Goal: Task Accomplishment & Management: Use online tool/utility

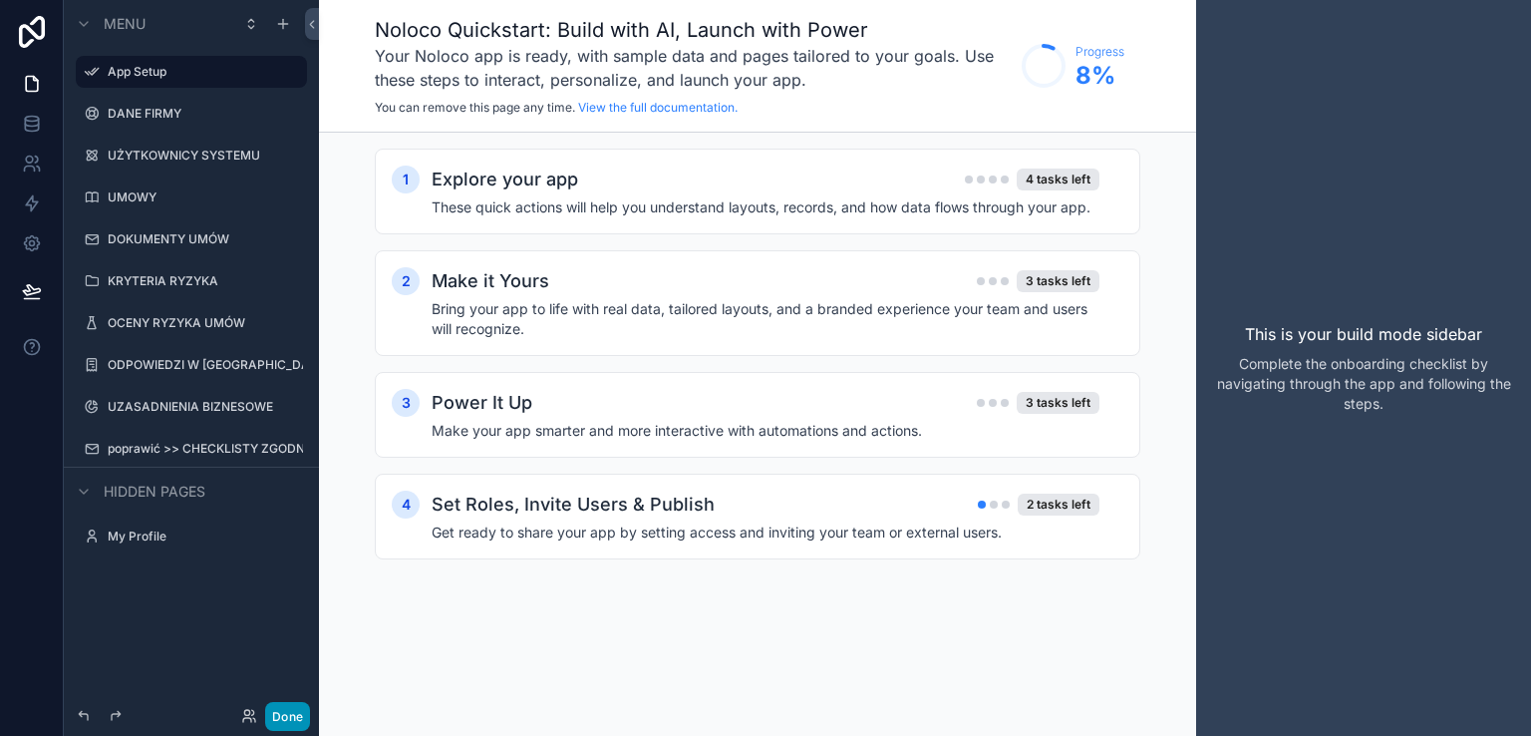
click at [295, 726] on button "Done" at bounding box center [287, 716] width 45 height 29
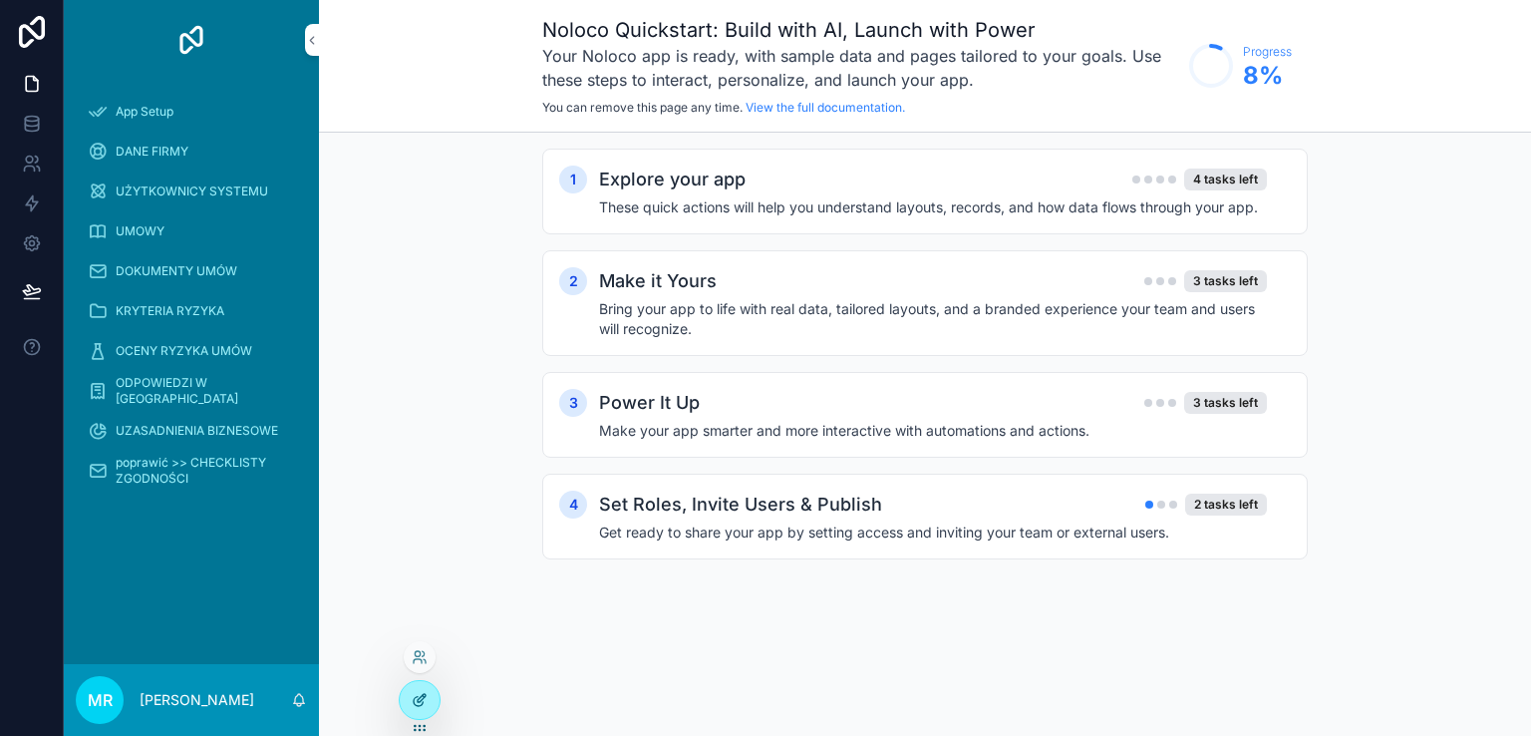
click at [419, 700] on icon at bounding box center [420, 700] width 16 height 16
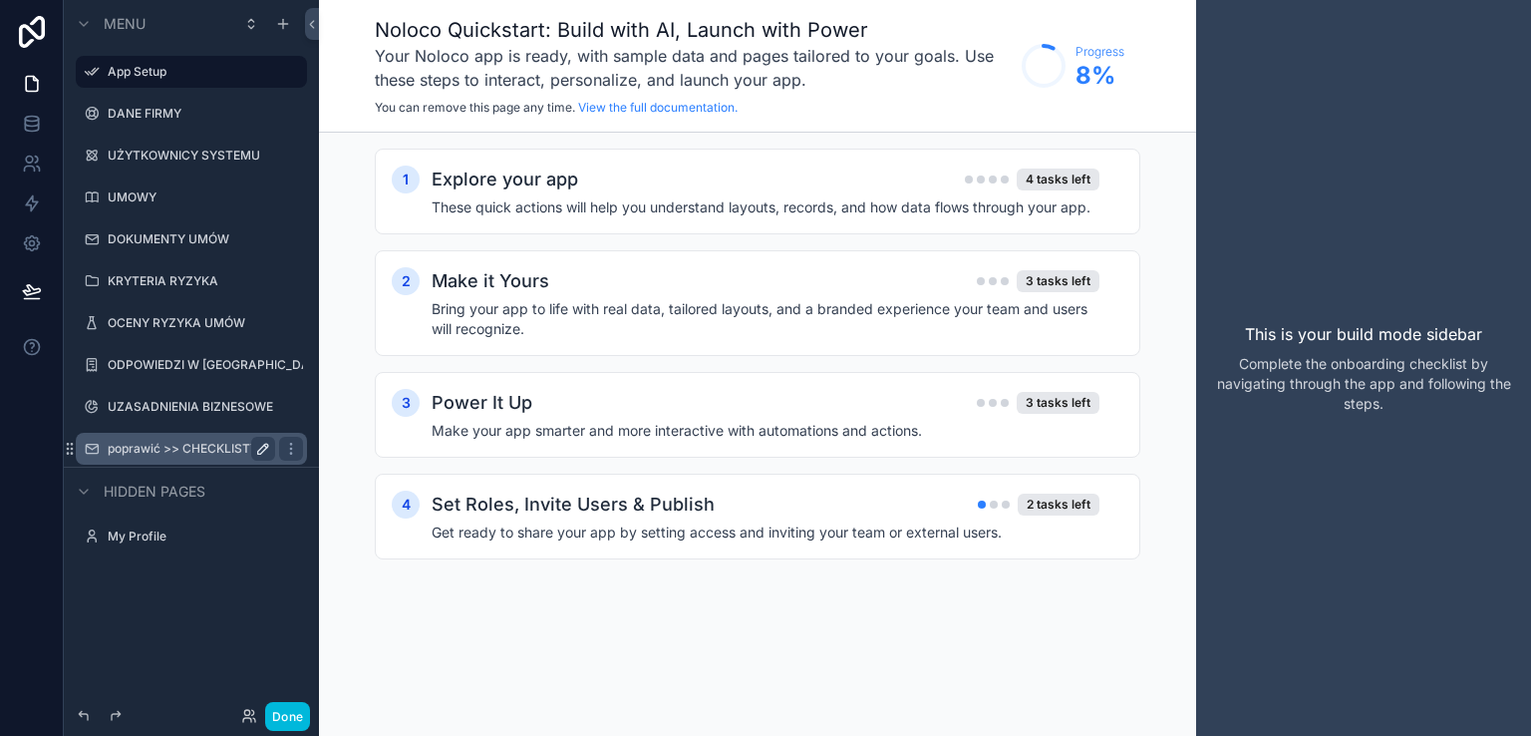
click at [261, 451] on icon "scrollable content" at bounding box center [263, 449] width 10 height 10
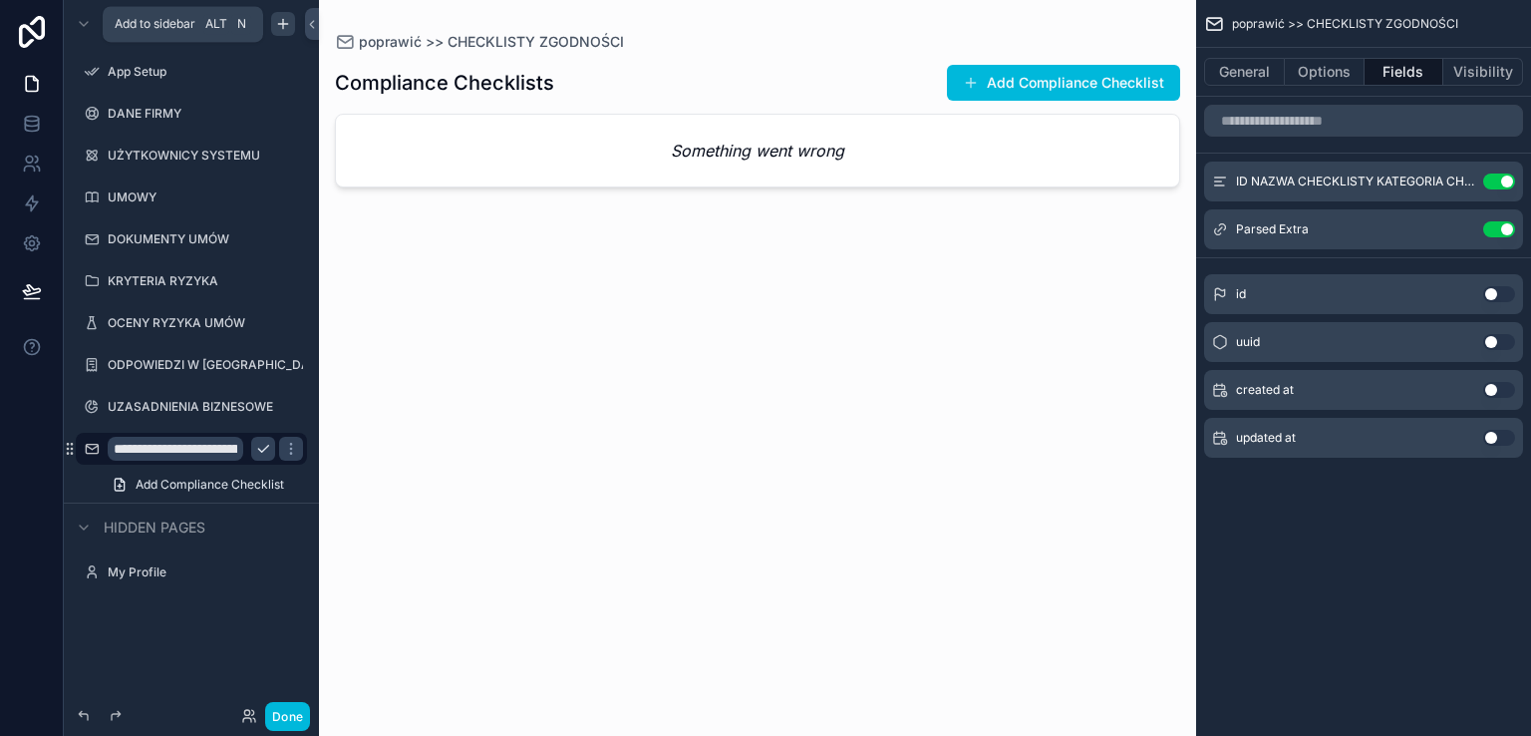
click at [283, 25] on icon "scrollable content" at bounding box center [283, 23] width 0 height 9
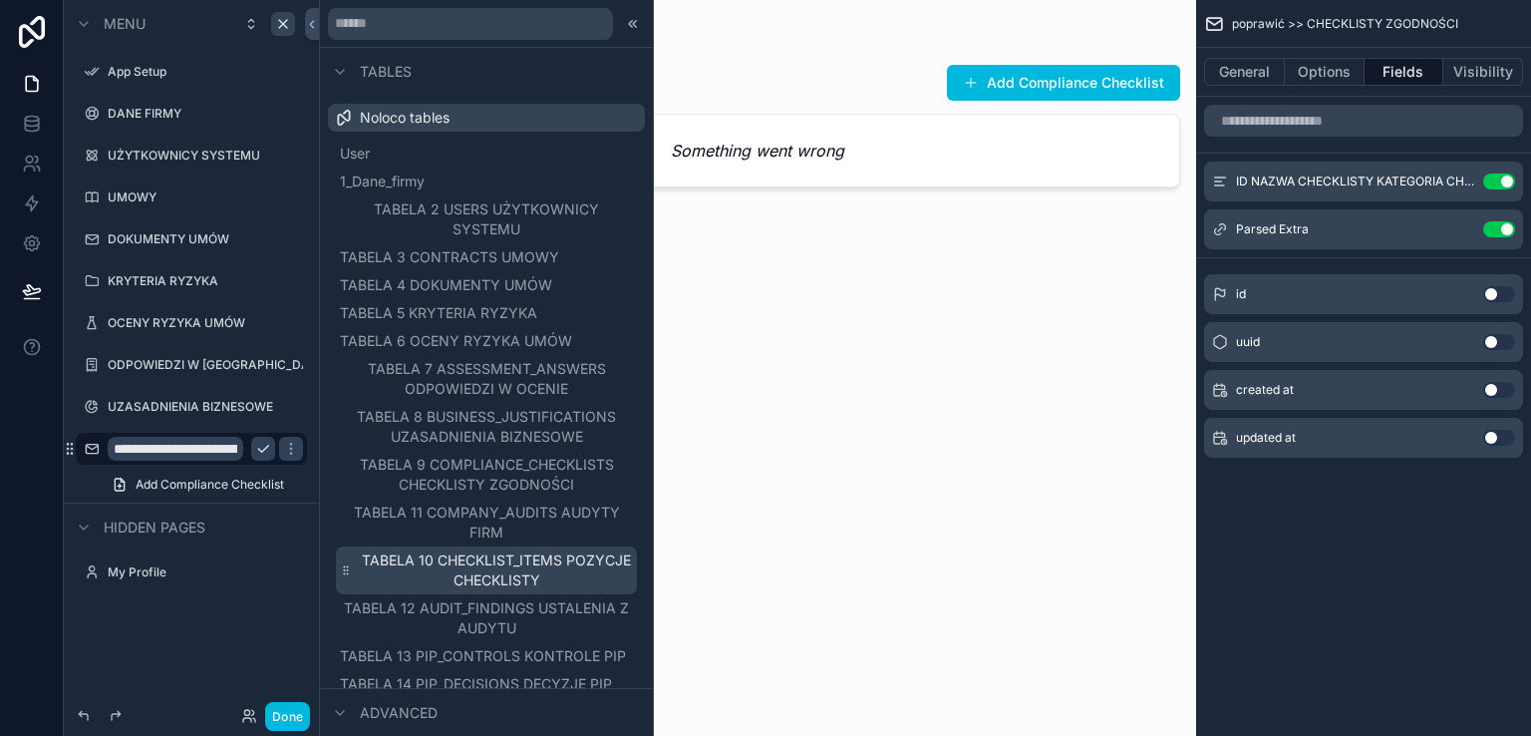
click at [458, 559] on span "TABELA 10 CHECKLIST_ITEMS POZYCJE CHECKLISTY" at bounding box center [496, 570] width 273 height 40
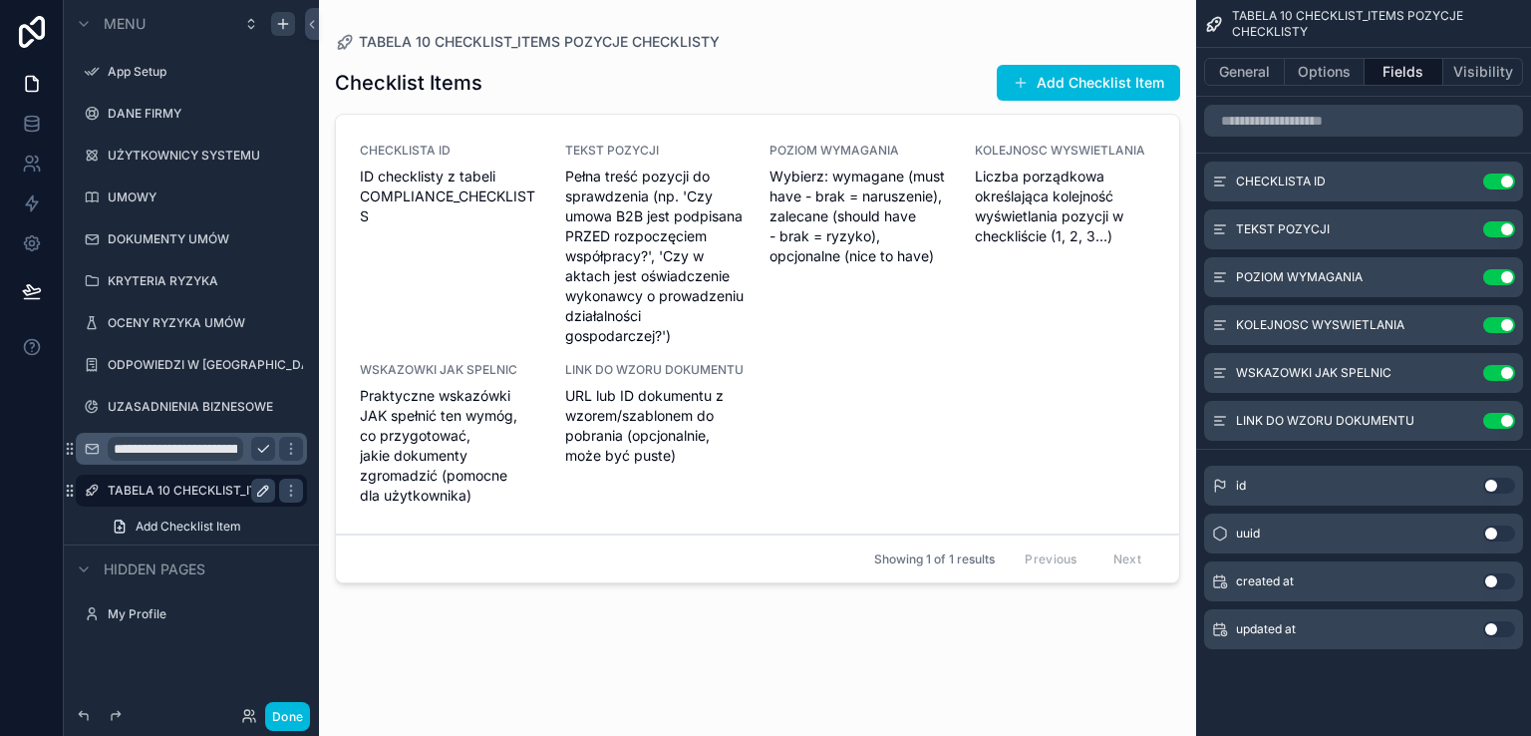
click at [266, 487] on icon "scrollable content" at bounding box center [263, 490] width 16 height 16
click at [218, 483] on input "**********" at bounding box center [176, 490] width 136 height 24
click at [216, 486] on input "**********" at bounding box center [176, 490] width 136 height 24
type input "**********"
click at [259, 483] on icon "scrollable content" at bounding box center [263, 490] width 16 height 16
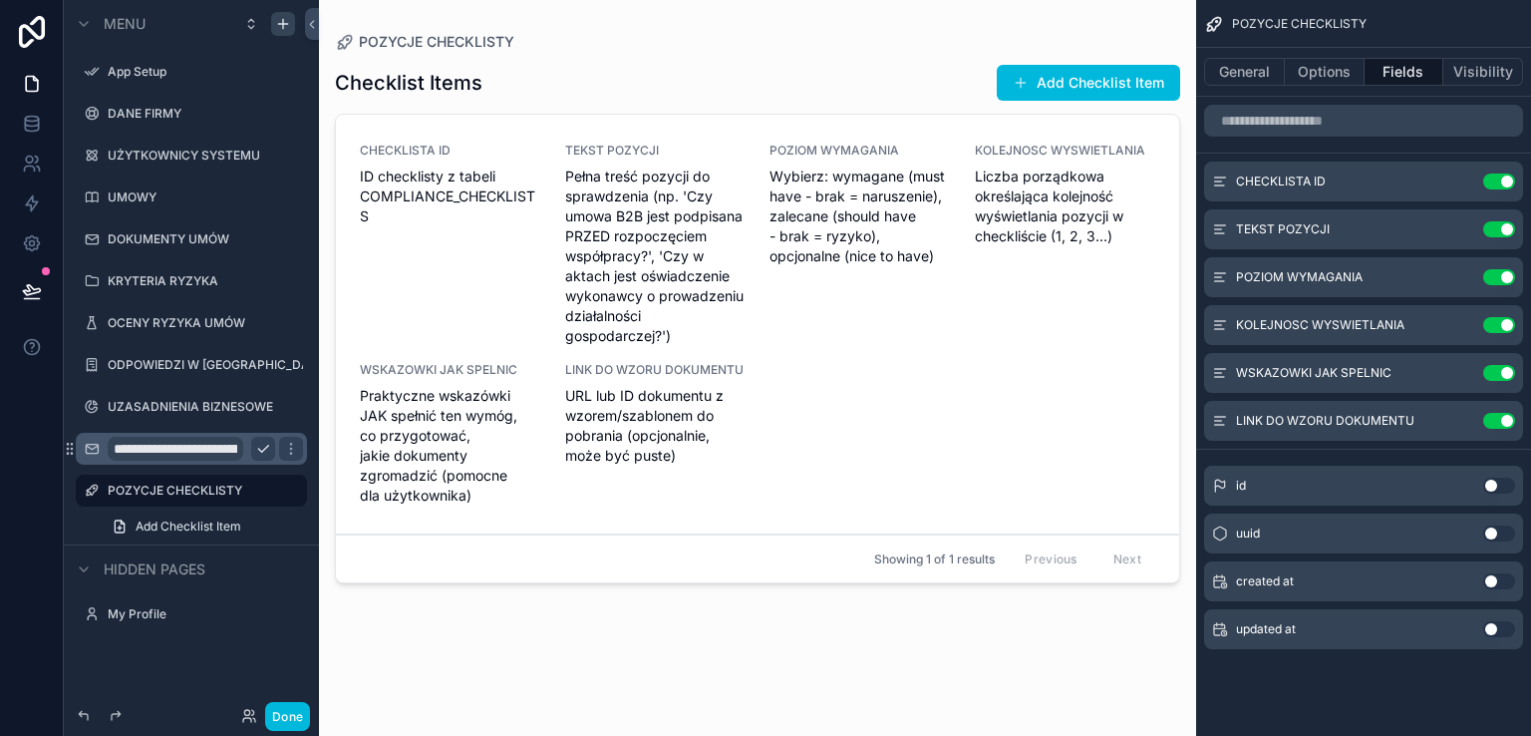
click at [638, 230] on div "scrollable content" at bounding box center [757, 356] width 877 height 712
click at [638, 230] on span "Pełna treść pozycji do sprawdzenia (np. 'Czy umowa B2B jest podpisana PRZED roz…" at bounding box center [655, 255] width 181 height 179
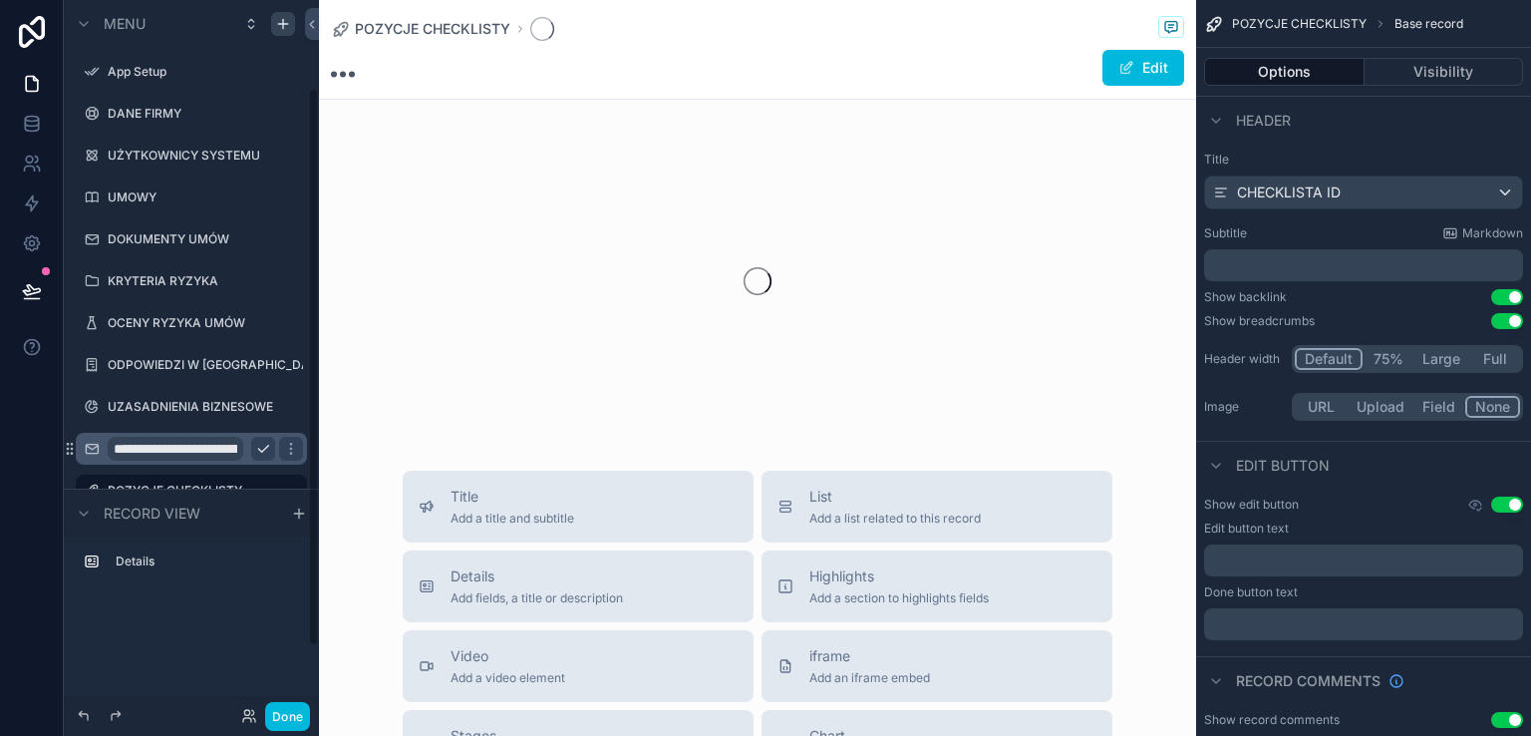
scroll to position [113, 0]
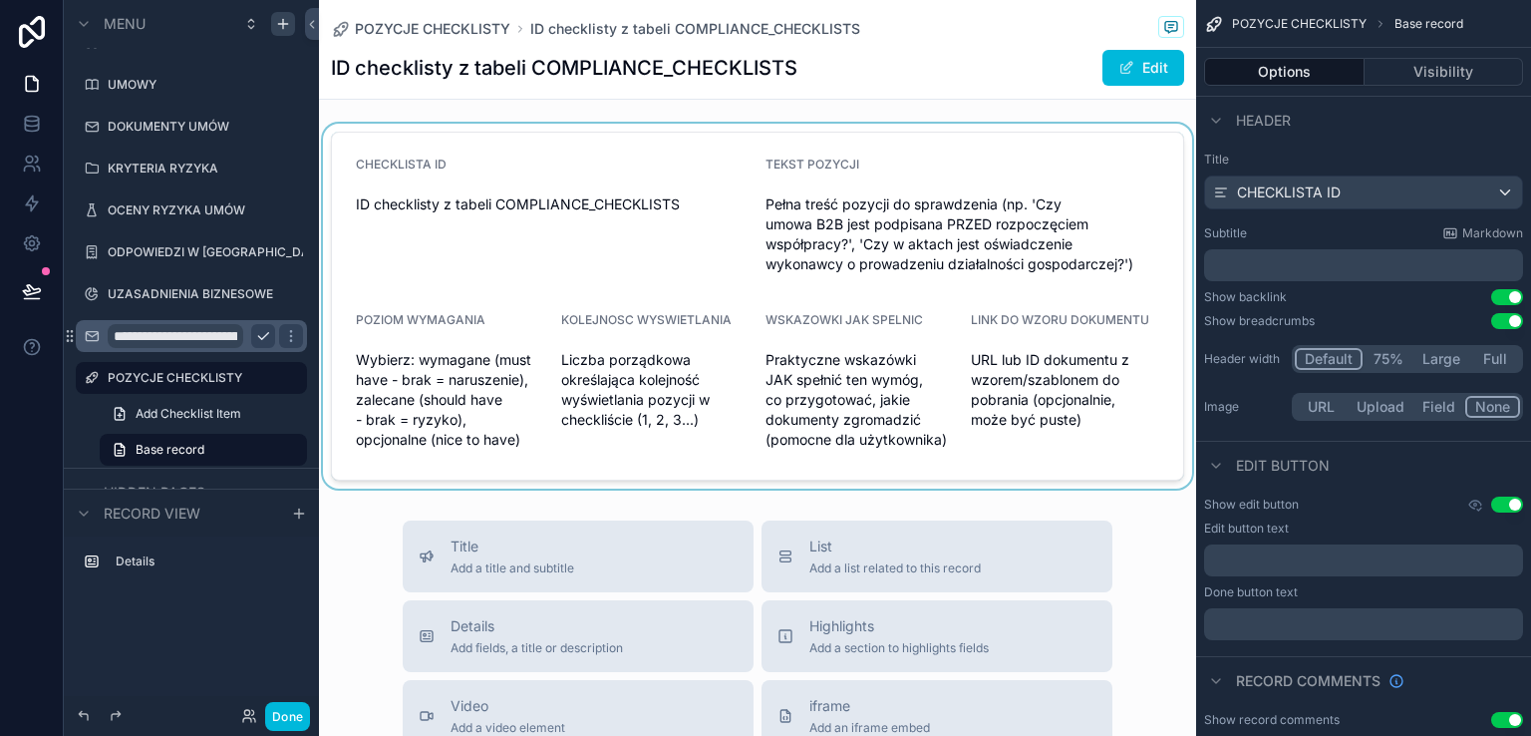
click at [638, 232] on div "scrollable content" at bounding box center [757, 306] width 877 height 365
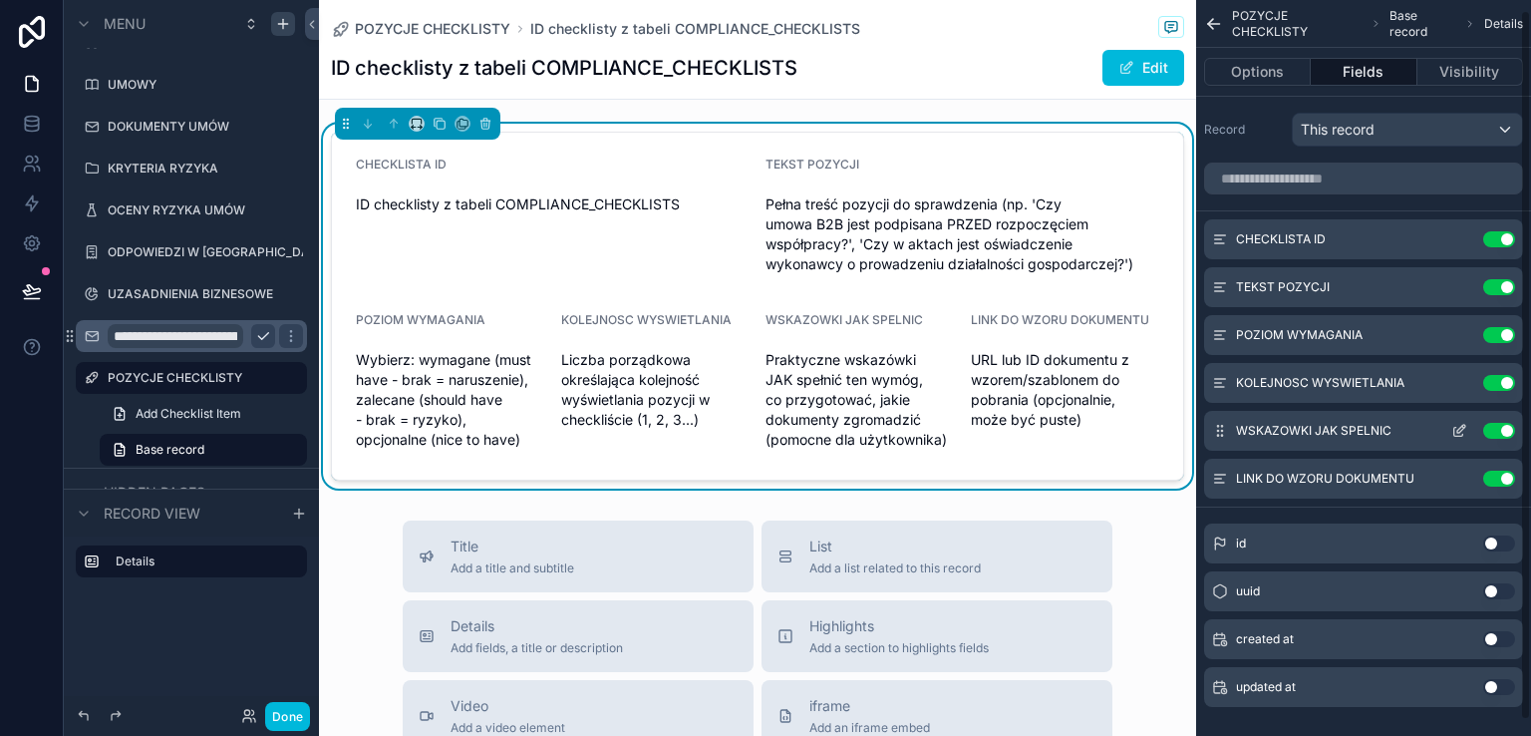
scroll to position [26, 0]
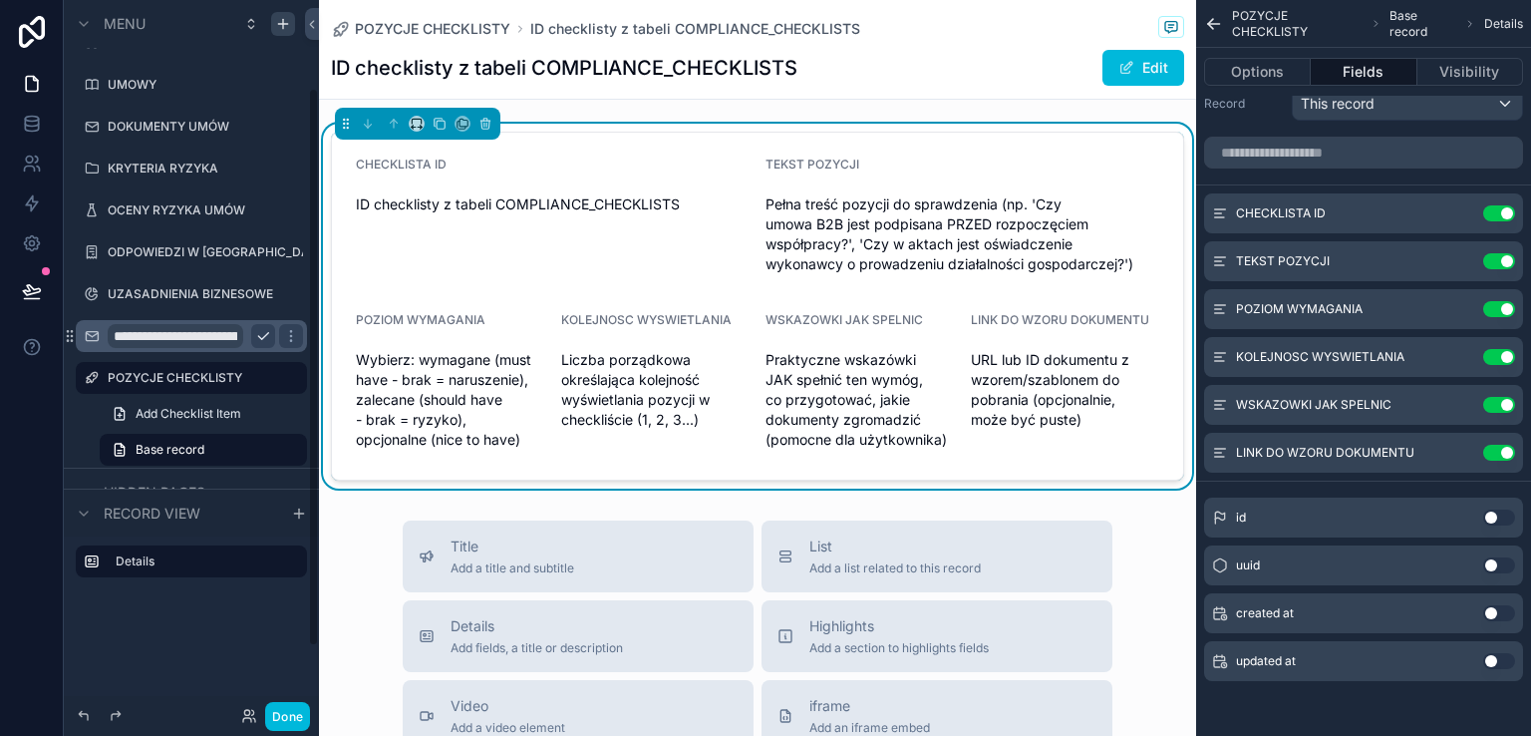
click at [279, 711] on button "Done" at bounding box center [287, 716] width 45 height 29
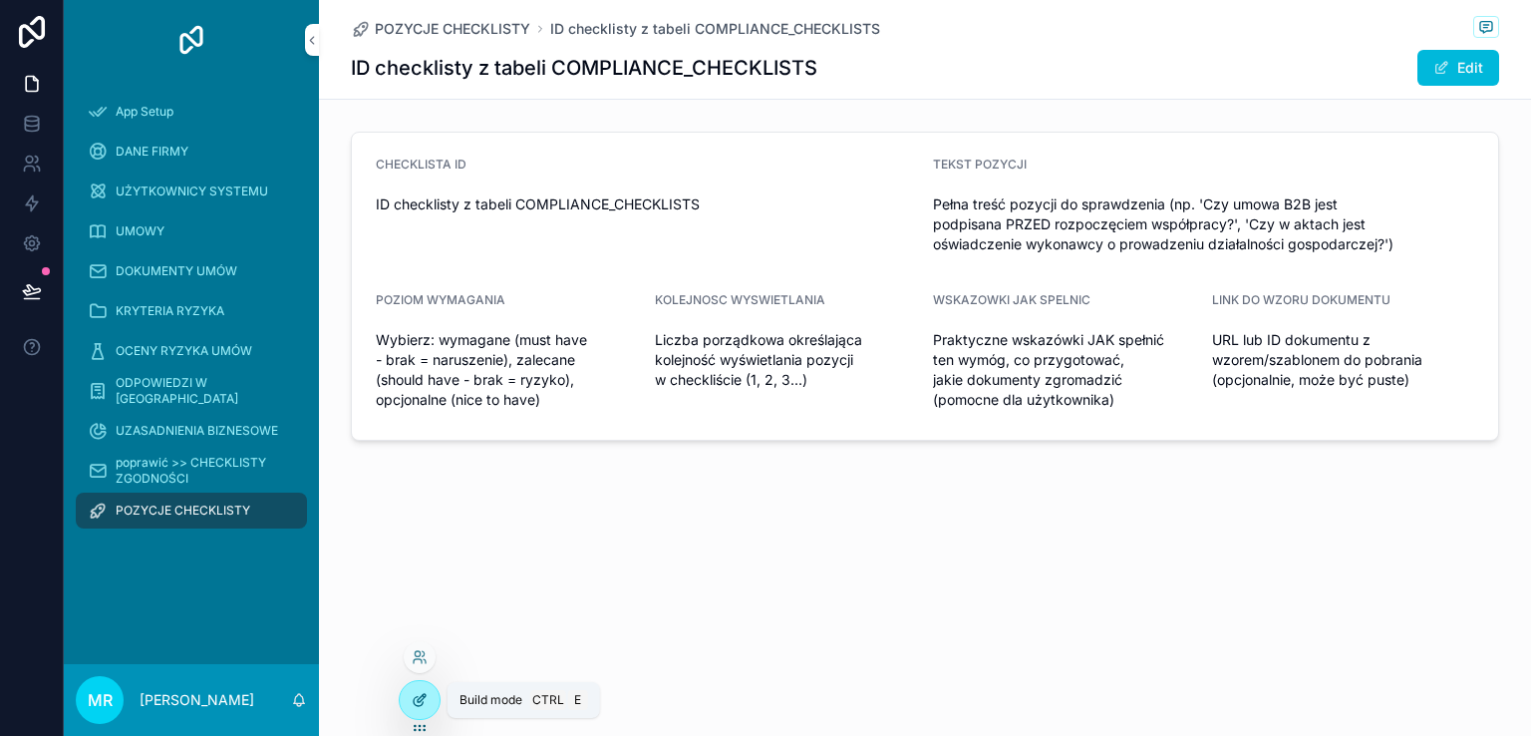
click at [418, 700] on icon at bounding box center [422, 698] width 8 height 8
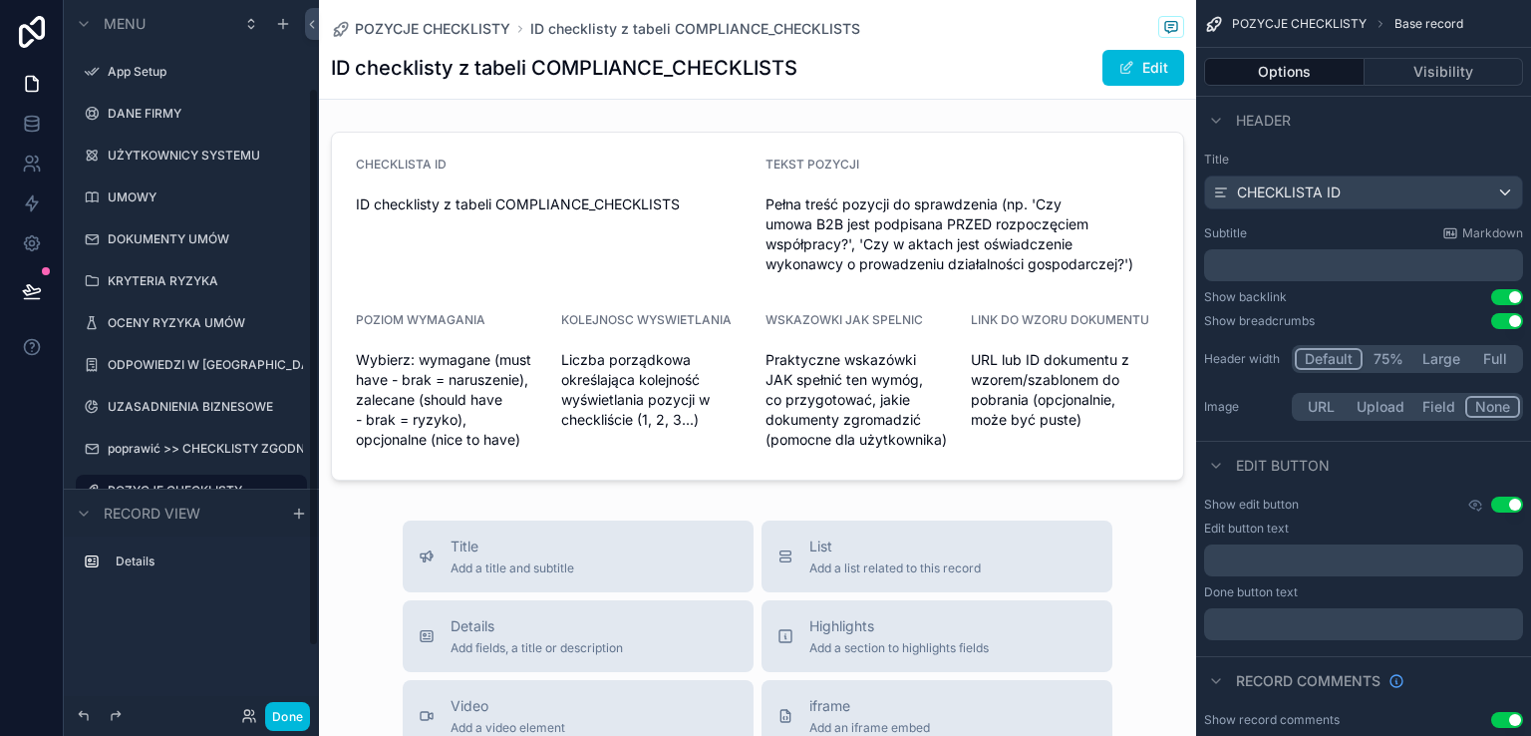
scroll to position [113, 0]
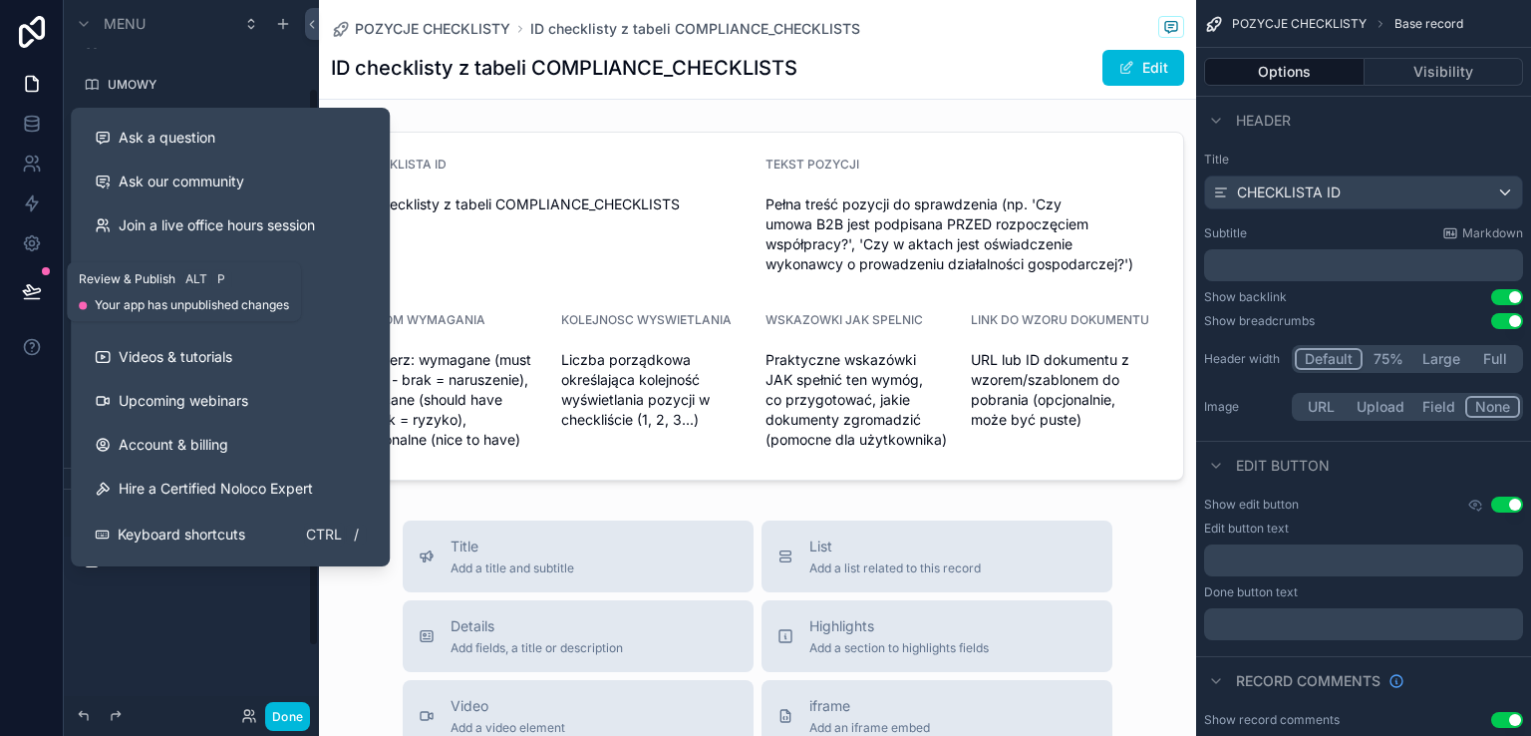
click at [30, 291] on icon at bounding box center [32, 291] width 20 height 20
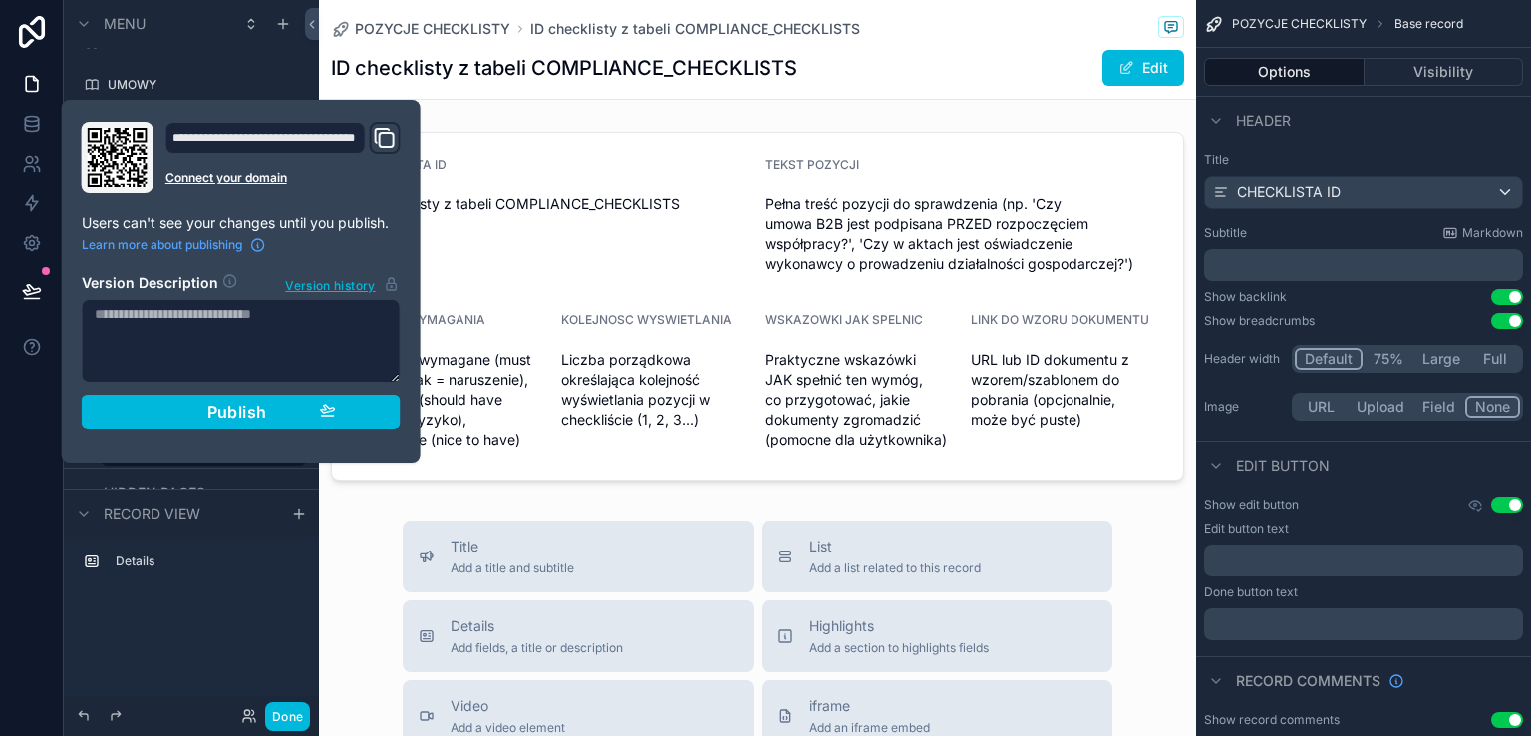
click at [205, 404] on div "Publish" at bounding box center [241, 412] width 189 height 20
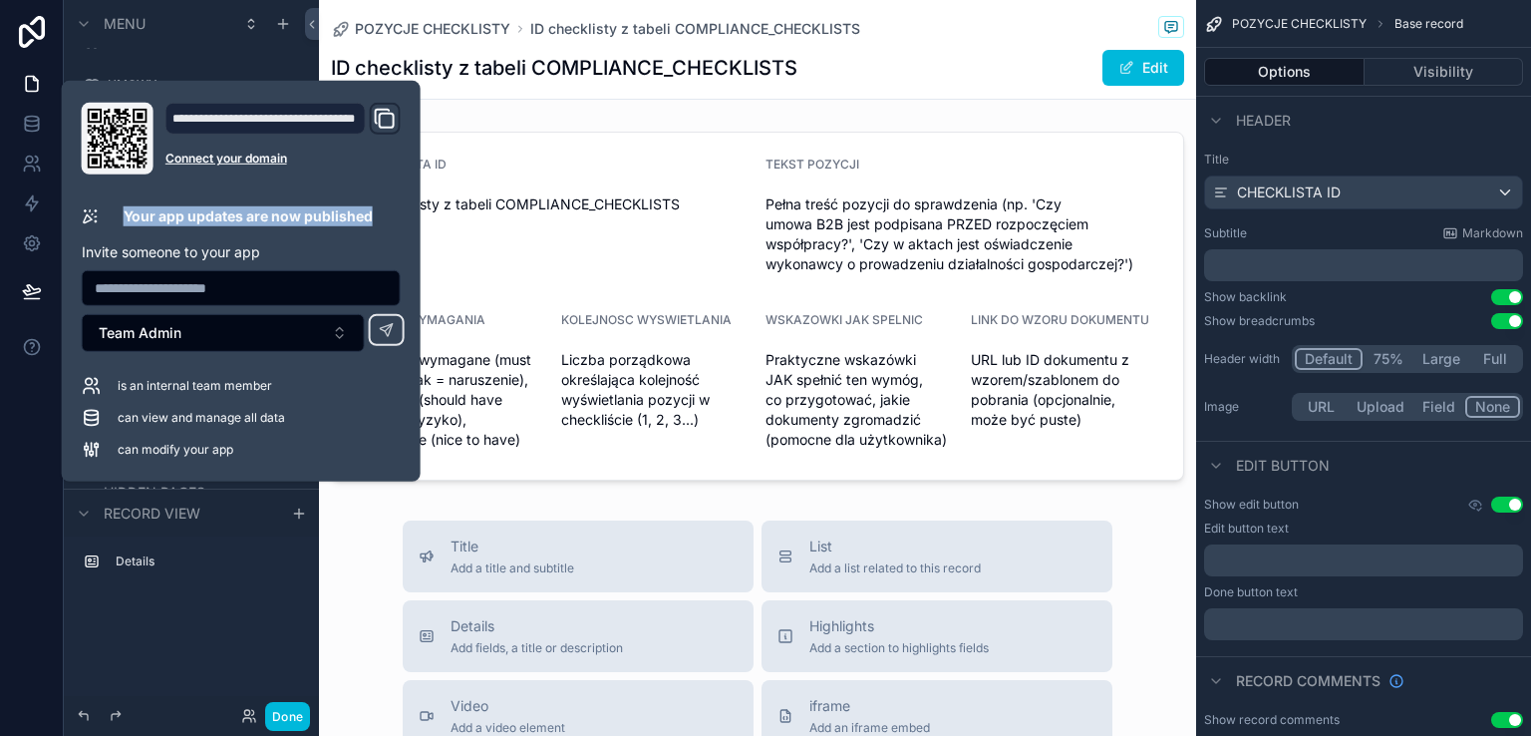
drag, startPoint x: 127, startPoint y: 213, endPoint x: 377, endPoint y: 209, distance: 250.2
click at [377, 209] on div "Your app updates are now published" at bounding box center [241, 216] width 319 height 20
click at [41, 502] on div at bounding box center [32, 368] width 64 height 736
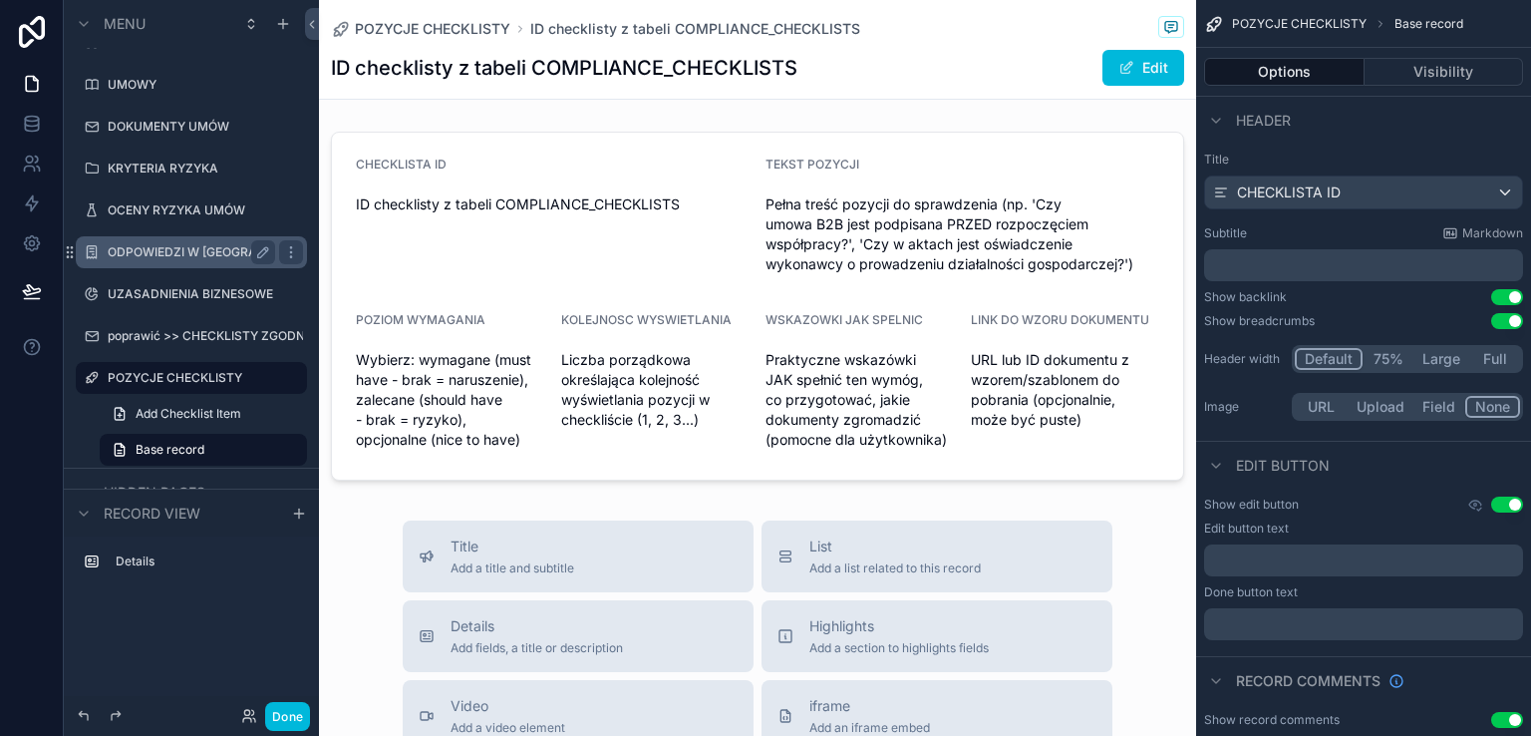
click at [179, 377] on label "POZYCJE CHECKLISTY" at bounding box center [201, 378] width 187 height 16
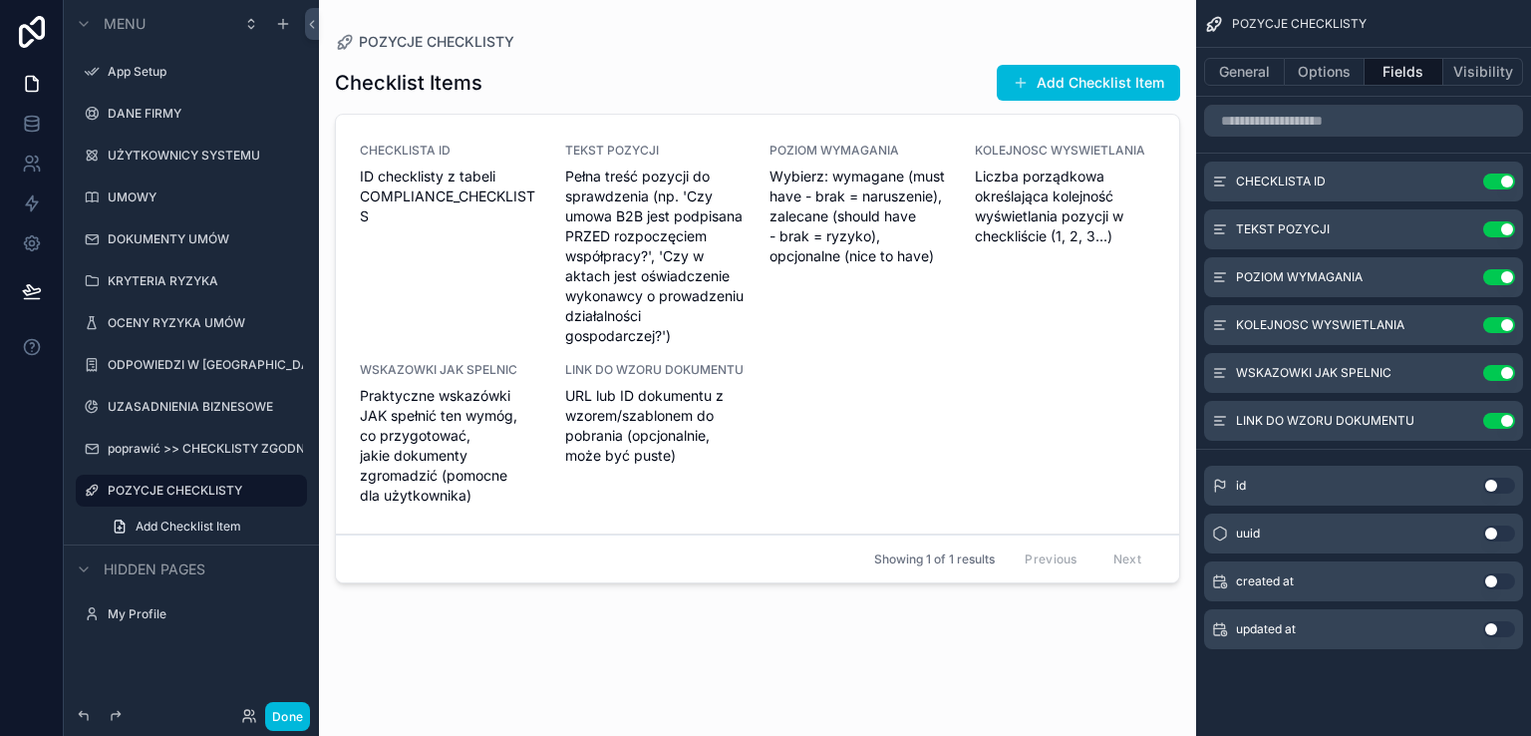
click at [1060, 84] on div "scrollable content" at bounding box center [757, 356] width 877 height 712
click at [1060, 85] on button "Add Checklist Item" at bounding box center [1088, 83] width 183 height 36
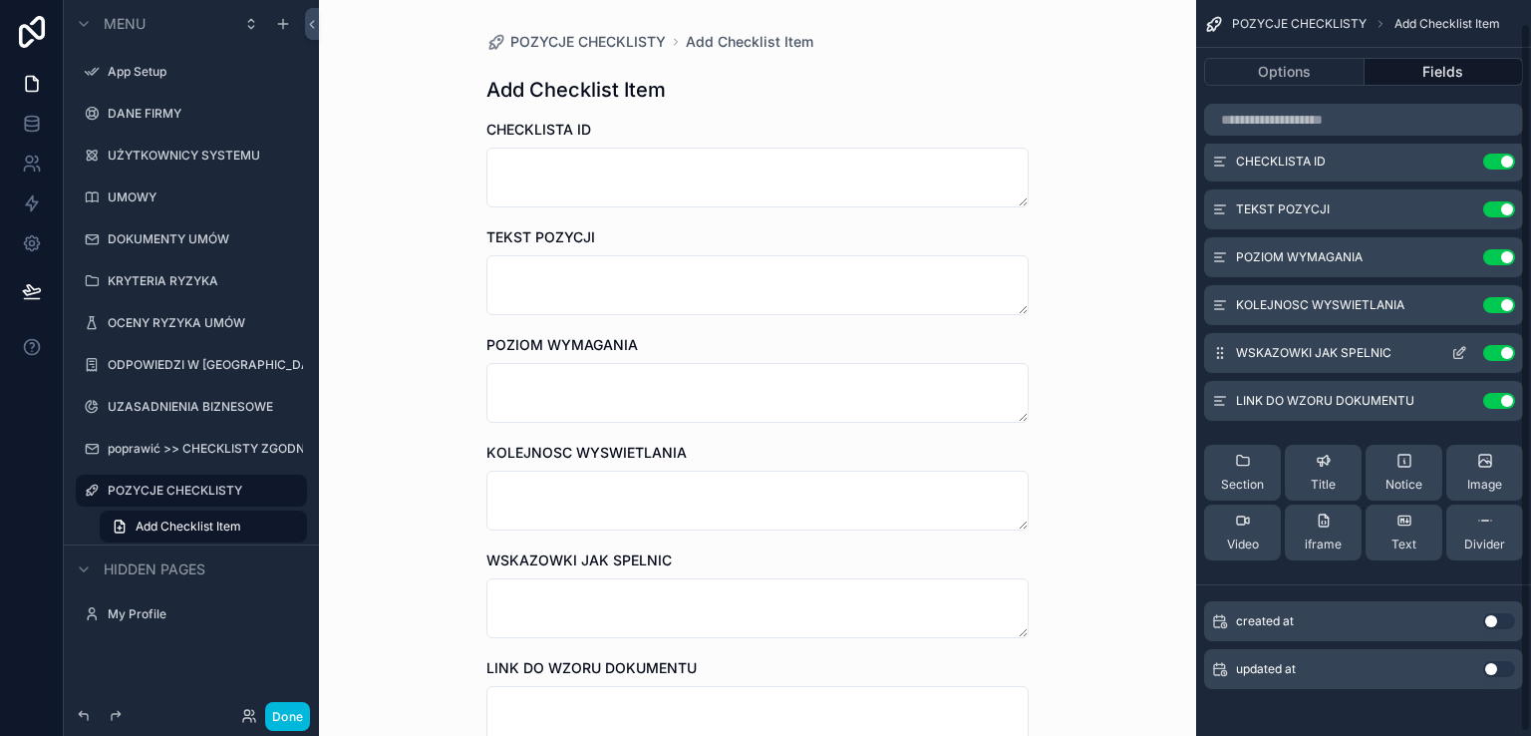
scroll to position [28, 0]
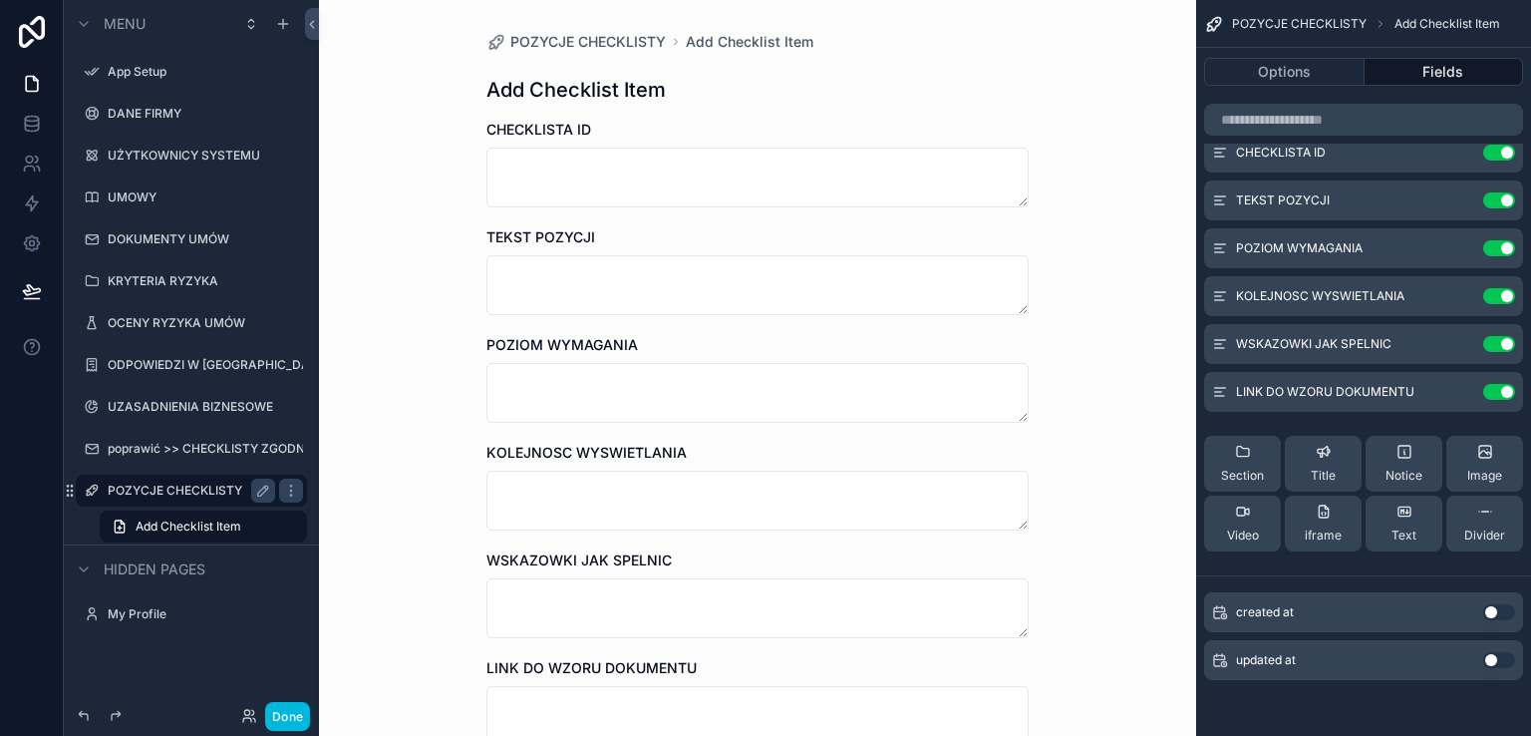
click at [154, 489] on label "POZYCJE CHECKLISTY" at bounding box center [187, 490] width 159 height 16
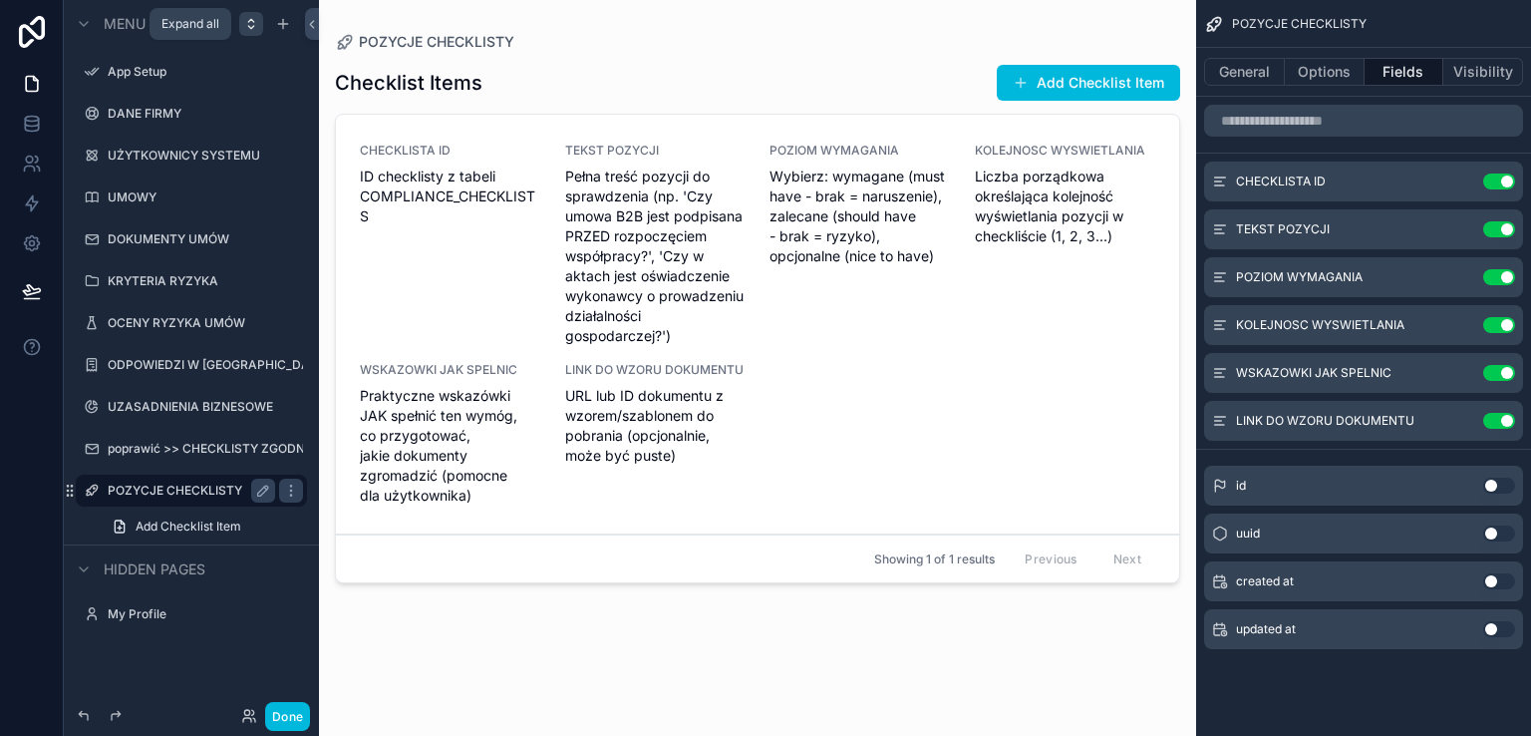
click at [248, 25] on icon "scrollable content" at bounding box center [251, 24] width 16 height 16
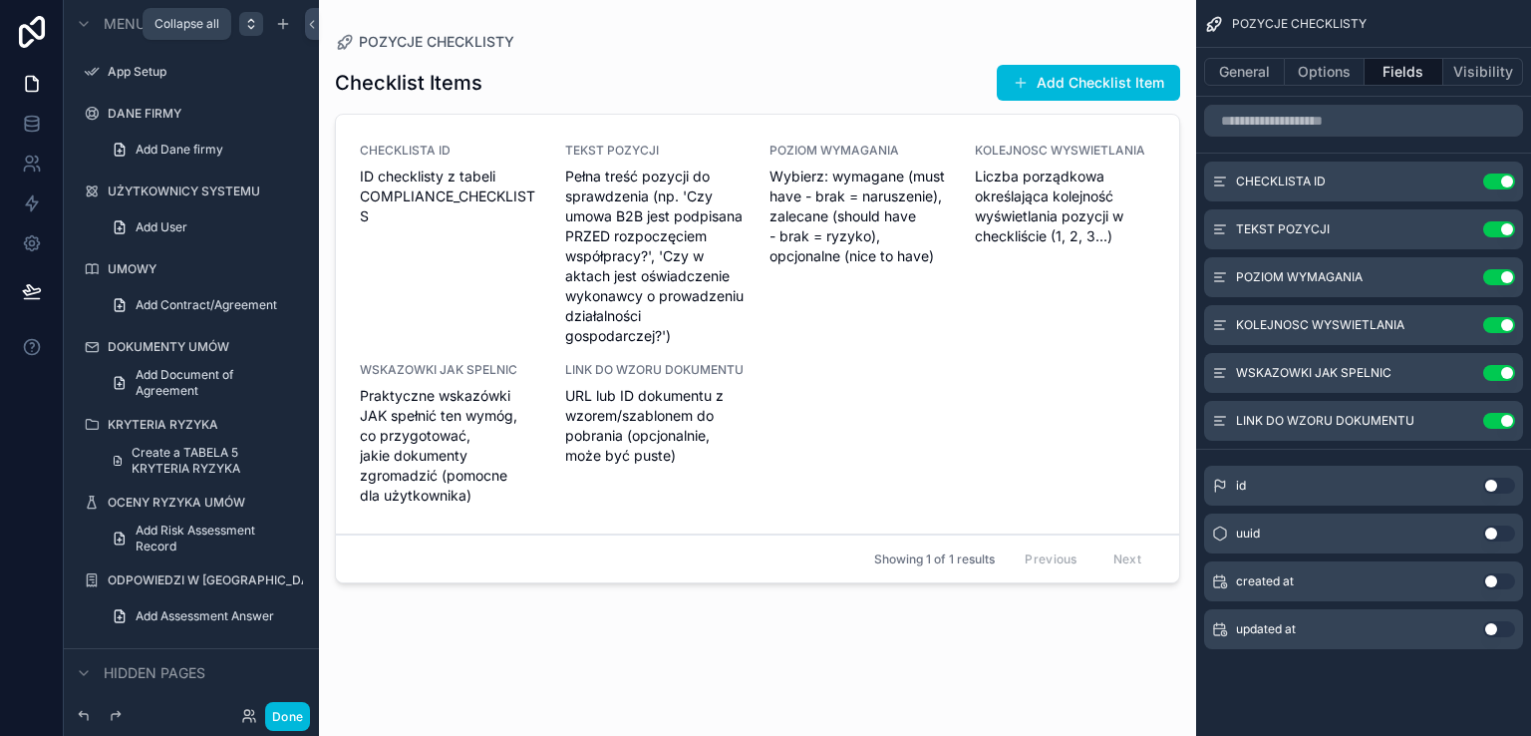
click at [248, 25] on icon "scrollable content" at bounding box center [251, 24] width 16 height 16
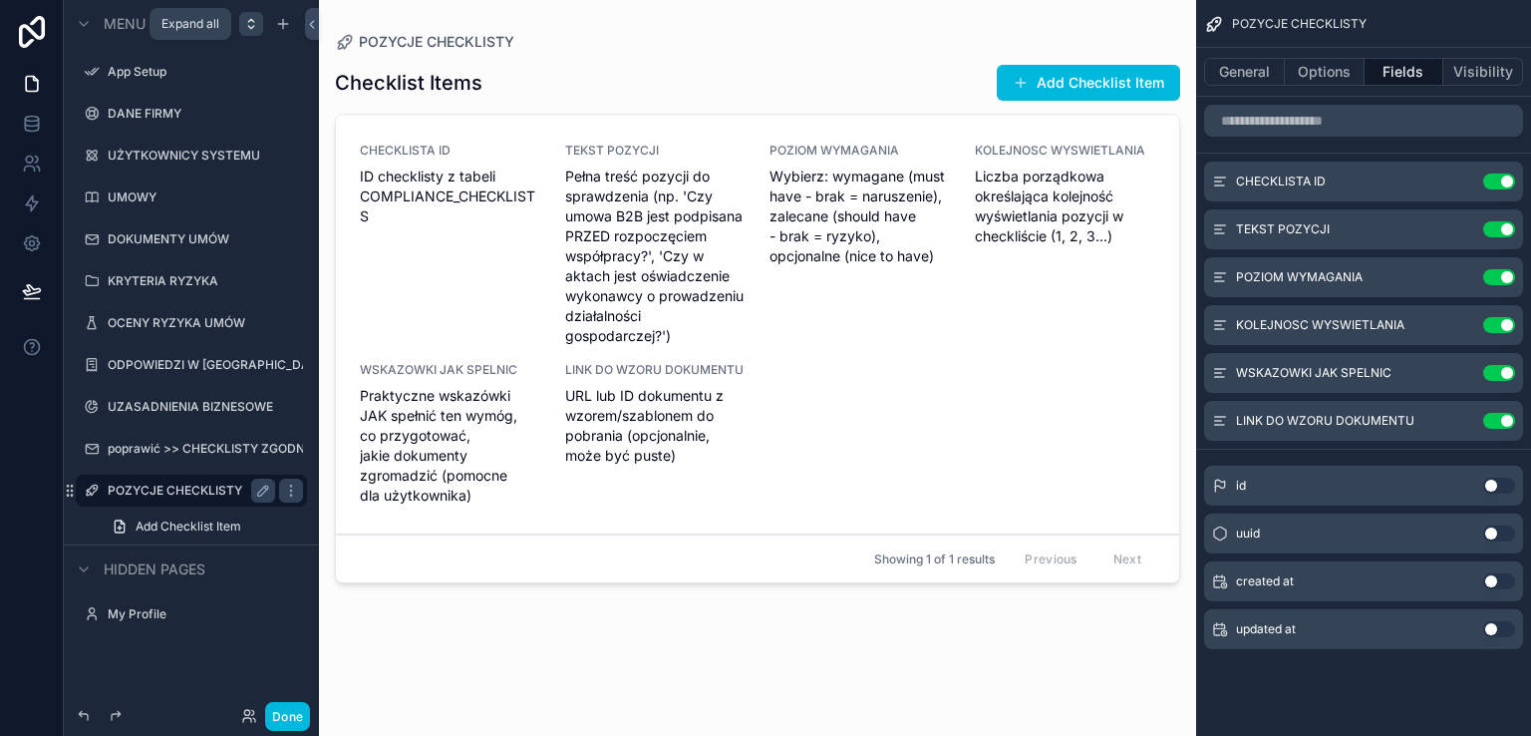
click at [248, 26] on icon "scrollable content" at bounding box center [250, 27] width 5 height 3
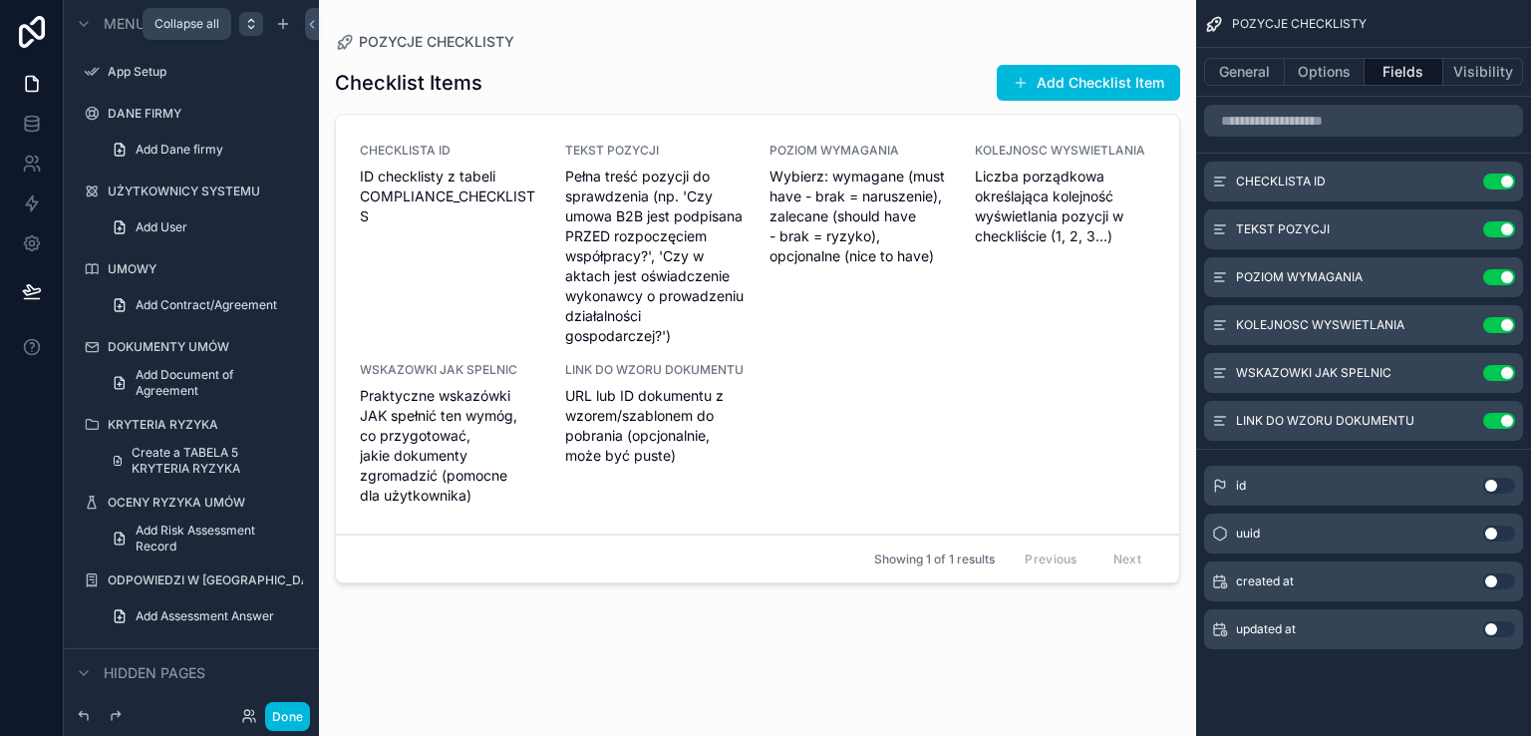
click at [248, 26] on icon "scrollable content" at bounding box center [250, 27] width 5 height 3
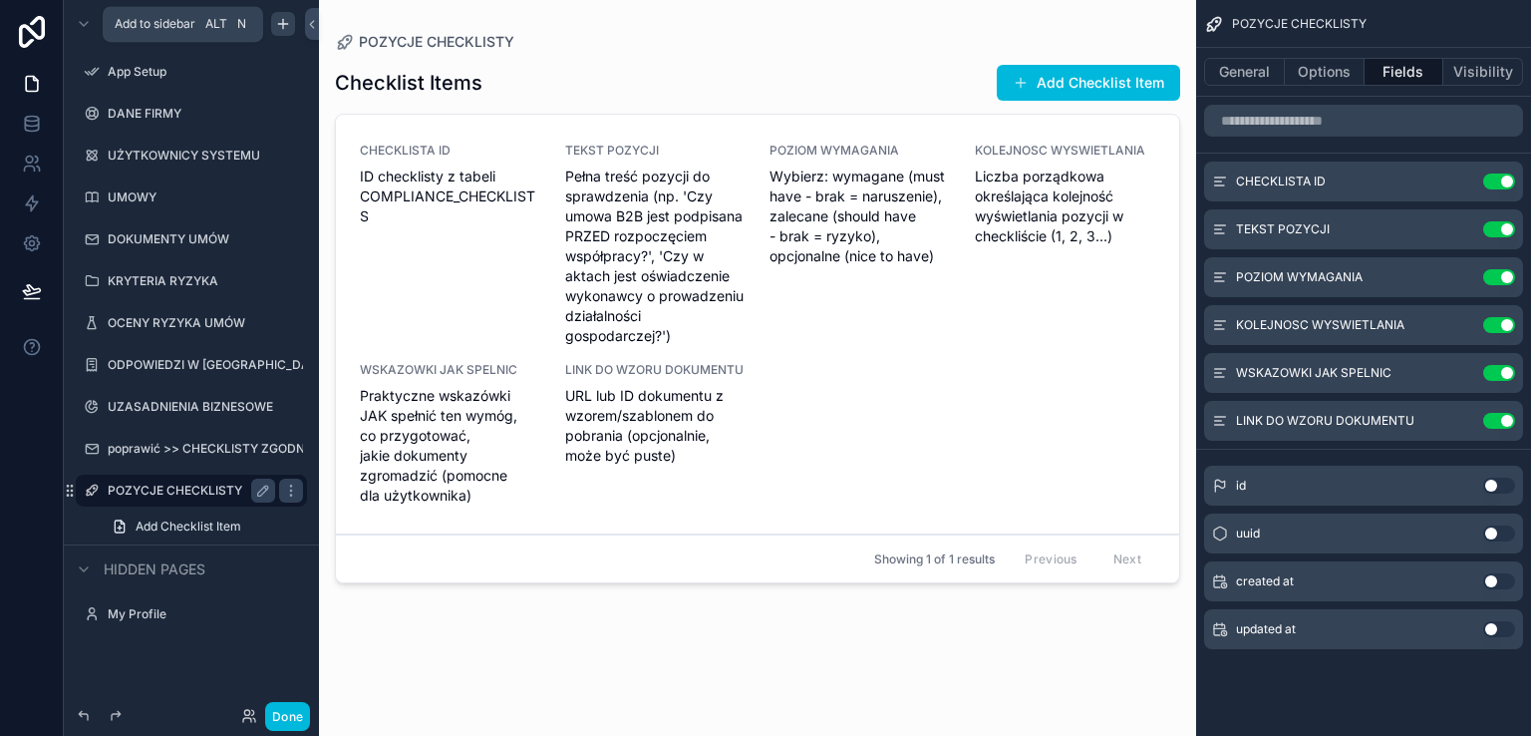
click at [279, 19] on icon "scrollable content" at bounding box center [283, 24] width 16 height 16
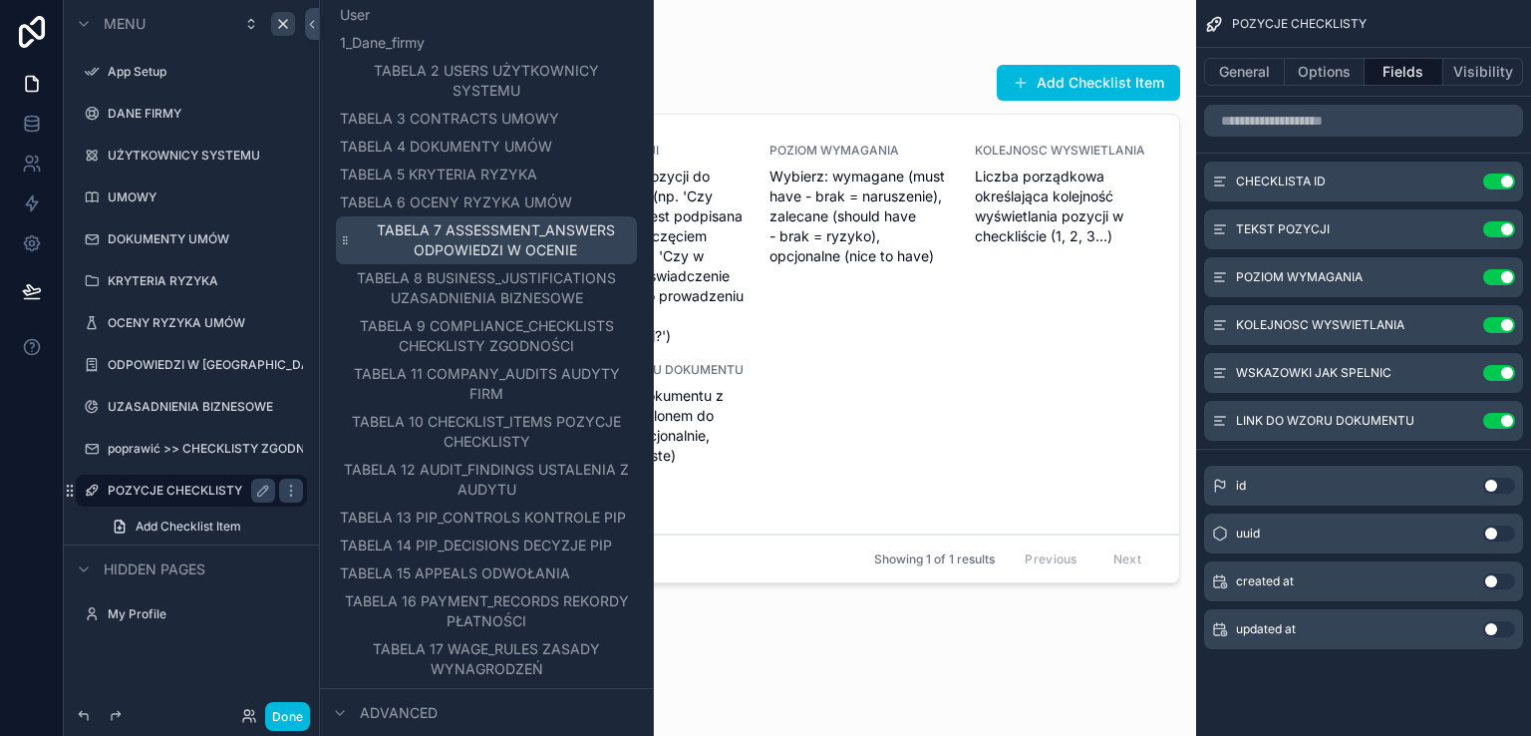
scroll to position [199, 0]
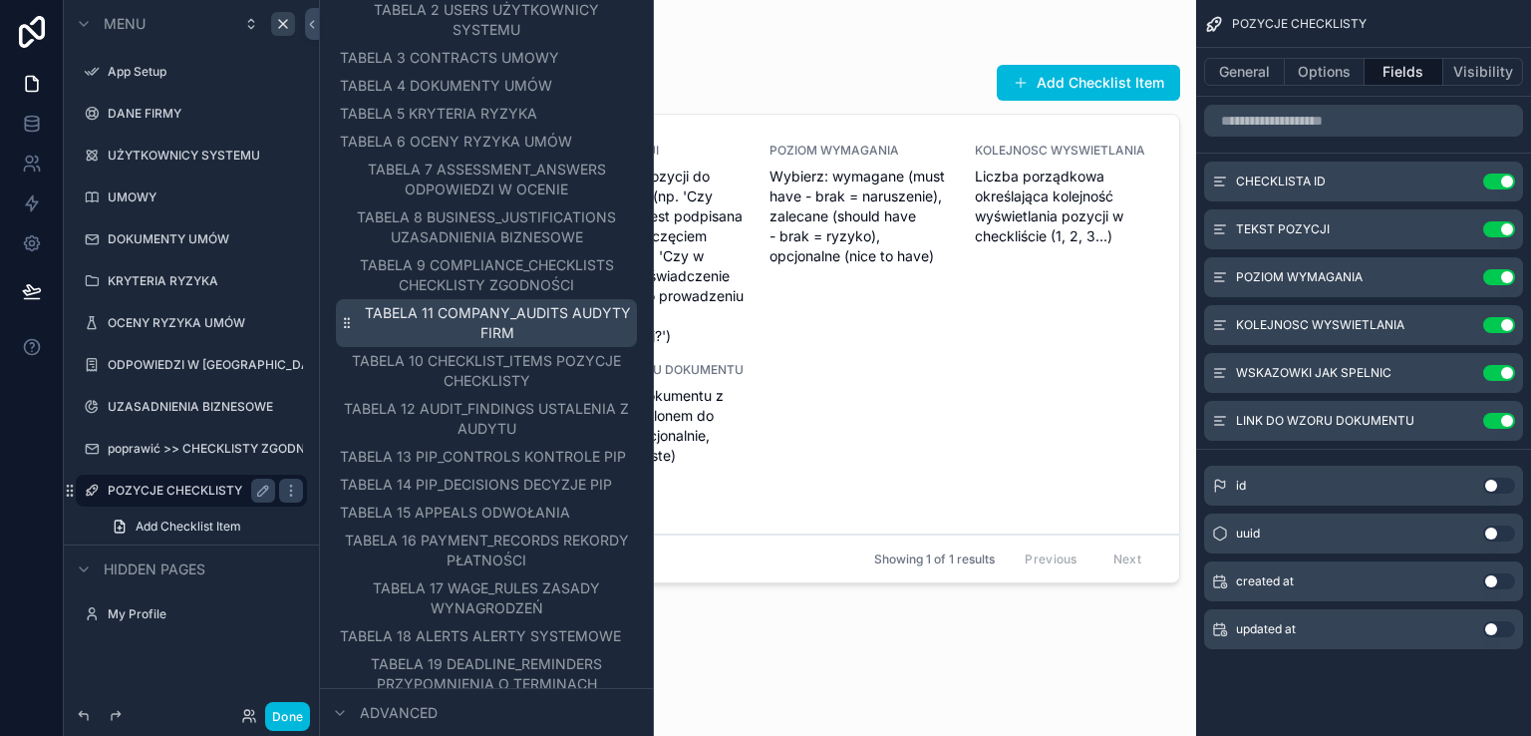
click at [519, 323] on span "TABELA 11 COMPANY_AUDITS AUDYTY FIRM" at bounding box center [497, 323] width 271 height 40
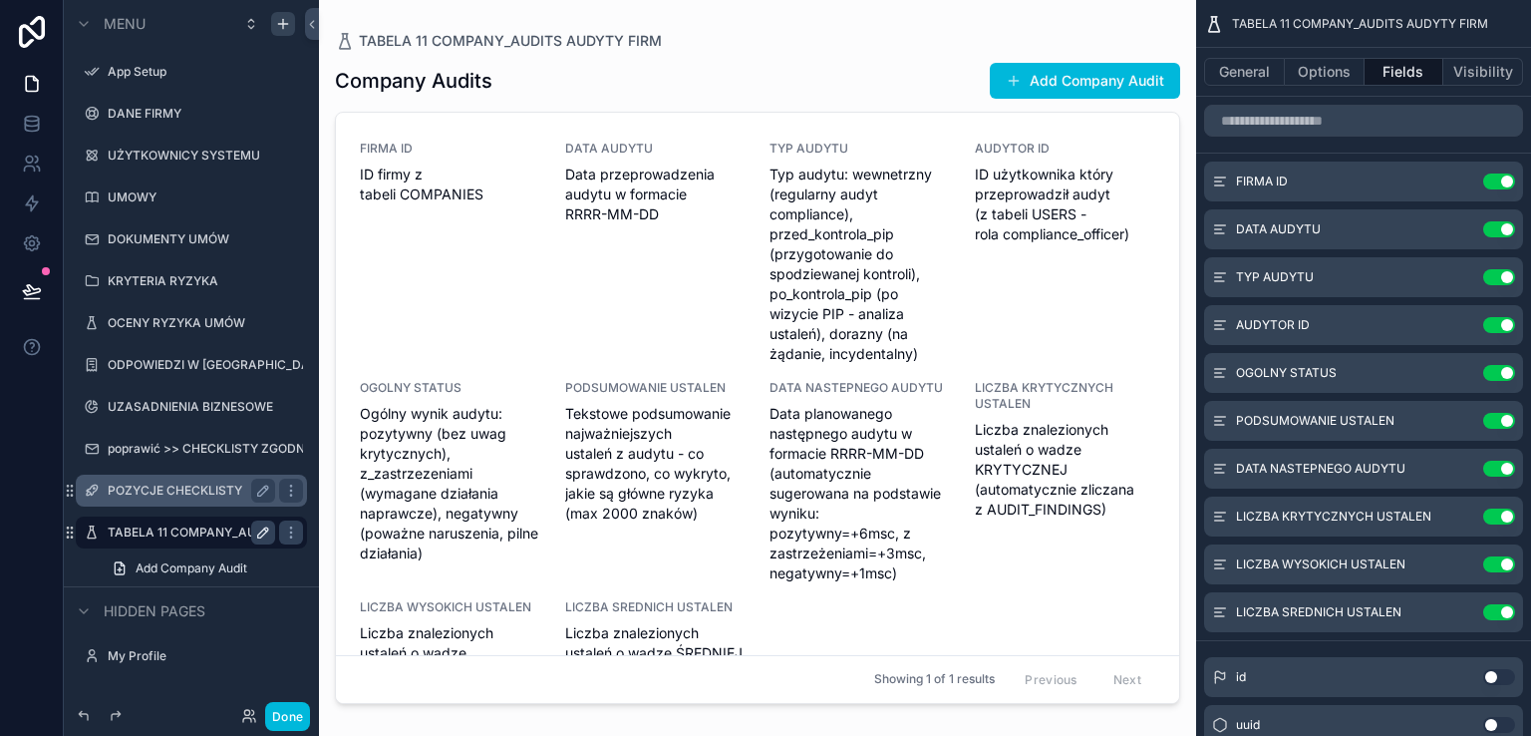
click at [263, 534] on icon "scrollable content" at bounding box center [263, 532] width 10 height 10
click at [207, 532] on input "**********" at bounding box center [176, 532] width 136 height 24
click at [189, 533] on input "**********" at bounding box center [176, 532] width 136 height 24
click at [203, 528] on input "**********" at bounding box center [176, 532] width 136 height 24
click at [159, 531] on input "**********" at bounding box center [176, 532] width 136 height 24
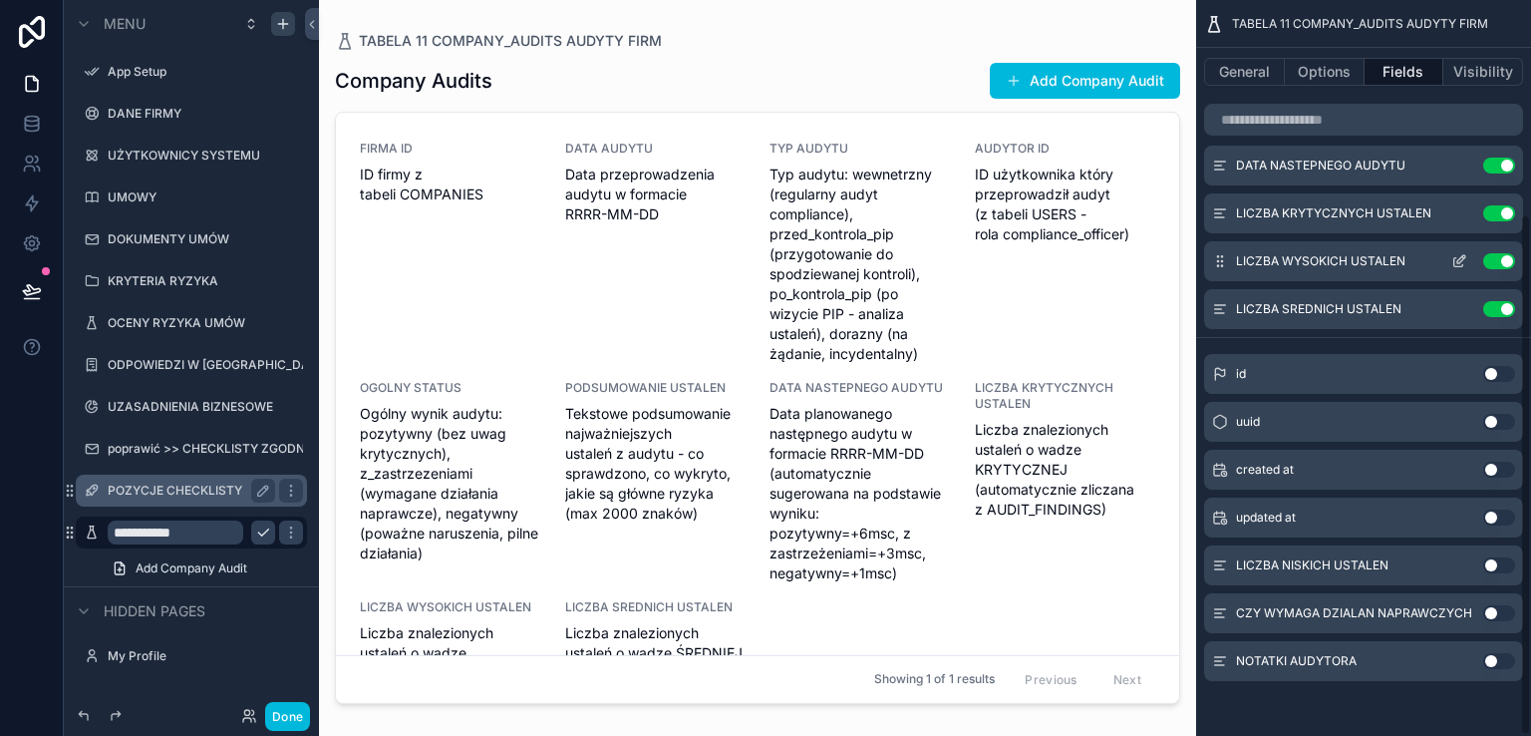
scroll to position [303, 0]
type input "**********"
click at [263, 535] on icon "scrollable content" at bounding box center [263, 532] width 16 height 16
click at [1501, 562] on button "Use setting" at bounding box center [1499, 565] width 32 height 16
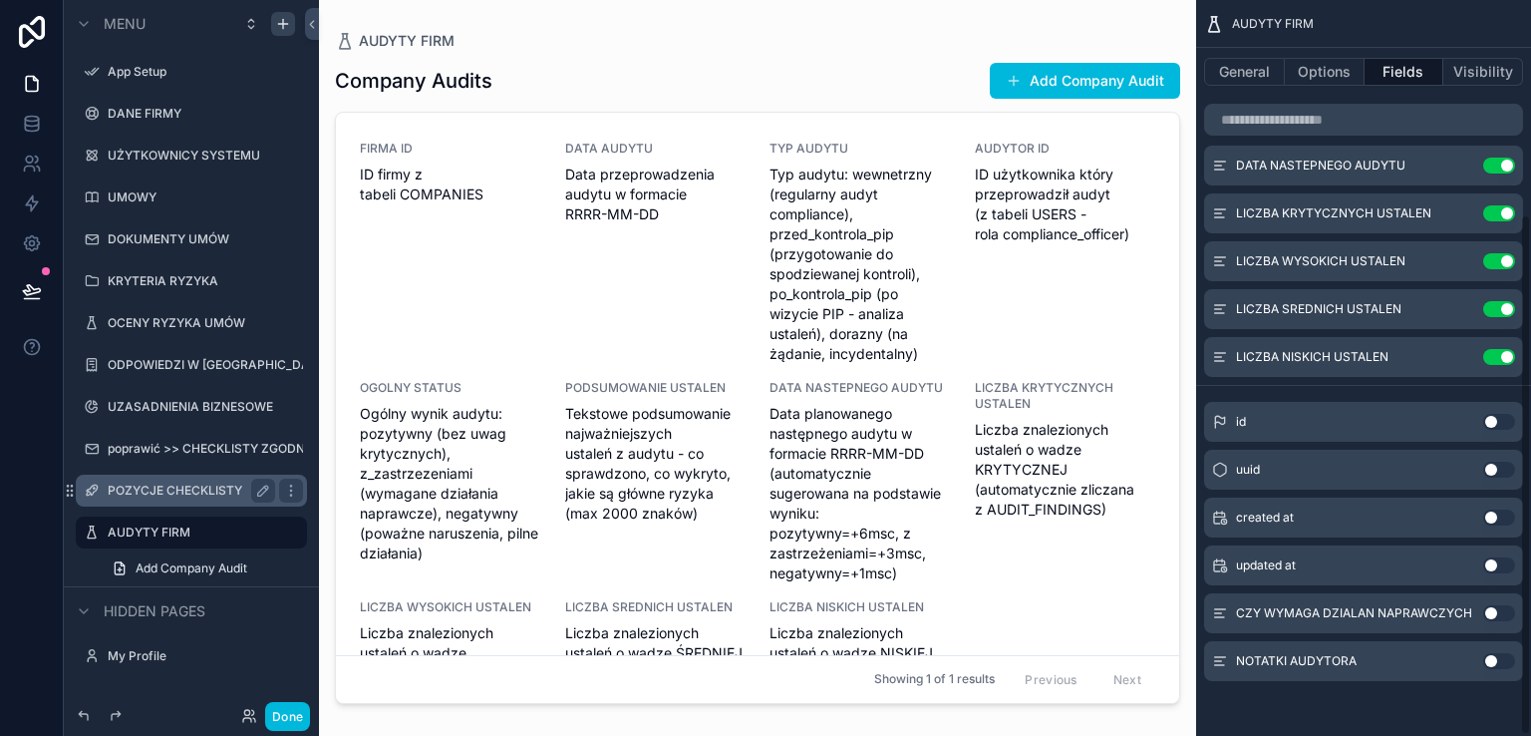
click at [1499, 615] on button "Use setting" at bounding box center [1499, 613] width 32 height 16
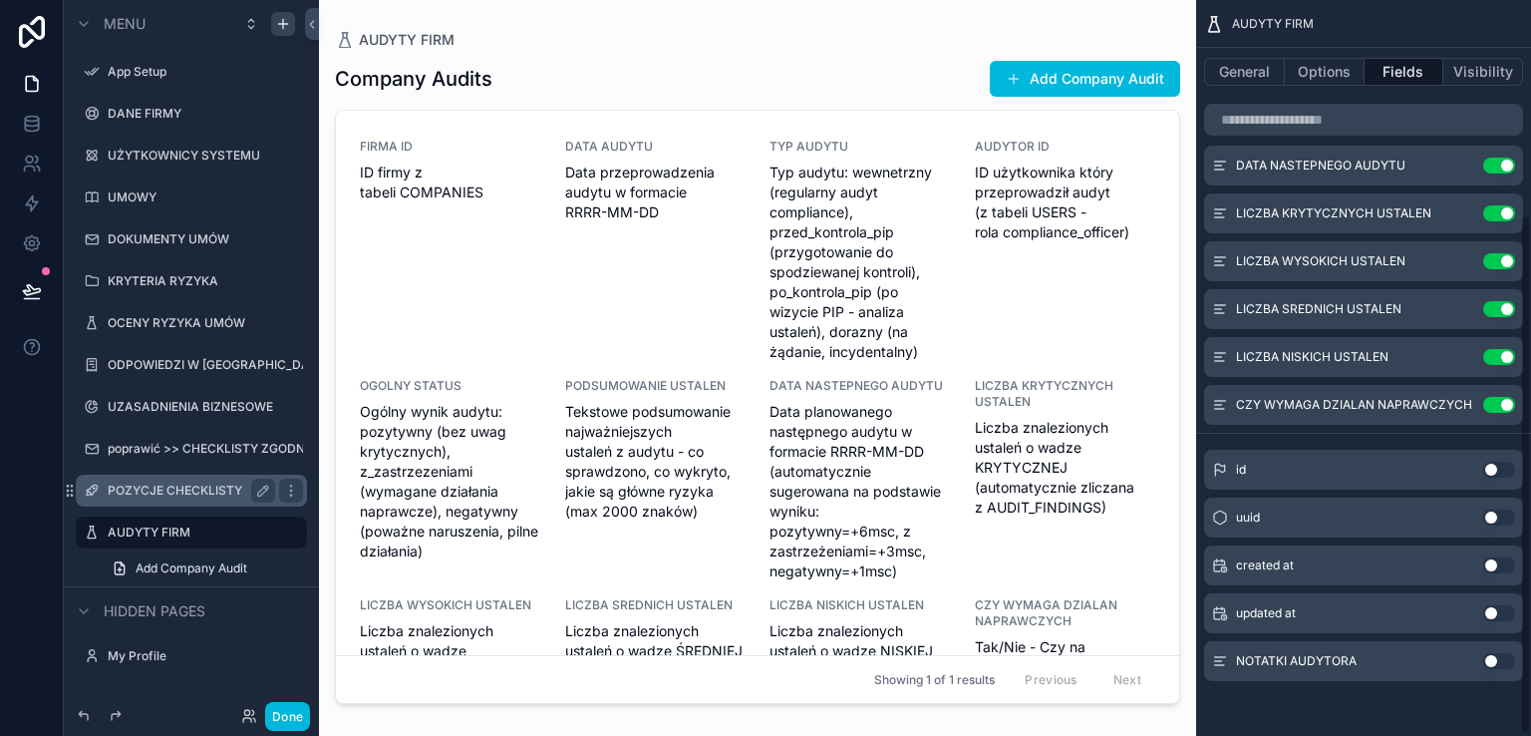
click at [1502, 660] on button "Use setting" at bounding box center [1499, 661] width 32 height 16
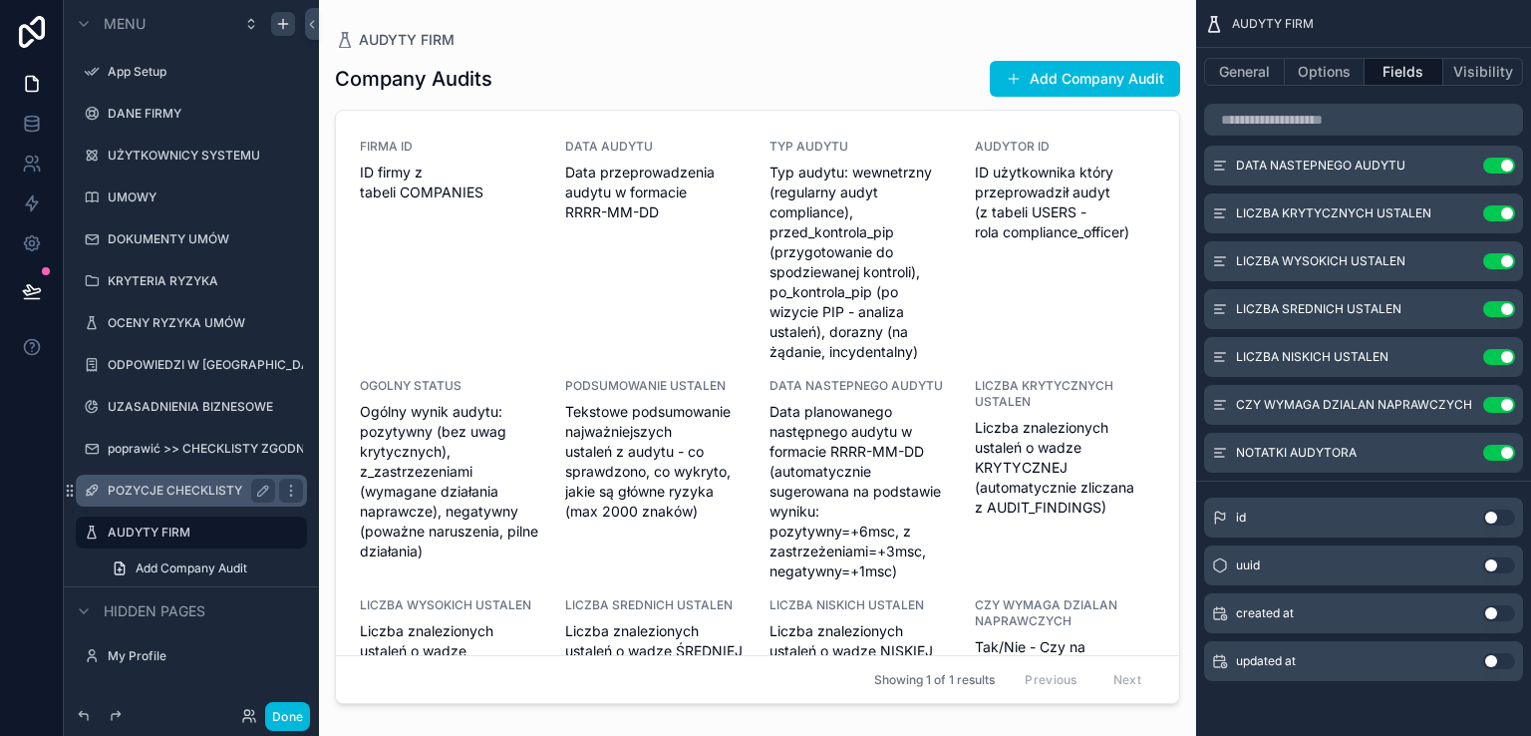
click at [292, 711] on button "Done" at bounding box center [287, 716] width 45 height 29
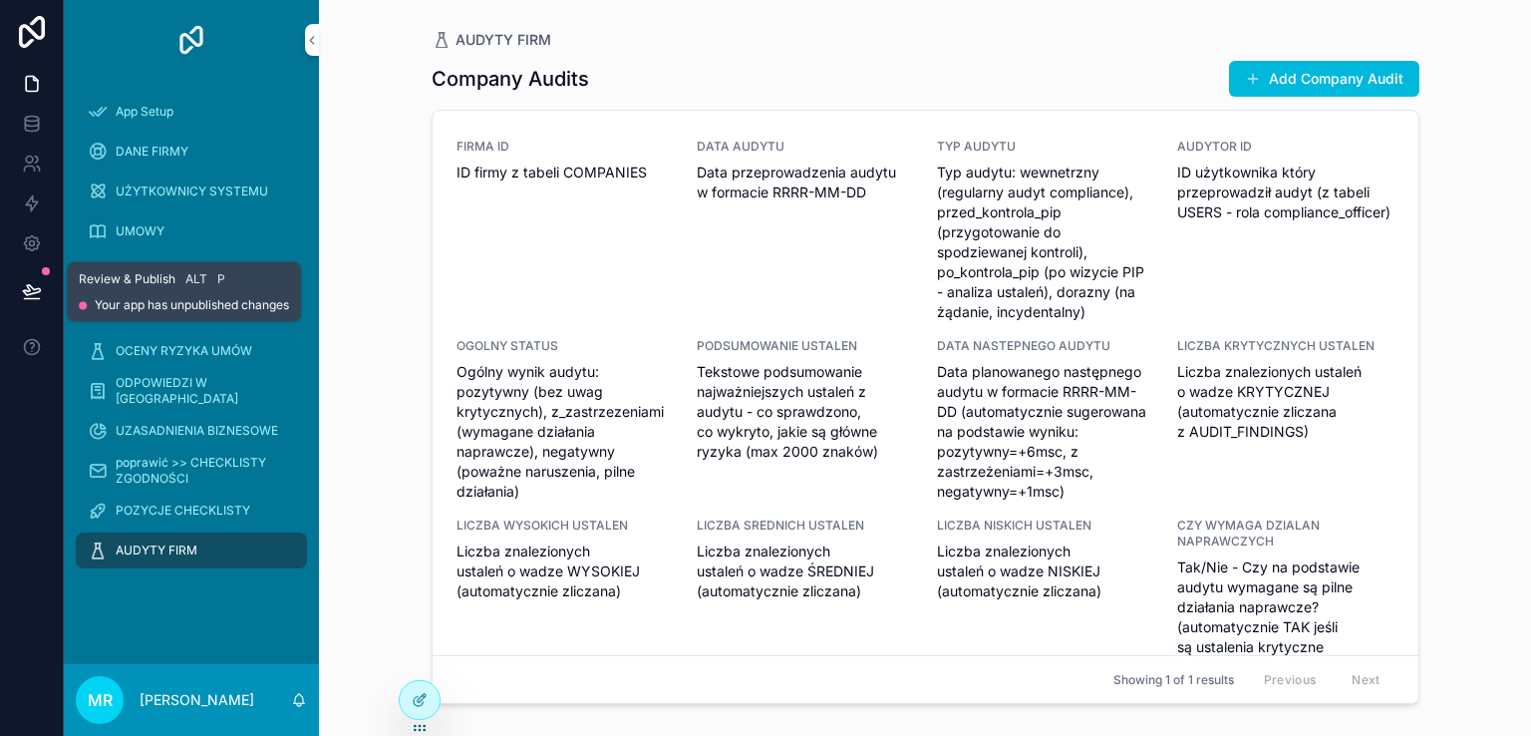
click at [32, 292] on icon at bounding box center [31, 290] width 17 height 10
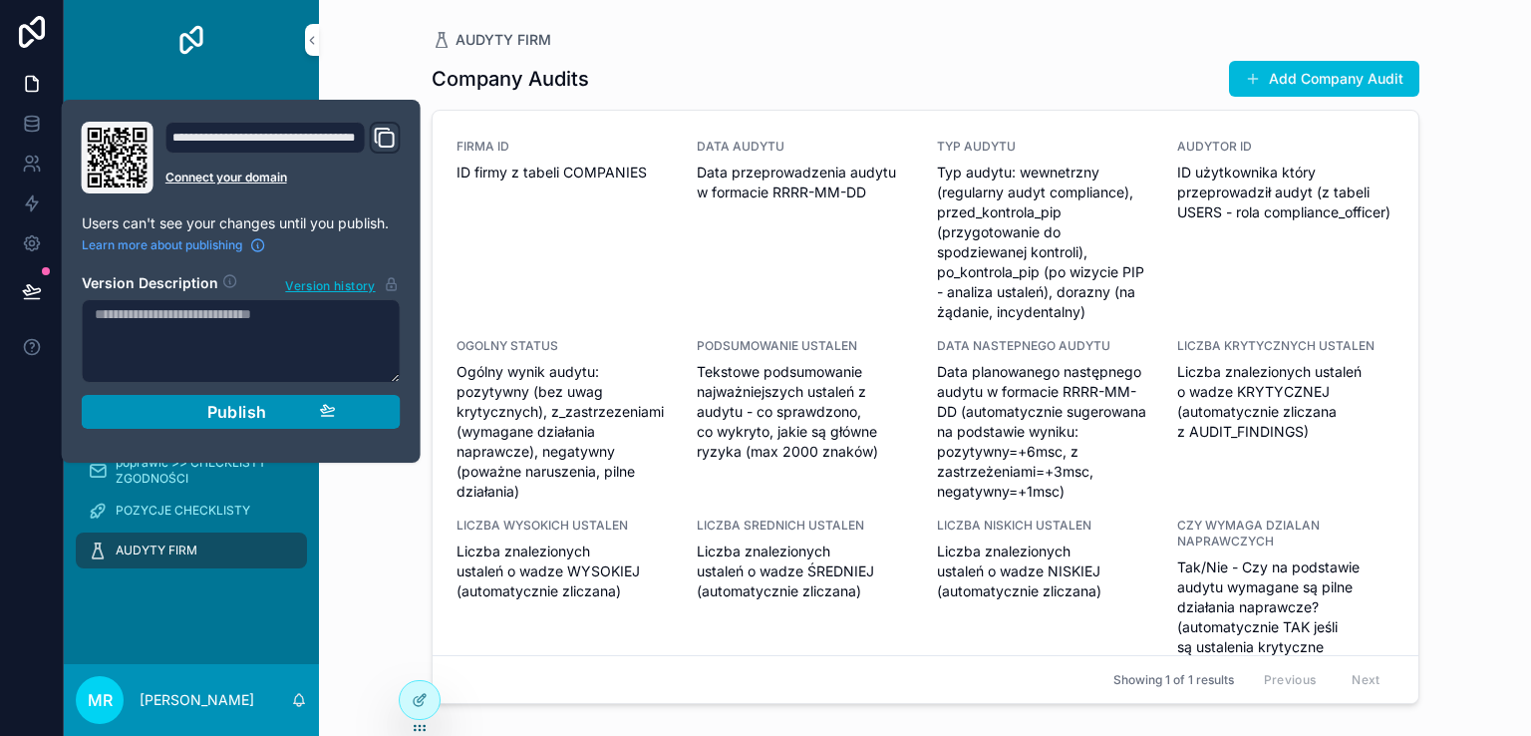
click at [255, 404] on span "Publish" at bounding box center [237, 412] width 60 height 20
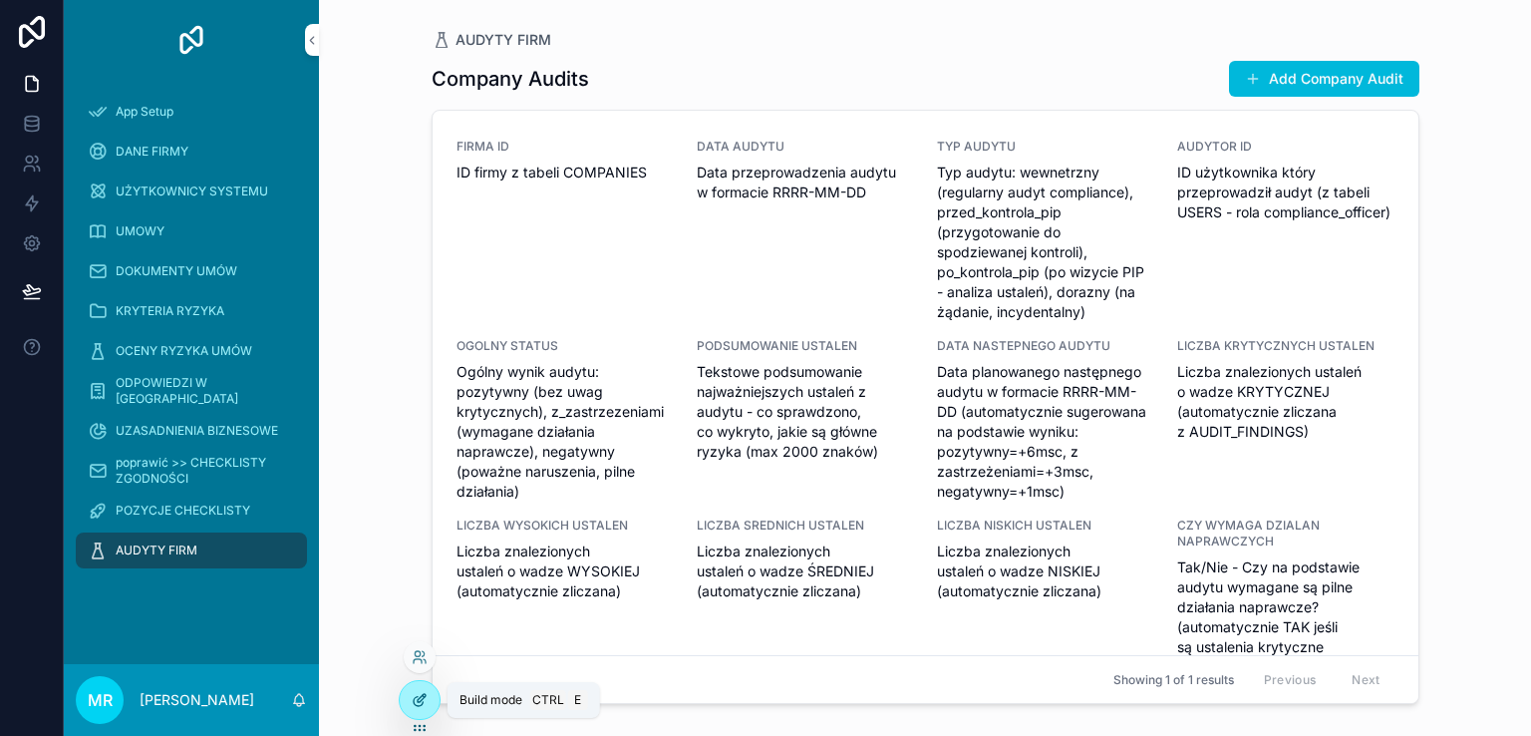
click at [412, 699] on icon at bounding box center [420, 700] width 16 height 16
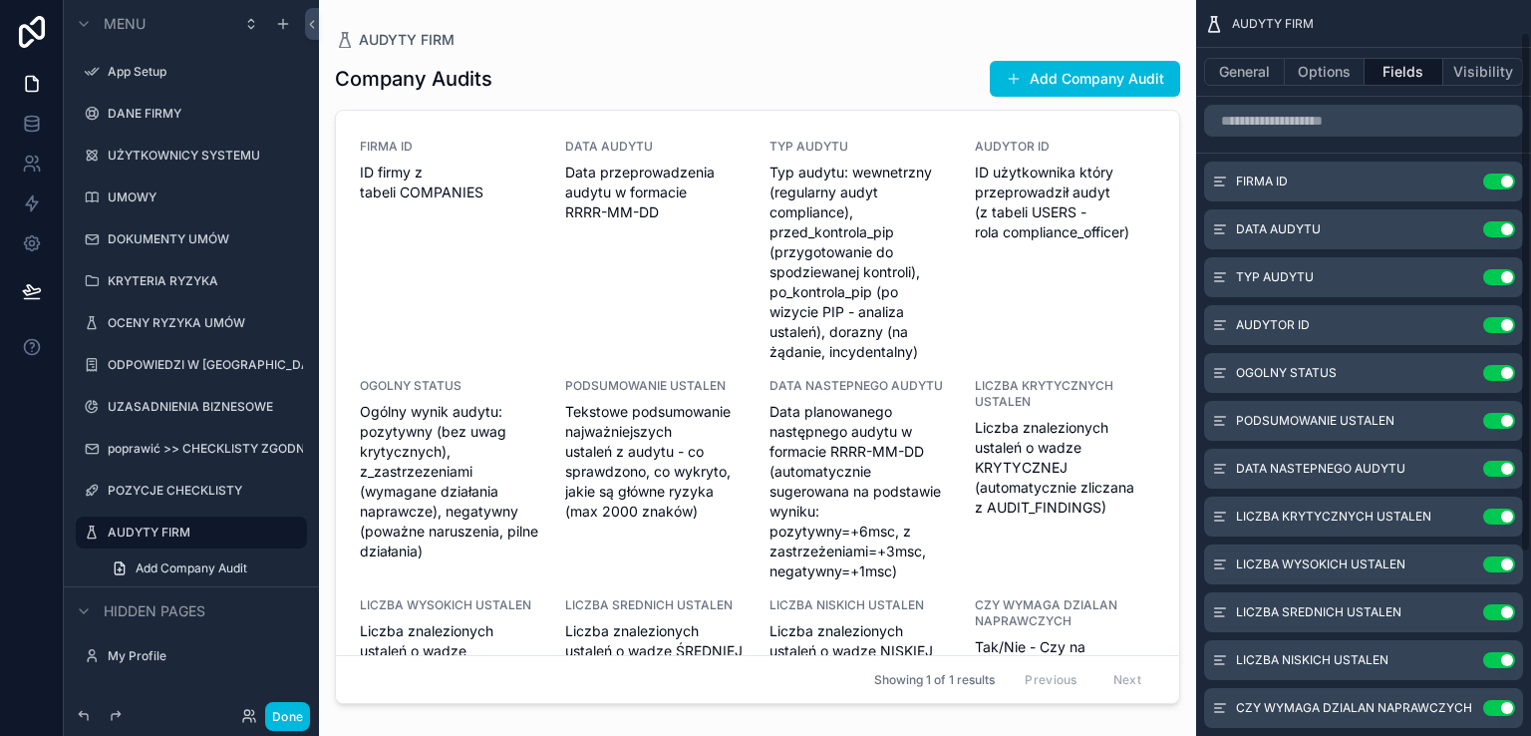
scroll to position [299, 0]
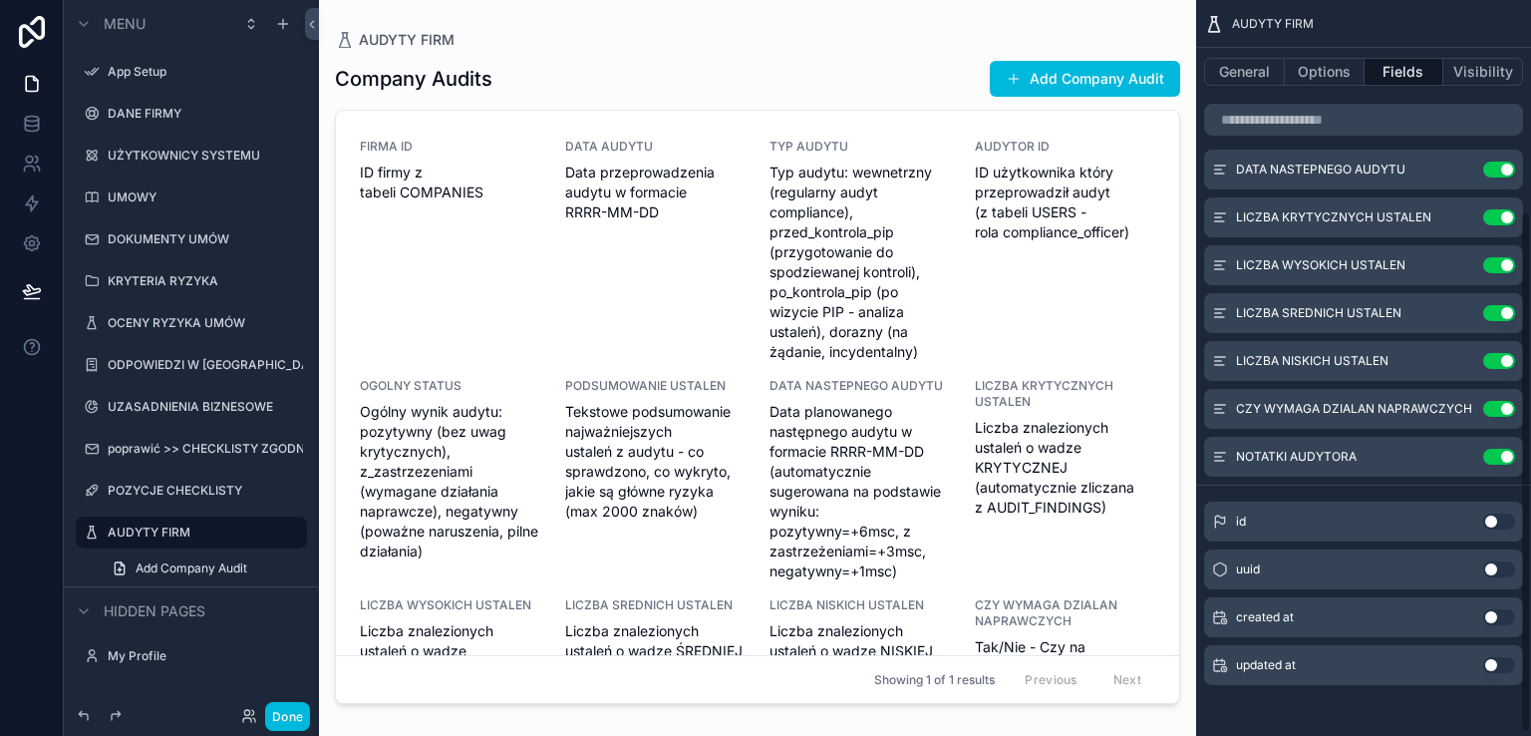
click at [1068, 77] on div "scrollable content" at bounding box center [757, 356] width 877 height 712
click at [1066, 78] on button "Add Company Audit" at bounding box center [1085, 79] width 190 height 36
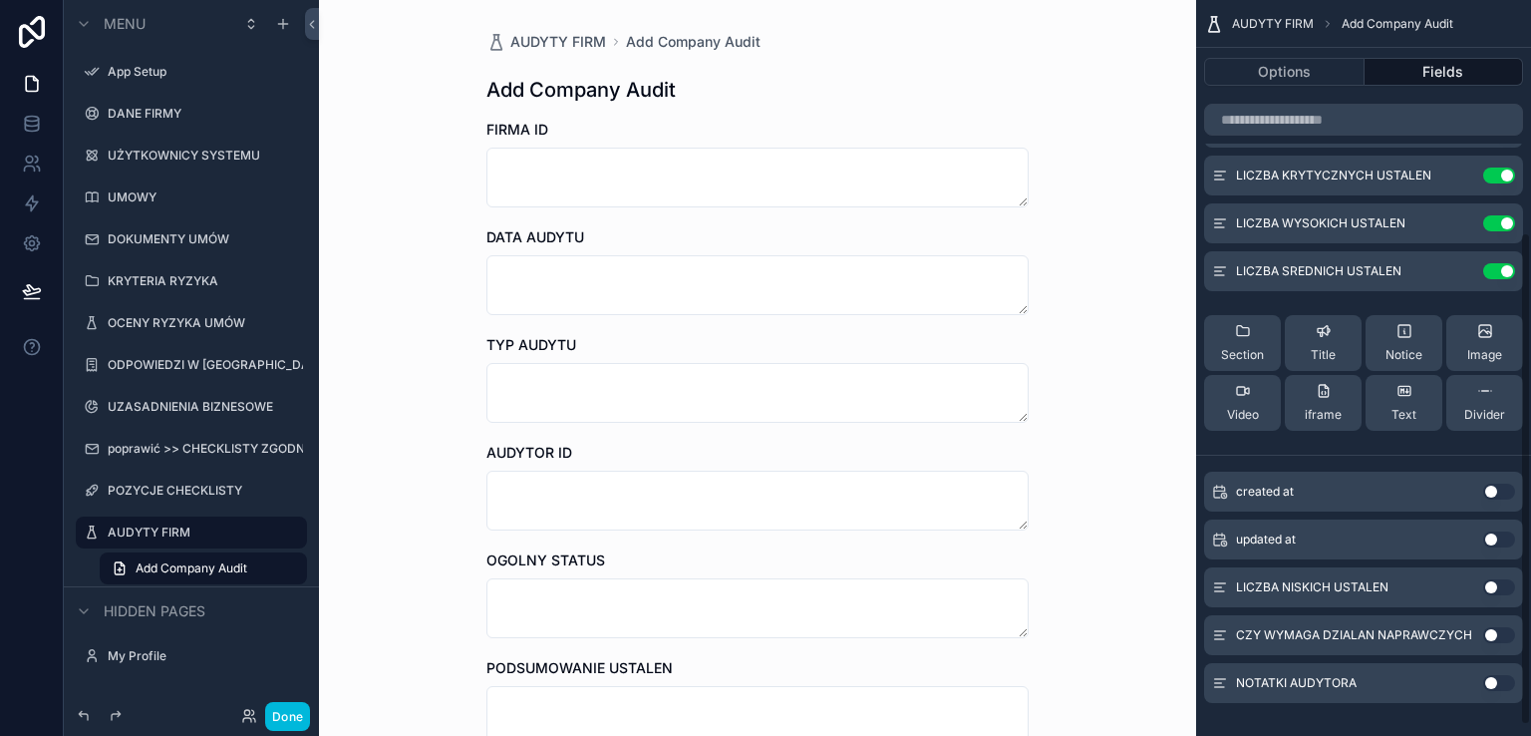
scroll to position [363, 0]
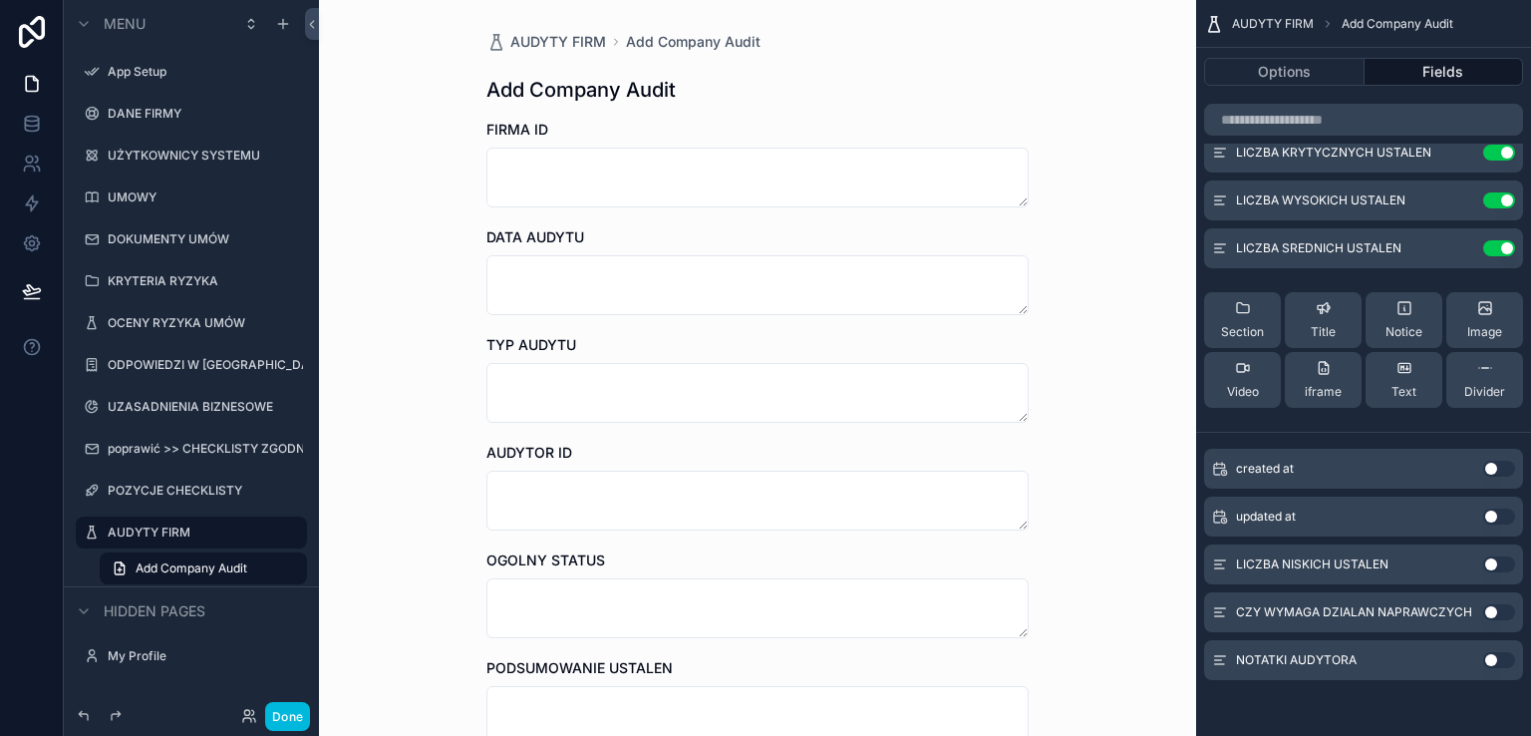
click at [1505, 565] on button "Use setting" at bounding box center [1499, 564] width 32 height 16
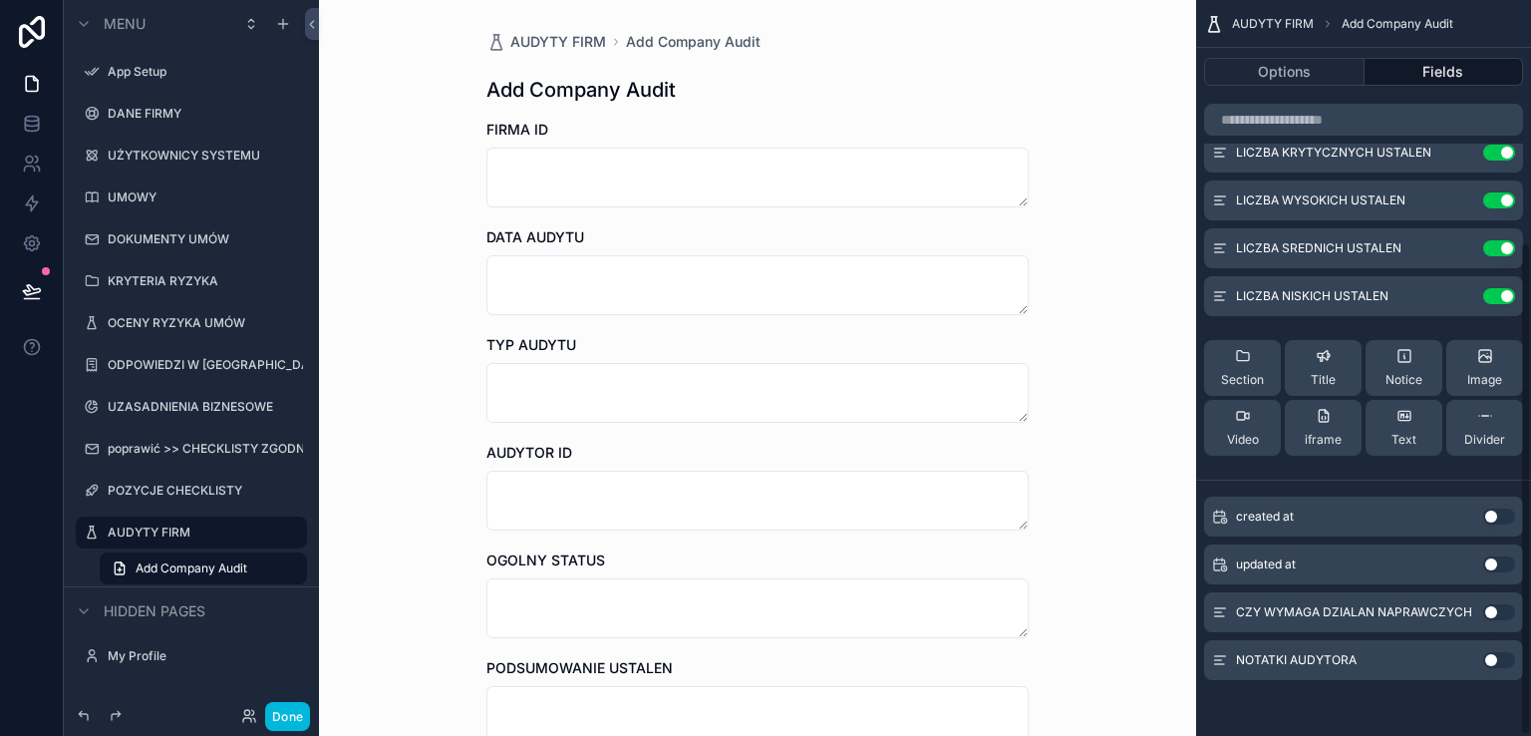
drag, startPoint x: 1509, startPoint y: 611, endPoint x: 1504, endPoint y: 642, distance: 31.3
click at [1509, 612] on button "Use setting" at bounding box center [1499, 612] width 32 height 16
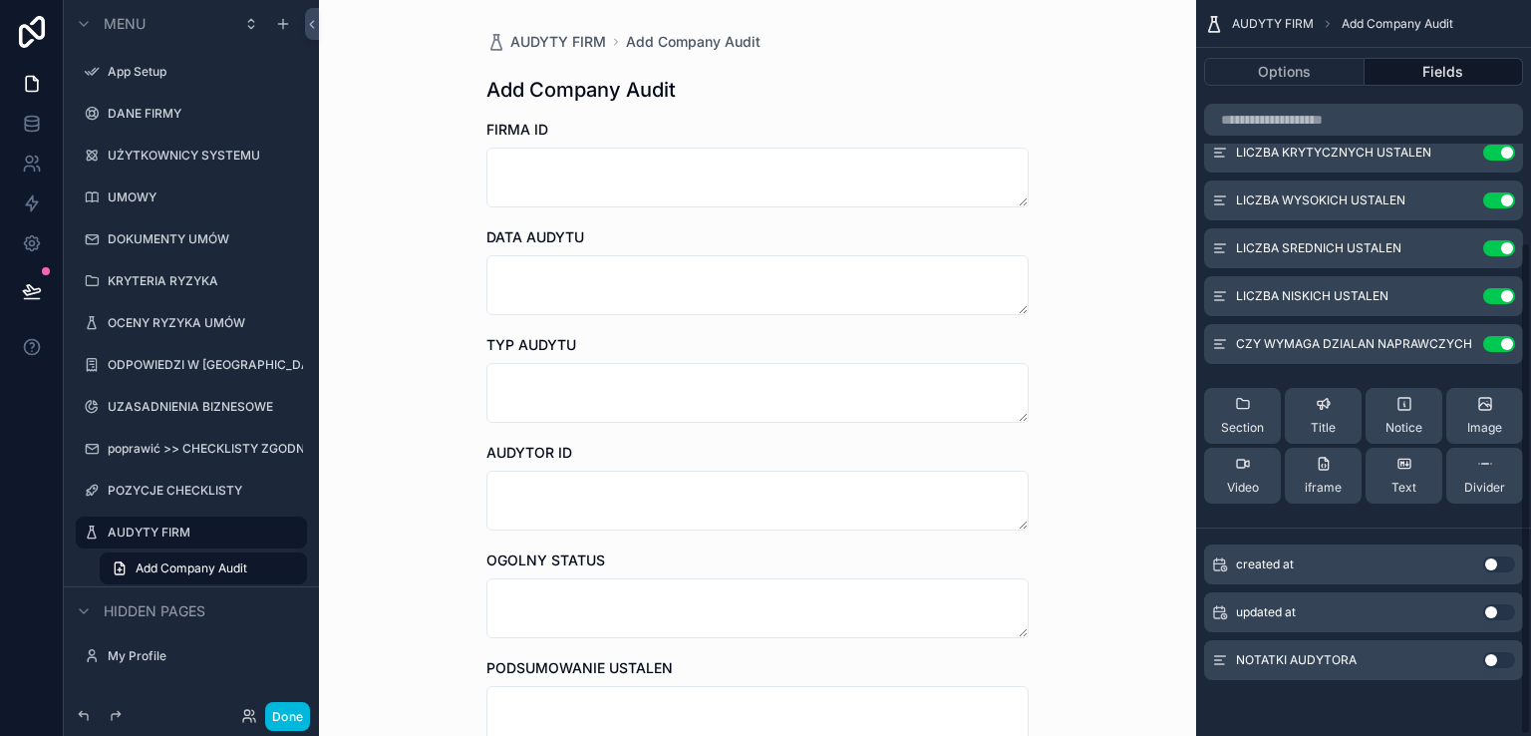
click at [1503, 659] on button "Use setting" at bounding box center [1499, 660] width 32 height 16
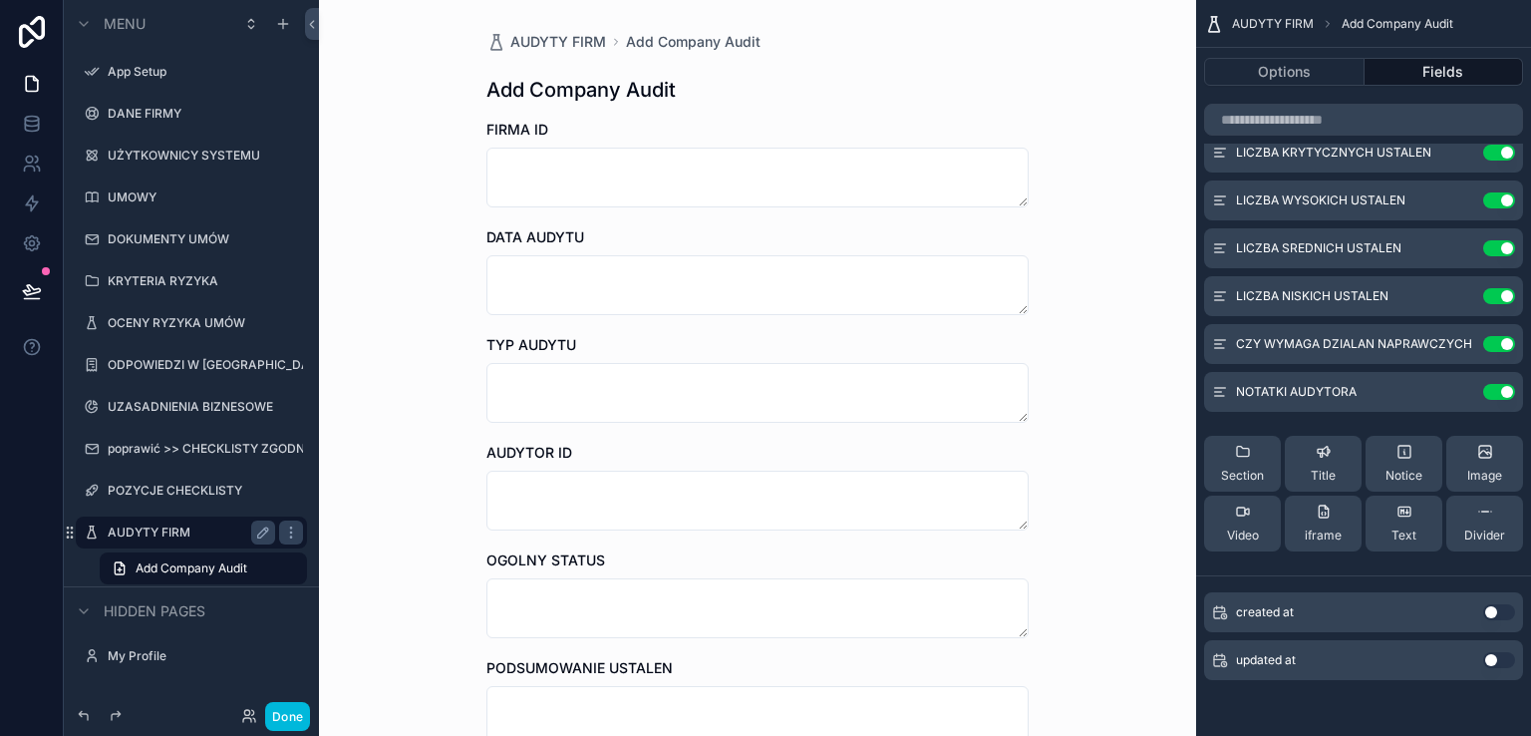
click at [188, 532] on label "AUDYTY FIRM" at bounding box center [187, 532] width 159 height 16
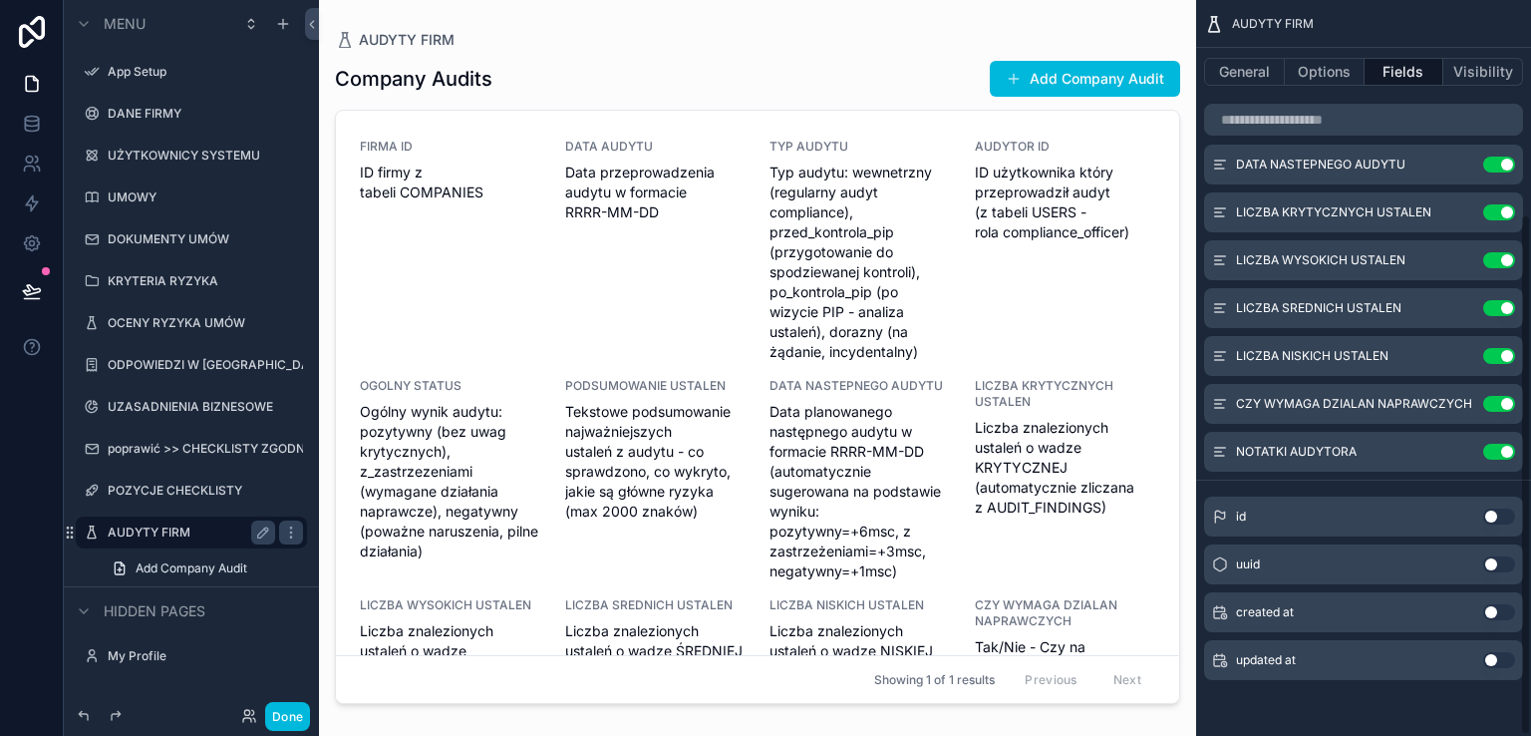
scroll to position [303, 0]
click at [650, 289] on div "DATA AUDYTU Data przeprowadzenia audytu w formacie RRRR-MM-DD" at bounding box center [655, 250] width 181 height 223
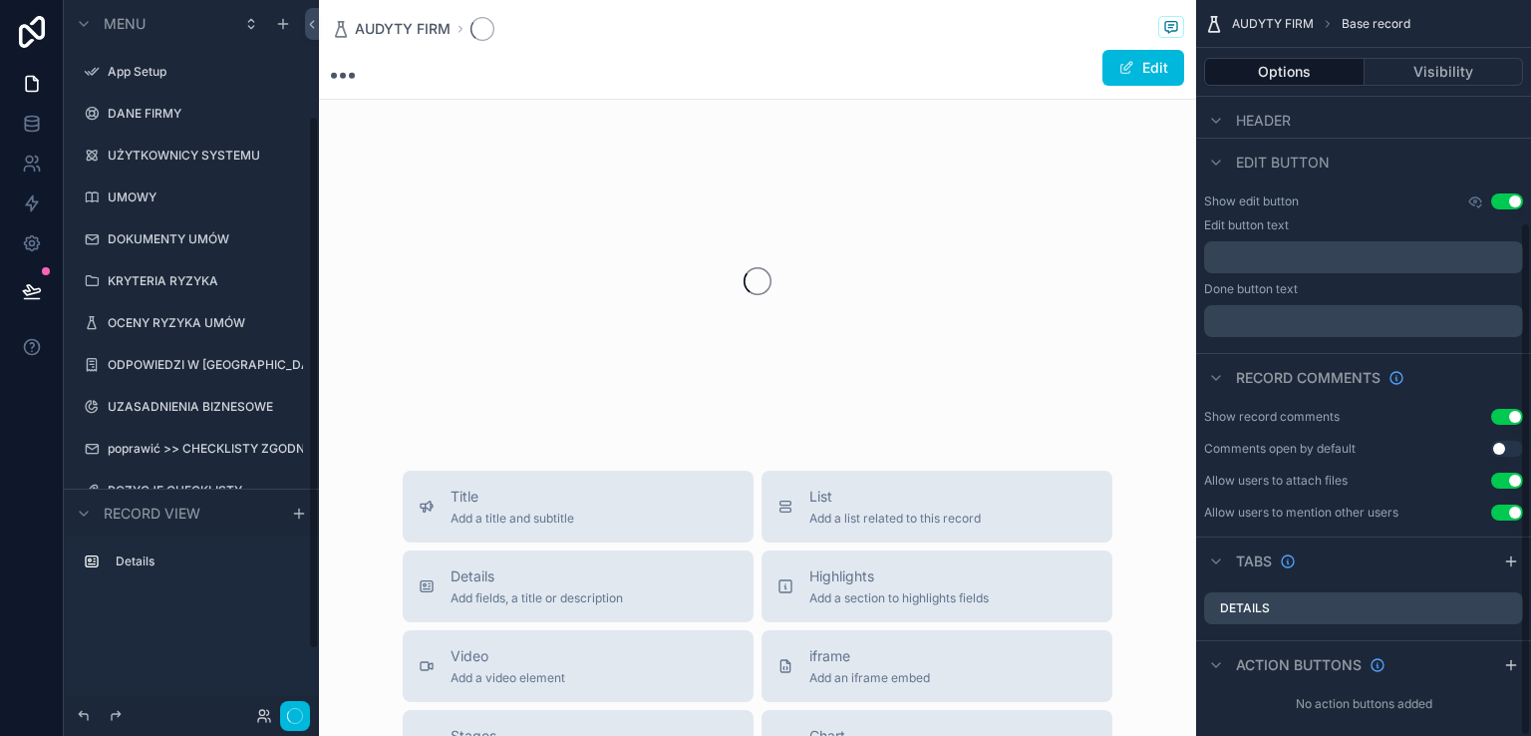
scroll to position [319, 0]
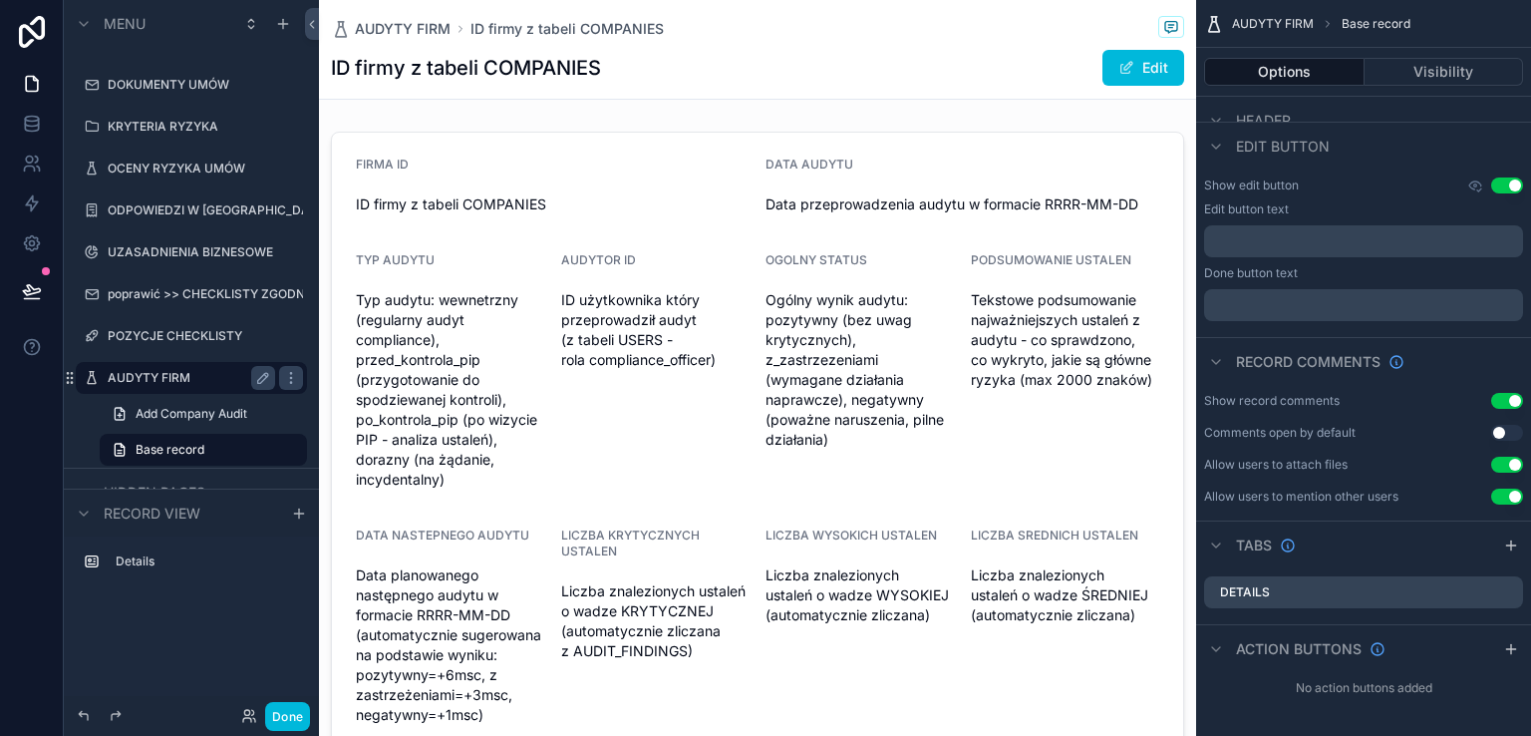
click at [651, 289] on div "scrollable content" at bounding box center [757, 444] width 877 height 640
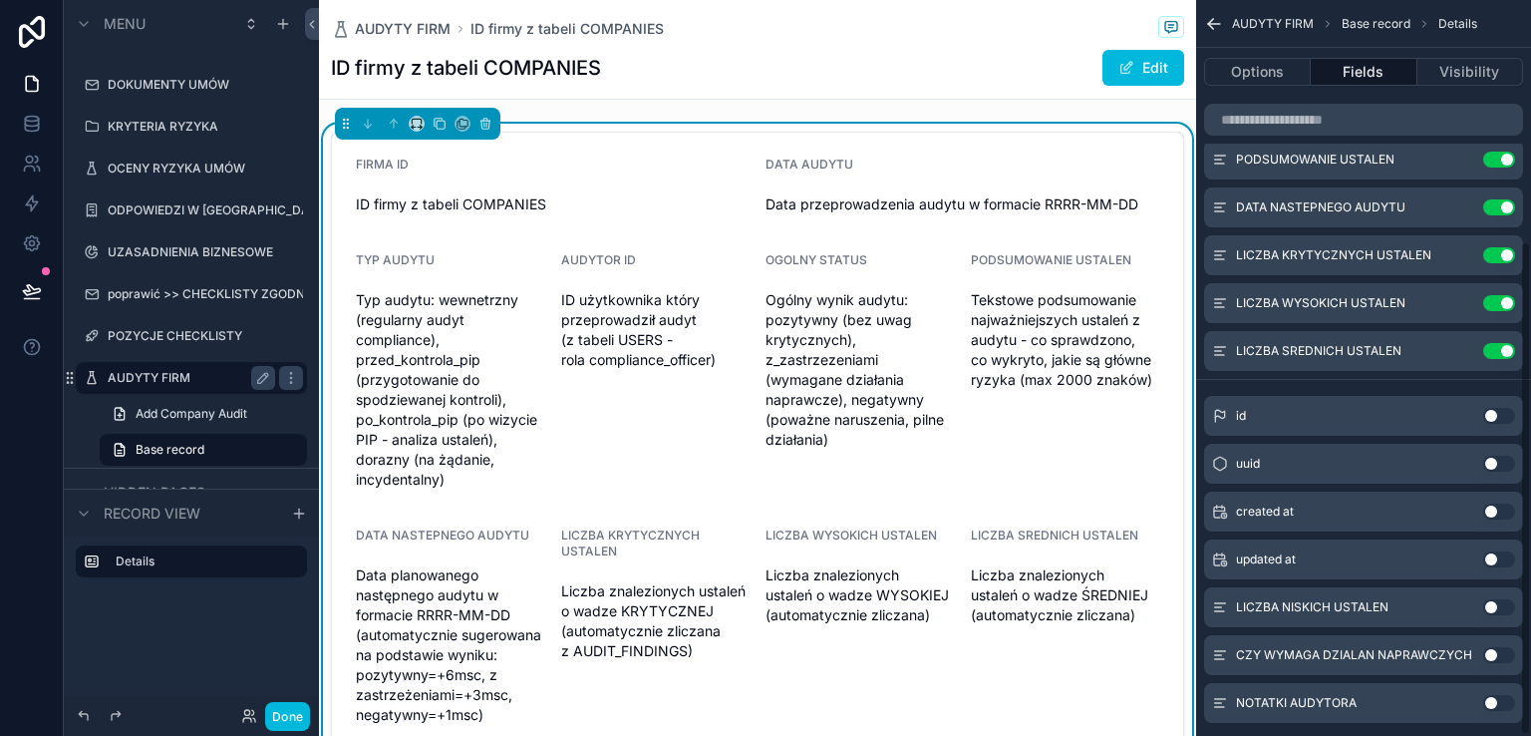
scroll to position [361, 0]
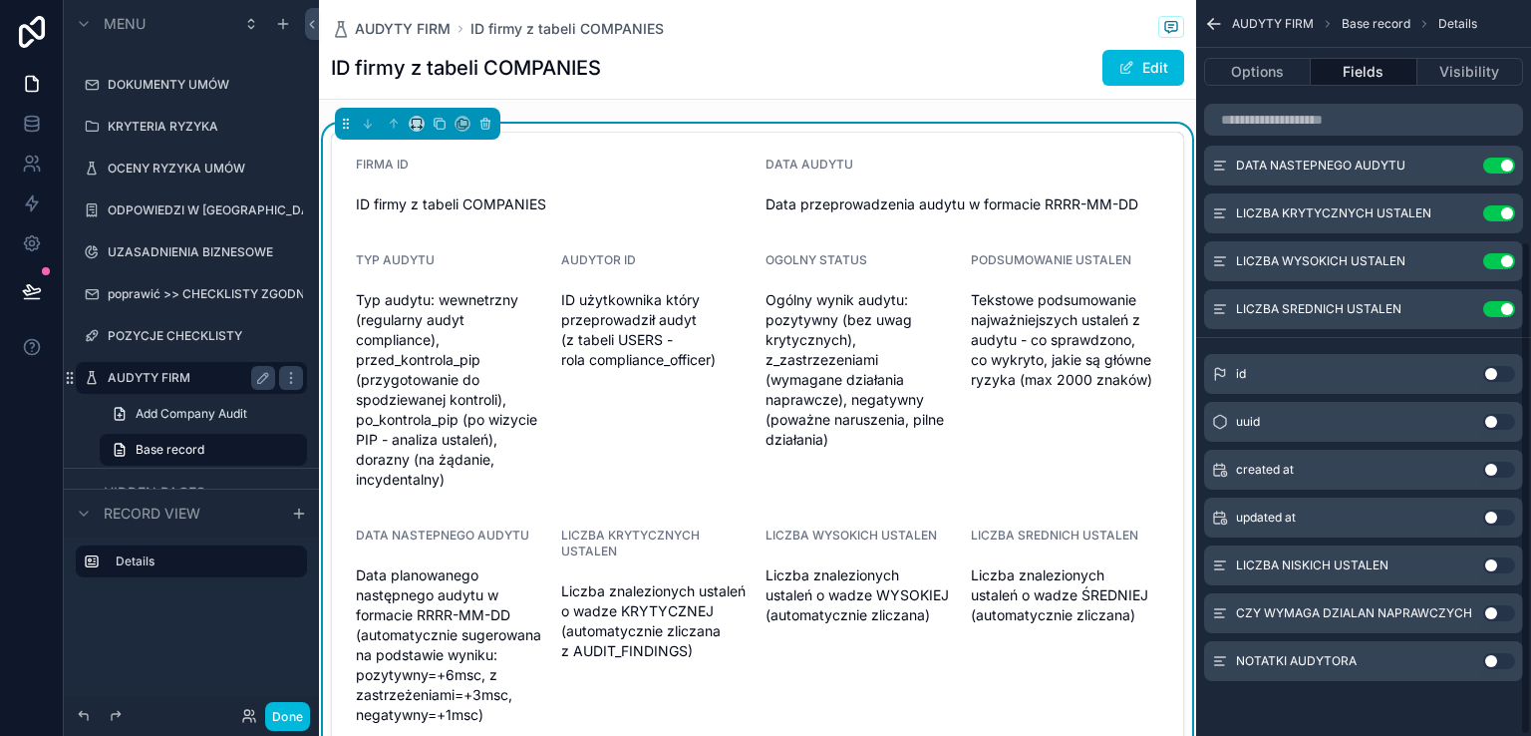
click at [1507, 563] on button "Use setting" at bounding box center [1499, 565] width 32 height 16
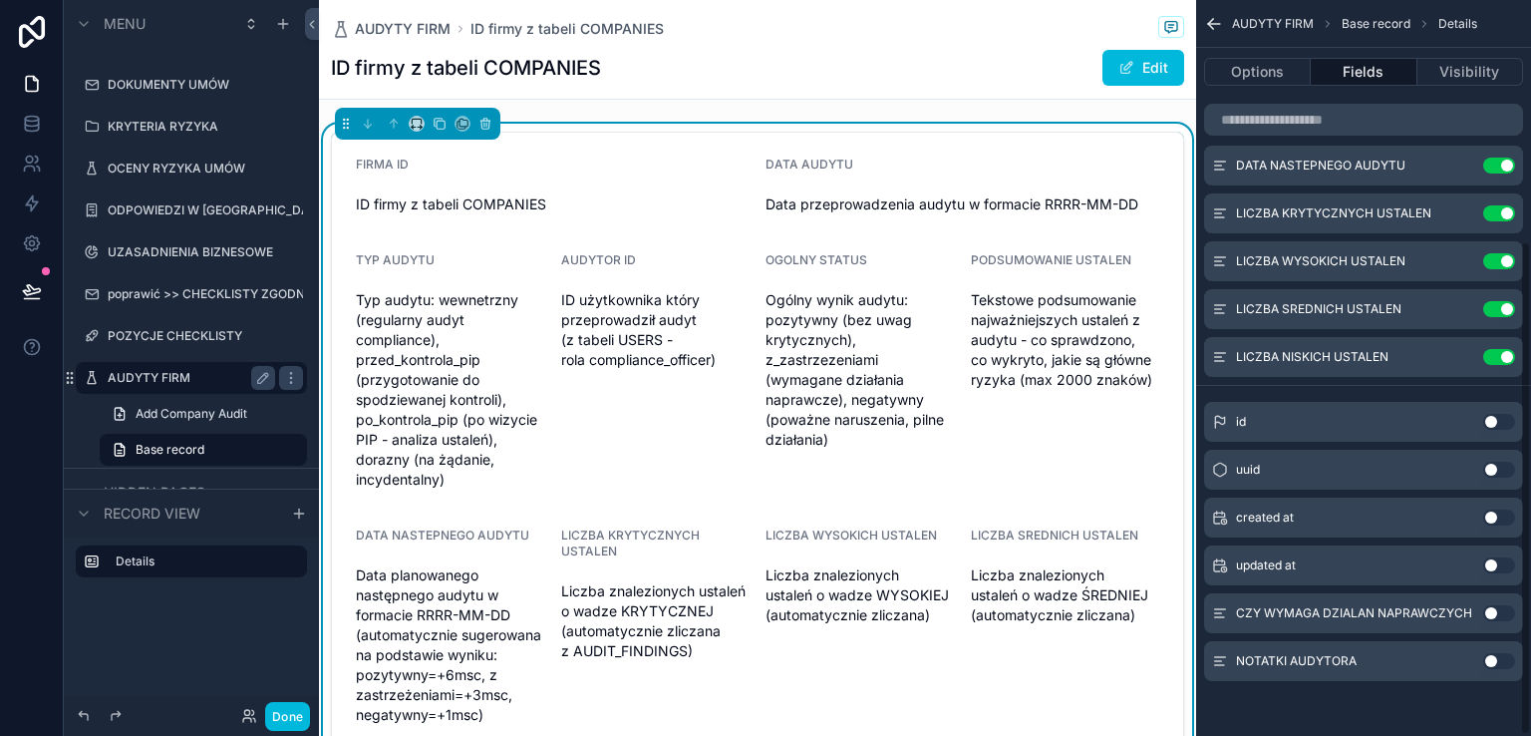
click at [1505, 608] on button "Use setting" at bounding box center [1499, 613] width 32 height 16
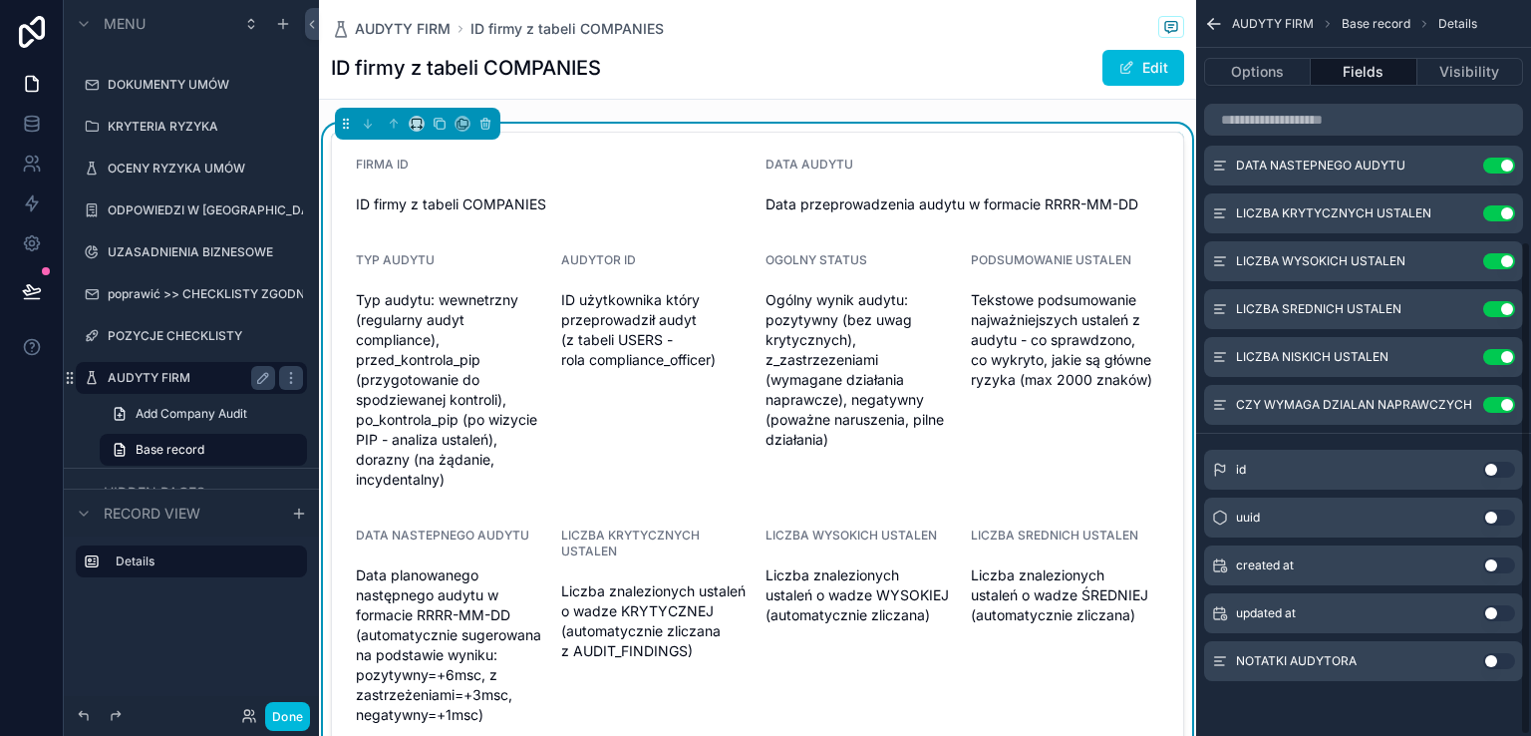
click at [1505, 661] on button "Use setting" at bounding box center [1499, 661] width 32 height 16
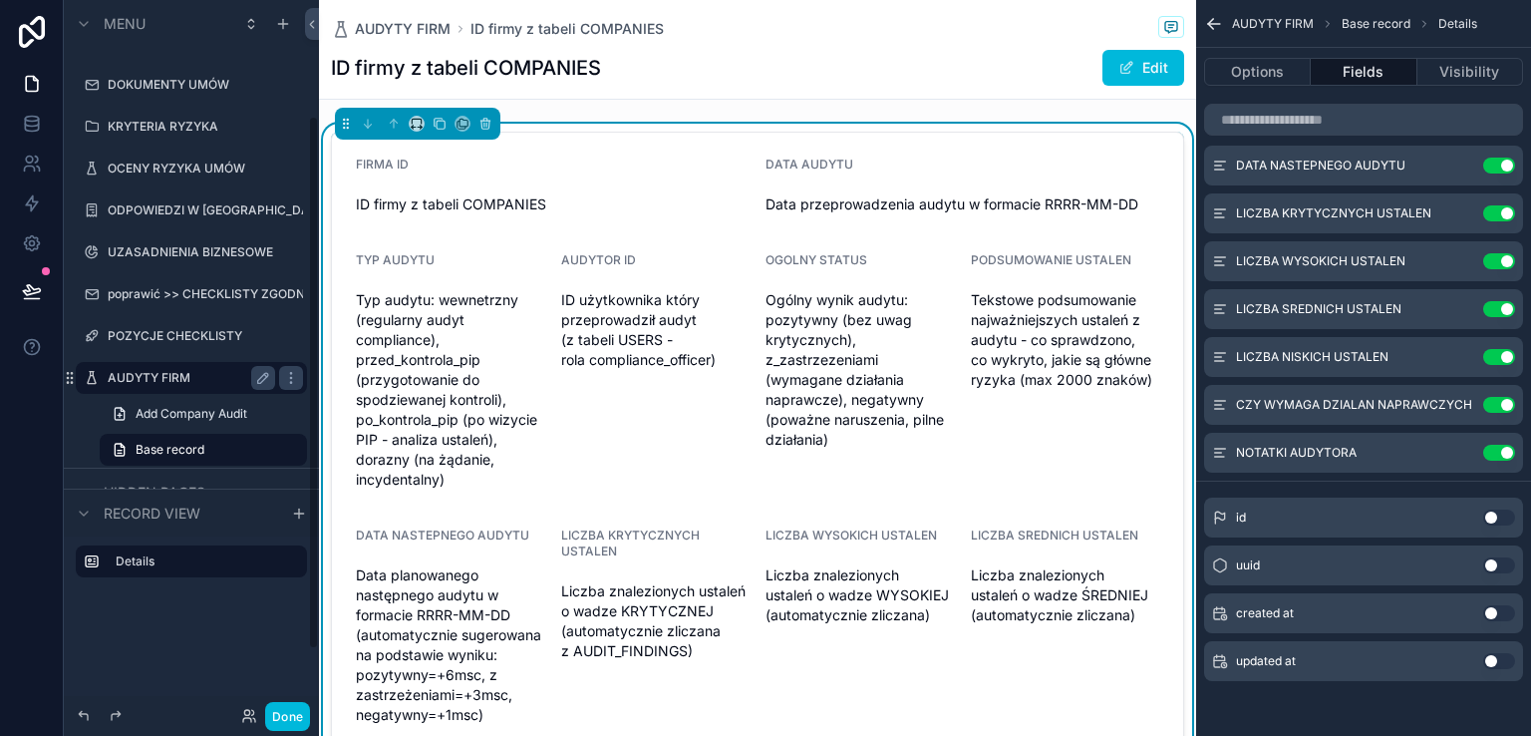
click at [291, 716] on button "Done" at bounding box center [287, 716] width 45 height 29
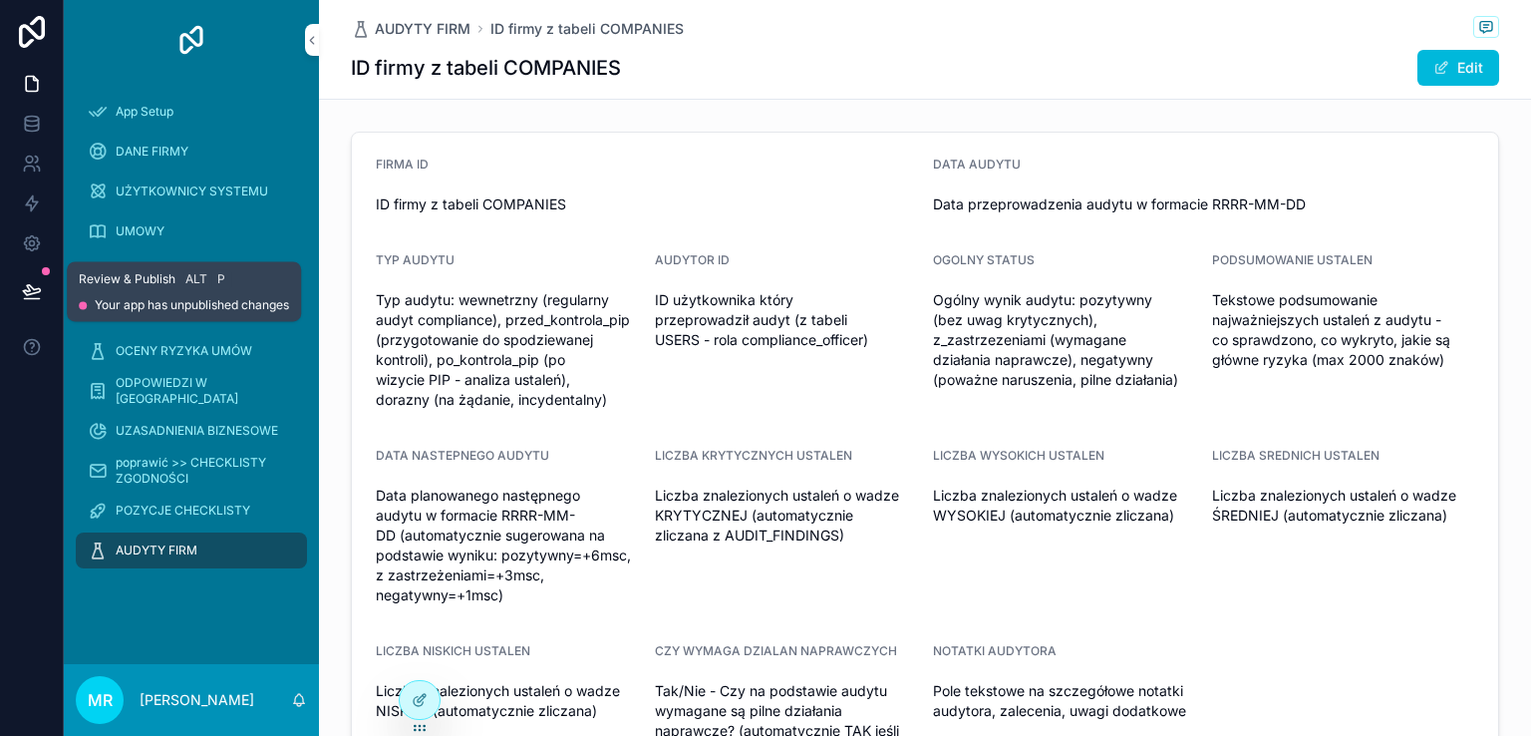
click at [26, 286] on icon at bounding box center [31, 290] width 17 height 10
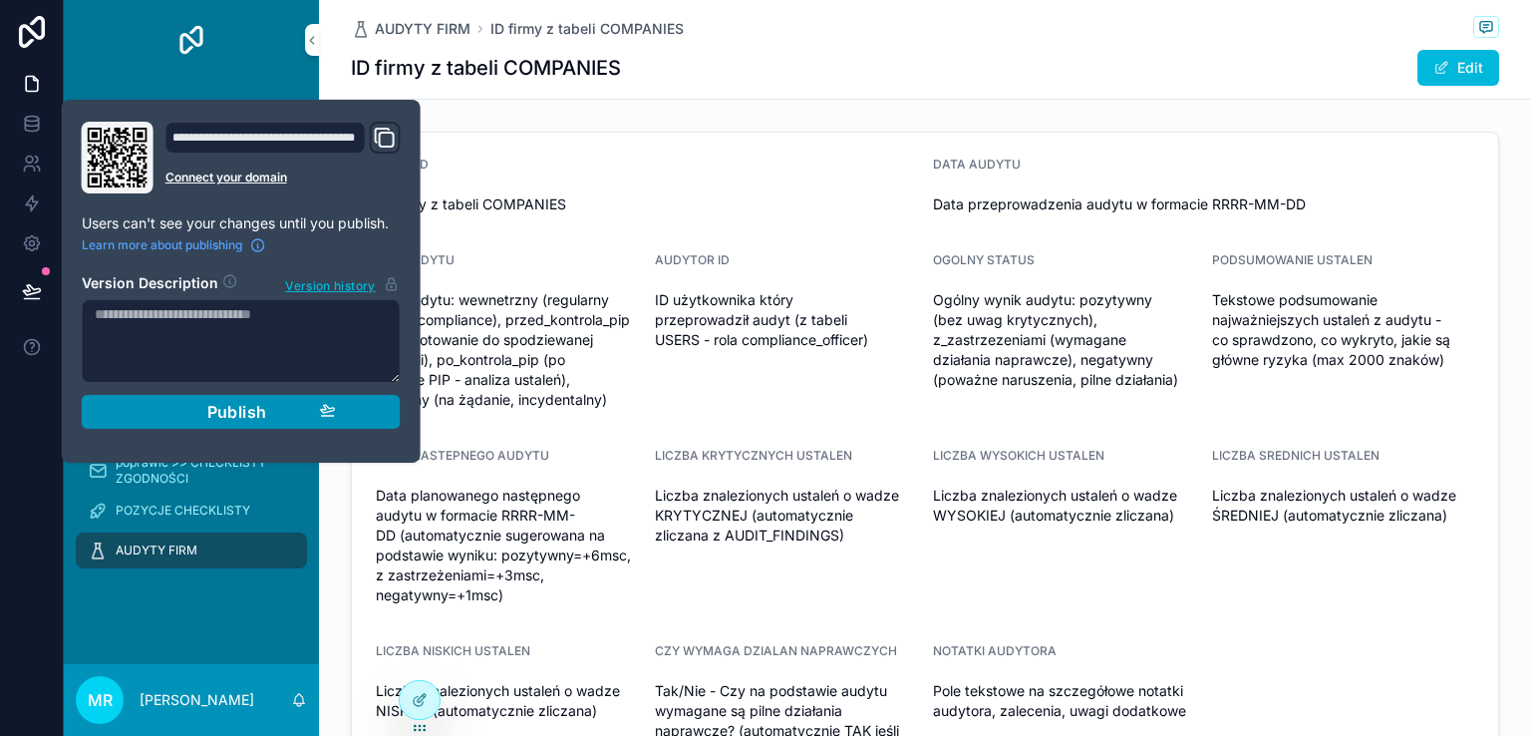
click at [210, 404] on span "Publish" at bounding box center [237, 412] width 60 height 20
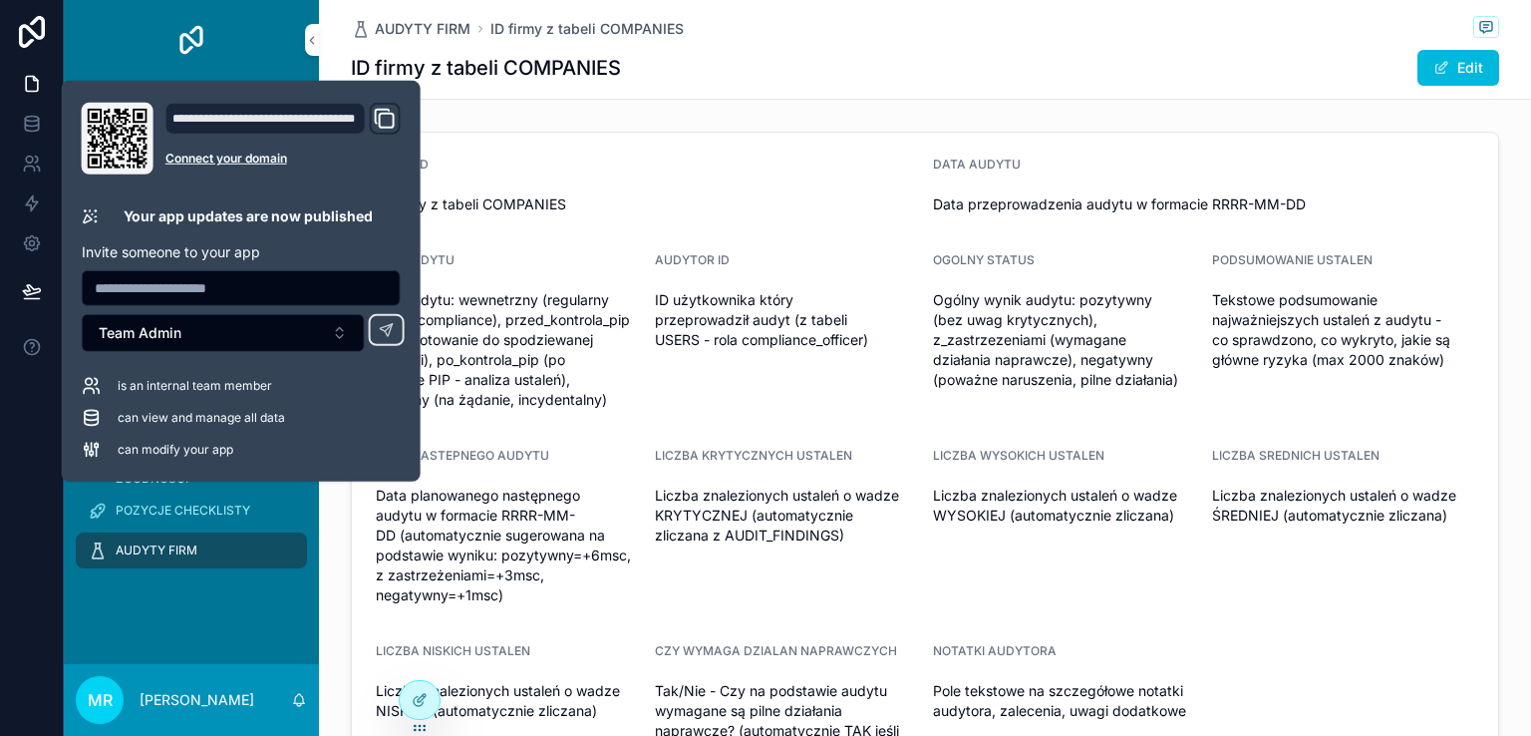
click at [251, 611] on div "App Setup DANE FIRMY UŻYTKOWNICY SYSTEMU UMOWY DOKUMENTY UMÓW KRYTERIA RYZYKA O…" at bounding box center [191, 372] width 255 height 584
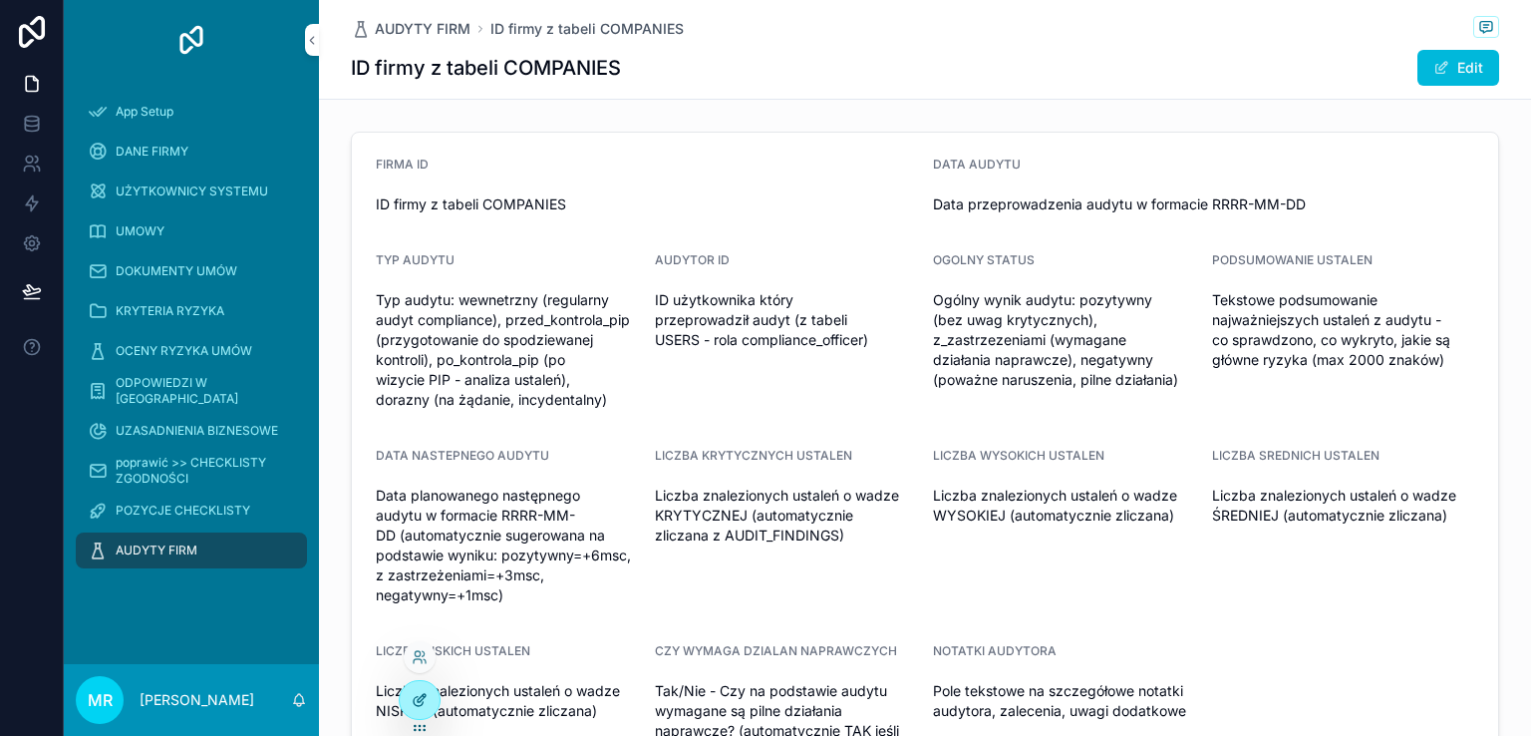
click at [421, 700] on icon at bounding box center [422, 698] width 8 height 8
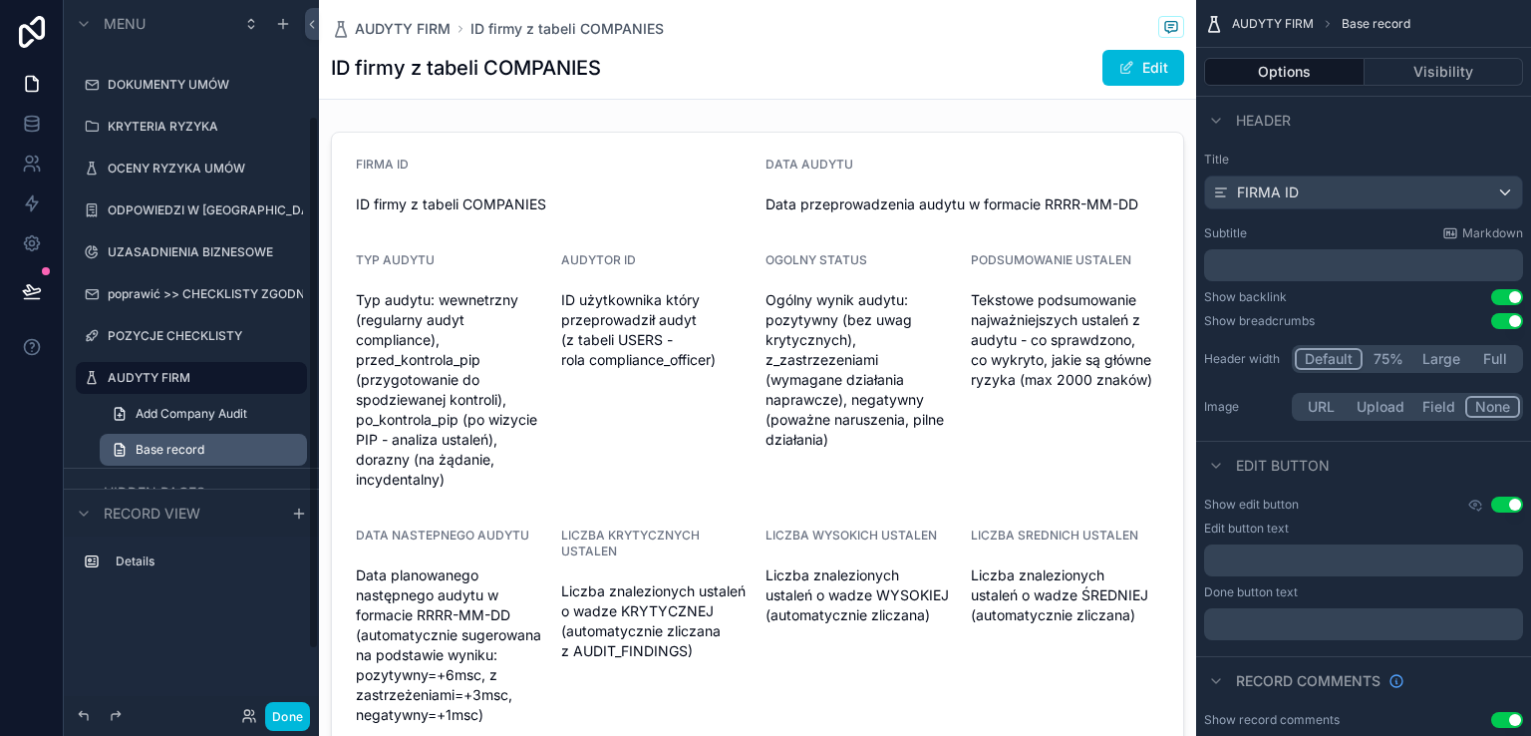
scroll to position [237, 0]
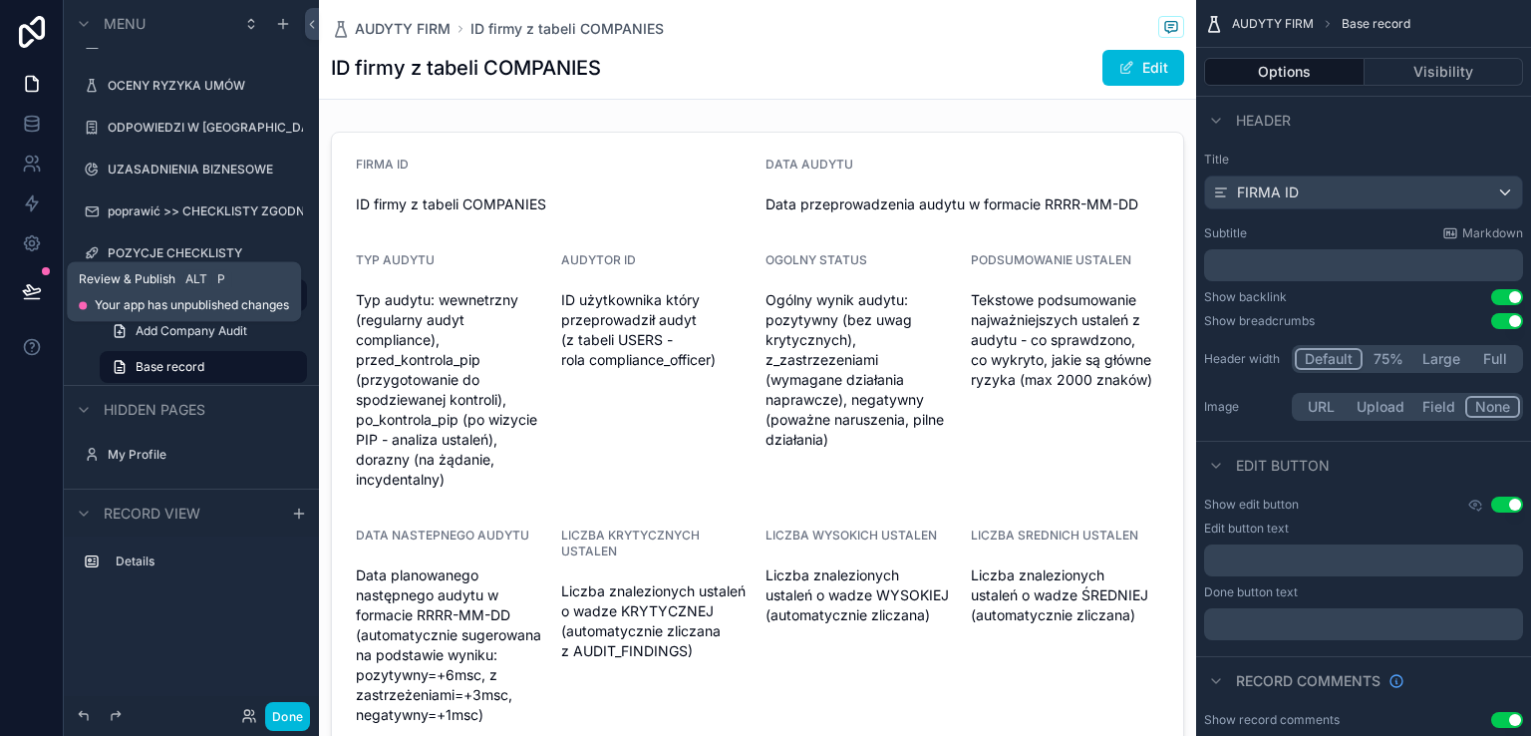
click at [40, 292] on icon at bounding box center [32, 291] width 20 height 20
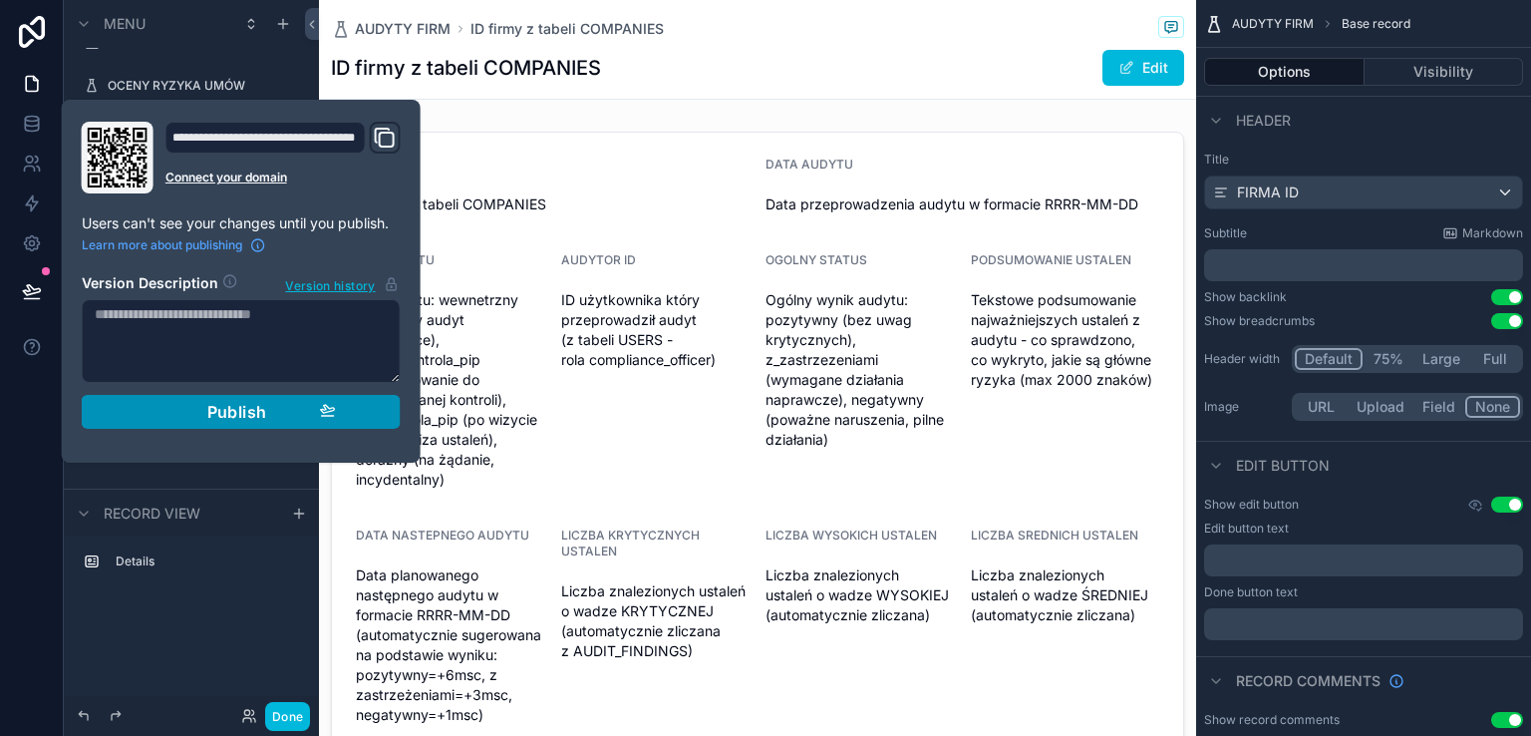
click at [229, 413] on span "Publish" at bounding box center [237, 412] width 60 height 20
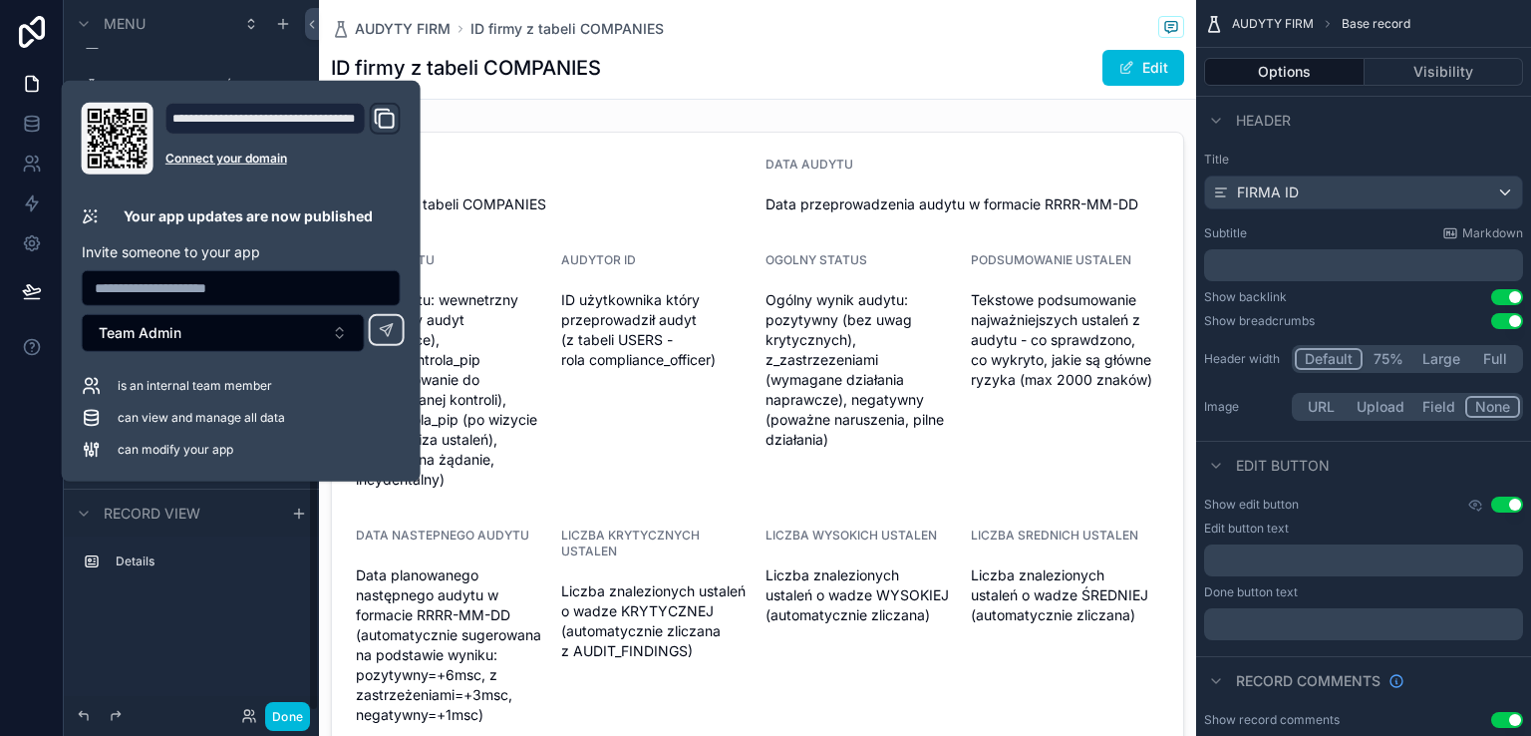
click at [249, 594] on div "Details" at bounding box center [191, 566] width 255 height 61
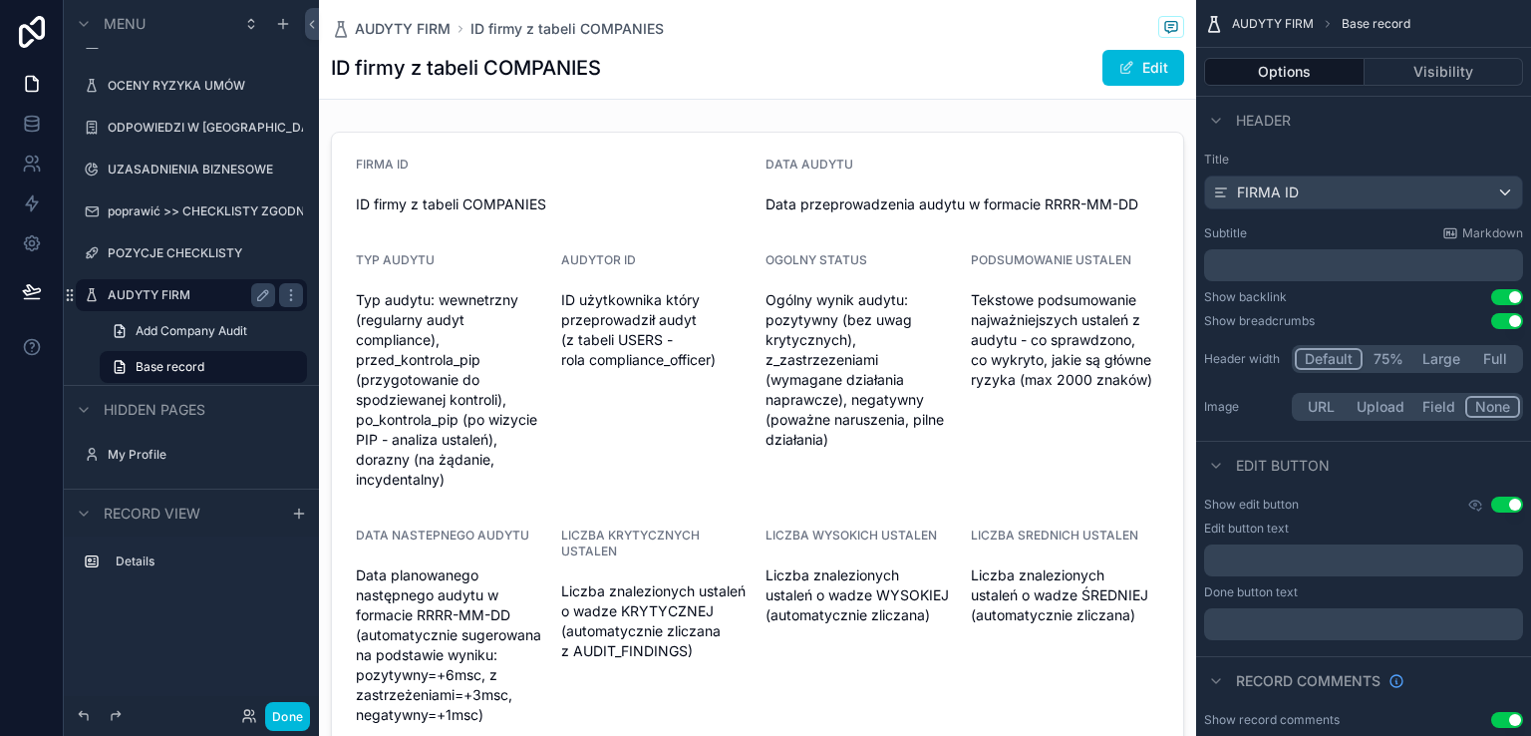
click at [222, 292] on label "AUDYTY FIRM" at bounding box center [187, 295] width 159 height 16
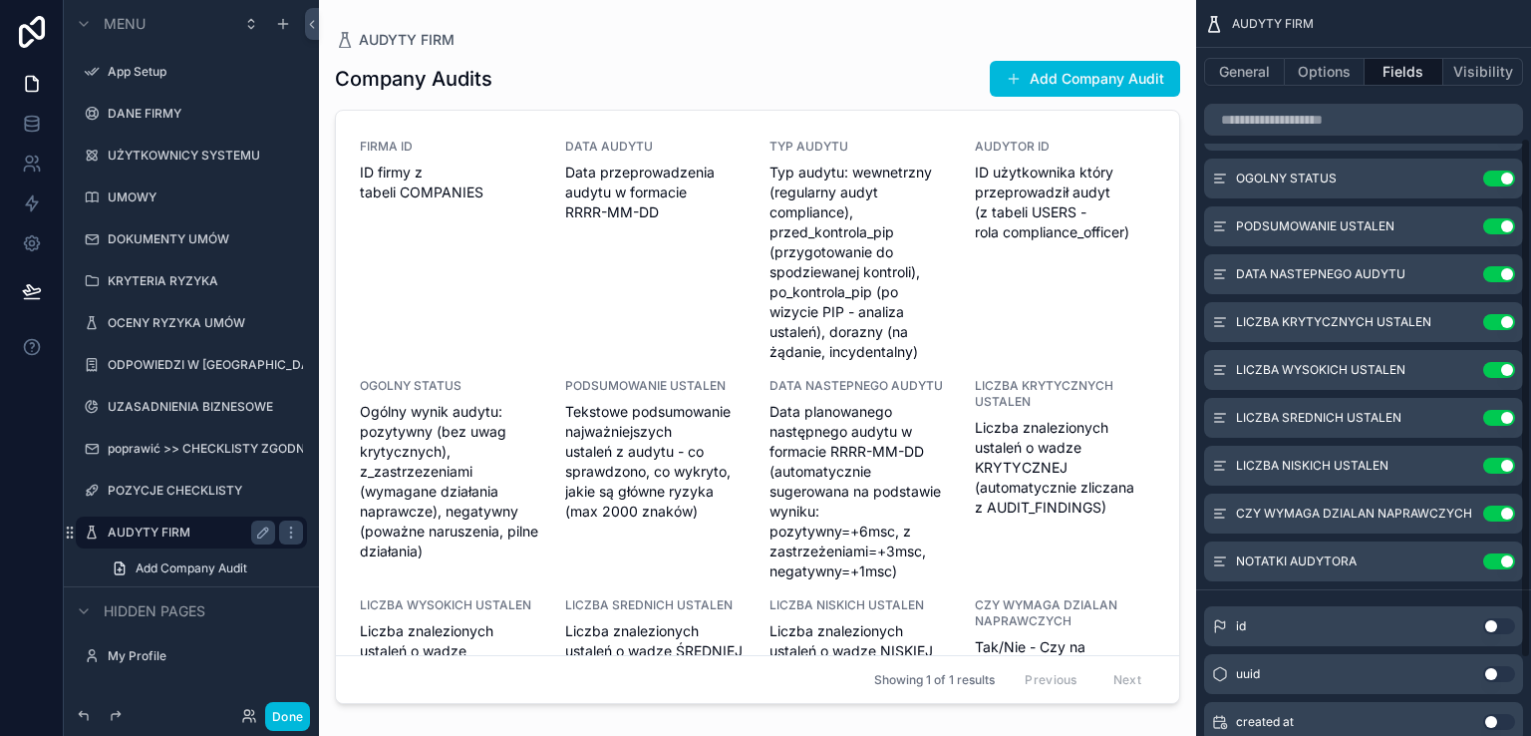
scroll to position [303, 0]
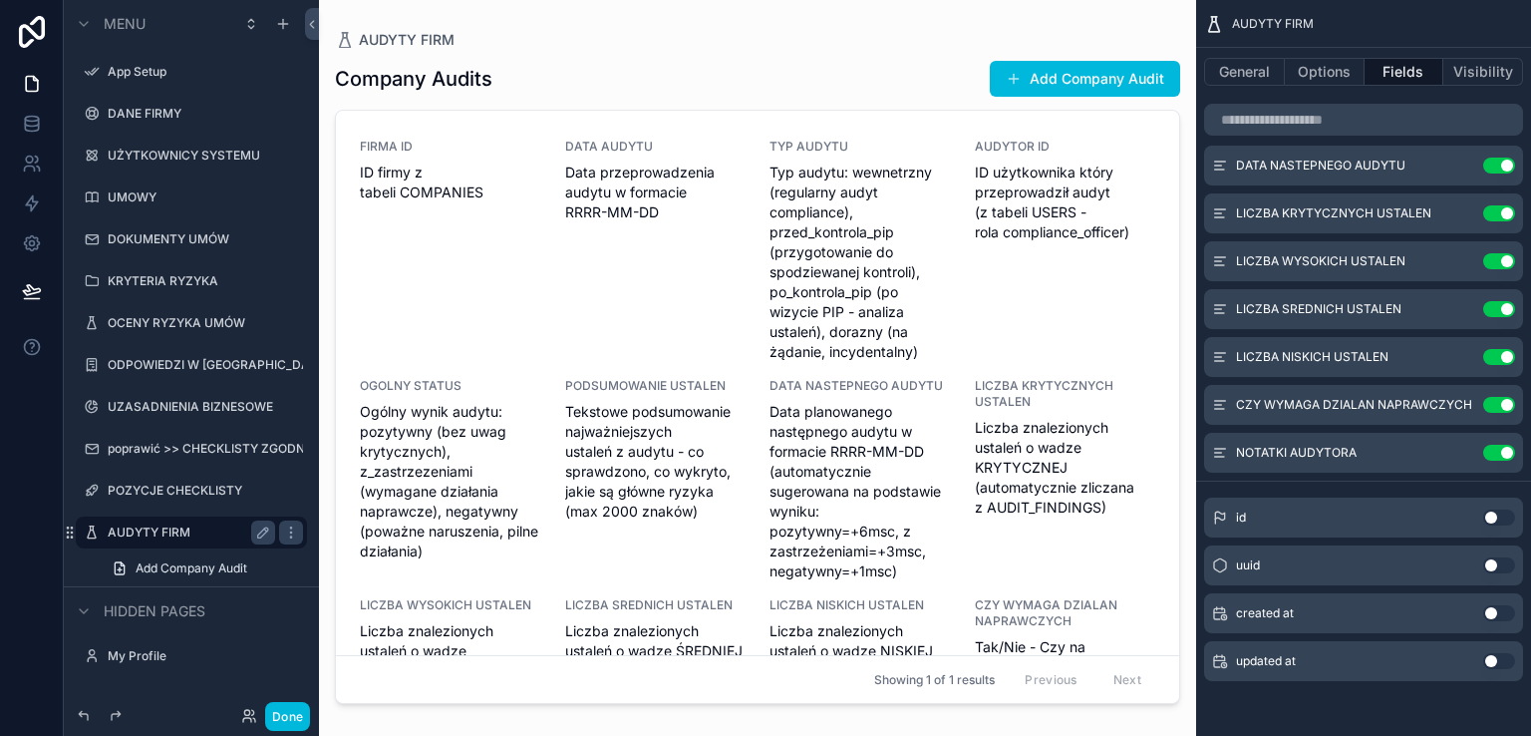
click at [1097, 77] on div "scrollable content" at bounding box center [757, 356] width 877 height 712
click at [1088, 86] on button "Add Company Audit" at bounding box center [1085, 79] width 190 height 36
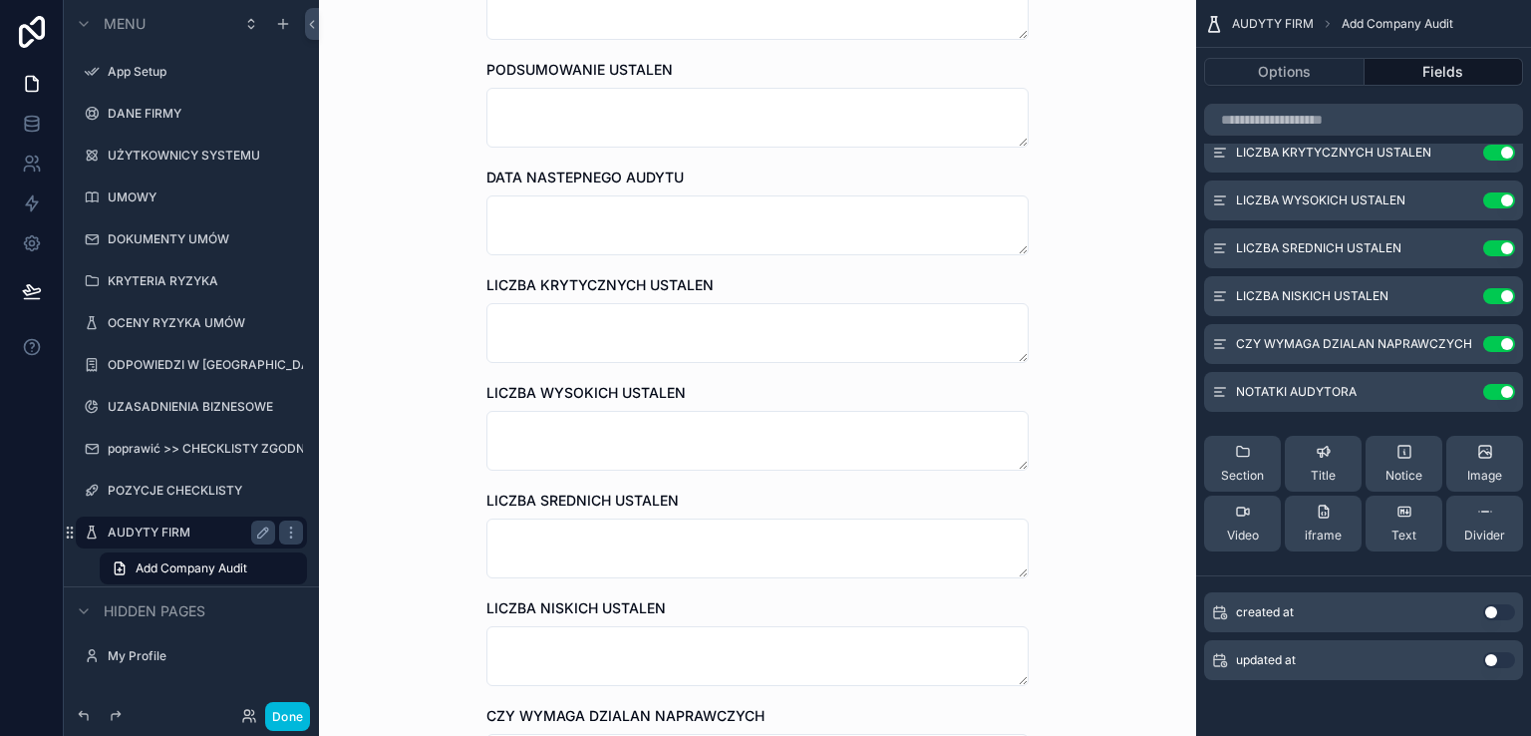
scroll to position [959, 0]
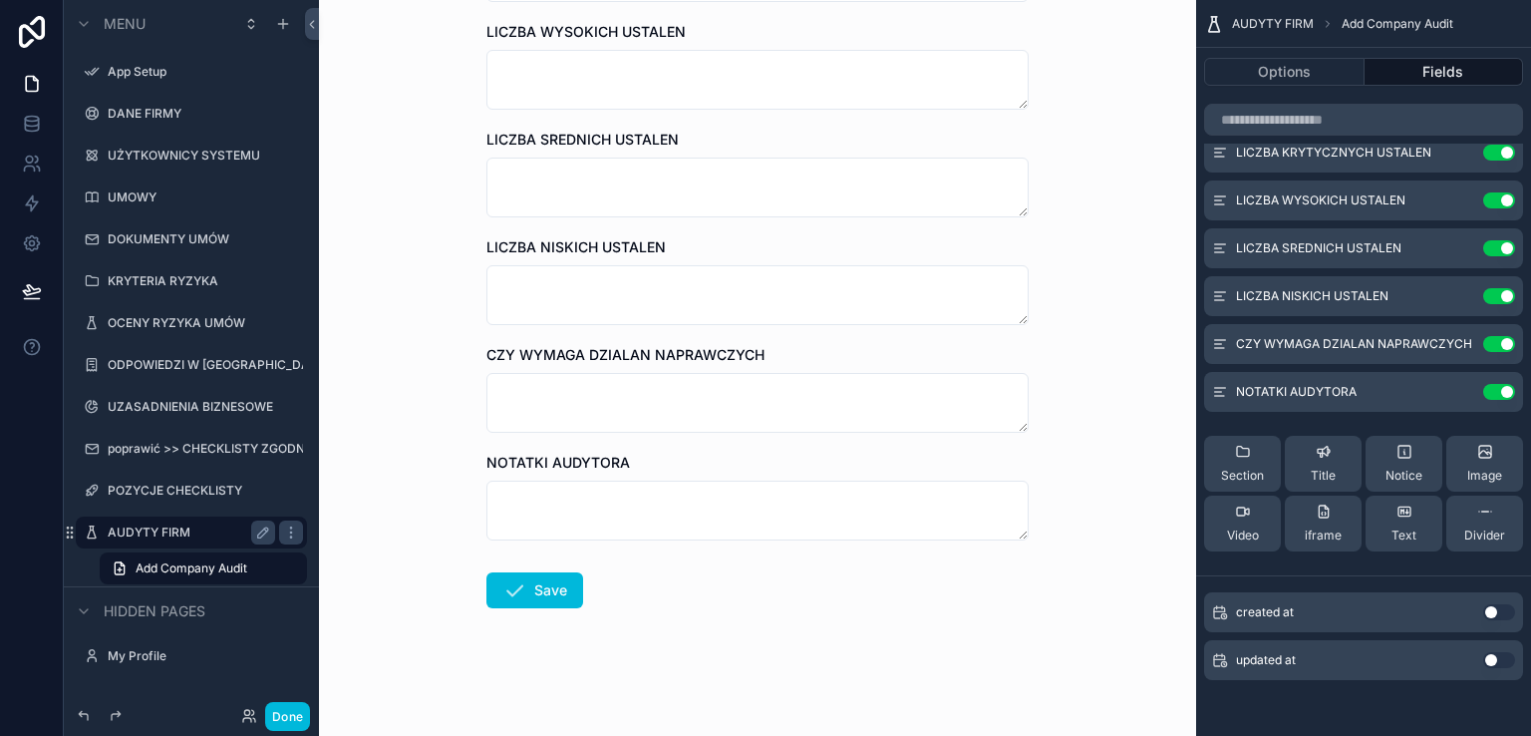
click at [163, 525] on label "AUDYTY FIRM" at bounding box center [187, 532] width 159 height 16
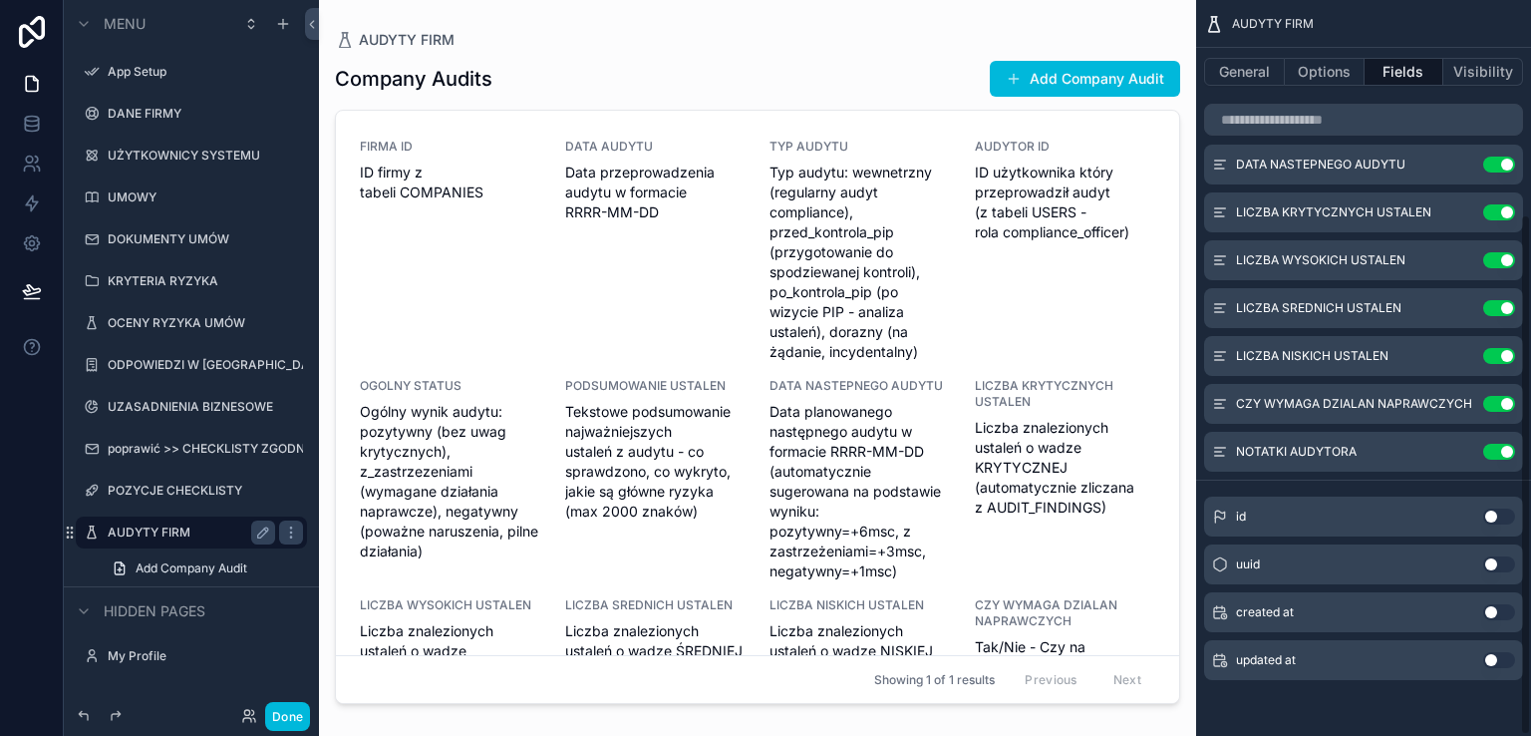
scroll to position [303, 0]
click at [289, 713] on button "Done" at bounding box center [287, 716] width 45 height 29
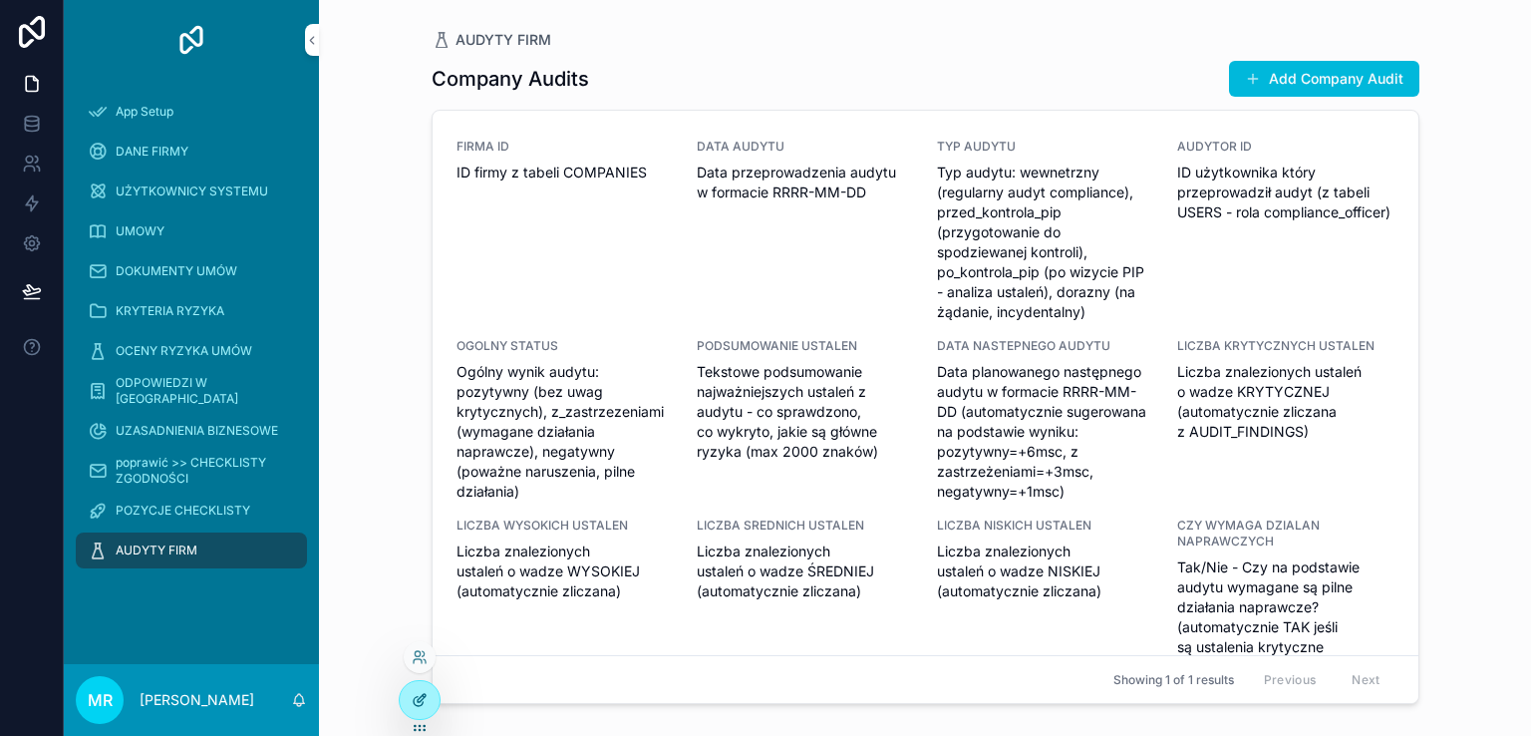
click at [411, 699] on div at bounding box center [420, 700] width 40 height 38
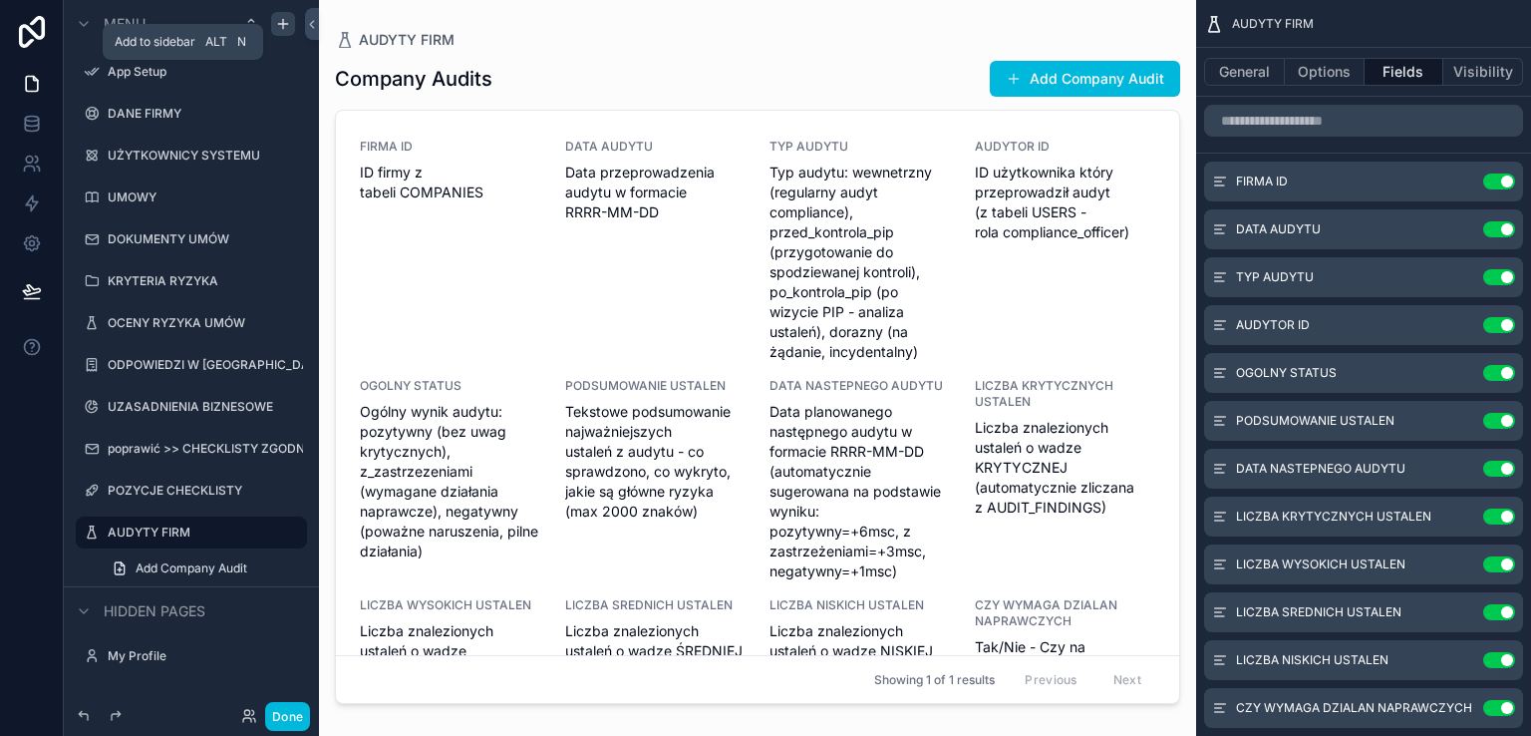
click at [279, 29] on icon "scrollable content" at bounding box center [283, 24] width 16 height 16
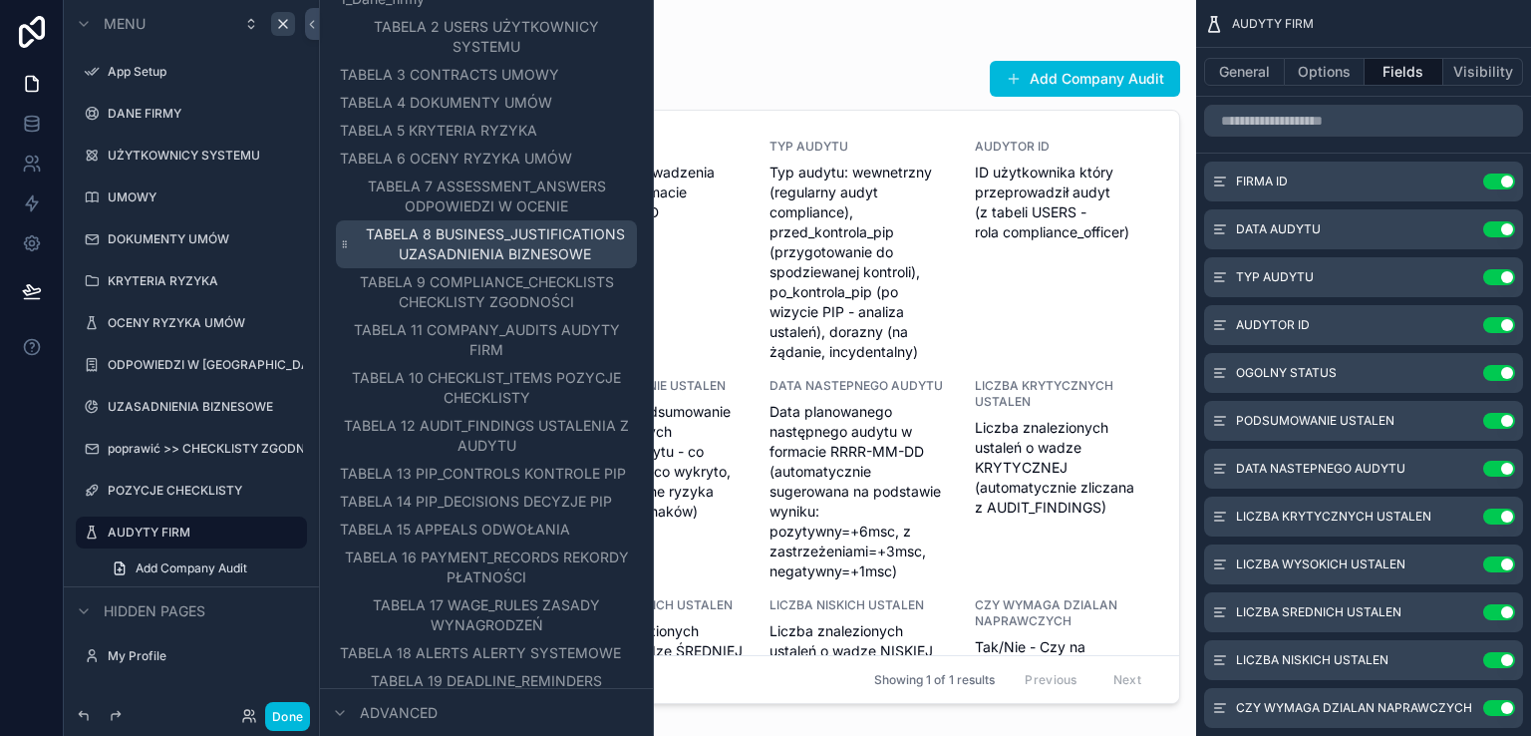
scroll to position [199, 0]
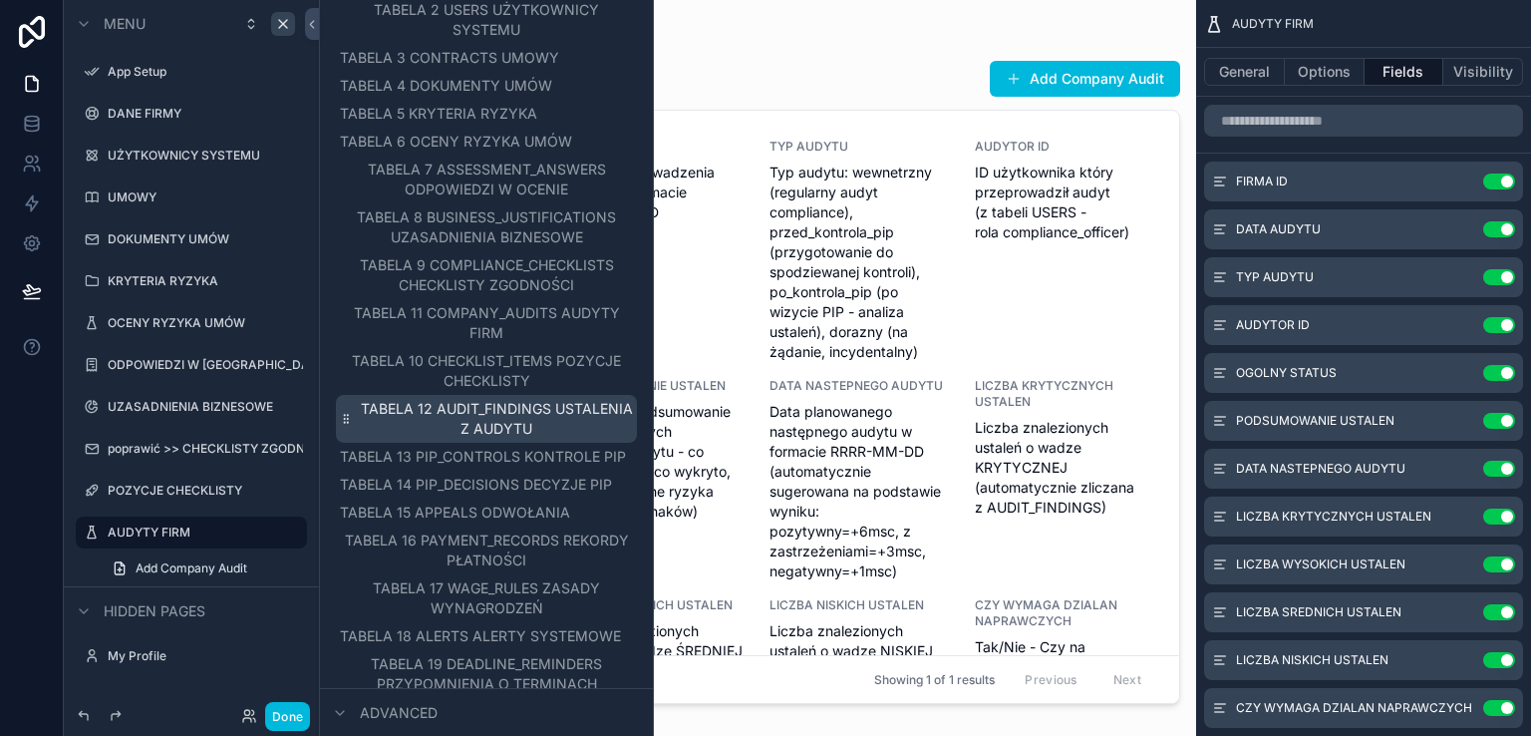
click at [562, 420] on span "TABELA 12 AUDIT_FINDINGS USTALENIA Z AUDYTU" at bounding box center [497, 419] width 272 height 40
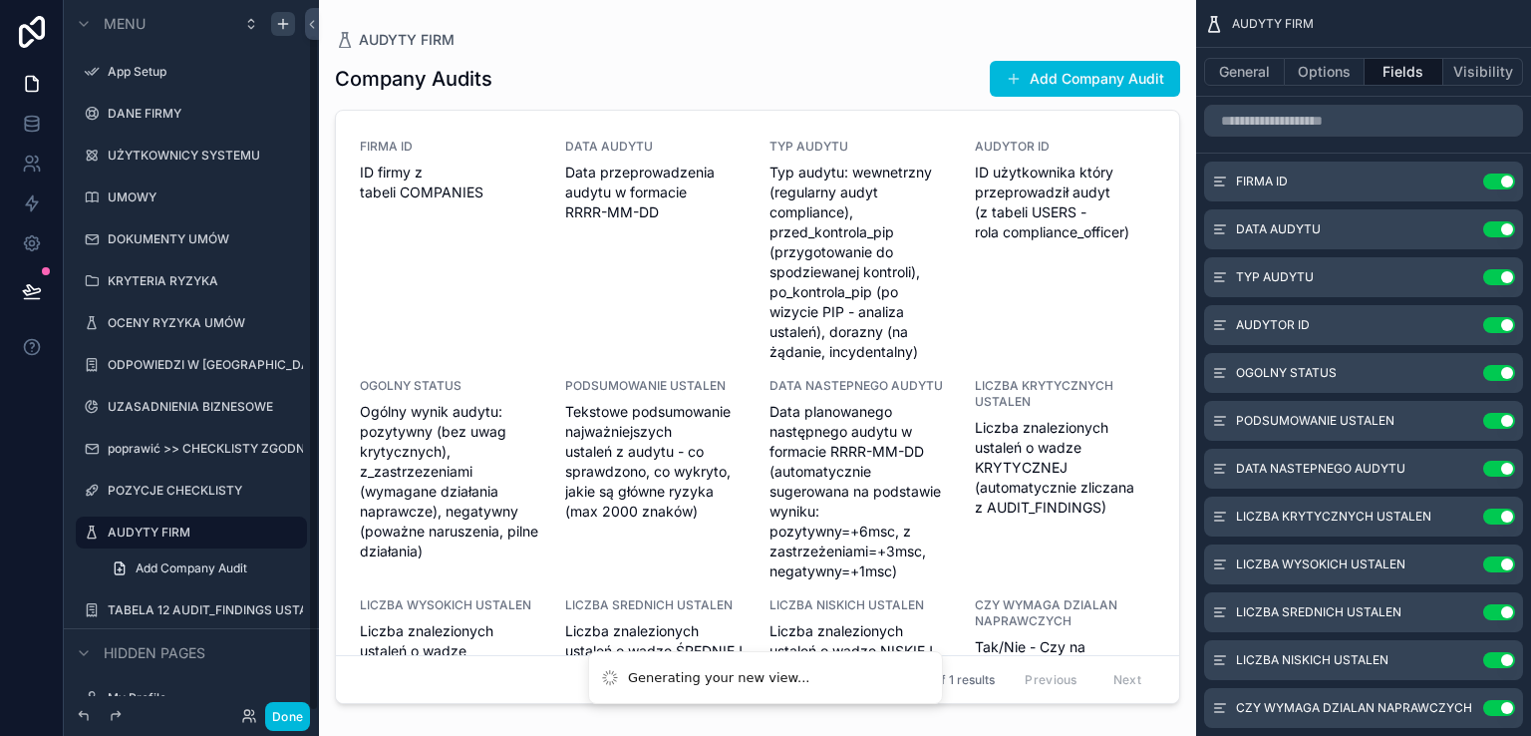
scroll to position [36, 0]
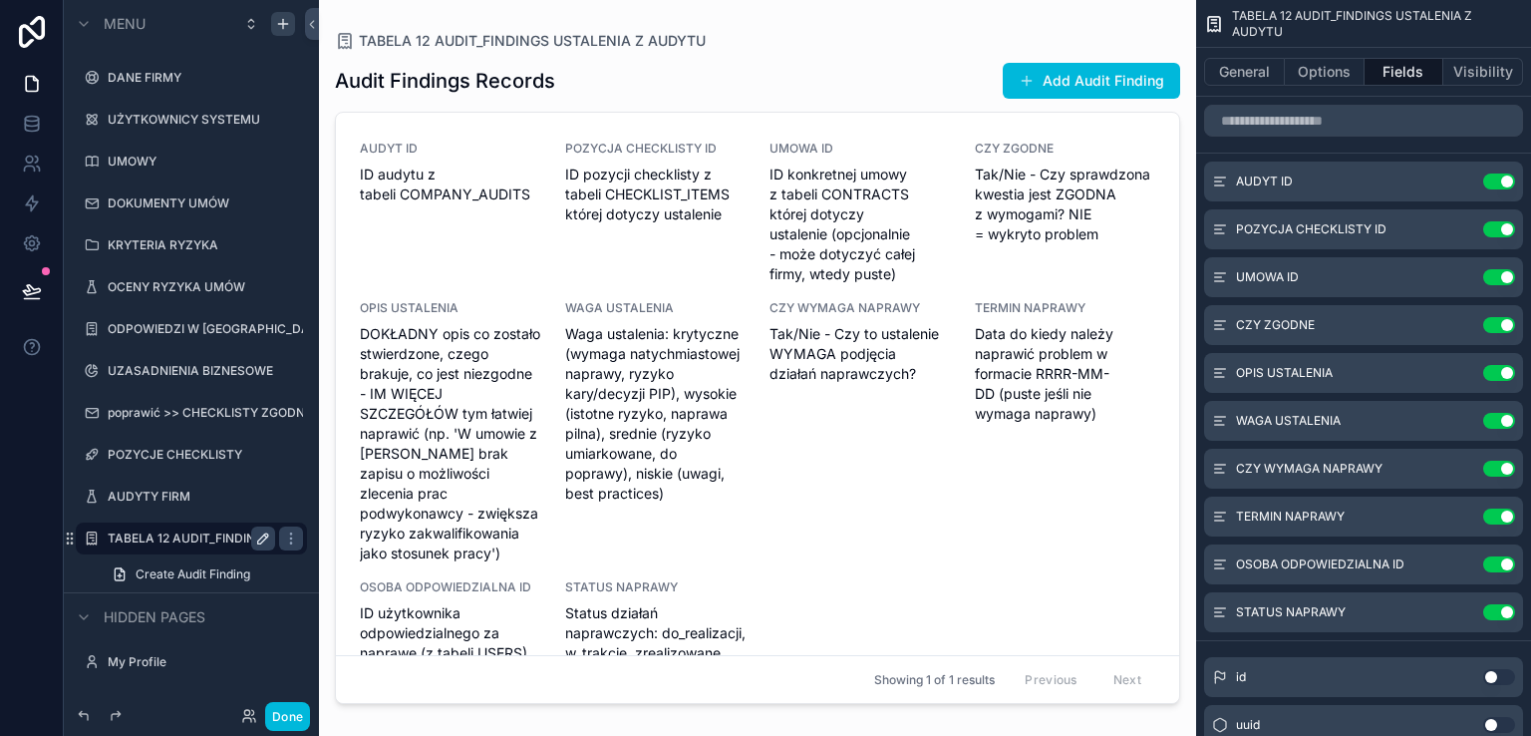
click at [262, 539] on icon "scrollable content" at bounding box center [263, 538] width 16 height 16
click at [229, 543] on input "**********" at bounding box center [176, 538] width 136 height 24
click at [191, 540] on input "**********" at bounding box center [176, 538] width 136 height 24
type input "**********"
click at [258, 540] on icon "scrollable content" at bounding box center [263, 538] width 16 height 16
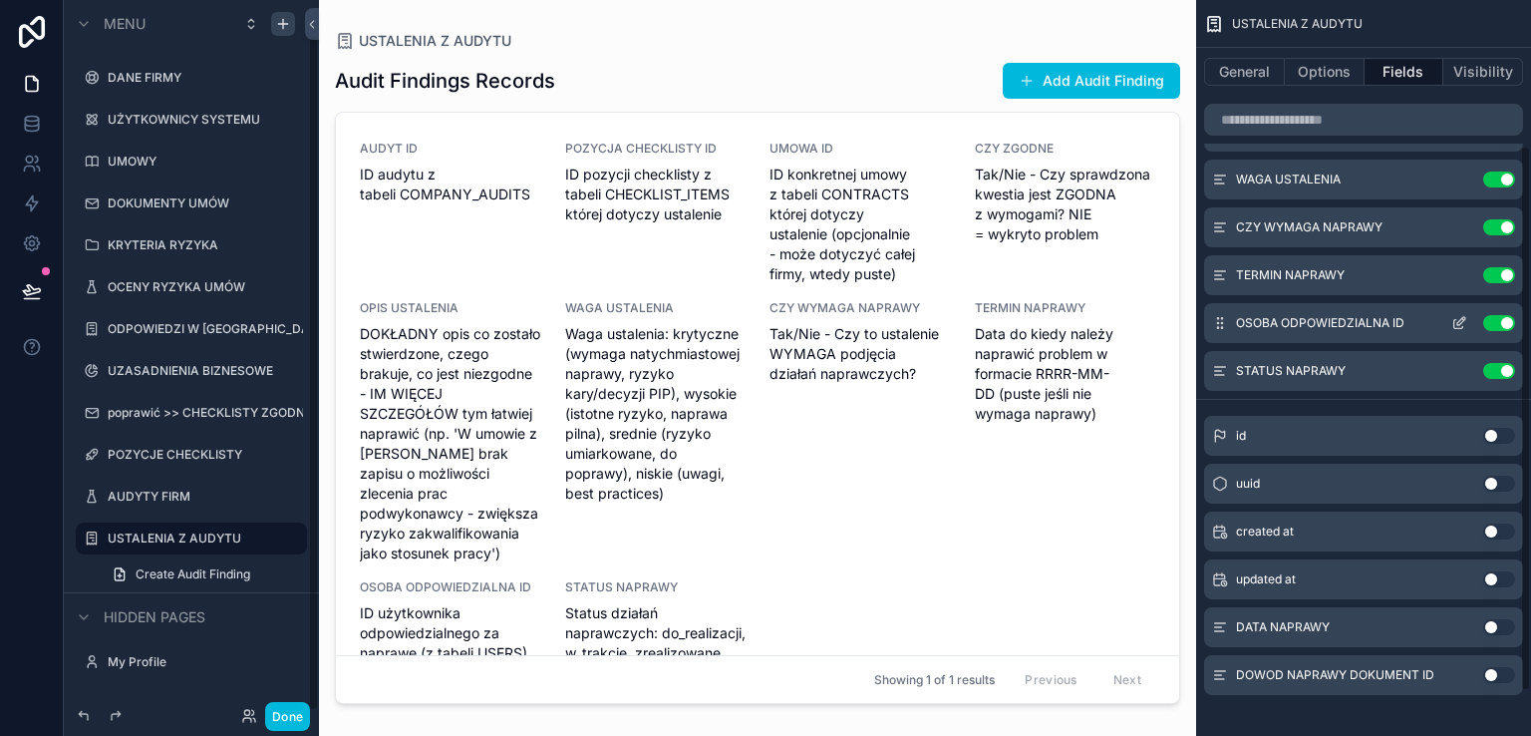
scroll to position [255, 0]
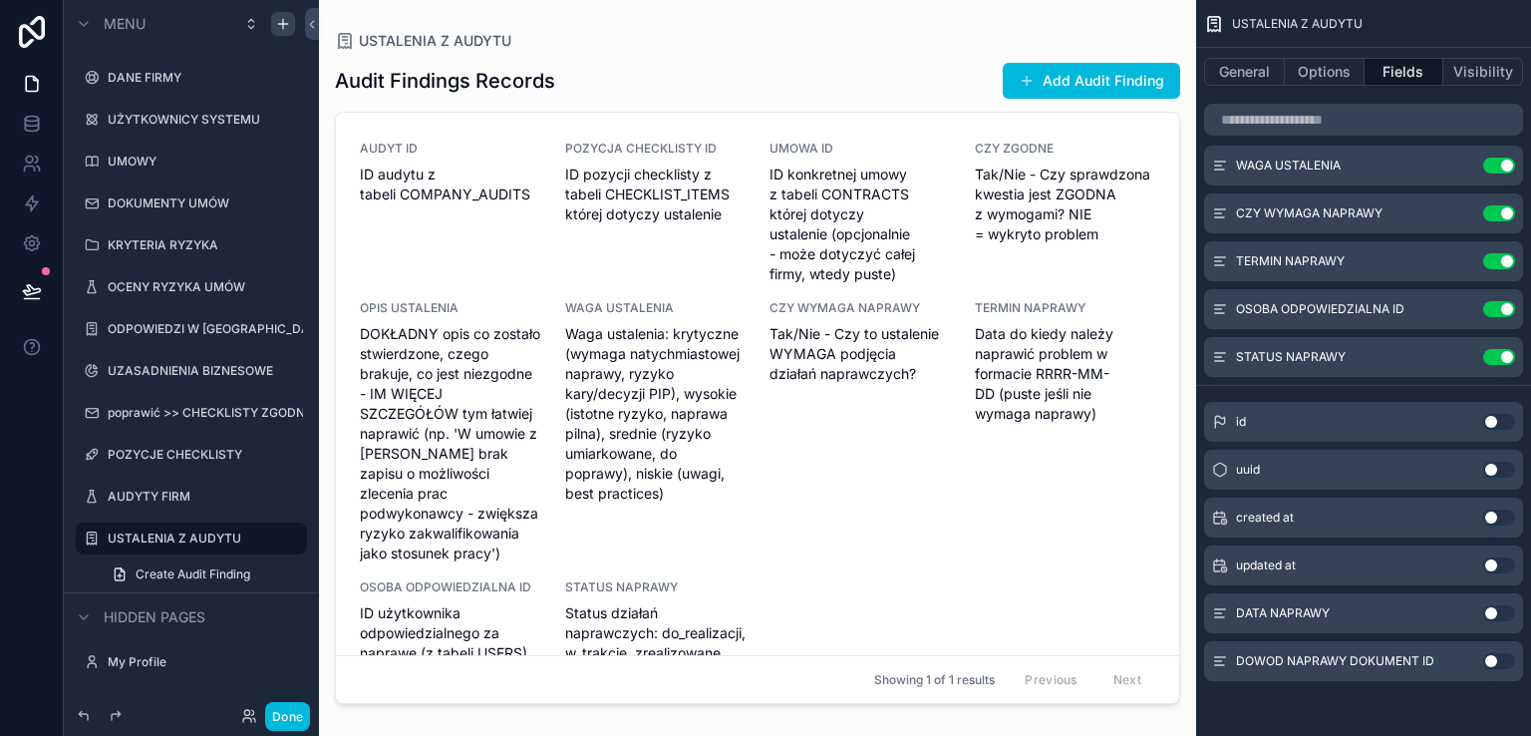
click at [1508, 611] on button "Use setting" at bounding box center [1499, 613] width 32 height 16
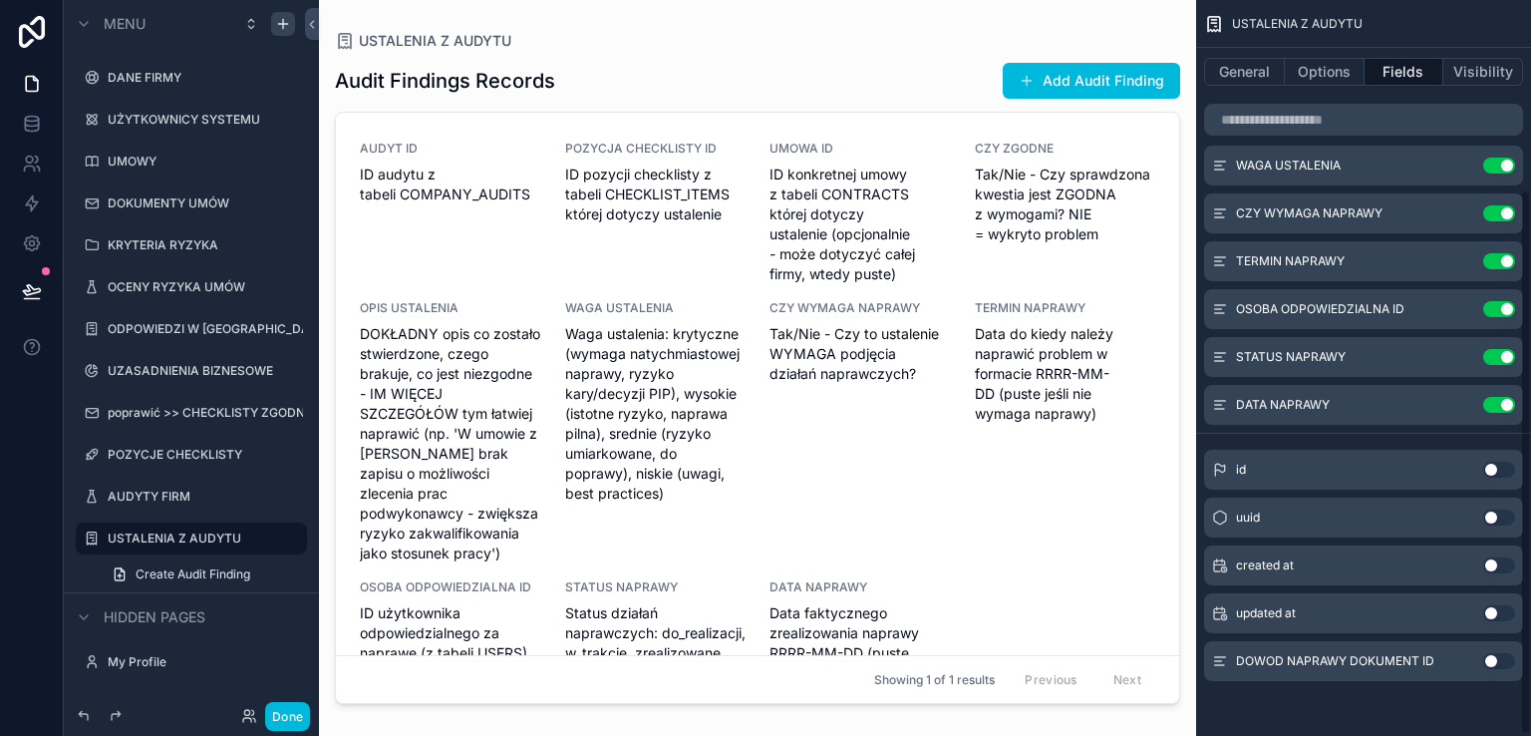
click at [1503, 659] on button "Use setting" at bounding box center [1499, 661] width 32 height 16
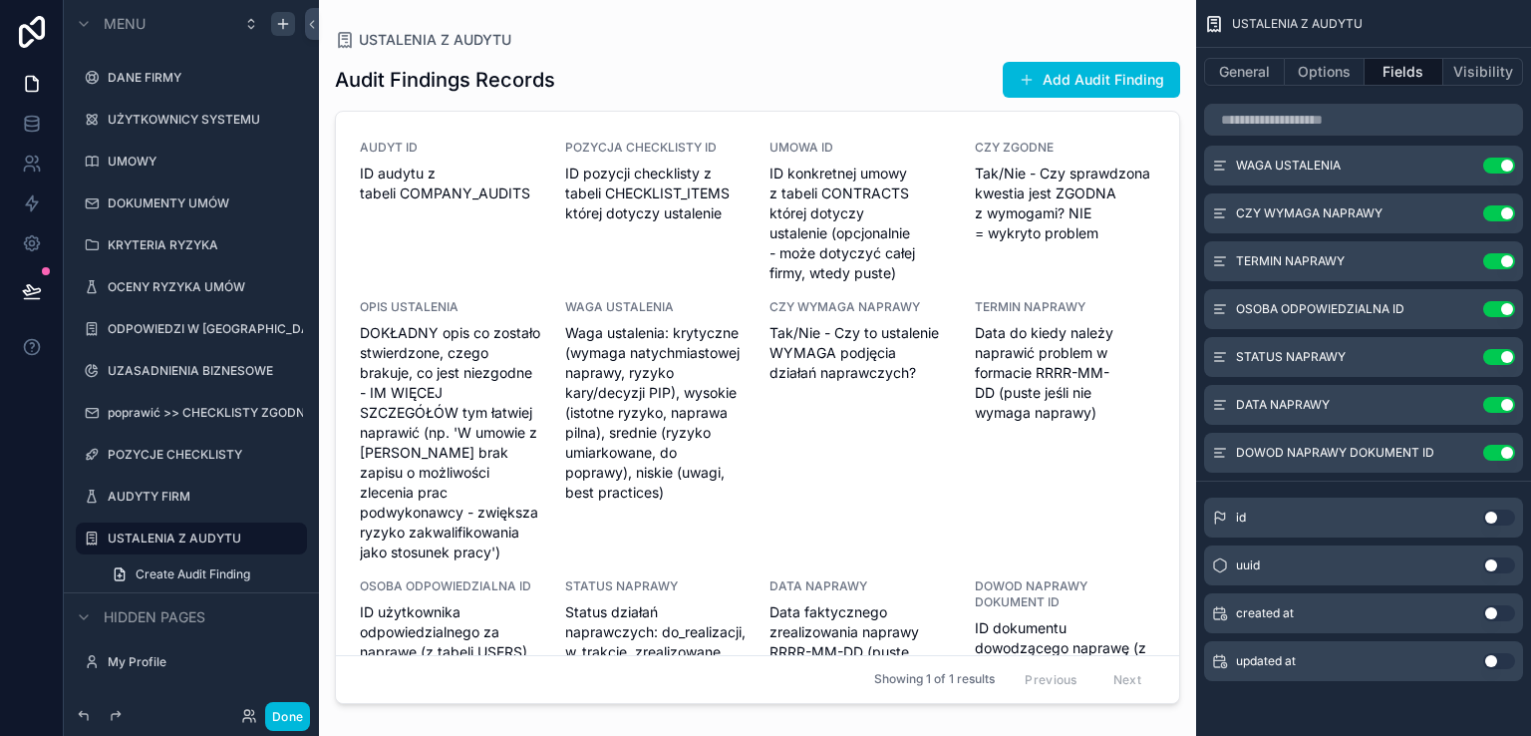
click at [842, 189] on div "scrollable content" at bounding box center [757, 356] width 877 height 712
click at [824, 207] on span "ID konkretnej umowy z tabeli CONTRACTS której dotyczy ustalenie (opcjonalnie - …" at bounding box center [859, 223] width 181 height 120
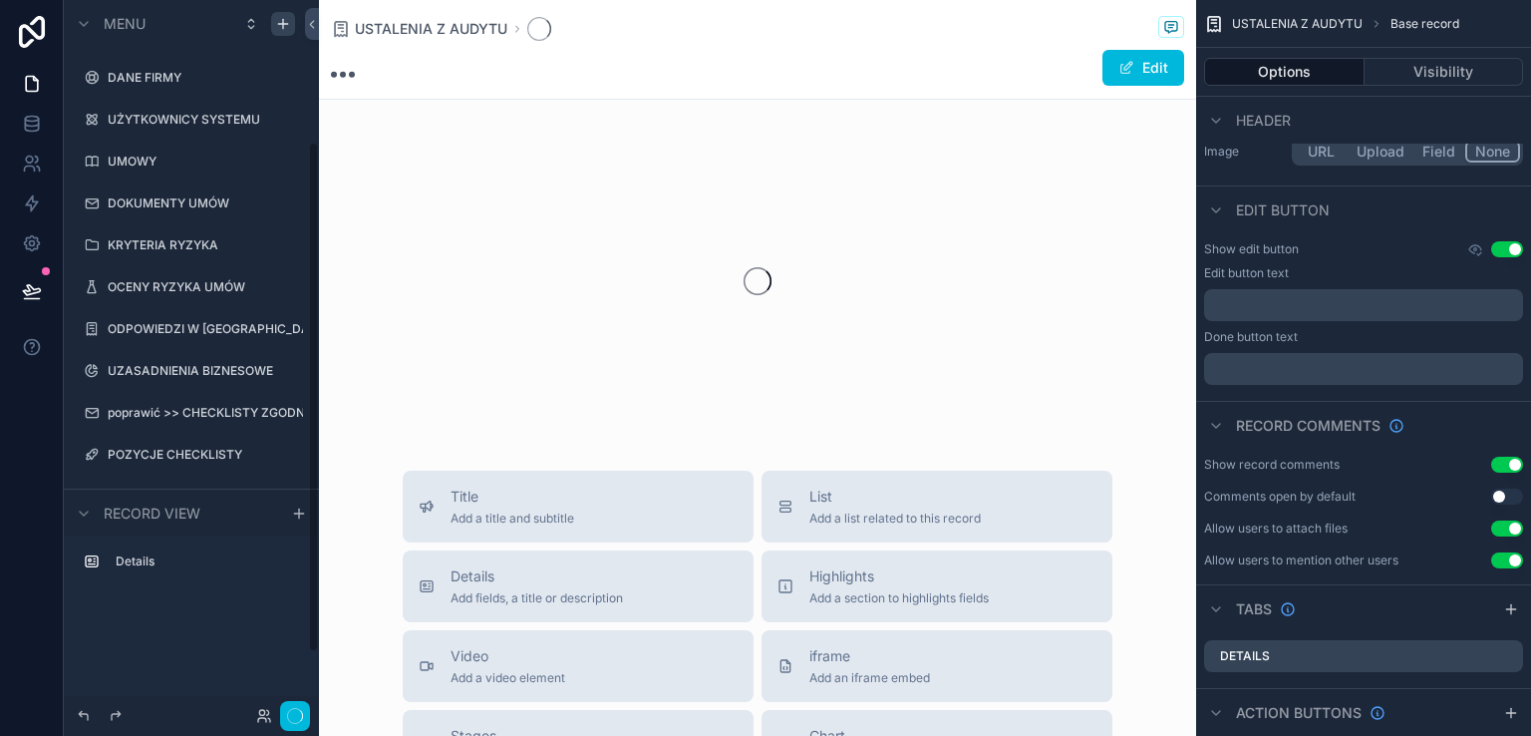
scroll to position [196, 0]
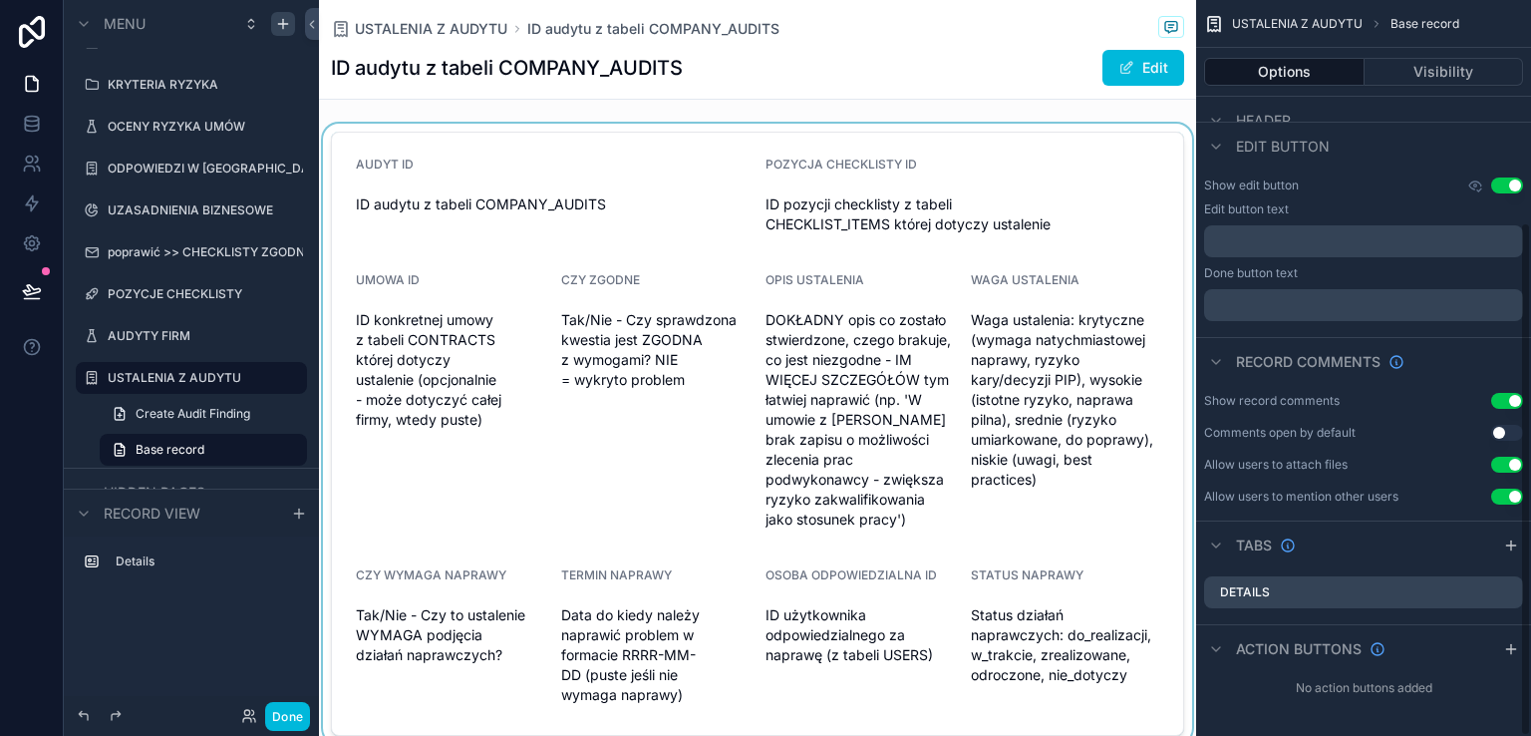
click at [915, 378] on div "scrollable content" at bounding box center [757, 434] width 877 height 620
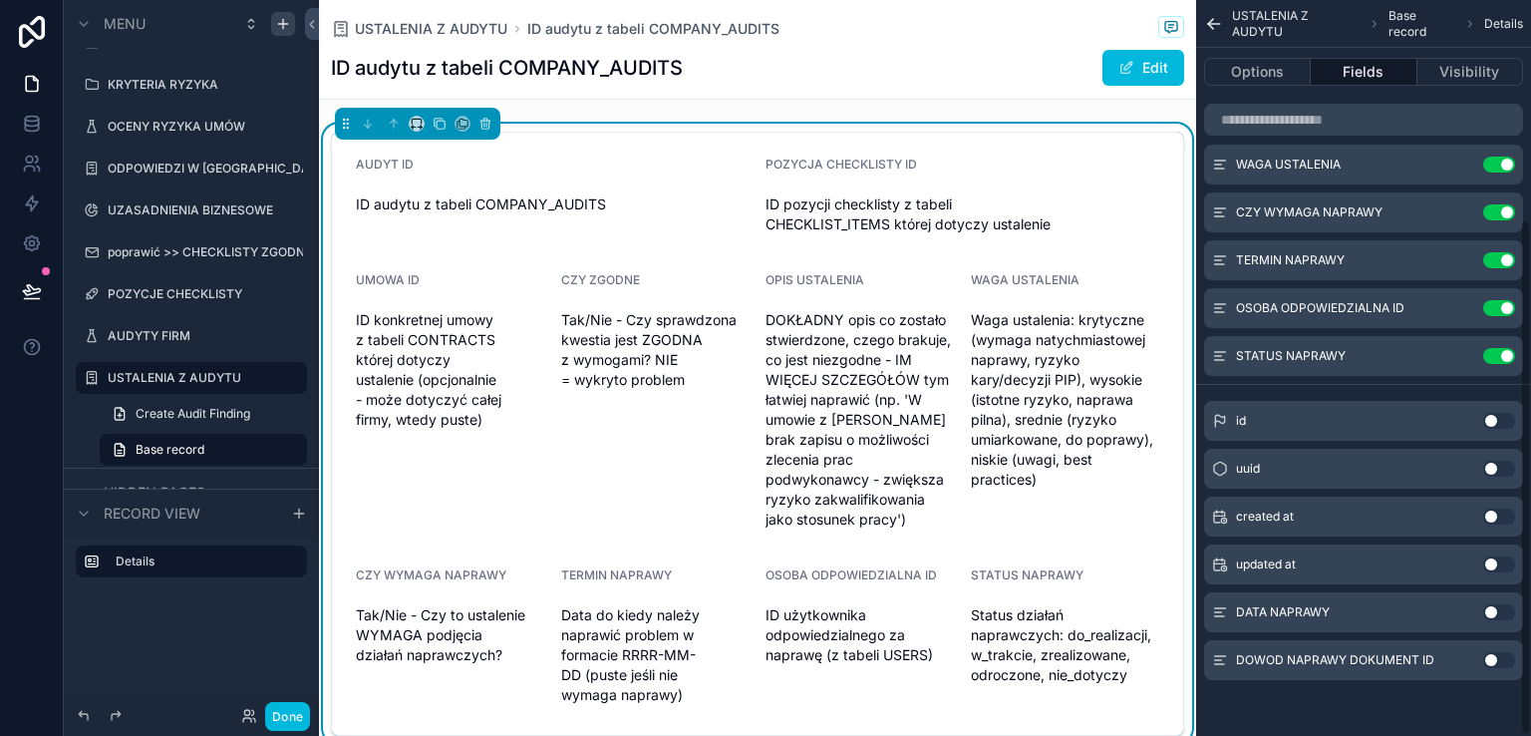
scroll to position [313, 0]
drag, startPoint x: 1507, startPoint y: 611, endPoint x: 1507, endPoint y: 664, distance: 52.8
click at [1506, 611] on button "Use setting" at bounding box center [1499, 613] width 32 height 16
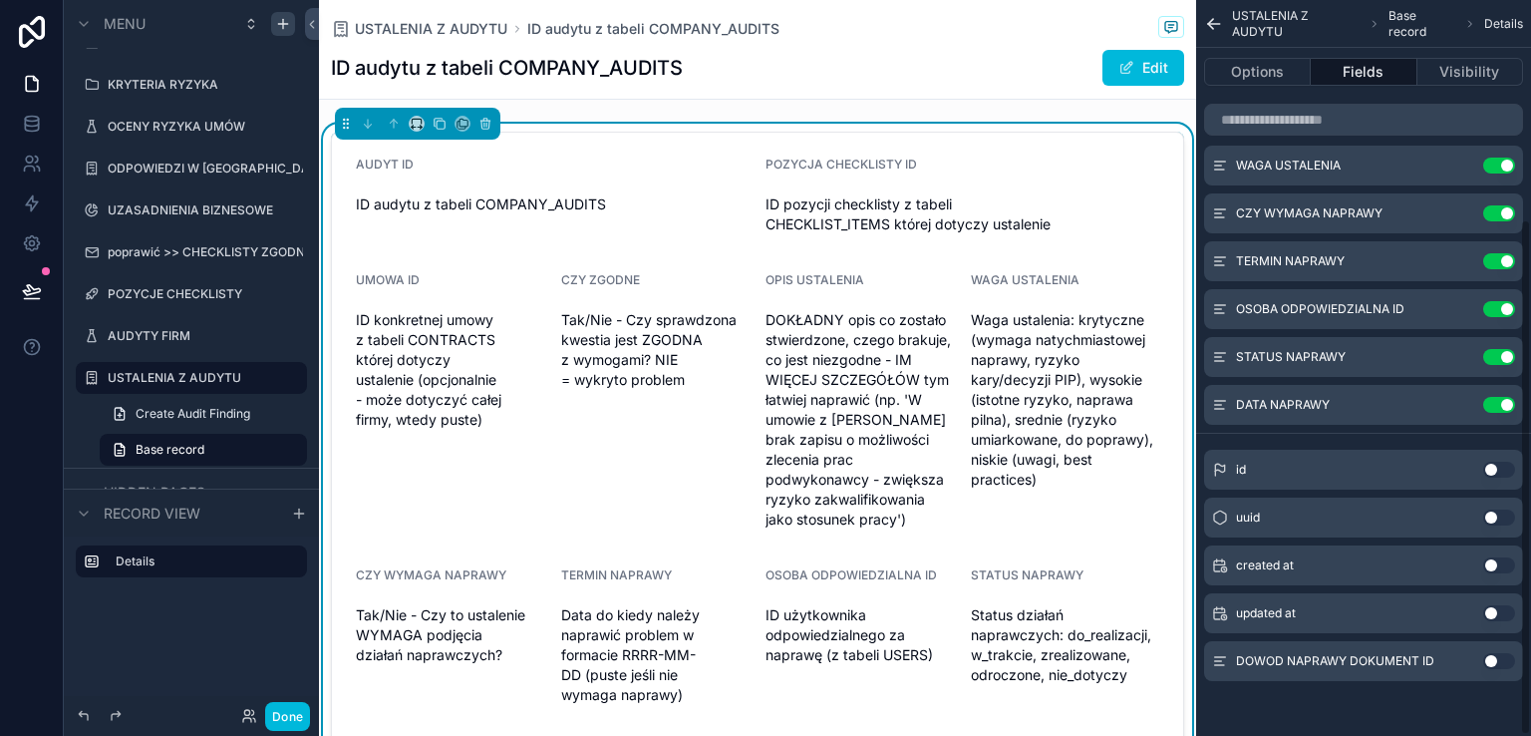
click at [1504, 657] on button "Use setting" at bounding box center [1499, 661] width 32 height 16
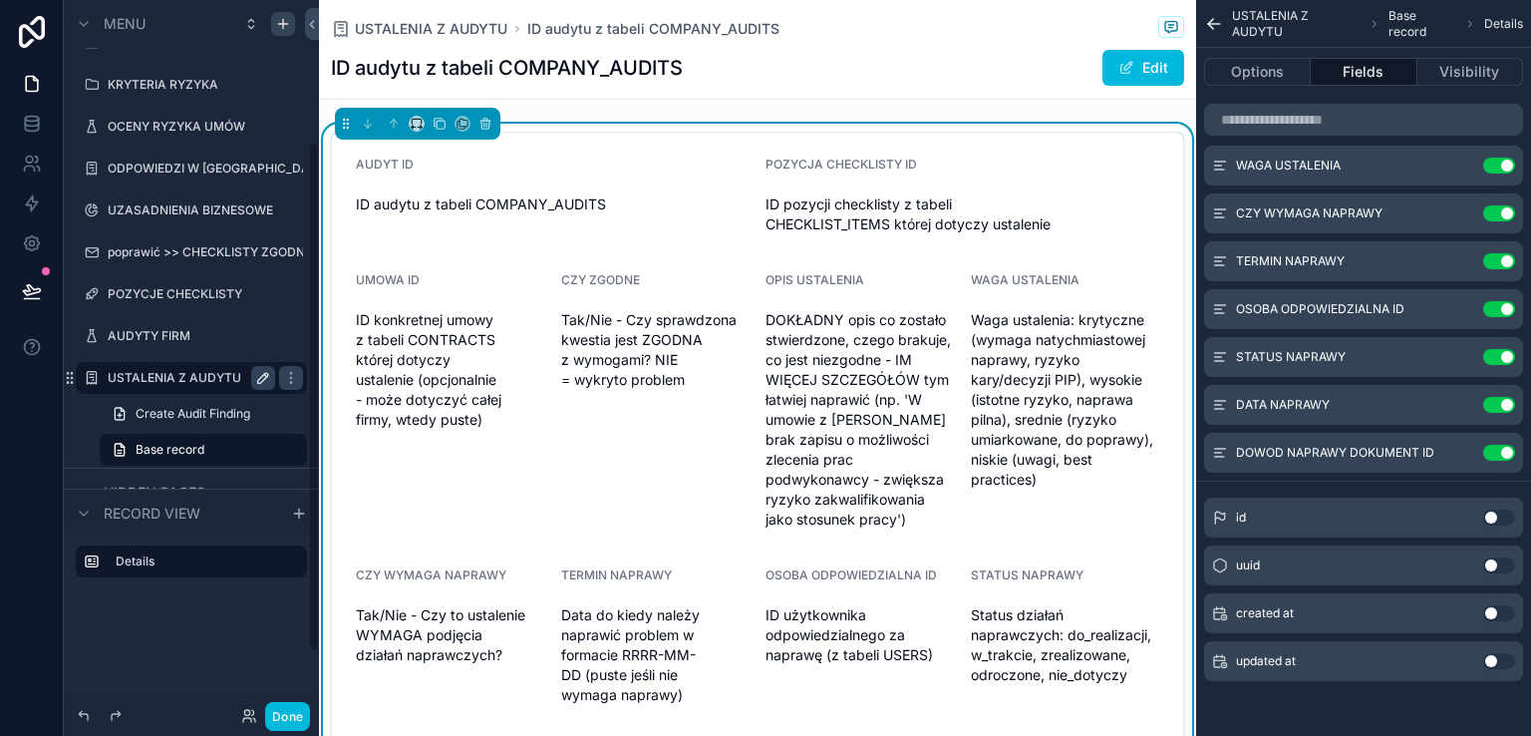
scroll to position [279, 0]
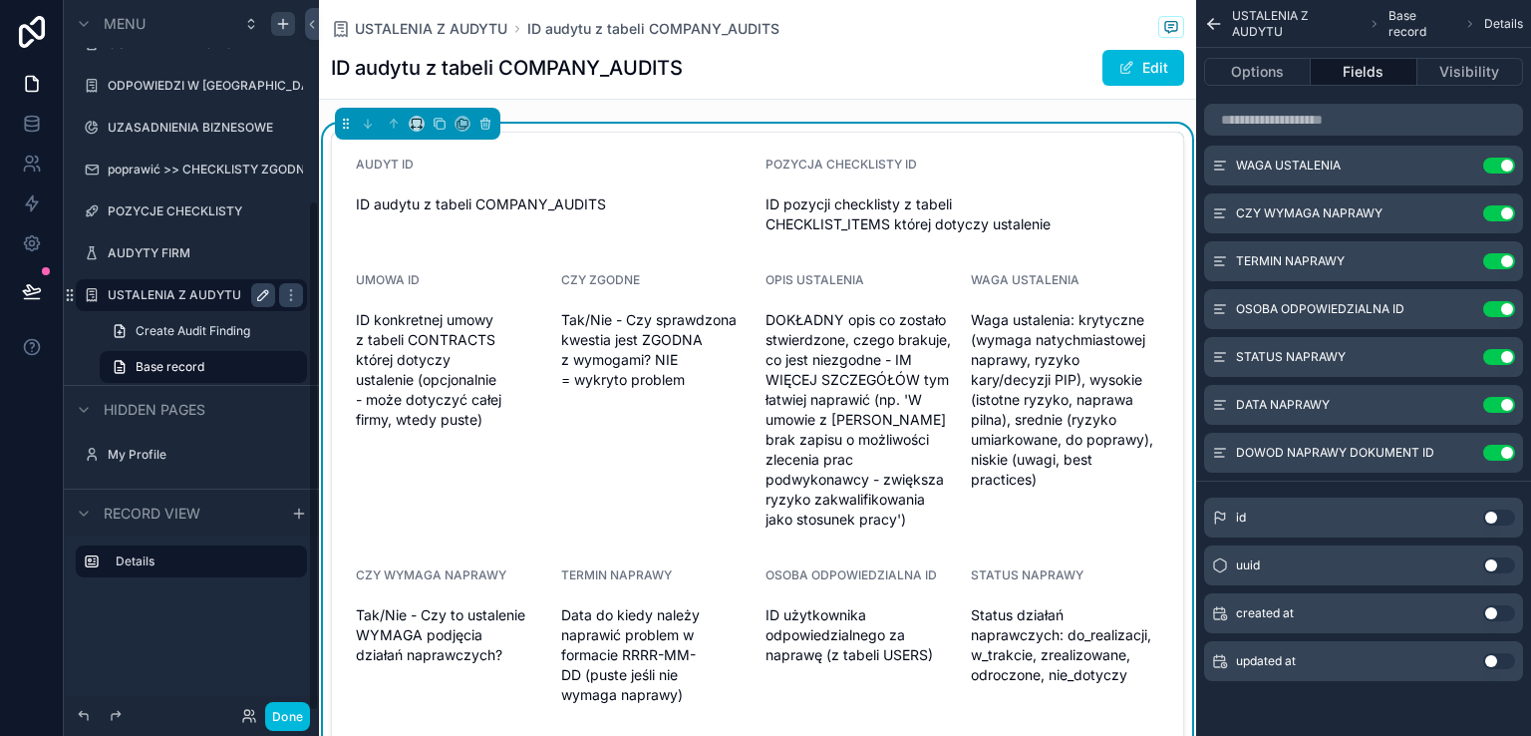
click at [183, 291] on label "USTALENIA Z AUDYTU" at bounding box center [187, 295] width 159 height 16
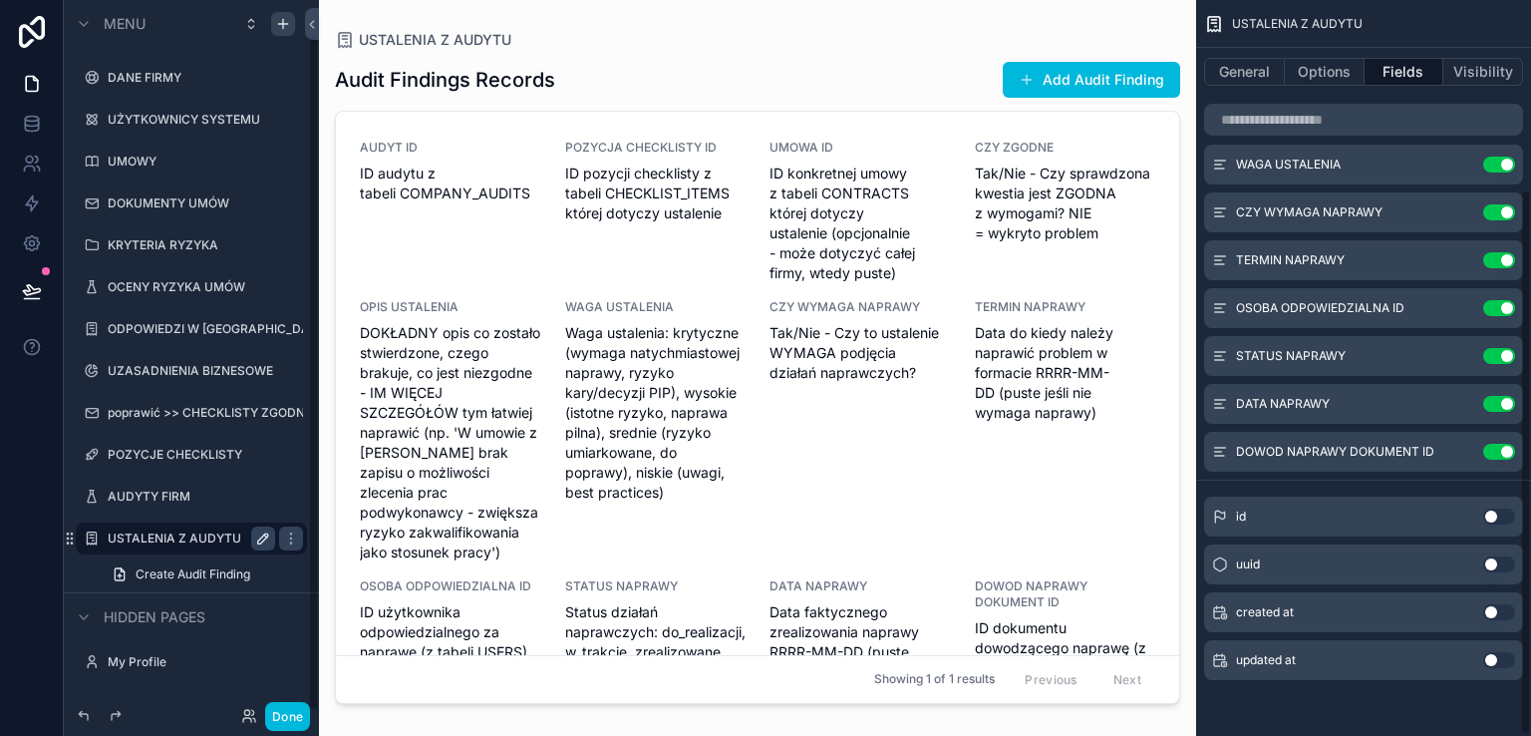
scroll to position [255, 0]
click at [1098, 80] on button "Add Audit Finding" at bounding box center [1091, 80] width 177 height 36
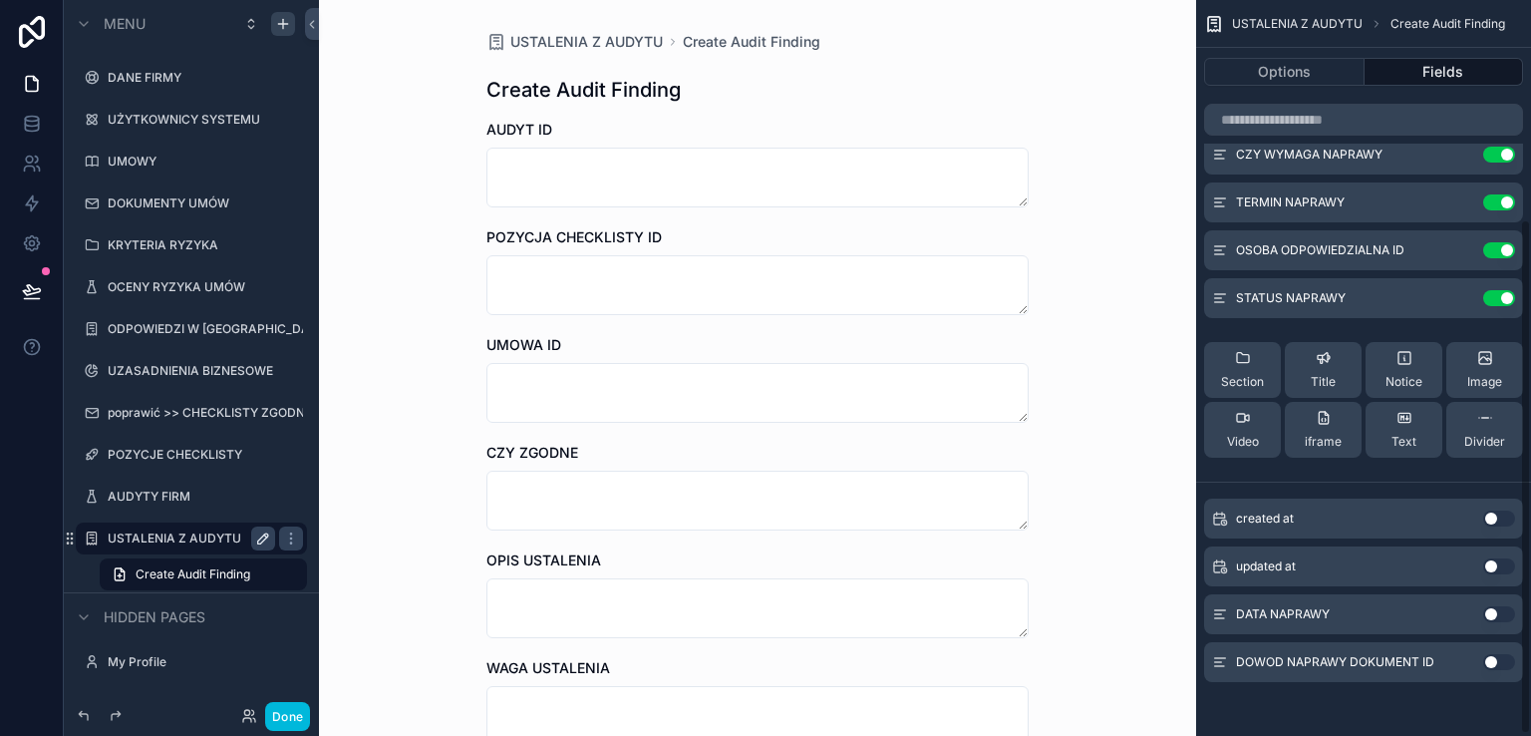
scroll to position [315, 0]
click at [1504, 609] on button "Use setting" at bounding box center [1499, 612] width 32 height 16
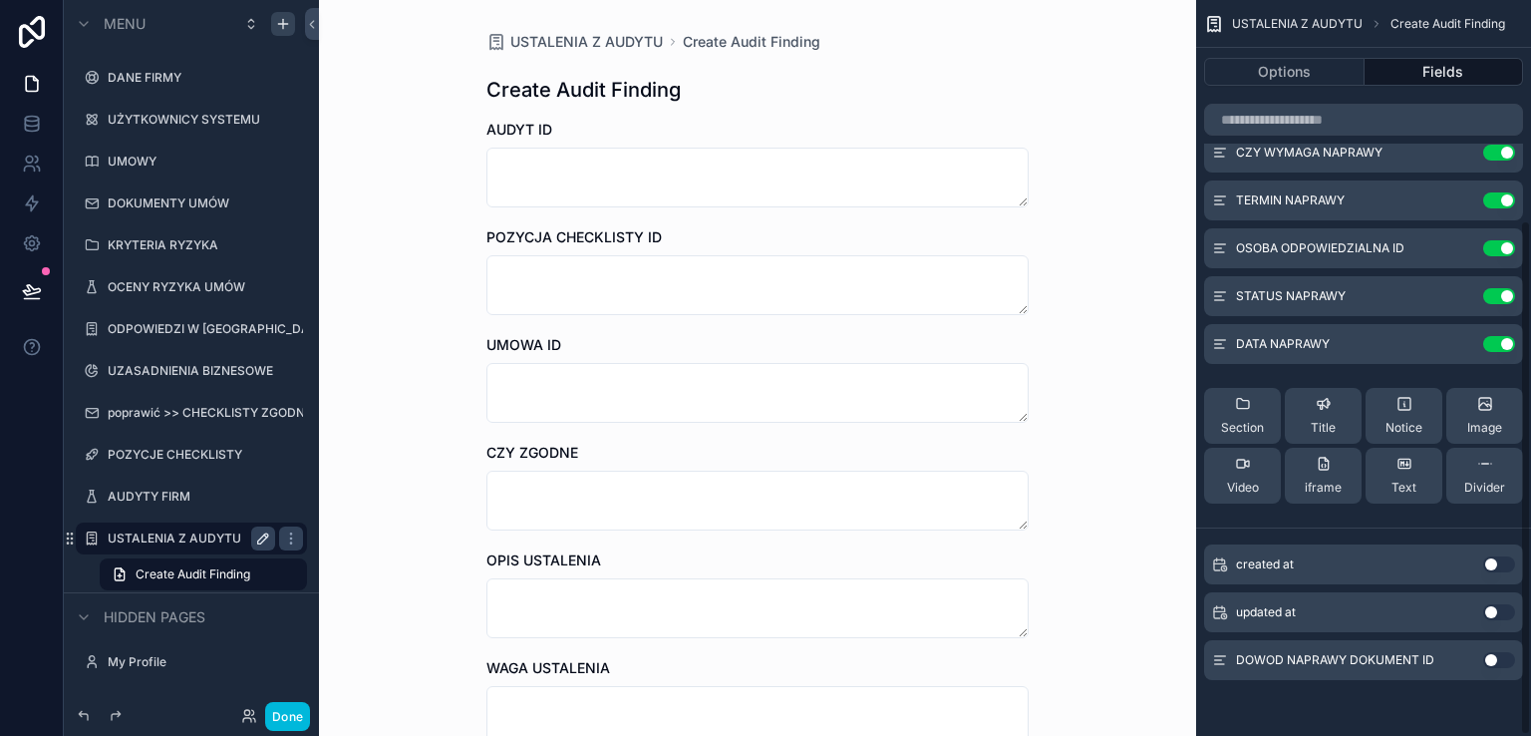
click at [1506, 653] on button "Use setting" at bounding box center [1499, 660] width 32 height 16
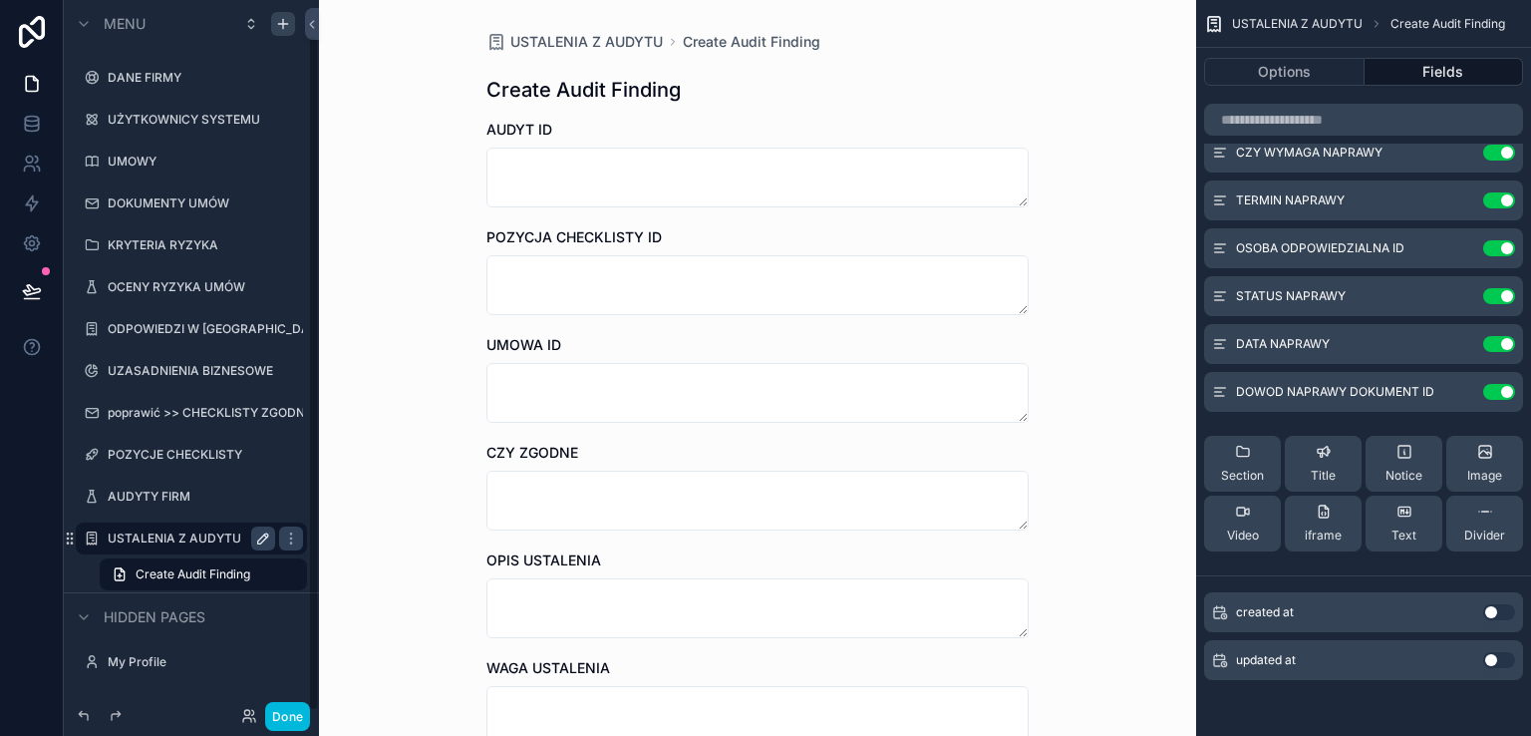
click at [285, 719] on button "Done" at bounding box center [287, 716] width 45 height 29
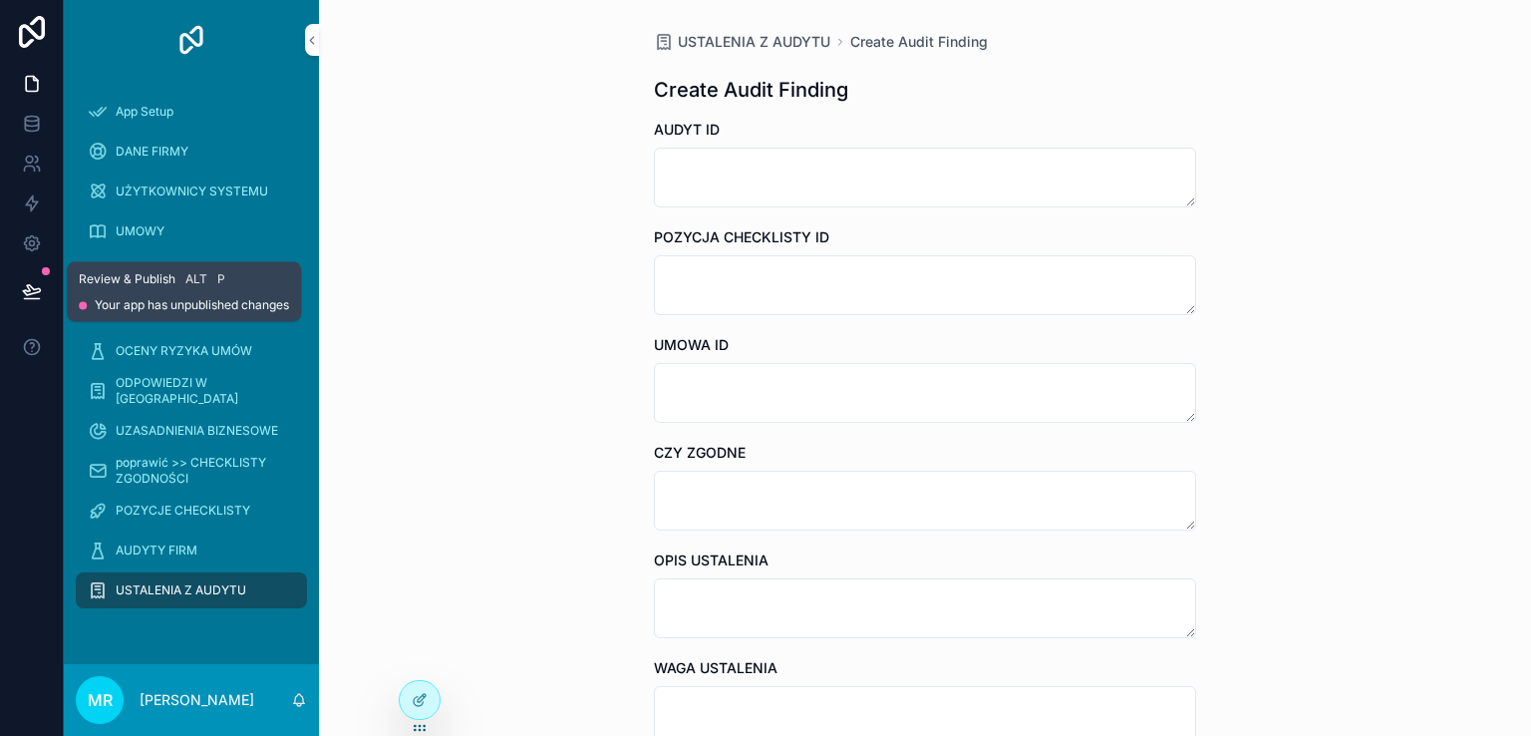
click at [24, 291] on icon at bounding box center [31, 290] width 17 height 10
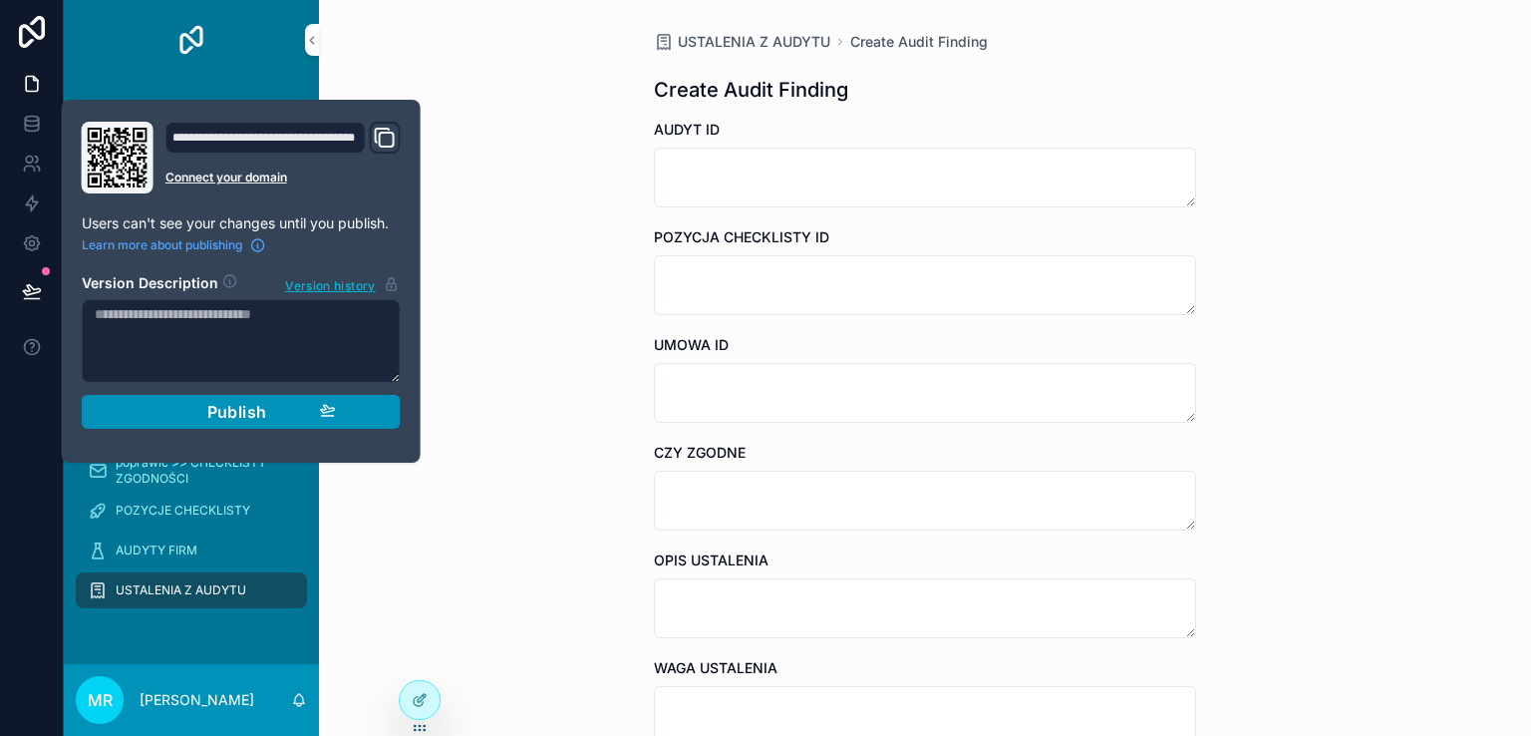
click at [223, 408] on span "Publish" at bounding box center [237, 412] width 60 height 20
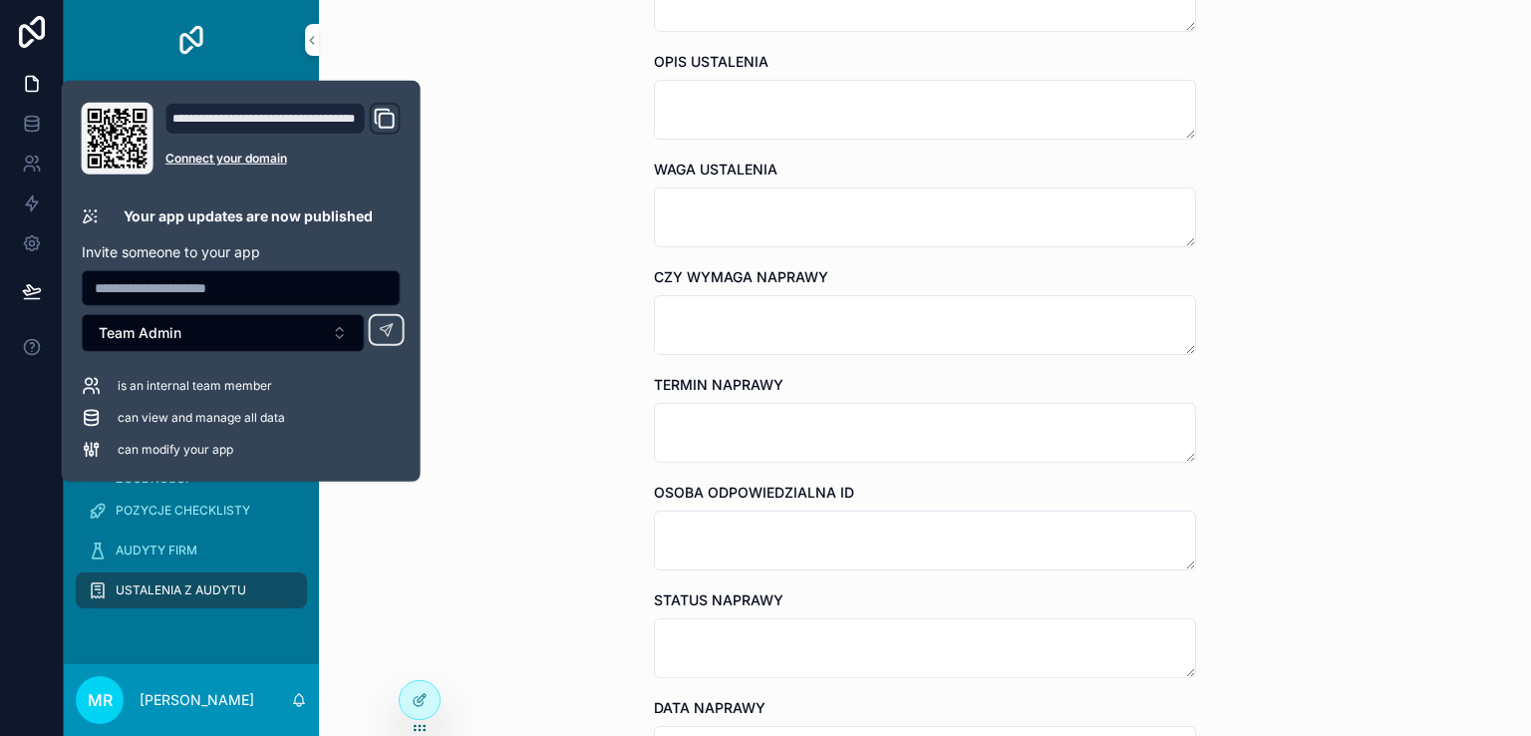
scroll to position [851, 0]
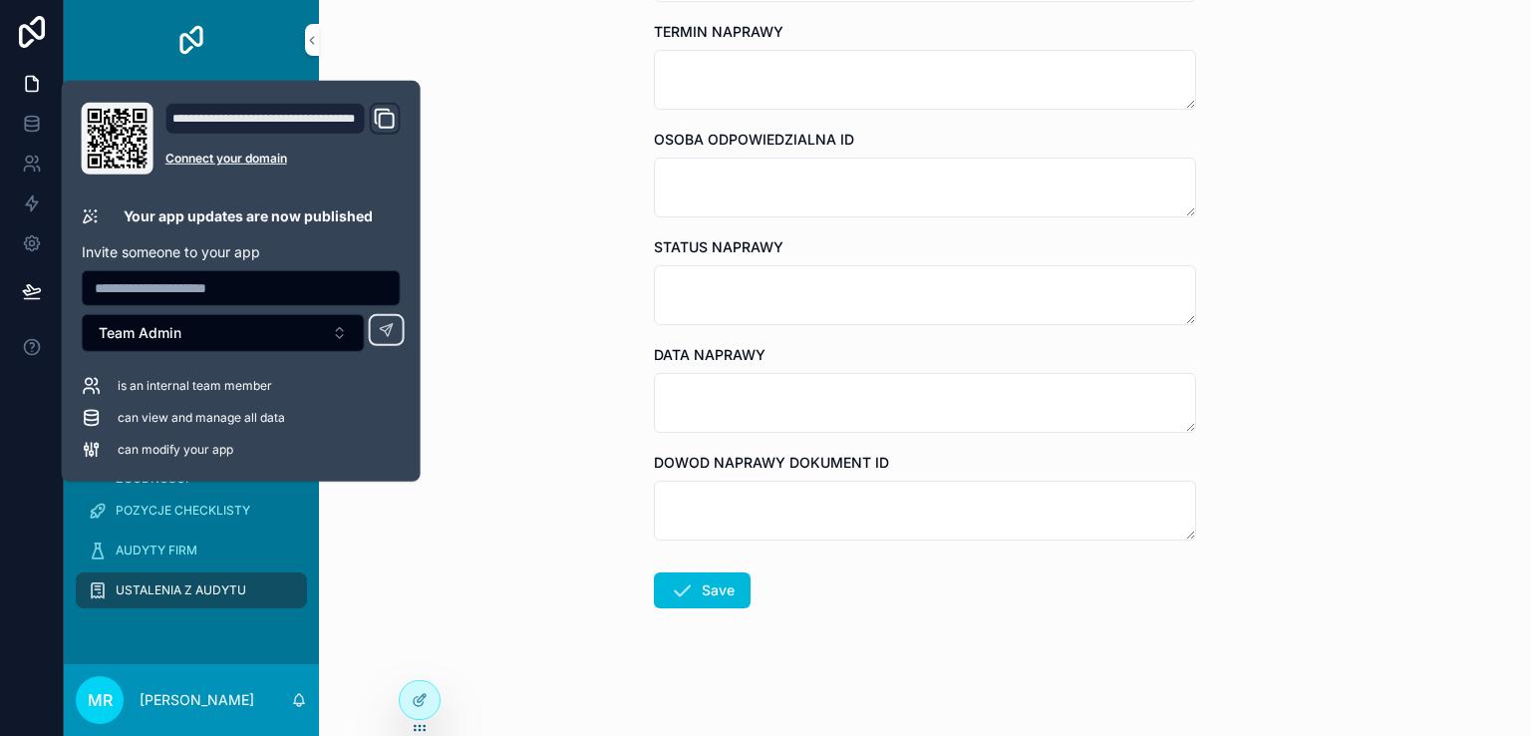
click at [1068, 670] on form "AUDYT ID POZYCJA CHECKLISTY ID UMOWA ID CZY ZGODNE OPIS USTALENIA WAGA USTALENI…" at bounding box center [925, 1] width 542 height 1467
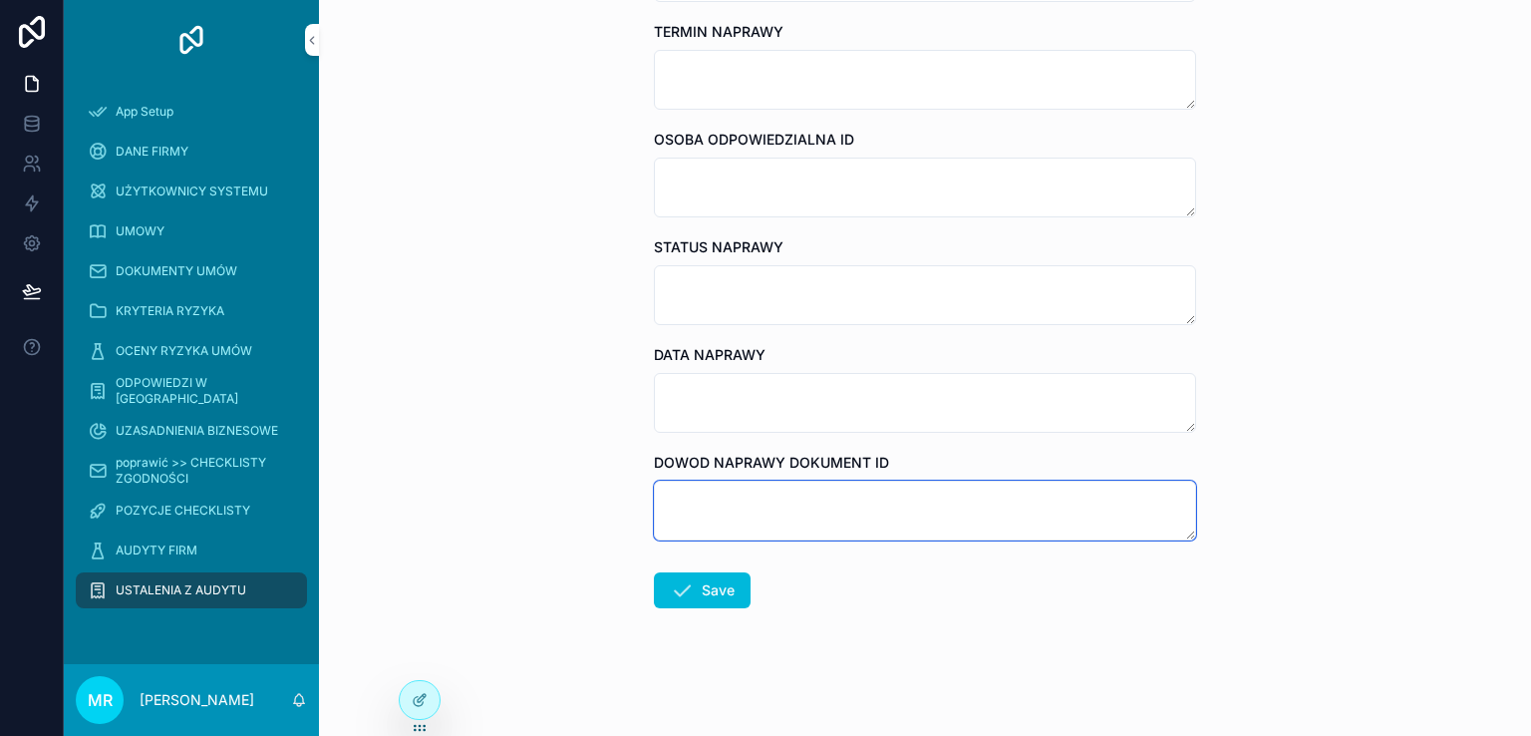
click at [977, 507] on textarea "scrollable content" at bounding box center [925, 510] width 542 height 60
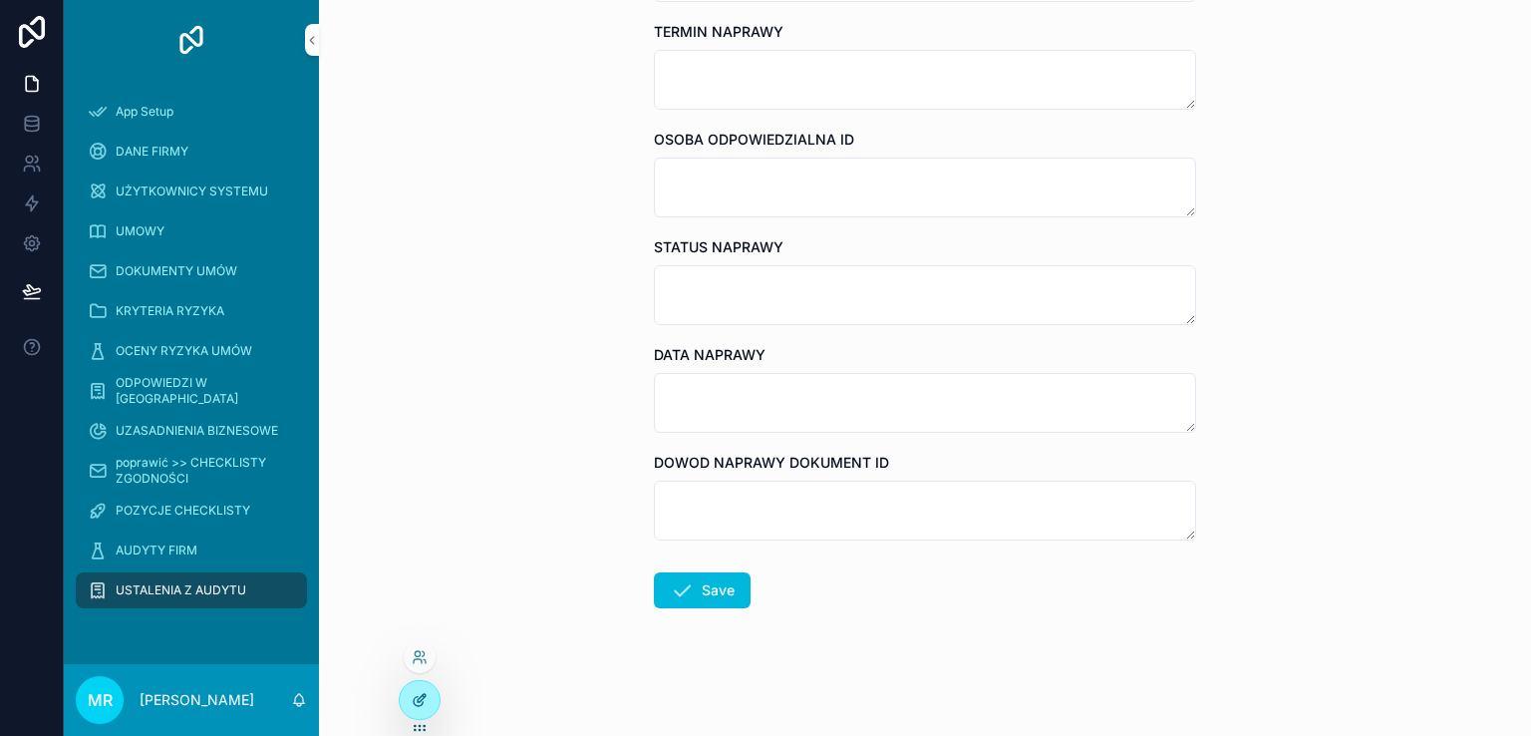
click at [420, 704] on icon at bounding box center [420, 700] width 16 height 16
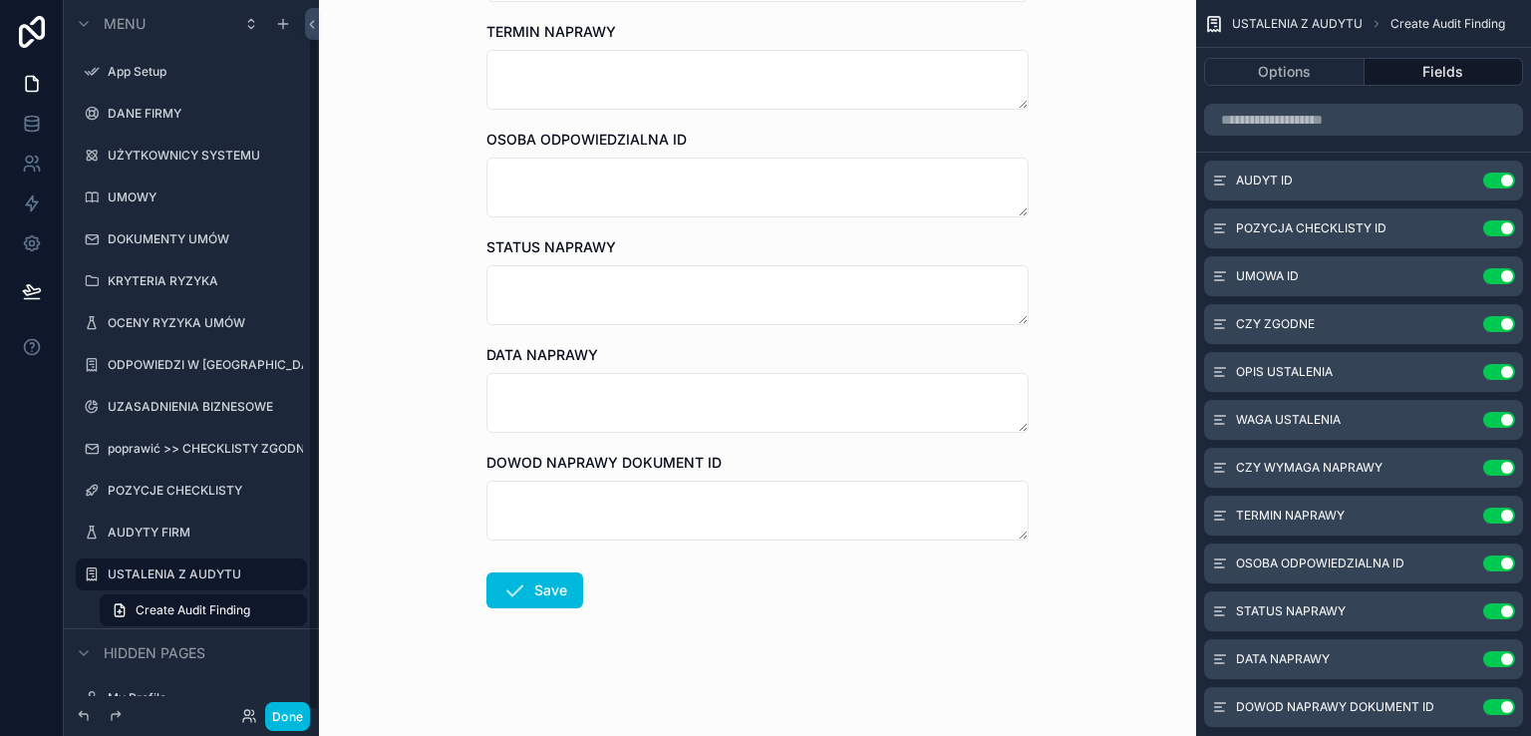
scroll to position [36, 0]
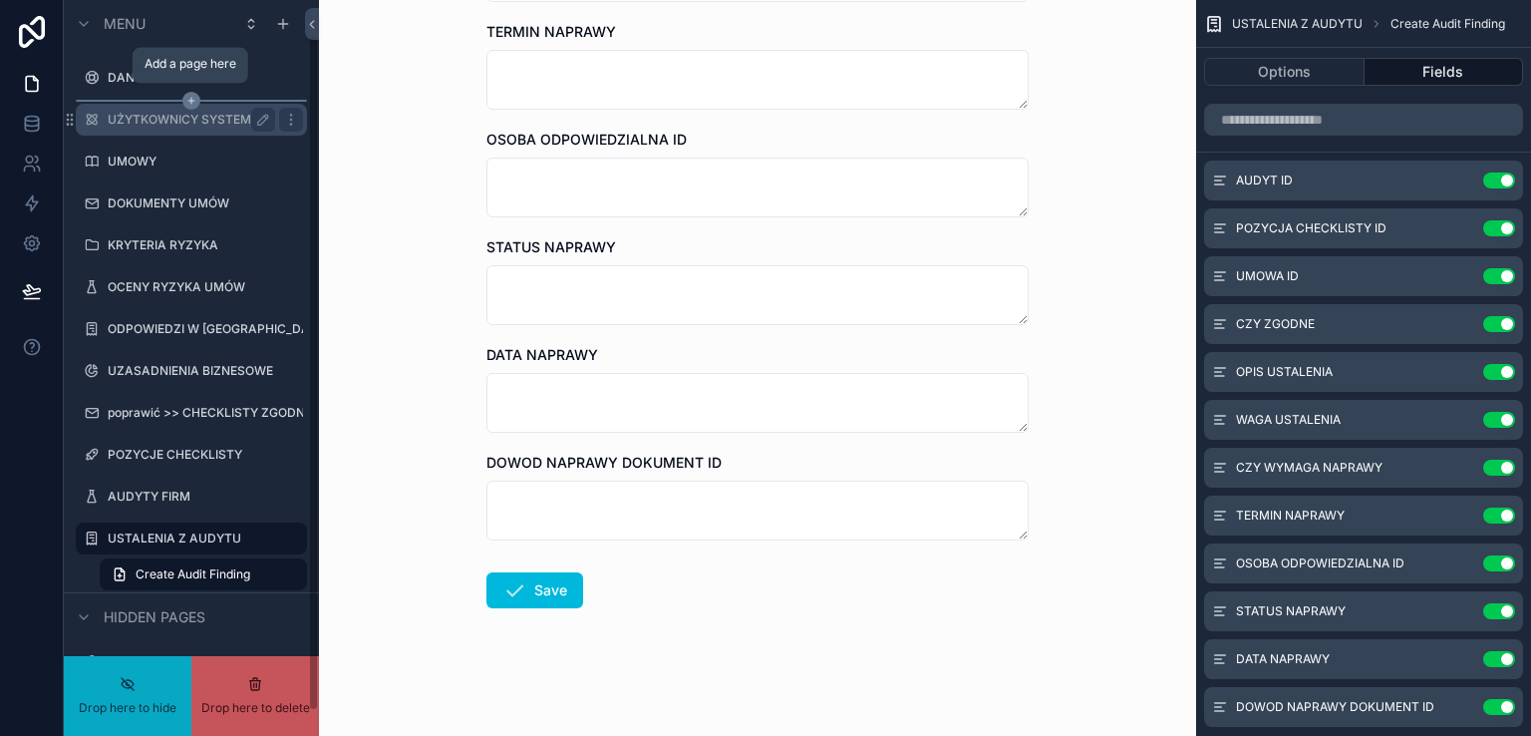
drag, startPoint x: 151, startPoint y: 123, endPoint x: 189, endPoint y: 97, distance: 45.9
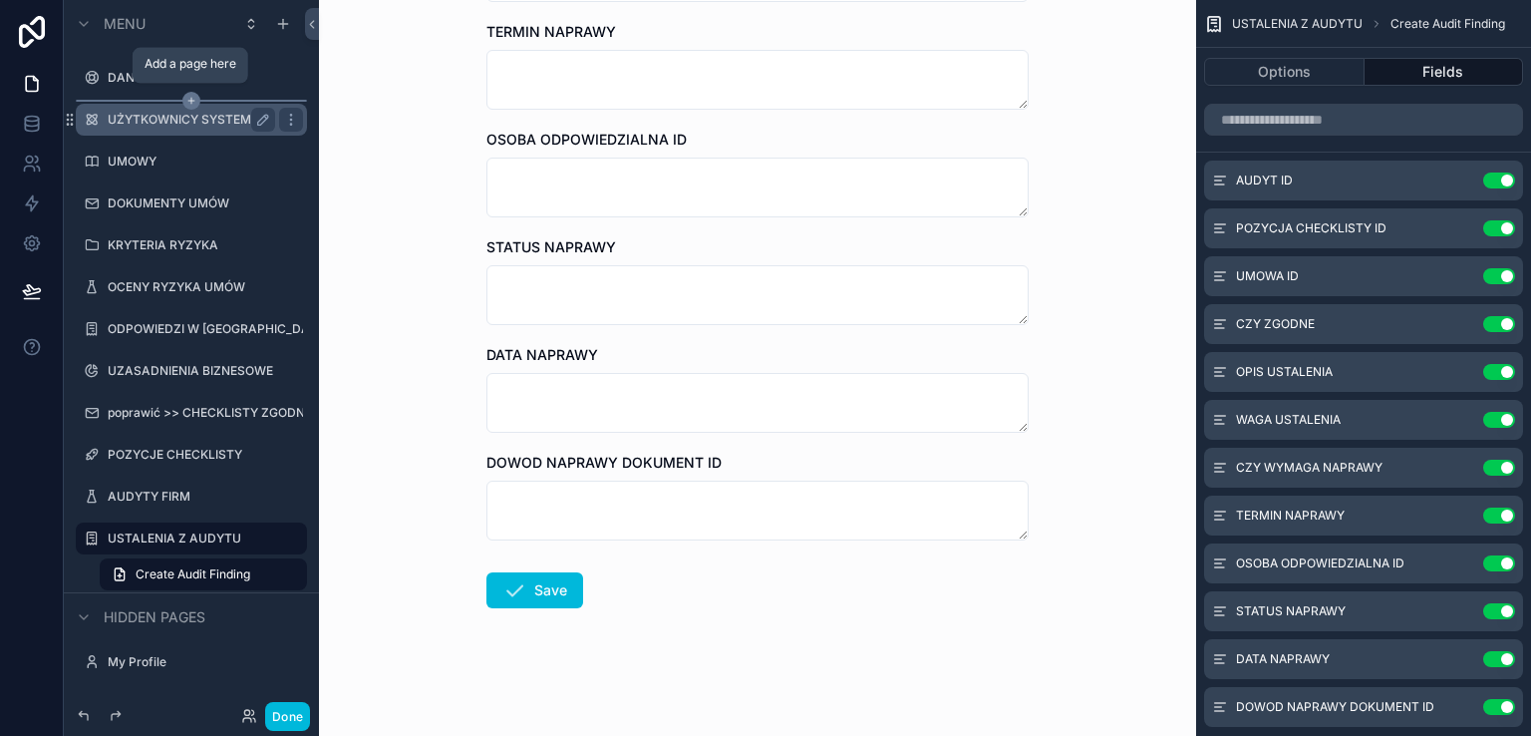
drag, startPoint x: 165, startPoint y: 119, endPoint x: 187, endPoint y: 97, distance: 31.0
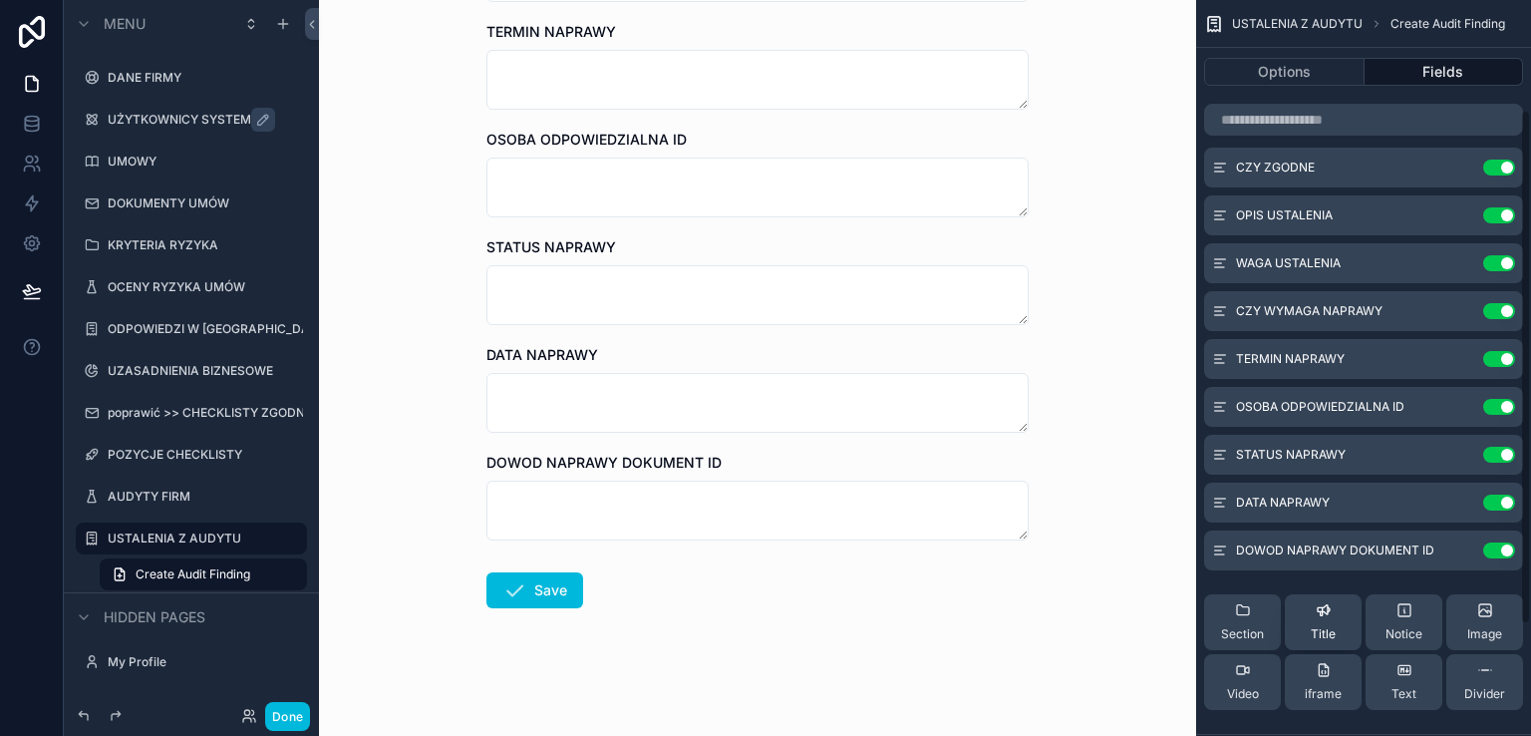
scroll to position [315, 0]
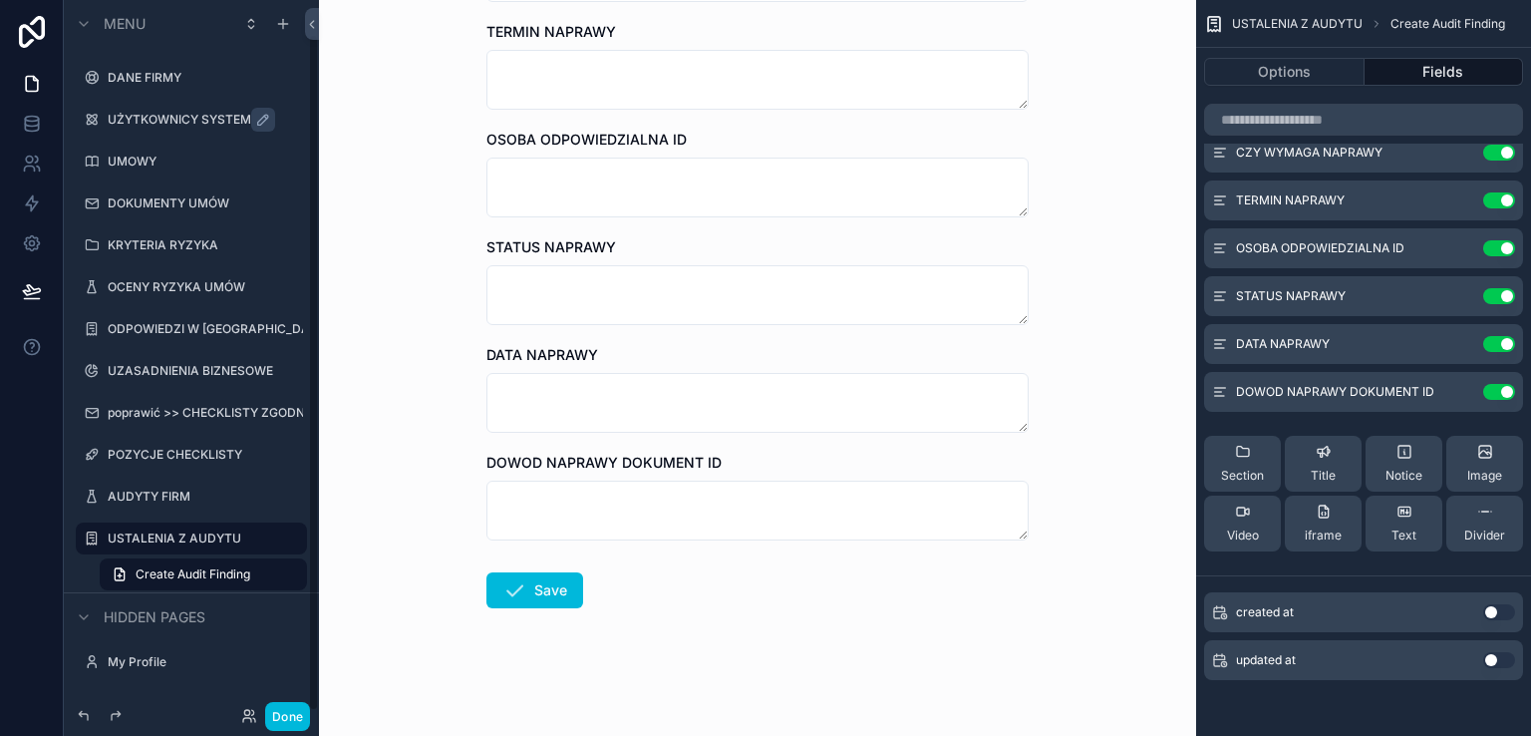
click at [290, 711] on button "Done" at bounding box center [287, 716] width 45 height 29
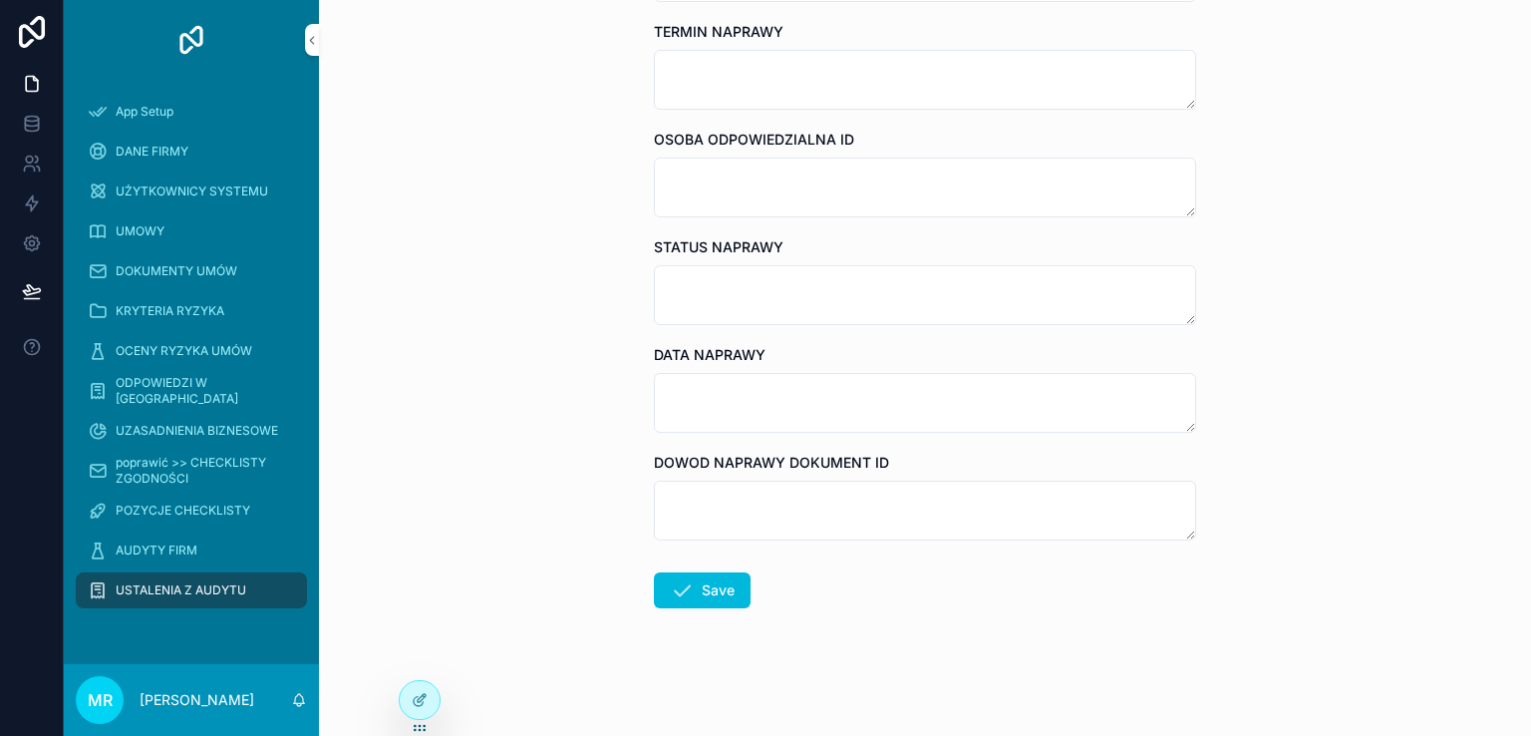
scroll to position [0, 0]
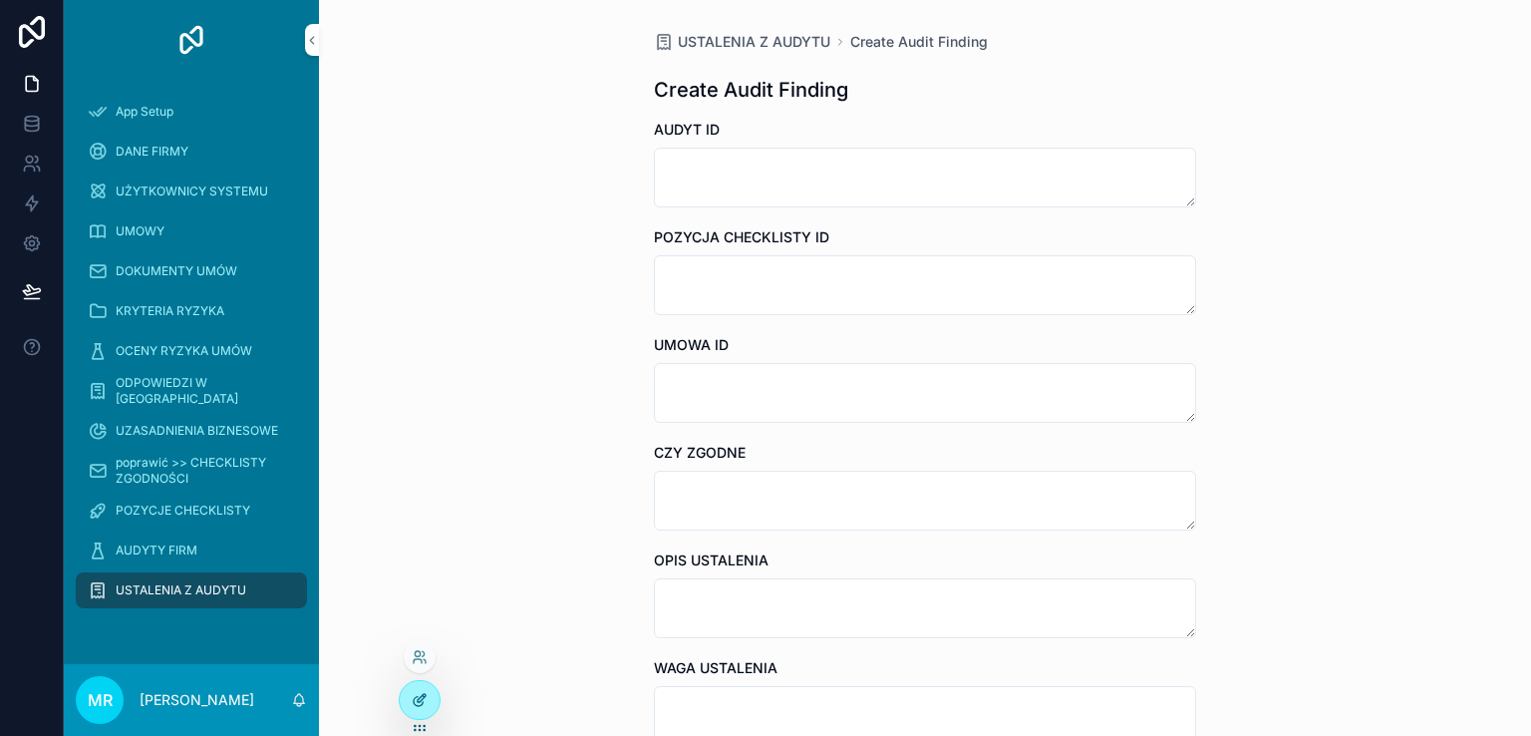
click at [425, 699] on icon at bounding box center [420, 700] width 16 height 16
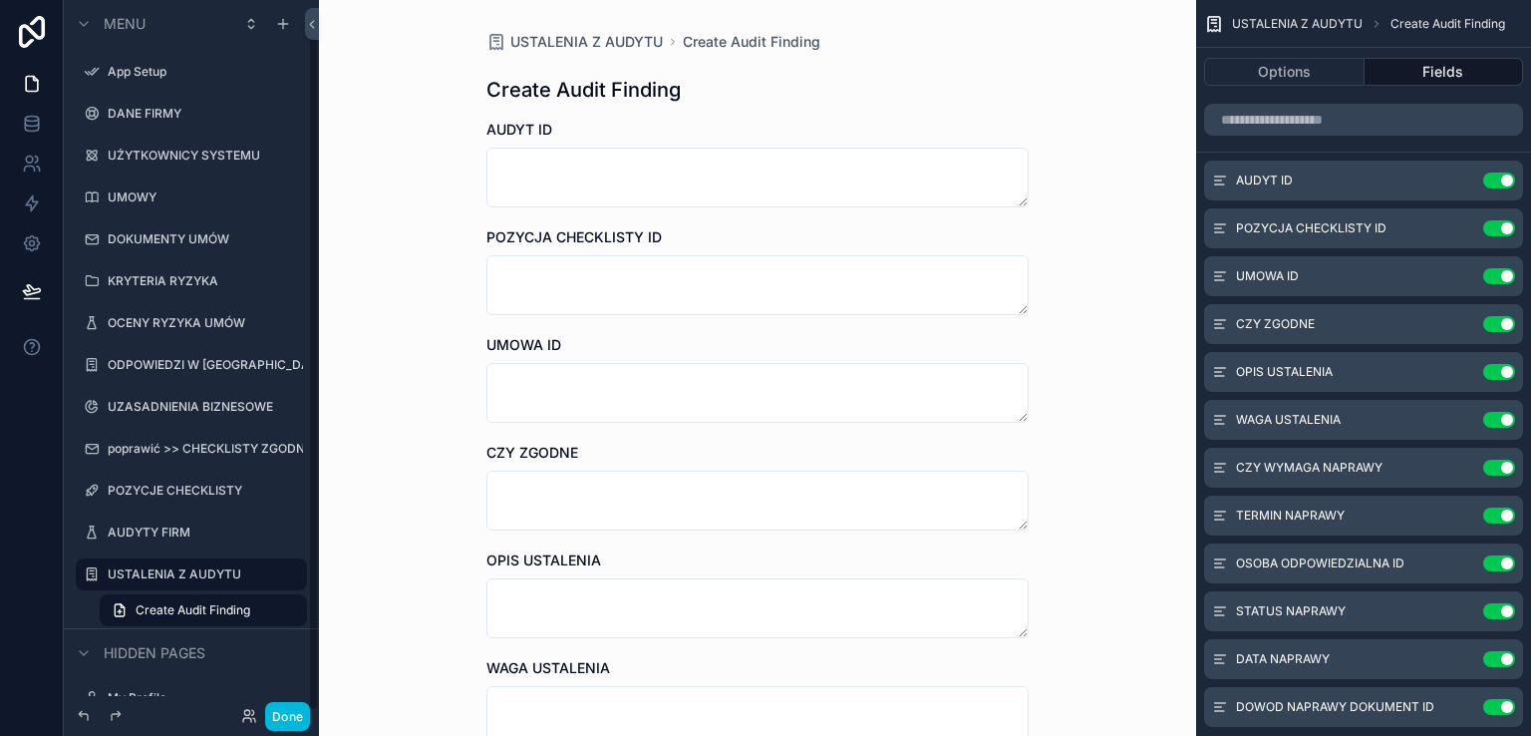
scroll to position [36, 0]
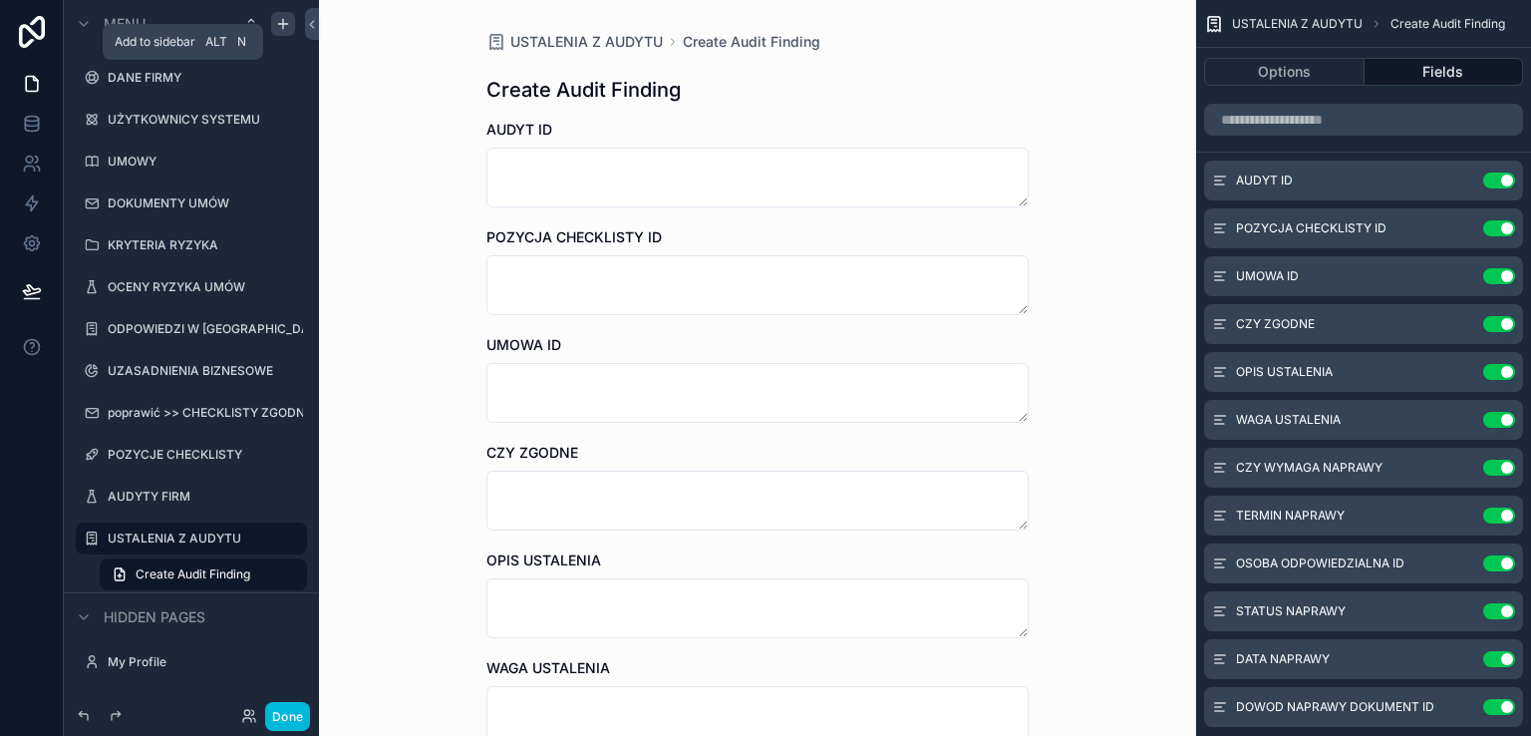
click at [278, 27] on icon "scrollable content" at bounding box center [283, 24] width 16 height 16
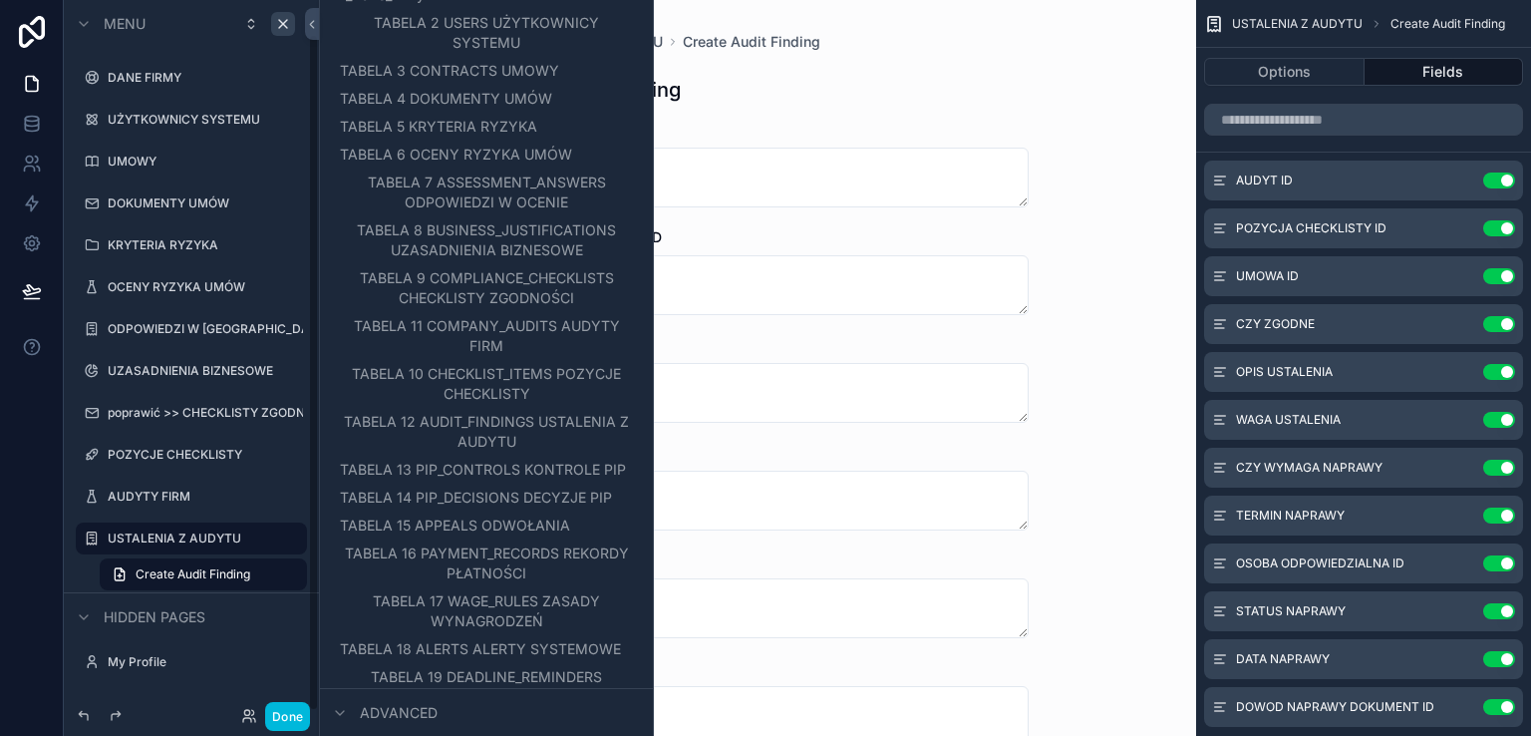
scroll to position [199, 0]
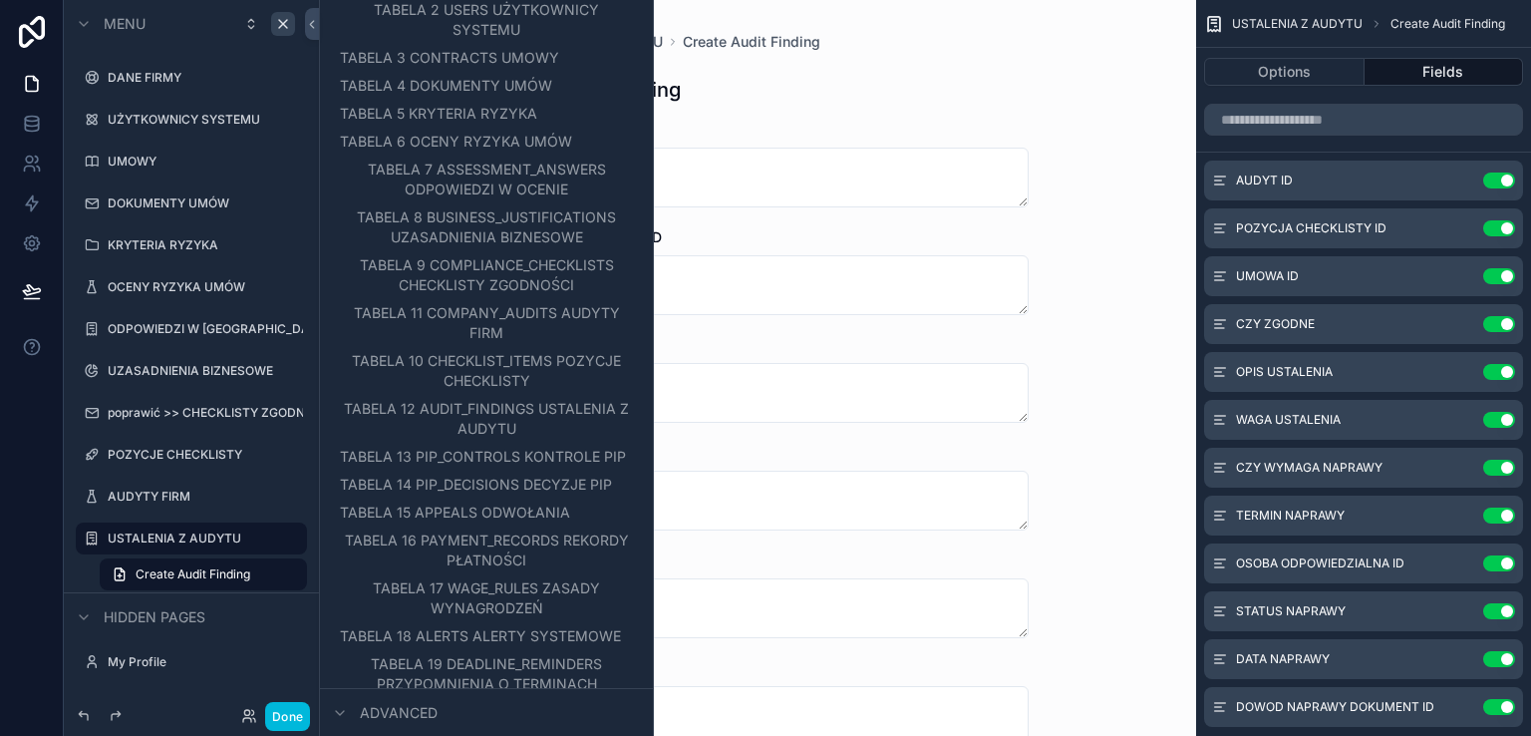
click at [530, 460] on span "TABELA 13 PIP_CONTROLS KONTROLE PIP" at bounding box center [483, 457] width 286 height 20
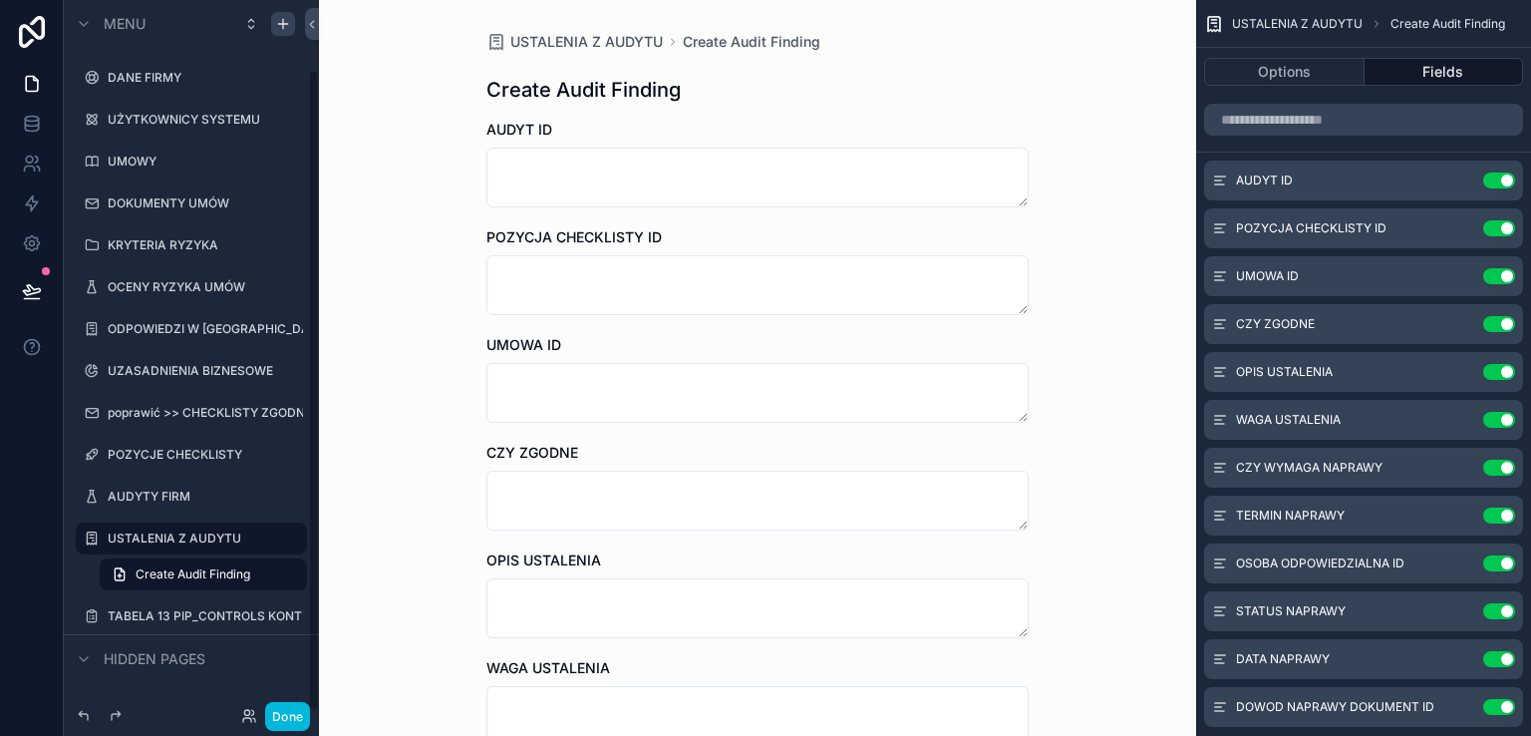
scroll to position [78, 0]
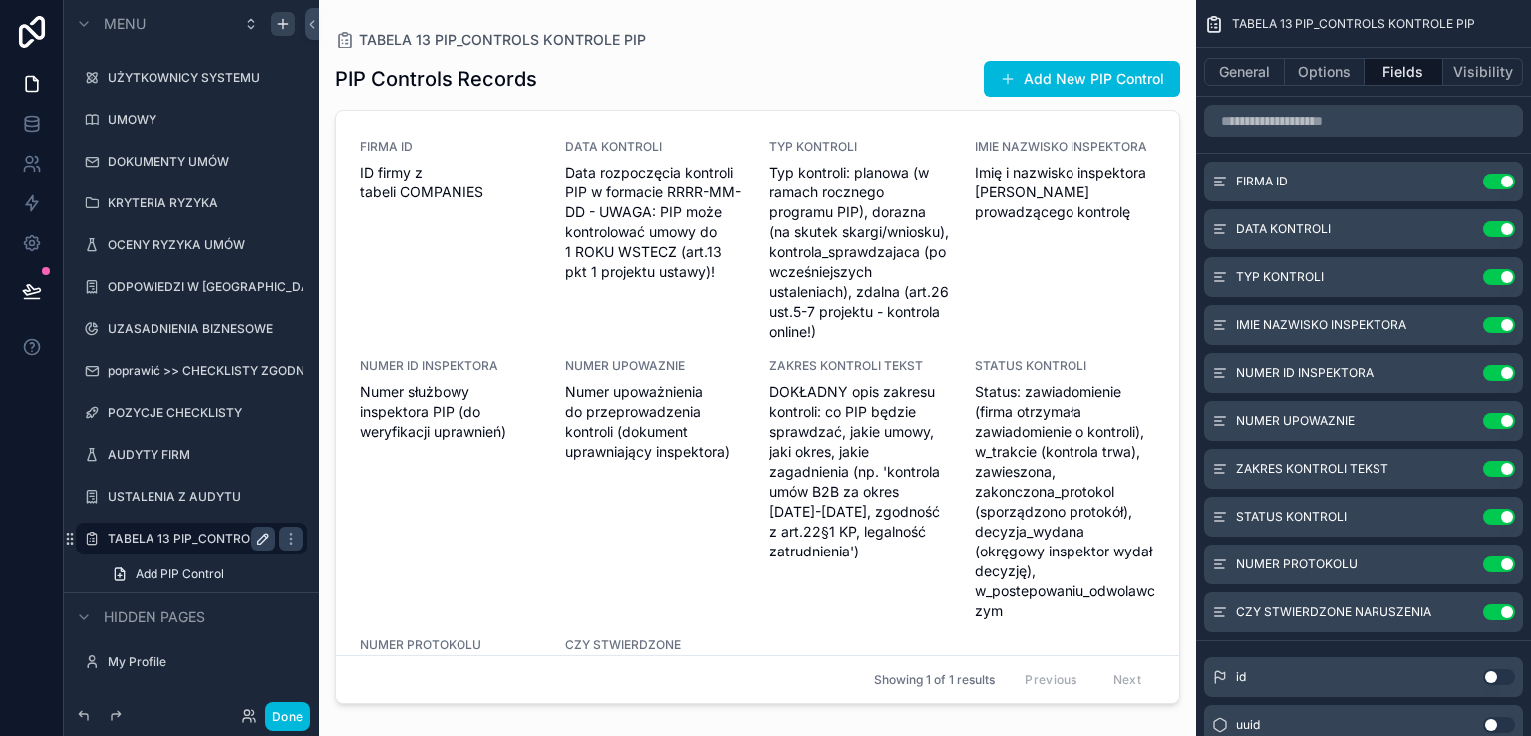
click at [261, 538] on icon "scrollable content" at bounding box center [263, 538] width 16 height 16
click at [187, 538] on input "**********" at bounding box center [176, 538] width 136 height 24
click at [223, 535] on input "**********" at bounding box center [176, 538] width 136 height 24
type input "**********"
click at [258, 532] on icon "scrollable content" at bounding box center [263, 538] width 16 height 16
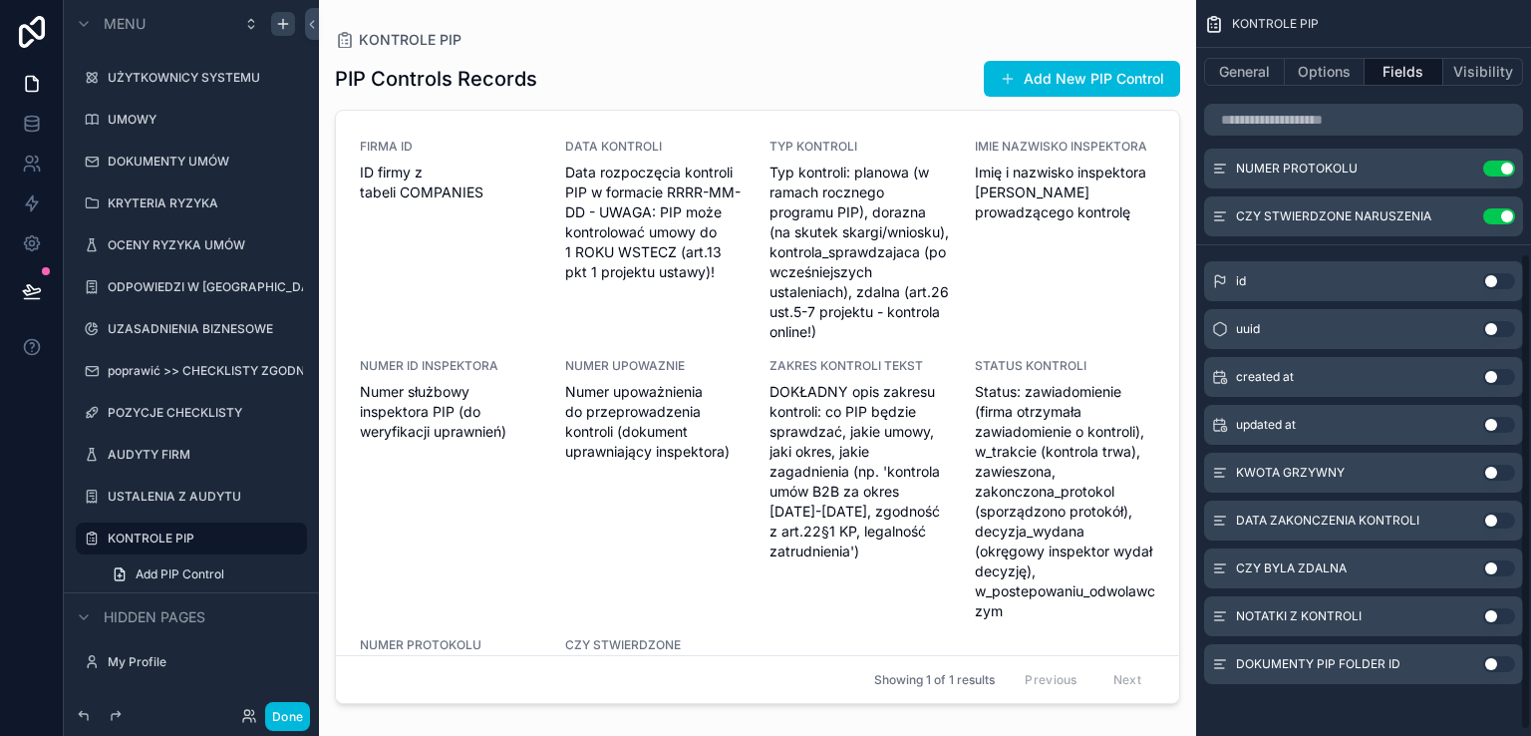
scroll to position [399, 0]
click at [1498, 467] on button "Use setting" at bounding box center [1499, 469] width 32 height 16
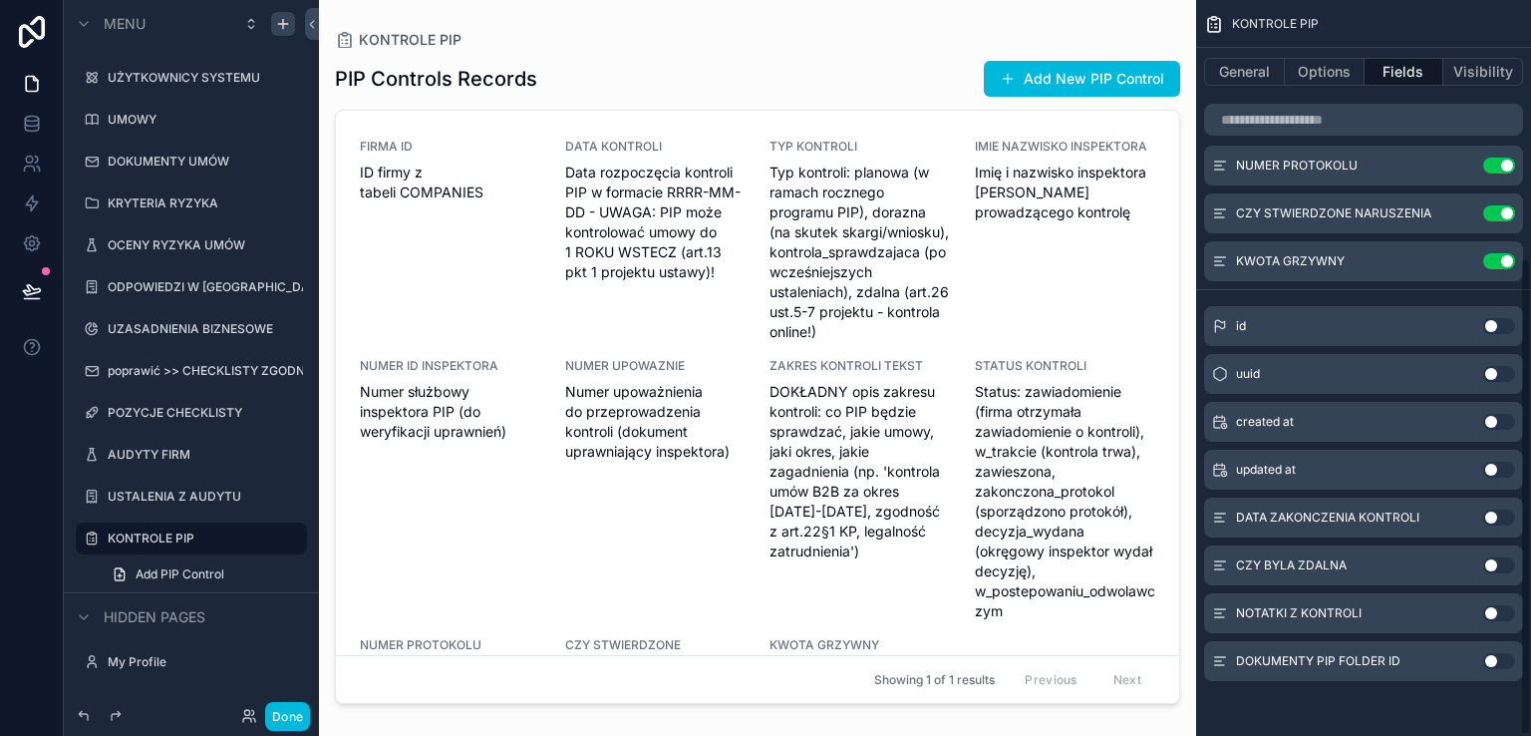
drag, startPoint x: 1503, startPoint y: 512, endPoint x: 1502, endPoint y: 523, distance: 11.0
click at [1503, 512] on button "Use setting" at bounding box center [1499, 517] width 32 height 16
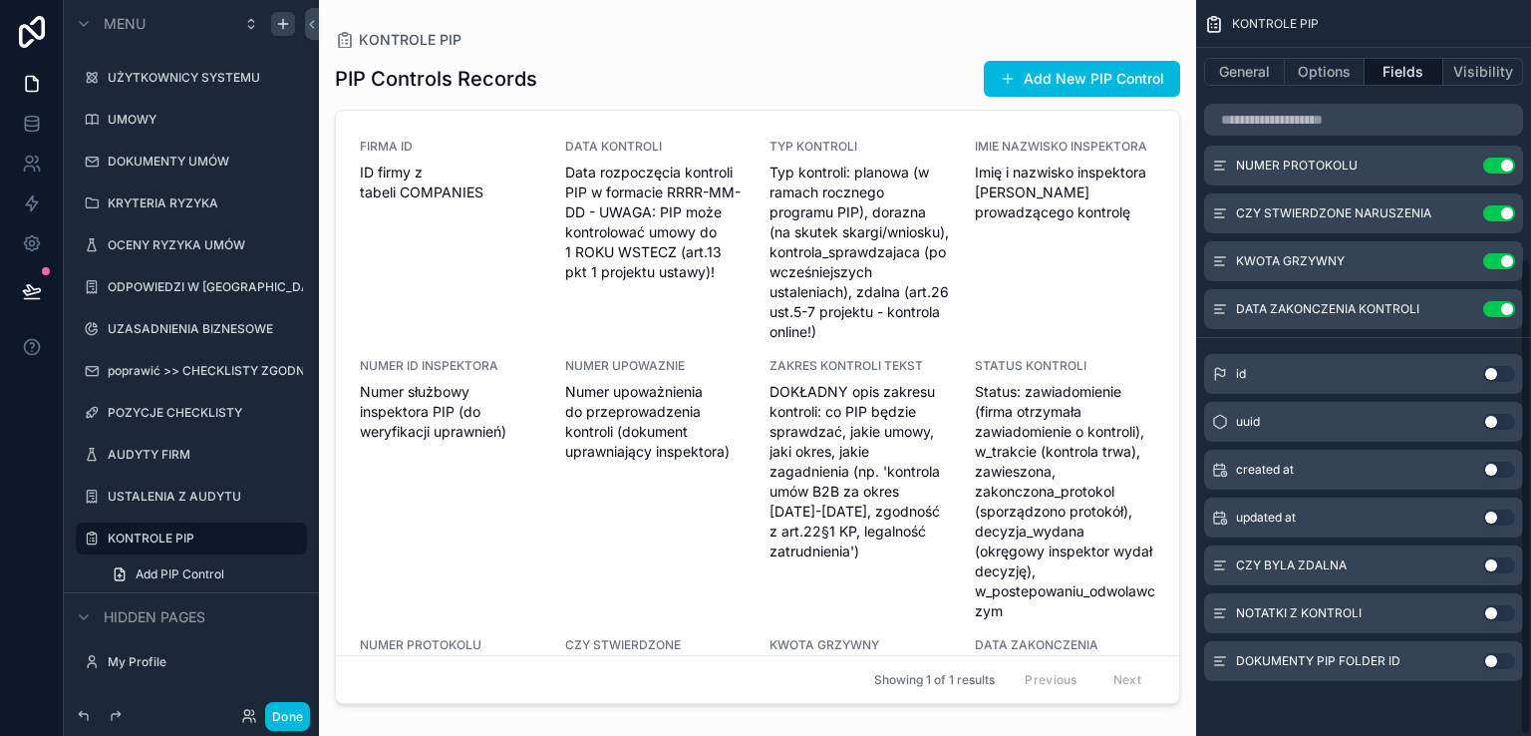
drag, startPoint x: 1505, startPoint y: 564, endPoint x: 1500, endPoint y: 609, distance: 45.1
click at [1505, 565] on button "Use setting" at bounding box center [1499, 565] width 32 height 16
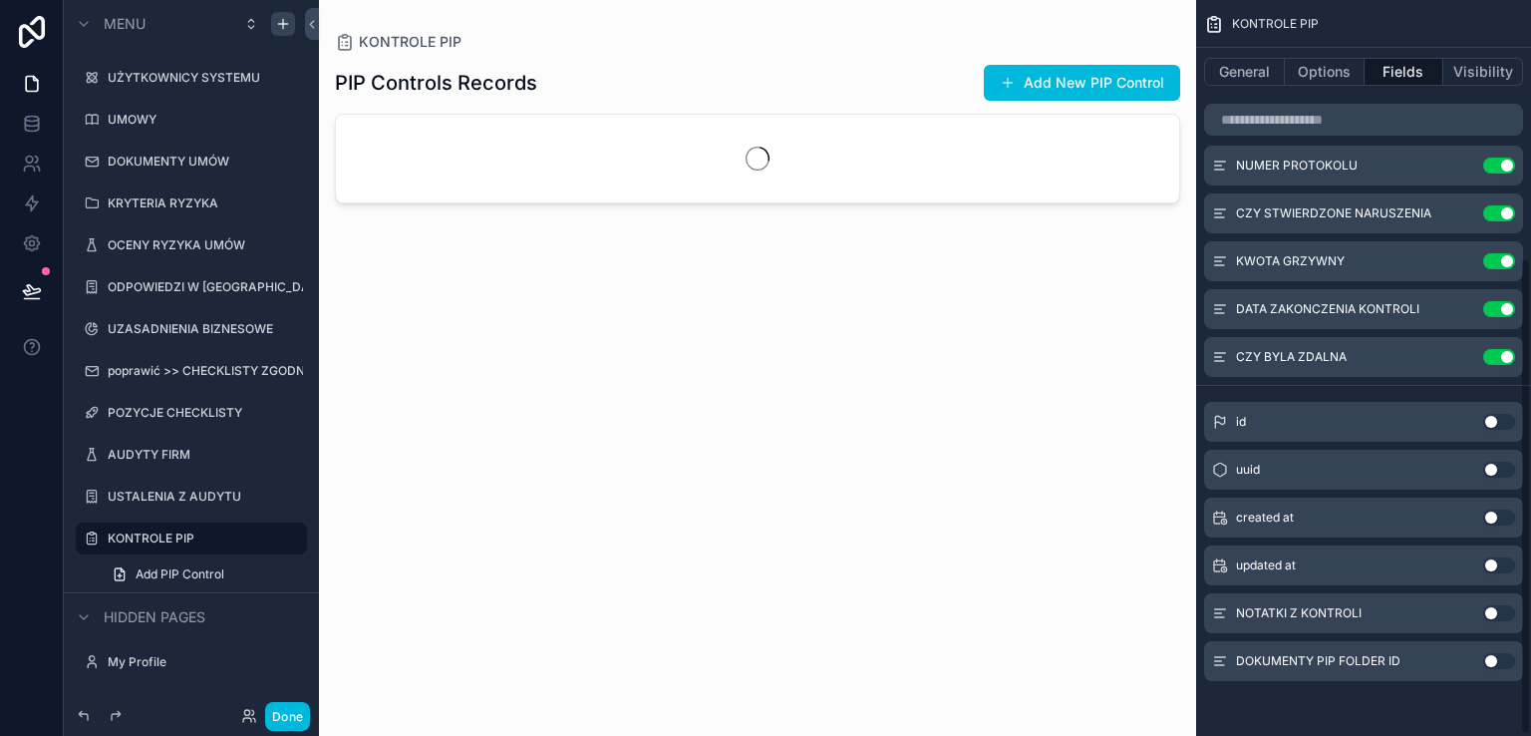
click at [1500, 610] on button "Use setting" at bounding box center [1499, 613] width 32 height 16
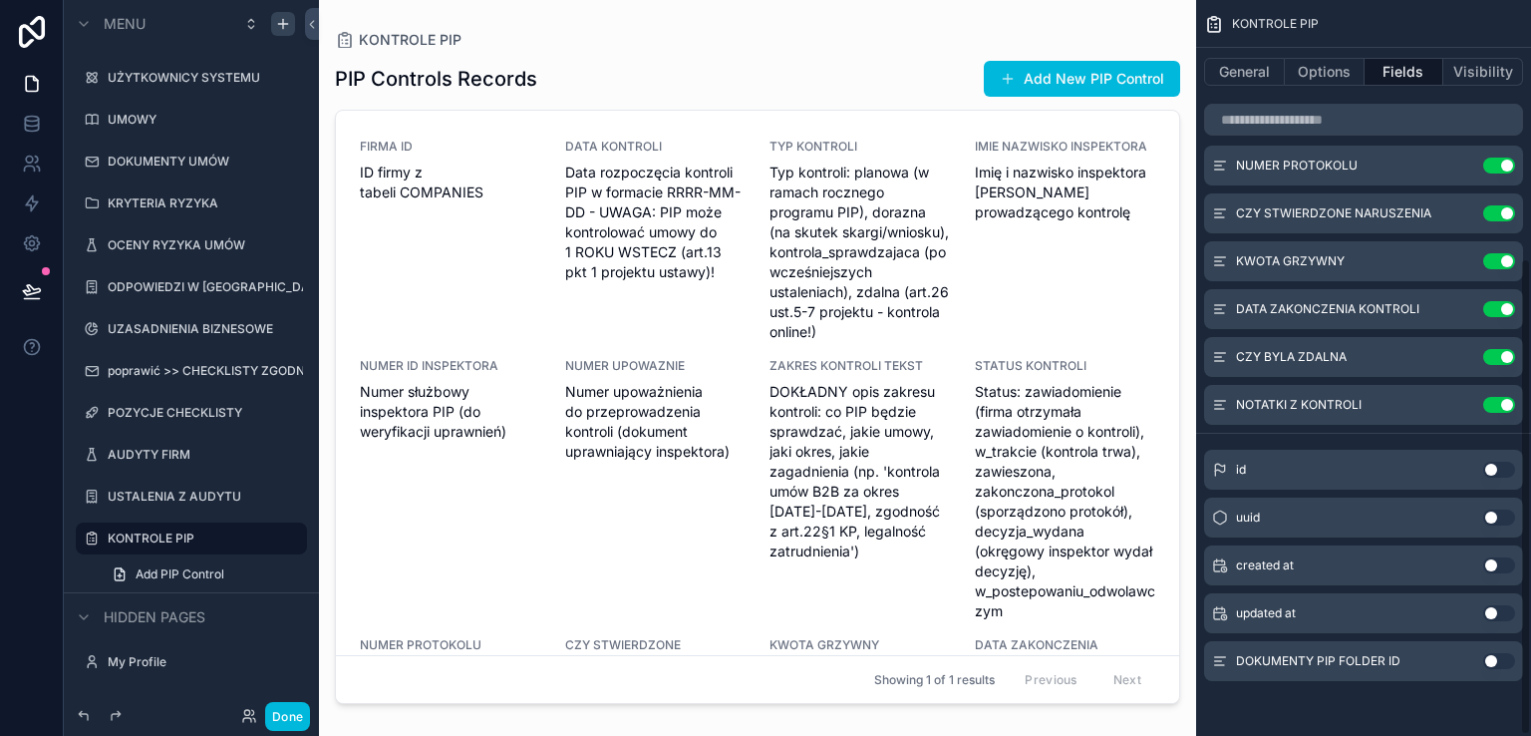
click at [1503, 663] on button "Use setting" at bounding box center [1499, 661] width 32 height 16
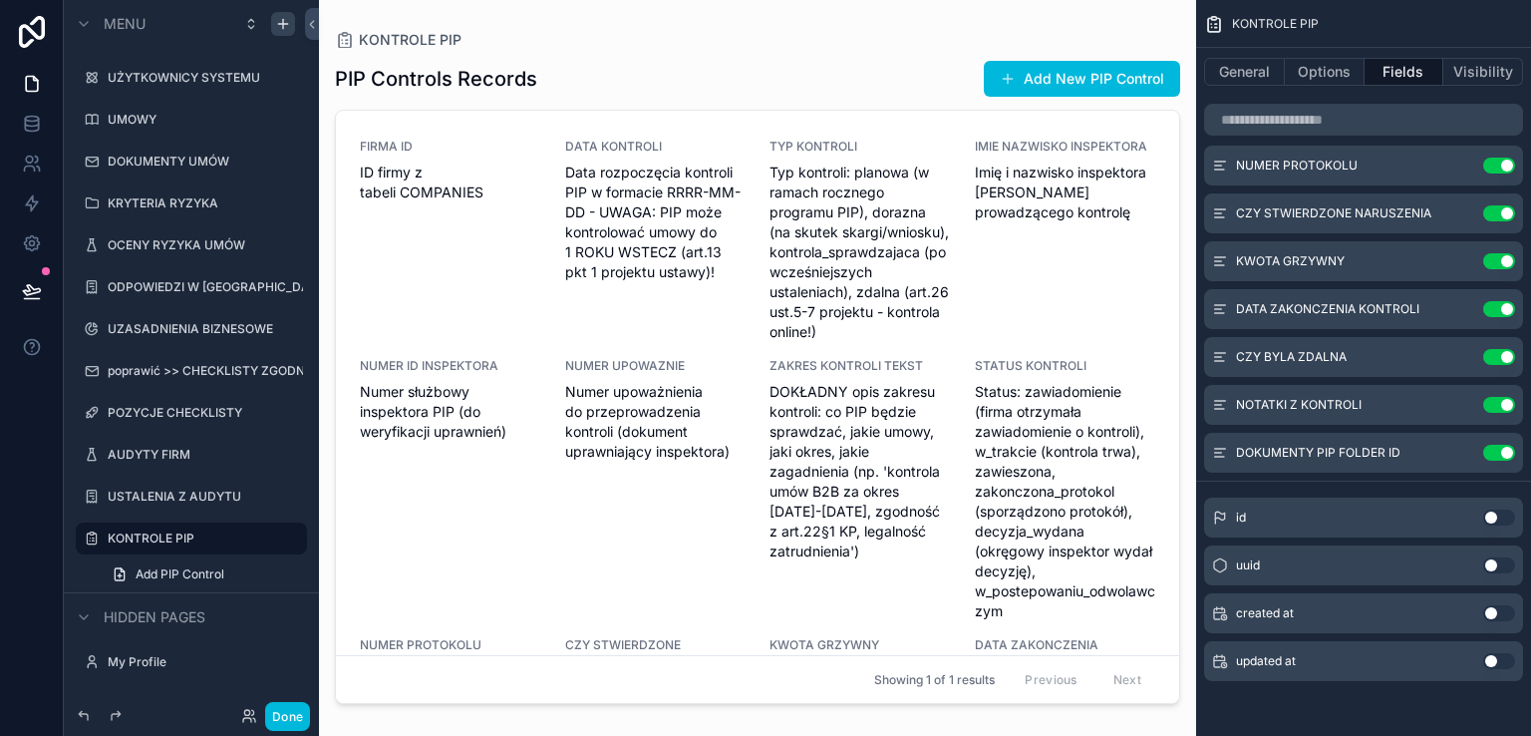
click at [793, 216] on div "scrollable content" at bounding box center [757, 356] width 877 height 712
click at [793, 219] on span "Typ kontroli: planowa (w ramach rocznego programu PIP), dorazna (na skutek skar…" at bounding box center [859, 251] width 181 height 179
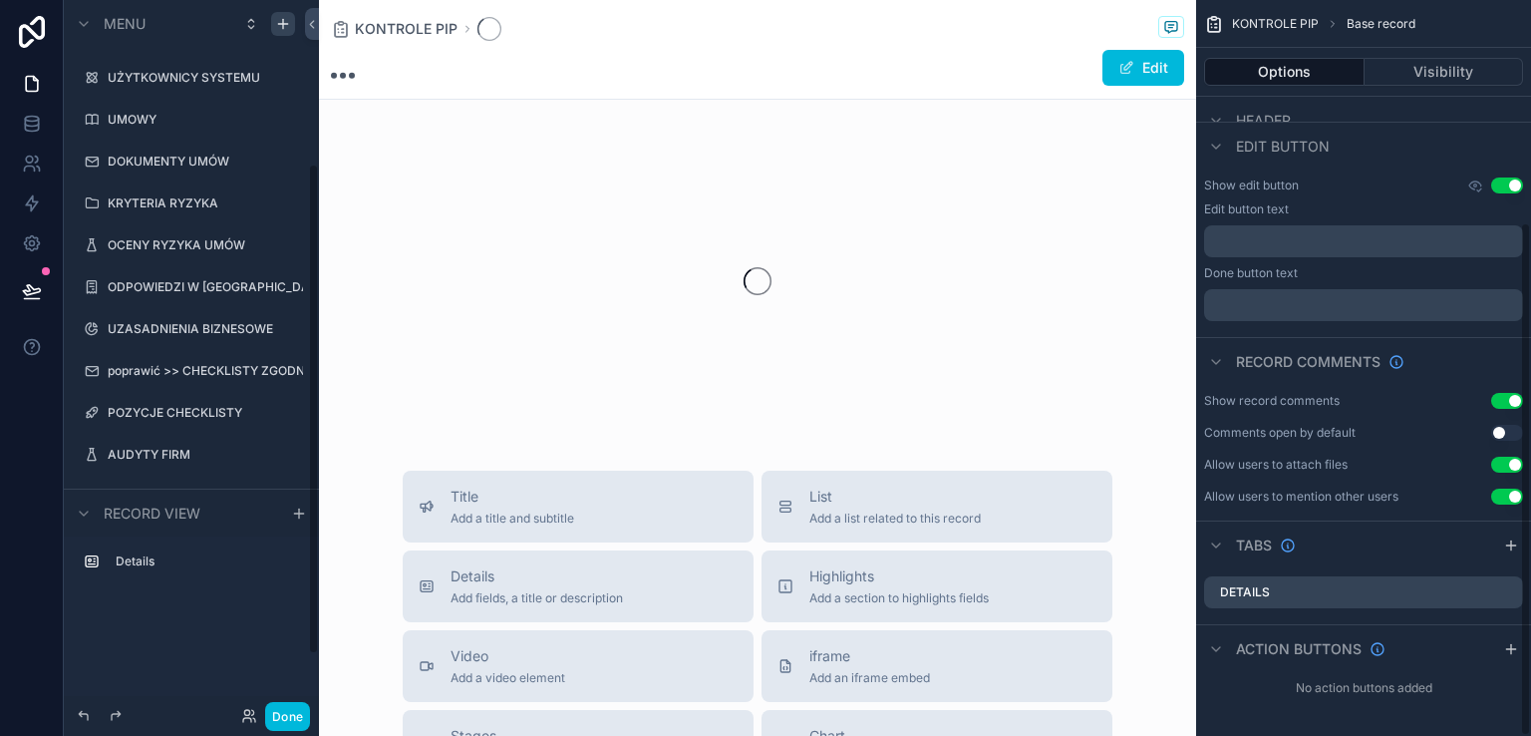
scroll to position [319, 0]
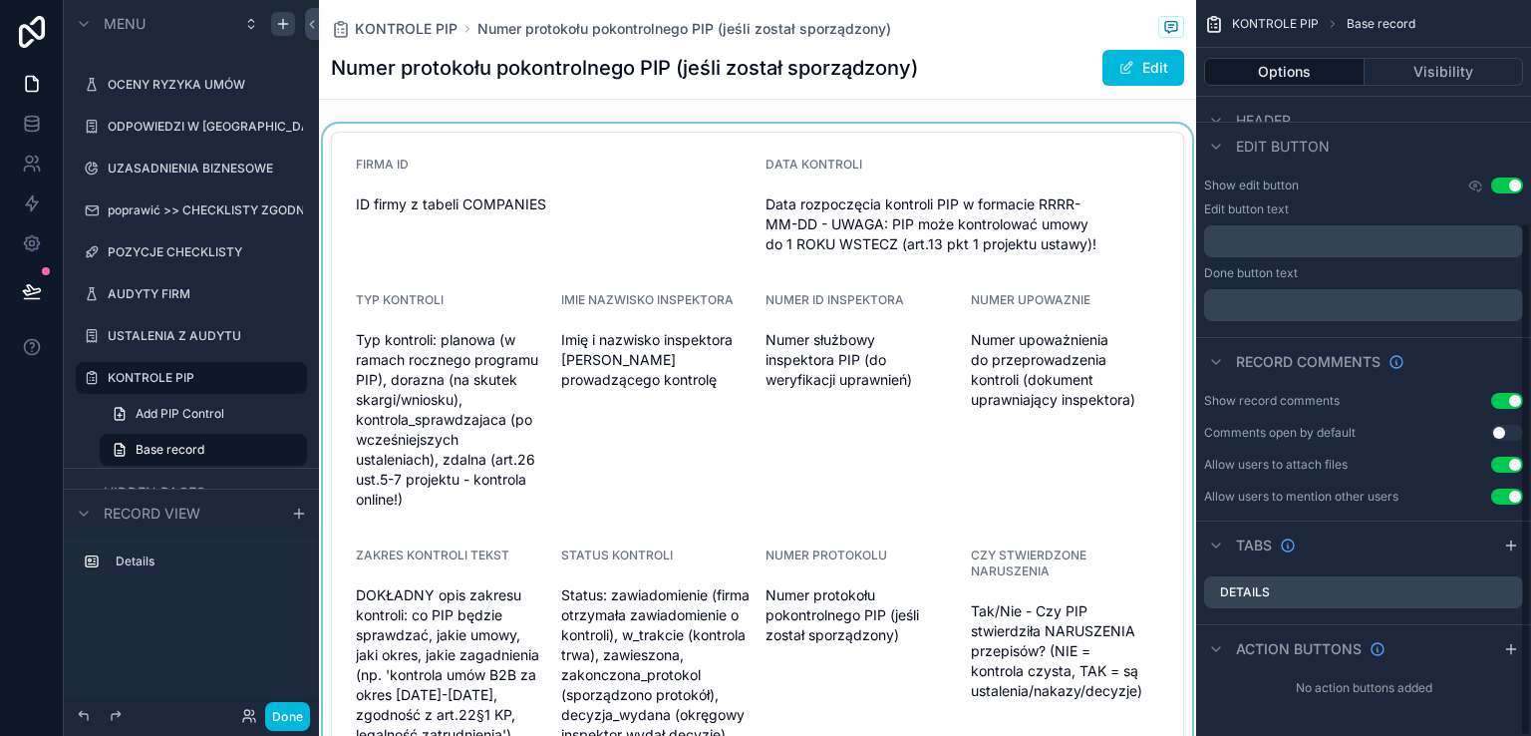
click at [871, 372] on div "scrollable content" at bounding box center [757, 474] width 877 height 700
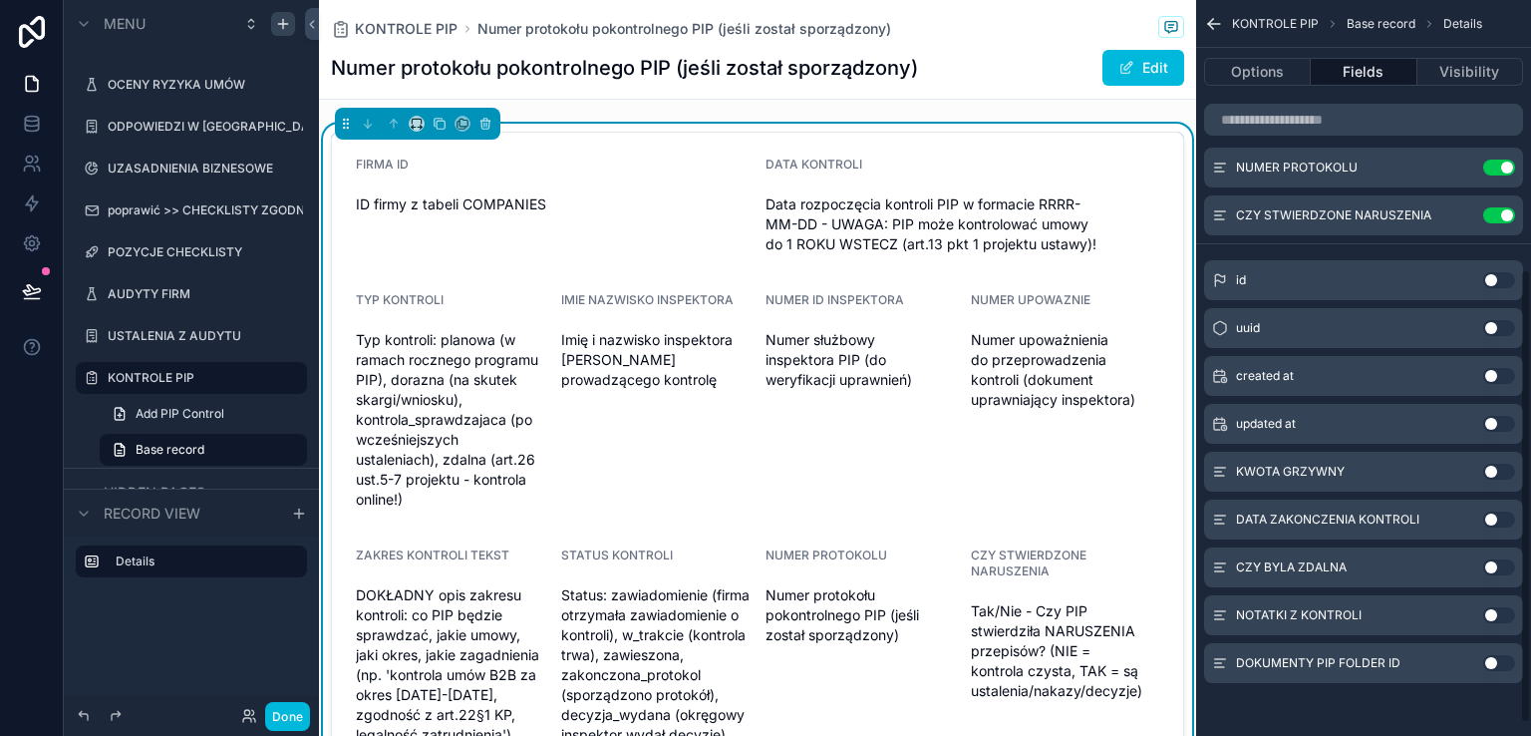
scroll to position [456, 0]
click at [1502, 467] on button "Use setting" at bounding box center [1499, 469] width 32 height 16
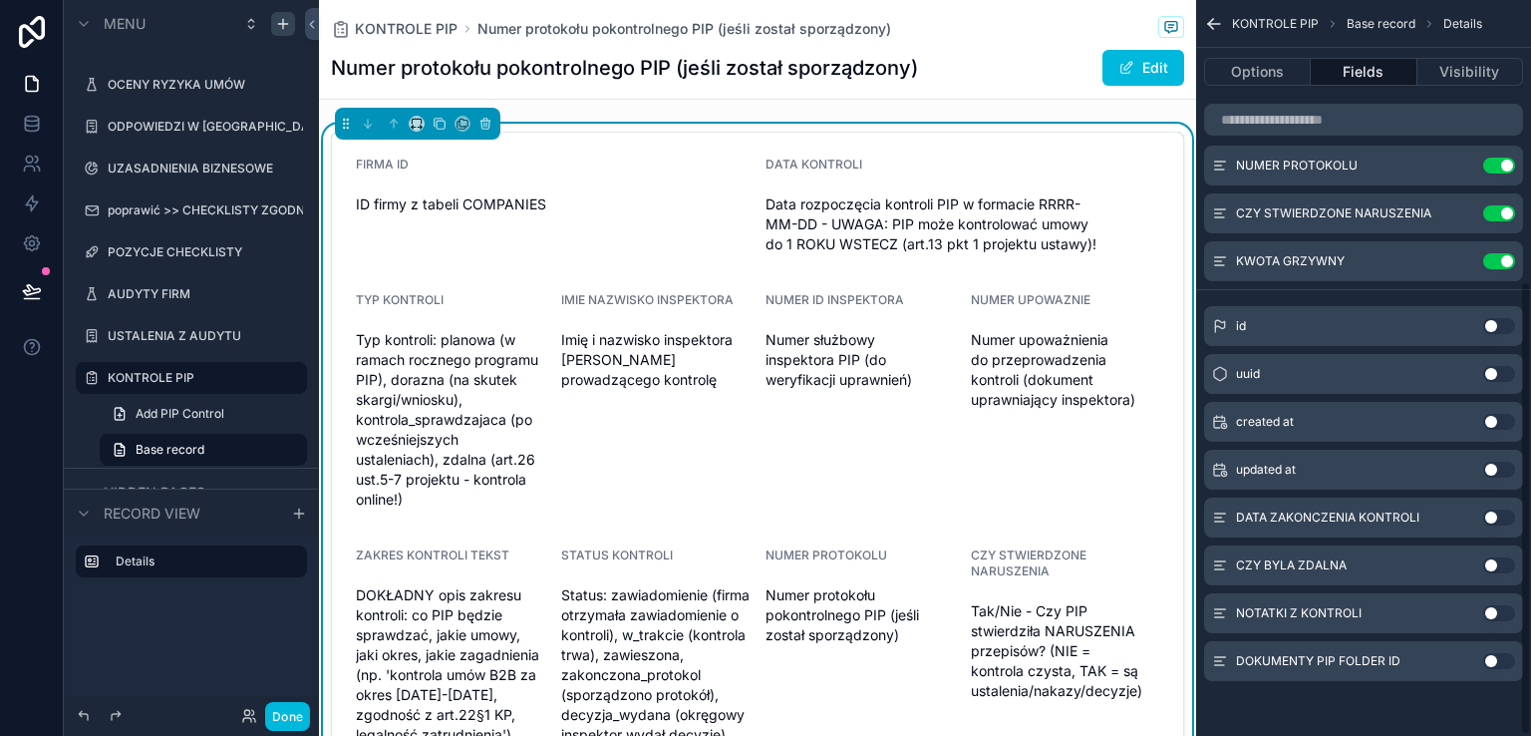
click at [1508, 513] on button "Use setting" at bounding box center [1499, 517] width 32 height 16
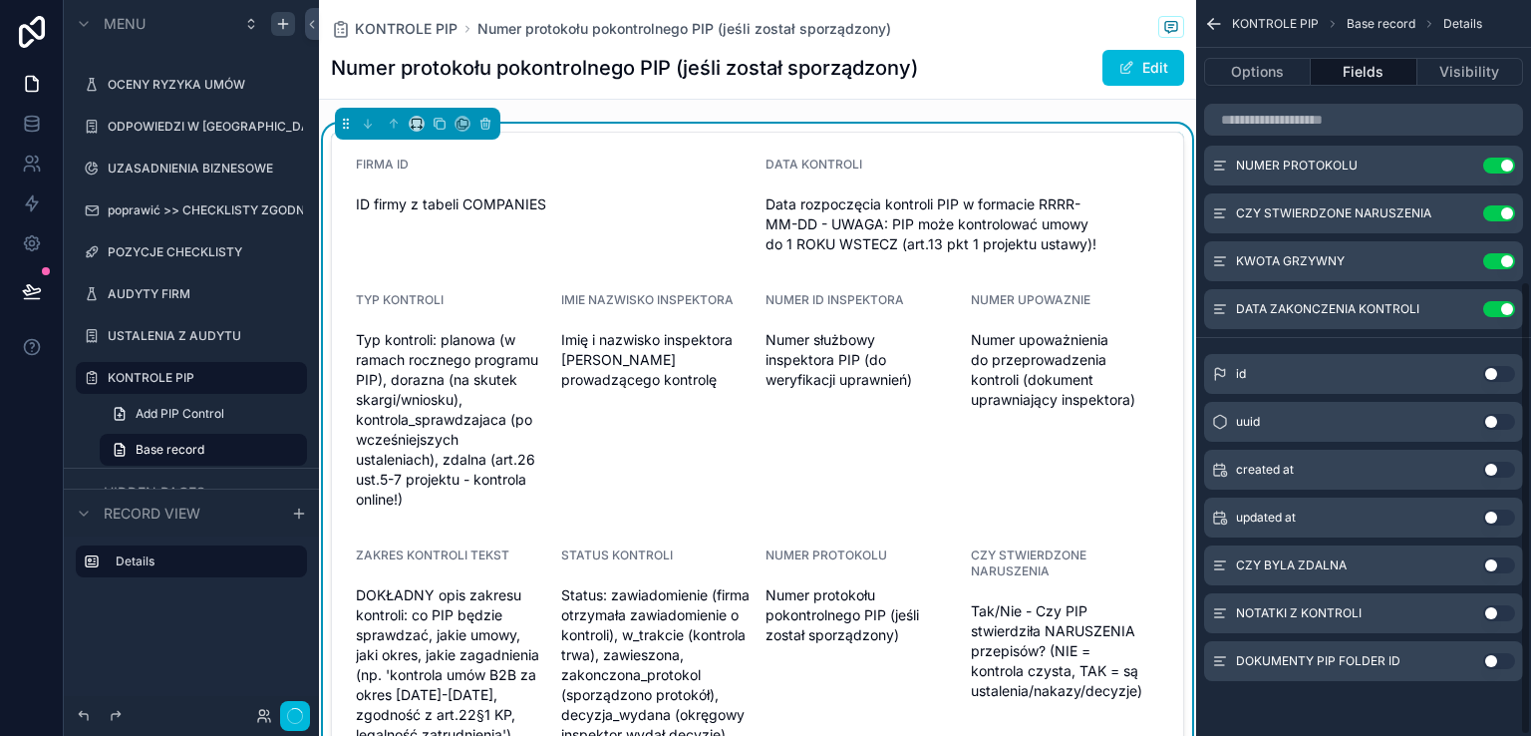
click at [1505, 571] on button "Use setting" at bounding box center [1499, 565] width 32 height 16
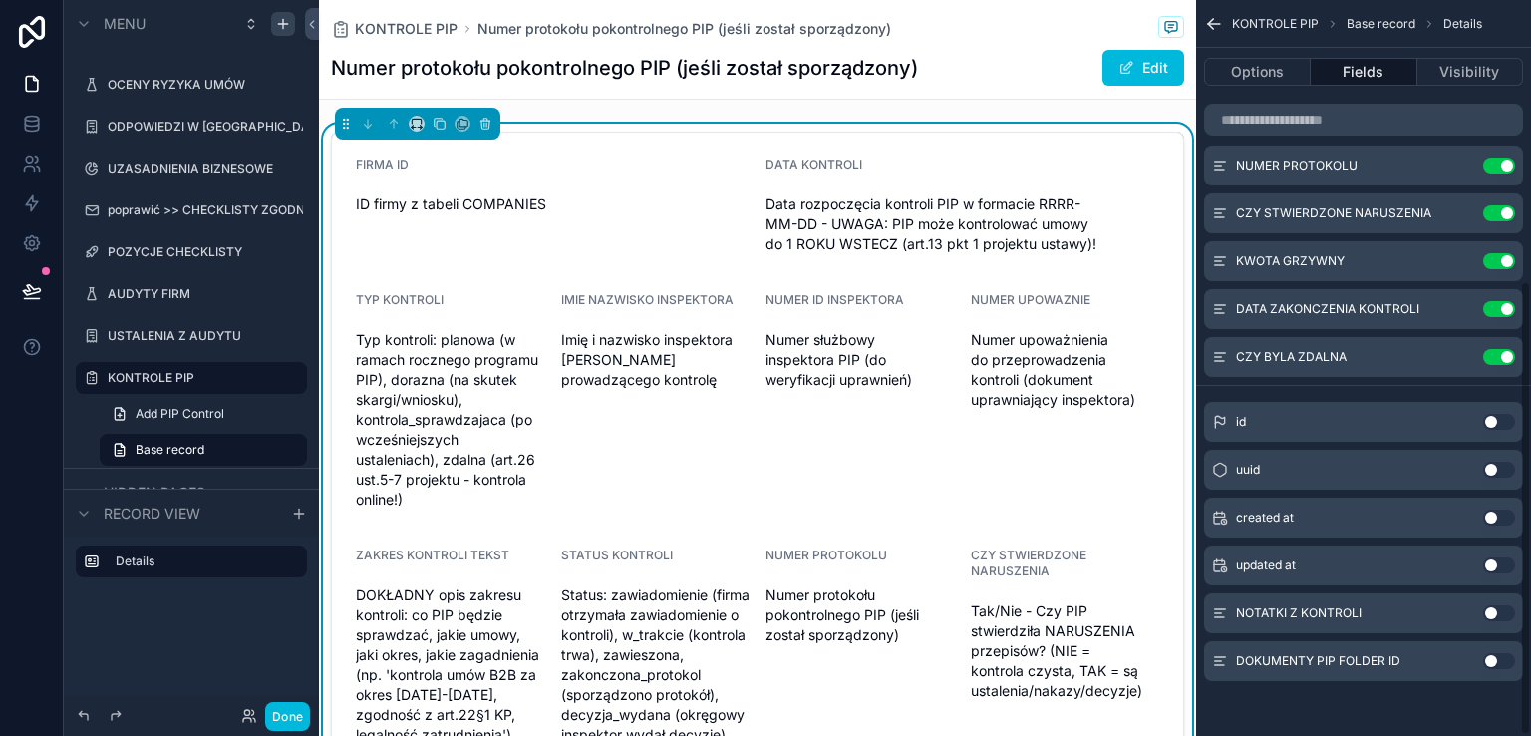
drag, startPoint x: 1499, startPoint y: 613, endPoint x: 1507, endPoint y: 663, distance: 50.5
click at [1499, 612] on button "Use setting" at bounding box center [1499, 613] width 32 height 16
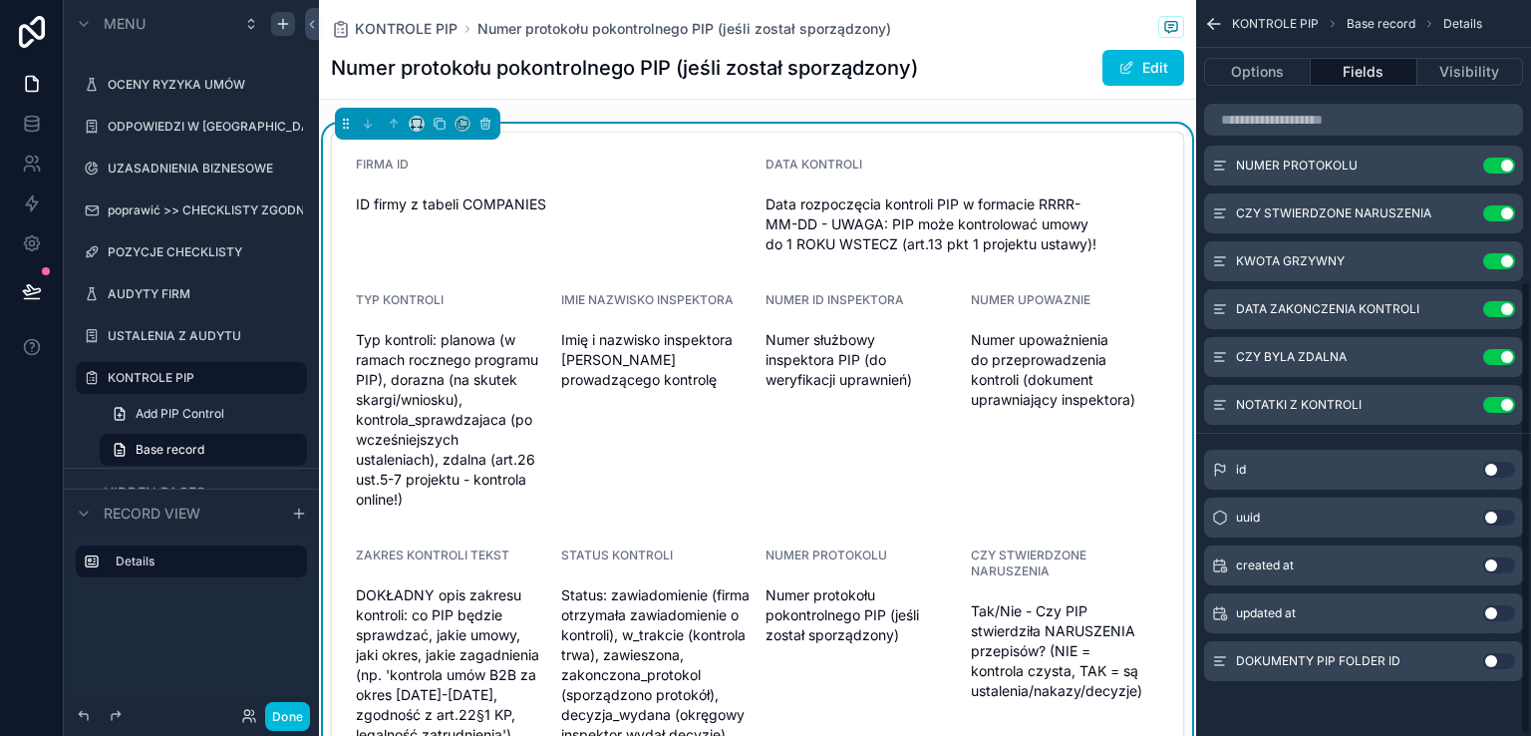
click at [1507, 663] on button "Use setting" at bounding box center [1499, 661] width 32 height 16
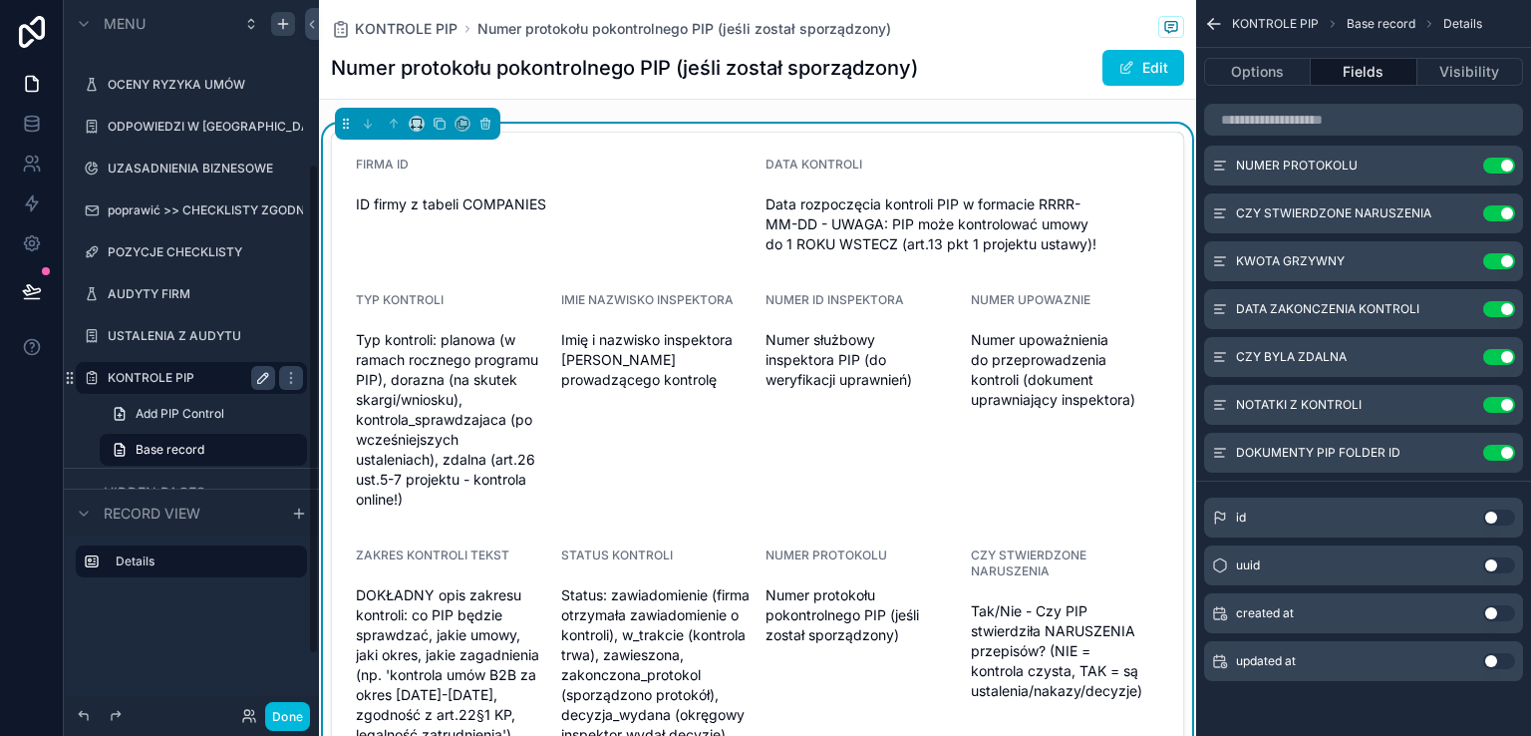
click at [185, 378] on label "KONTROLE PIP" at bounding box center [187, 378] width 159 height 16
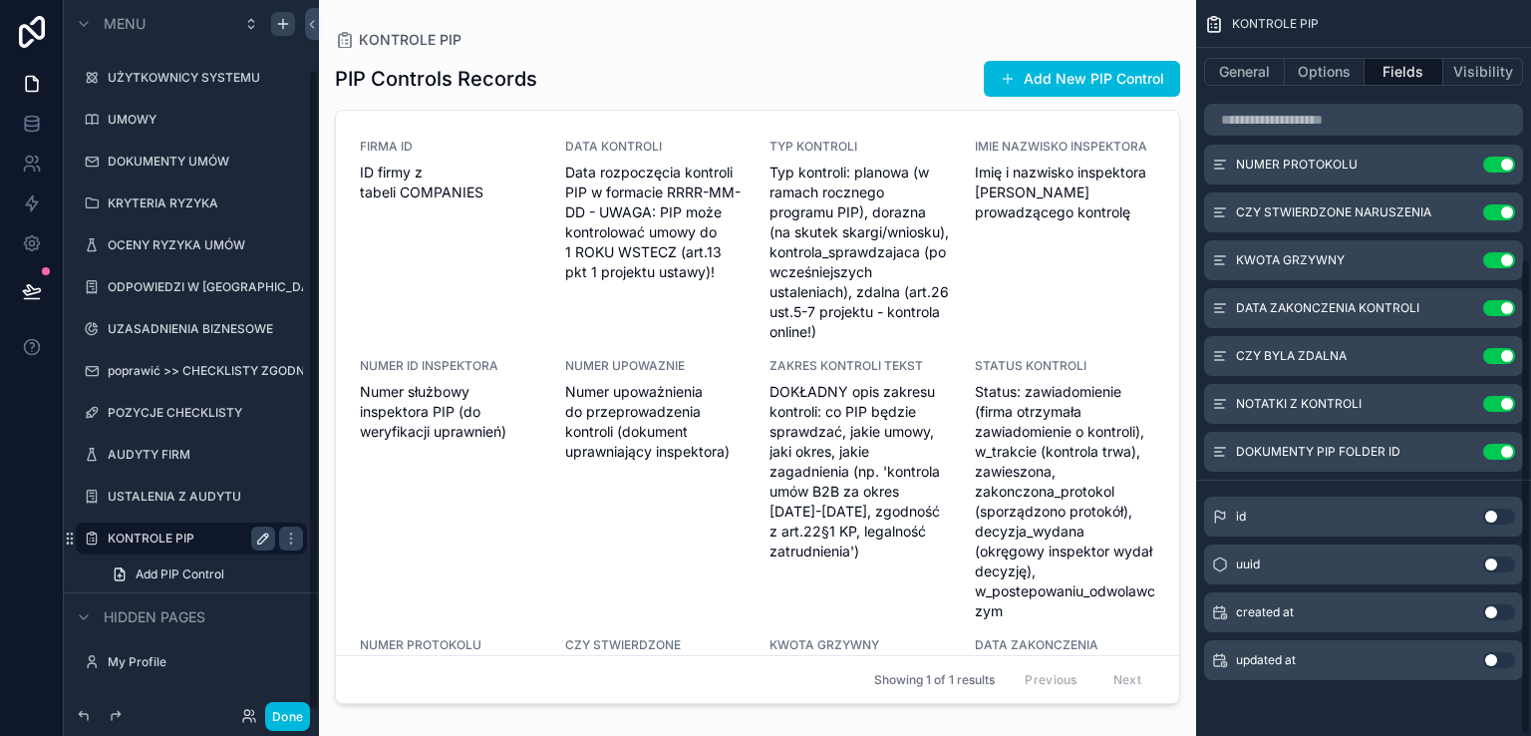
scroll to position [399, 0]
click at [1061, 75] on button "Add New PIP Control" at bounding box center [1082, 79] width 196 height 36
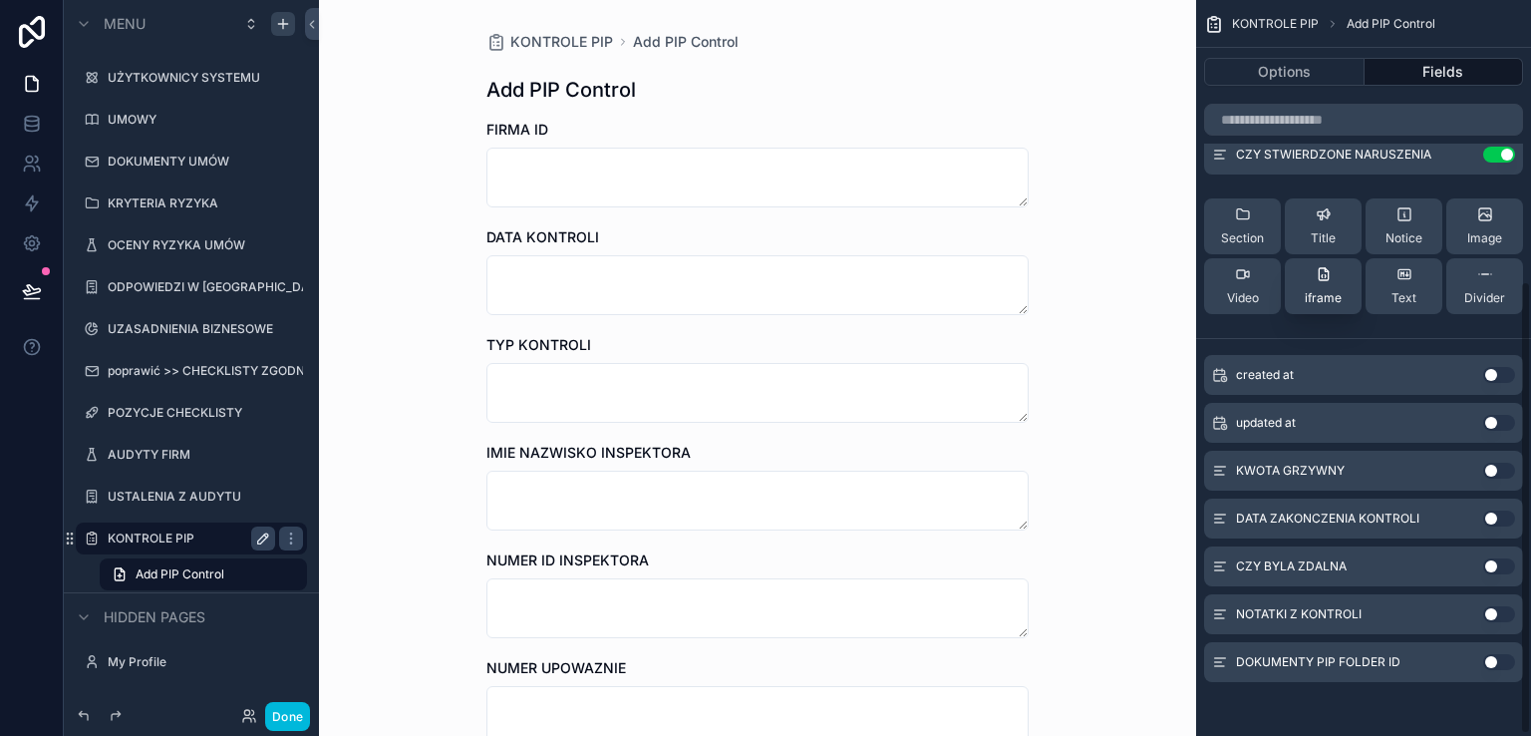
scroll to position [458, 0]
click at [1504, 471] on button "Use setting" at bounding box center [1499, 468] width 32 height 16
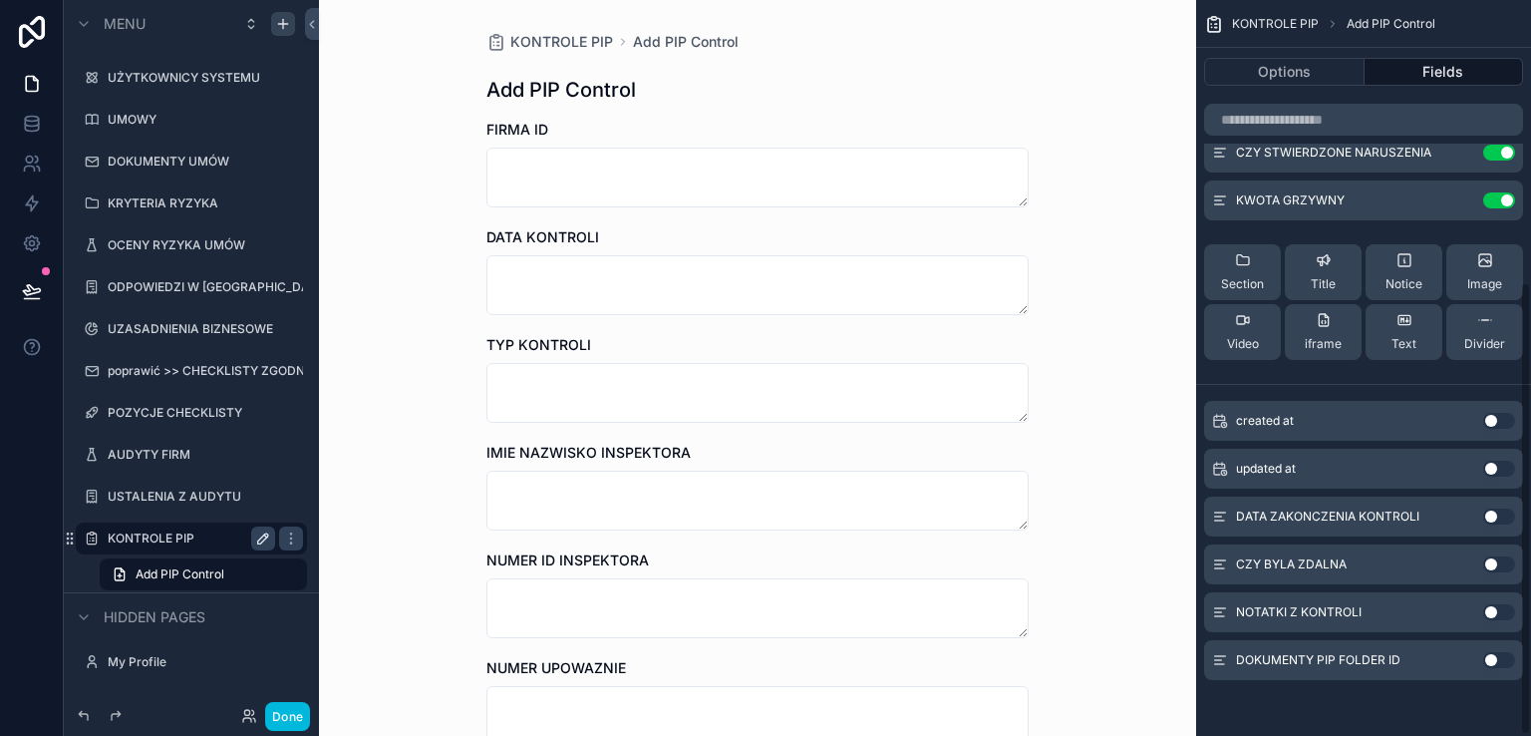
click at [1504, 518] on button "Use setting" at bounding box center [1499, 516] width 32 height 16
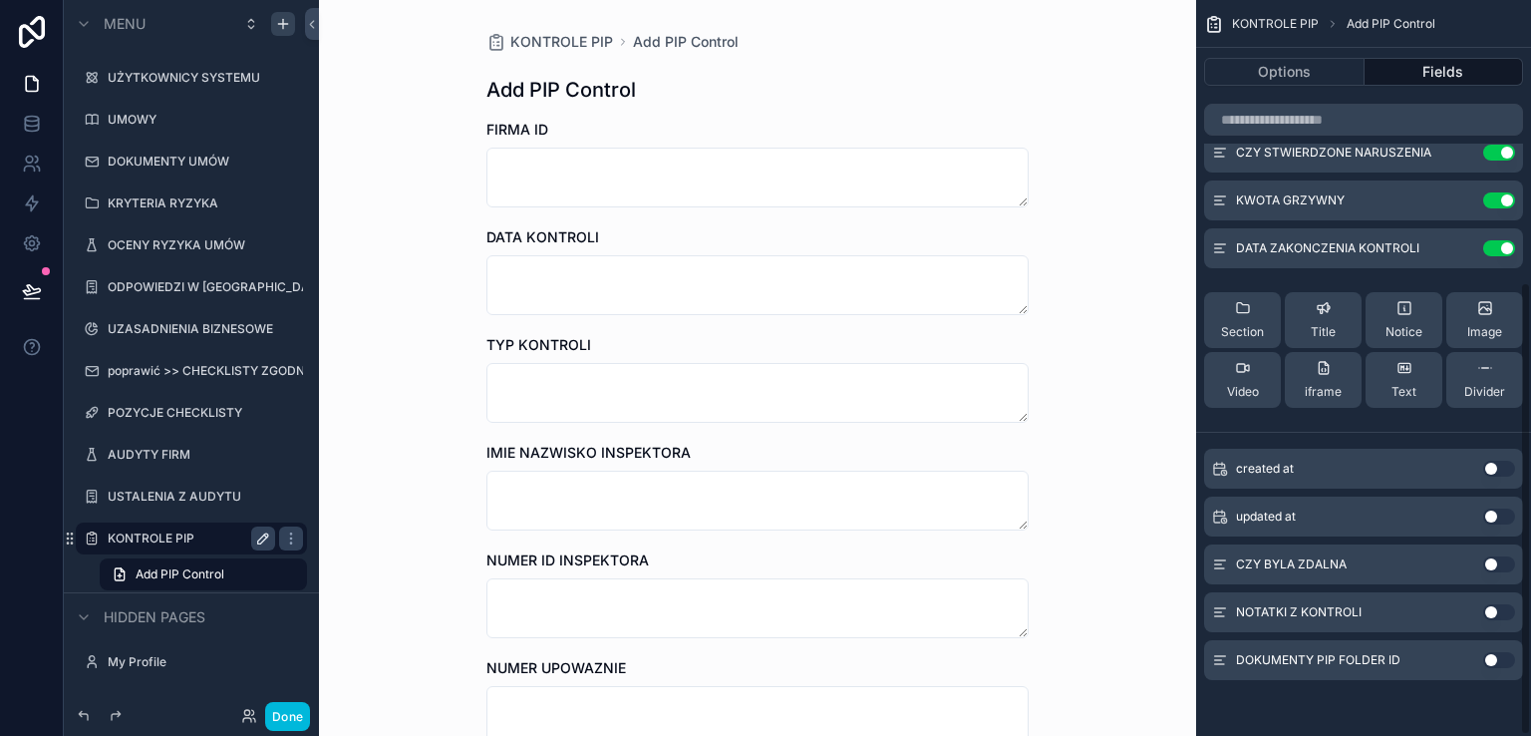
drag, startPoint x: 1501, startPoint y: 561, endPoint x: 1499, endPoint y: 603, distance: 41.9
click at [1501, 560] on button "Use setting" at bounding box center [1499, 564] width 32 height 16
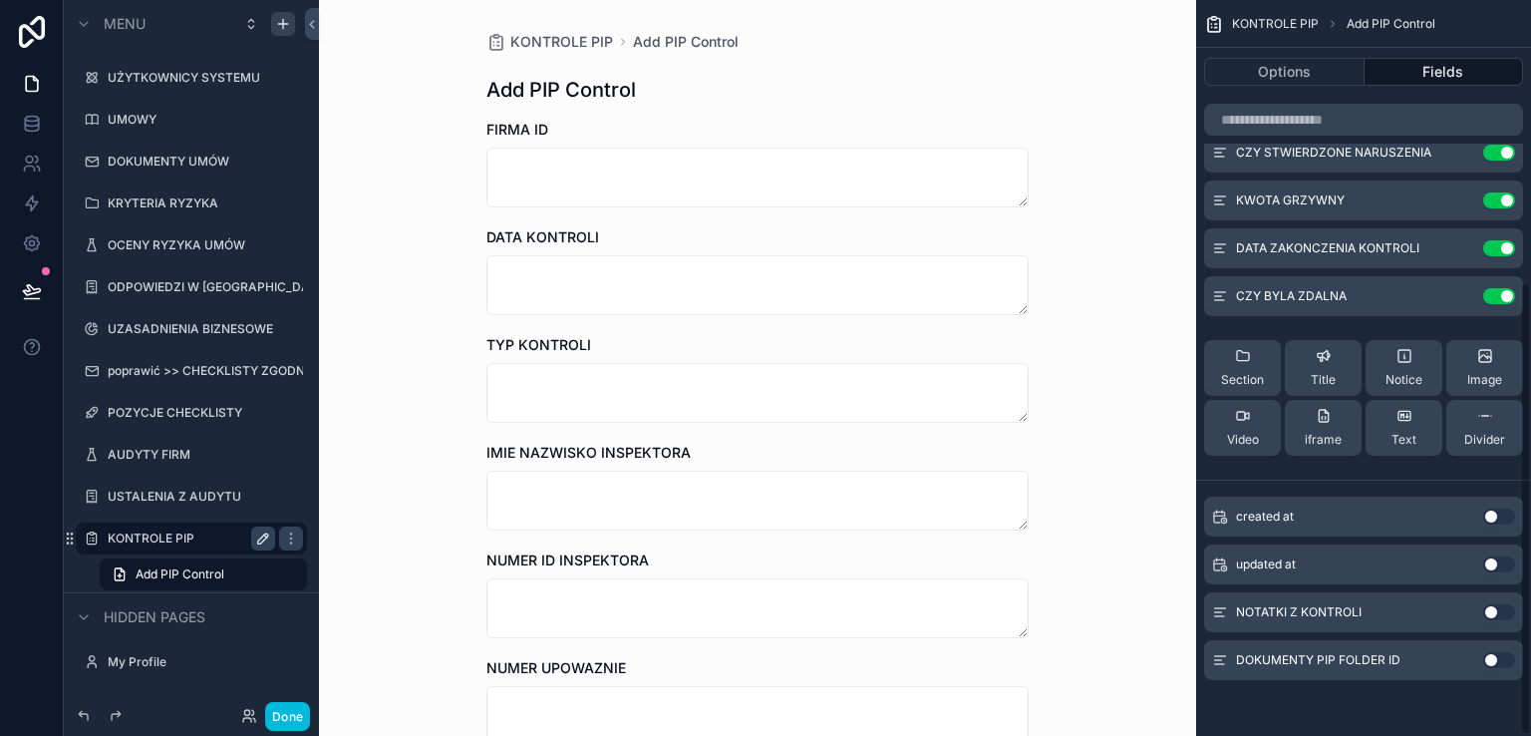
click at [1504, 613] on button "Use setting" at bounding box center [1499, 612] width 32 height 16
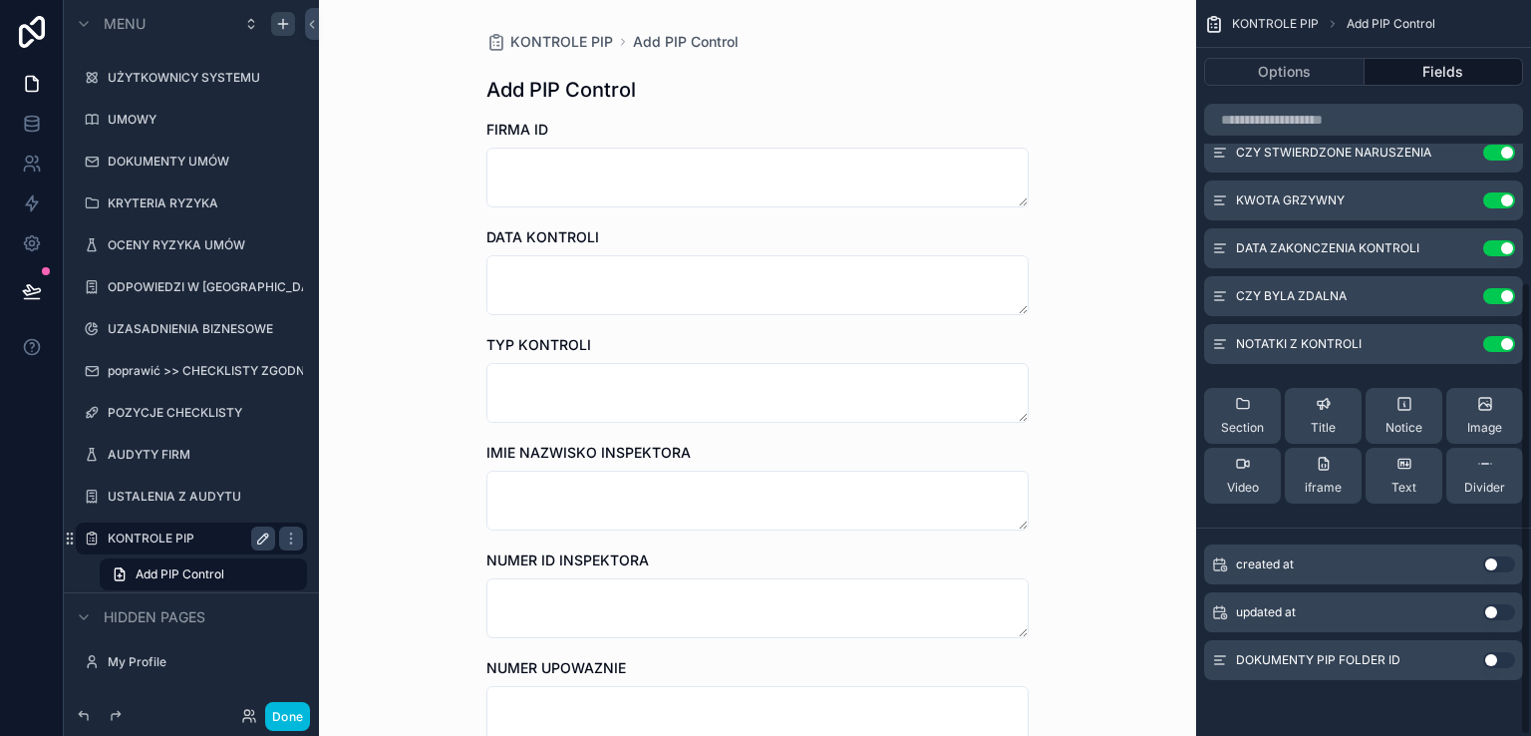
click at [1504, 663] on button "Use setting" at bounding box center [1499, 660] width 32 height 16
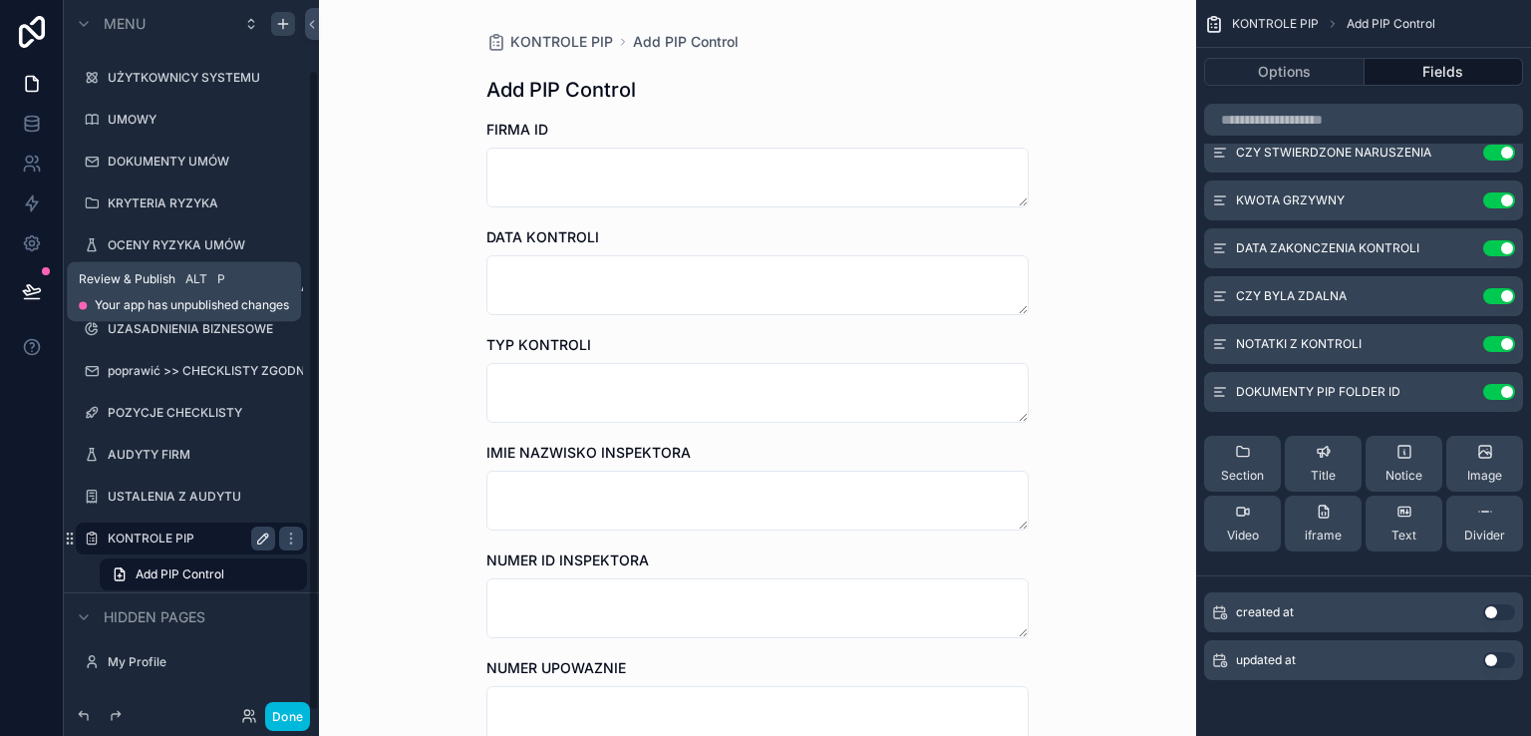
click at [32, 289] on icon at bounding box center [31, 290] width 17 height 10
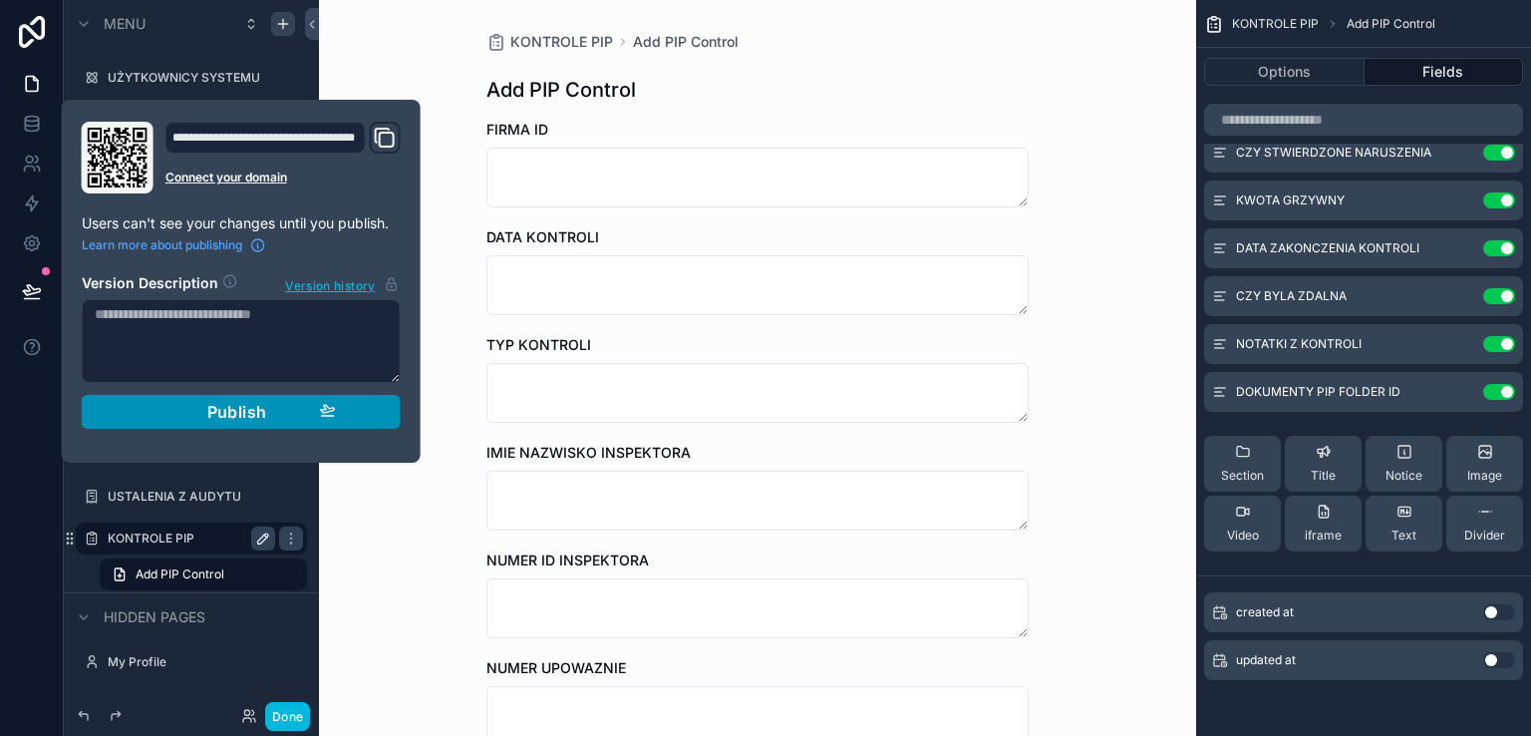
click at [212, 413] on span "Publish" at bounding box center [237, 412] width 60 height 20
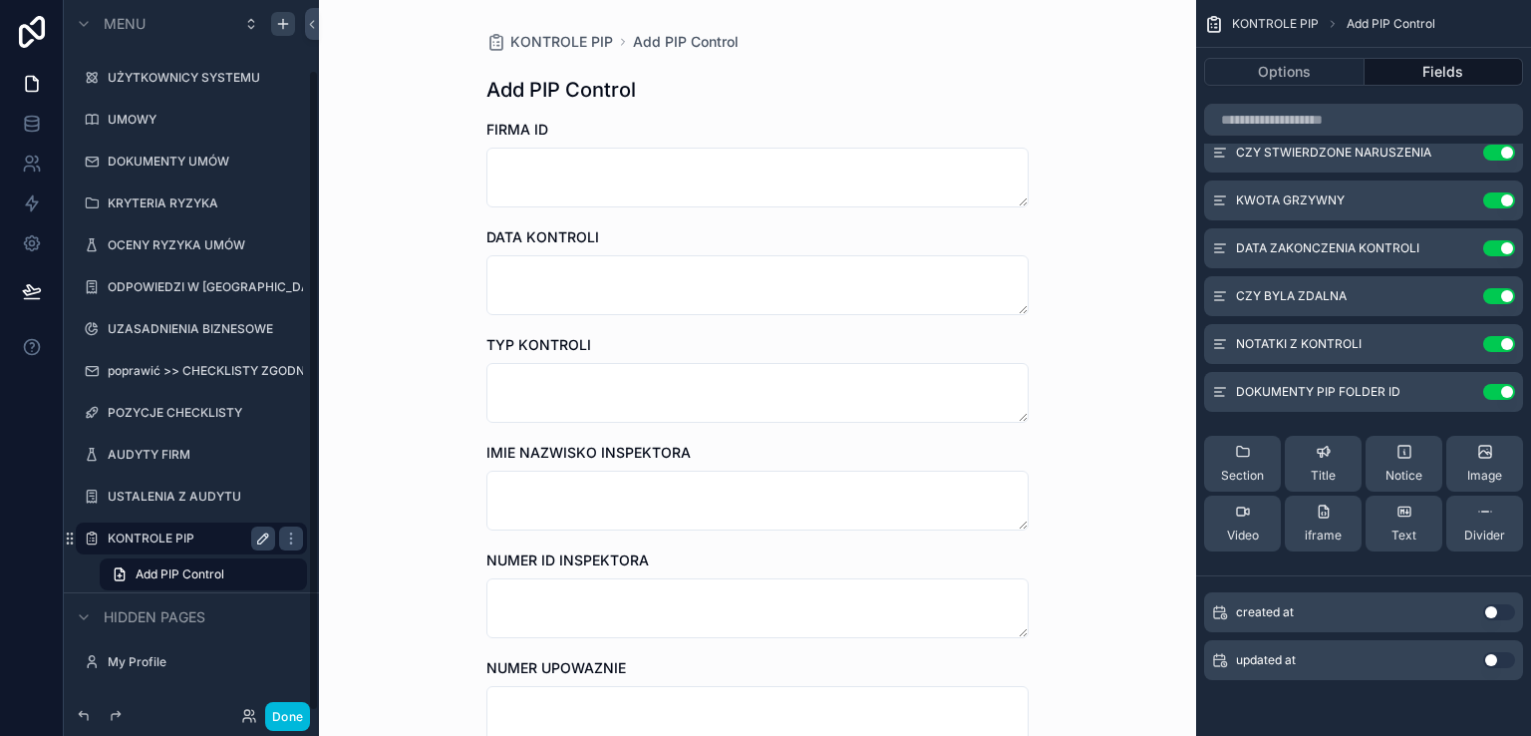
click at [285, 719] on button "Done" at bounding box center [287, 716] width 45 height 29
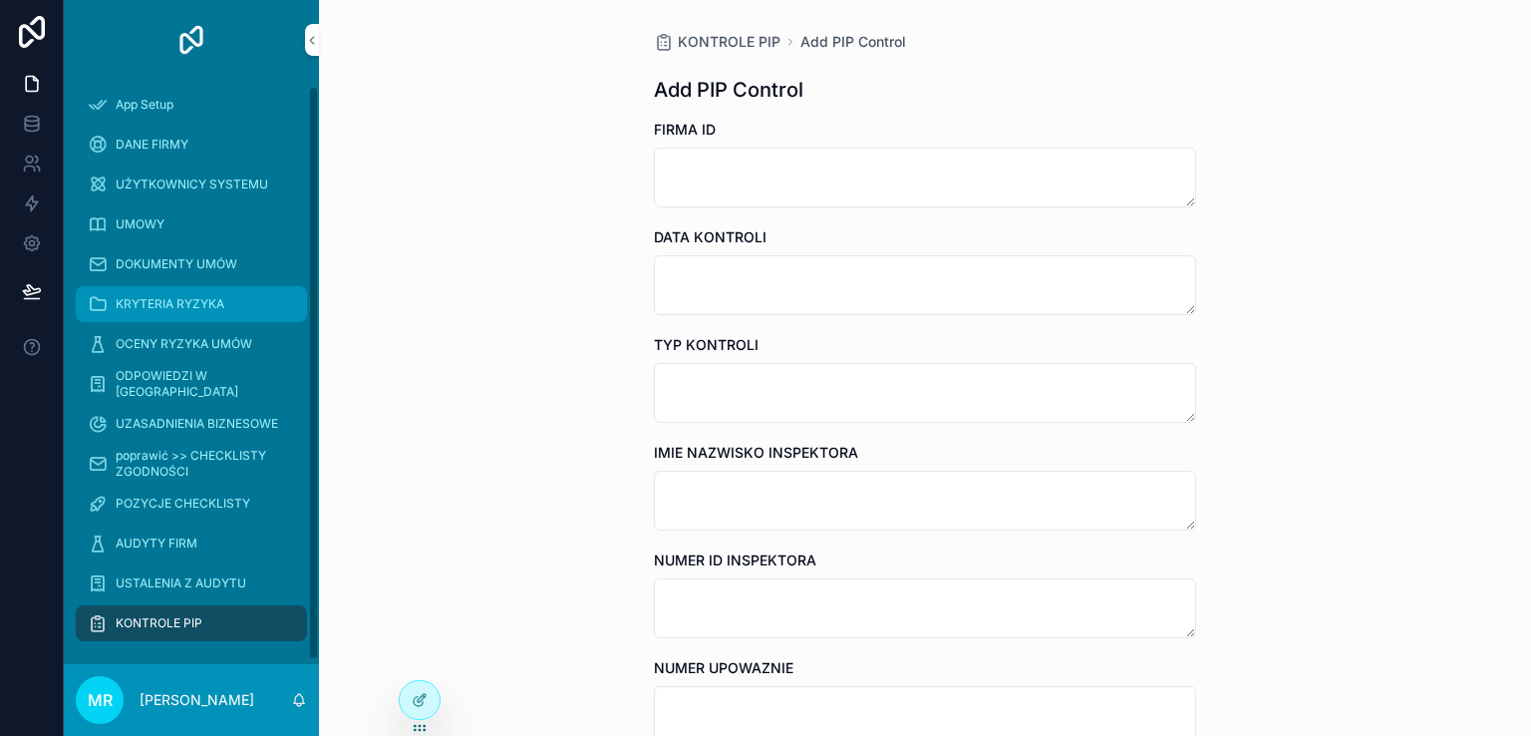
scroll to position [10, 0]
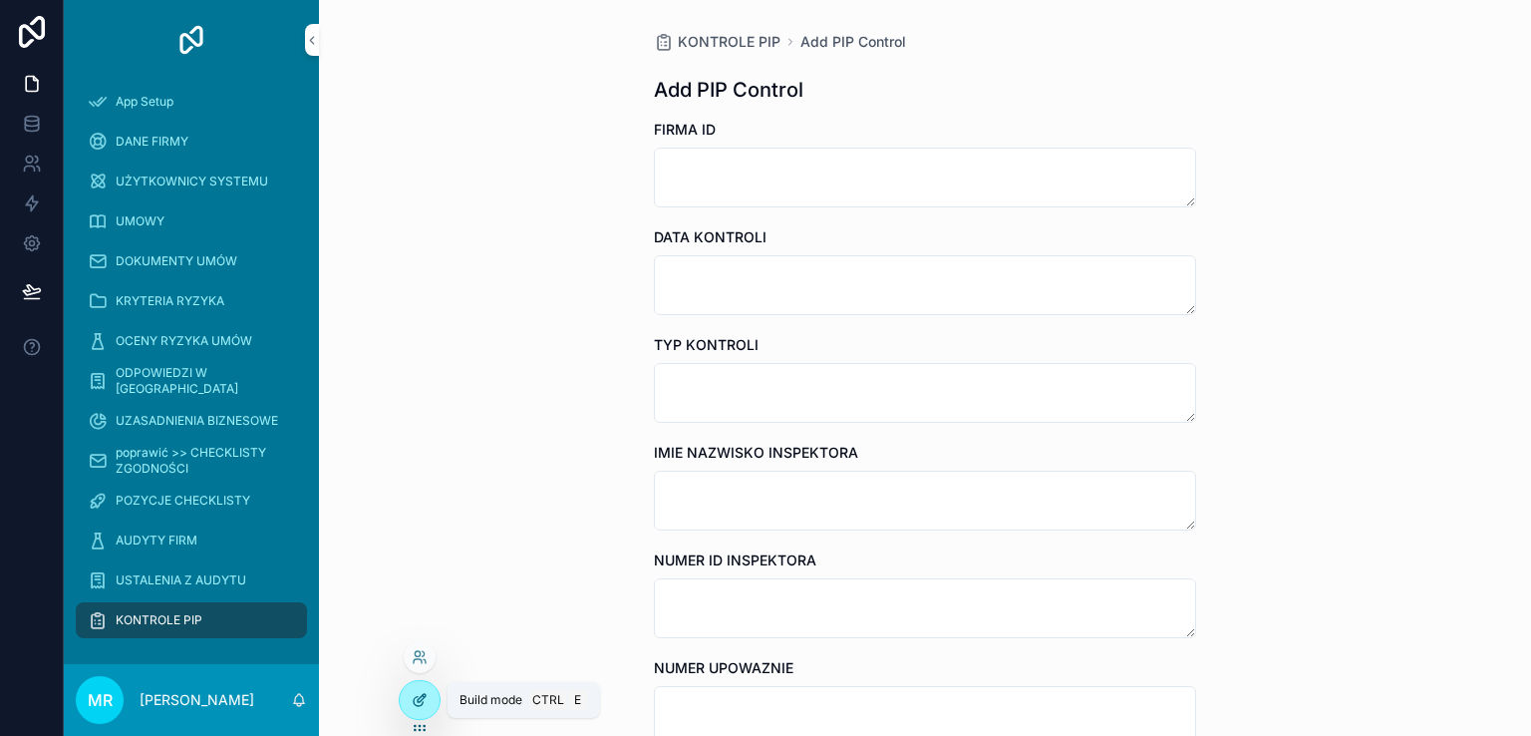
click at [419, 701] on icon at bounding box center [422, 698] width 8 height 8
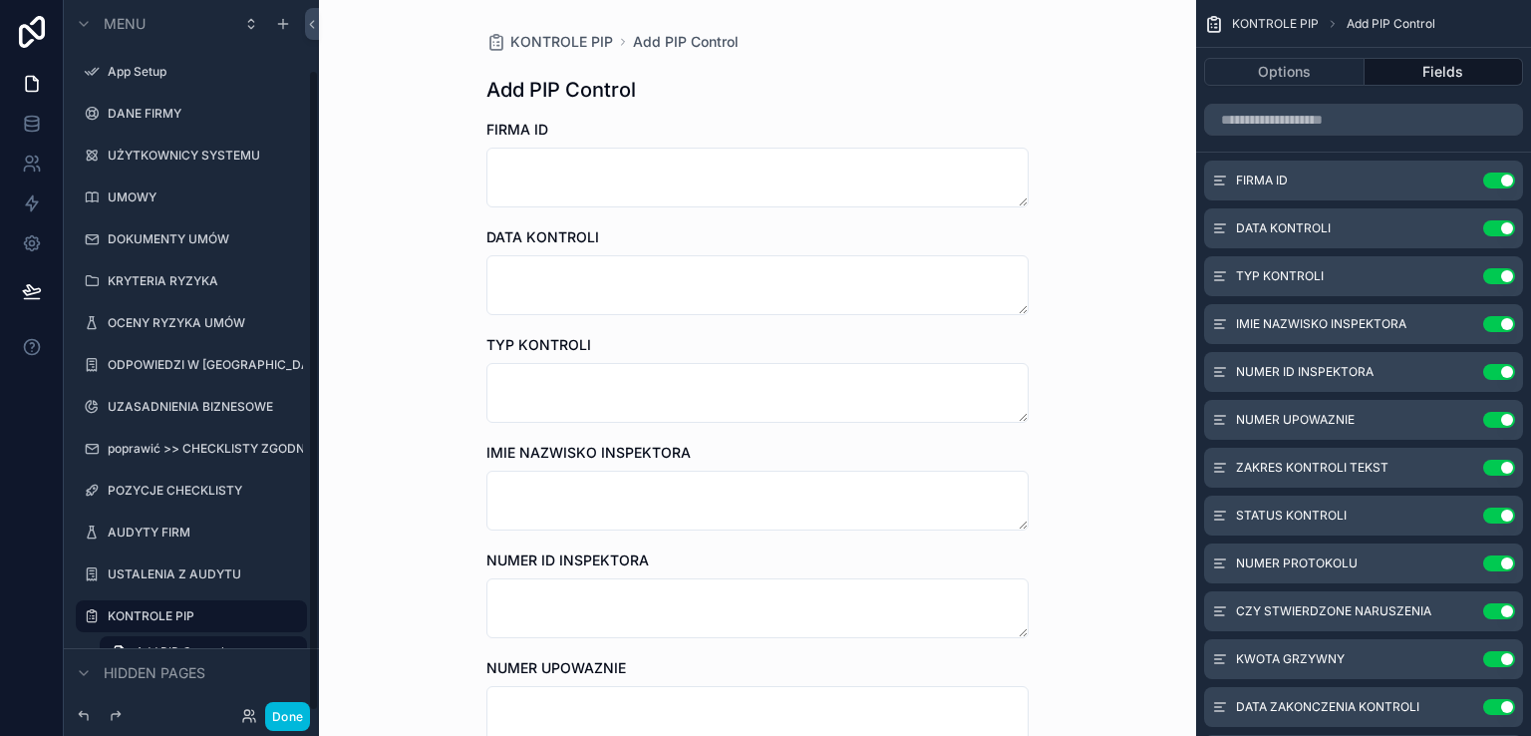
scroll to position [78, 0]
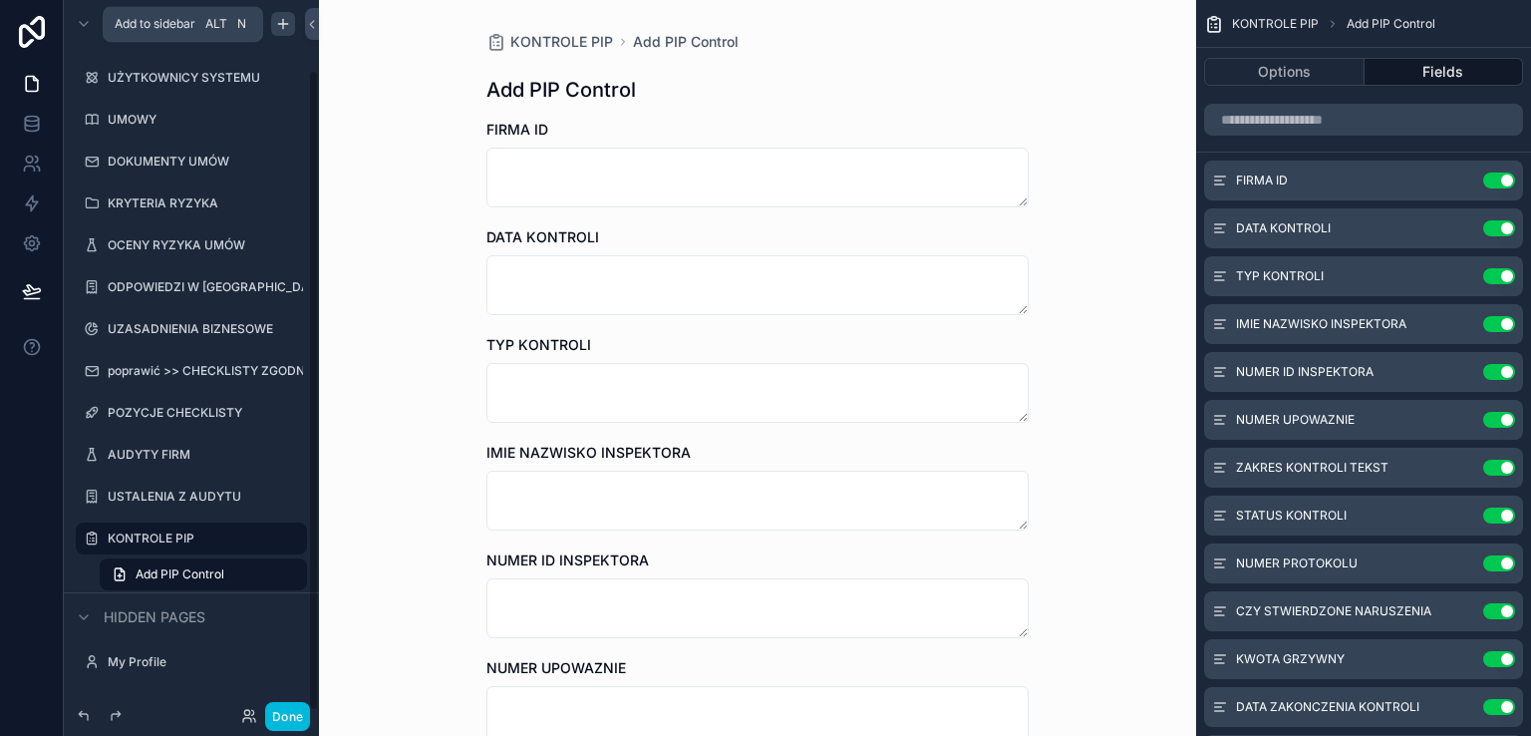
click at [278, 27] on icon "scrollable content" at bounding box center [283, 24] width 16 height 16
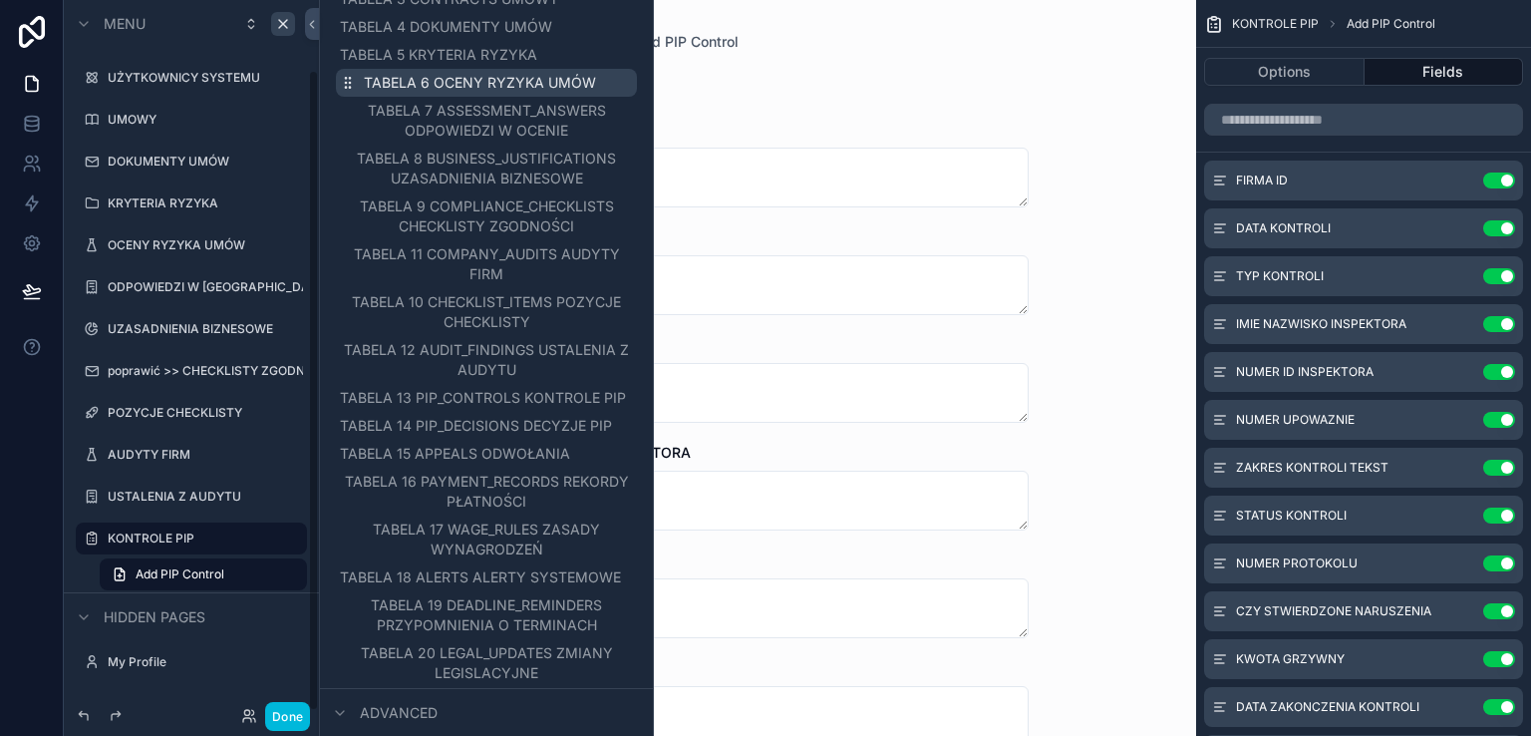
scroll to position [299, 0]
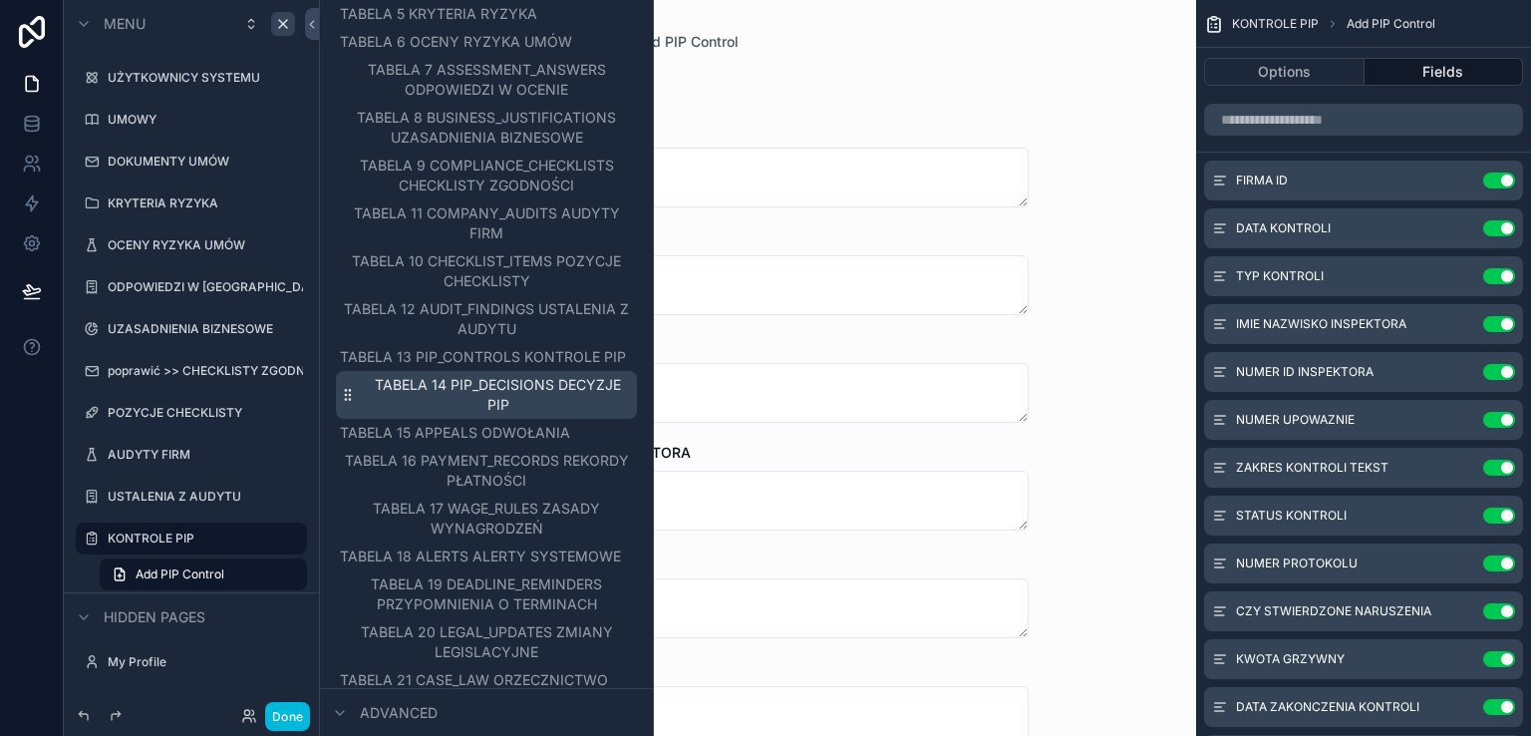
click at [538, 404] on span "TABELA 14 PIP_DECISIONS DECYZJE PIP" at bounding box center [498, 395] width 269 height 40
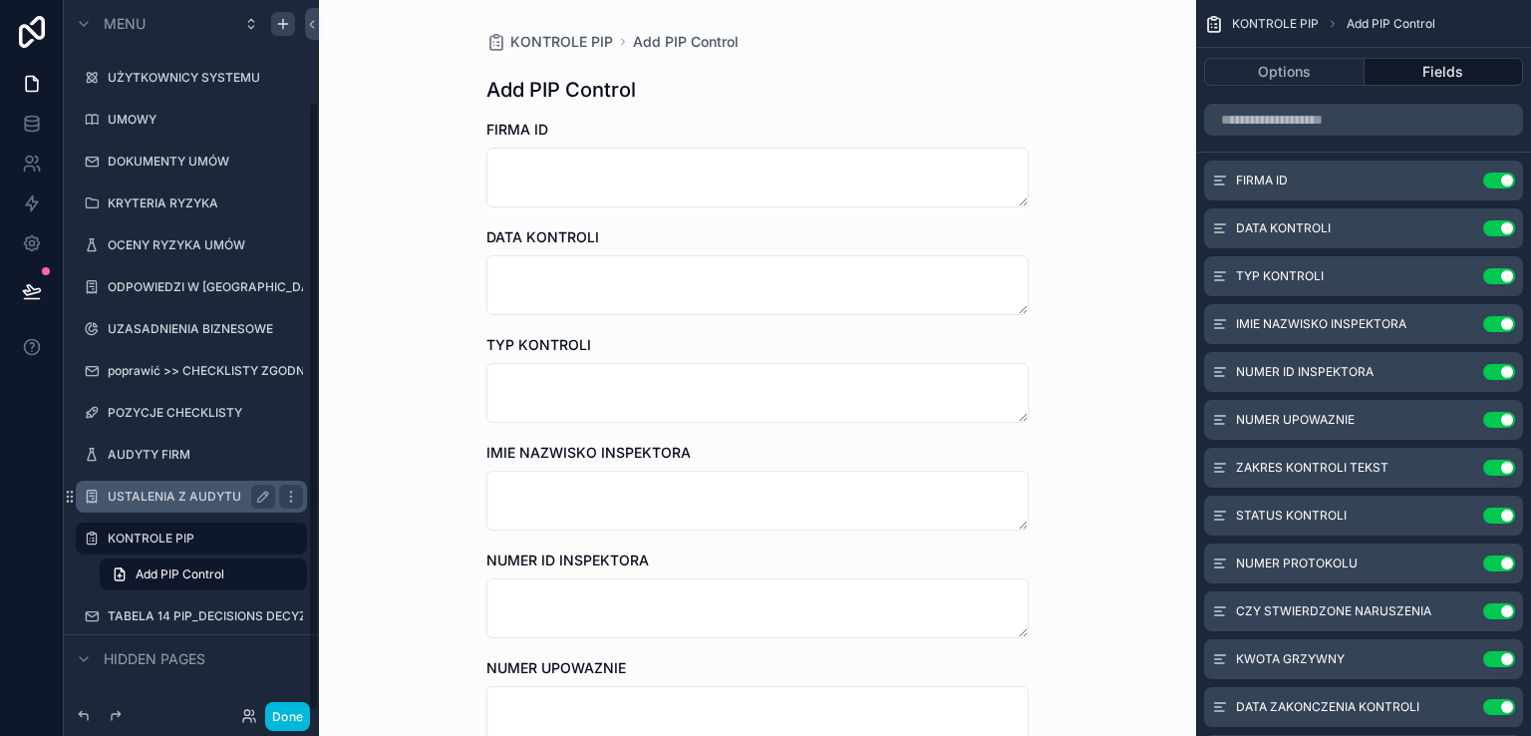
scroll to position [120, 0]
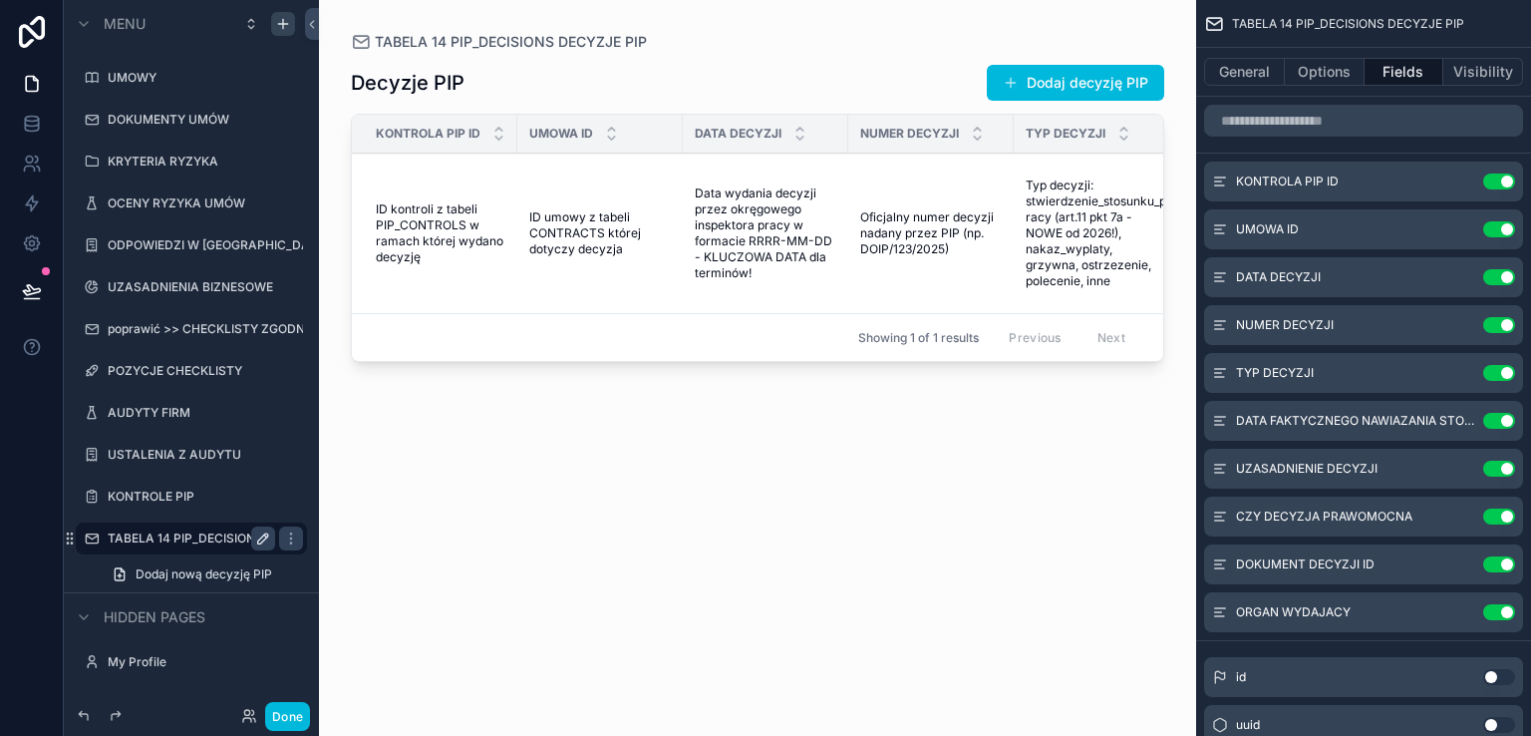
click at [262, 539] on icon "scrollable content" at bounding box center [263, 538] width 10 height 10
click at [221, 534] on input "**********" at bounding box center [176, 538] width 136 height 24
click at [193, 539] on input "**********" at bounding box center [176, 538] width 136 height 24
type input "**********"
click at [260, 531] on icon "scrollable content" at bounding box center [263, 538] width 16 height 16
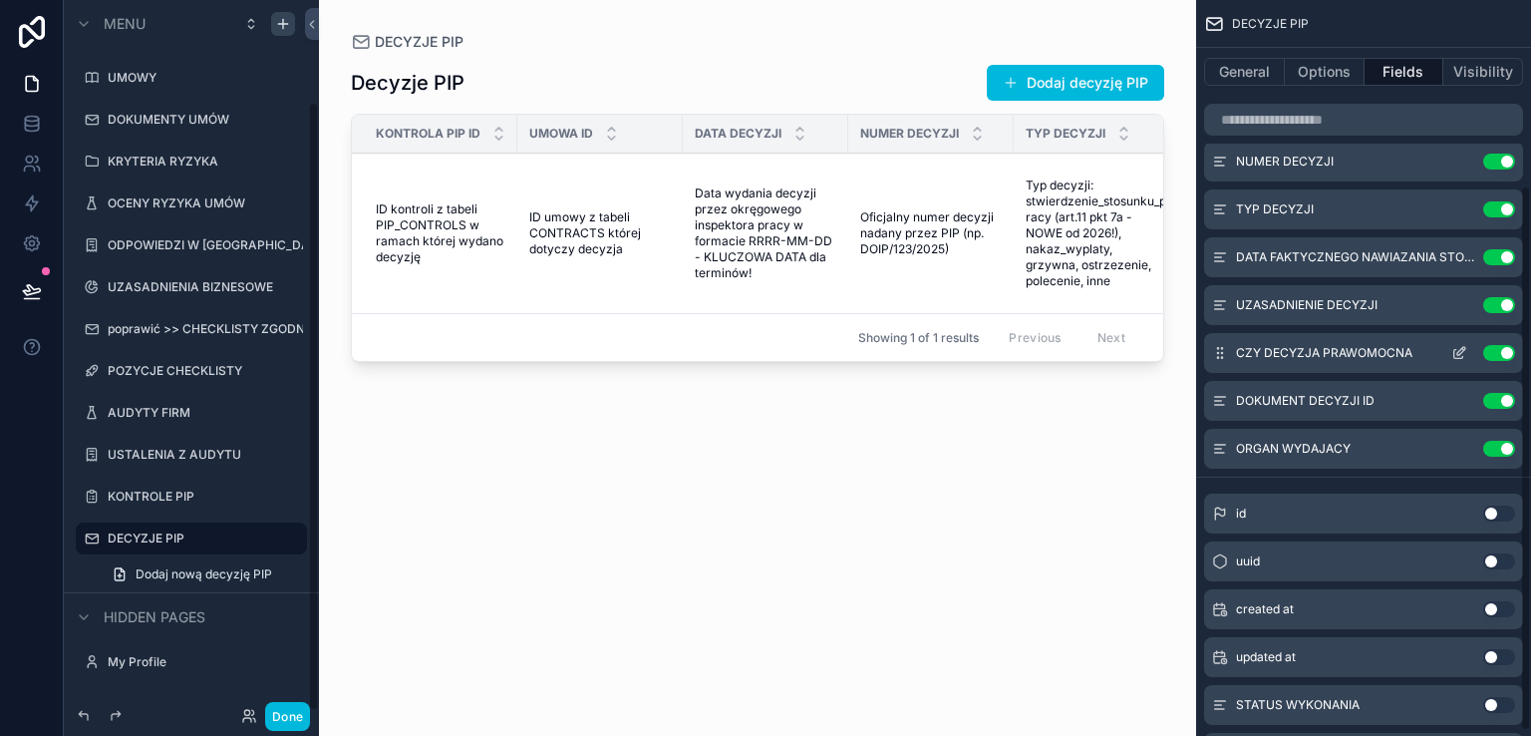
scroll to position [255, 0]
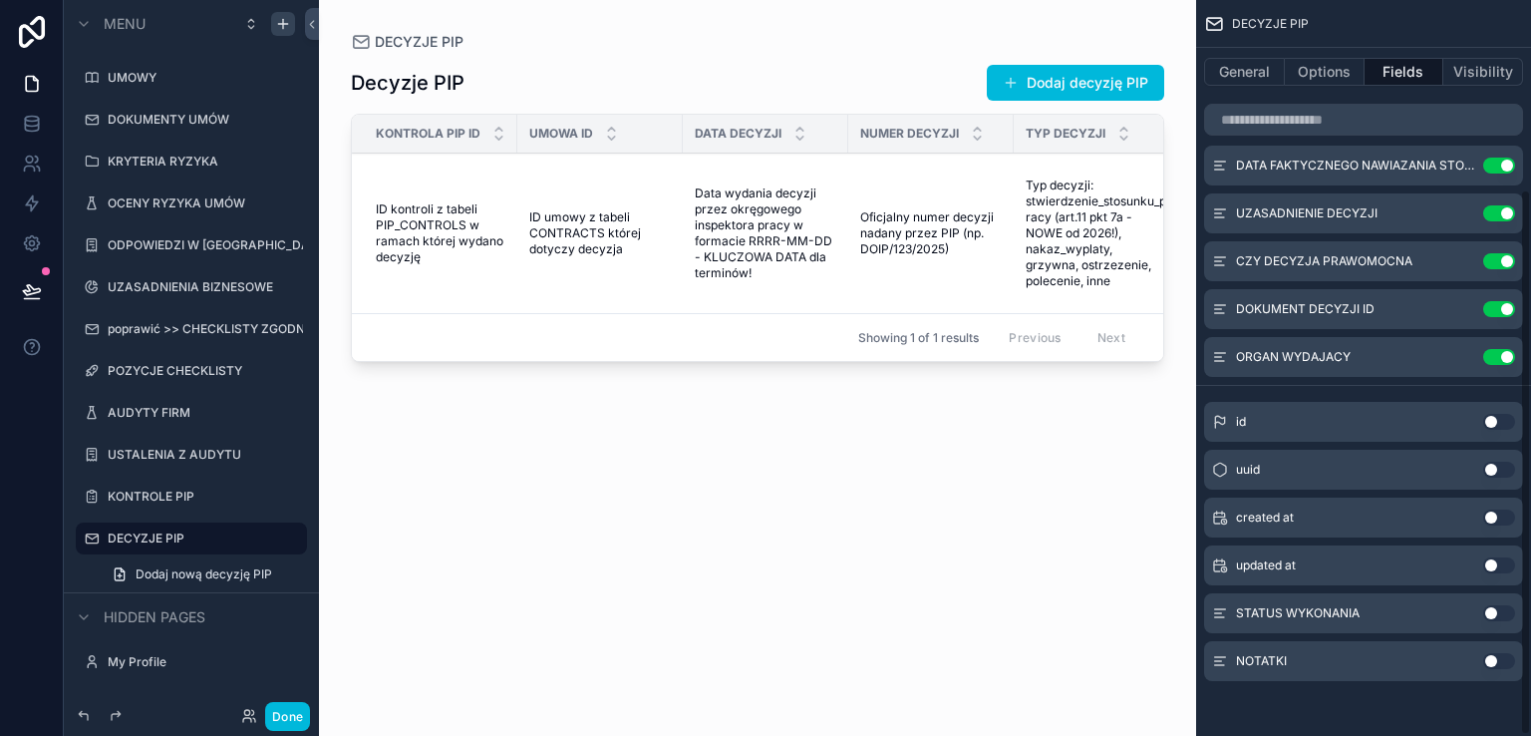
click at [1503, 608] on button "Use setting" at bounding box center [1499, 613] width 32 height 16
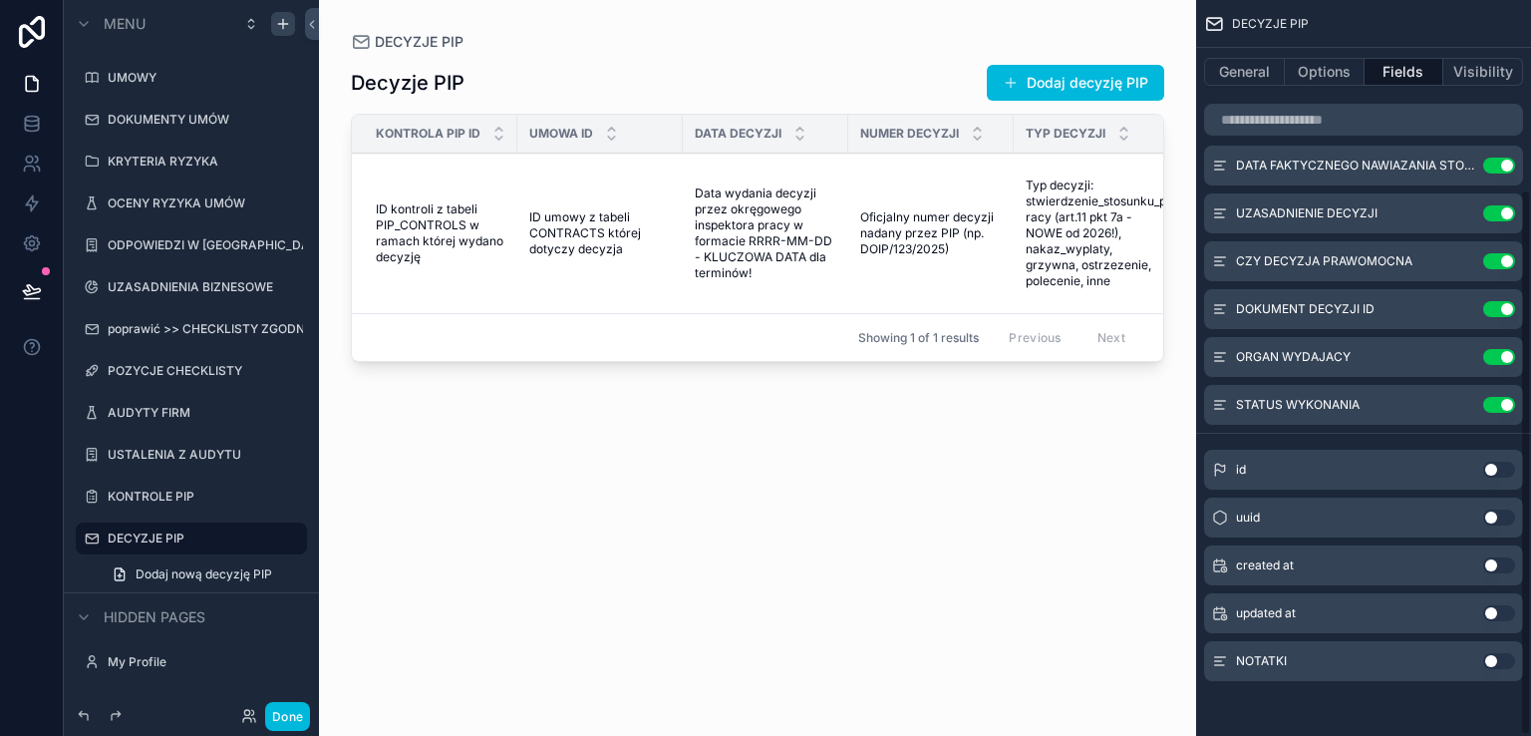
click at [1506, 655] on button "Use setting" at bounding box center [1499, 661] width 32 height 16
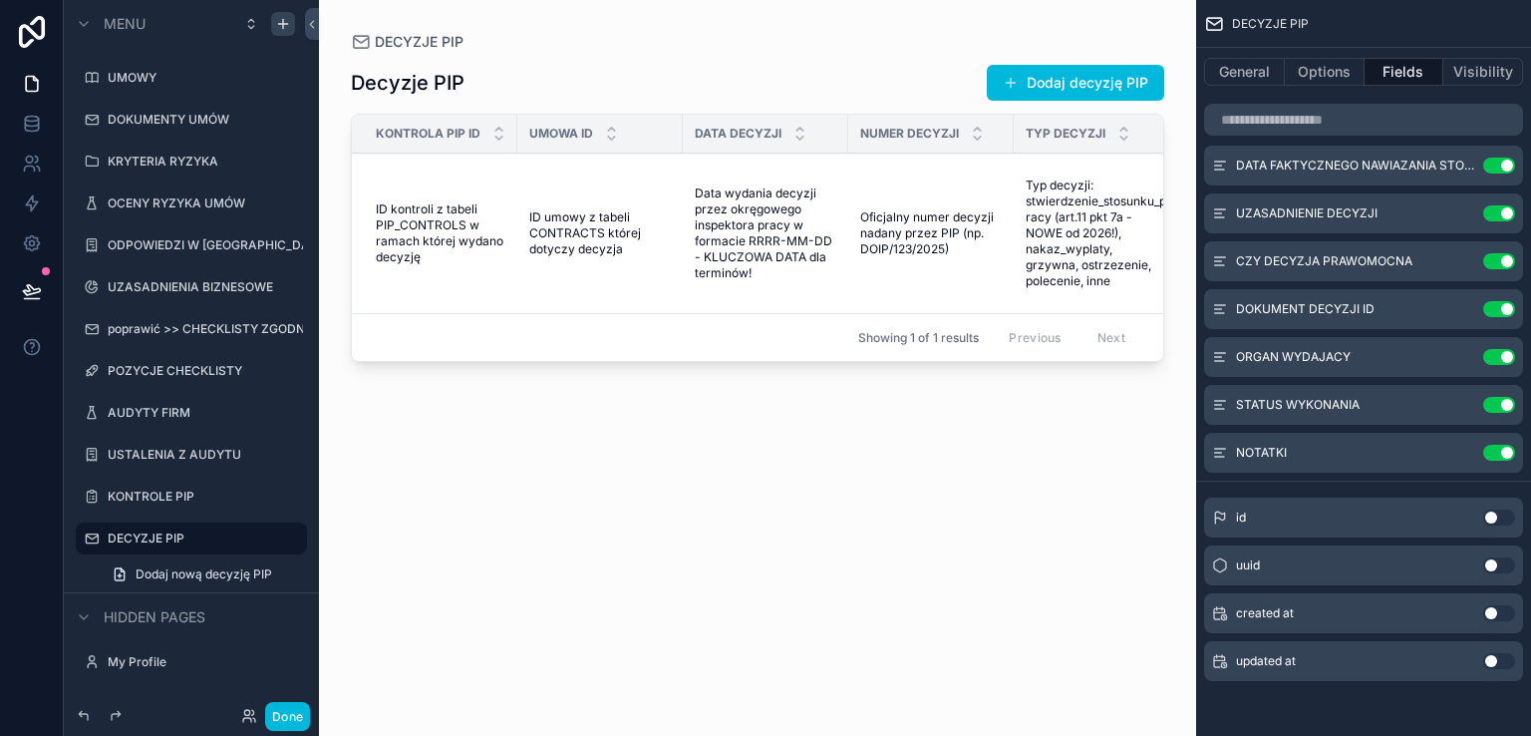
click at [721, 217] on div "scrollable content" at bounding box center [757, 356] width 877 height 712
click at [721, 217] on span "Data wydania decyzji przez okręgowego inspektora pracy w formacie RRRR-MM-DD - …" at bounding box center [766, 233] width 142 height 96
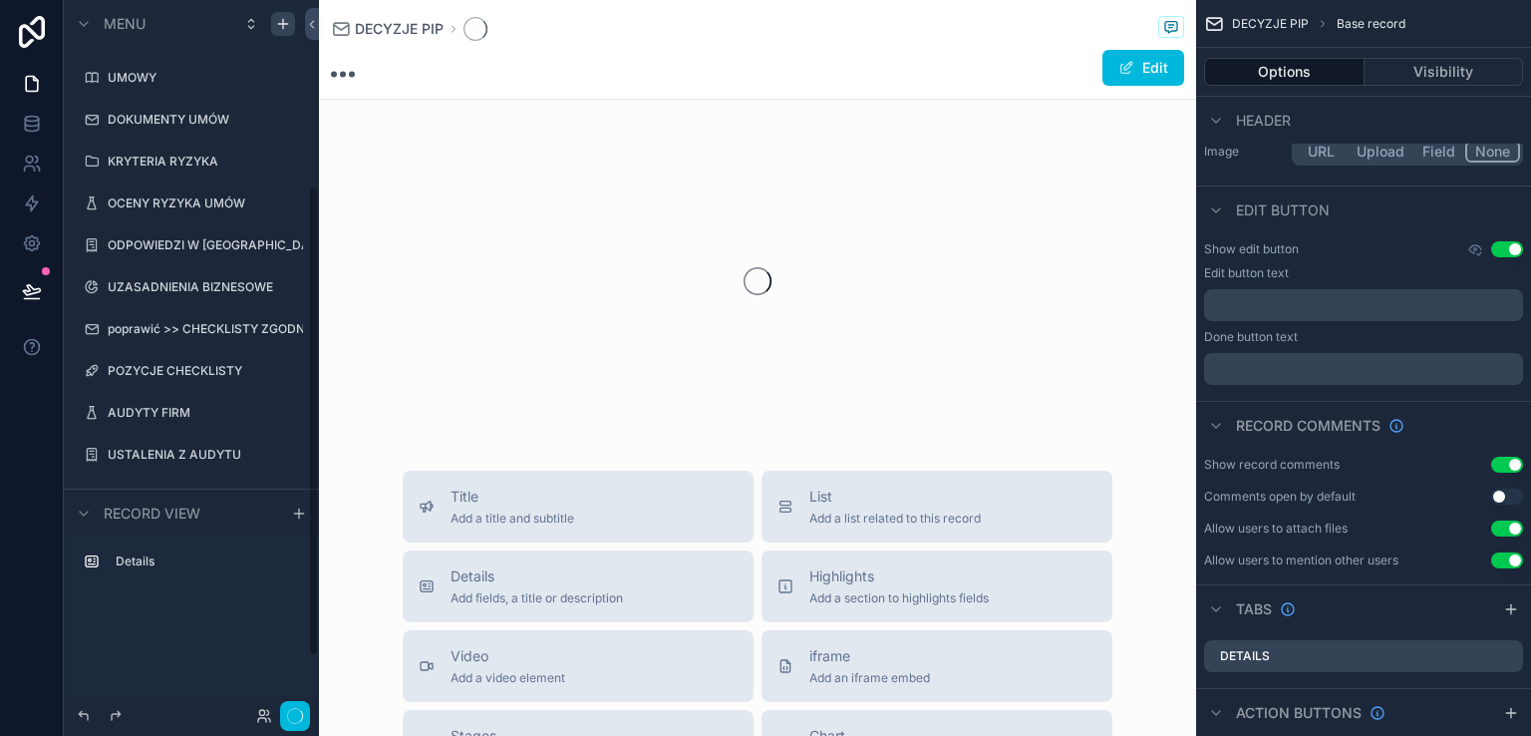
scroll to position [280, 0]
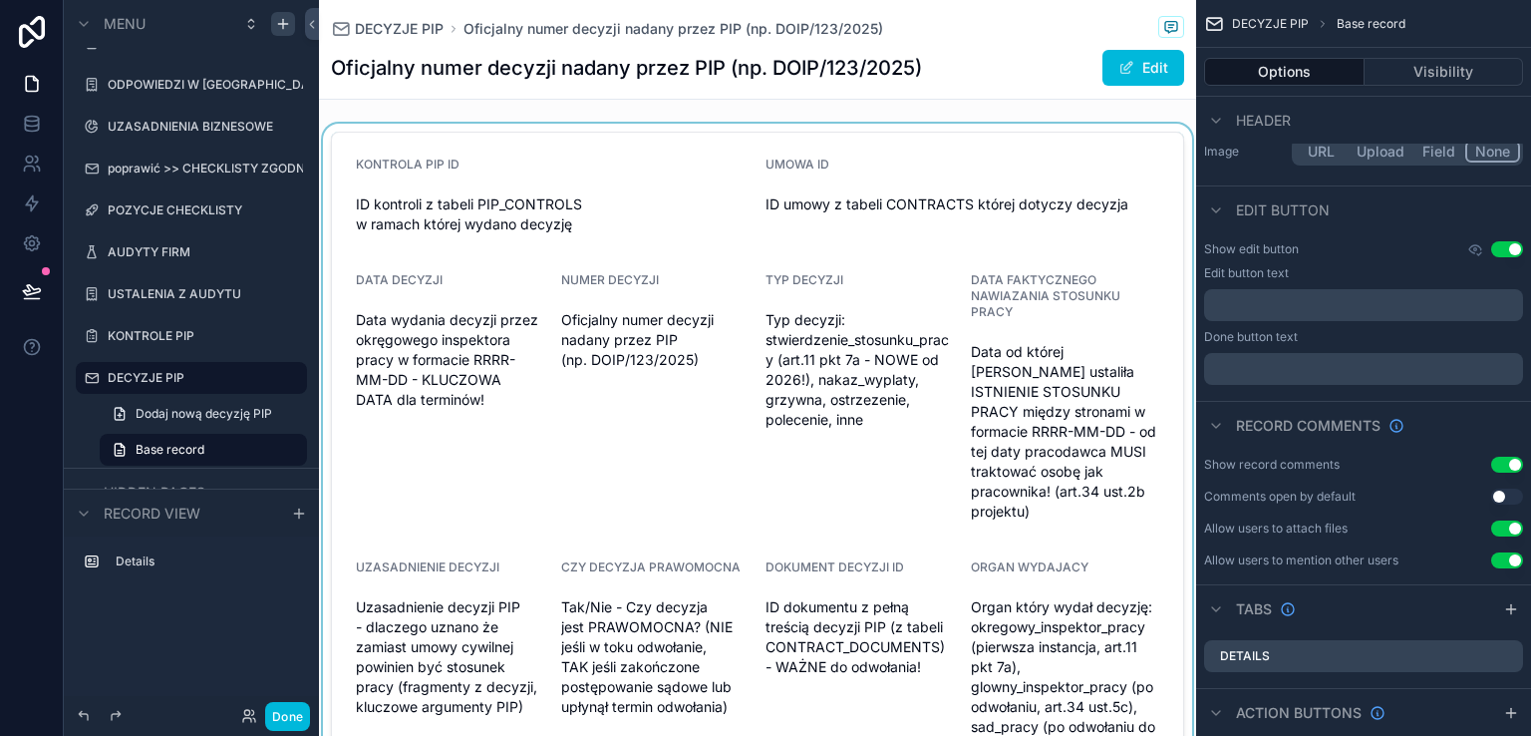
click at [720, 222] on div "scrollable content" at bounding box center [757, 460] width 877 height 672
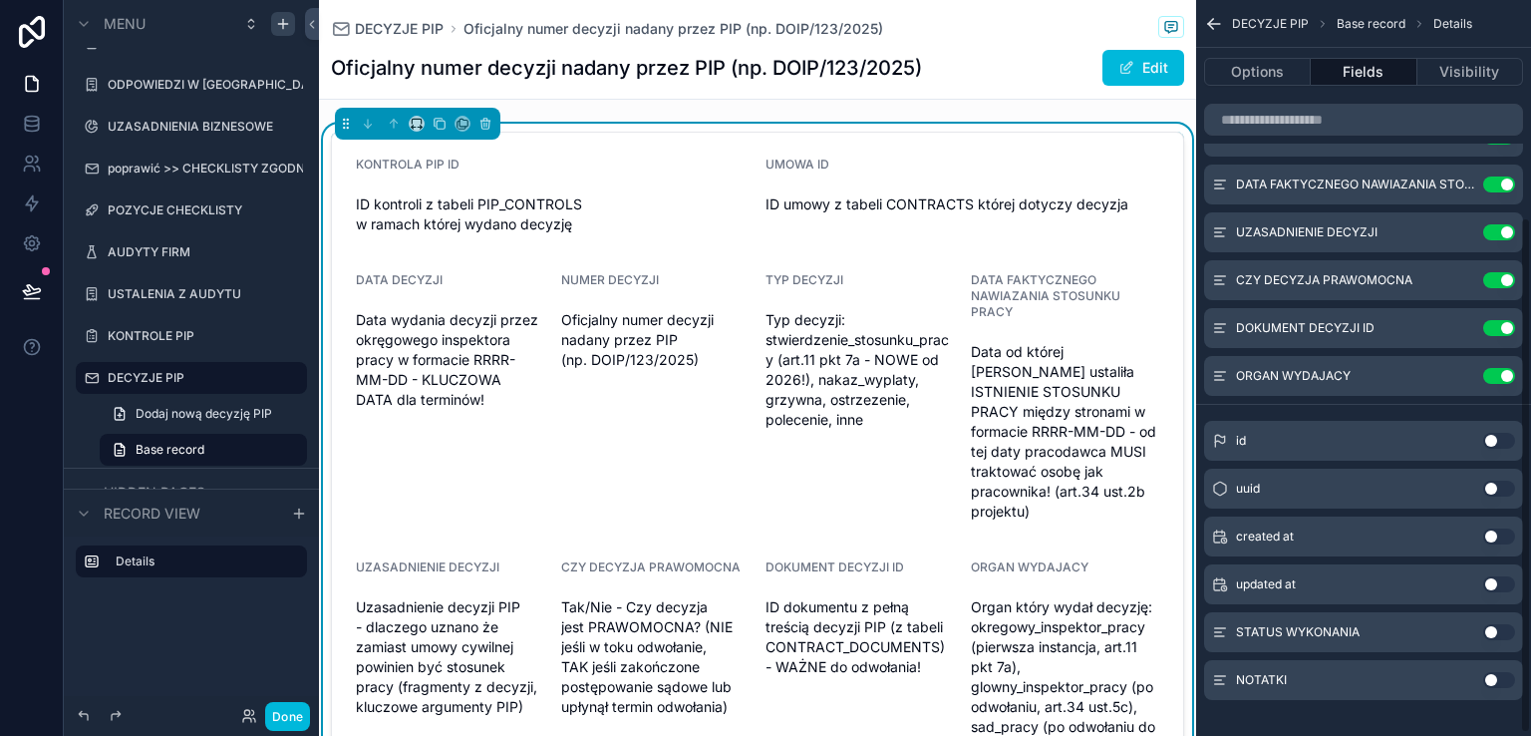
scroll to position [313, 0]
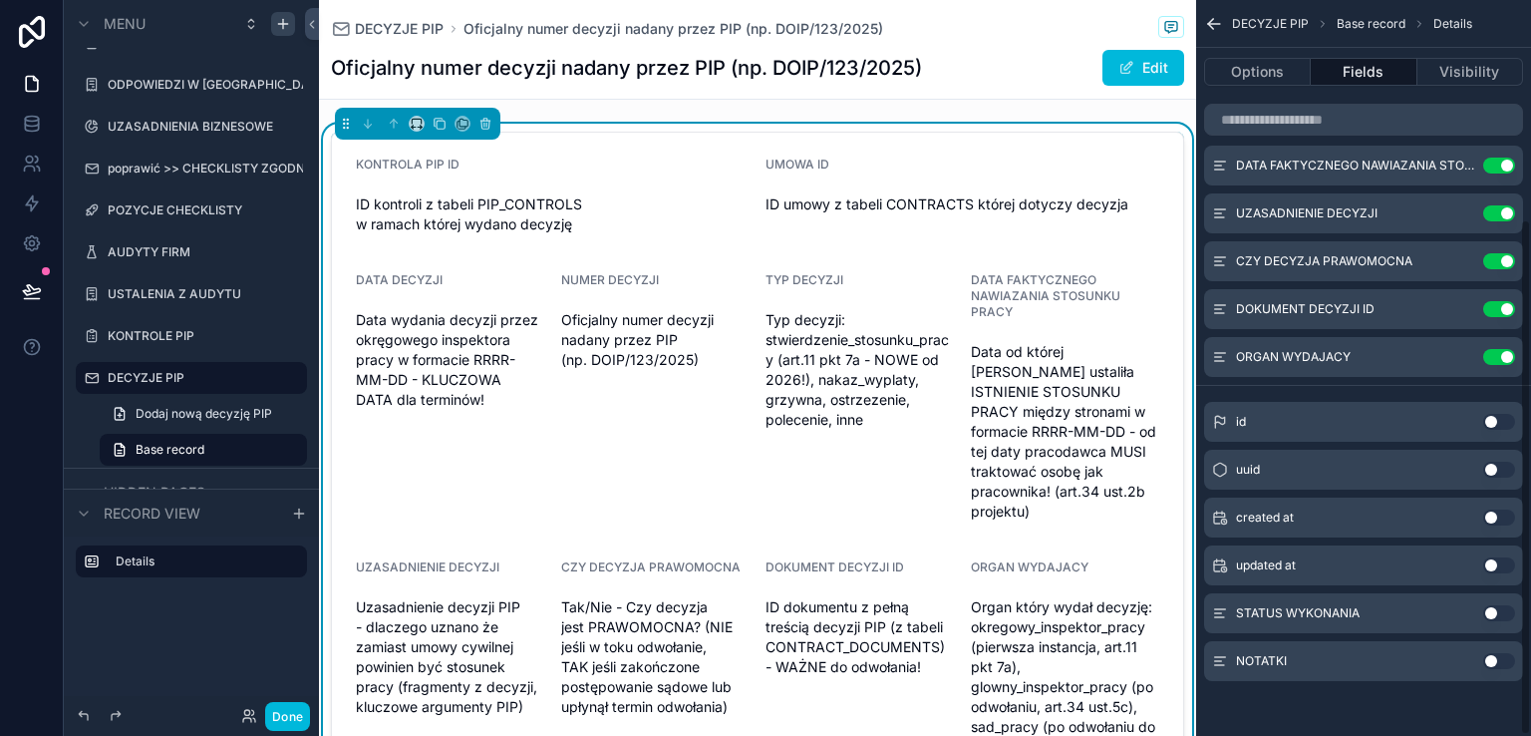
drag, startPoint x: 1501, startPoint y: 609, endPoint x: 1505, endPoint y: 658, distance: 49.0
click at [1500, 609] on button "Use setting" at bounding box center [1499, 613] width 32 height 16
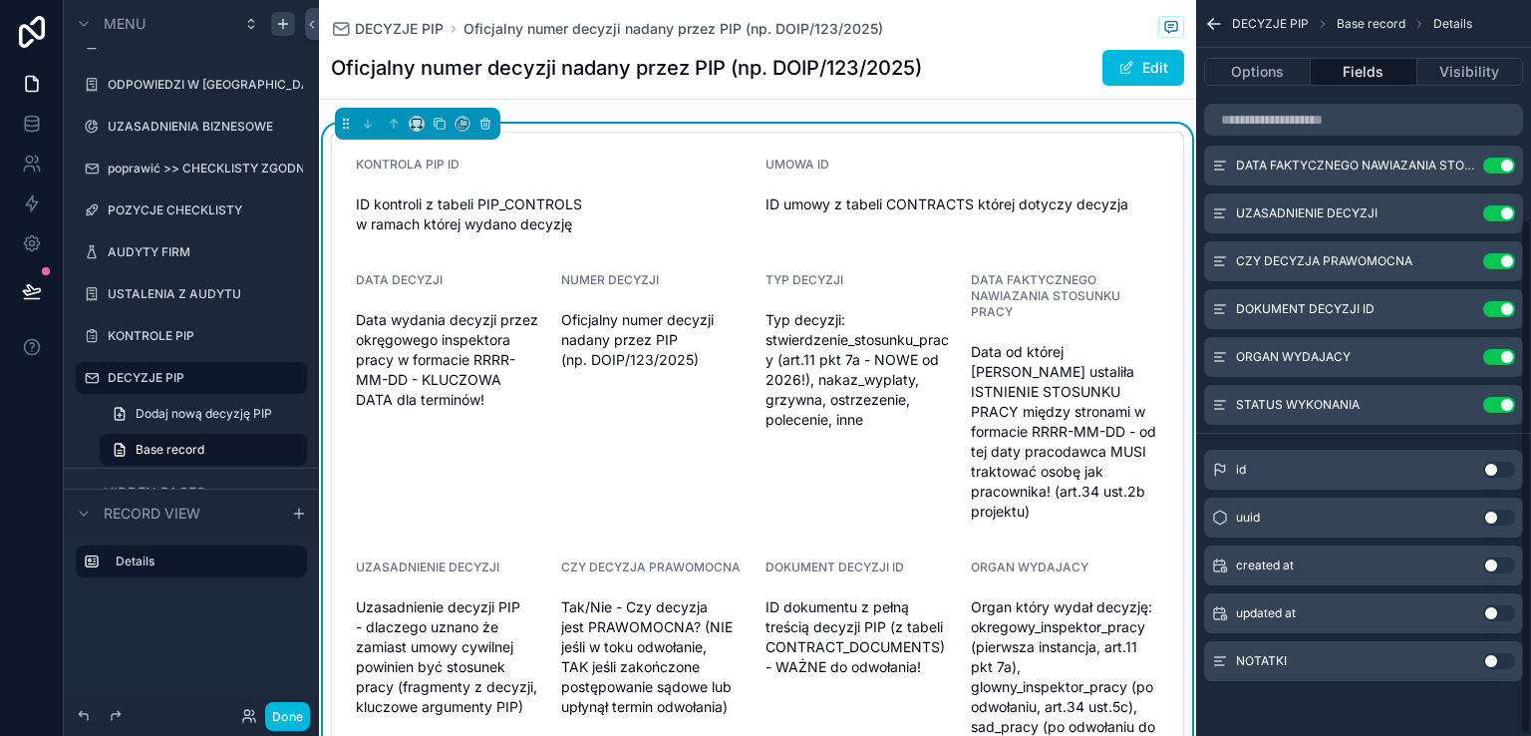
click at [1507, 658] on button "Use setting" at bounding box center [1499, 661] width 32 height 16
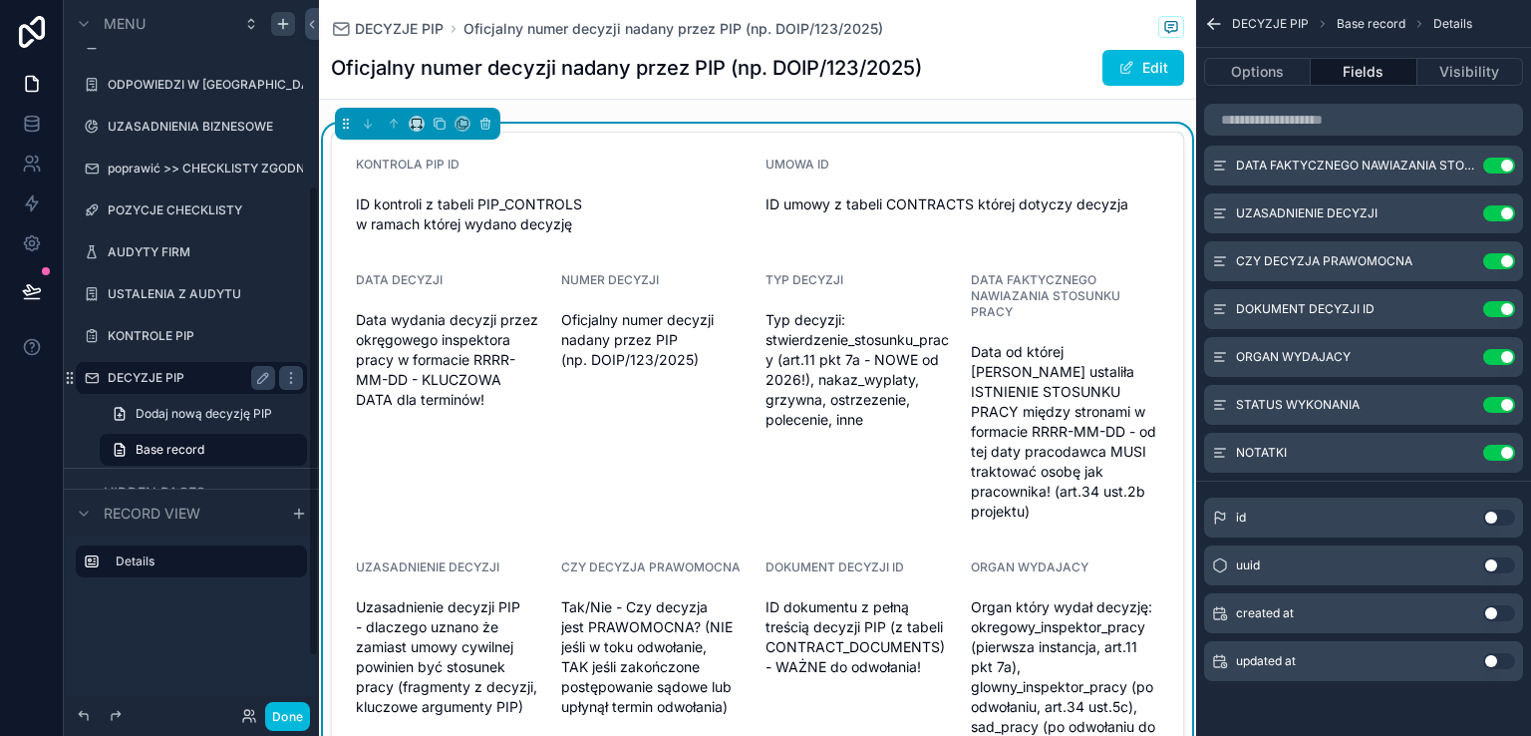
click at [196, 372] on label "DECYZJE PIP" at bounding box center [187, 378] width 159 height 16
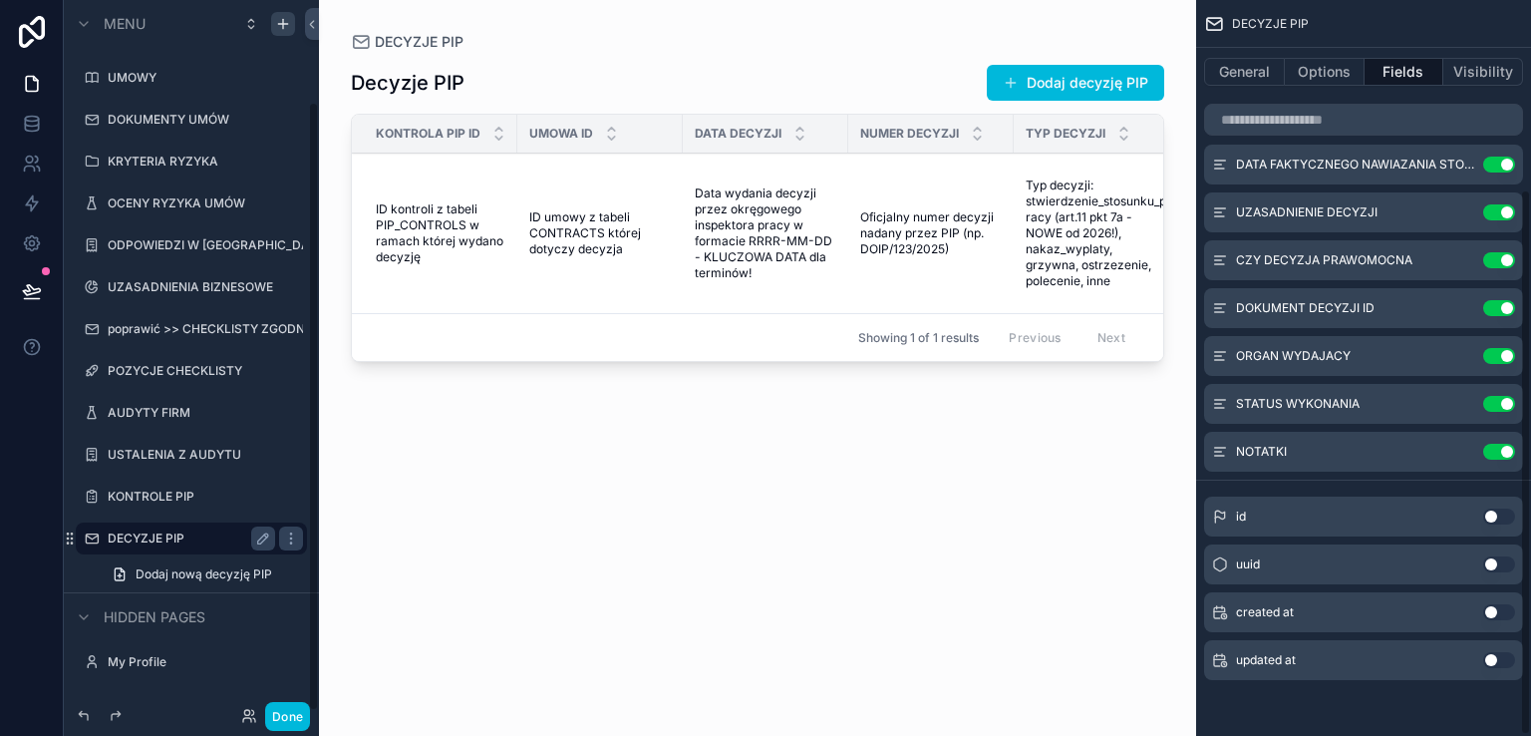
scroll to position [255, 0]
click at [1065, 79] on button "Dodaj decyzję PIP" at bounding box center [1075, 83] width 177 height 36
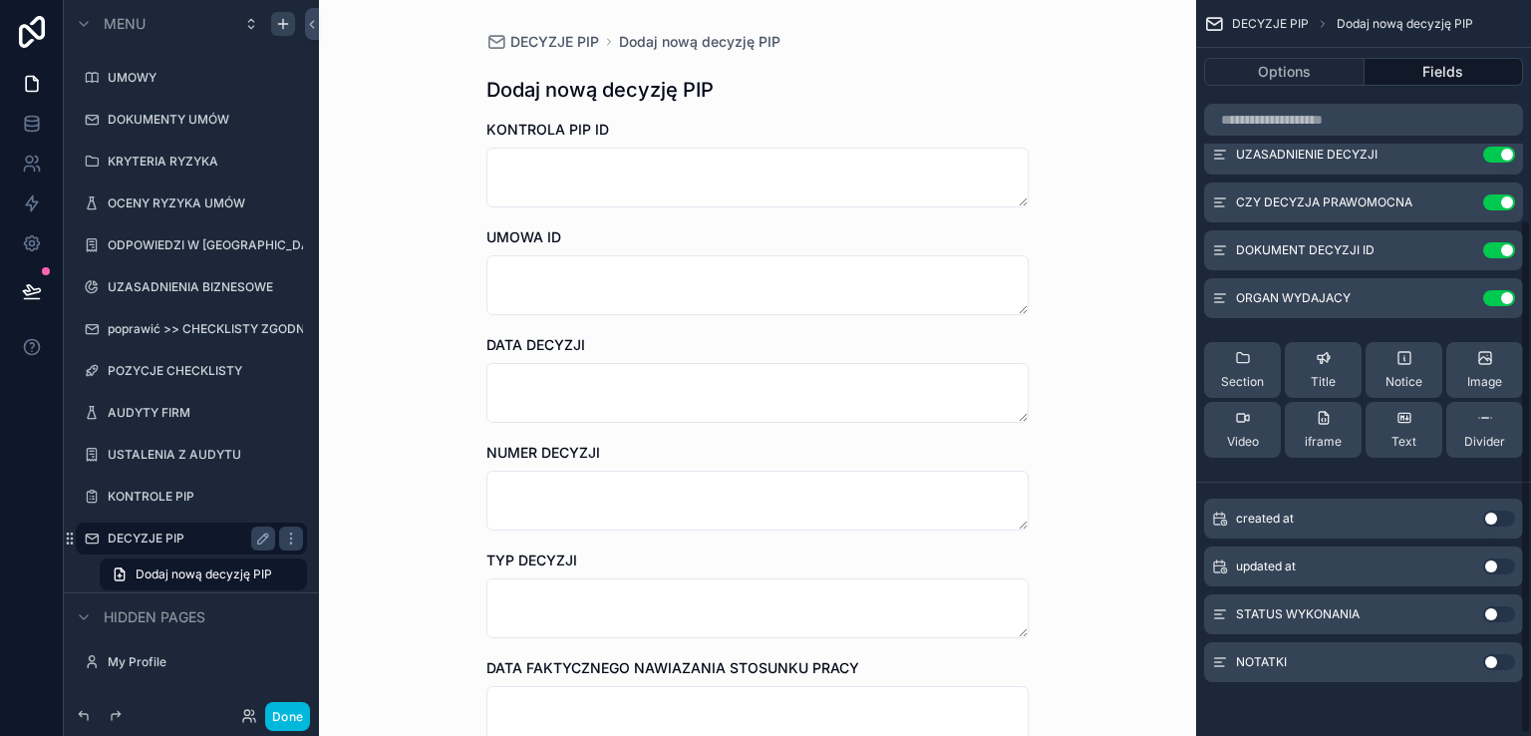
scroll to position [315, 0]
drag, startPoint x: 1502, startPoint y: 611, endPoint x: 1507, endPoint y: 643, distance: 32.3
click at [1500, 613] on button "Use setting" at bounding box center [1499, 612] width 32 height 16
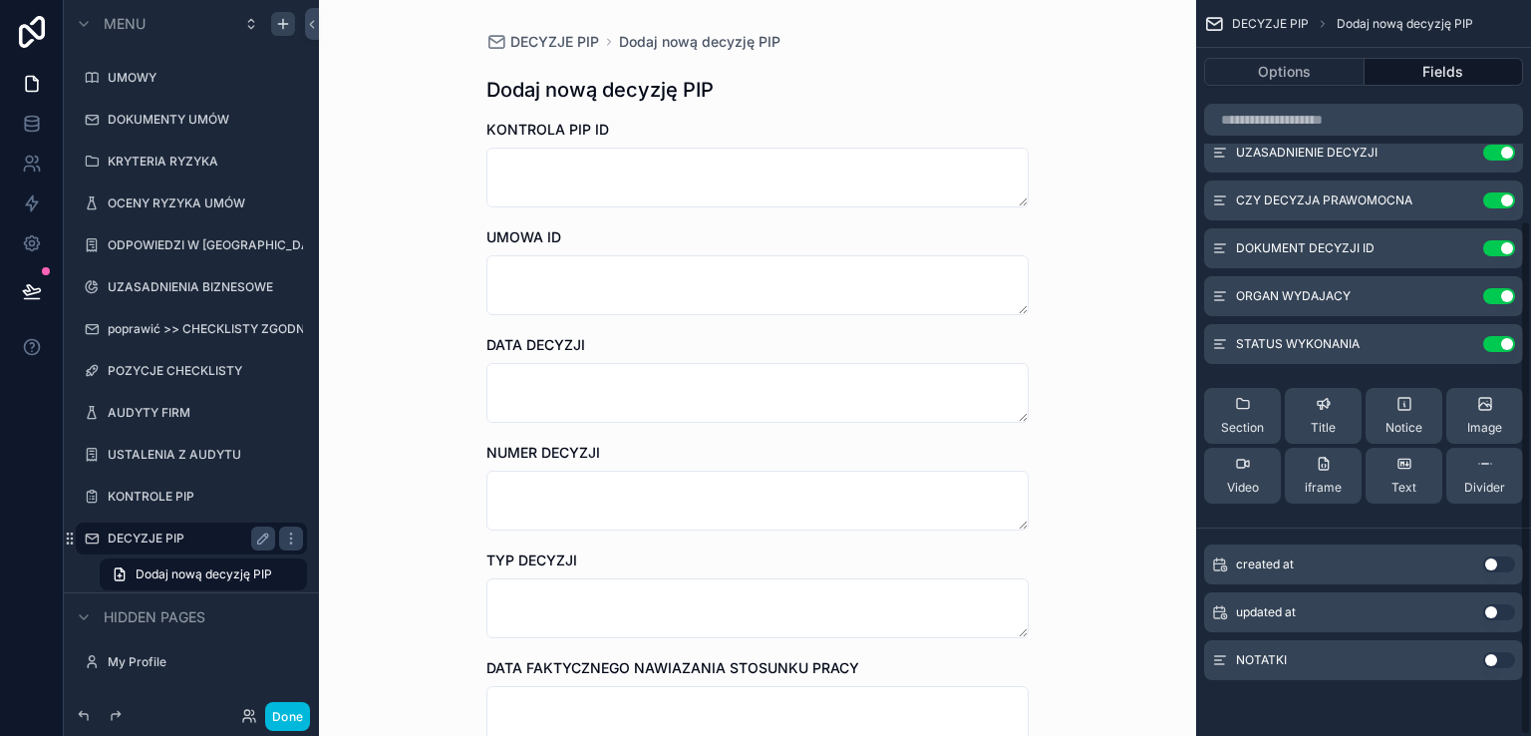
click at [1503, 662] on button "Use setting" at bounding box center [1499, 660] width 32 height 16
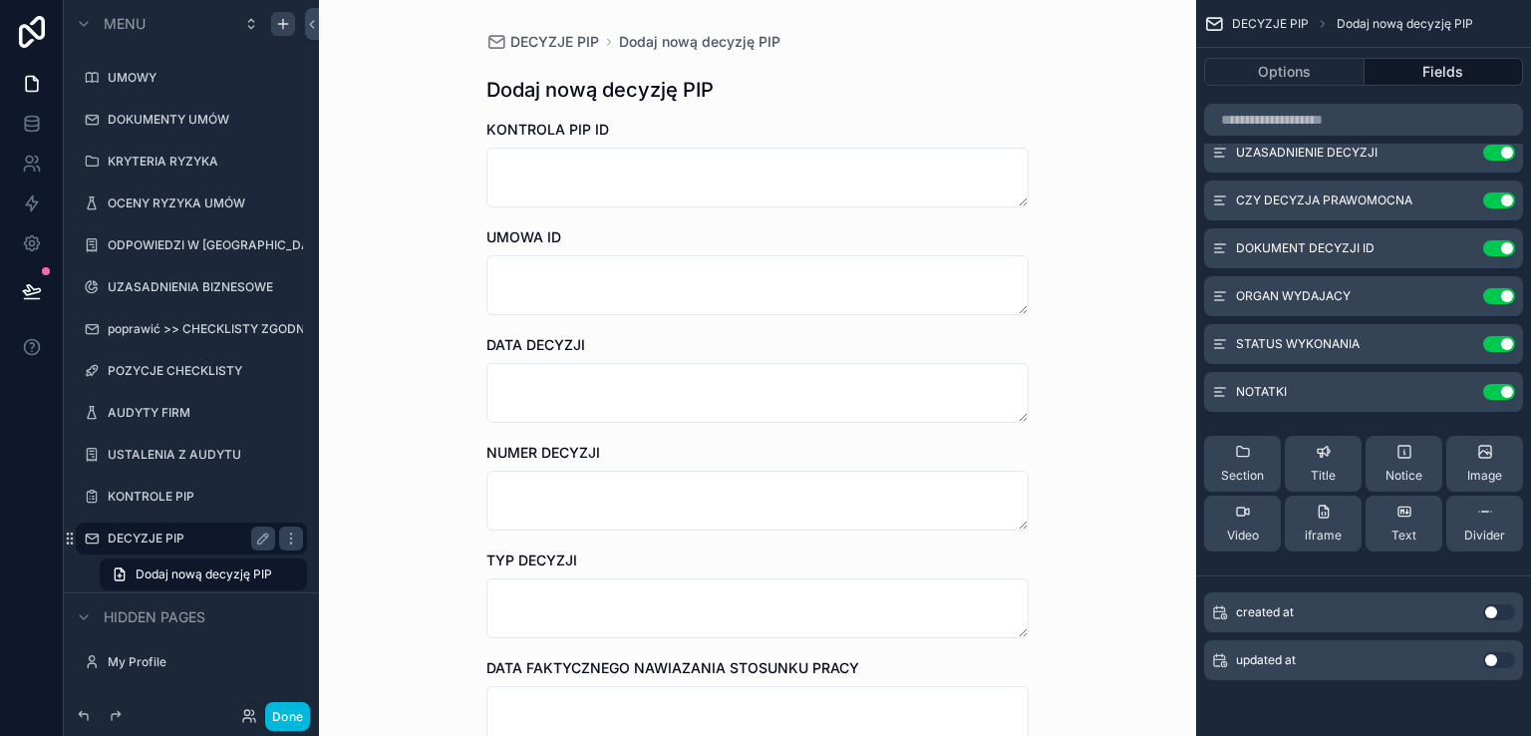
click at [294, 720] on button "Done" at bounding box center [287, 716] width 45 height 29
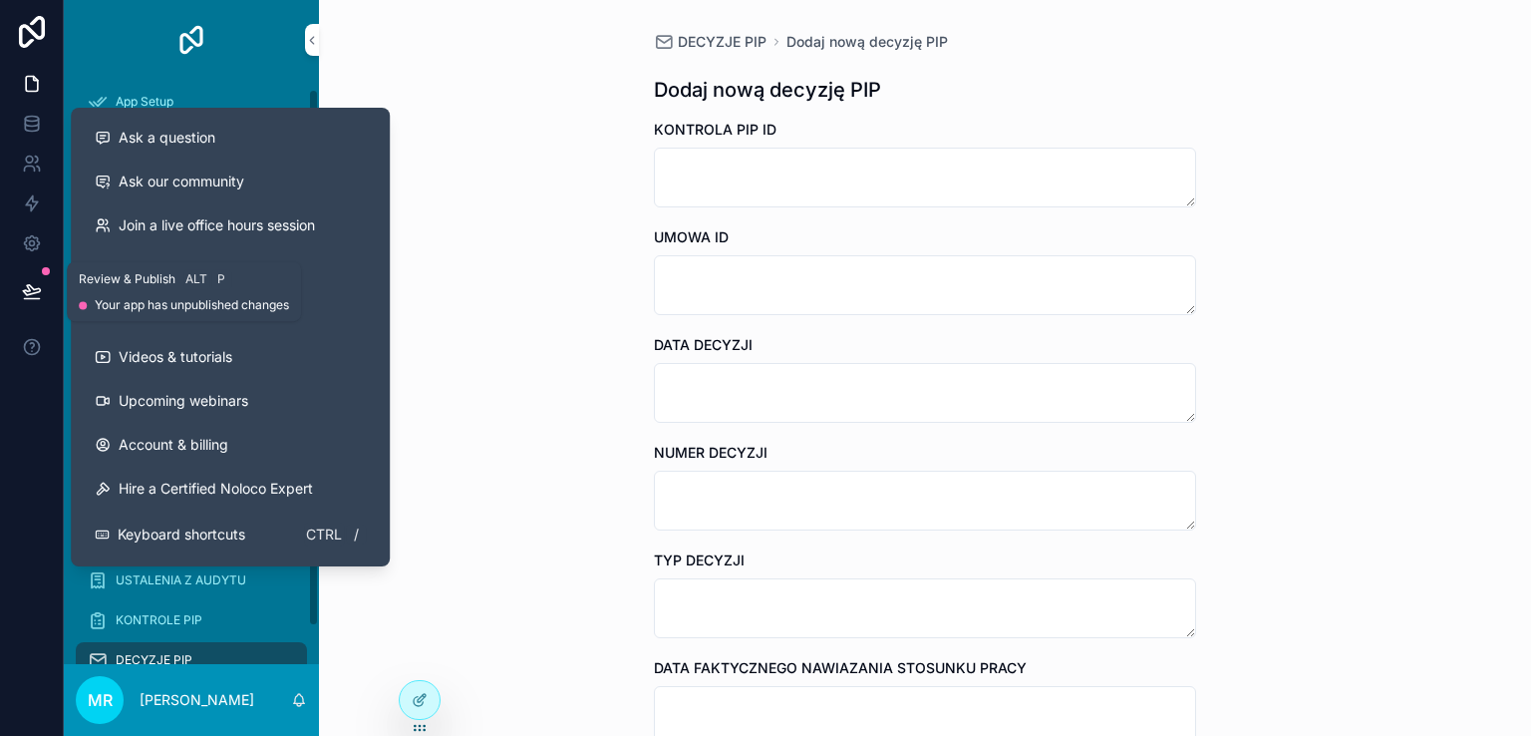
click at [22, 281] on icon at bounding box center [32, 291] width 20 height 20
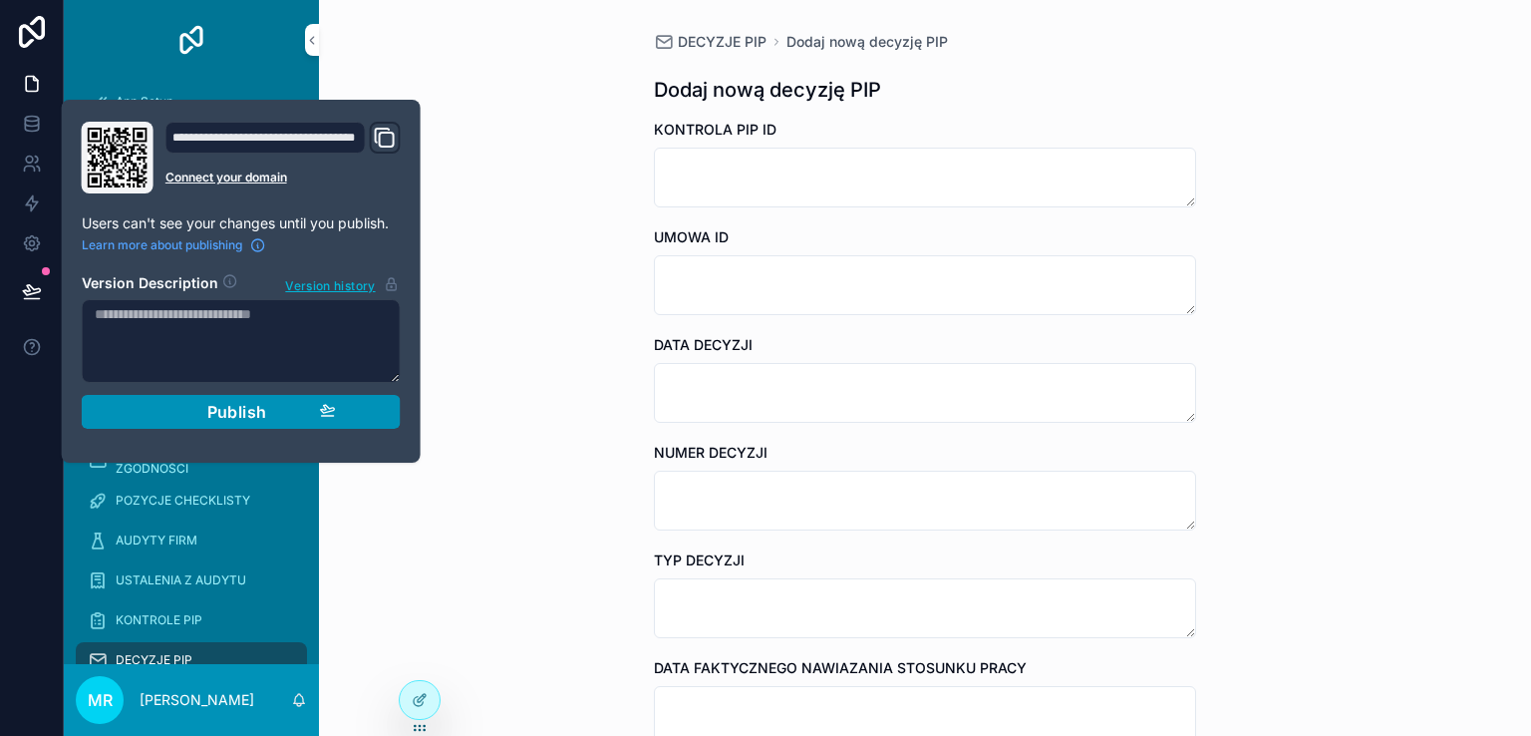
click at [199, 406] on div "Publish" at bounding box center [241, 412] width 189 height 20
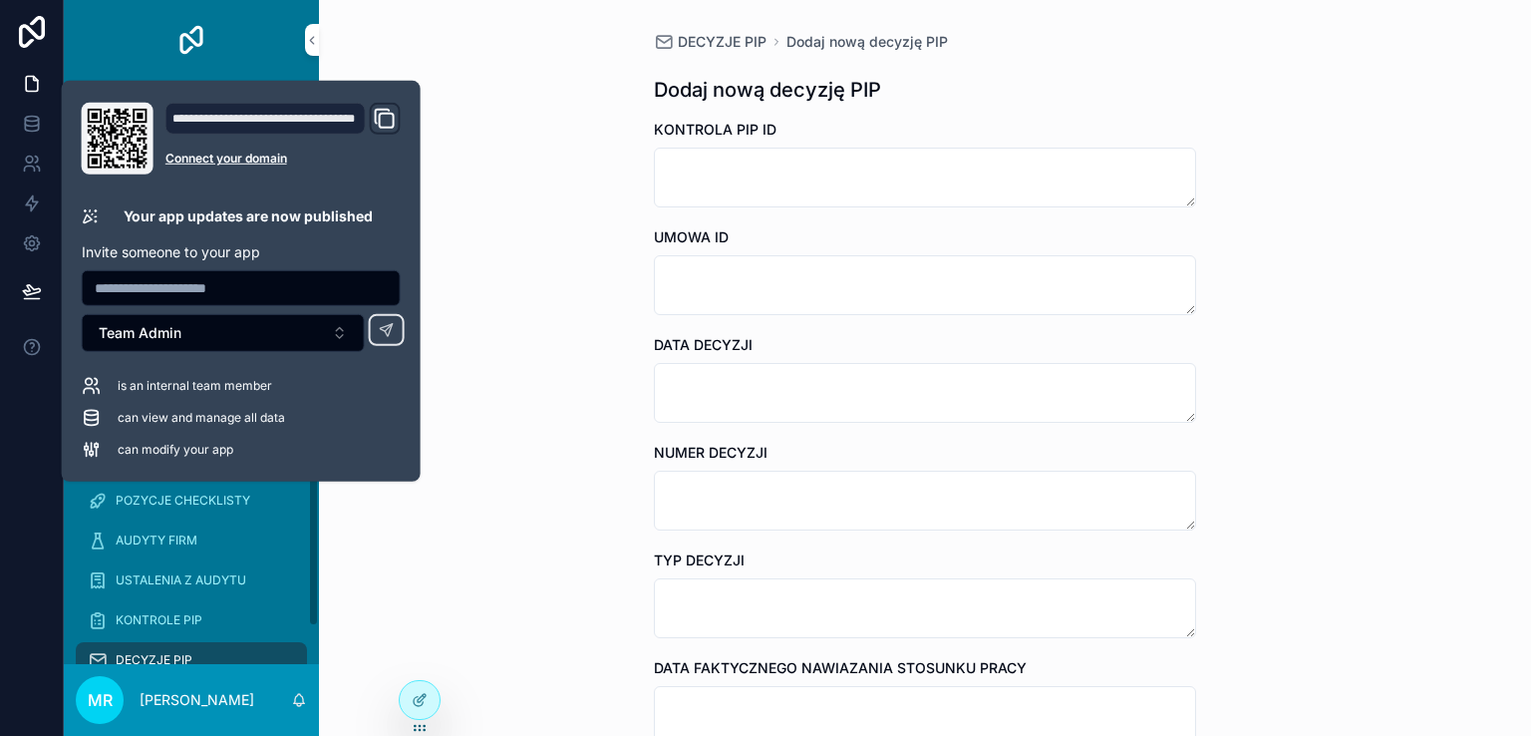
click at [18, 526] on div at bounding box center [32, 368] width 64 height 736
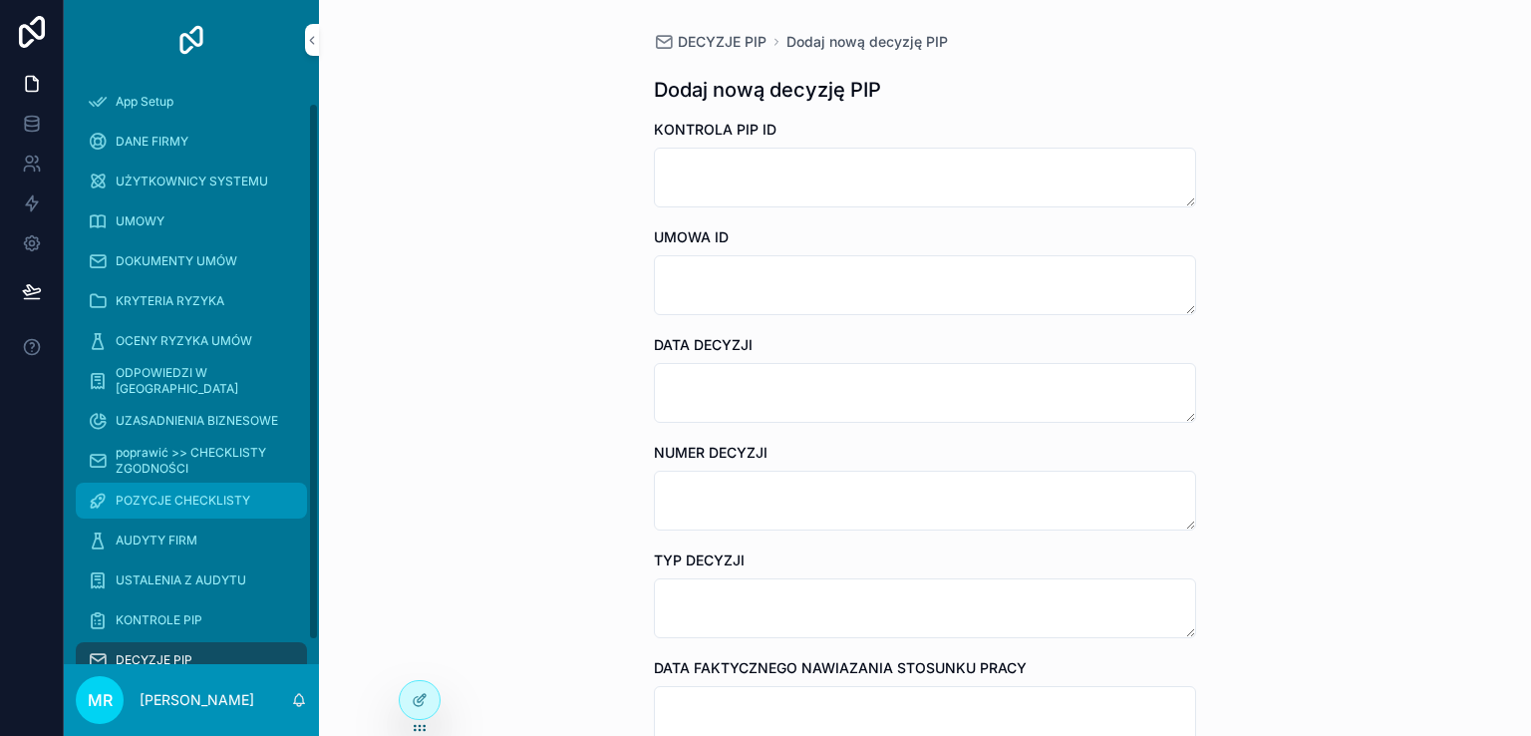
scroll to position [50, 0]
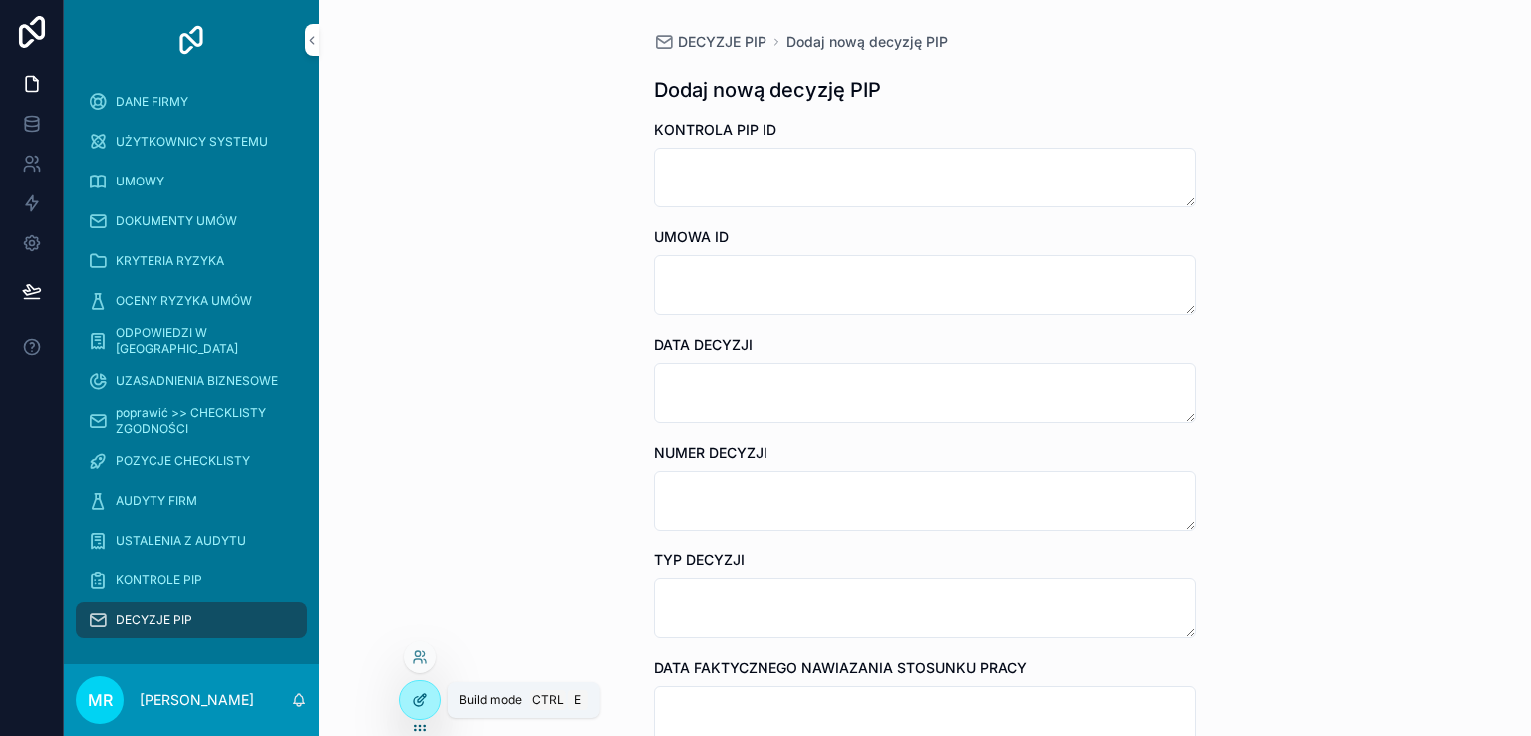
click at [410, 698] on div at bounding box center [420, 700] width 40 height 38
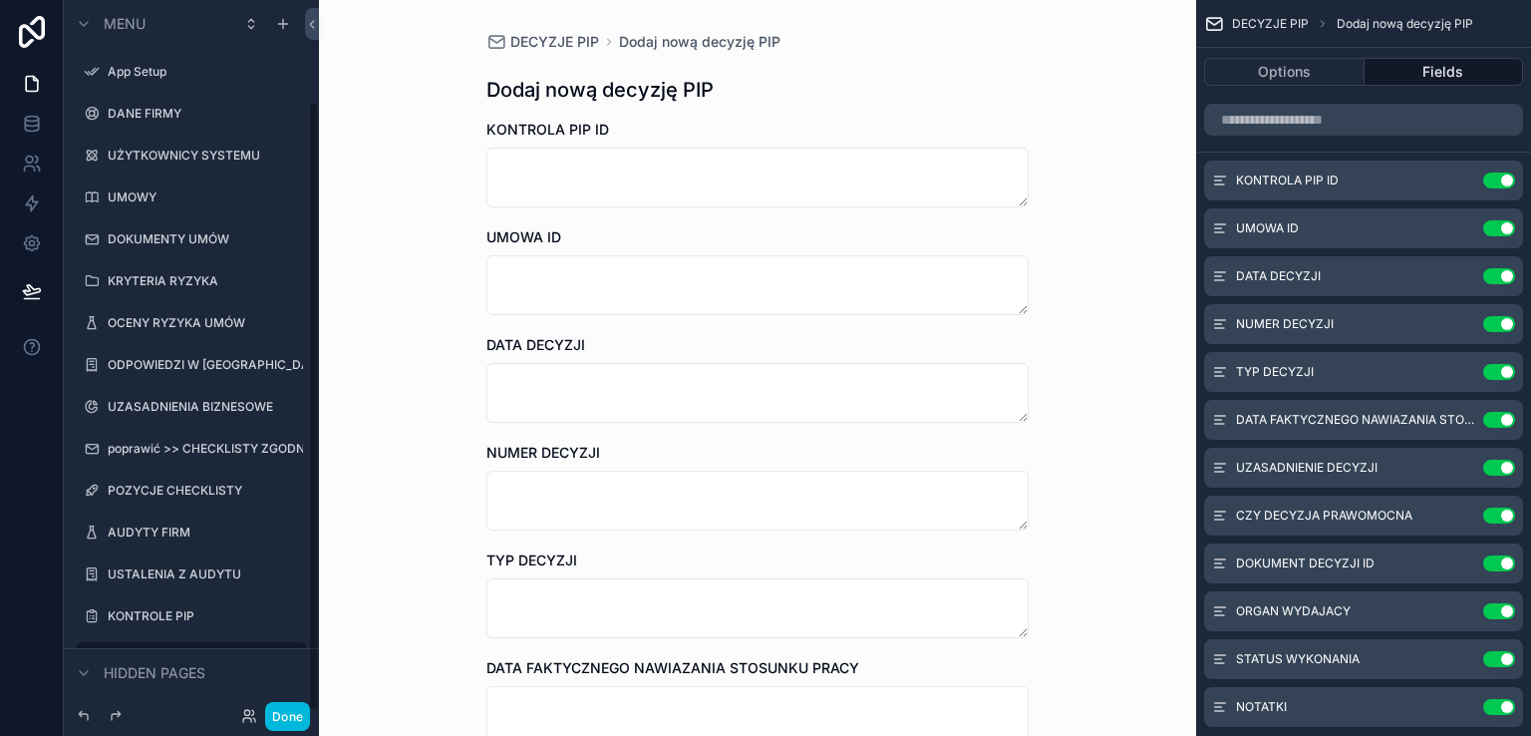
scroll to position [120, 0]
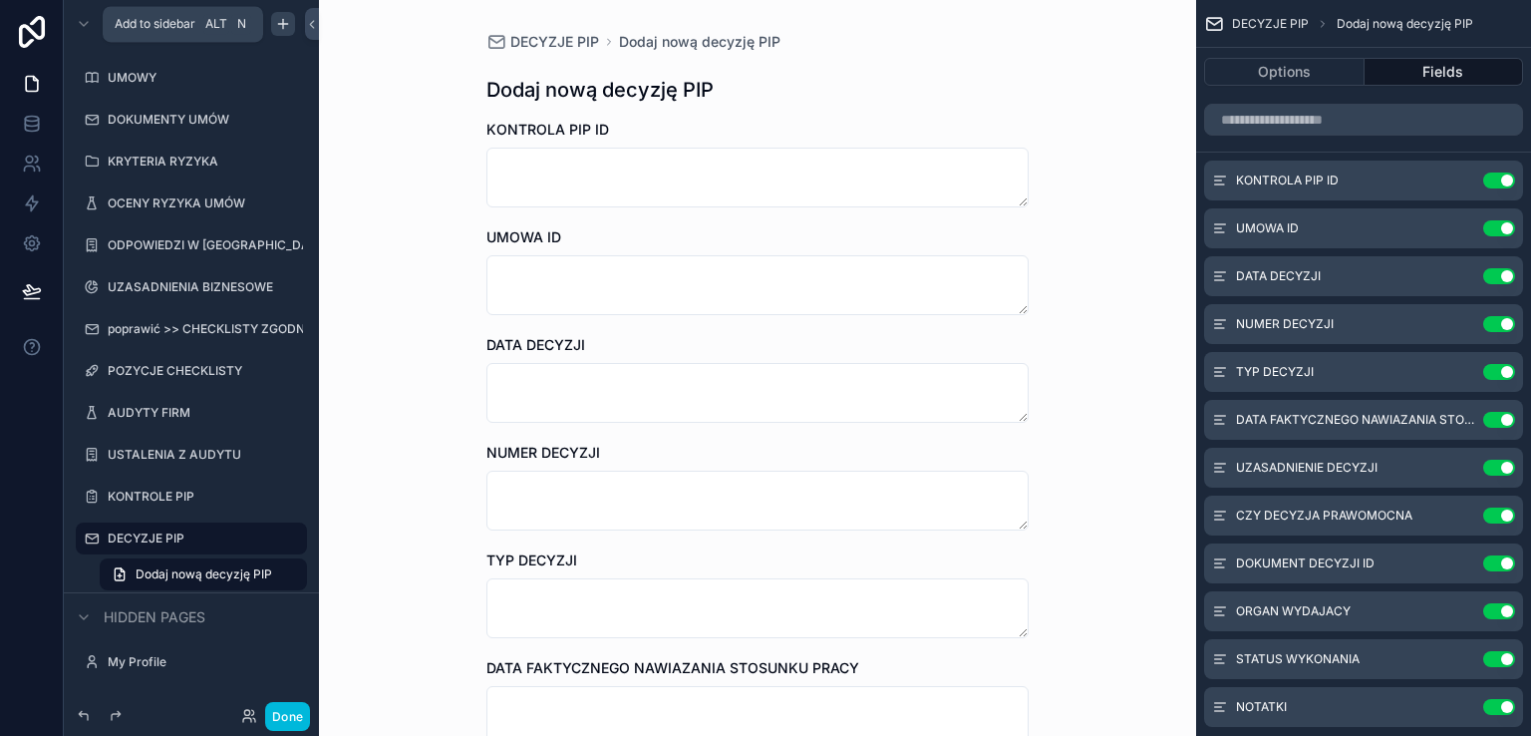
click at [282, 25] on icon "scrollable content" at bounding box center [283, 24] width 16 height 16
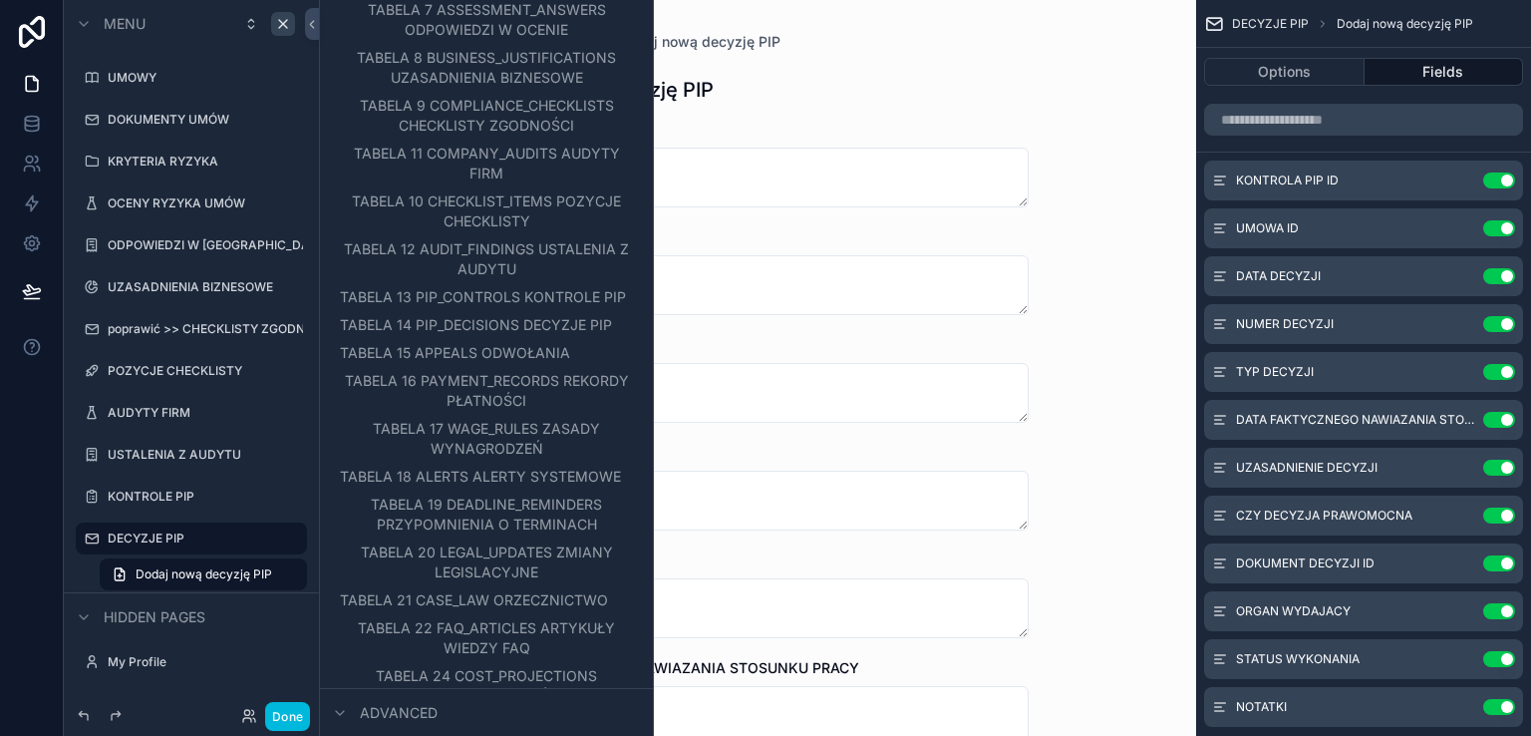
scroll to position [363, 0]
click at [505, 359] on span "TABELA 15 APPEALS ODWOŁANIA" at bounding box center [479, 349] width 230 height 20
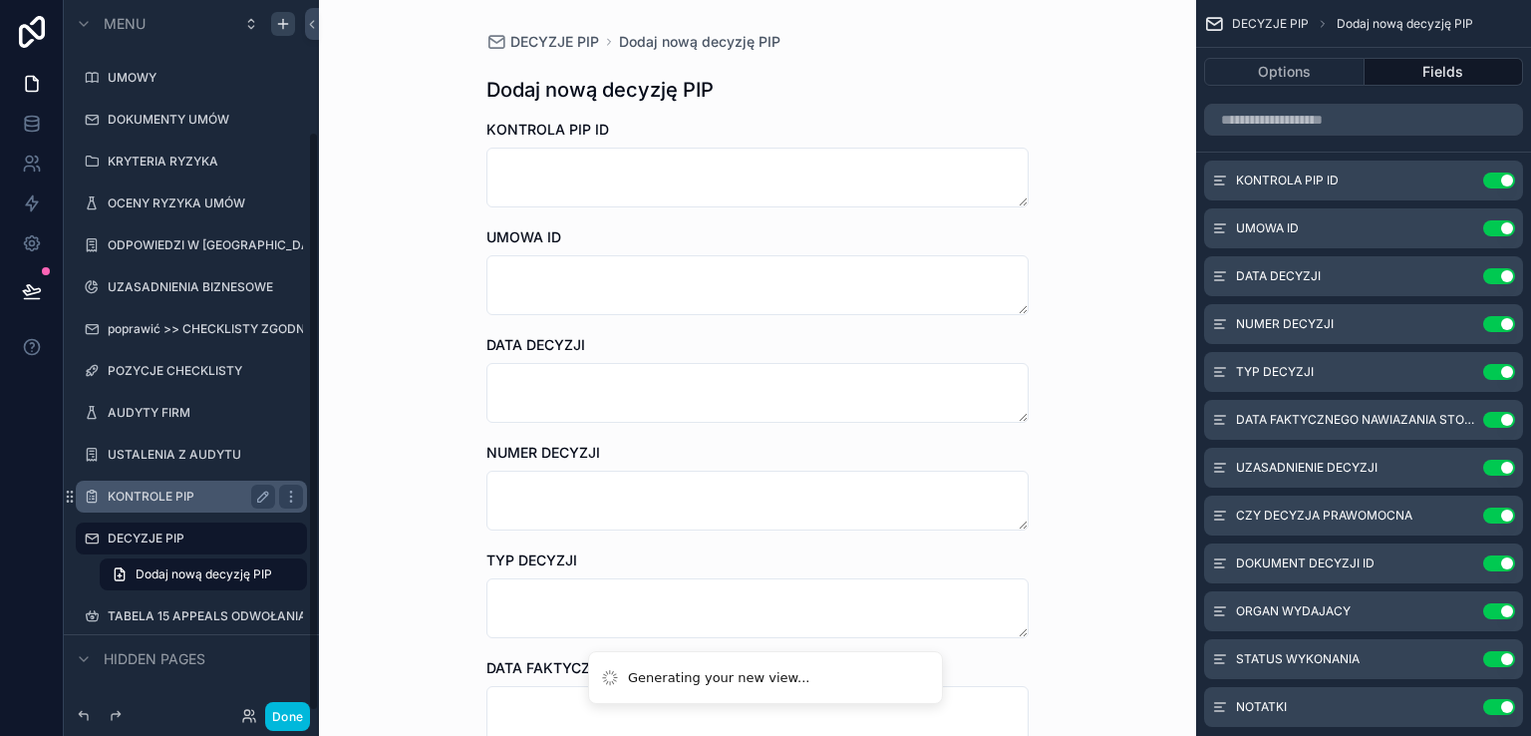
scroll to position [161, 0]
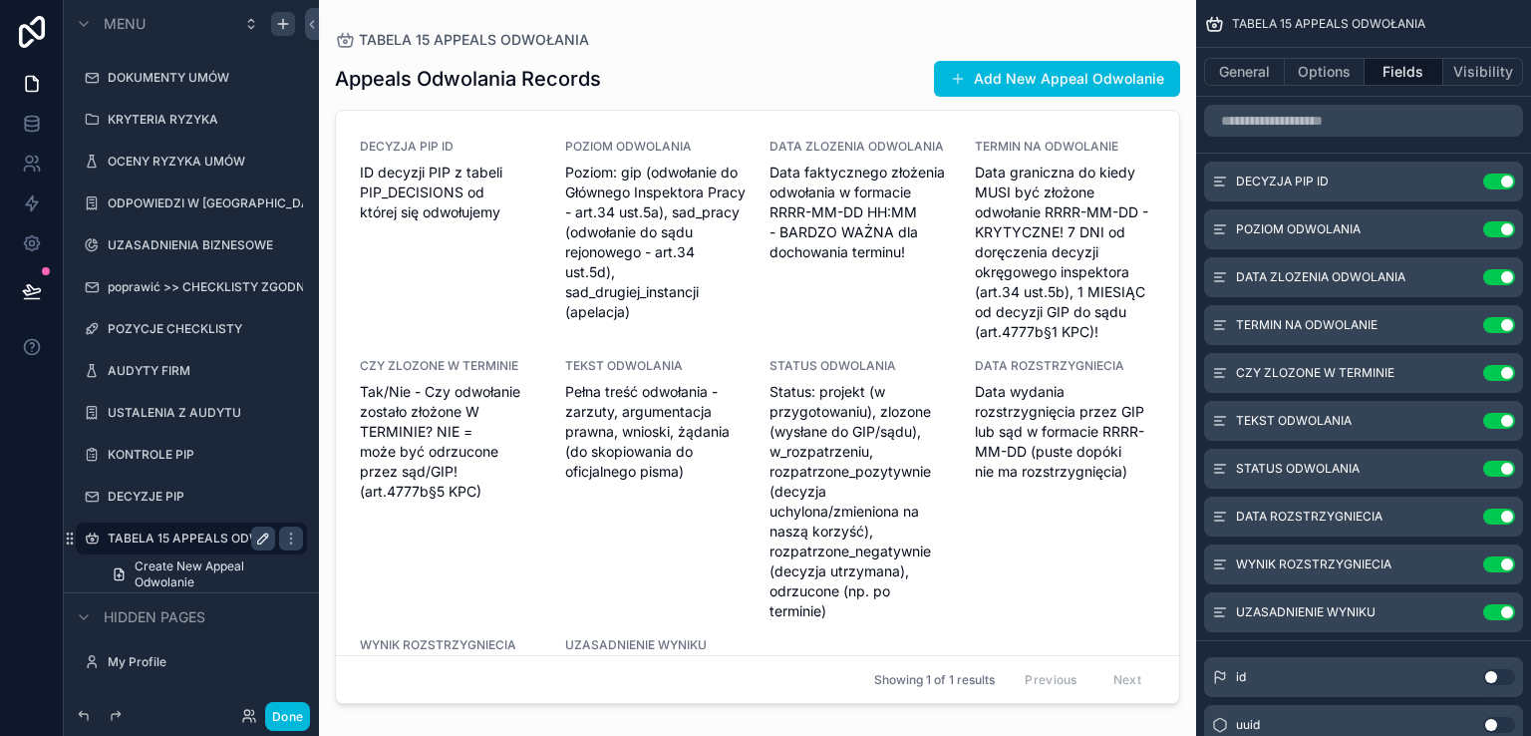
click at [259, 538] on icon "scrollable content" at bounding box center [263, 538] width 10 height 10
click at [207, 538] on input "**********" at bounding box center [176, 538] width 136 height 24
click at [164, 538] on input "**********" at bounding box center [176, 538] width 136 height 24
type input "*********"
click at [261, 543] on icon "scrollable content" at bounding box center [263, 538] width 16 height 16
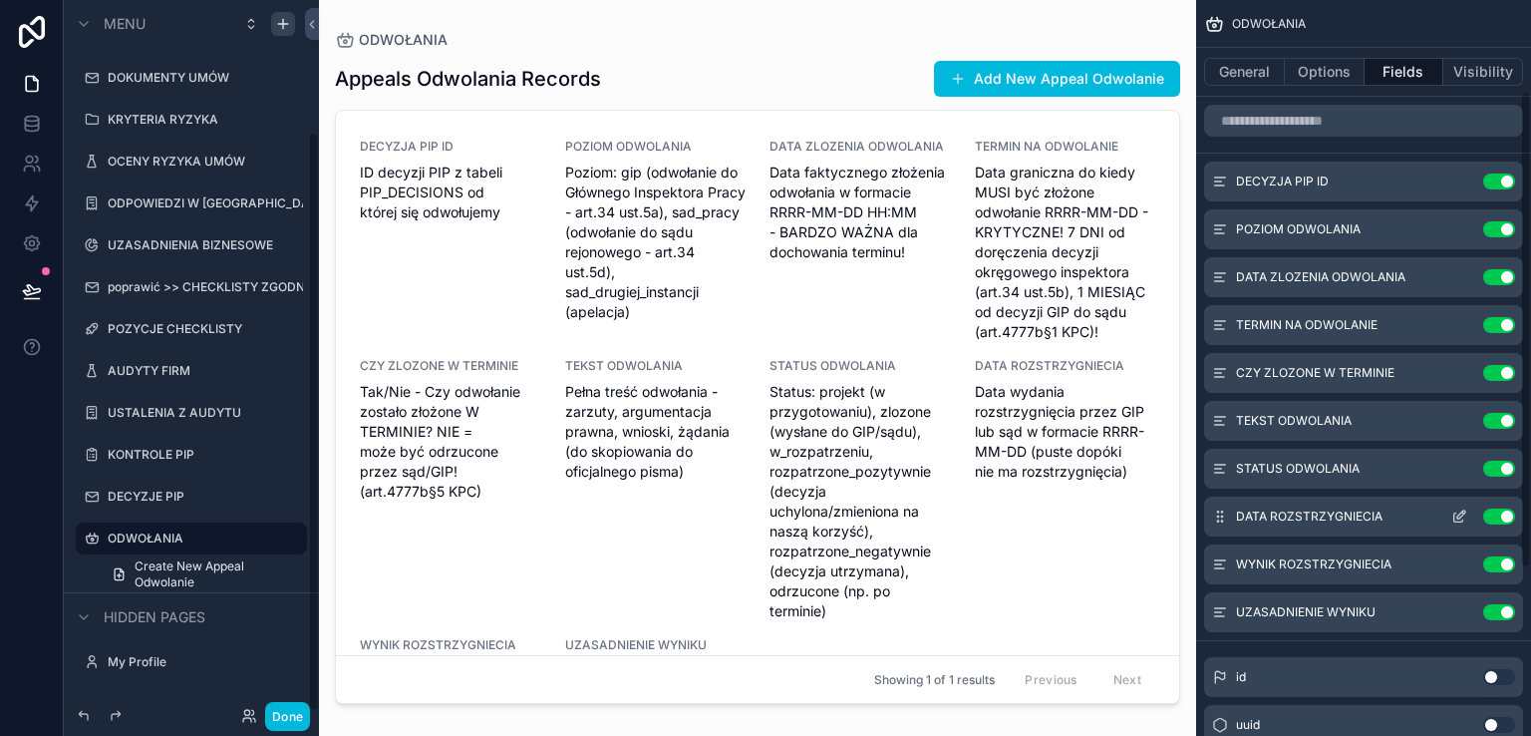
scroll to position [399, 0]
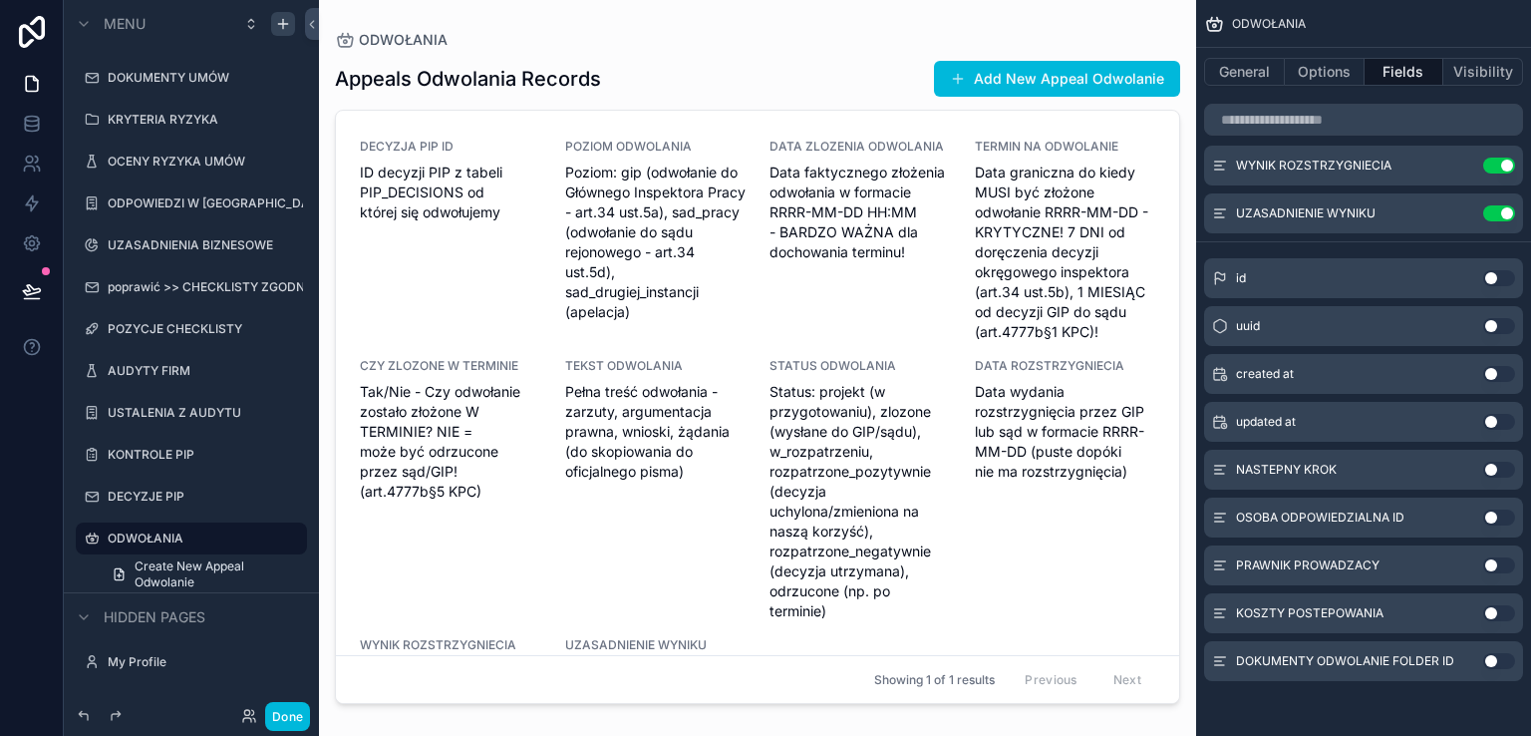
click at [1503, 467] on button "Use setting" at bounding box center [1499, 469] width 32 height 16
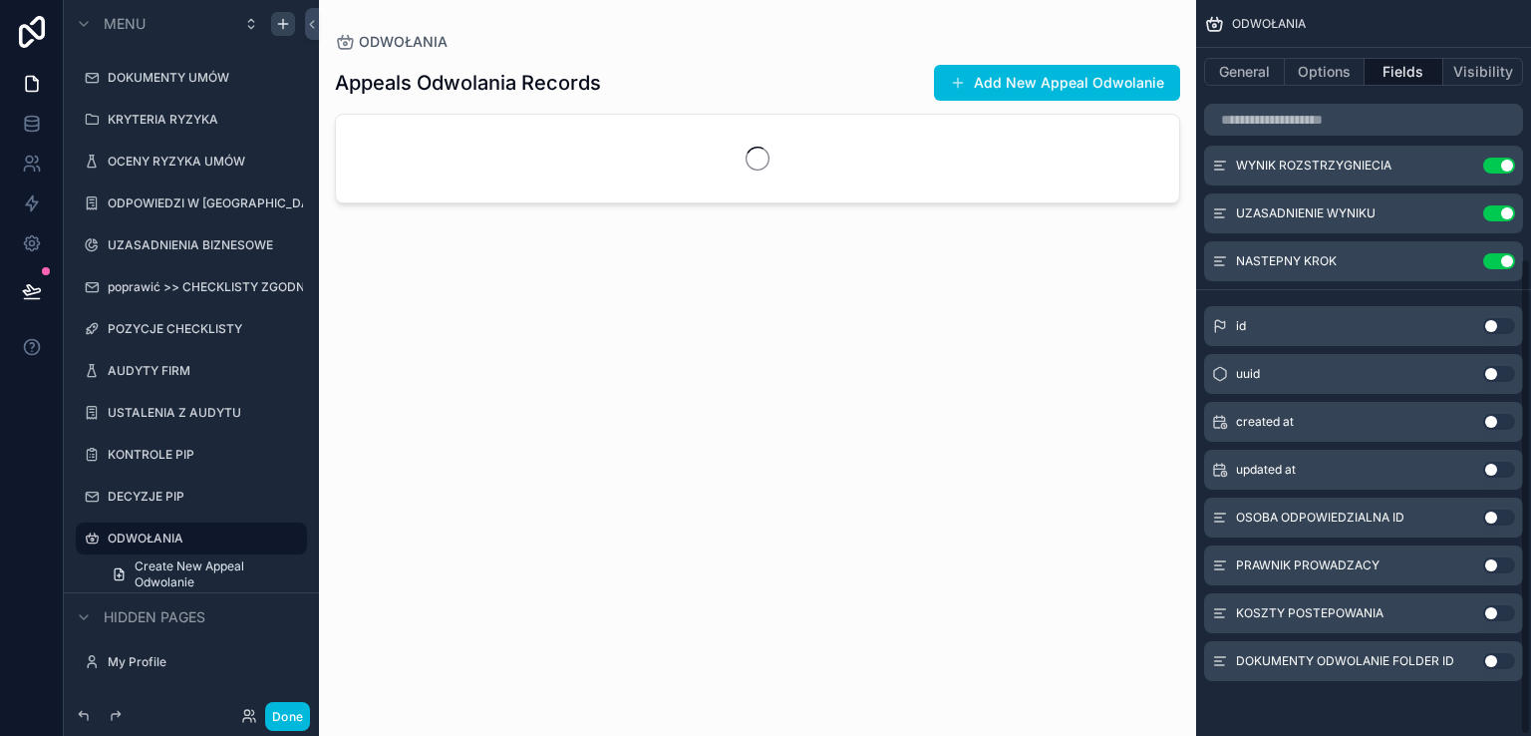
click at [1506, 513] on button "Use setting" at bounding box center [1499, 517] width 32 height 16
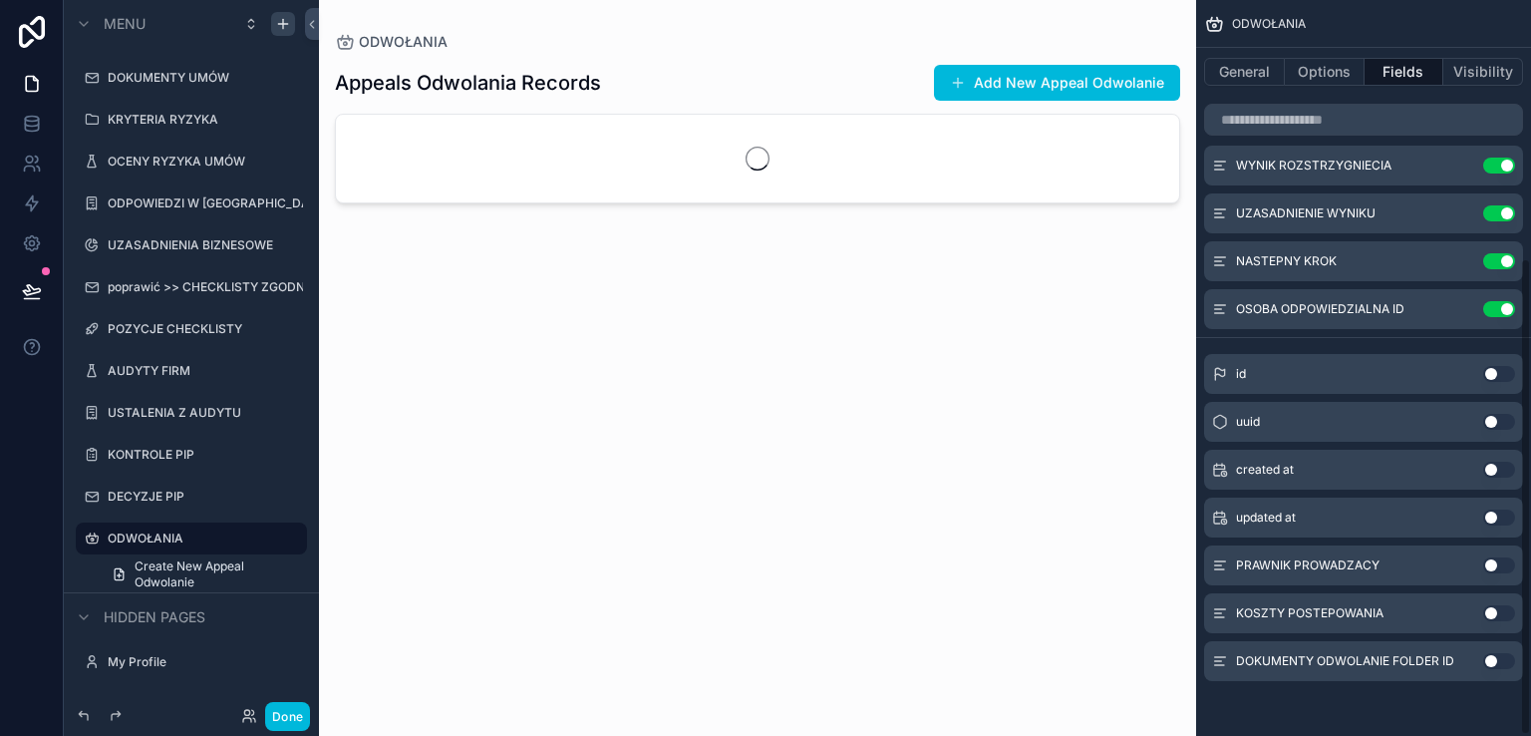
drag, startPoint x: 1504, startPoint y: 559, endPoint x: 1504, endPoint y: 595, distance: 35.9
click at [1505, 559] on button "Use setting" at bounding box center [1499, 565] width 32 height 16
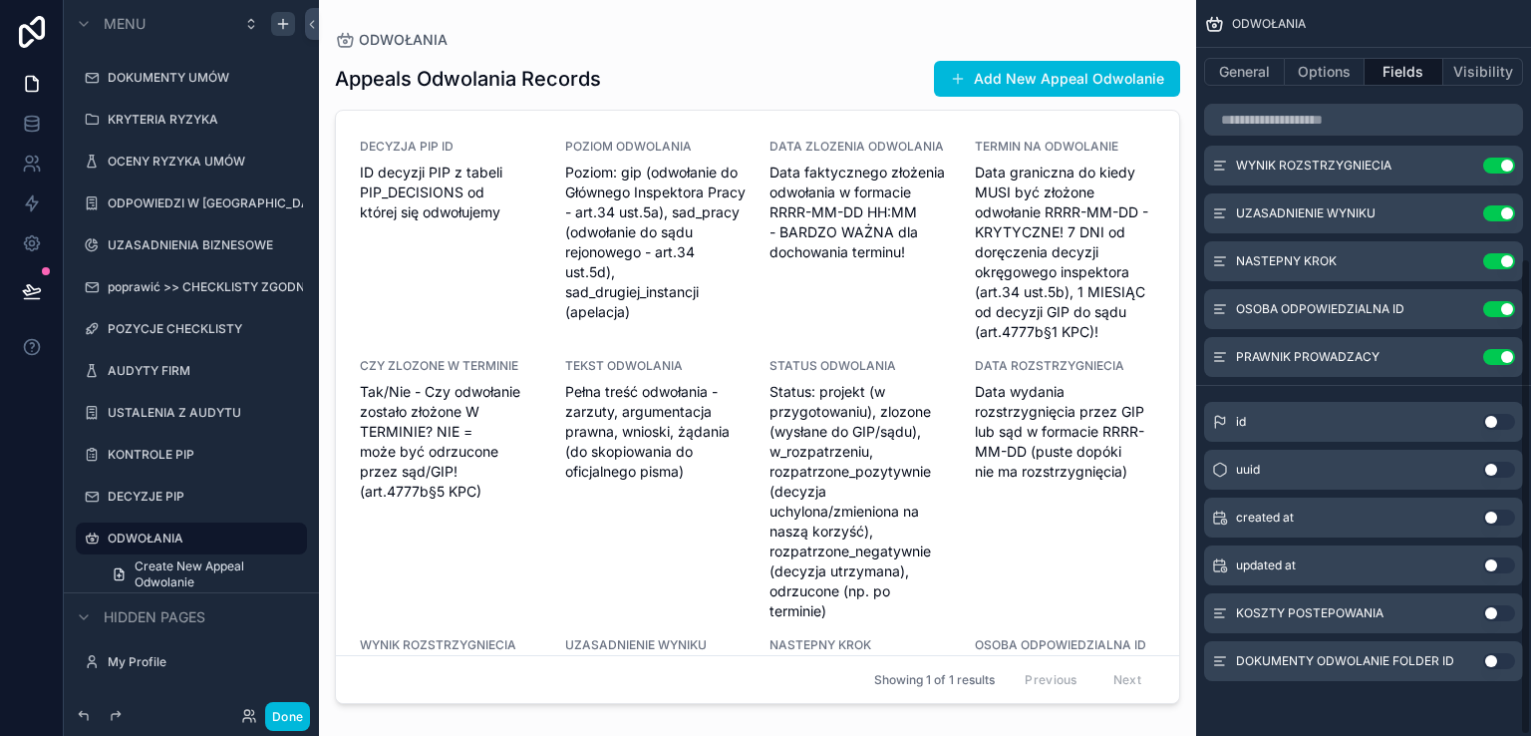
click at [1503, 607] on button "Use setting" at bounding box center [1499, 613] width 32 height 16
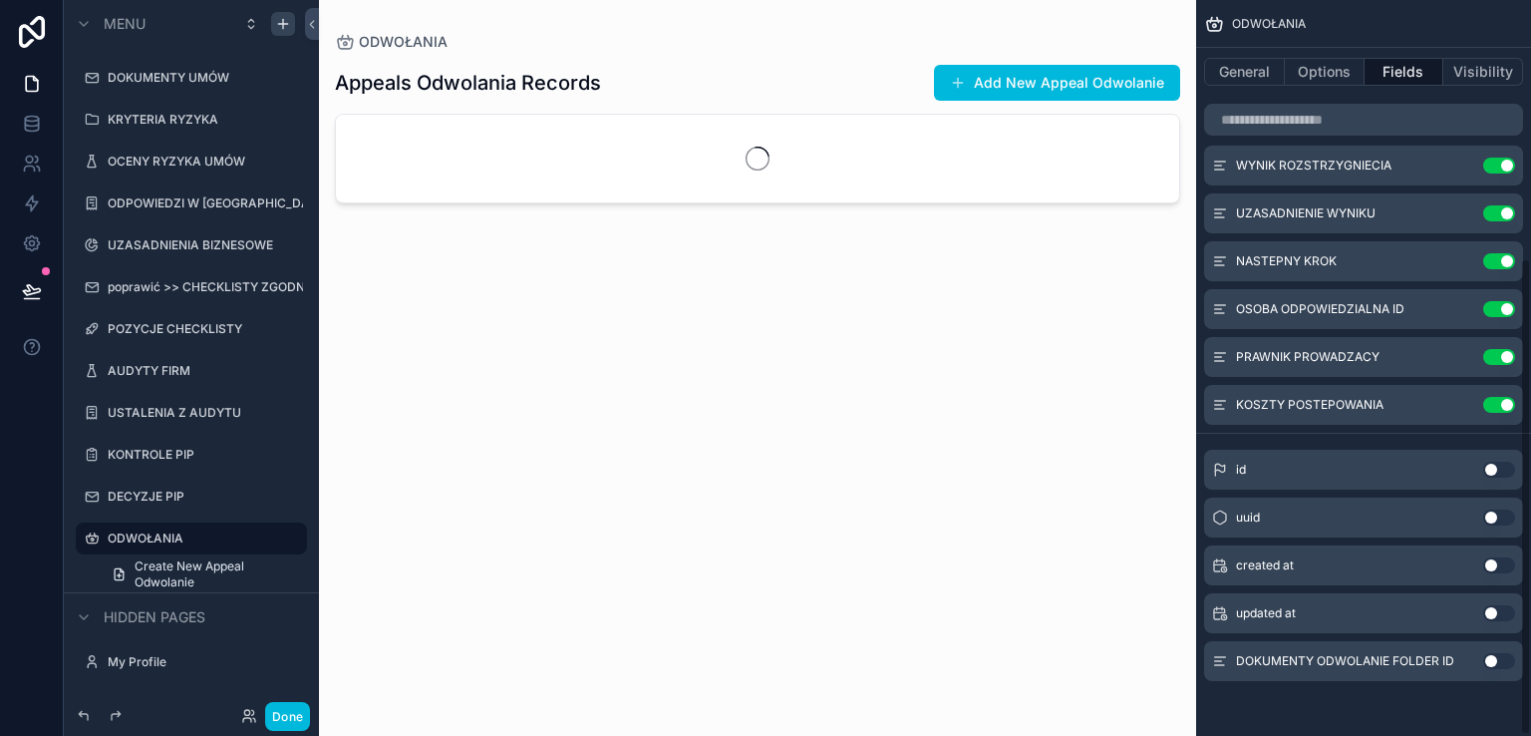
click at [1507, 664] on button "Use setting" at bounding box center [1499, 661] width 32 height 16
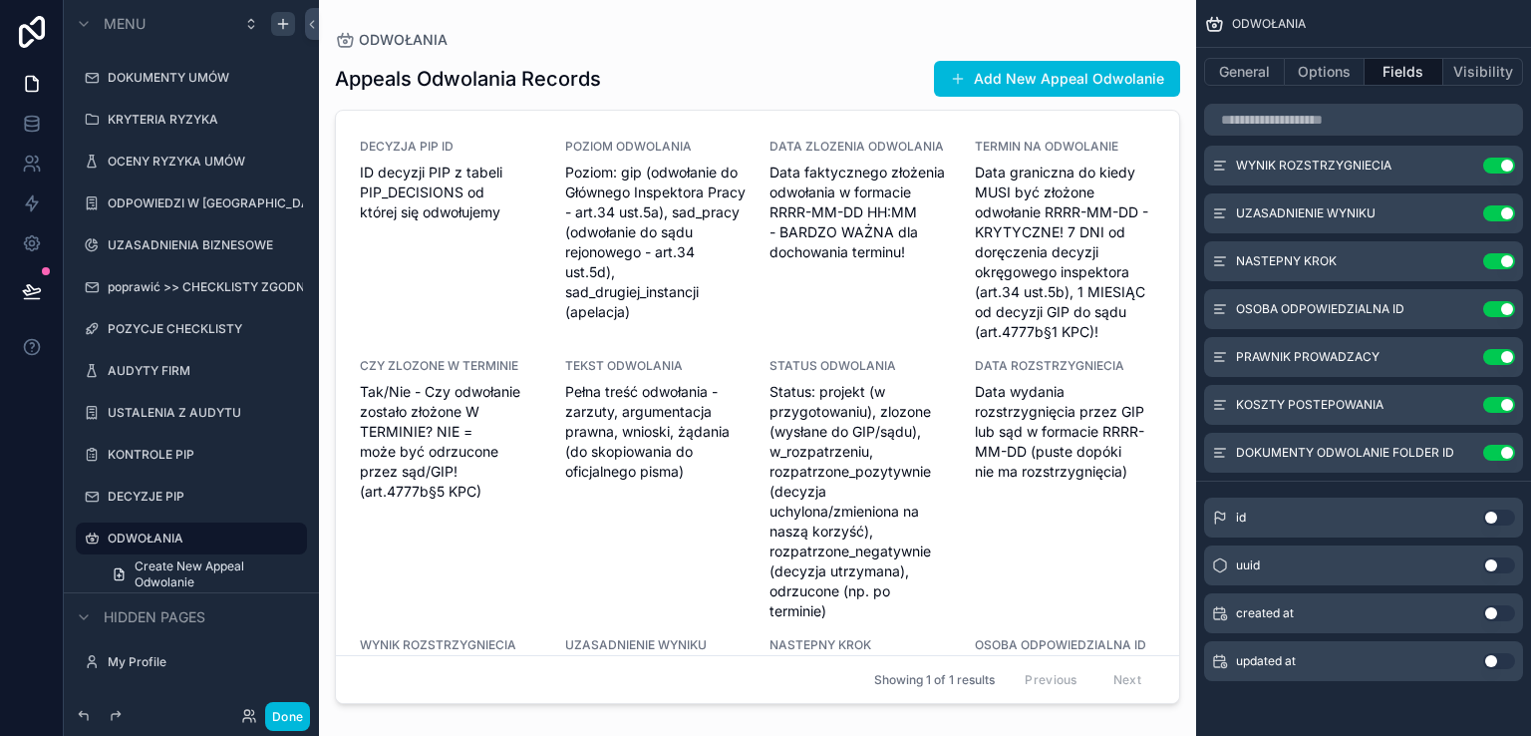
click at [564, 219] on div "scrollable content" at bounding box center [757, 356] width 877 height 712
click at [565, 220] on span "Poziom: gip (odwołanie do Głównego Inspektora Pracy - art.34 ust.5a), sad_pracy…" at bounding box center [655, 241] width 181 height 159
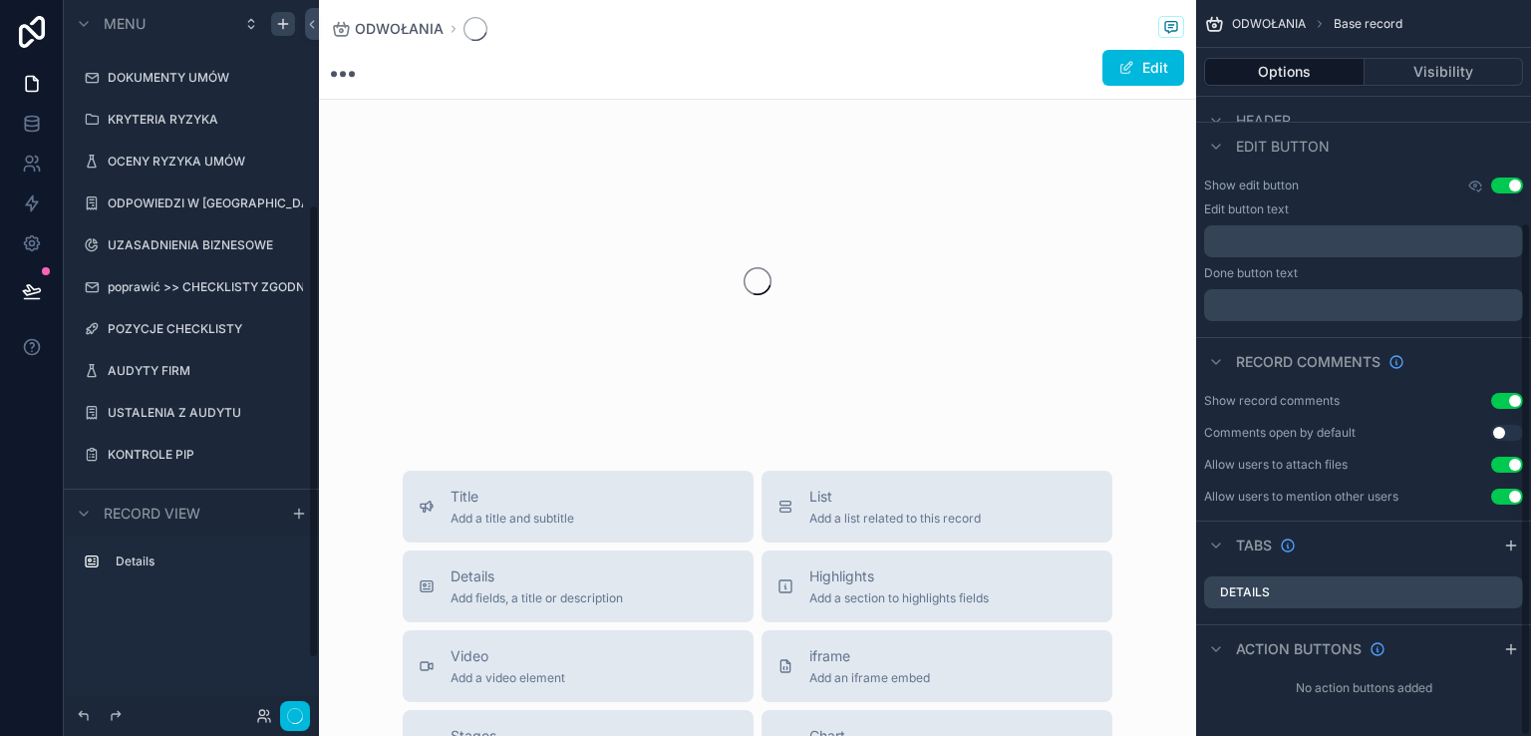
scroll to position [319, 0]
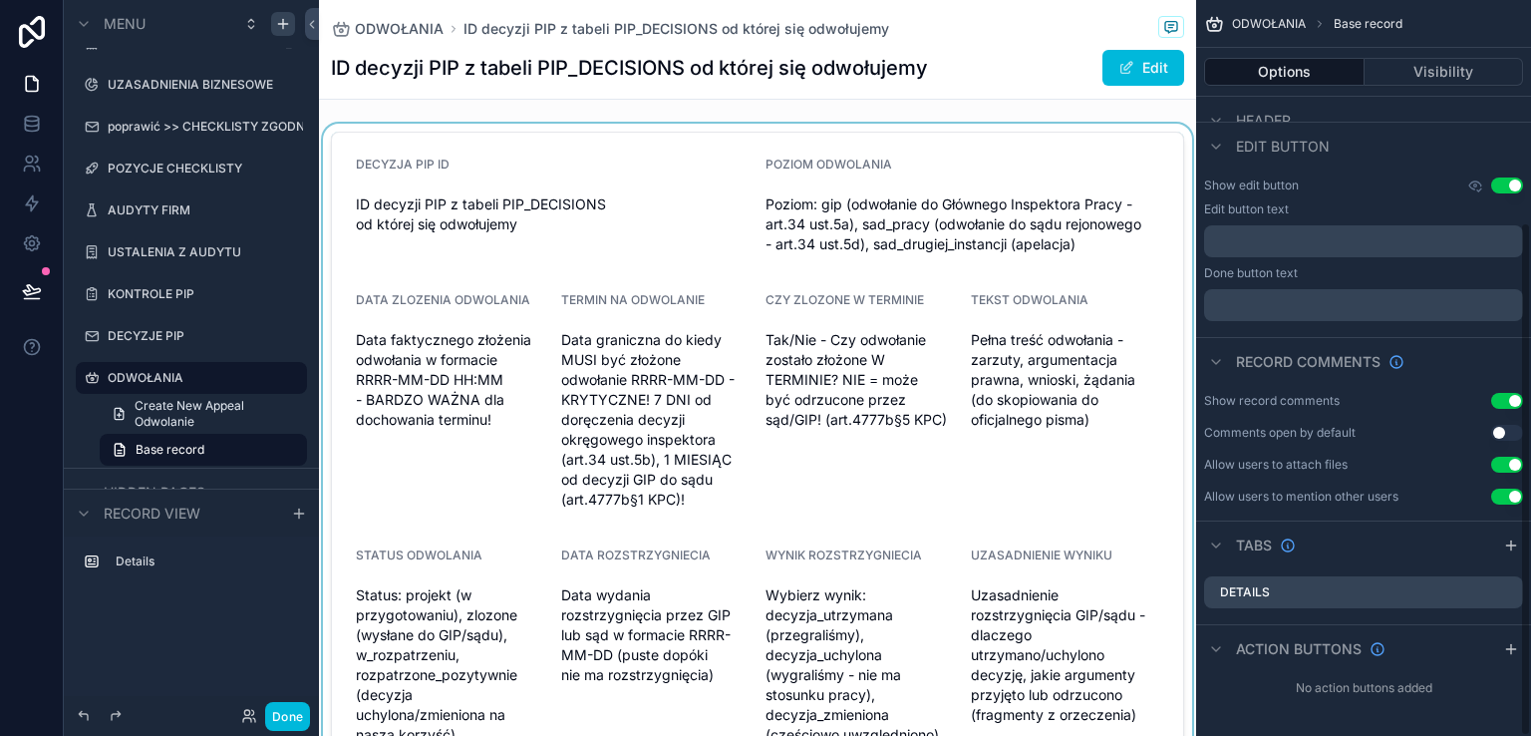
click at [852, 354] on div "scrollable content" at bounding box center [757, 503] width 877 height 759
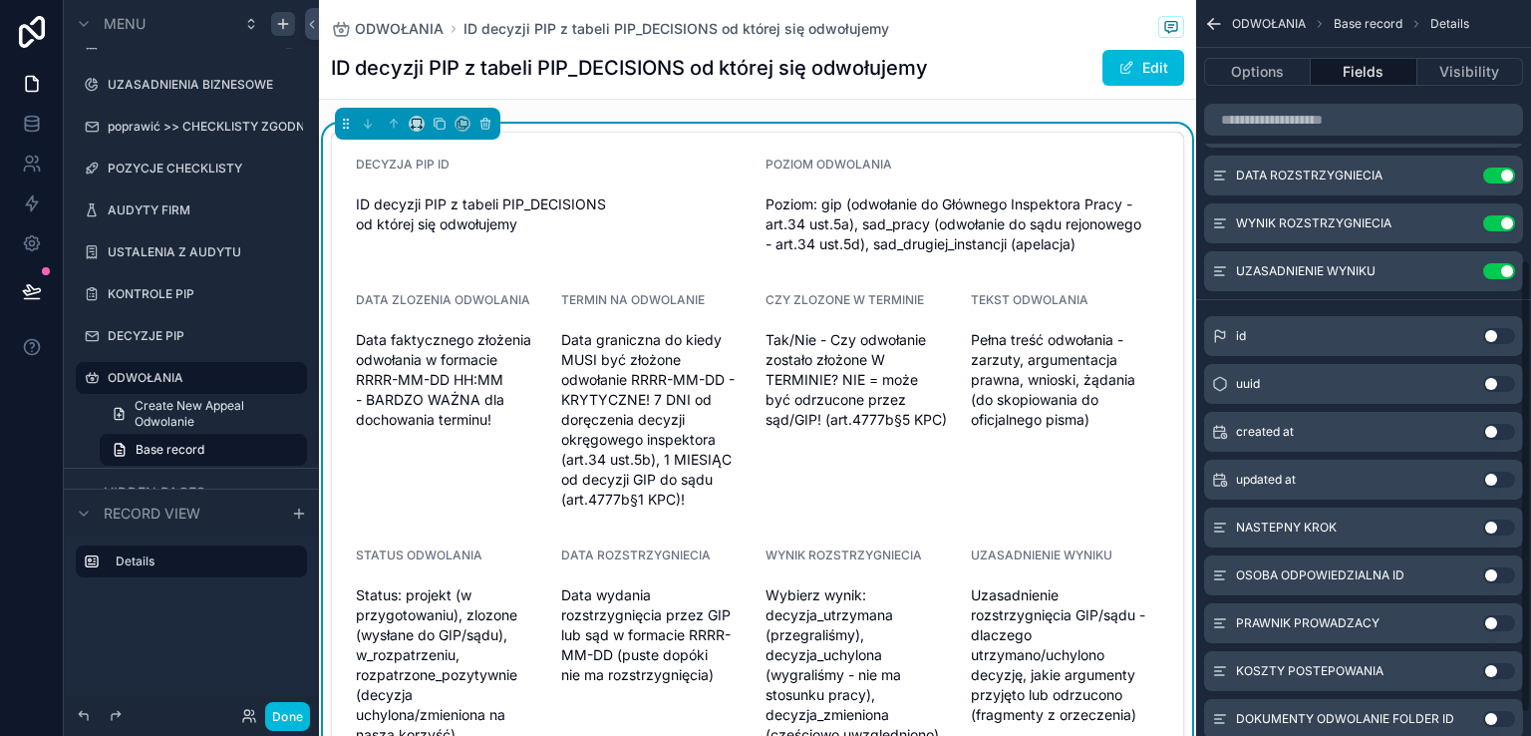
scroll to position [456, 0]
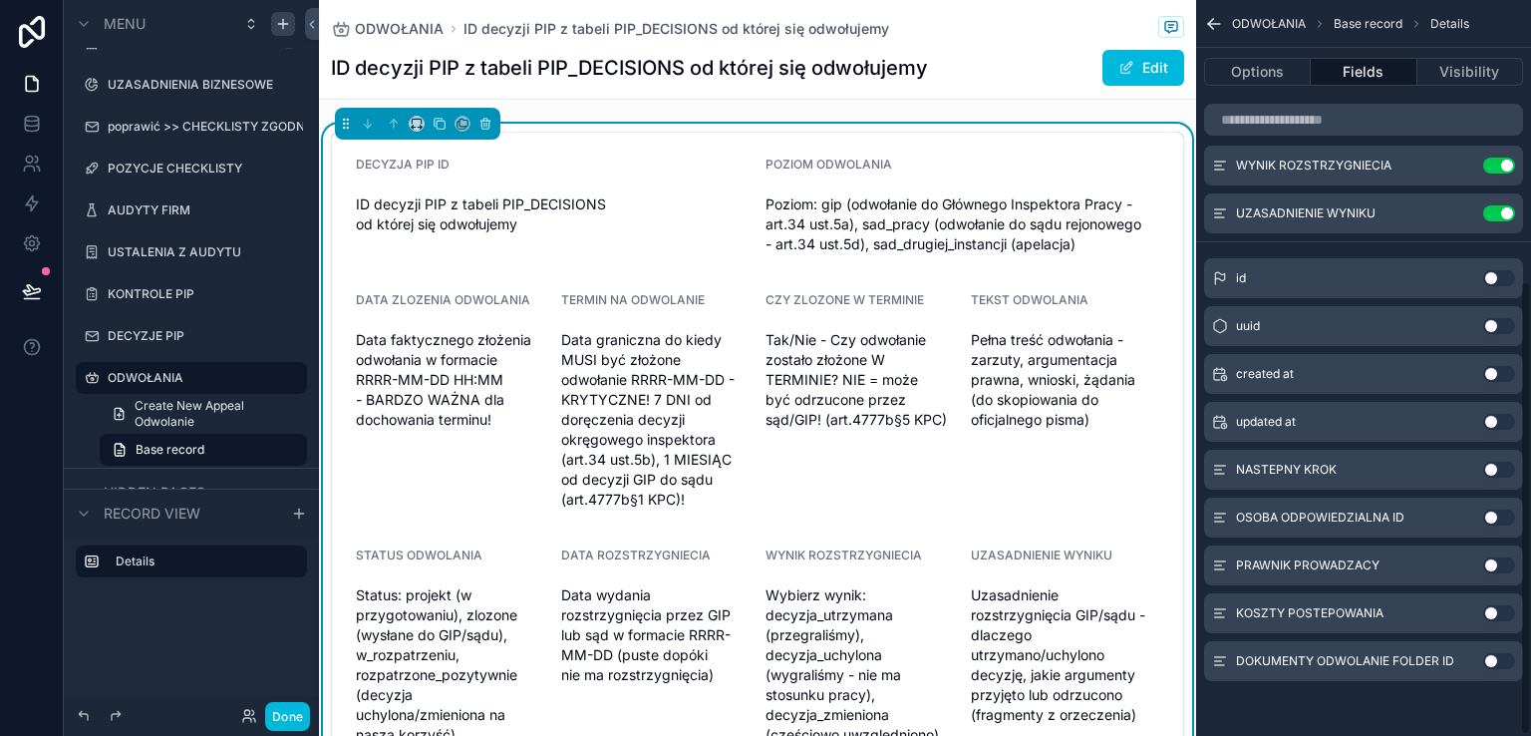
click at [1506, 467] on button "Use setting" at bounding box center [1499, 469] width 32 height 16
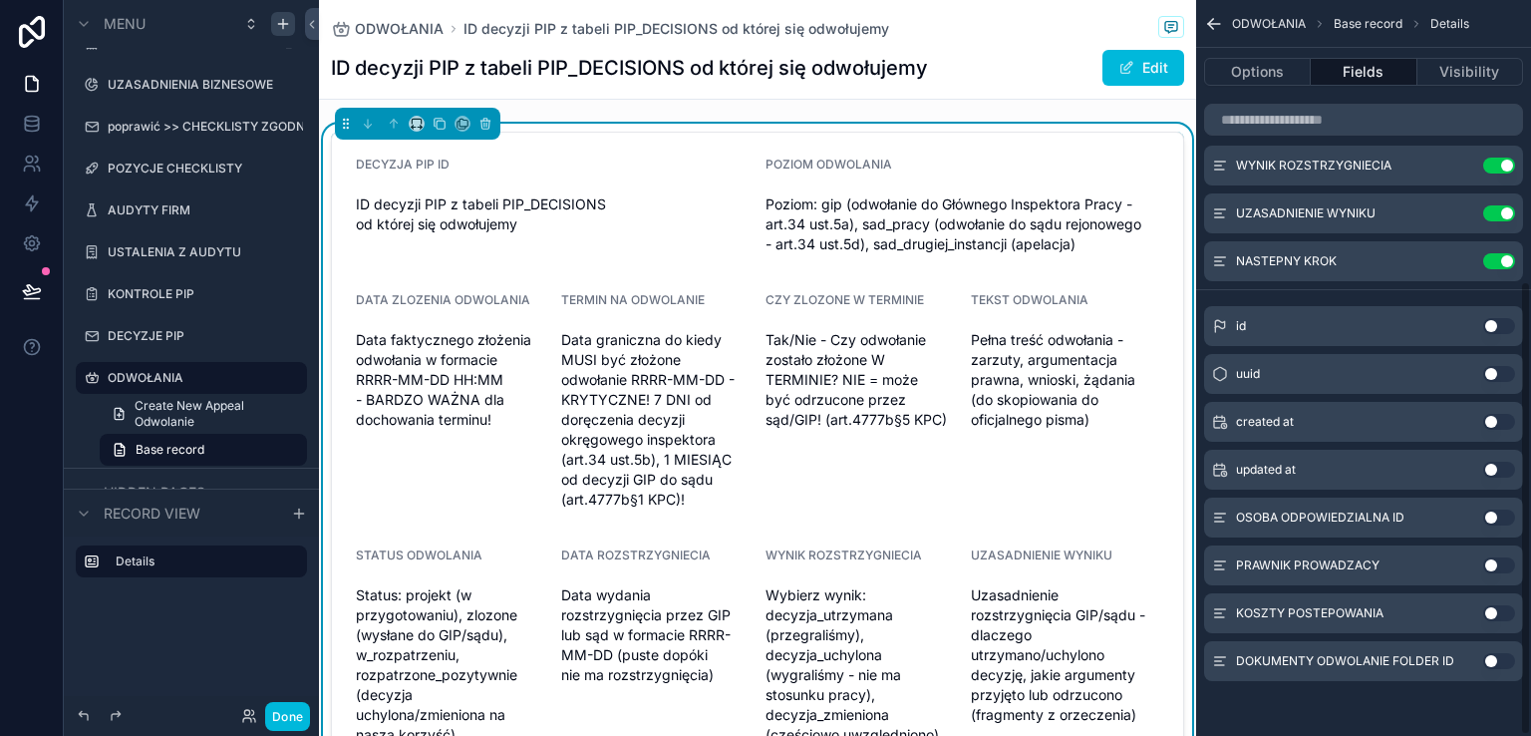
click at [1505, 517] on button "Use setting" at bounding box center [1499, 517] width 32 height 16
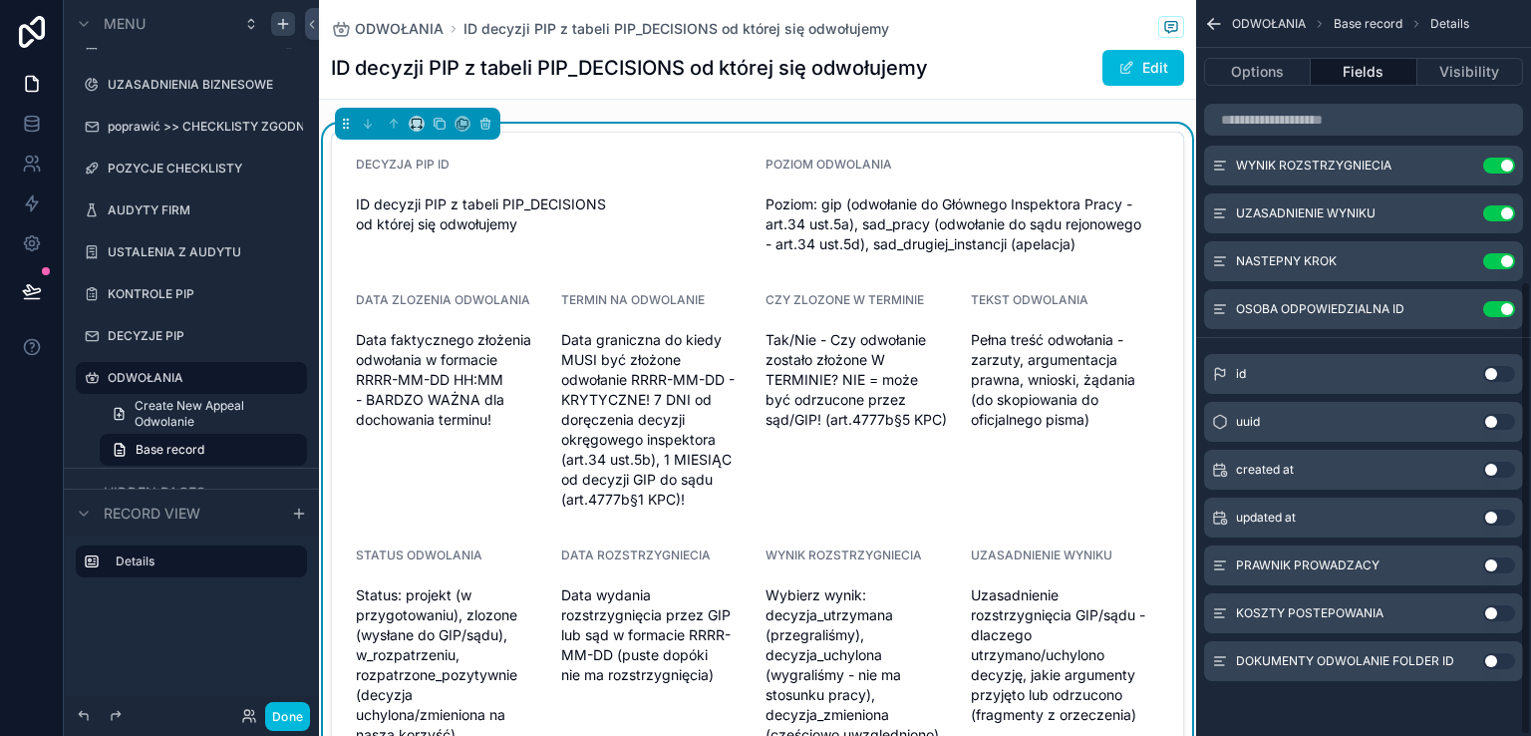
click at [1505, 567] on button "Use setting" at bounding box center [1499, 565] width 32 height 16
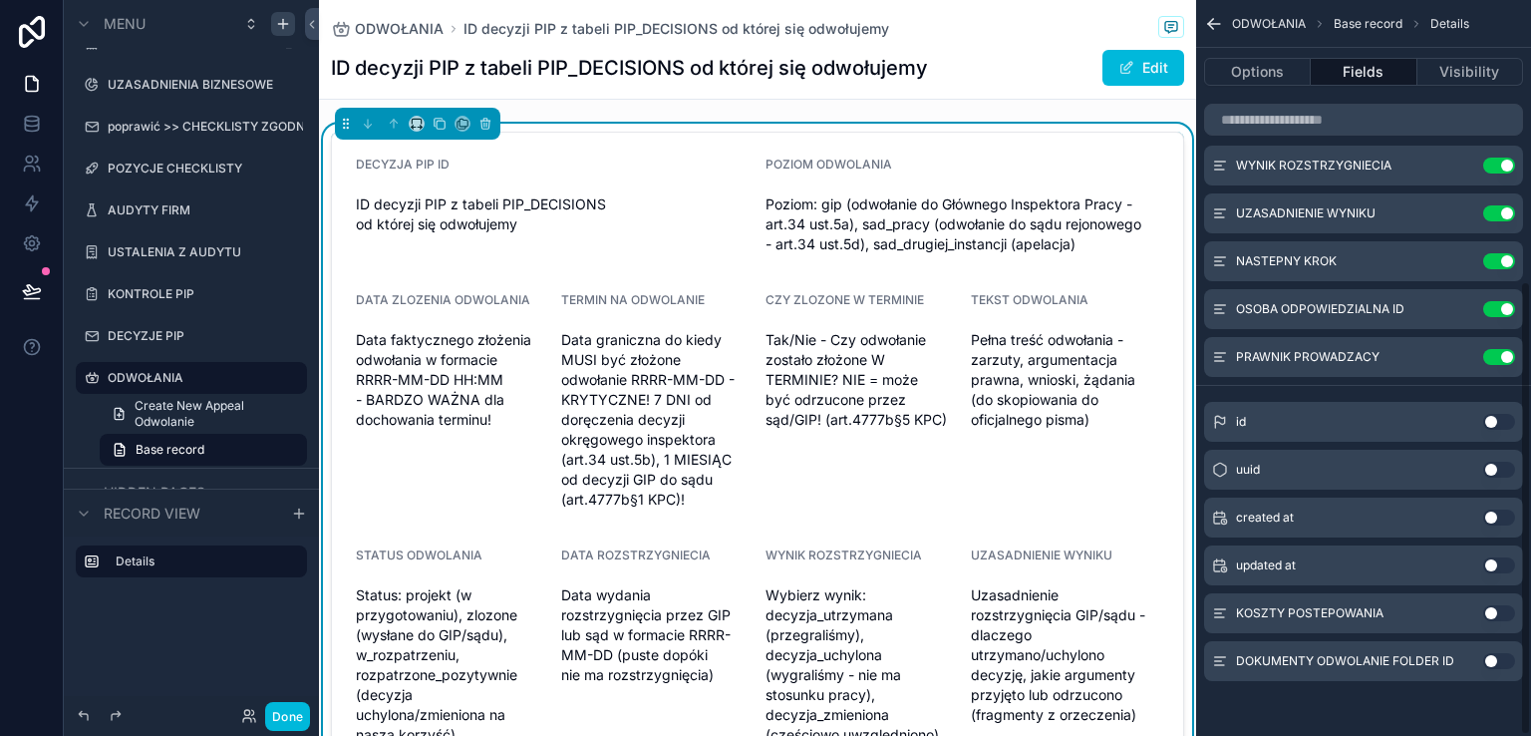
click at [1503, 614] on button "Use setting" at bounding box center [1499, 613] width 32 height 16
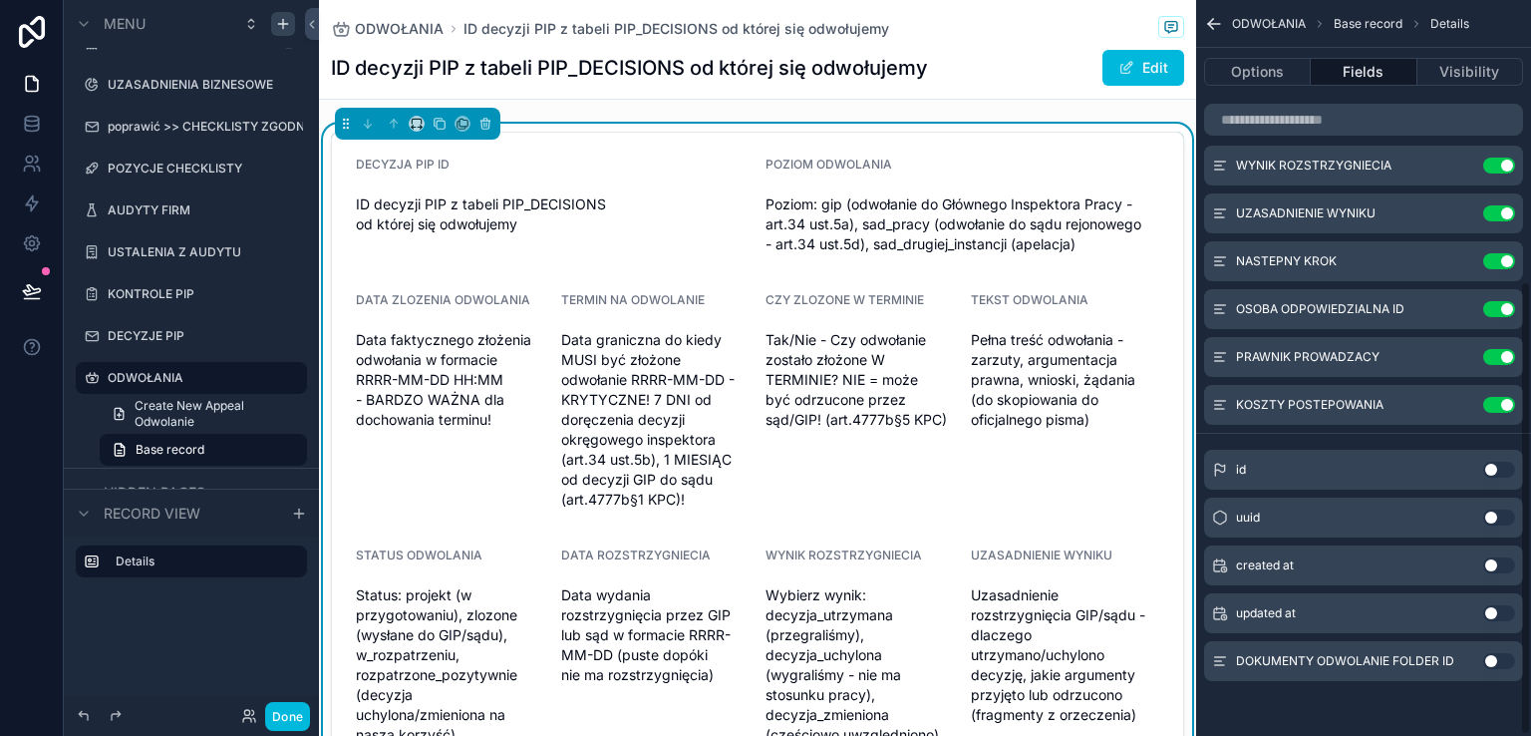
click at [1511, 662] on button "Use setting" at bounding box center [1499, 661] width 32 height 16
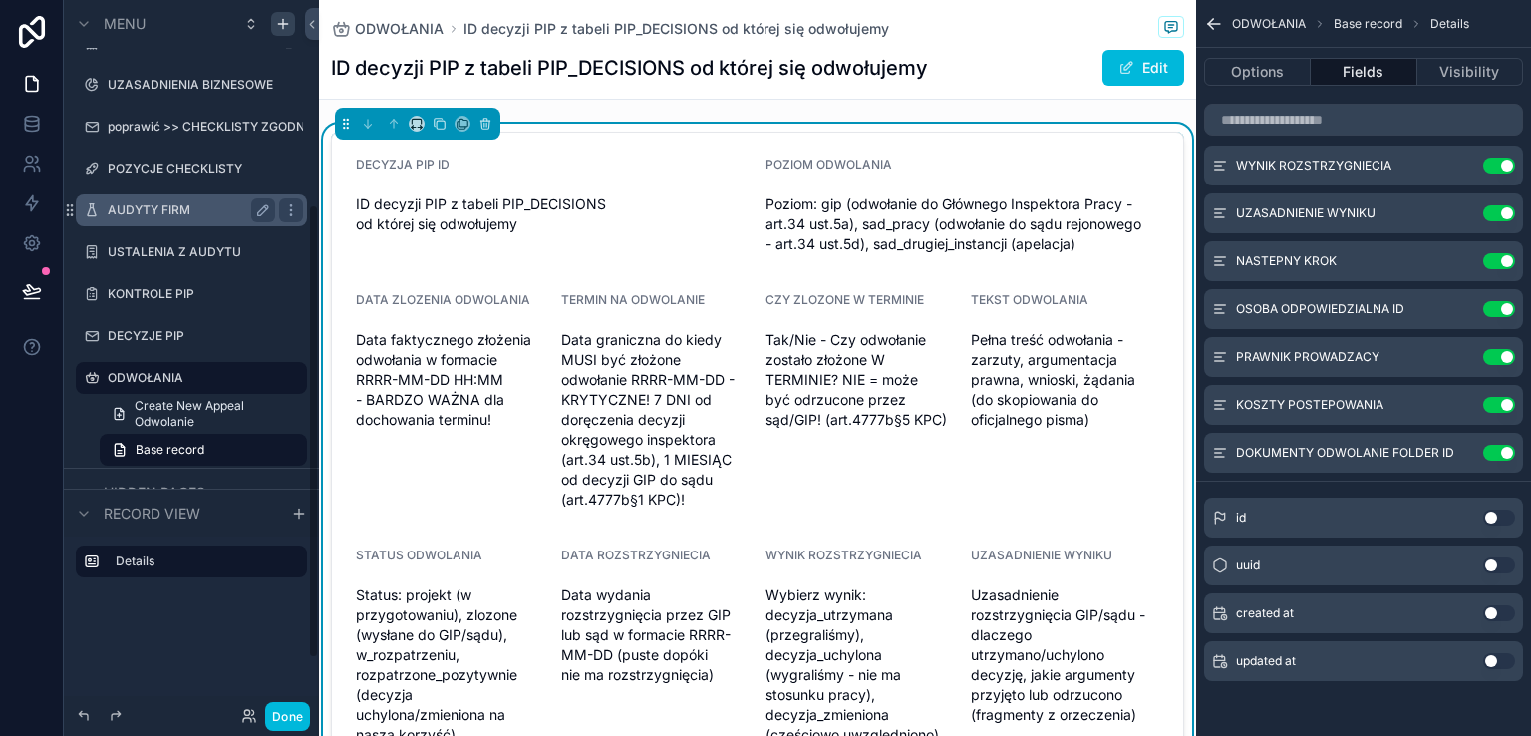
click at [219, 381] on label "ODWOŁANIA" at bounding box center [201, 378] width 187 height 16
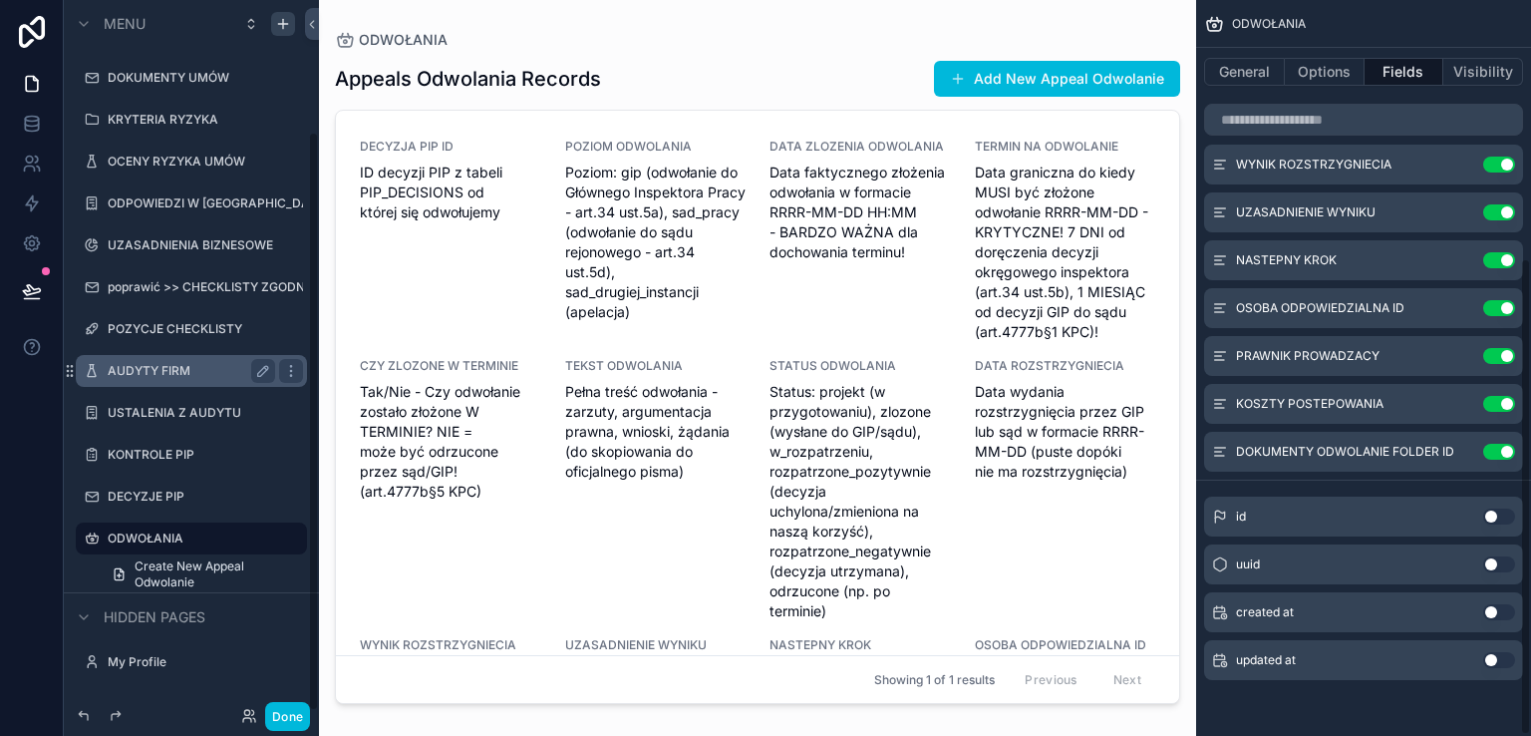
scroll to position [399, 0]
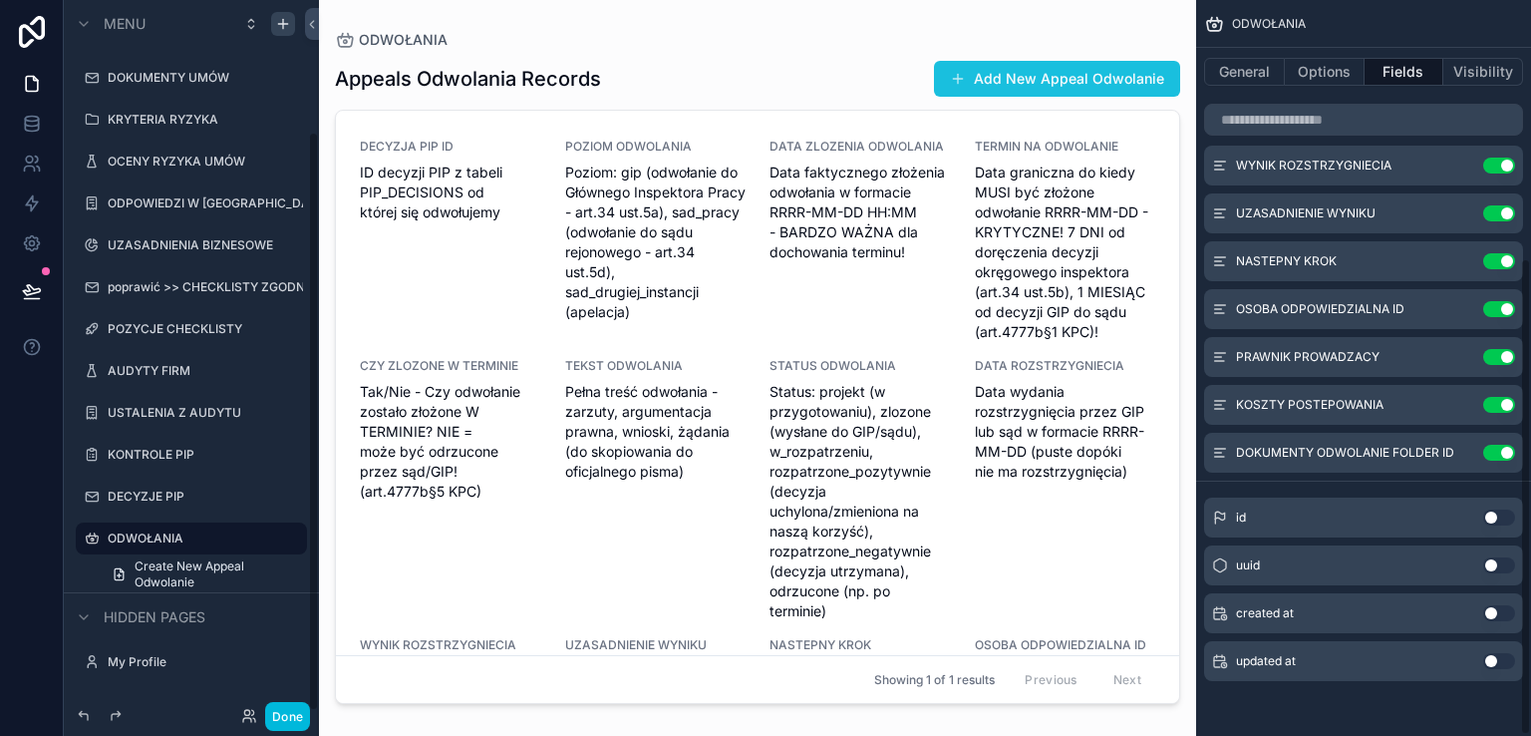
click at [983, 73] on button "Add New Appeal Odwolanie" at bounding box center [1057, 79] width 246 height 36
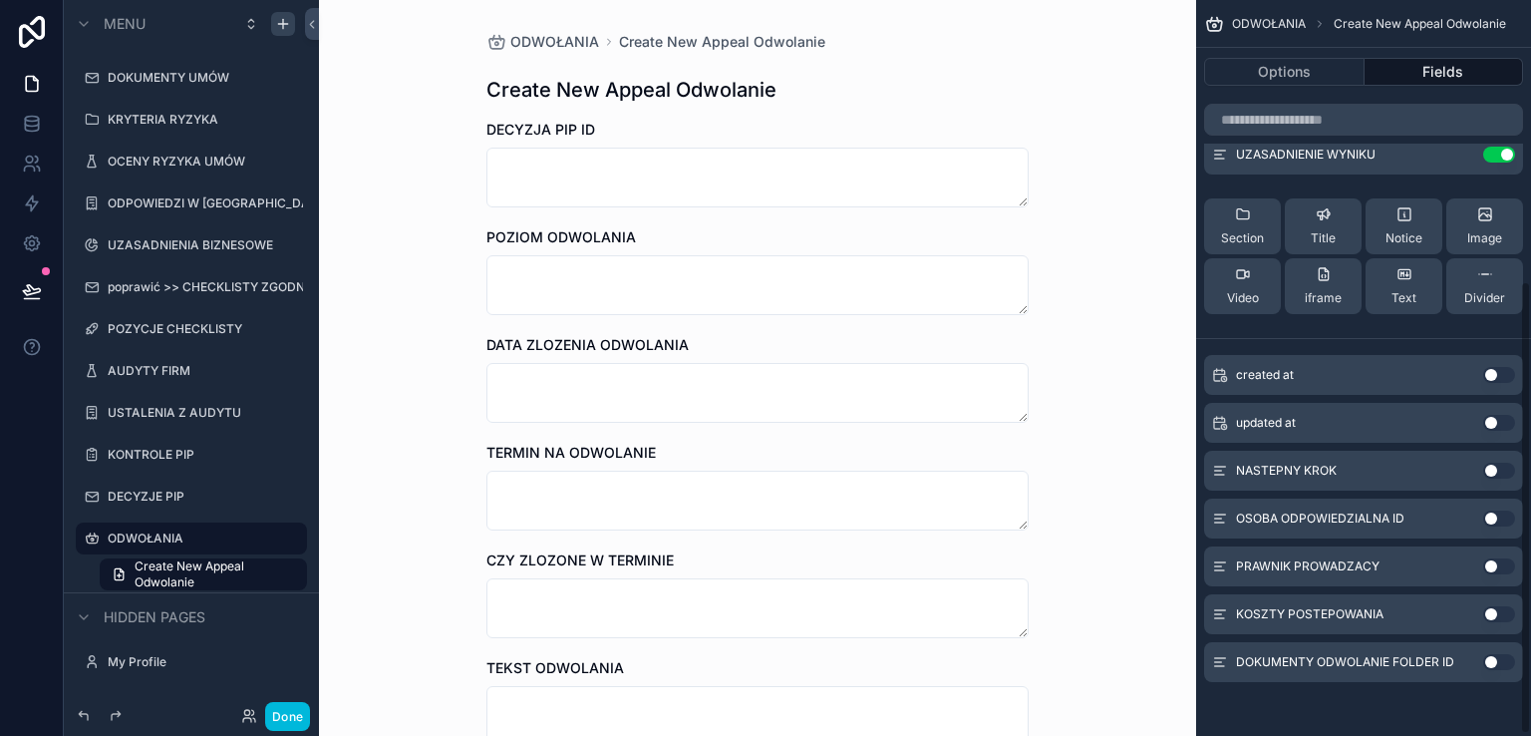
scroll to position [458, 0]
click at [1498, 469] on button "Use setting" at bounding box center [1499, 468] width 32 height 16
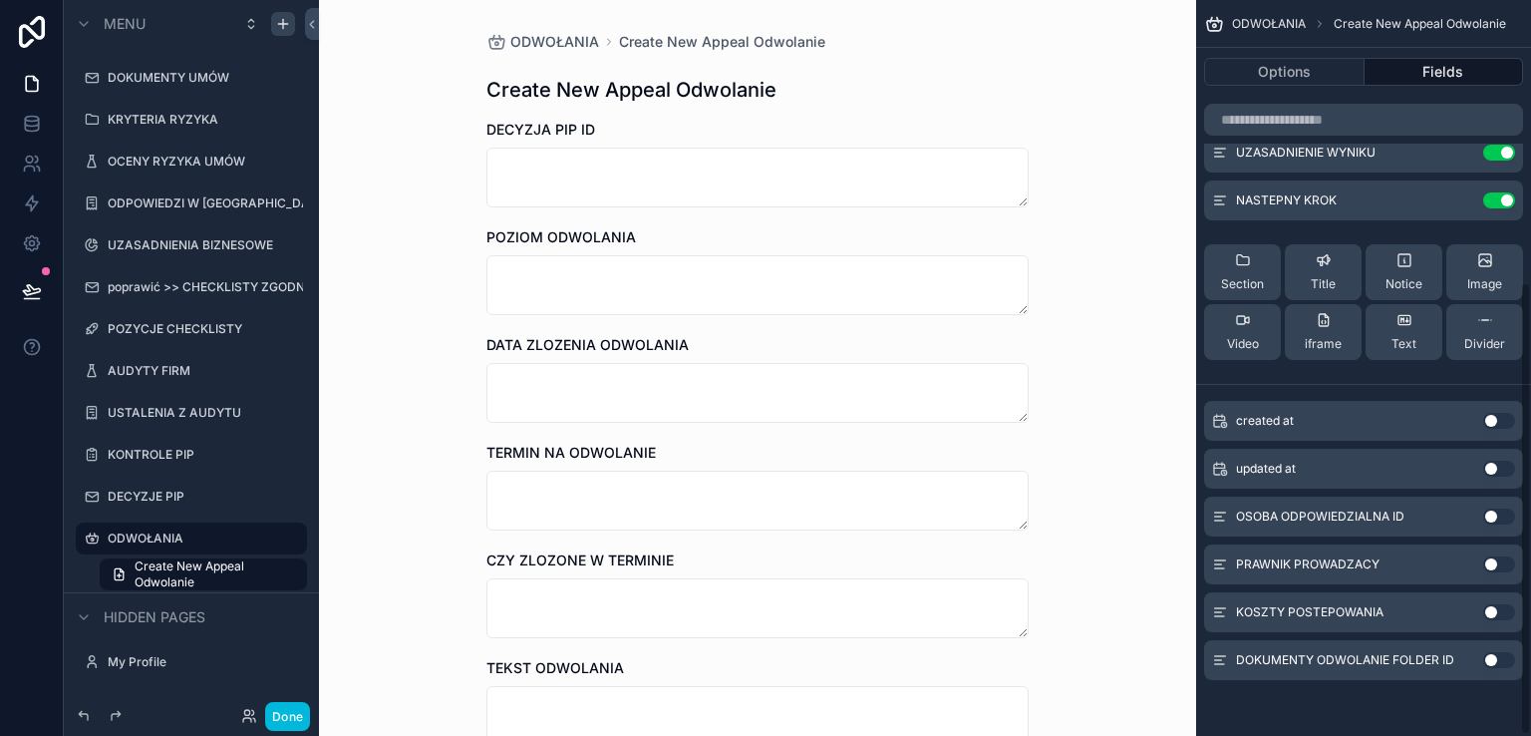
click at [1507, 511] on button "Use setting" at bounding box center [1499, 516] width 32 height 16
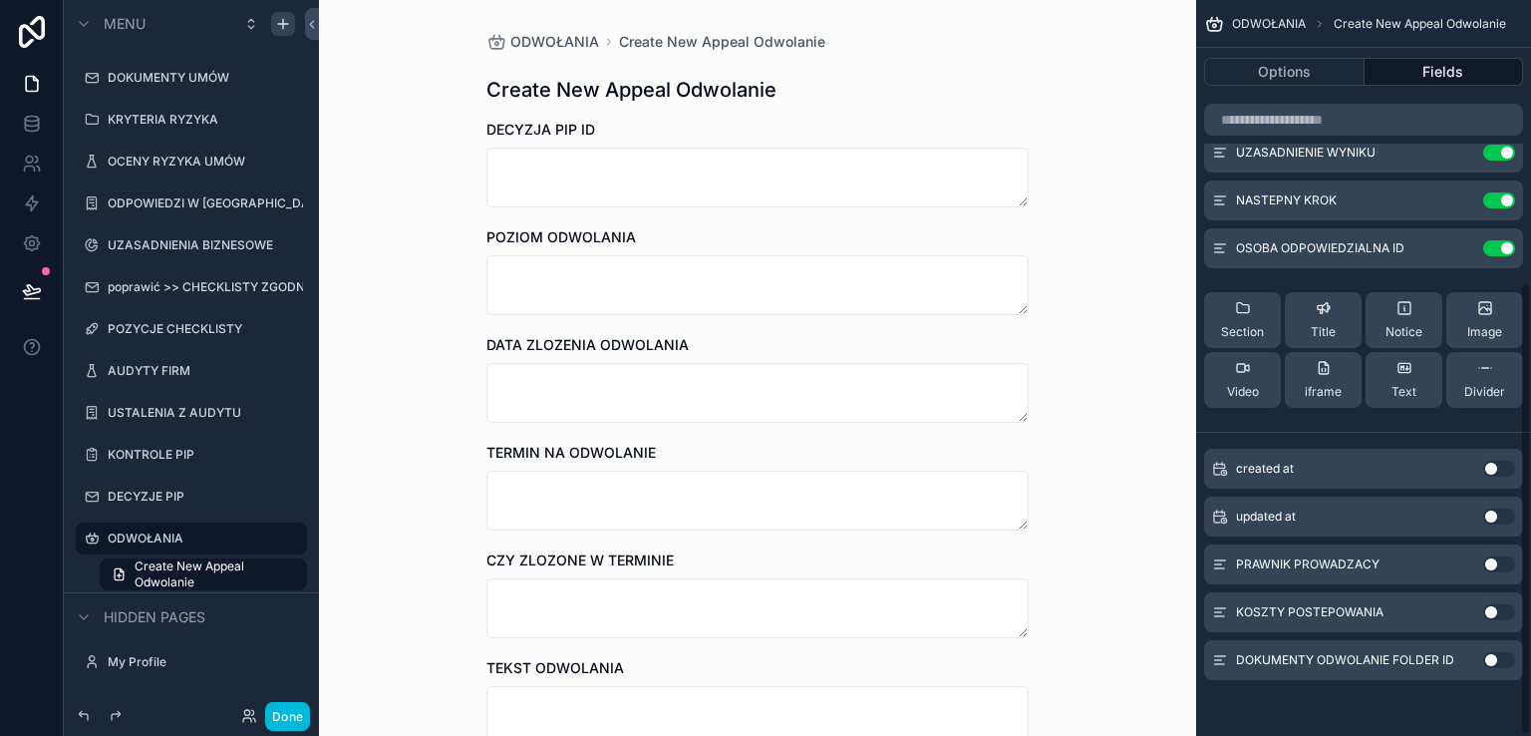
drag, startPoint x: 1503, startPoint y: 562, endPoint x: 1503, endPoint y: 607, distance: 44.8
click at [1503, 562] on button "Use setting" at bounding box center [1499, 564] width 32 height 16
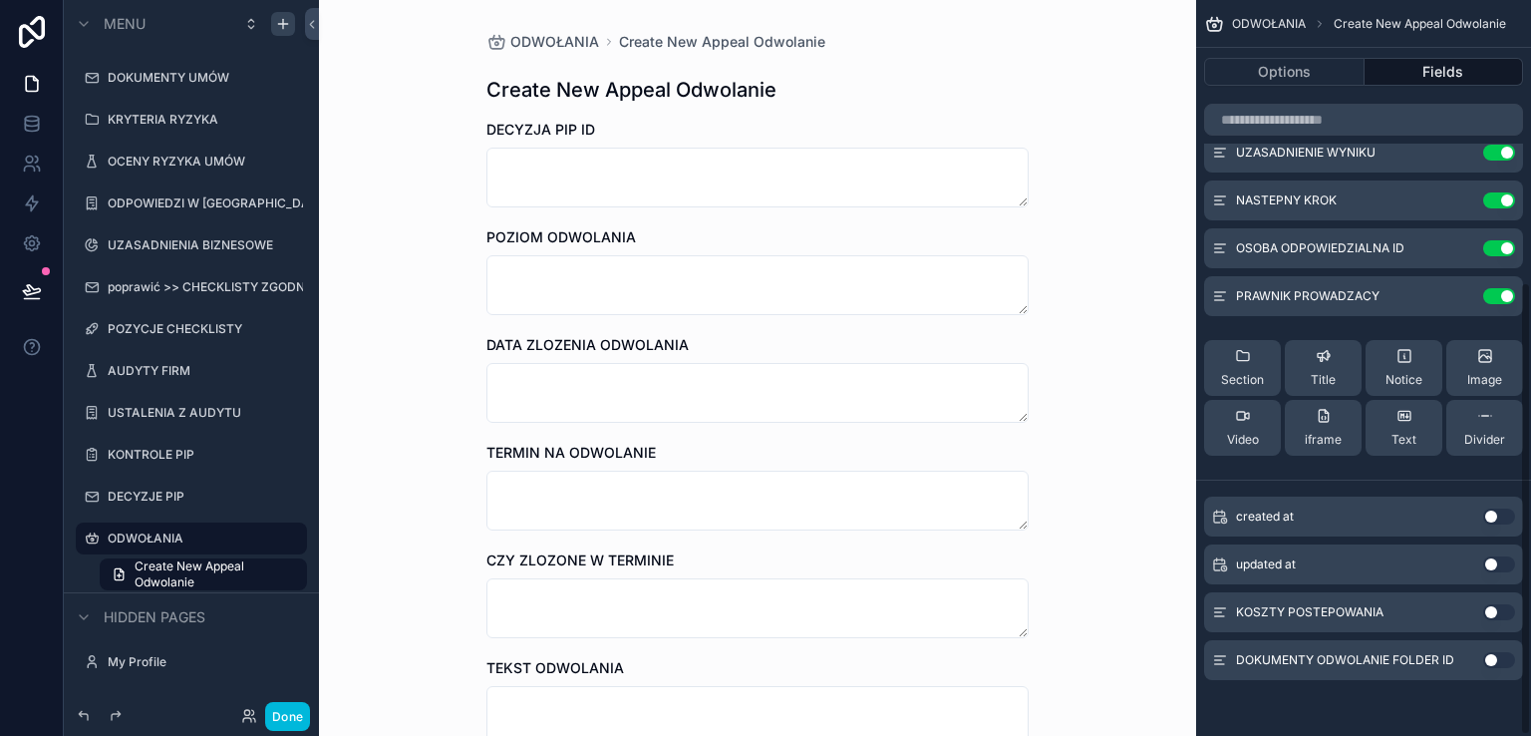
drag, startPoint x: 1505, startPoint y: 612, endPoint x: 1506, endPoint y: 647, distance: 34.9
click at [1506, 612] on button "Use setting" at bounding box center [1499, 612] width 32 height 16
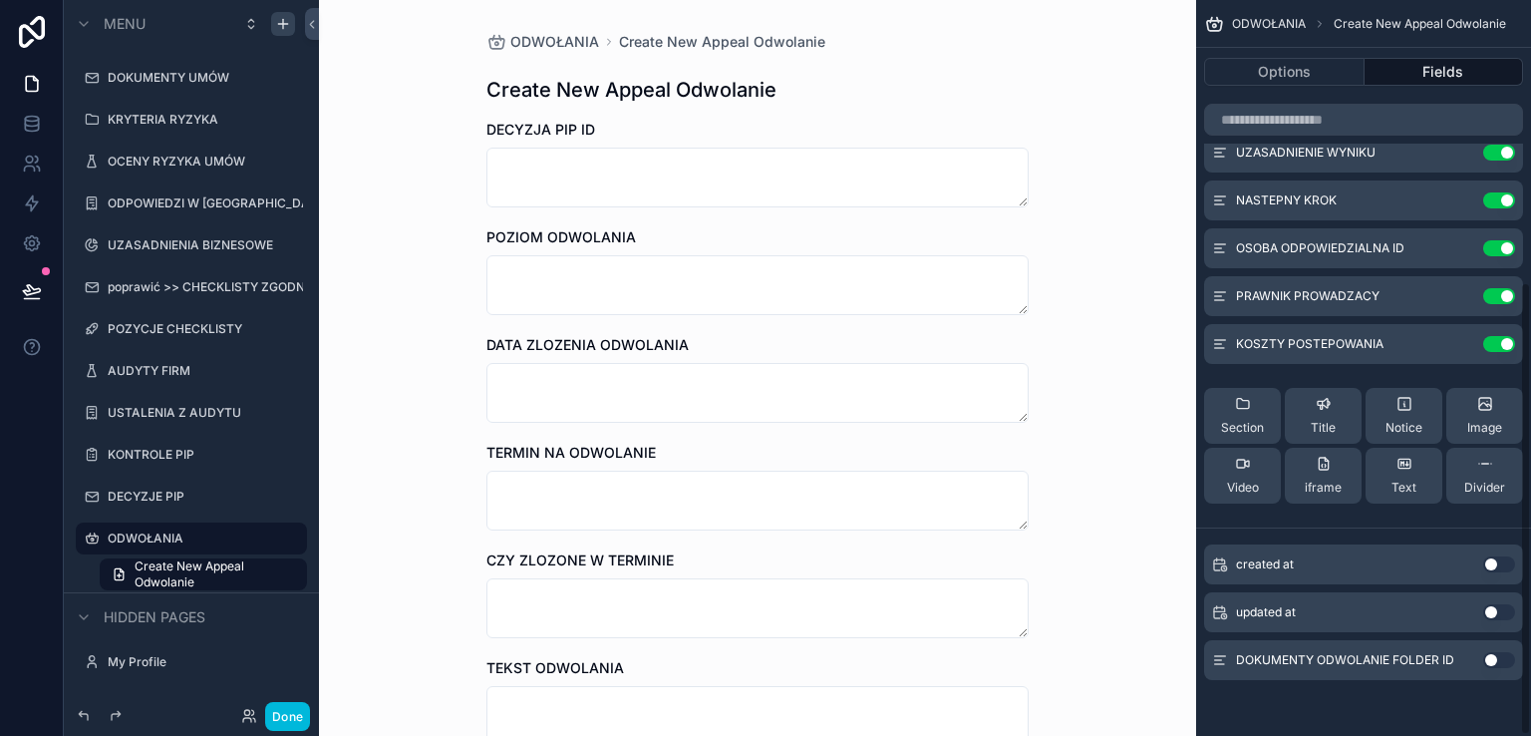
click at [1507, 657] on button "Use setting" at bounding box center [1499, 660] width 32 height 16
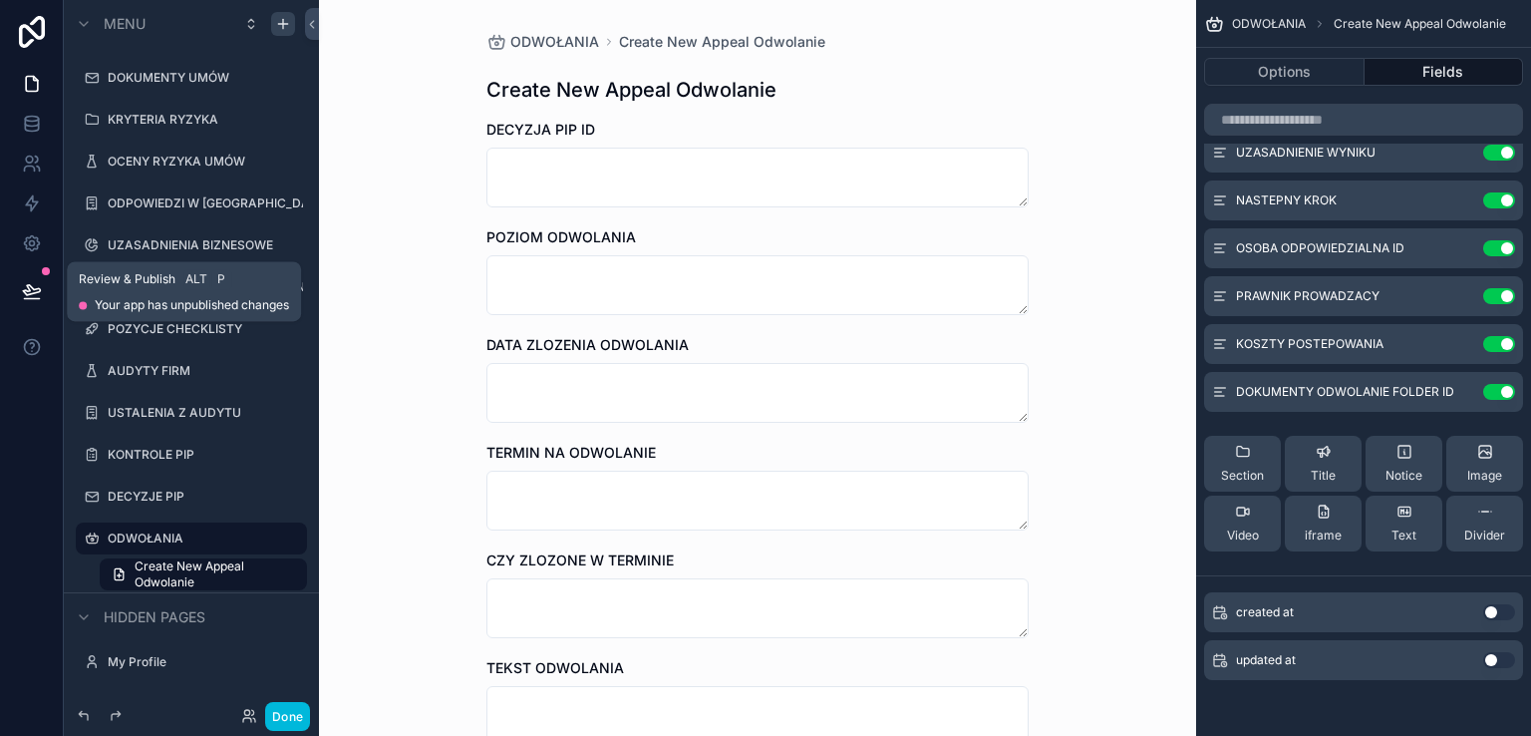
click at [23, 280] on button at bounding box center [32, 291] width 44 height 56
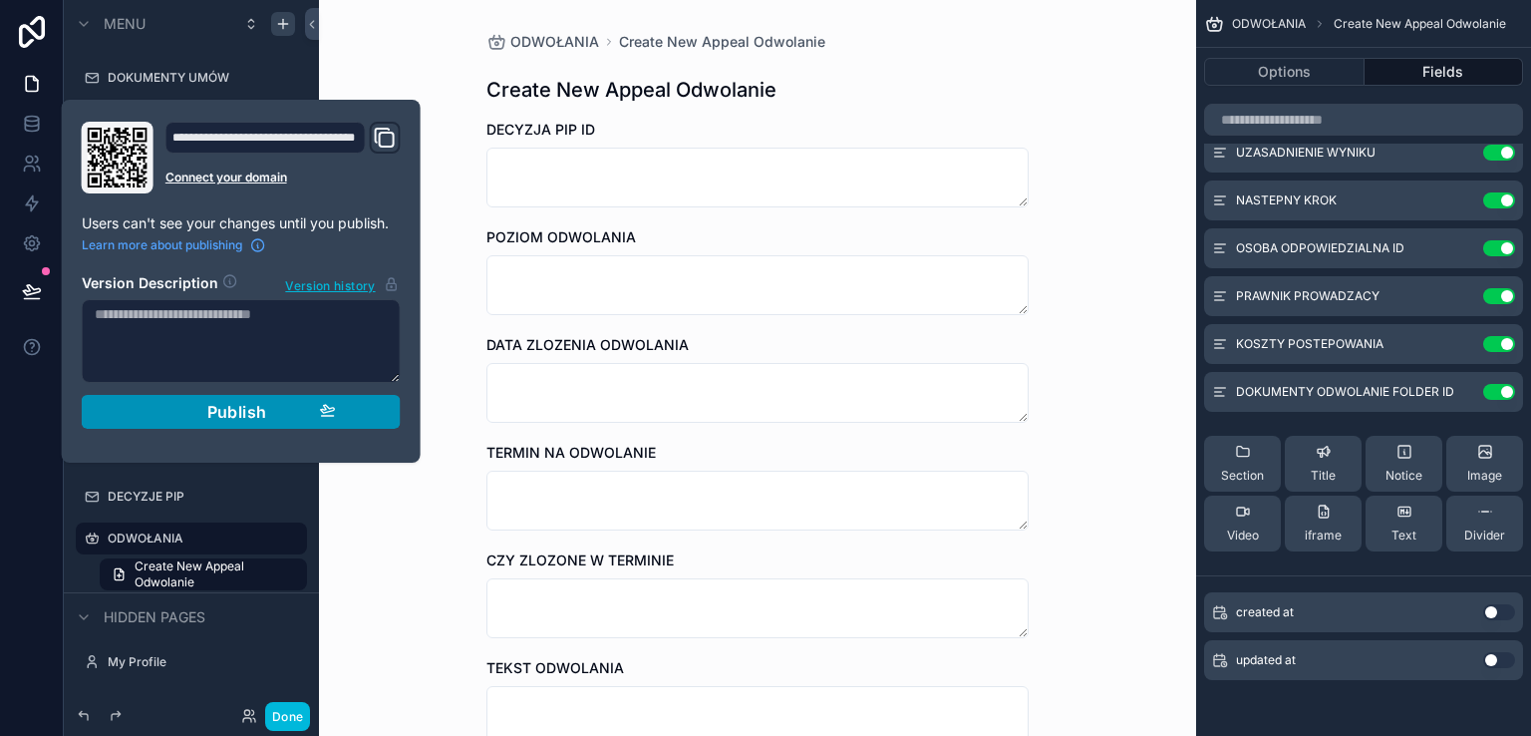
click at [244, 407] on span "Publish" at bounding box center [237, 412] width 60 height 20
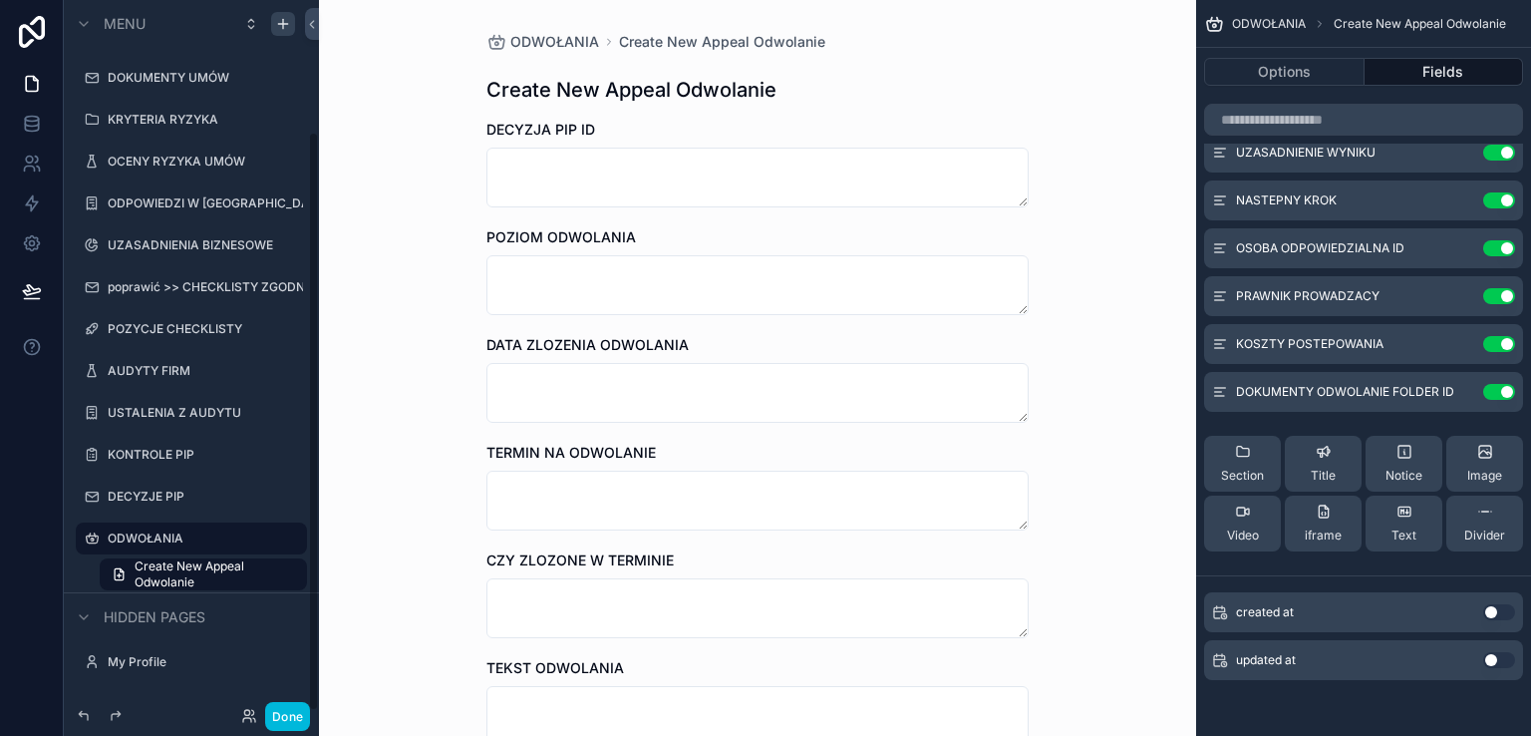
click at [294, 717] on button "Done" at bounding box center [287, 716] width 45 height 29
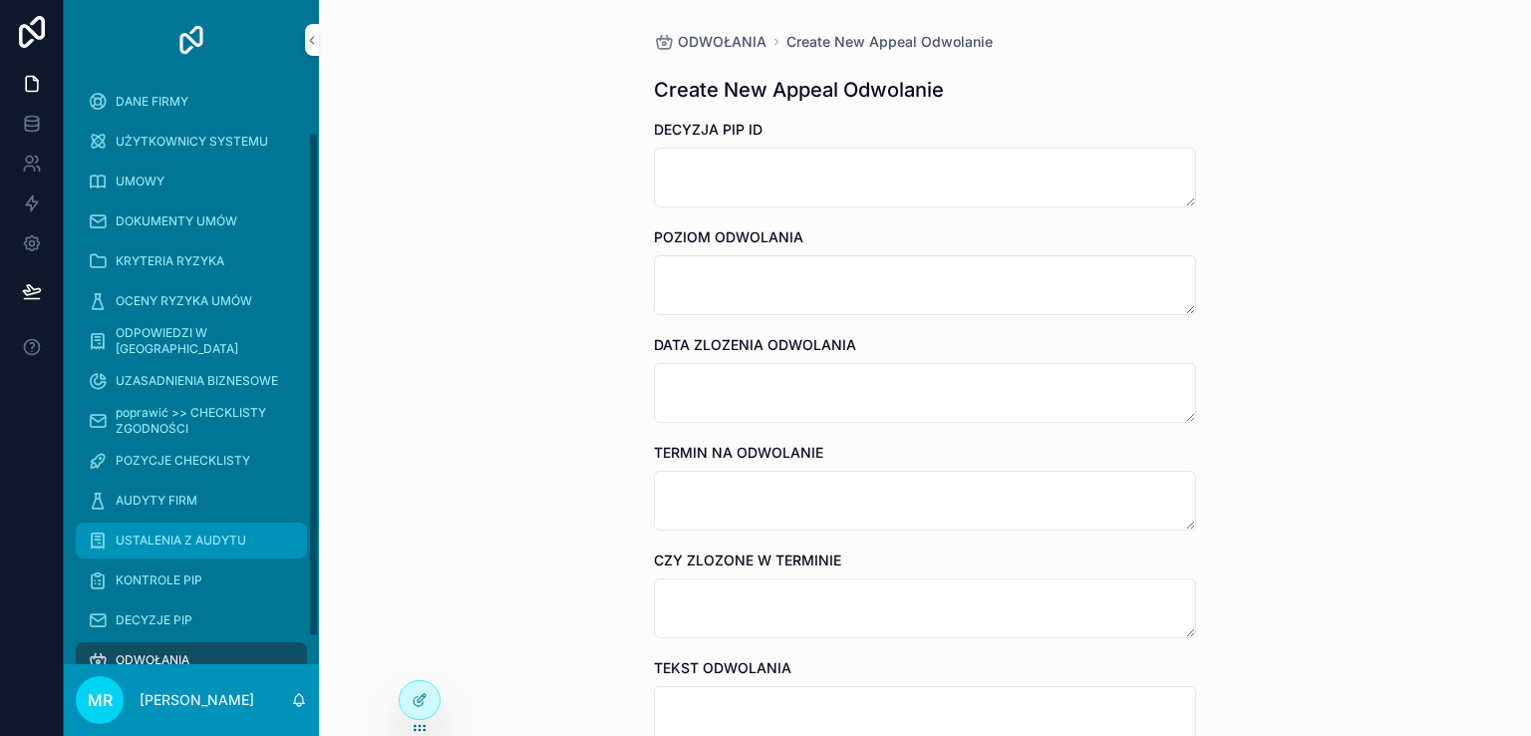
scroll to position [90, 0]
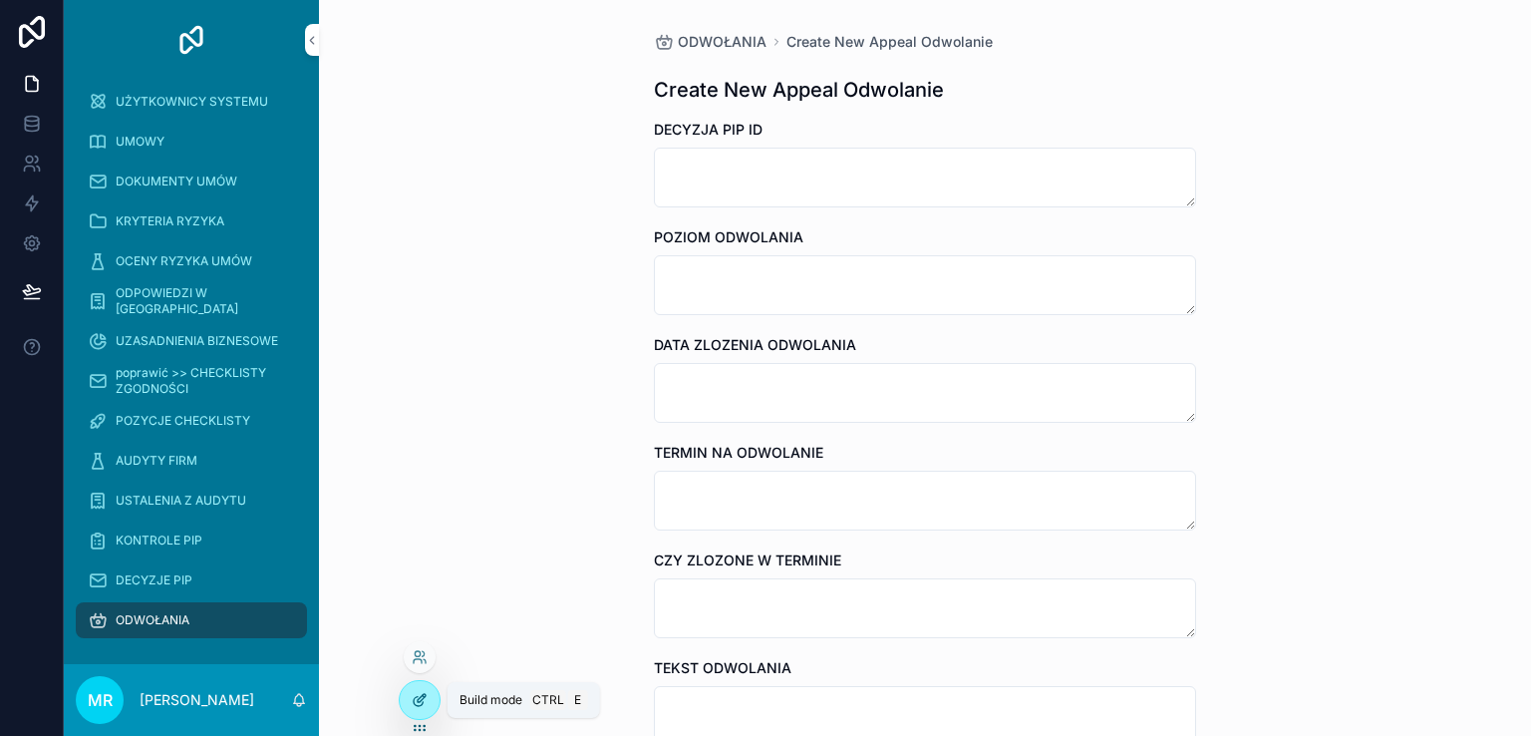
click at [409, 704] on div at bounding box center [420, 700] width 40 height 38
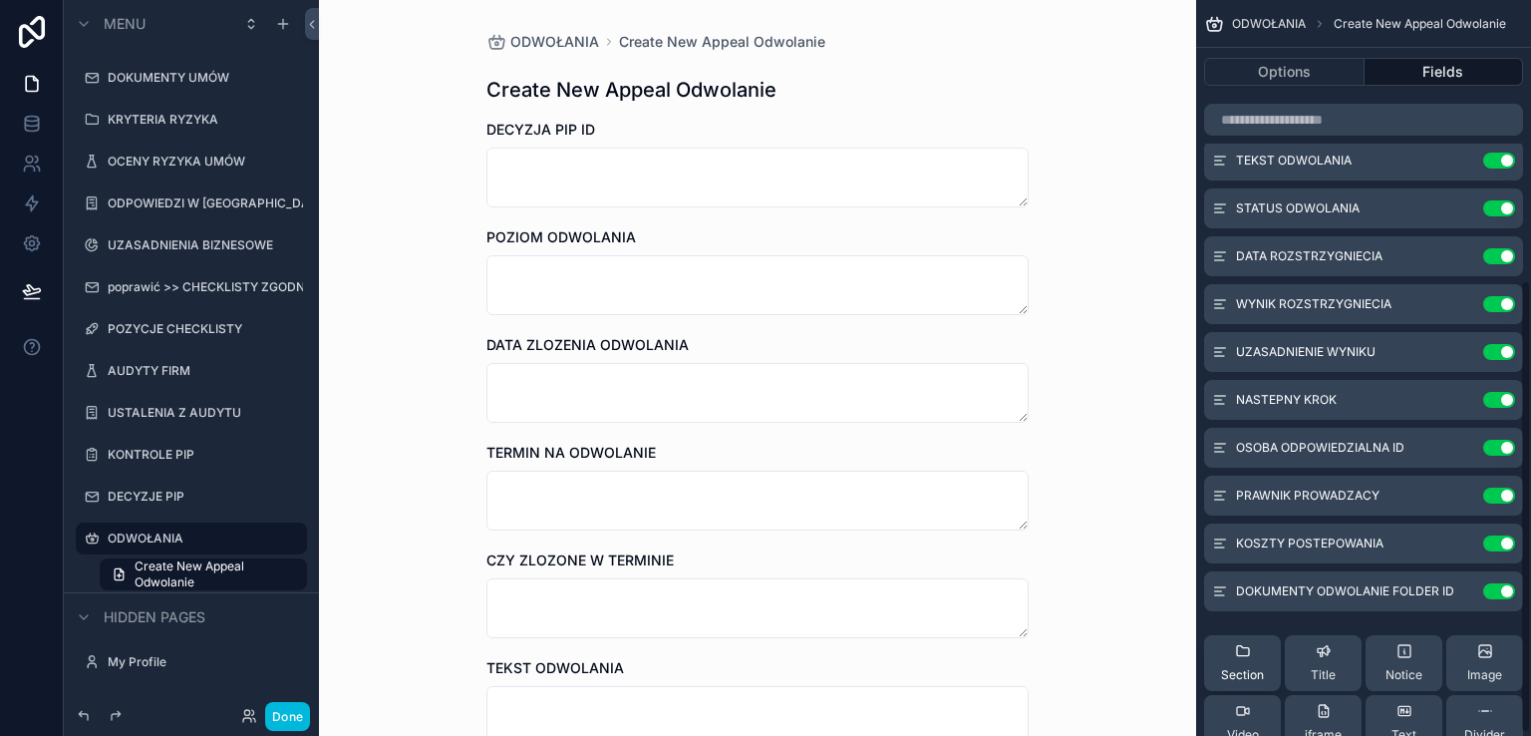
scroll to position [458, 0]
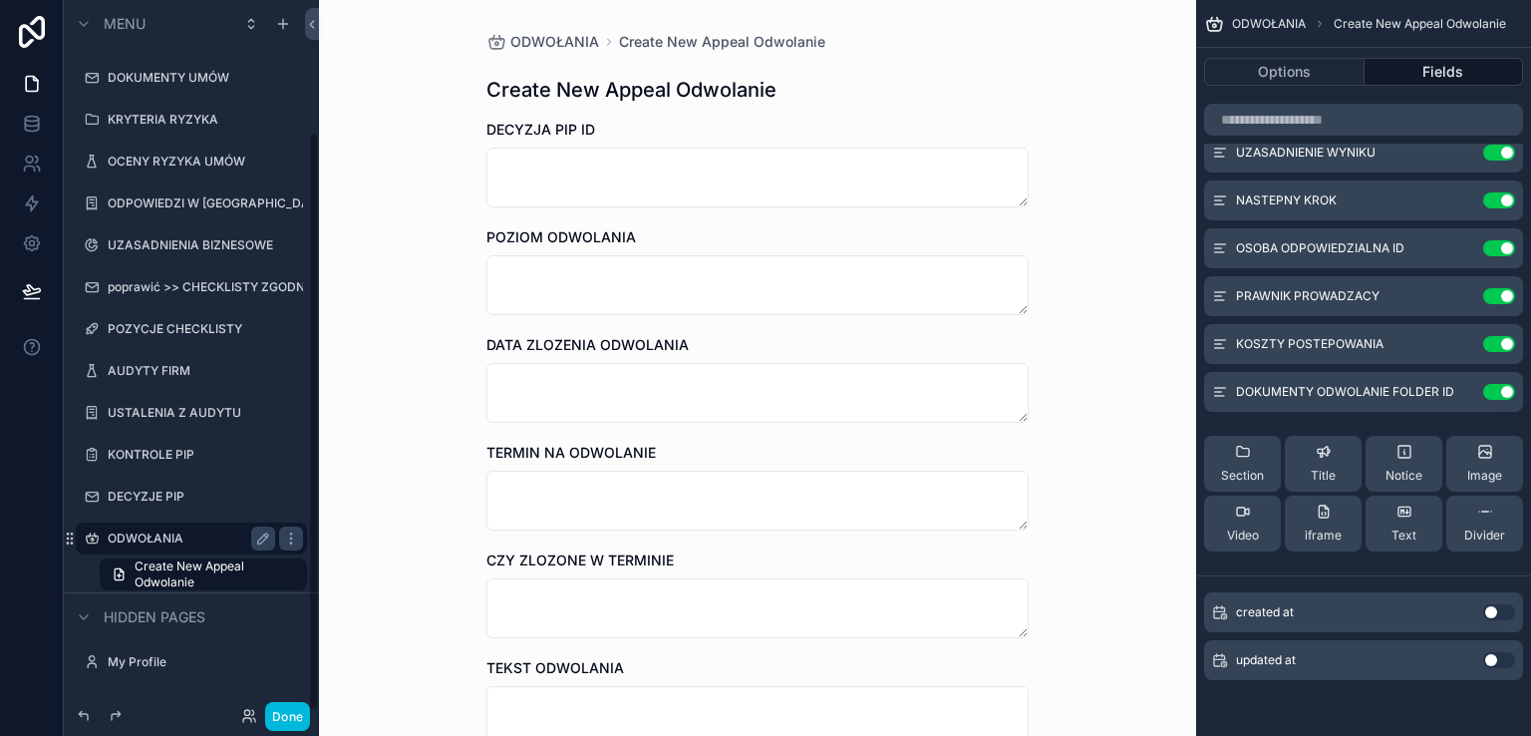
click at [223, 539] on label "ODWOŁANIA" at bounding box center [187, 538] width 159 height 16
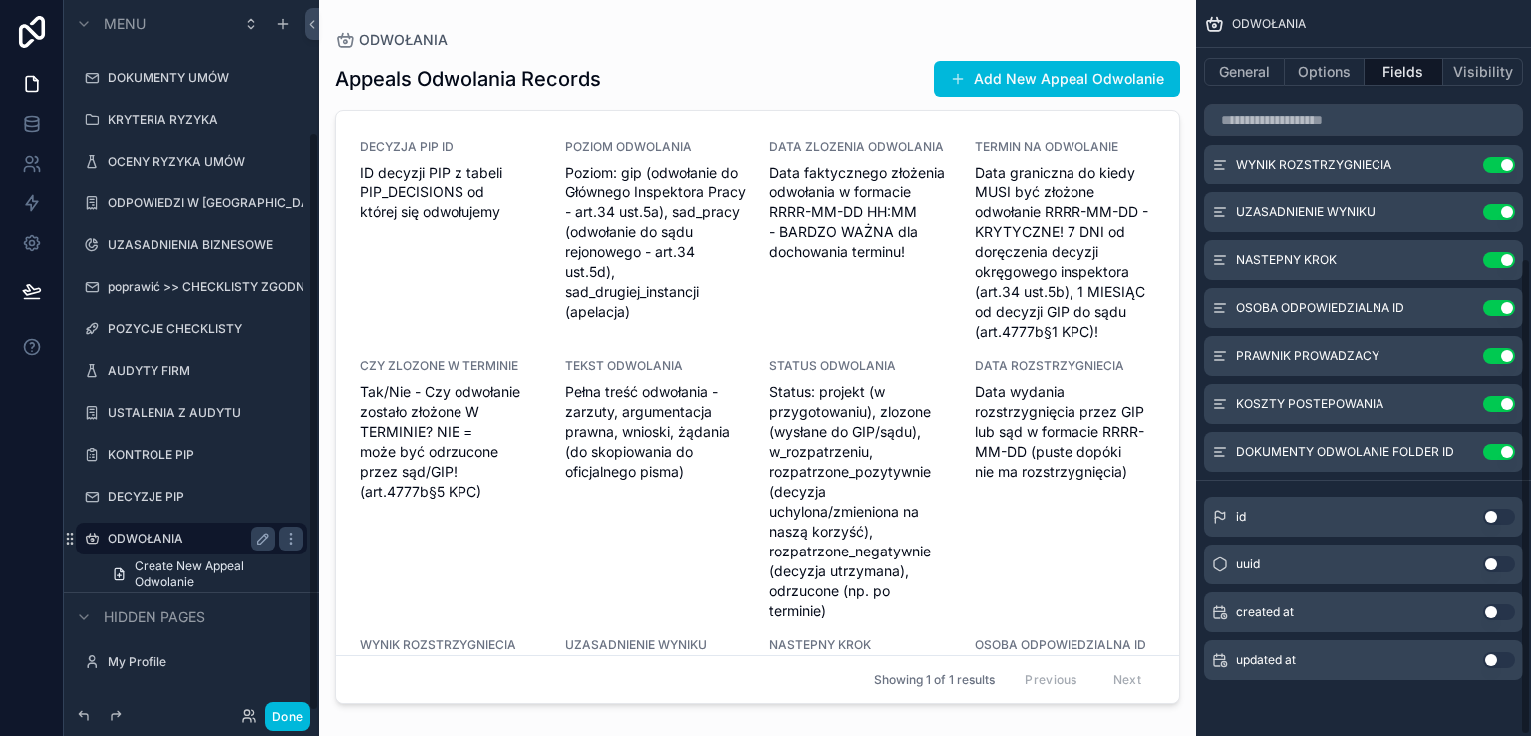
scroll to position [399, 0]
click at [284, 29] on icon "scrollable content" at bounding box center [283, 24] width 16 height 16
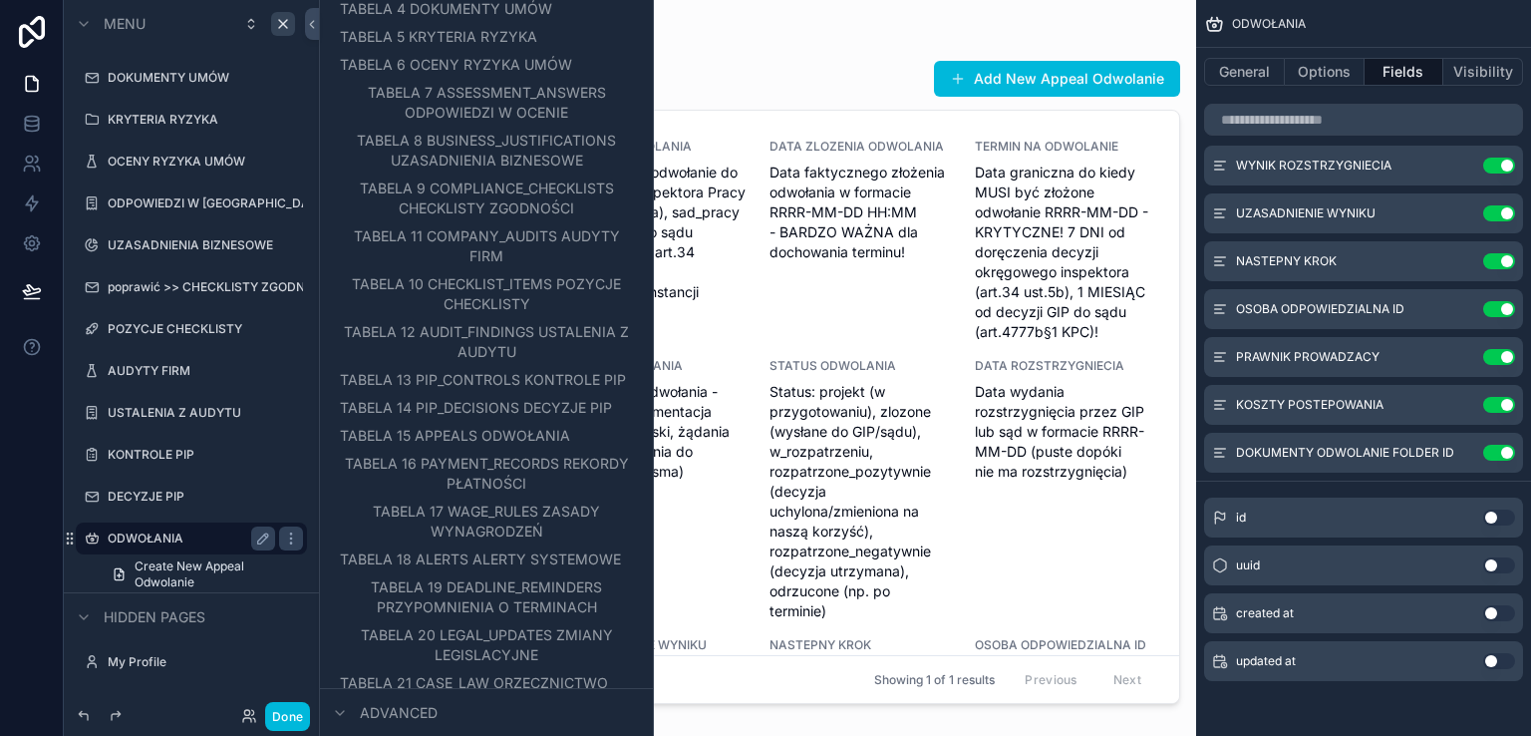
scroll to position [279, 0]
click at [494, 483] on span "TABELA 16 PAYMENT_RECORDS REKORDY PŁATNOŚCI" at bounding box center [496, 470] width 273 height 40
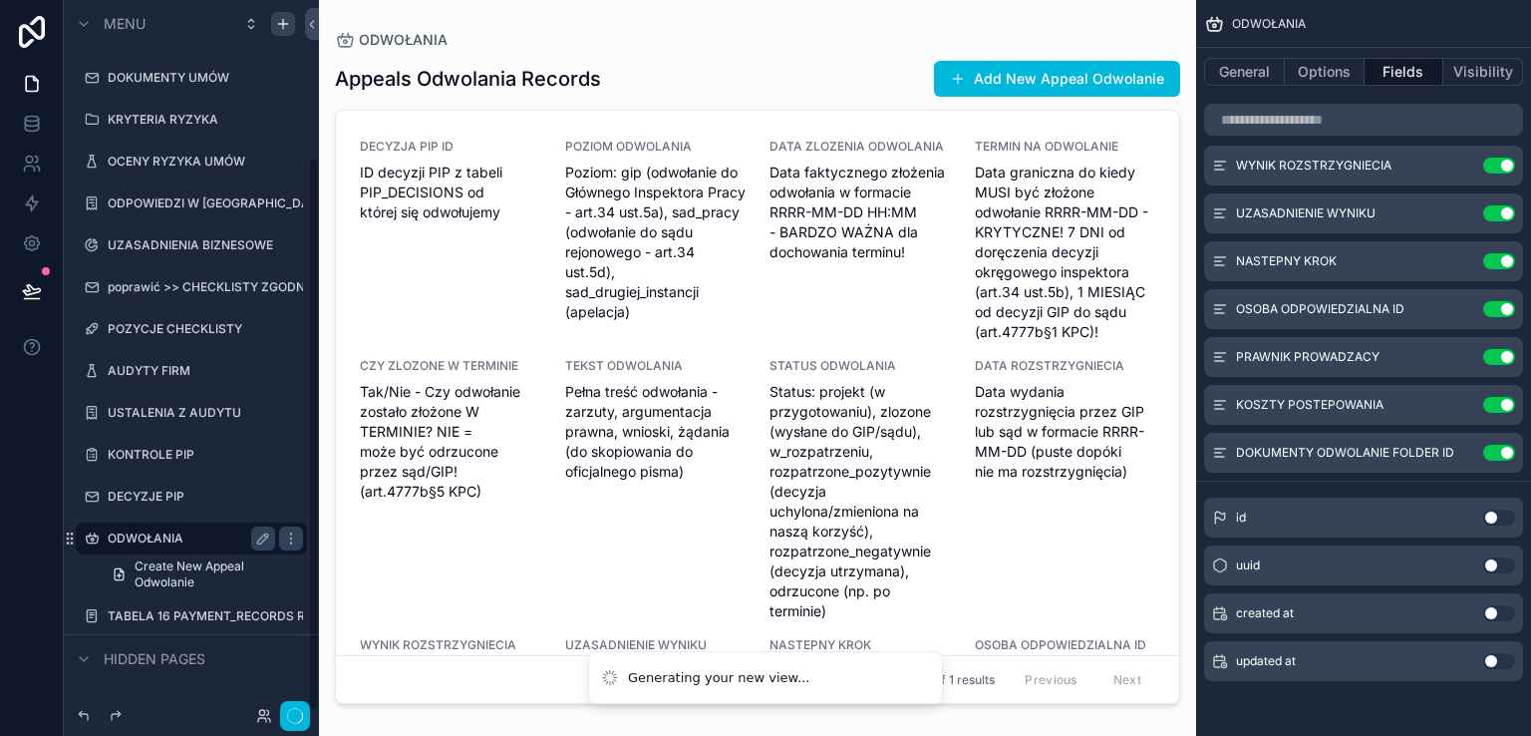
scroll to position [203, 0]
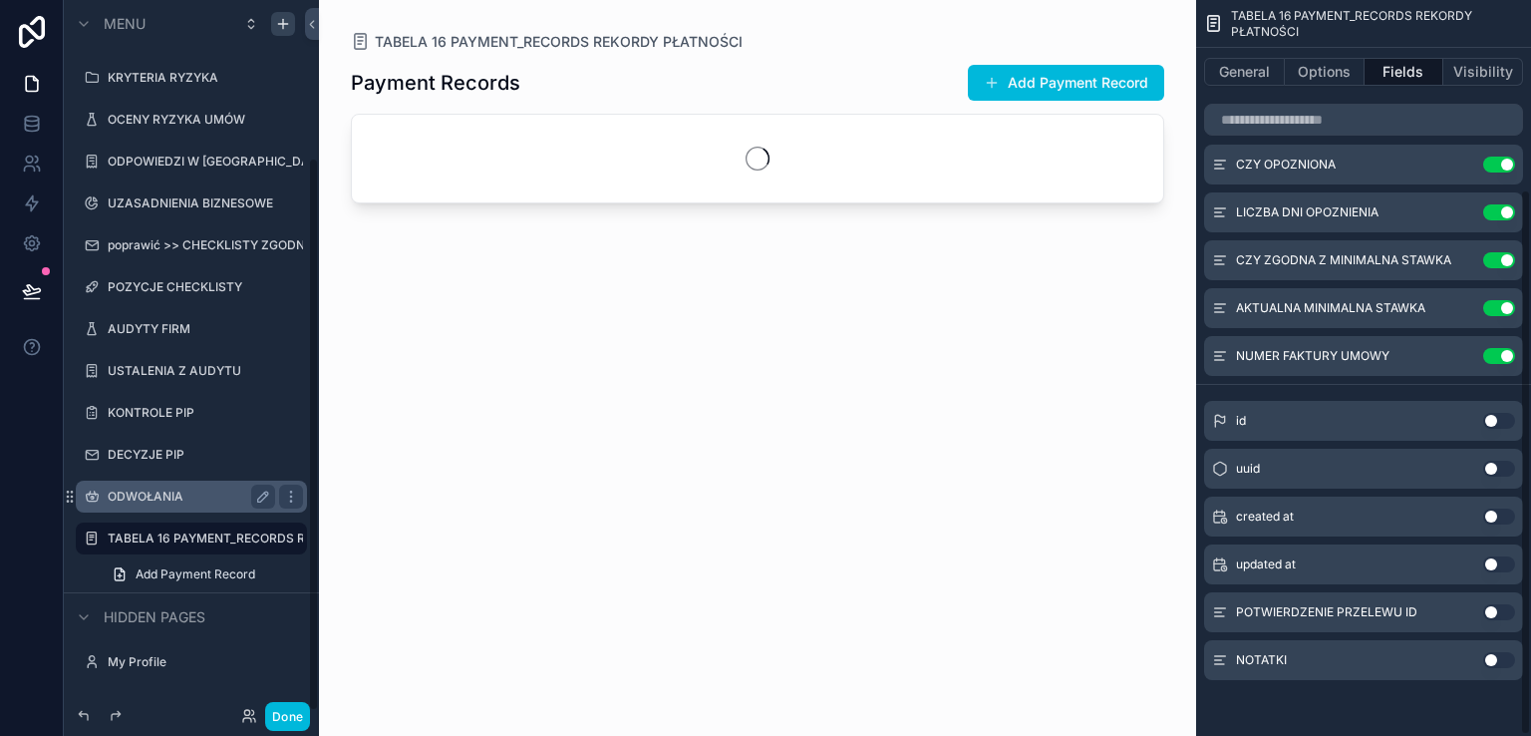
scroll to position [255, 0]
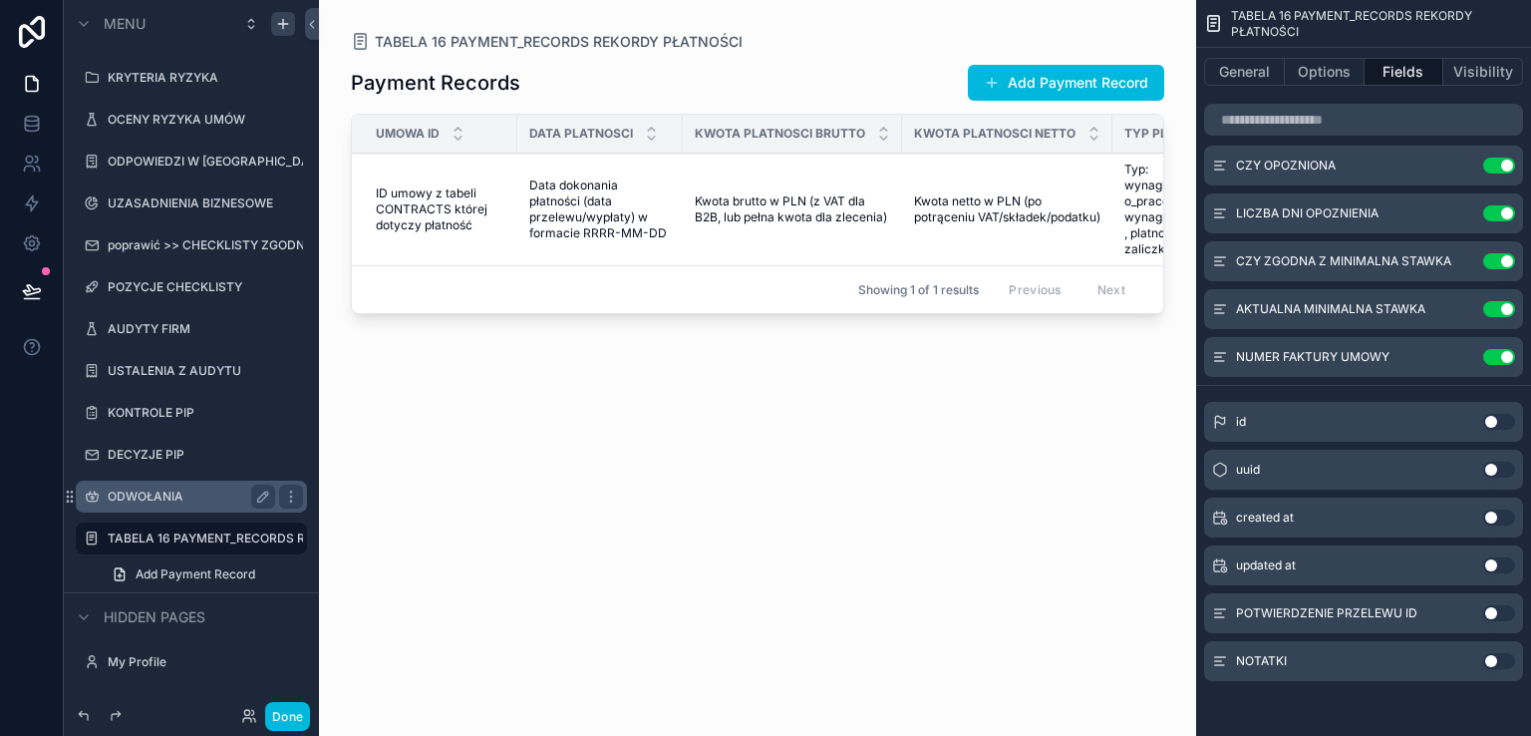
drag, startPoint x: 1506, startPoint y: 608, endPoint x: 1514, endPoint y: 631, distance: 24.3
click at [1507, 608] on button "Use setting" at bounding box center [1499, 613] width 32 height 16
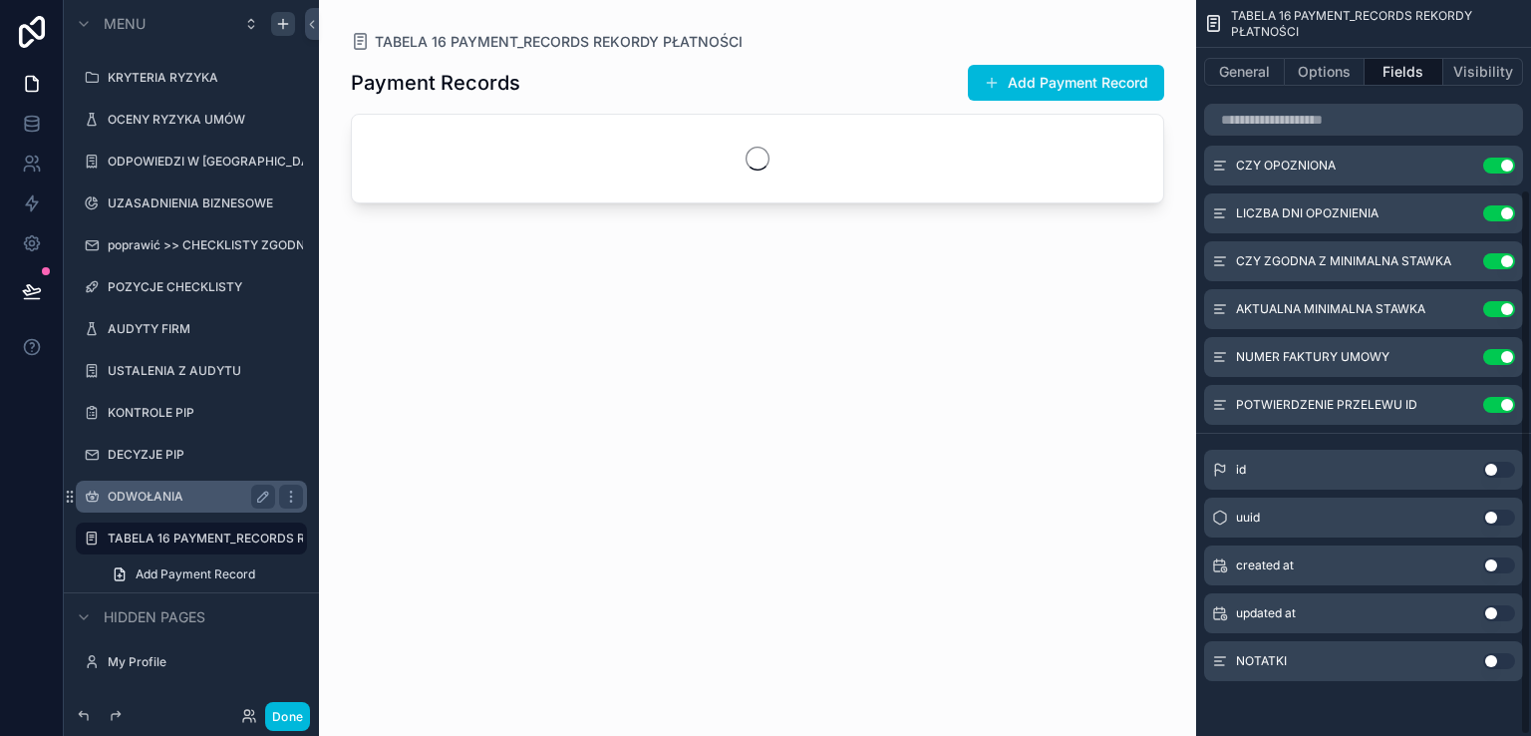
drag, startPoint x: 1507, startPoint y: 660, endPoint x: 1514, endPoint y: 668, distance: 10.6
click at [1505, 659] on button "Use setting" at bounding box center [1499, 661] width 32 height 16
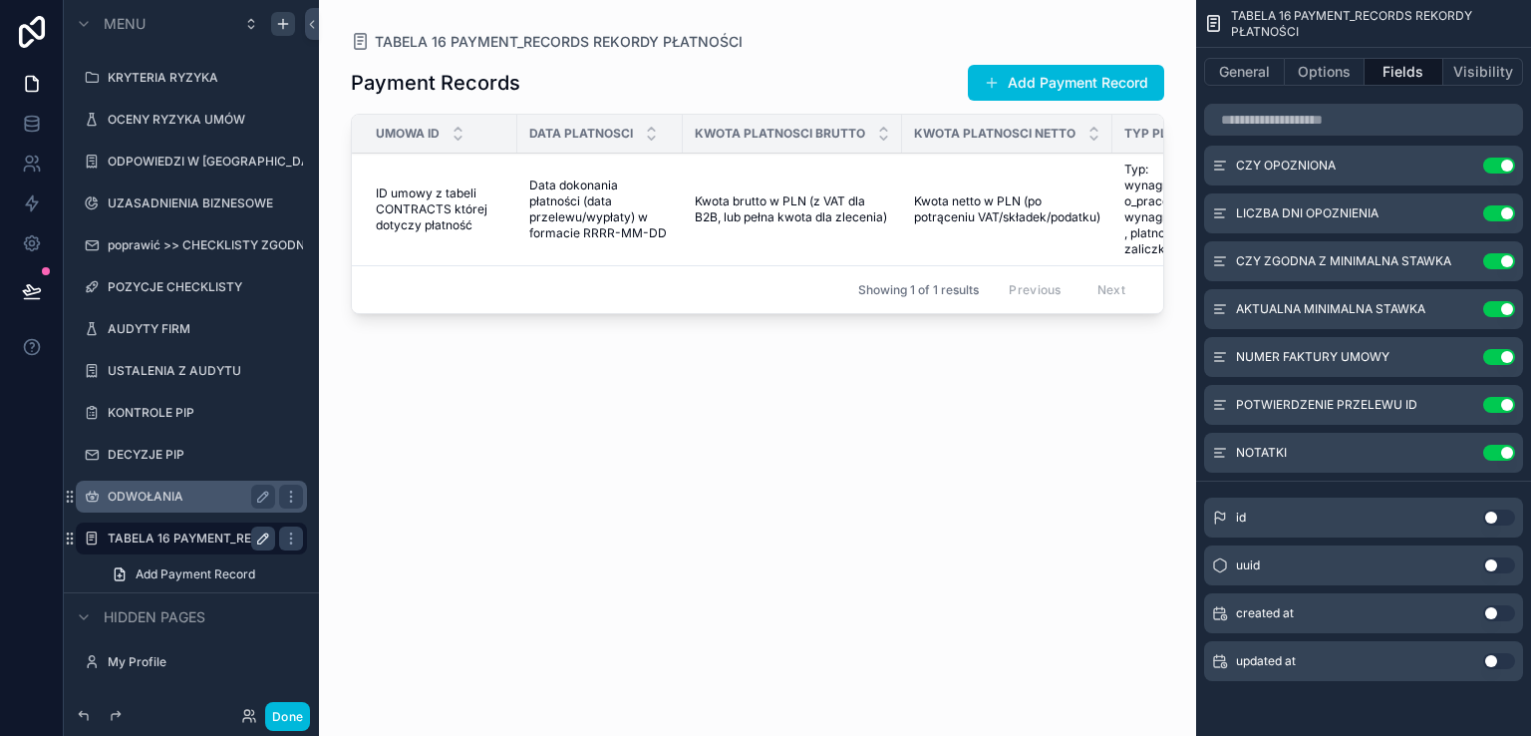
click at [263, 537] on icon "scrollable content" at bounding box center [263, 538] width 16 height 16
click at [211, 539] on input "**********" at bounding box center [176, 538] width 136 height 24
click at [230, 532] on input "**********" at bounding box center [176, 538] width 136 height 24
type input "**********"
click at [255, 534] on icon "scrollable content" at bounding box center [263, 538] width 16 height 16
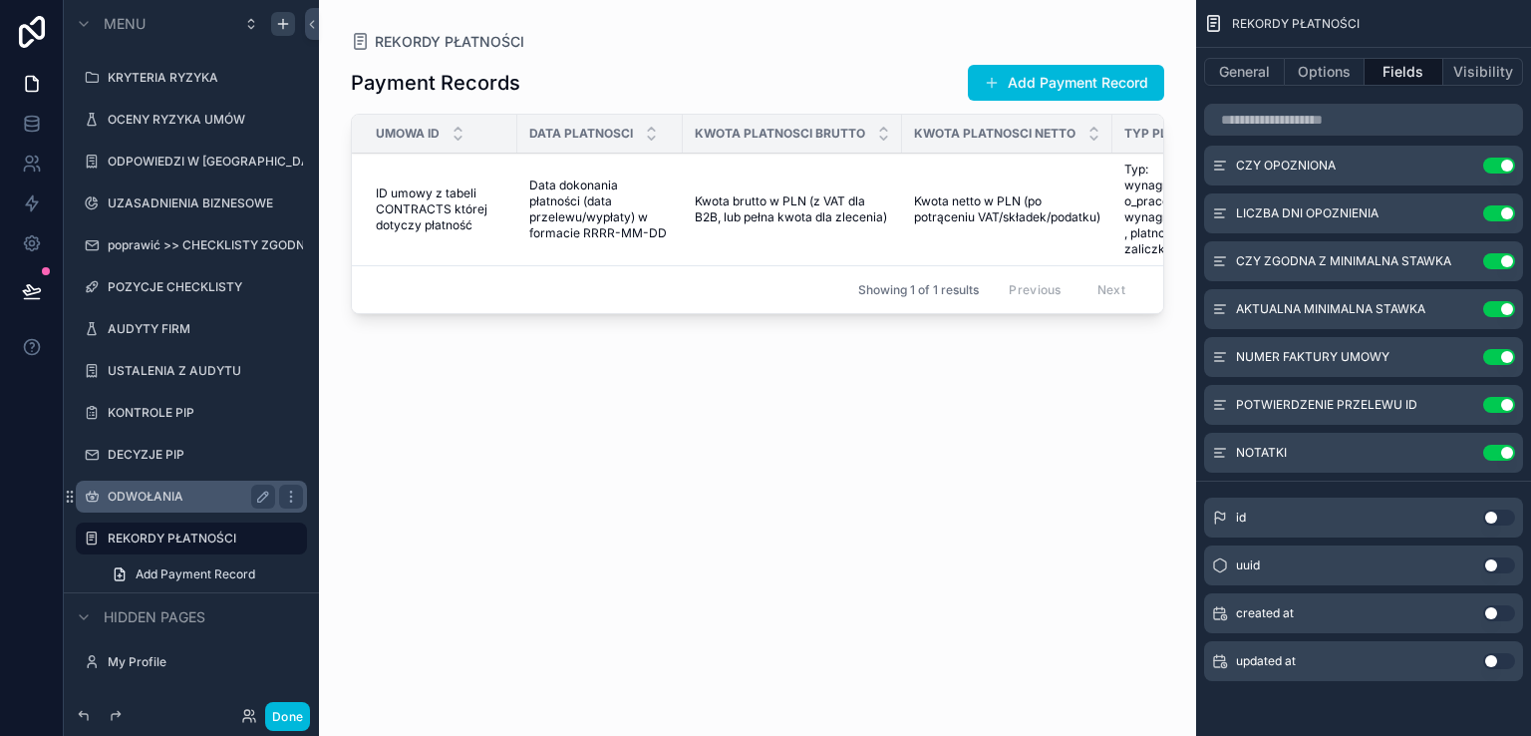
click at [898, 176] on div "scrollable content" at bounding box center [757, 356] width 877 height 712
click at [842, 186] on td "Kwota brutto w PLN (z VAT dla B2B, lub pełna kwota dla zlecenia) Kwota brutto w…" at bounding box center [792, 209] width 219 height 113
click at [721, 206] on span "Kwota brutto w PLN (z VAT dla B2B, lub pełna kwota dla zlecenia)" at bounding box center [792, 209] width 195 height 32
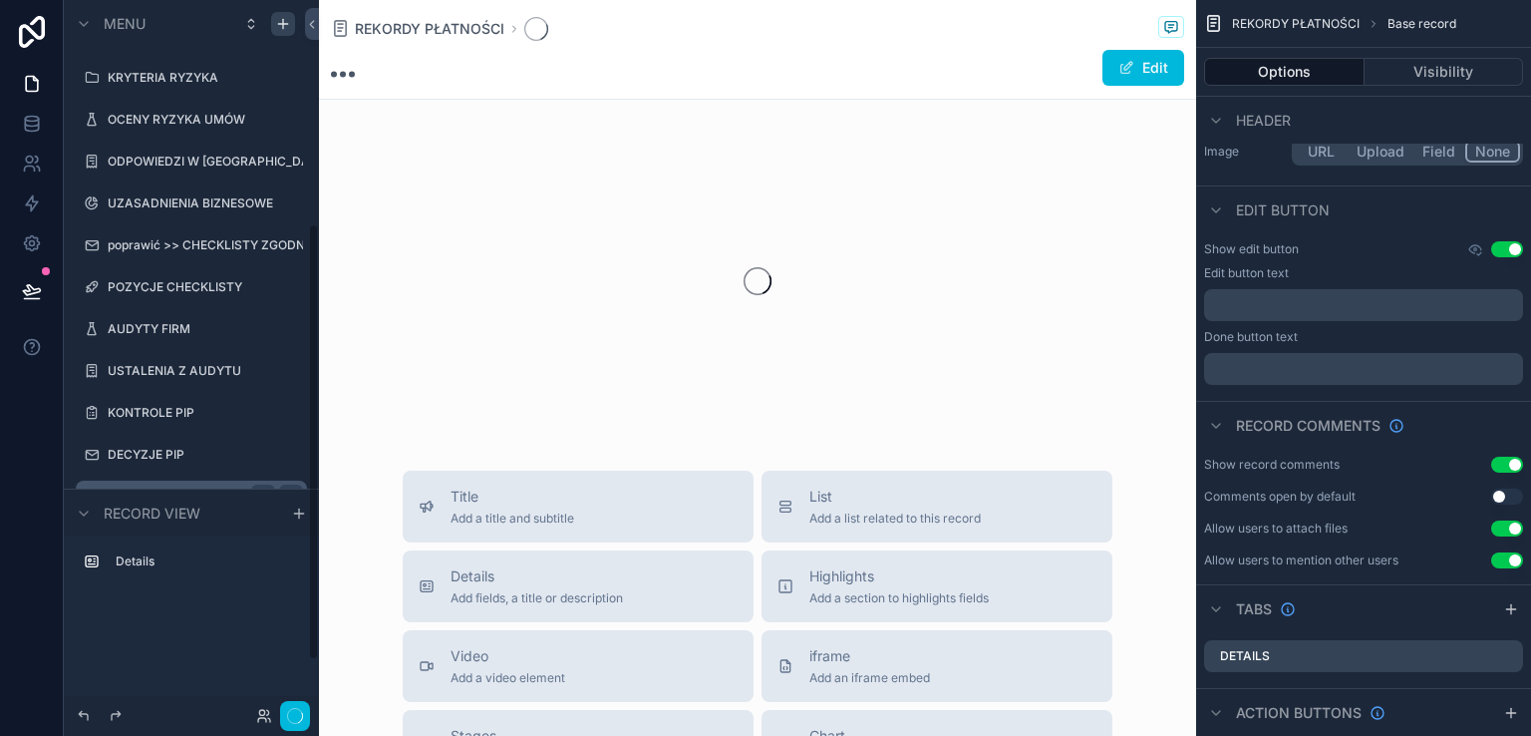
scroll to position [364, 0]
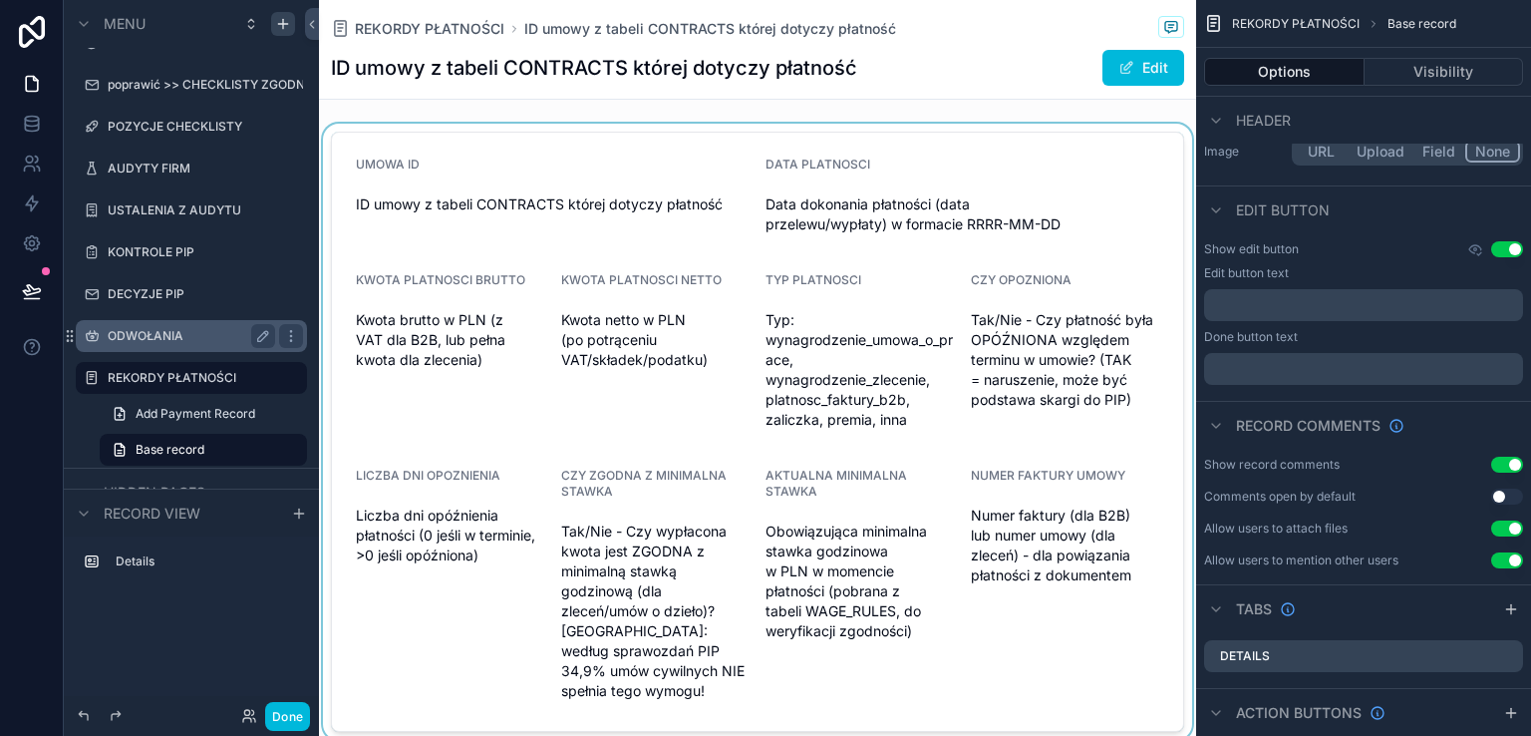
click at [691, 249] on div "scrollable content" at bounding box center [757, 432] width 877 height 616
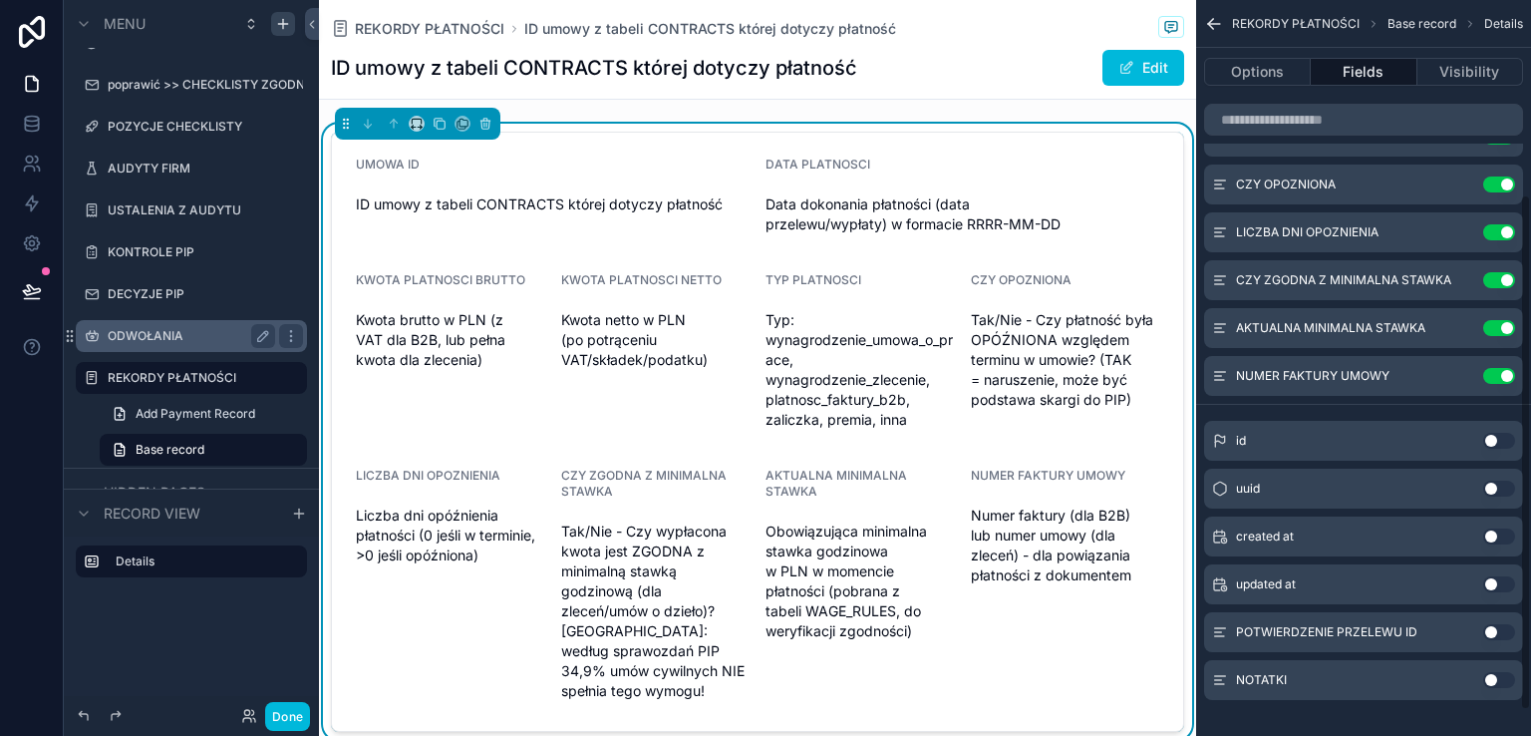
scroll to position [313, 0]
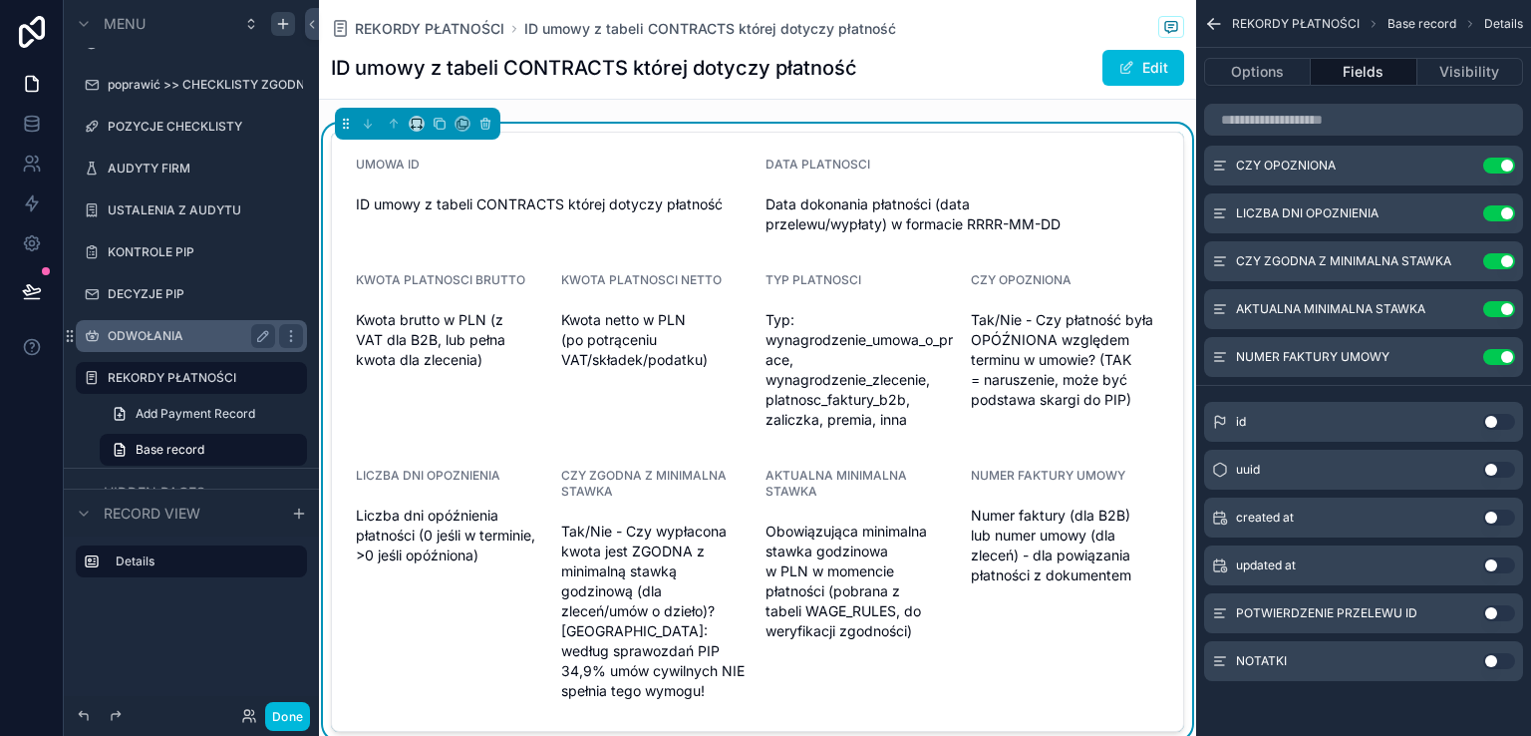
drag, startPoint x: 1507, startPoint y: 615, endPoint x: 1511, endPoint y: 657, distance: 42.0
click at [1507, 615] on button "Use setting" at bounding box center [1499, 613] width 32 height 16
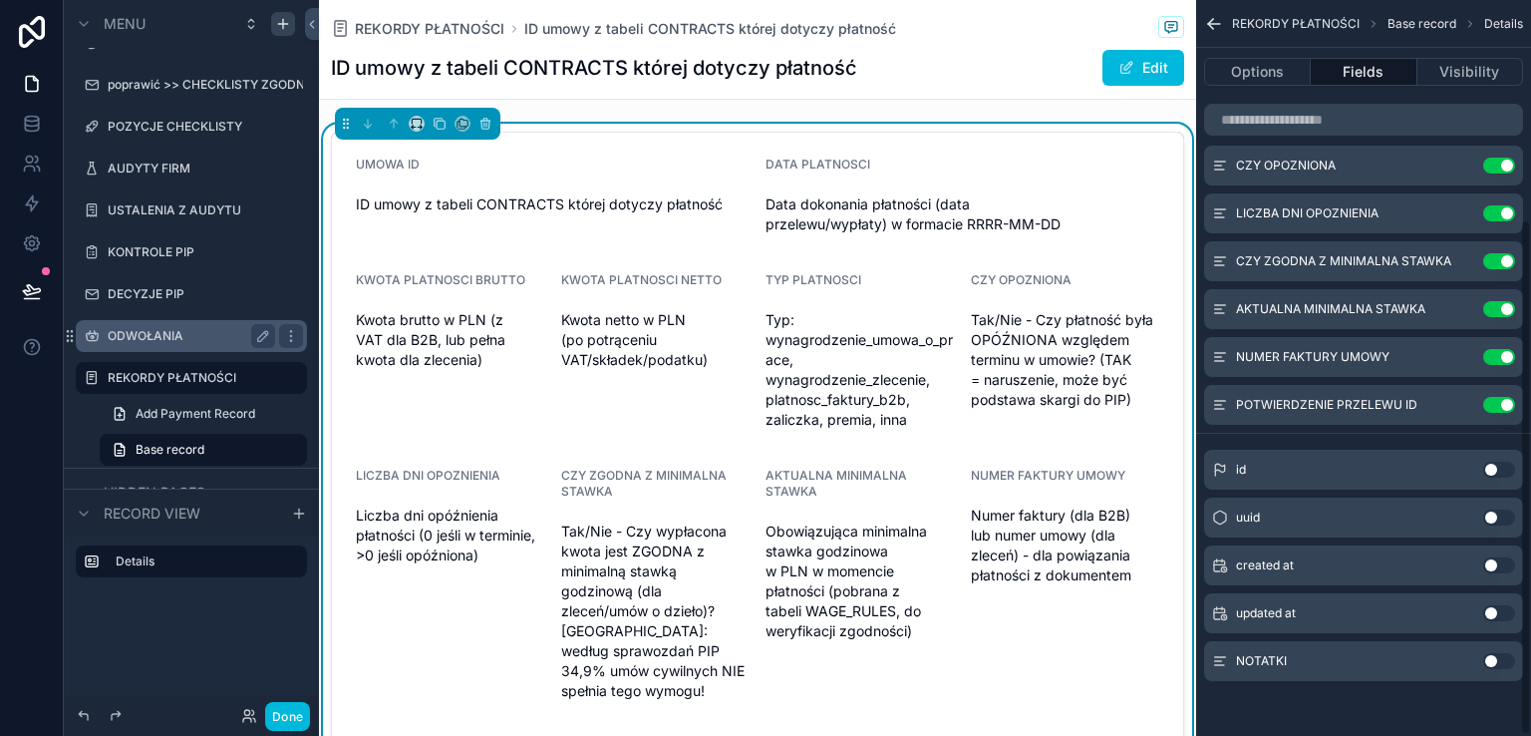
click at [1504, 659] on button "Use setting" at bounding box center [1499, 661] width 32 height 16
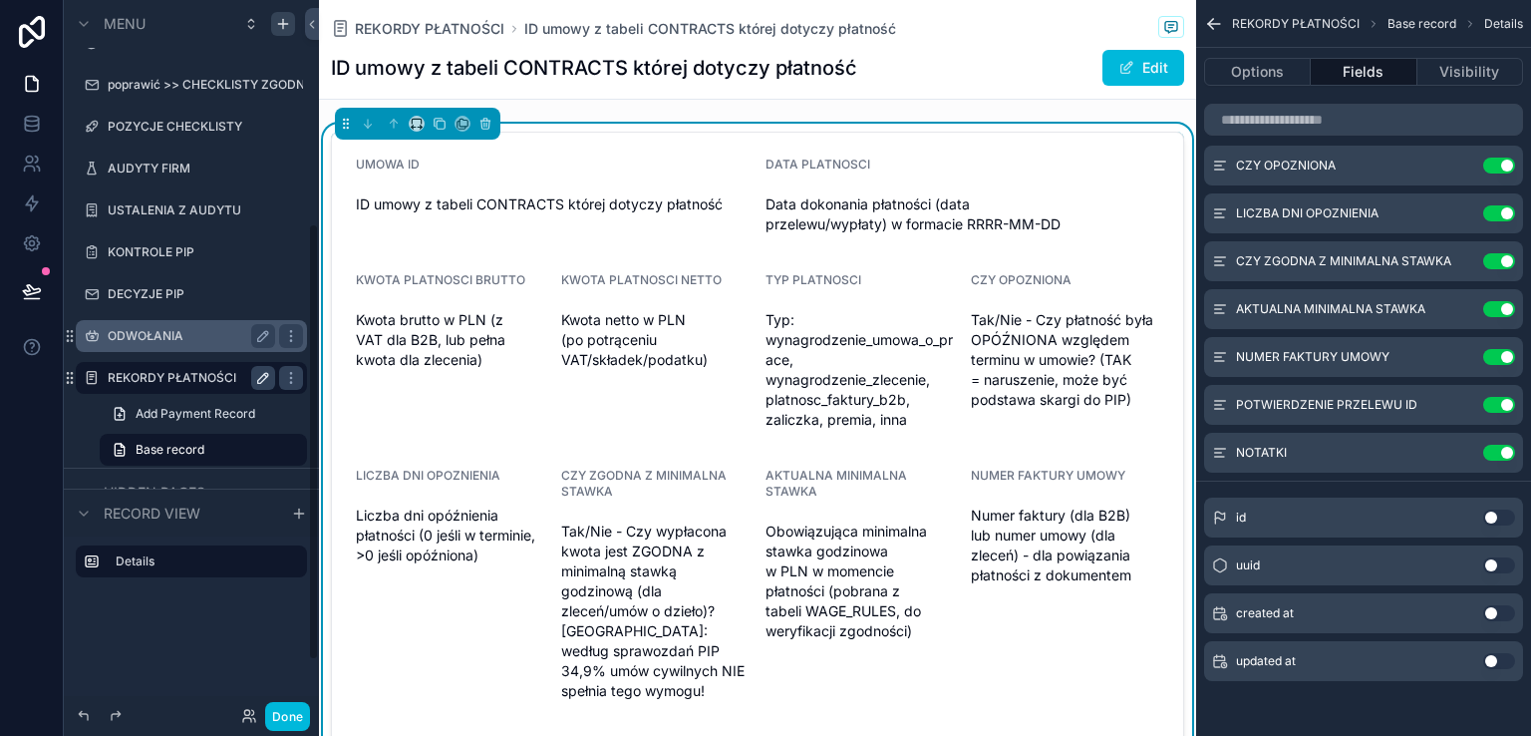
click at [184, 379] on label "REKORDY PŁATNOŚCI" at bounding box center [187, 378] width 159 height 16
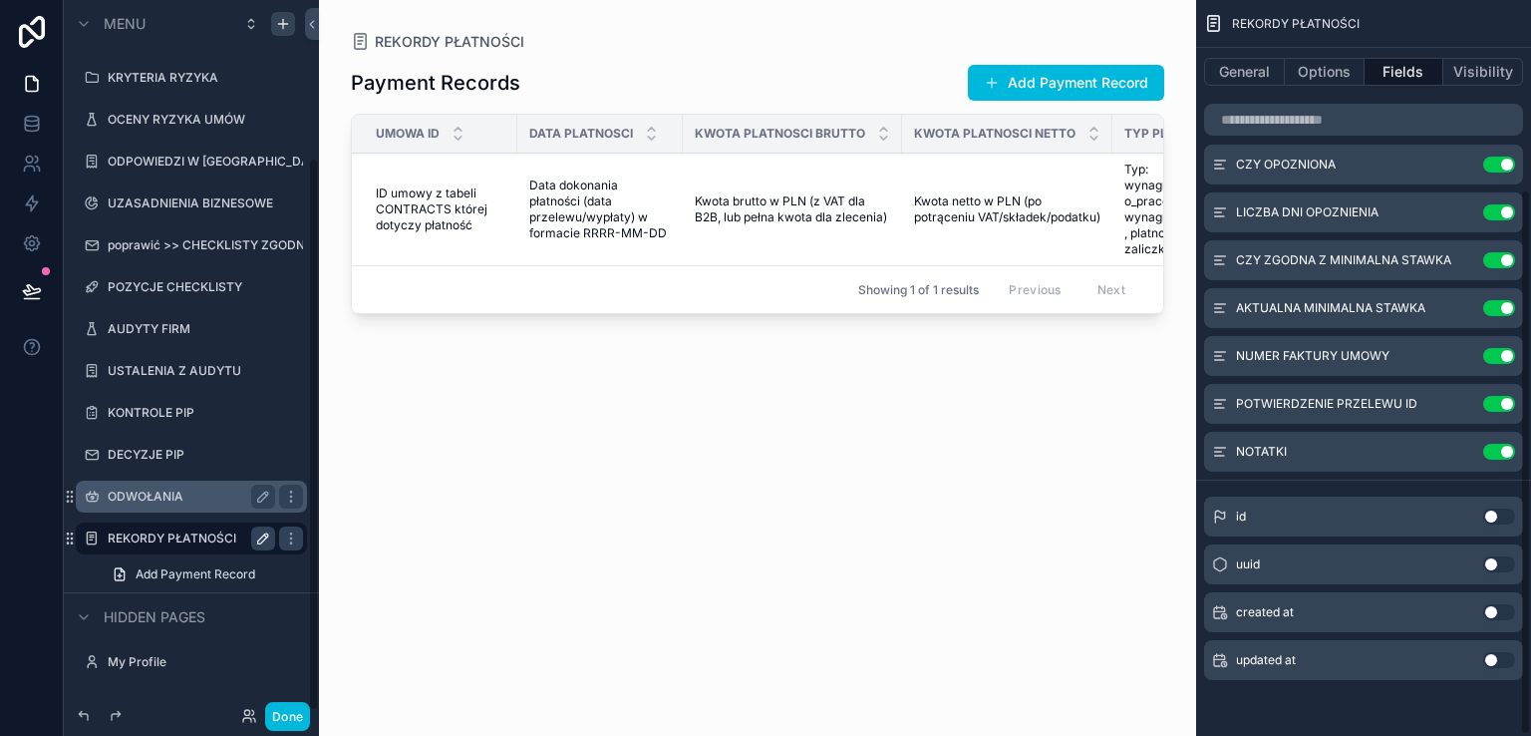
scroll to position [255, 0]
click at [1047, 84] on button "Add Payment Record" at bounding box center [1066, 83] width 196 height 36
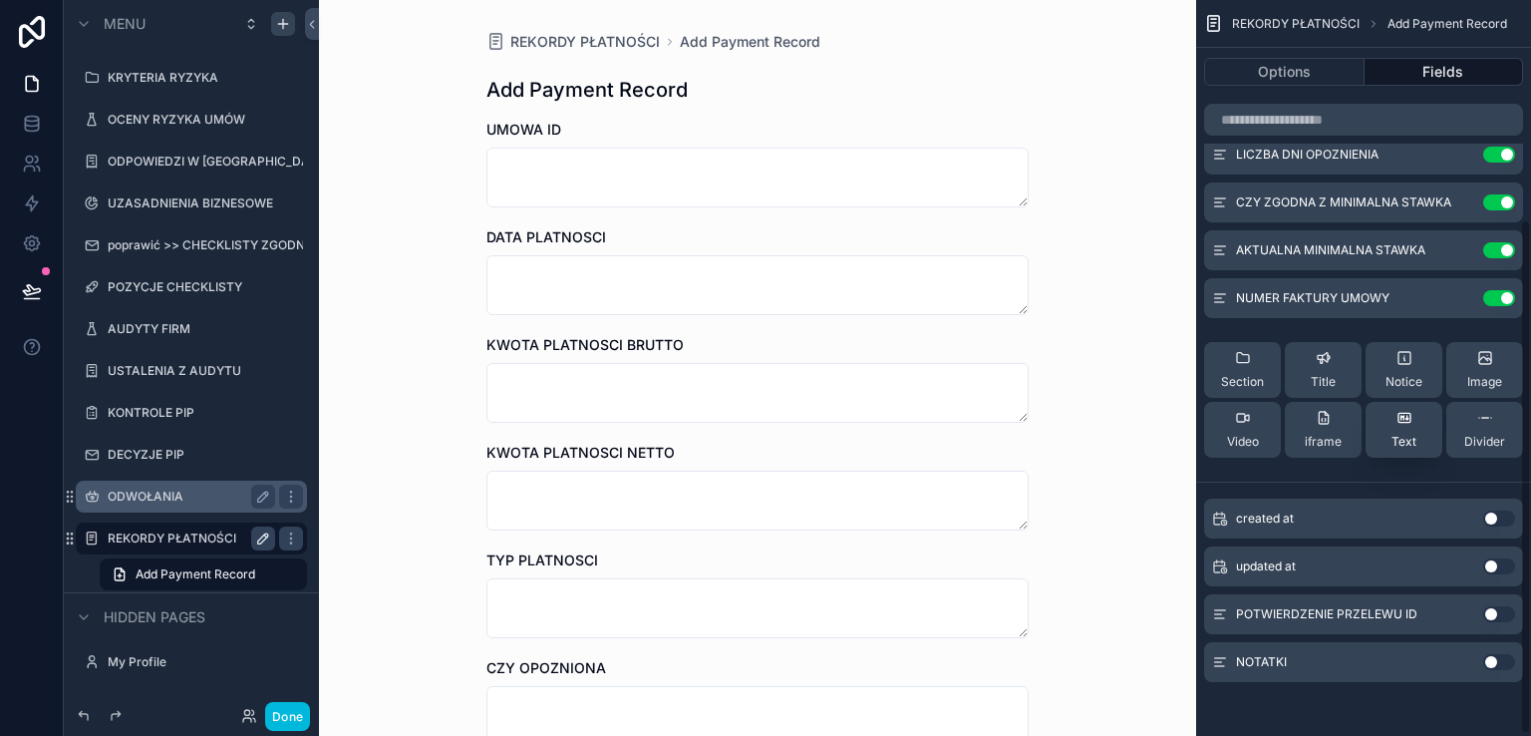
scroll to position [315, 0]
click at [1505, 609] on button "Use setting" at bounding box center [1499, 612] width 32 height 16
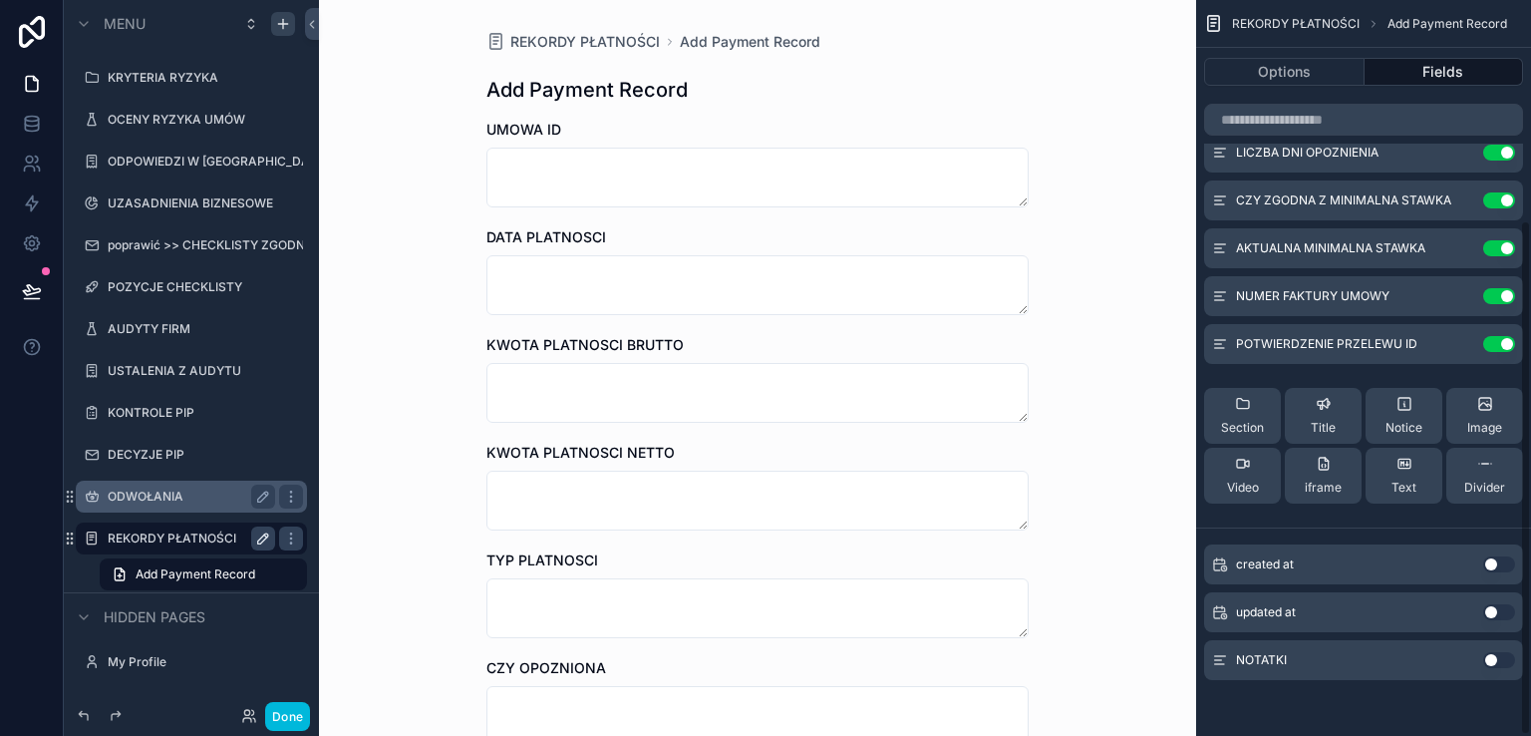
click at [1501, 658] on button "Use setting" at bounding box center [1499, 660] width 32 height 16
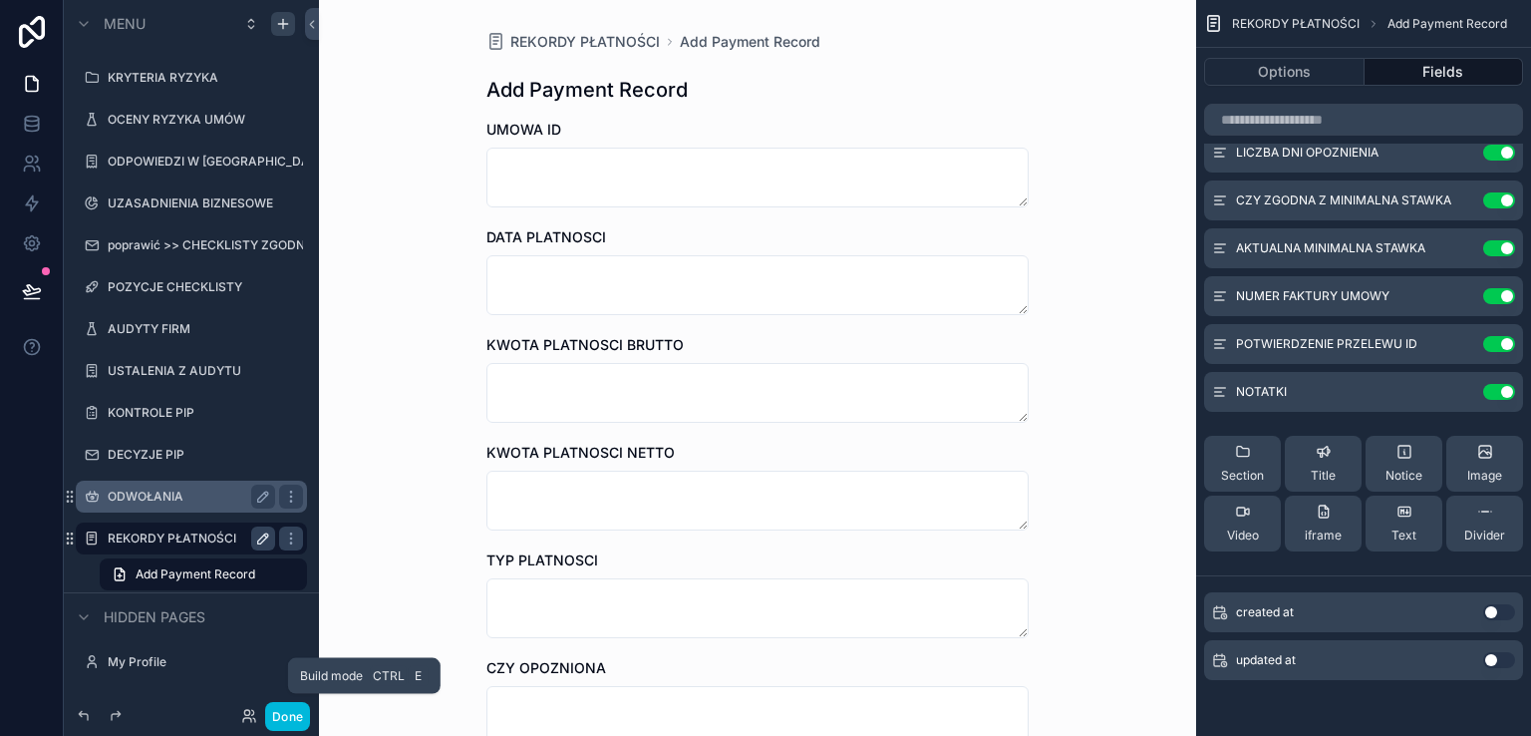
click at [283, 714] on button "Done" at bounding box center [287, 716] width 45 height 29
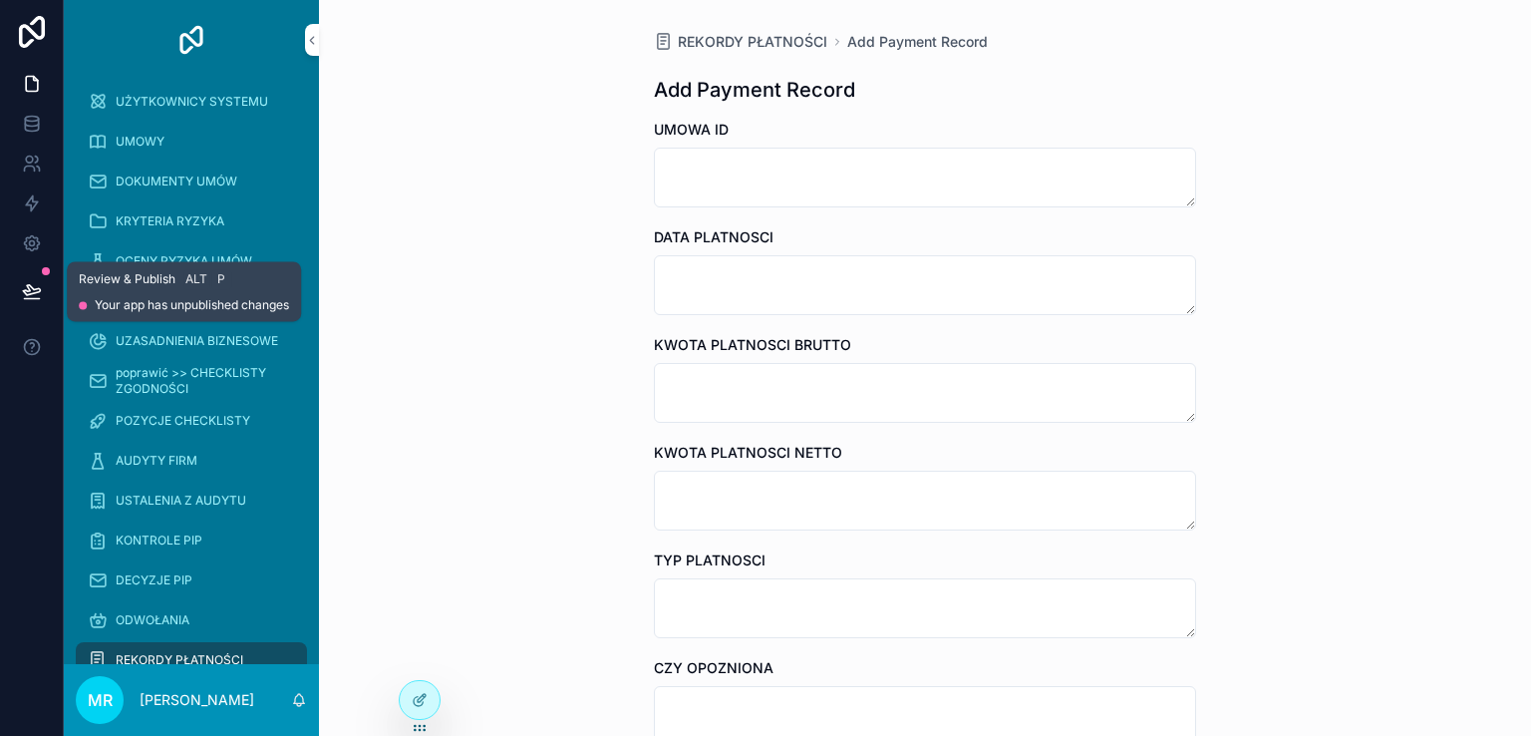
click at [44, 284] on button at bounding box center [32, 291] width 44 height 56
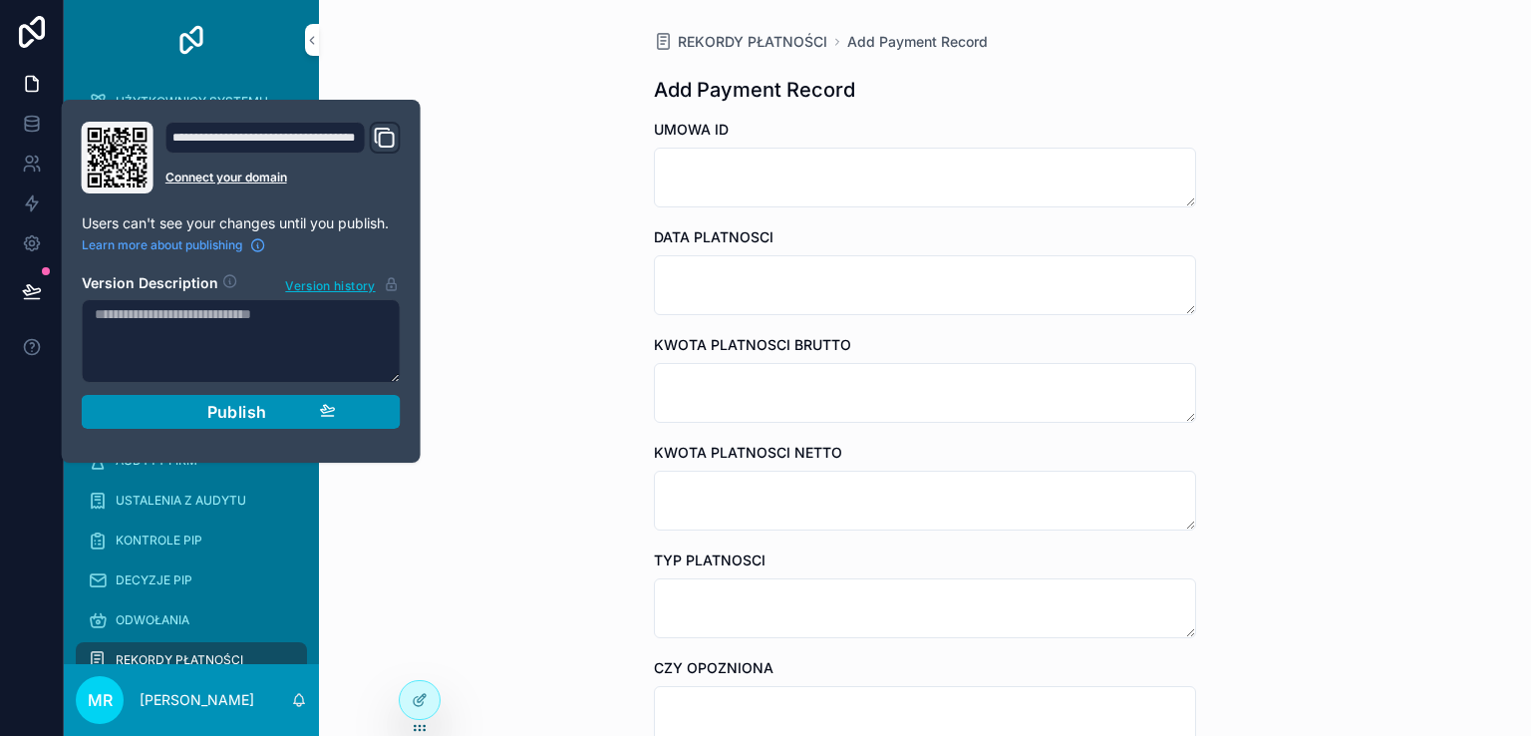
click at [275, 412] on div "Publish" at bounding box center [241, 412] width 189 height 20
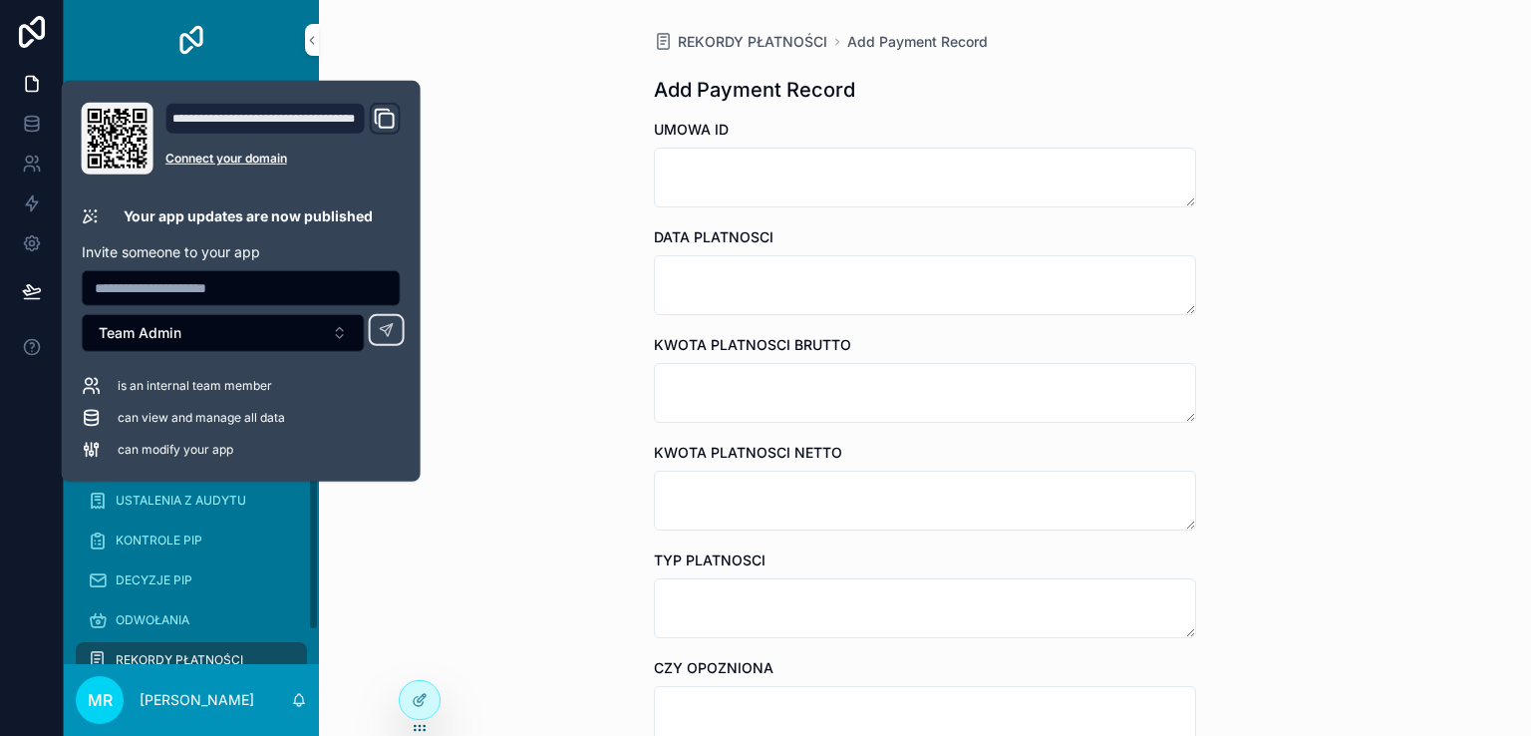
click at [11, 451] on div at bounding box center [32, 368] width 64 height 736
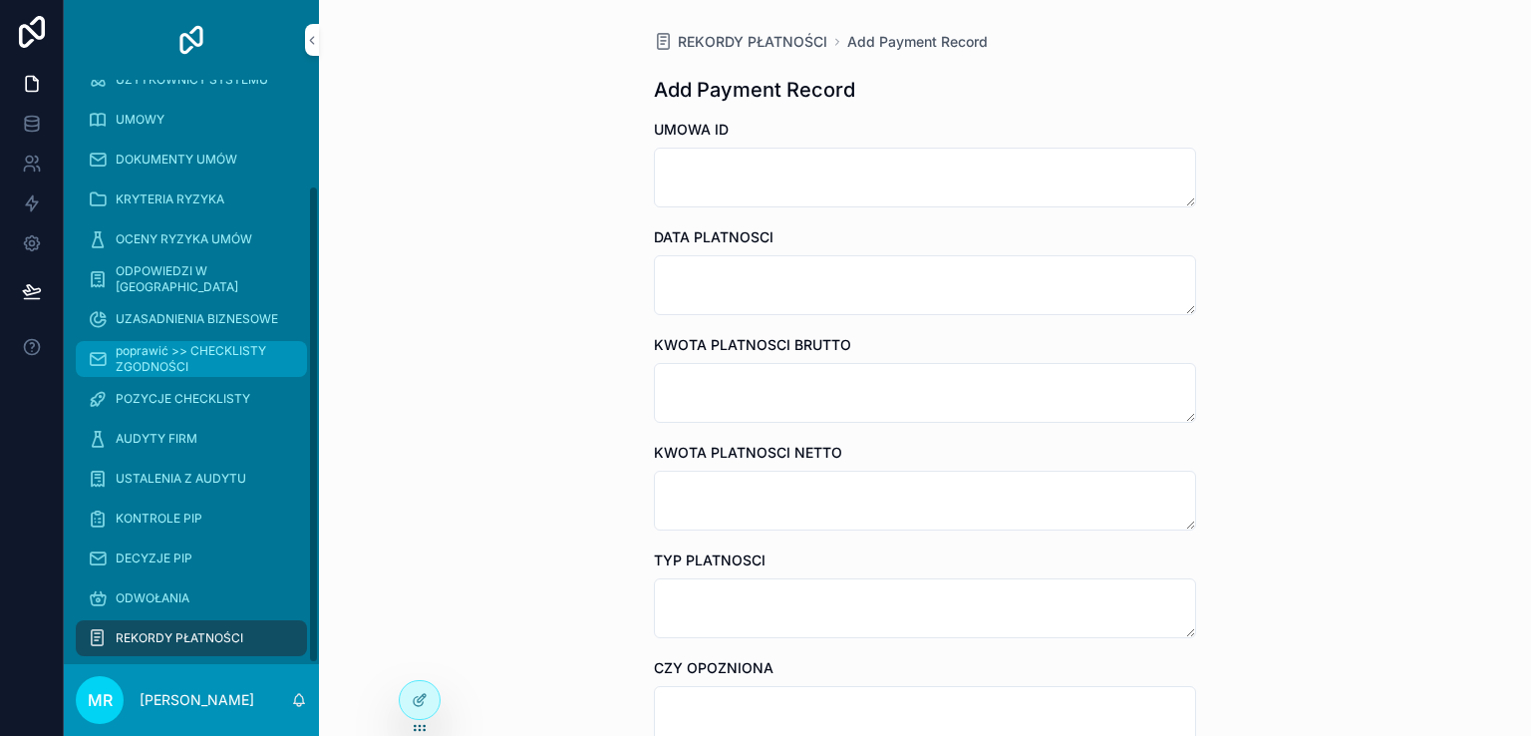
scroll to position [130, 0]
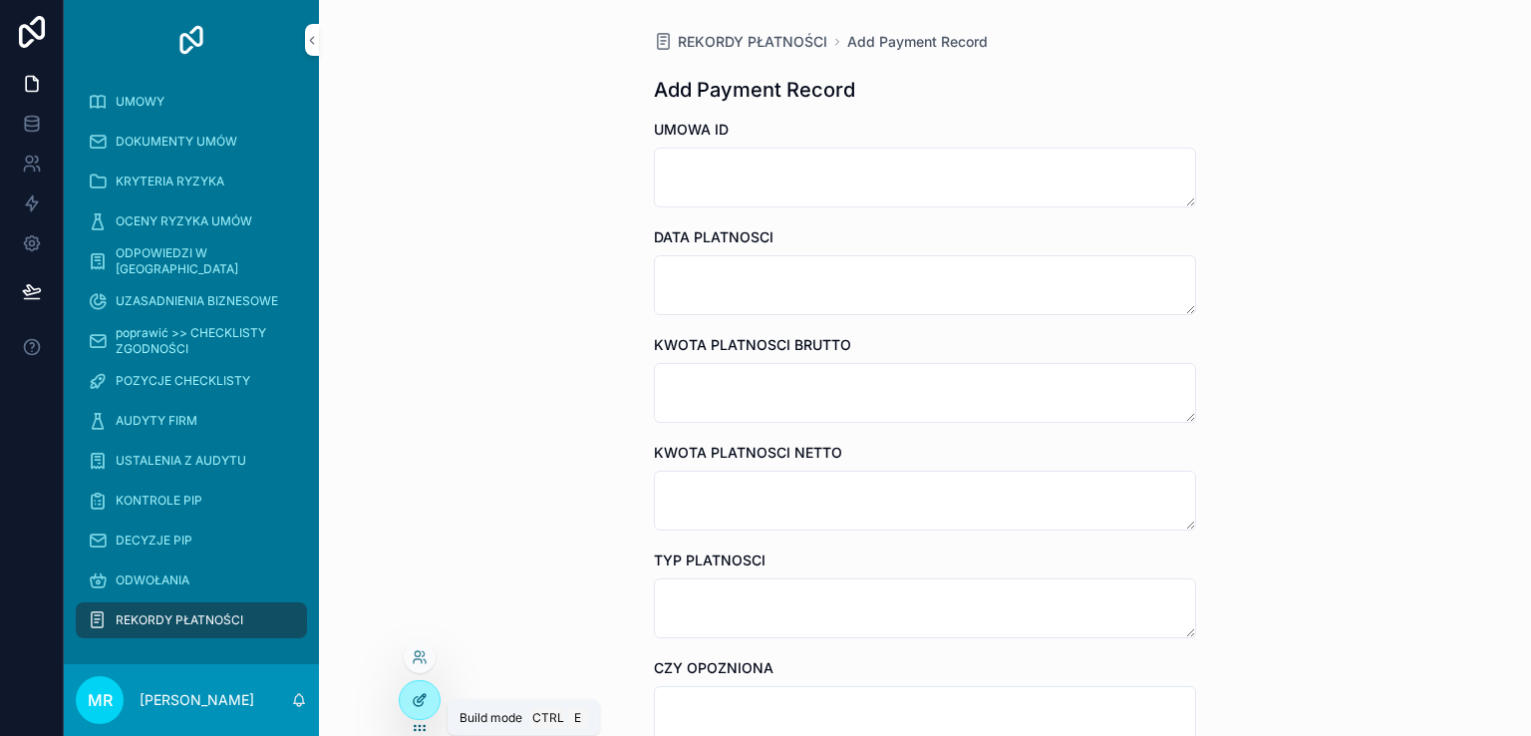
click at [413, 697] on icon at bounding box center [420, 700] width 16 height 16
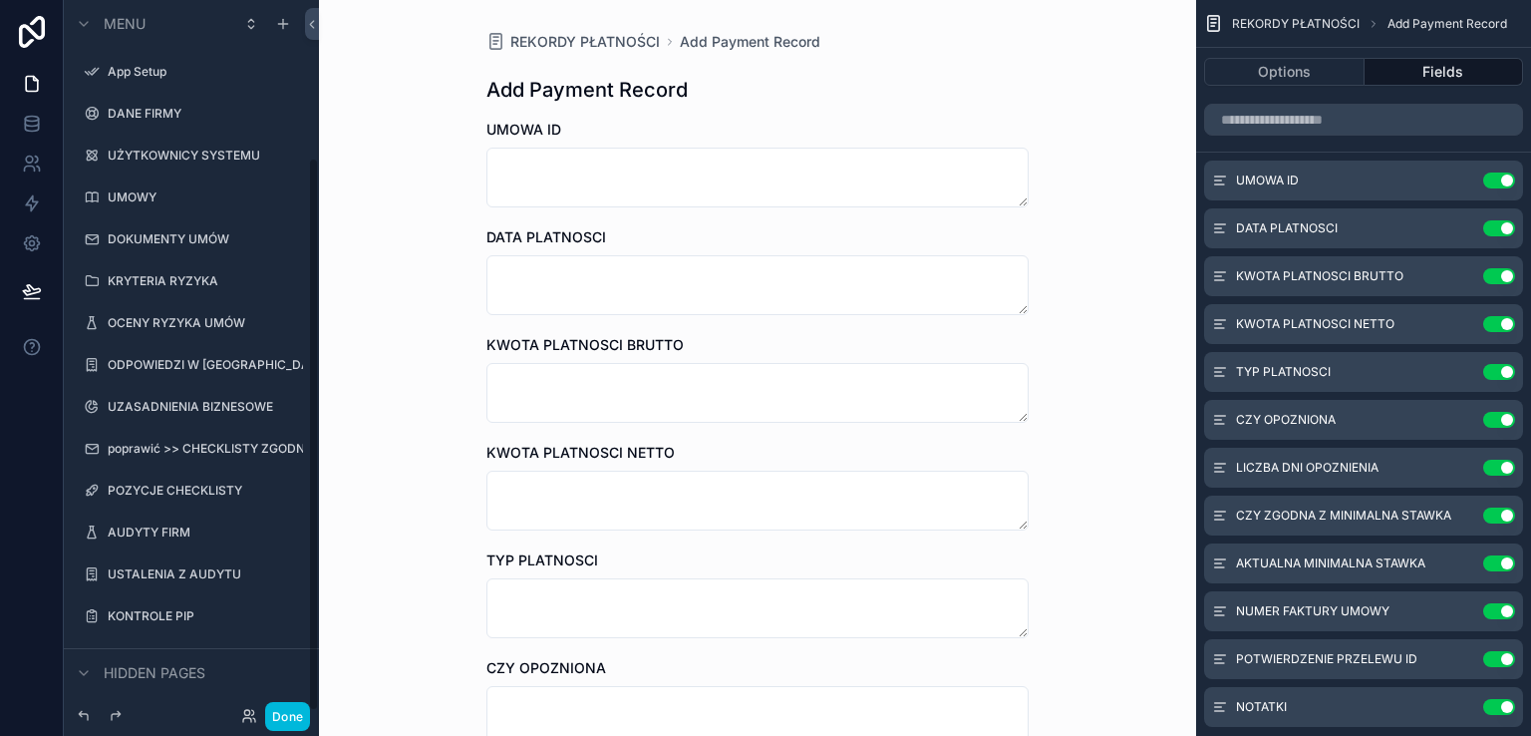
scroll to position [203, 0]
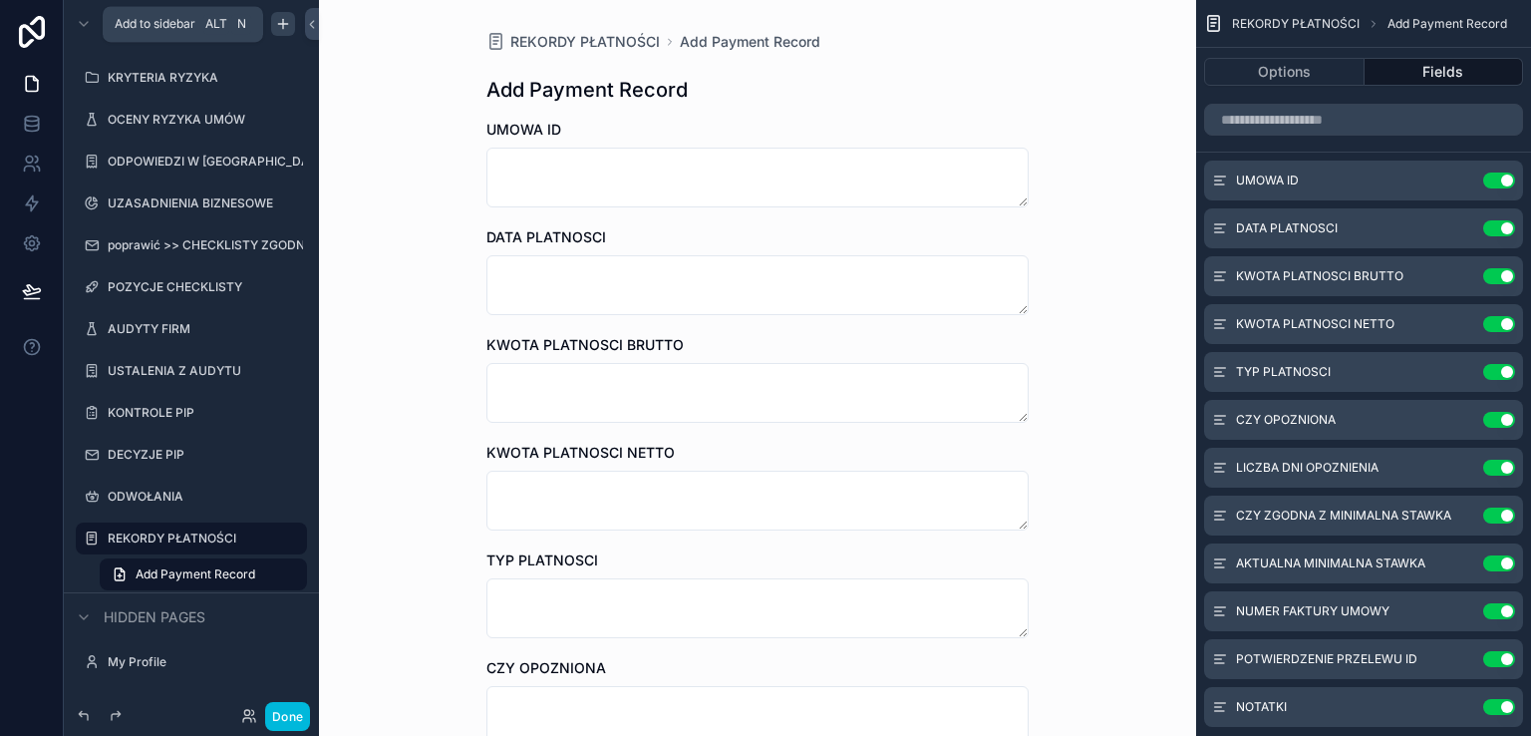
click at [278, 16] on icon "scrollable content" at bounding box center [283, 24] width 16 height 16
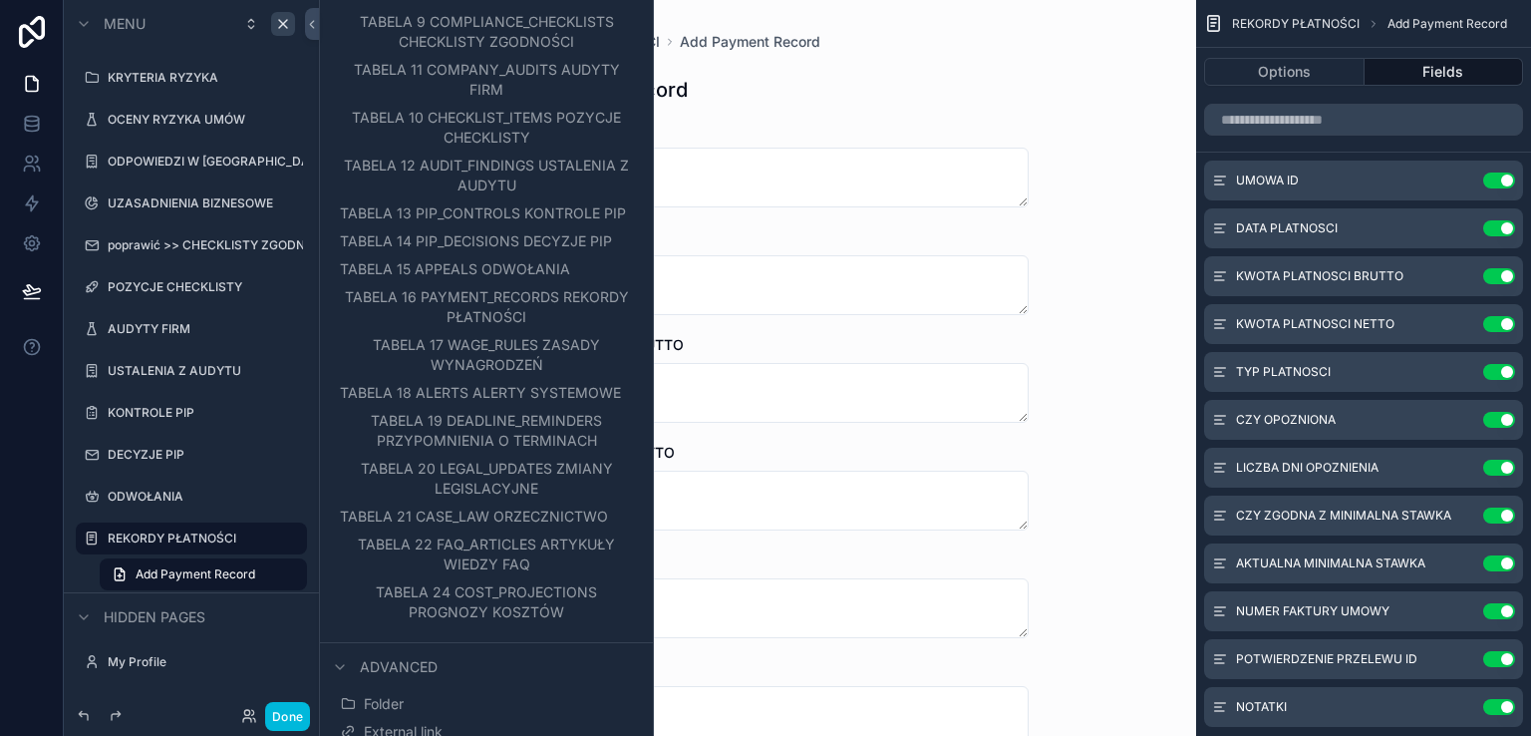
scroll to position [447, 0]
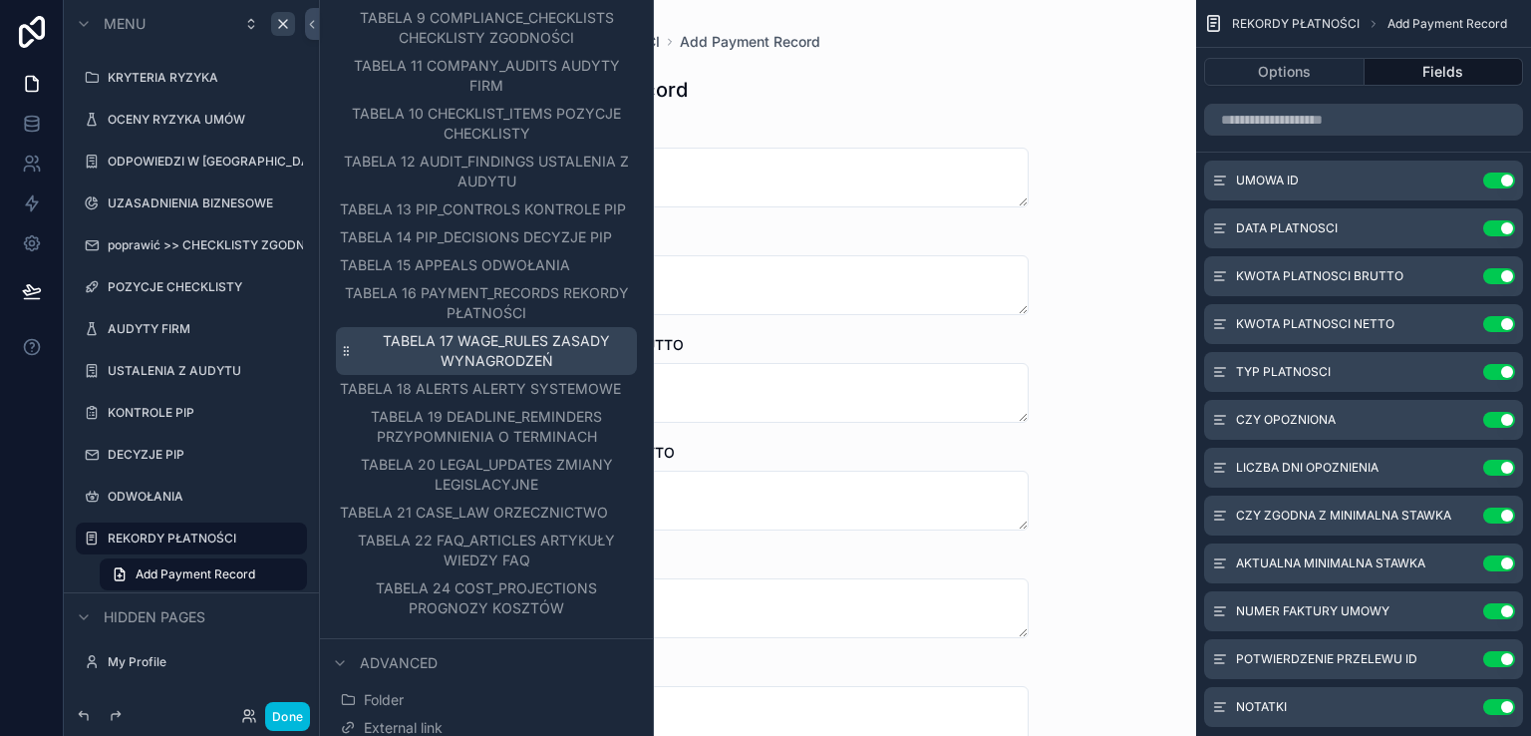
click at [475, 371] on span "TABELA 17 WAGE_RULES ZASADY WYNAGRODZEŃ" at bounding box center [497, 351] width 272 height 40
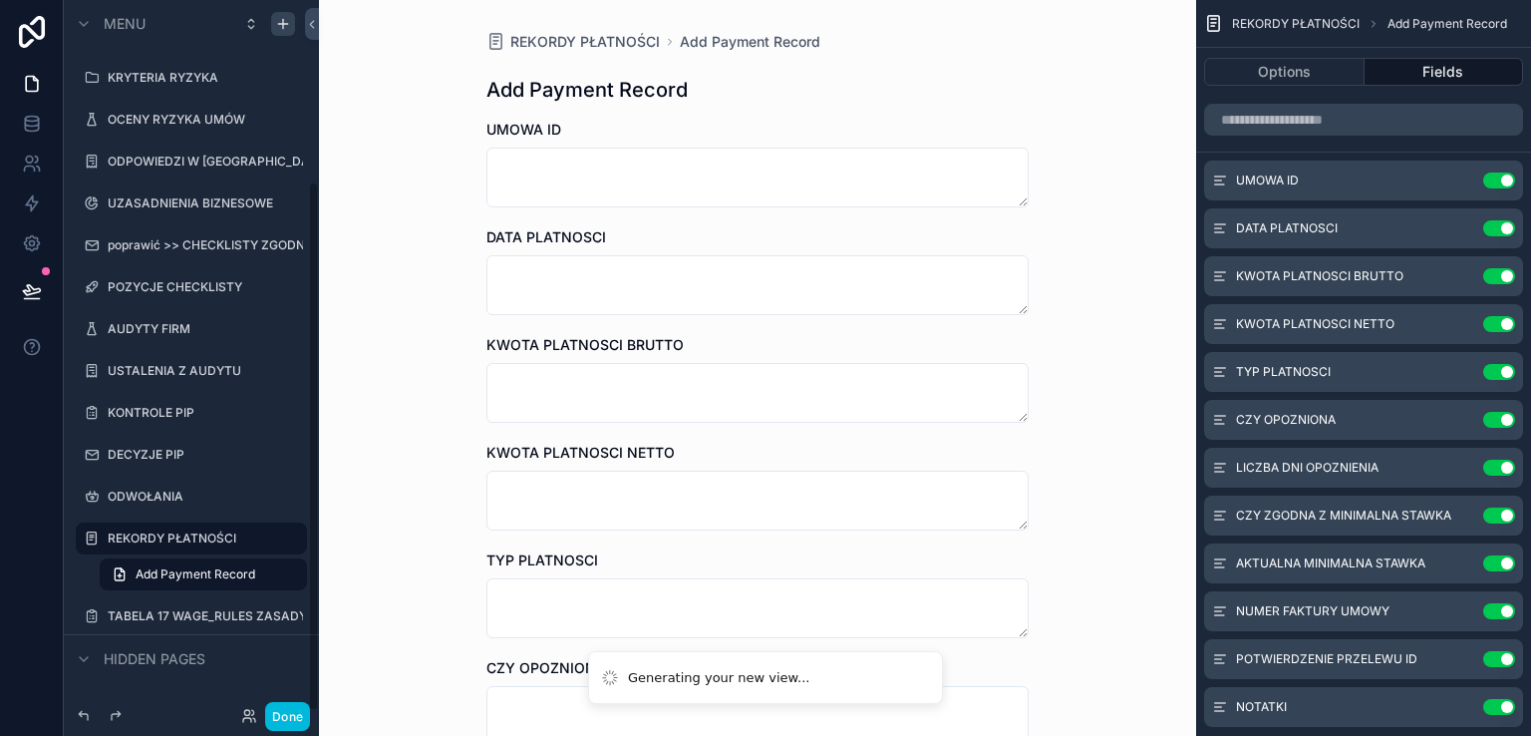
scroll to position [245, 0]
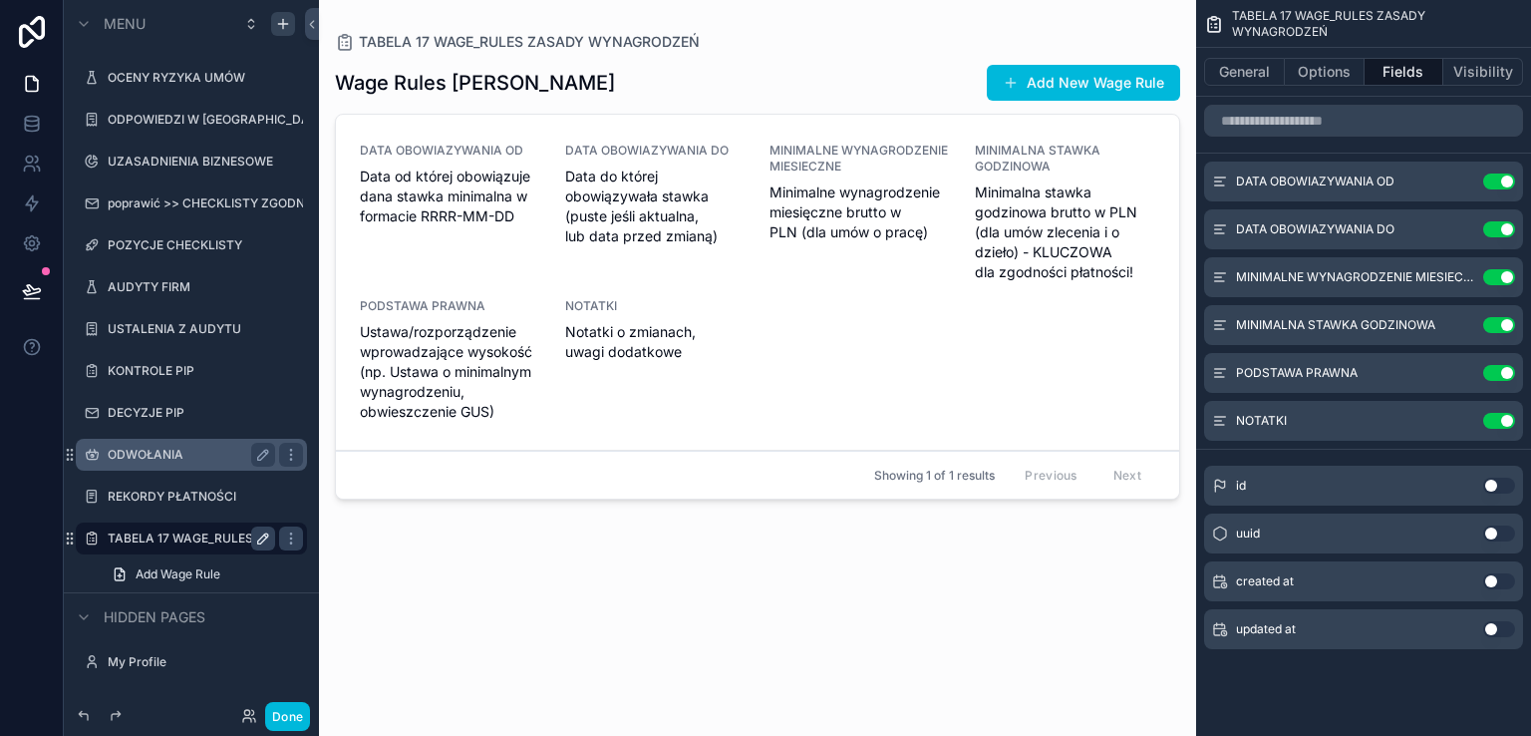
click at [258, 541] on icon "scrollable content" at bounding box center [263, 538] width 10 height 10
click at [217, 540] on input "**********" at bounding box center [176, 538] width 136 height 24
click at [180, 539] on input "**********" at bounding box center [176, 538] width 136 height 24
type input "**********"
click at [259, 539] on icon "scrollable content" at bounding box center [263, 538] width 10 height 7
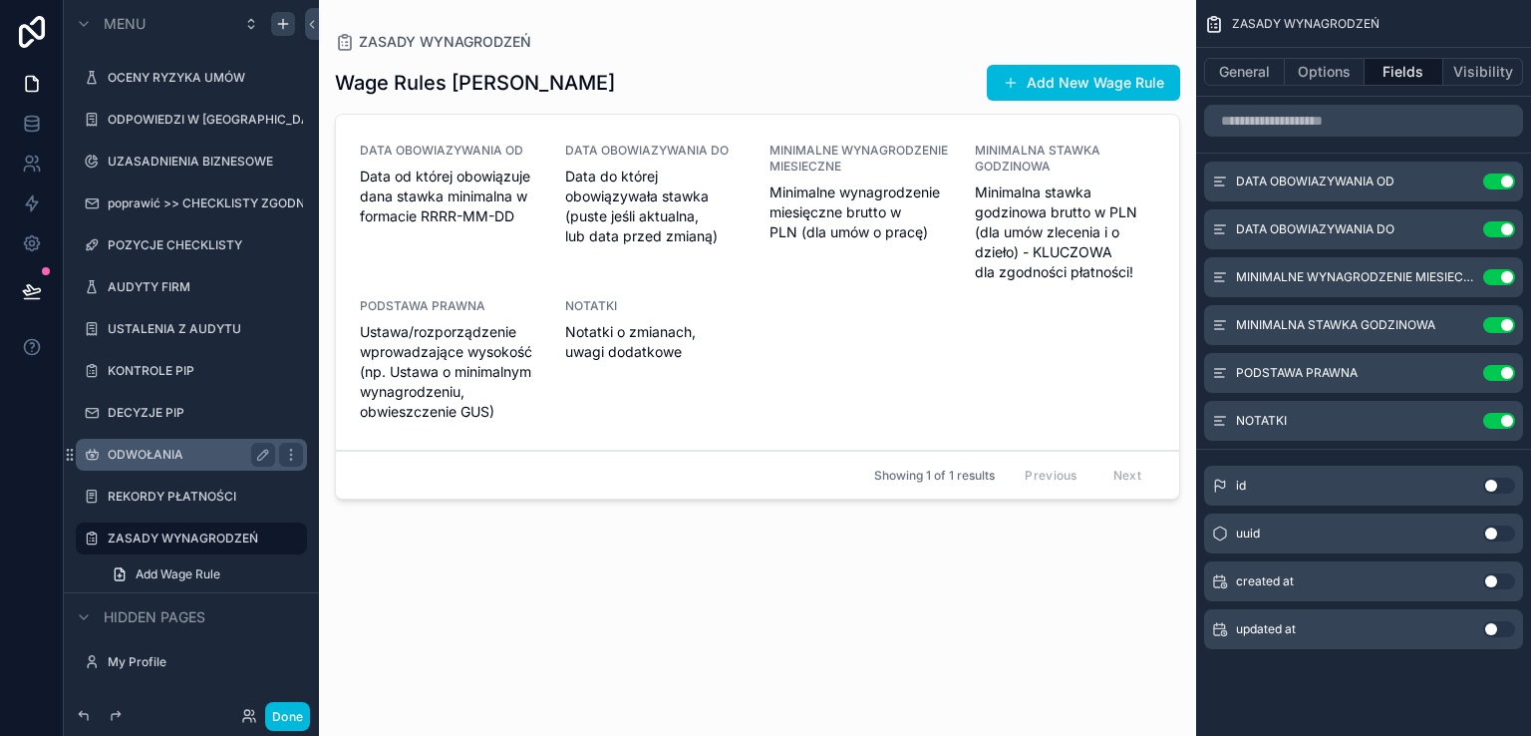
click at [1049, 85] on div "scrollable content" at bounding box center [757, 356] width 877 height 712
click at [1048, 85] on button "Add New Wage Rule" at bounding box center [1083, 83] width 193 height 36
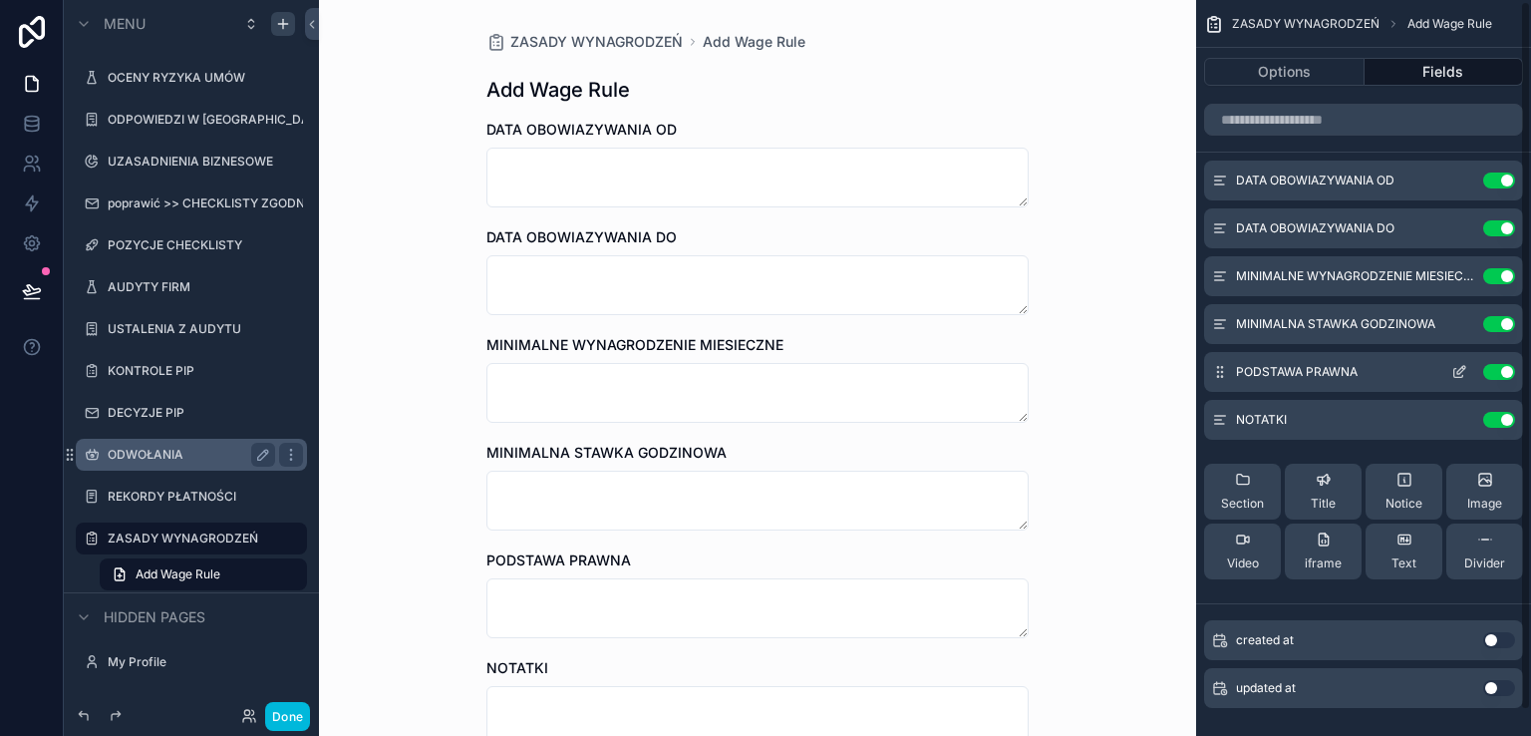
scroll to position [28, 0]
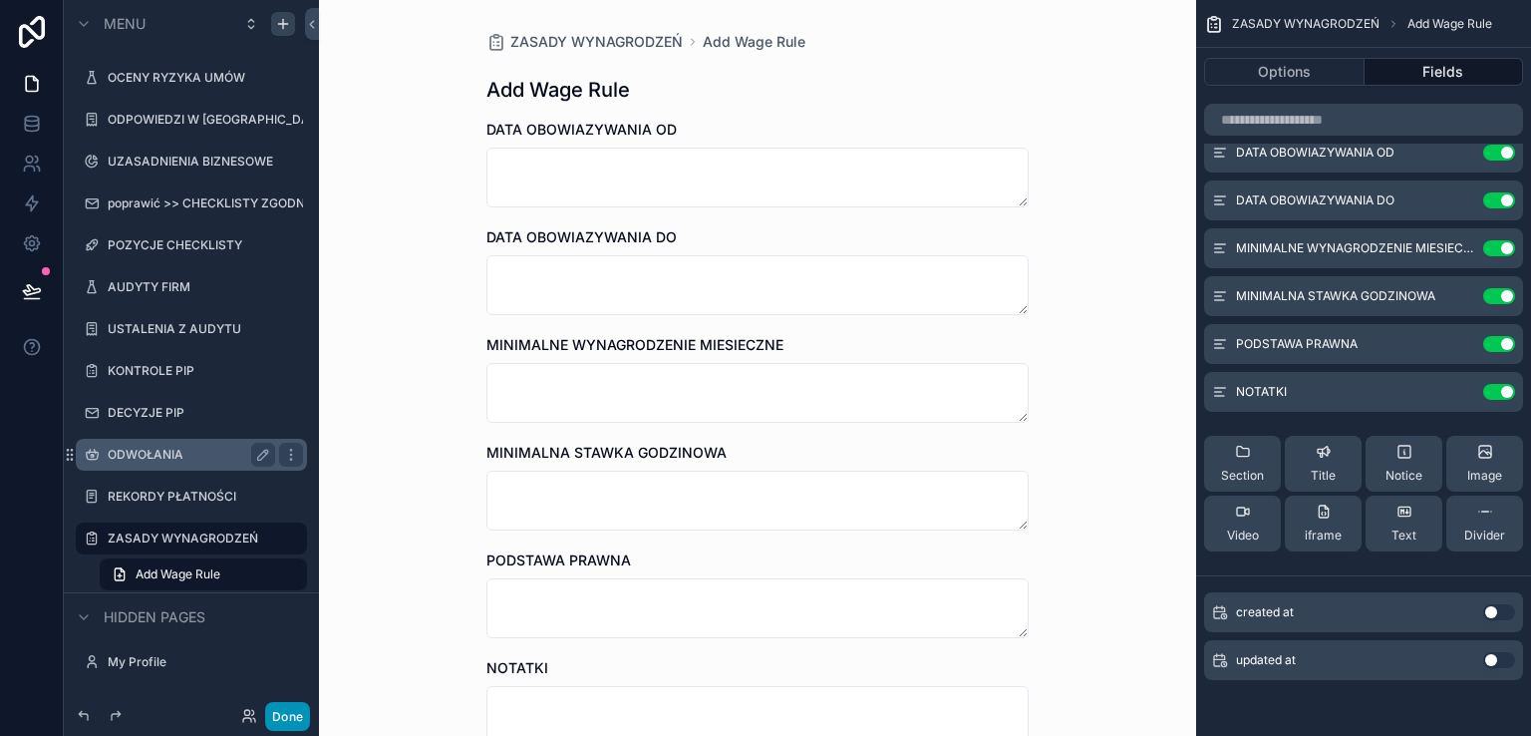
click at [291, 713] on button "Done" at bounding box center [287, 716] width 45 height 29
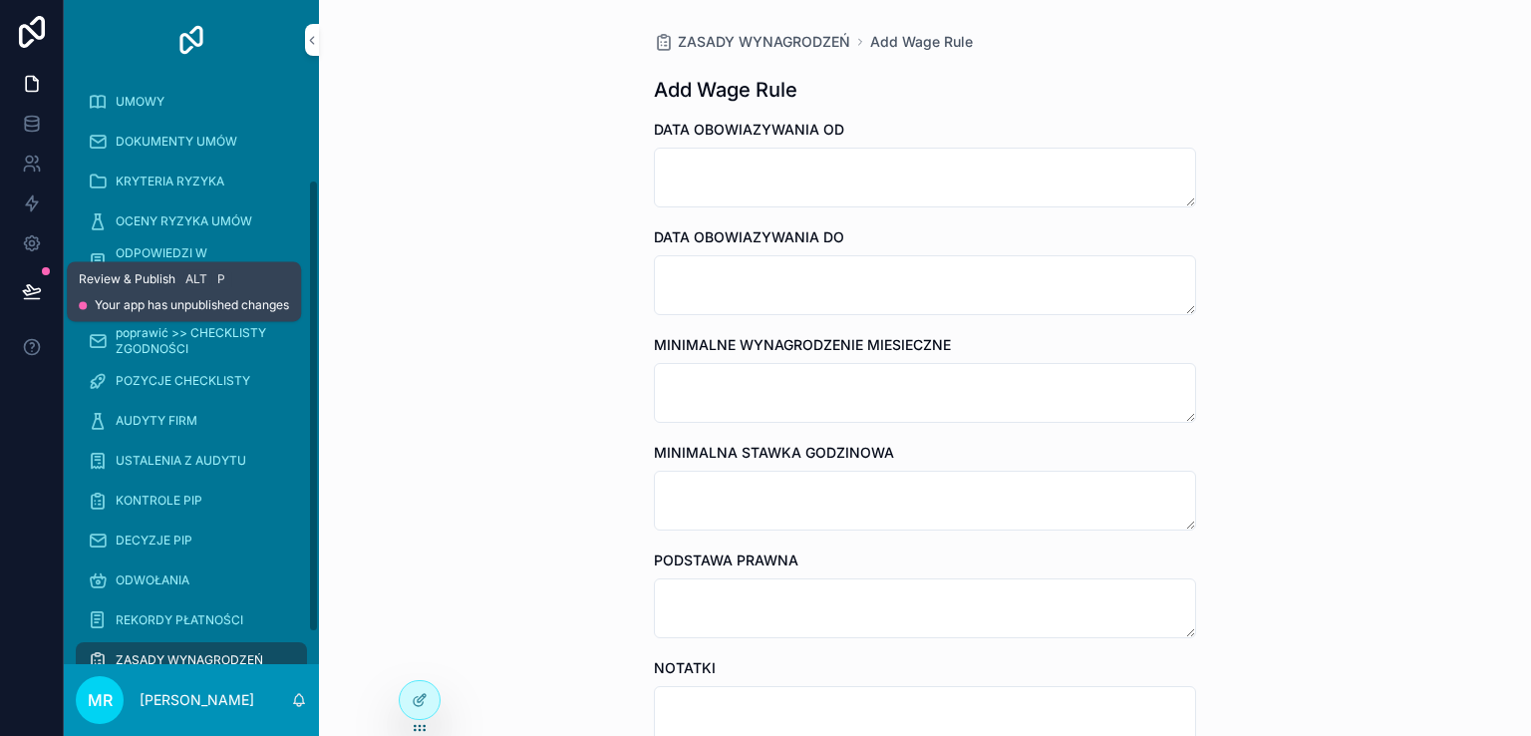
click at [33, 293] on icon at bounding box center [31, 290] width 17 height 10
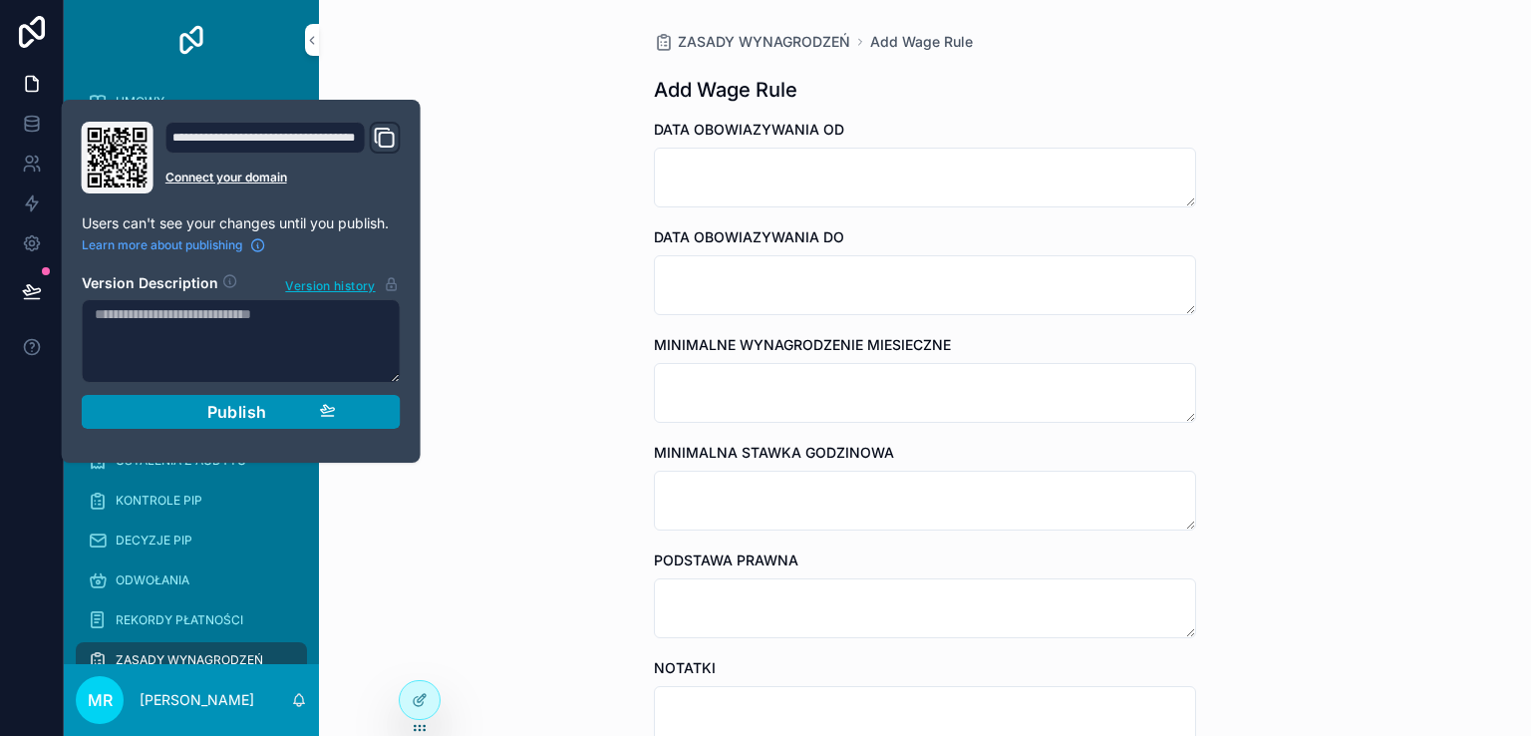
click at [241, 413] on span "Publish" at bounding box center [237, 412] width 60 height 20
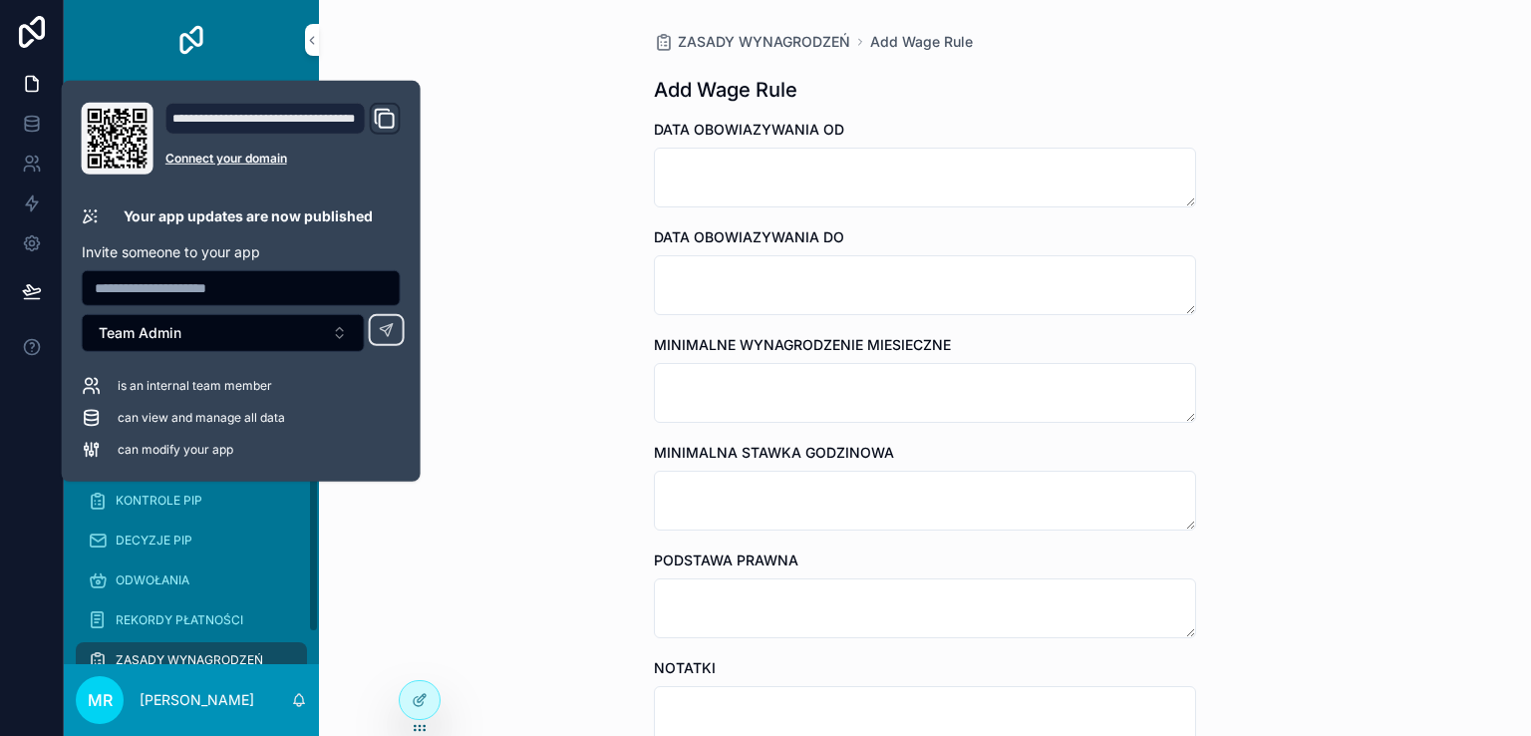
click at [10, 516] on div at bounding box center [32, 368] width 64 height 736
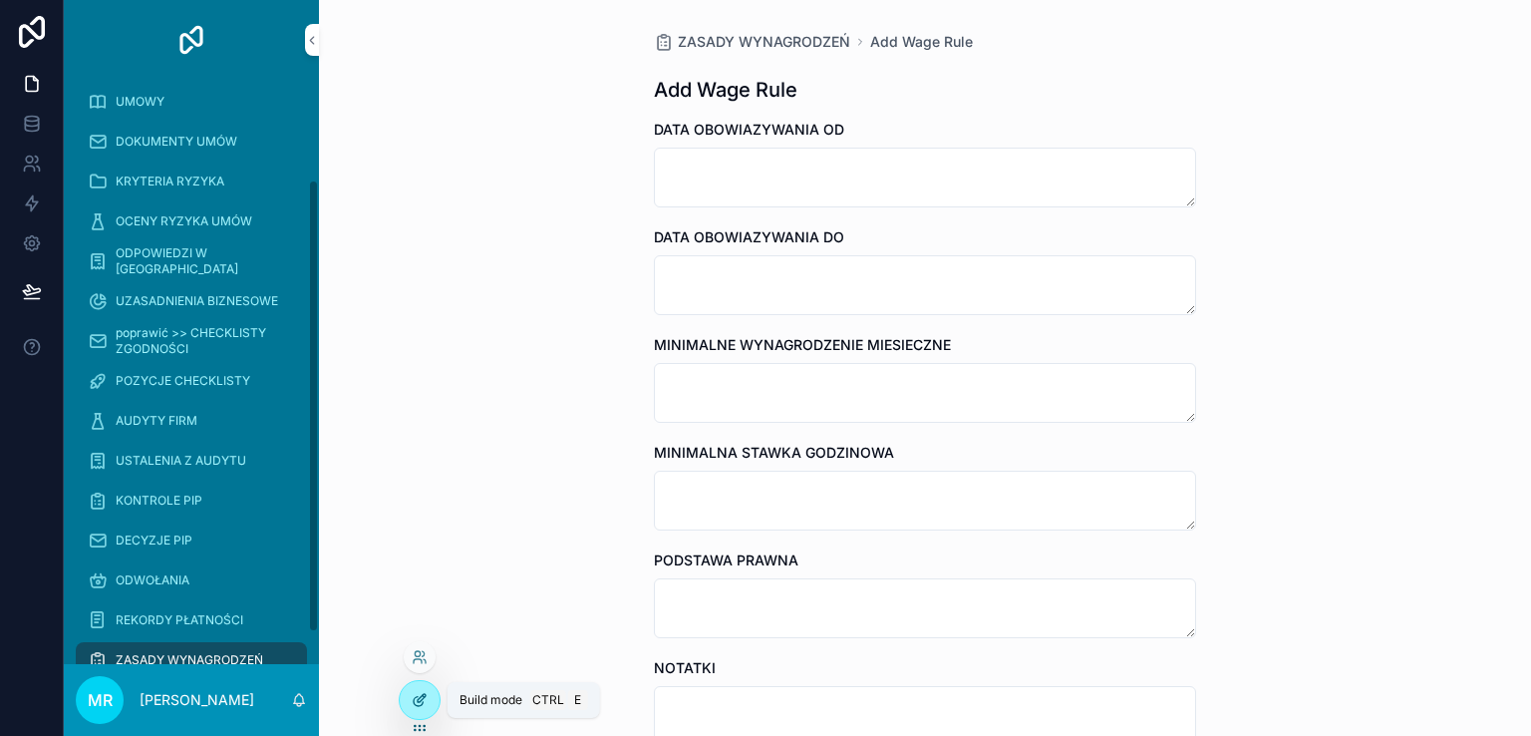
click at [416, 698] on icon at bounding box center [420, 700] width 16 height 16
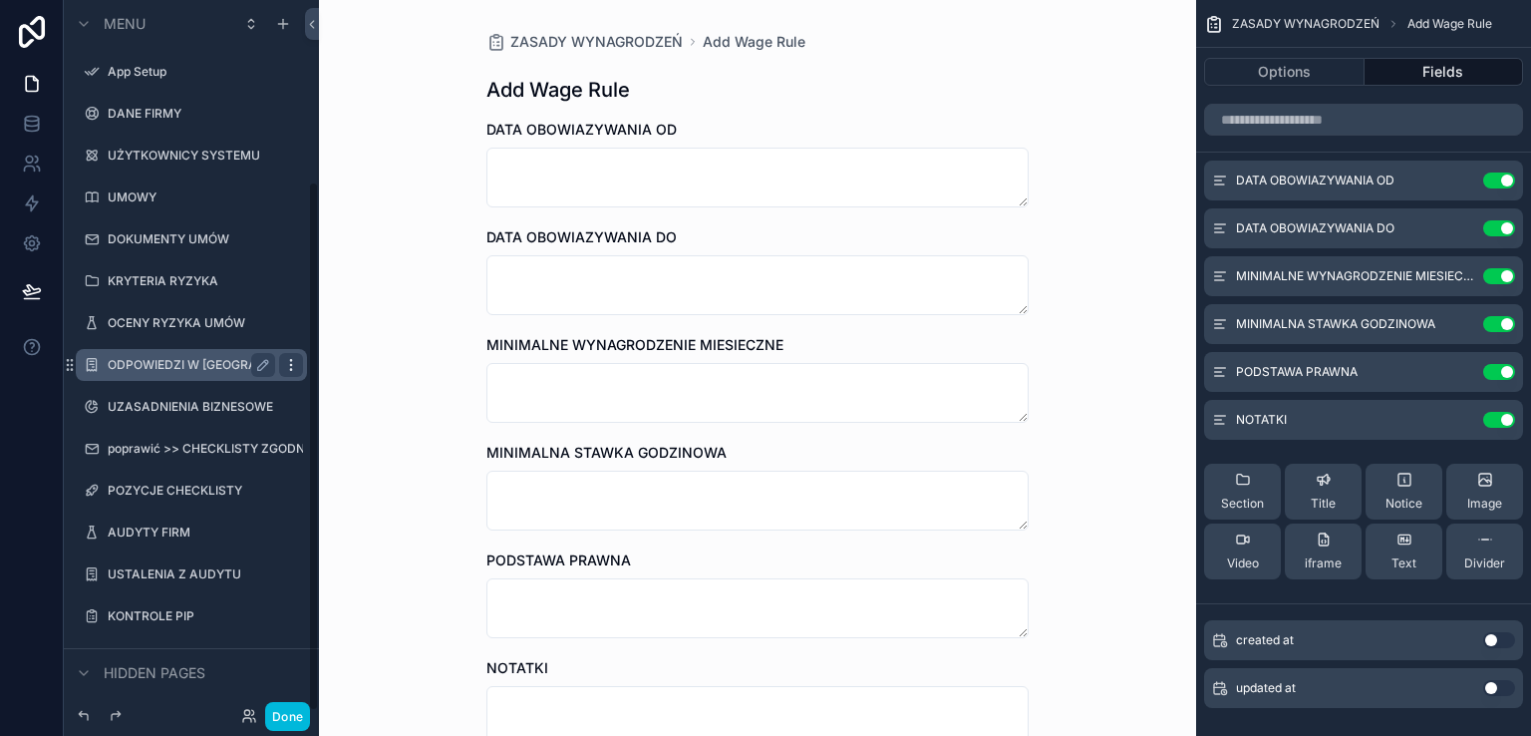
scroll to position [245, 0]
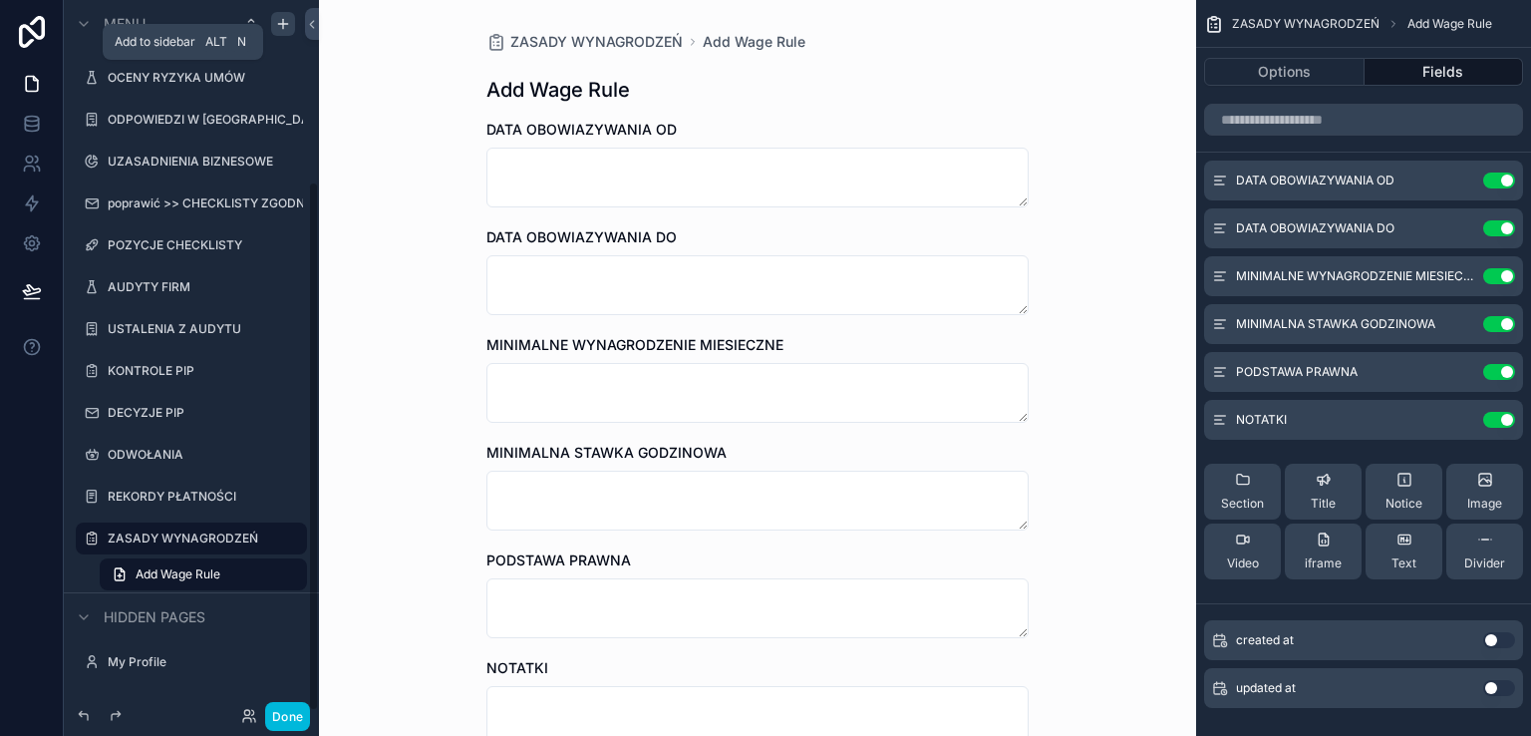
click at [280, 24] on icon "scrollable content" at bounding box center [282, 24] width 9 height 0
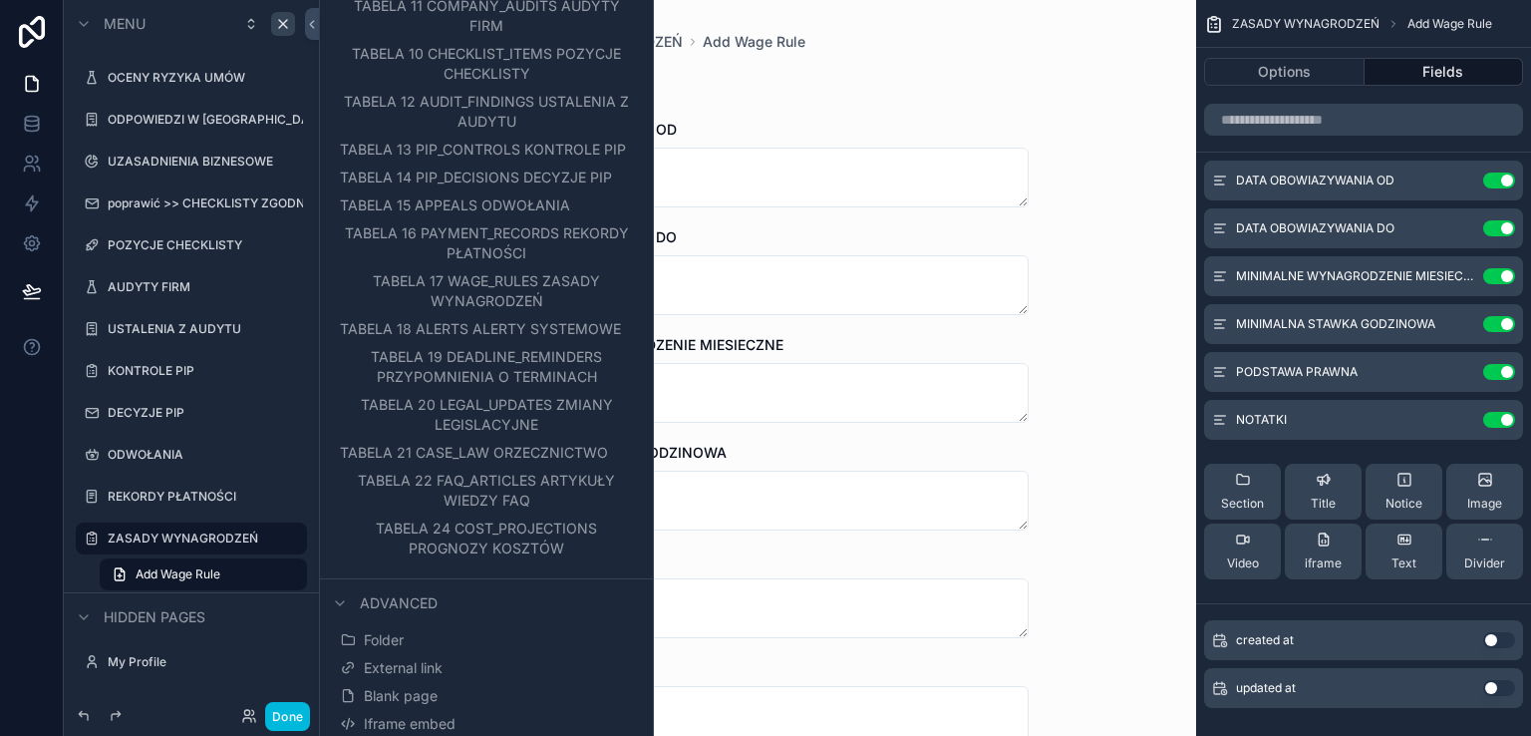
scroll to position [509, 0]
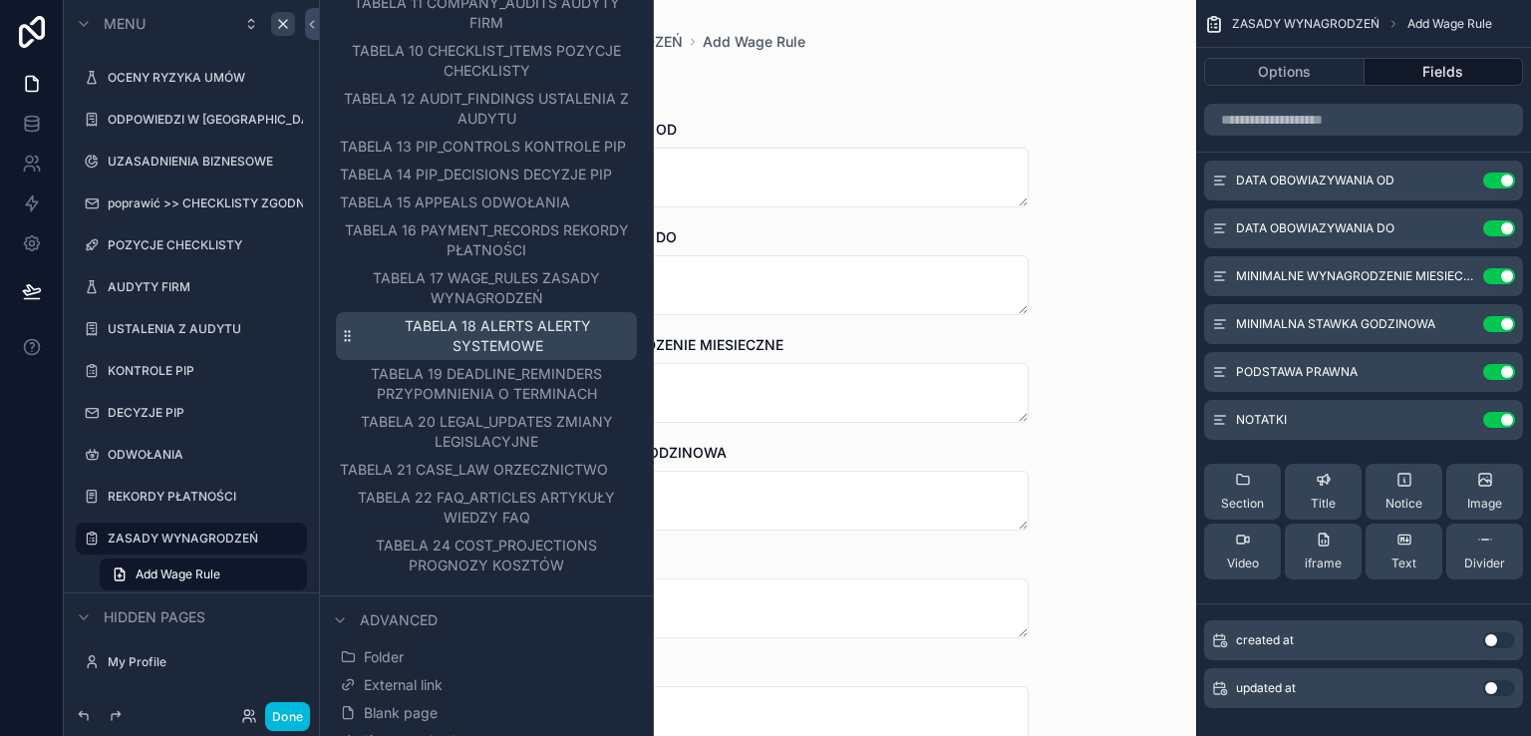
click at [492, 353] on span "TABELA 18 ALERTS ALERTY SYSTEMOWE" at bounding box center [498, 336] width 270 height 40
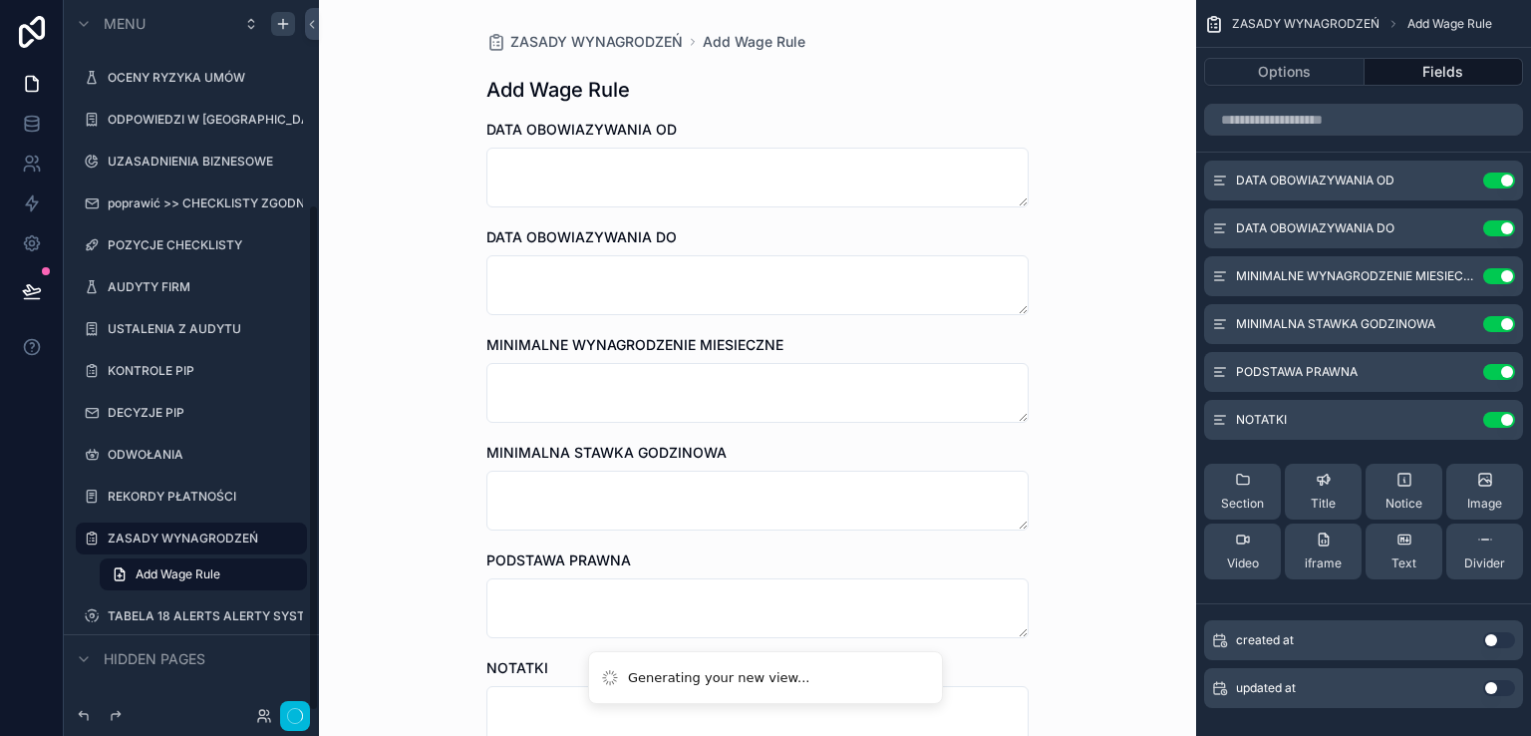
scroll to position [287, 0]
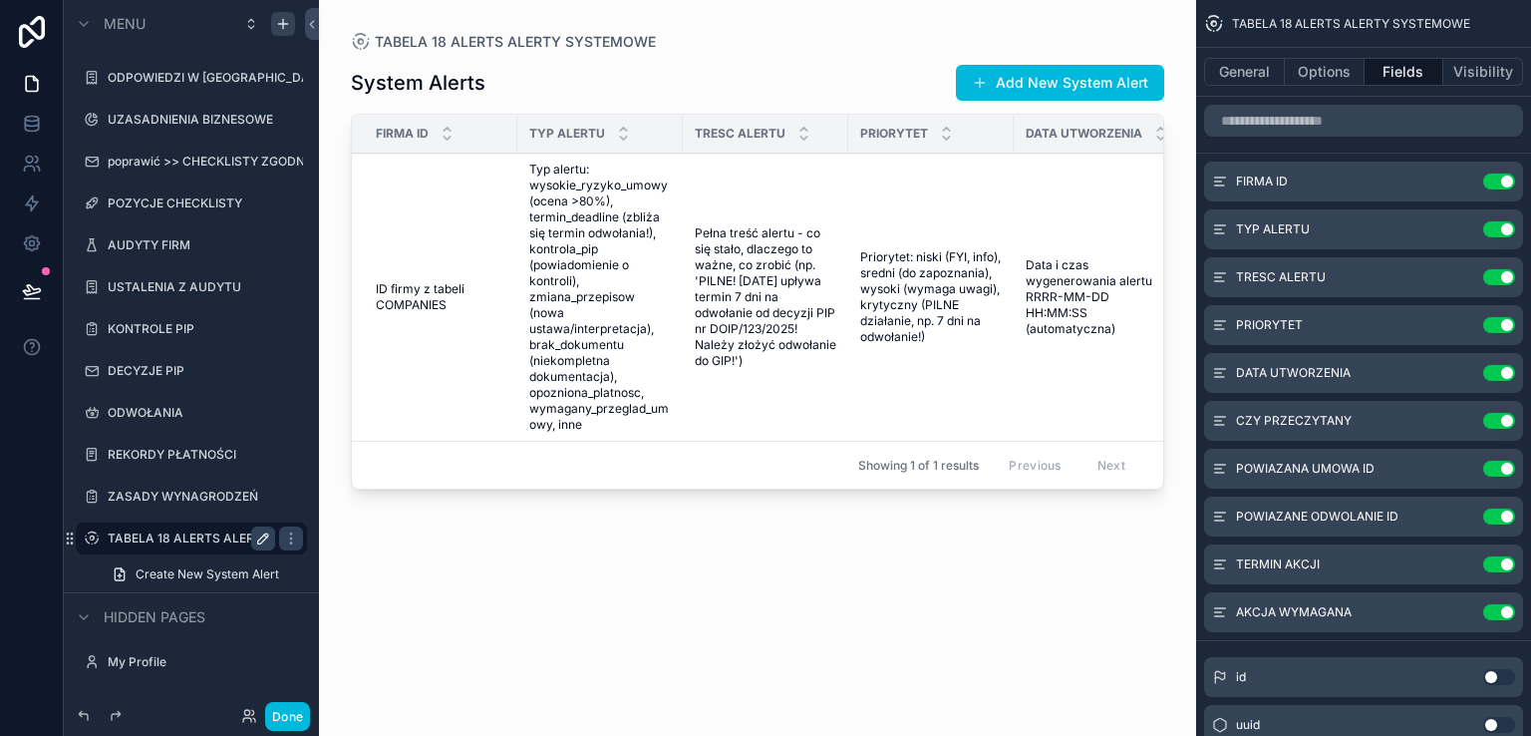
click at [262, 533] on icon "scrollable content" at bounding box center [263, 538] width 16 height 16
click at [223, 538] on input "**********" at bounding box center [176, 538] width 136 height 24
click at [139, 533] on input "**********" at bounding box center [176, 538] width 136 height 24
type input "**********"
click at [259, 537] on icon "scrollable content" at bounding box center [263, 538] width 10 height 7
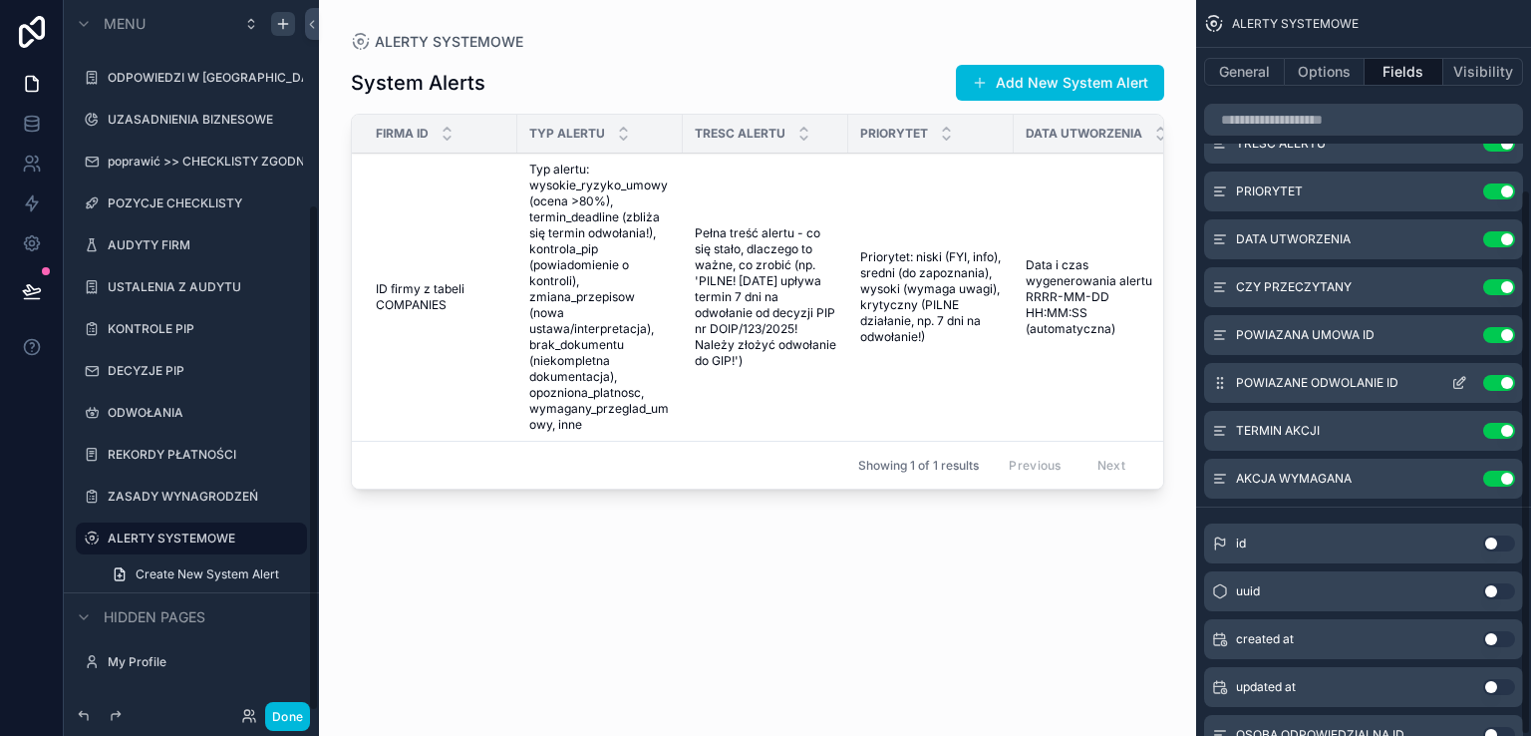
scroll to position [255, 0]
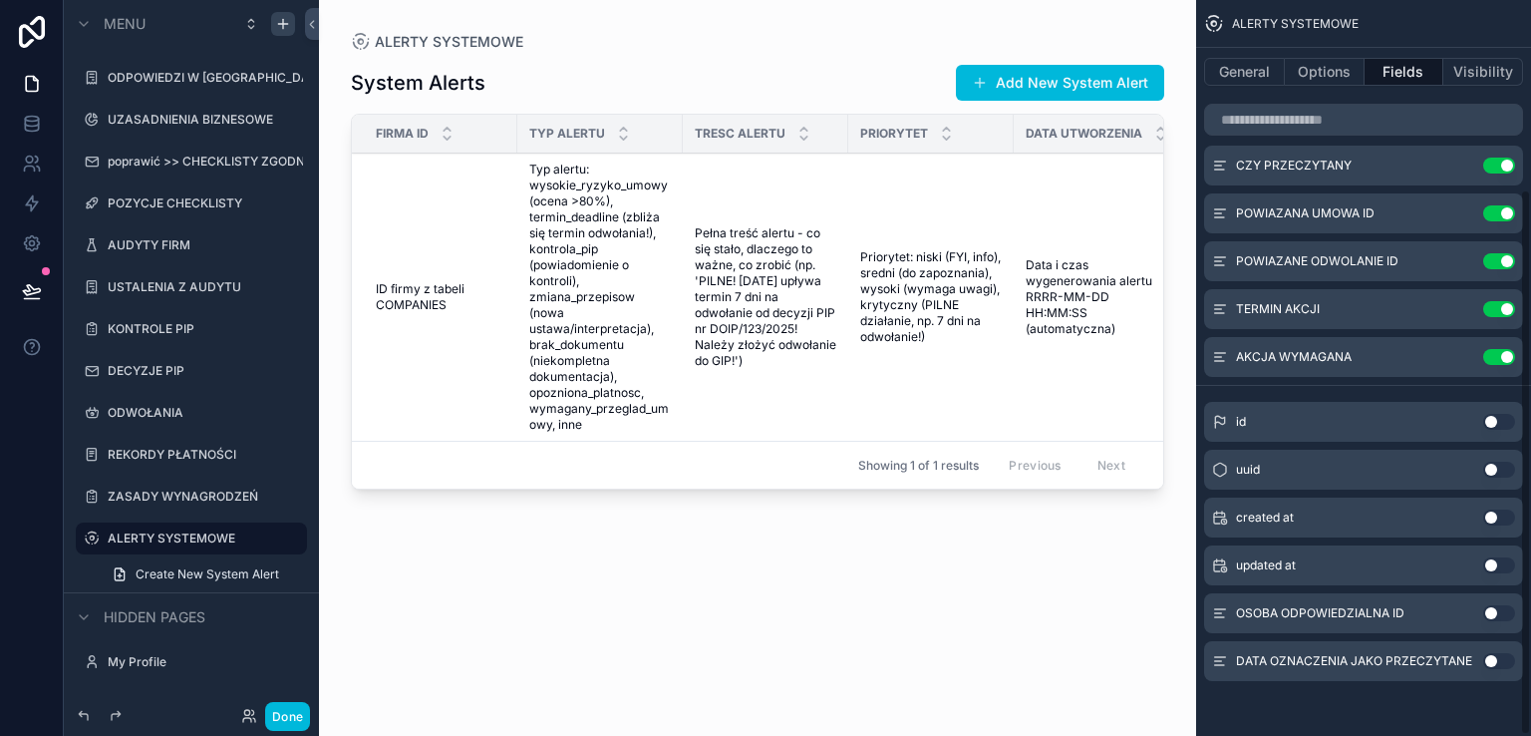
click at [1503, 611] on button "Use setting" at bounding box center [1499, 613] width 32 height 16
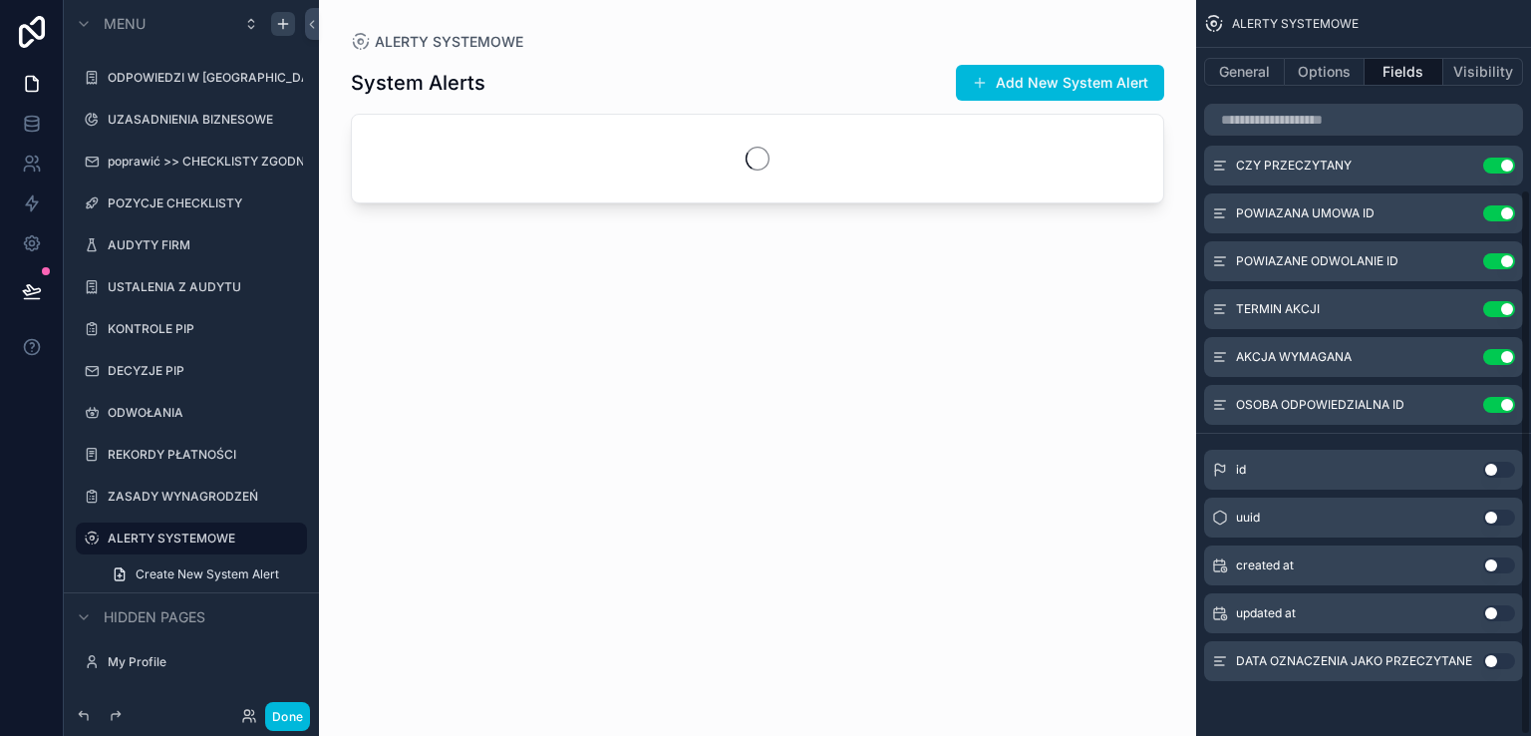
click at [1506, 662] on button "Use setting" at bounding box center [1499, 661] width 32 height 16
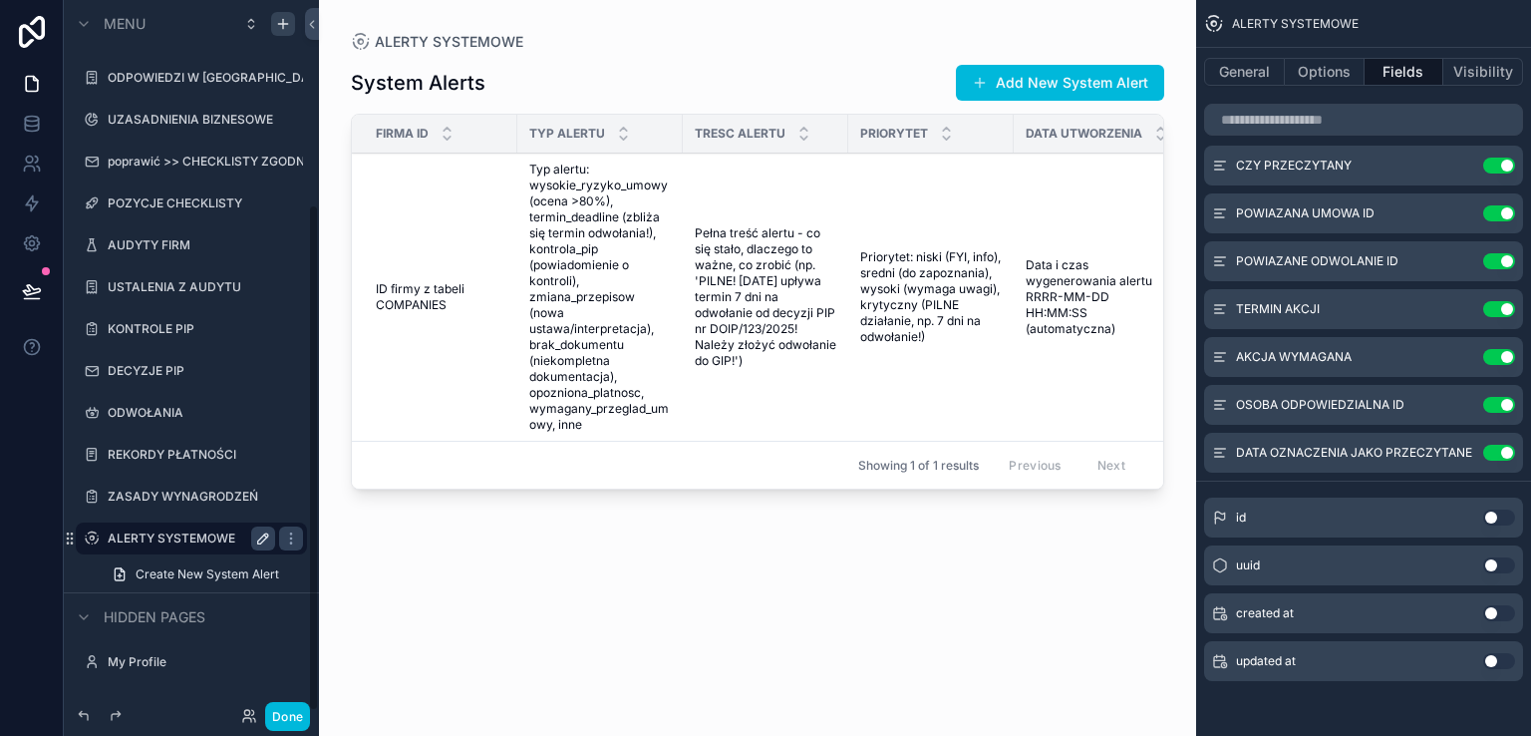
click at [160, 530] on label "ALERTY SYSTEMOWE" at bounding box center [187, 538] width 159 height 16
click at [673, 287] on div "scrollable content" at bounding box center [757, 356] width 877 height 712
click at [674, 317] on td "Typ alertu: wysokie_ryzyko_umowy (ocena >80%), termin_deadline (zbliża się term…" at bounding box center [599, 297] width 165 height 288
click at [674, 320] on td "Typ alertu: wysokie_ryzyko_umowy (ocena >80%), termin_deadline (zbliża się term…" at bounding box center [599, 297] width 165 height 288
click at [554, 307] on span "Typ alertu: wysokie_ryzyko_umowy (ocena >80%), termin_deadline (zbliża się term…" at bounding box center [600, 296] width 142 height 271
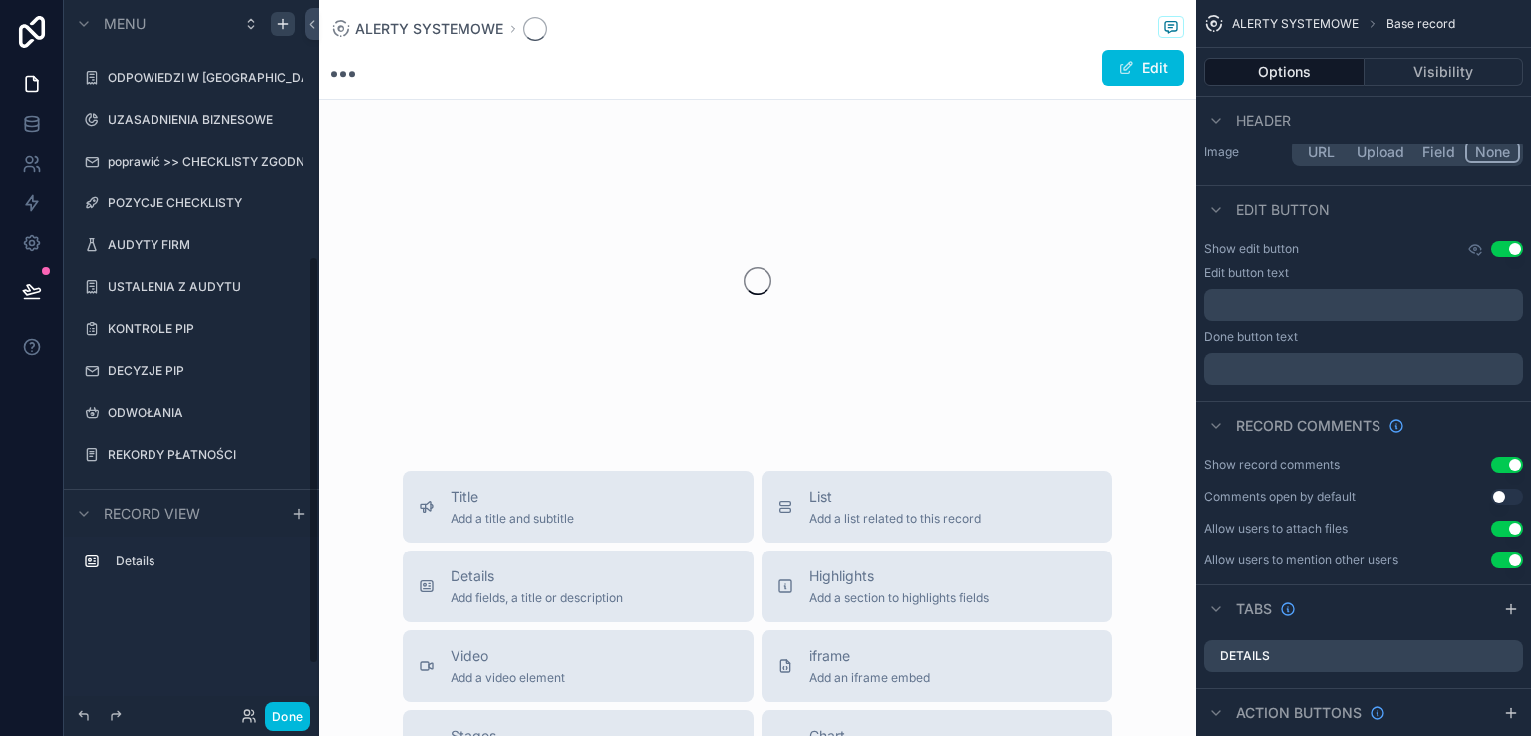
scroll to position [448, 0]
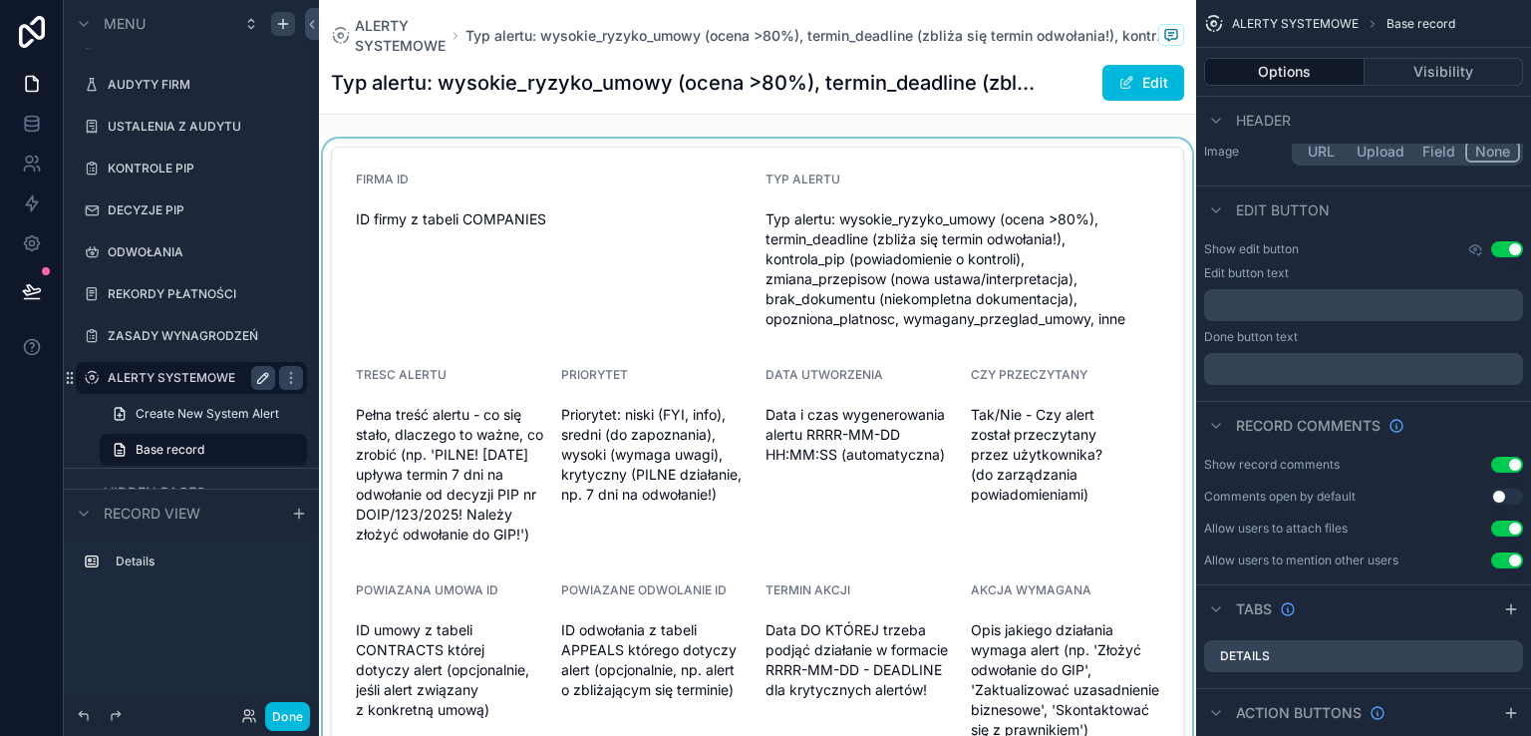
click at [642, 341] on div "scrollable content" at bounding box center [757, 459] width 877 height 640
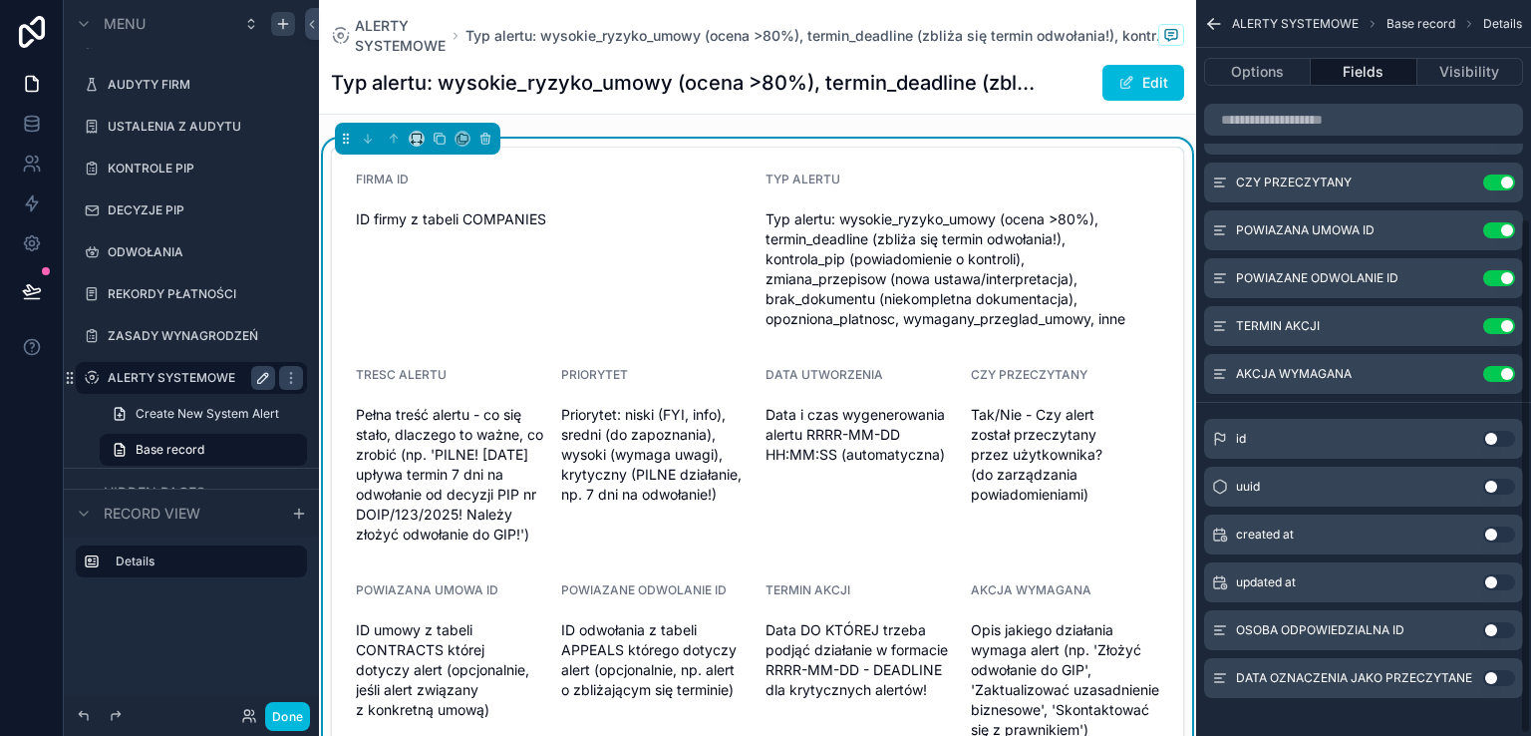
scroll to position [313, 0]
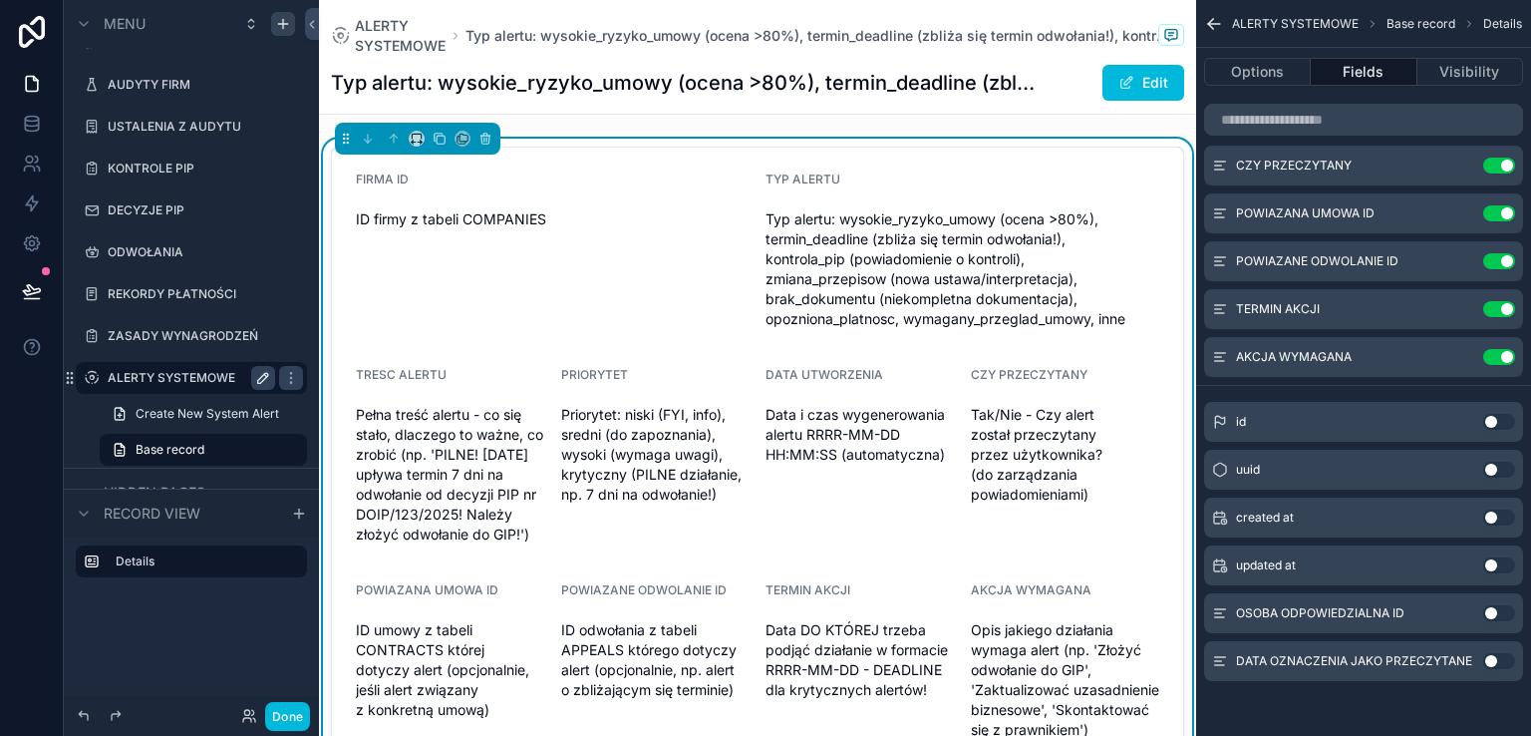
click at [1501, 610] on button "Use setting" at bounding box center [1499, 613] width 32 height 16
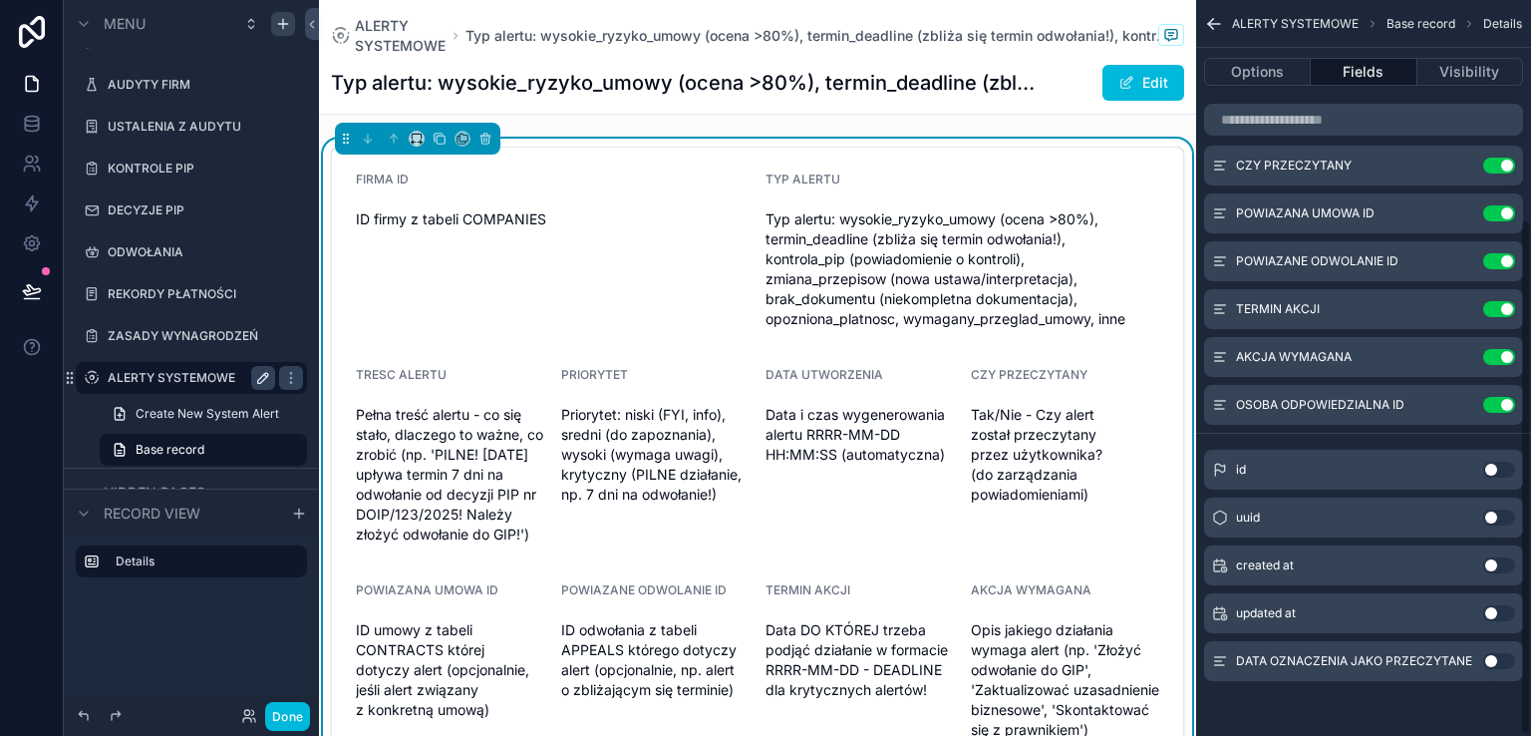
click at [1508, 656] on button "Use setting" at bounding box center [1499, 661] width 32 height 16
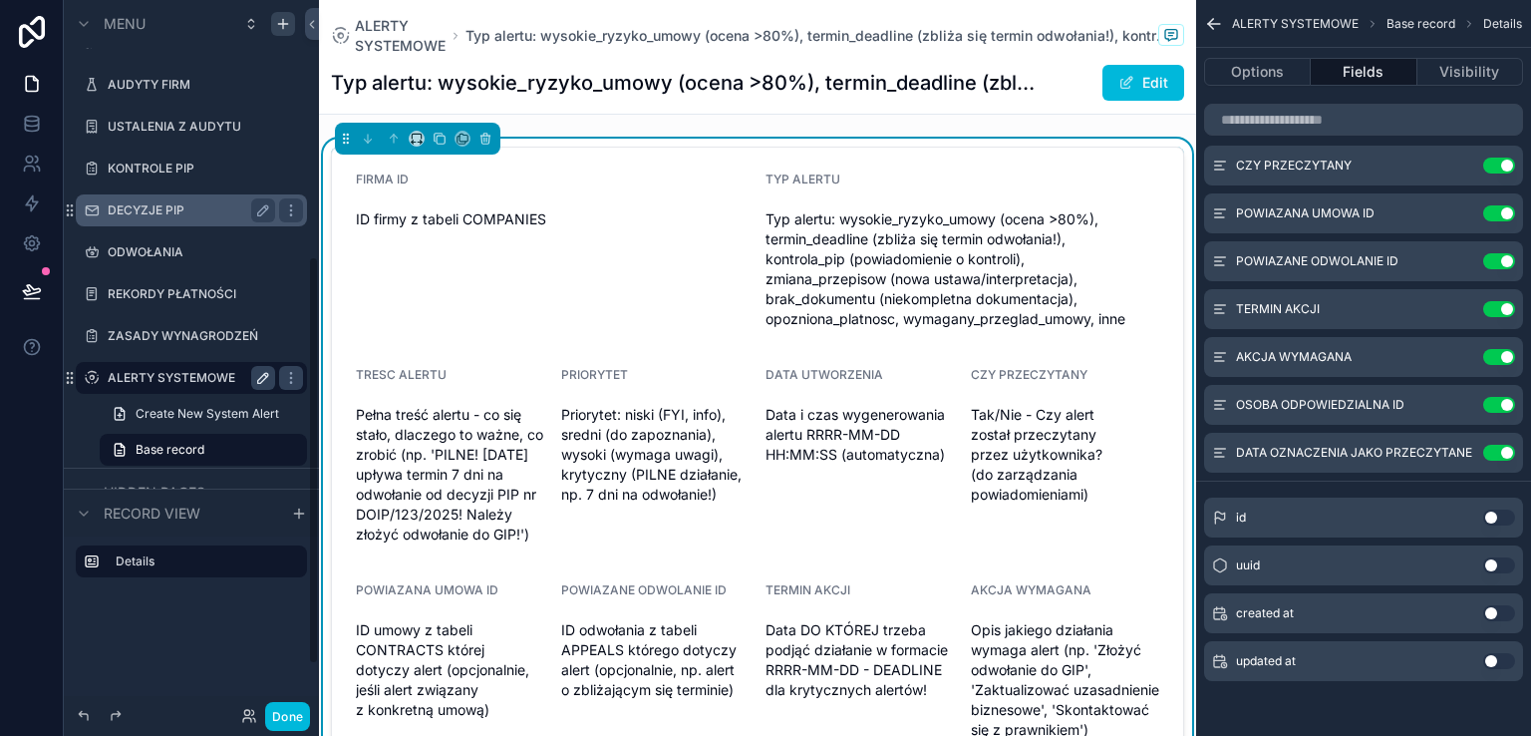
click at [147, 378] on label "ALERTY SYSTEMOWE" at bounding box center [187, 378] width 159 height 16
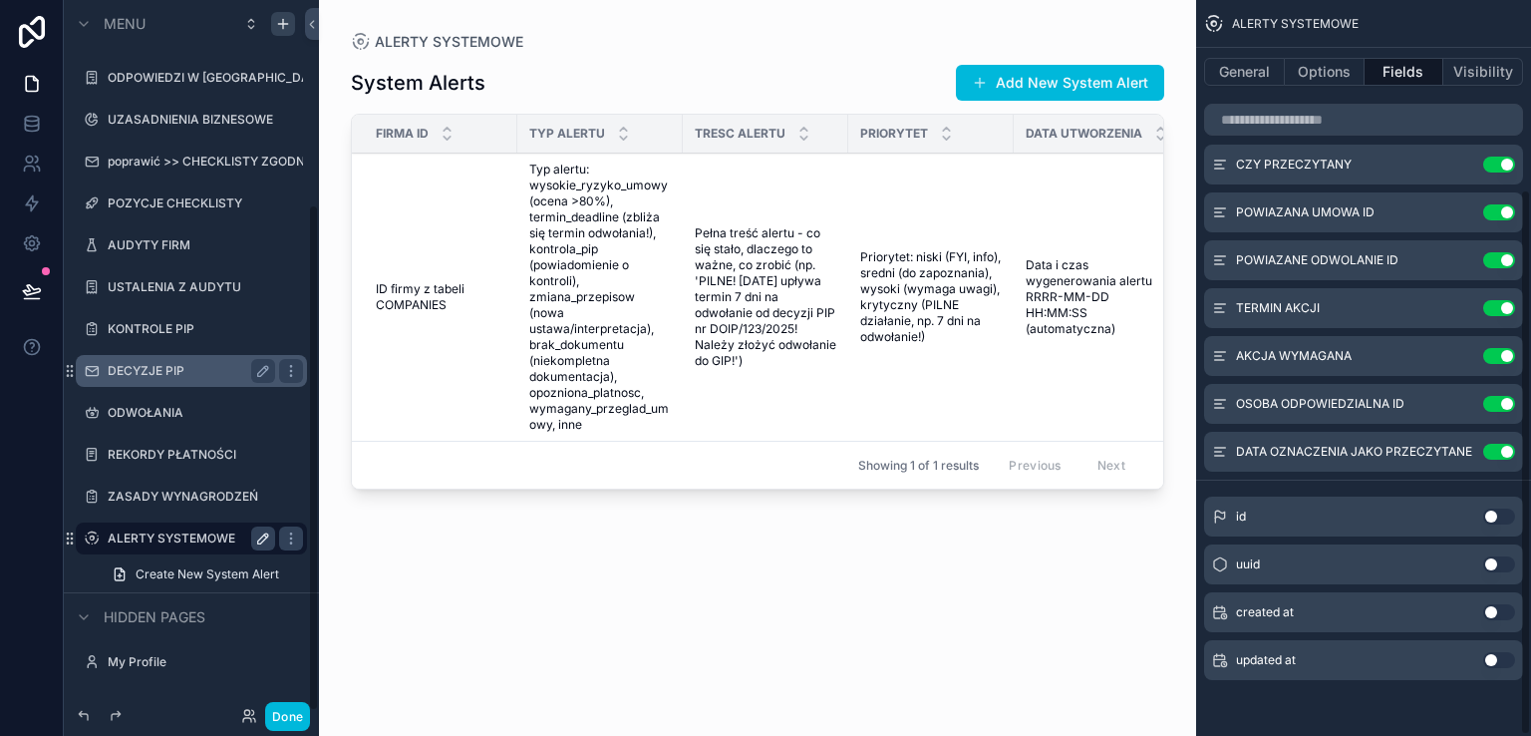
scroll to position [255, 0]
click at [1042, 82] on button "Add New System Alert" at bounding box center [1060, 83] width 208 height 36
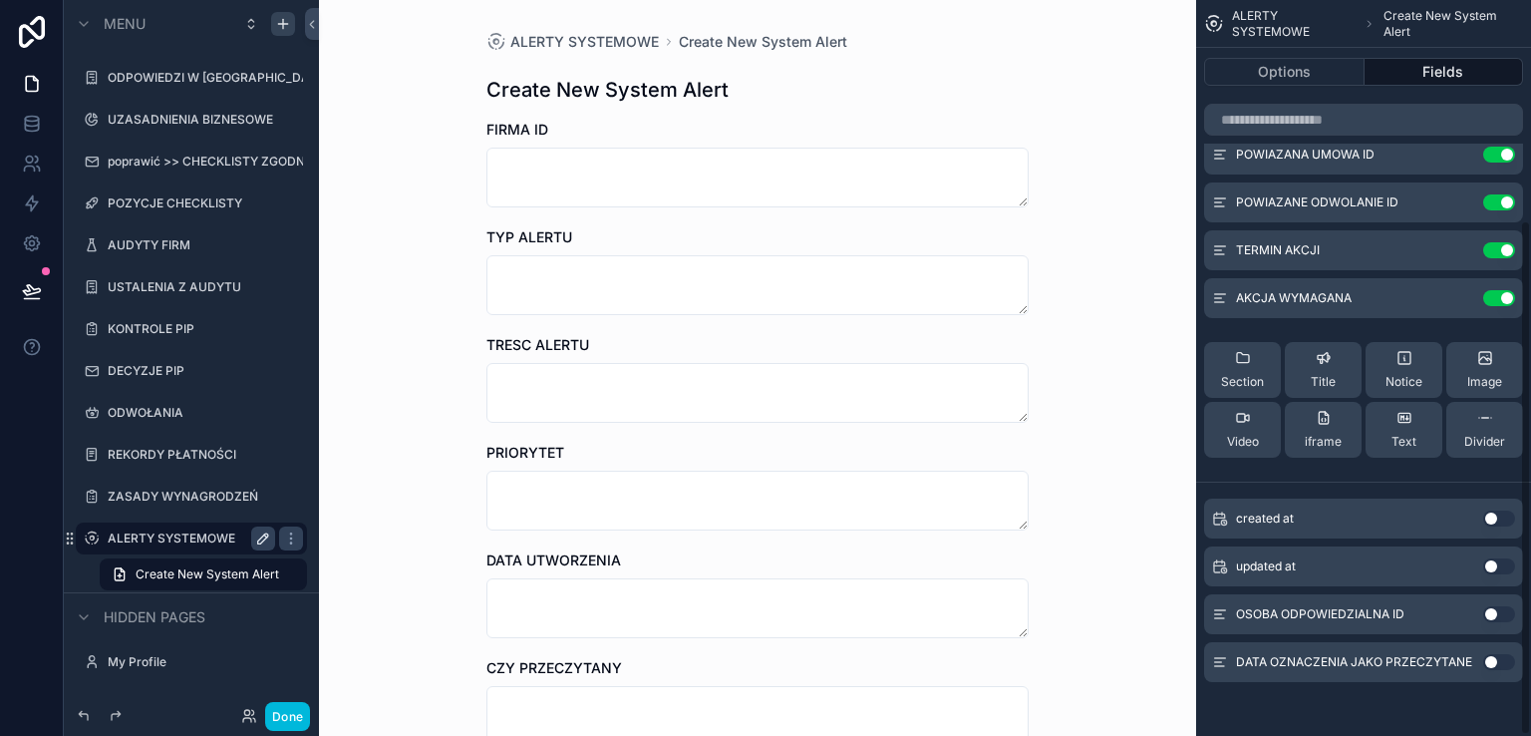
scroll to position [315, 0]
click at [1507, 611] on button "Use setting" at bounding box center [1499, 612] width 32 height 16
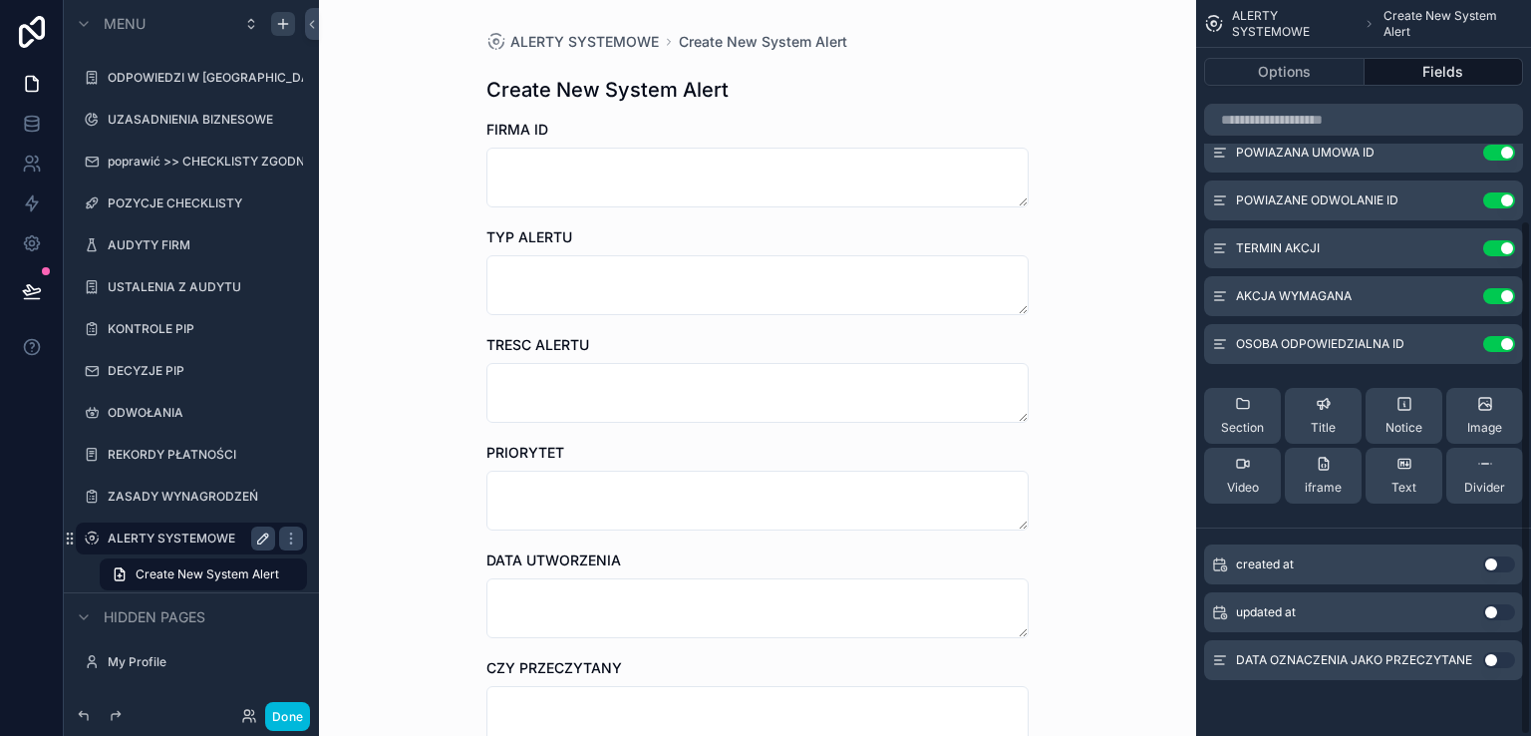
click at [1506, 664] on button "Use setting" at bounding box center [1499, 660] width 32 height 16
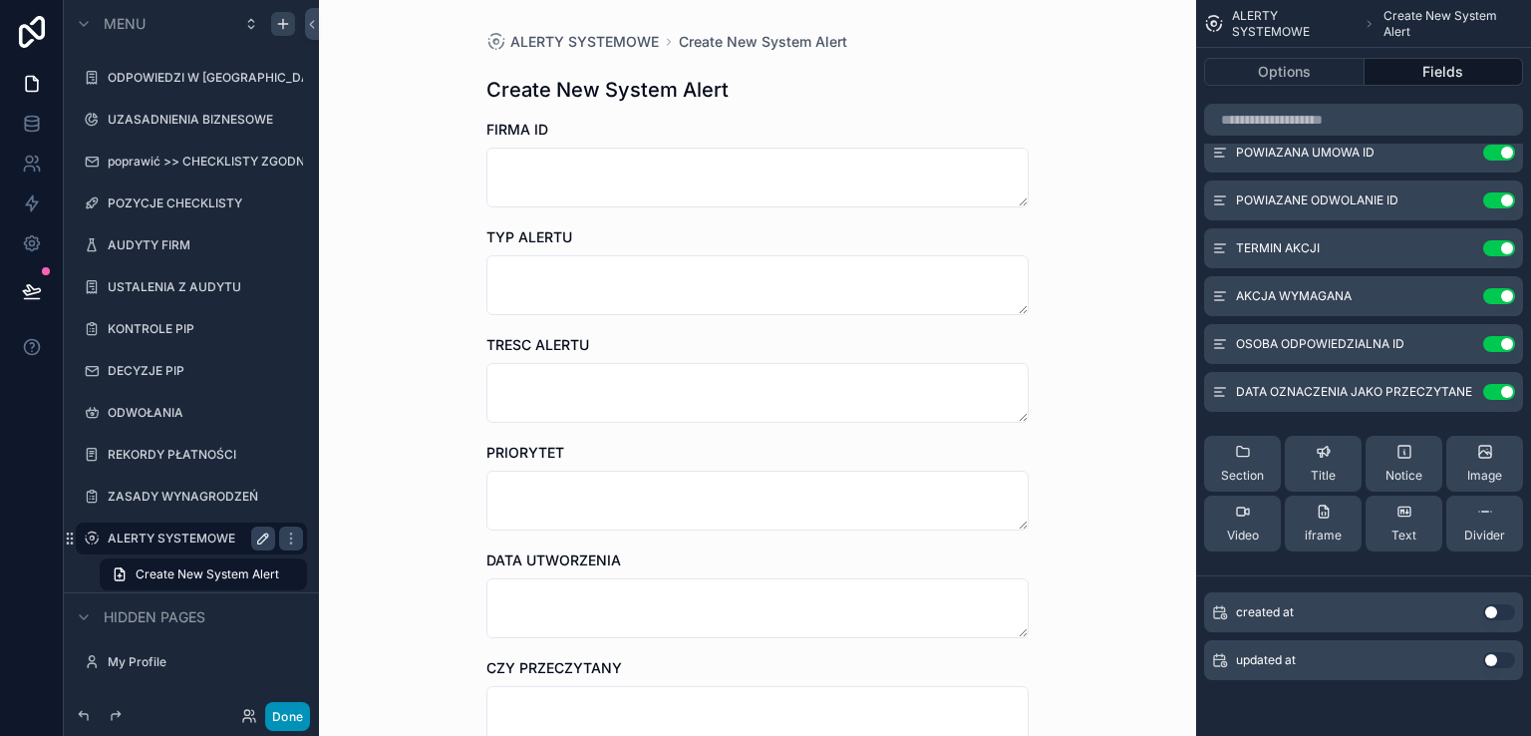
click at [277, 718] on button "Done" at bounding box center [287, 716] width 45 height 29
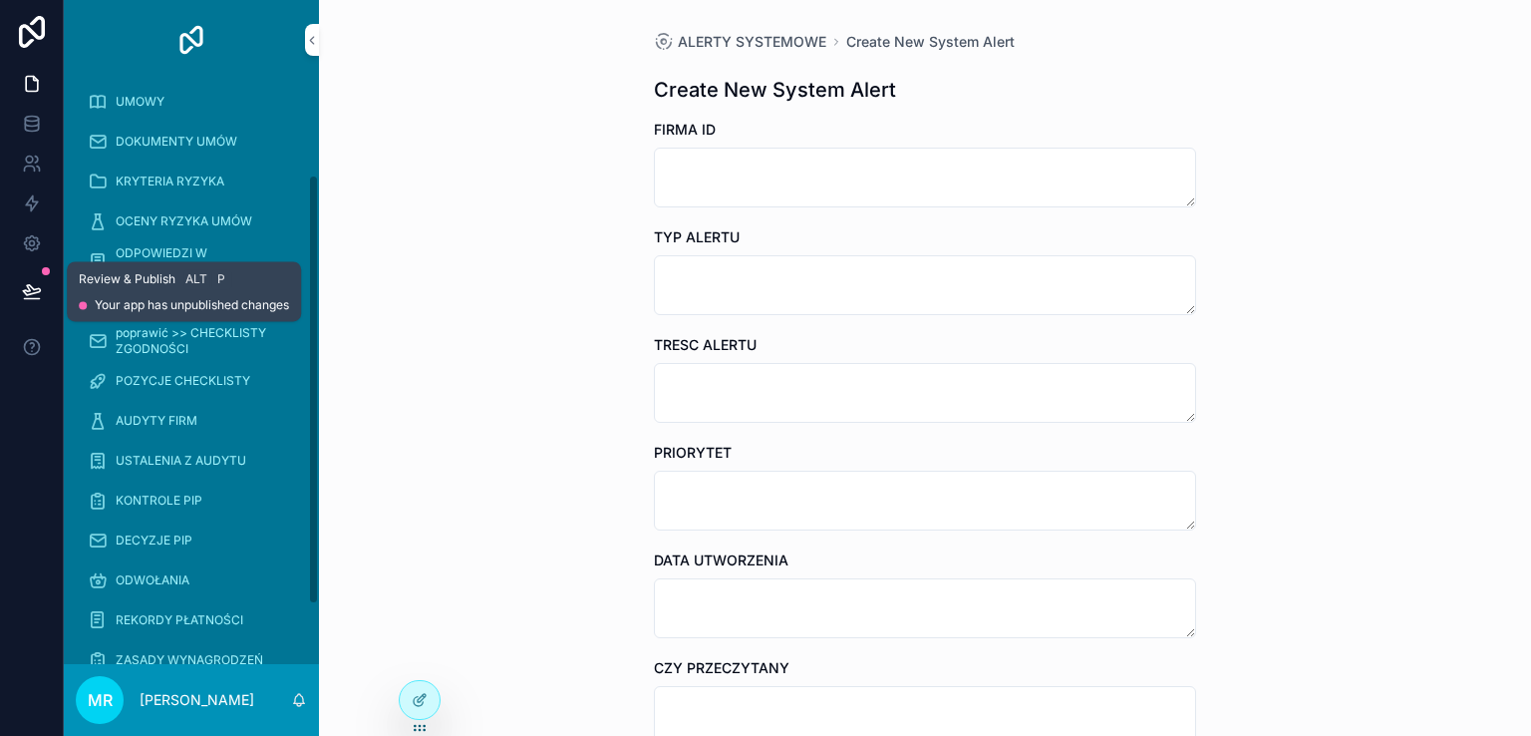
click at [34, 288] on icon at bounding box center [31, 290] width 17 height 10
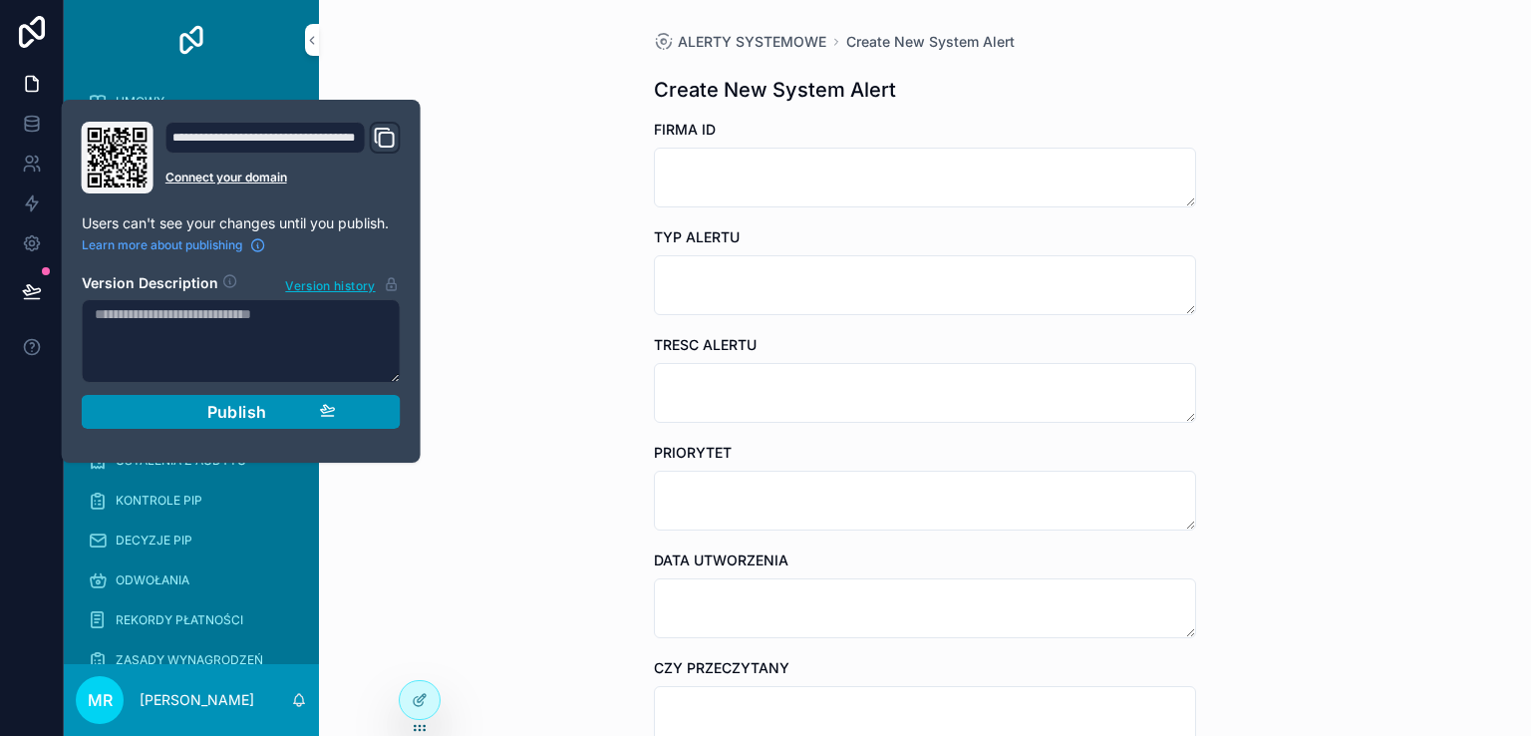
click at [221, 404] on span "Publish" at bounding box center [237, 412] width 60 height 20
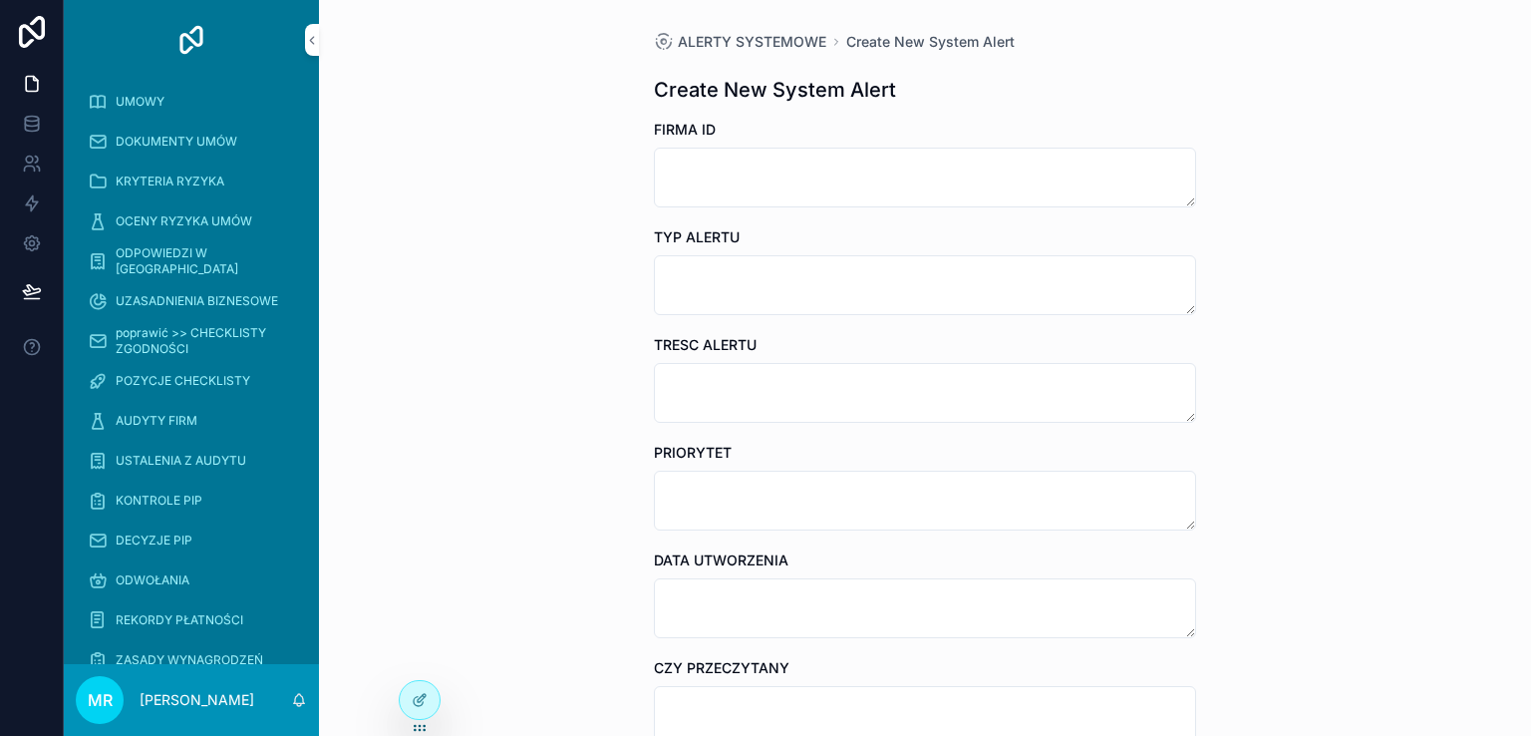
click at [458, 508] on div "ALERTY SYSTEMOWE Create New System Alert Create New System Alert FIRMA ID TYP A…" at bounding box center [925, 368] width 1212 height 736
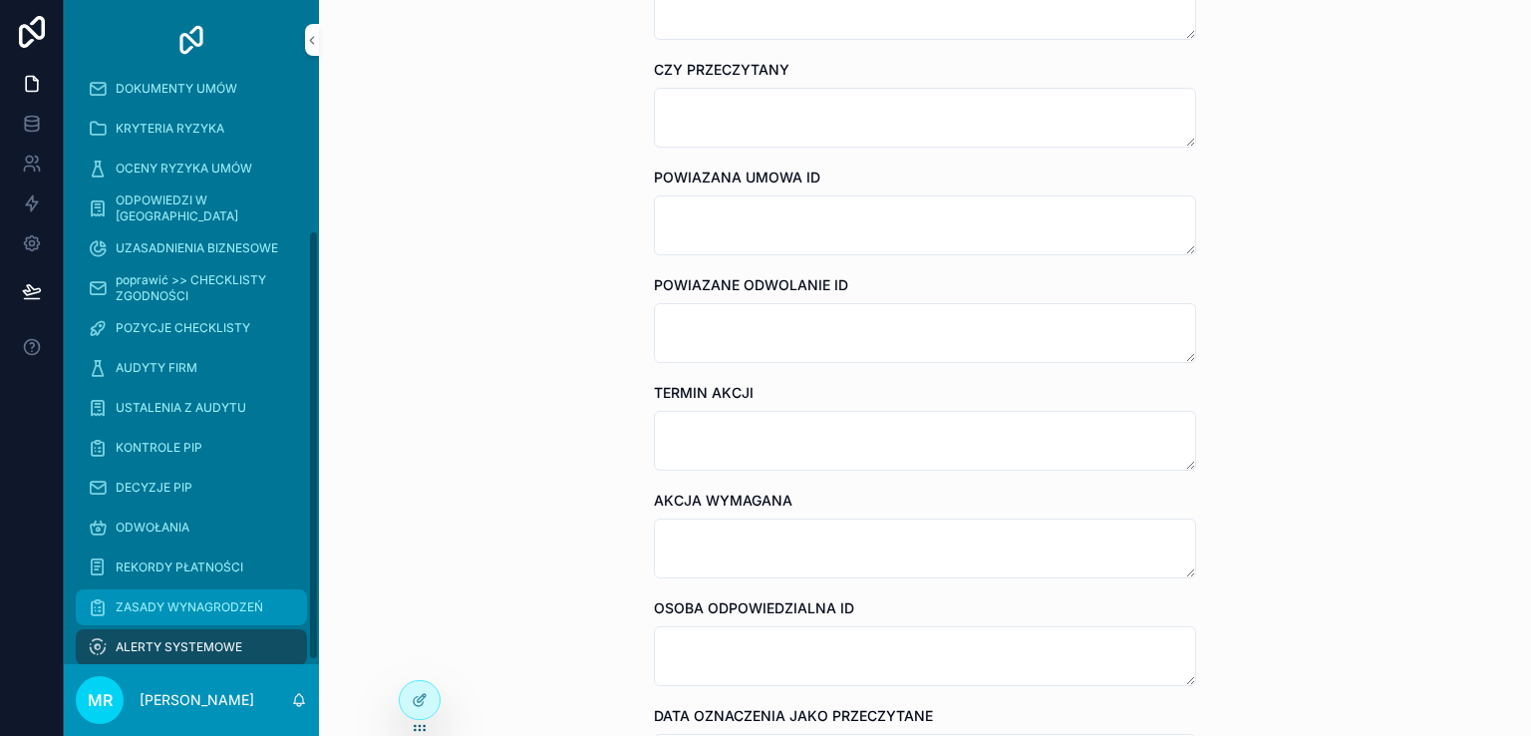
scroll to position [209, 0]
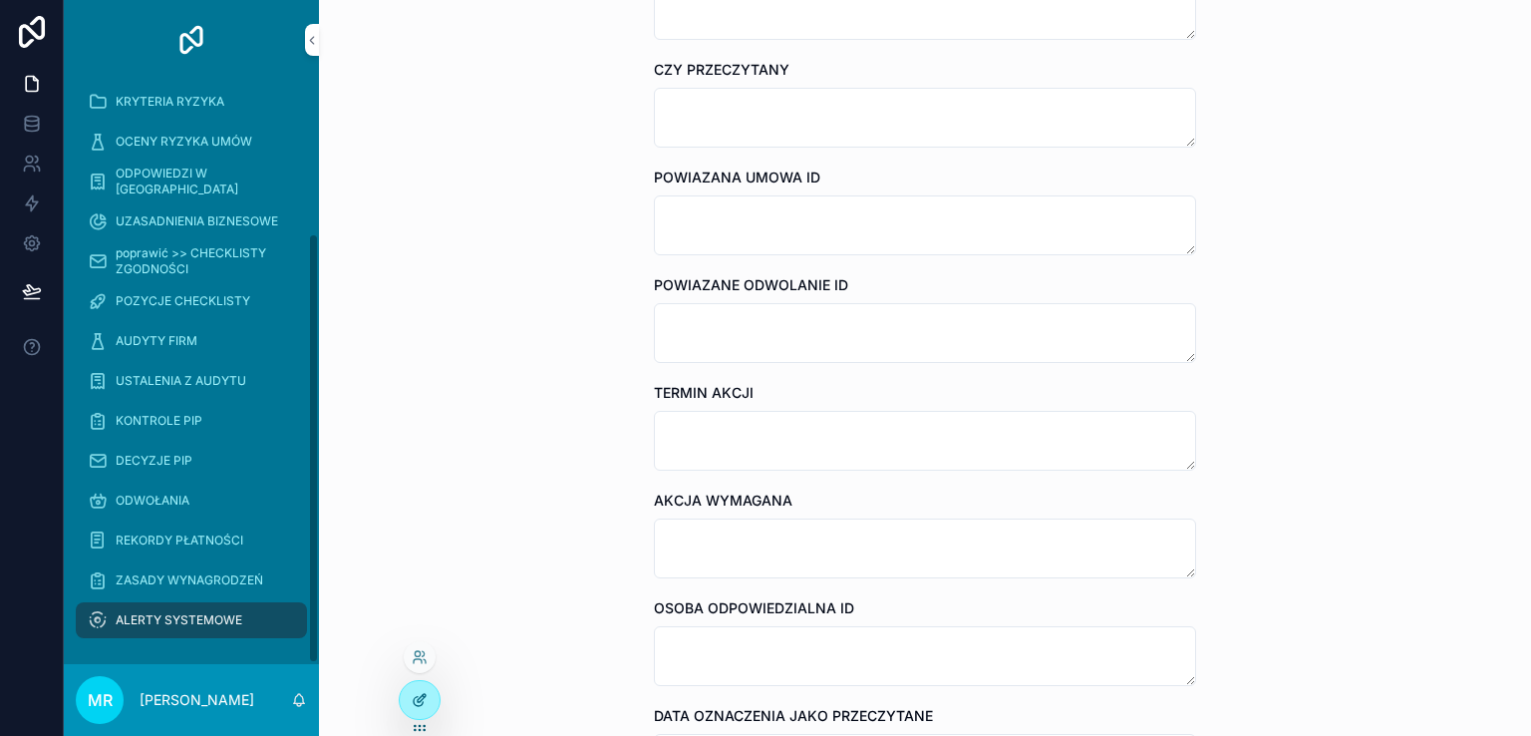
click at [420, 698] on icon at bounding box center [420, 700] width 16 height 16
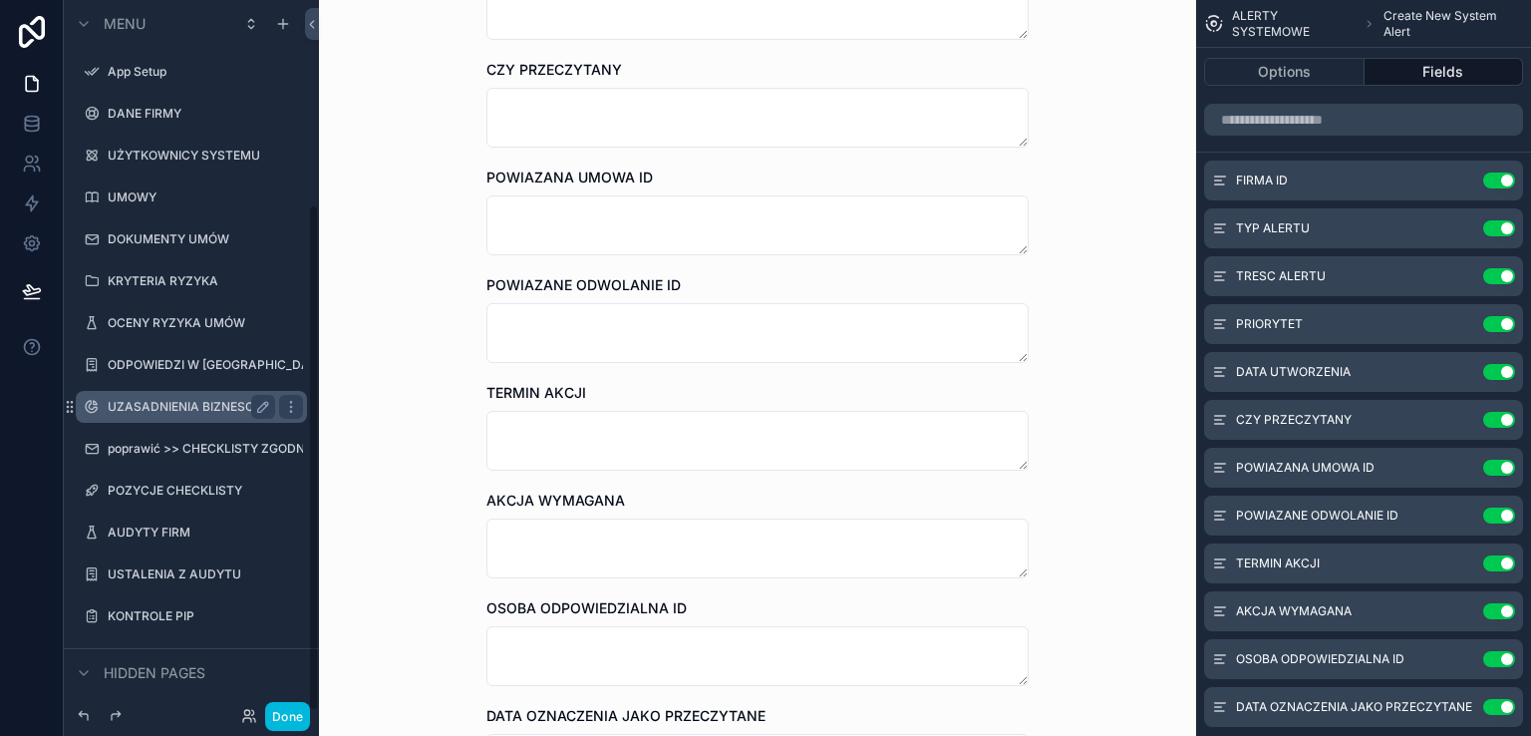
scroll to position [287, 0]
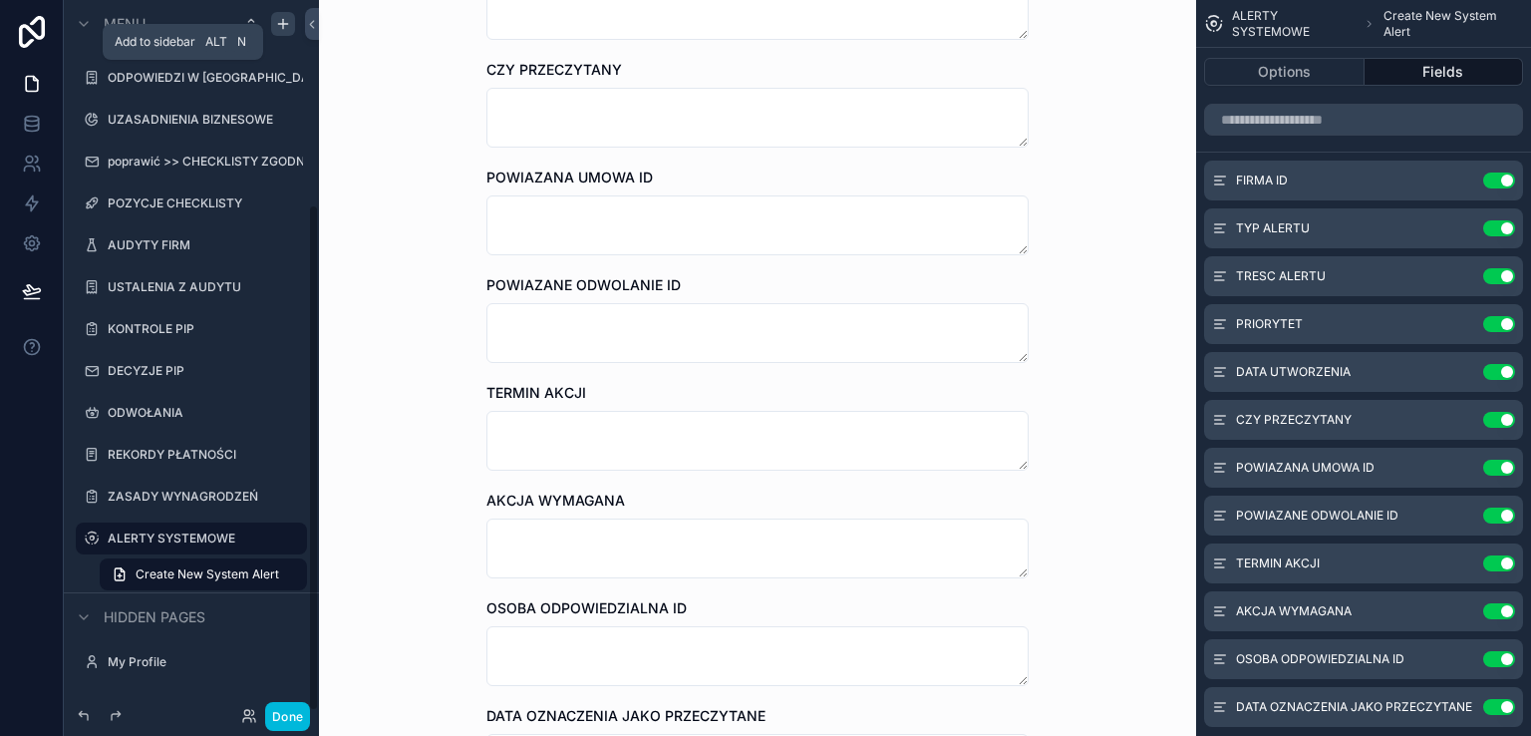
click at [280, 28] on icon "scrollable content" at bounding box center [283, 24] width 16 height 16
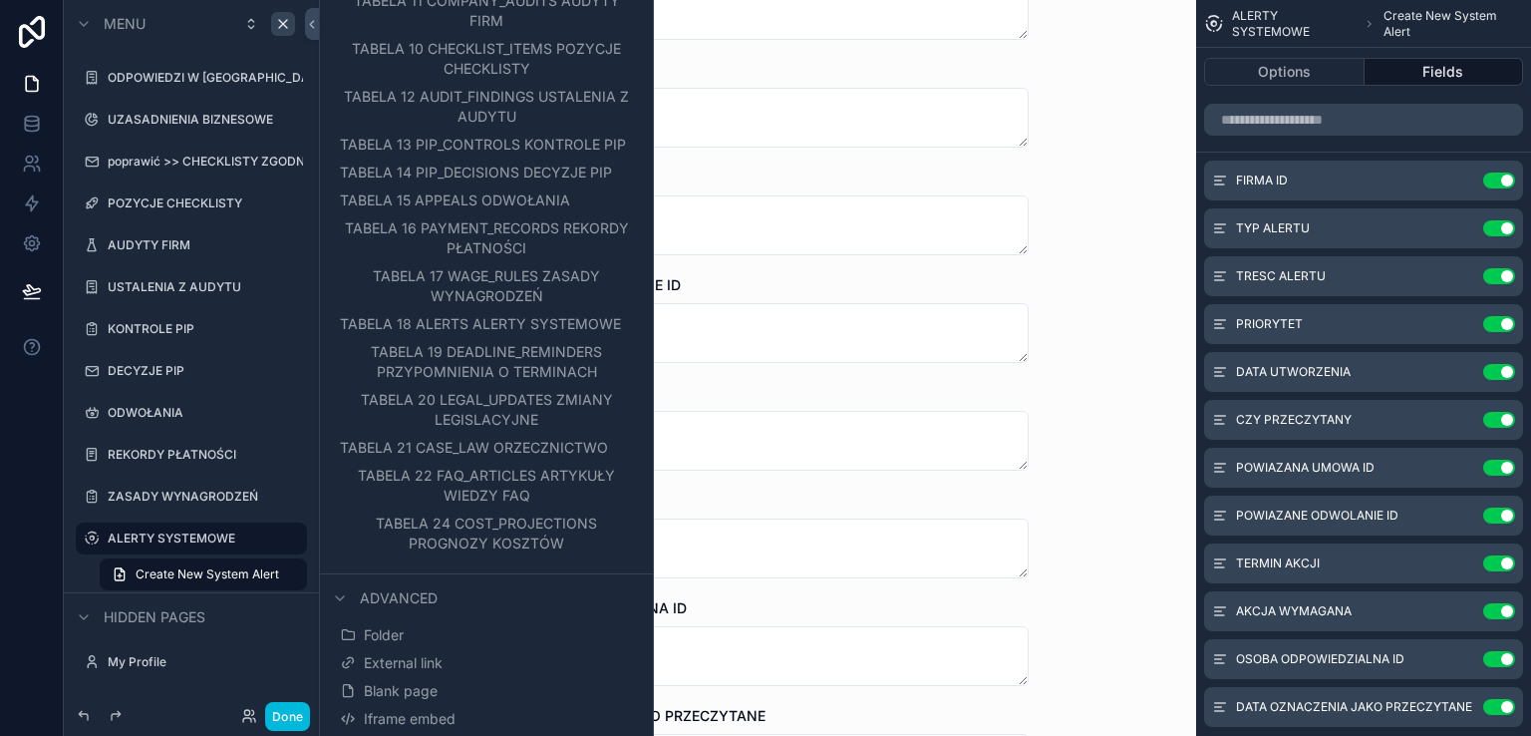
scroll to position [514, 0]
click at [547, 379] on span "TABELA 19 DEADLINE_REMINDERS PRZYPOMNIENIA O TERMINACH" at bounding box center [495, 359] width 275 height 40
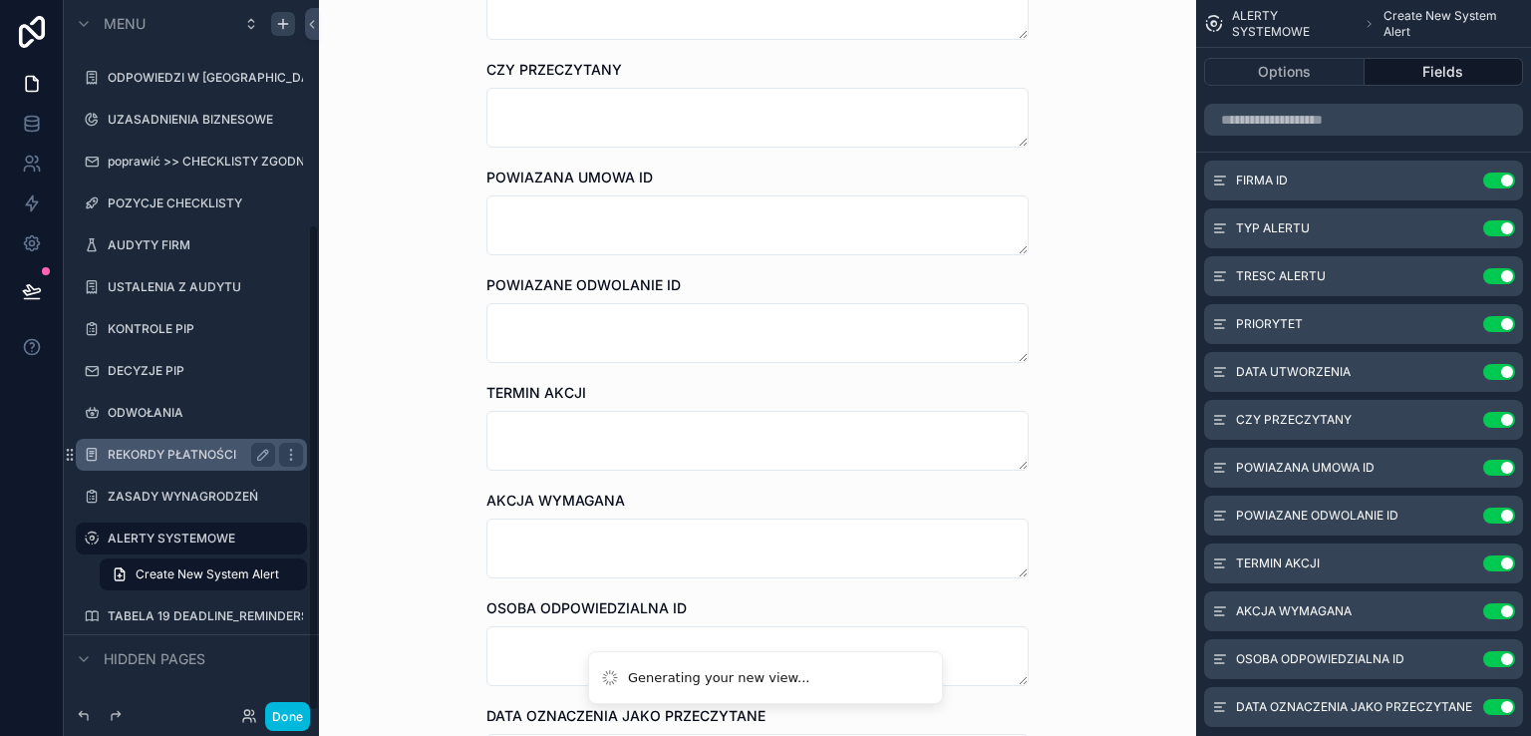
scroll to position [329, 0]
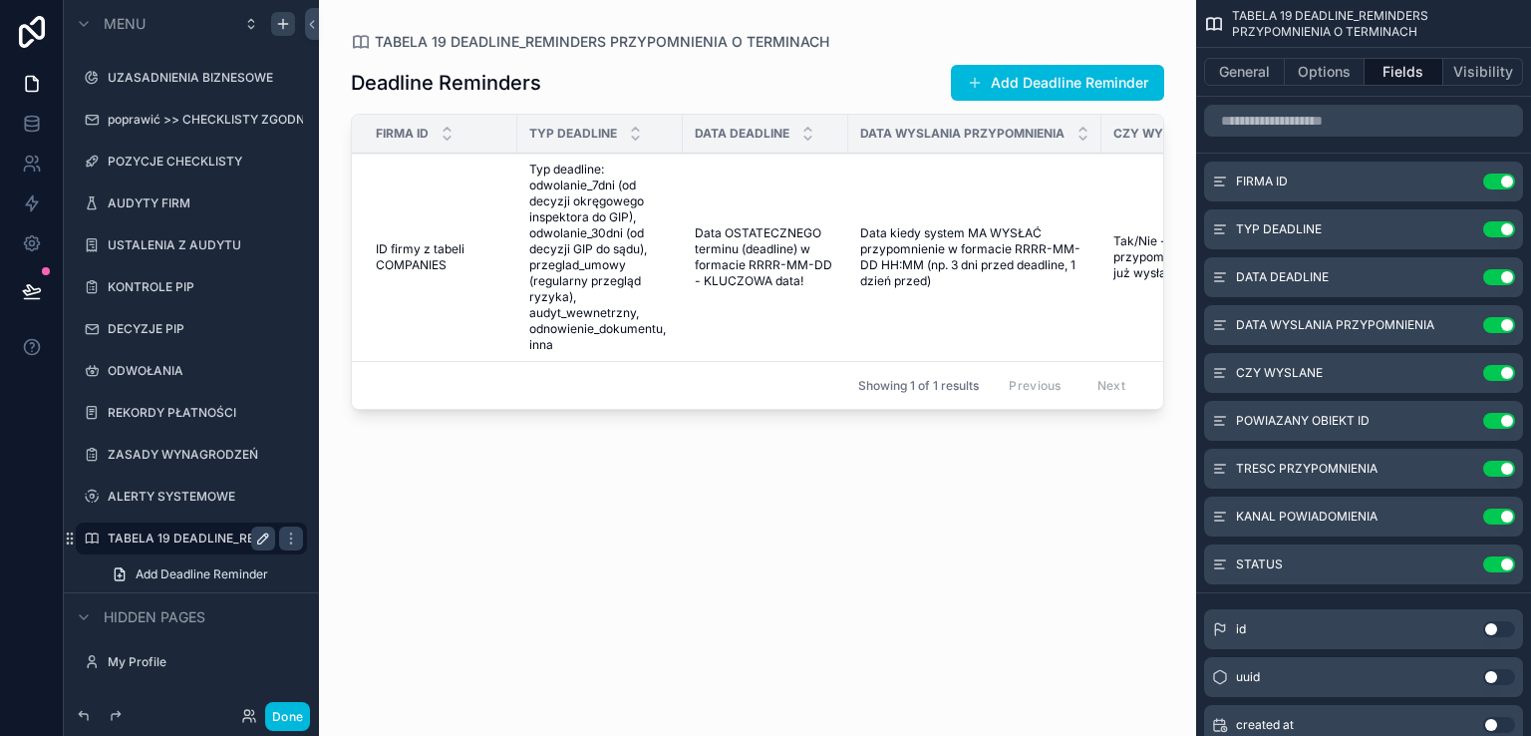
click at [263, 539] on icon "scrollable content" at bounding box center [263, 538] width 10 height 10
click at [202, 539] on input "**********" at bounding box center [176, 538] width 136 height 24
click at [192, 536] on input "**********" at bounding box center [176, 538] width 136 height 24
click at [184, 535] on input "**********" at bounding box center [176, 538] width 136 height 24
type input "**********"
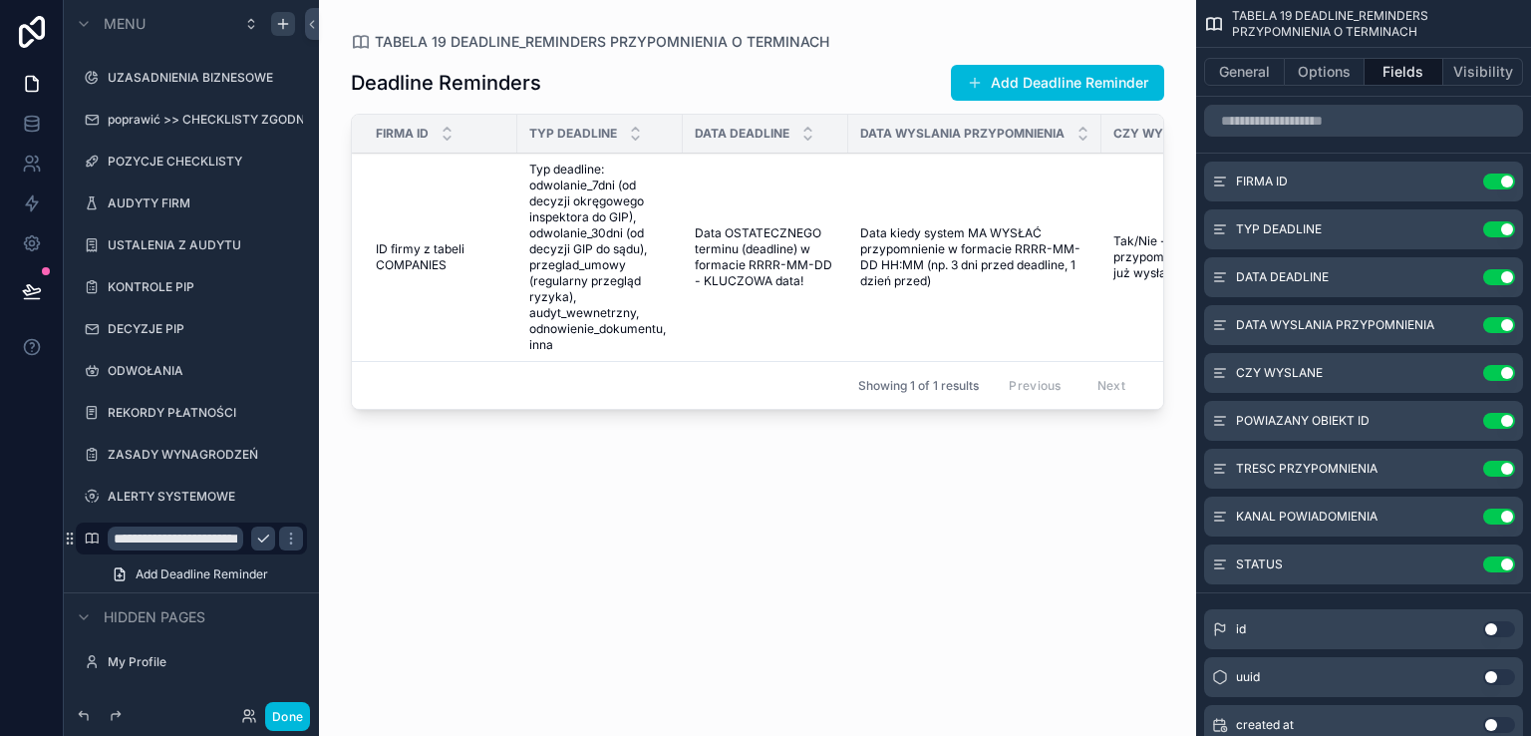
click at [255, 537] on icon "scrollable content" at bounding box center [263, 538] width 16 height 16
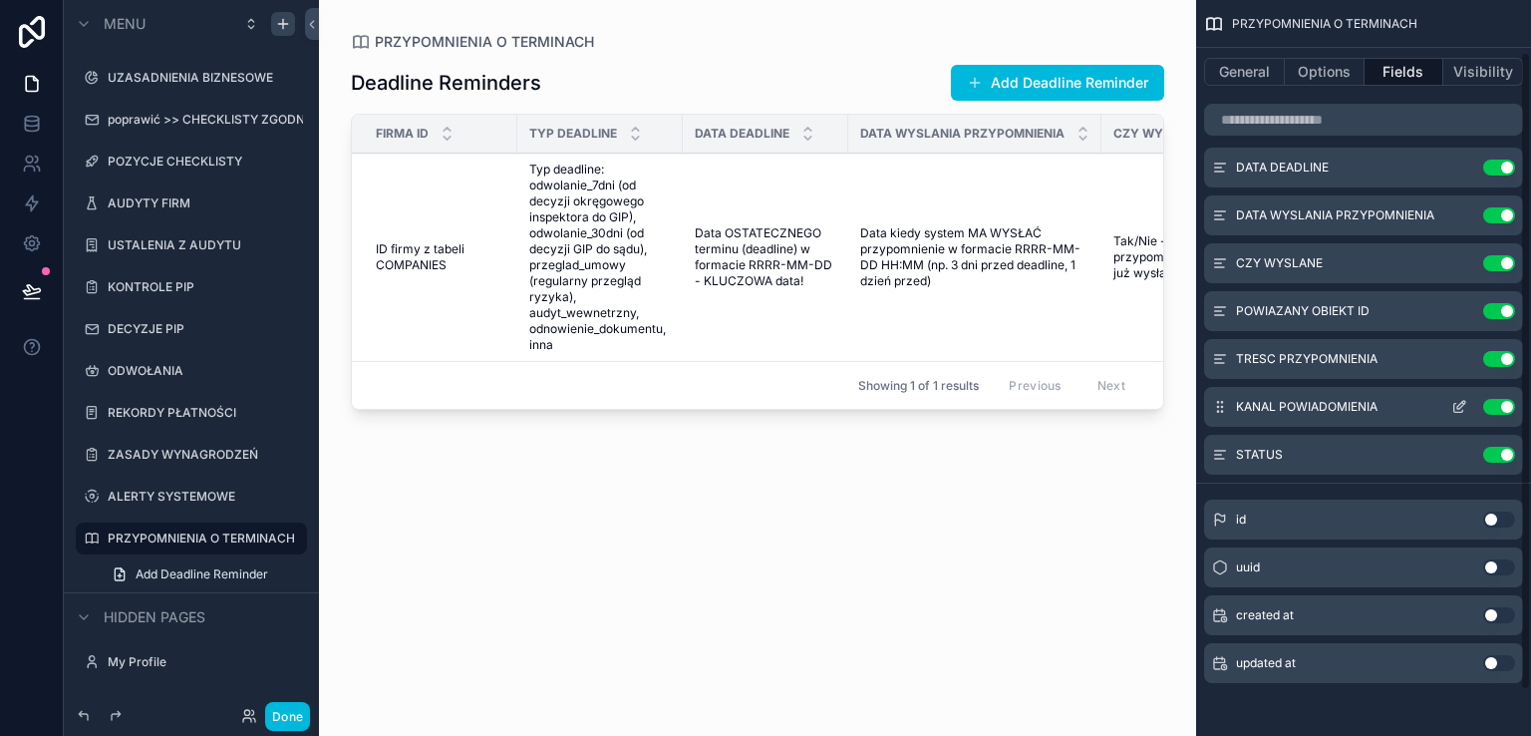
scroll to position [112, 0]
click at [1025, 77] on div "scrollable content" at bounding box center [757, 356] width 877 height 712
click at [1025, 77] on button "Add Deadline Reminder" at bounding box center [1057, 83] width 213 height 36
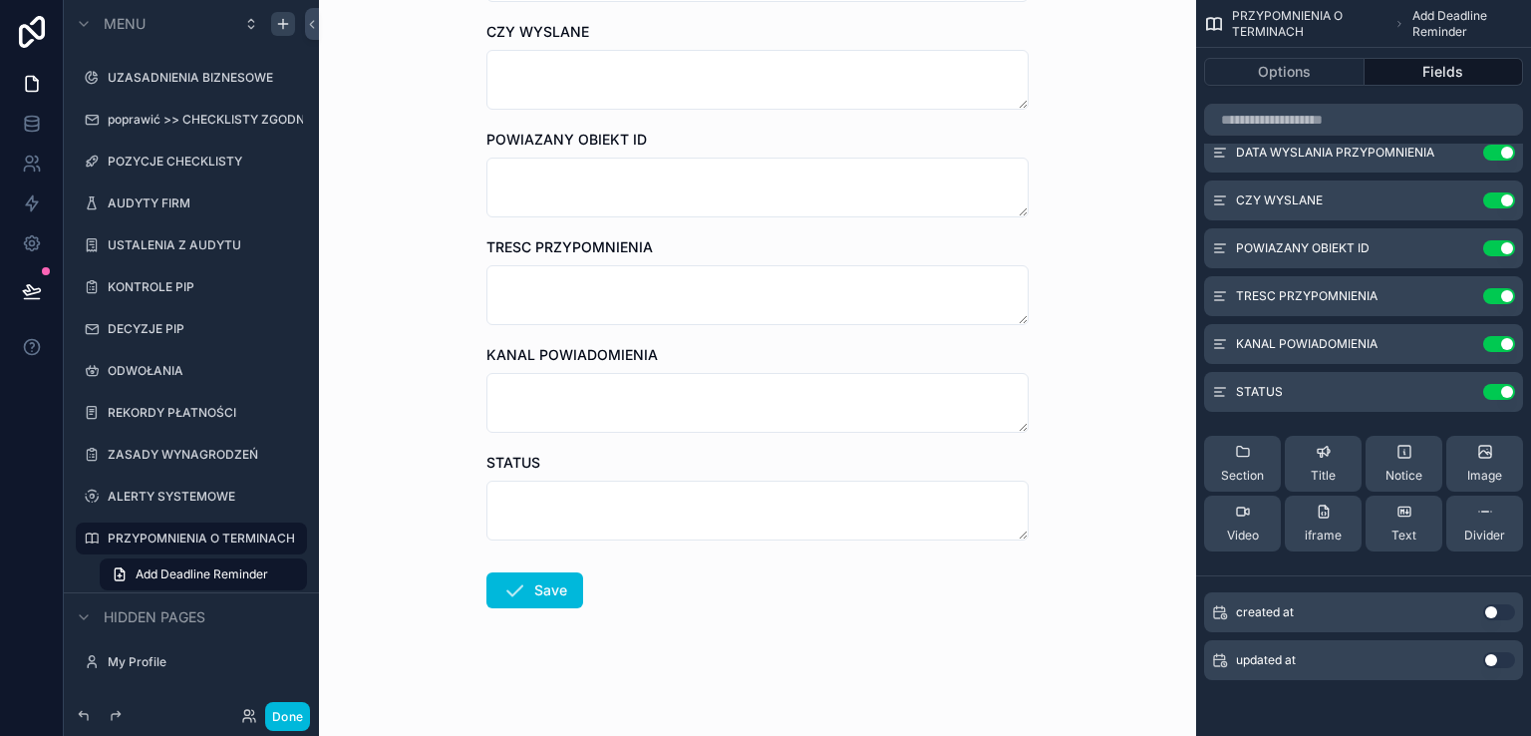
scroll to position [213, 0]
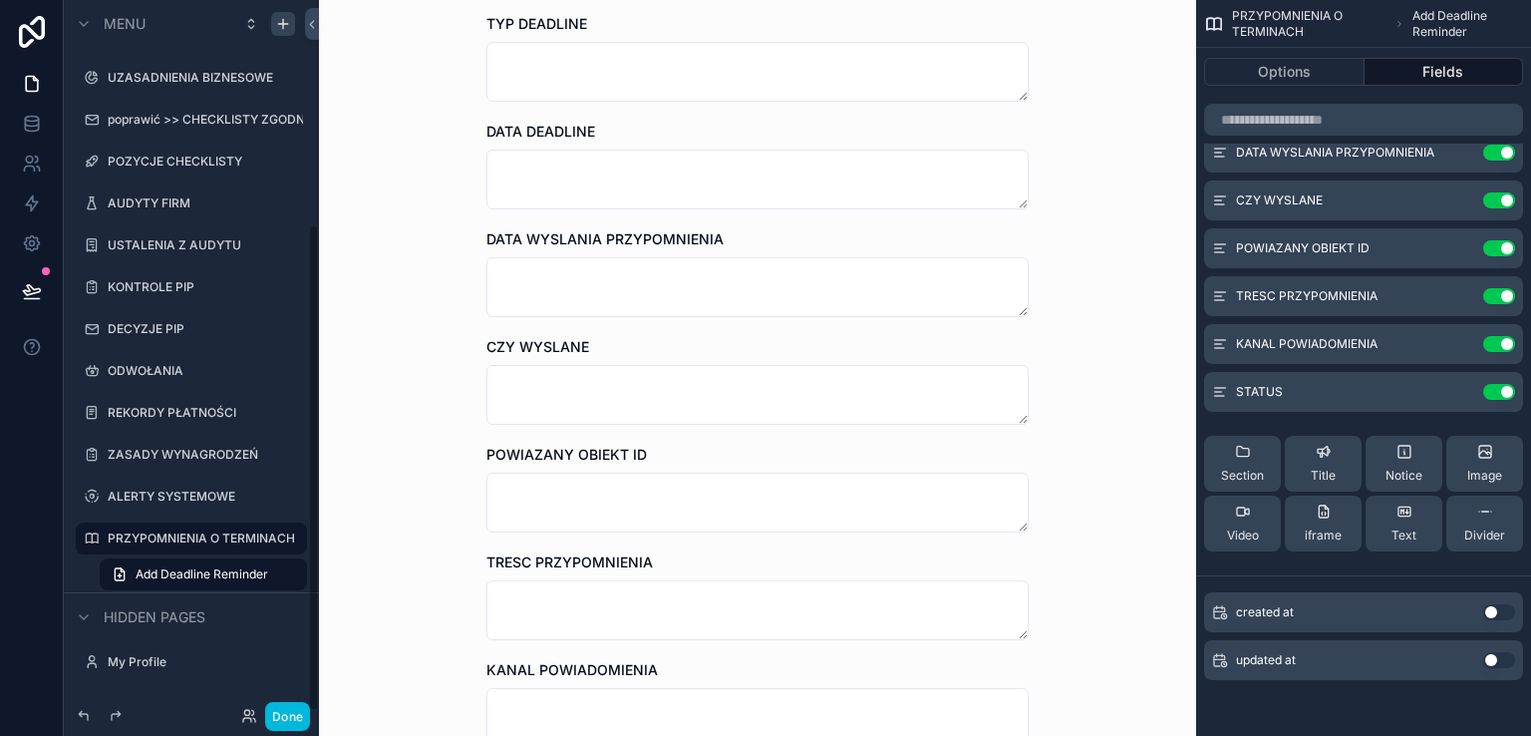
click at [295, 711] on button "Done" at bounding box center [287, 716] width 45 height 29
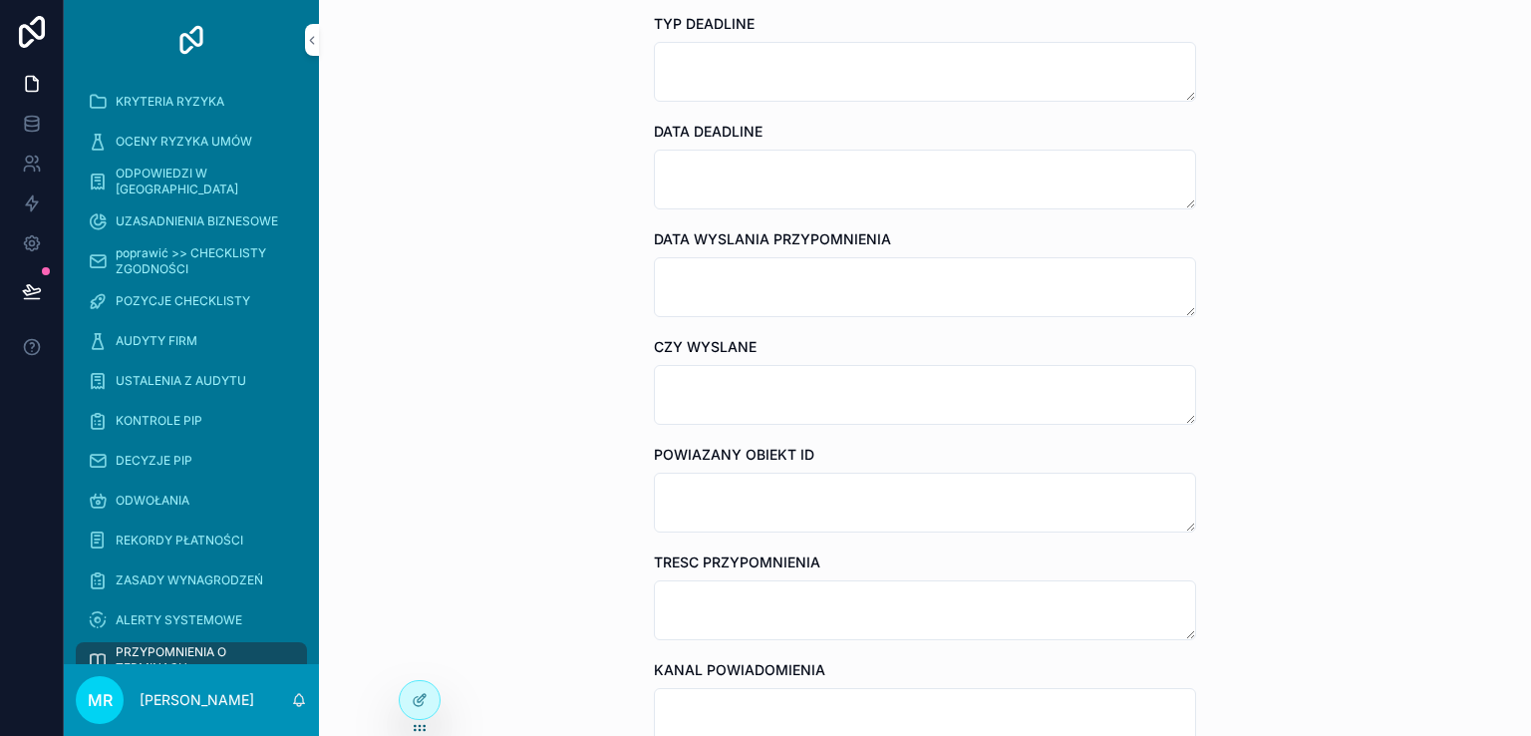
scroll to position [0, 0]
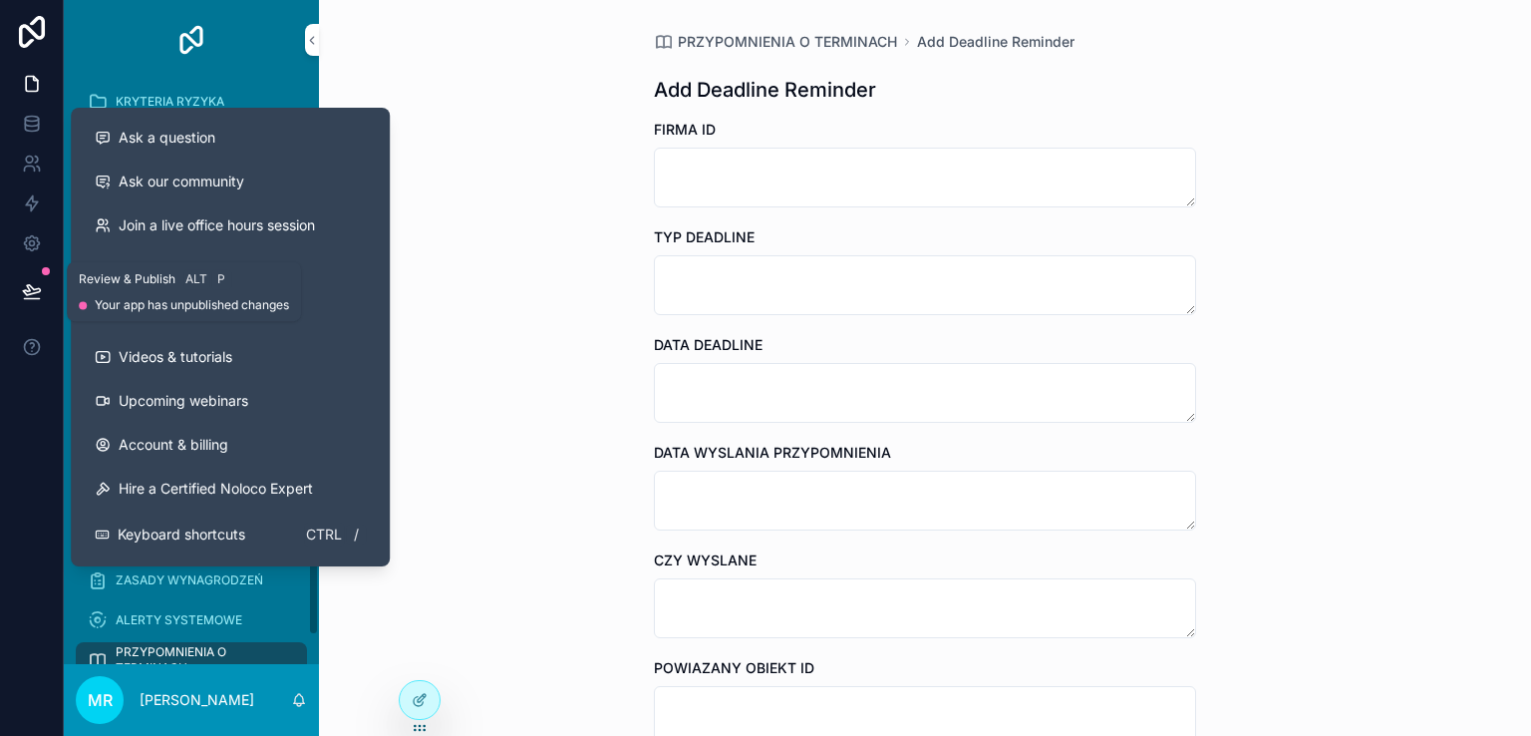
click at [23, 288] on icon at bounding box center [32, 291] width 20 height 20
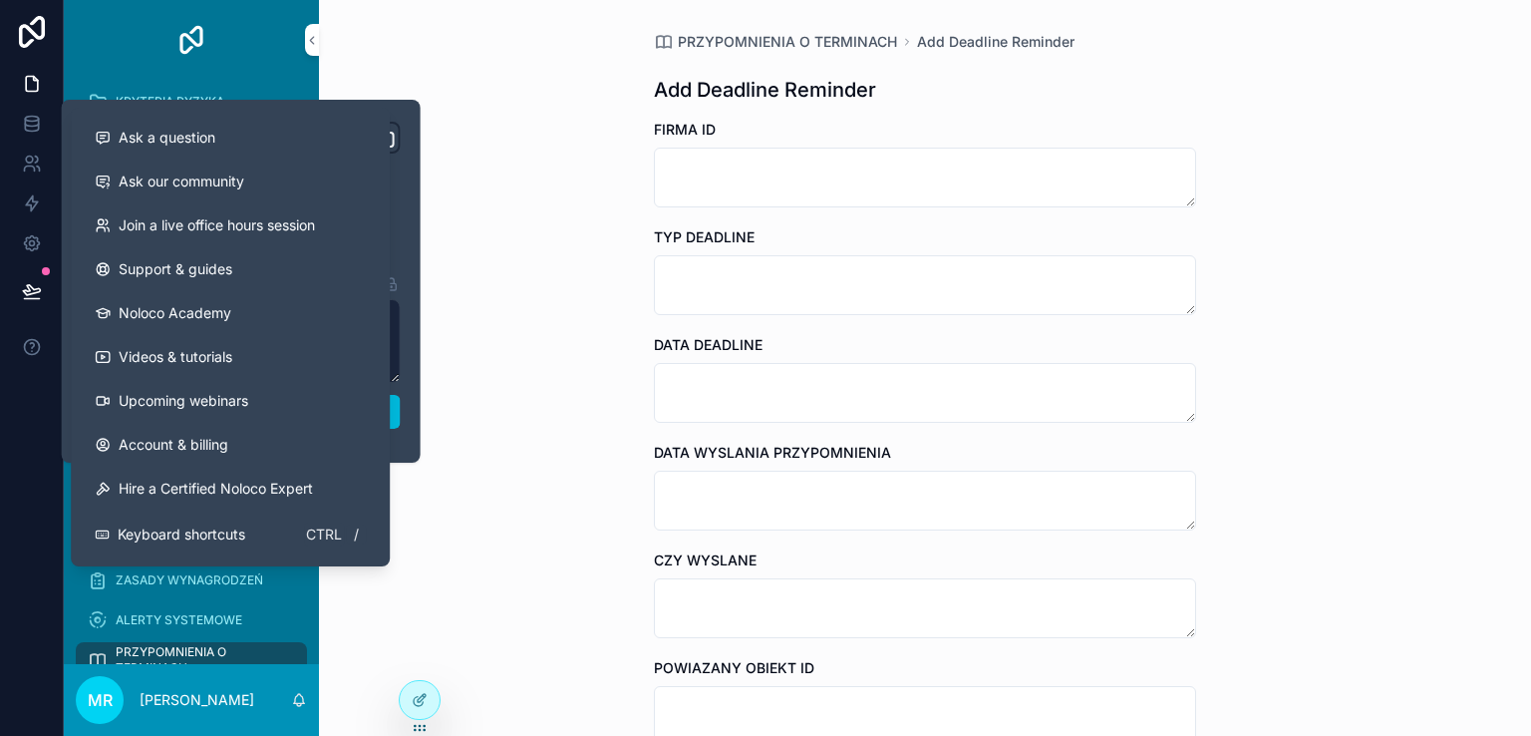
click at [49, 422] on div at bounding box center [32, 368] width 64 height 736
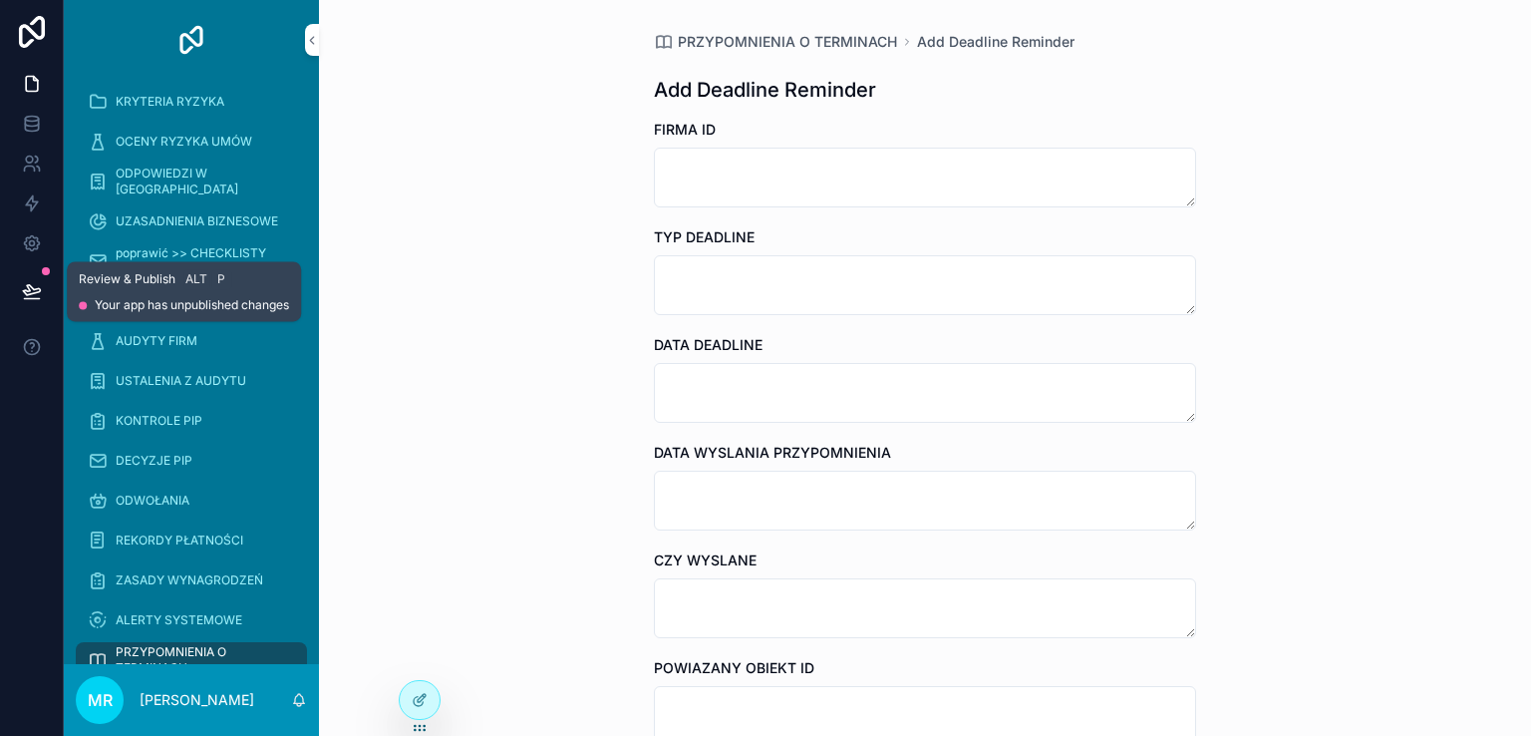
click at [33, 289] on icon at bounding box center [31, 290] width 17 height 10
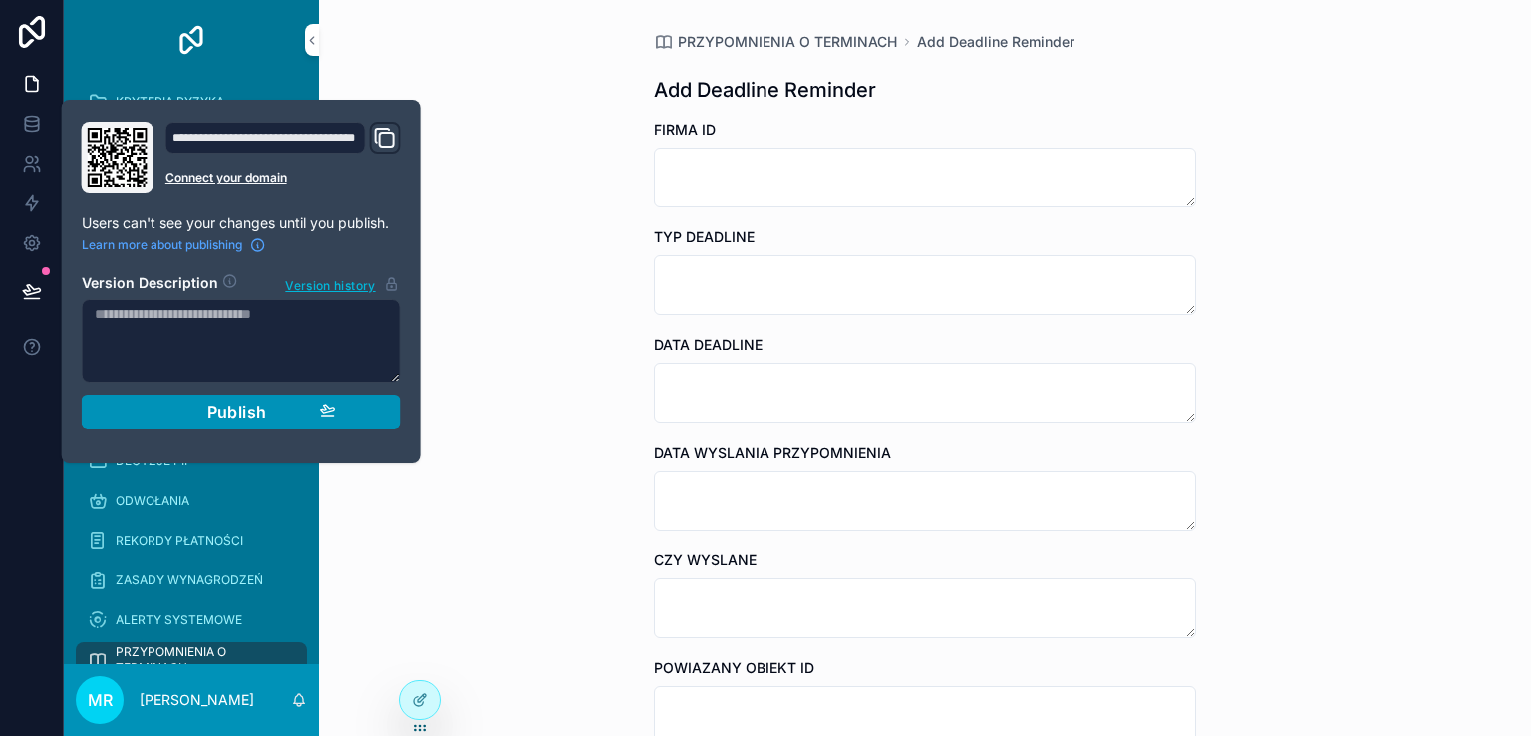
click at [199, 414] on div "Publish" at bounding box center [241, 412] width 189 height 20
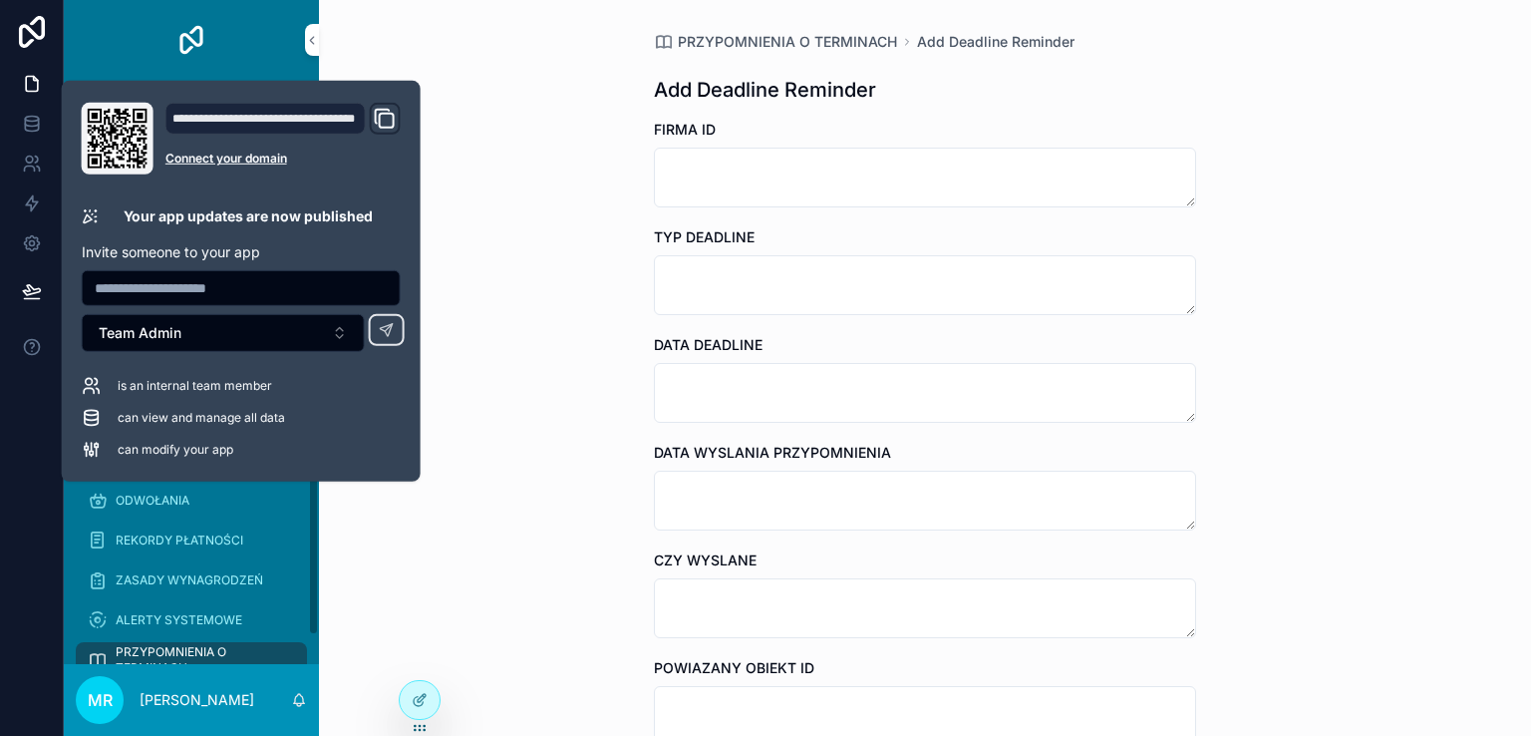
click at [14, 555] on div at bounding box center [32, 368] width 64 height 736
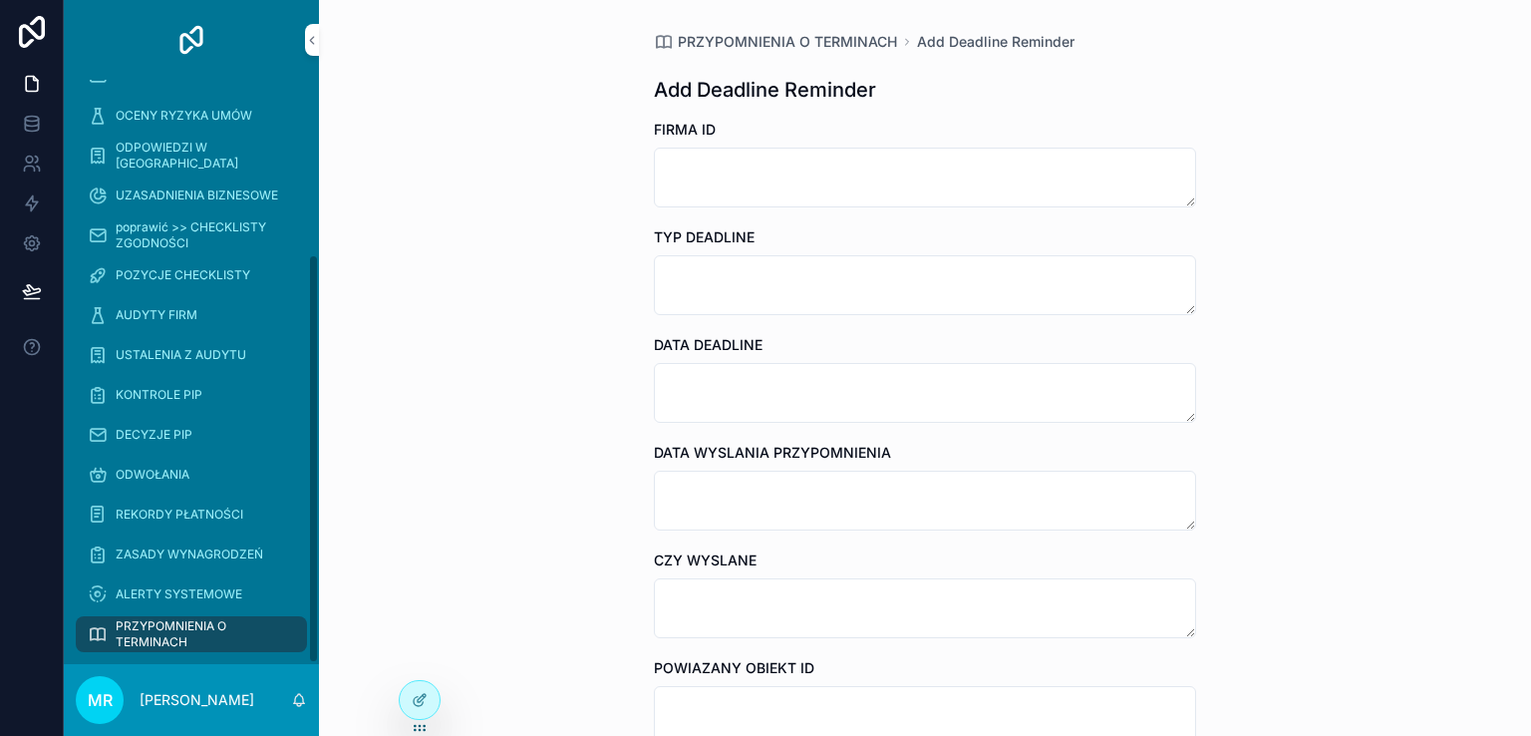
scroll to position [249, 0]
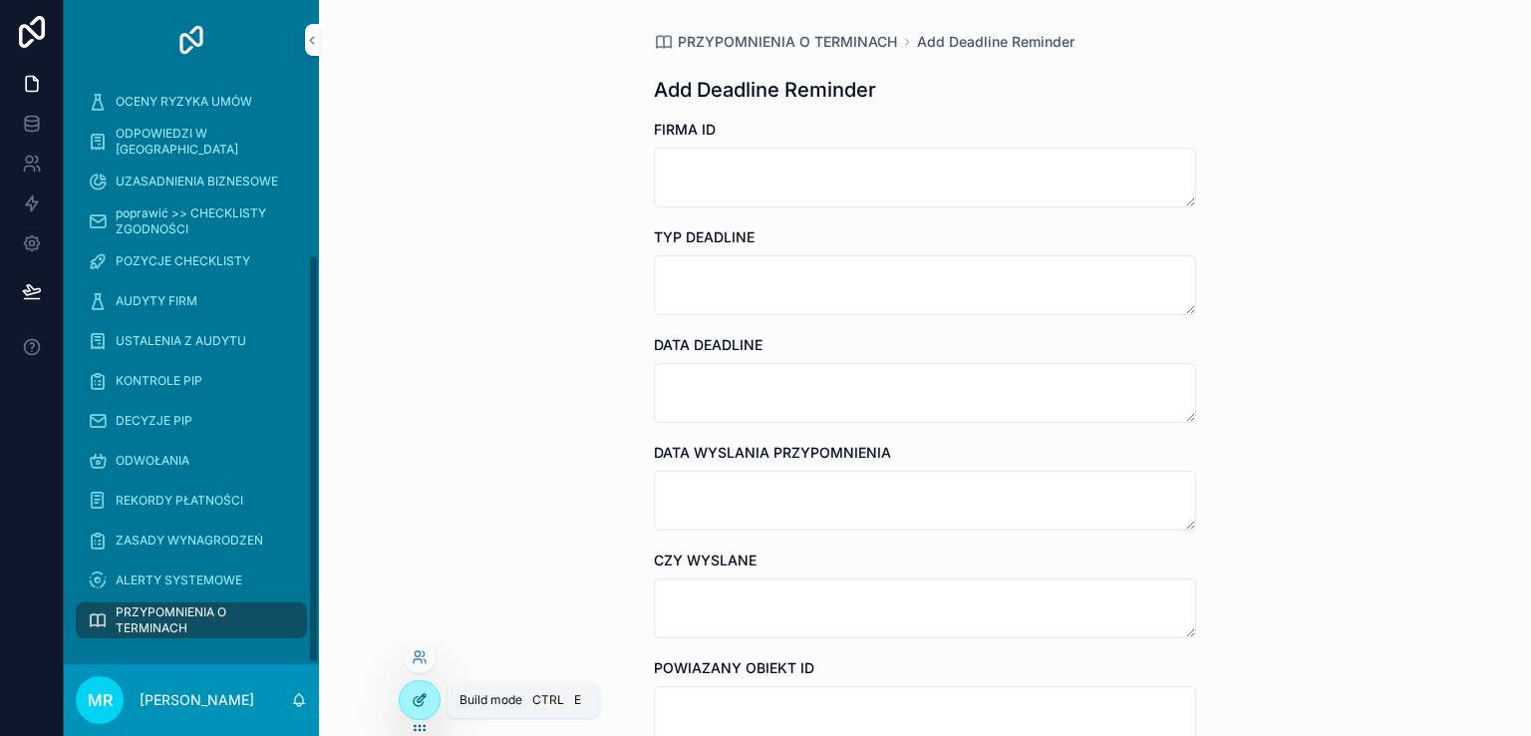
click at [419, 700] on icon at bounding box center [420, 700] width 16 height 16
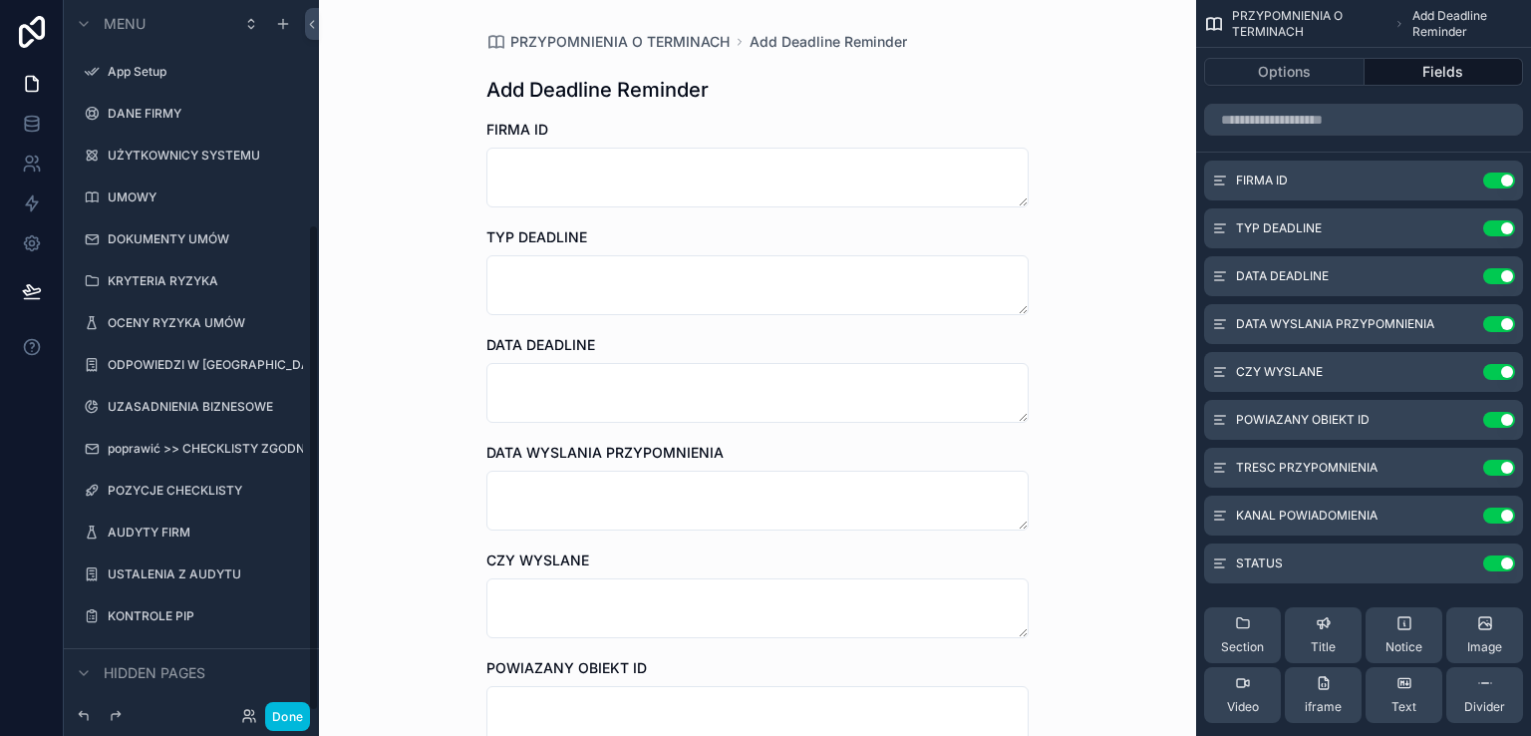
scroll to position [329, 0]
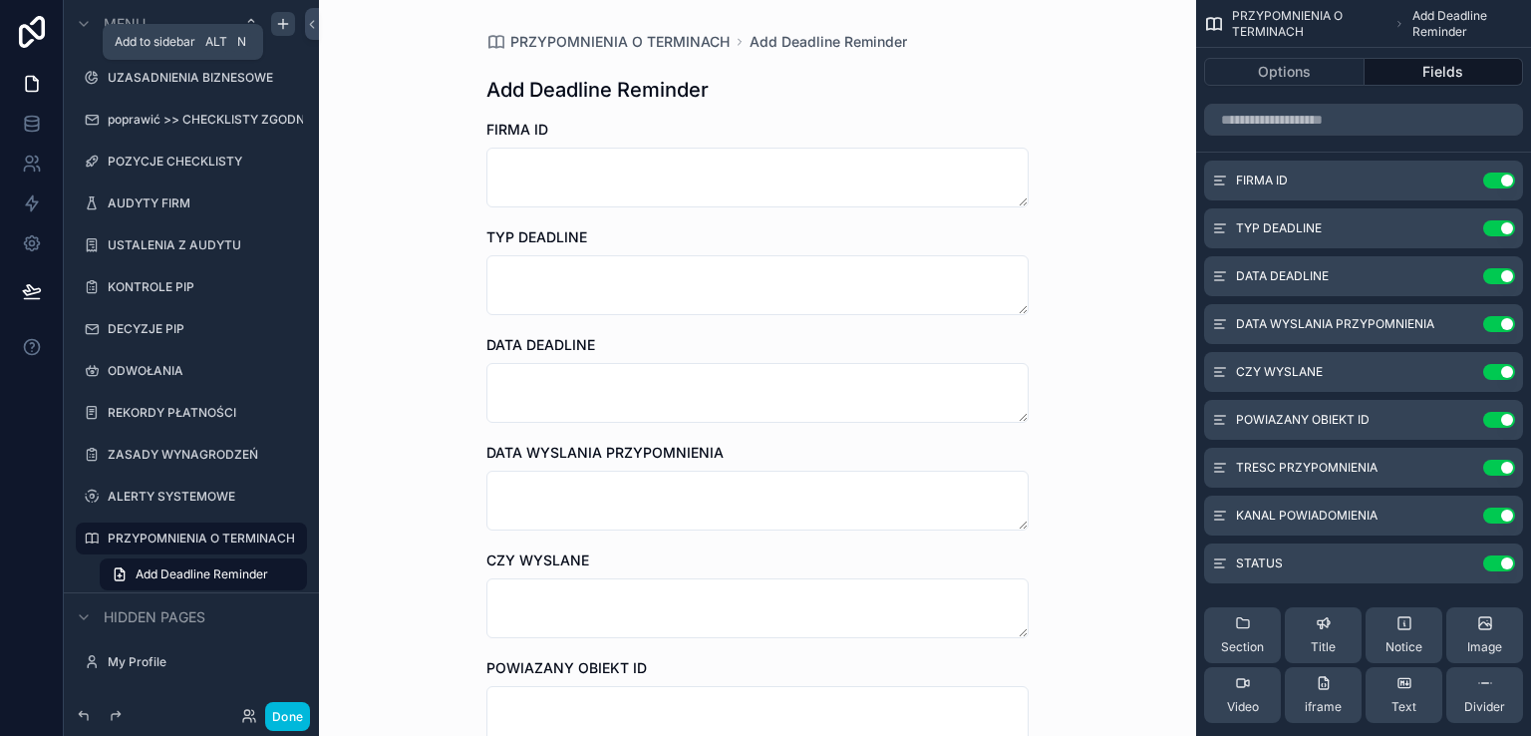
click at [284, 29] on icon "scrollable content" at bounding box center [283, 24] width 16 height 16
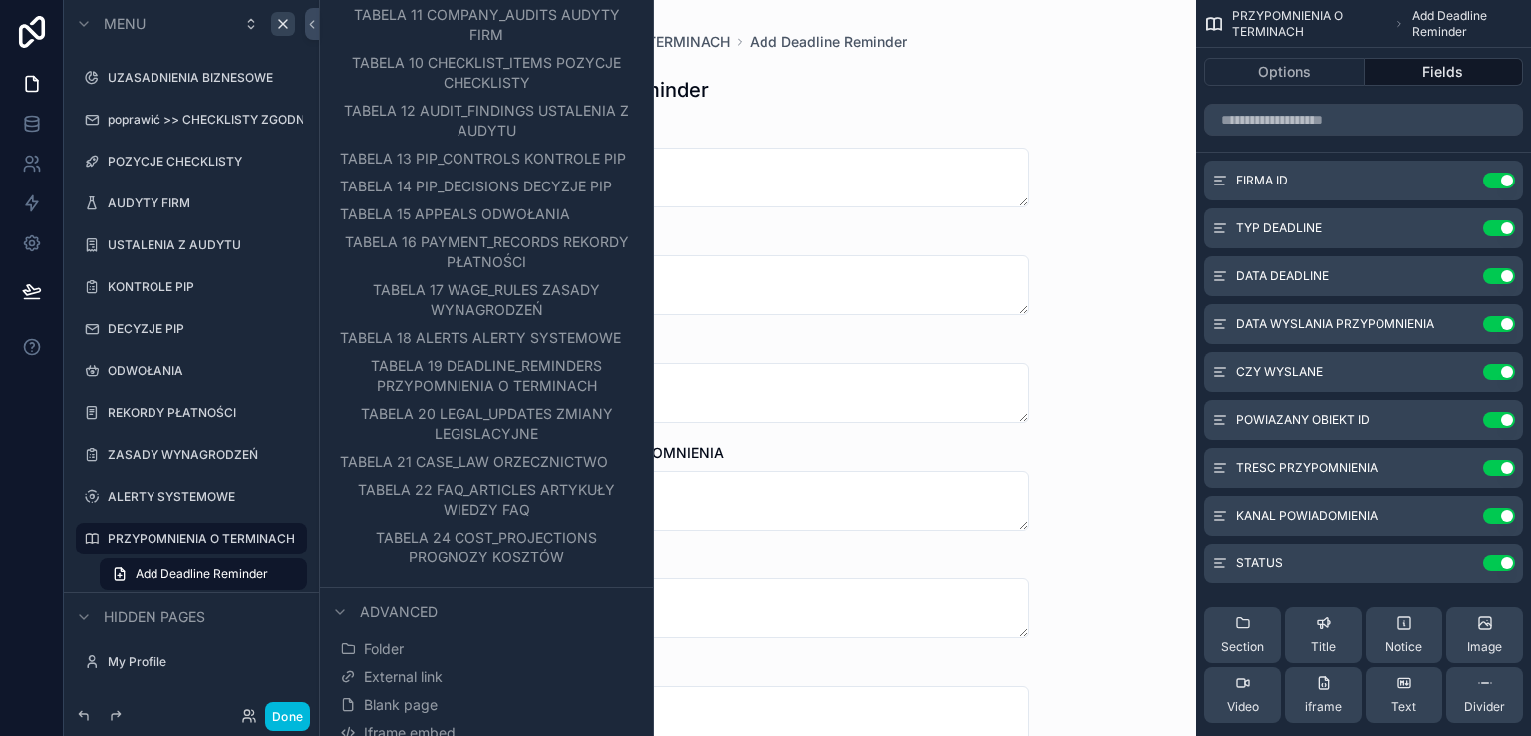
scroll to position [499, 0]
click at [497, 442] on span "TABELA 20 LEGAL_UPDATES ZMIANY LEGISLACYJNE" at bounding box center [496, 422] width 273 height 40
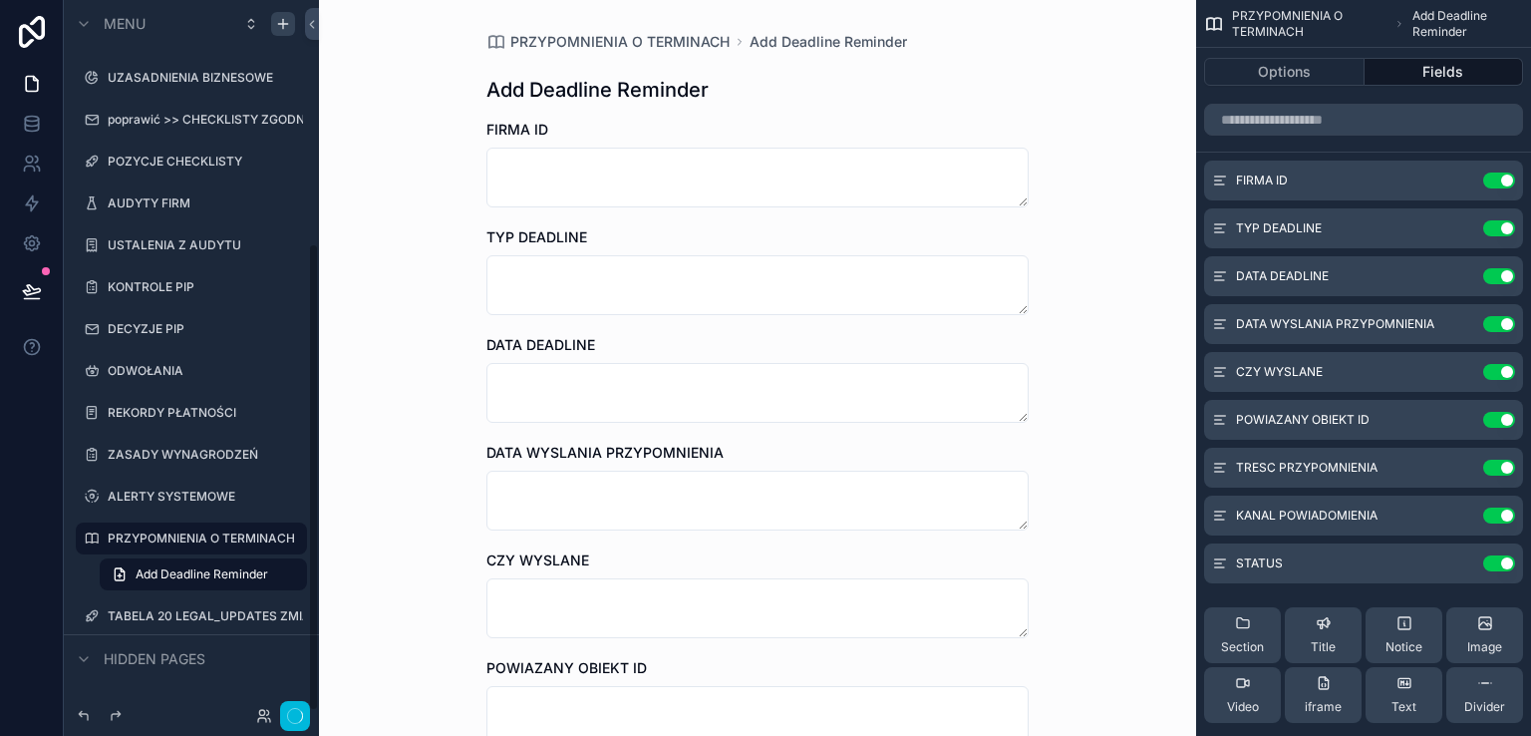
scroll to position [371, 0]
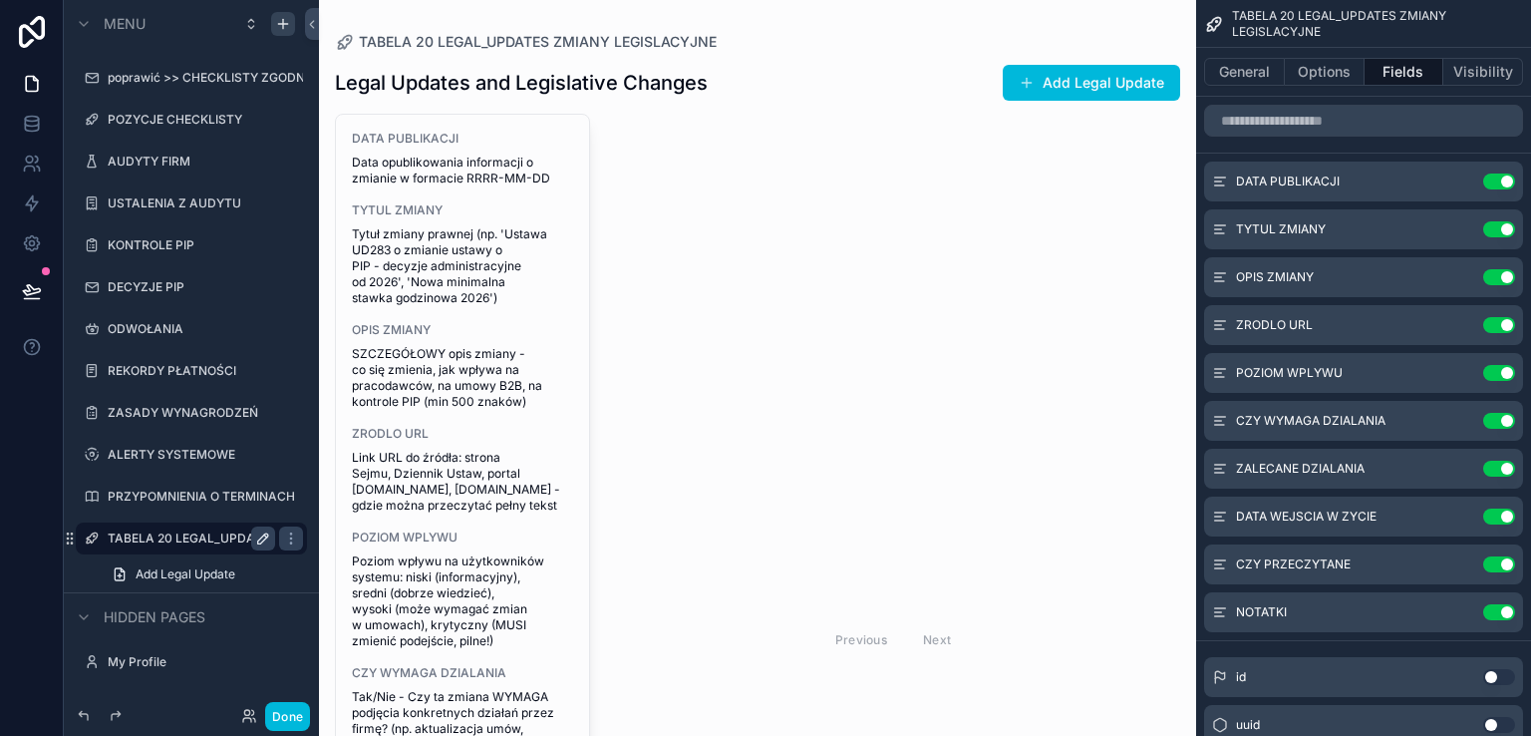
click at [262, 537] on icon "scrollable content" at bounding box center [263, 538] width 16 height 16
click at [204, 539] on input "**********" at bounding box center [176, 538] width 136 height 24
click at [215, 534] on input "**********" at bounding box center [176, 538] width 136 height 24
type input "**********"
click at [261, 536] on icon "scrollable content" at bounding box center [263, 538] width 16 height 16
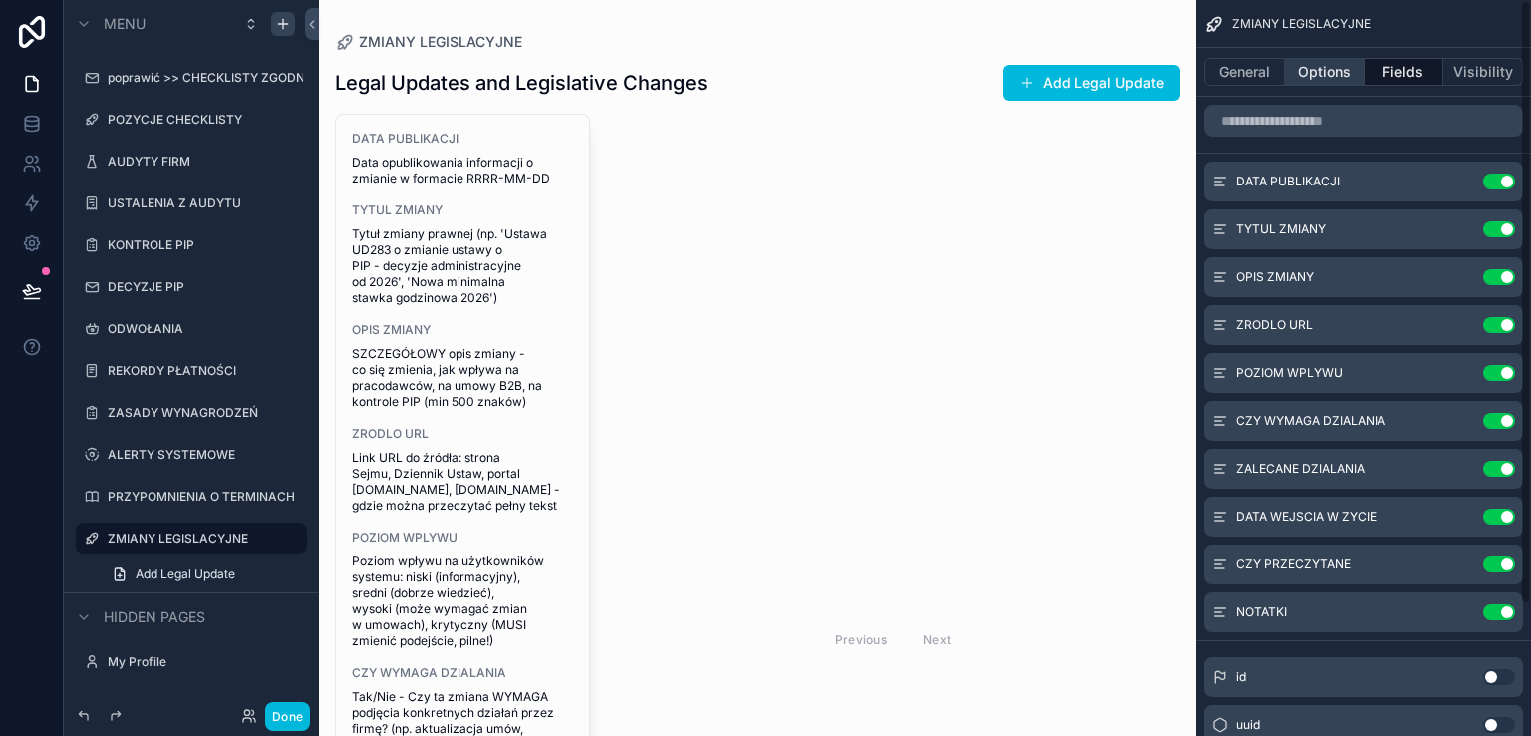
click at [1335, 76] on button "Options" at bounding box center [1325, 72] width 80 height 28
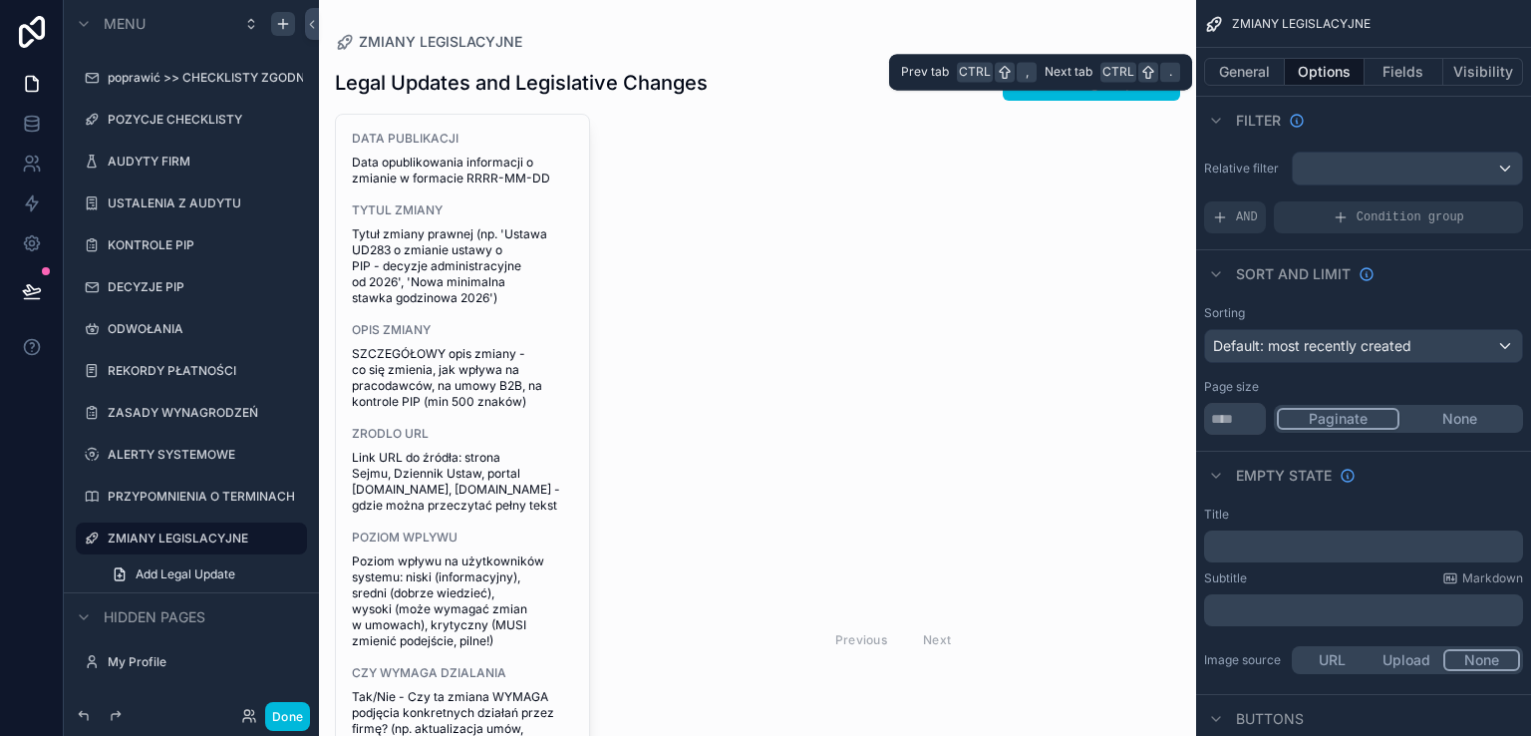
click at [1330, 78] on button "Options" at bounding box center [1325, 72] width 80 height 28
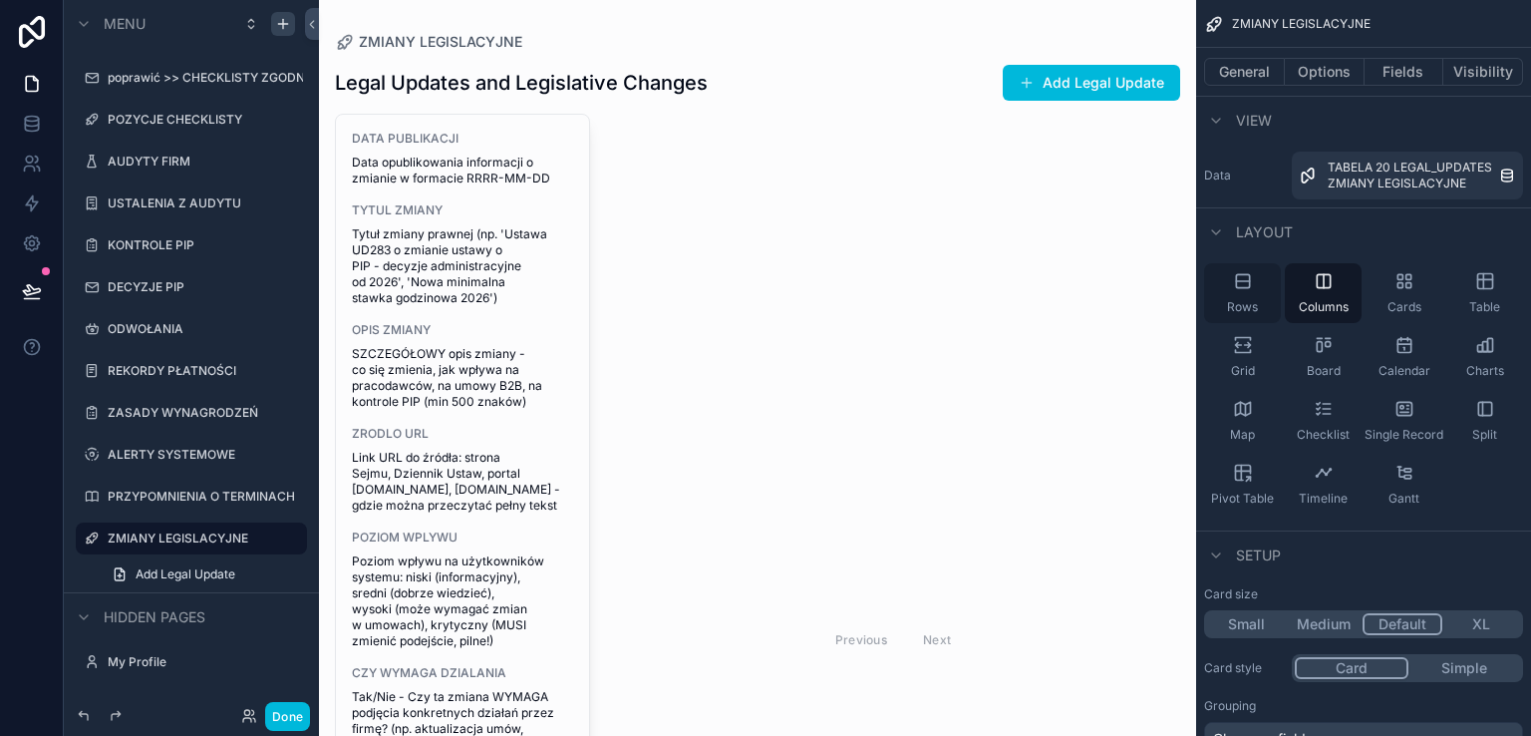
click at [1236, 291] on div "Rows" at bounding box center [1242, 293] width 77 height 60
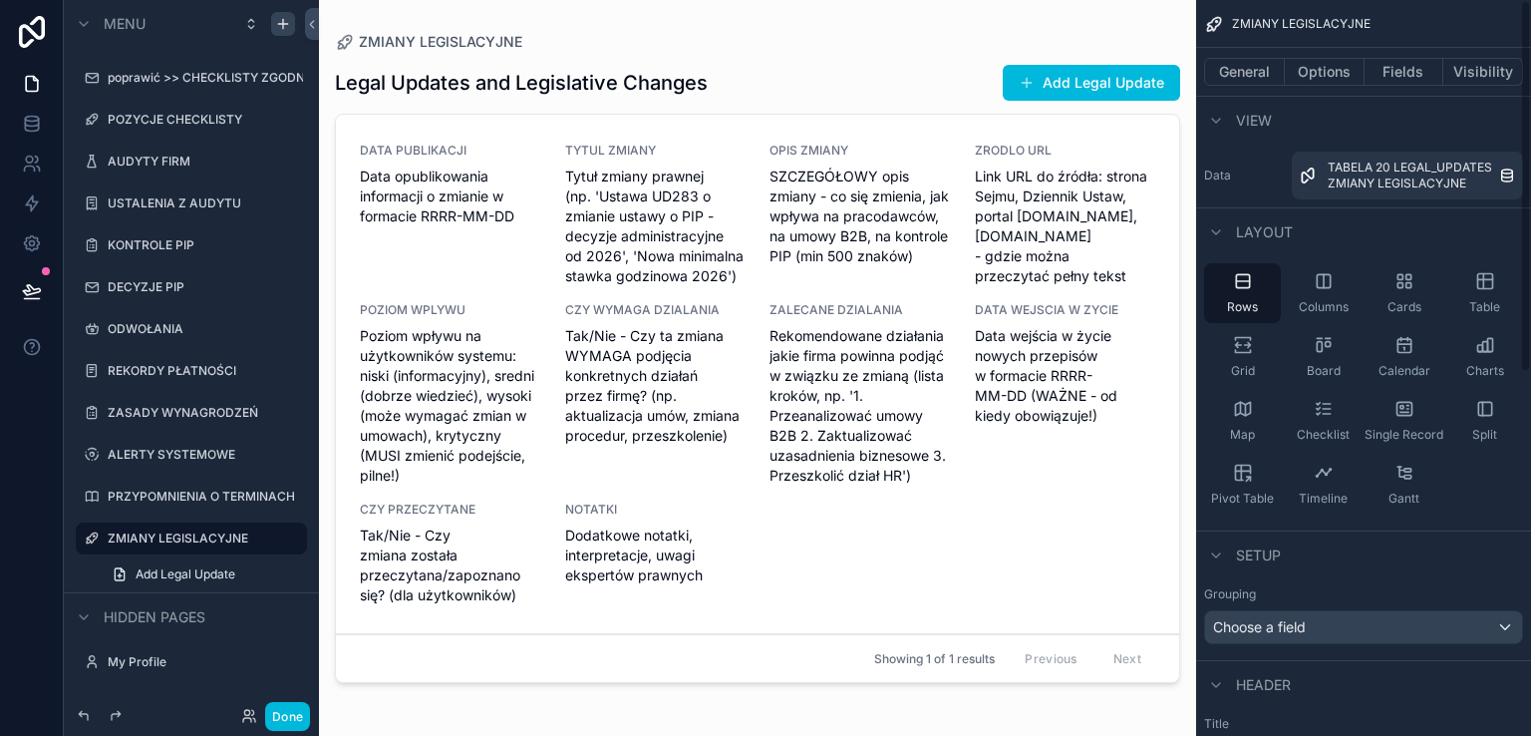
click at [849, 365] on div "scrollable content" at bounding box center [757, 356] width 877 height 712
click at [821, 372] on span "Rekomendowane działania jakie firma powinna podjąć w związku ze zmianą (lista k…" at bounding box center [859, 405] width 181 height 159
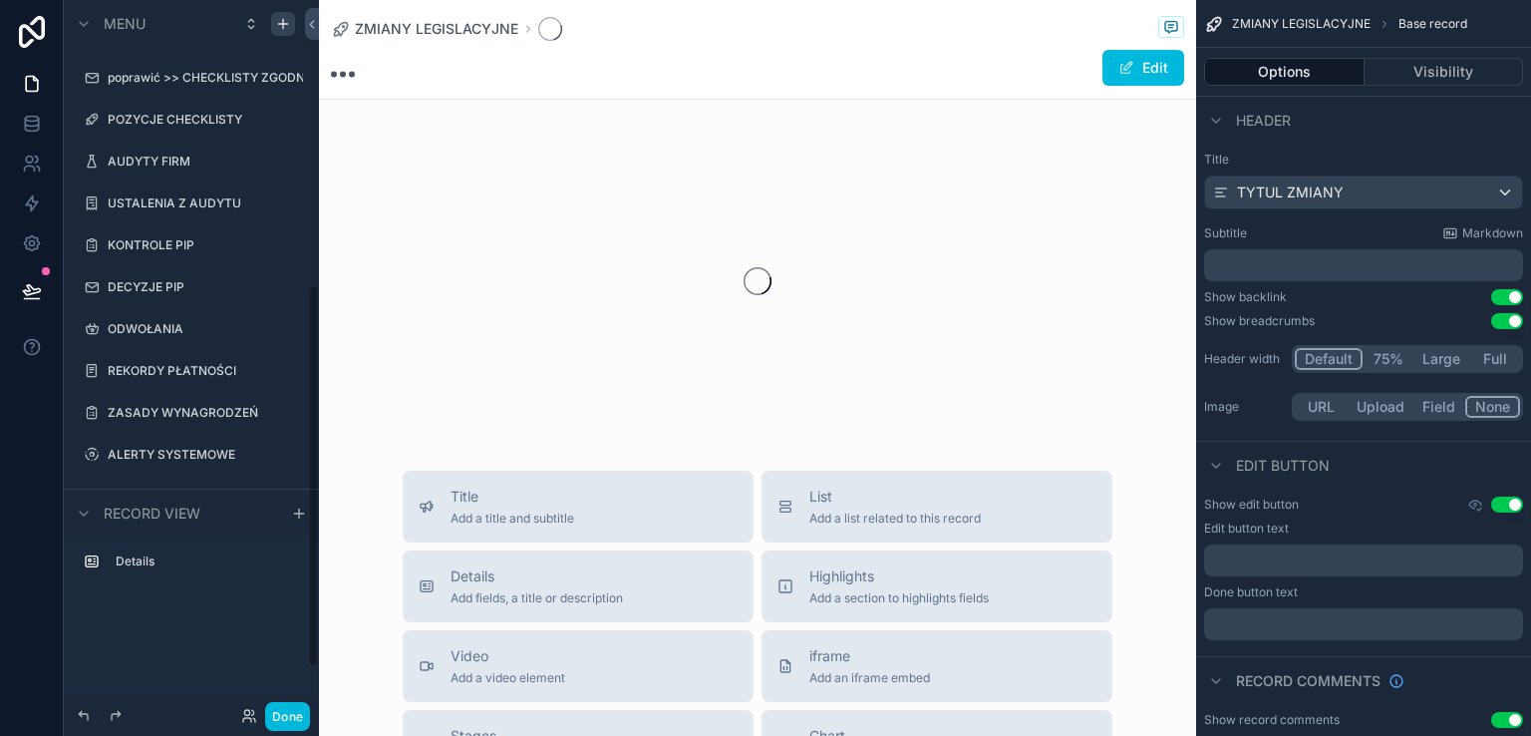
scroll to position [531, 0]
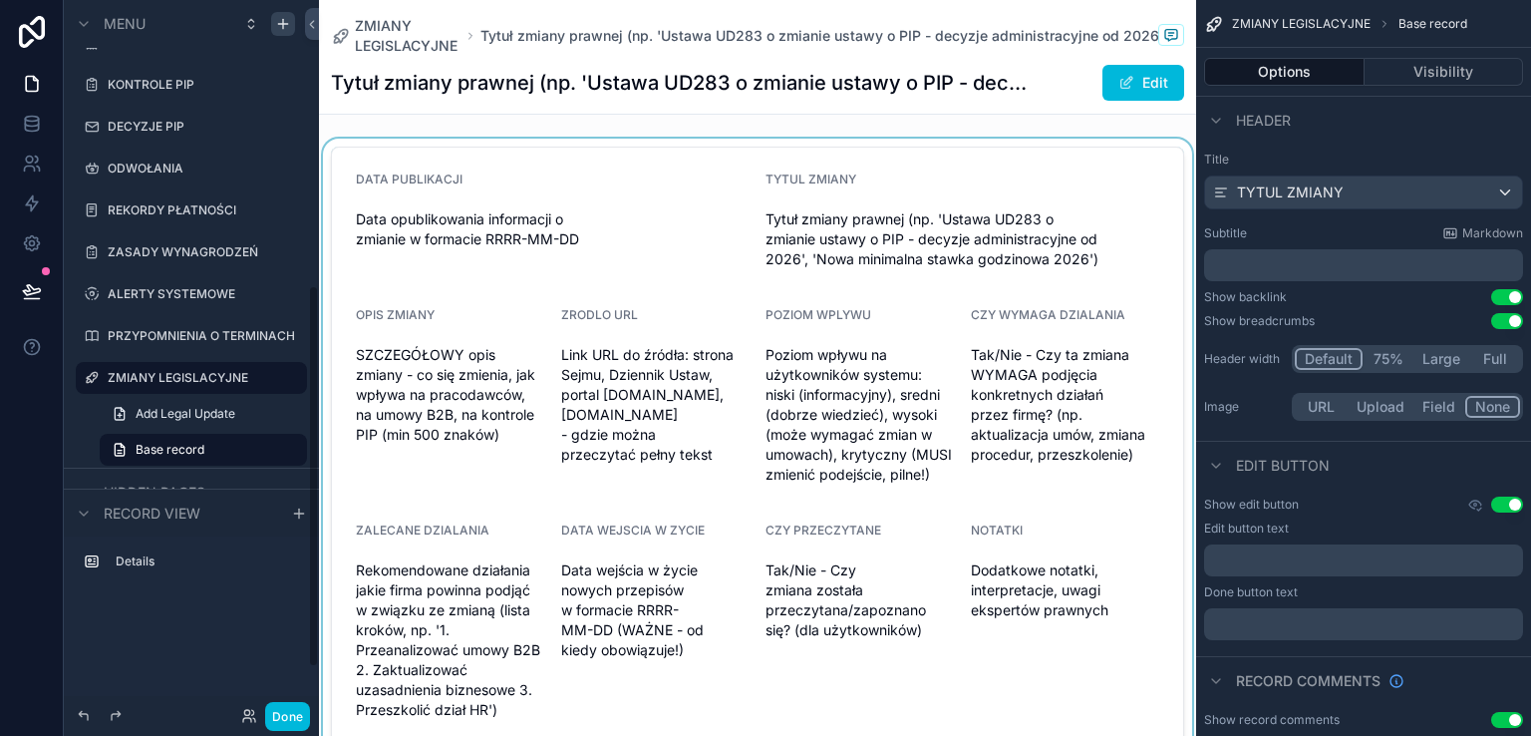
click at [816, 349] on div "scrollable content" at bounding box center [757, 449] width 877 height 620
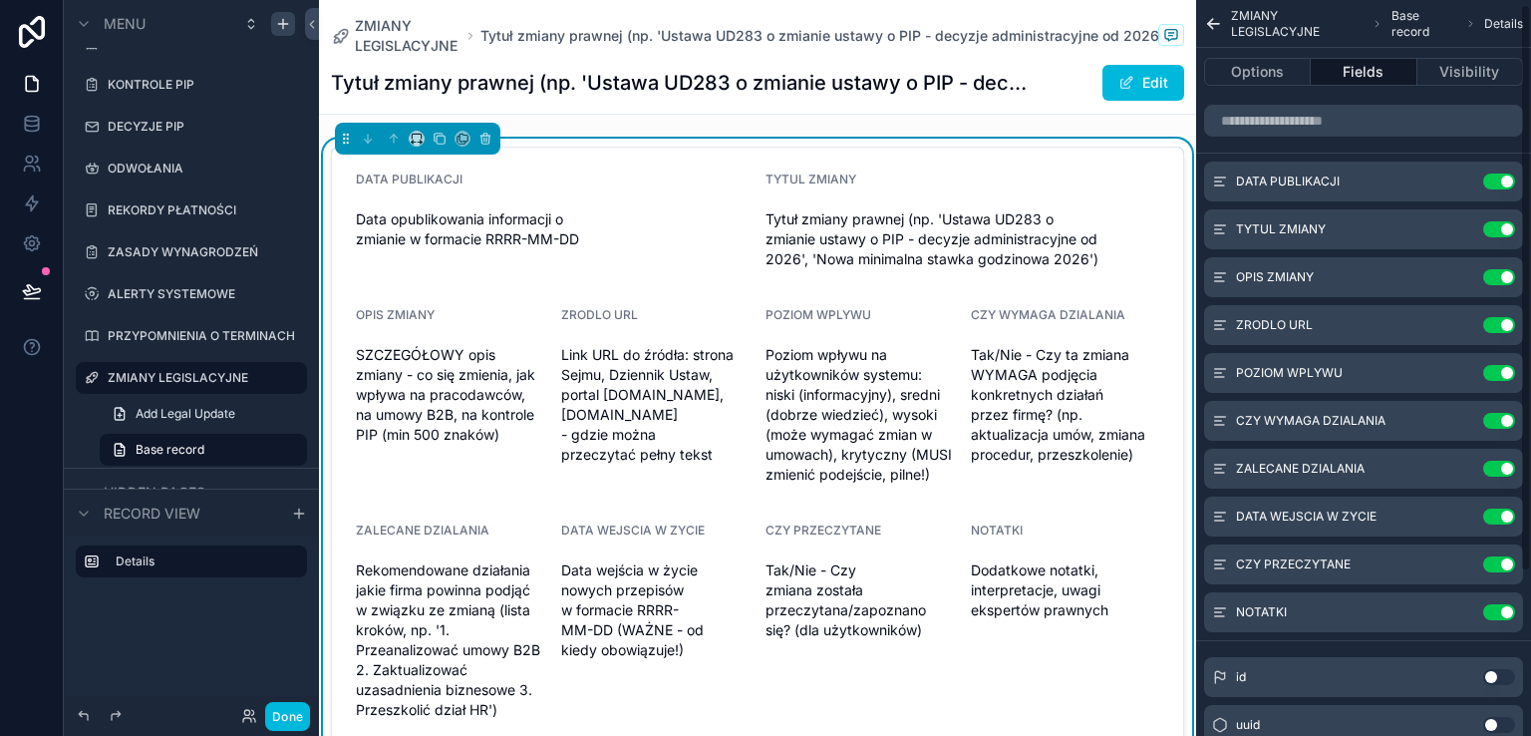
scroll to position [217, 0]
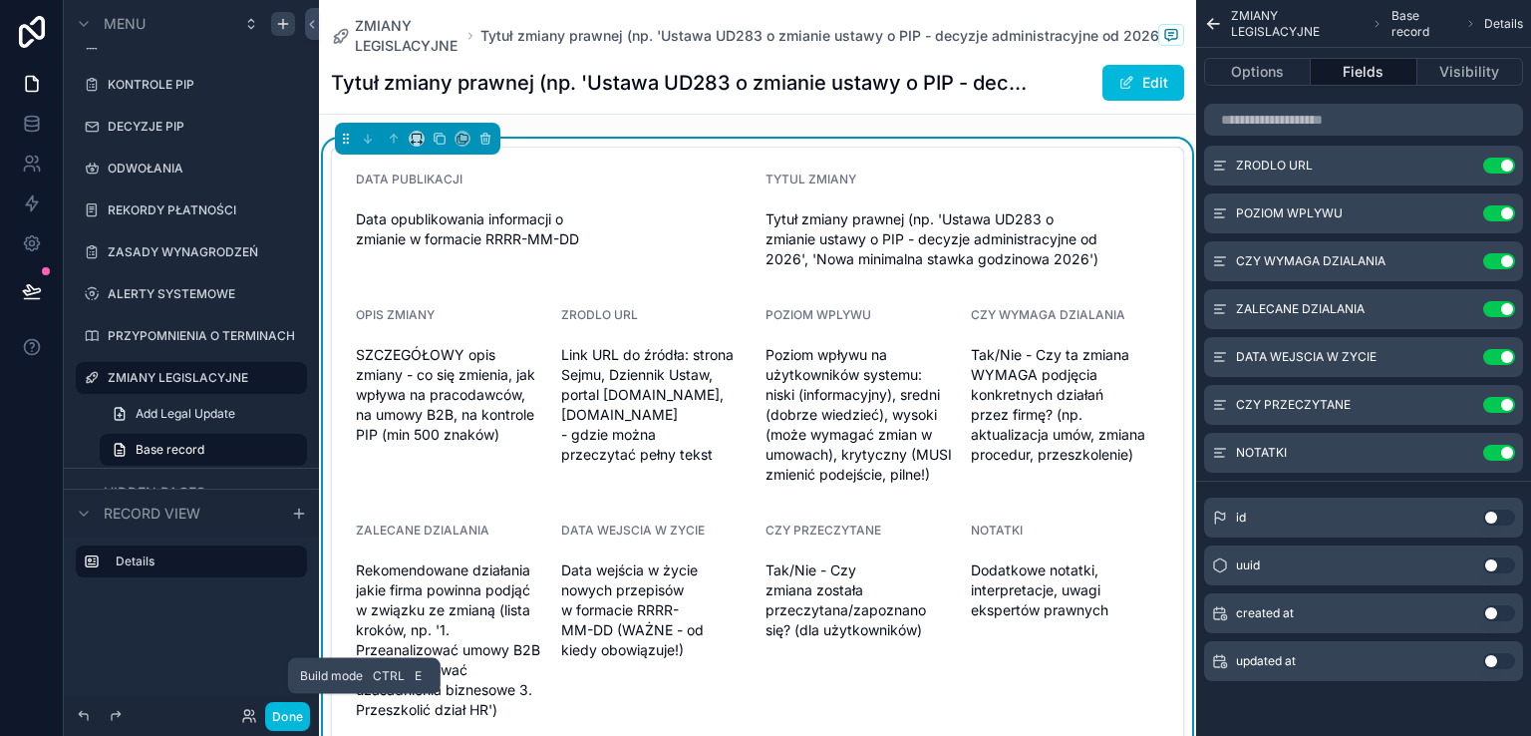
click at [282, 718] on button "Done" at bounding box center [287, 716] width 45 height 29
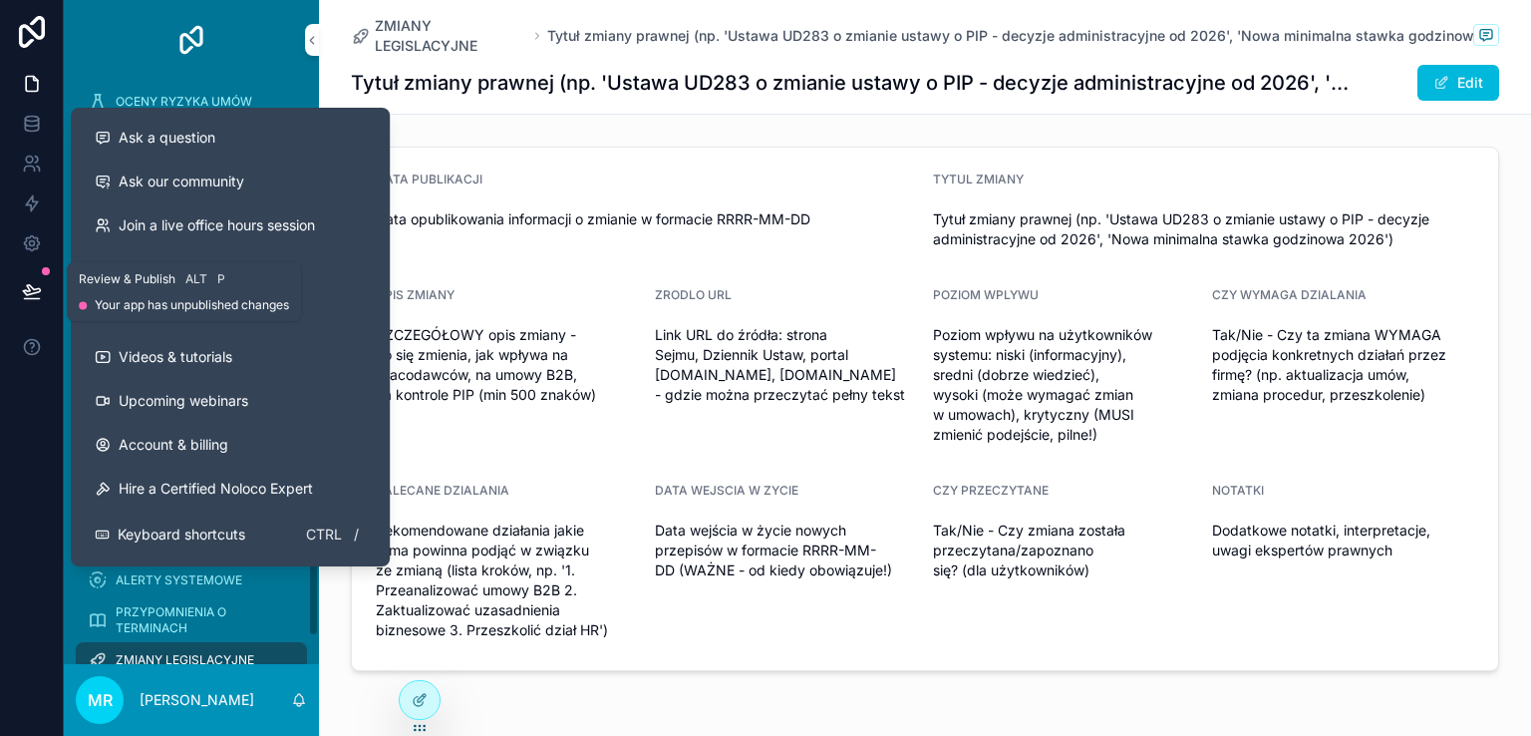
click at [24, 296] on icon at bounding box center [32, 291] width 20 height 20
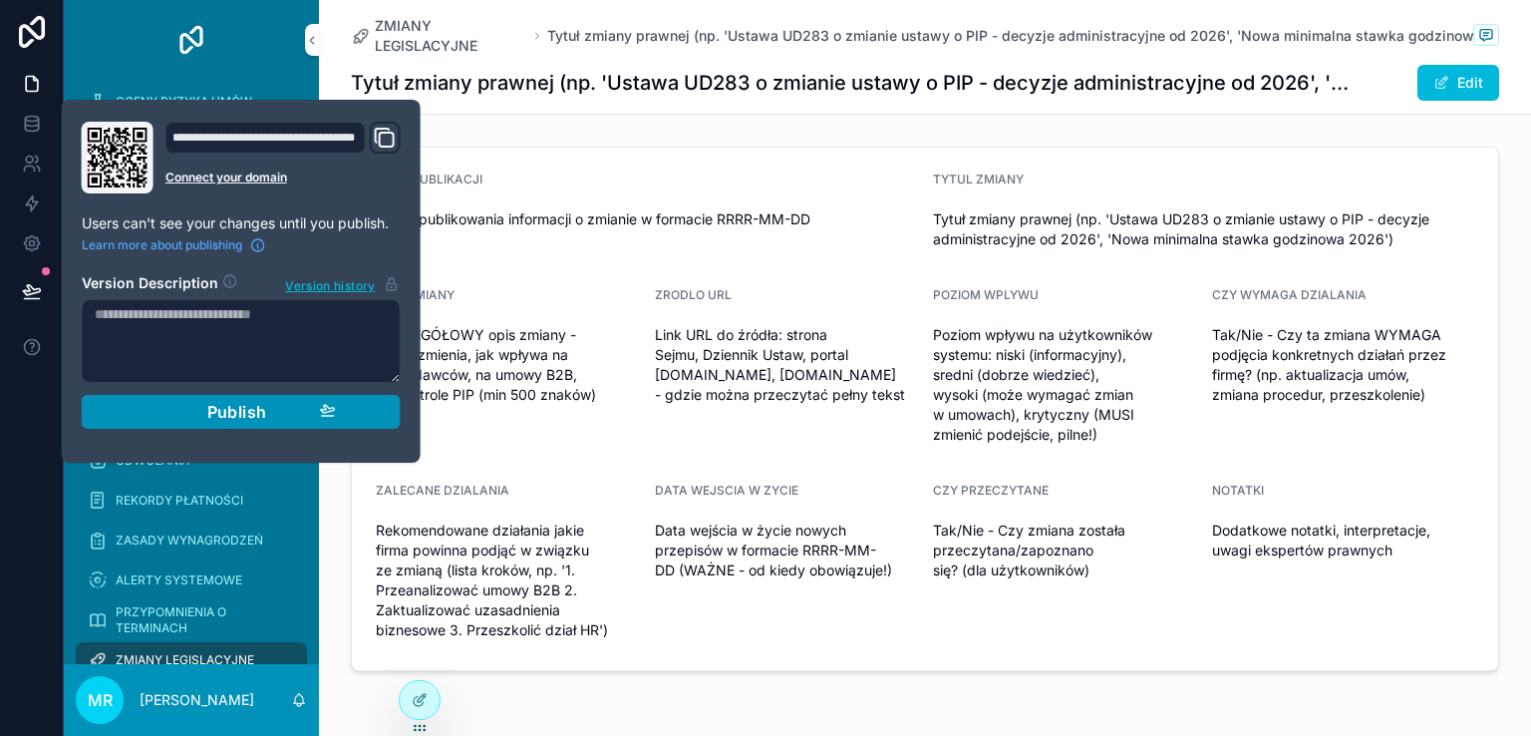
click at [188, 407] on div "Publish" at bounding box center [241, 412] width 189 height 20
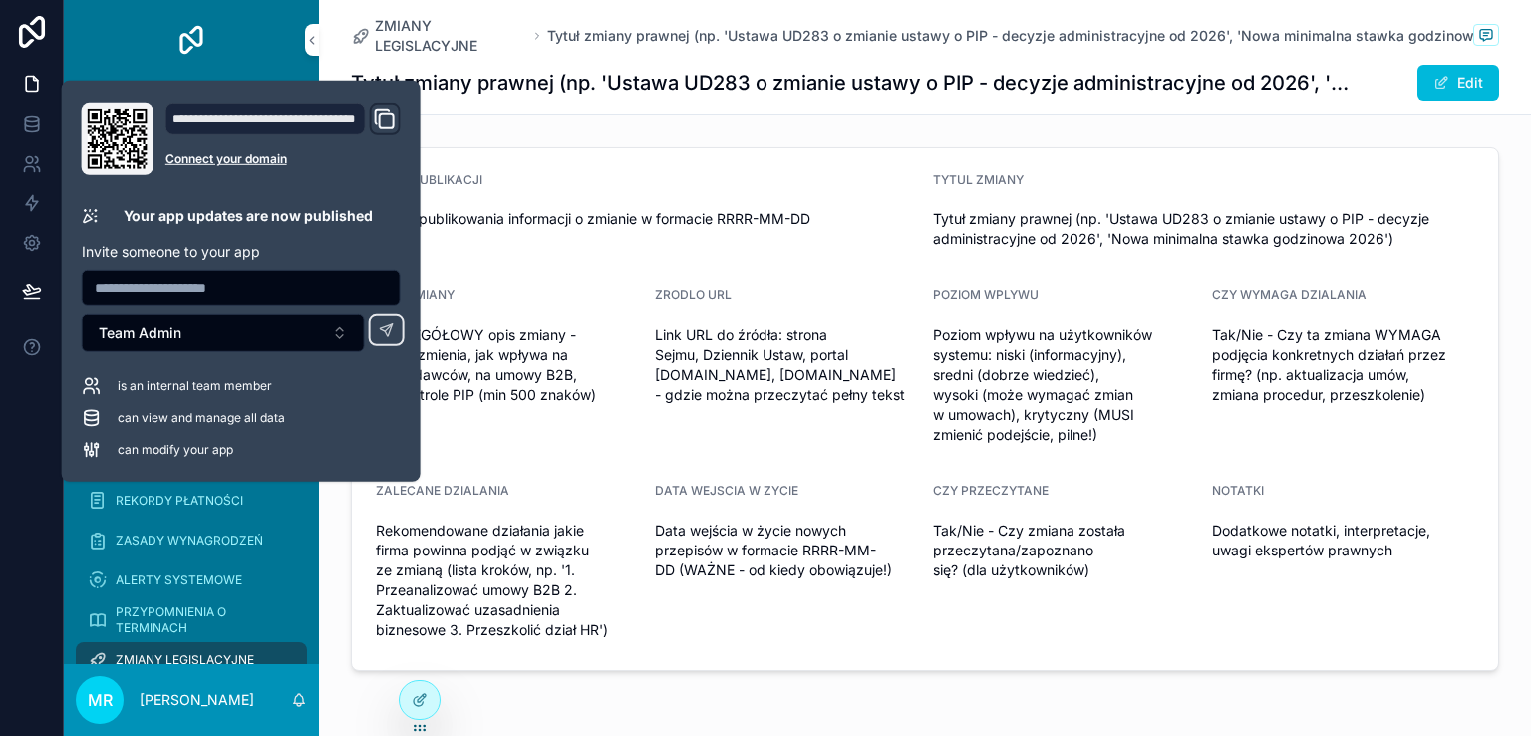
click at [27, 409] on div at bounding box center [32, 368] width 64 height 736
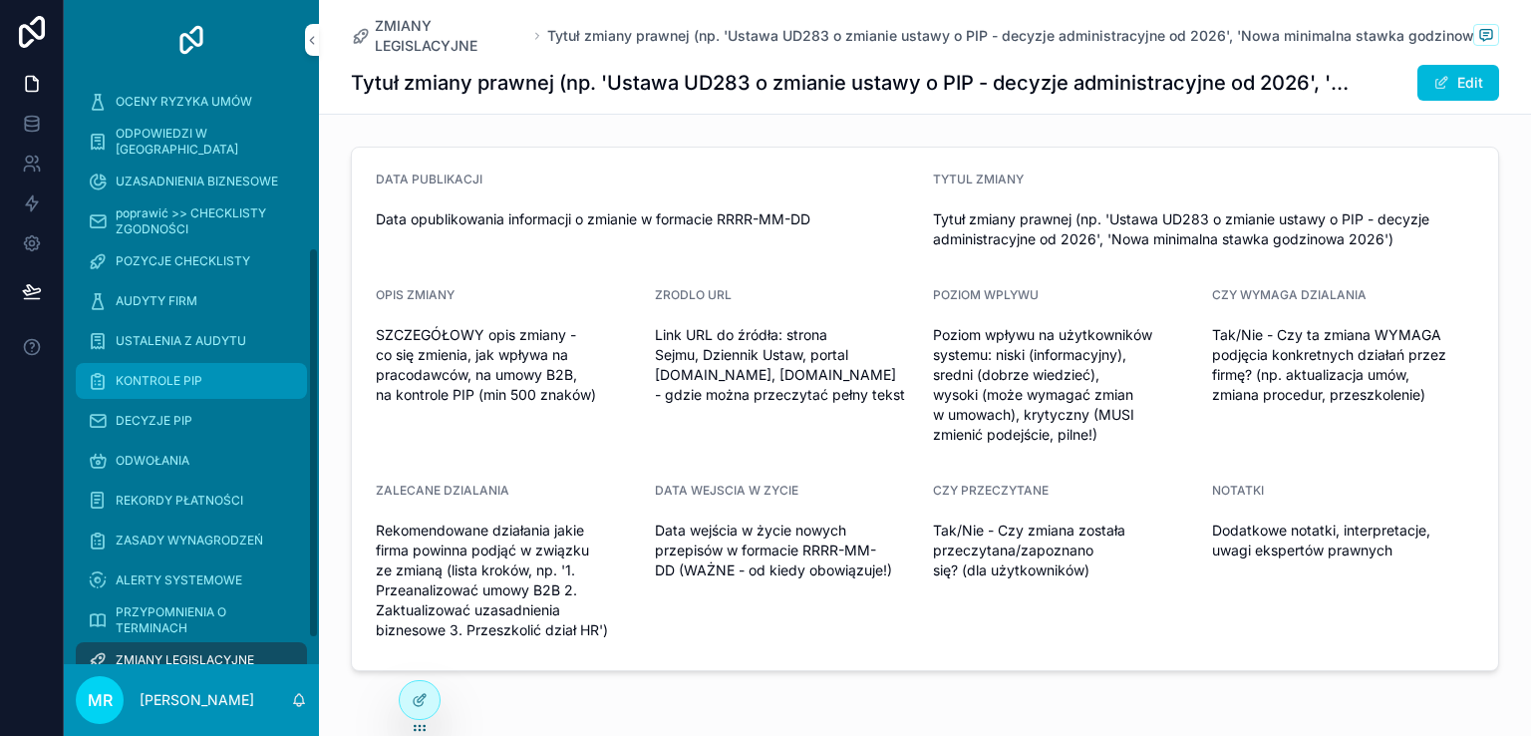
scroll to position [289, 0]
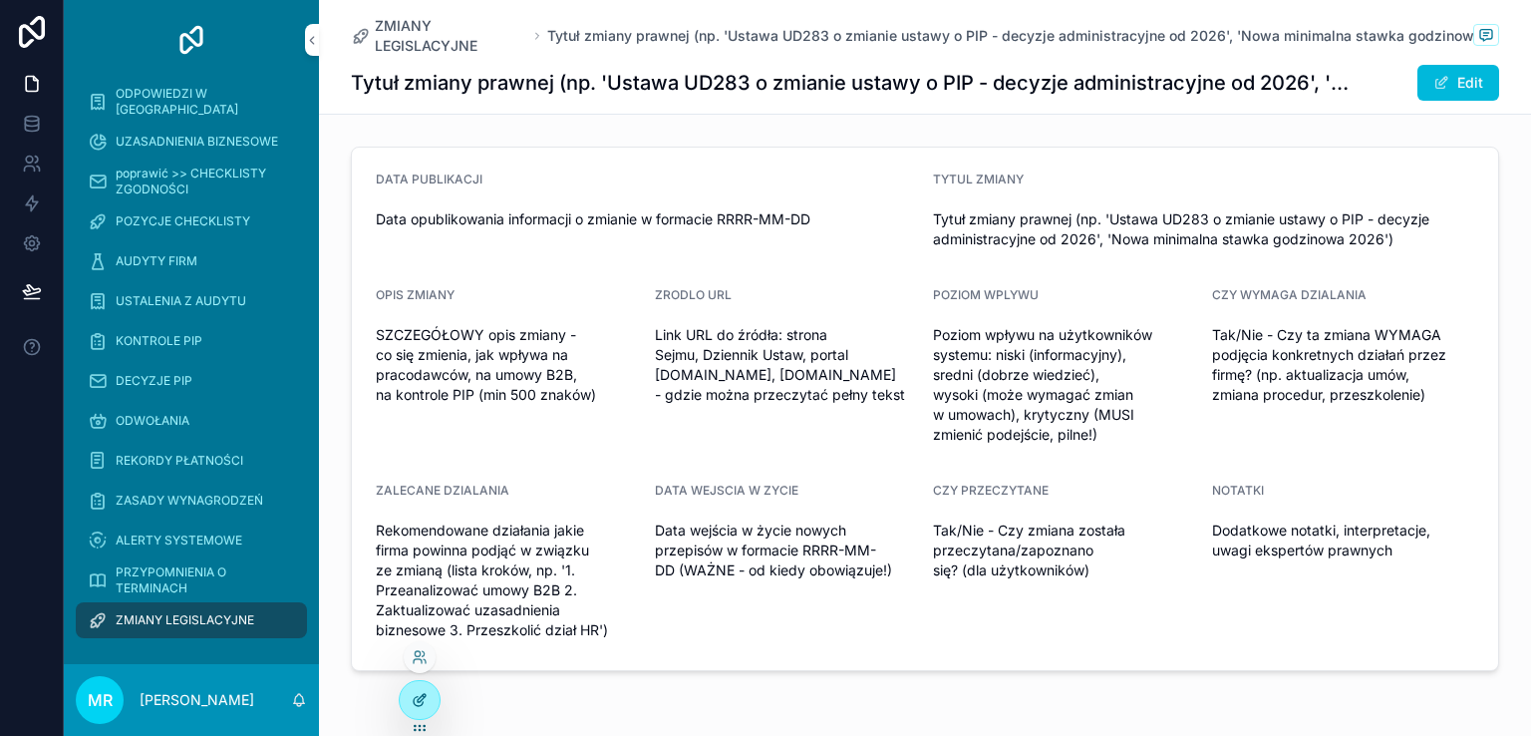
click at [421, 698] on icon at bounding box center [420, 700] width 16 height 16
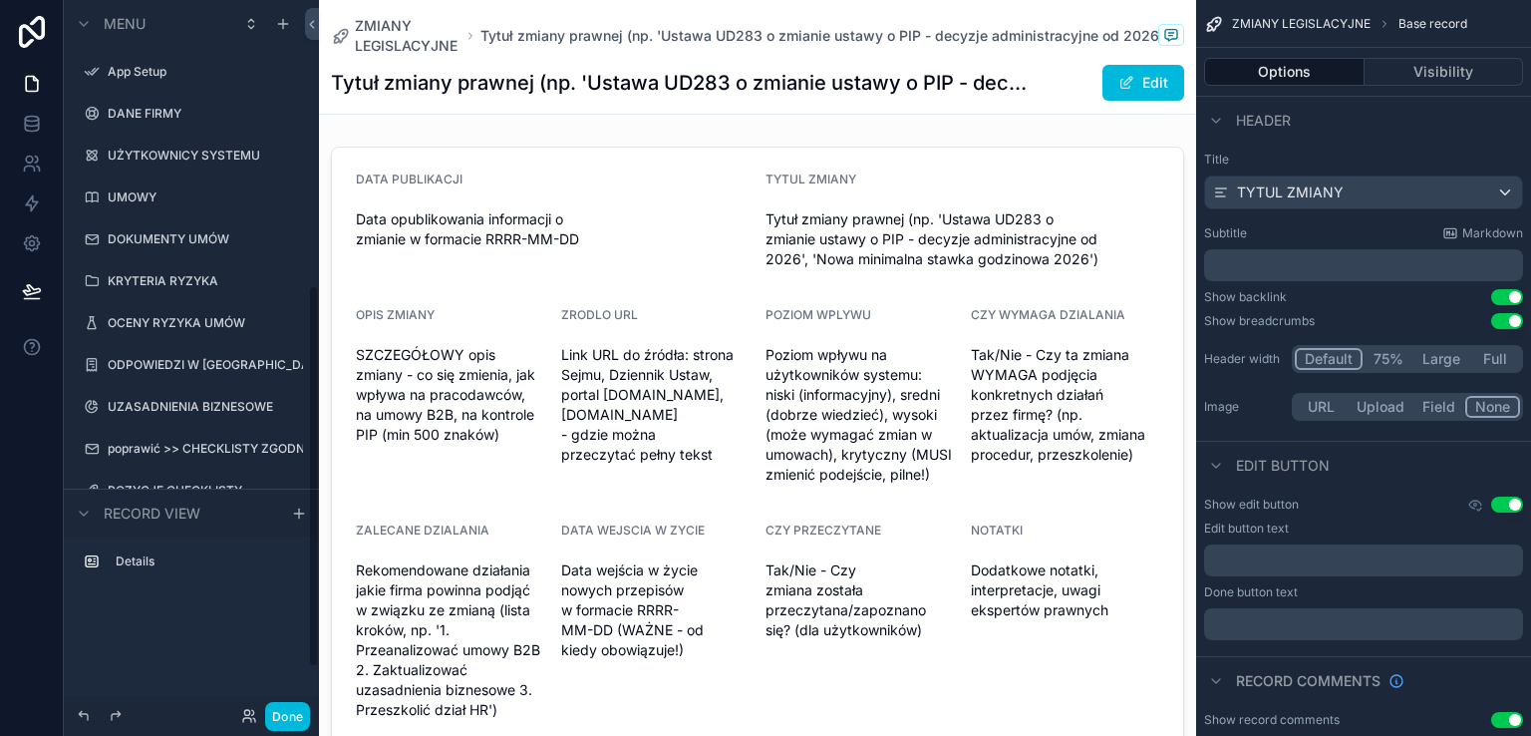
scroll to position [531, 0]
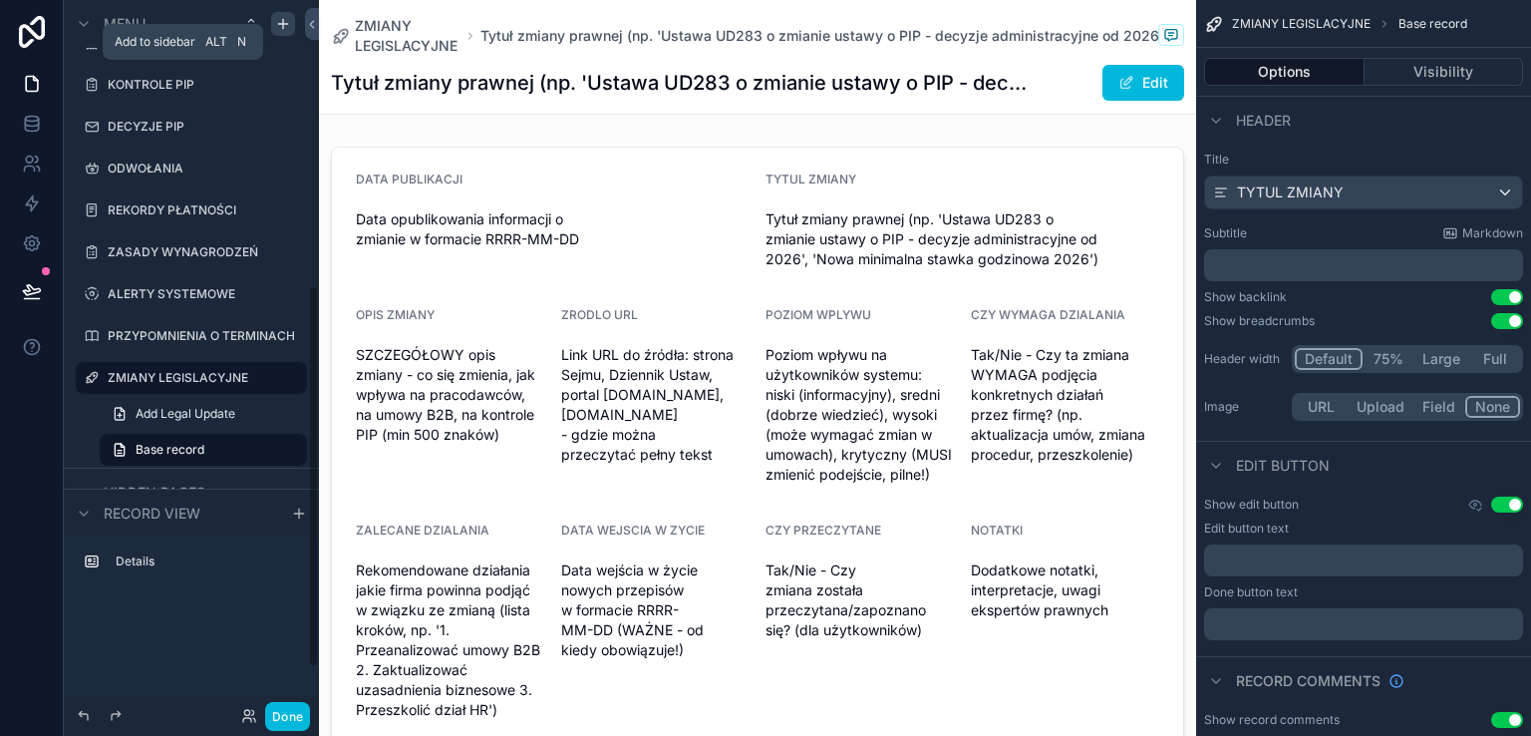
click at [282, 26] on icon "scrollable content" at bounding box center [283, 24] width 16 height 16
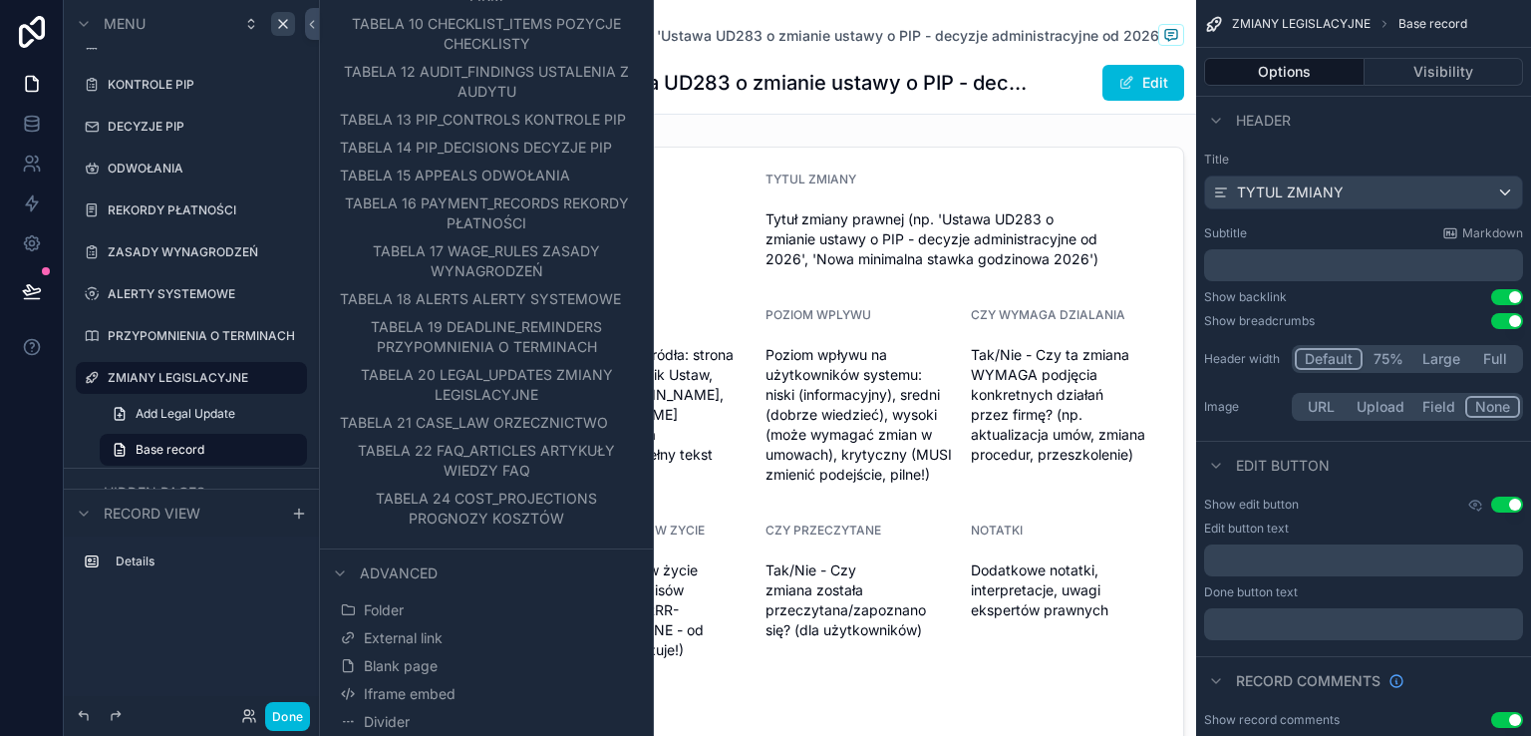
scroll to position [576, 0]
click at [526, 433] on span "TABELA 21 CASE_LAW ORZECZNICTWO" at bounding box center [498, 423] width 268 height 20
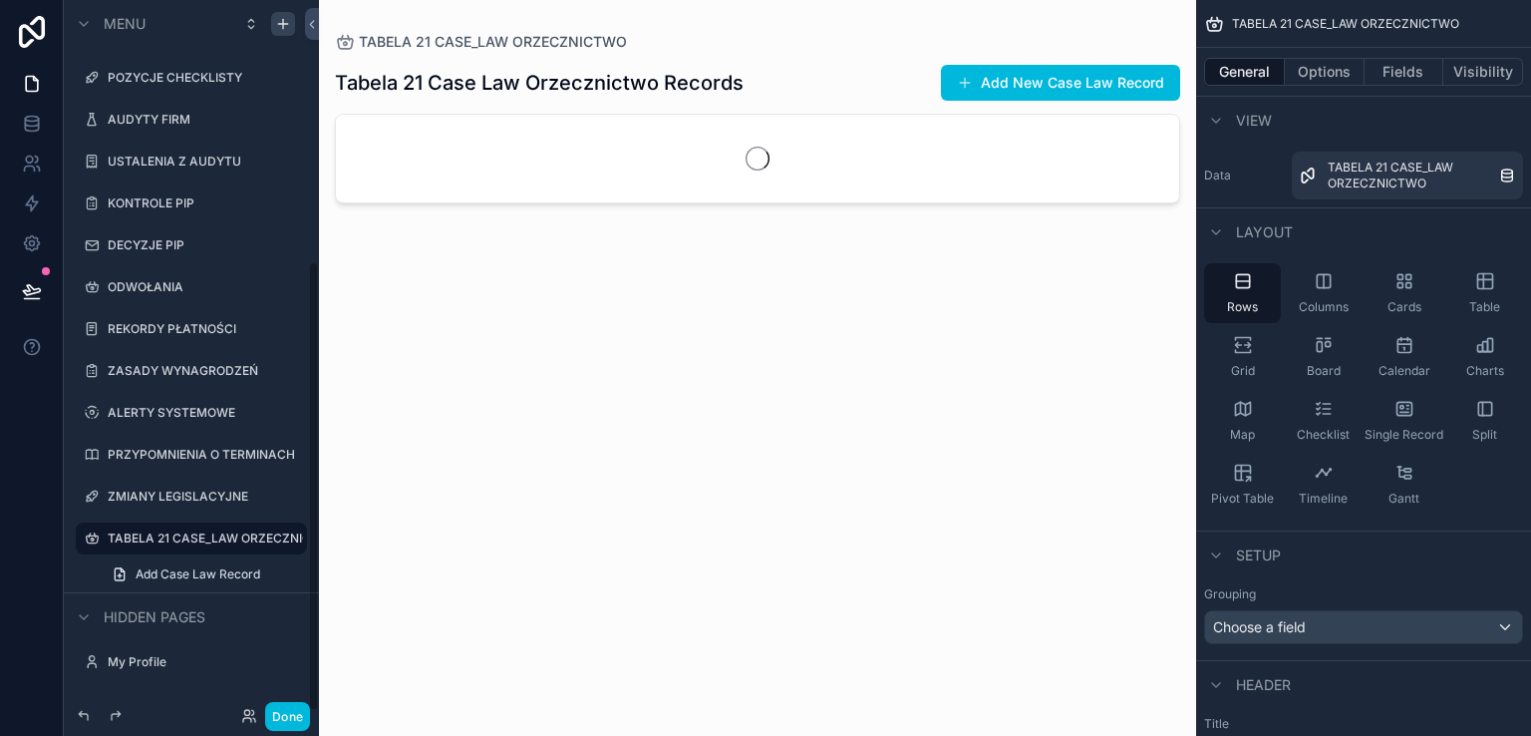
scroll to position [413, 0]
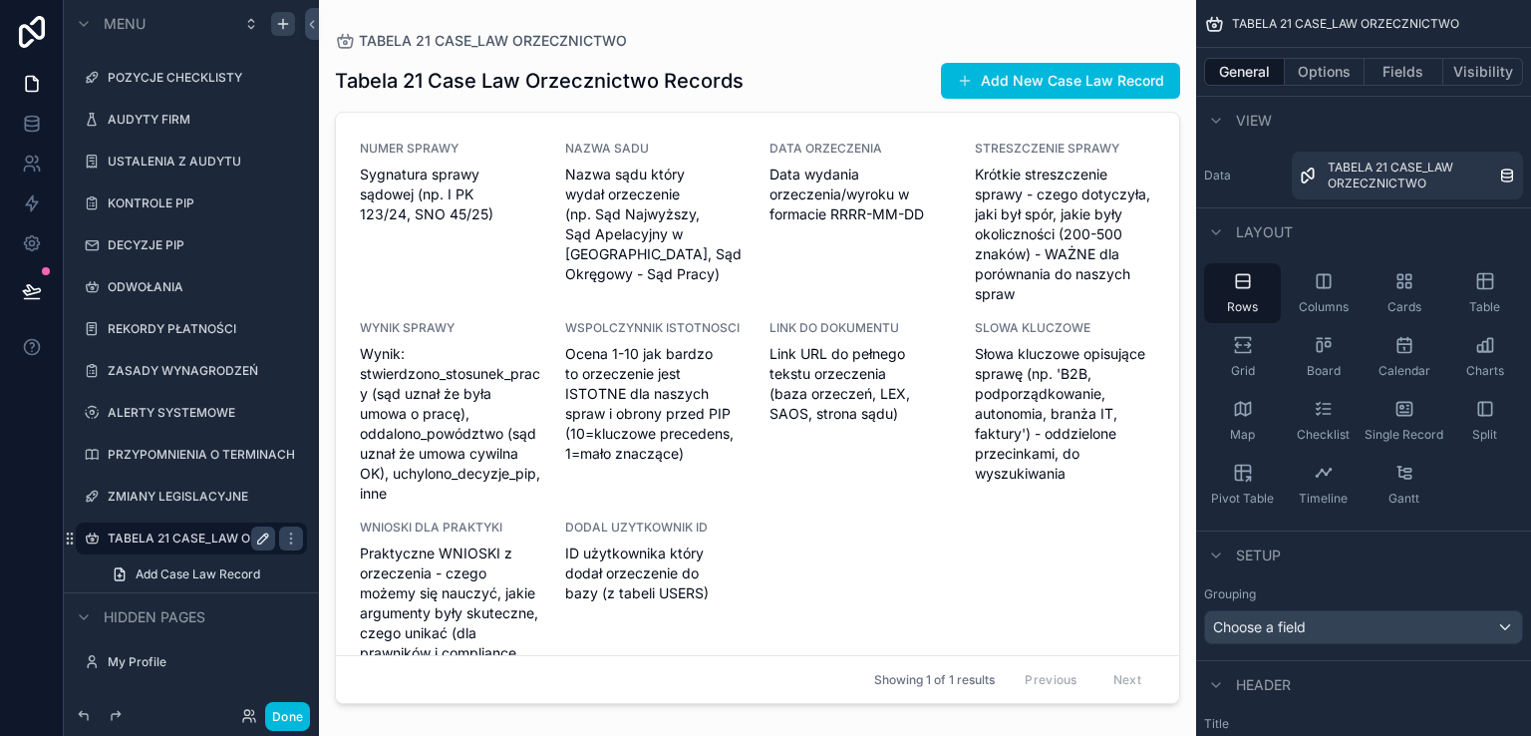
click at [260, 532] on icon "scrollable content" at bounding box center [263, 538] width 16 height 16
click at [199, 537] on input "**********" at bounding box center [176, 538] width 136 height 24
click at [186, 539] on input "**********" at bounding box center [176, 538] width 136 height 24
type input "**********"
click at [264, 537] on icon "scrollable content" at bounding box center [263, 538] width 16 height 16
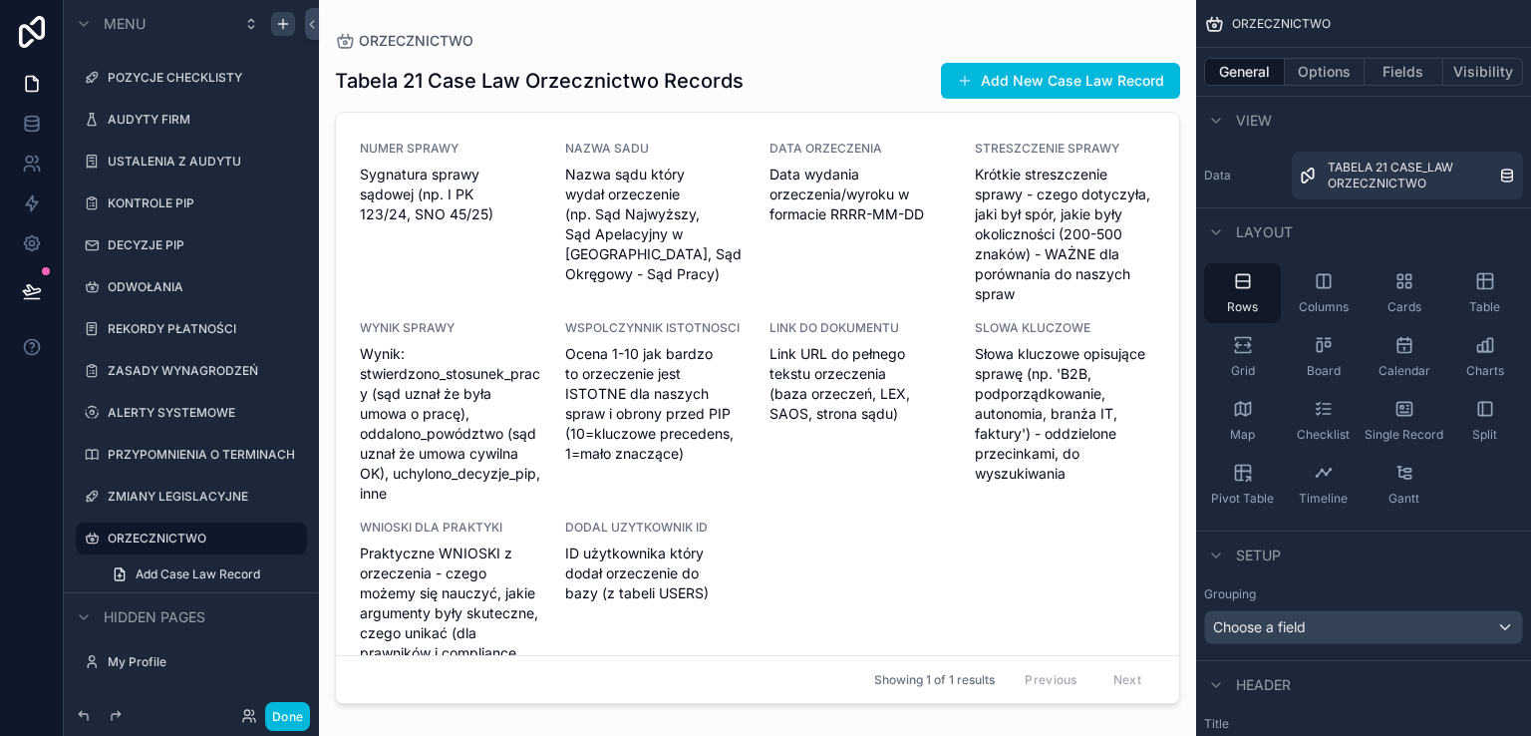
click at [540, 256] on div "scrollable content" at bounding box center [757, 356] width 877 height 712
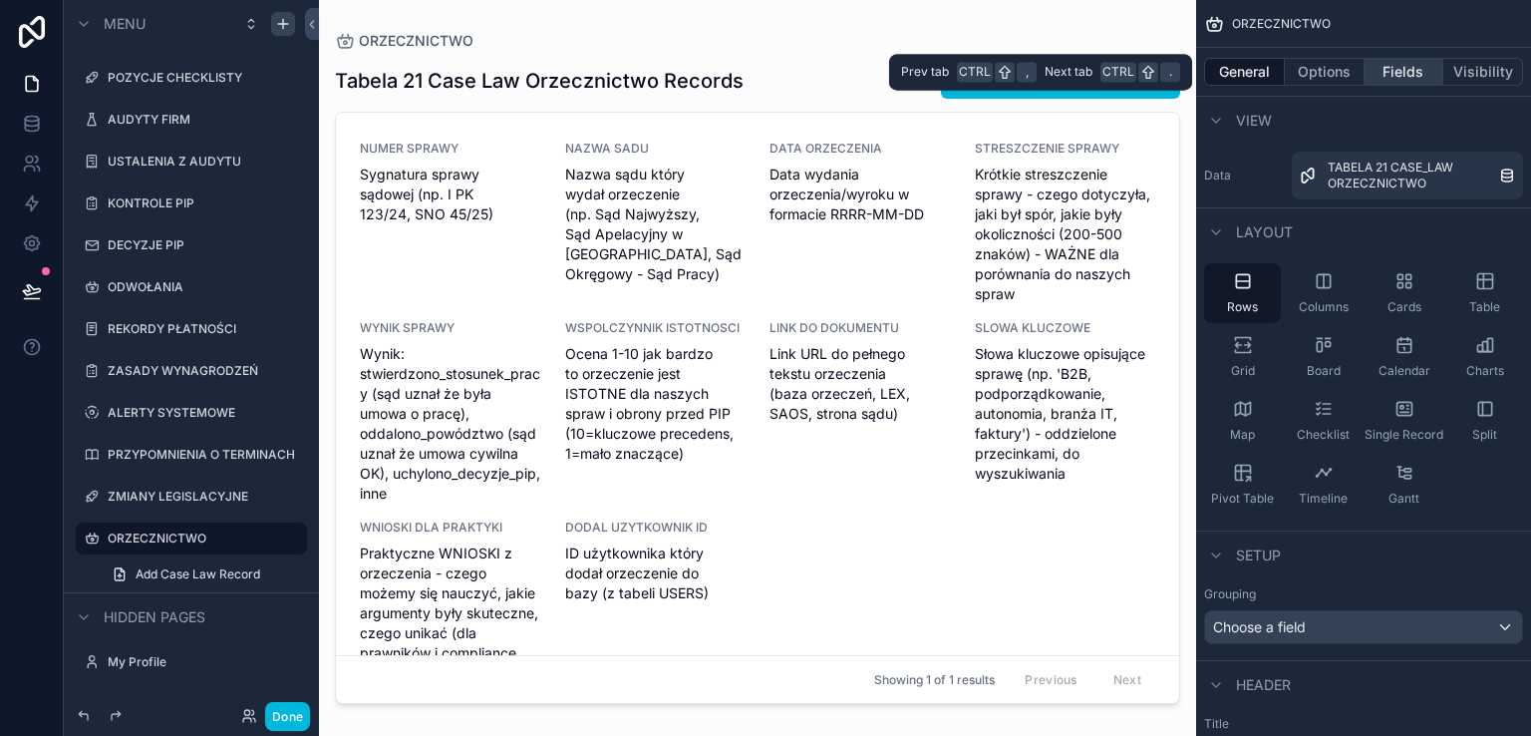
click at [1388, 73] on button "Fields" at bounding box center [1404, 72] width 80 height 28
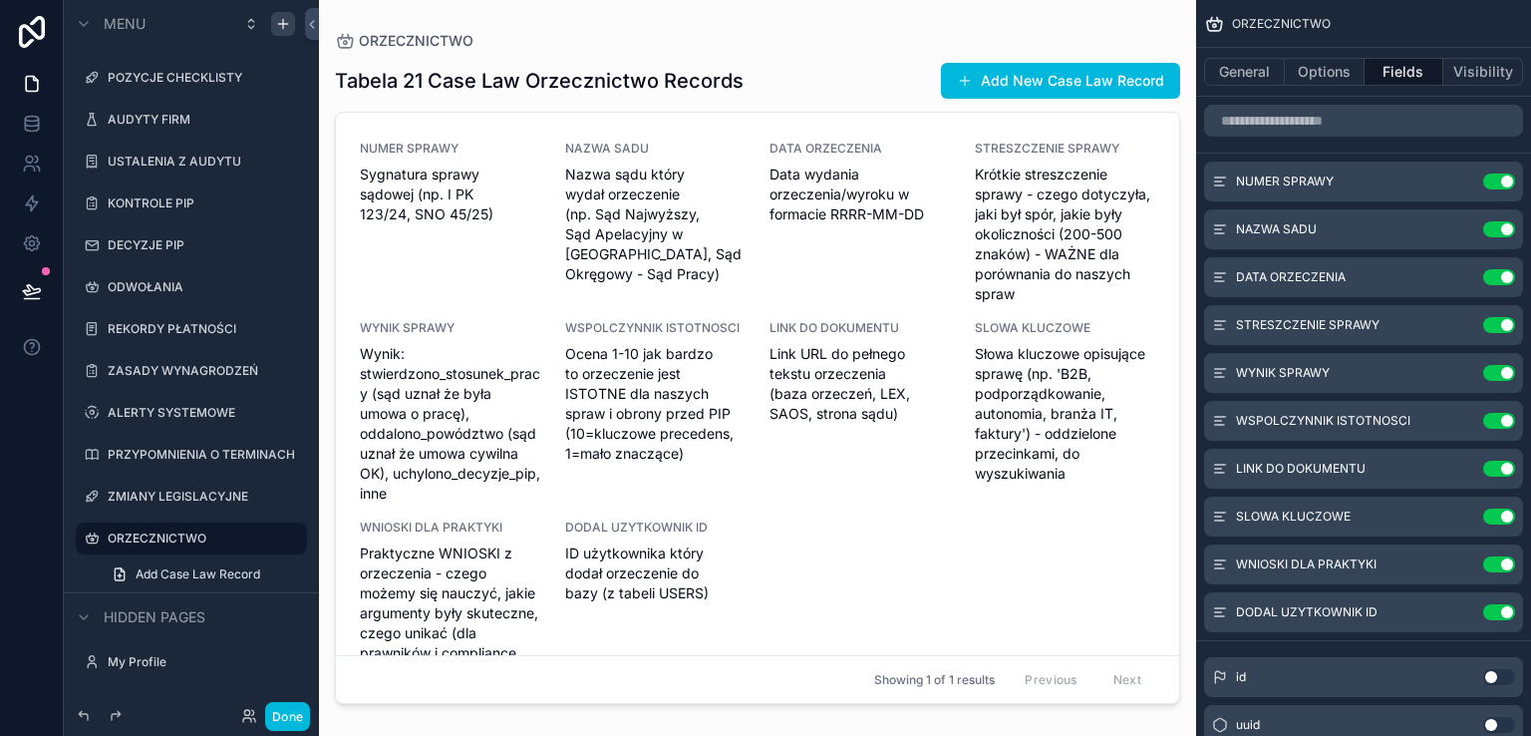
scroll to position [207, 0]
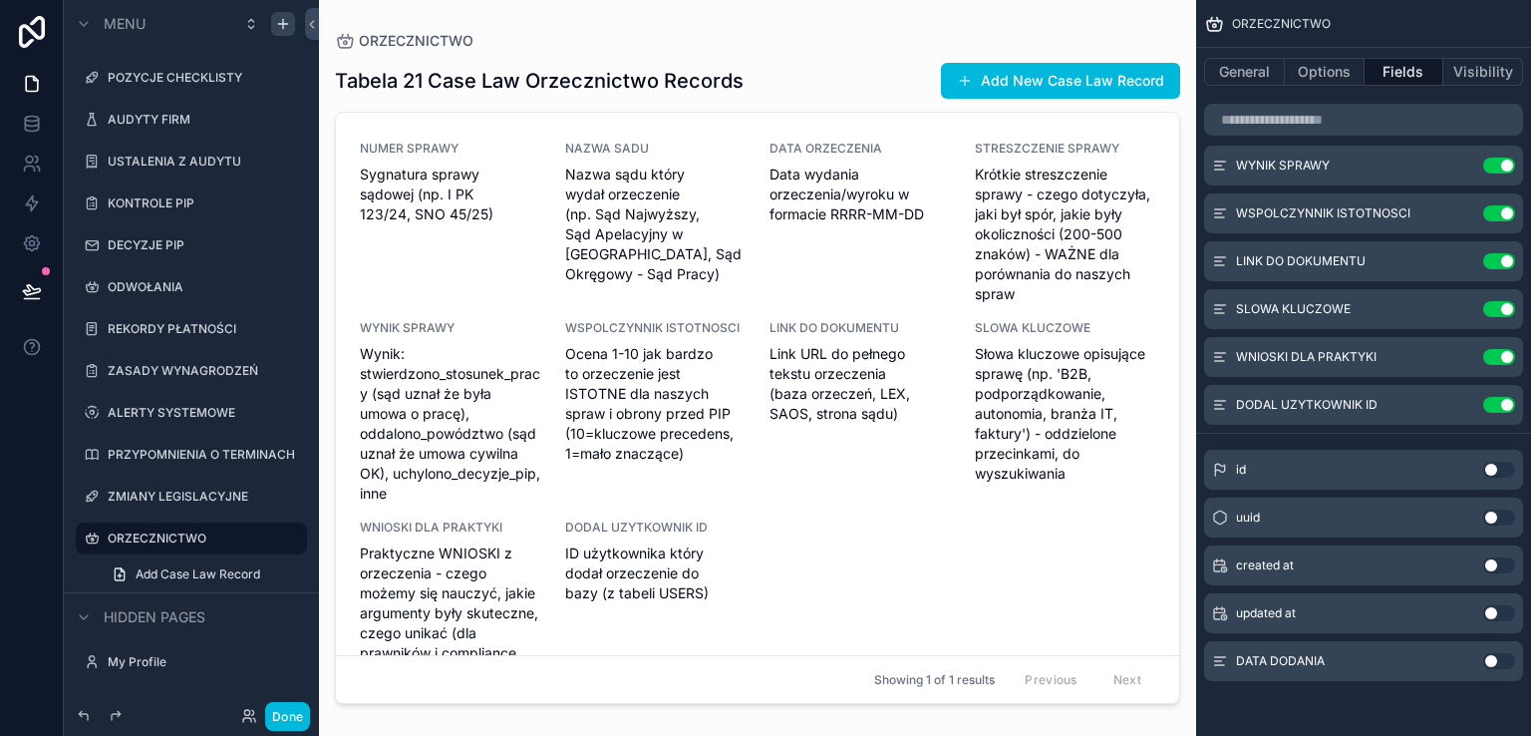
click at [1499, 659] on button "Use setting" at bounding box center [1499, 661] width 32 height 16
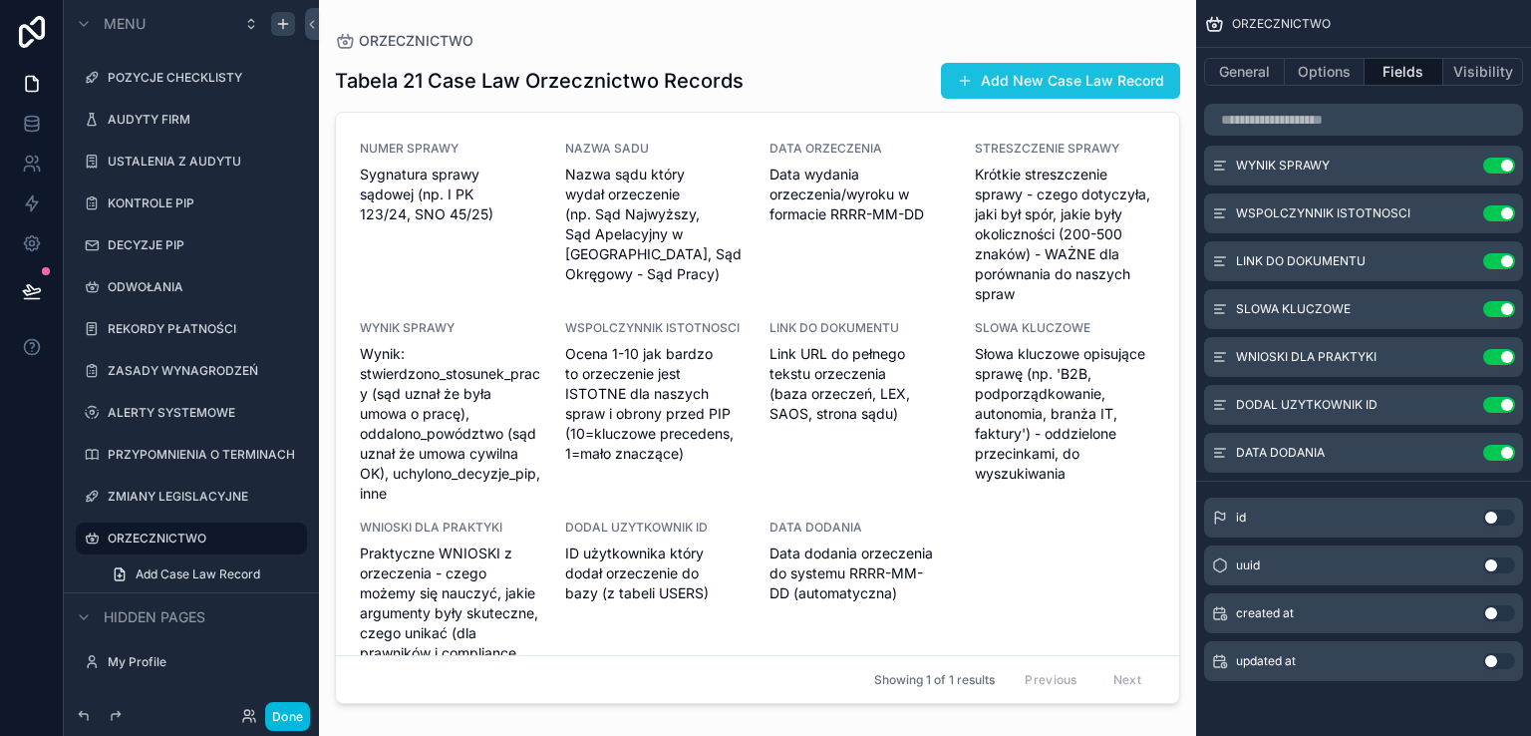
click at [1009, 85] on button "Add New Case Law Record" at bounding box center [1060, 81] width 239 height 36
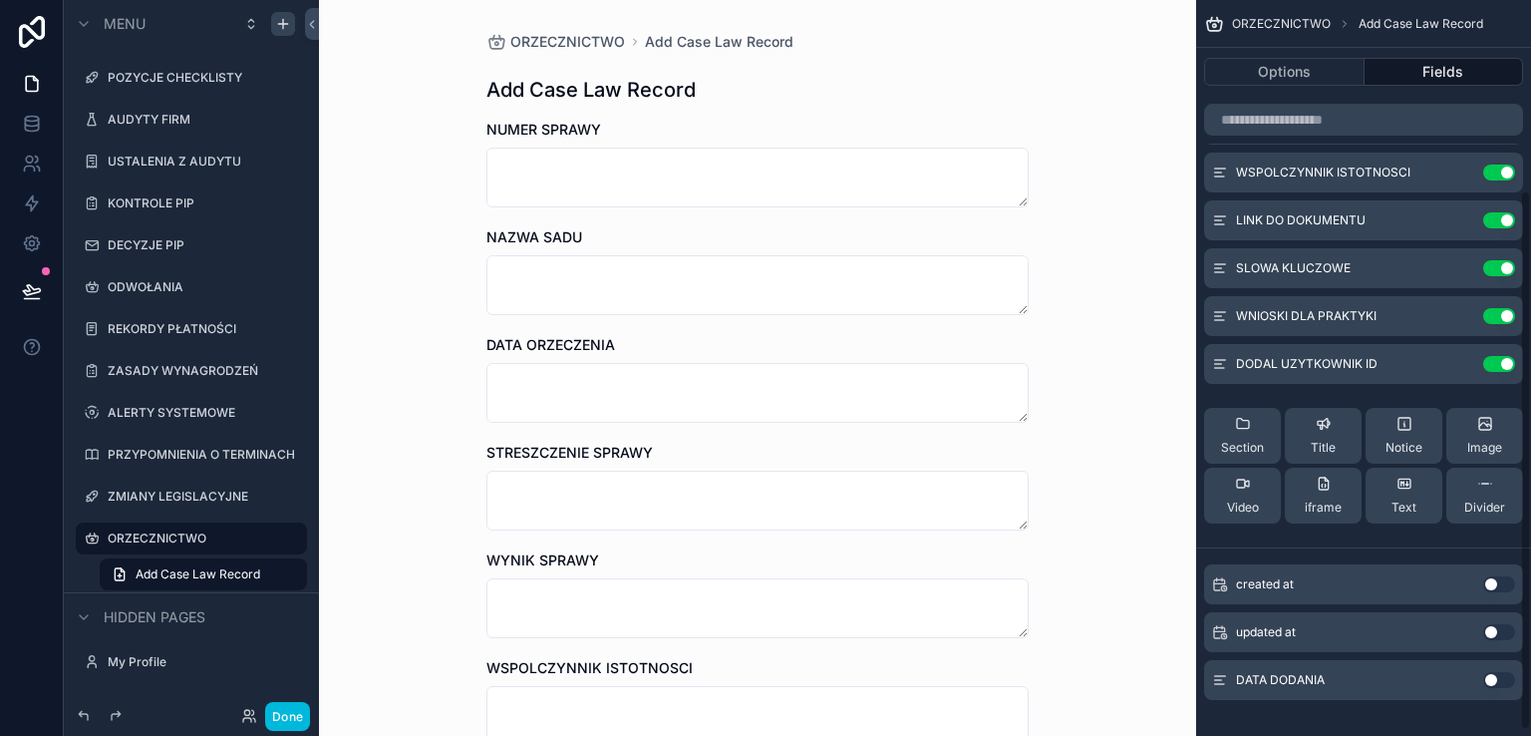
scroll to position [267, 0]
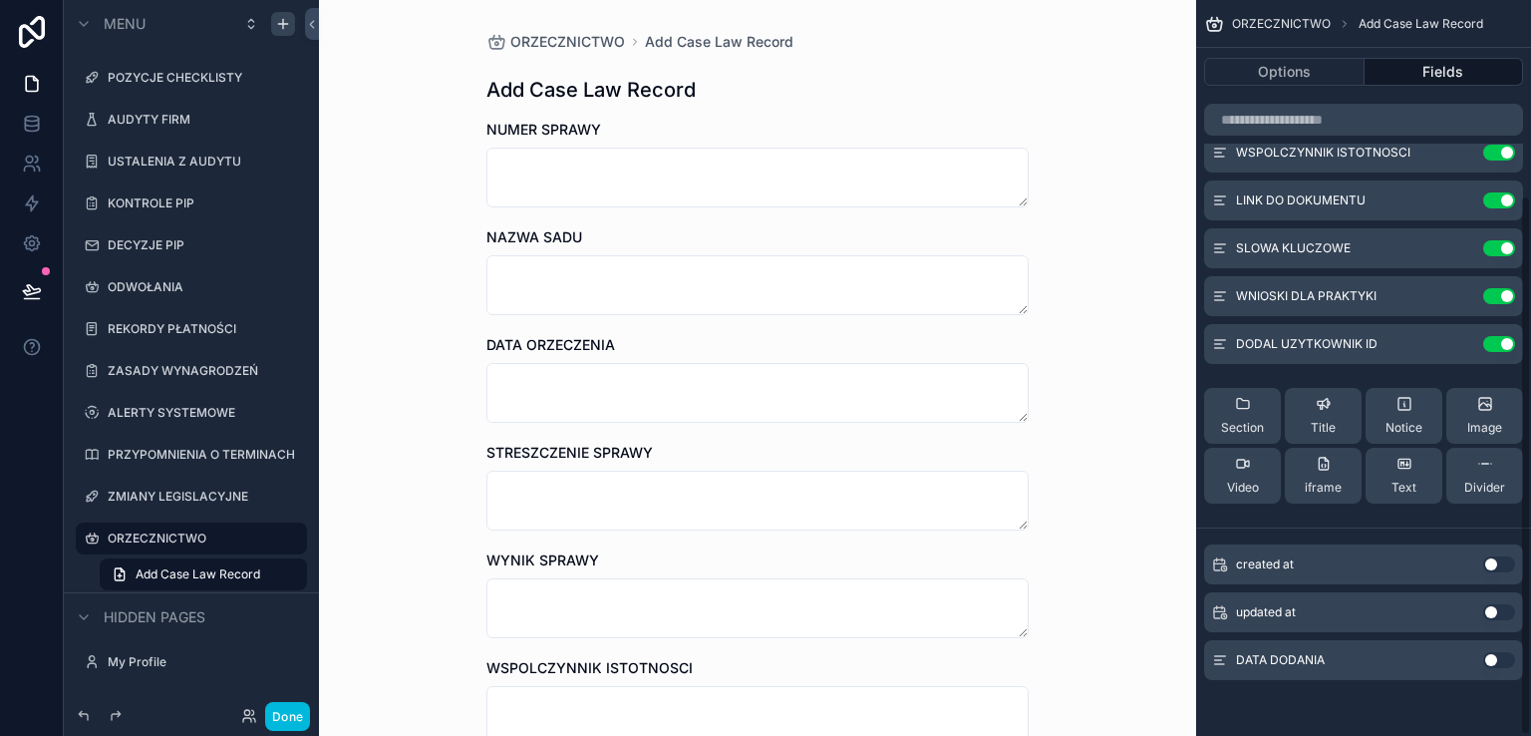
click at [1501, 660] on button "Use setting" at bounding box center [1499, 660] width 32 height 16
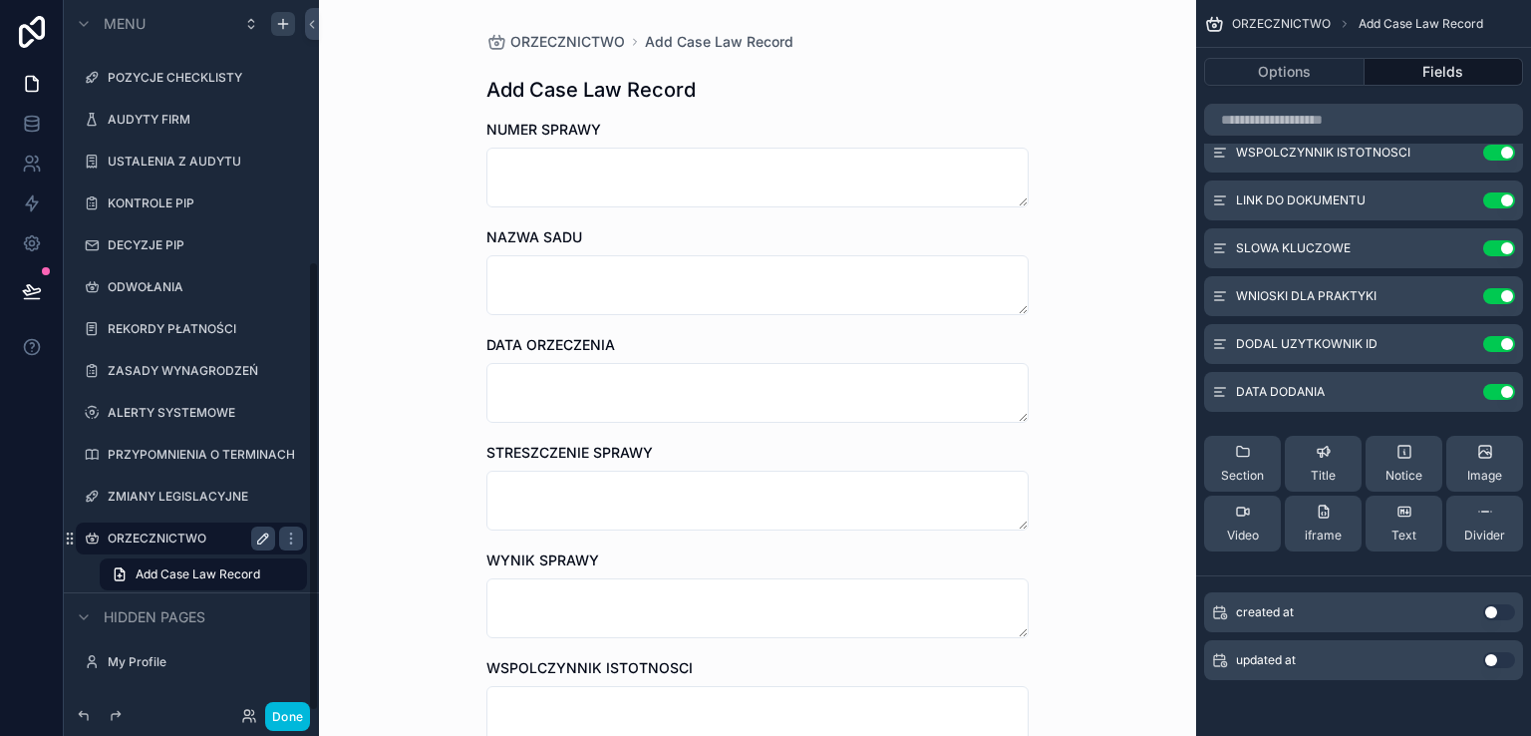
click at [171, 541] on label "ORZECZNICTWO" at bounding box center [187, 538] width 159 height 16
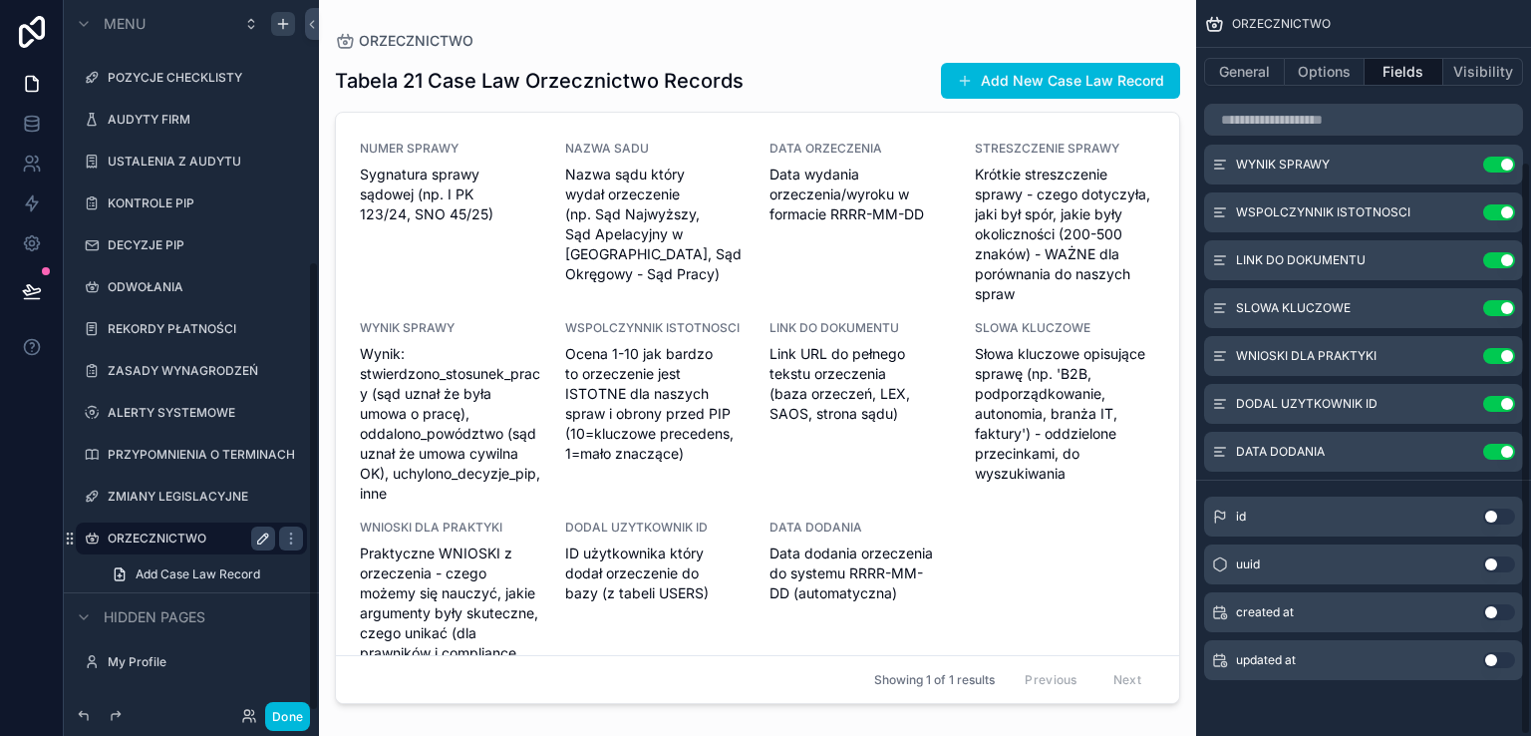
scroll to position [207, 0]
click at [614, 320] on span "WSPOLCZYNNIK ISTOTNOSCI" at bounding box center [655, 328] width 181 height 16
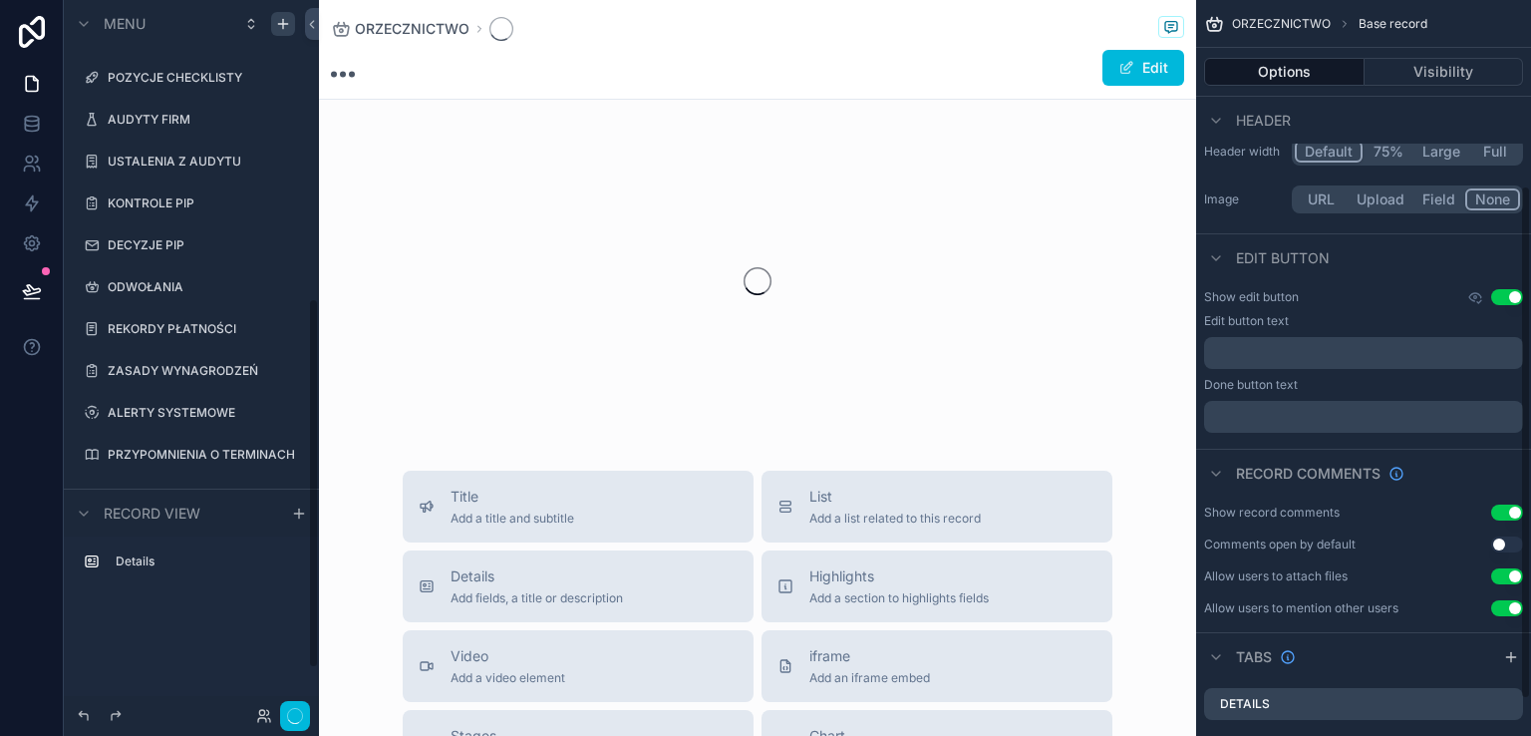
scroll to position [267, 0]
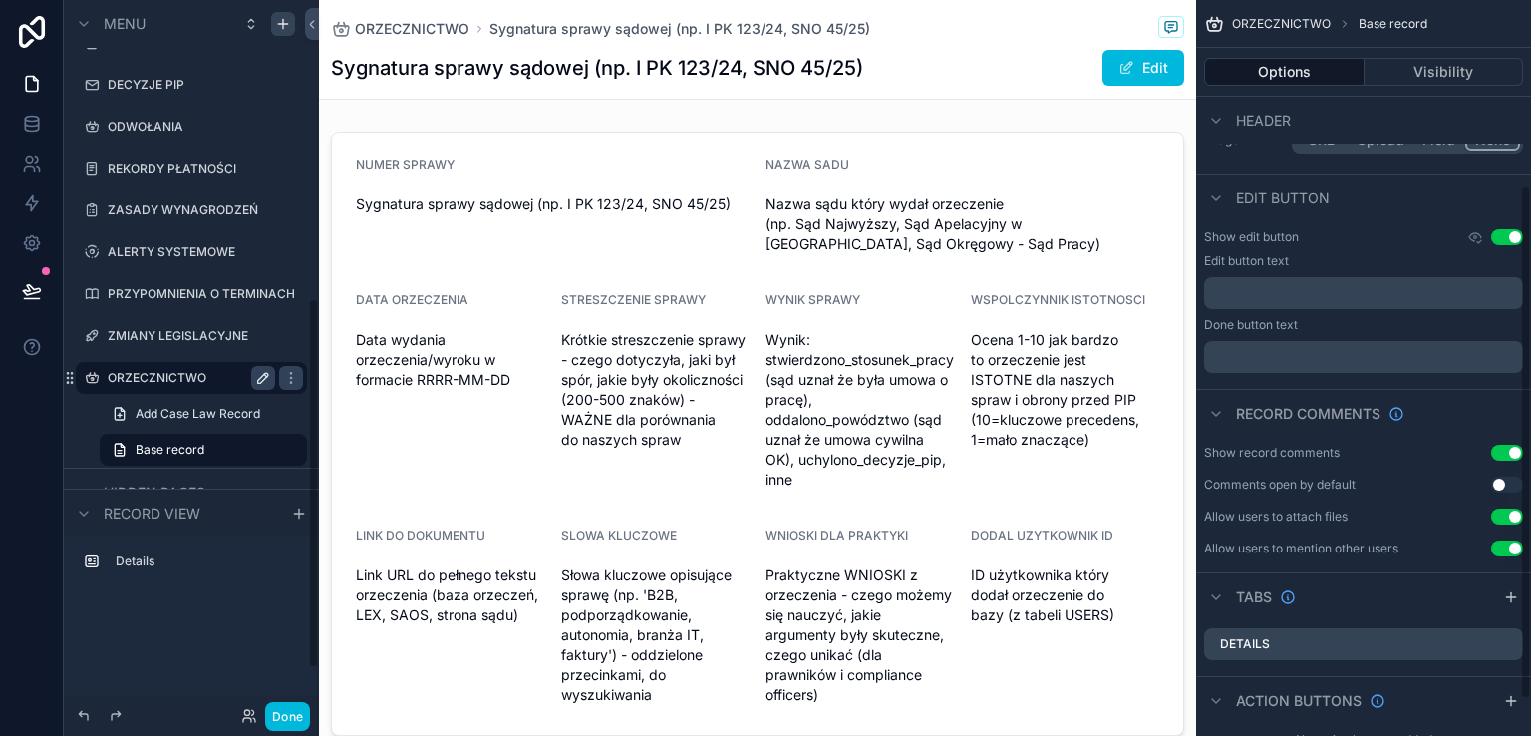
click at [614, 320] on div "scrollable content" at bounding box center [757, 434] width 877 height 620
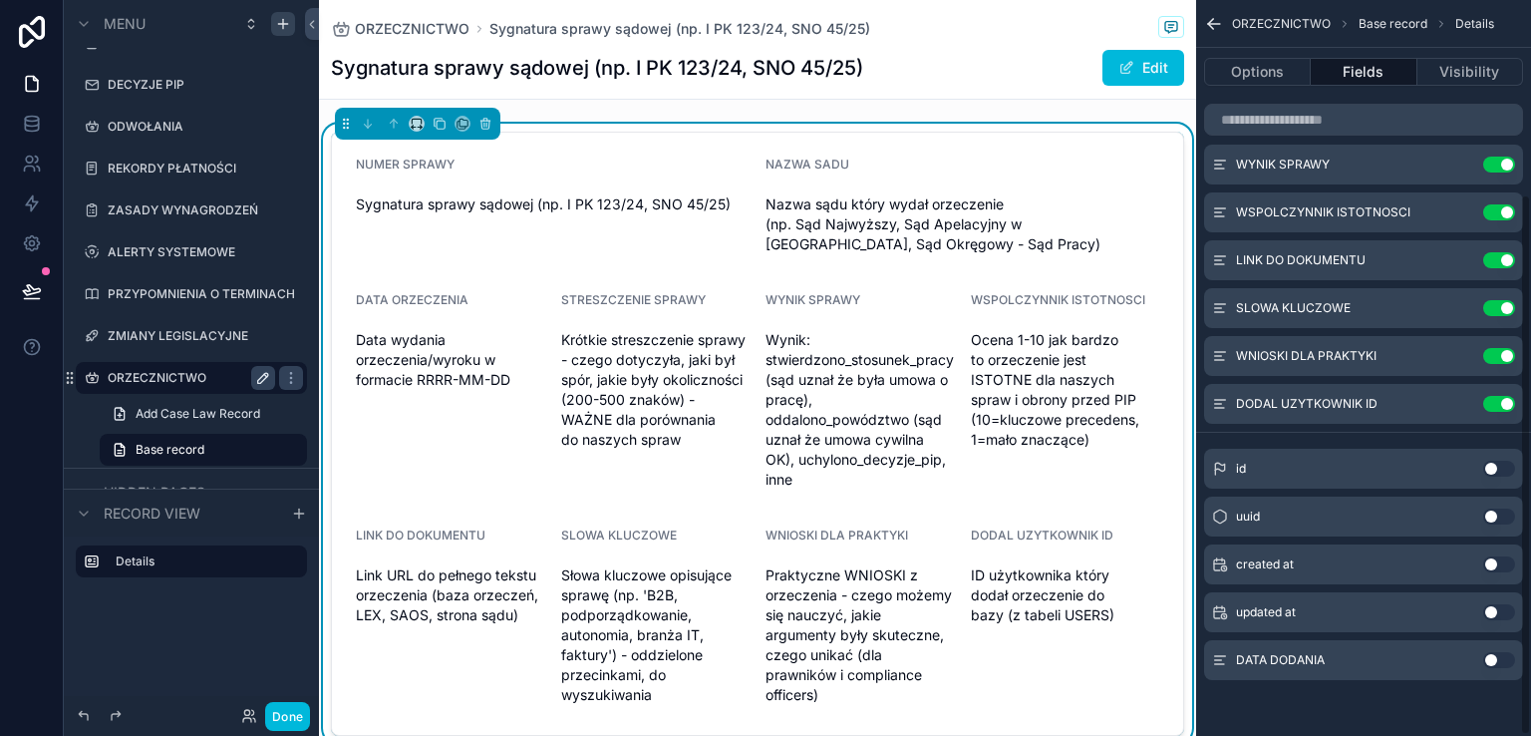
scroll to position [265, 0]
click at [1503, 663] on button "Use setting" at bounding box center [1499, 661] width 32 height 16
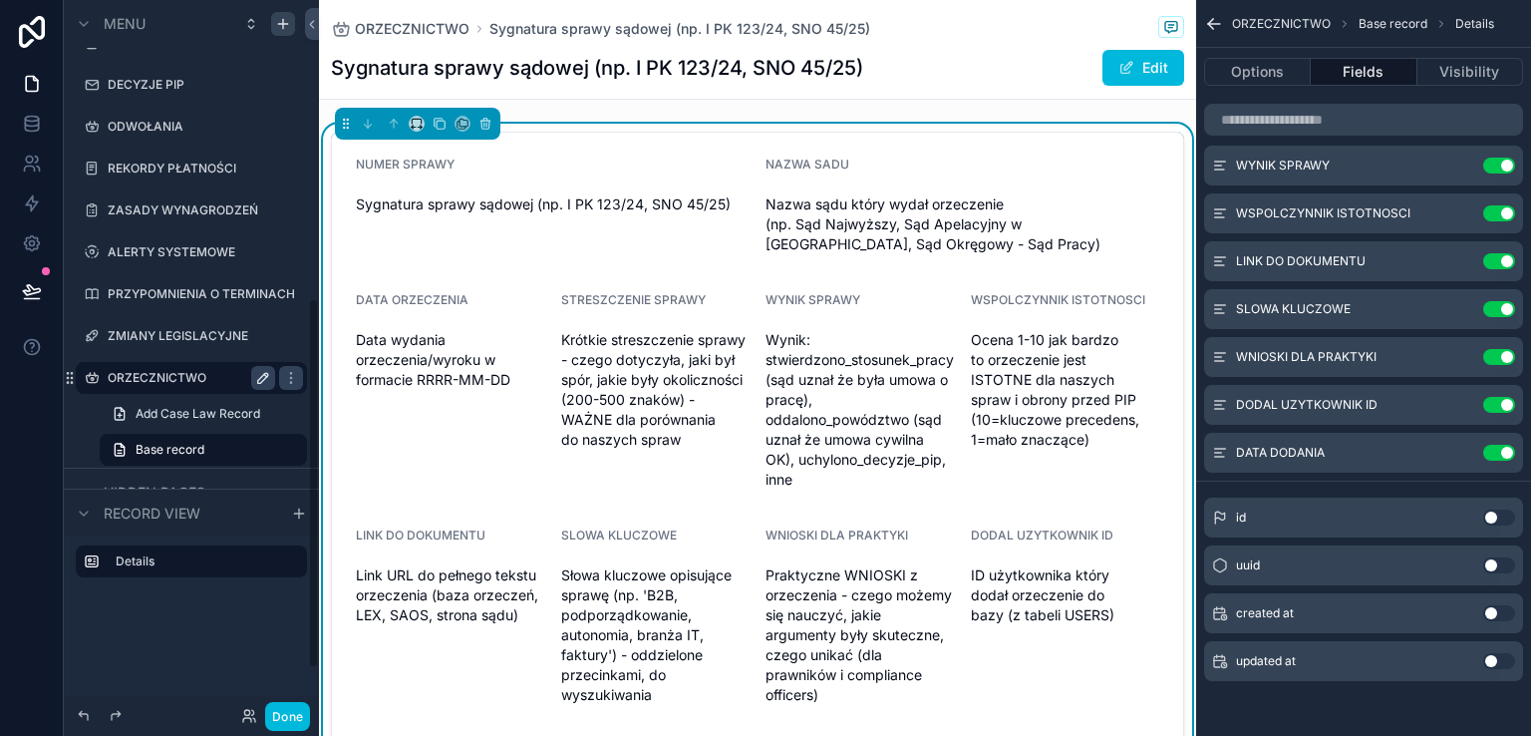
click at [284, 714] on button "Done" at bounding box center [287, 716] width 45 height 29
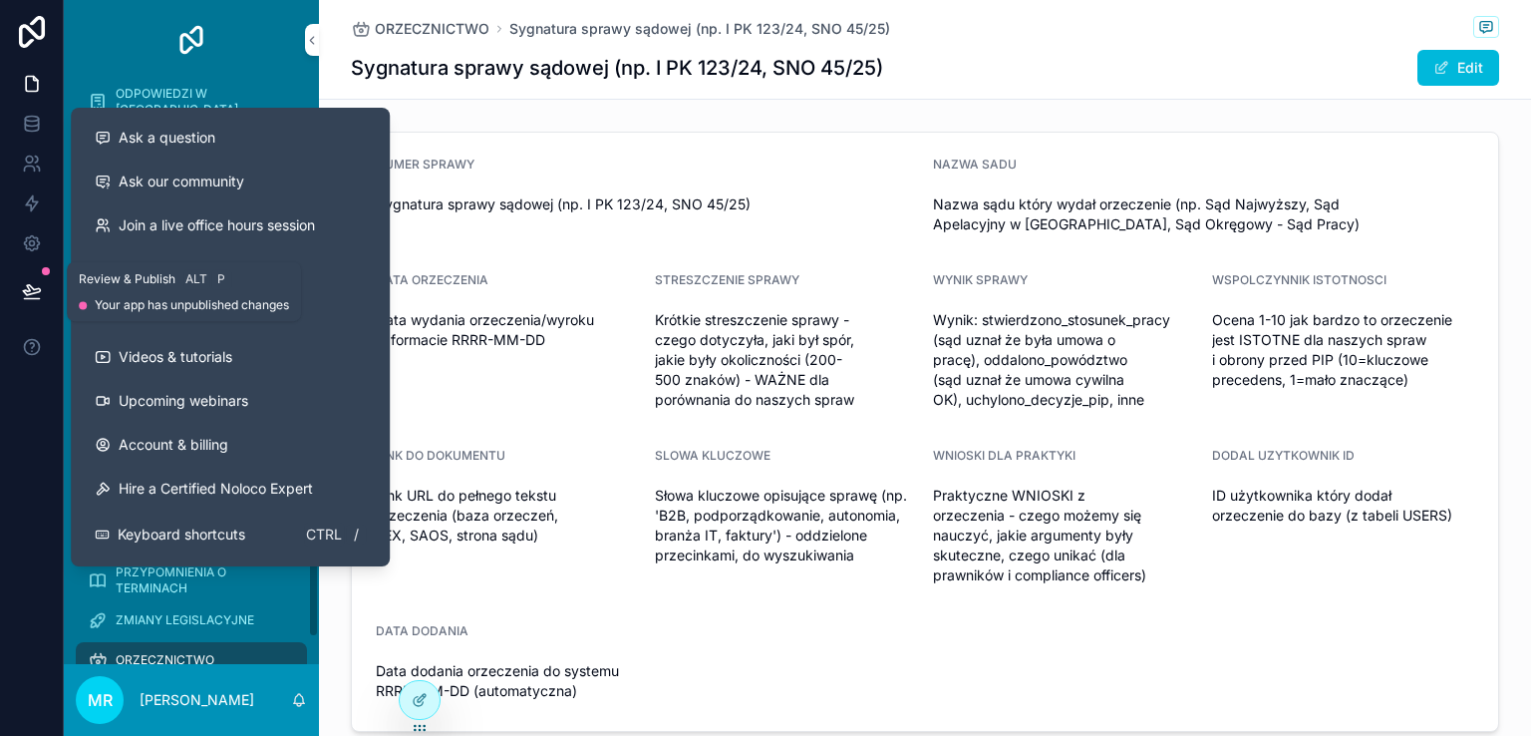
click at [29, 294] on icon at bounding box center [31, 290] width 17 height 10
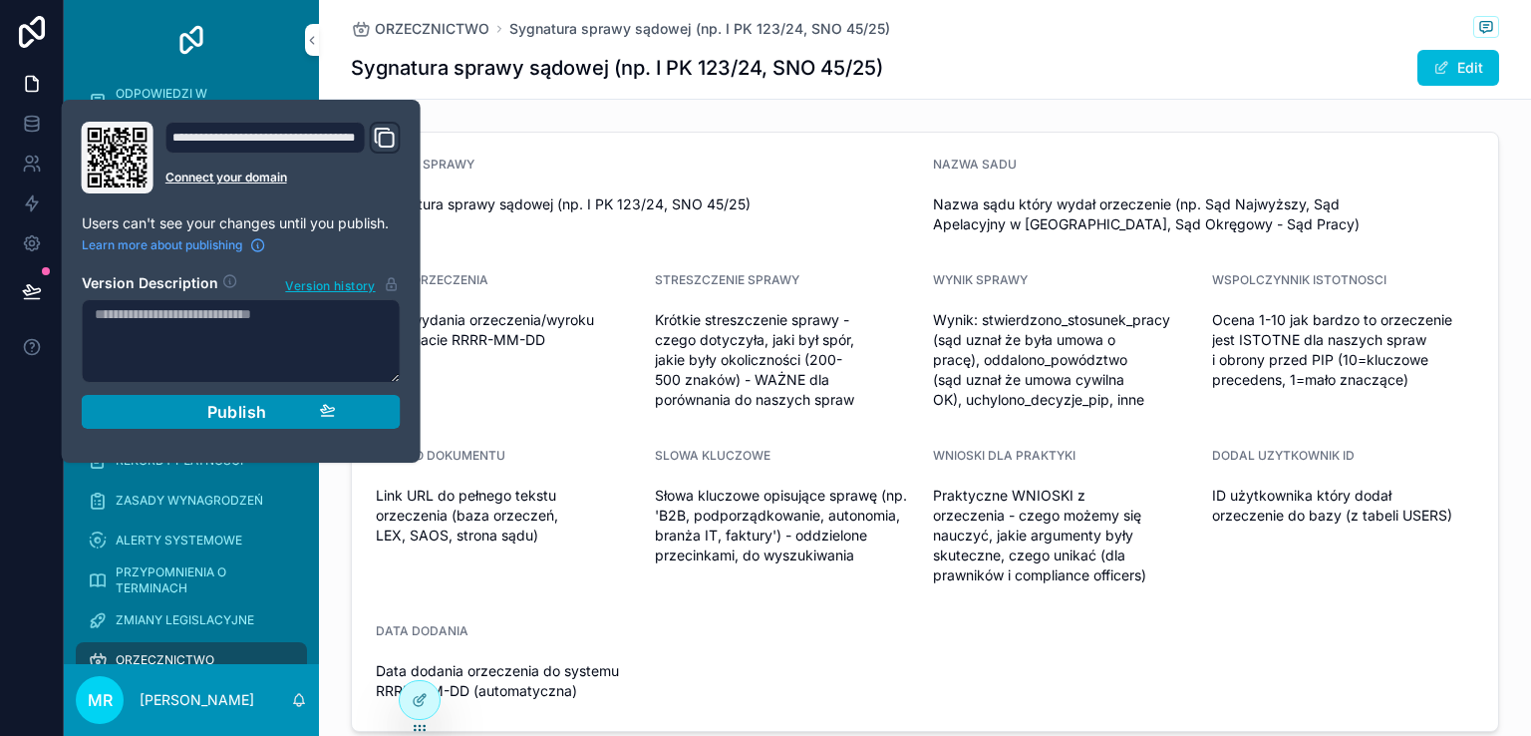
click at [201, 405] on div "Publish" at bounding box center [241, 412] width 189 height 20
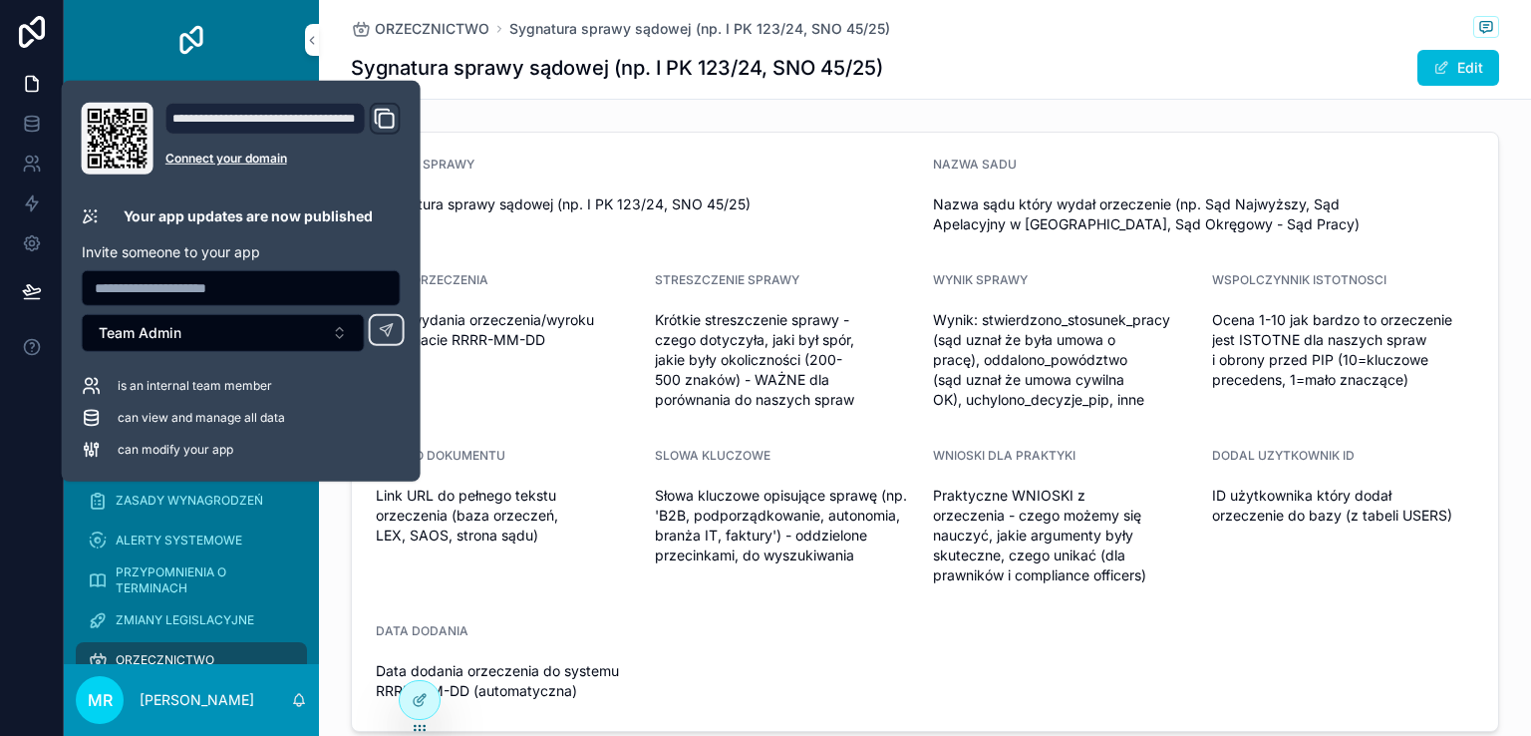
click at [37, 451] on div at bounding box center [32, 368] width 64 height 736
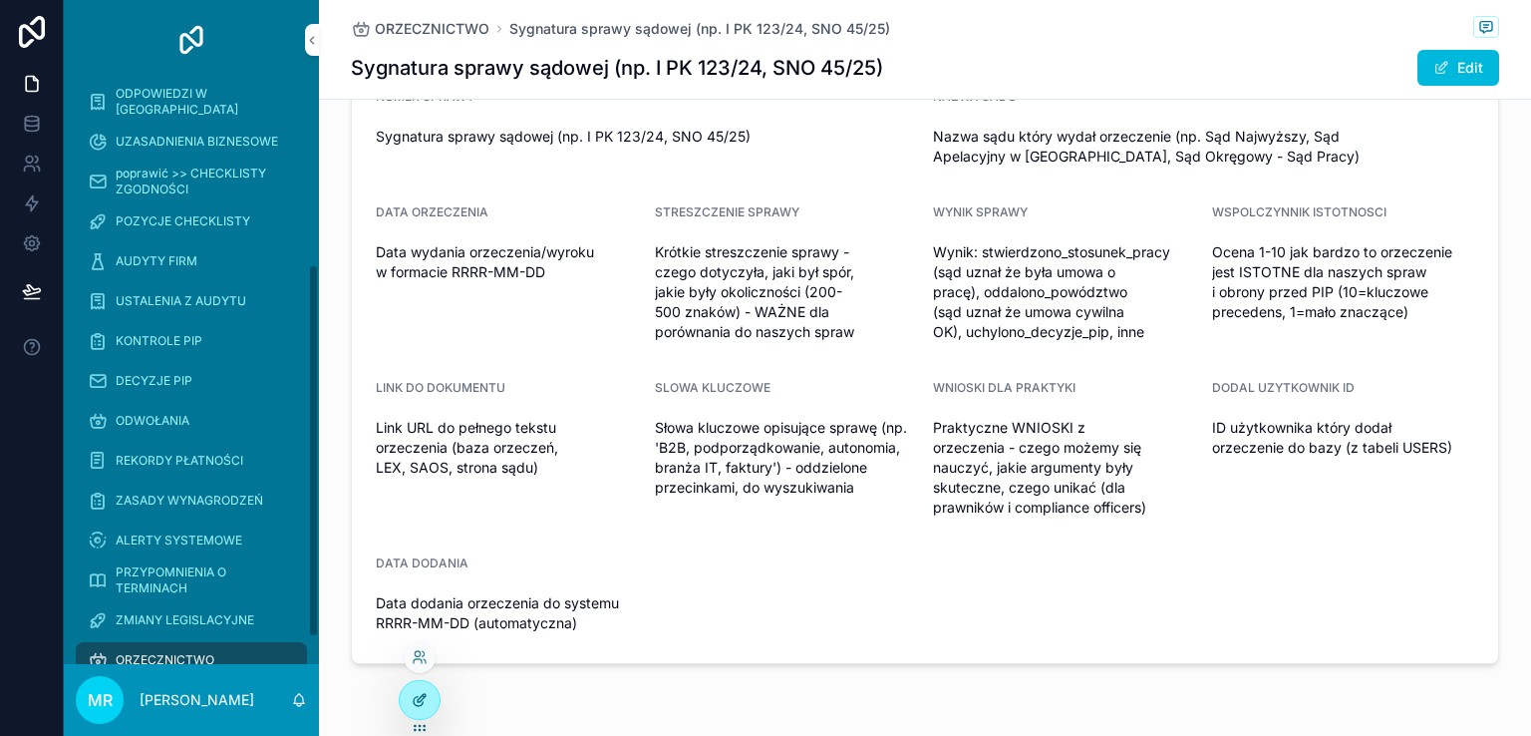
scroll to position [132, 0]
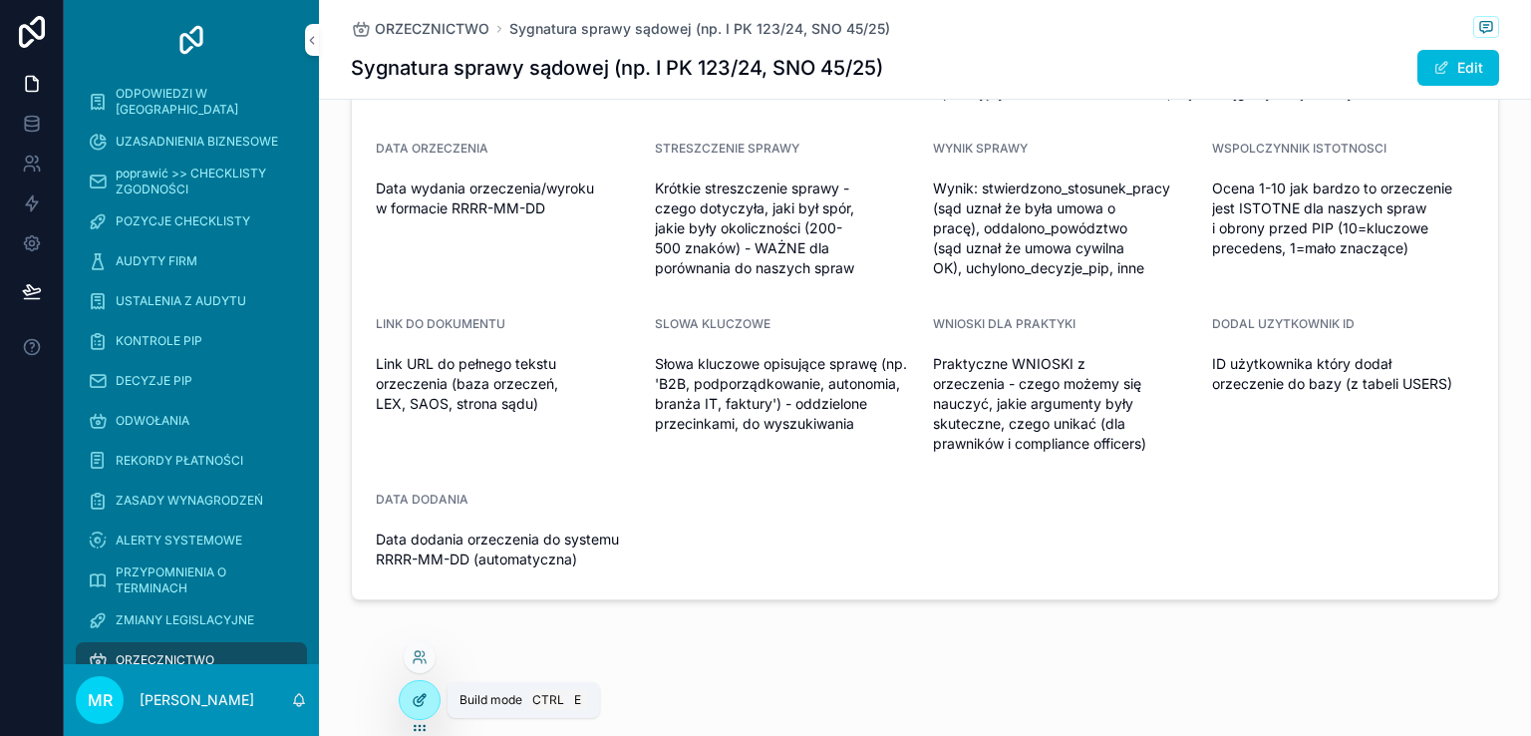
click at [417, 697] on icon at bounding box center [418, 701] width 9 height 9
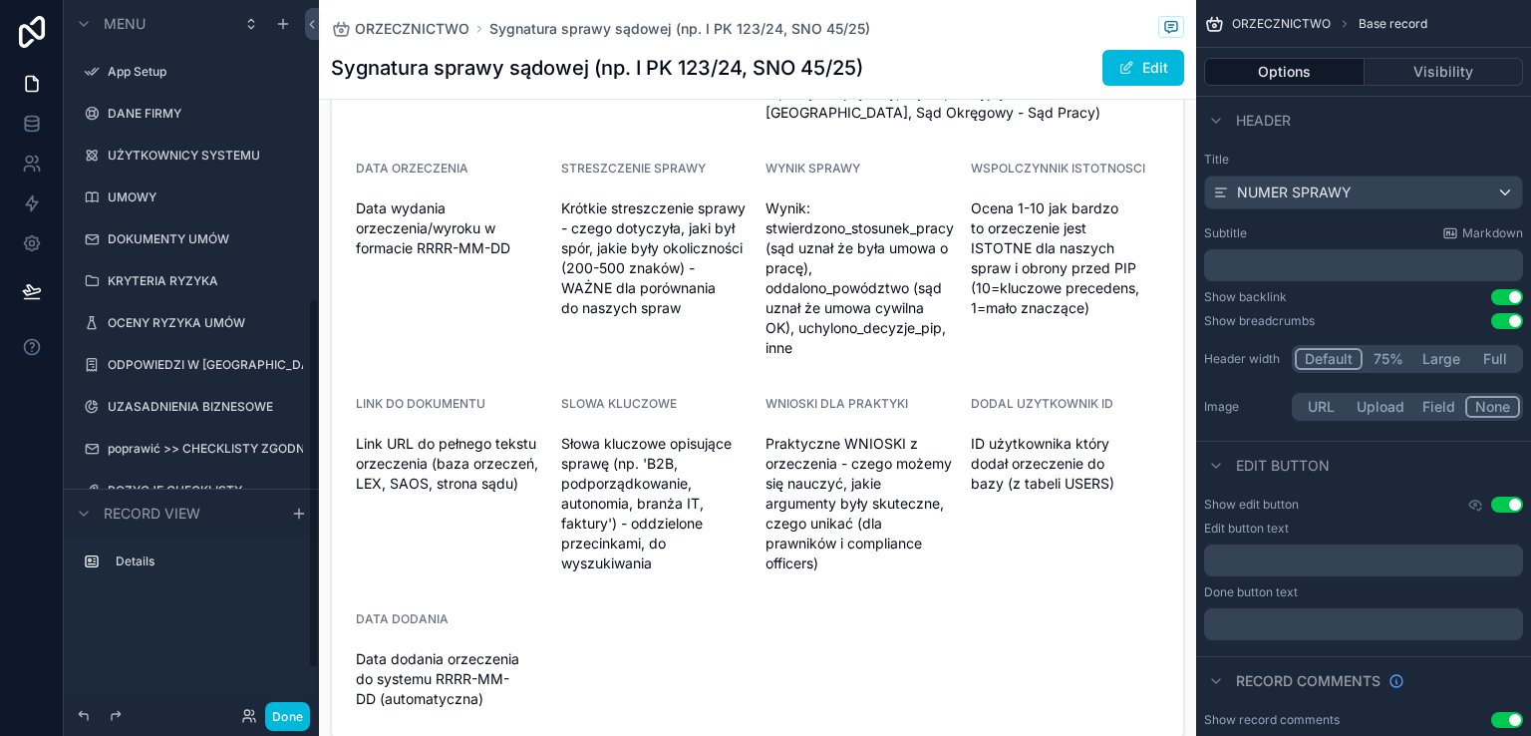
scroll to position [573, 0]
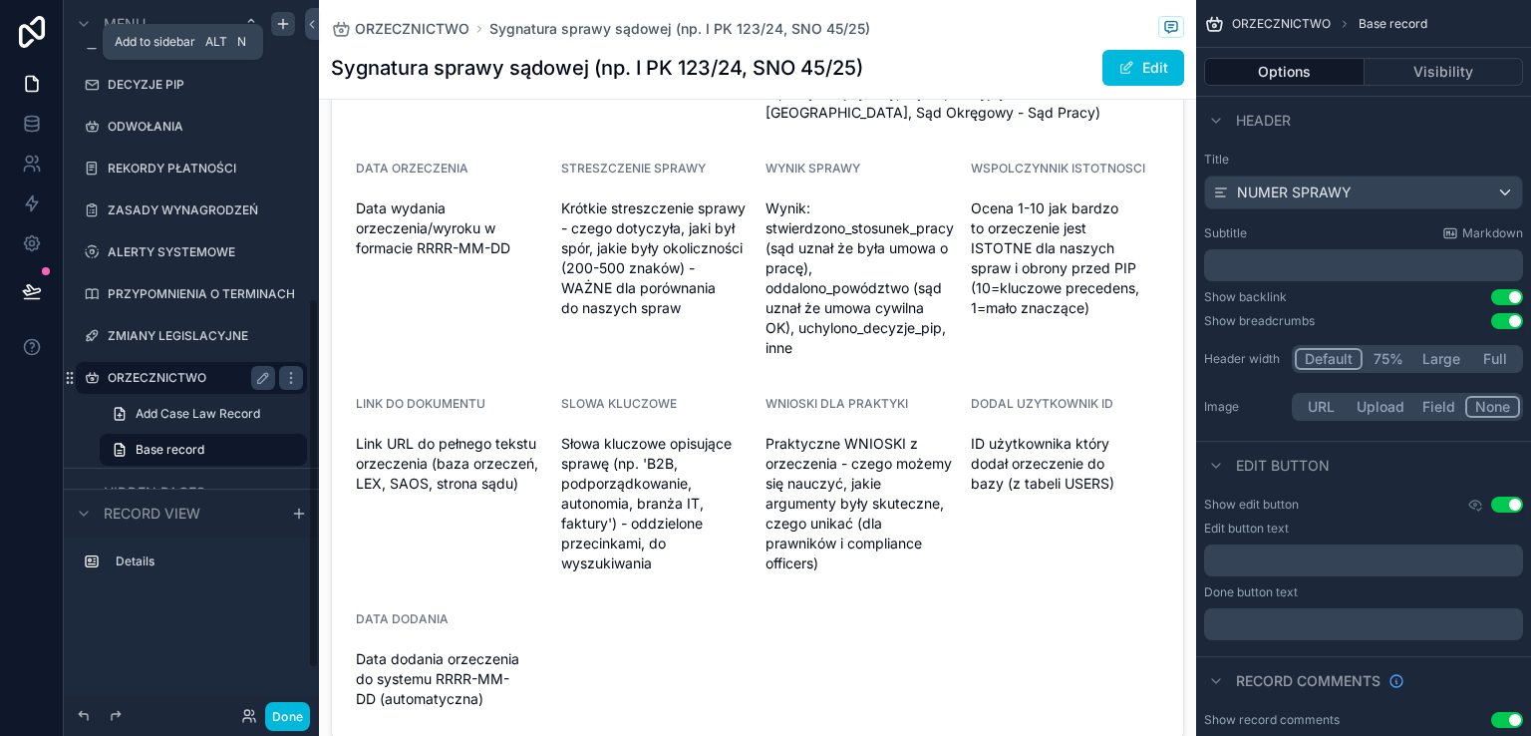
click at [280, 28] on icon "scrollable content" at bounding box center [283, 24] width 16 height 16
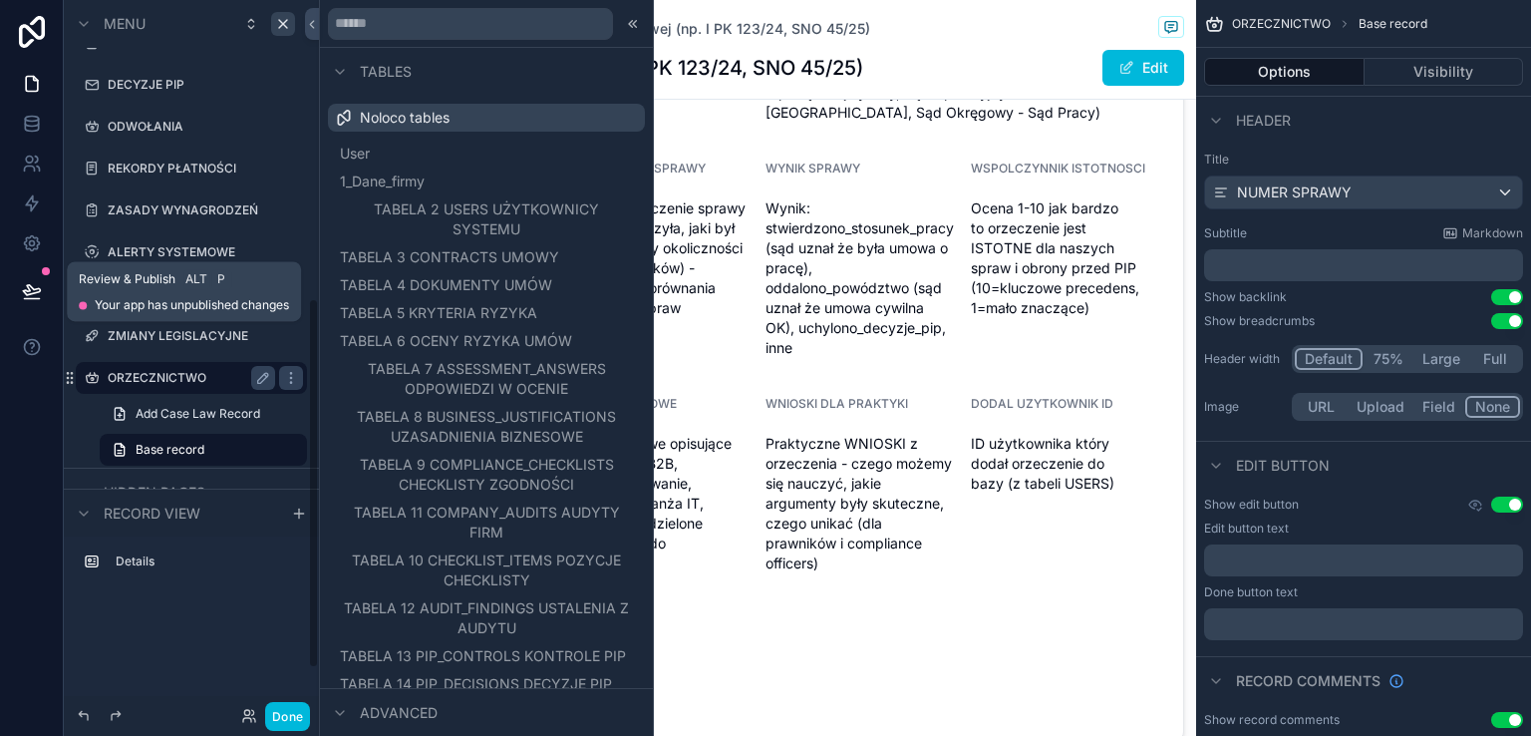
click at [24, 284] on icon at bounding box center [32, 291] width 20 height 20
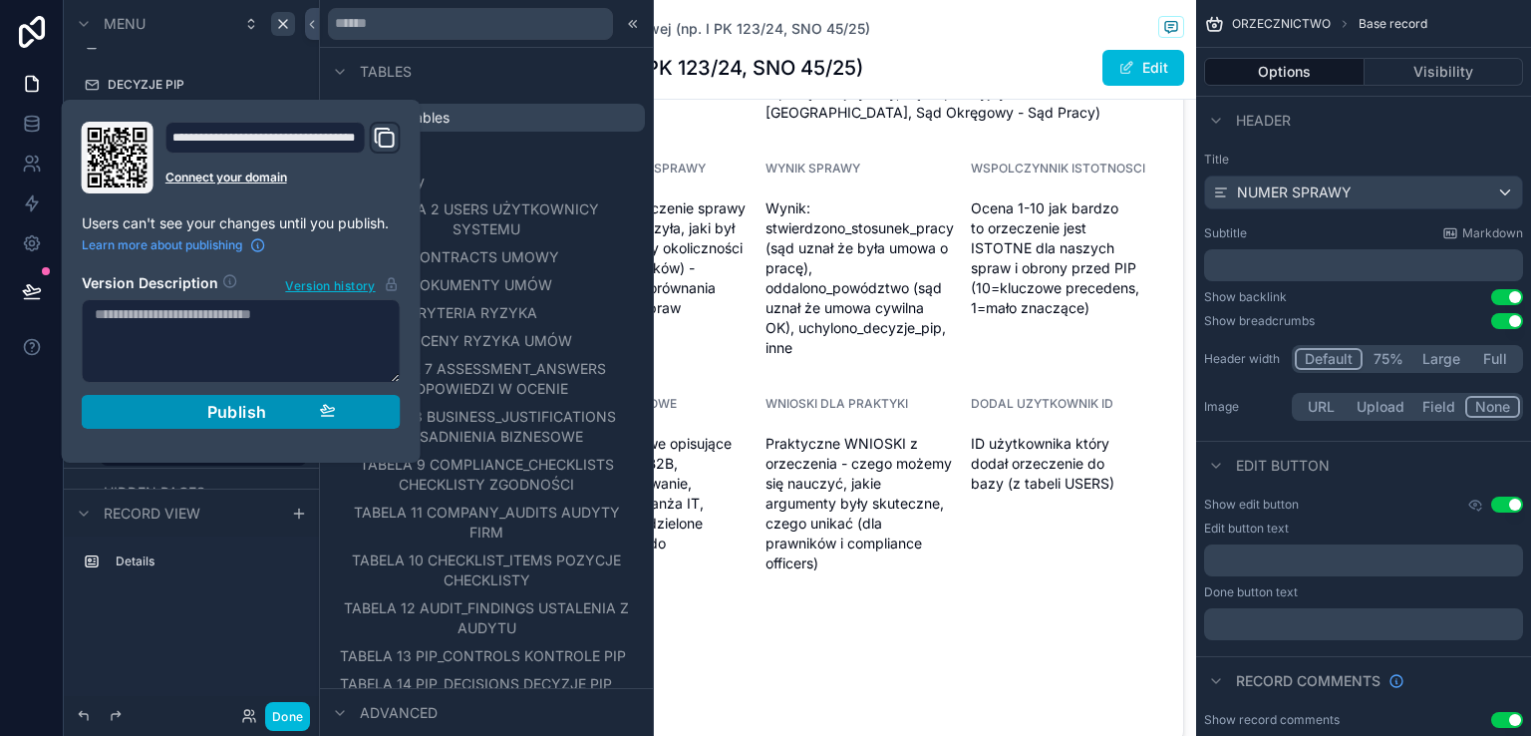
click at [205, 405] on div "Publish" at bounding box center [241, 412] width 189 height 20
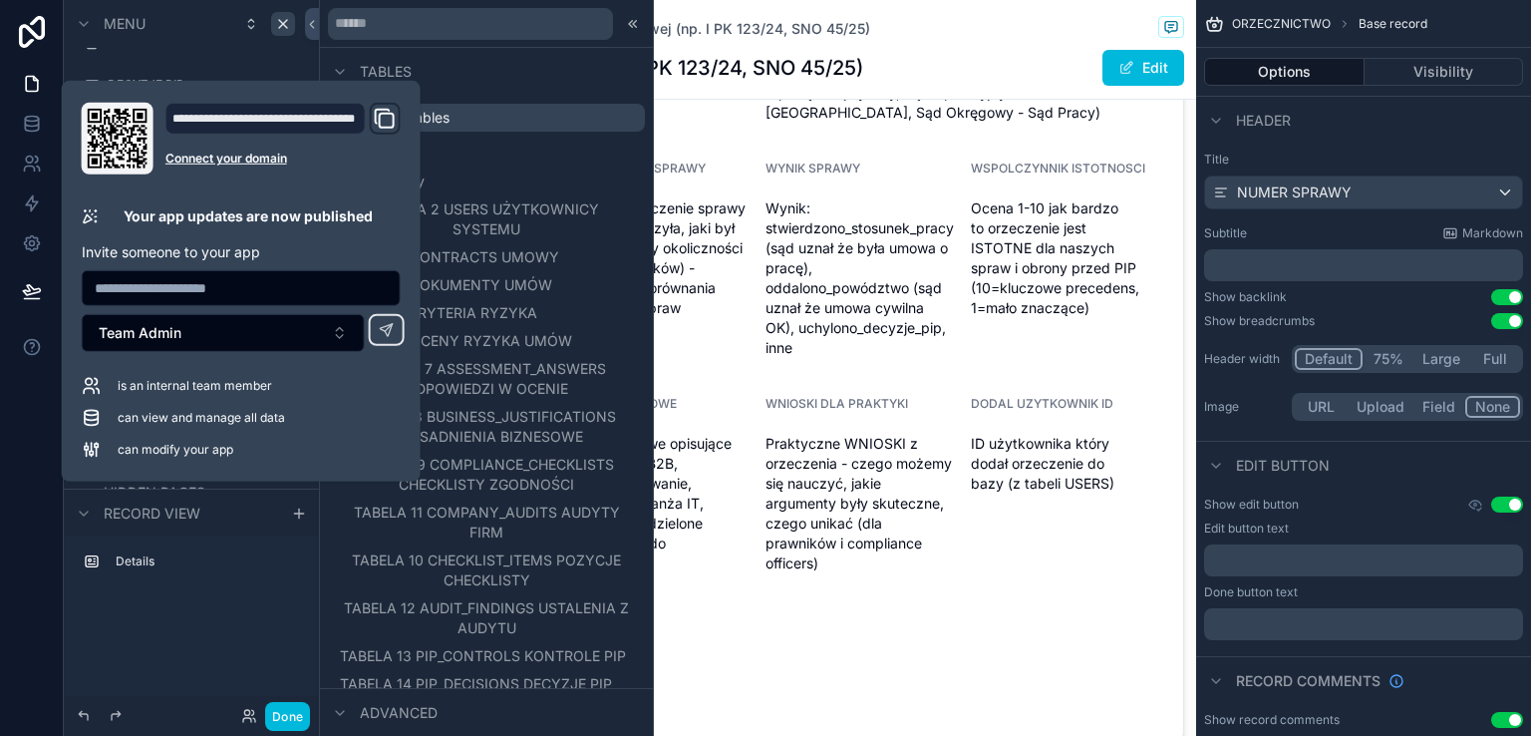
click at [44, 451] on div at bounding box center [32, 368] width 64 height 736
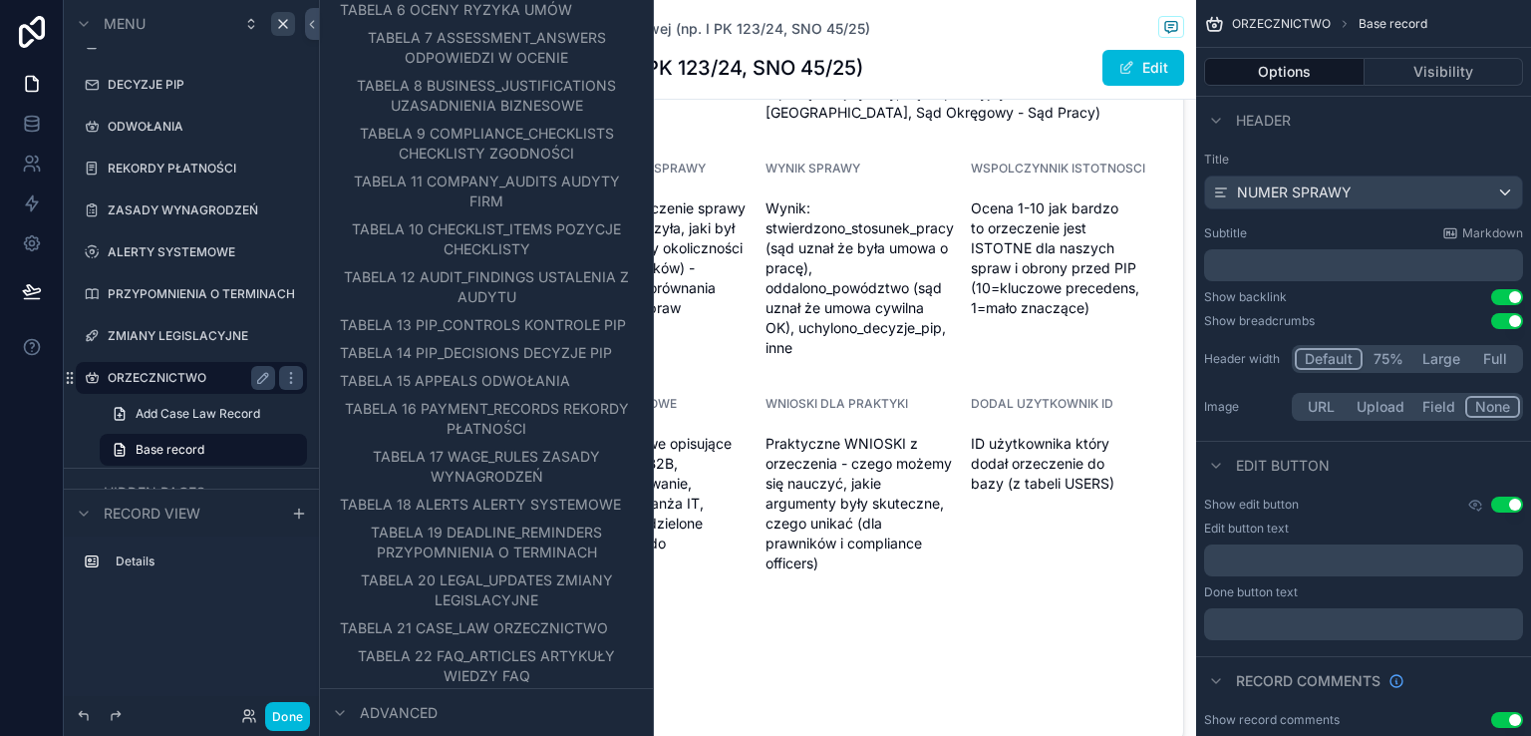
scroll to position [525, 0]
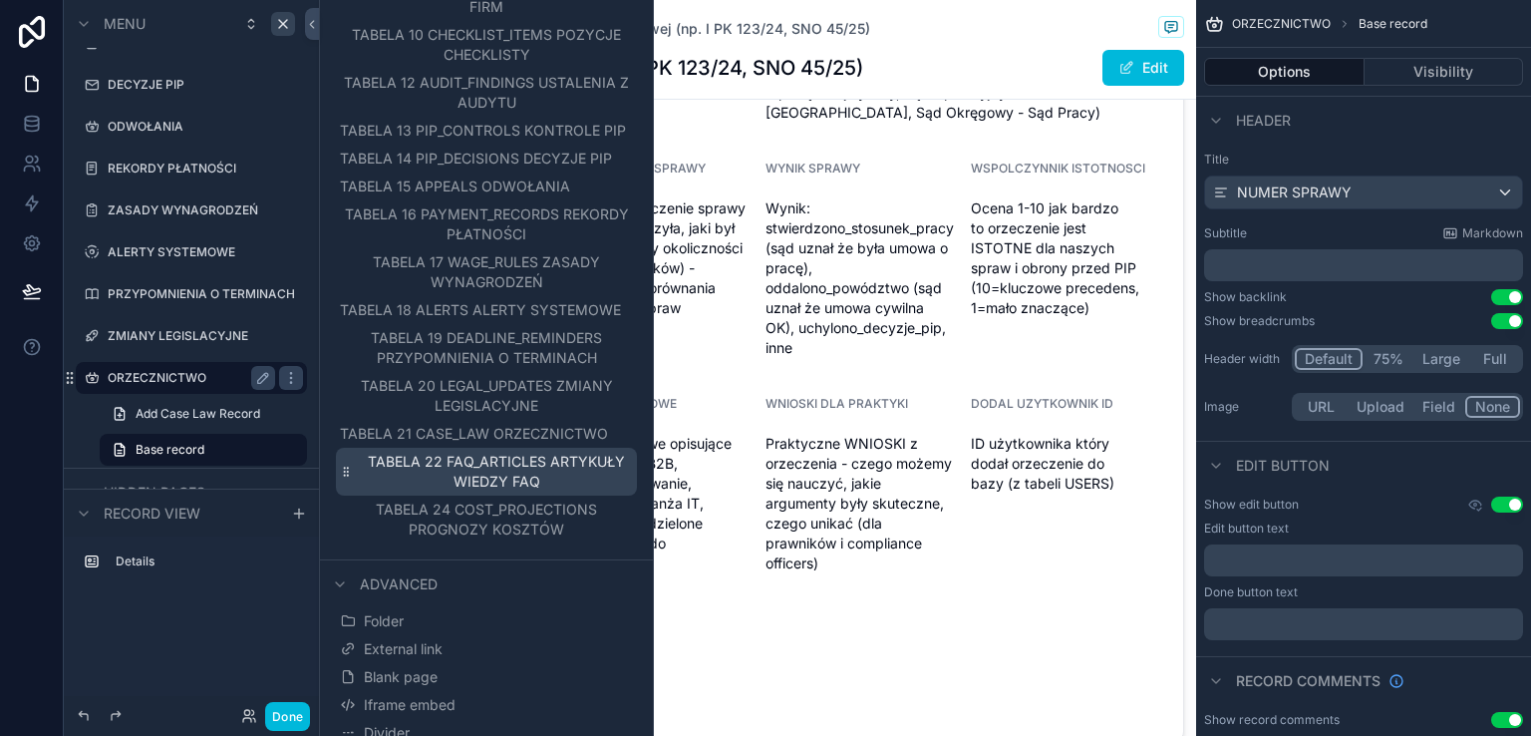
click at [531, 491] on span "TABELA 22 FAQ_ARTICLES ARTYKUŁY WIEDZY FAQ" at bounding box center [497, 471] width 272 height 40
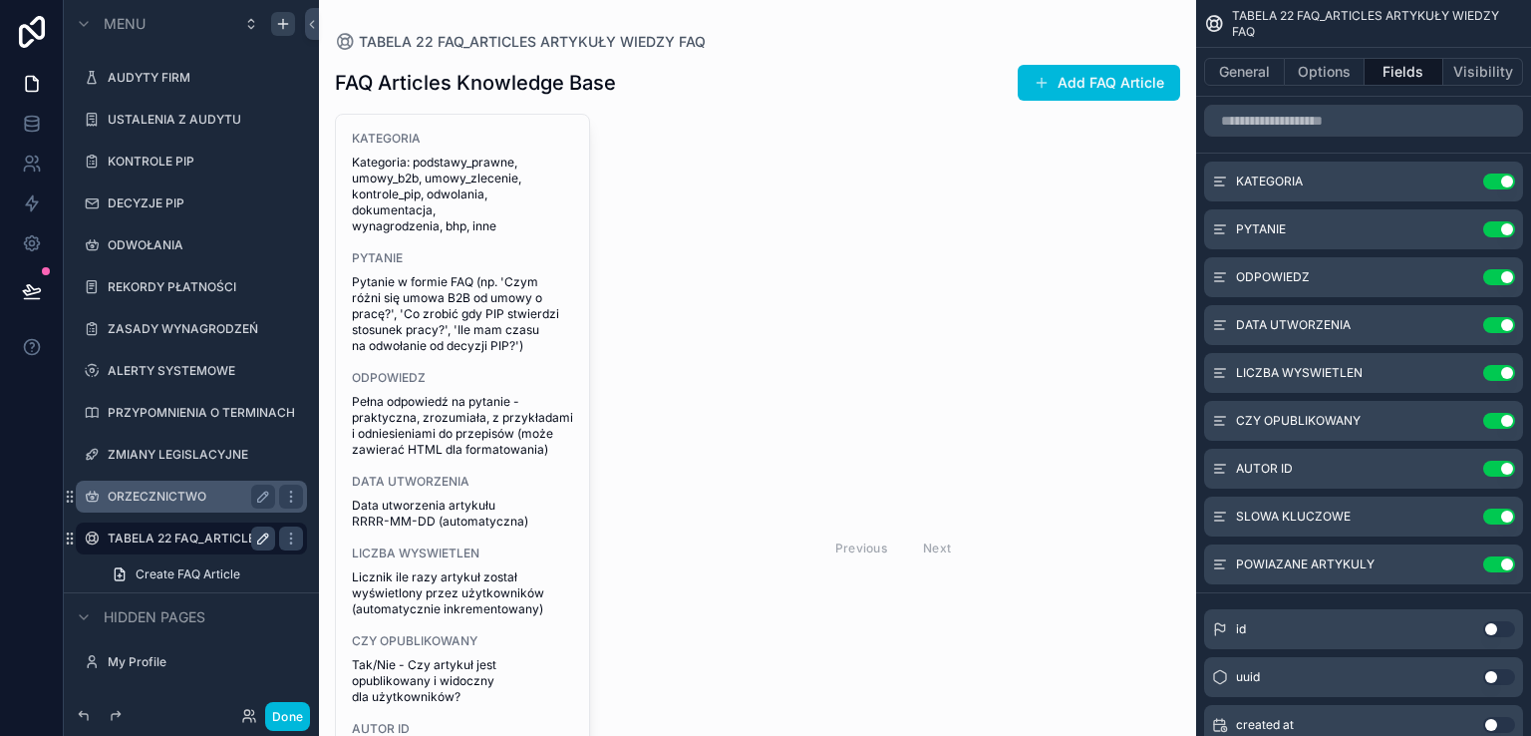
click at [255, 531] on icon "scrollable content" at bounding box center [263, 538] width 16 height 16
click at [219, 535] on input "**********" at bounding box center [176, 538] width 136 height 24
click at [192, 537] on input "**********" at bounding box center [176, 538] width 136 height 24
type input "**********"
click at [259, 532] on icon "scrollable content" at bounding box center [263, 538] width 16 height 16
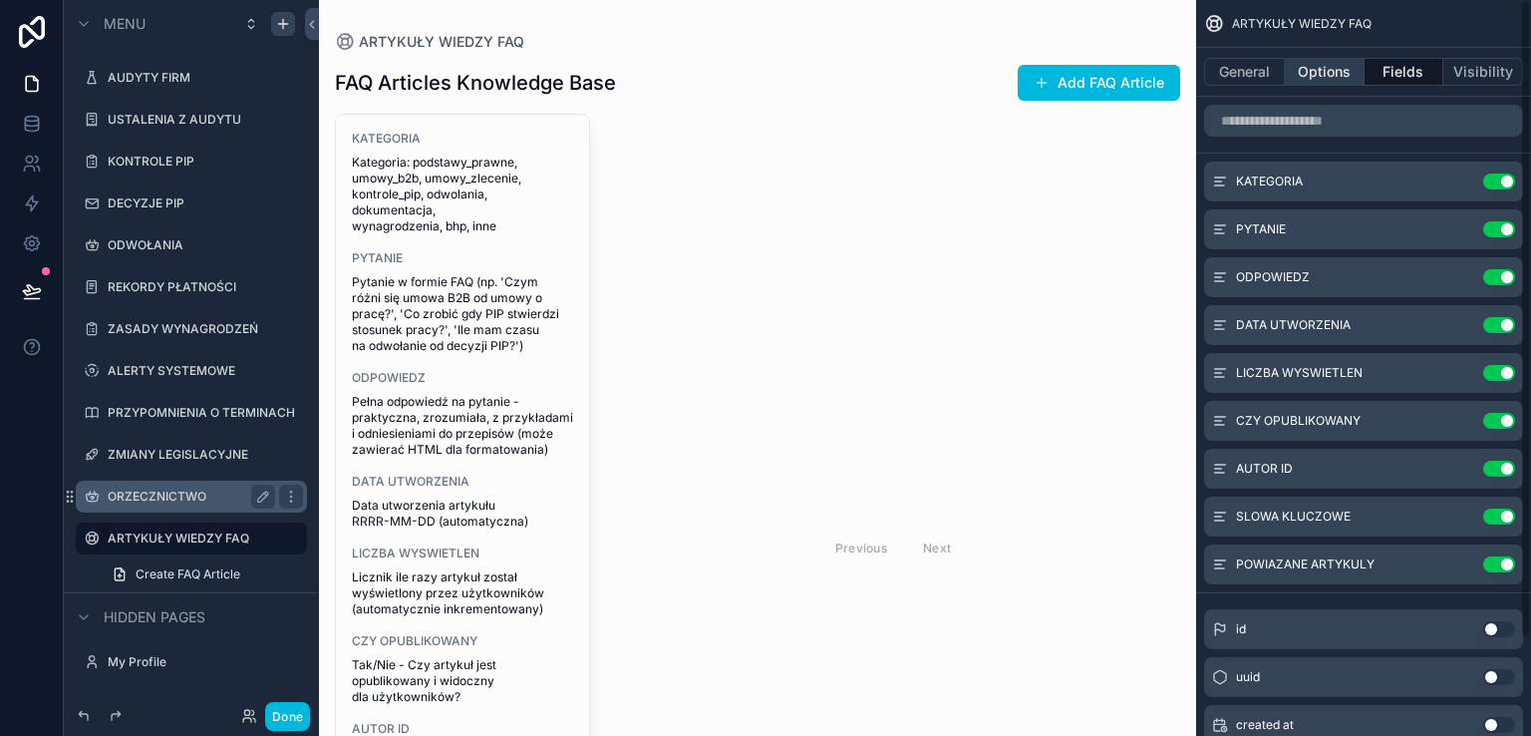
click at [1310, 70] on button "Options" at bounding box center [1325, 72] width 80 height 28
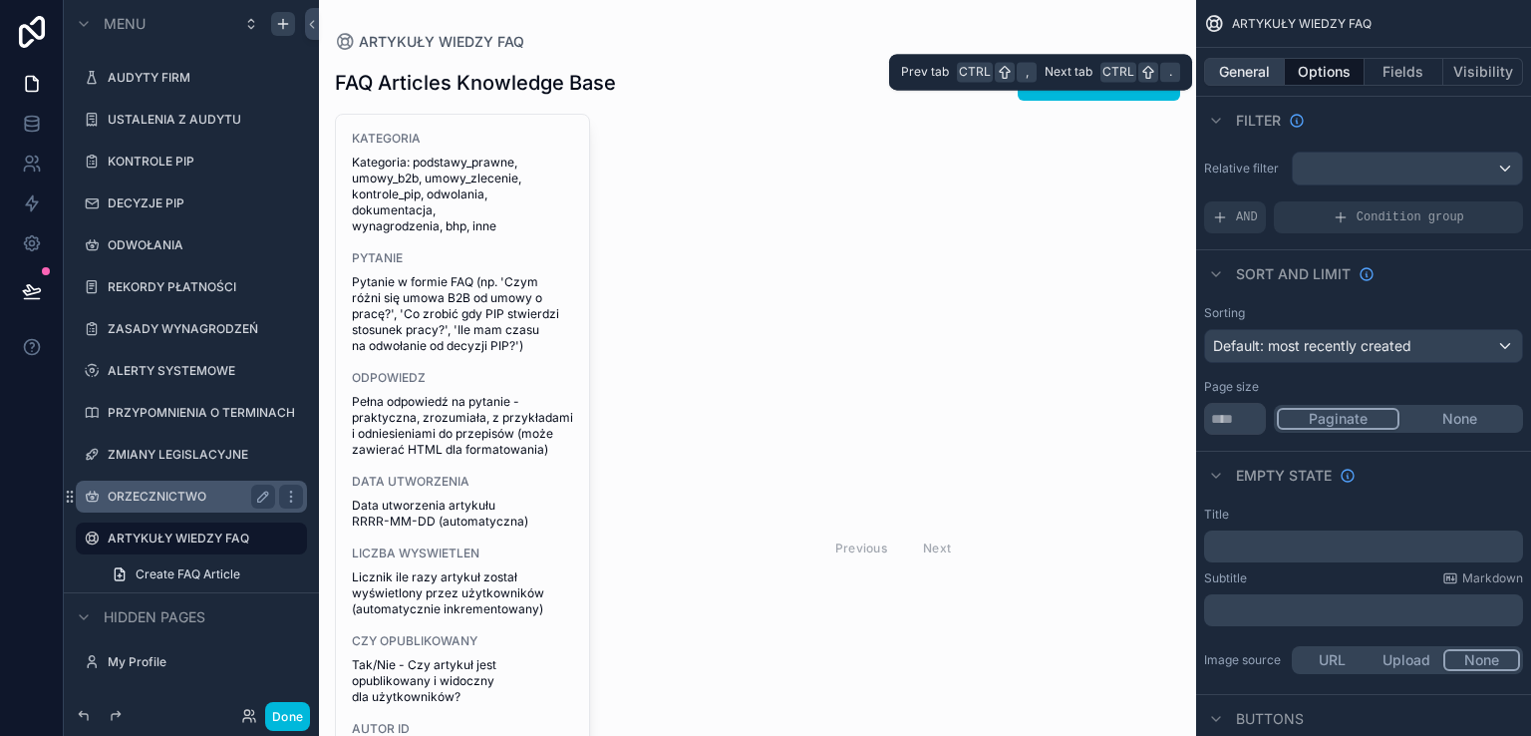
click at [1244, 74] on button "General" at bounding box center [1244, 72] width 81 height 28
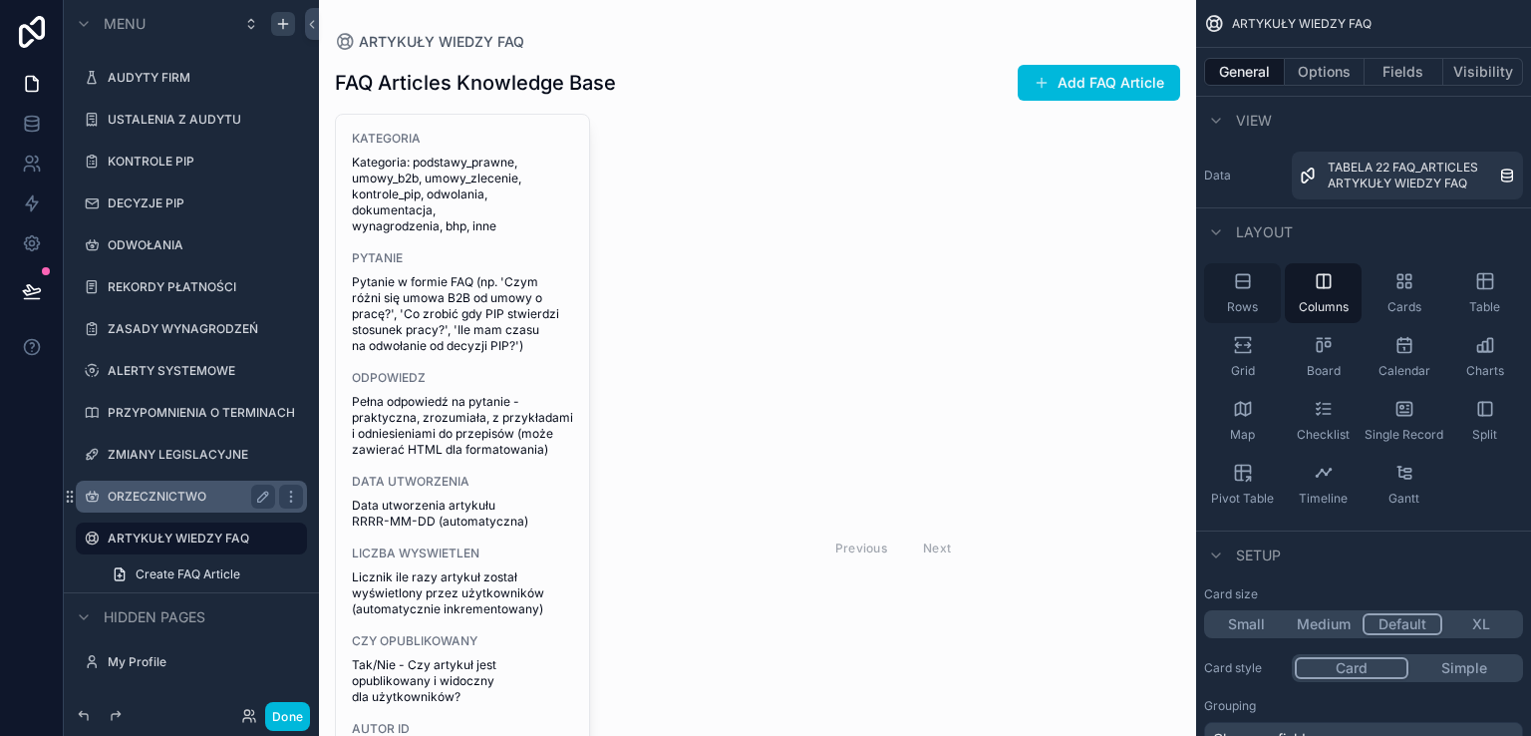
click at [1245, 284] on icon "scrollable content" at bounding box center [1243, 281] width 20 height 20
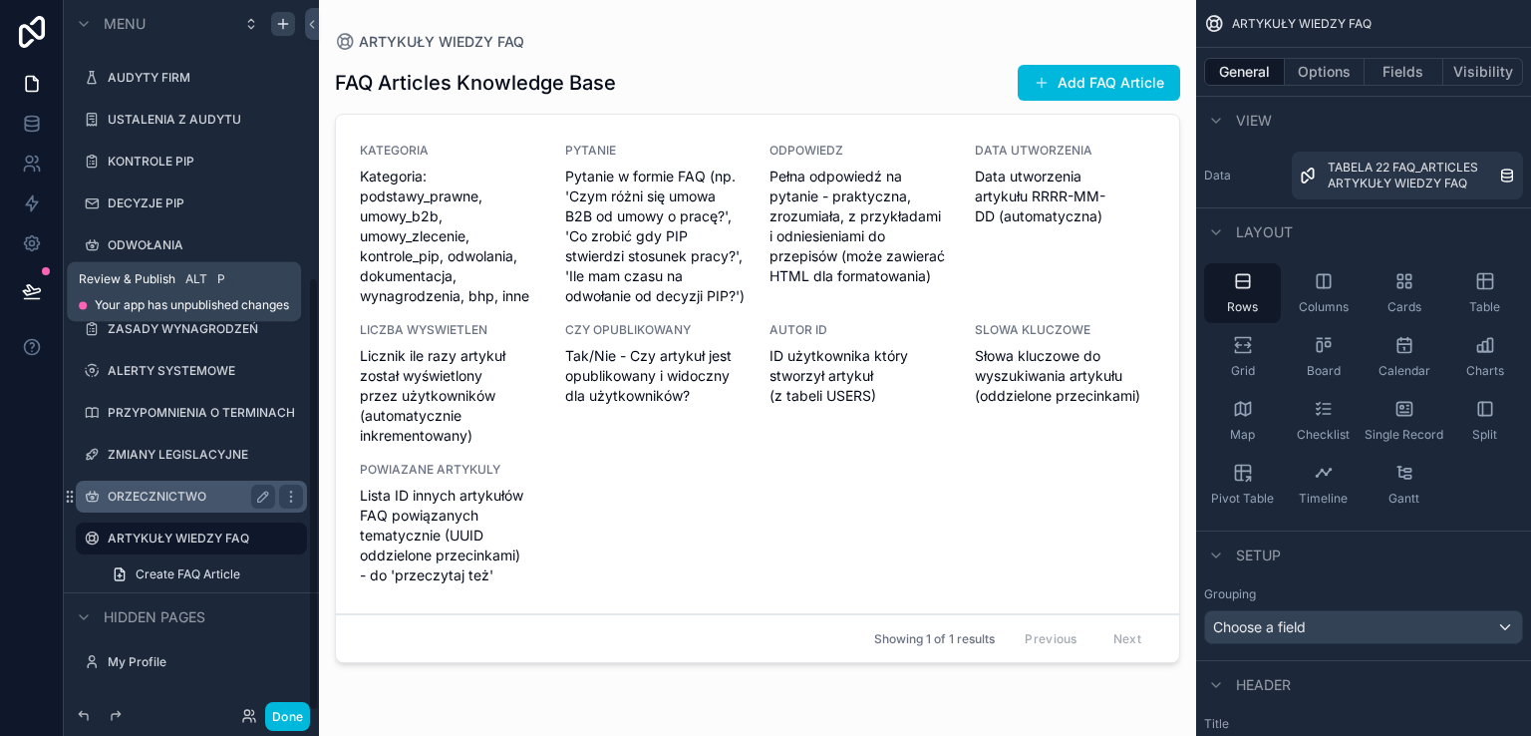
click at [20, 288] on button at bounding box center [32, 291] width 44 height 56
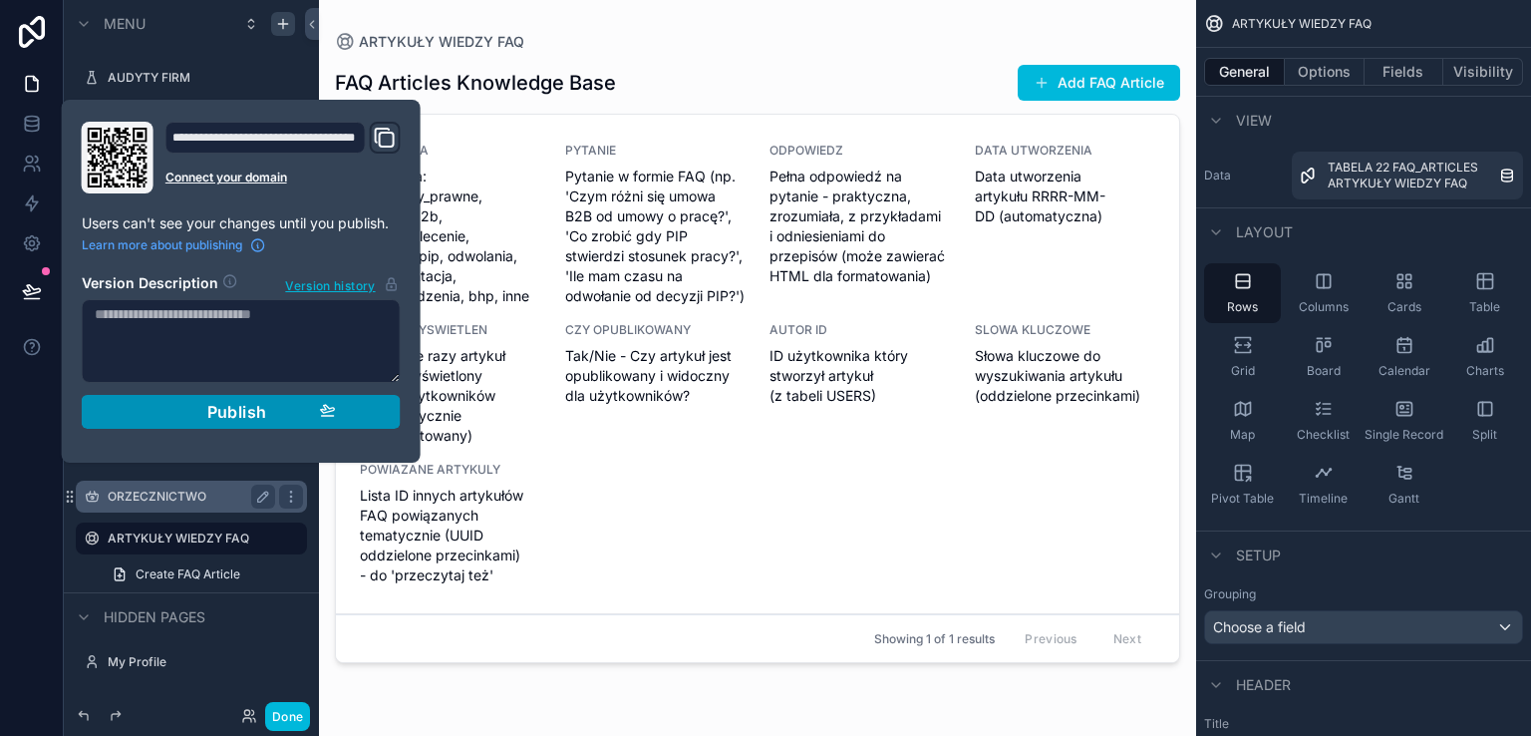
click at [227, 412] on span "Publish" at bounding box center [237, 412] width 60 height 20
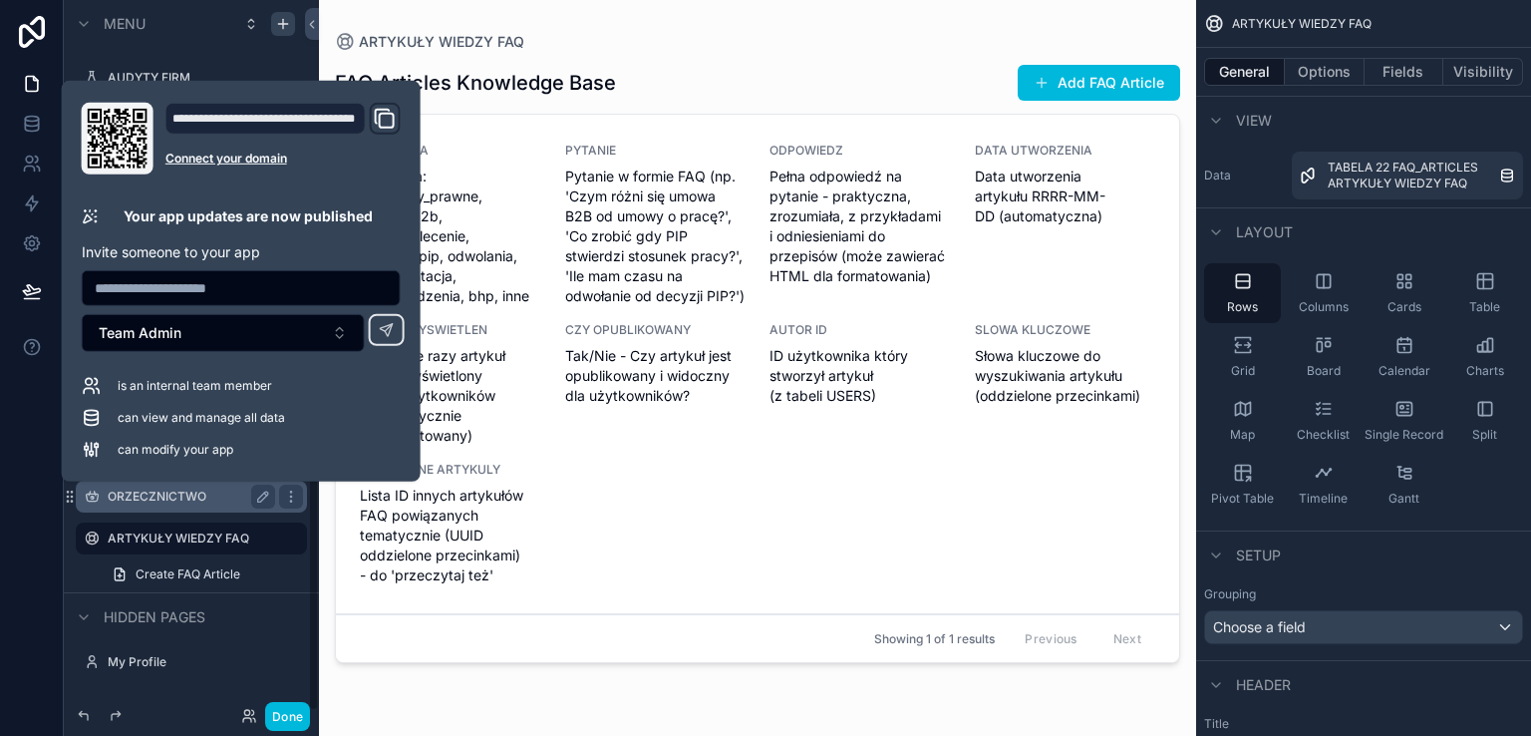
drag, startPoint x: 24, startPoint y: 554, endPoint x: 56, endPoint y: 571, distance: 36.1
click at [24, 553] on div at bounding box center [32, 368] width 64 height 736
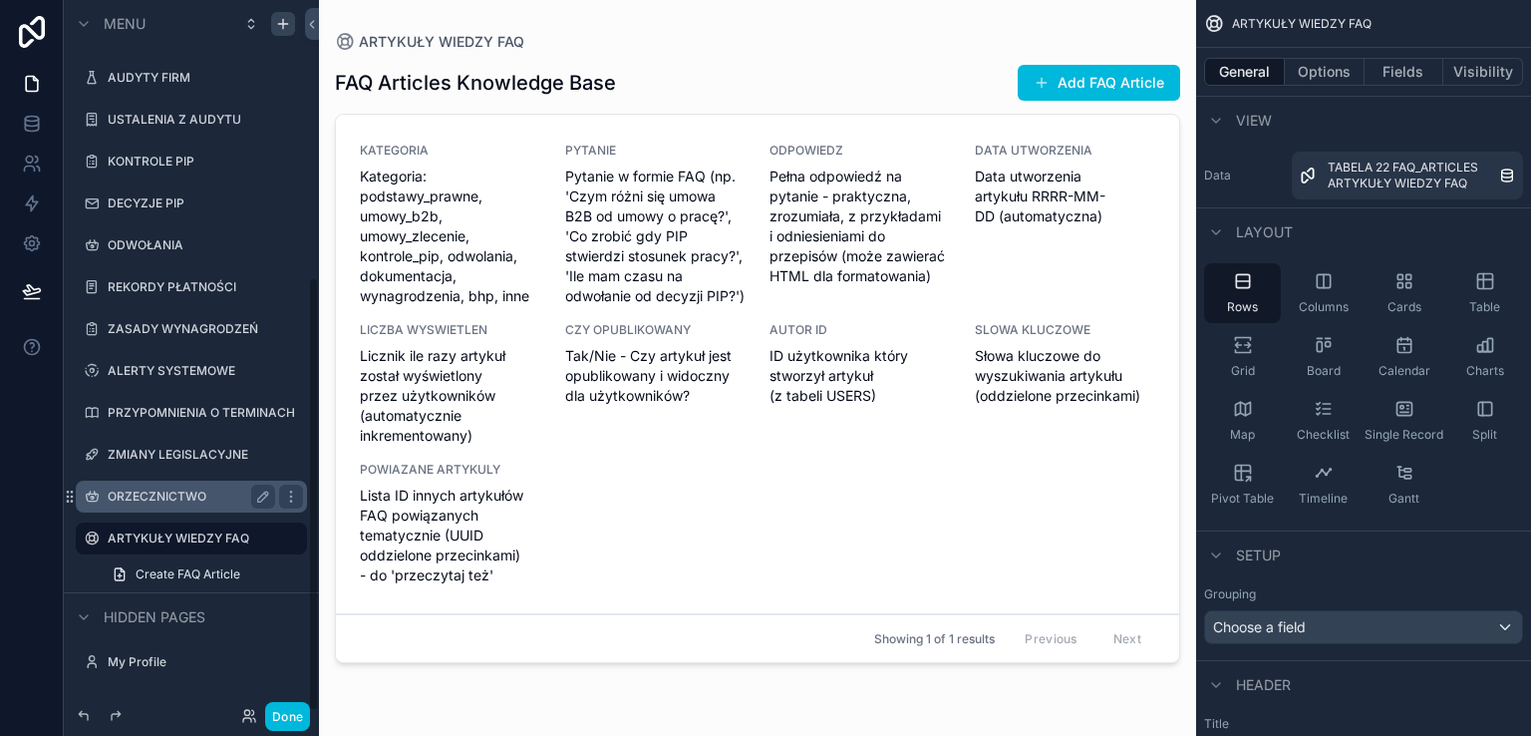
click at [281, 713] on button "Done" at bounding box center [287, 716] width 45 height 29
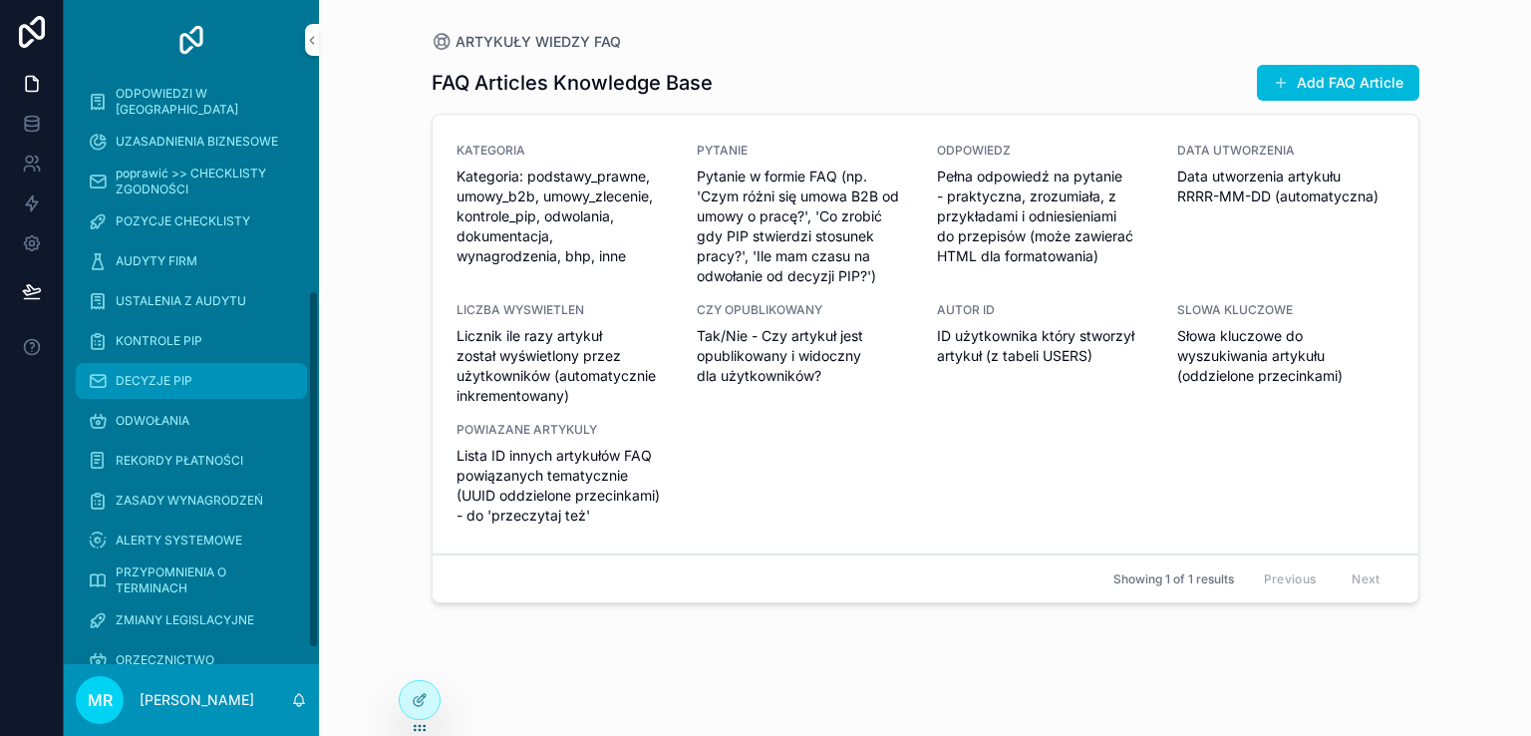
scroll to position [369, 0]
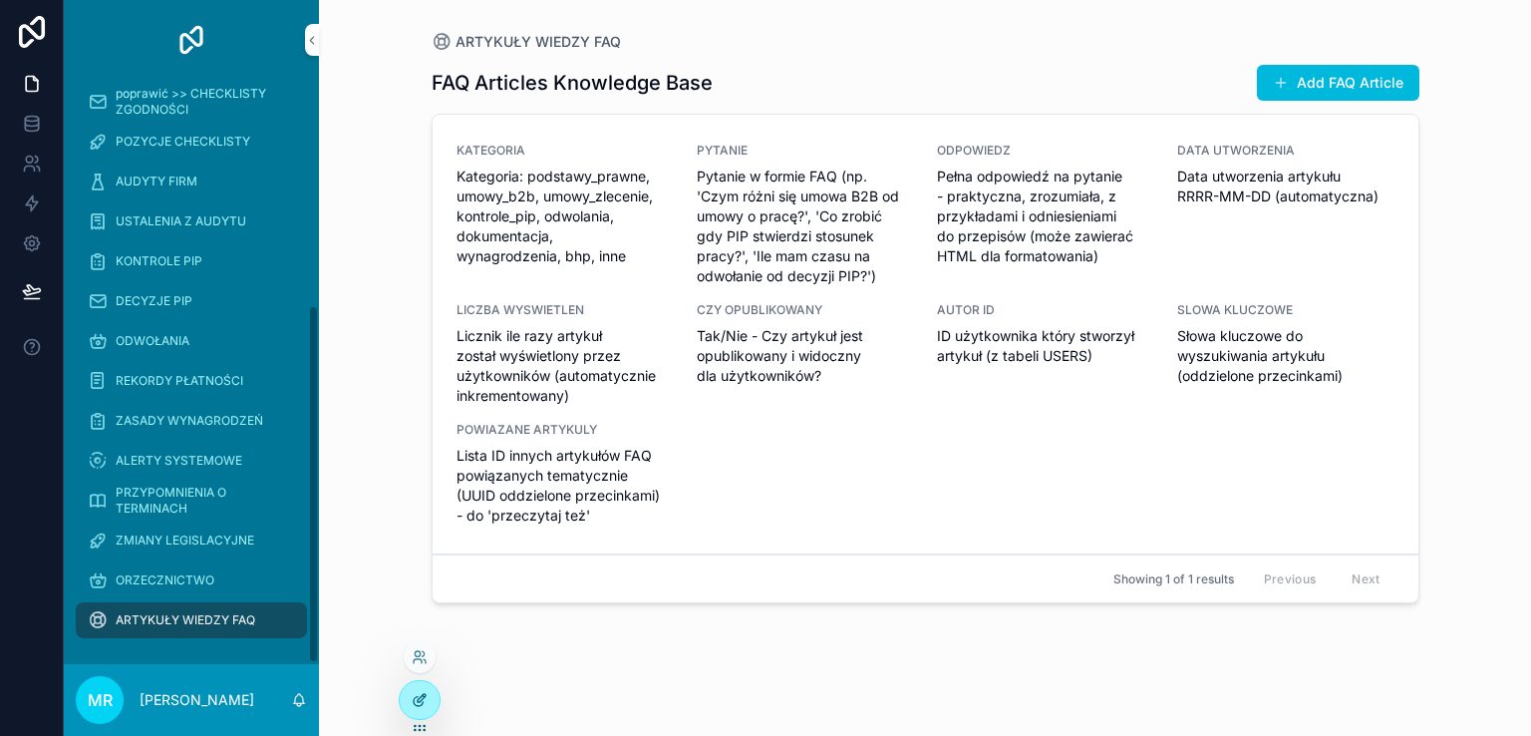
click at [418, 695] on icon at bounding box center [420, 700] width 16 height 16
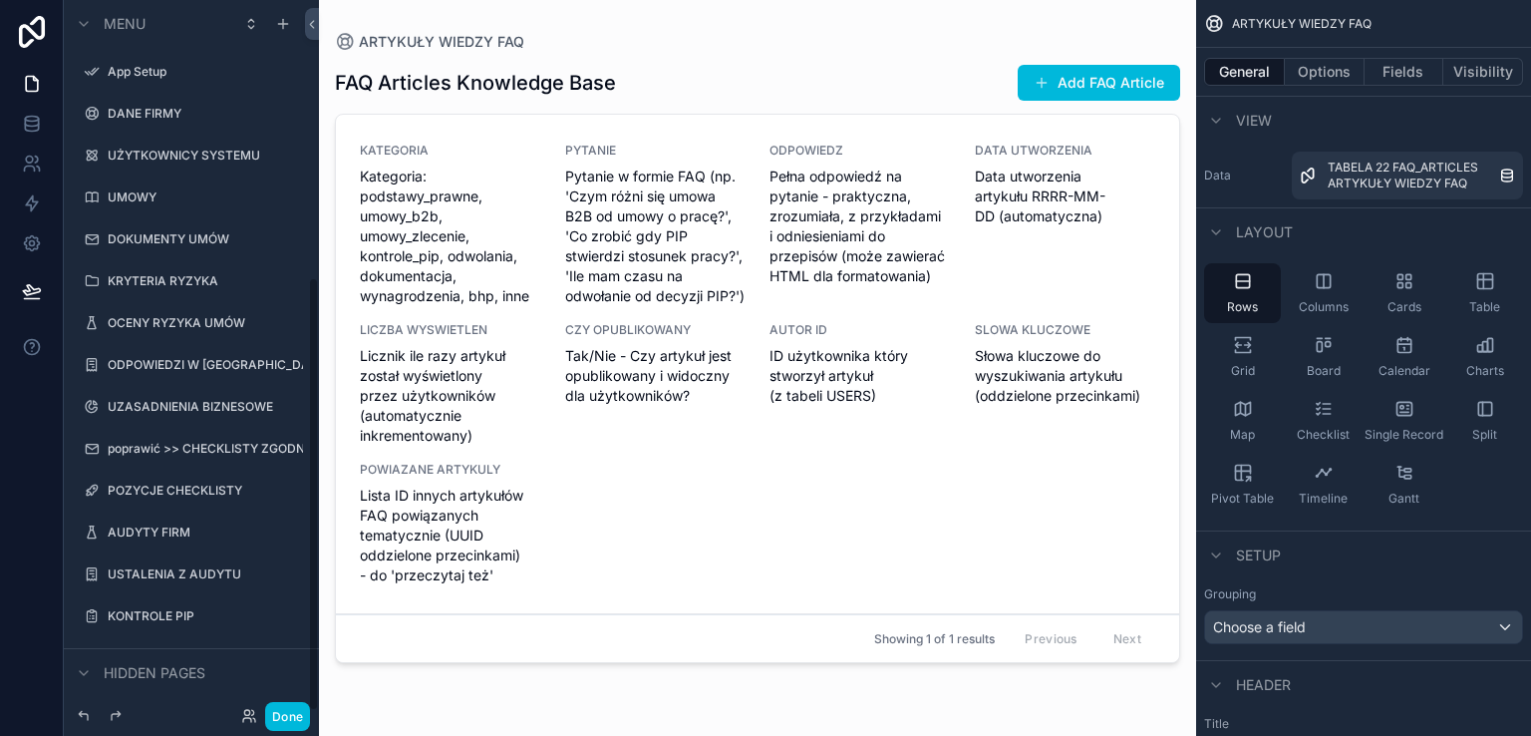
scroll to position [454, 0]
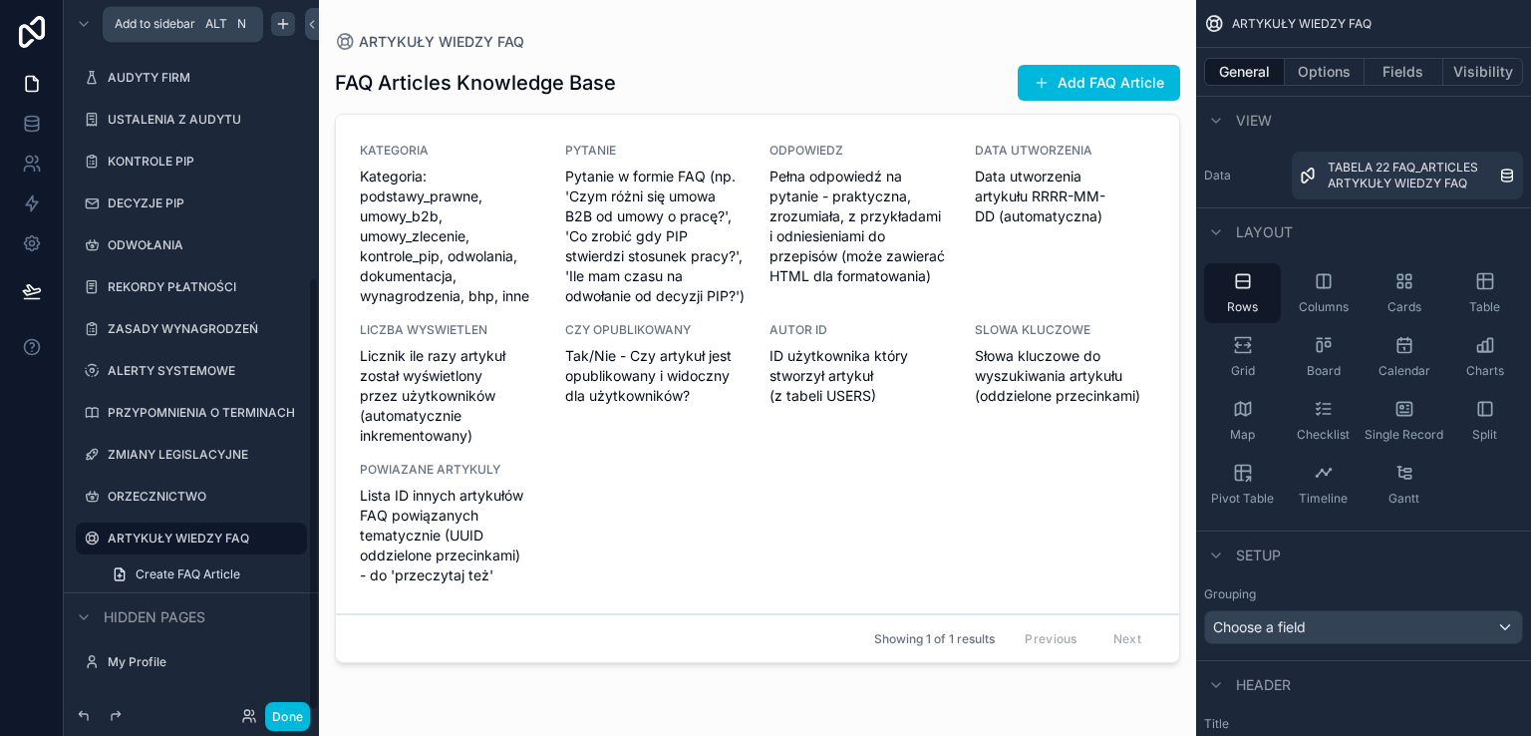
click at [283, 24] on icon "scrollable content" at bounding box center [282, 24] width 9 height 0
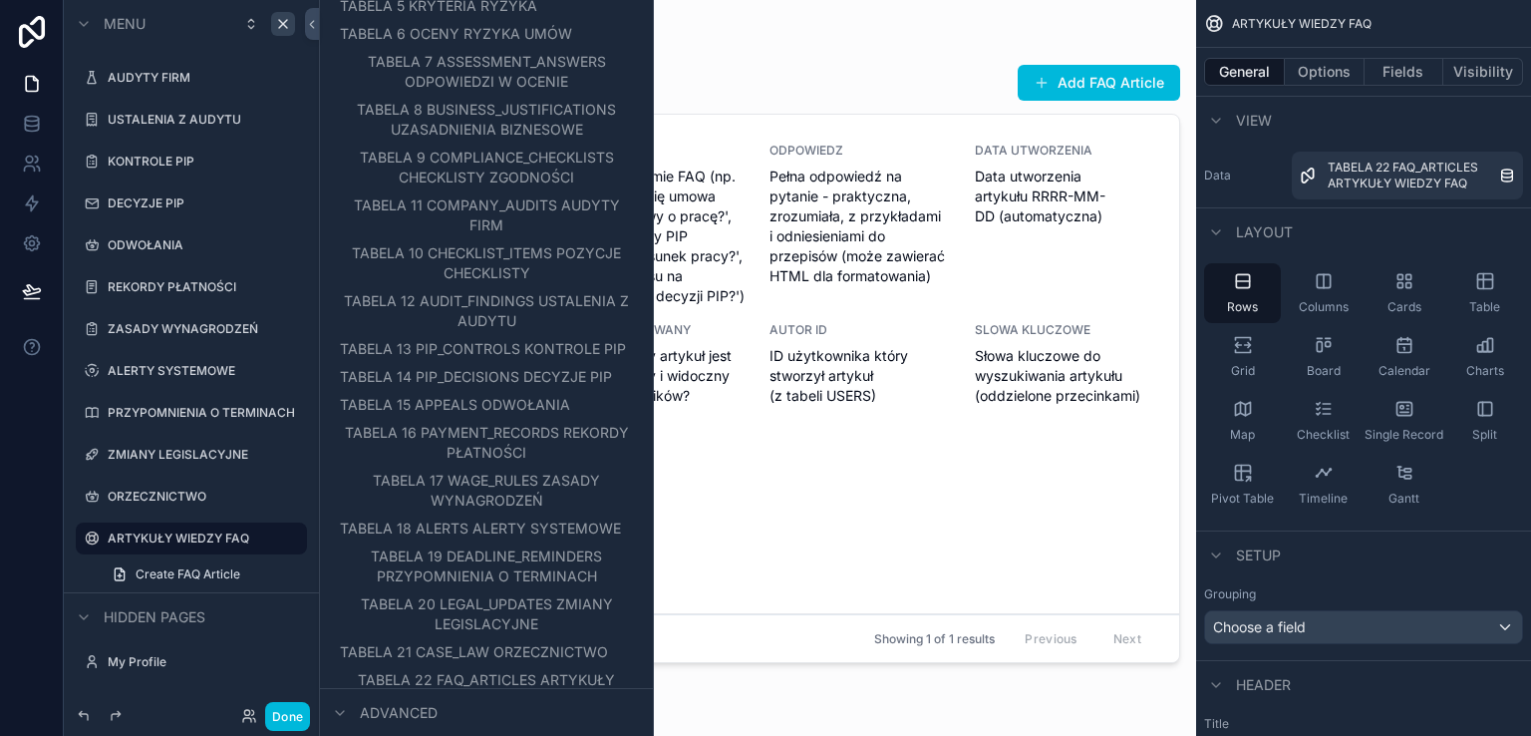
scroll to position [576, 0]
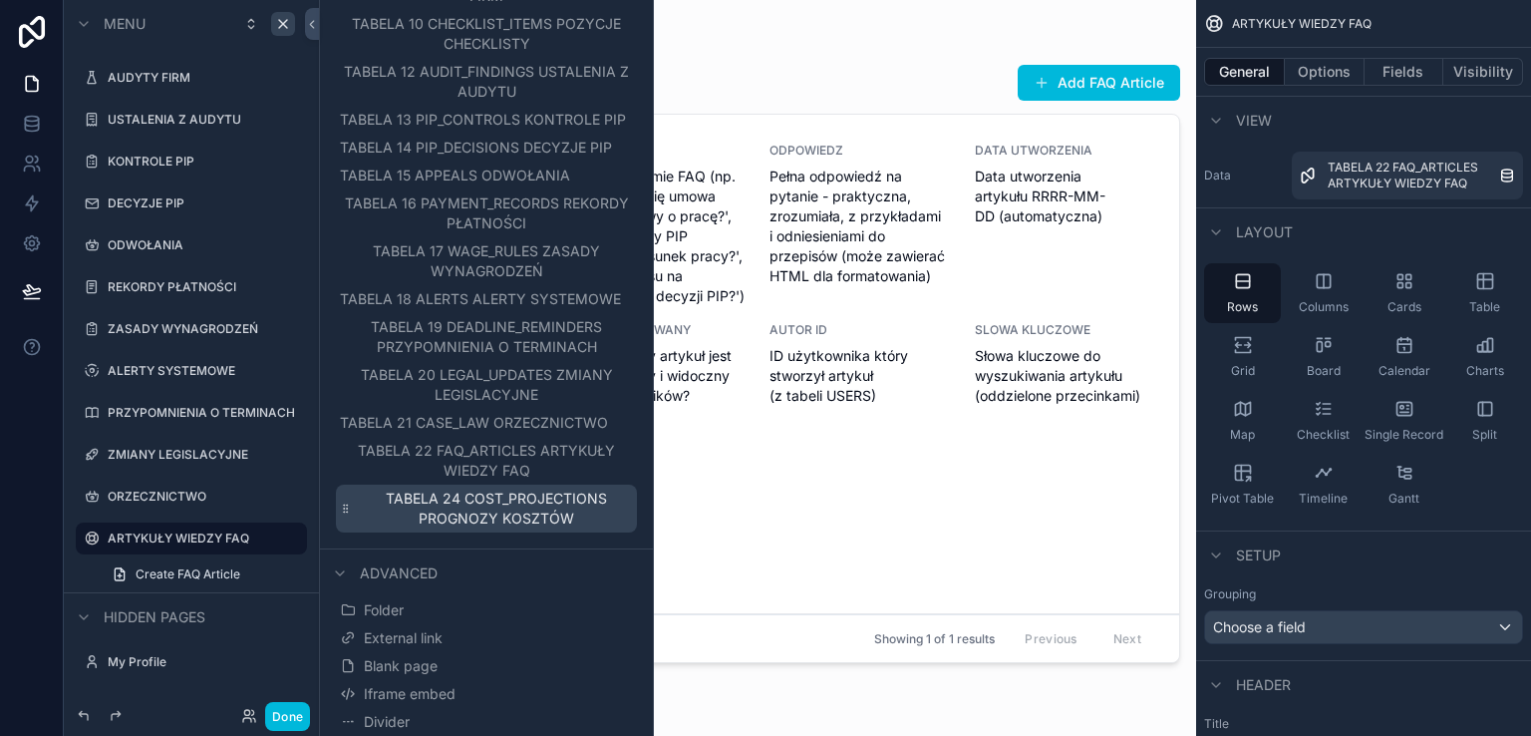
click at [494, 507] on span "TABELA 24 COST_PROJECTIONS PROGNOZY KOSZTÓW" at bounding box center [497, 508] width 274 height 40
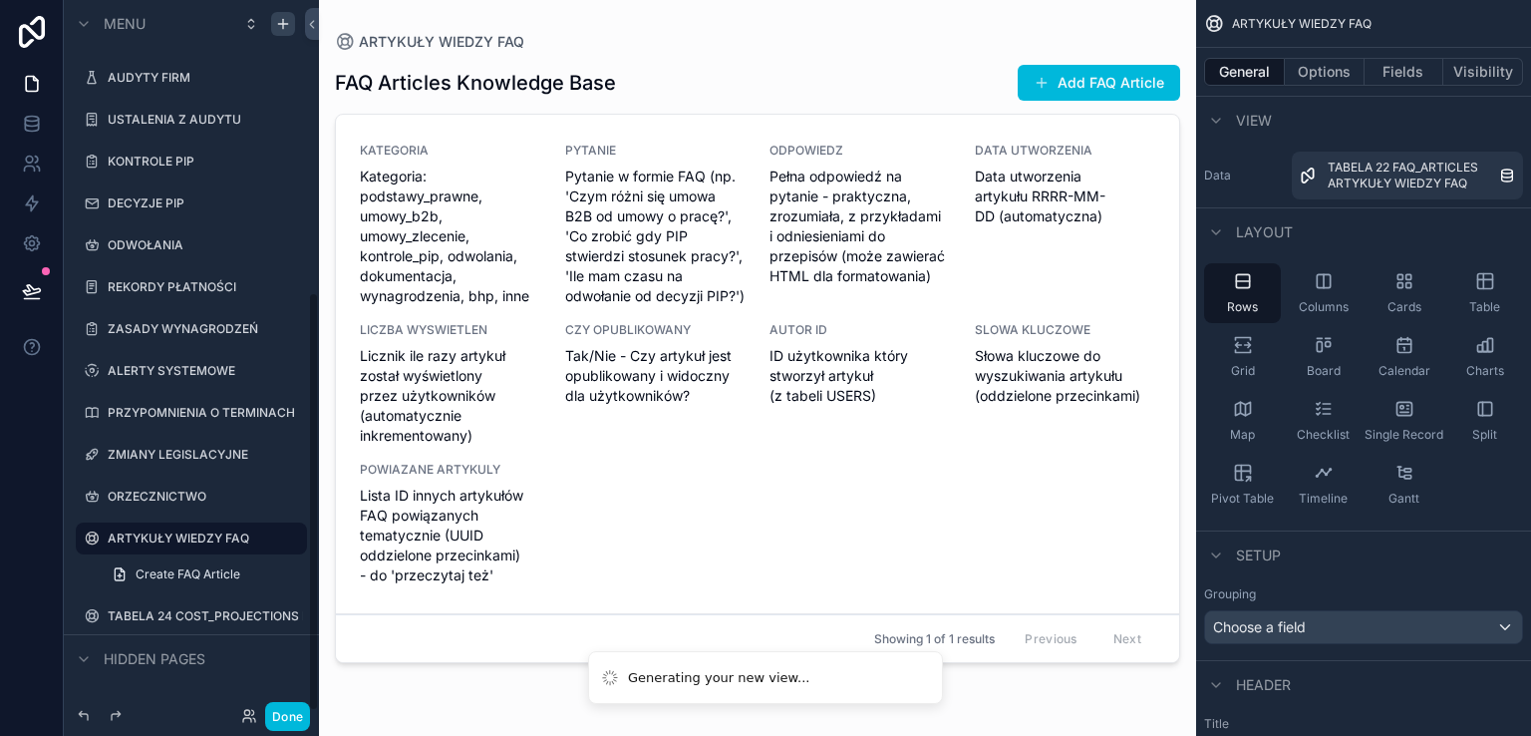
scroll to position [496, 0]
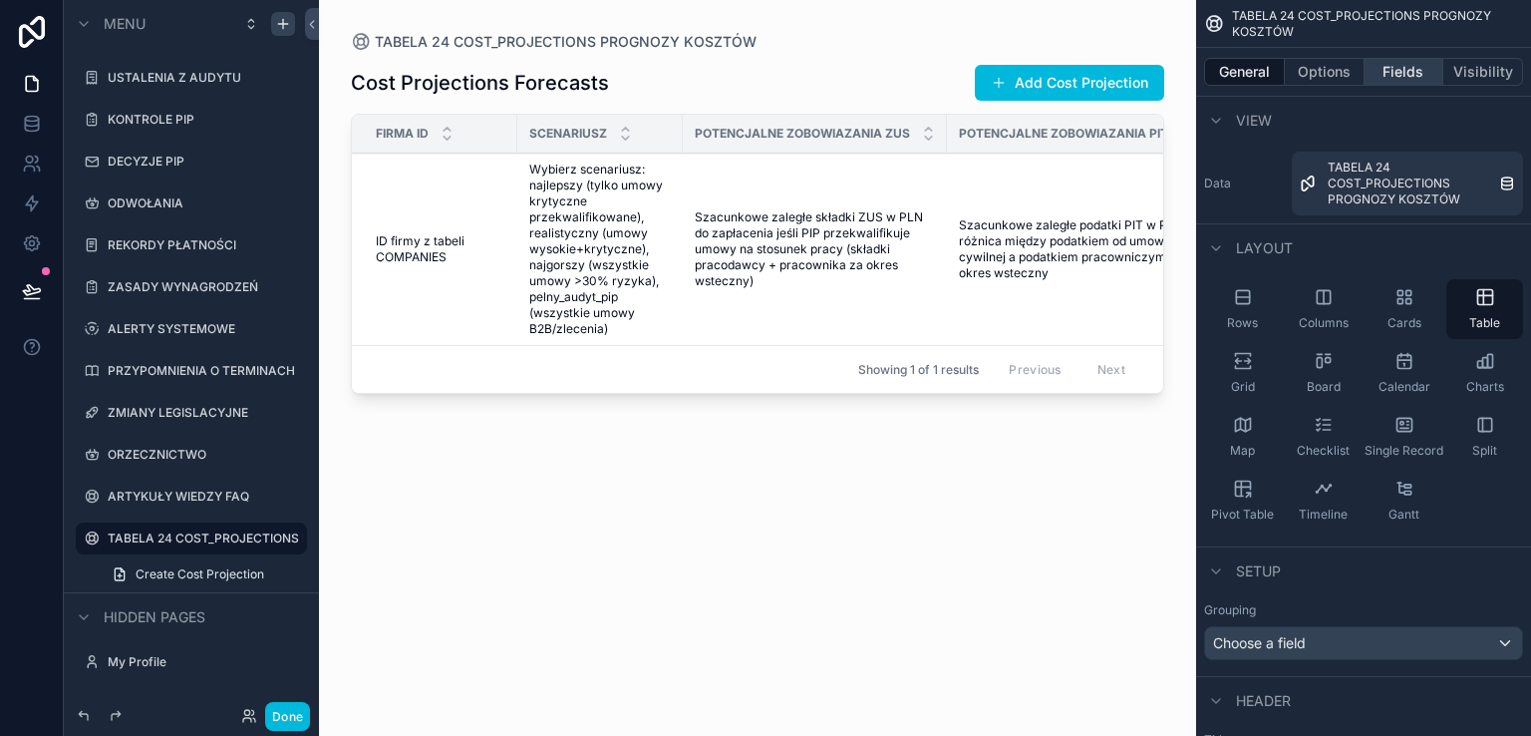
click at [1392, 77] on button "Fields" at bounding box center [1404, 72] width 80 height 28
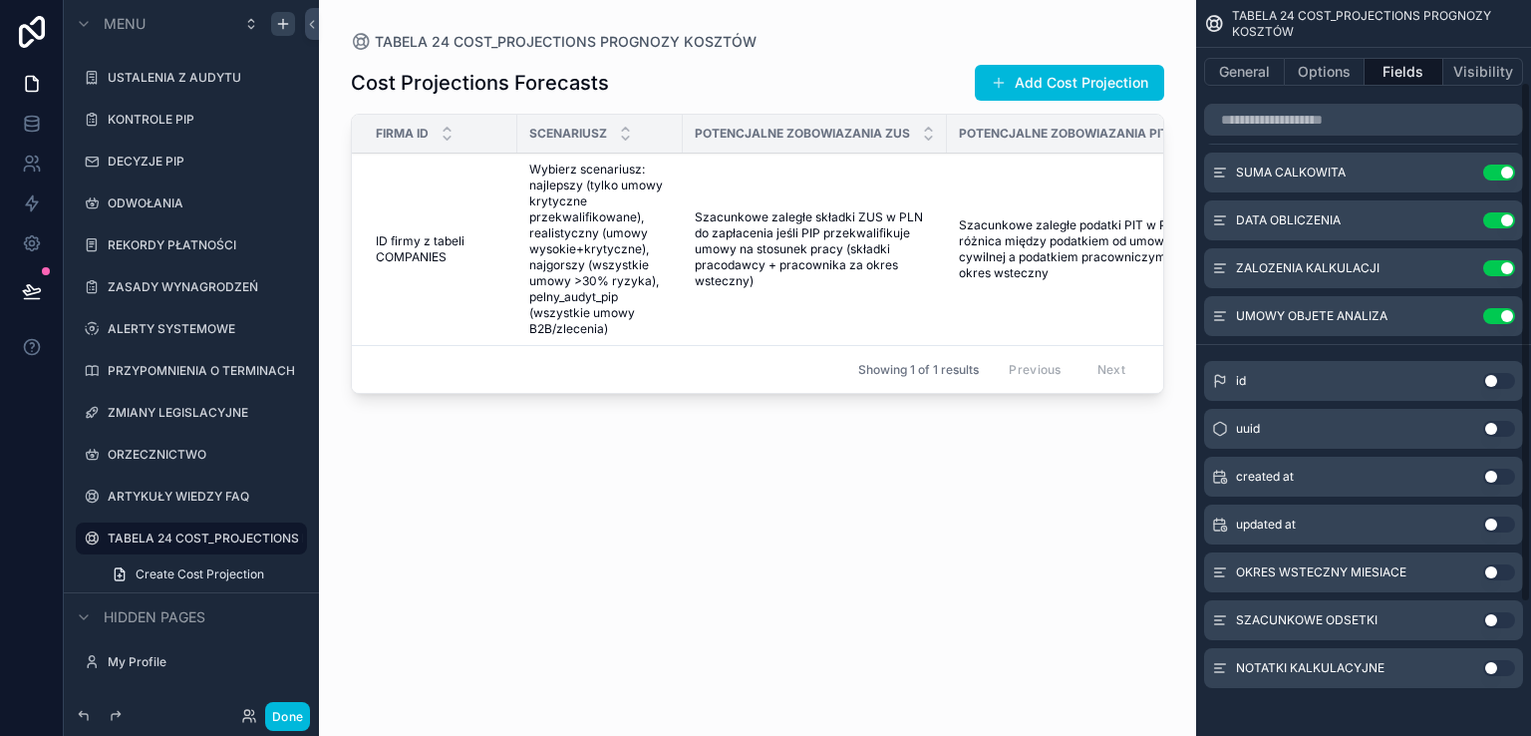
scroll to position [303, 0]
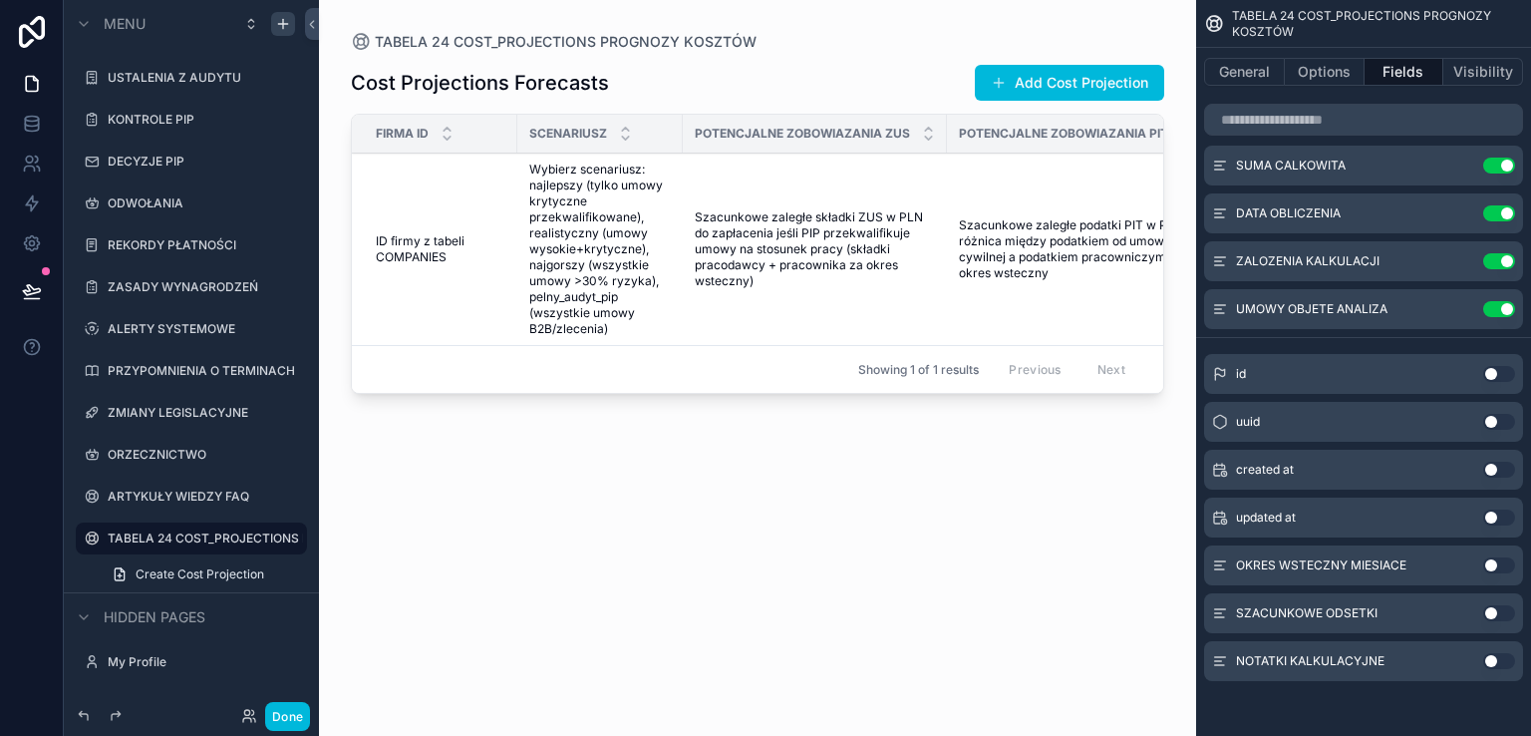
click at [1504, 560] on button "Use setting" at bounding box center [1499, 565] width 32 height 16
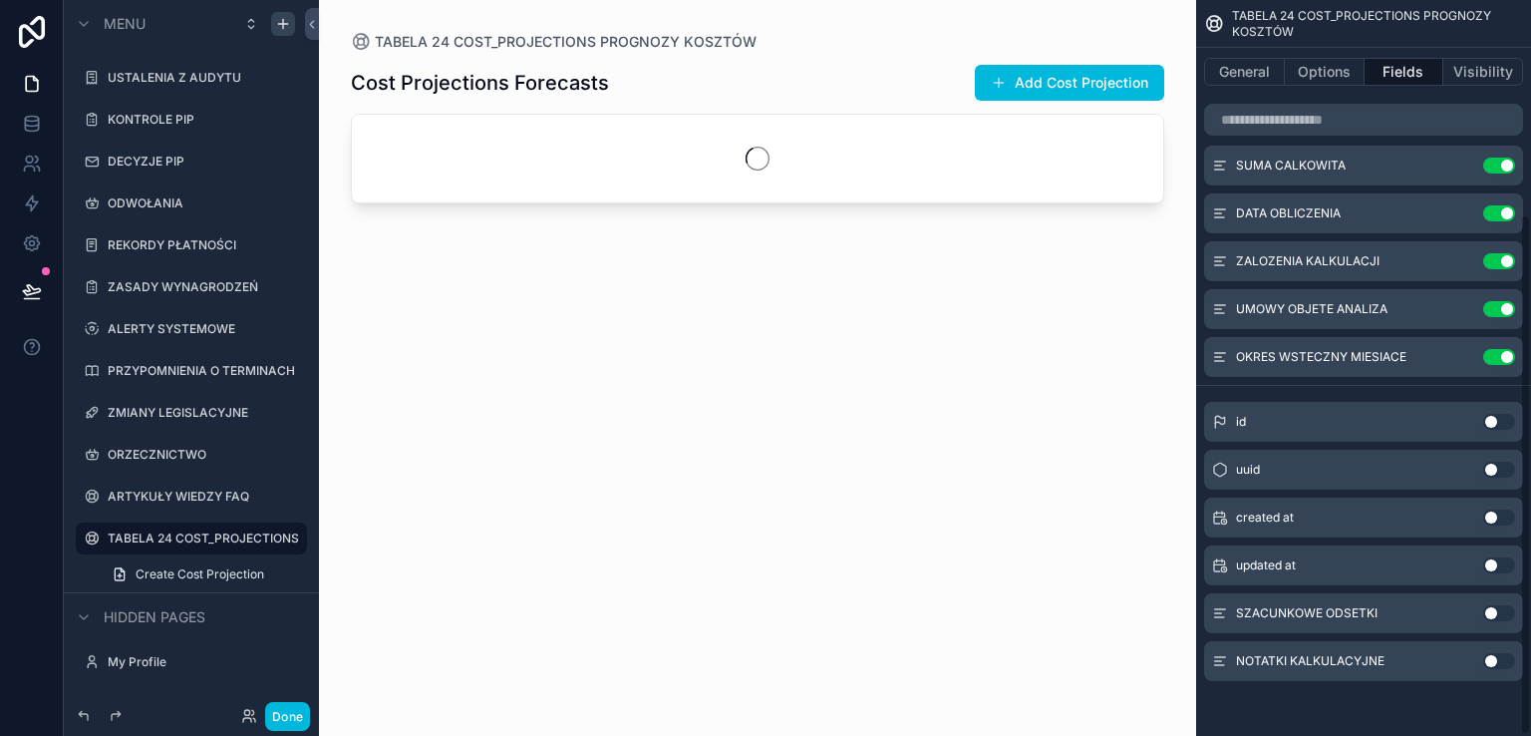
click at [1505, 615] on button "Use setting" at bounding box center [1499, 613] width 32 height 16
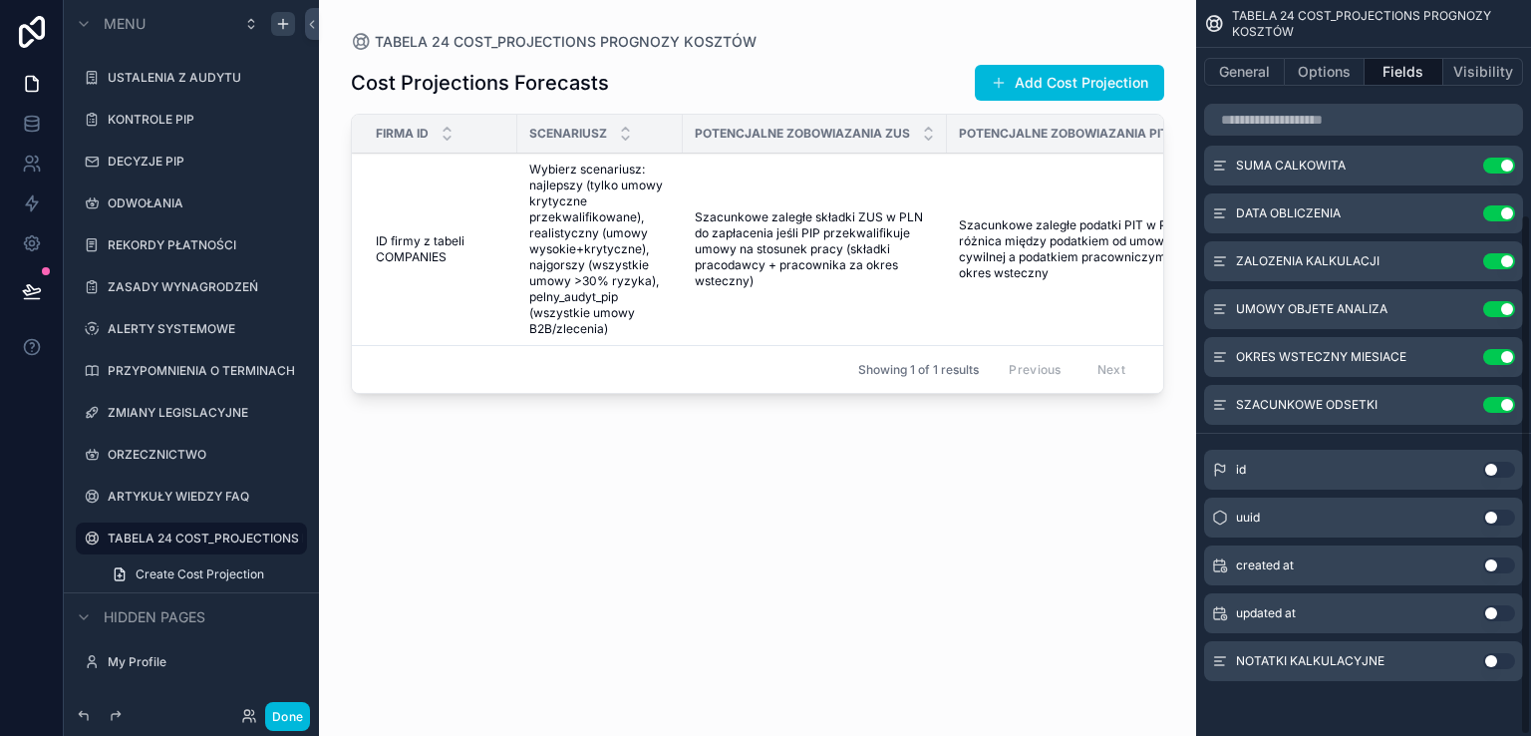
click at [1510, 658] on button "Use setting" at bounding box center [1499, 661] width 32 height 16
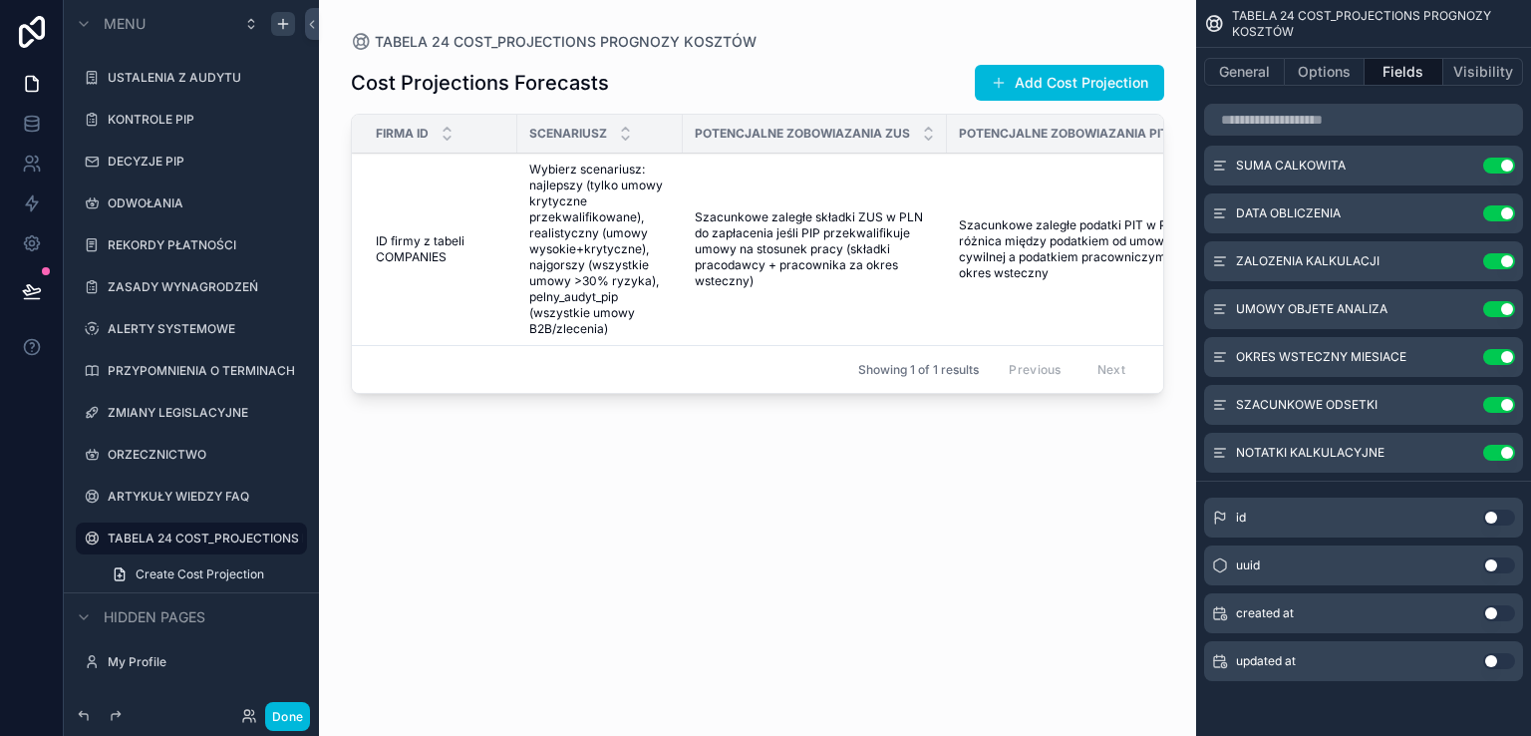
click at [1033, 78] on div "scrollable content" at bounding box center [757, 356] width 877 height 712
click at [1033, 77] on button "Add Cost Projection" at bounding box center [1069, 83] width 189 height 36
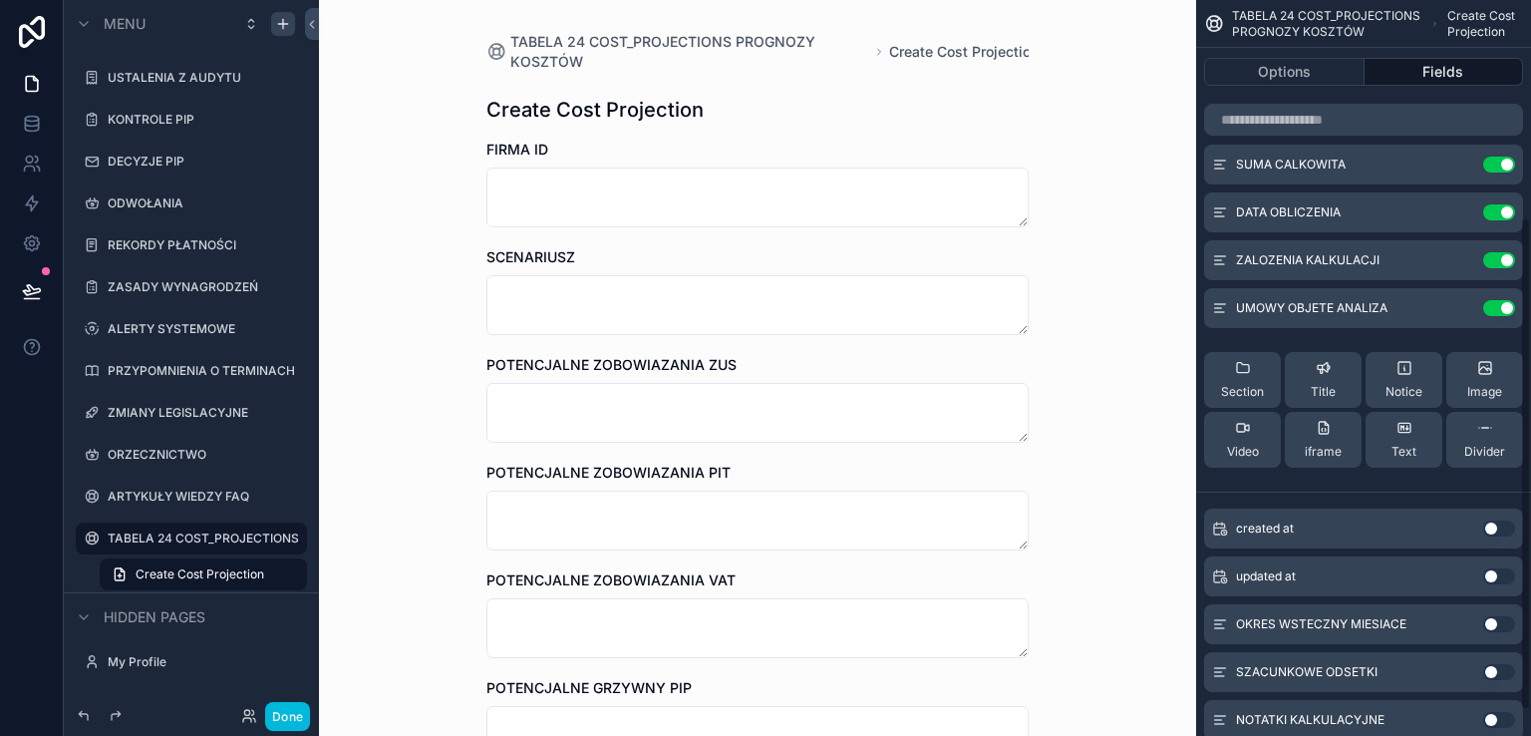
scroll to position [363, 0]
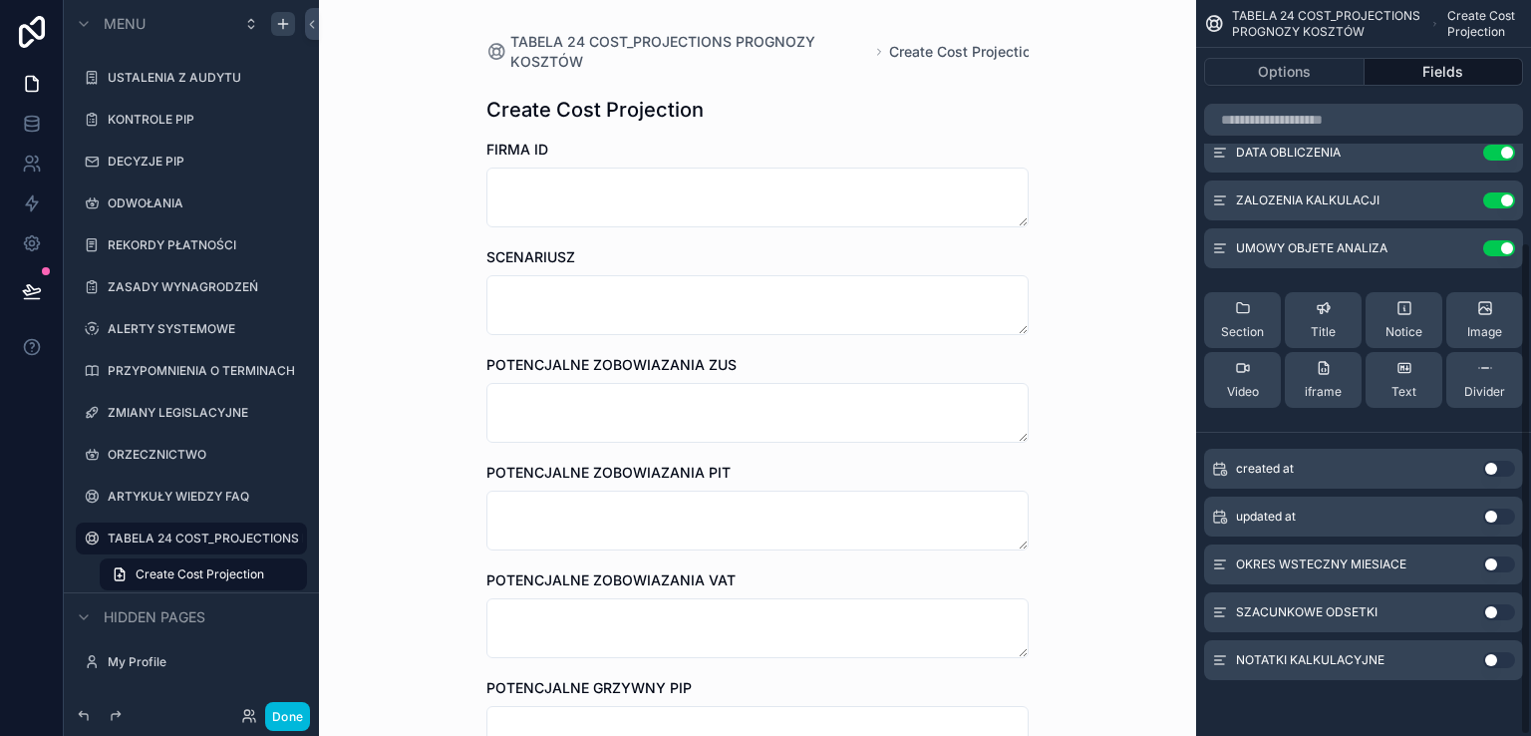
click at [1500, 565] on button "Use setting" at bounding box center [1499, 564] width 32 height 16
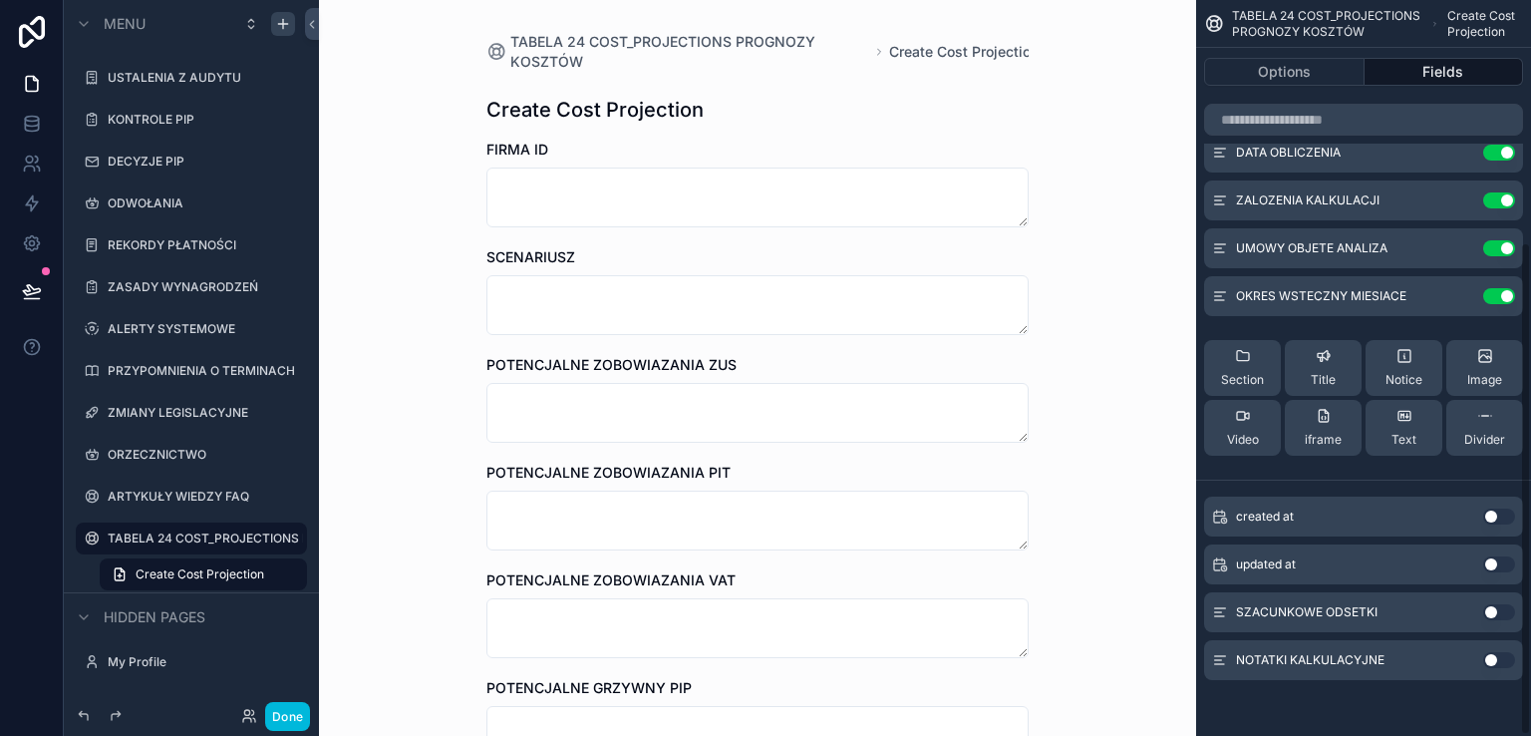
click at [1501, 605] on button "Use setting" at bounding box center [1499, 612] width 32 height 16
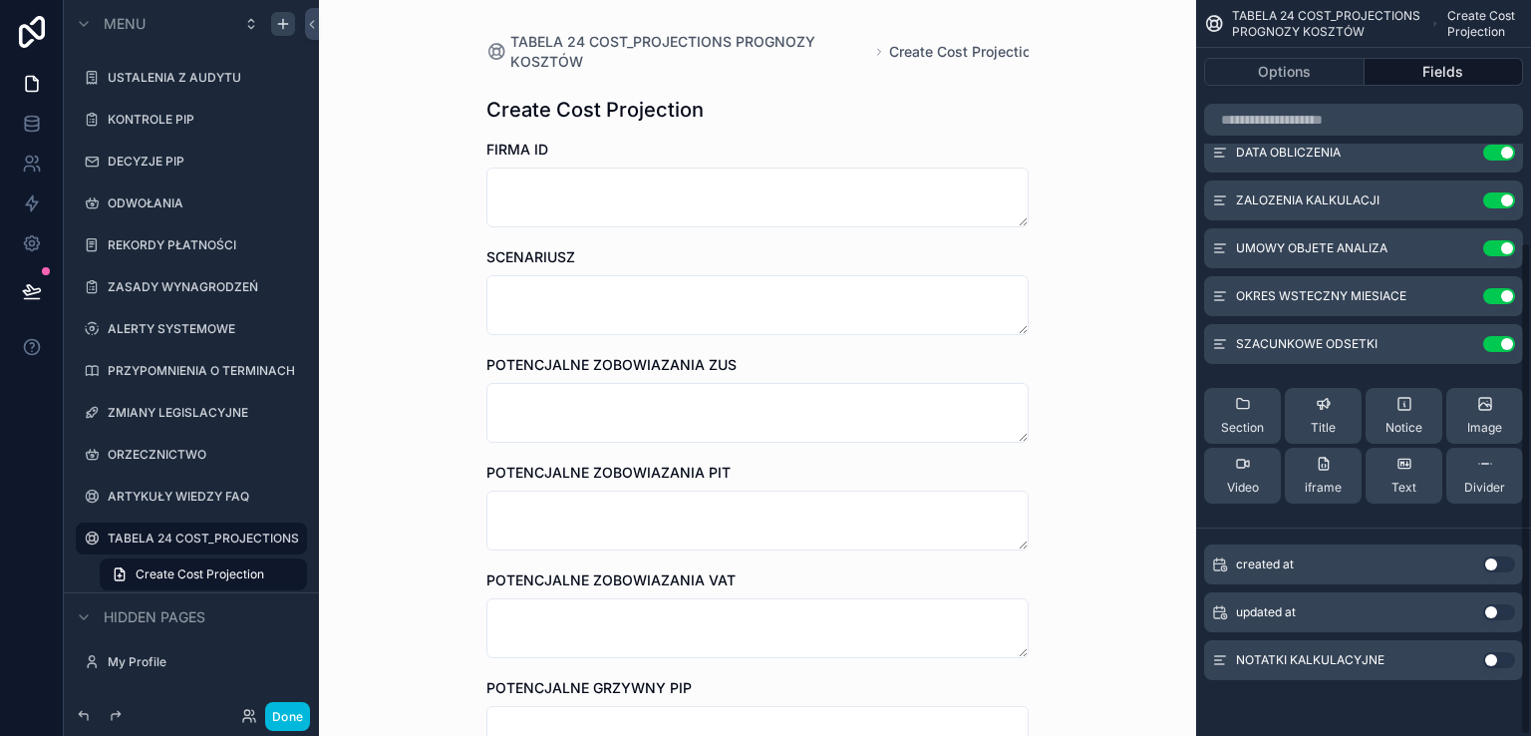
click at [1502, 654] on button "Use setting" at bounding box center [1499, 660] width 32 height 16
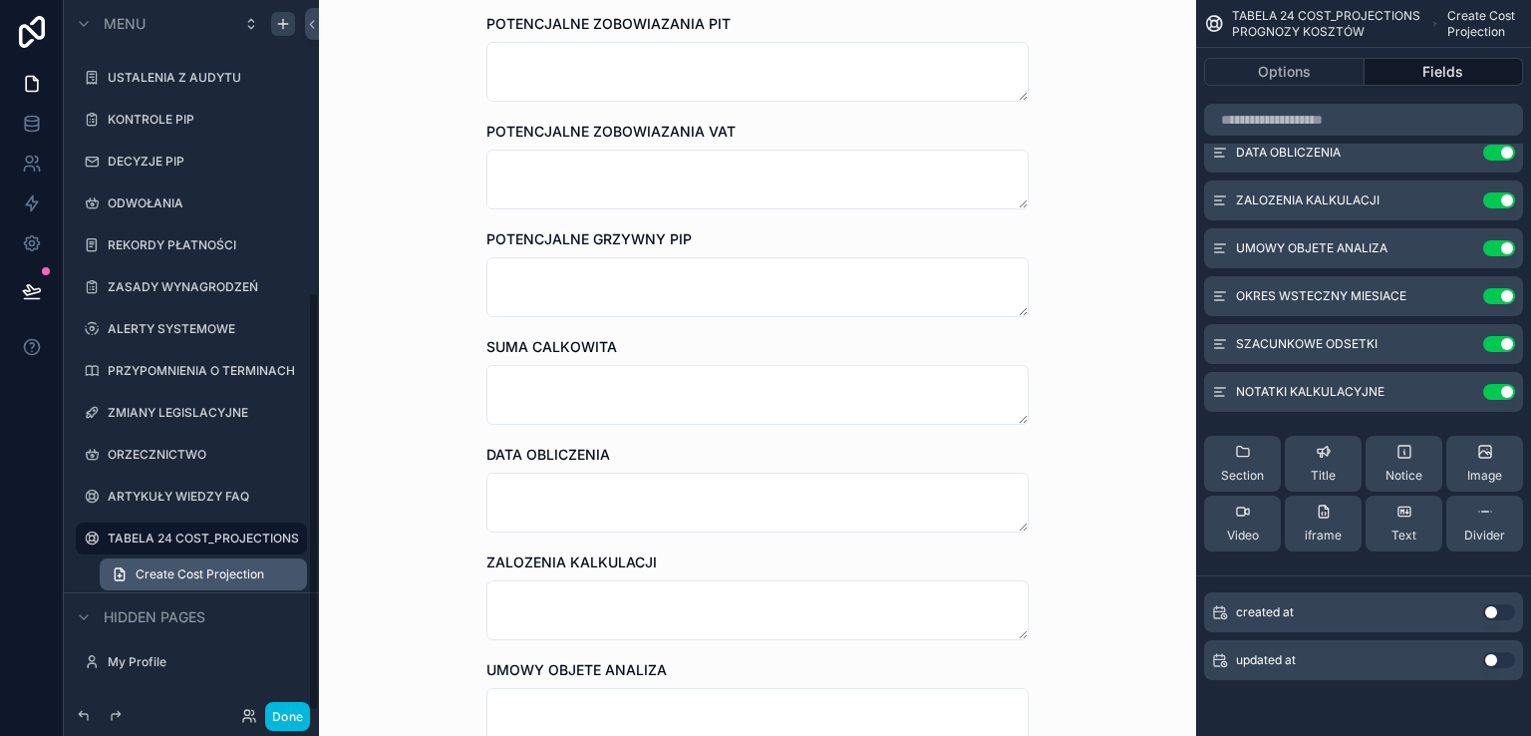
scroll to position [598, 0]
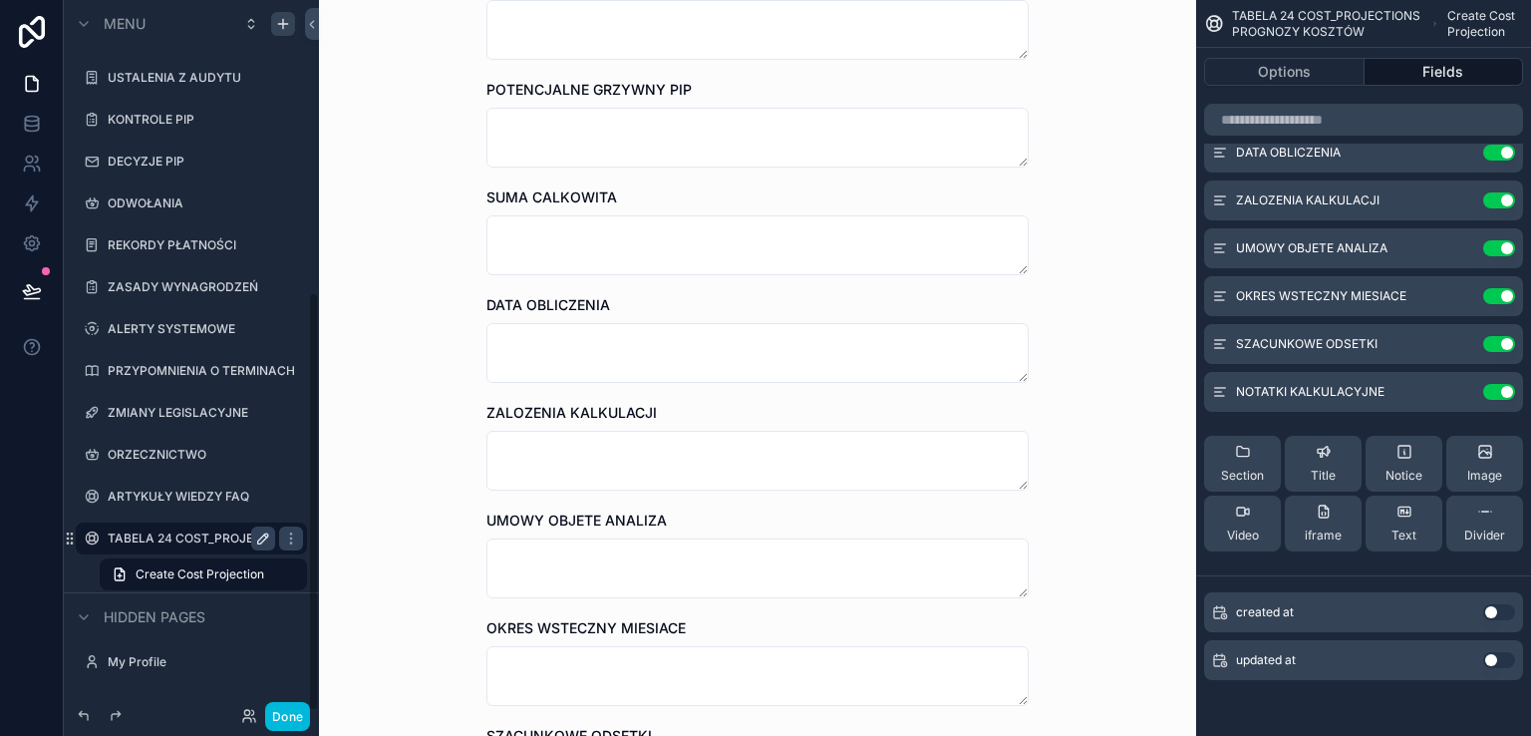
click at [264, 536] on icon "scrollable content" at bounding box center [263, 538] width 16 height 16
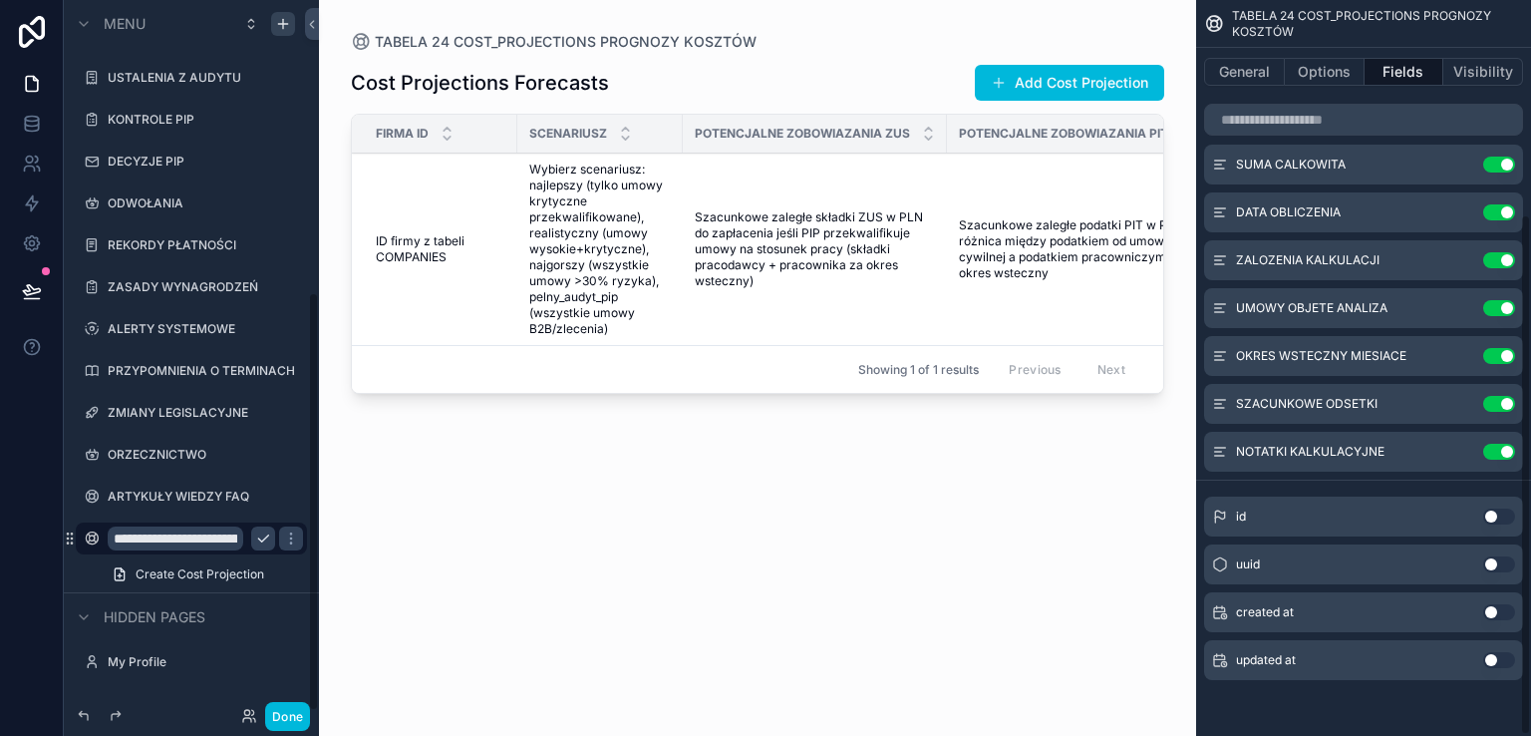
scroll to position [303, 0]
click at [222, 531] on input "**********" at bounding box center [176, 538] width 136 height 24
click at [231, 531] on input "**********" at bounding box center [176, 538] width 136 height 24
type input "**********"
click at [263, 534] on icon "scrollable content" at bounding box center [263, 538] width 16 height 16
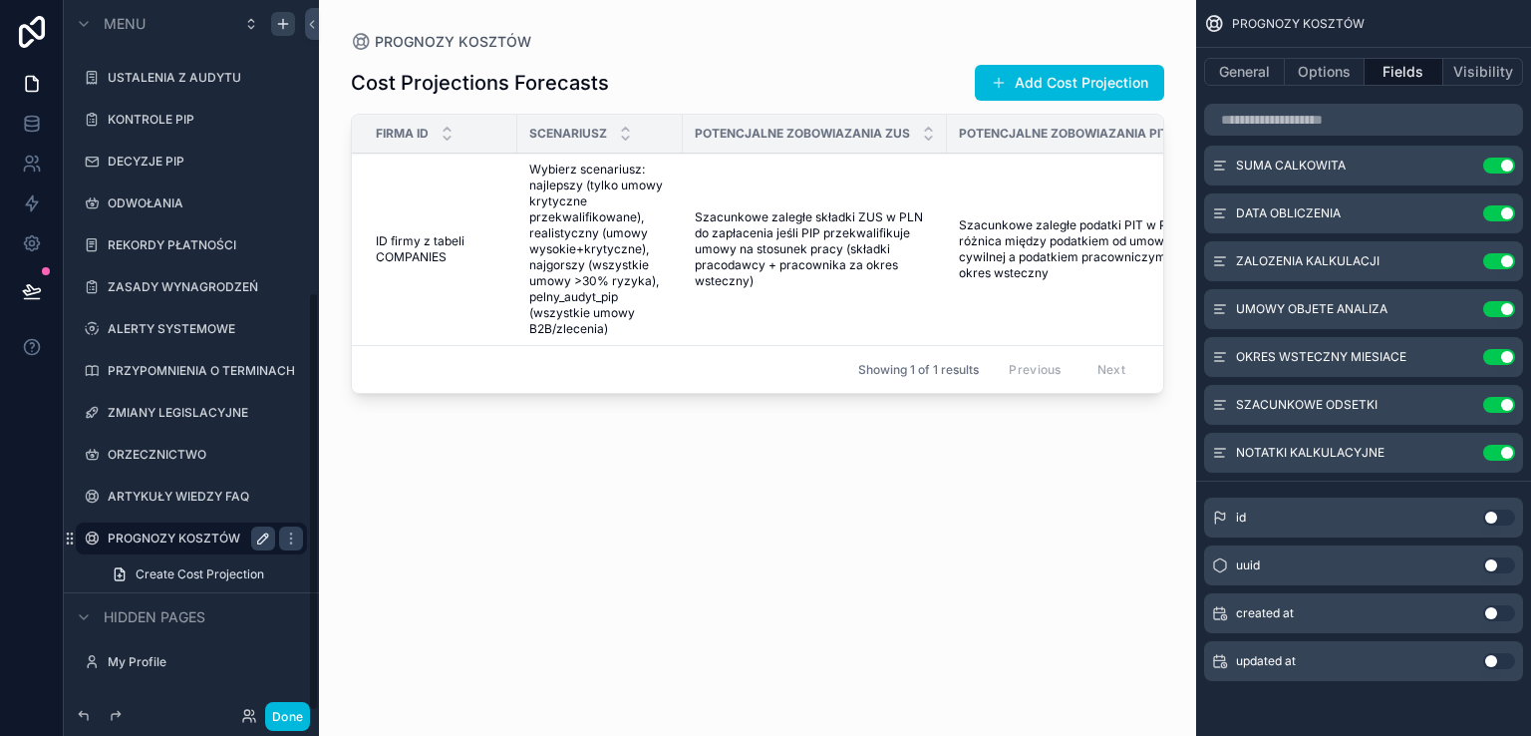
click at [151, 539] on label "PROGNOZY KOSZTÓW" at bounding box center [187, 538] width 159 height 16
click at [568, 227] on span "Wybierz scenariusz: najlepszy (tylko umowy krytyczne przekwalifikowane), realis…" at bounding box center [600, 248] width 142 height 175
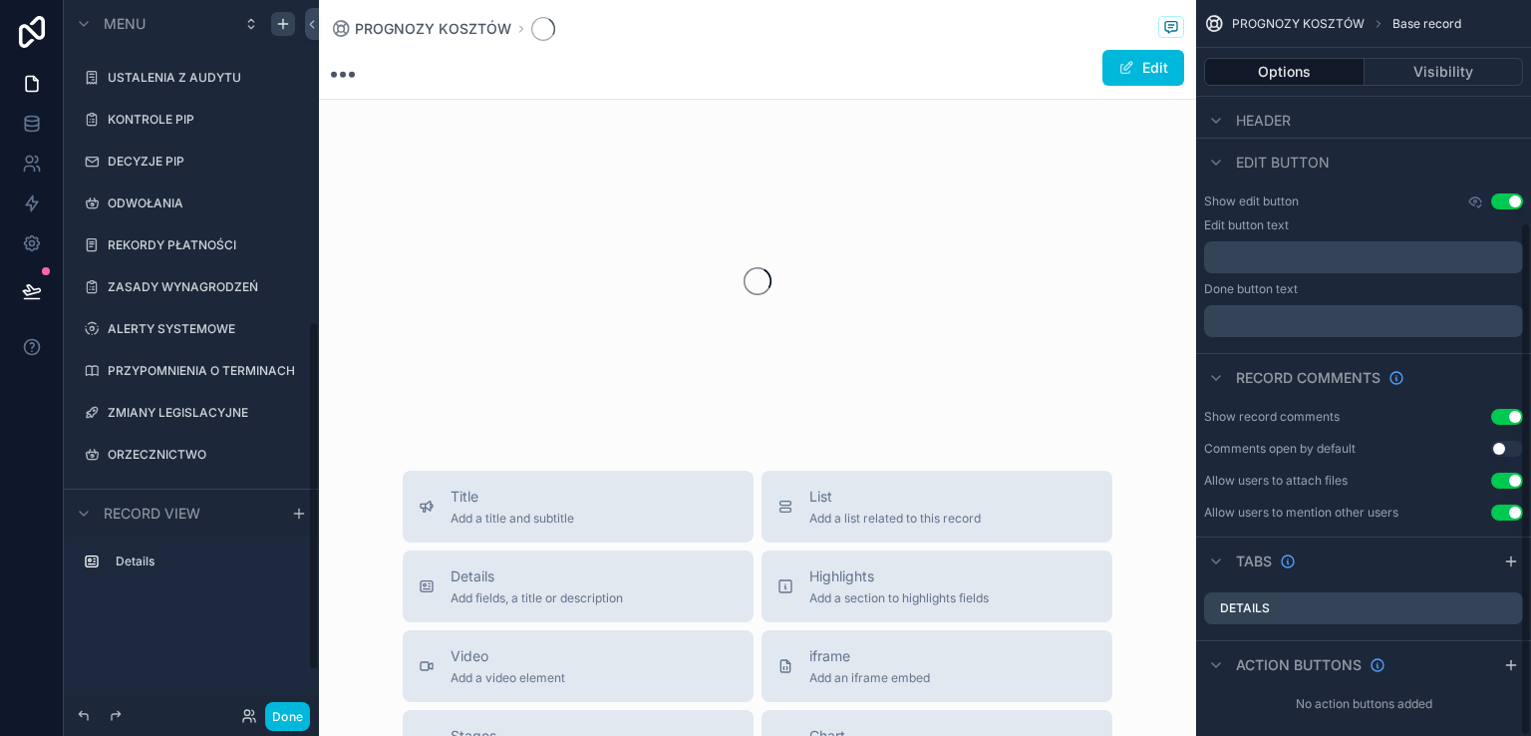
scroll to position [319, 0]
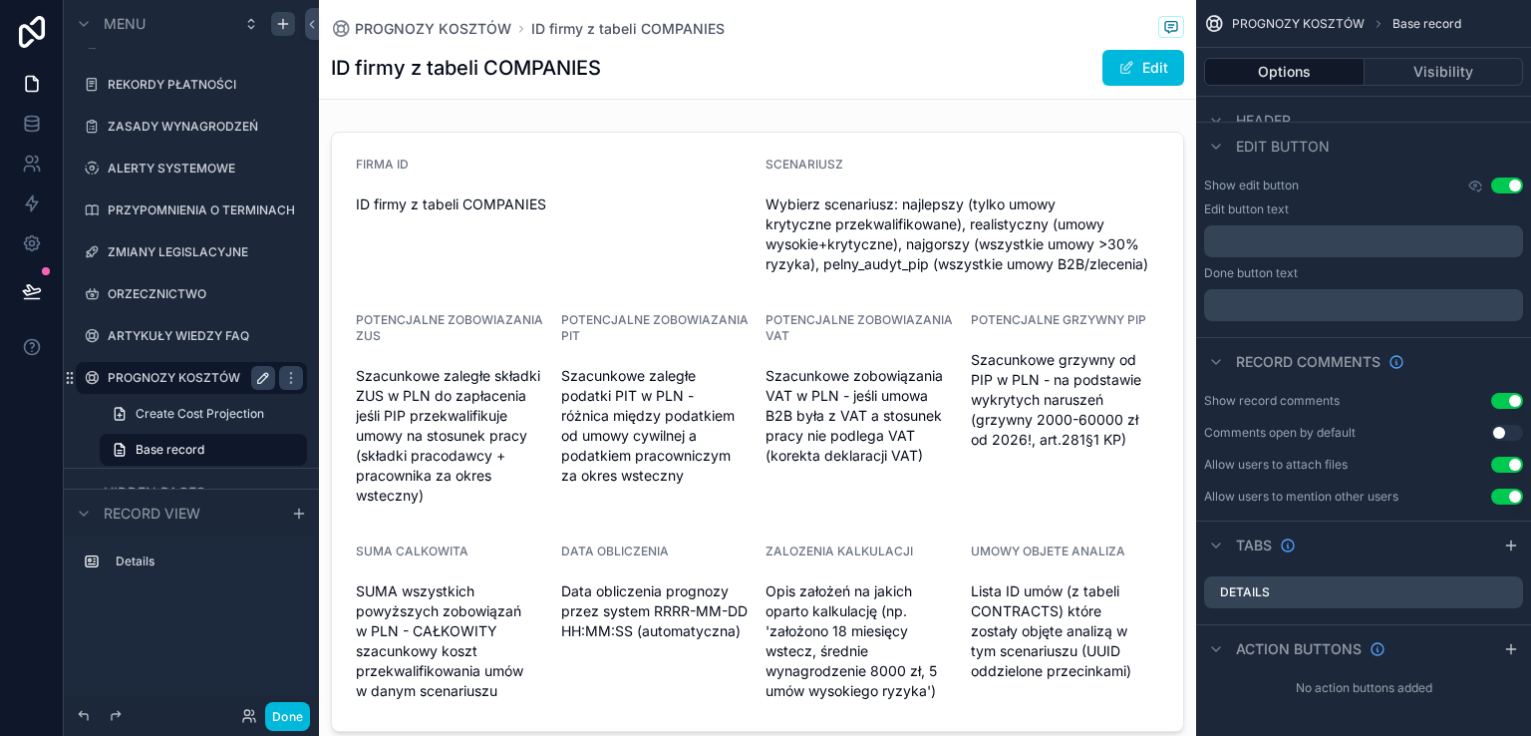
click at [566, 232] on div "scrollable content" at bounding box center [757, 432] width 877 height 616
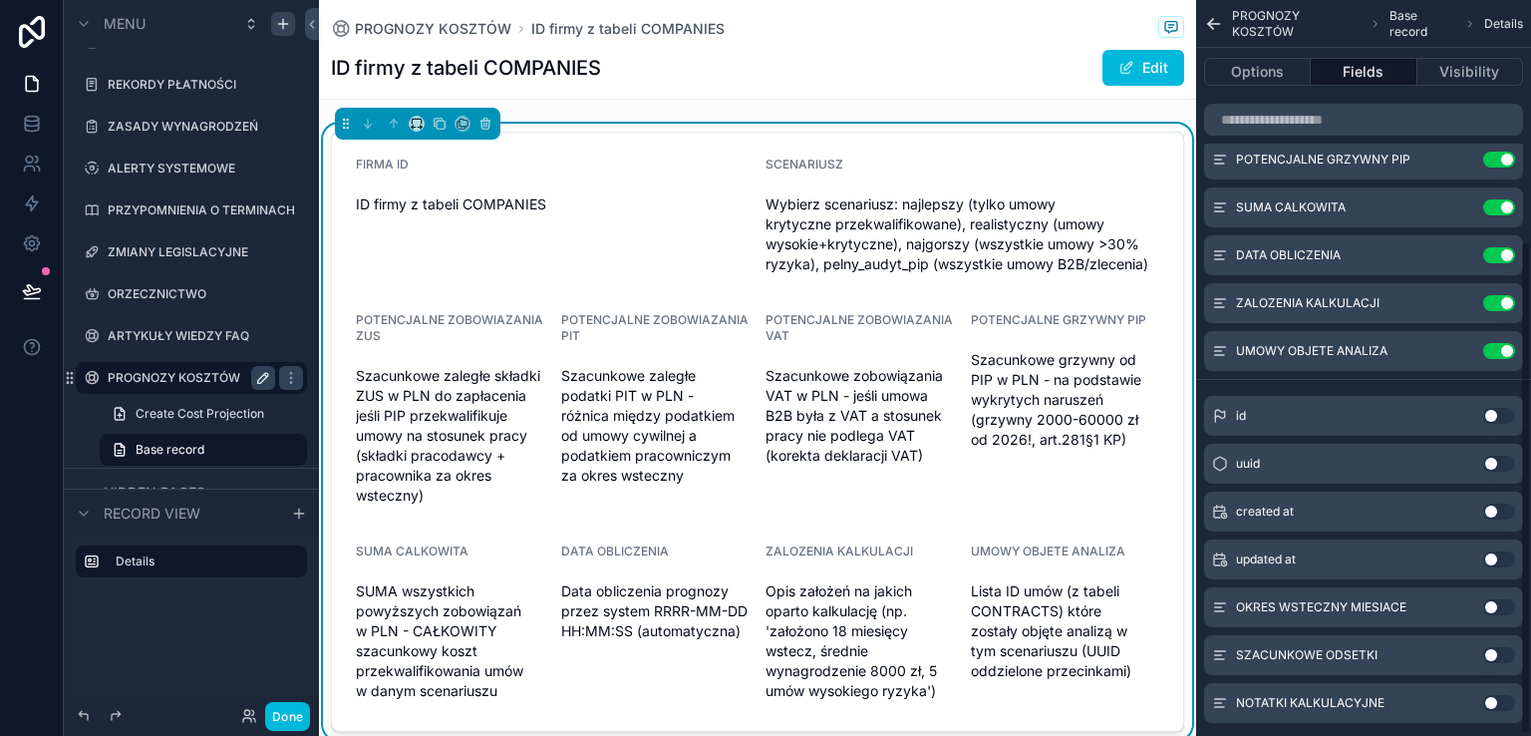
scroll to position [361, 0]
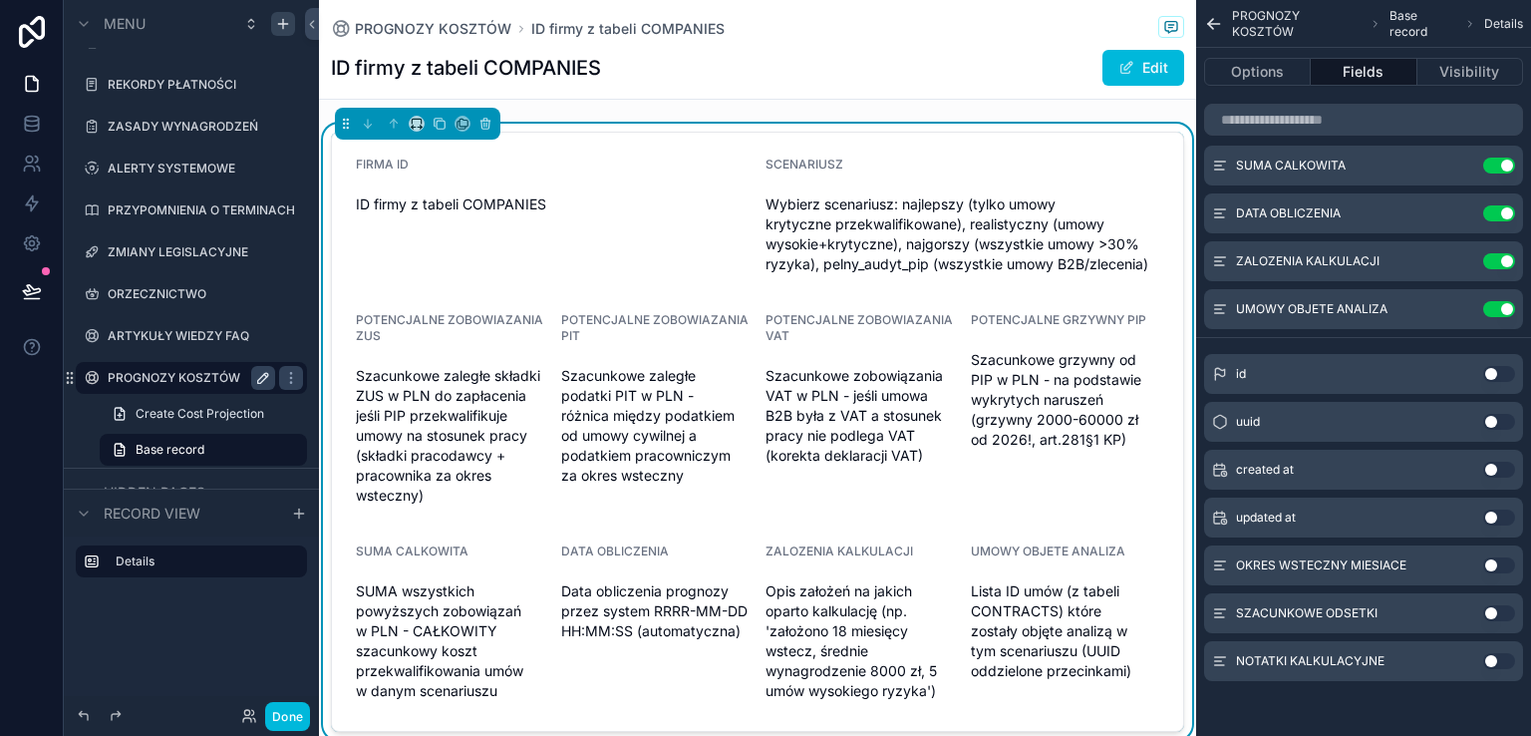
click at [1507, 562] on button "Use setting" at bounding box center [1499, 565] width 32 height 16
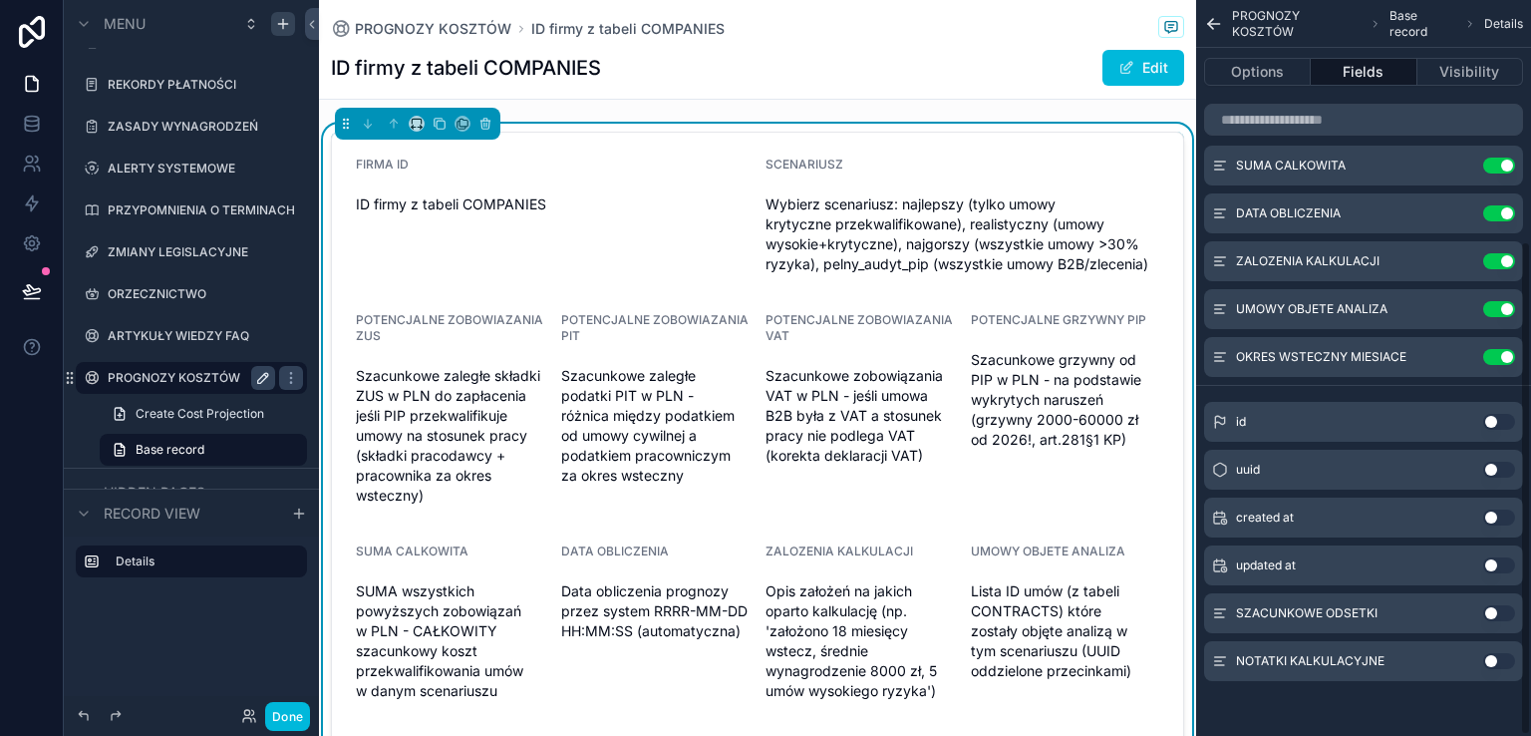
click at [1503, 612] on button "Use setting" at bounding box center [1499, 613] width 32 height 16
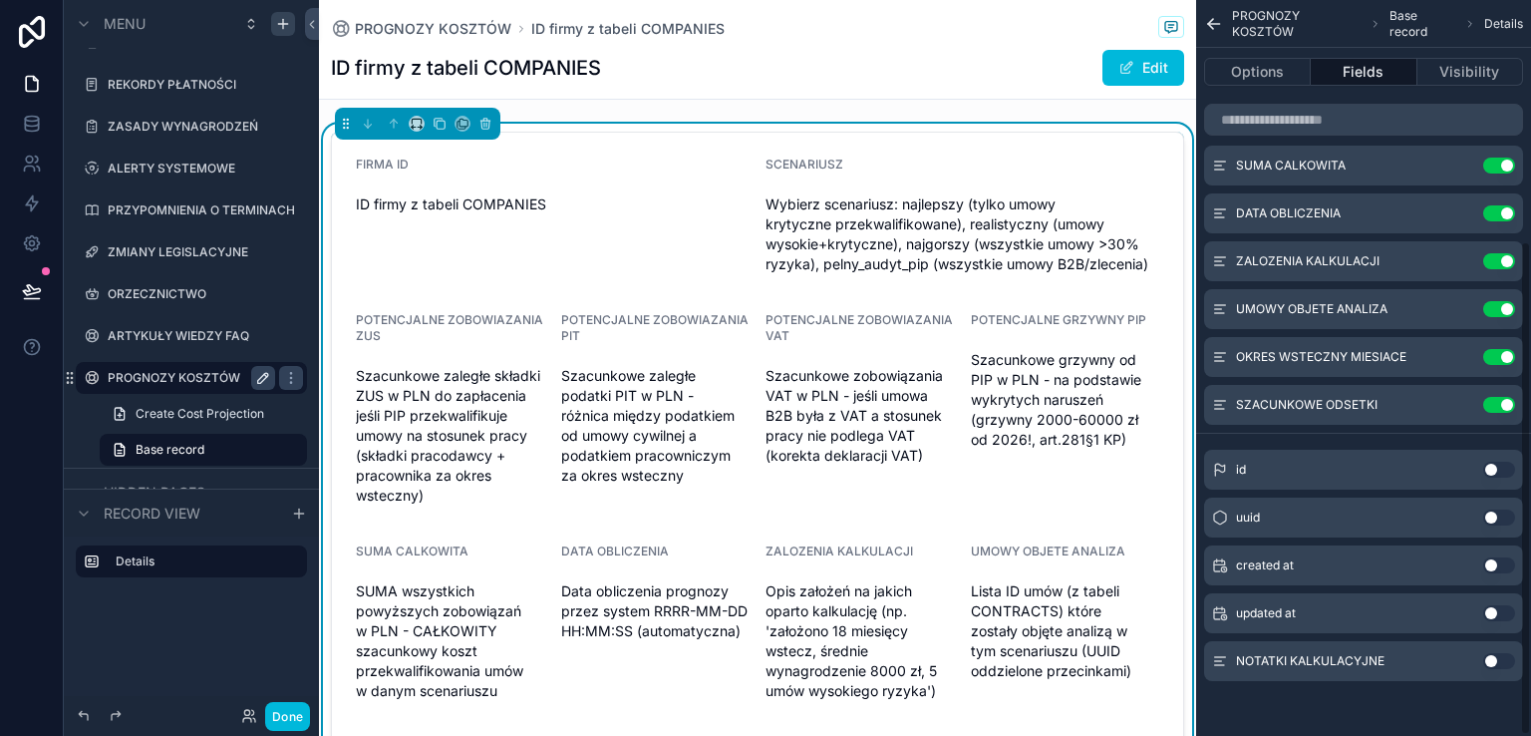
click at [1503, 655] on button "Use setting" at bounding box center [1499, 661] width 32 height 16
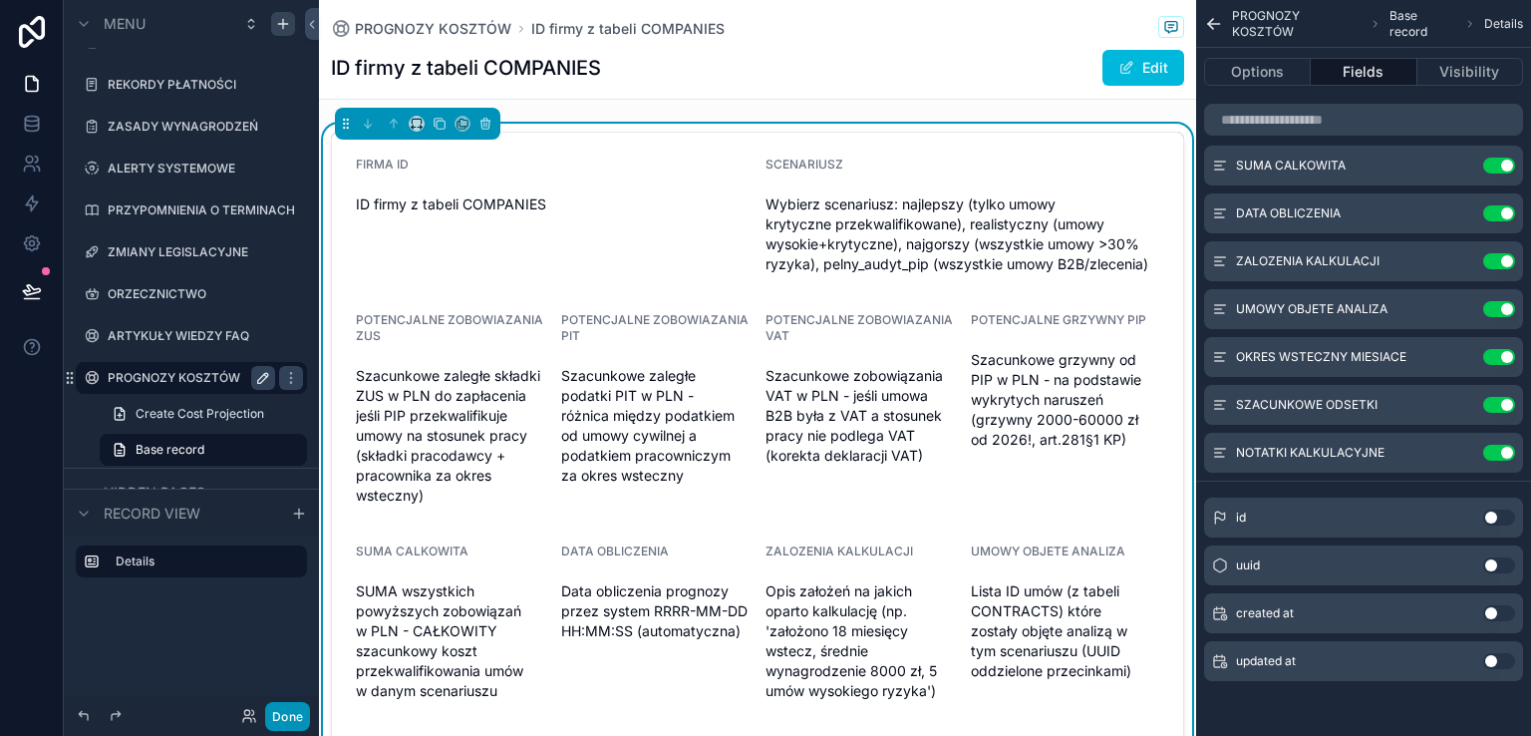
click at [282, 715] on button "Done" at bounding box center [287, 716] width 45 height 29
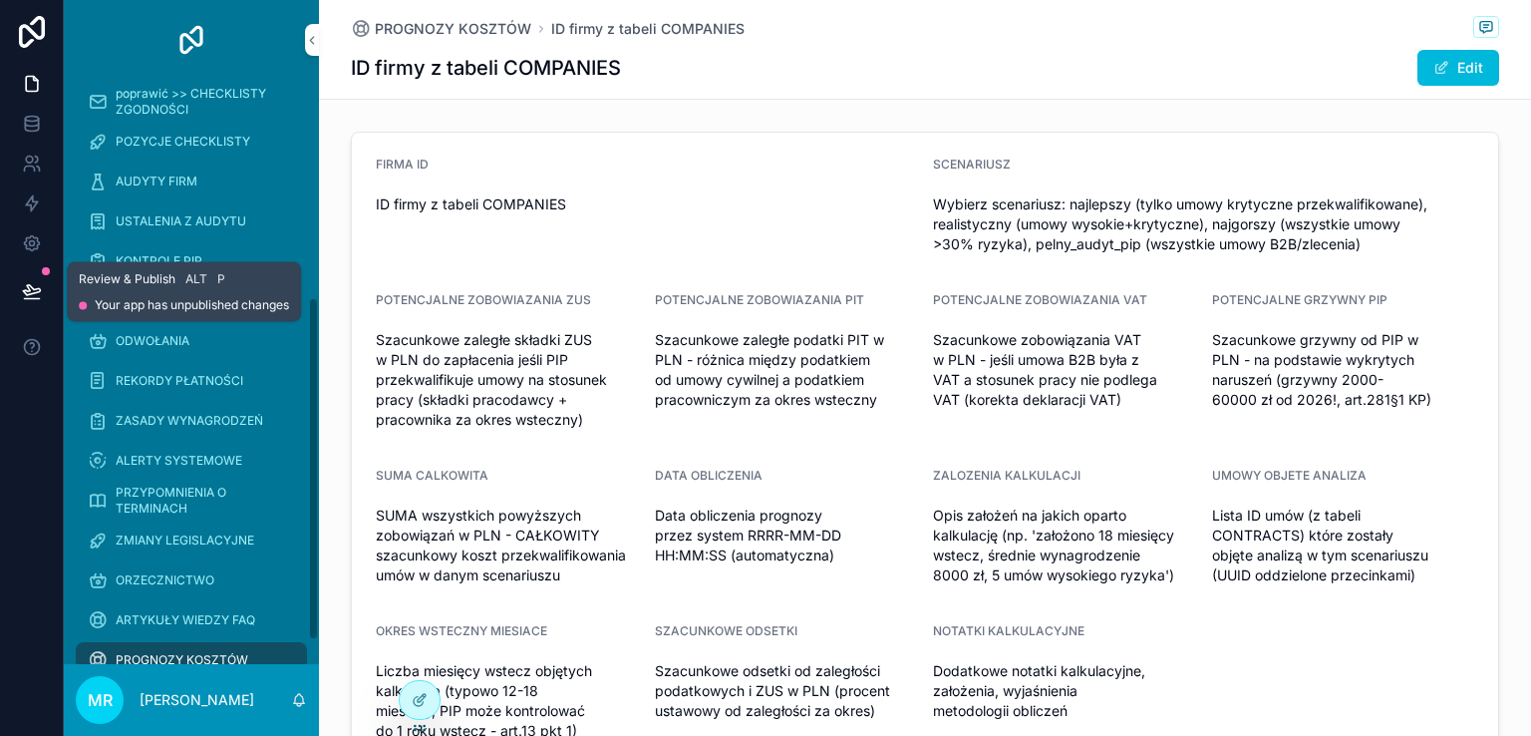
click at [28, 299] on icon at bounding box center [31, 299] width 15 height 0
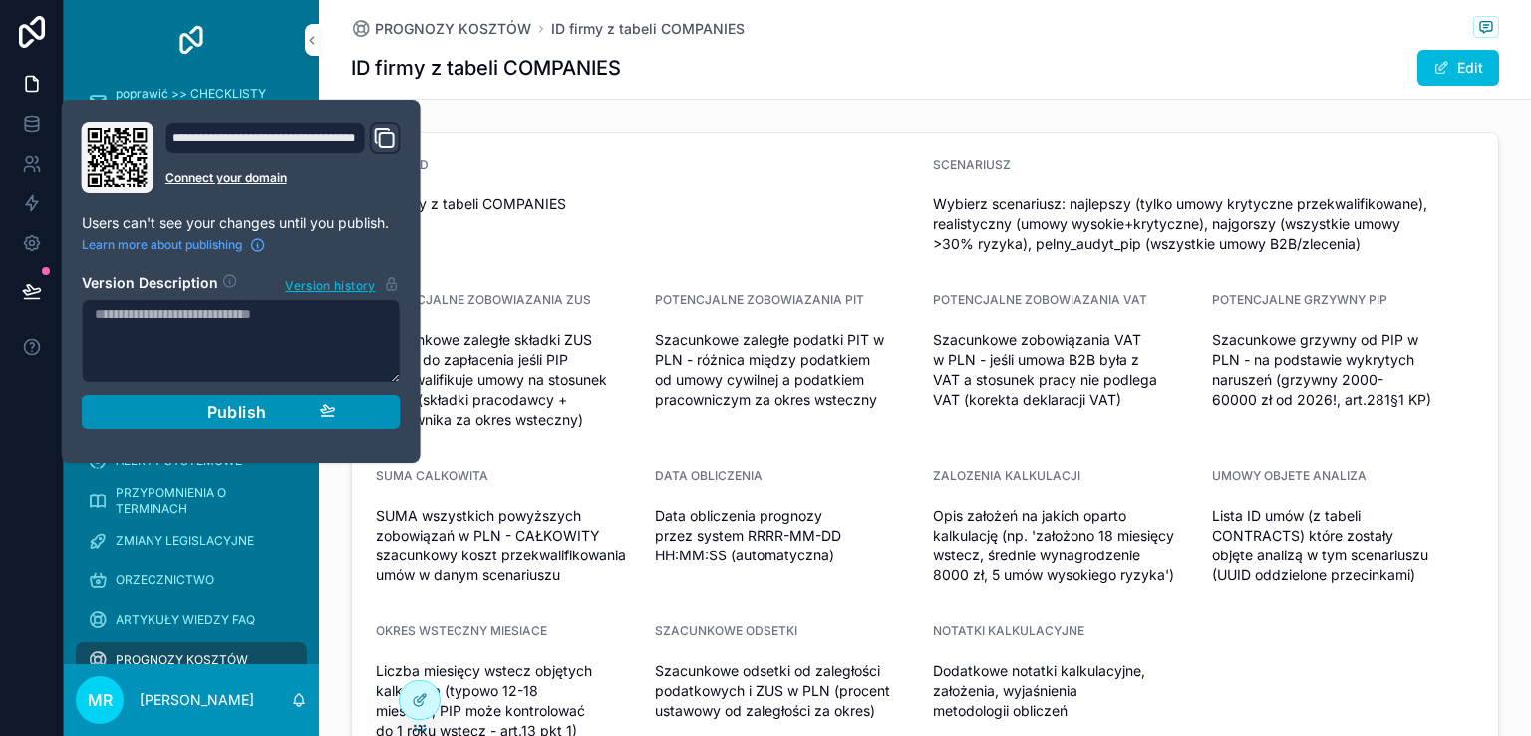
click at [227, 413] on span "Publish" at bounding box center [237, 412] width 60 height 20
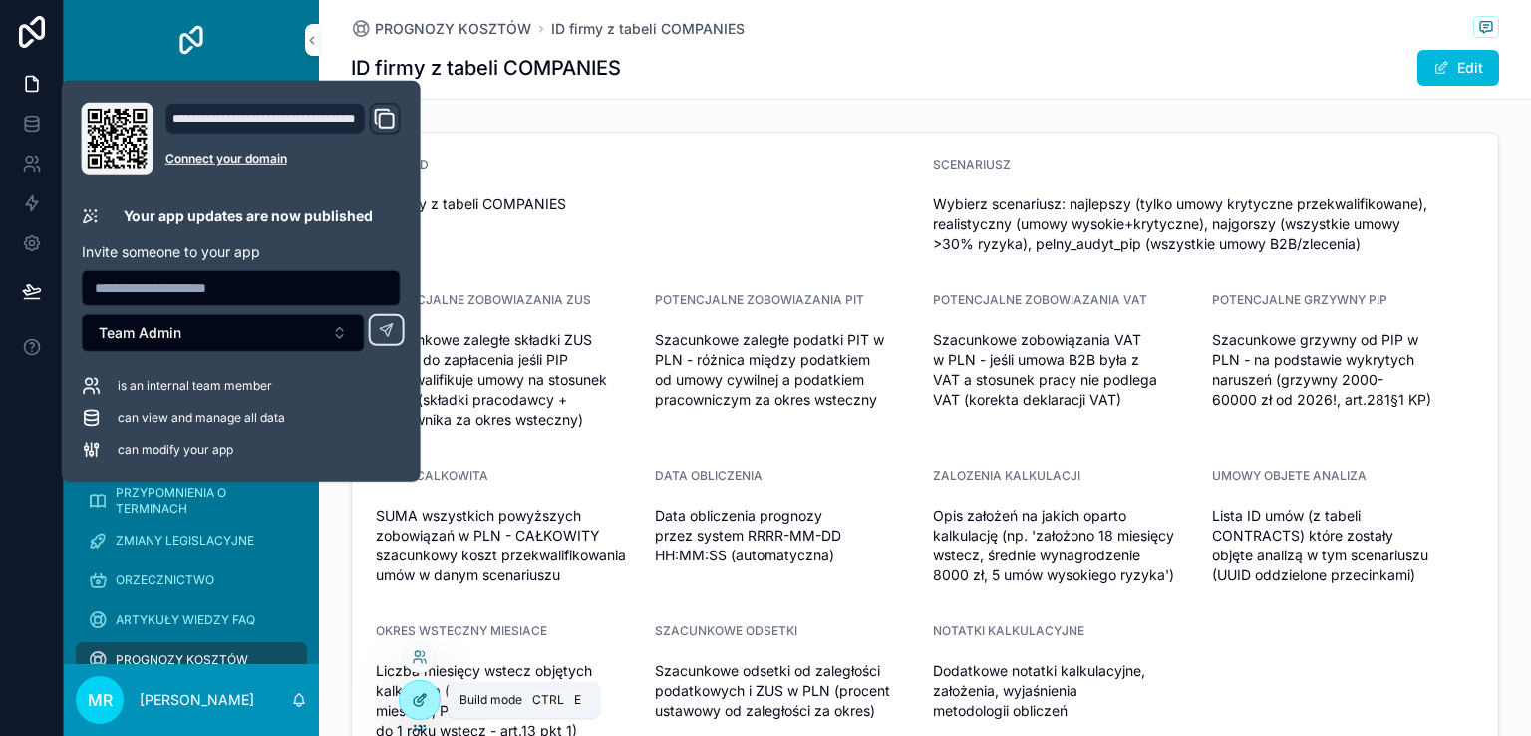
click at [414, 702] on icon at bounding box center [418, 701] width 9 height 9
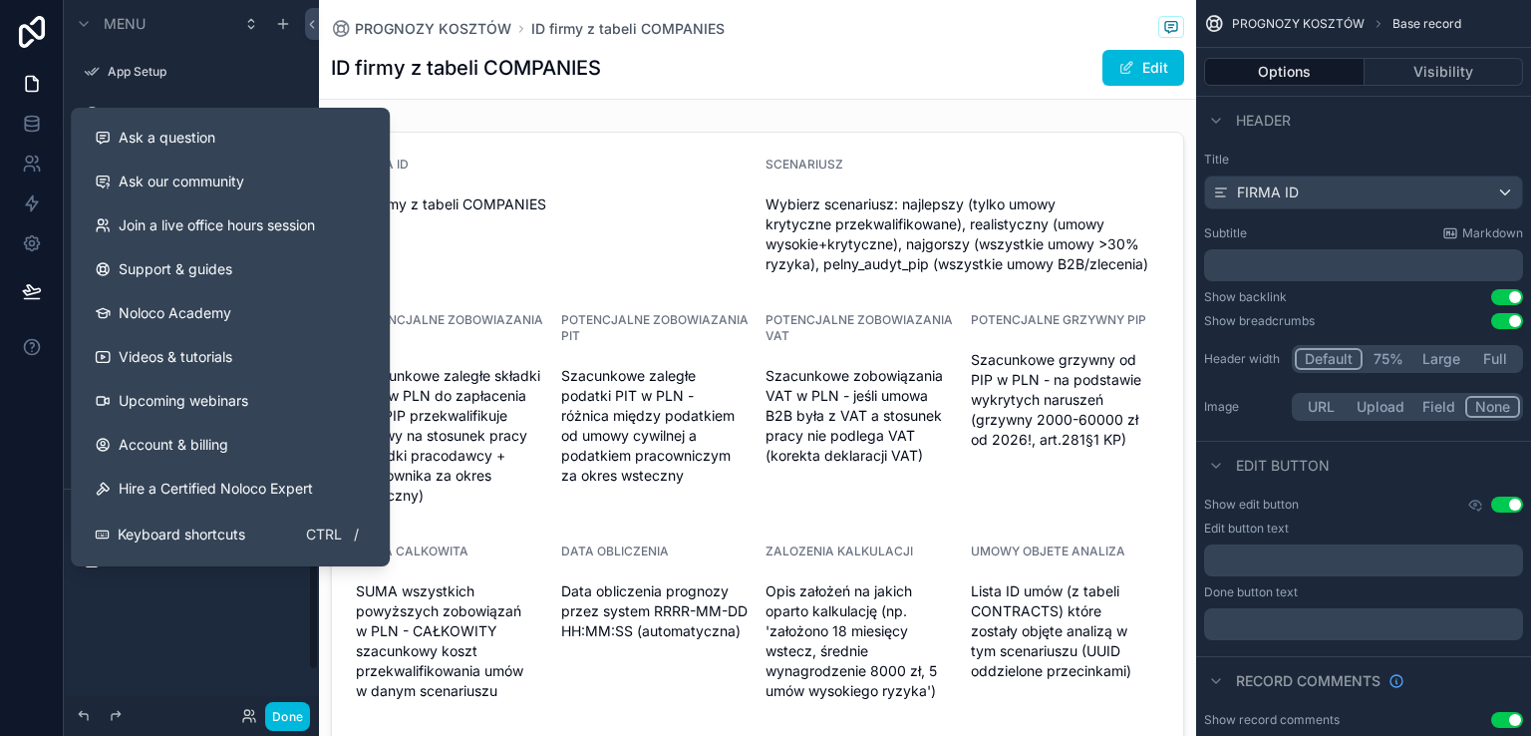
click at [25, 412] on div at bounding box center [32, 368] width 64 height 736
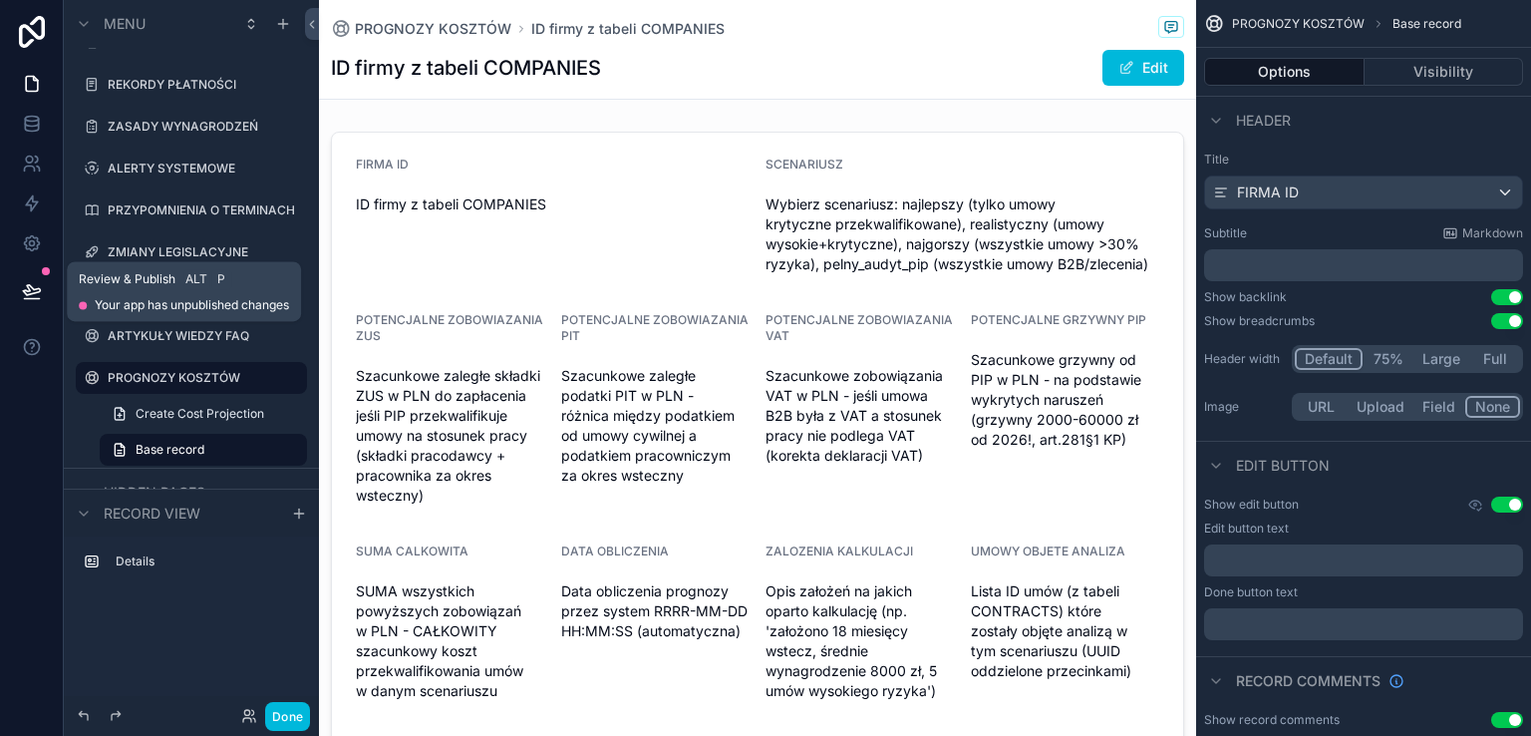
click at [23, 284] on icon at bounding box center [32, 291] width 20 height 20
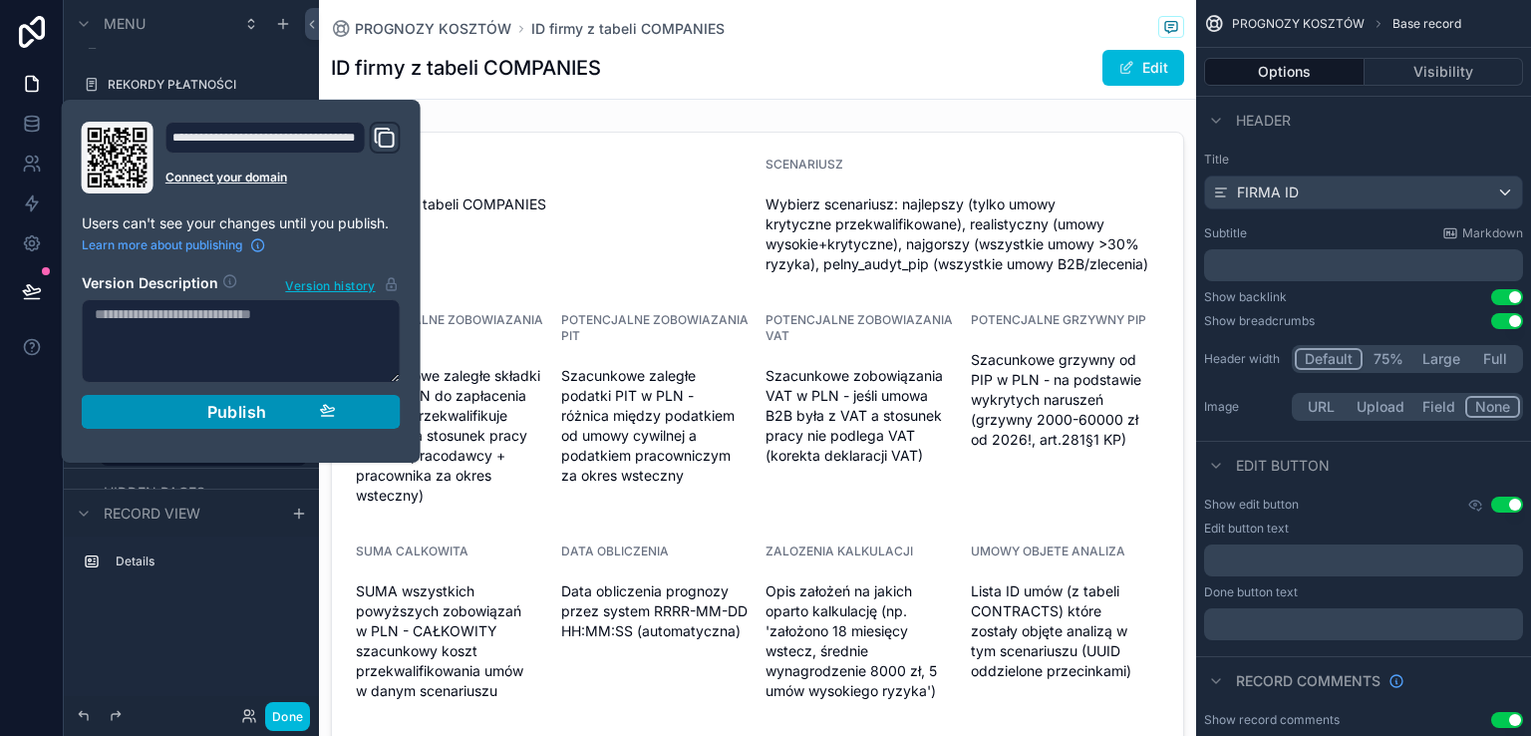
click at [235, 408] on span "Publish" at bounding box center [237, 412] width 60 height 20
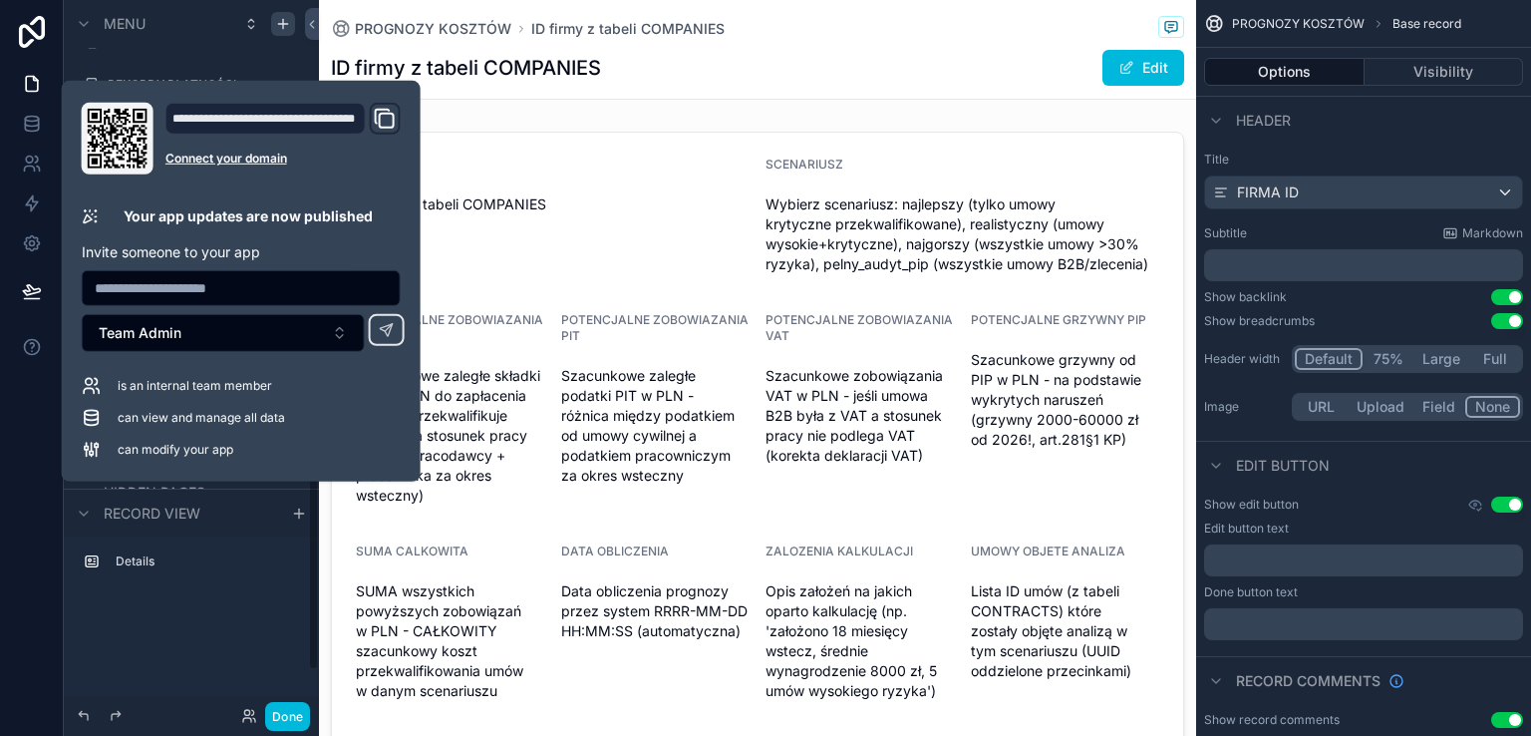
click at [283, 21] on icon "scrollable content" at bounding box center [283, 23] width 0 height 9
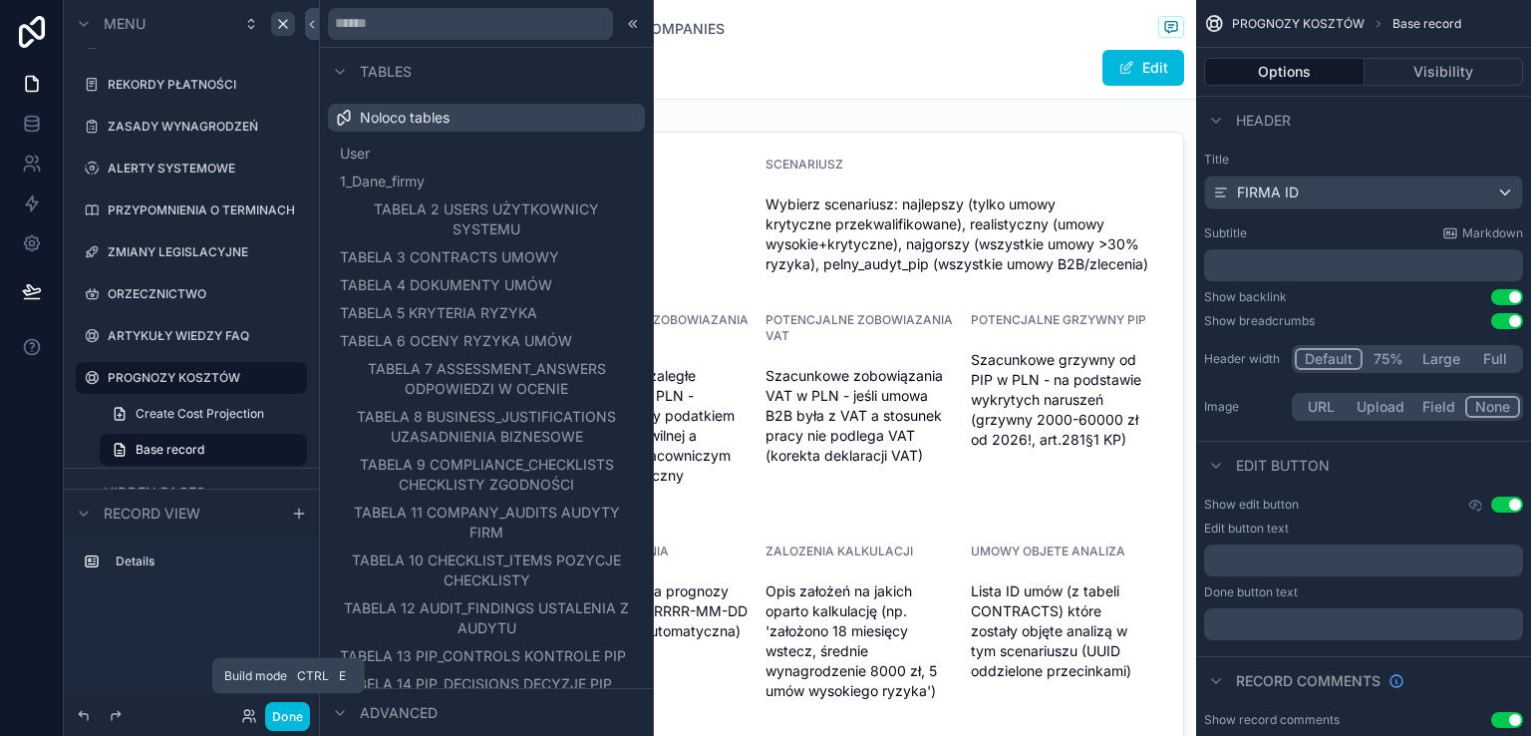
click at [289, 715] on button "Done" at bounding box center [287, 716] width 45 height 29
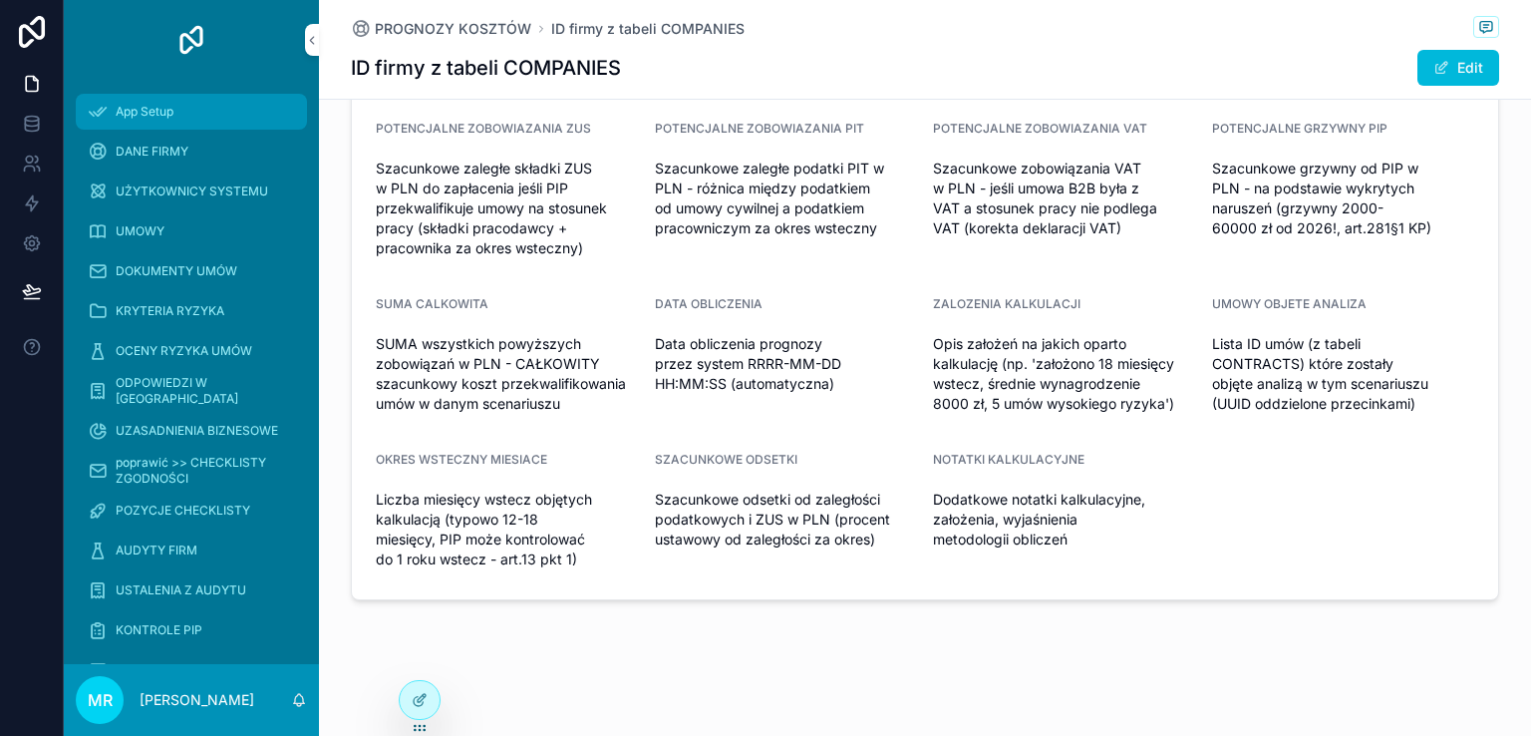
click at [138, 106] on span "App Setup" at bounding box center [145, 112] width 58 height 16
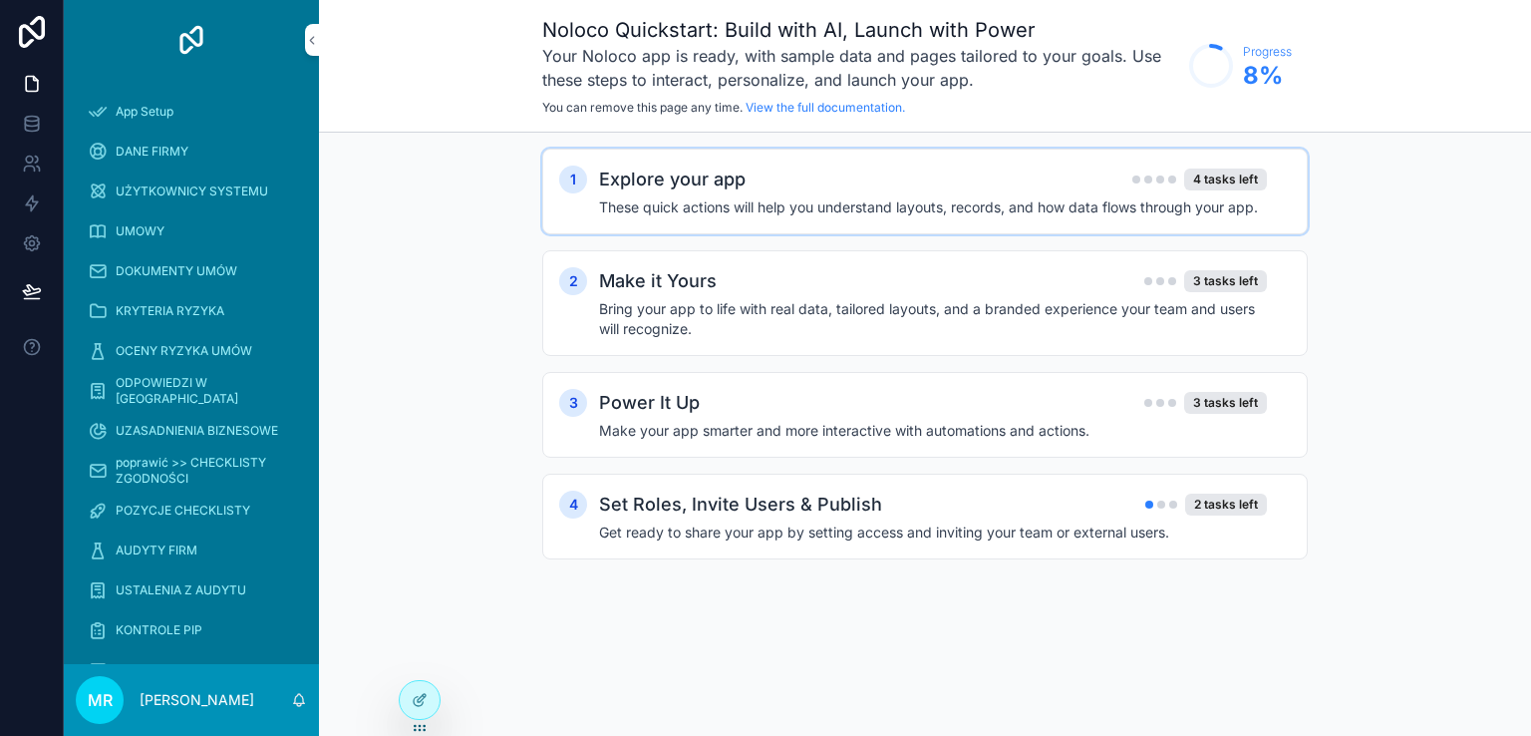
click at [842, 185] on div "Explore your app 4 tasks left" at bounding box center [933, 179] width 668 height 28
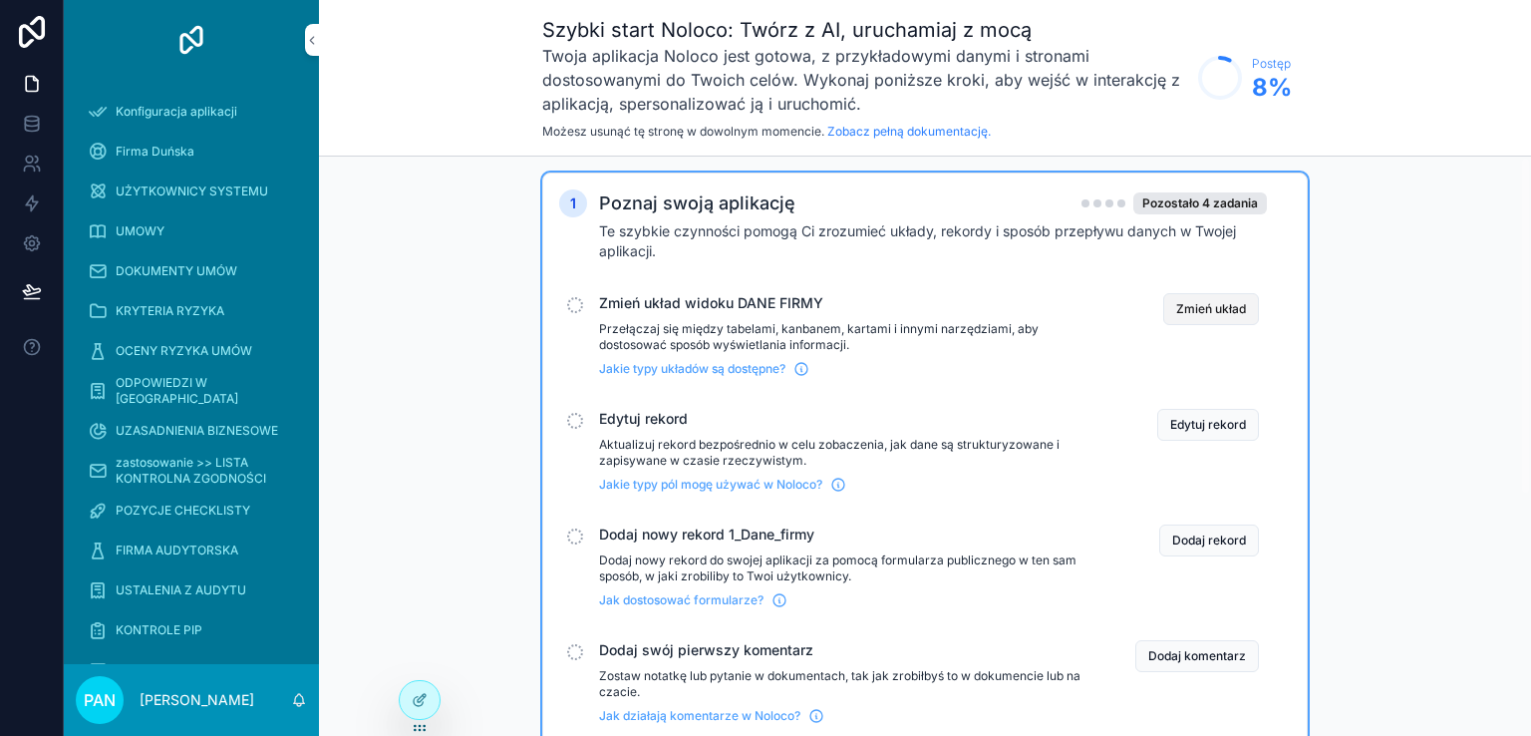
click at [1222, 314] on font "Zmień układ" at bounding box center [1211, 308] width 70 height 15
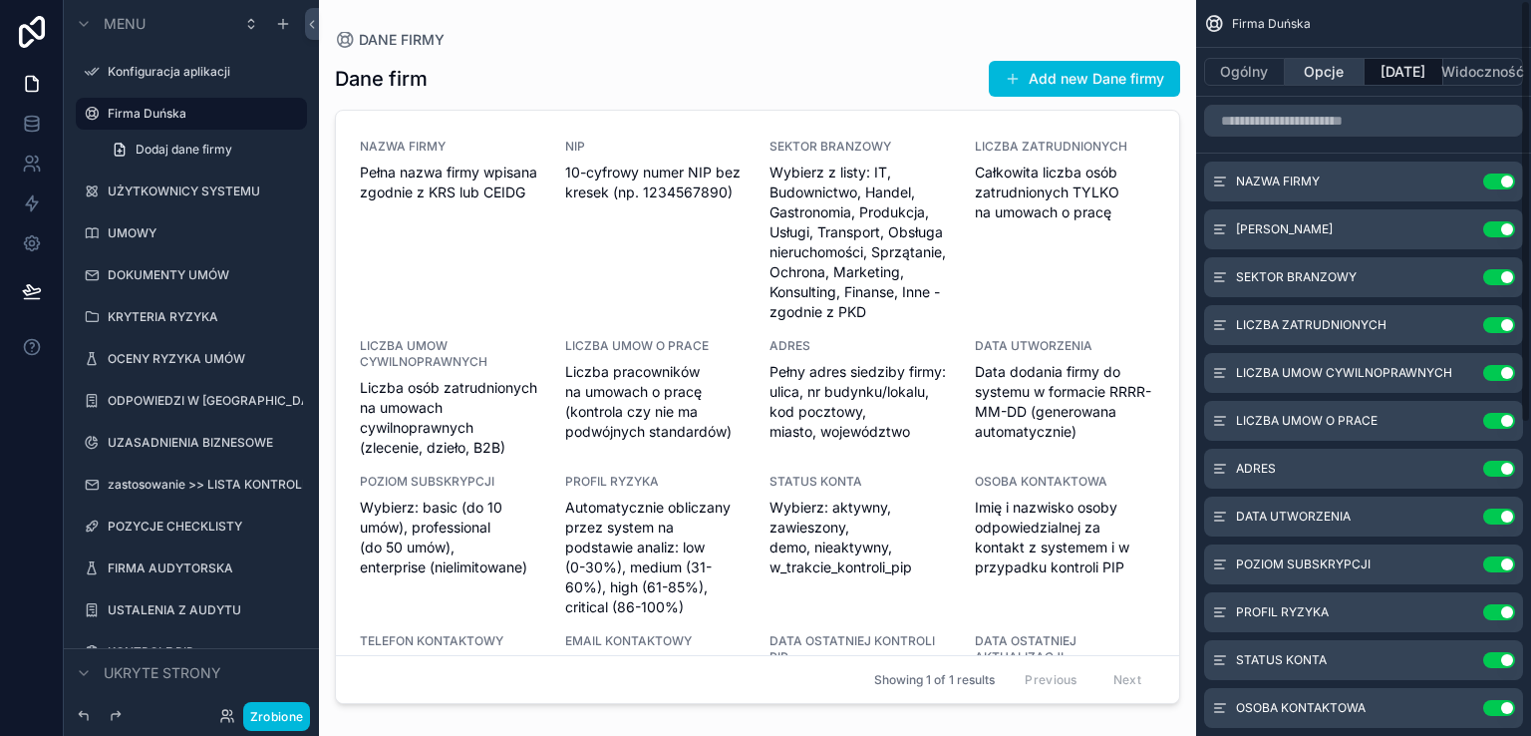
click at [1329, 70] on font "Opcje" at bounding box center [1324, 71] width 40 height 17
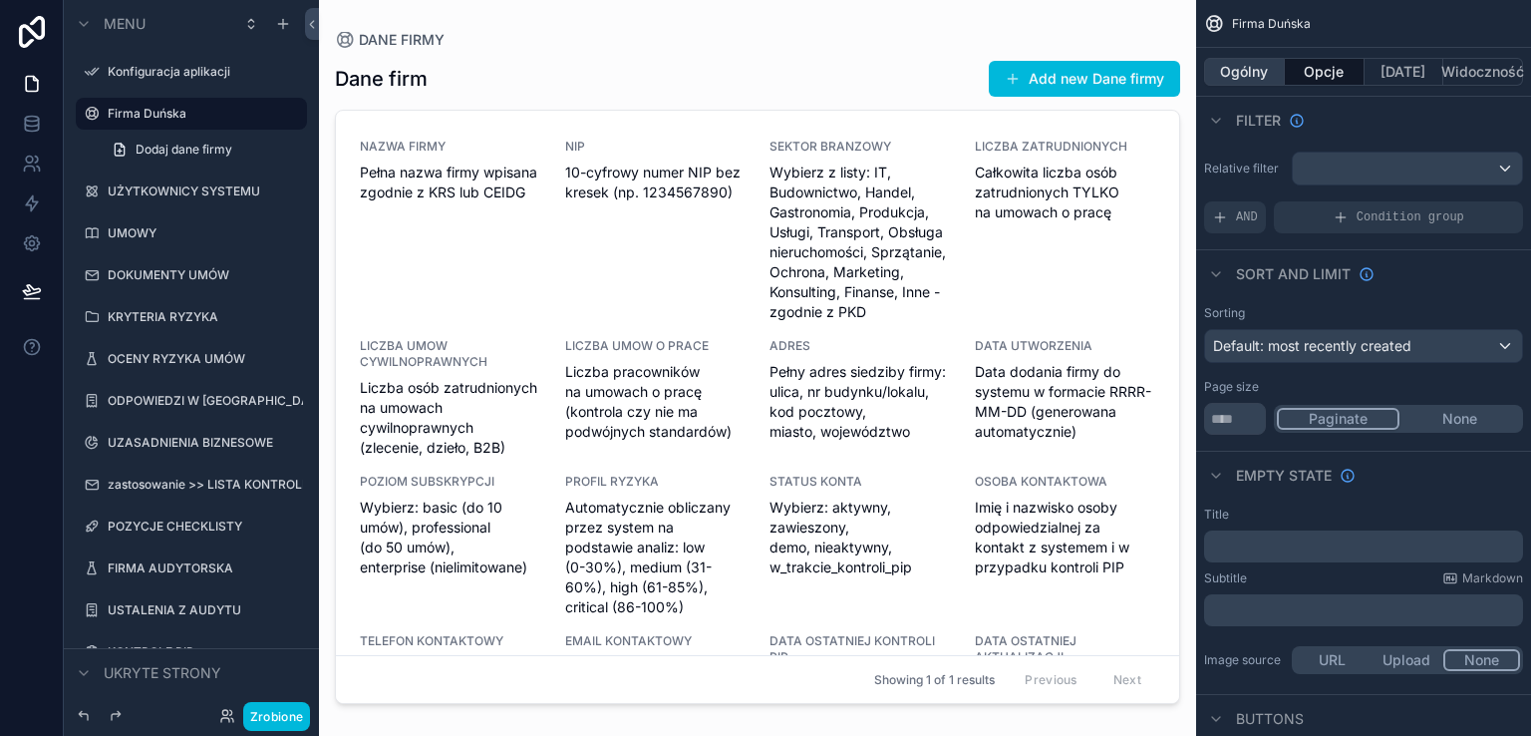
click at [1241, 73] on font "Ogólny" at bounding box center [1244, 71] width 48 height 17
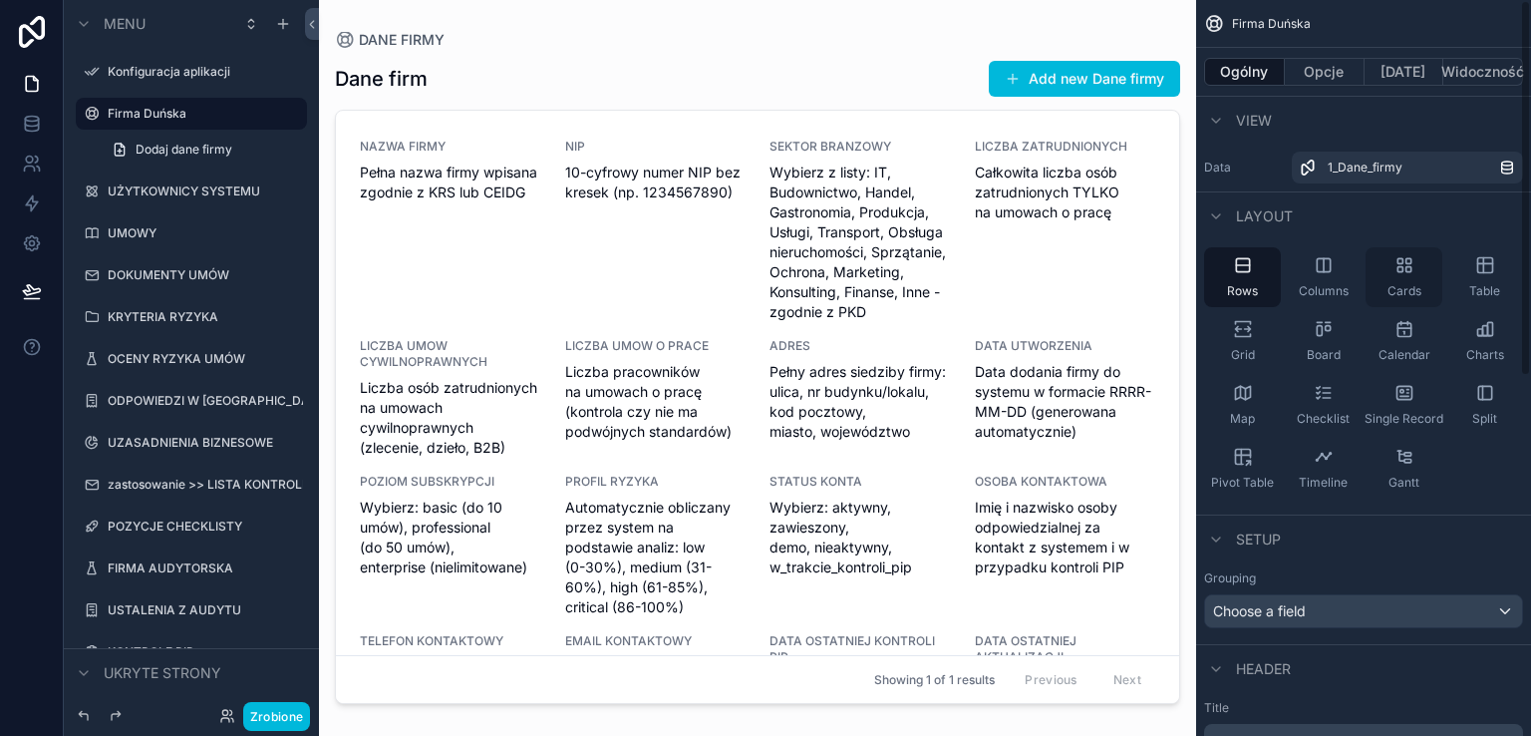
click at [1409, 270] on icon "przewijalna zawartość" at bounding box center [1407, 269] width 5 height 5
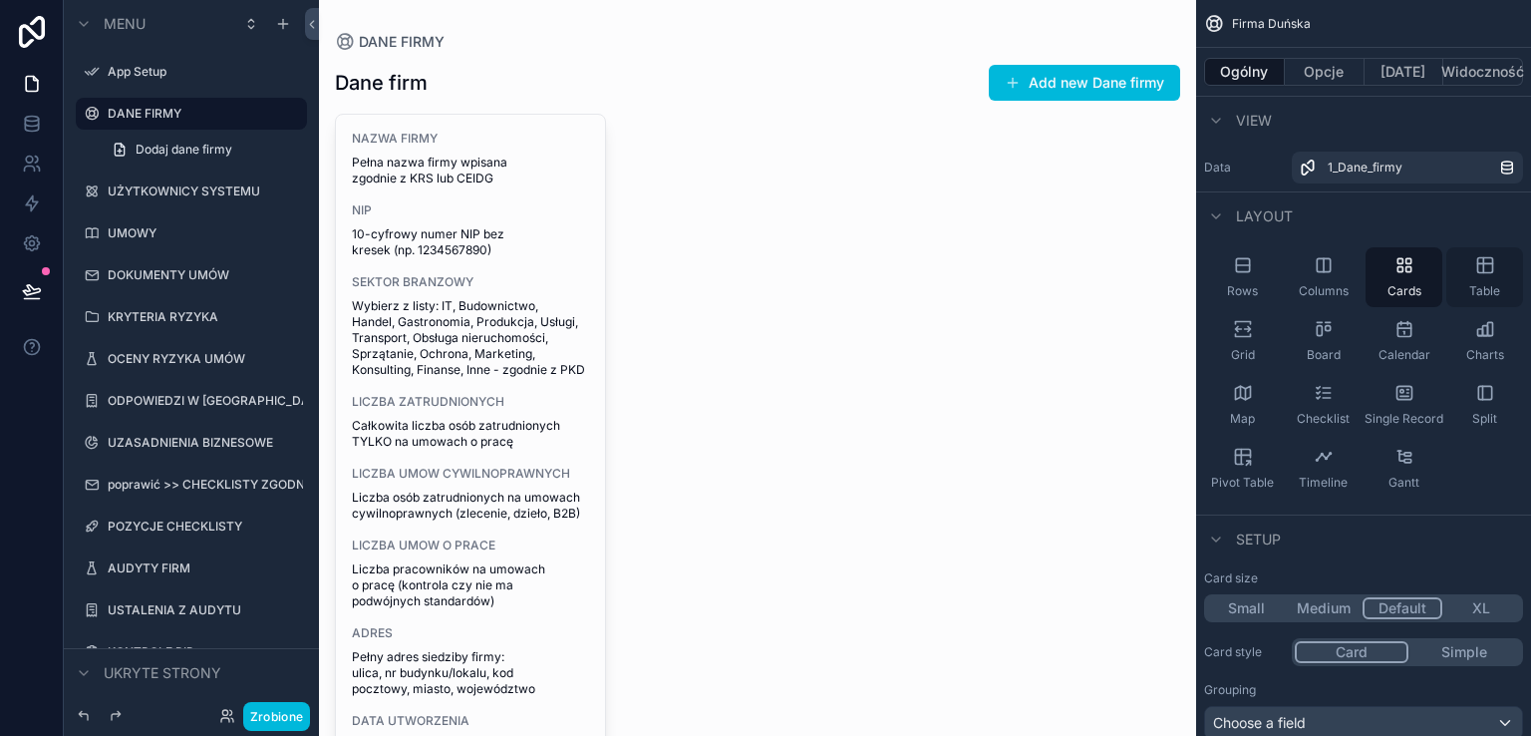
click at [1482, 272] on icon "przewijalna zawartość" at bounding box center [1485, 265] width 20 height 20
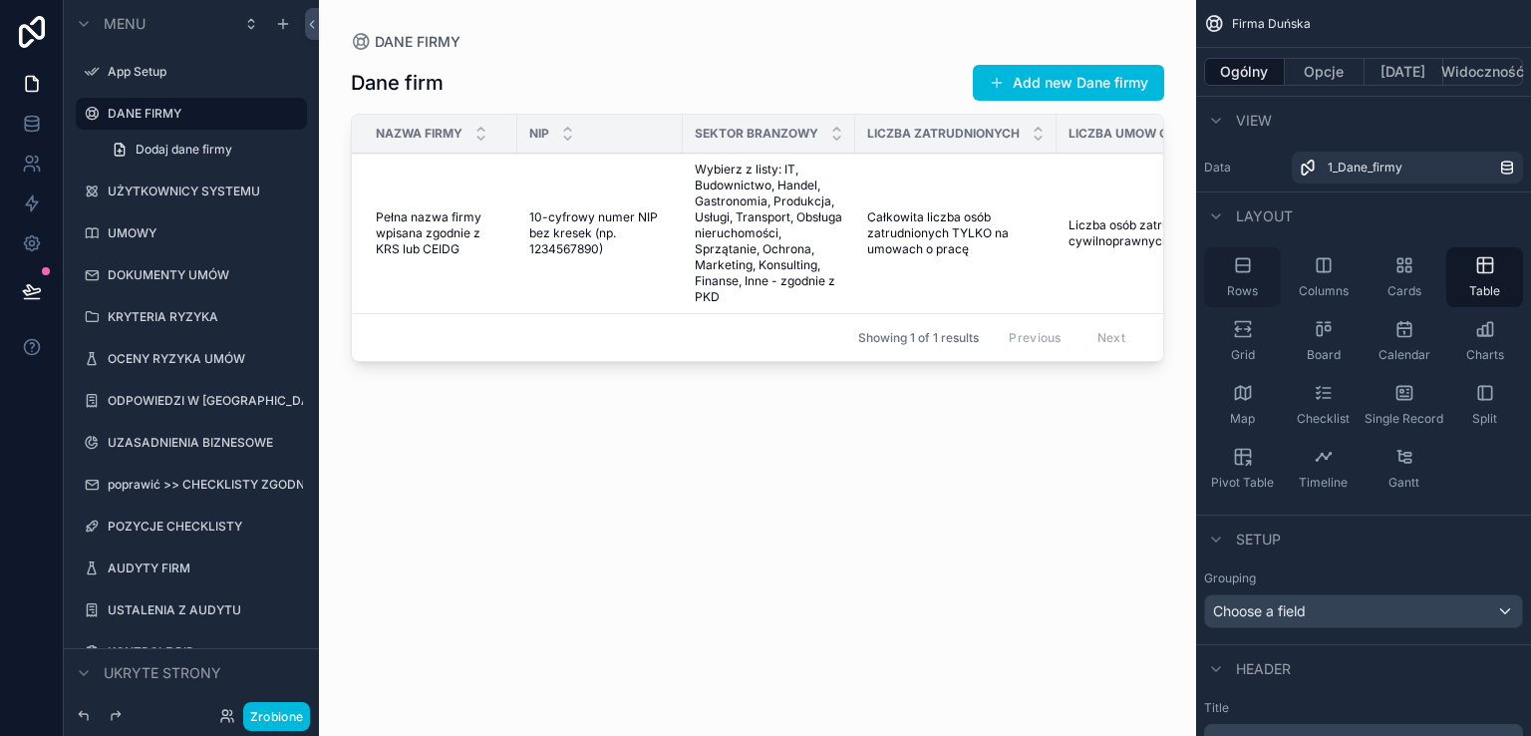
click at [1241, 271] on icon "przewijalna zawartość" at bounding box center [1242, 264] width 13 height 13
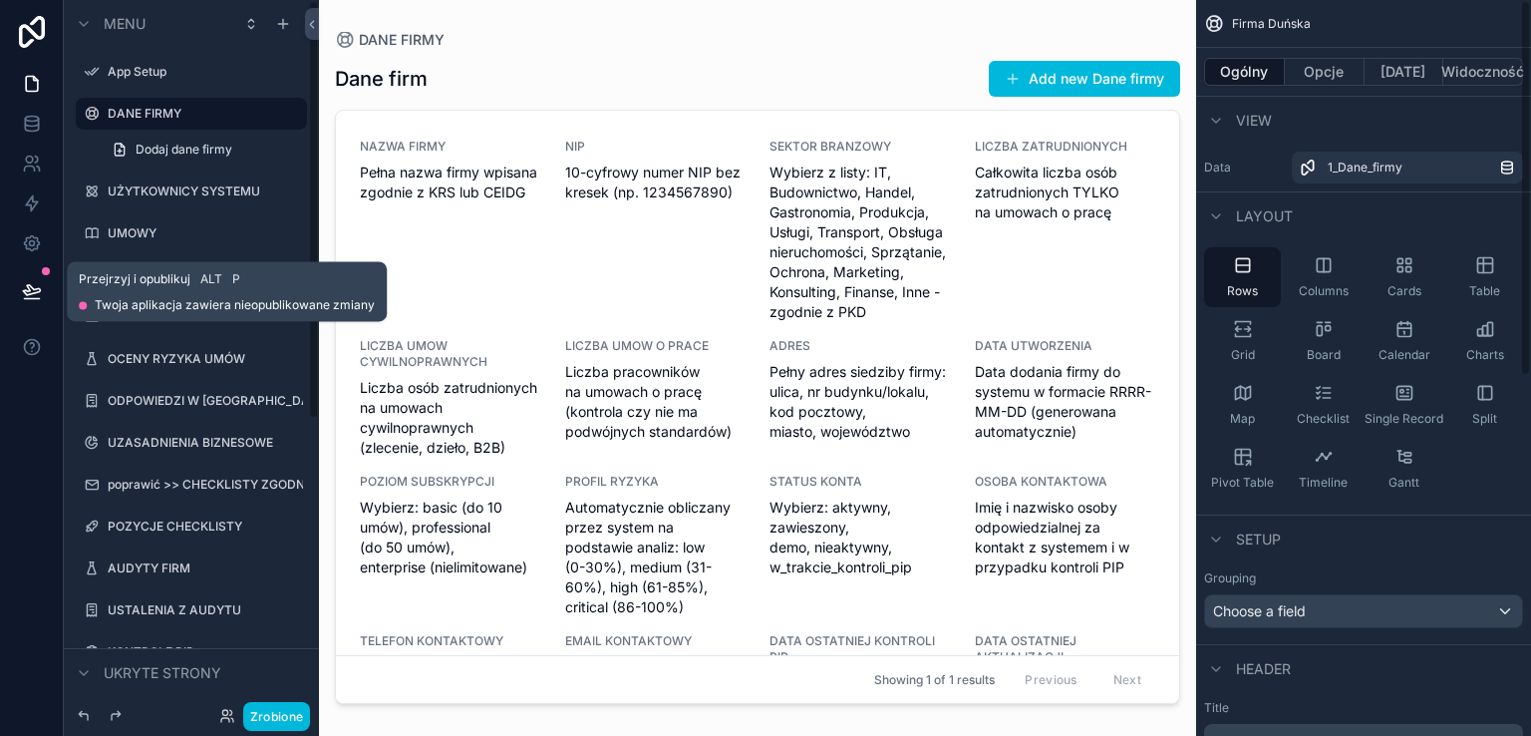
click at [29, 288] on icon at bounding box center [32, 291] width 20 height 20
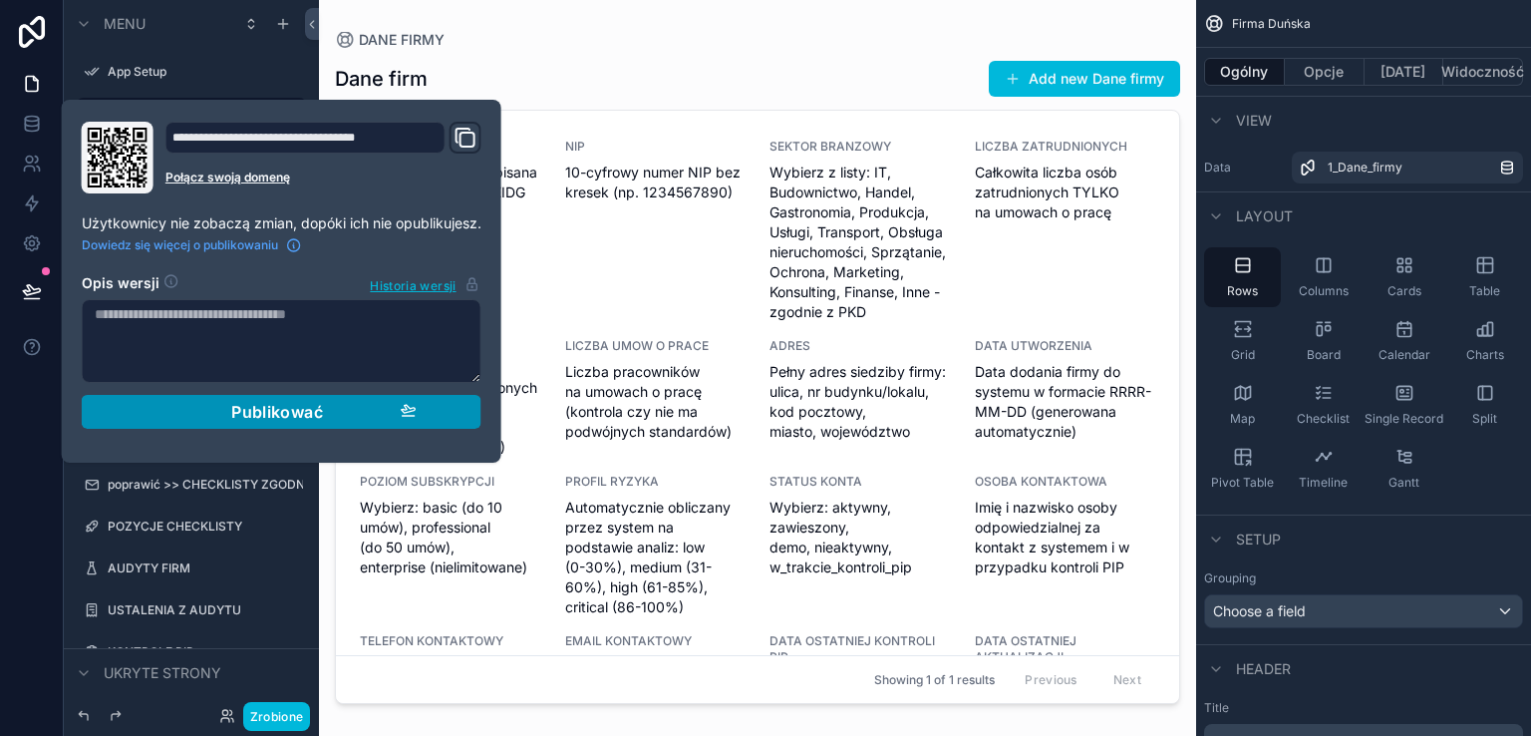
click at [223, 412] on div "Publikować" at bounding box center [282, 412] width 270 height 20
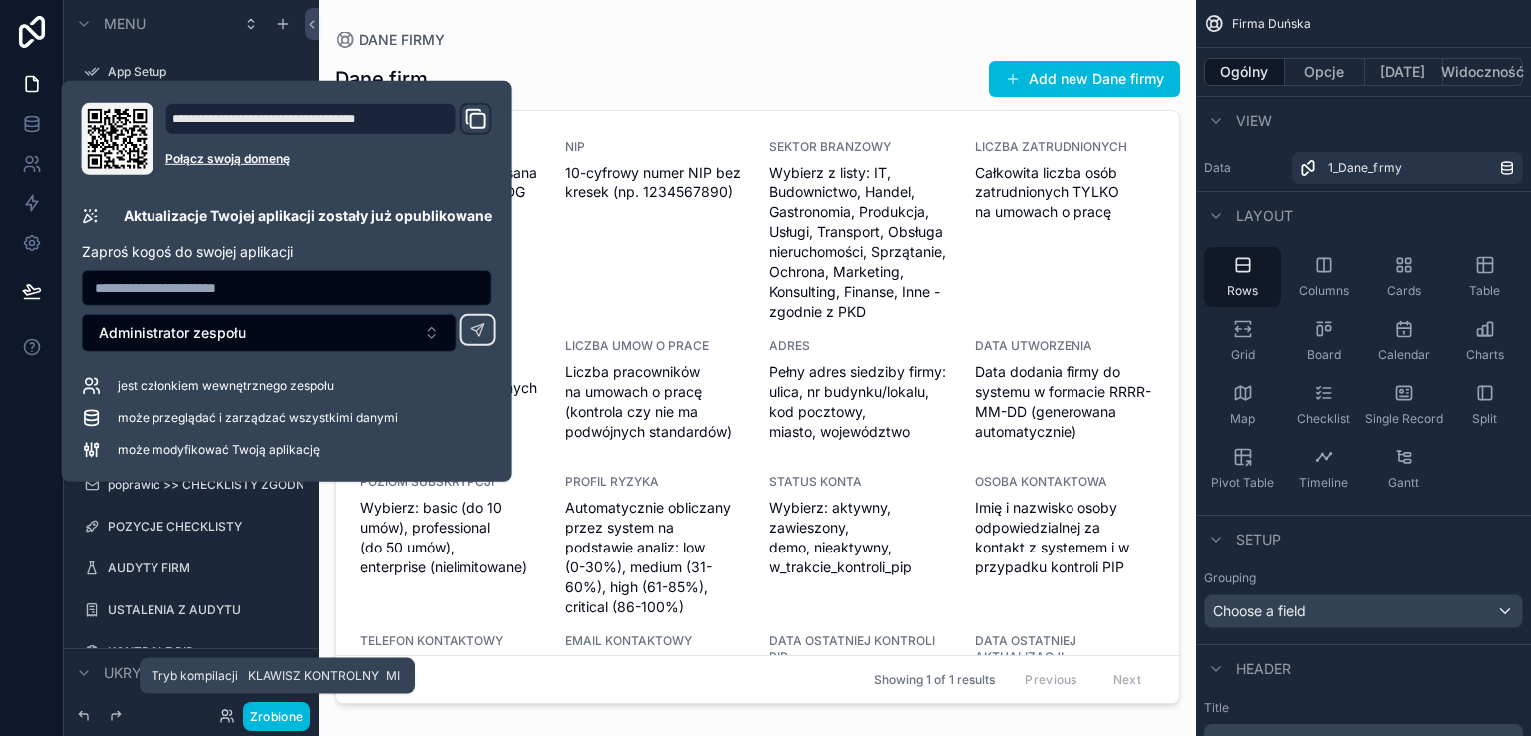
click at [270, 715] on font "Zrobione" at bounding box center [276, 716] width 53 height 15
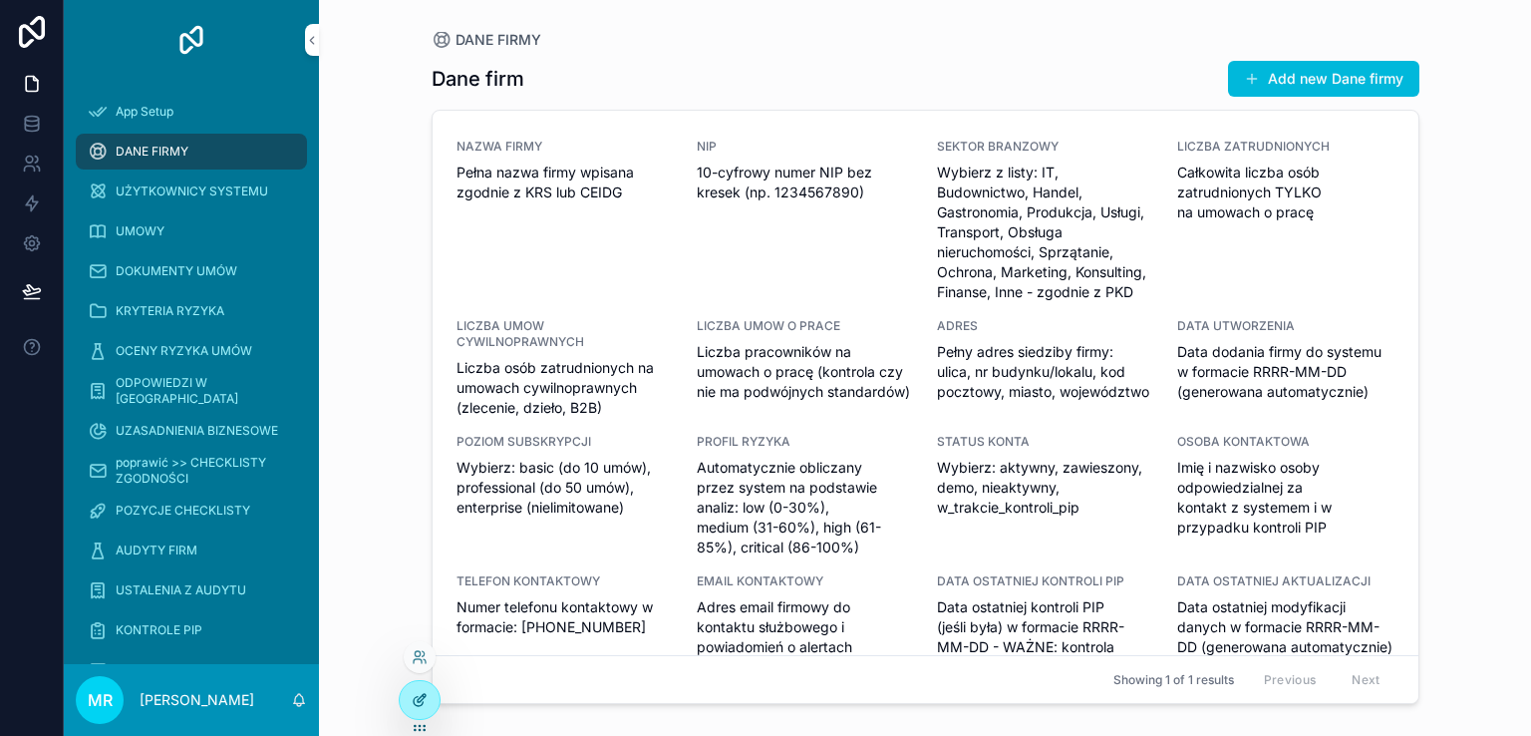
click at [415, 698] on icon at bounding box center [420, 700] width 16 height 16
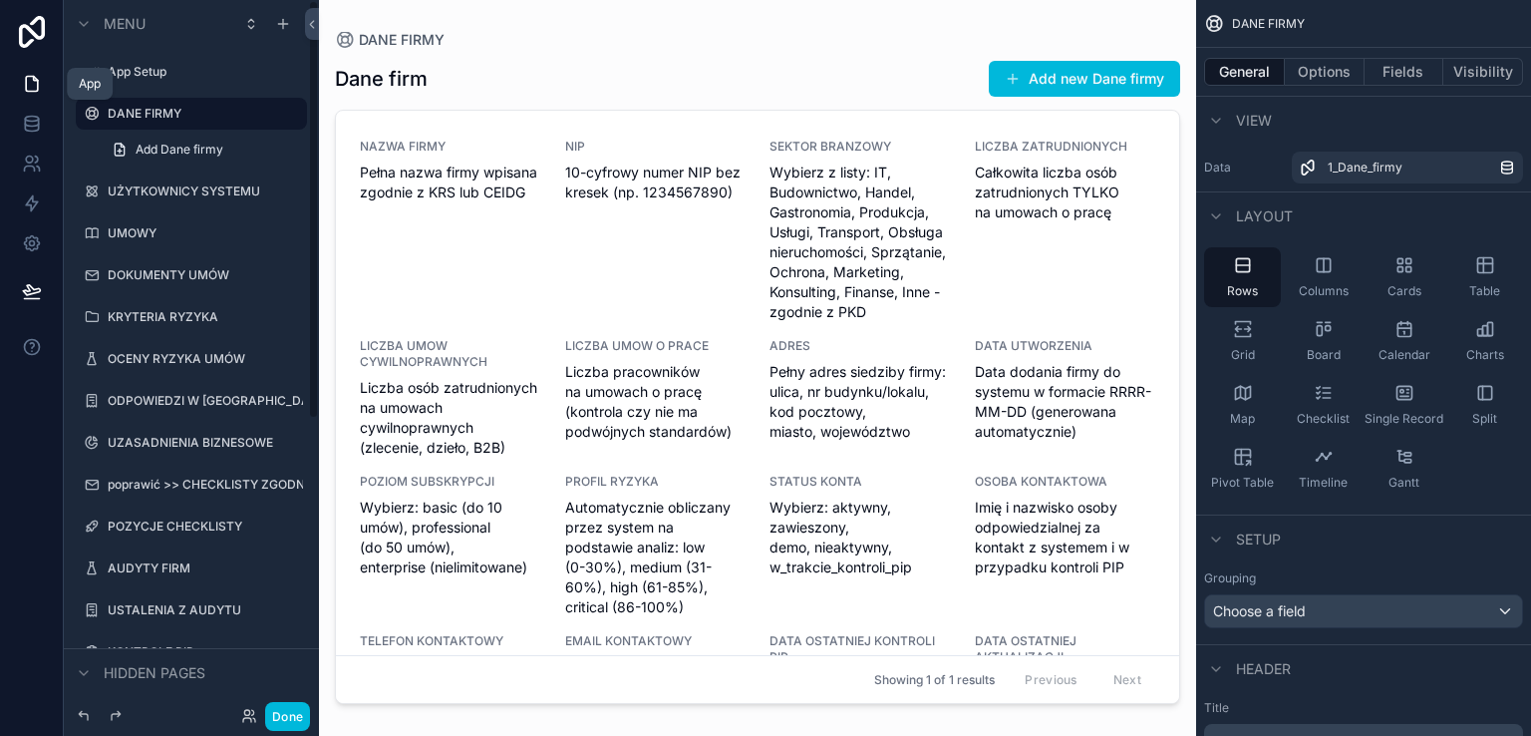
click at [35, 82] on icon at bounding box center [32, 84] width 20 height 20
click at [284, 729] on div "Done" at bounding box center [191, 716] width 255 height 40
click at [279, 715] on button "Done" at bounding box center [287, 716] width 45 height 29
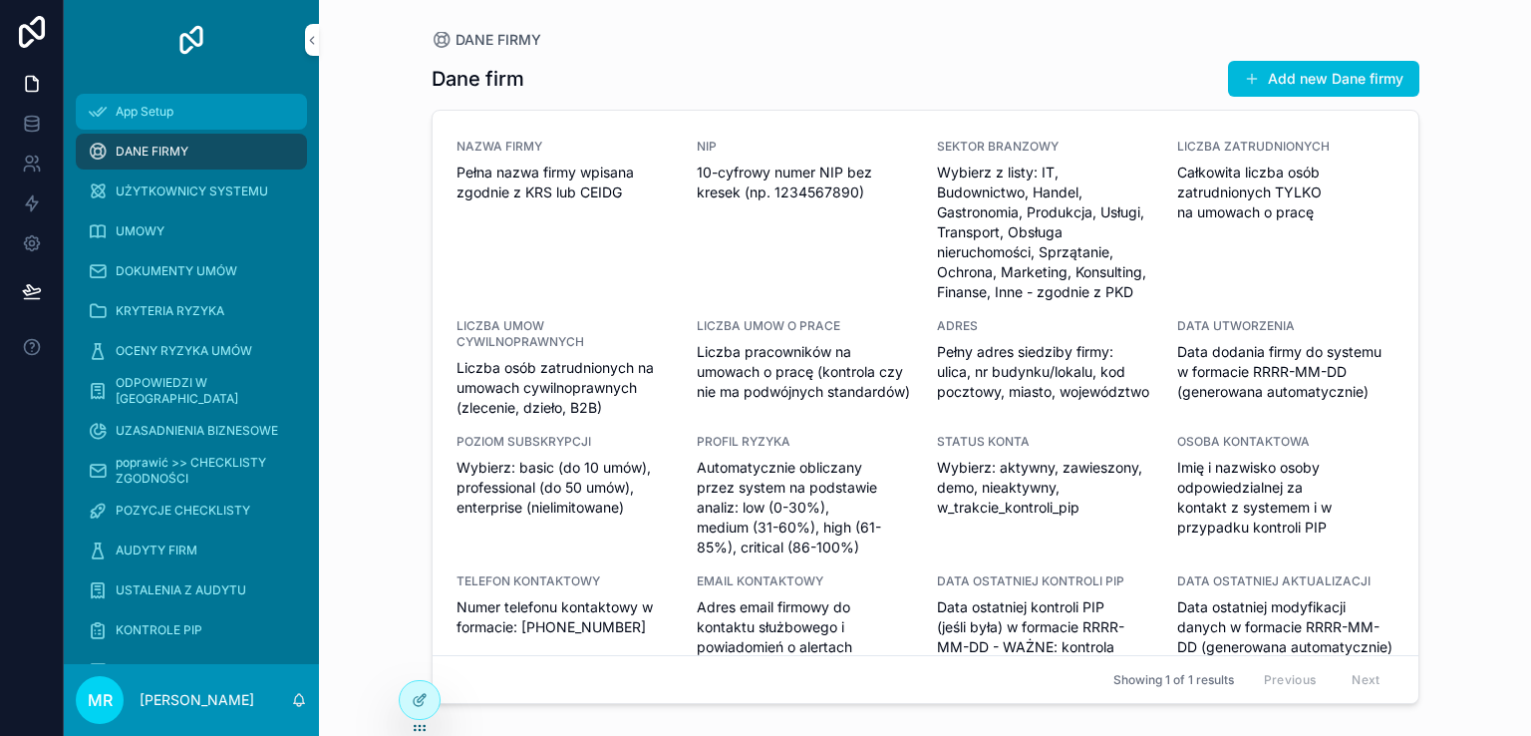
click at [114, 112] on div "App Setup" at bounding box center [191, 112] width 207 height 32
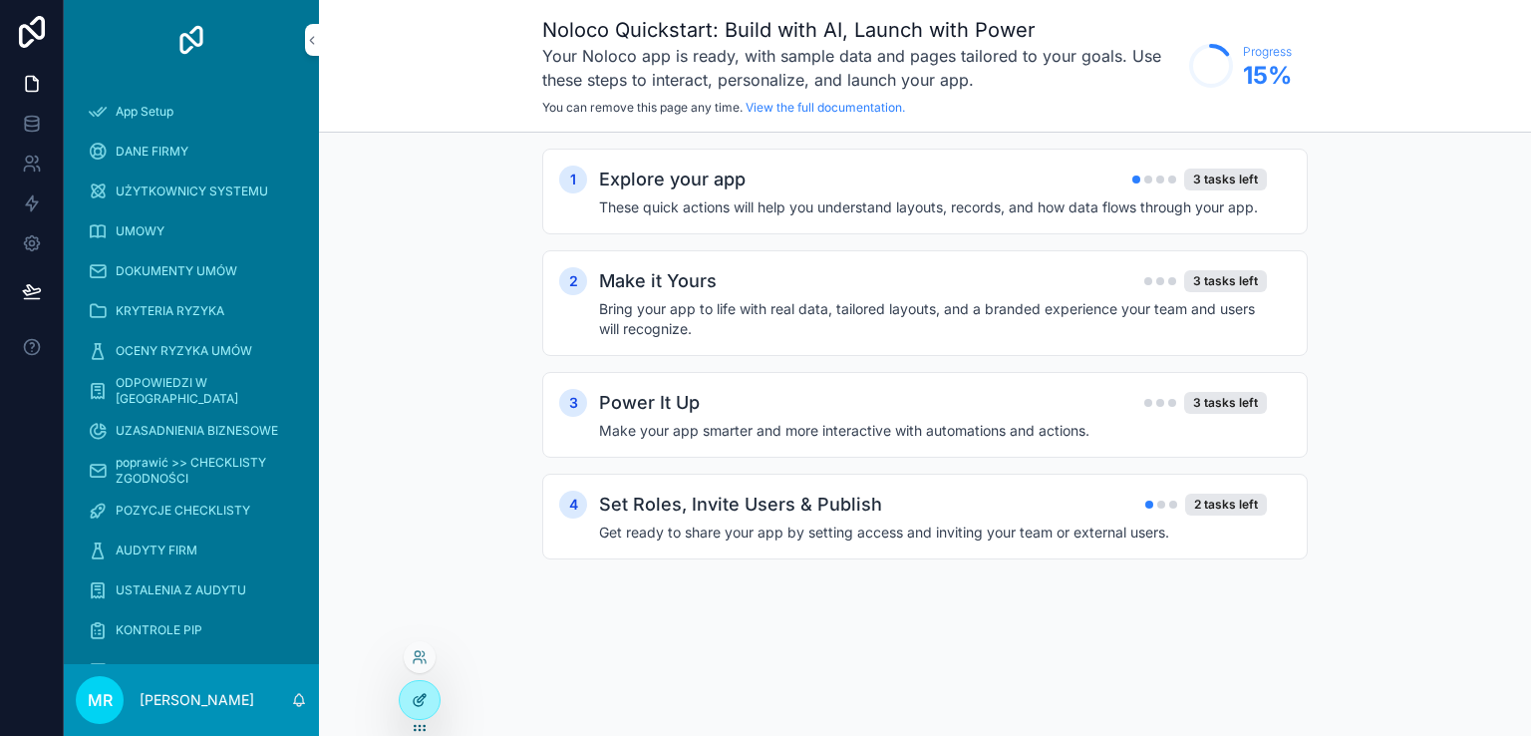
click at [423, 700] on icon at bounding box center [420, 700] width 16 height 16
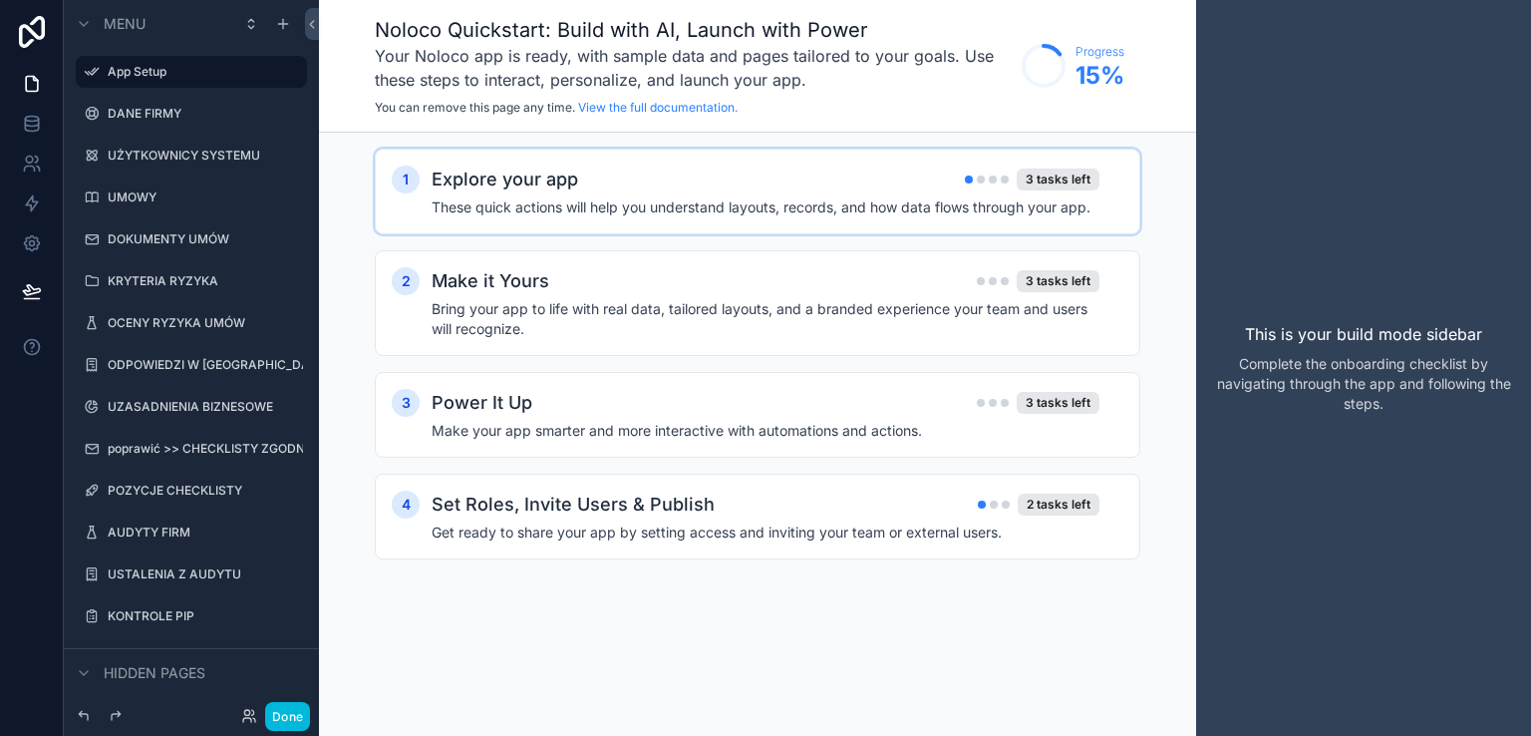
click at [821, 192] on div "Explore your app 3 tasks left" at bounding box center [766, 179] width 668 height 28
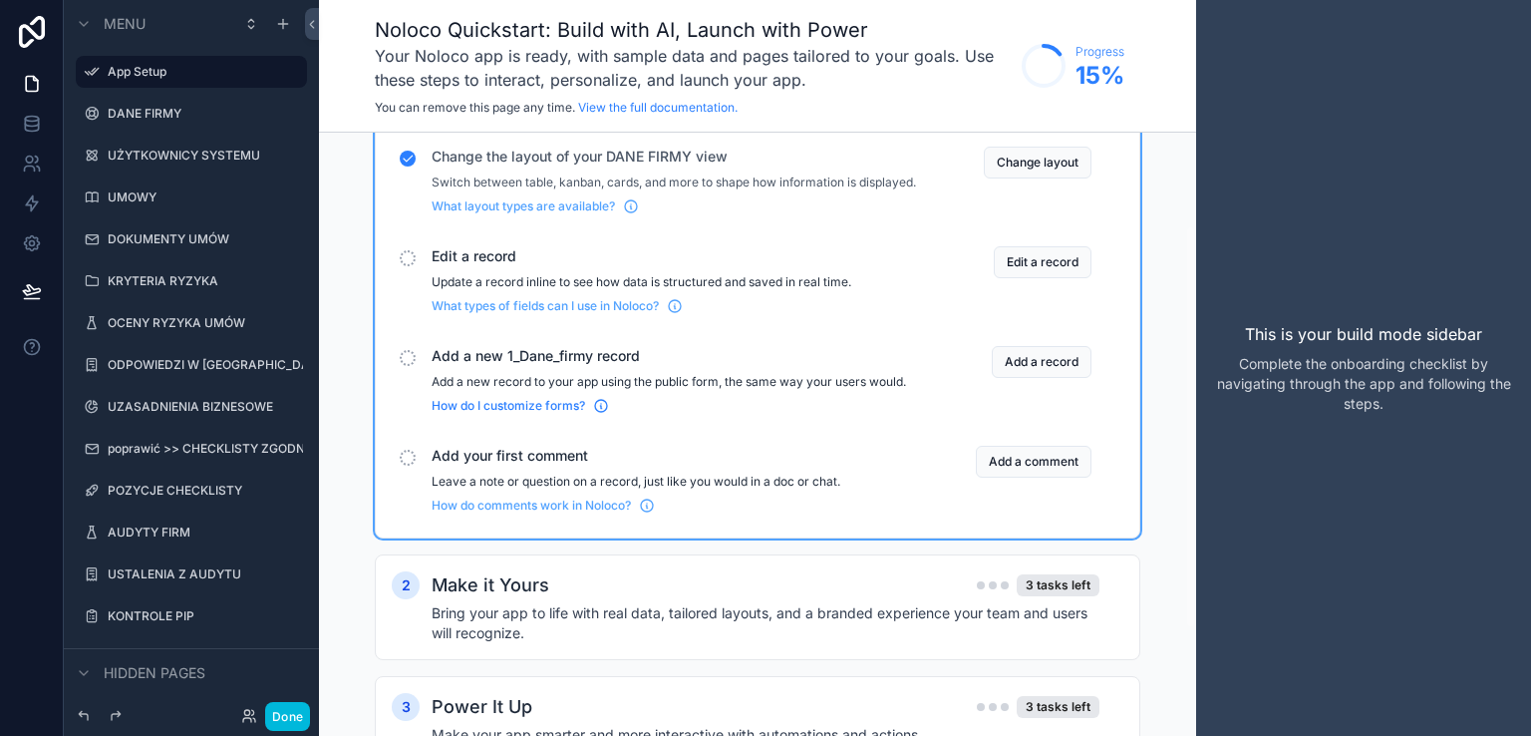
scroll to position [101, 0]
click at [168, 118] on label "DANE FIRMY" at bounding box center [187, 114] width 159 height 16
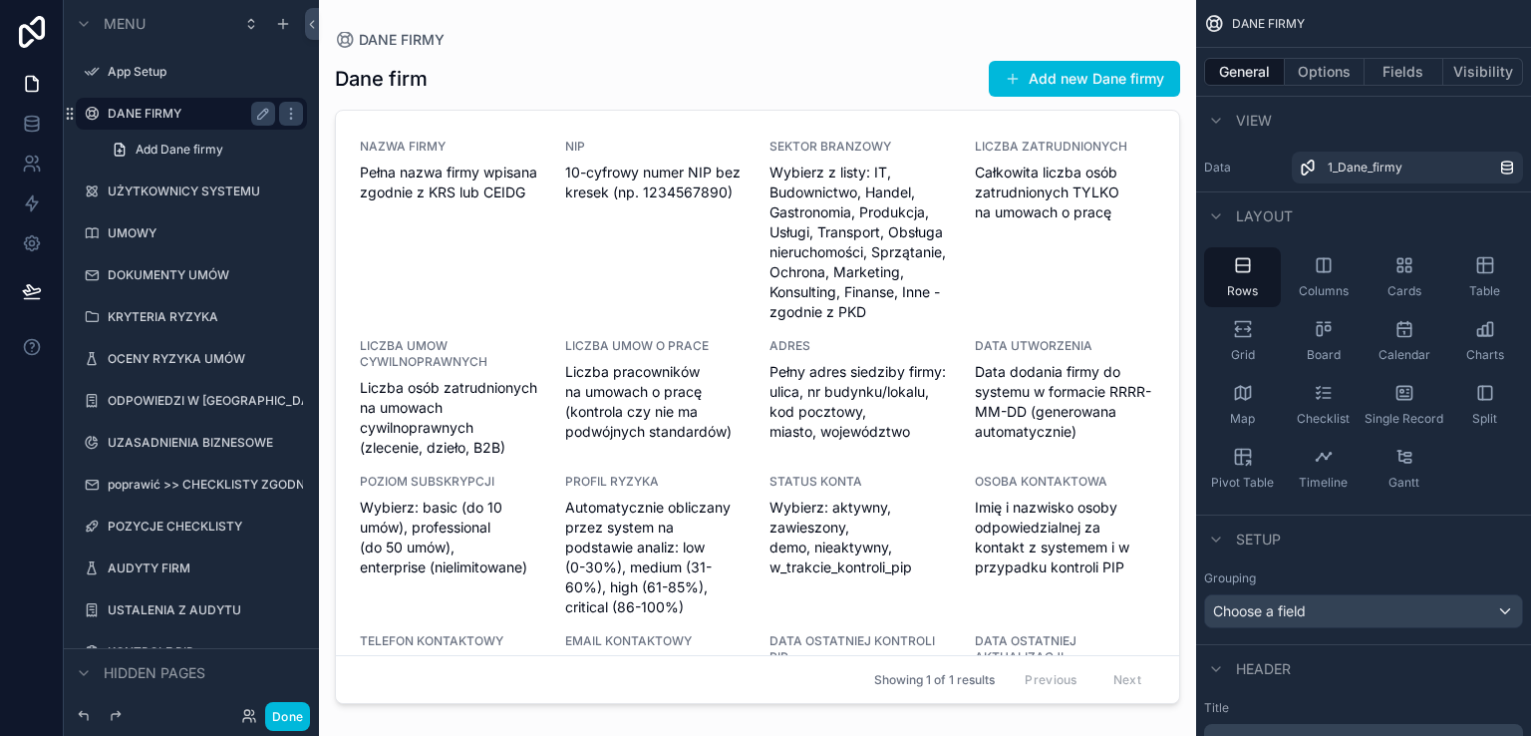
click at [1029, 75] on div "scrollable content" at bounding box center [757, 356] width 877 height 712
click at [1024, 76] on button "Add new Dane firmy" at bounding box center [1084, 79] width 191 height 36
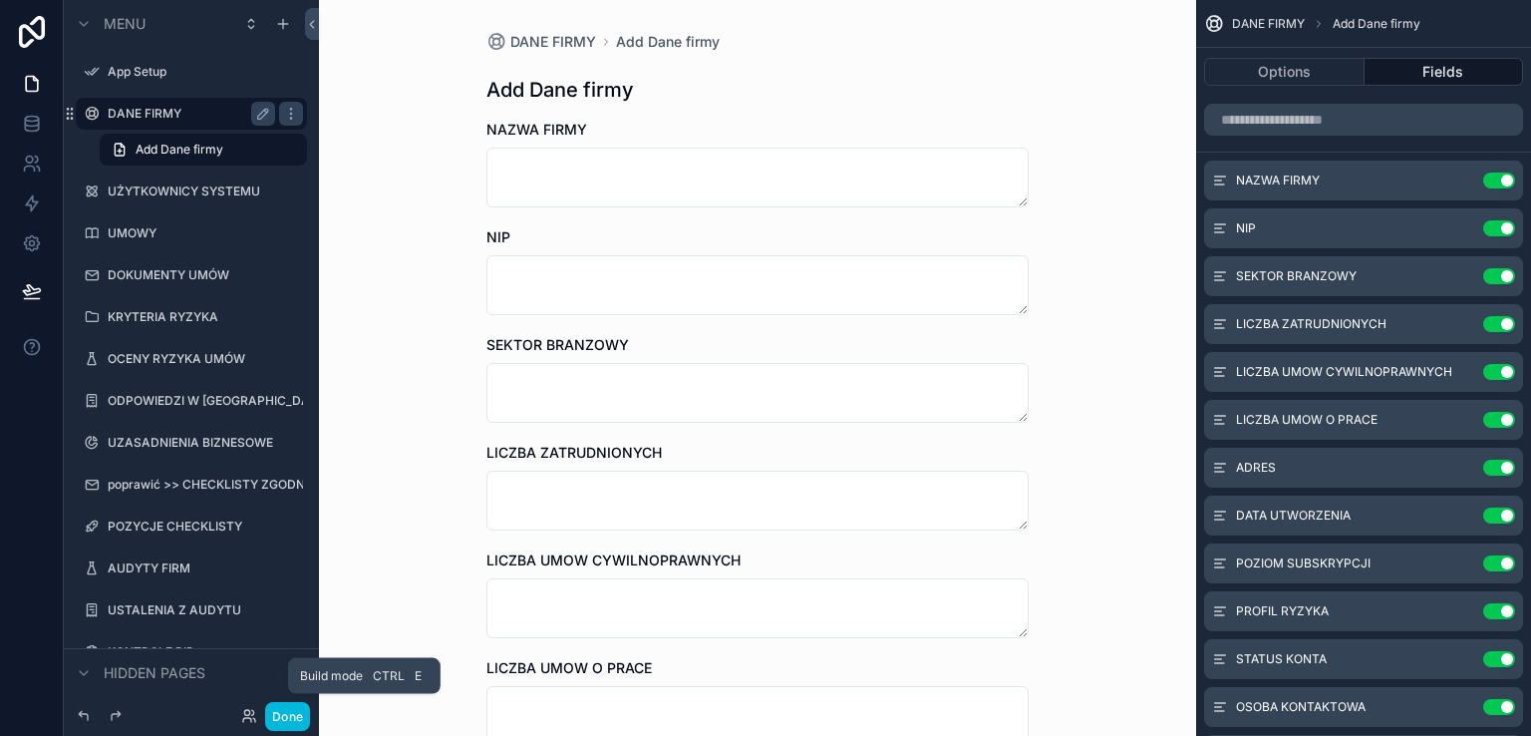
click at [283, 711] on button "Done" at bounding box center [287, 716] width 45 height 29
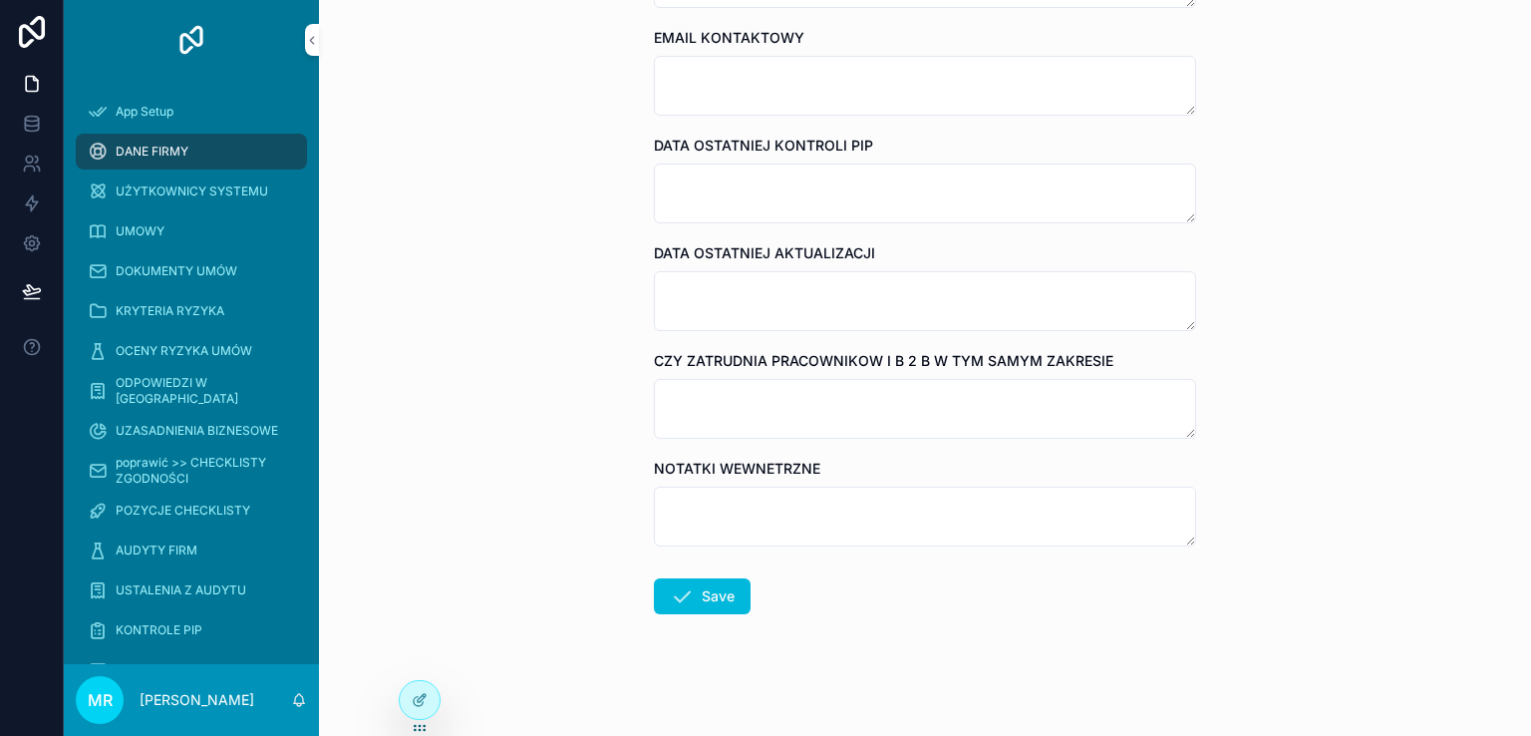
scroll to position [1497, 0]
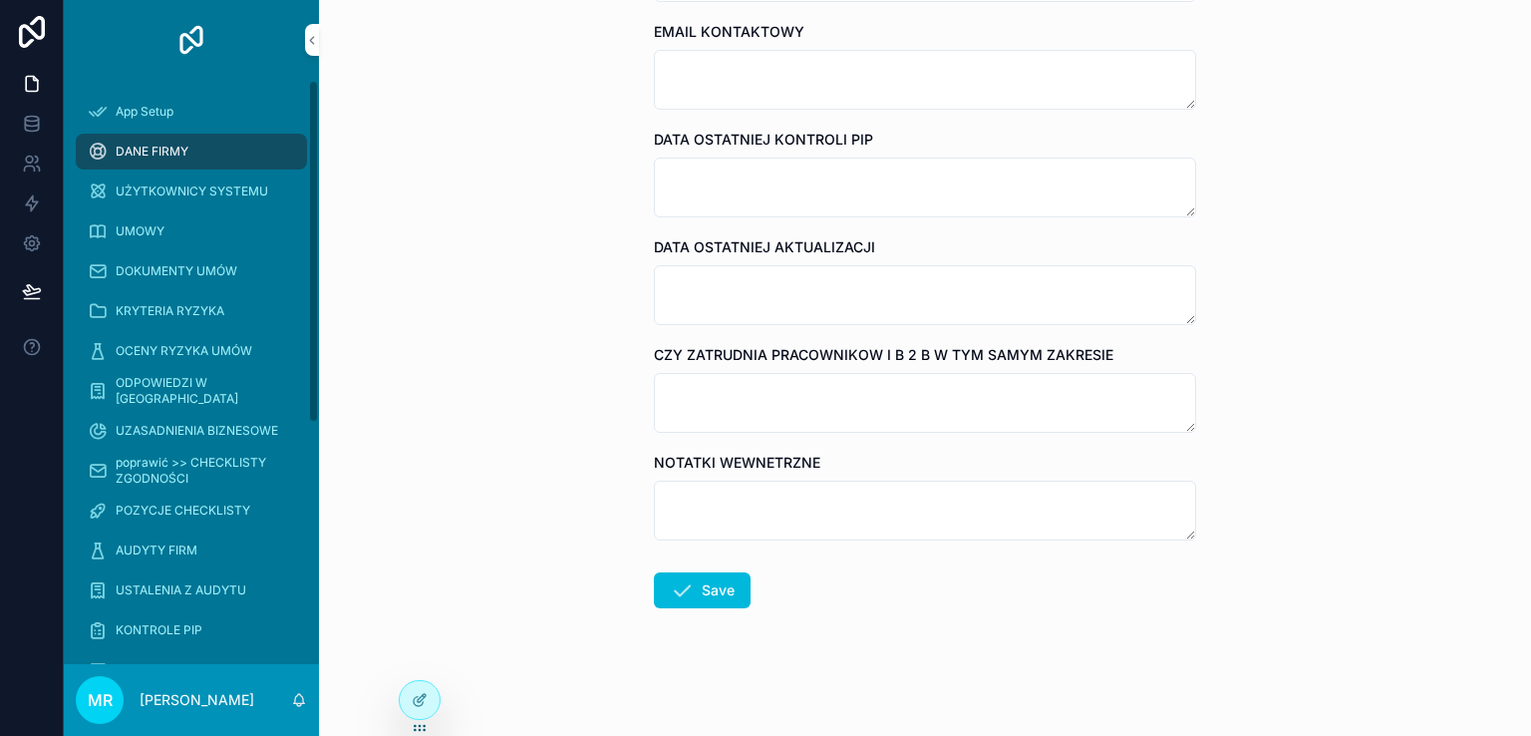
click at [151, 151] on span "DANE FIRMY" at bounding box center [152, 152] width 73 height 16
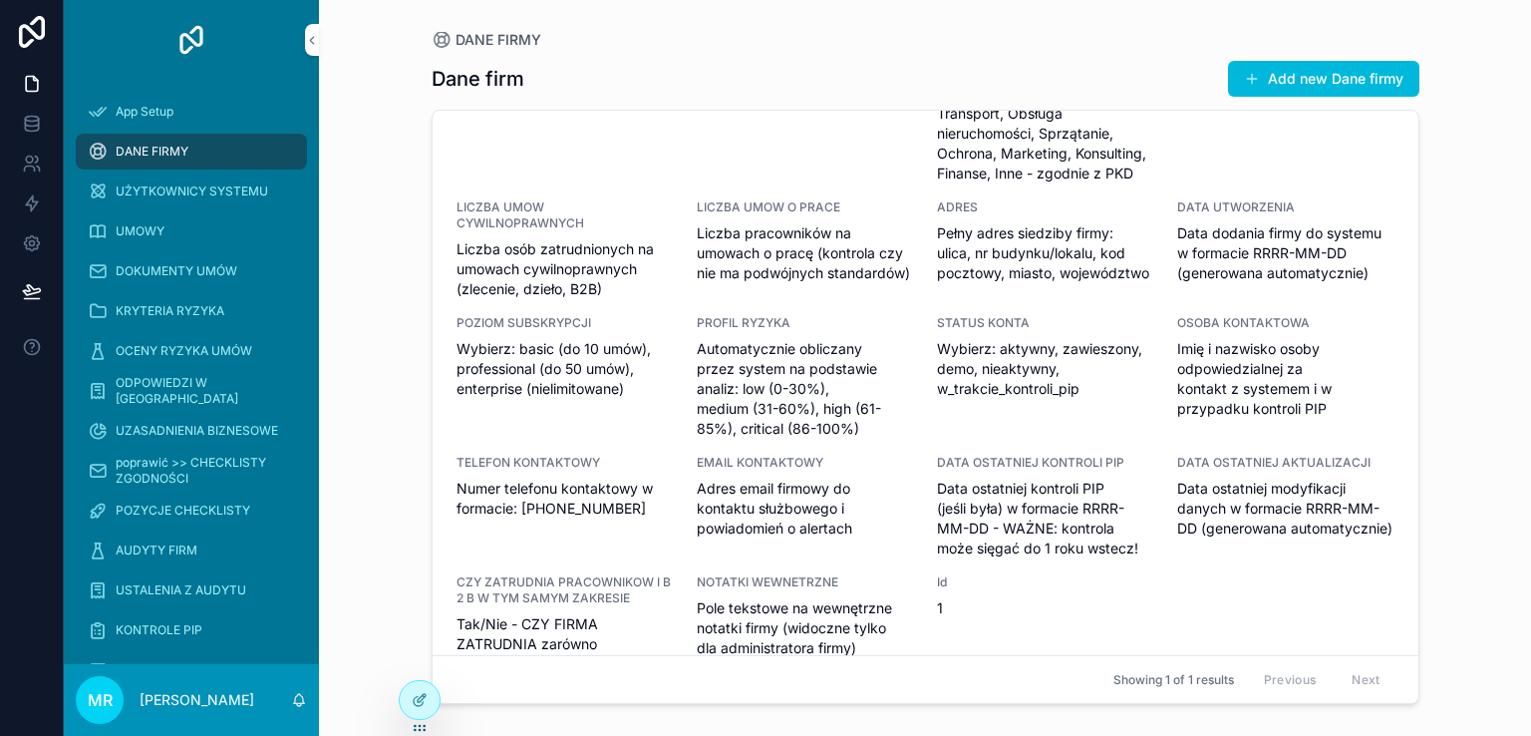
scroll to position [248, 0]
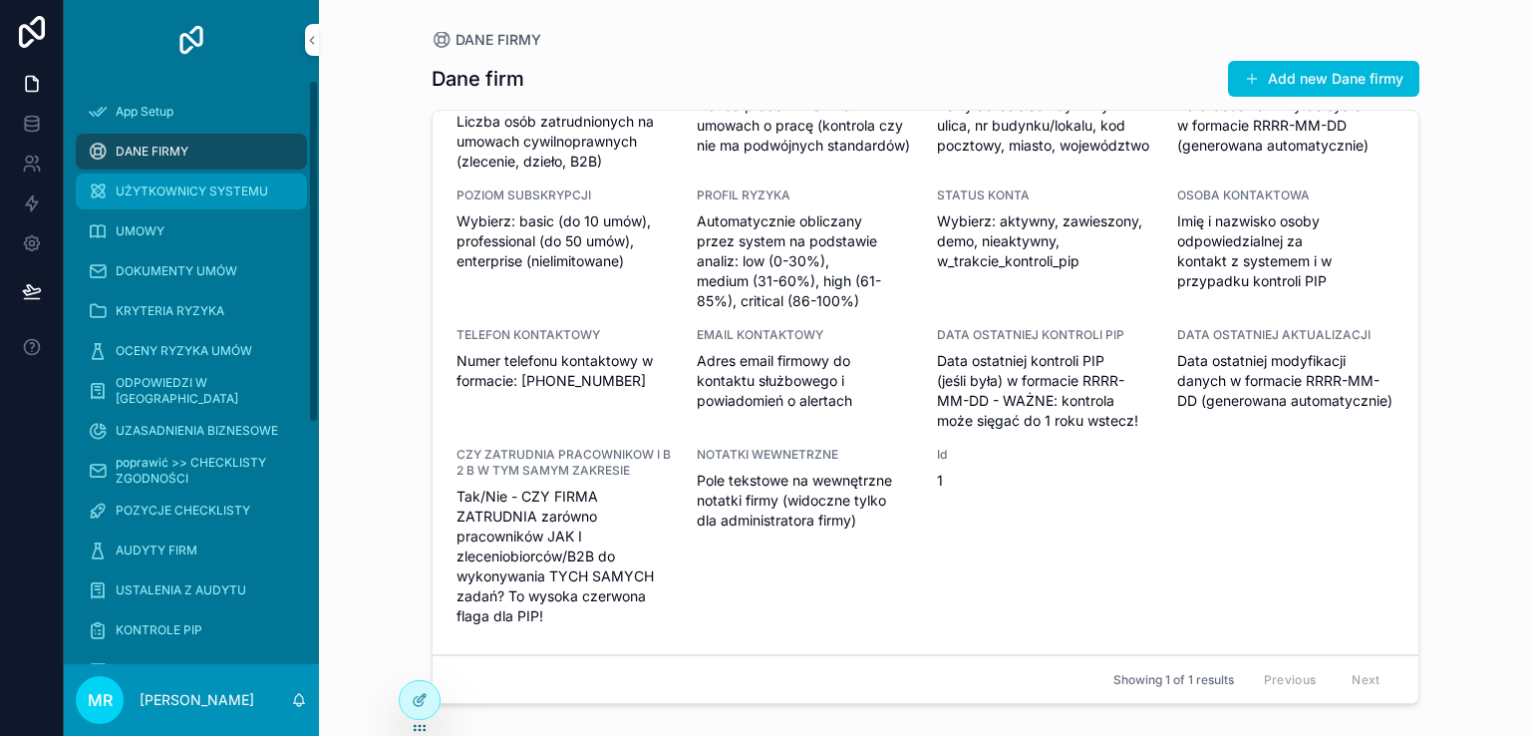
click at [208, 188] on span "UŻYTKOWNICY SYSTEMU" at bounding box center [192, 191] width 152 height 16
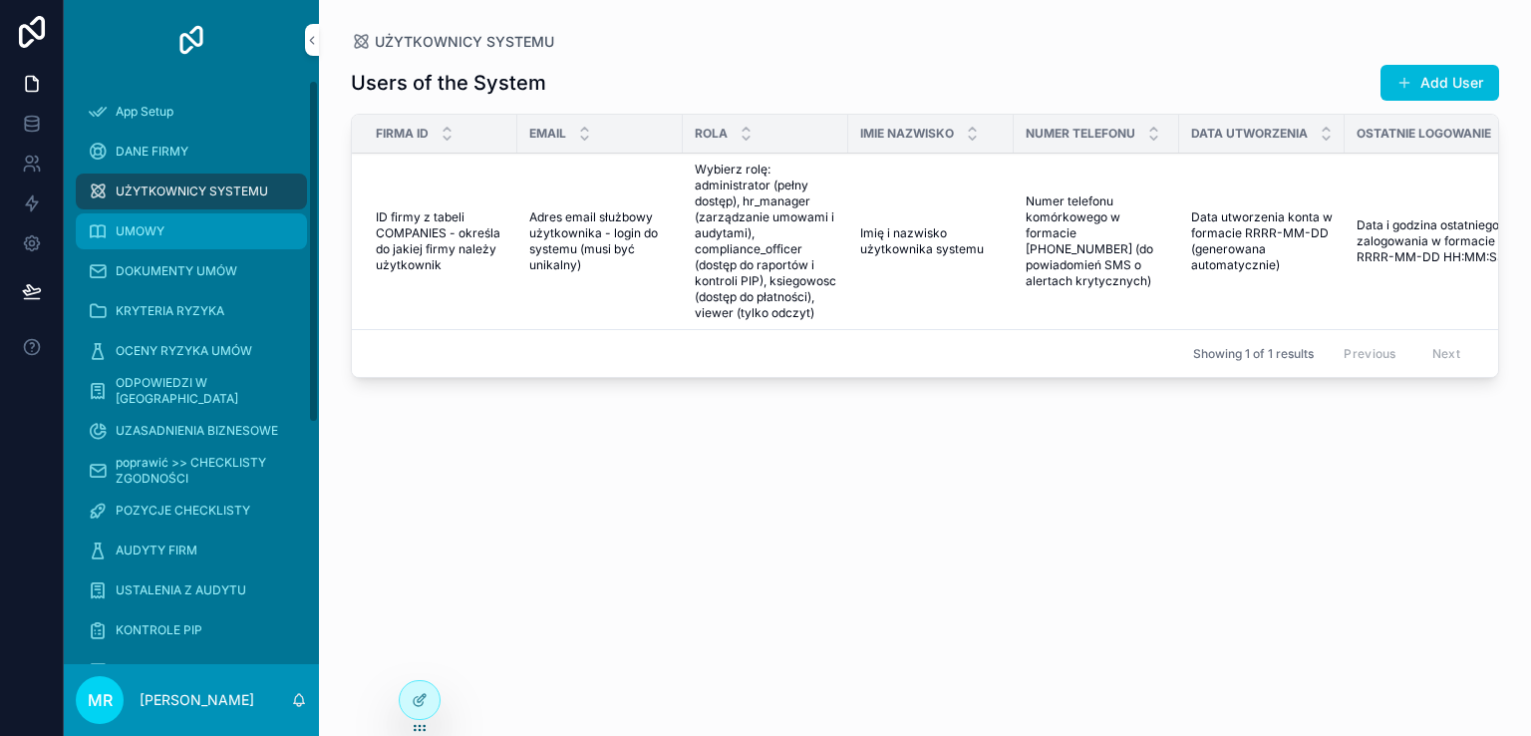
click at [175, 232] on div "UMOWY" at bounding box center [191, 231] width 207 height 32
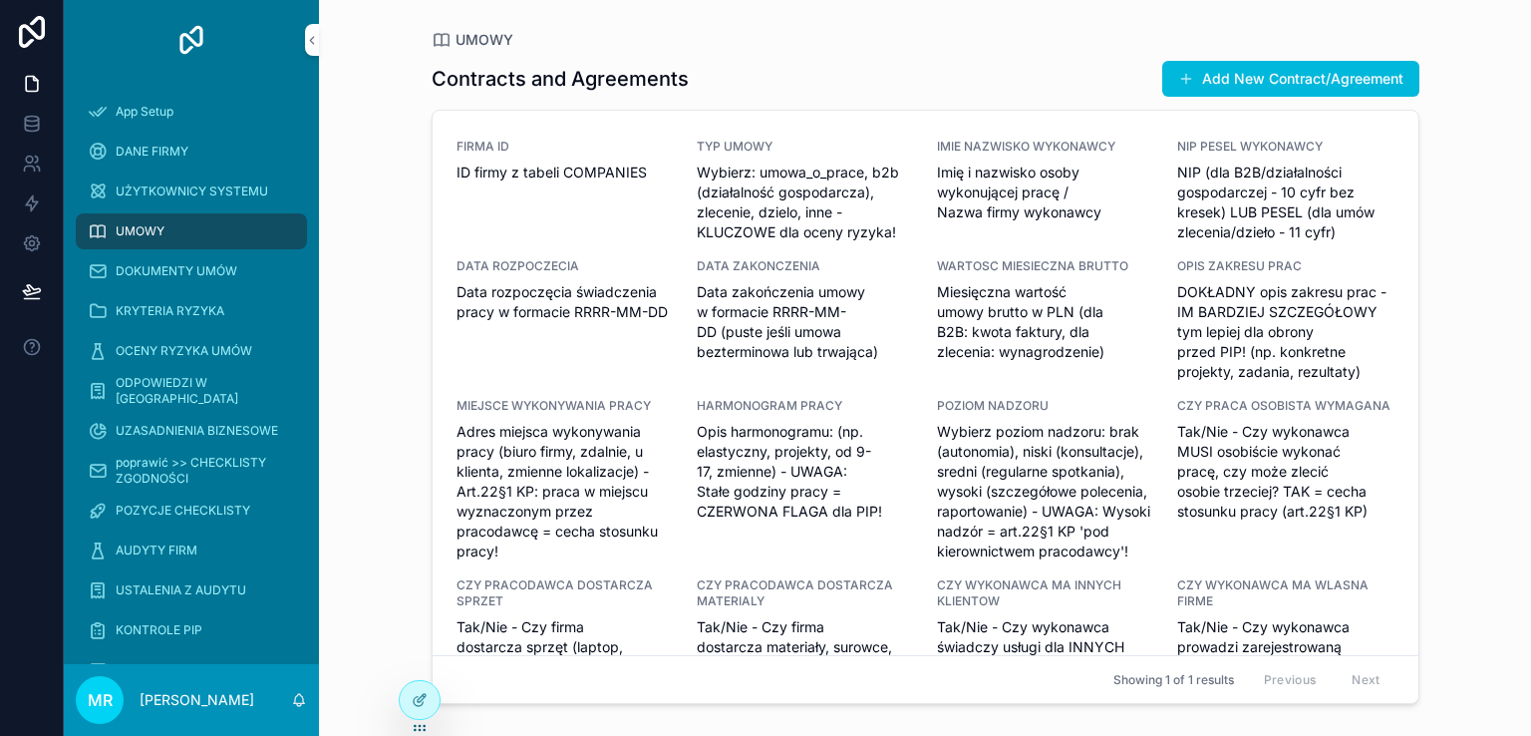
click at [1199, 317] on span "DOKŁADNY opis zakresu prac - IM BARDZIEJ SZCZEGÓŁOWY tym lepiej dla obrony prze…" at bounding box center [1285, 332] width 216 height 100
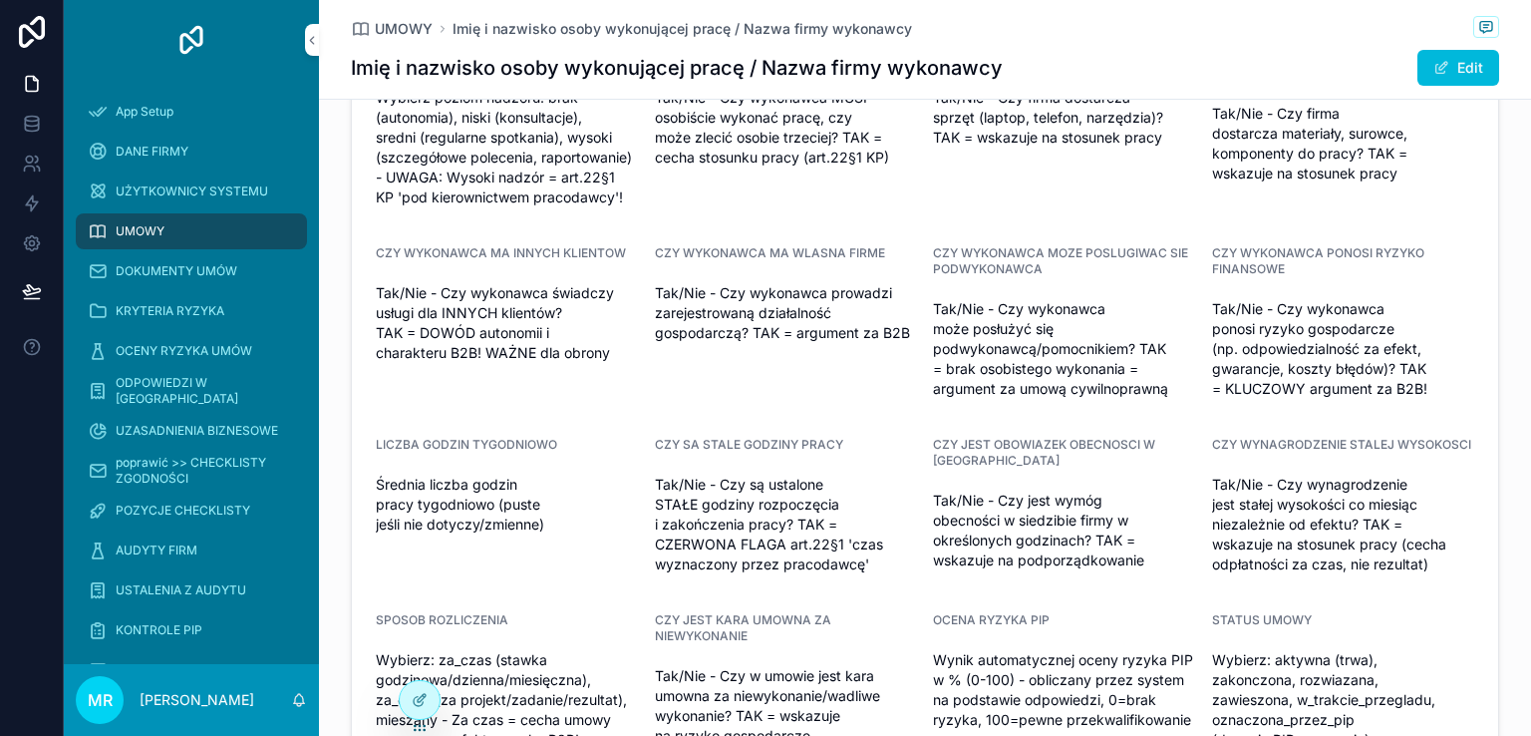
scroll to position [598, 0]
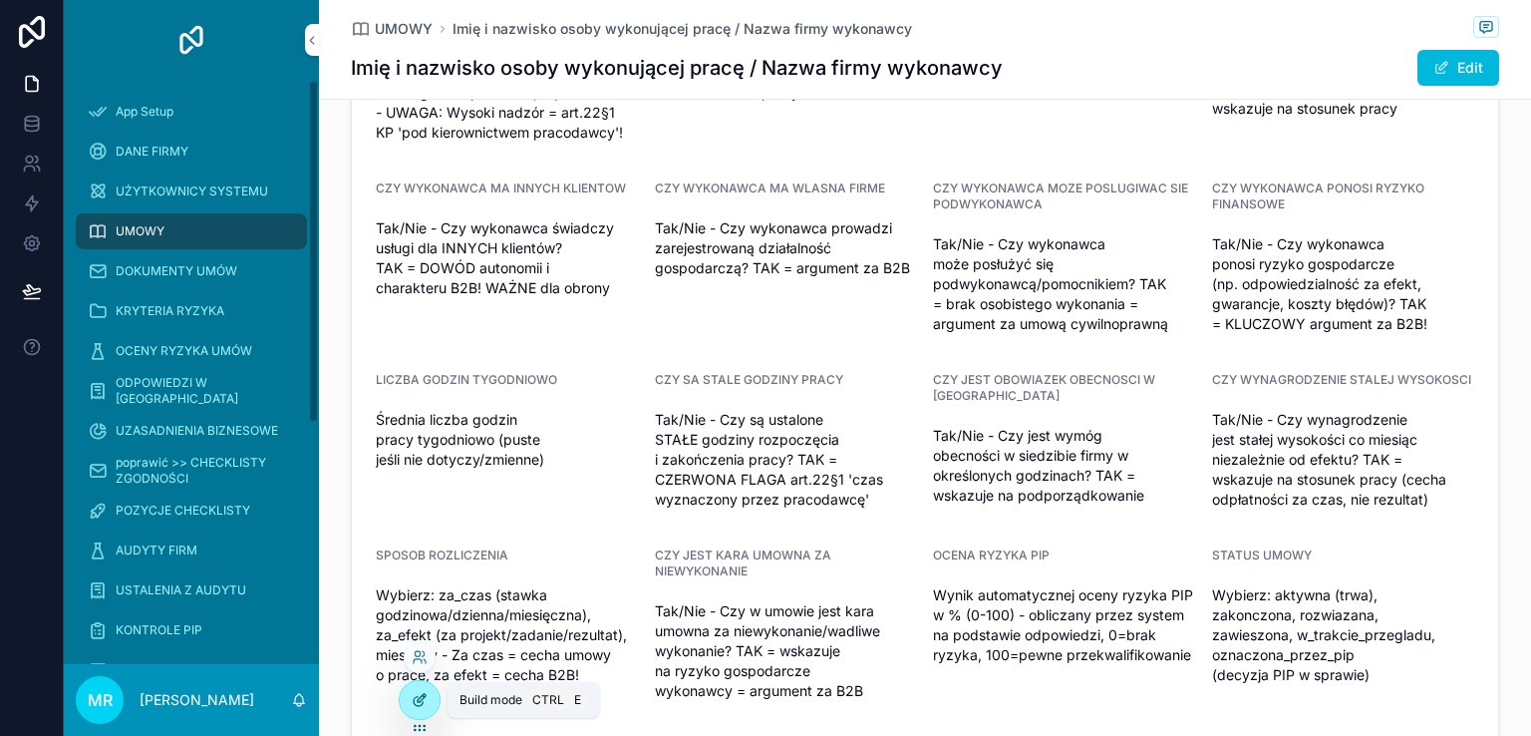
click at [404, 697] on div at bounding box center [420, 700] width 40 height 38
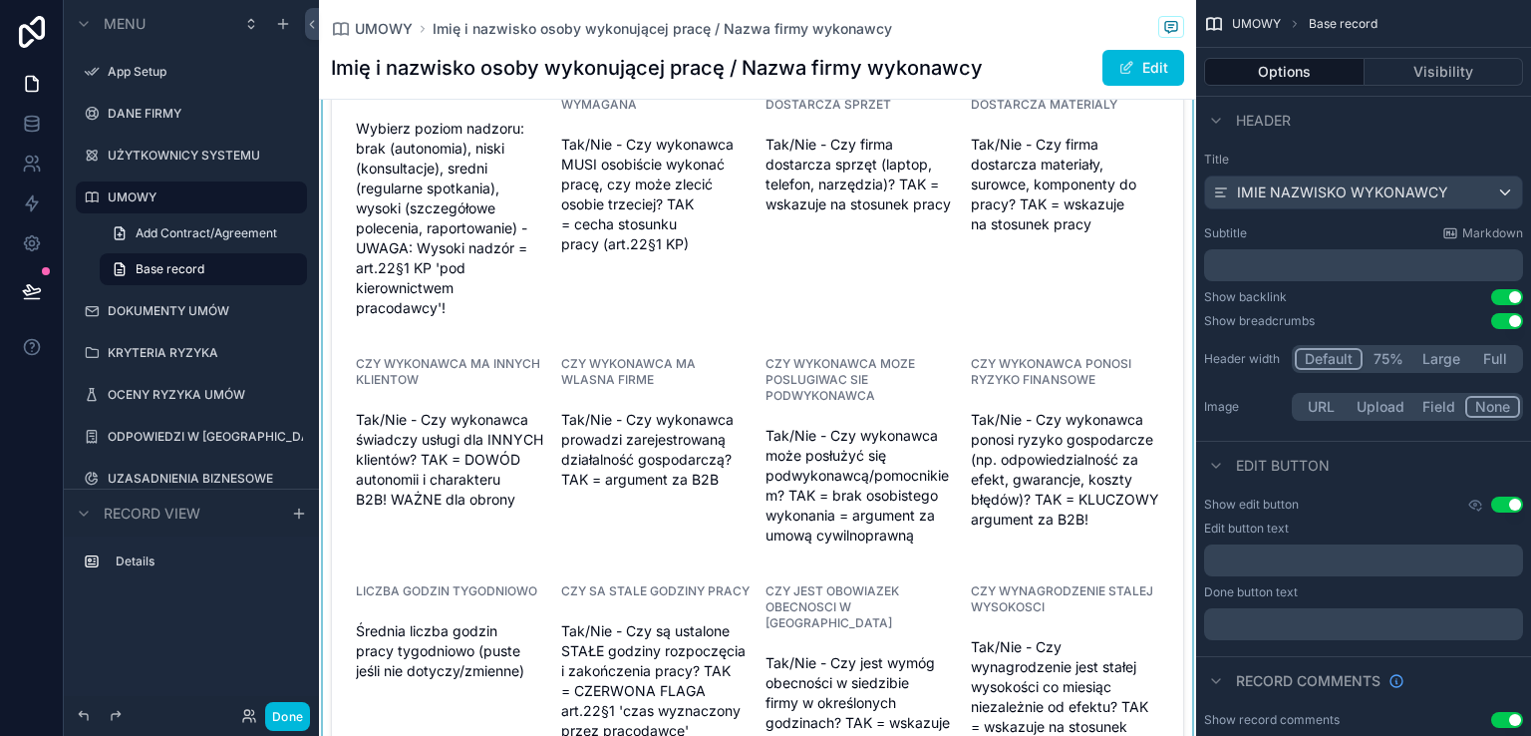
click at [415, 446] on div "scrollable content" at bounding box center [757, 364] width 877 height 1676
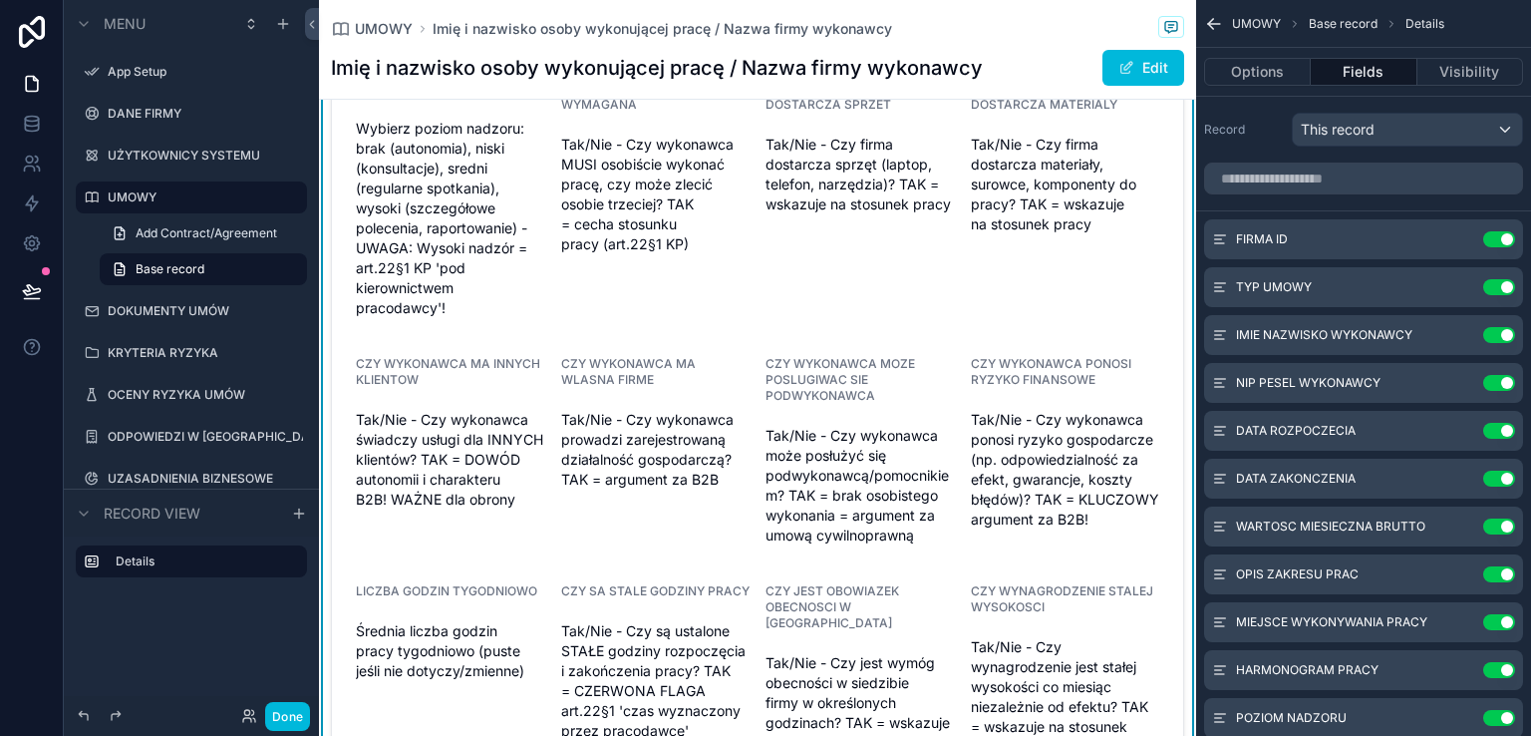
click at [415, 448] on span "Tak/Nie - Czy wykonawca świadczy usługi dla INNYCH klientów? TAK = DOWÓD autono…" at bounding box center [450, 460] width 189 height 100
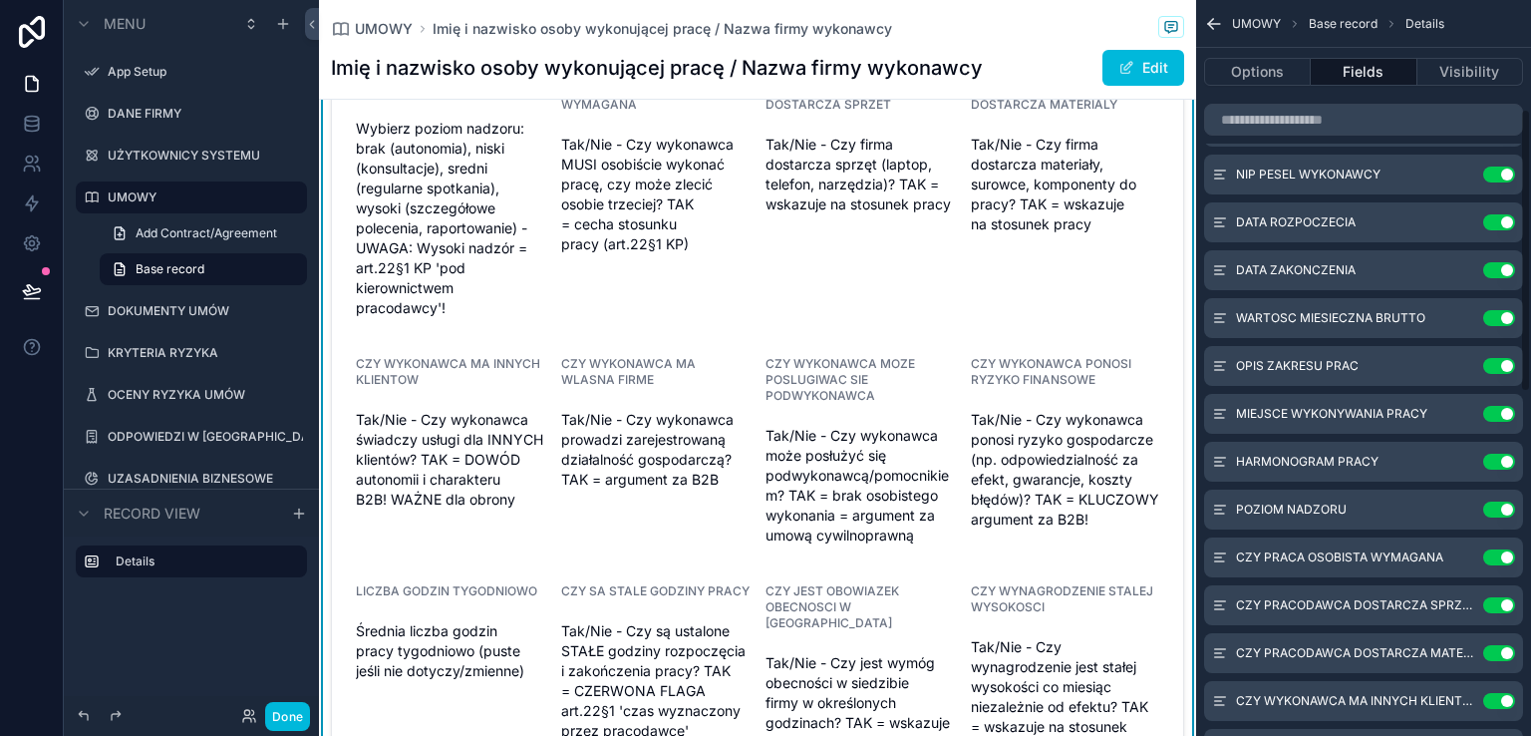
scroll to position [399, 0]
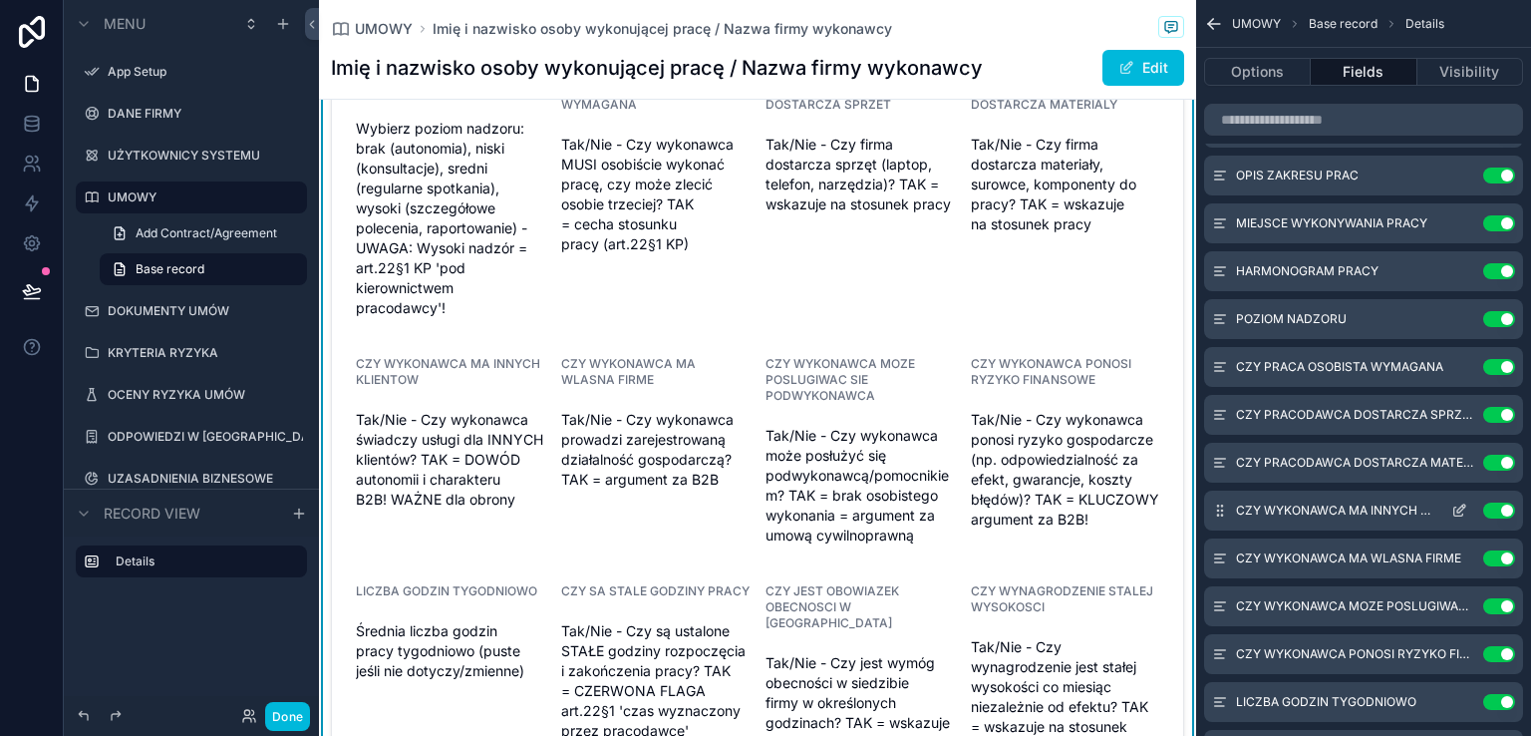
click at [1462, 507] on icon "scrollable content" at bounding box center [1459, 510] width 16 height 16
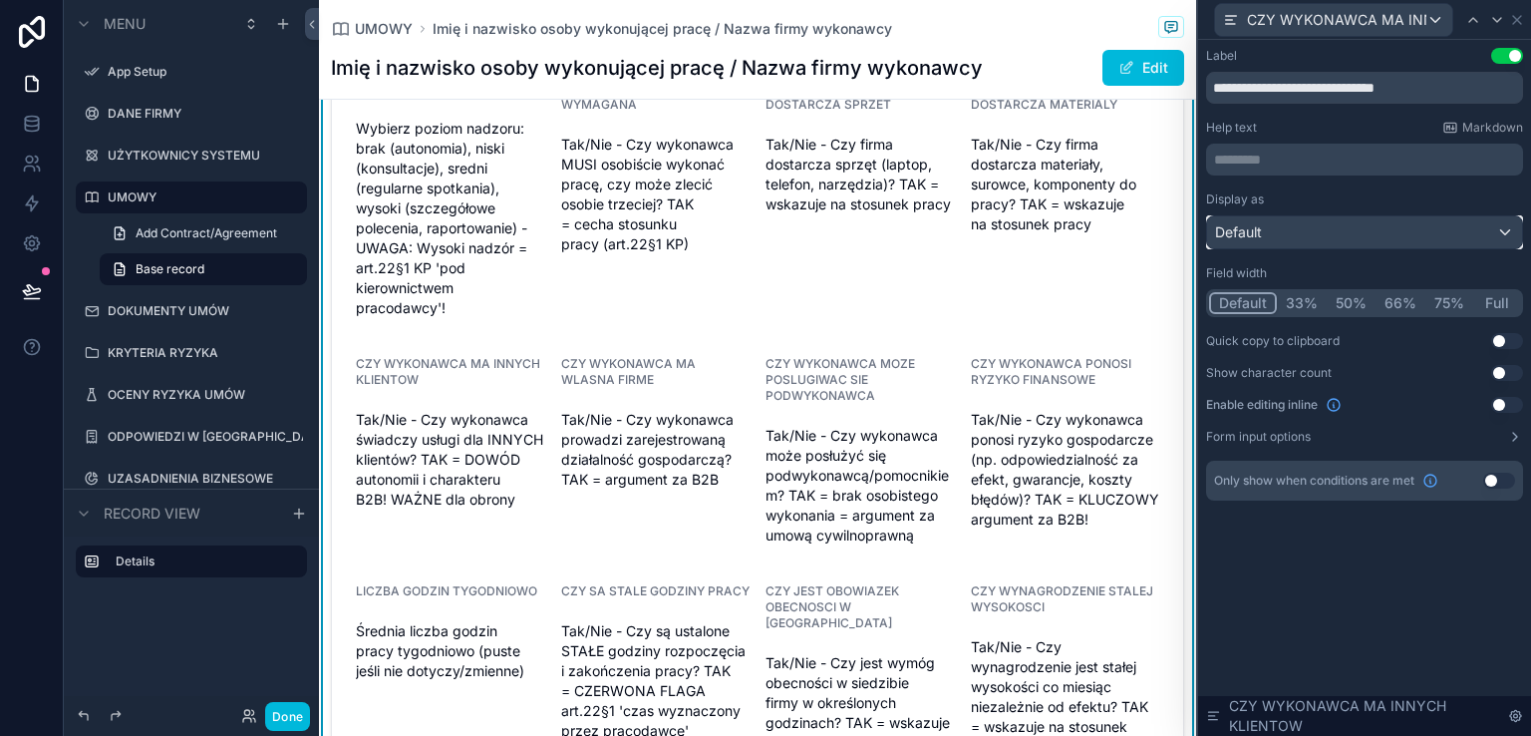
click at [1425, 227] on div "Default" at bounding box center [1364, 232] width 315 height 32
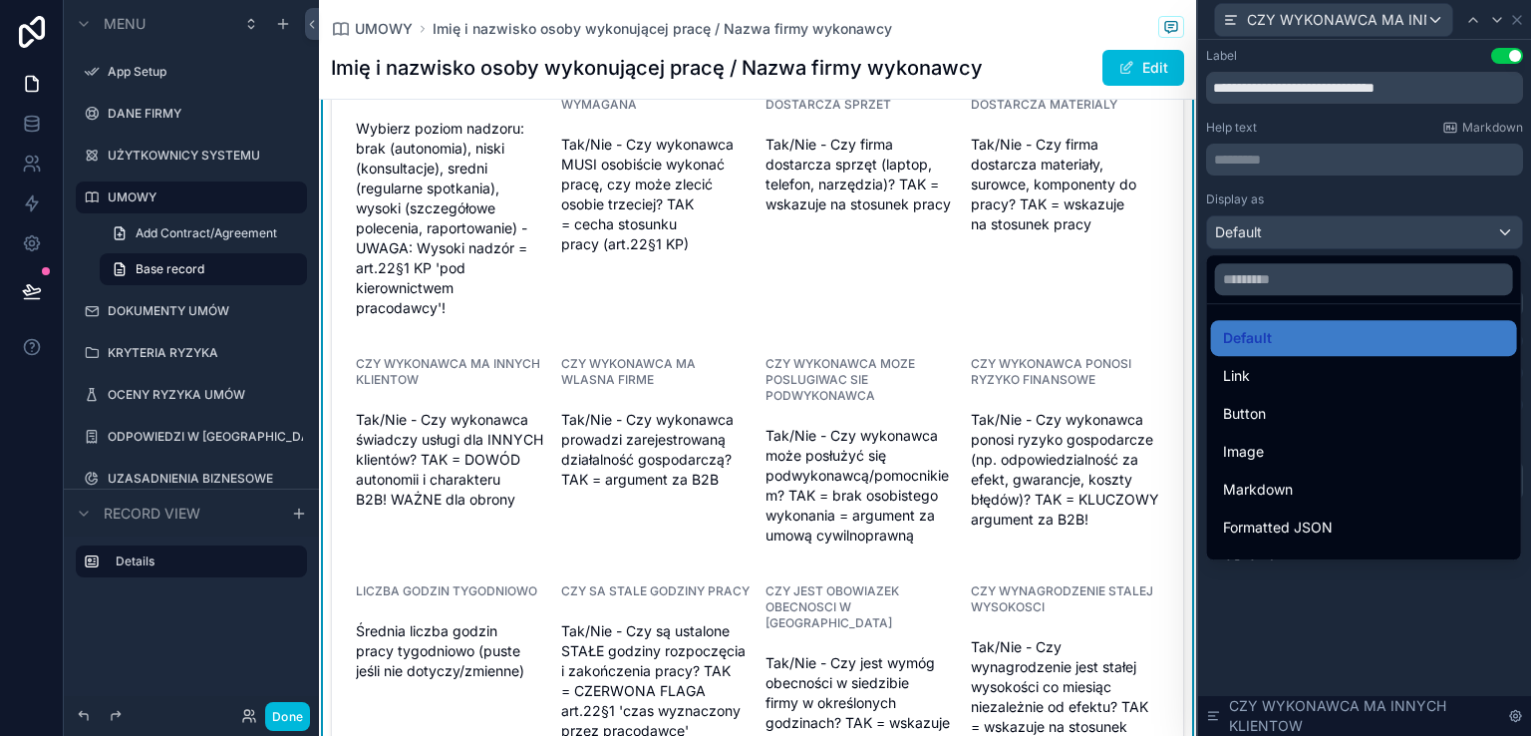
click at [1425, 227] on div at bounding box center [1364, 368] width 333 height 736
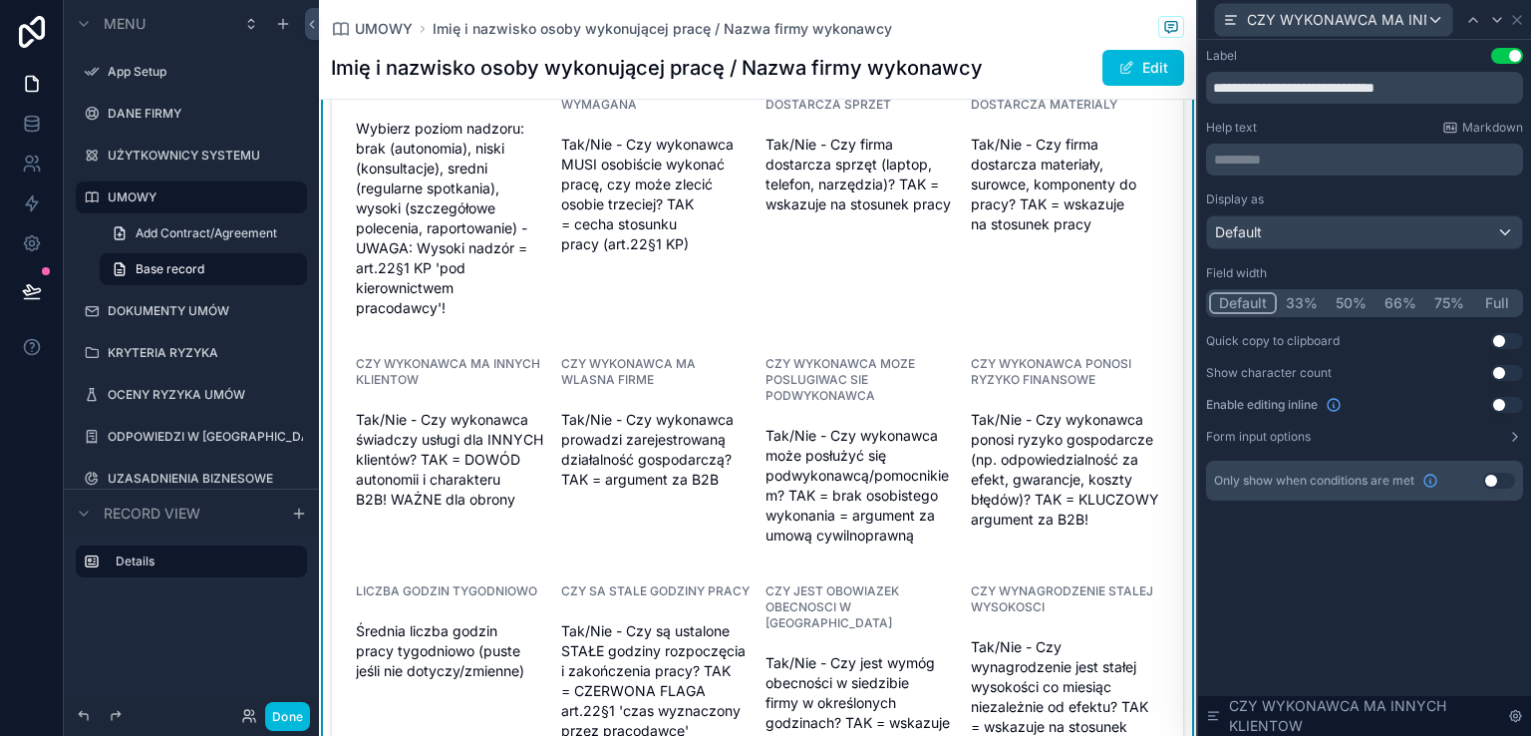
scroll to position [698, 0]
click at [1514, 18] on icon at bounding box center [1517, 20] width 16 height 16
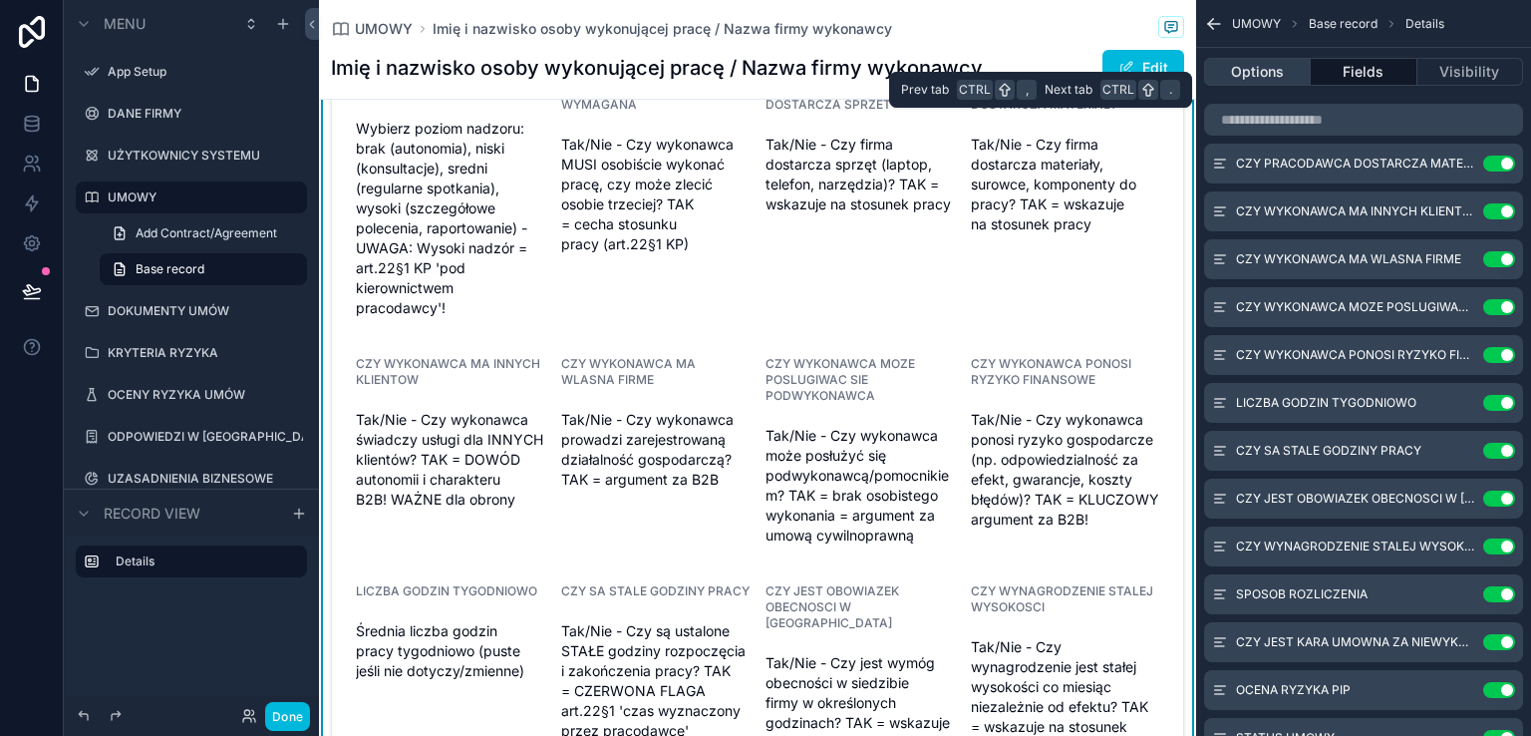
click at [1261, 76] on button "Options" at bounding box center [1257, 72] width 107 height 28
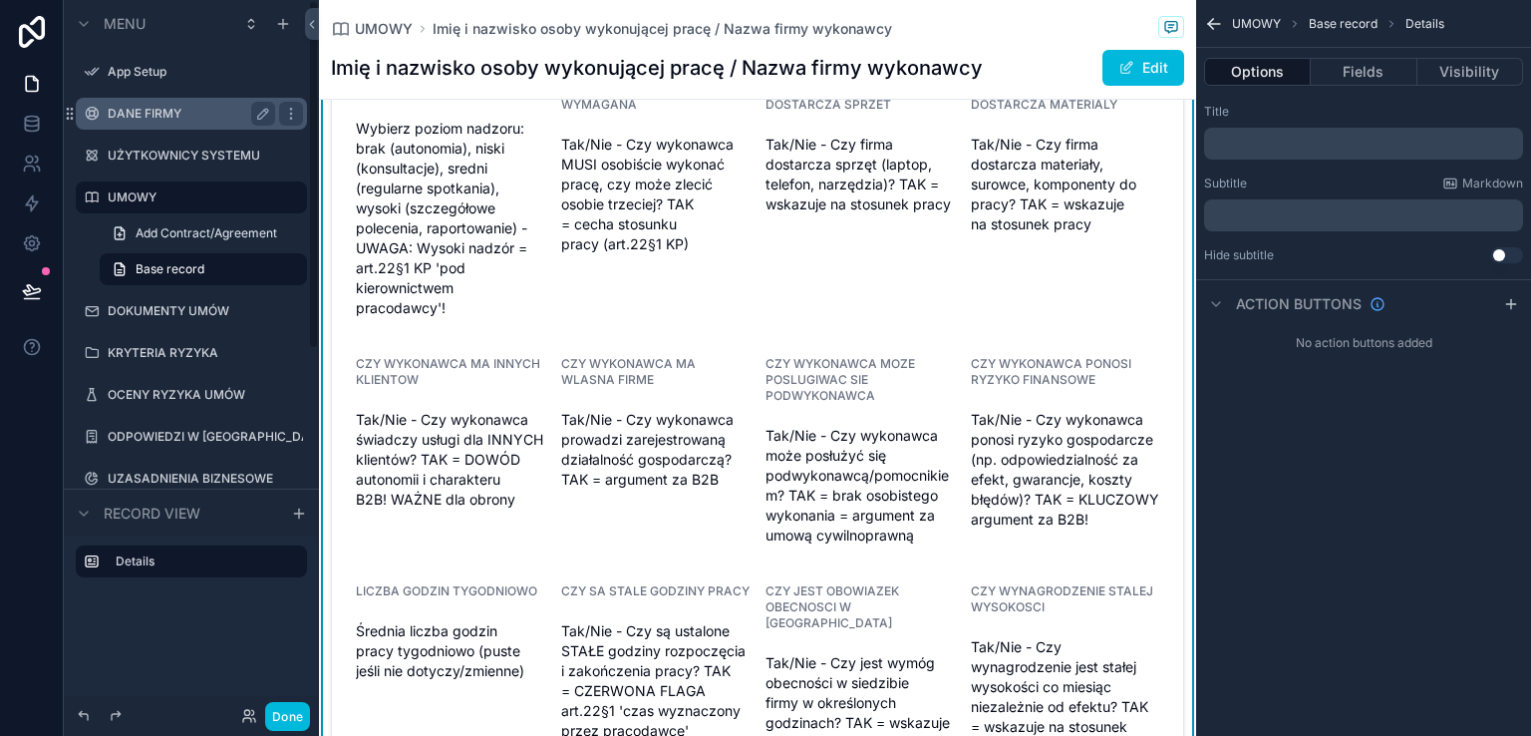
click at [130, 109] on label "DANE FIRMY" at bounding box center [187, 114] width 159 height 16
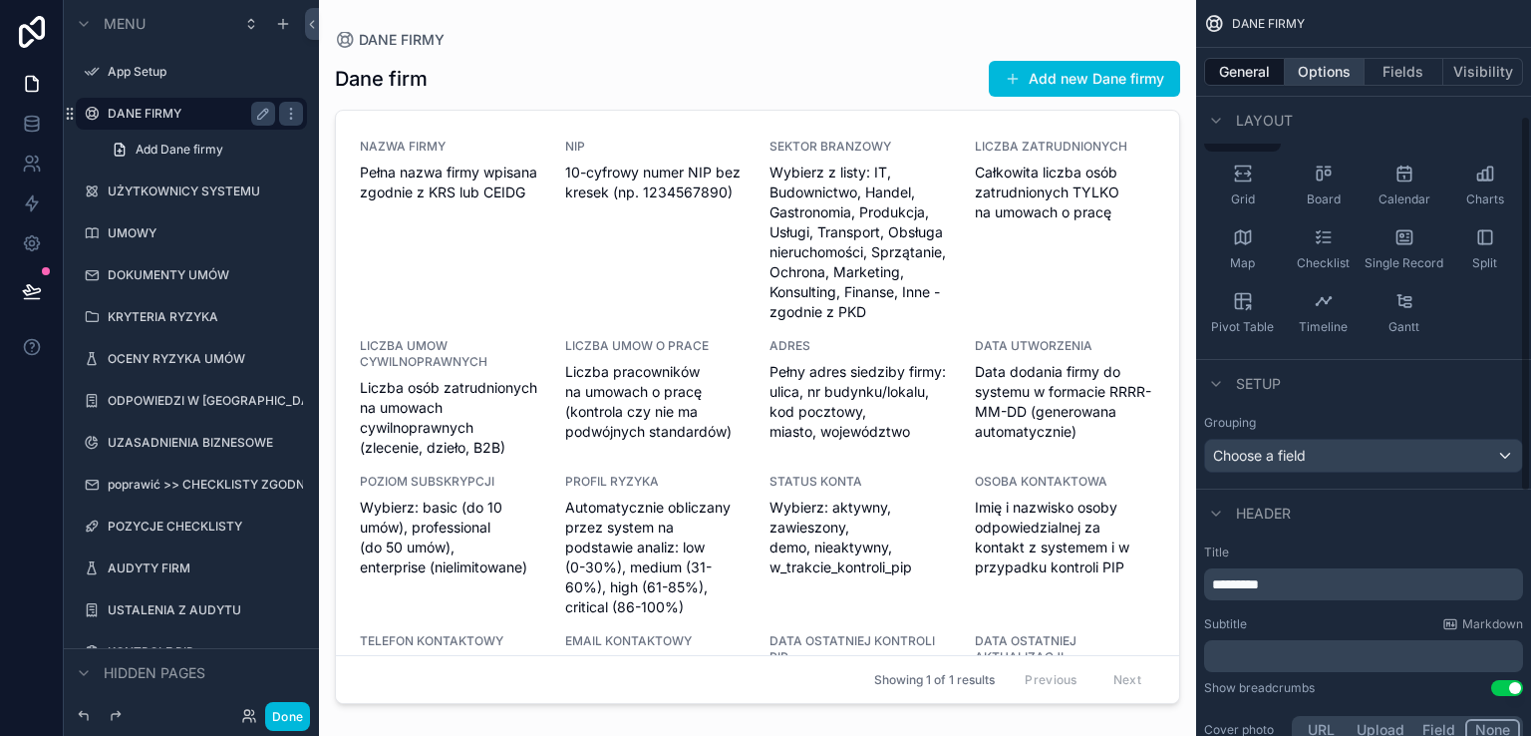
scroll to position [3, 0]
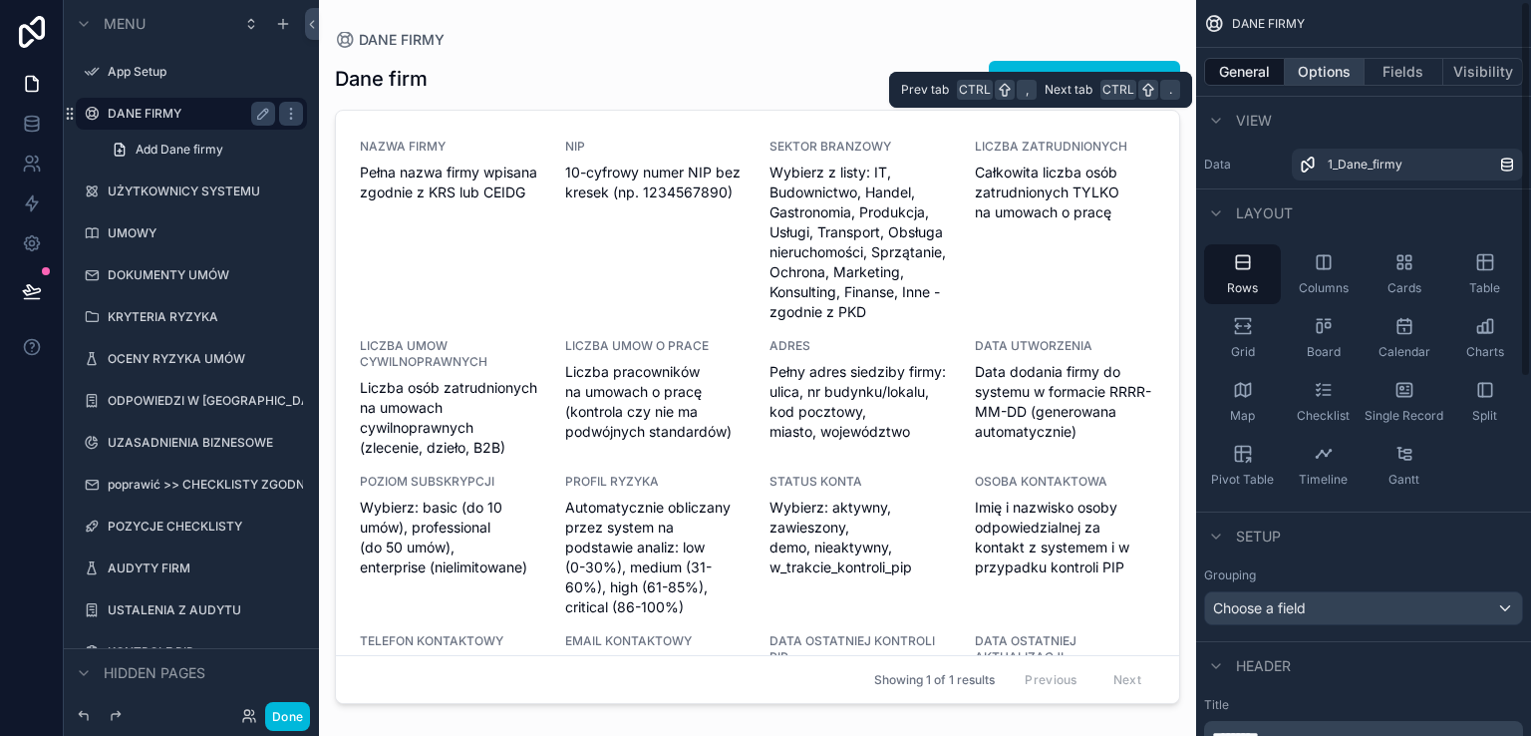
click at [1326, 77] on button "Options" at bounding box center [1325, 72] width 80 height 28
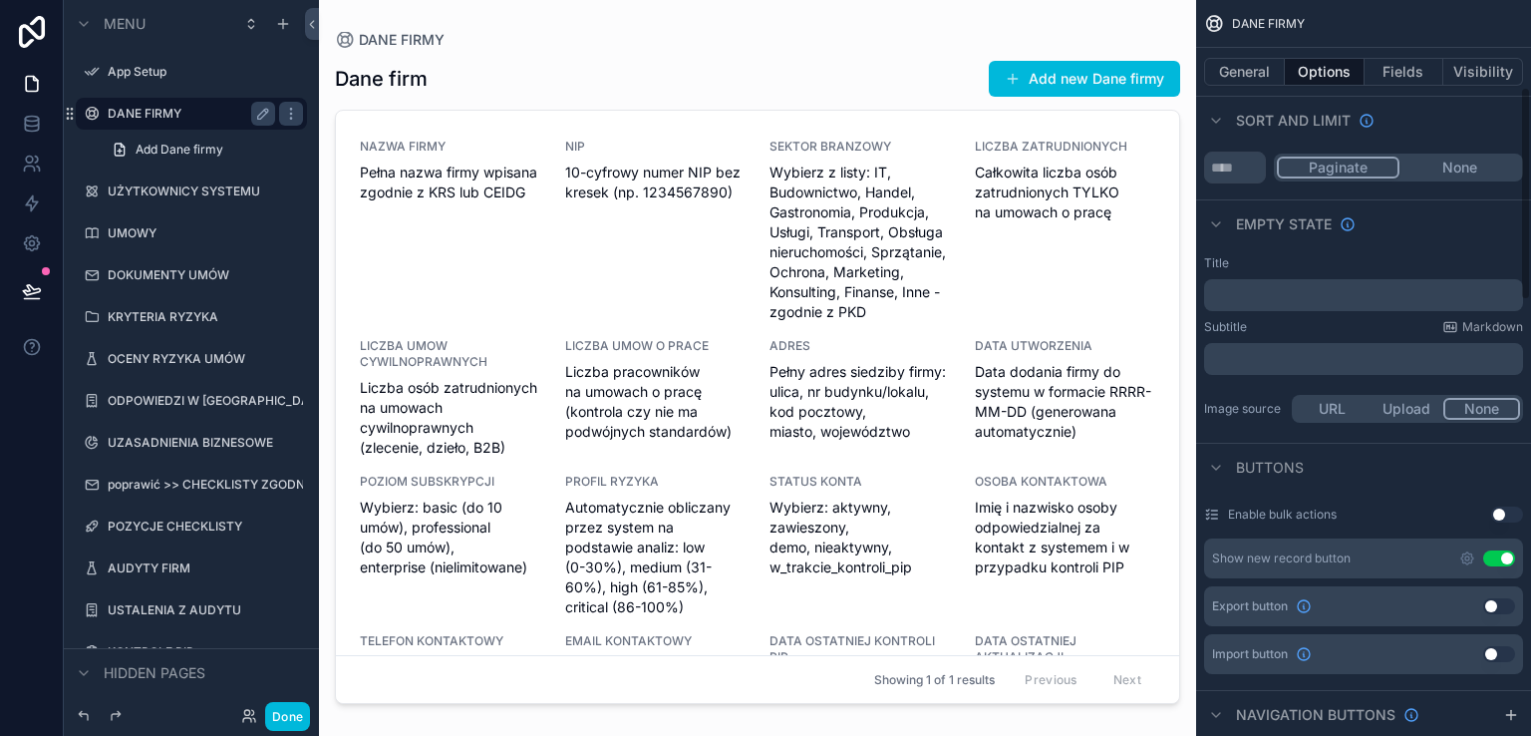
scroll to position [302, 0]
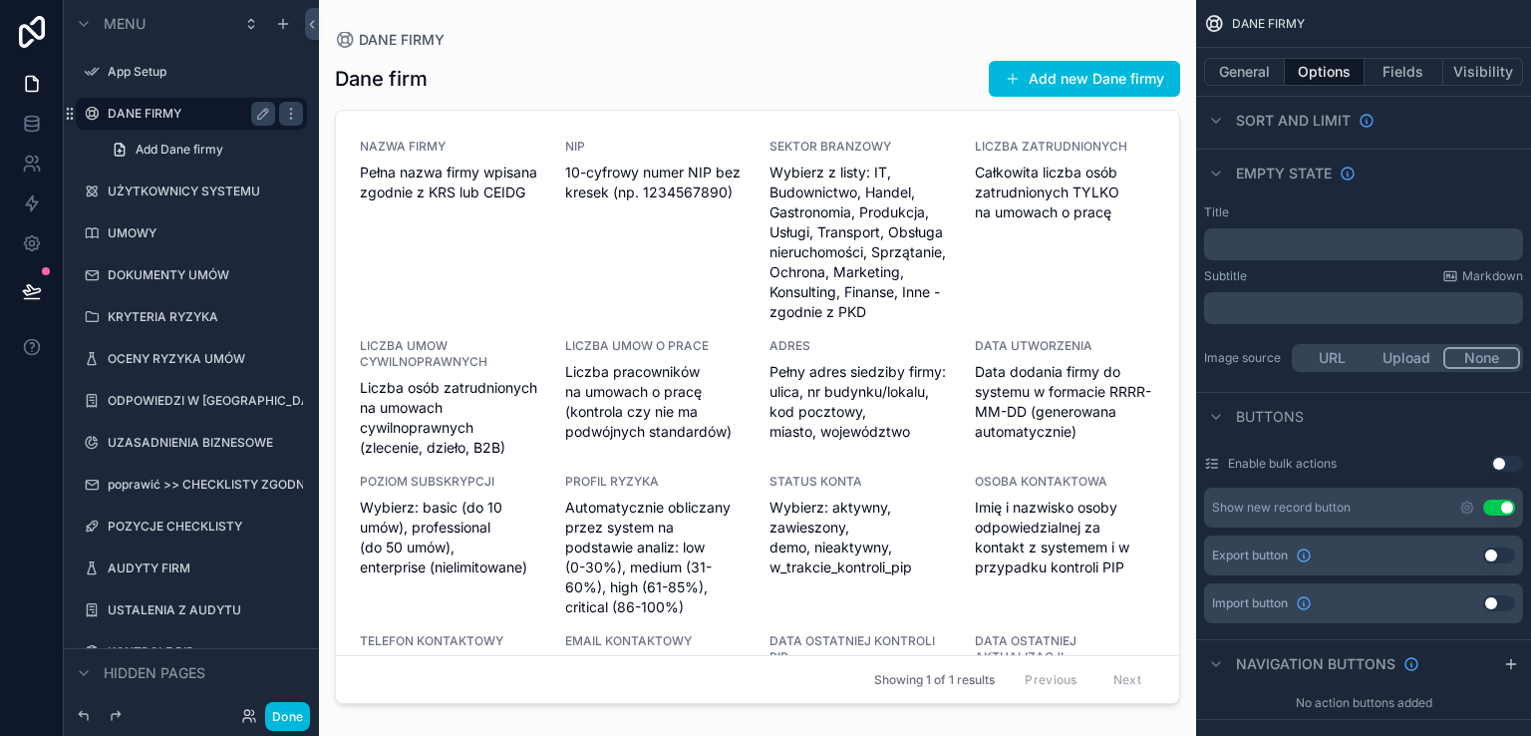
click at [1510, 551] on button "Use setting" at bounding box center [1499, 555] width 32 height 16
click at [1504, 604] on button "Use setting" at bounding box center [1499, 603] width 32 height 16
click at [158, 196] on label "UŻYTKOWNICY SYSTEMU" at bounding box center [187, 191] width 159 height 16
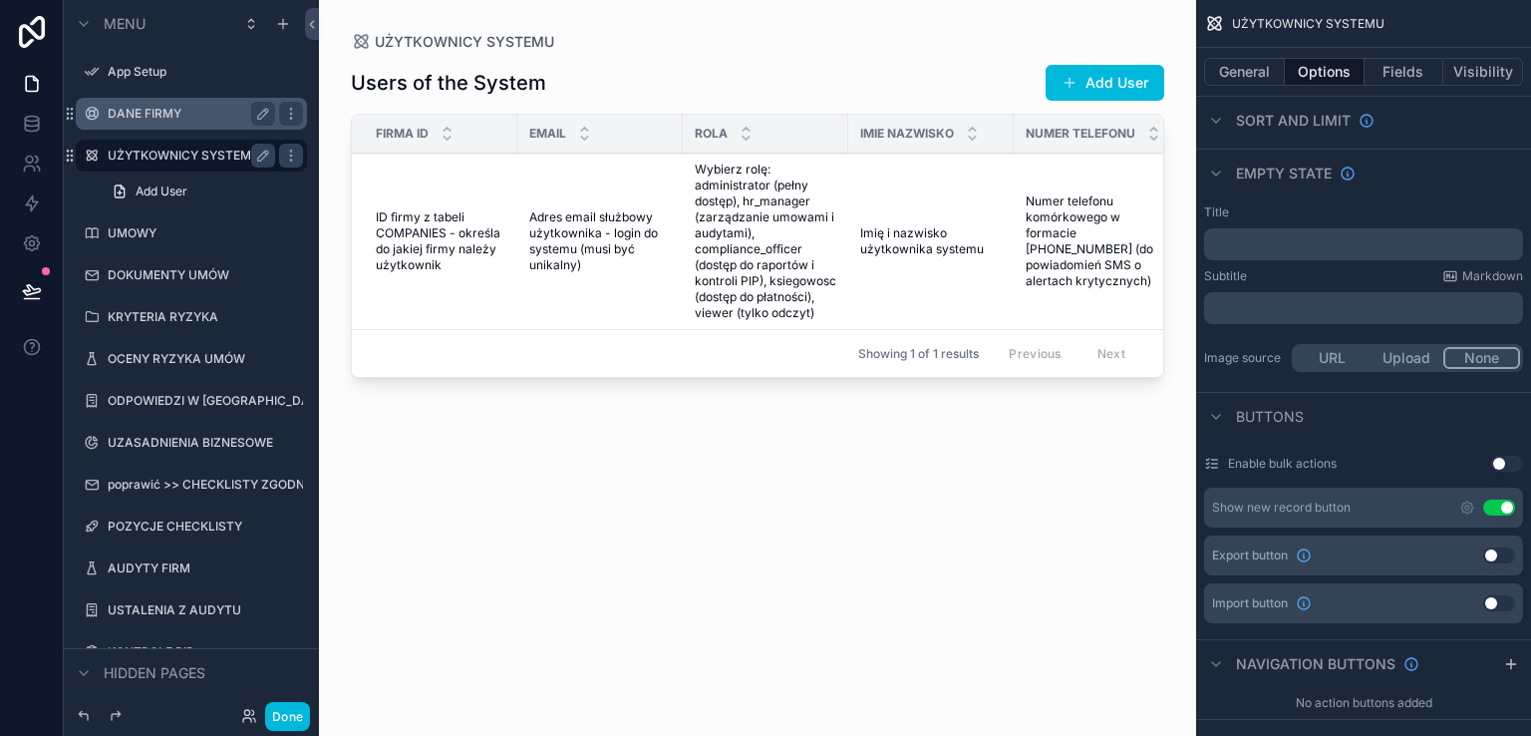
drag, startPoint x: 1503, startPoint y: 554, endPoint x: 1508, endPoint y: 584, distance: 30.3
click at [1504, 554] on button "Use setting" at bounding box center [1499, 555] width 32 height 16
click at [1504, 607] on button "Use setting" at bounding box center [1499, 603] width 32 height 16
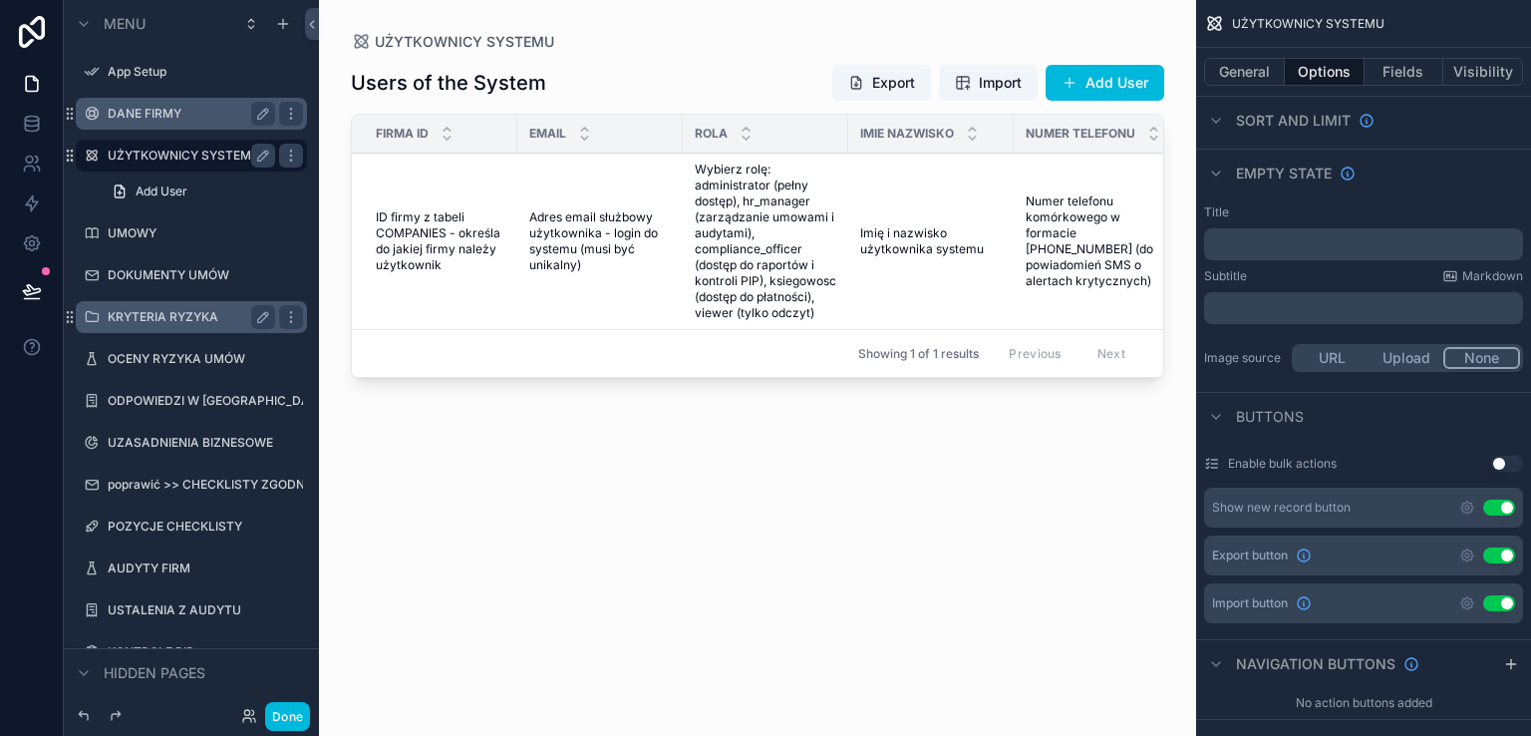
click at [143, 321] on label "KRYTERIA RYZYKA" at bounding box center [187, 317] width 159 height 16
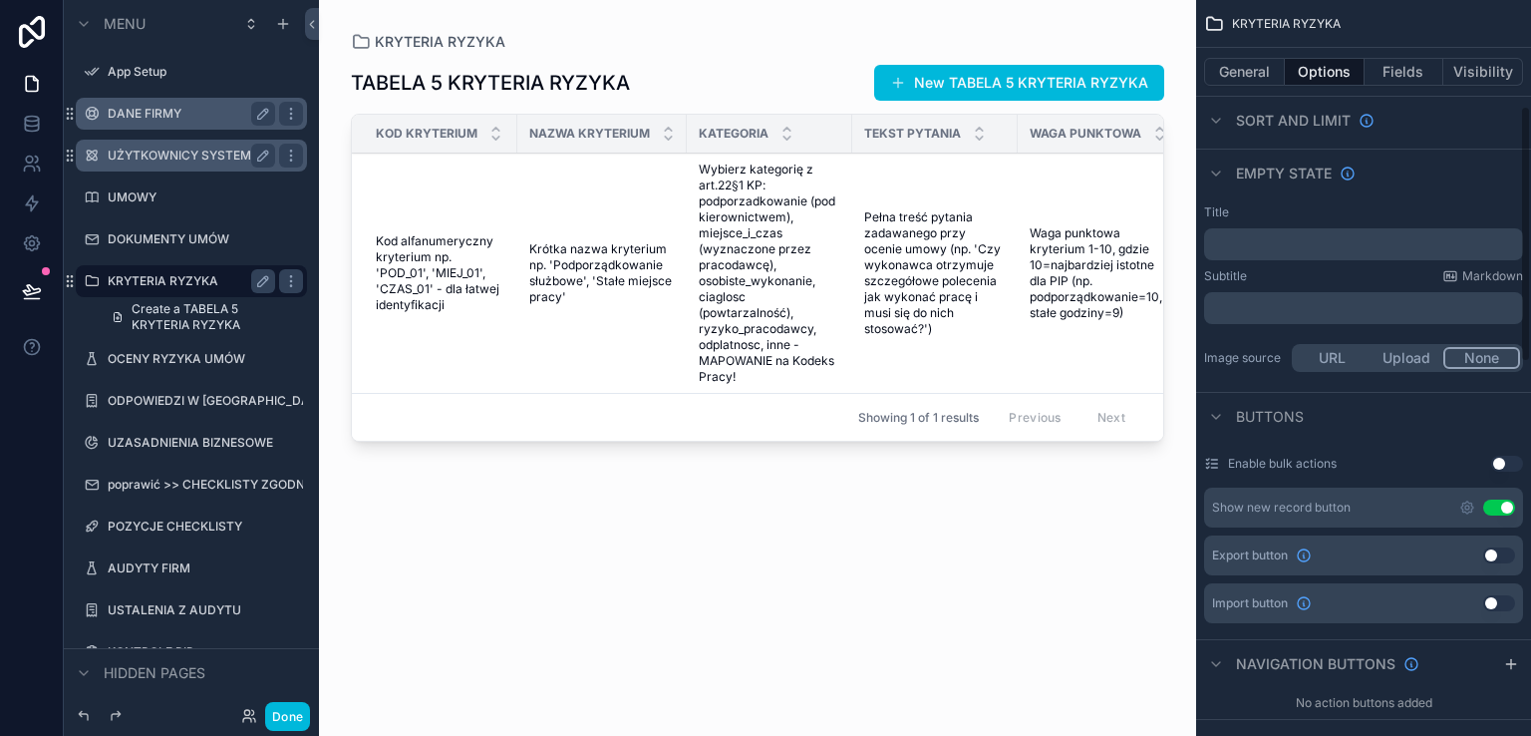
click at [1506, 556] on button "Use setting" at bounding box center [1499, 555] width 32 height 16
click at [1508, 601] on button "Use setting" at bounding box center [1499, 603] width 32 height 16
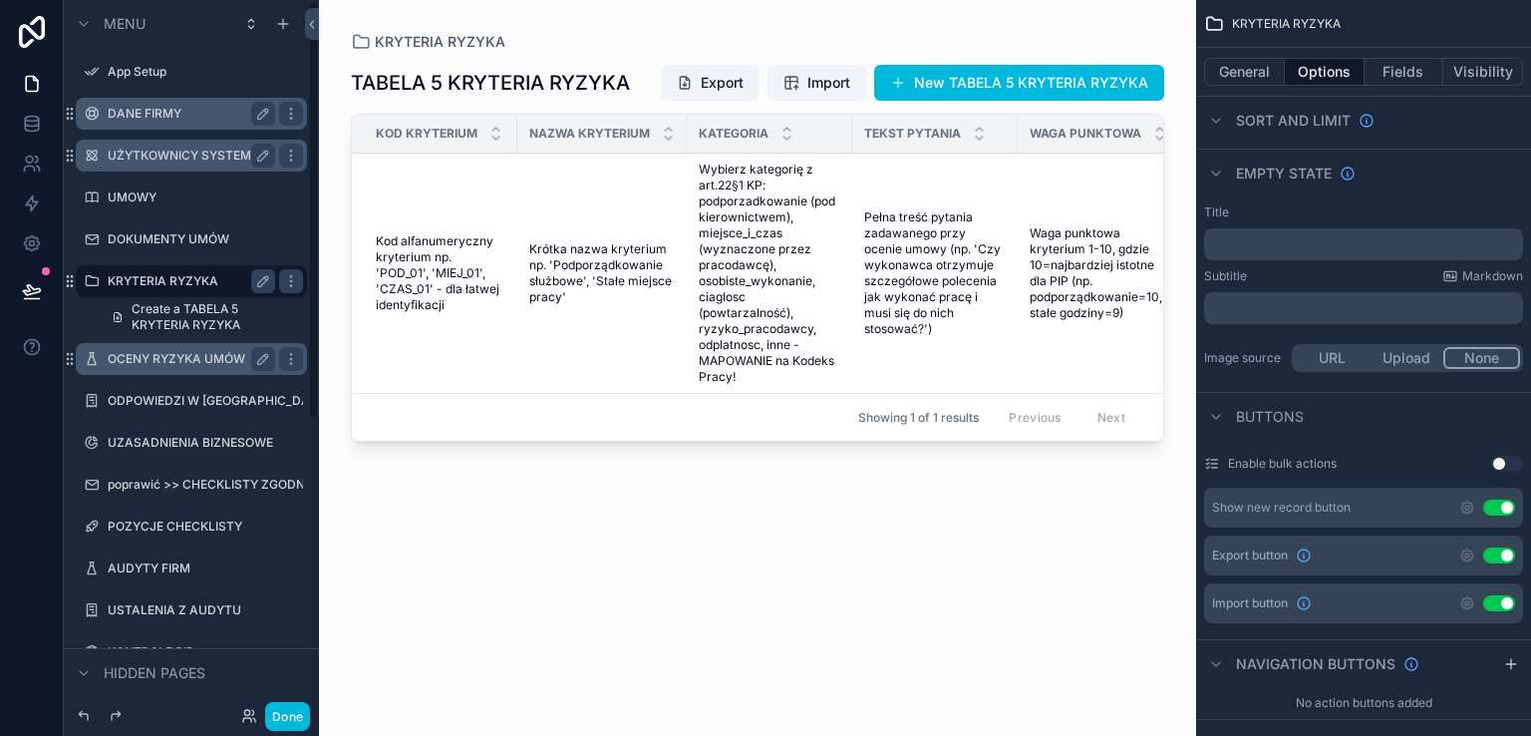
click at [134, 365] on label "OCENY RYZYKA UMÓW" at bounding box center [187, 359] width 159 height 16
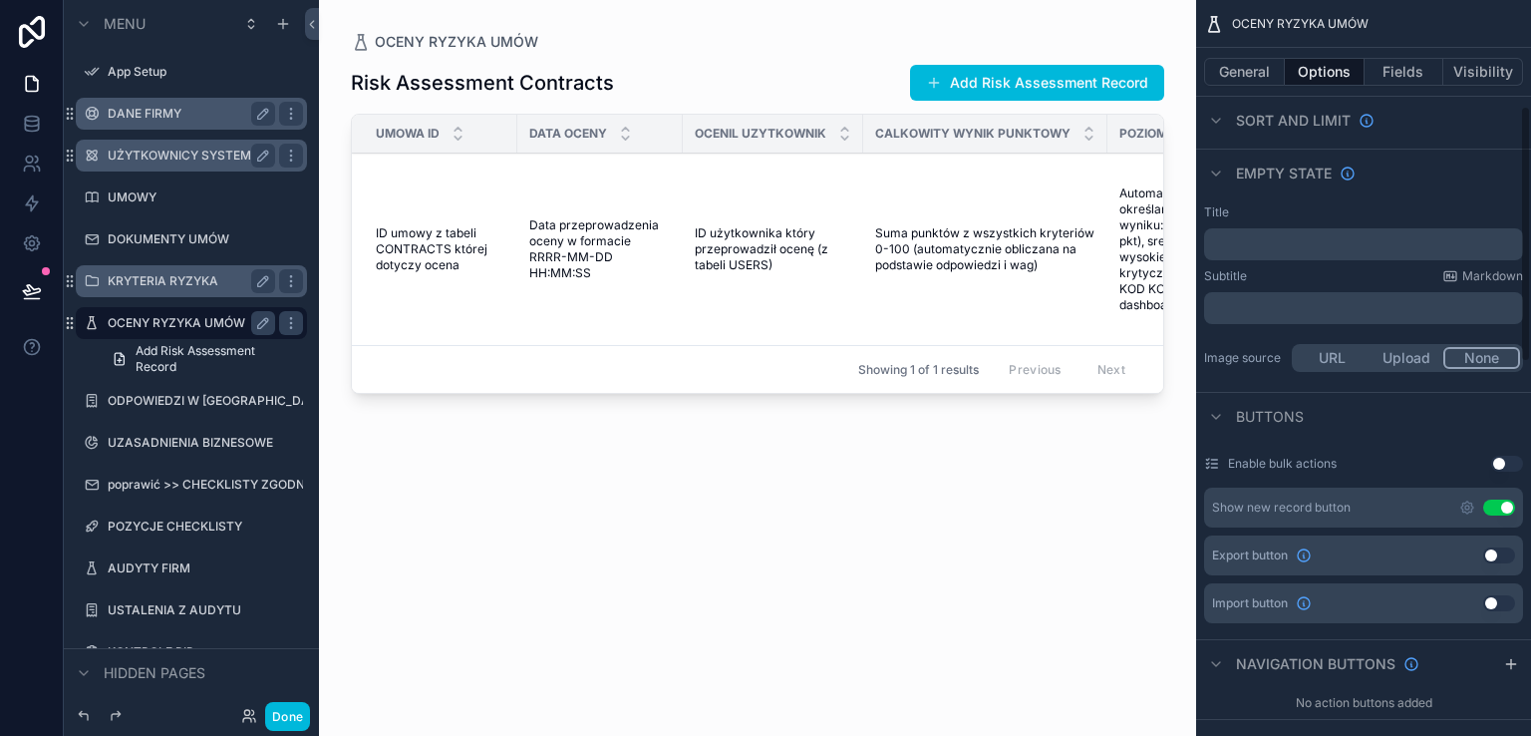
drag, startPoint x: 1502, startPoint y: 551, endPoint x: 1509, endPoint y: 590, distance: 39.5
click at [1502, 556] on button "Use setting" at bounding box center [1499, 555] width 32 height 16
click at [1502, 603] on button "Use setting" at bounding box center [1499, 603] width 32 height 16
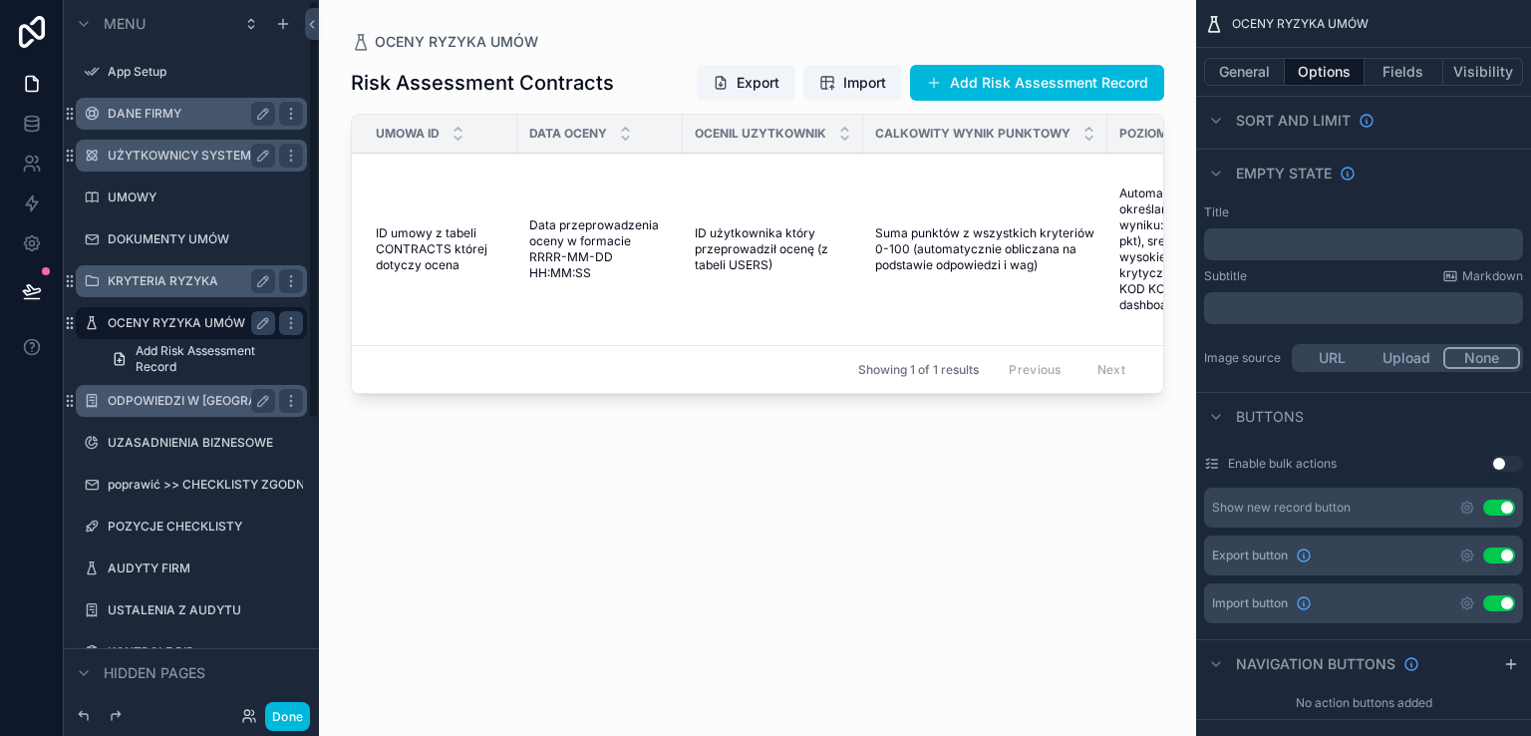
click at [154, 412] on div "ODPOWIEDZI W [GEOGRAPHIC_DATA]" at bounding box center [191, 401] width 167 height 24
click at [120, 408] on label "ODPOWIEDZI W [GEOGRAPHIC_DATA]" at bounding box center [191, 401] width 167 height 16
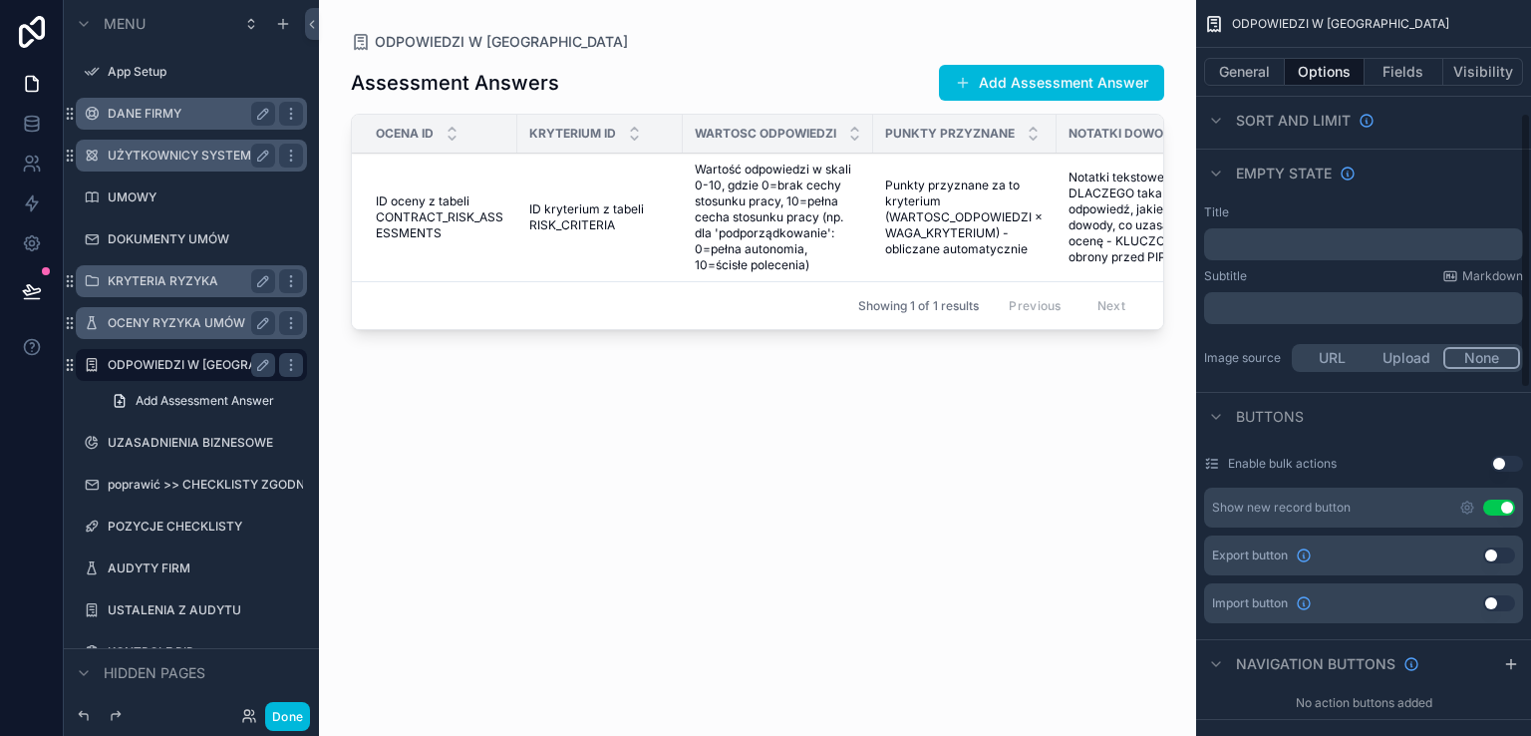
click at [1504, 555] on button "Use setting" at bounding box center [1499, 555] width 32 height 16
click at [1504, 602] on button "Use setting" at bounding box center [1499, 603] width 32 height 16
click at [1515, 463] on button "Use setting" at bounding box center [1507, 463] width 32 height 16
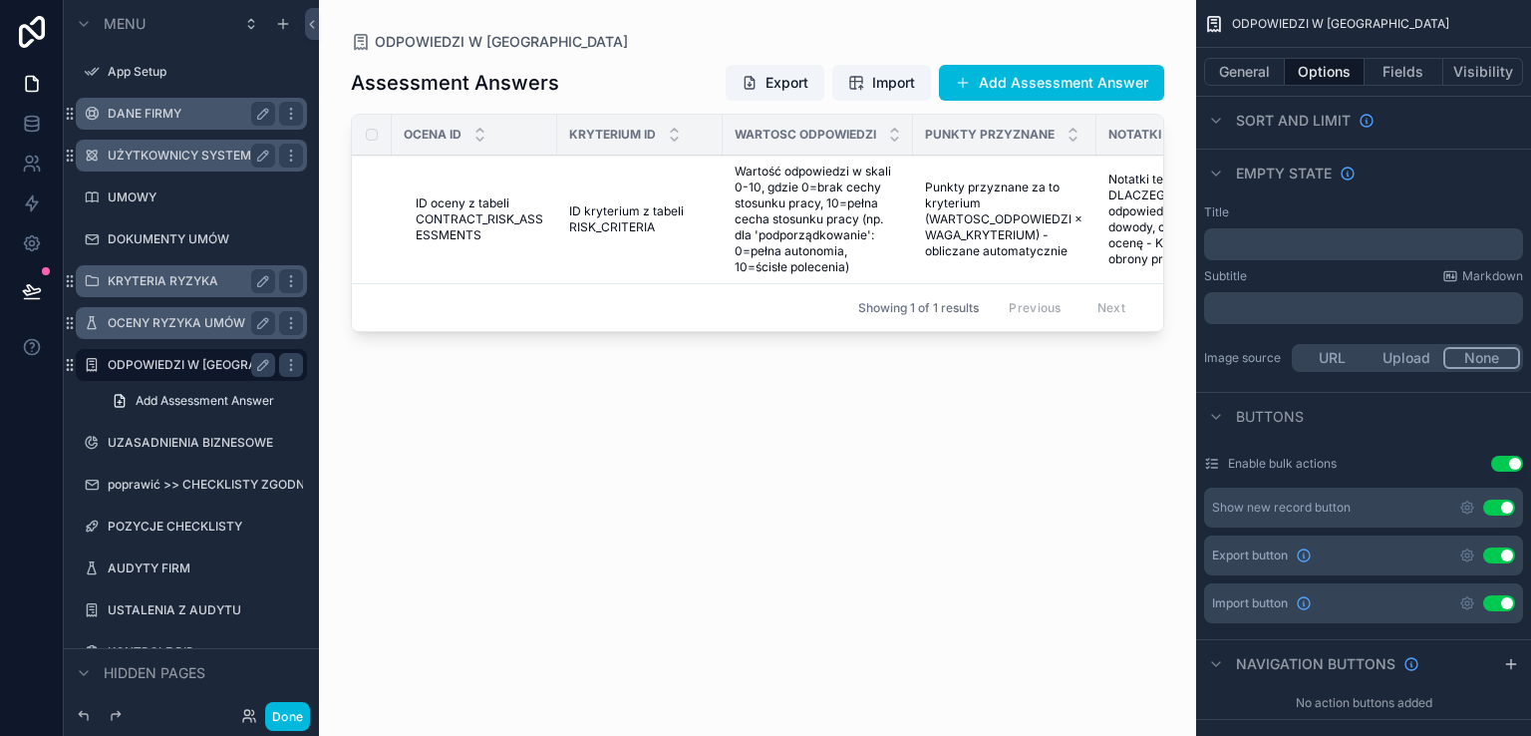
click at [1515, 463] on button "Use setting" at bounding box center [1507, 463] width 32 height 16
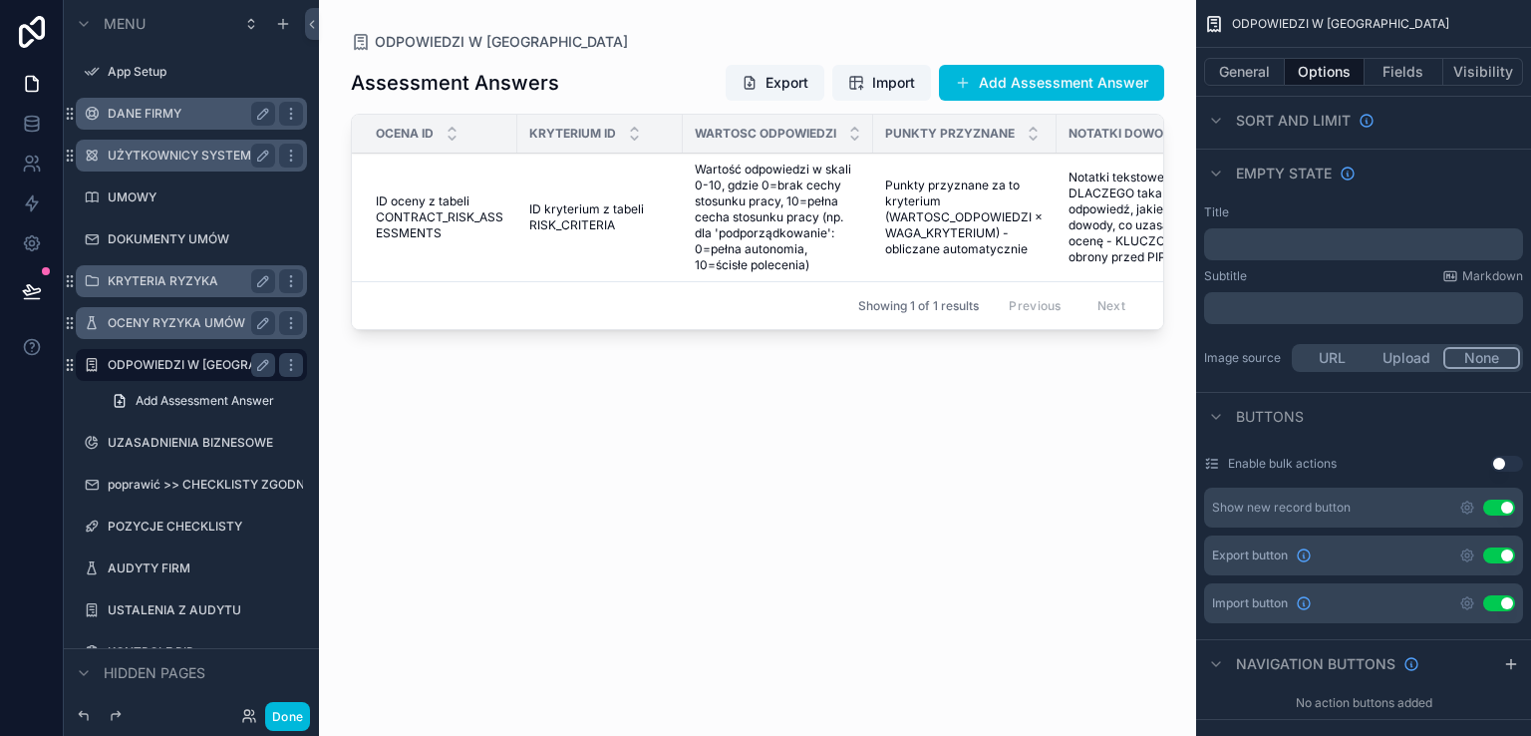
drag, startPoint x: 1228, startPoint y: 456, endPoint x: 1392, endPoint y: 462, distance: 164.6
click at [1350, 461] on div "Enable bulk actions Use setting" at bounding box center [1363, 463] width 319 height 16
drag, startPoint x: 1392, startPoint y: 462, endPoint x: 1250, endPoint y: 455, distance: 142.7
click at [1251, 455] on div "Enable bulk actions Use setting" at bounding box center [1363, 463] width 319 height 16
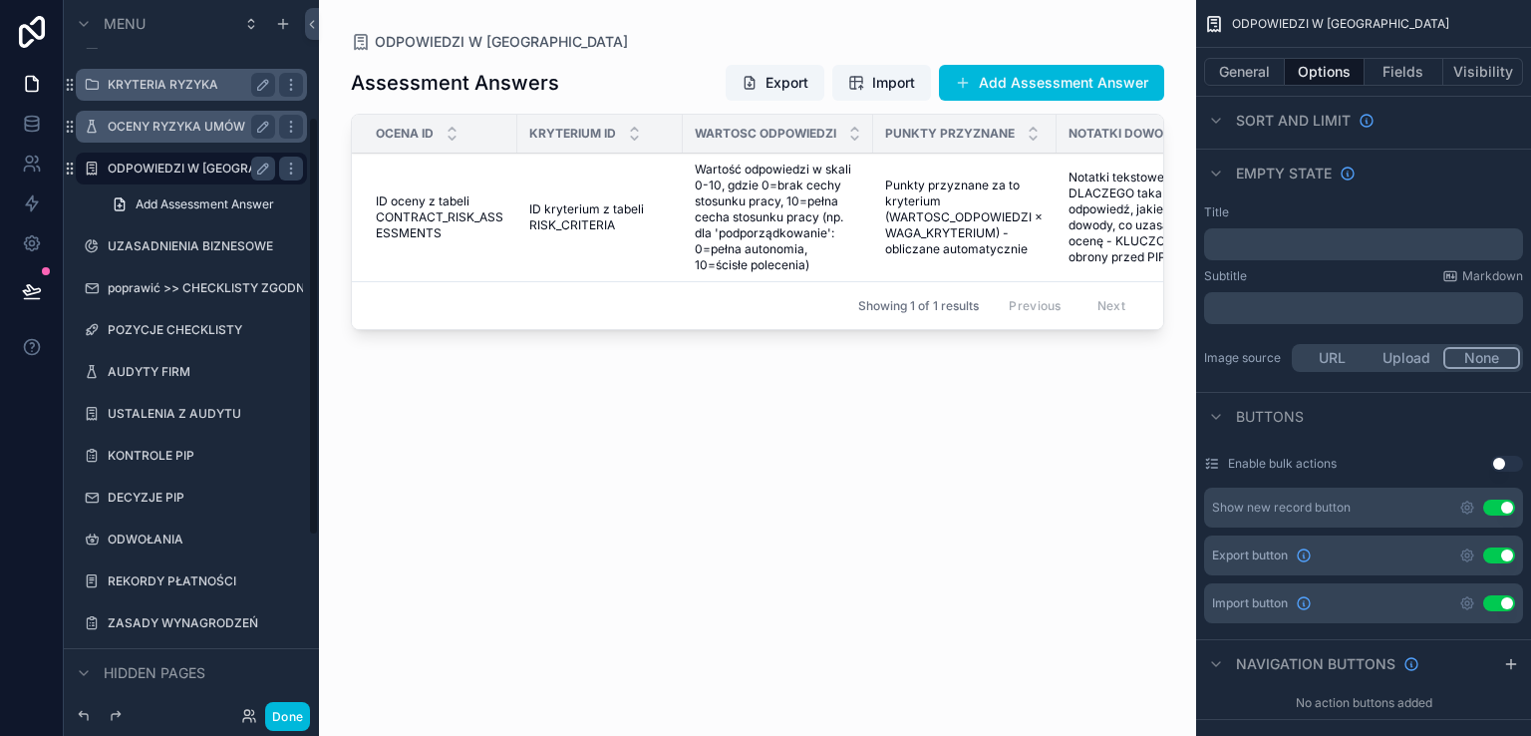
scroll to position [199, 0]
click at [179, 248] on label "UZASADNIENIA BIZNESOWE" at bounding box center [190, 243] width 165 height 16
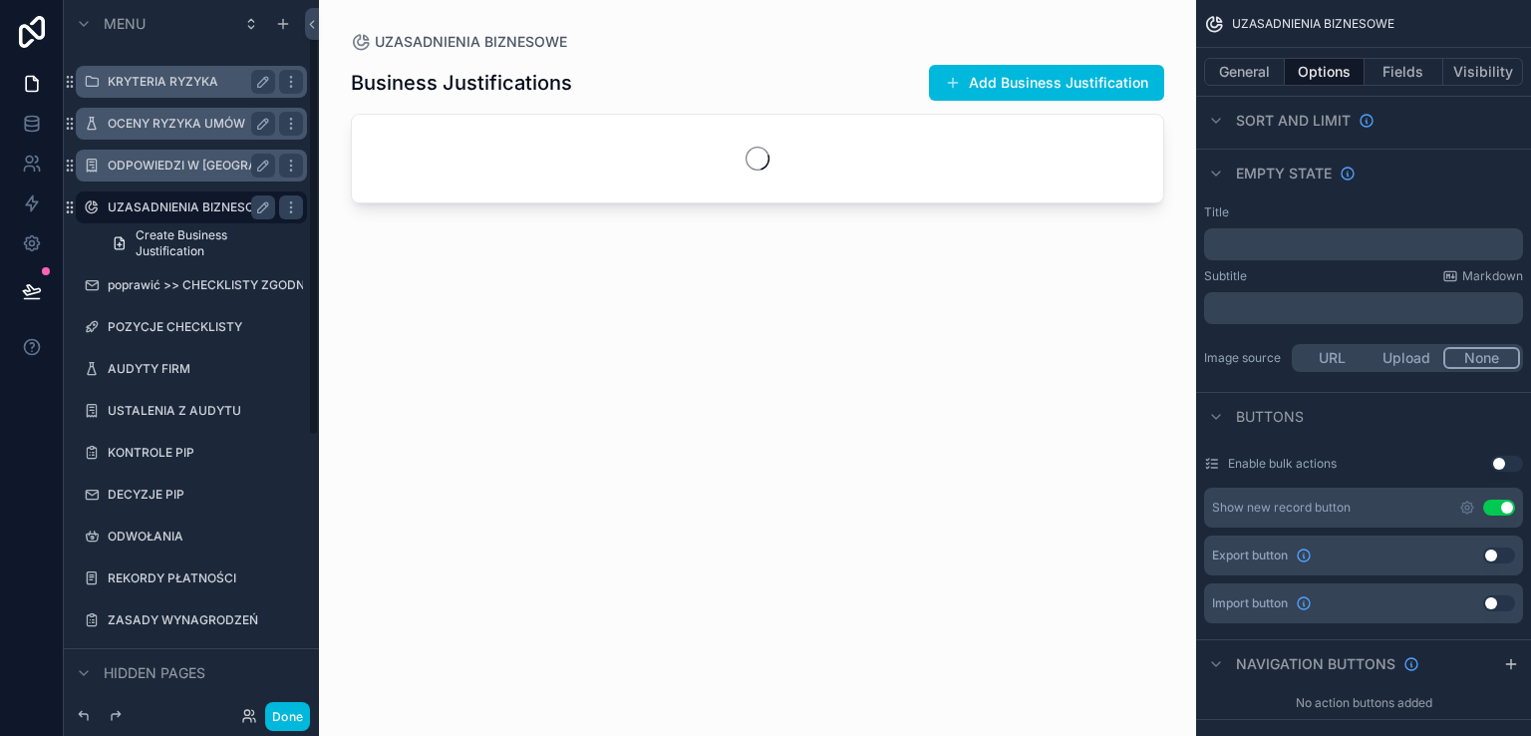
scroll to position [29, 0]
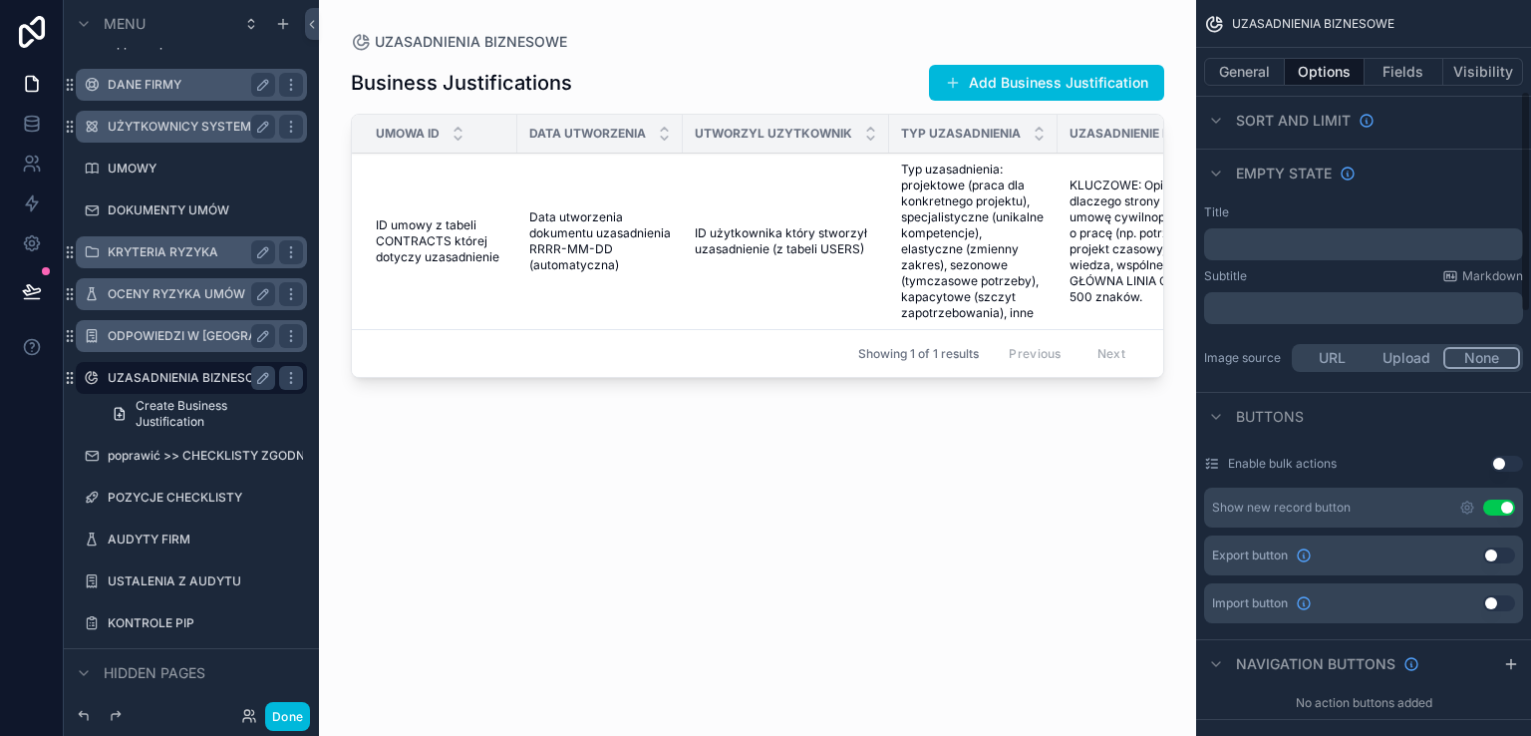
click at [1500, 555] on button "Use setting" at bounding box center [1499, 555] width 32 height 16
click at [1501, 602] on button "Use setting" at bounding box center [1499, 603] width 32 height 16
click at [135, 292] on label "OCENY RYZYKA UMÓW" at bounding box center [187, 294] width 159 height 16
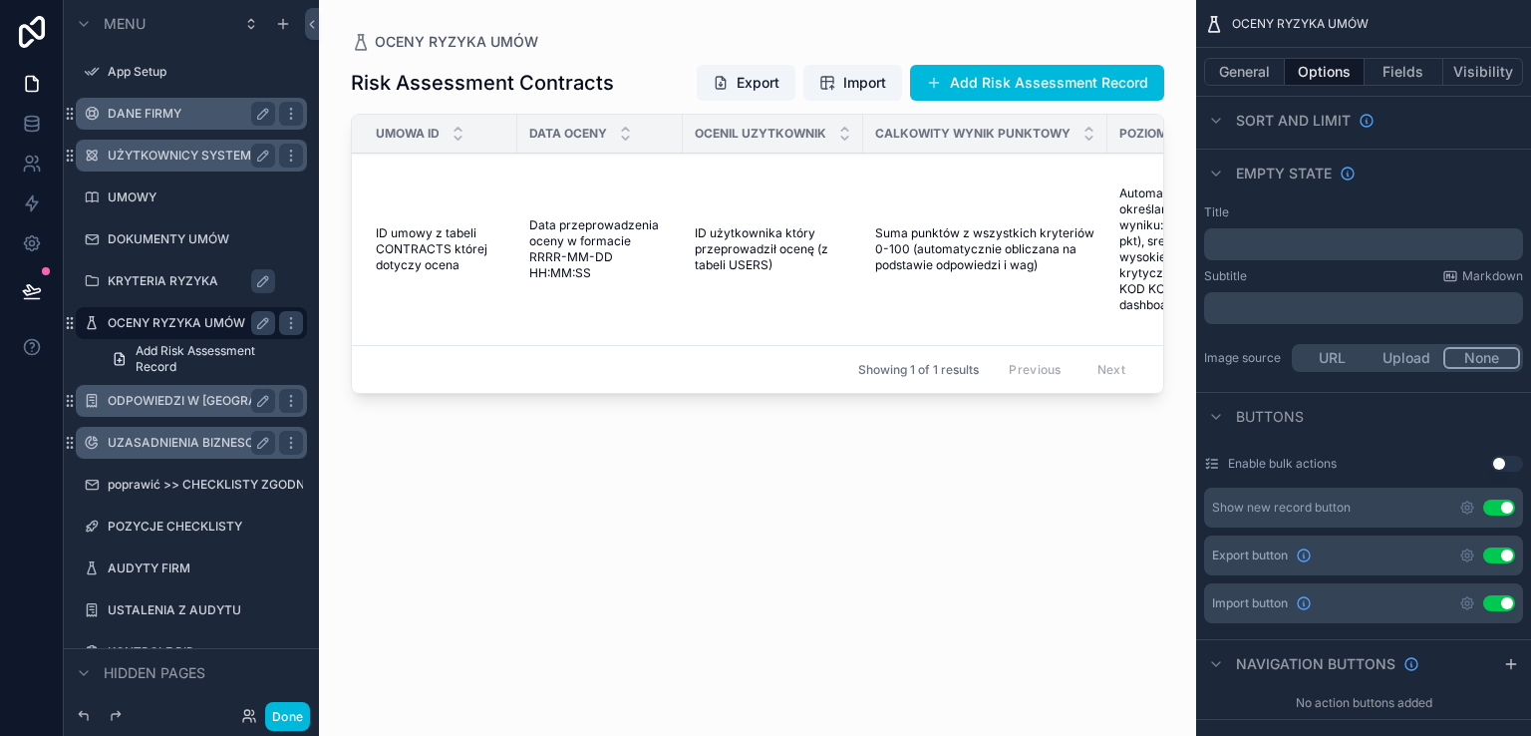
click at [136, 400] on label "ODPOWIEDZI W [GEOGRAPHIC_DATA]" at bounding box center [191, 401] width 167 height 16
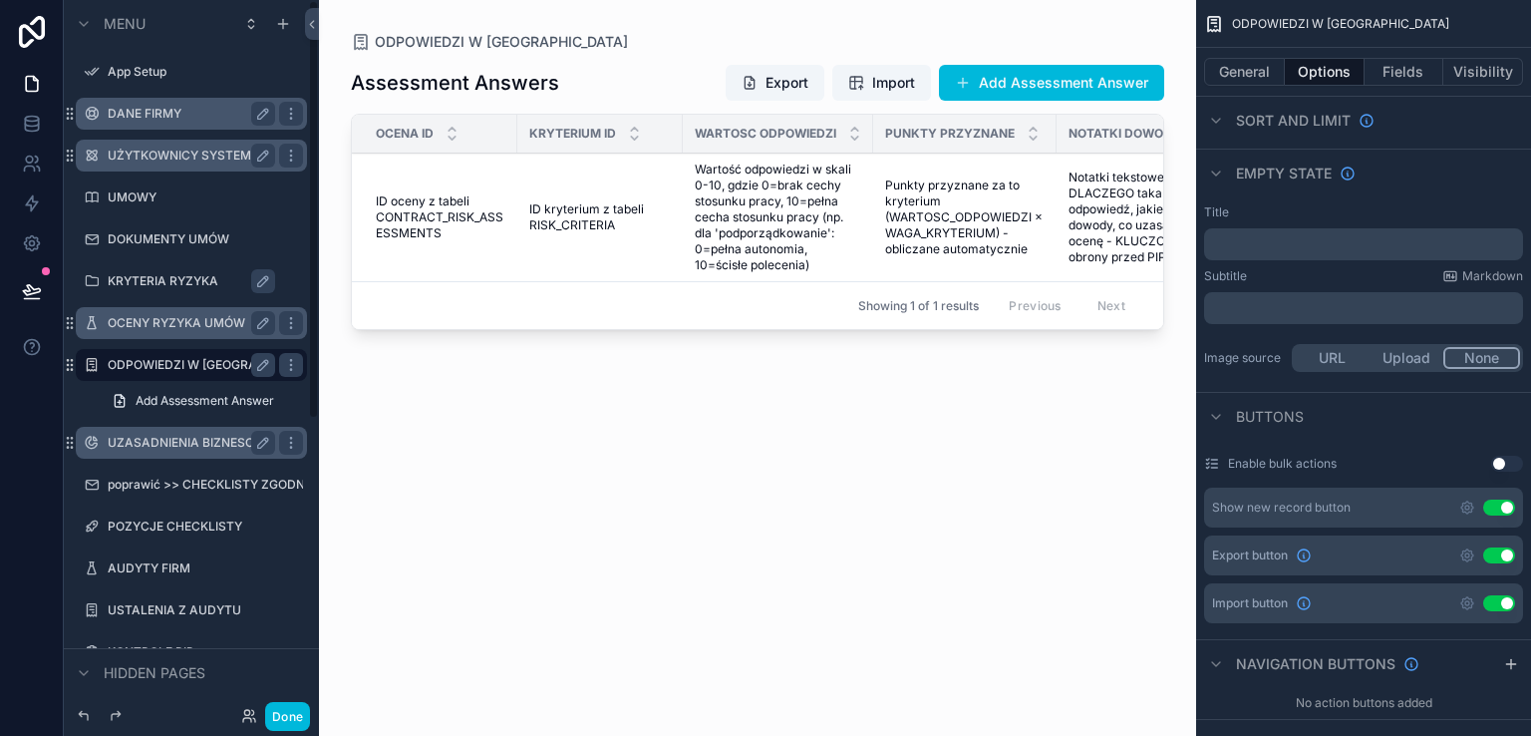
click at [143, 438] on label "UZASADNIENIA BIZNESOWE" at bounding box center [190, 443] width 165 height 16
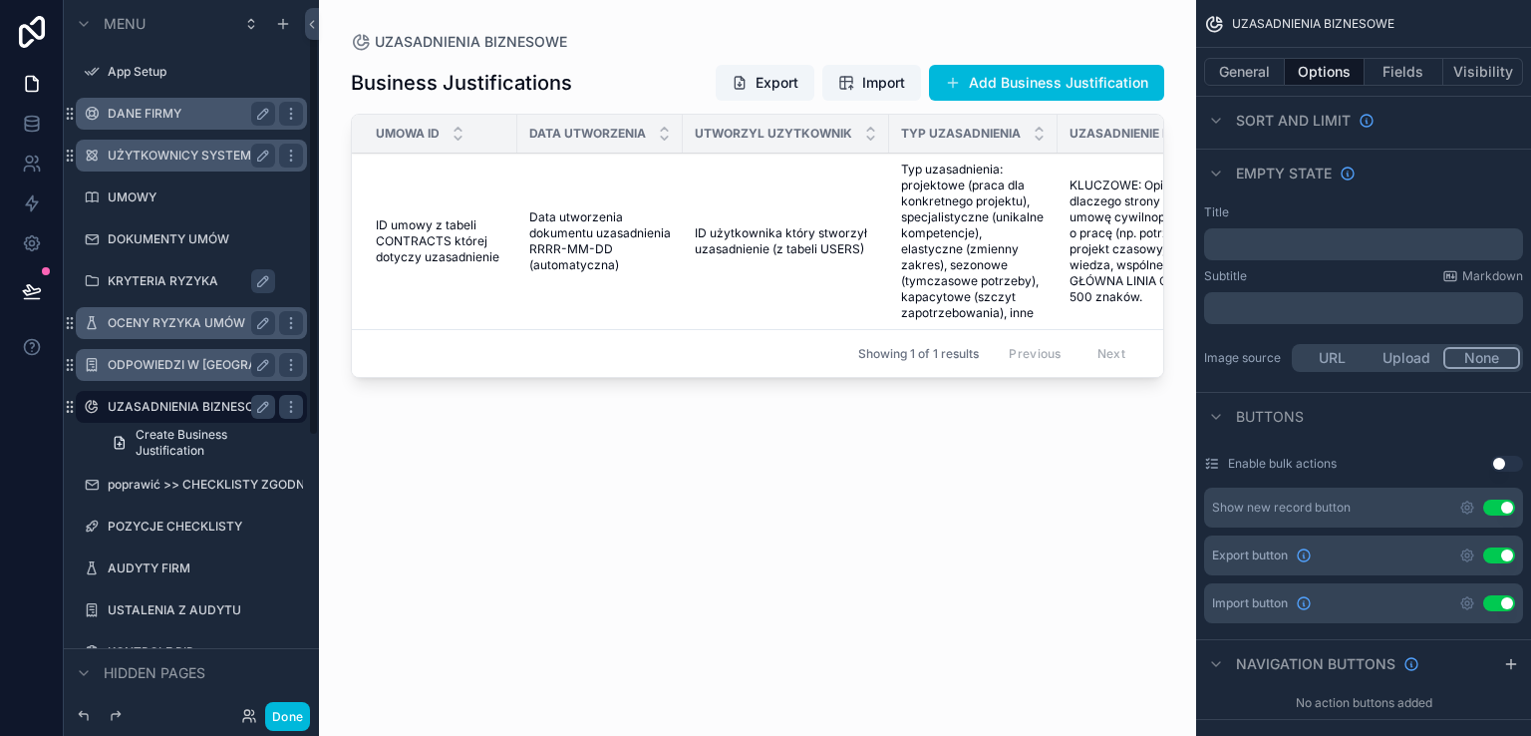
scroll to position [29, 0]
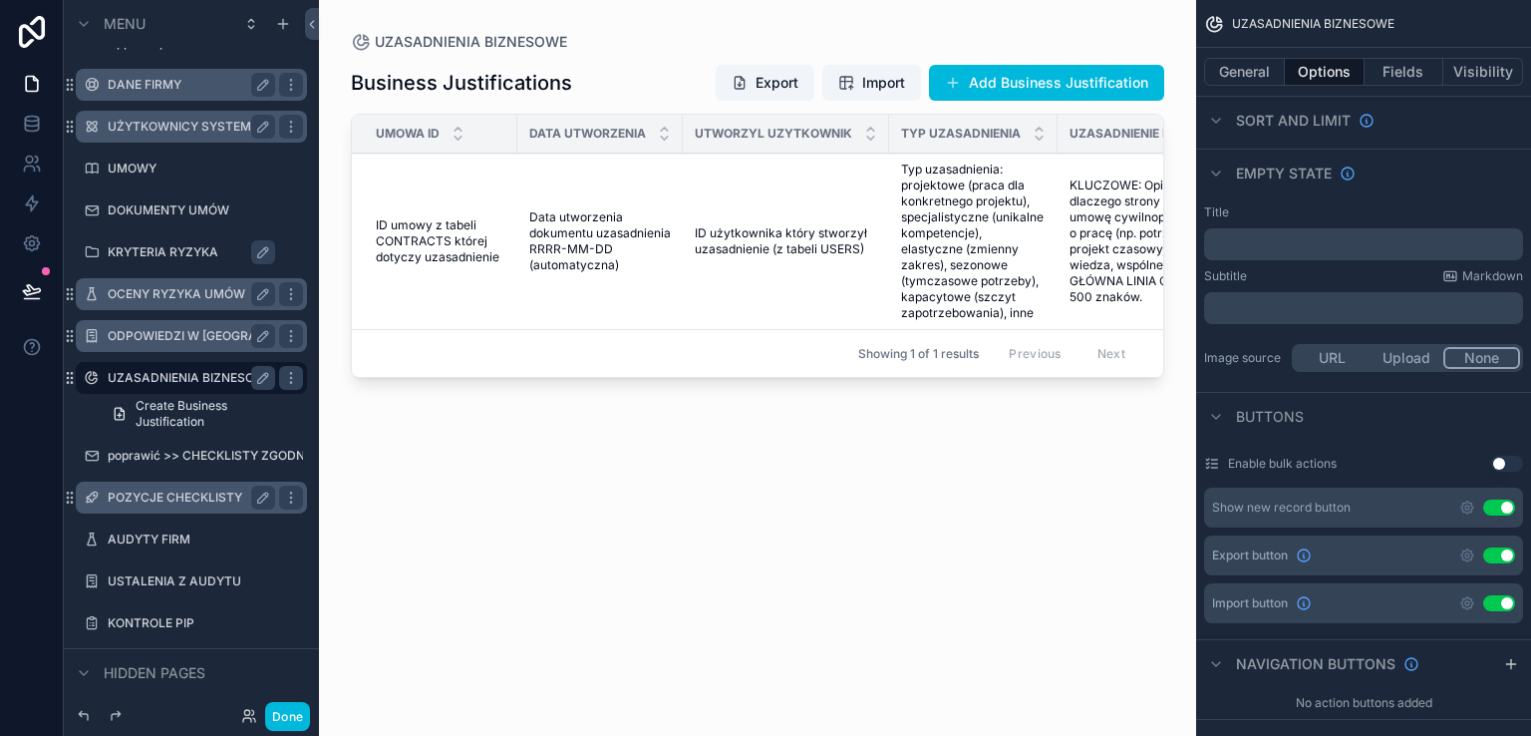
click at [136, 496] on label "POZYCJE CHECKLISTY" at bounding box center [187, 497] width 159 height 16
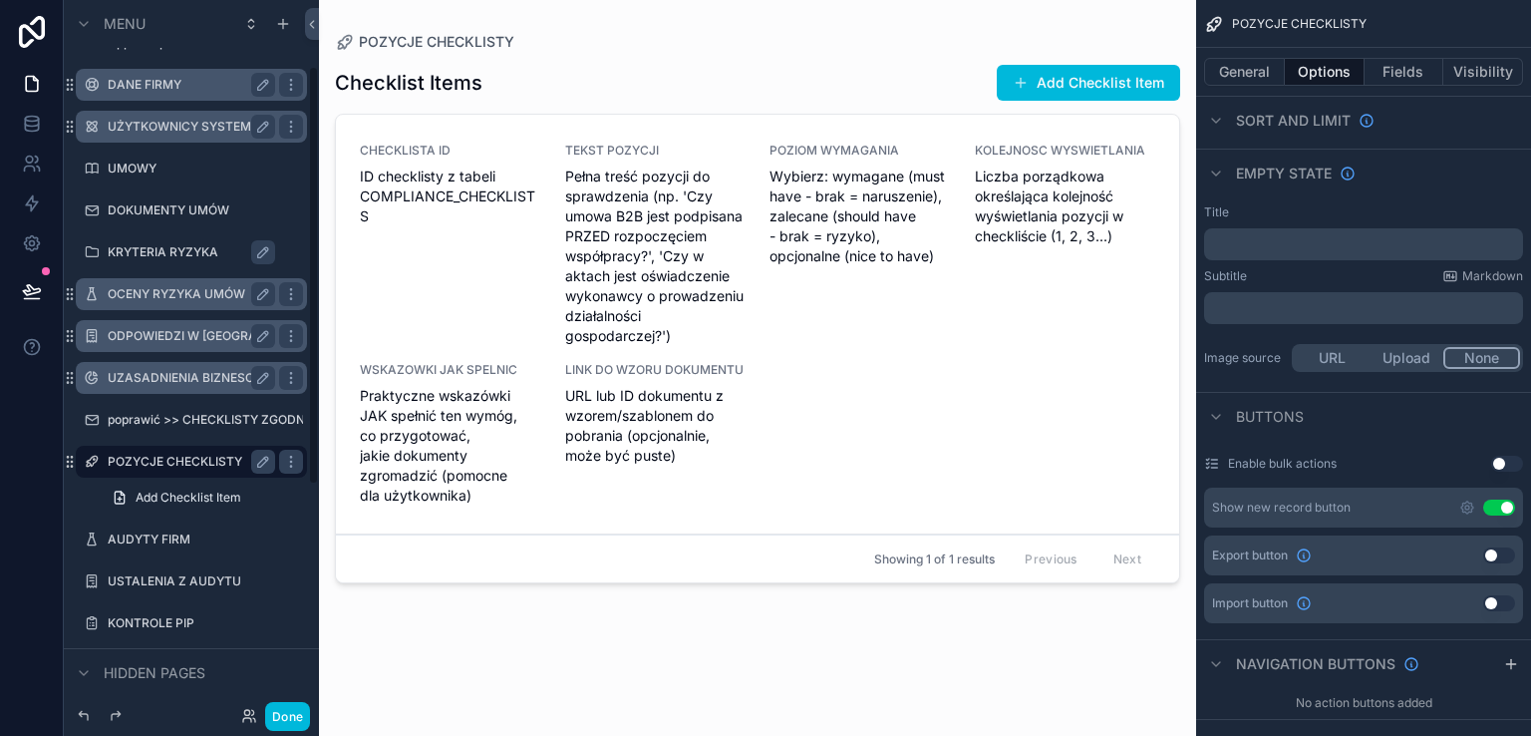
scroll to position [113, 0]
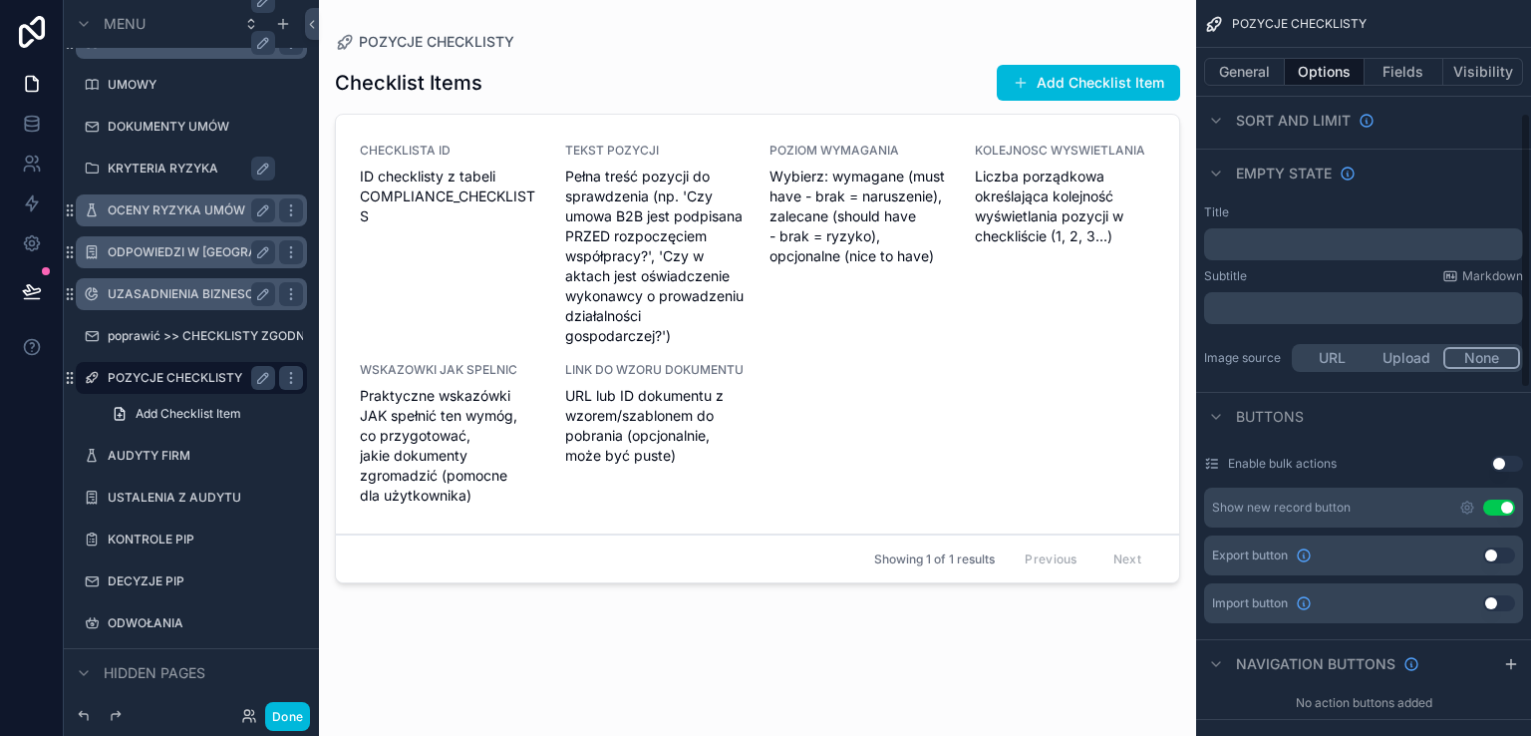
drag, startPoint x: 1505, startPoint y: 556, endPoint x: 1508, endPoint y: 589, distance: 33.0
click at [1504, 556] on button "Use setting" at bounding box center [1499, 555] width 32 height 16
click at [1505, 605] on button "Use setting" at bounding box center [1499, 603] width 32 height 16
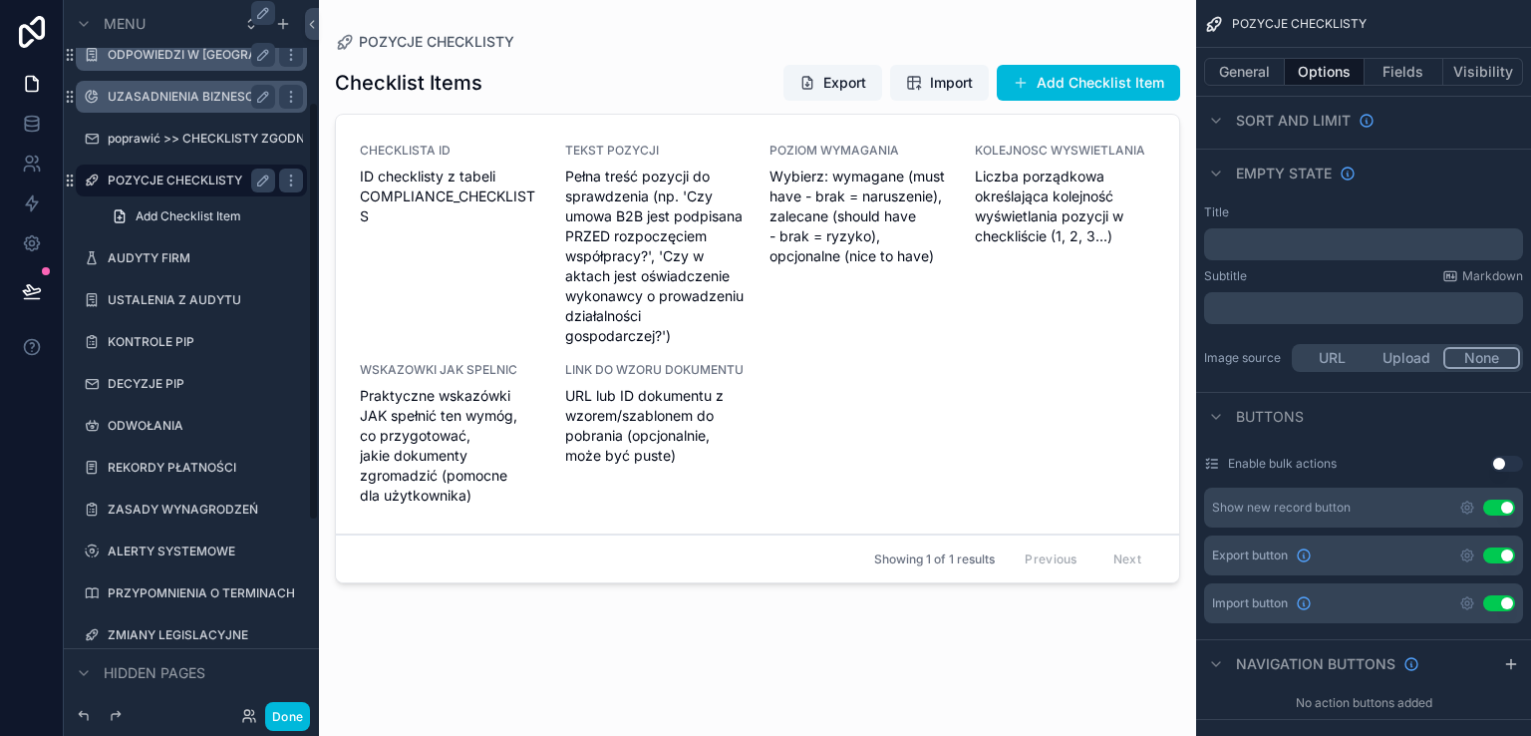
scroll to position [312, 0]
click at [149, 260] on label "AUDYTY FIRM" at bounding box center [187, 256] width 159 height 16
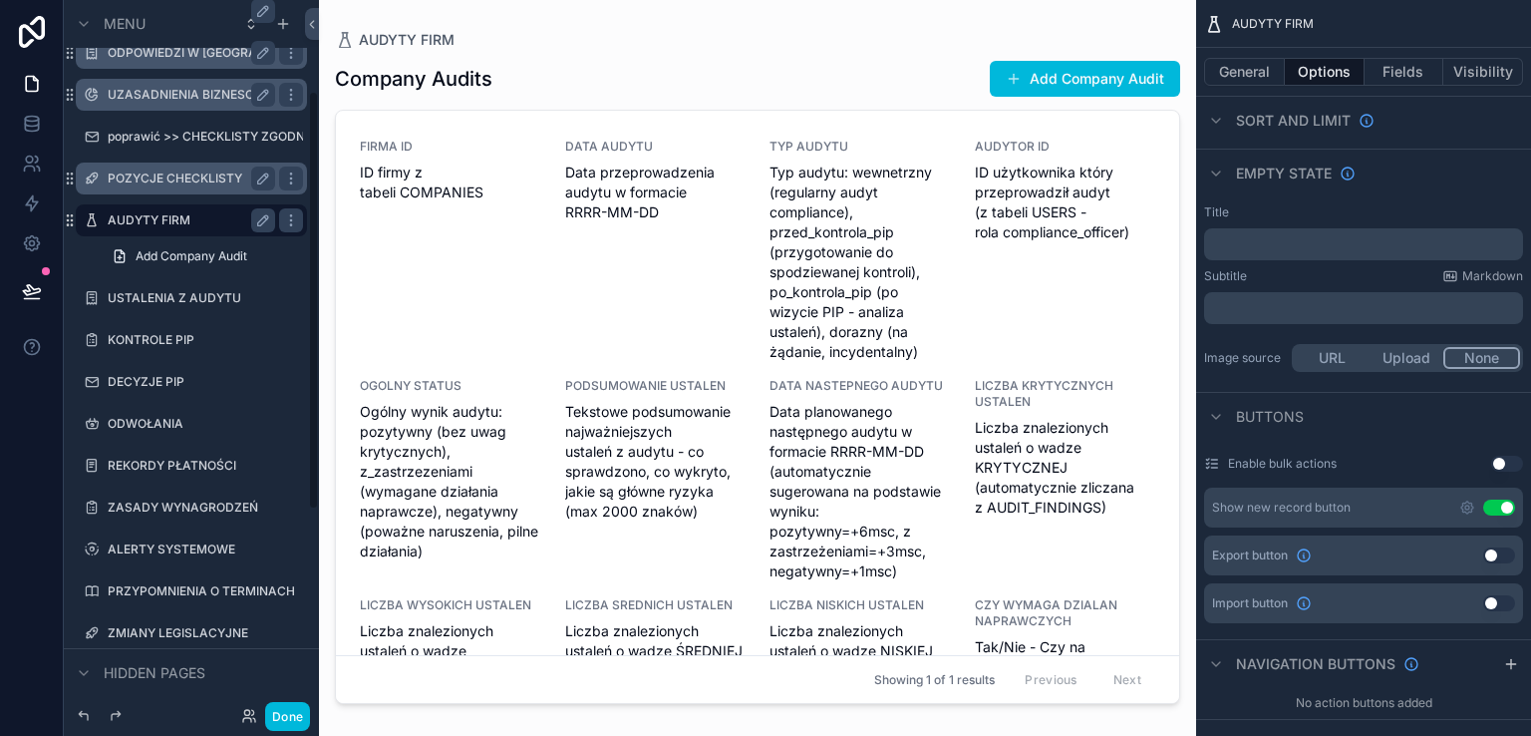
scroll to position [154, 0]
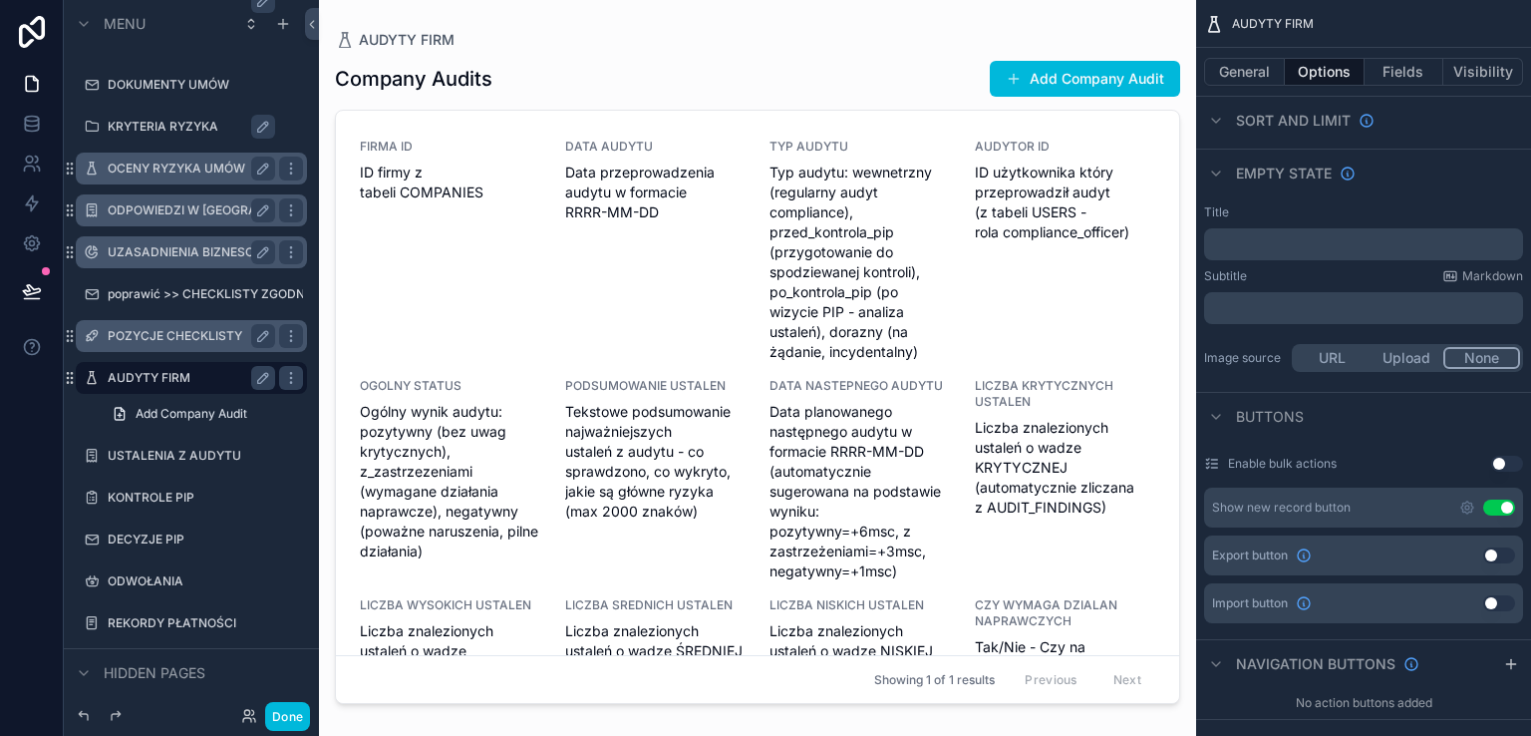
click at [1503, 553] on button "Use setting" at bounding box center [1499, 555] width 32 height 16
click at [1510, 600] on button "Use setting" at bounding box center [1499, 603] width 32 height 16
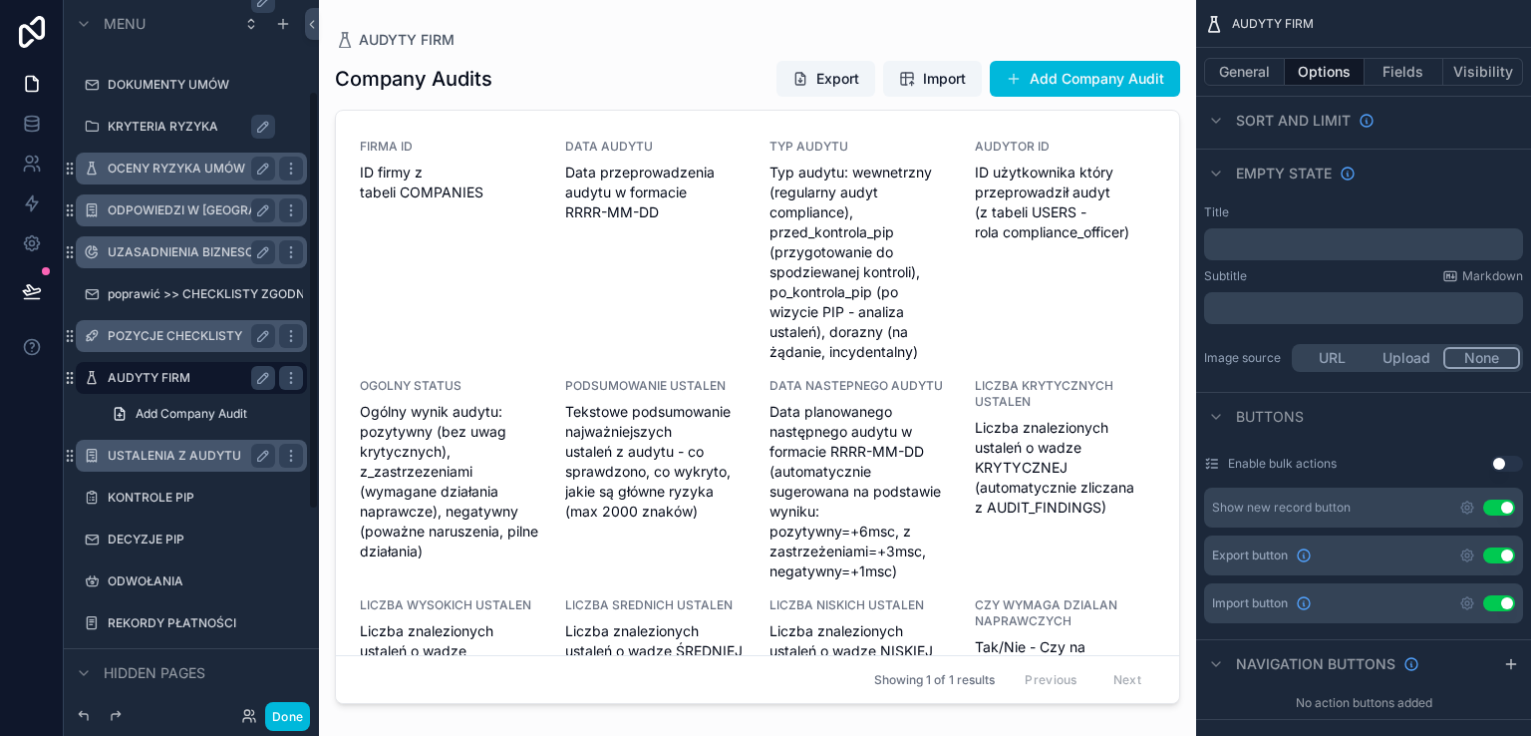
click at [154, 461] on label "USTALENIA Z AUDYTU" at bounding box center [187, 456] width 159 height 16
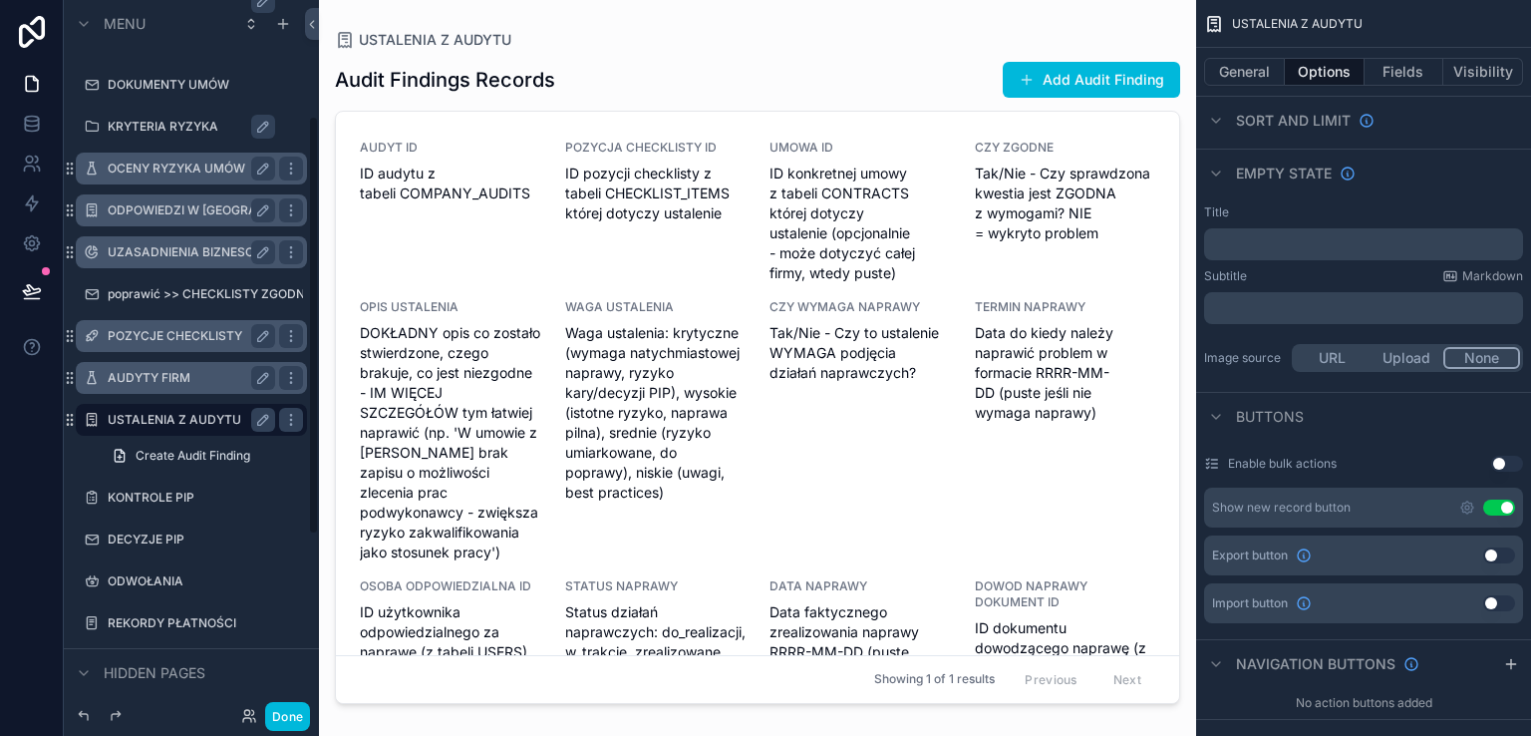
scroll to position [196, 0]
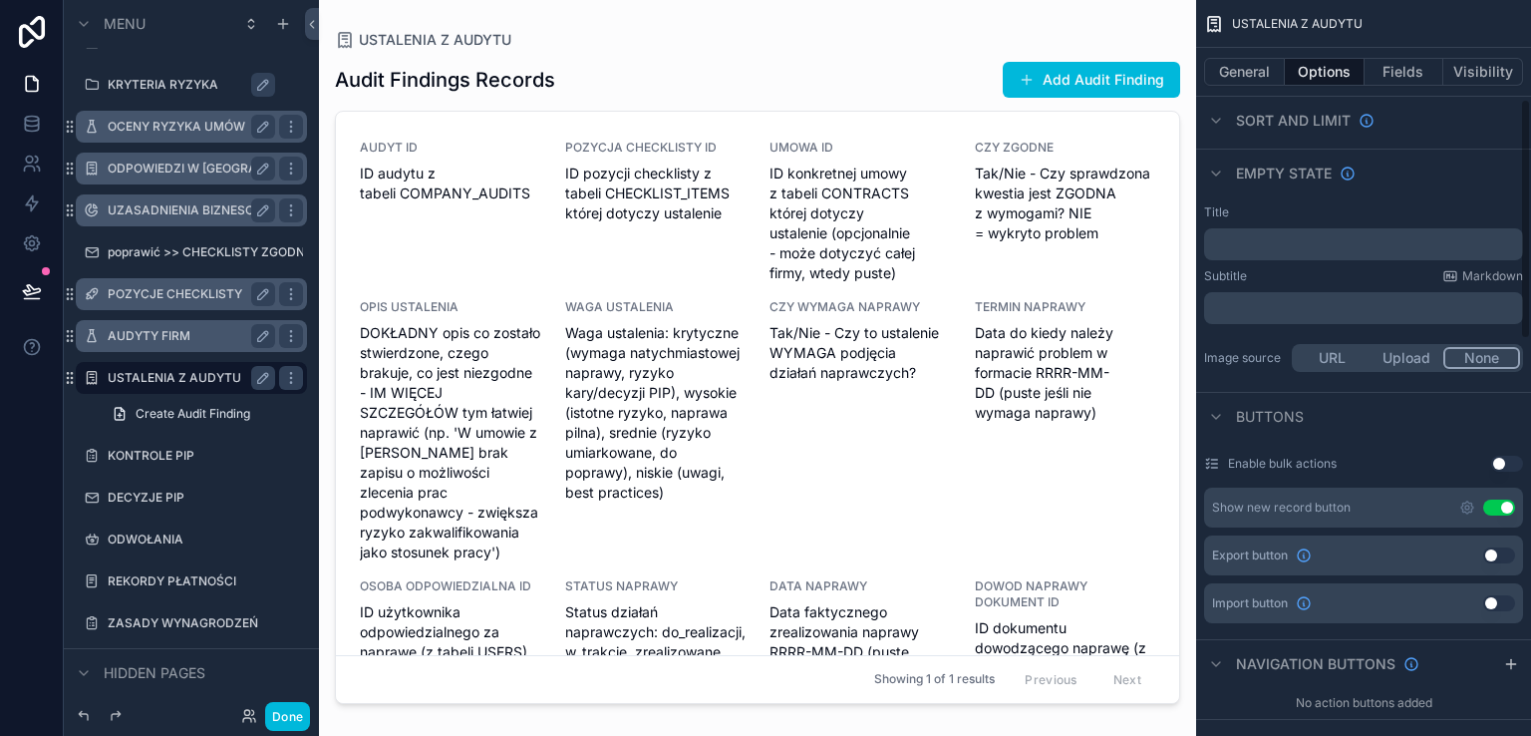
drag, startPoint x: 1504, startPoint y: 551, endPoint x: 1499, endPoint y: 594, distance: 43.1
click at [1504, 551] on button "Use setting" at bounding box center [1499, 555] width 32 height 16
click at [1505, 603] on button "Use setting" at bounding box center [1499, 603] width 32 height 16
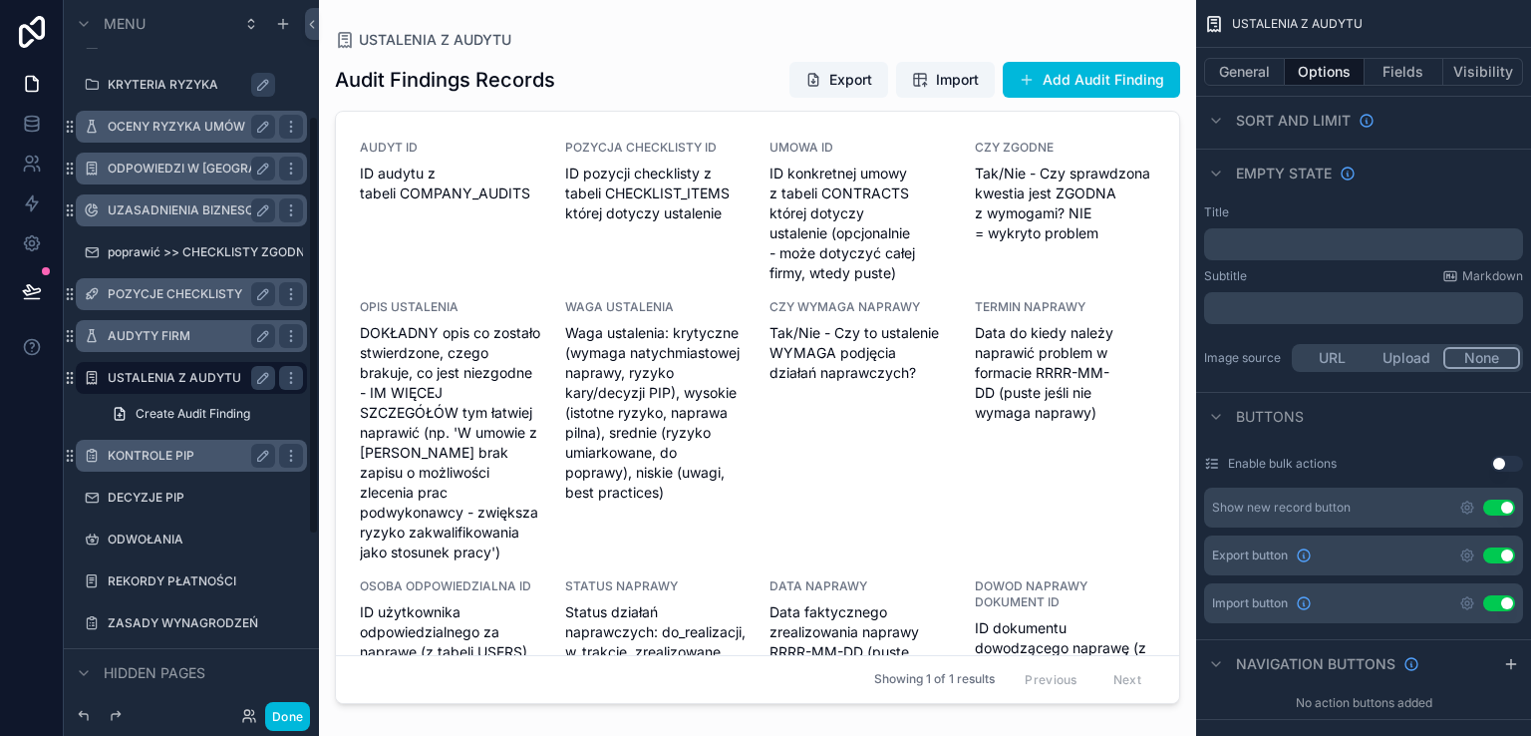
click at [150, 451] on label "KONTROLE PIP" at bounding box center [187, 456] width 159 height 16
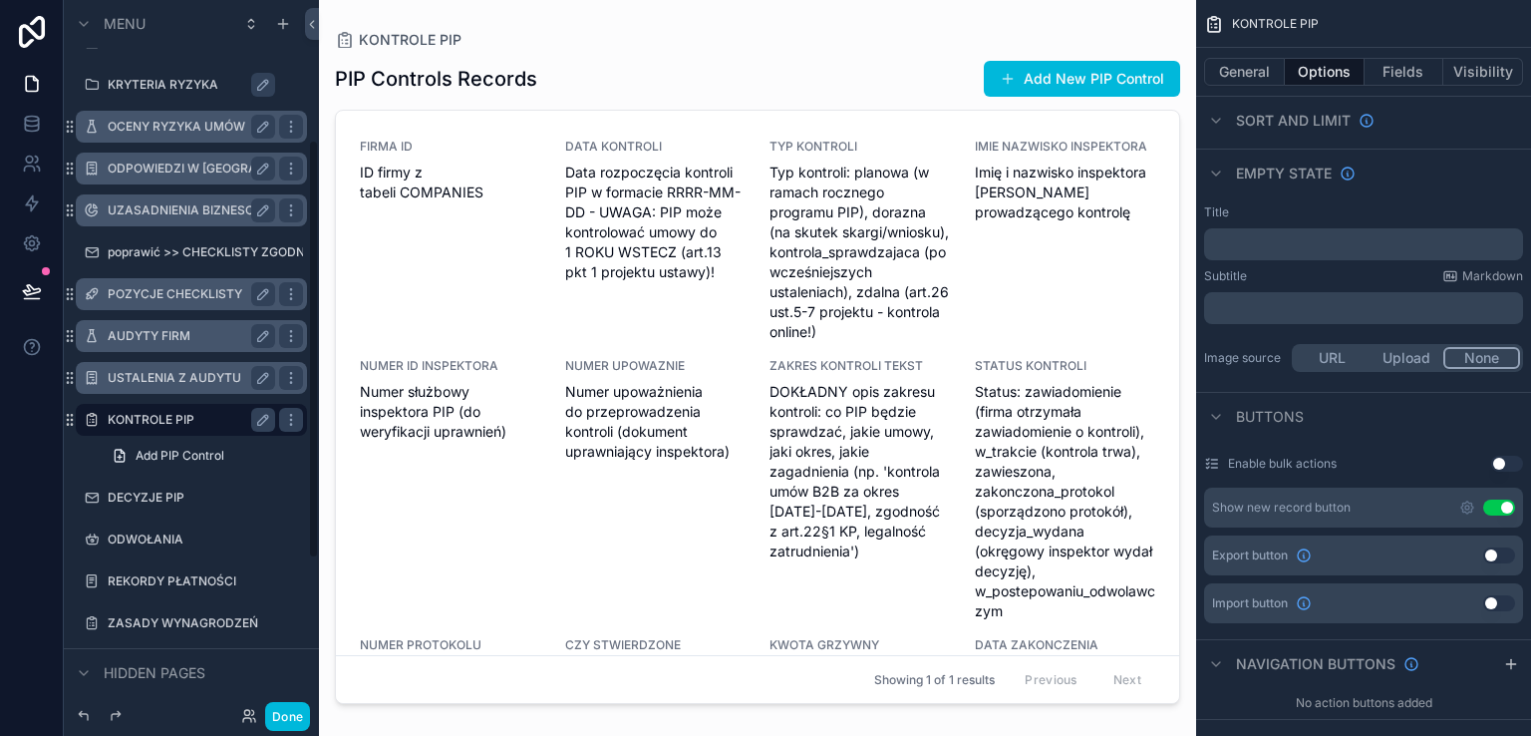
scroll to position [238, 0]
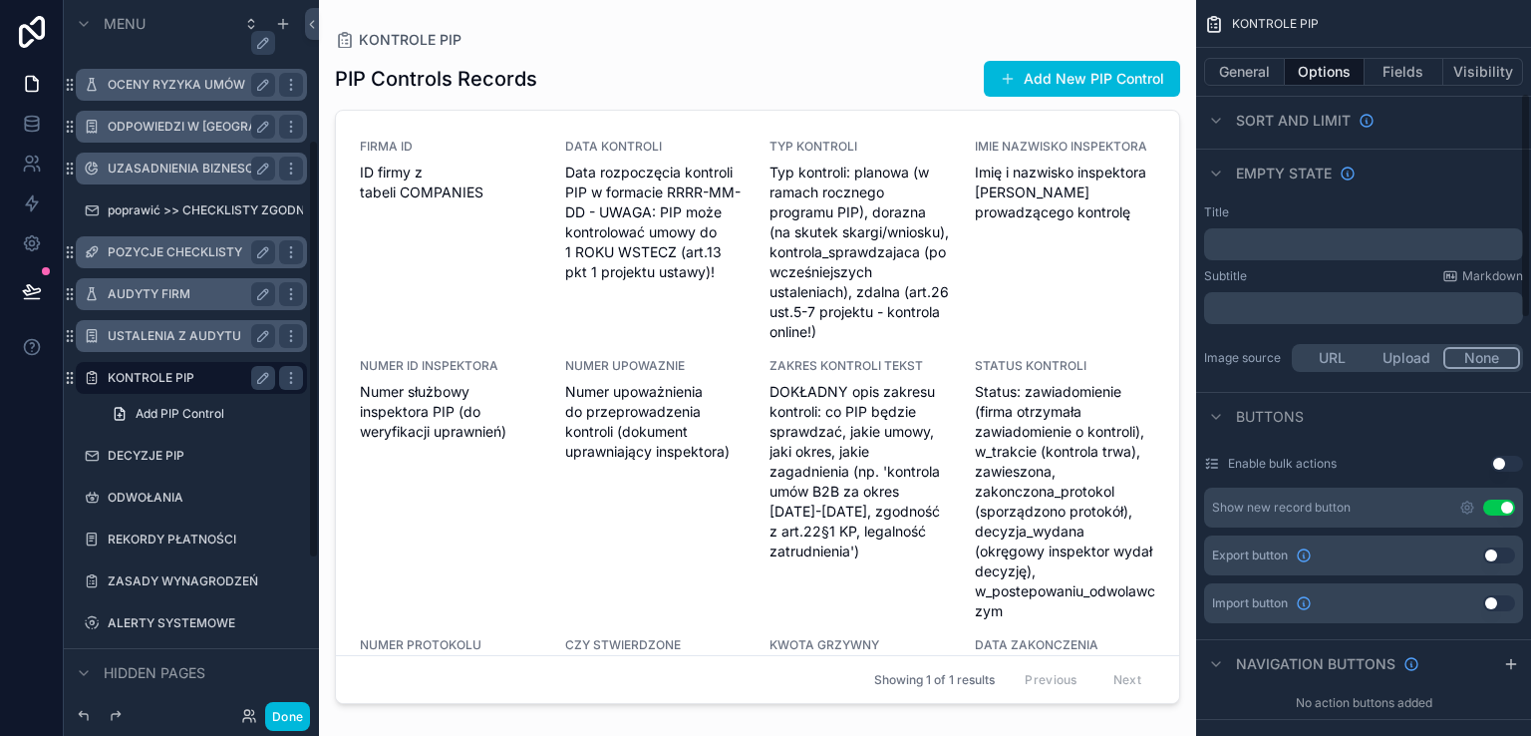
click at [1503, 555] on button "Use setting" at bounding box center [1499, 555] width 32 height 16
click at [1505, 602] on button "Use setting" at bounding box center [1499, 603] width 32 height 16
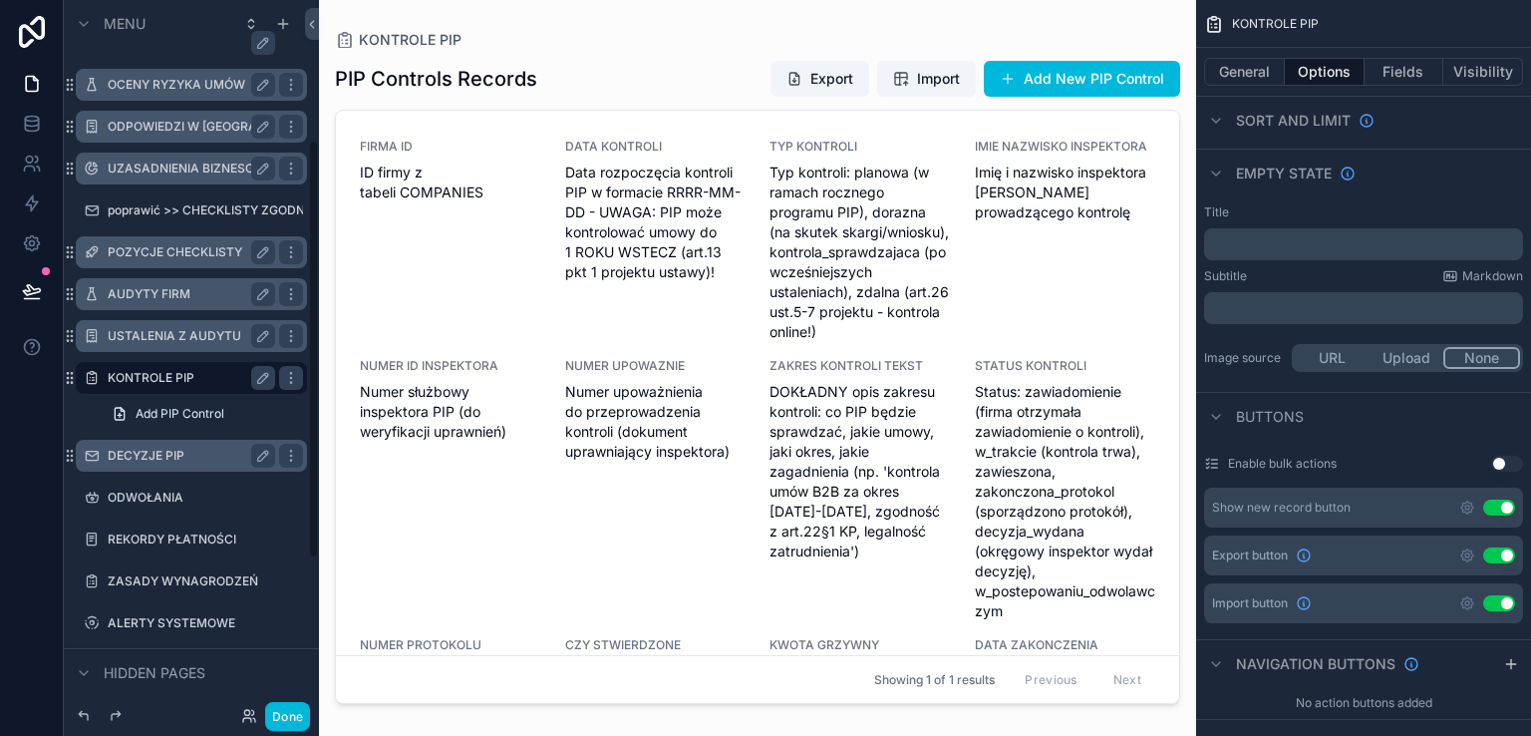
click at [129, 463] on div "DECYZJE PIP" at bounding box center [191, 456] width 167 height 24
click at [136, 453] on label "DECYZJE PIP" at bounding box center [187, 456] width 159 height 16
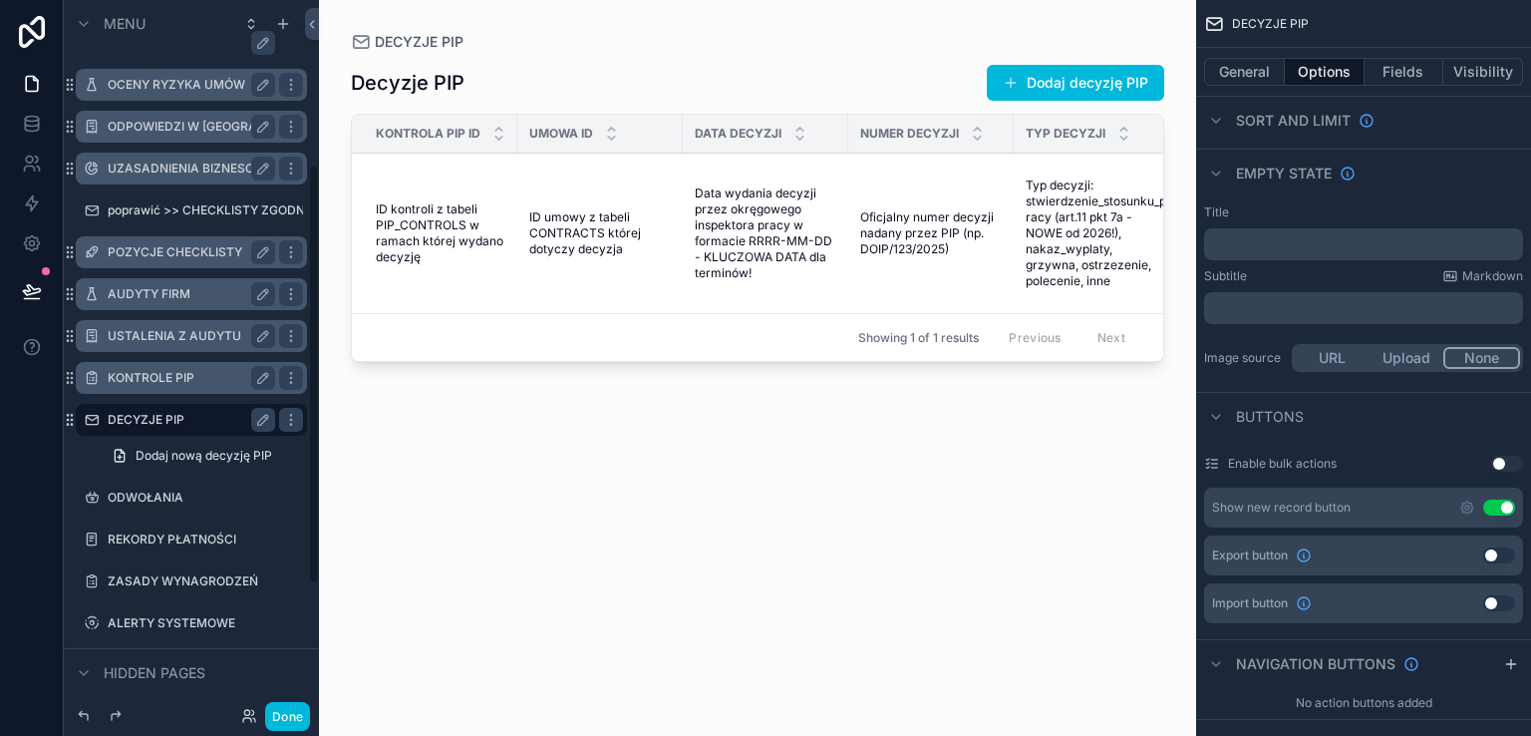
scroll to position [280, 0]
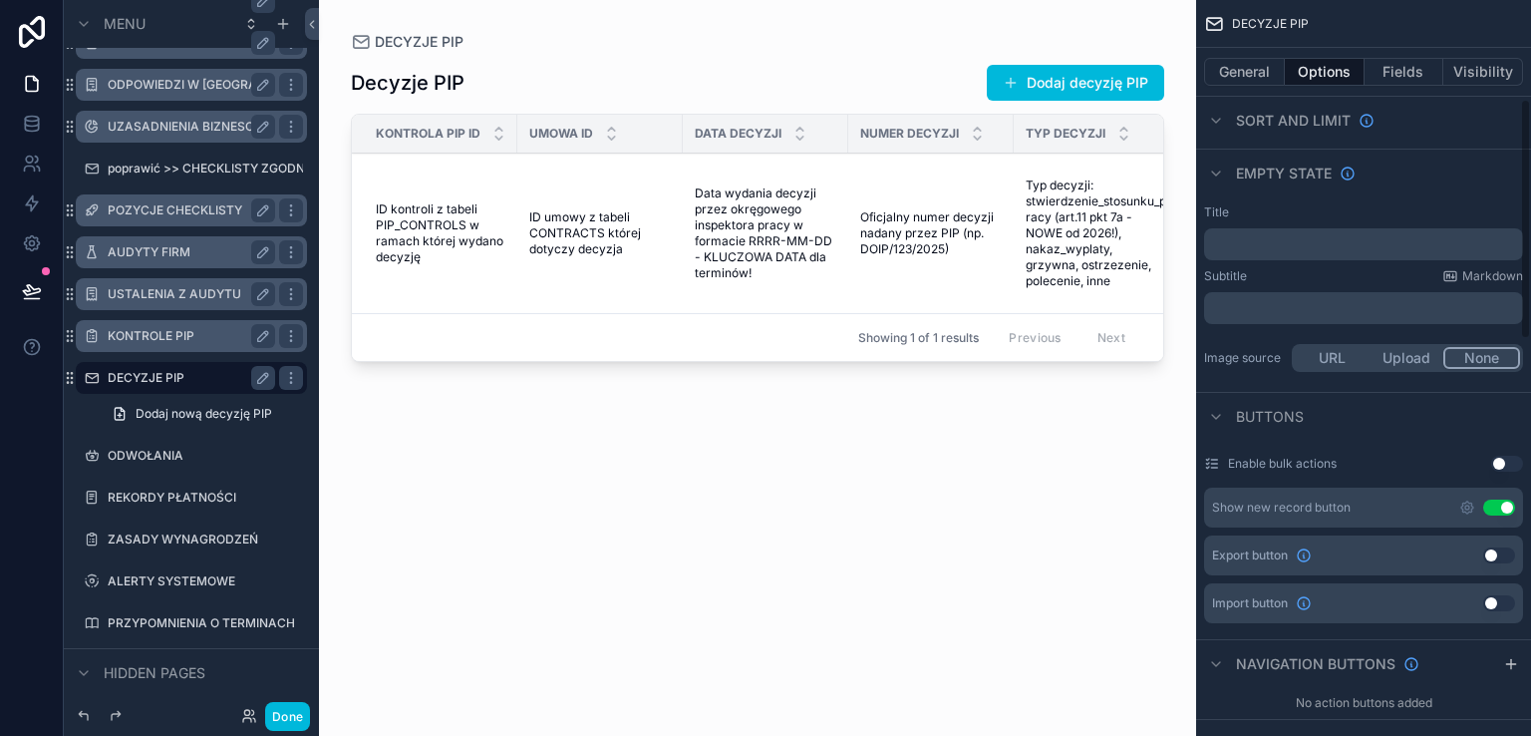
click at [1507, 554] on button "Use setting" at bounding box center [1499, 555] width 32 height 16
click at [1507, 599] on button "Use setting" at bounding box center [1499, 603] width 32 height 16
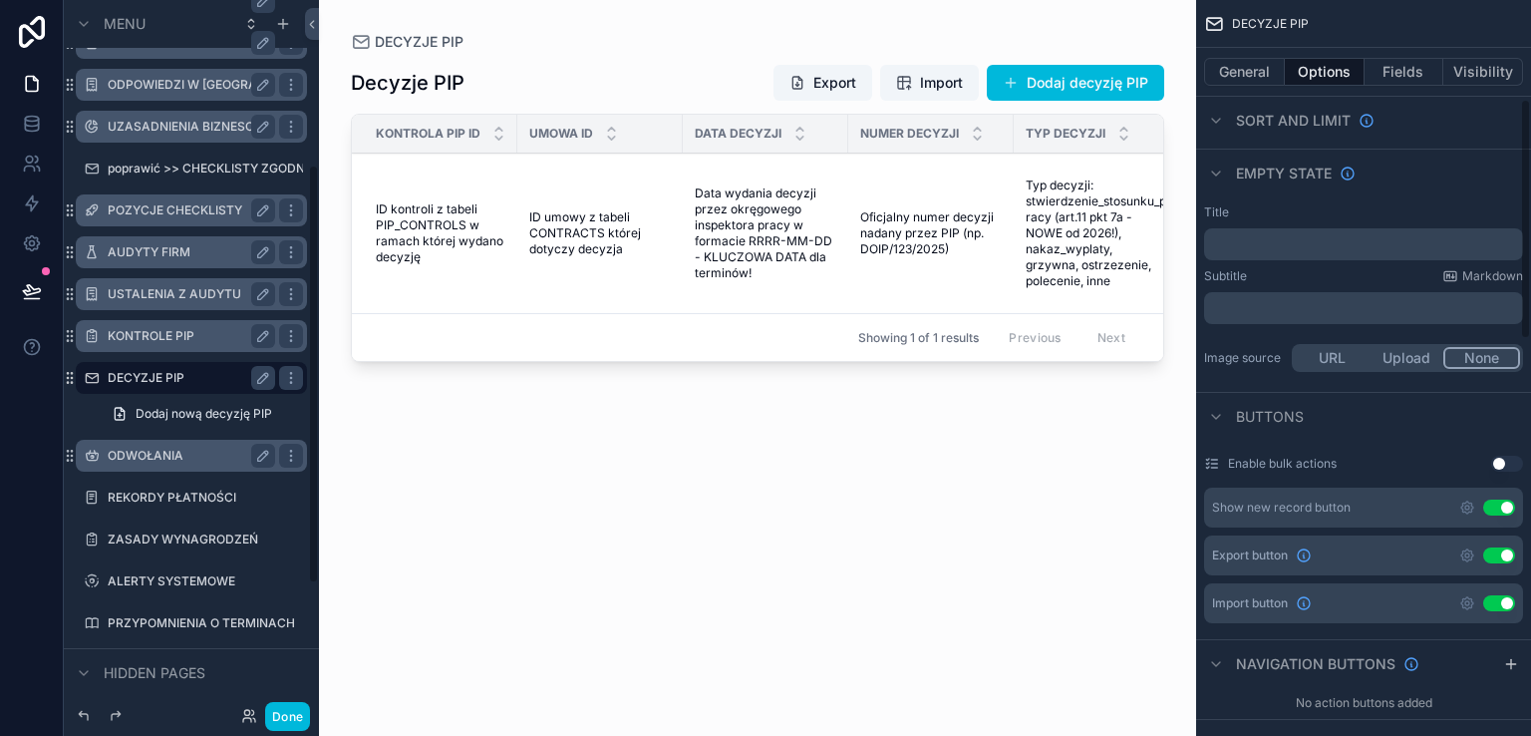
click at [135, 463] on div "ODWOŁANIA" at bounding box center [191, 456] width 167 height 24
click at [135, 461] on label "ODWOŁANIA" at bounding box center [187, 456] width 159 height 16
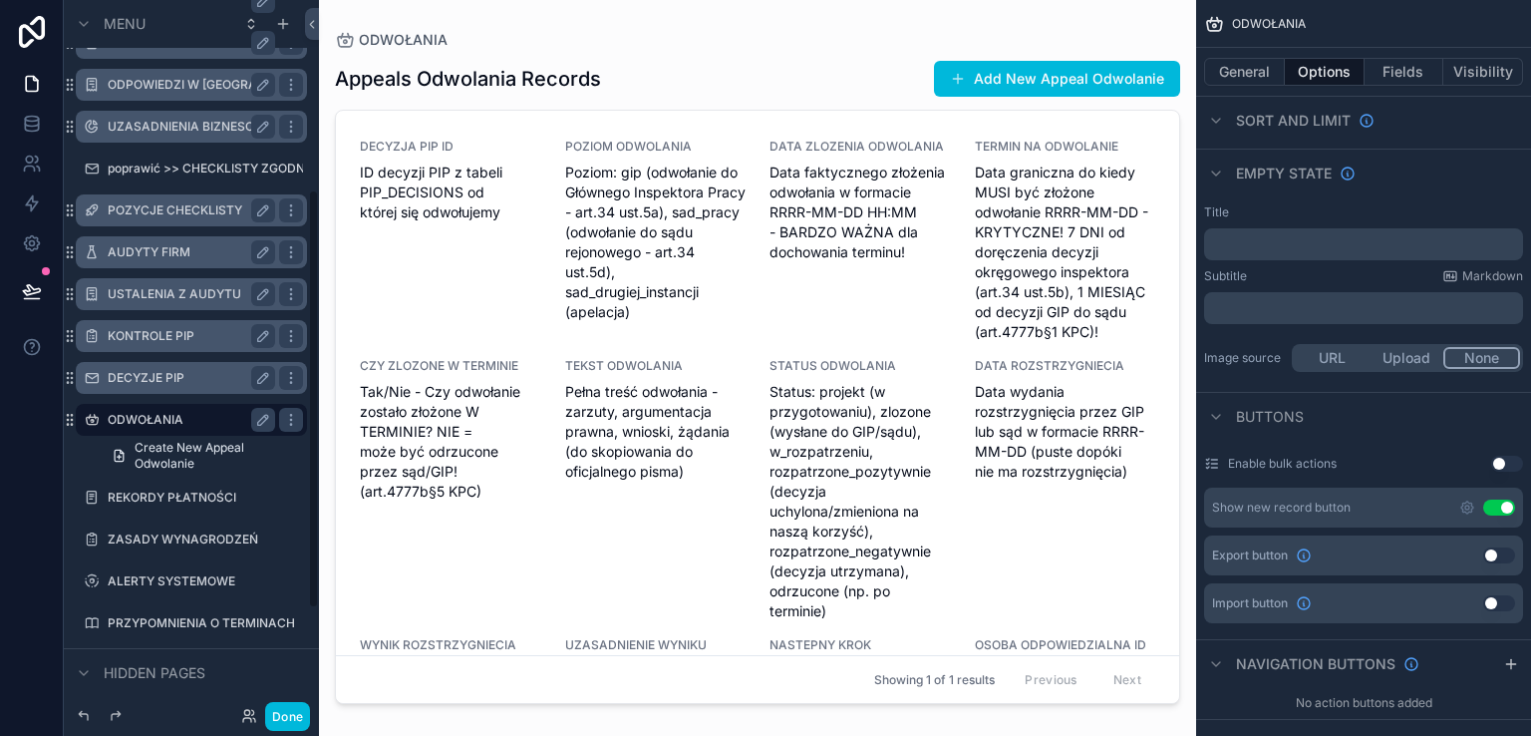
scroll to position [322, 0]
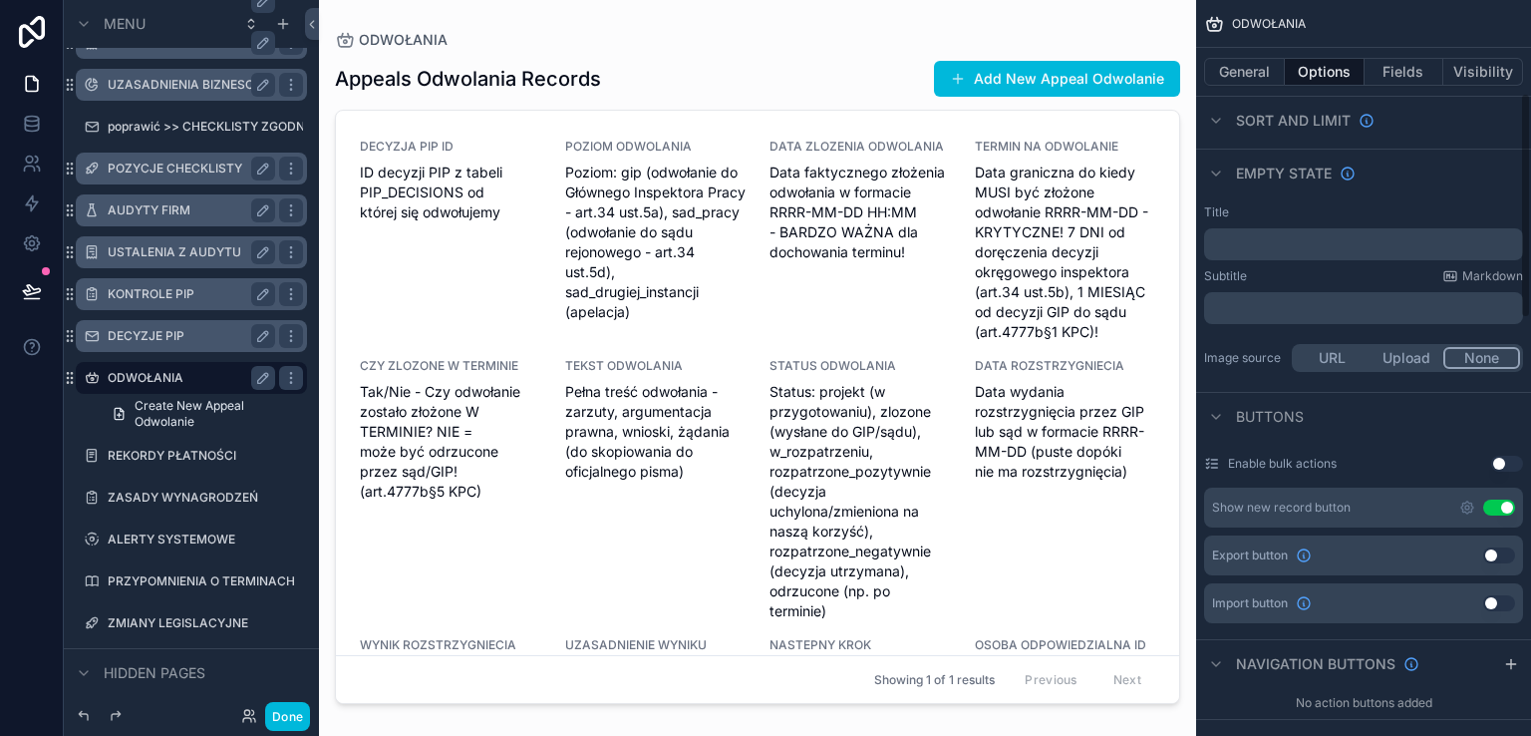
click at [1510, 557] on button "Use setting" at bounding box center [1499, 555] width 32 height 16
click at [1510, 601] on button "Use setting" at bounding box center [1499, 603] width 32 height 16
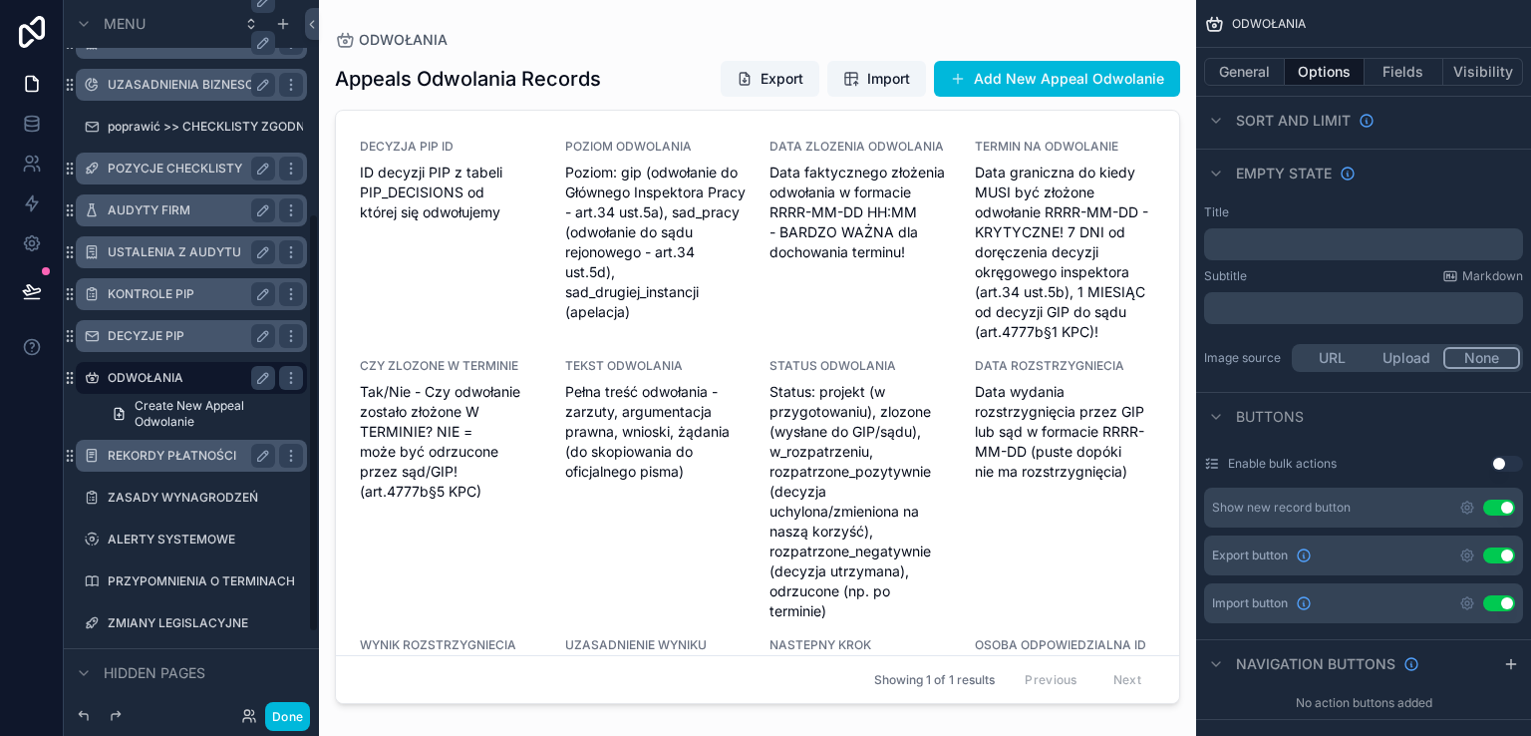
scroll to position [496, 0]
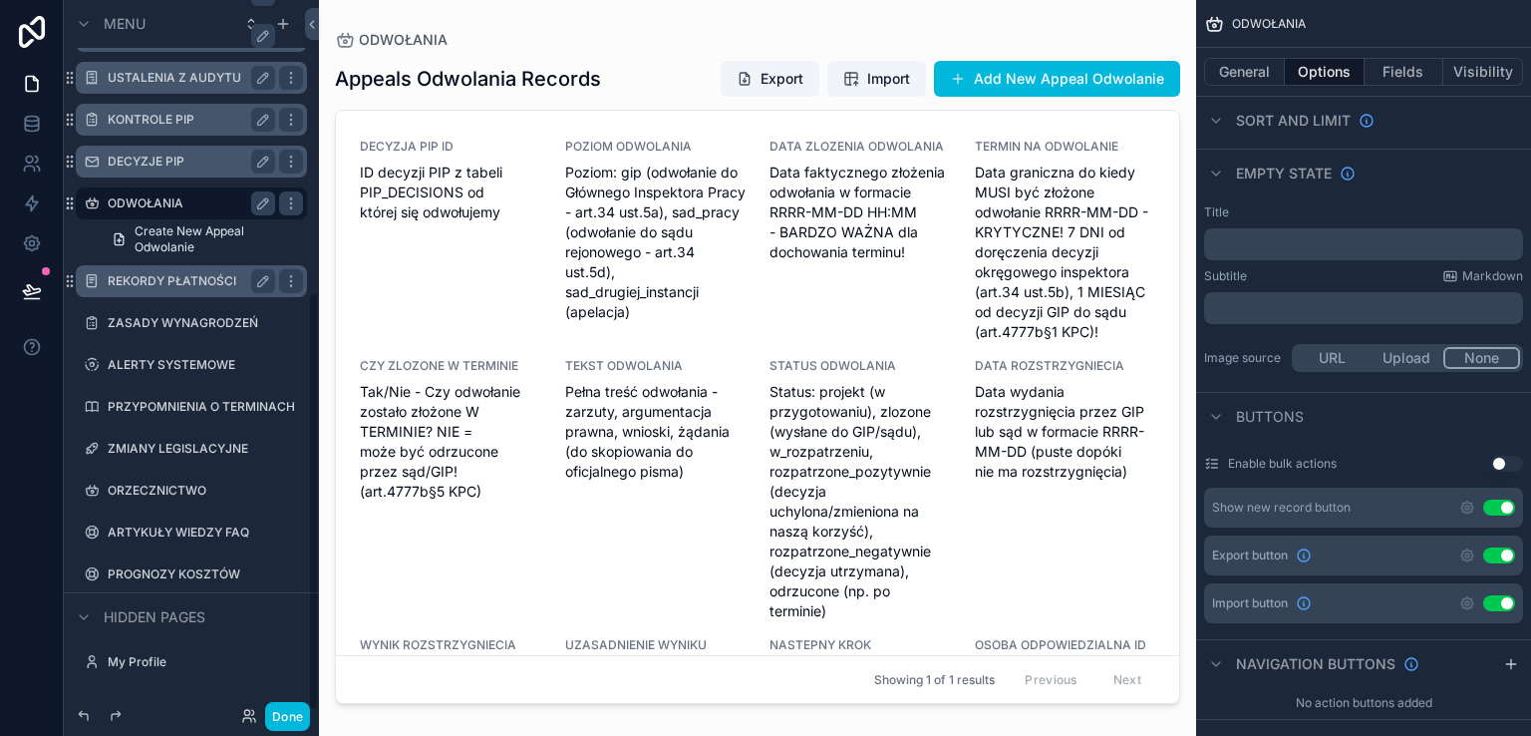
click at [128, 287] on label "REKORDY PŁATNOŚCI" at bounding box center [187, 281] width 159 height 16
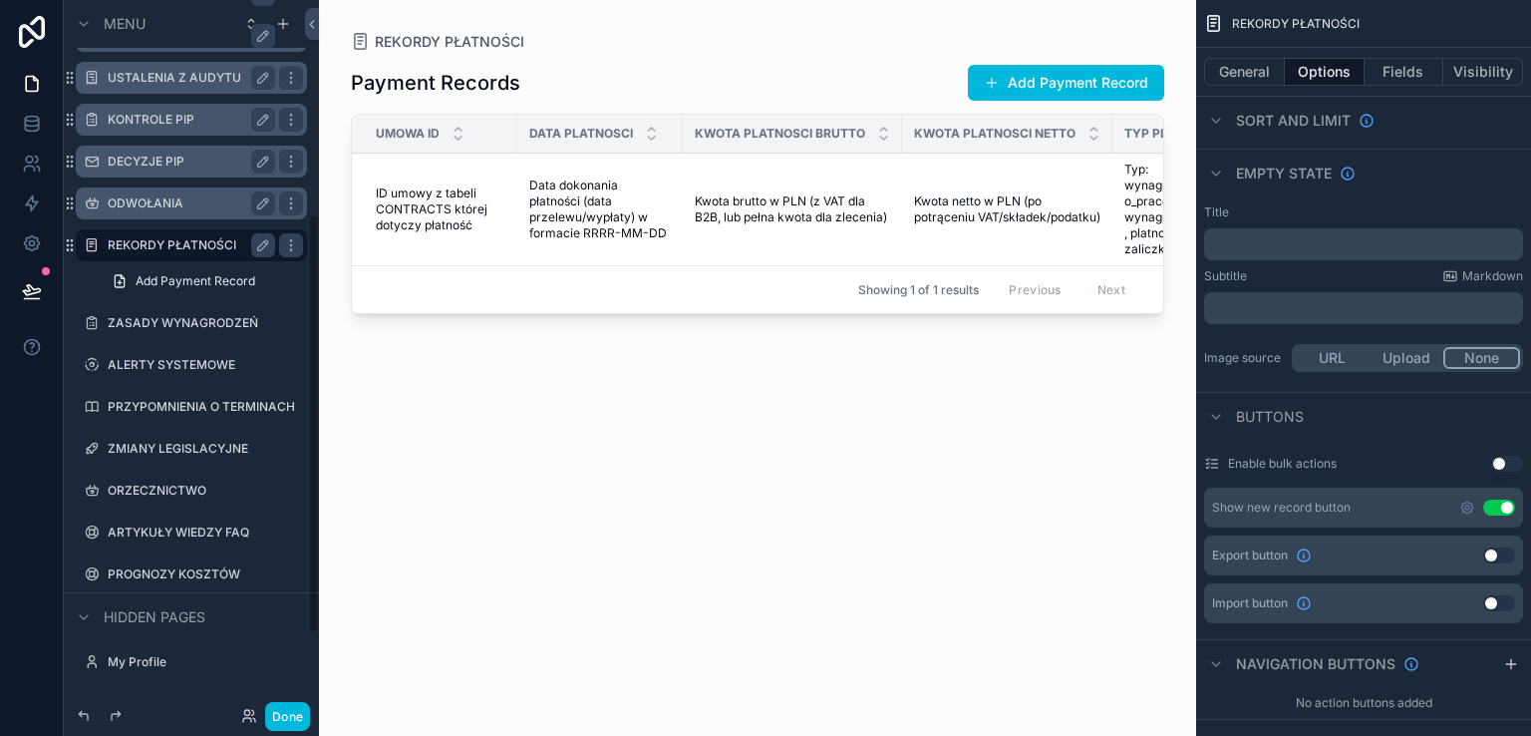
scroll to position [364, 0]
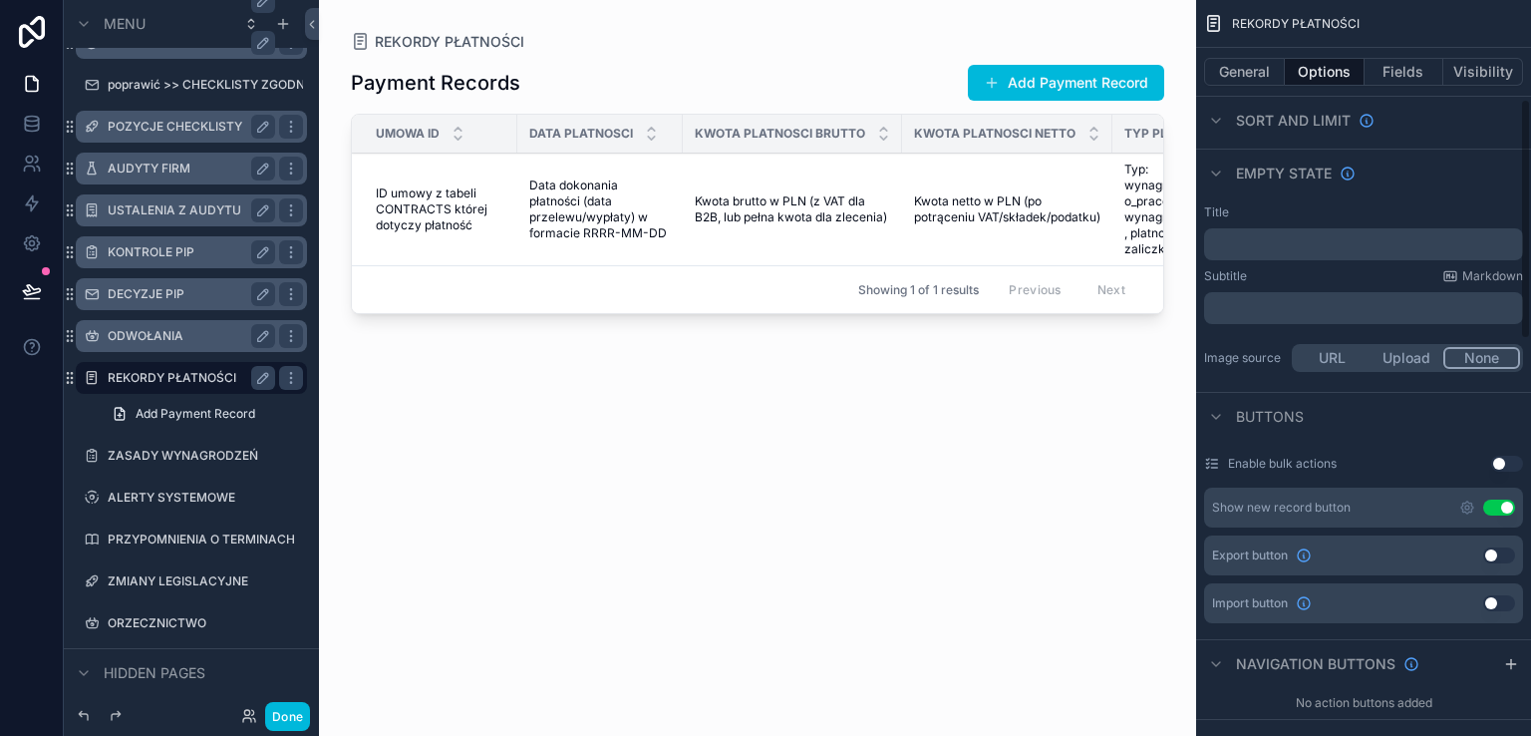
click at [1507, 555] on button "Use setting" at bounding box center [1499, 555] width 32 height 16
click at [1505, 603] on button "Use setting" at bounding box center [1499, 603] width 32 height 16
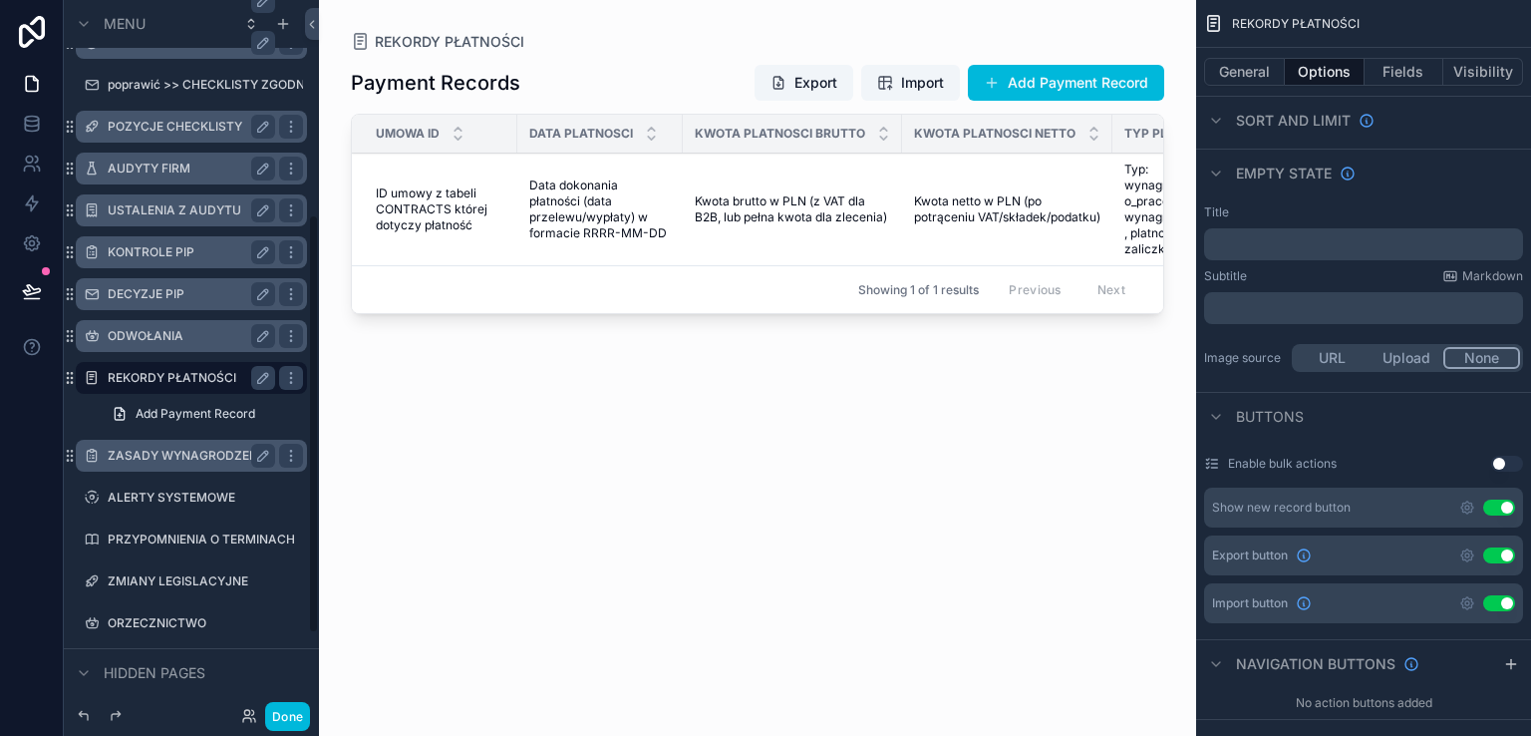
click at [133, 460] on label "ZASADY WYNAGRODZEŃ" at bounding box center [187, 456] width 159 height 16
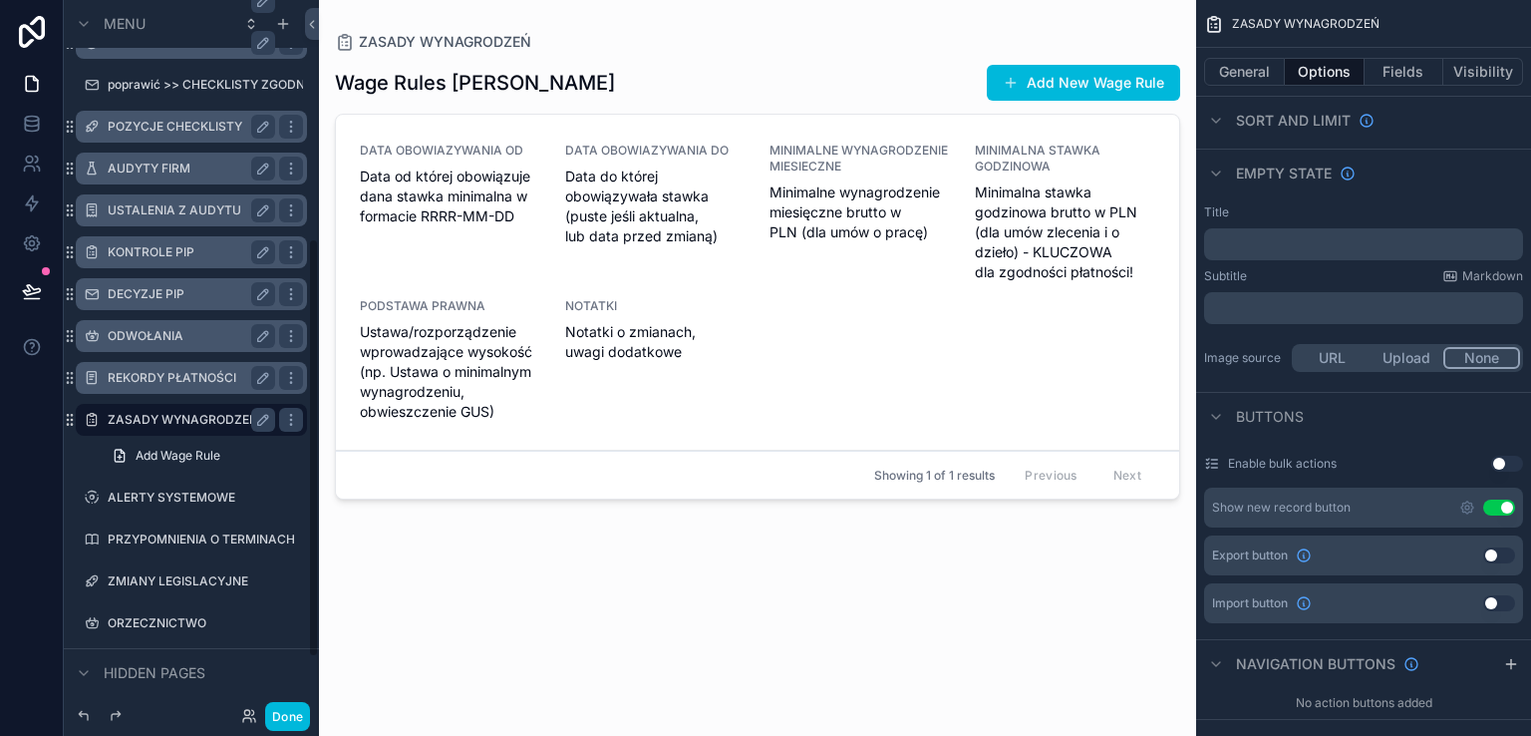
scroll to position [406, 0]
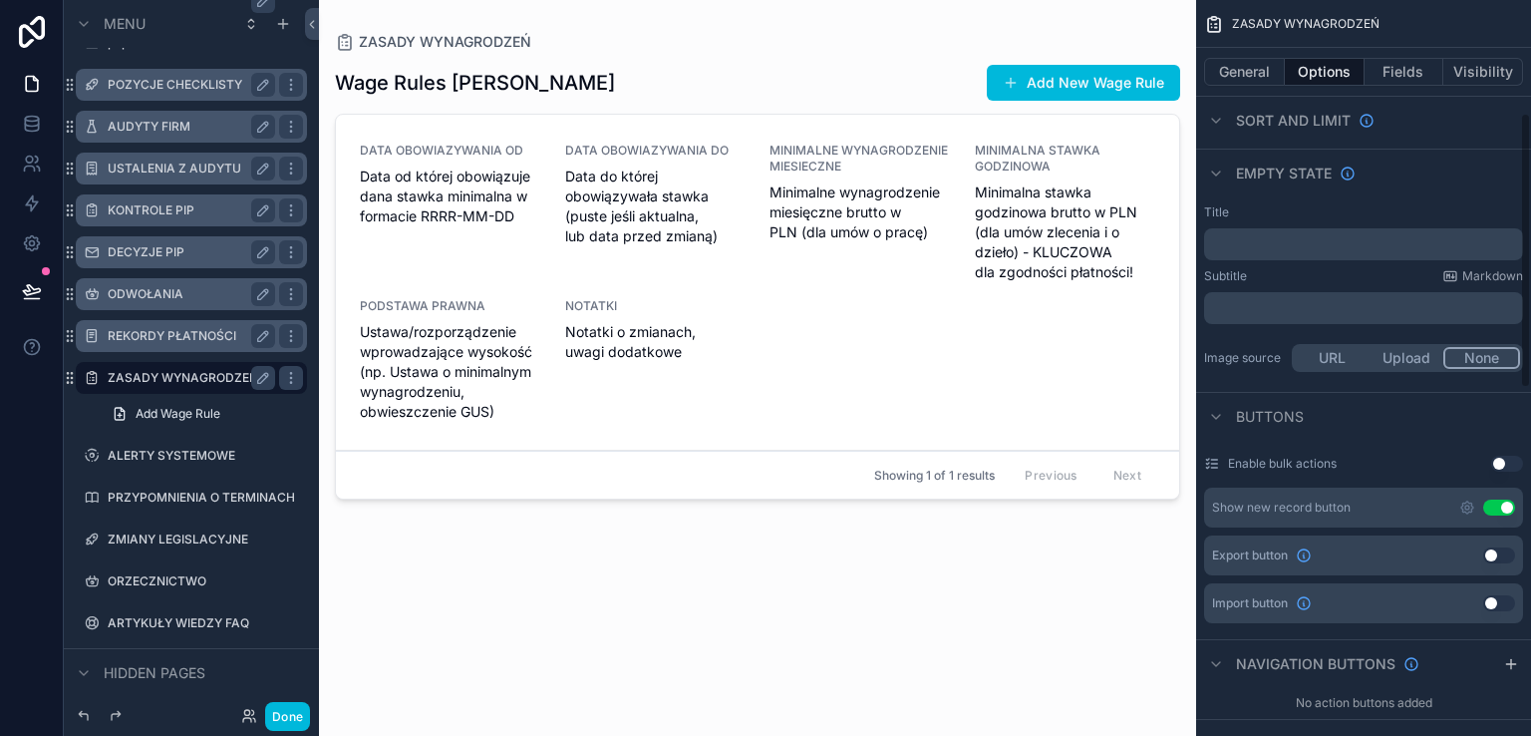
click at [1506, 559] on button "Use setting" at bounding box center [1499, 555] width 32 height 16
click at [1507, 605] on button "Use setting" at bounding box center [1499, 603] width 32 height 16
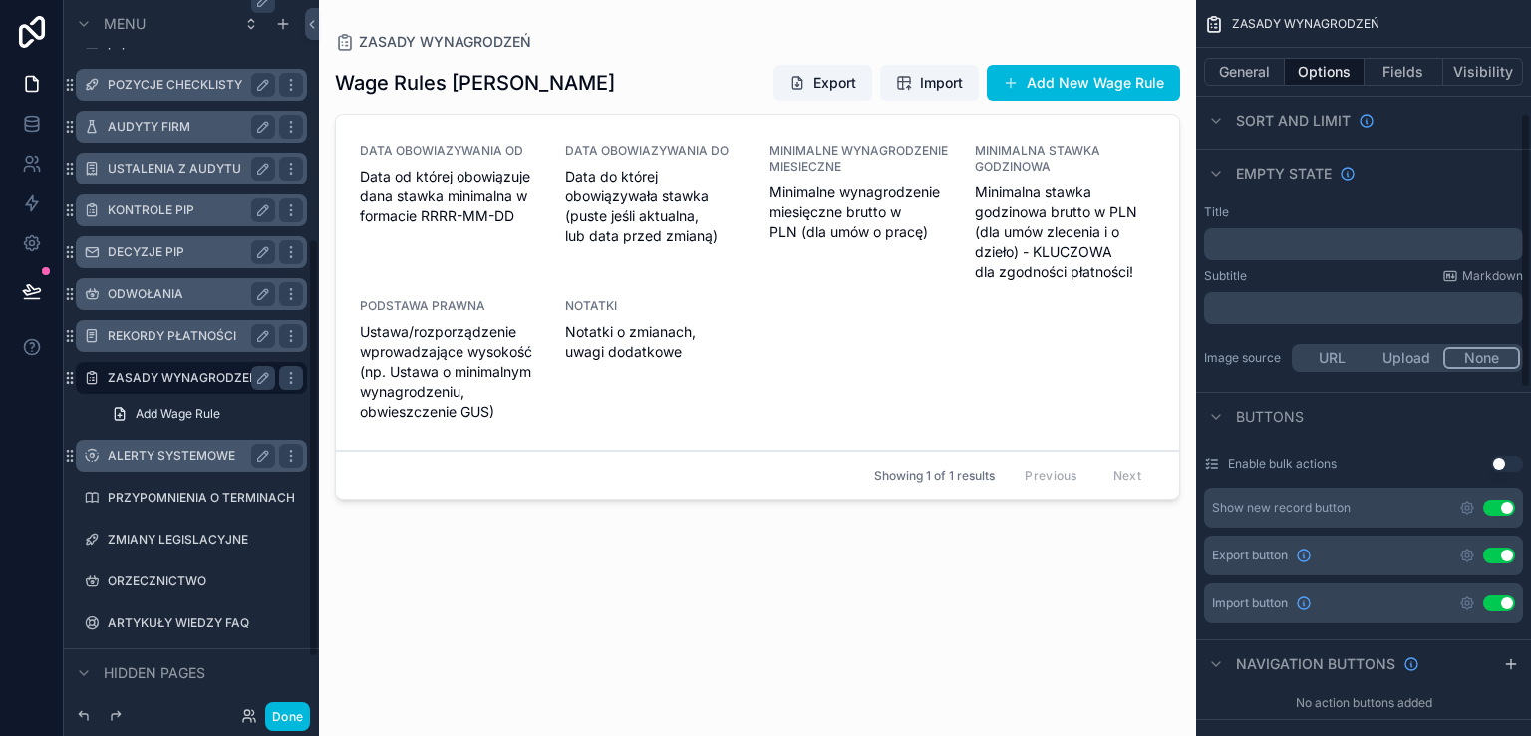
click at [134, 458] on label "ALERTY SYSTEMOWE" at bounding box center [187, 456] width 159 height 16
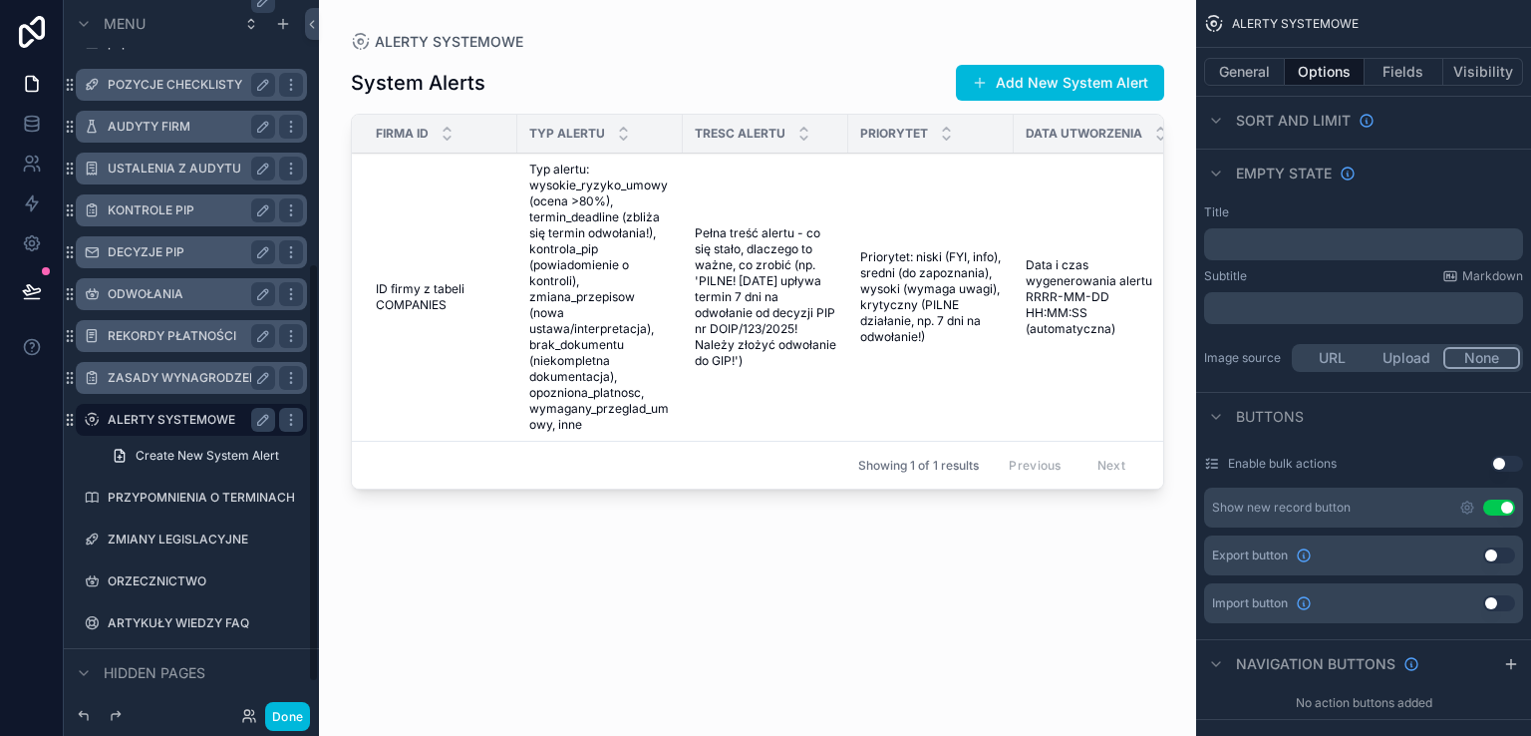
scroll to position [448, 0]
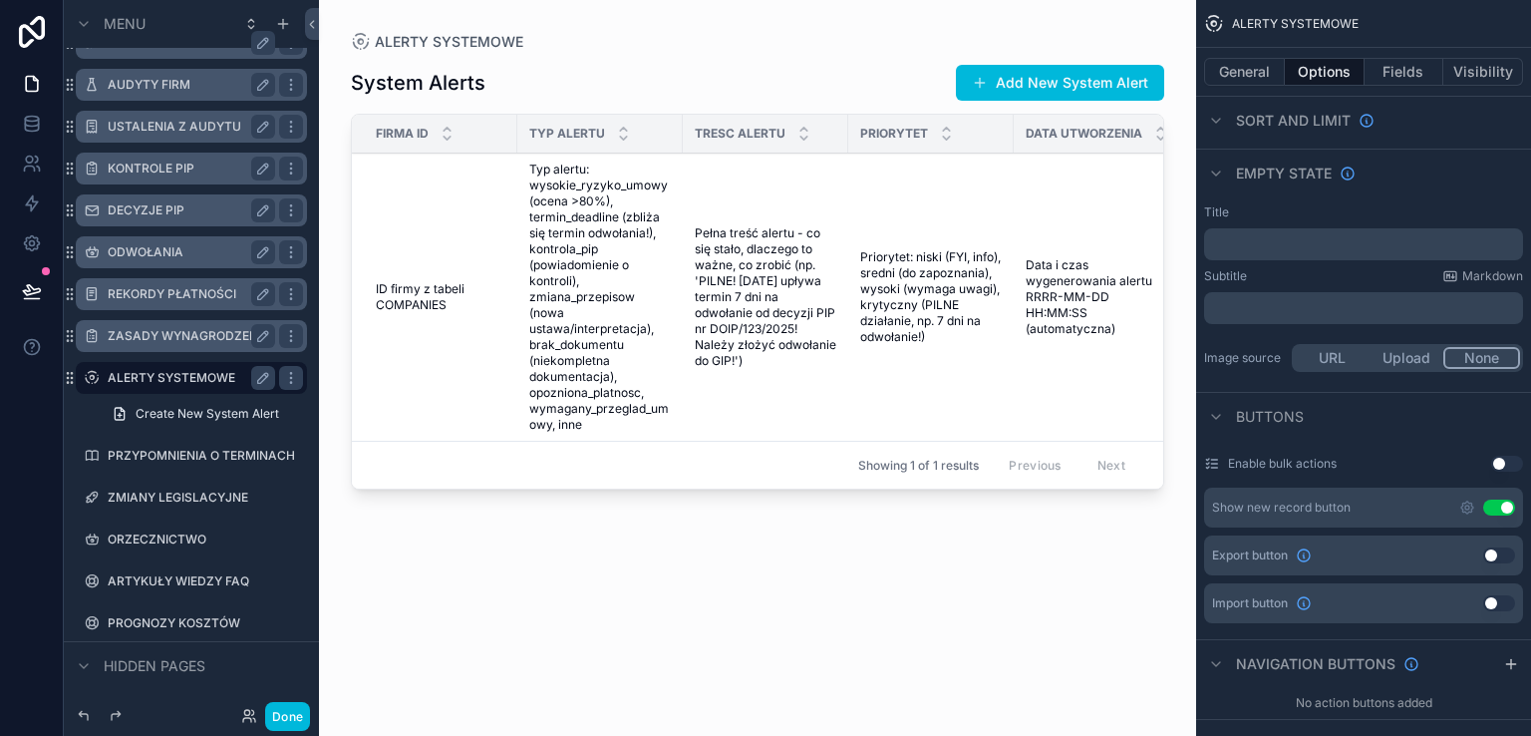
click at [1501, 551] on button "Use setting" at bounding box center [1499, 555] width 32 height 16
click at [1501, 600] on button "Use setting" at bounding box center [1499, 603] width 32 height 16
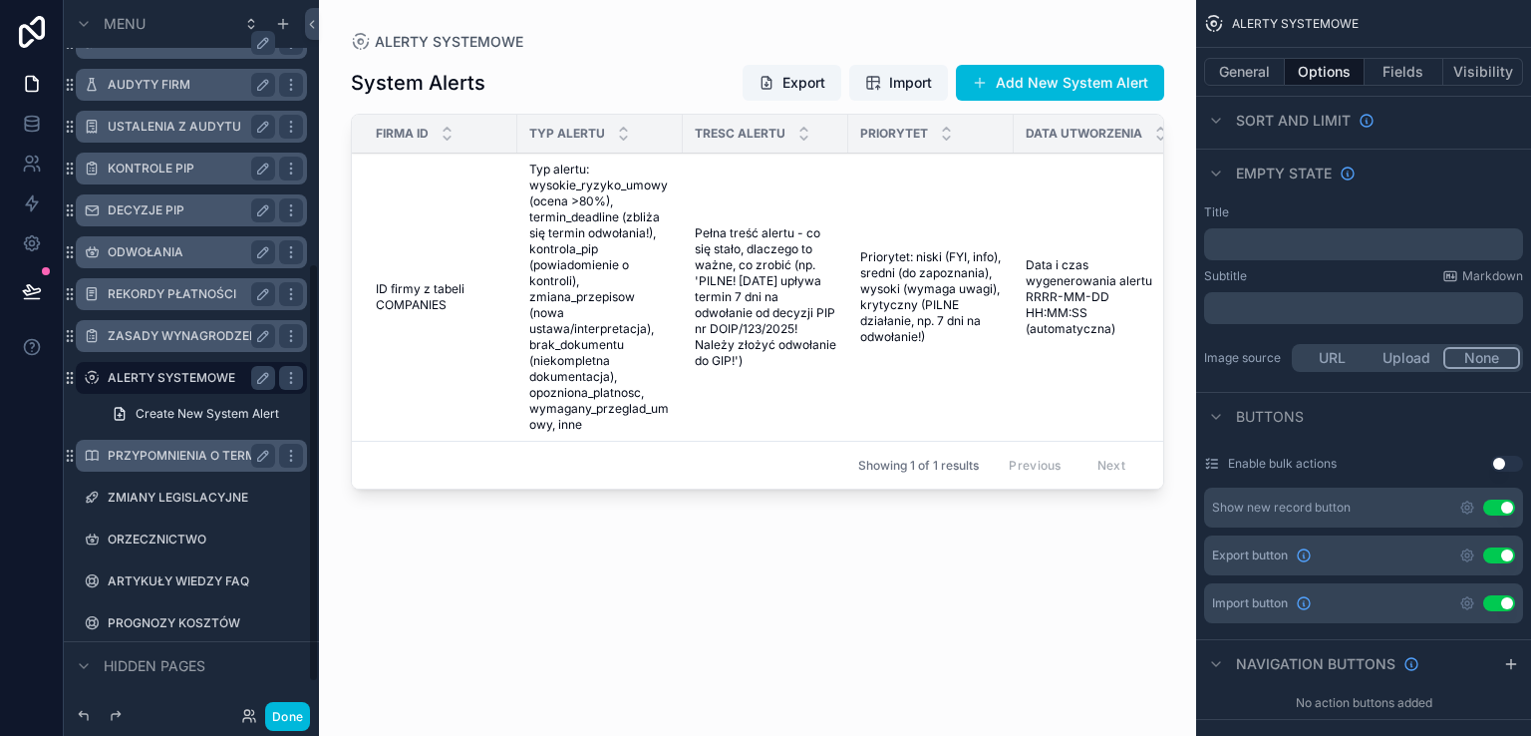
click at [129, 467] on div "PRZYPOMNIENIA O TERMINACH" at bounding box center [191, 456] width 223 height 32
click at [151, 459] on label "PRZYPOMNIENIA O TERMINACH" at bounding box center [191, 456] width 167 height 16
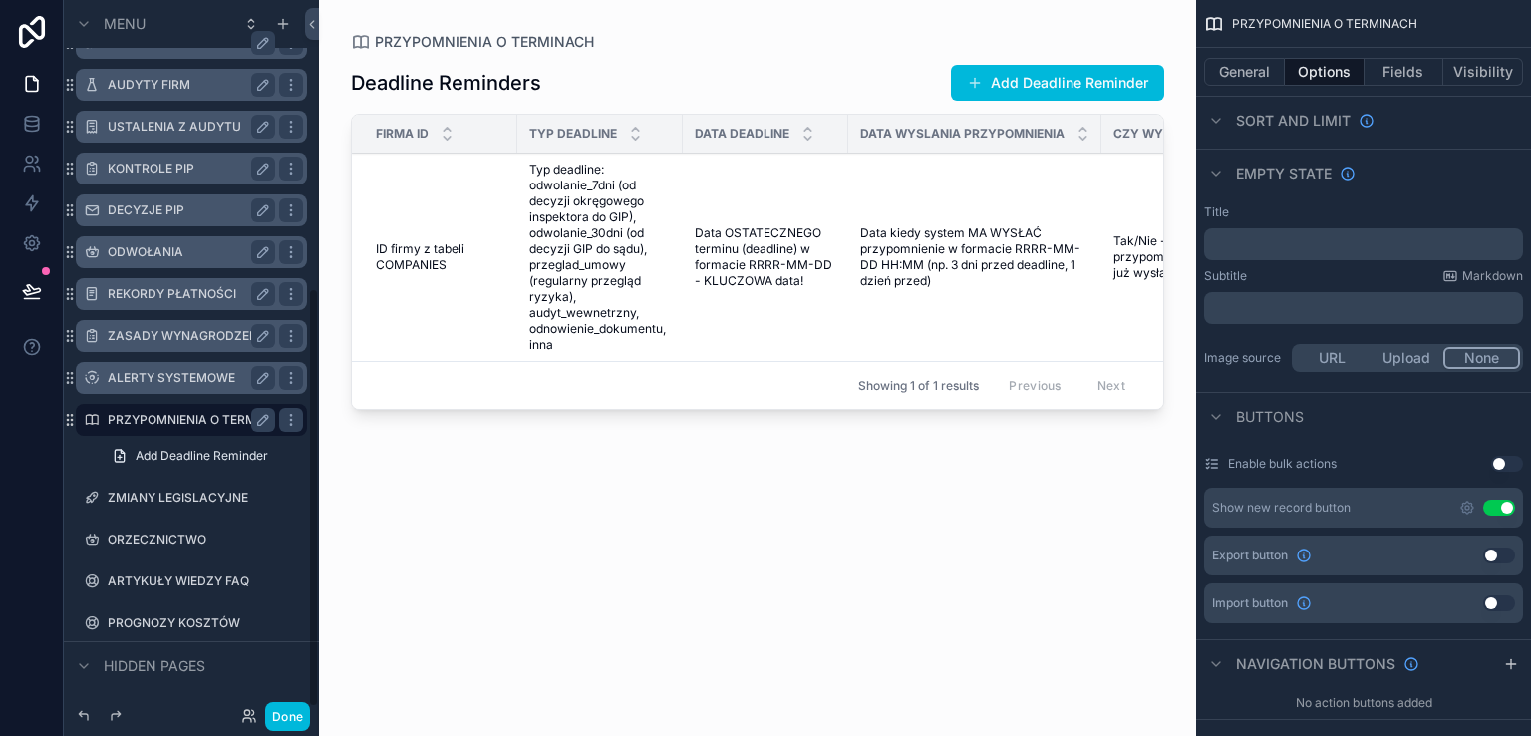
scroll to position [489, 0]
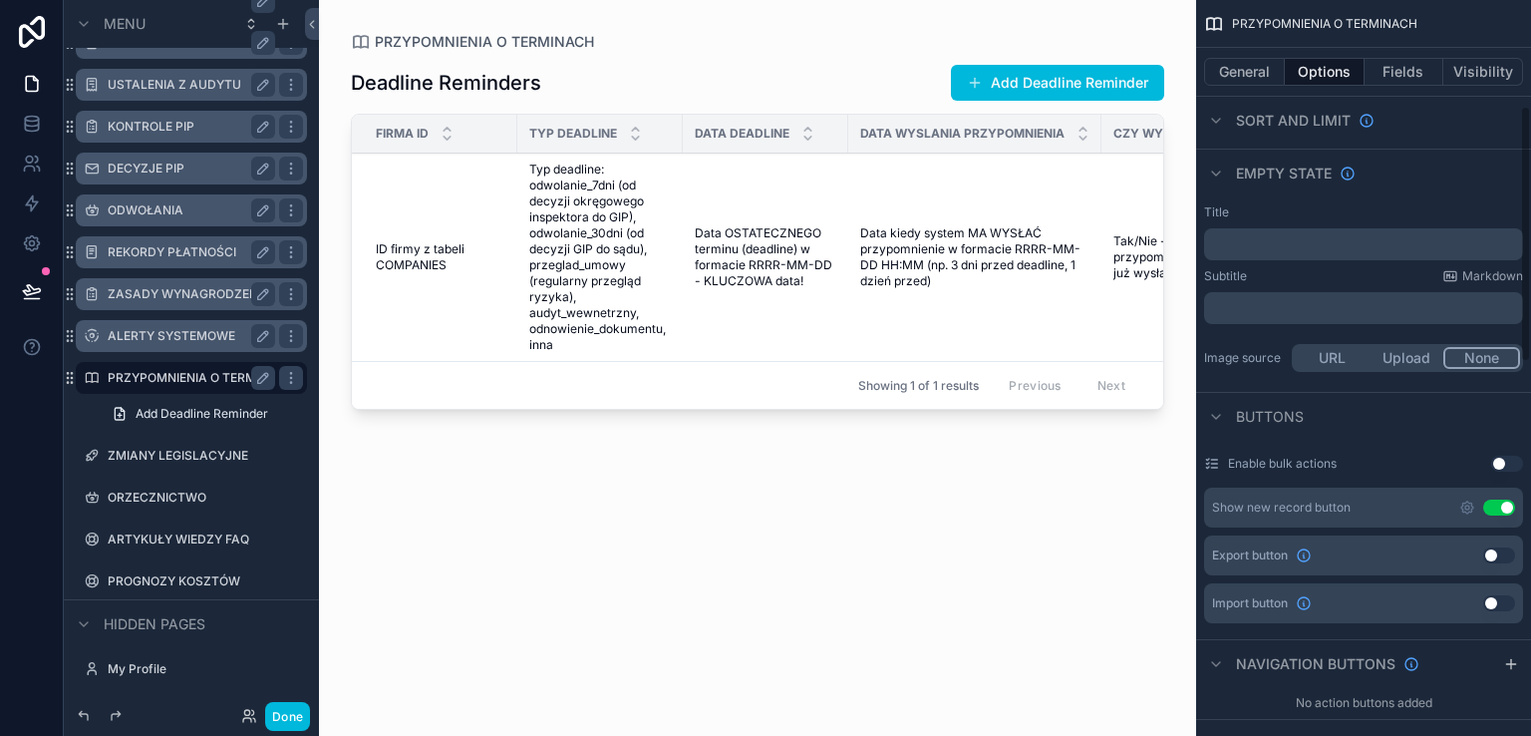
click at [1503, 551] on button "Use setting" at bounding box center [1499, 555] width 32 height 16
click at [1504, 595] on button "Use setting" at bounding box center [1499, 603] width 32 height 16
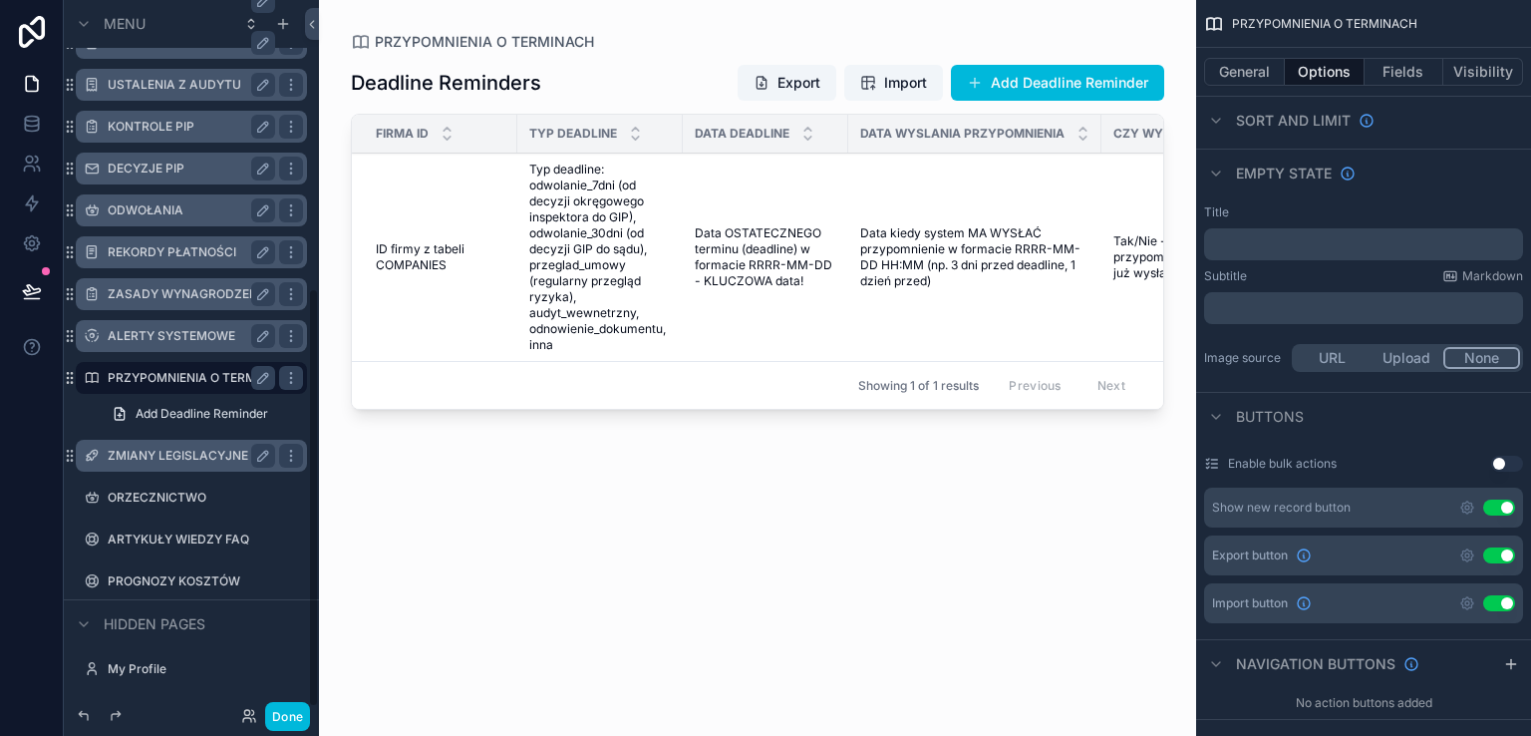
click at [121, 459] on label "ZMIANY LEGISLACYJNE" at bounding box center [187, 456] width 159 height 16
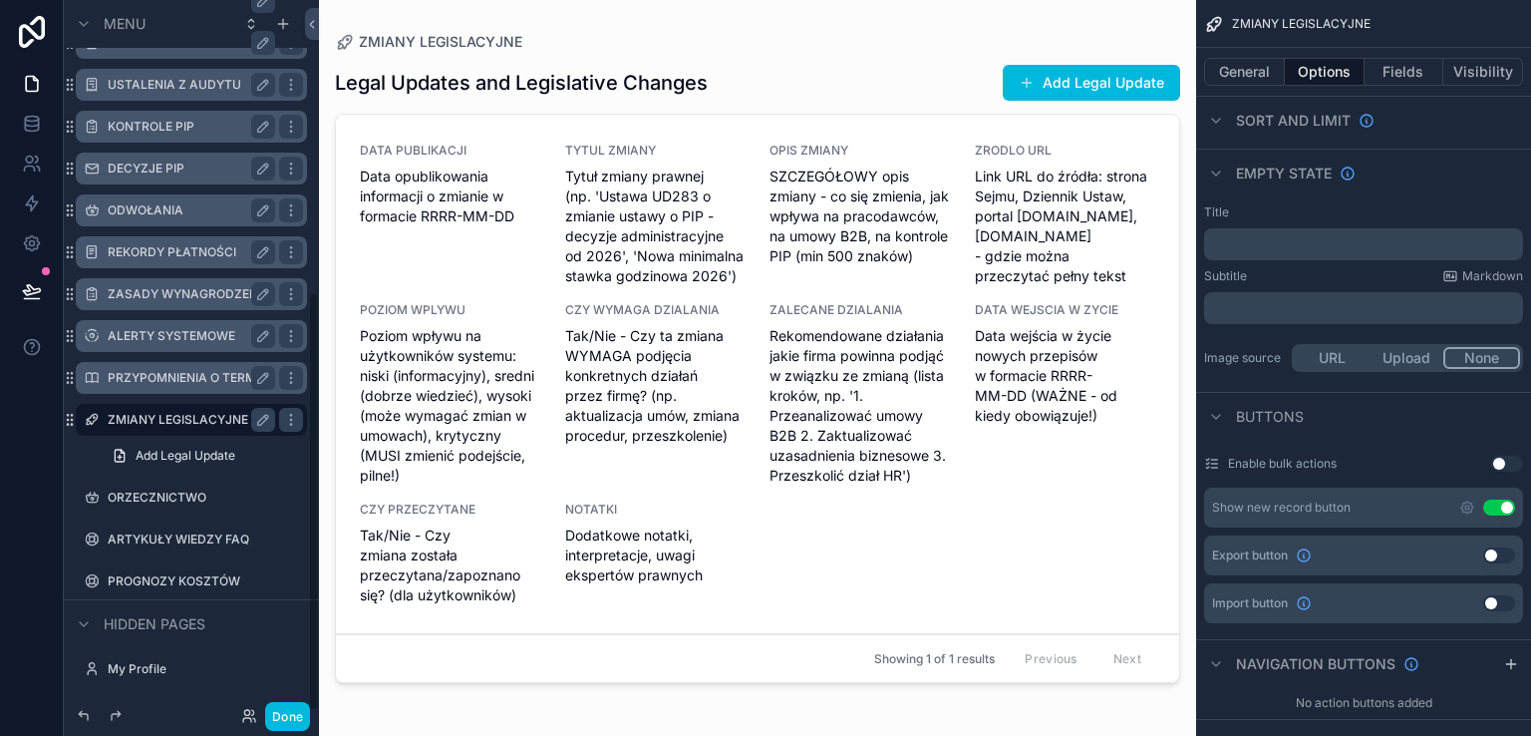
scroll to position [496, 0]
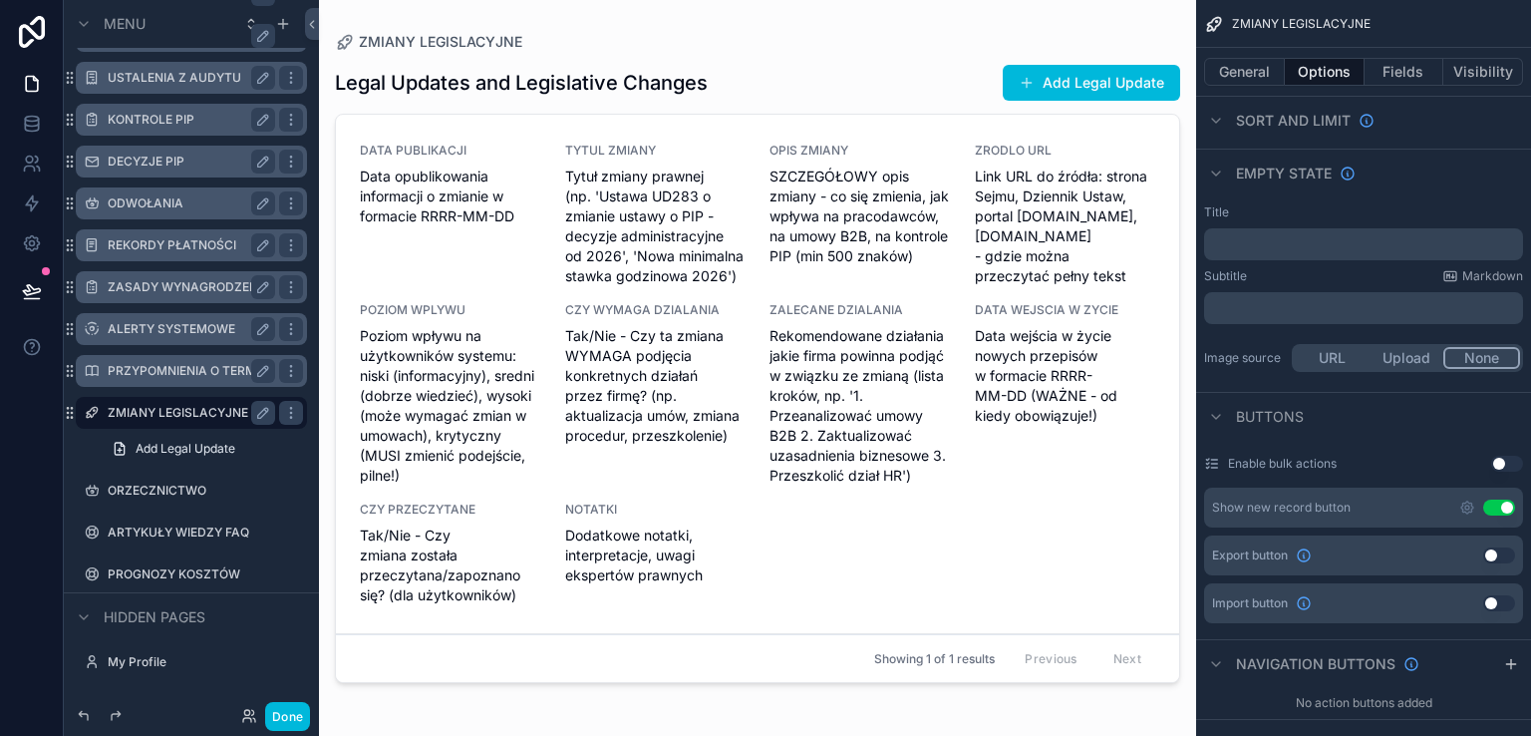
click at [1505, 559] on button "Use setting" at bounding box center [1499, 555] width 32 height 16
click at [1506, 607] on button "Use setting" at bounding box center [1499, 603] width 32 height 16
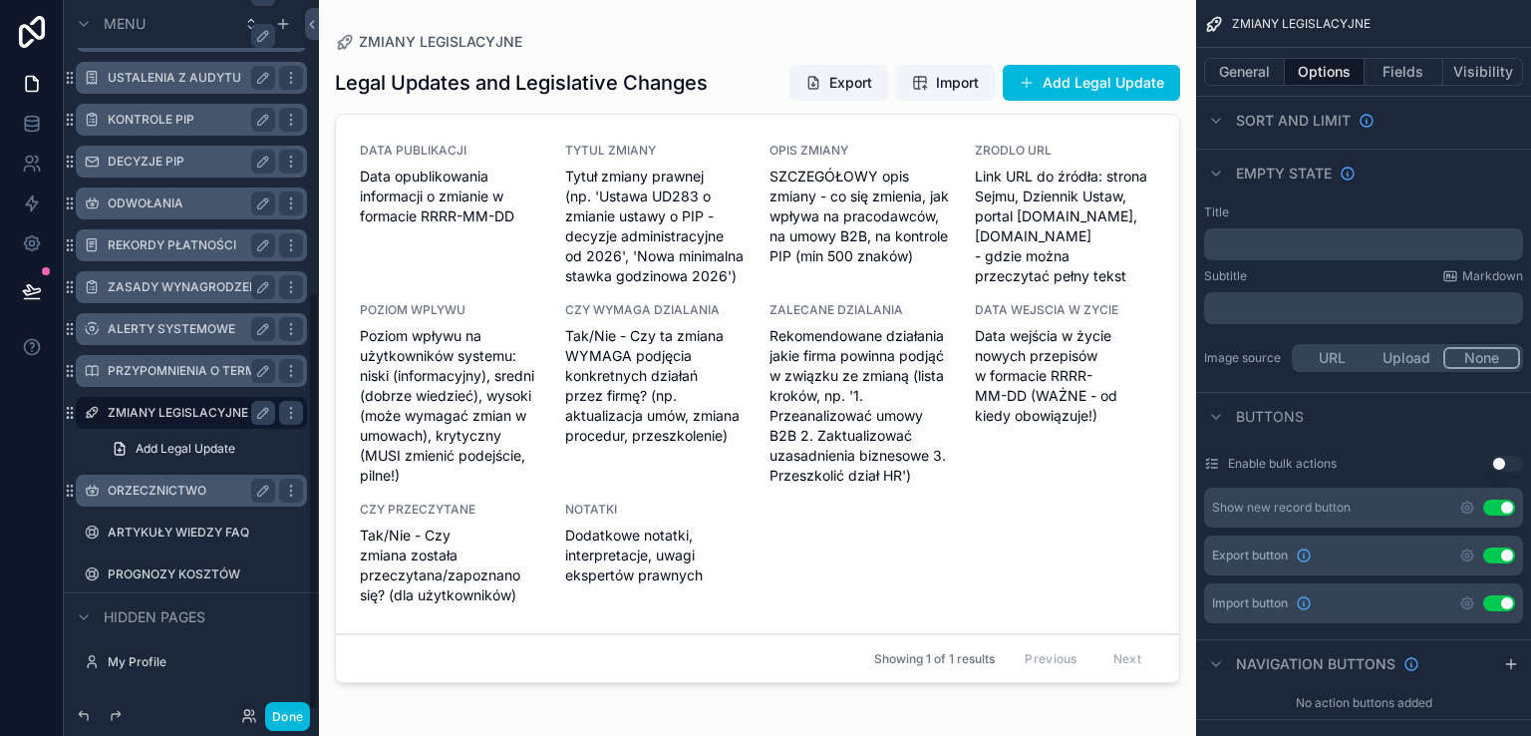
click at [142, 488] on label "ORZECZNICTWO" at bounding box center [187, 490] width 159 height 16
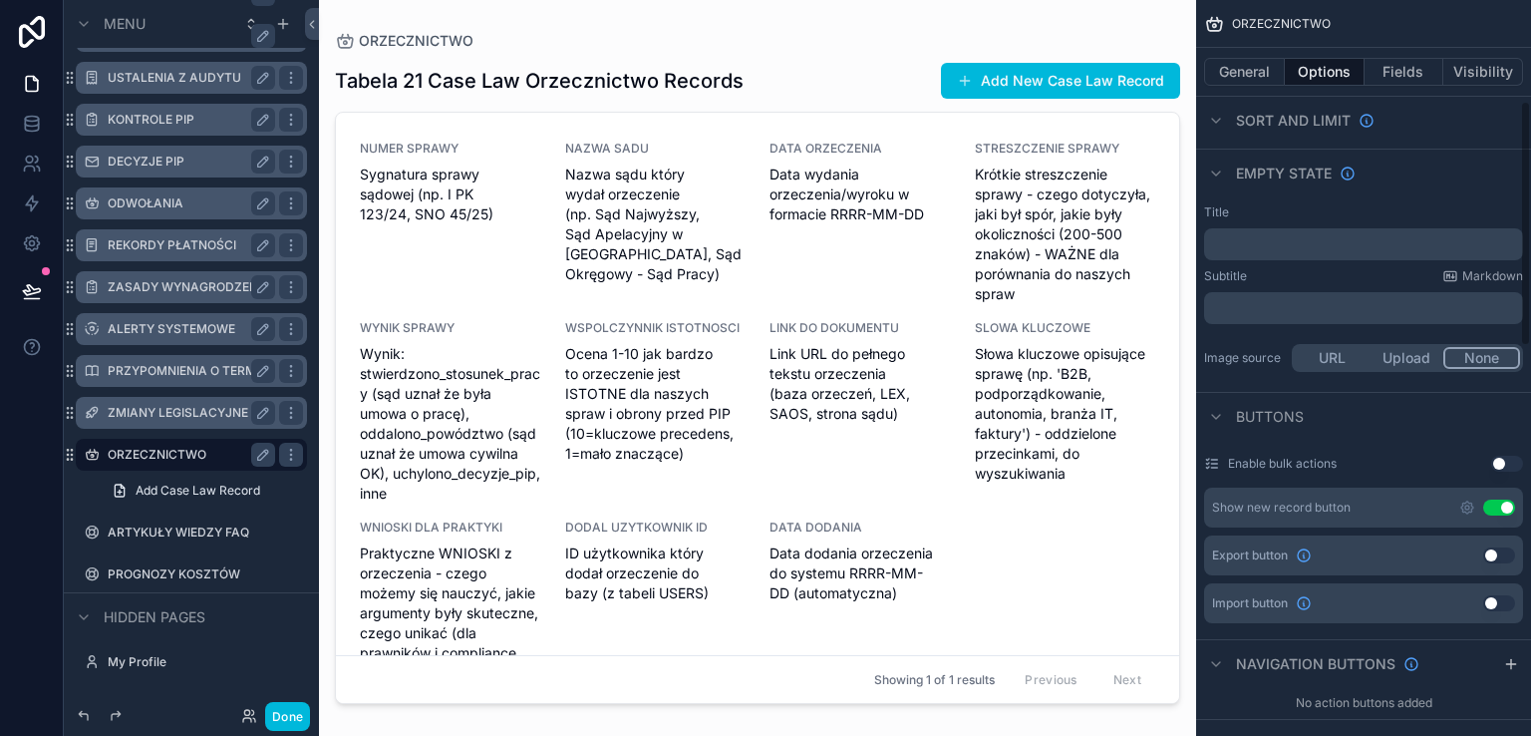
click at [1504, 555] on button "Use setting" at bounding box center [1499, 555] width 32 height 16
click at [1507, 601] on button "Use setting" at bounding box center [1499, 603] width 32 height 16
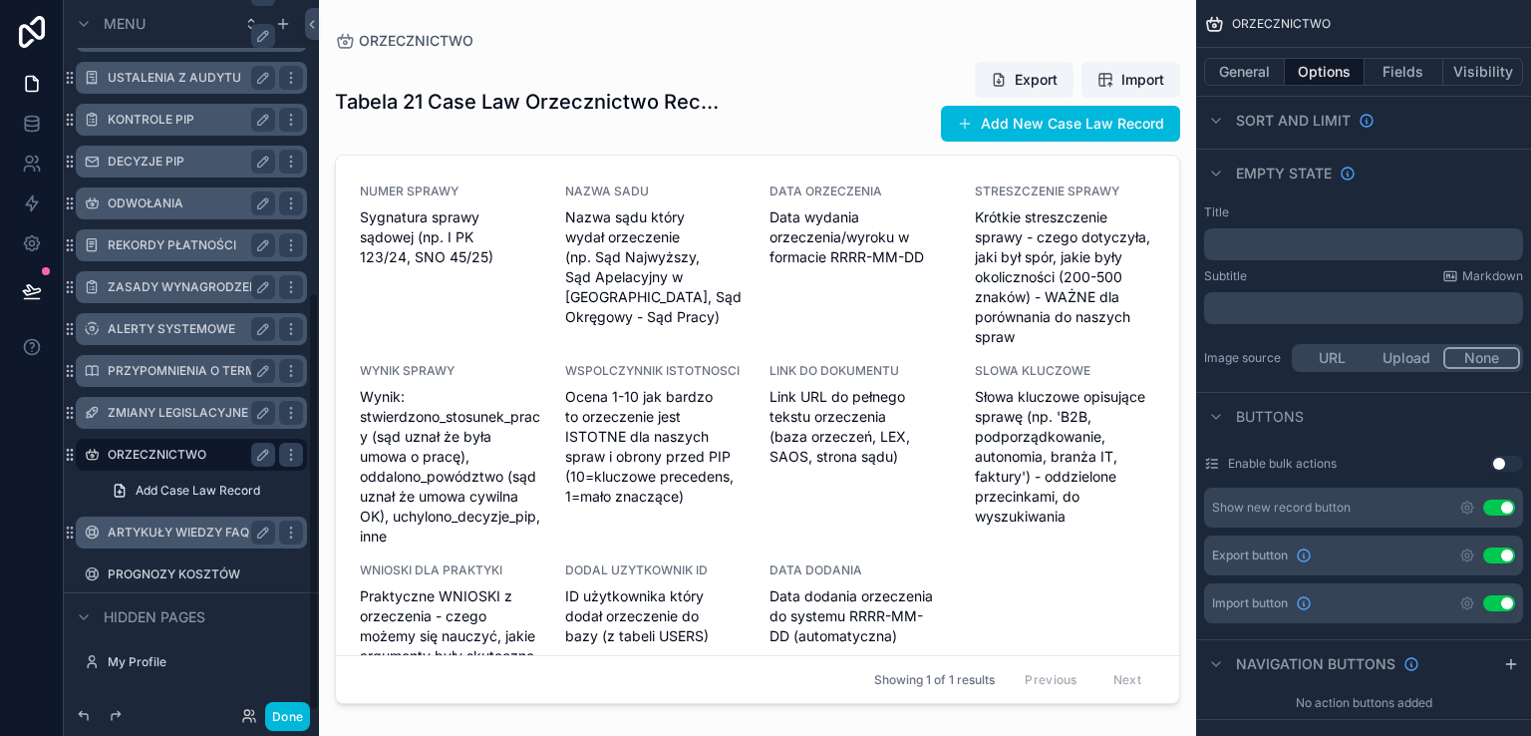
click at [112, 531] on label "ARTYKUŁY WIEDZY FAQ" at bounding box center [187, 532] width 159 height 16
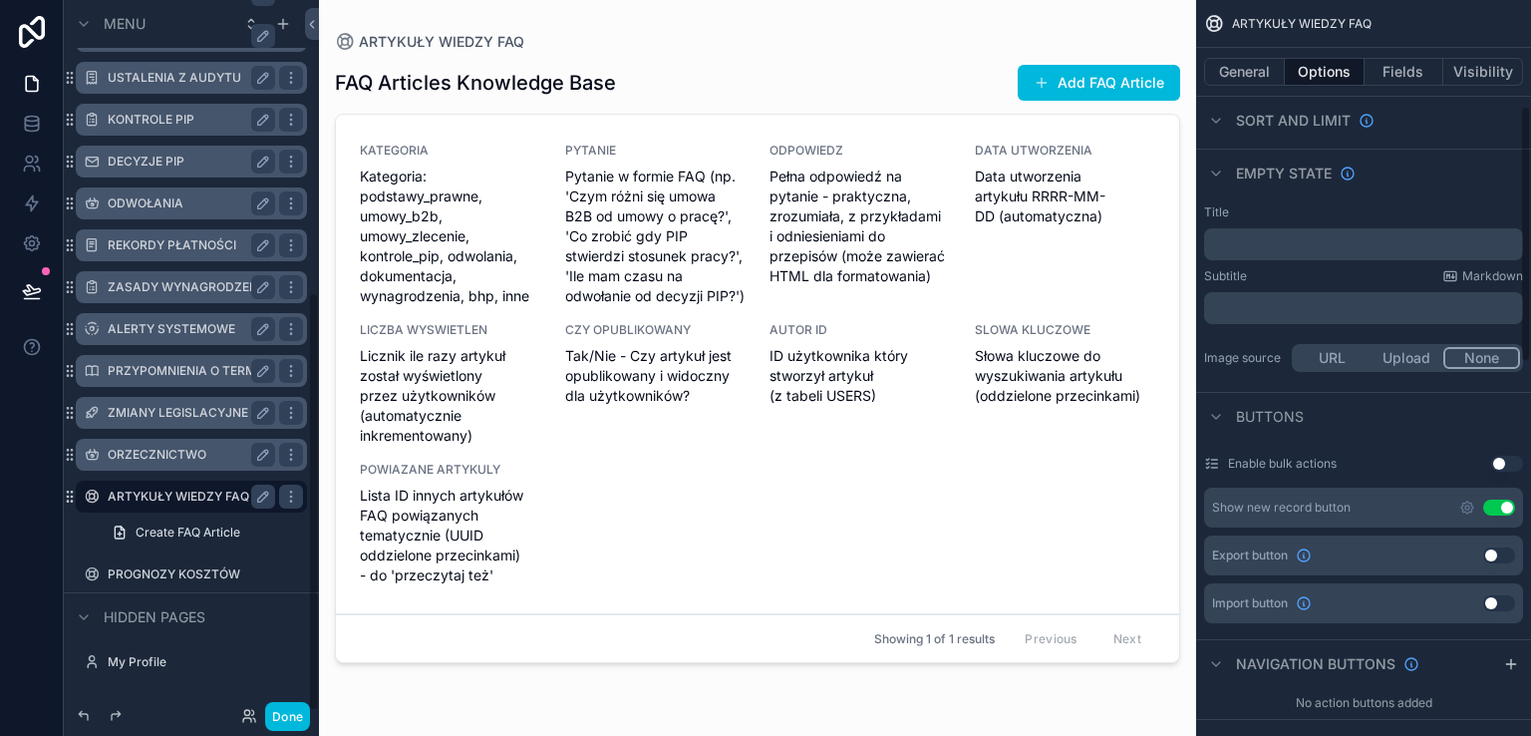
drag, startPoint x: 1506, startPoint y: 552, endPoint x: 1505, endPoint y: 595, distance: 42.9
click at [1505, 553] on button "Use setting" at bounding box center [1499, 555] width 32 height 16
drag, startPoint x: 1507, startPoint y: 603, endPoint x: 1509, endPoint y: 616, distance: 13.1
click at [1506, 603] on button "Use setting" at bounding box center [1499, 603] width 32 height 16
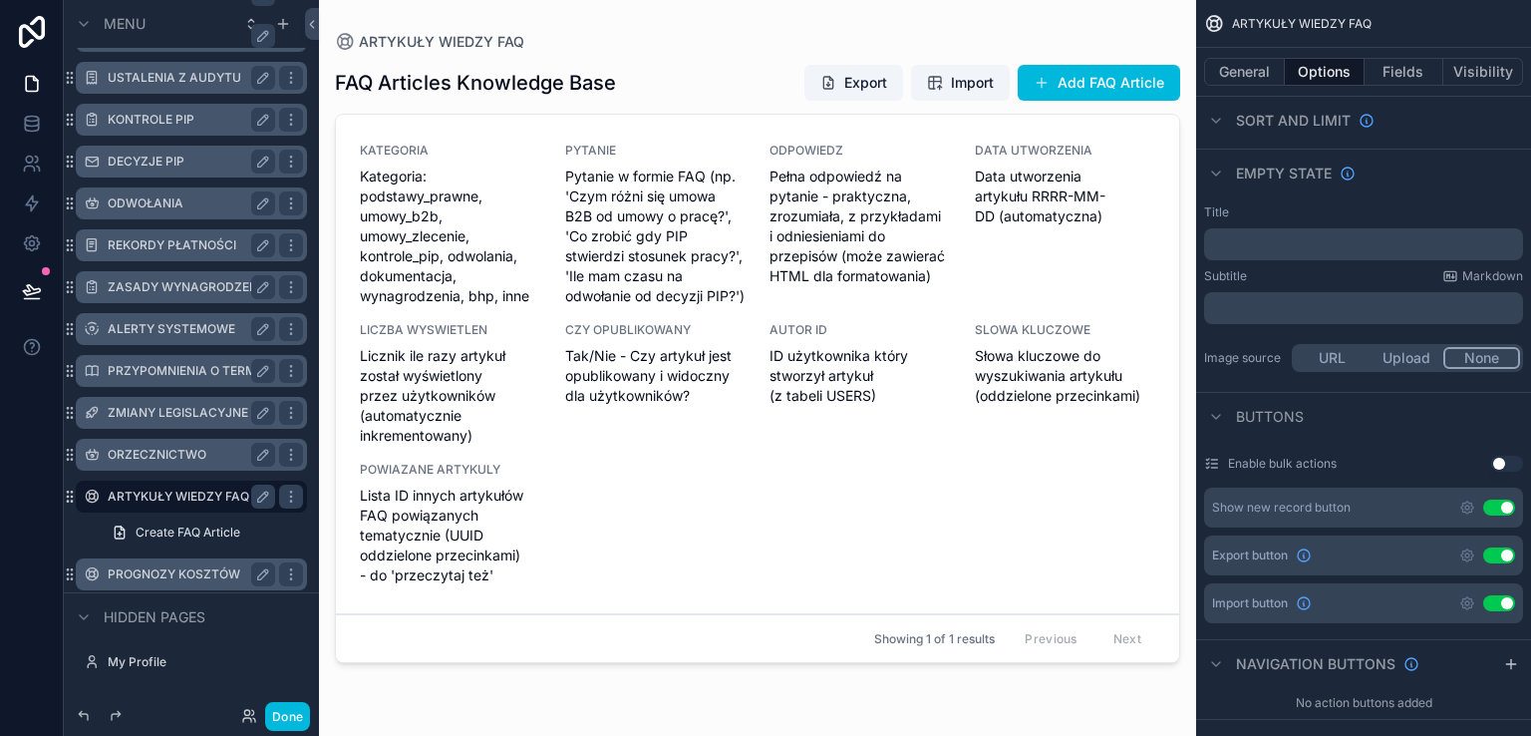
click at [169, 580] on div "PROGNOZY KOSZTÓW" at bounding box center [191, 574] width 167 height 24
click at [159, 577] on label "PROGNOZY KOSZTÓW" at bounding box center [187, 574] width 159 height 16
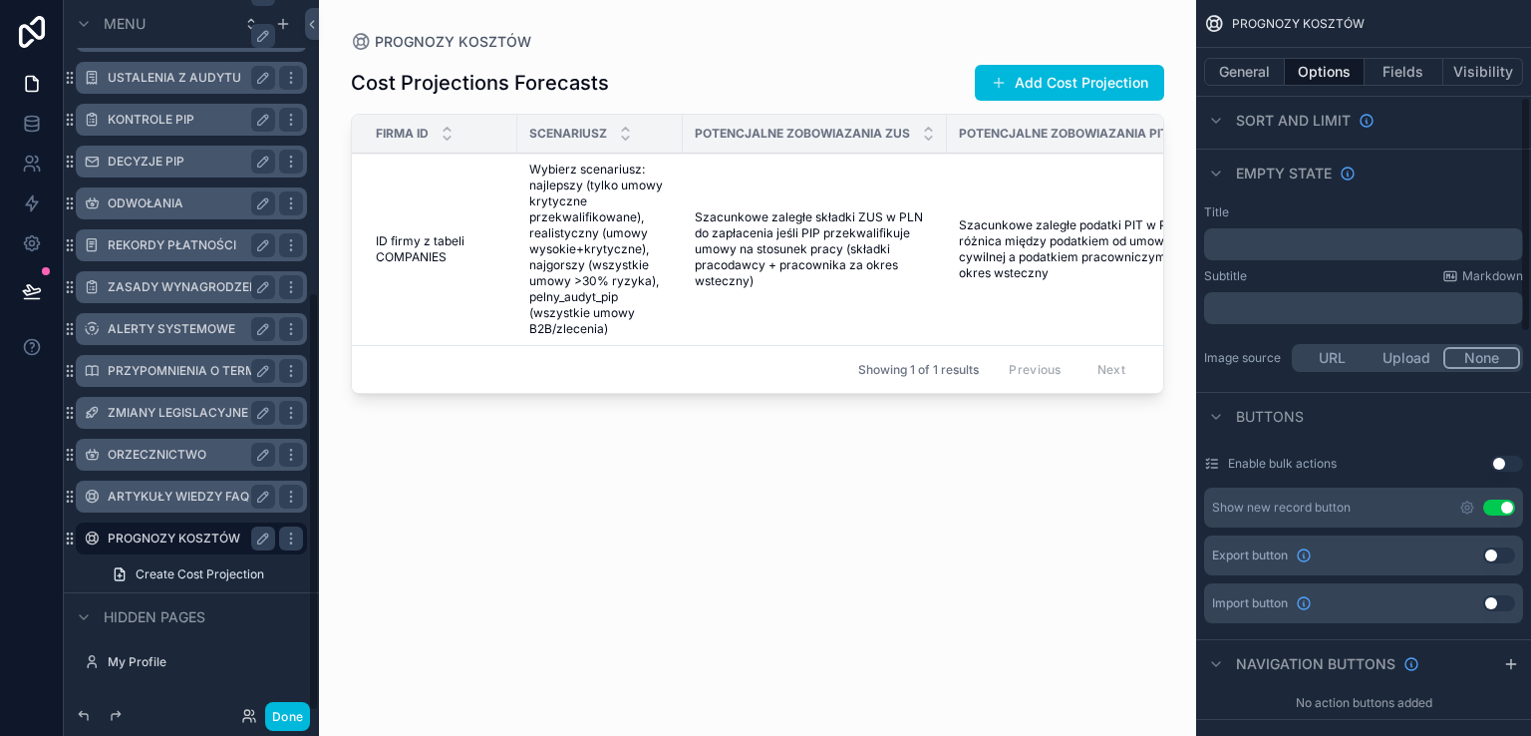
click at [1505, 555] on button "Use setting" at bounding box center [1499, 555] width 32 height 16
click at [1506, 603] on button "Use setting" at bounding box center [1499, 603] width 32 height 16
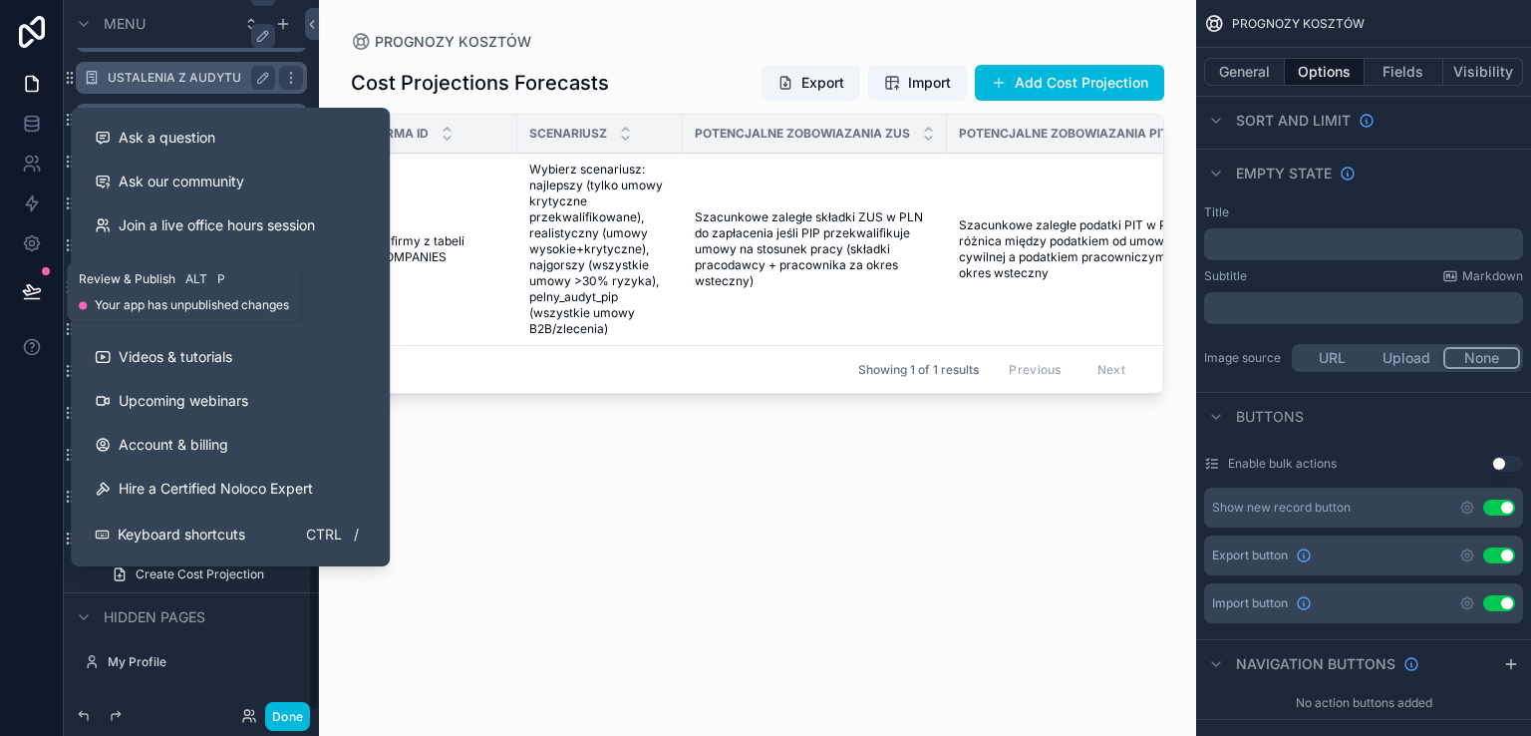
click at [35, 292] on icon at bounding box center [31, 290] width 17 height 10
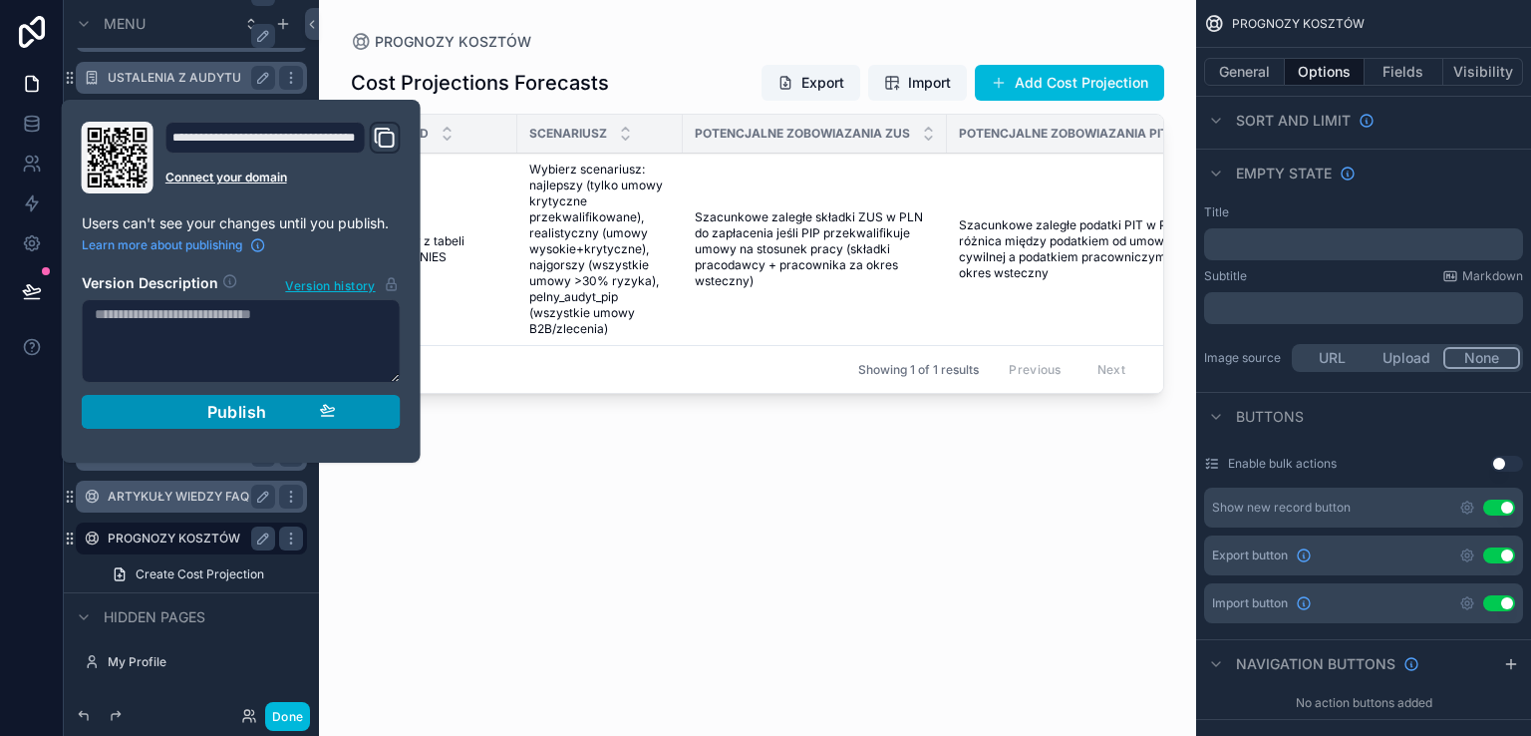
click at [210, 411] on span "Publish" at bounding box center [237, 412] width 60 height 20
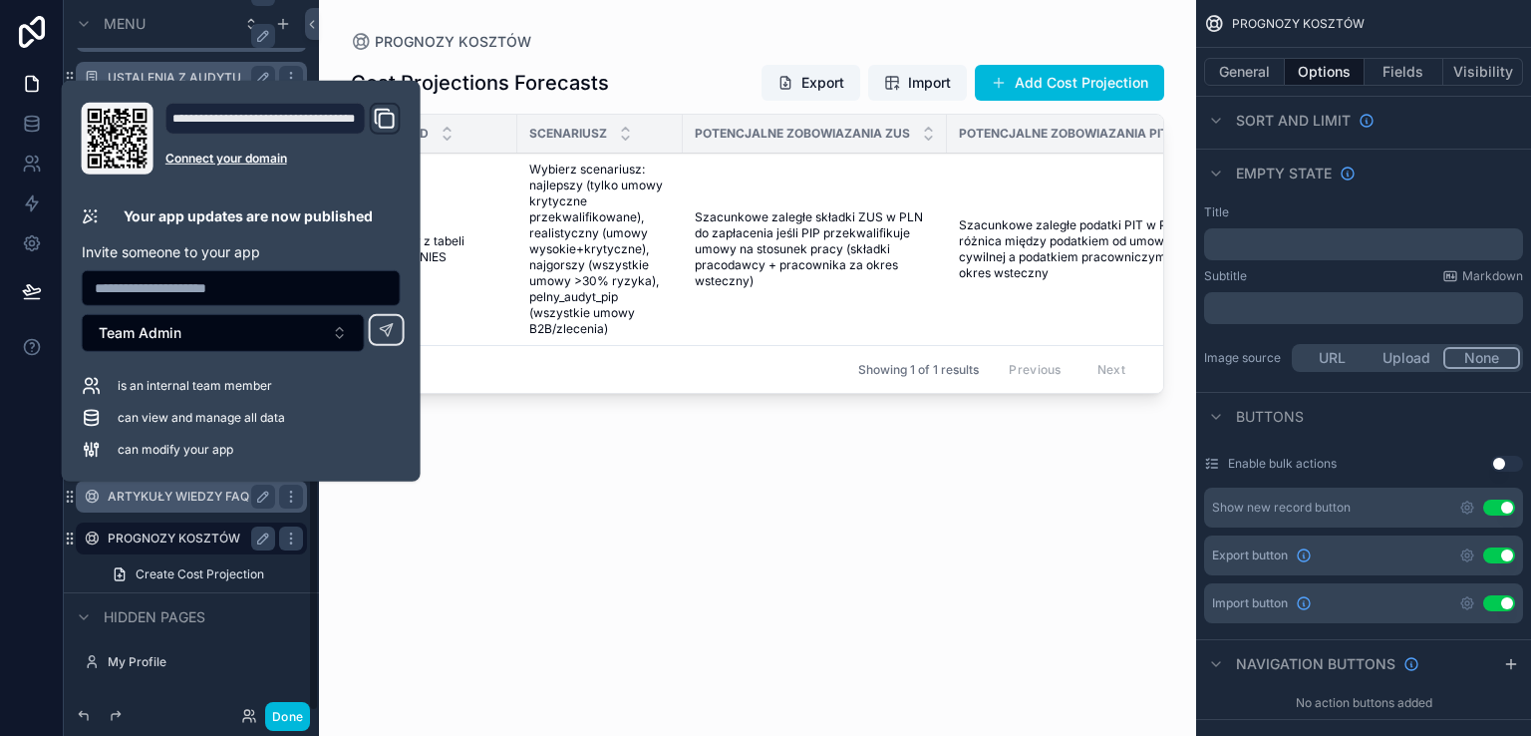
click at [292, 709] on button "Done" at bounding box center [287, 716] width 45 height 29
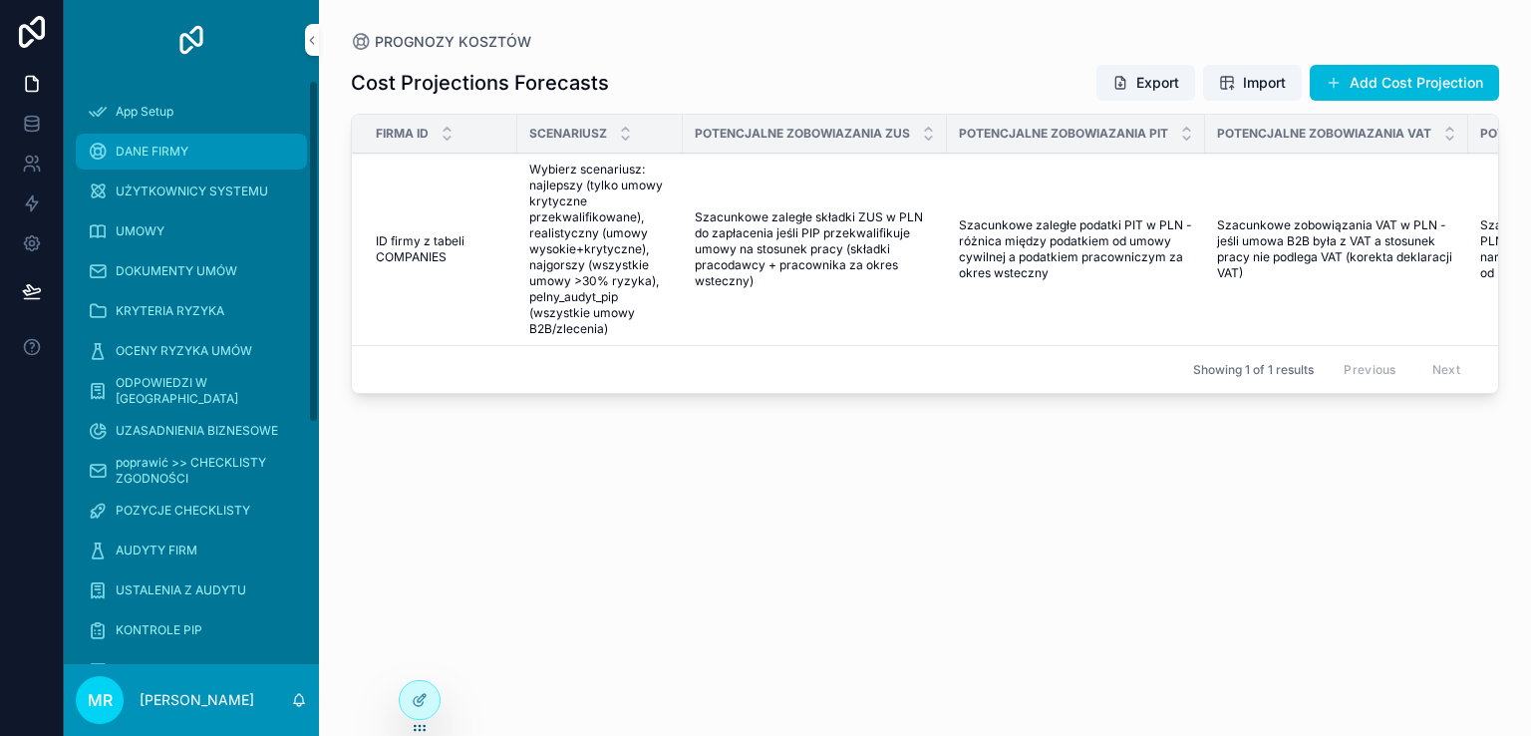
click at [173, 148] on span "DANE FIRMY" at bounding box center [152, 152] width 73 height 16
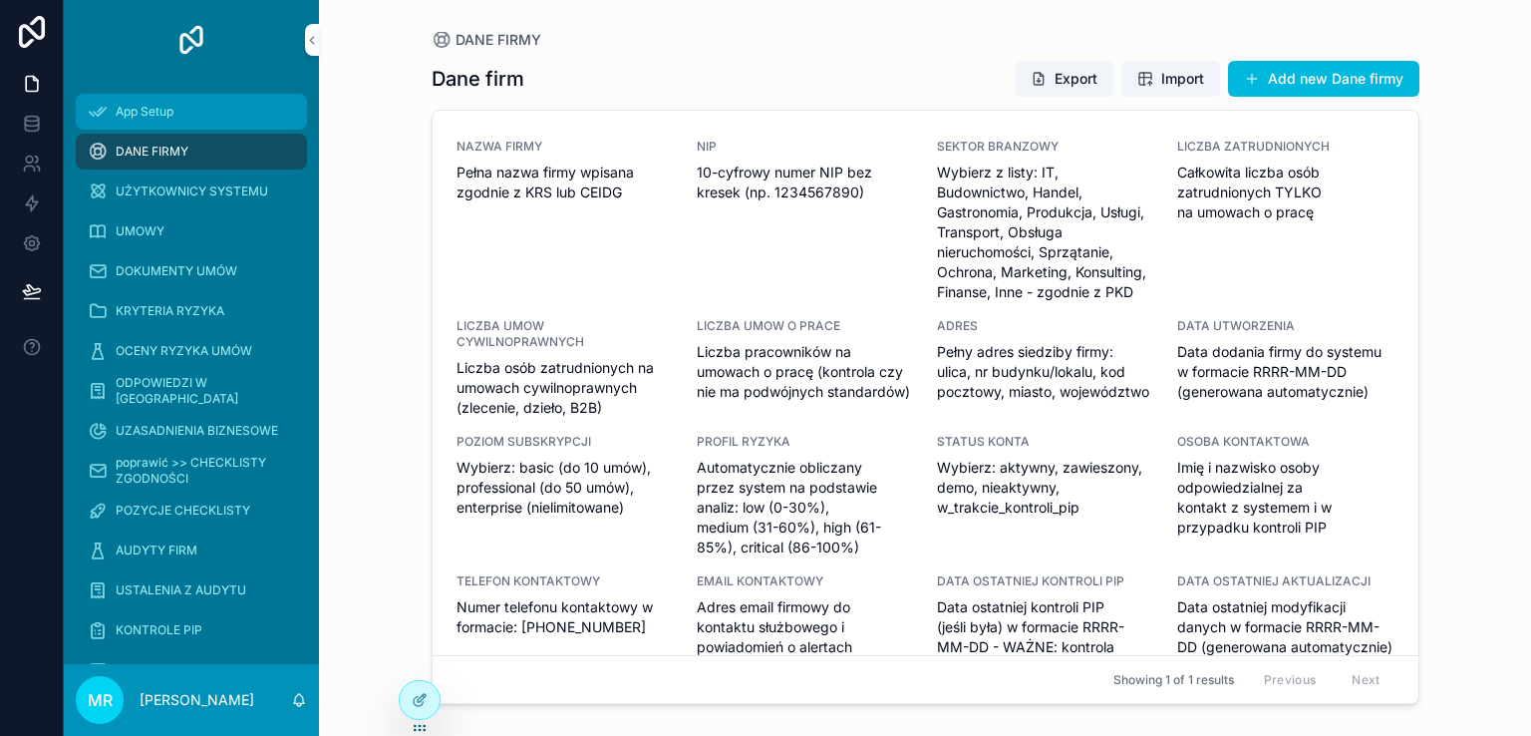
click at [154, 117] on span "App Setup" at bounding box center [145, 112] width 58 height 16
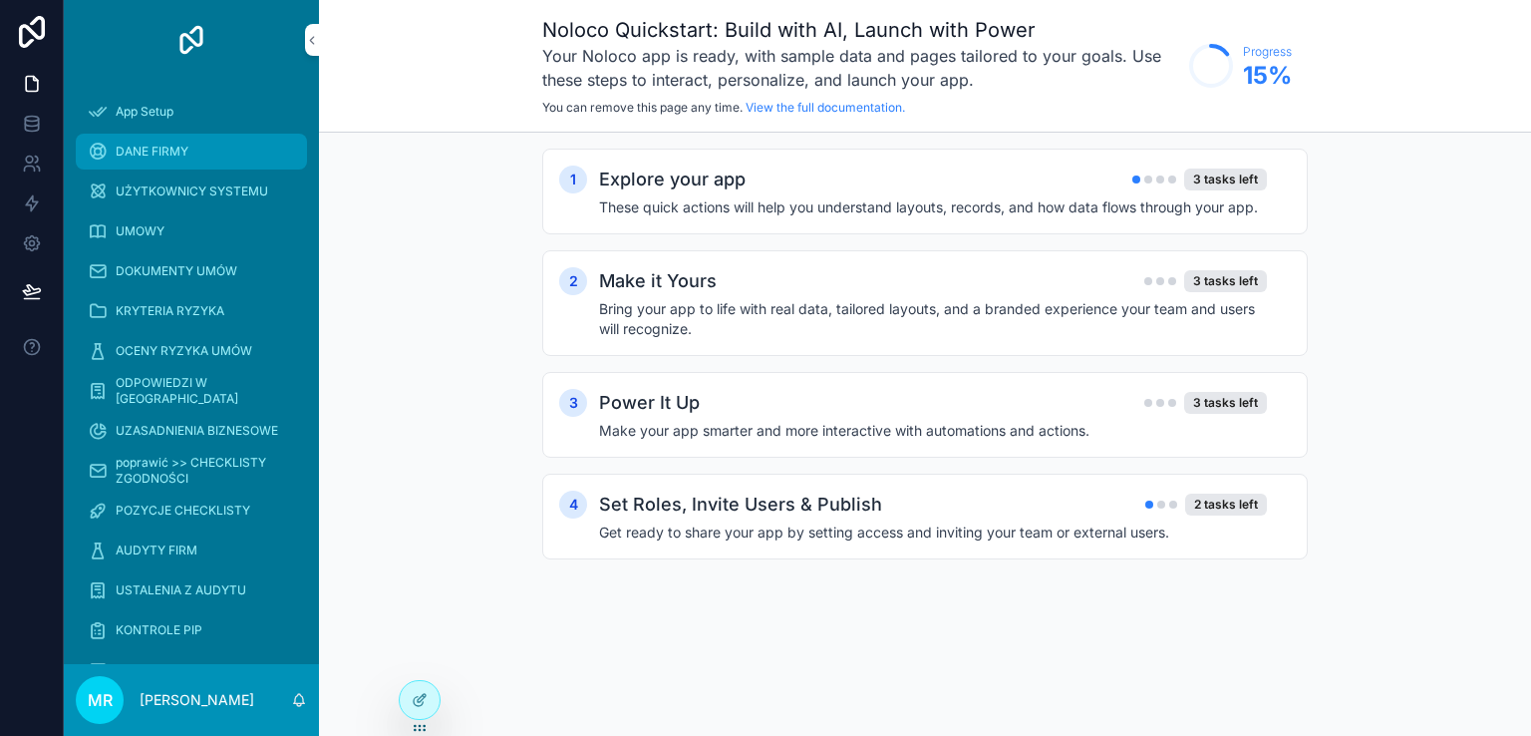
click at [153, 149] on span "DANE FIRMY" at bounding box center [152, 152] width 73 height 16
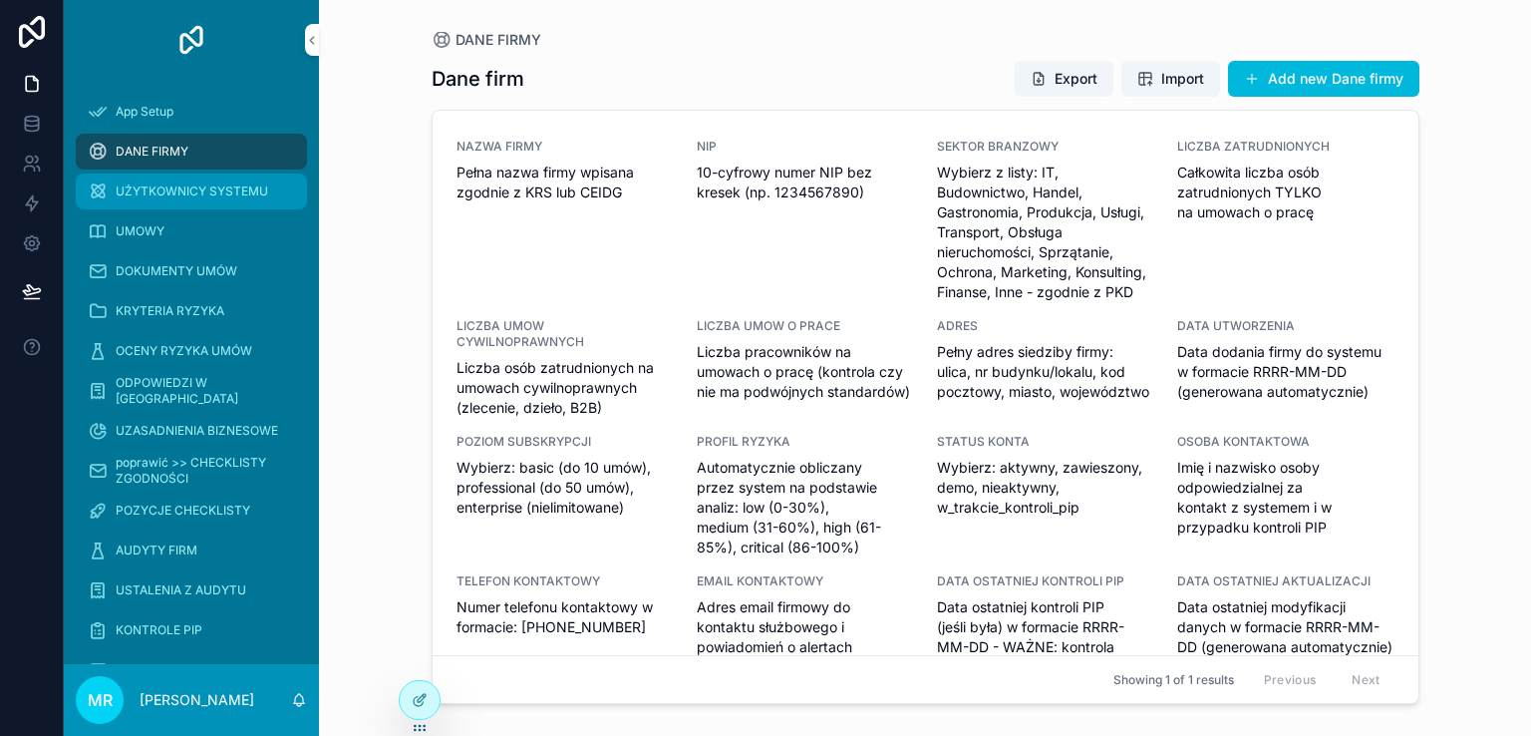
click at [154, 191] on span "UŻYTKOWNICY SYSTEMU" at bounding box center [192, 191] width 152 height 16
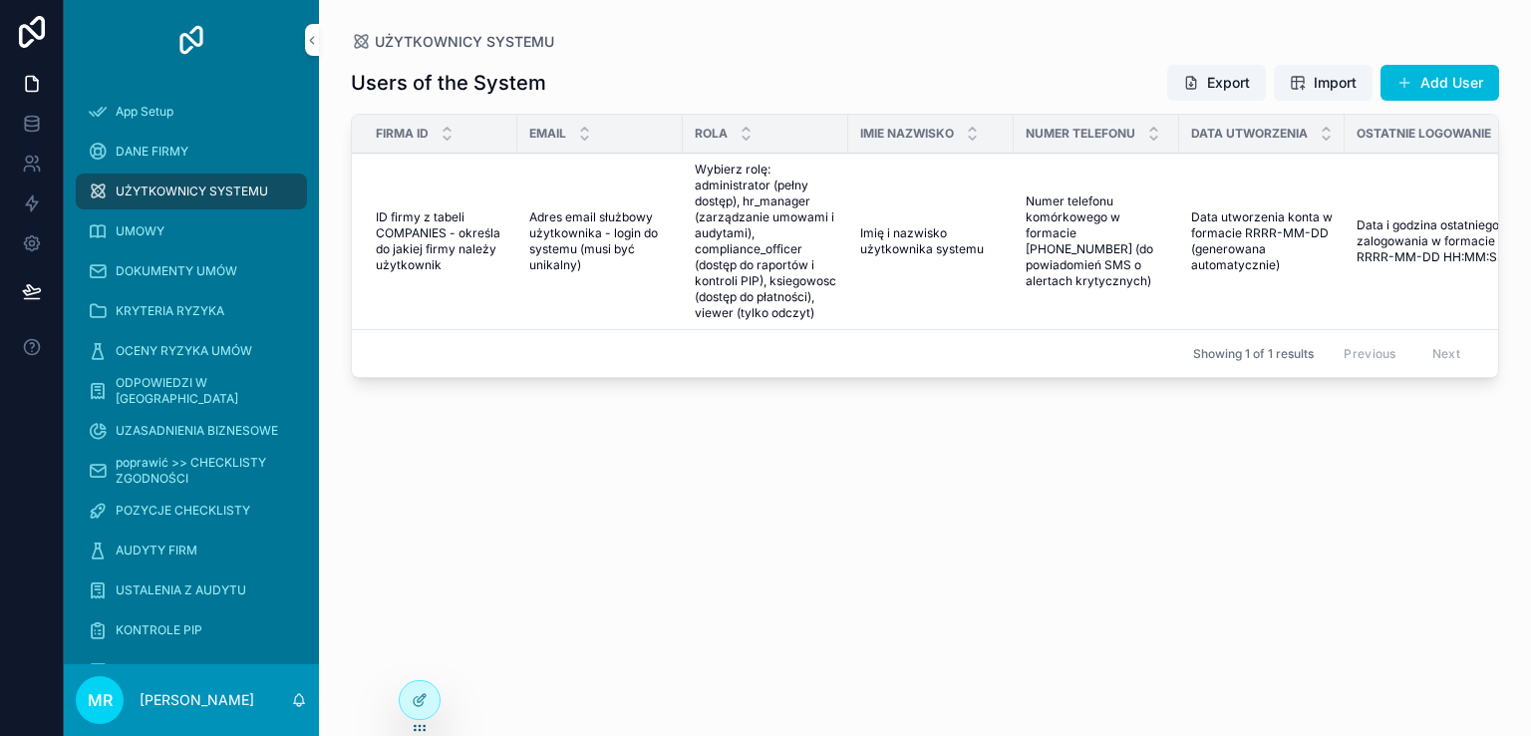
click at [147, 249] on div "UMOWY" at bounding box center [191, 231] width 255 height 40
click at [136, 240] on div "UMOWY" at bounding box center [191, 231] width 207 height 32
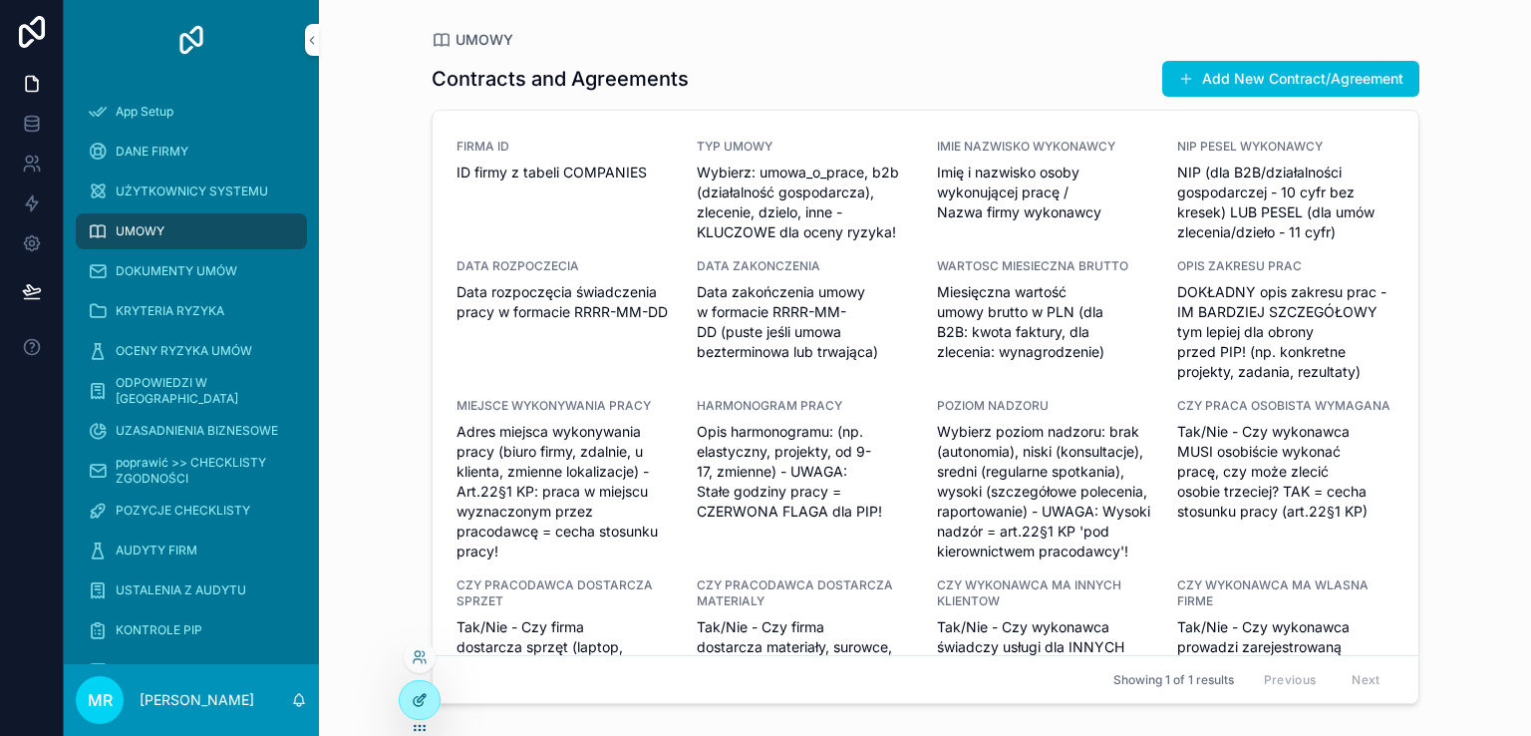
click at [410, 699] on div at bounding box center [420, 700] width 40 height 38
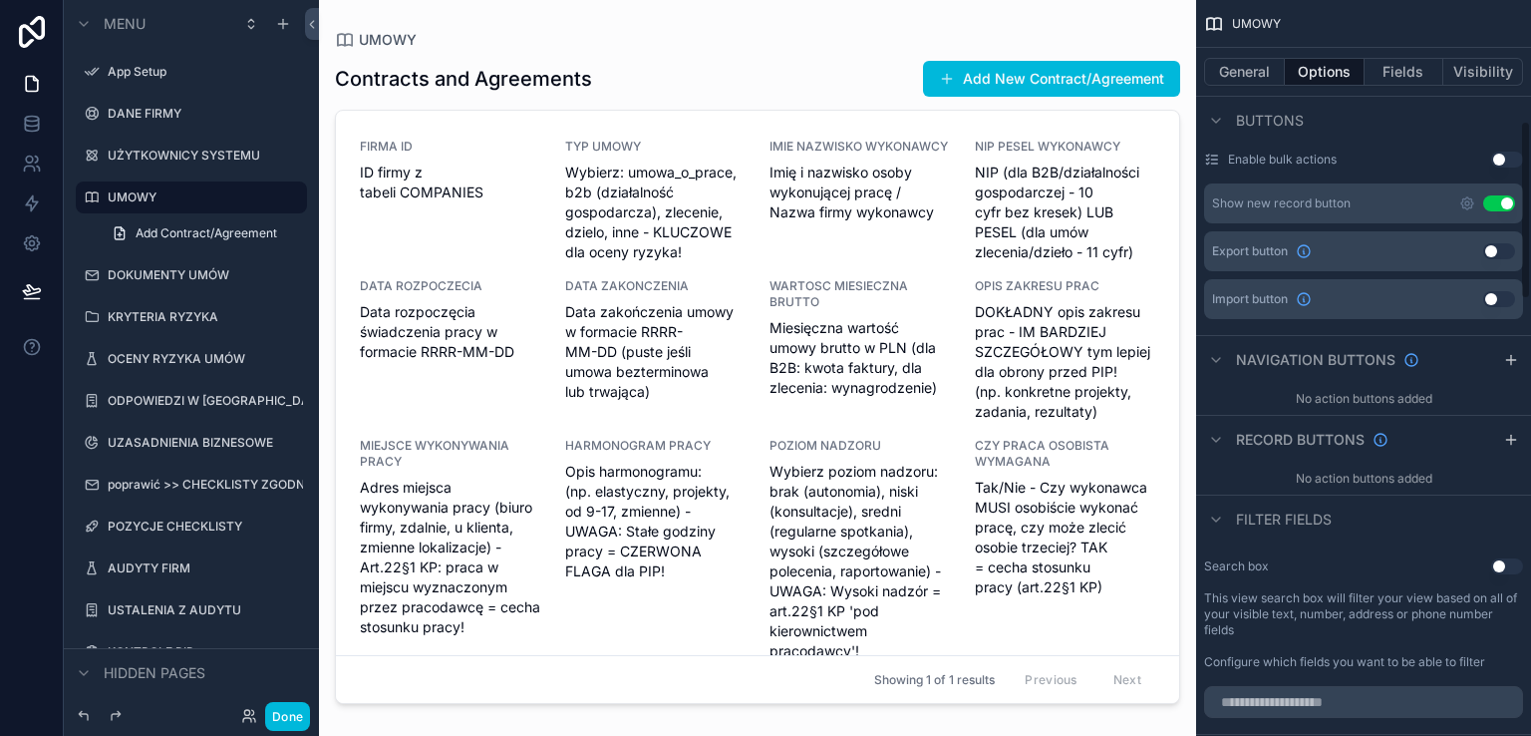
scroll to position [498, 0]
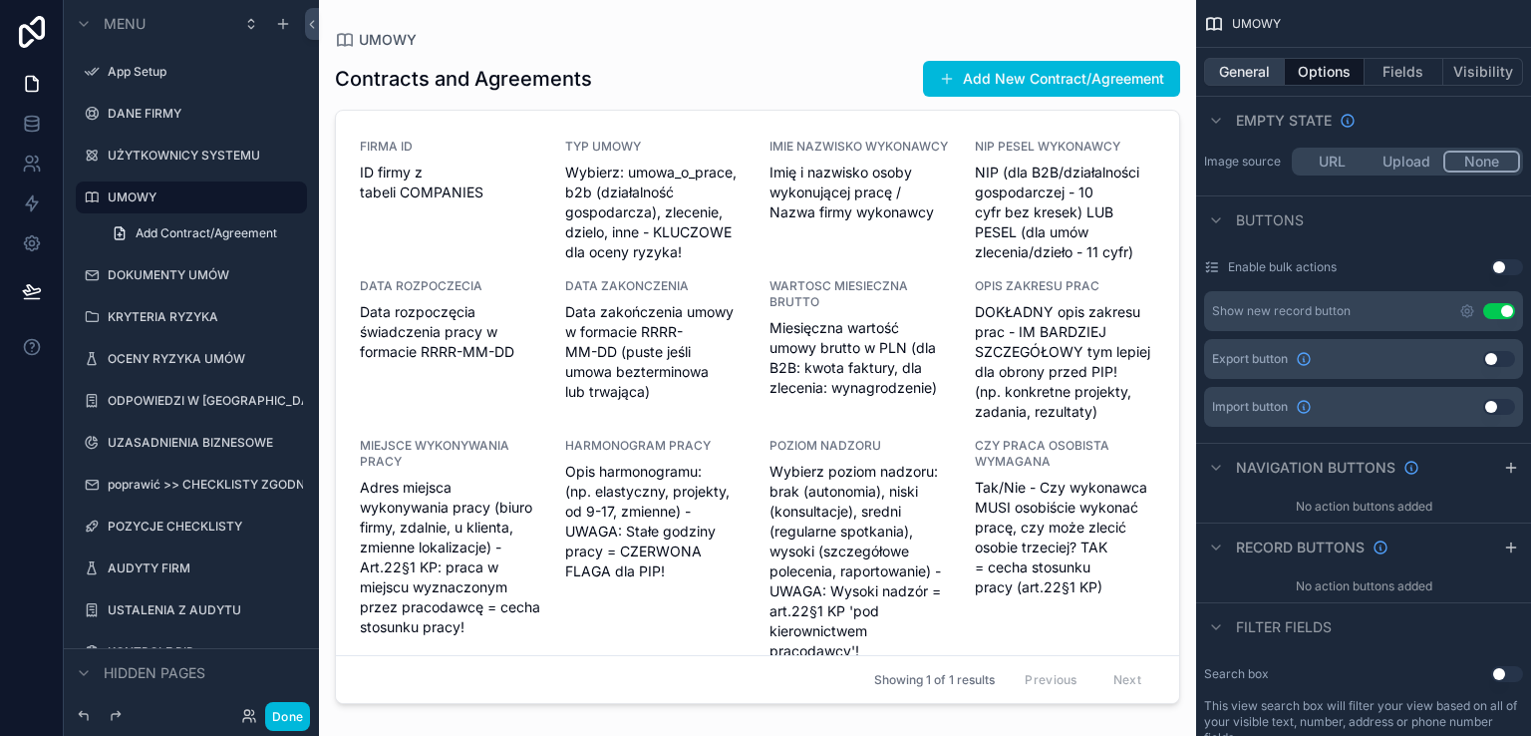
click at [1249, 77] on button "General" at bounding box center [1244, 72] width 81 height 28
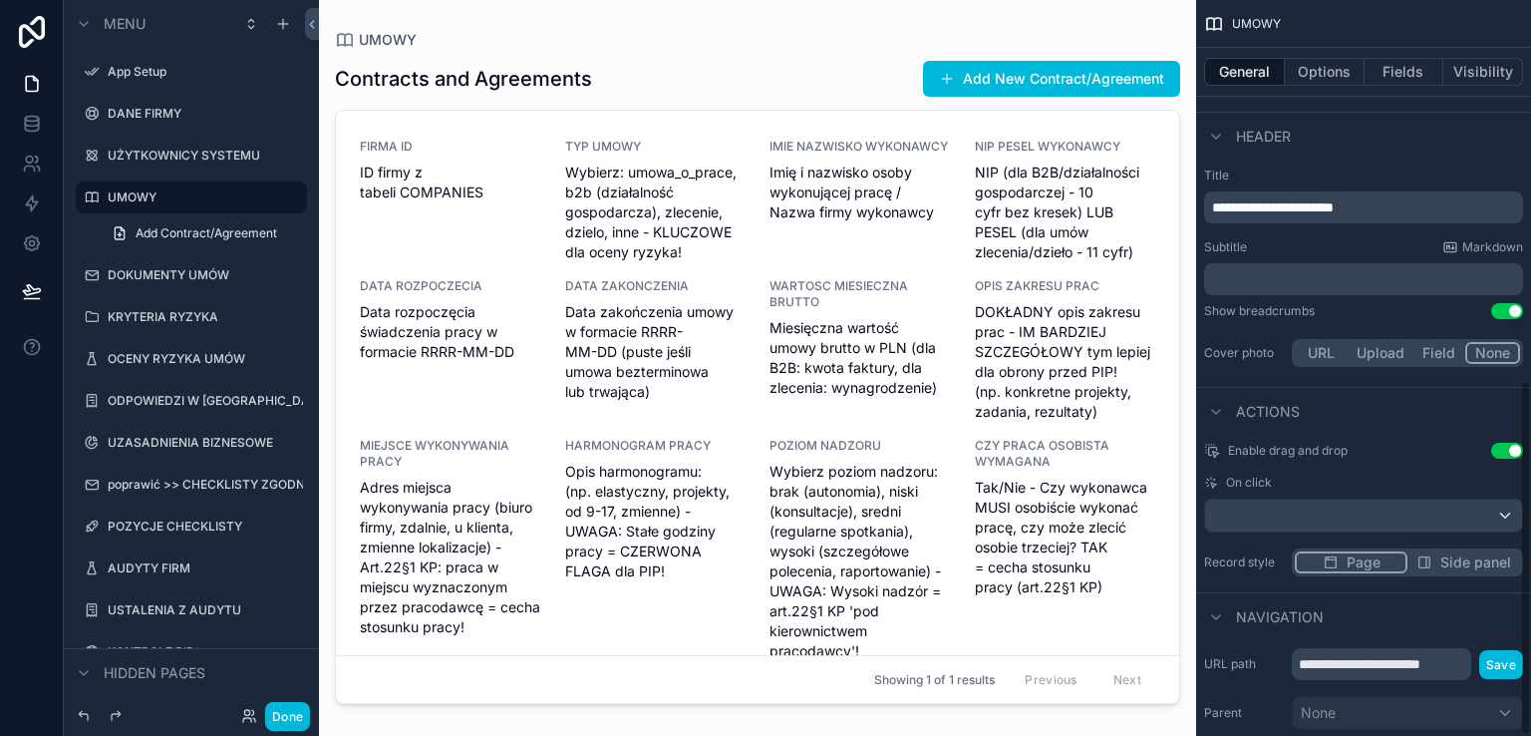
scroll to position [789, 0]
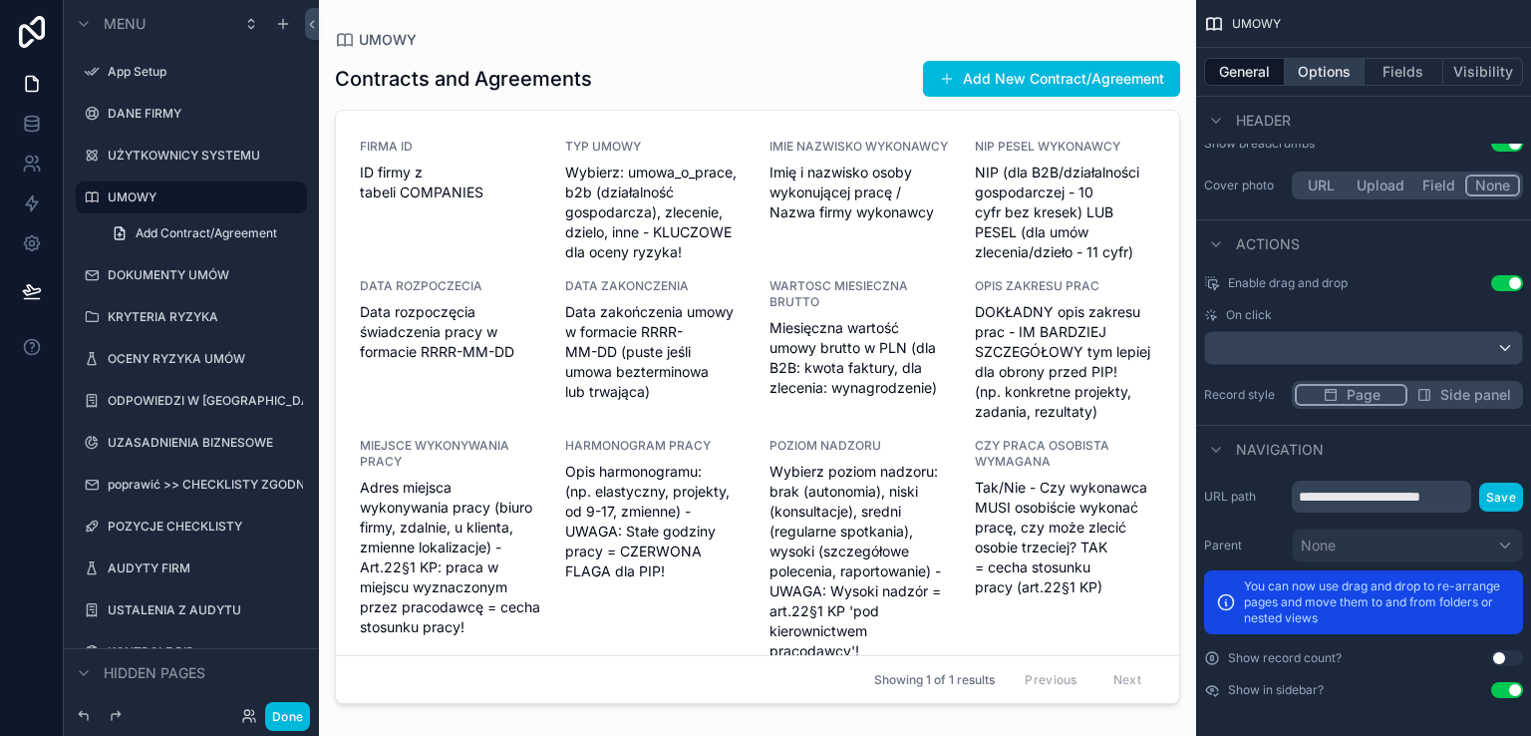
drag, startPoint x: 1321, startPoint y: 71, endPoint x: 1320, endPoint y: 81, distance: 10.0
click at [1320, 69] on button "Options" at bounding box center [1325, 72] width 80 height 28
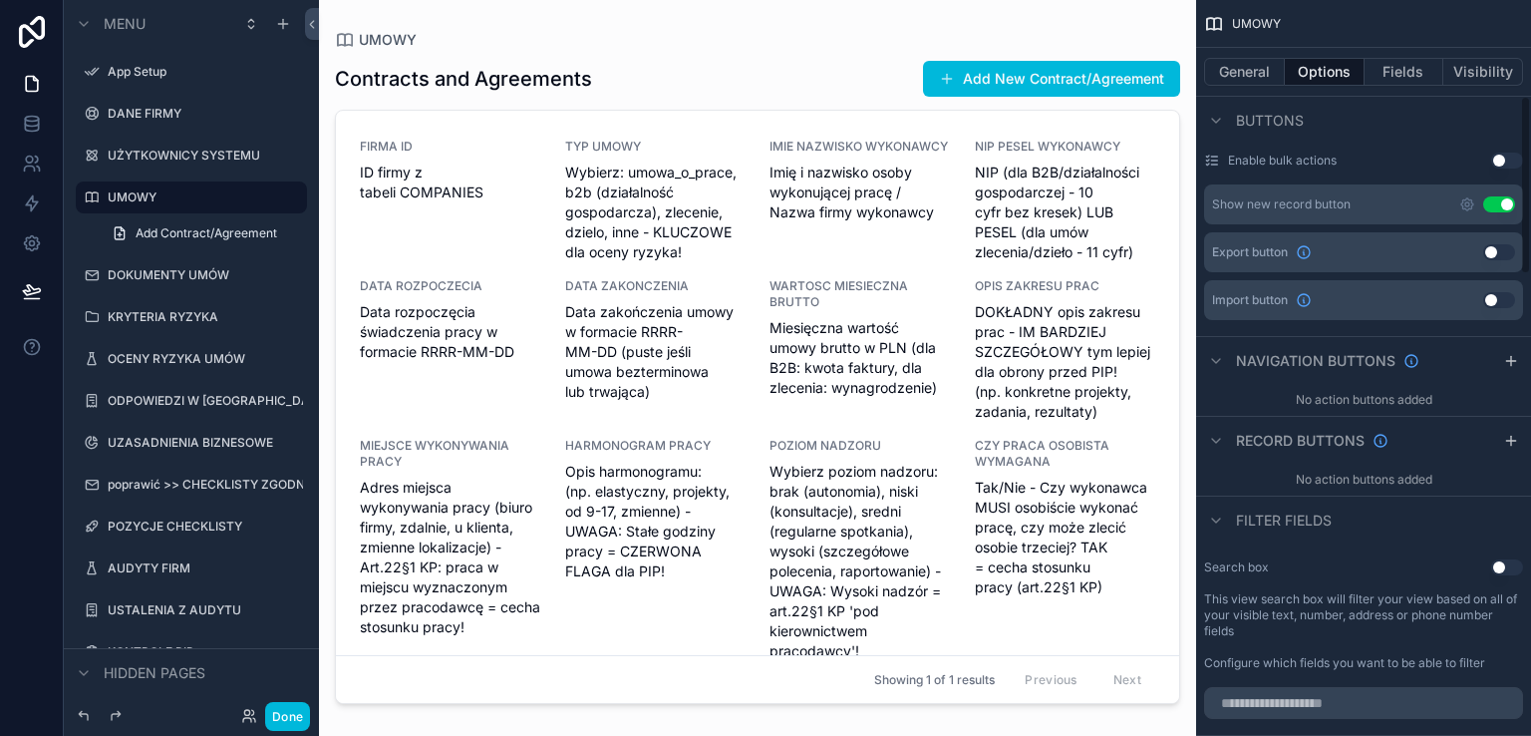
scroll to position [291, 0]
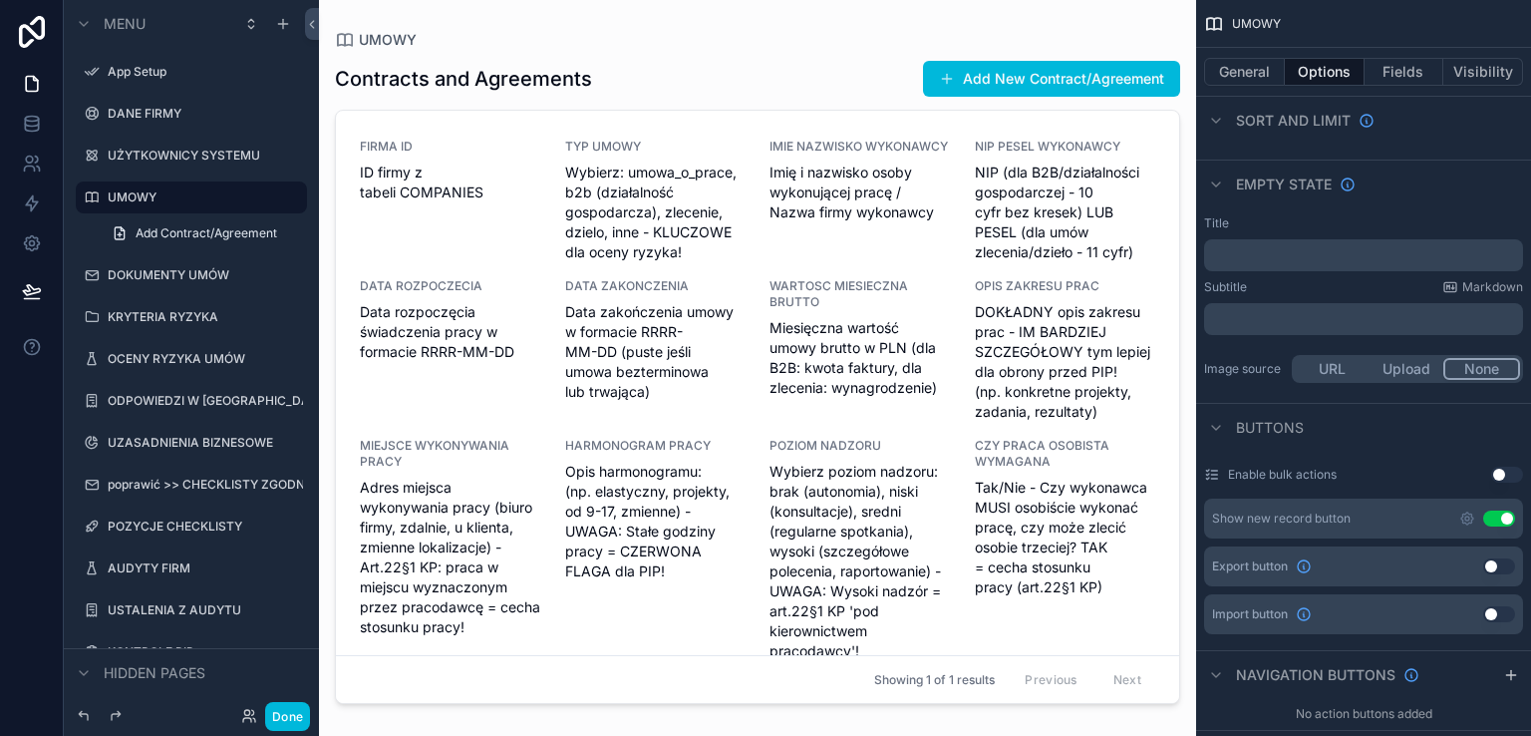
click at [1507, 563] on button "Use setting" at bounding box center [1499, 566] width 32 height 16
click at [1509, 615] on button "Use setting" at bounding box center [1499, 614] width 32 height 16
click at [283, 715] on button "Done" at bounding box center [287, 716] width 45 height 29
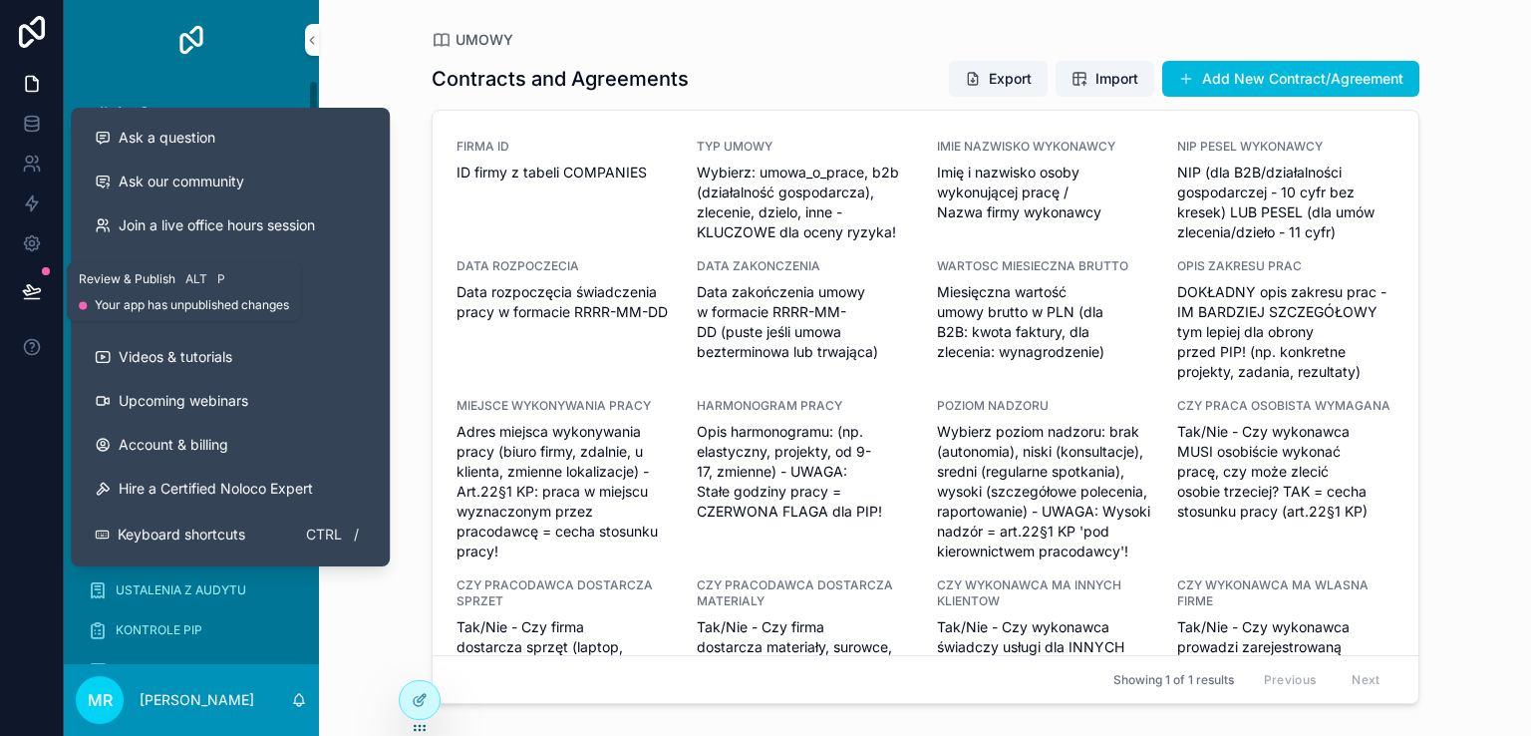
click at [24, 294] on icon at bounding box center [32, 291] width 20 height 20
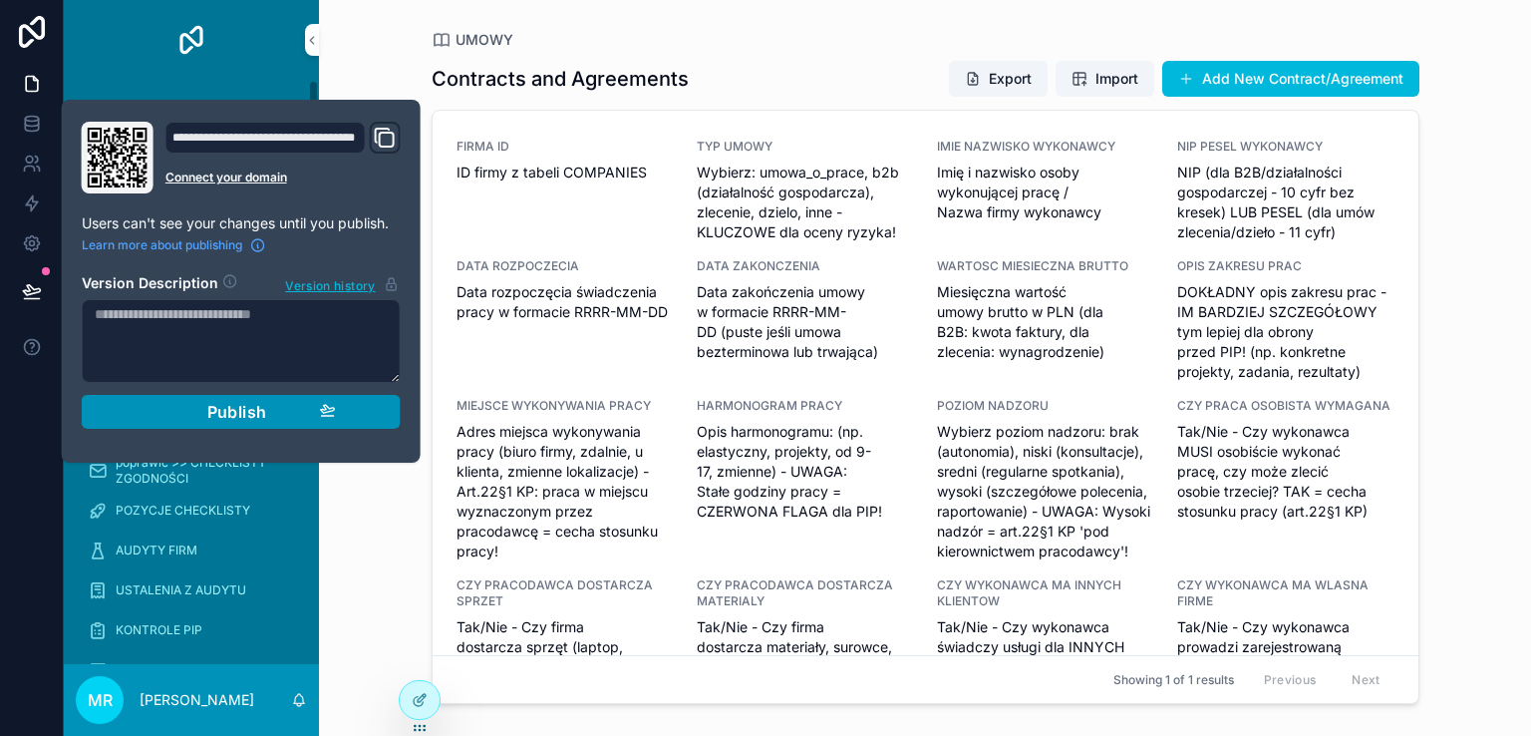
click at [254, 416] on span "Publish" at bounding box center [237, 412] width 60 height 20
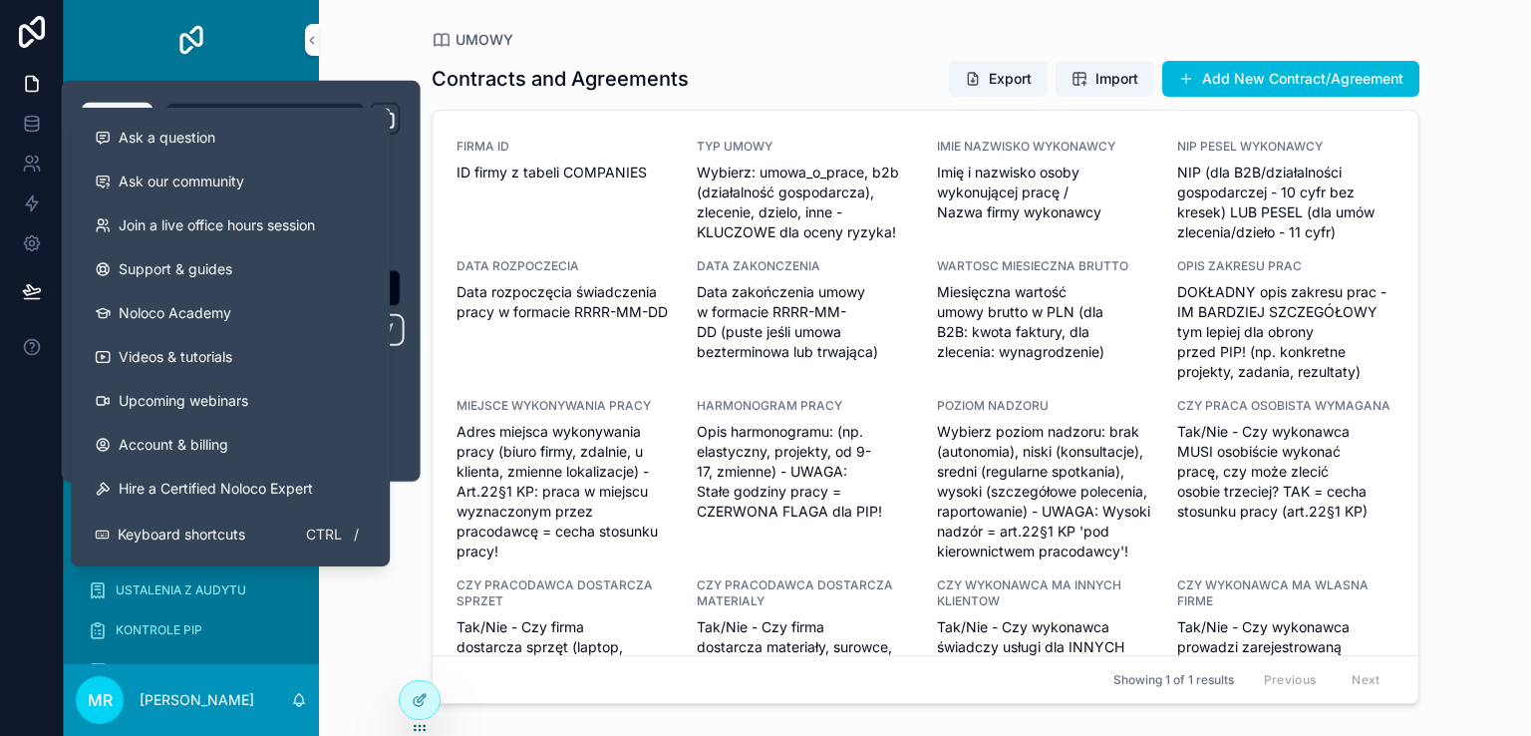
click at [28, 409] on div at bounding box center [32, 368] width 64 height 736
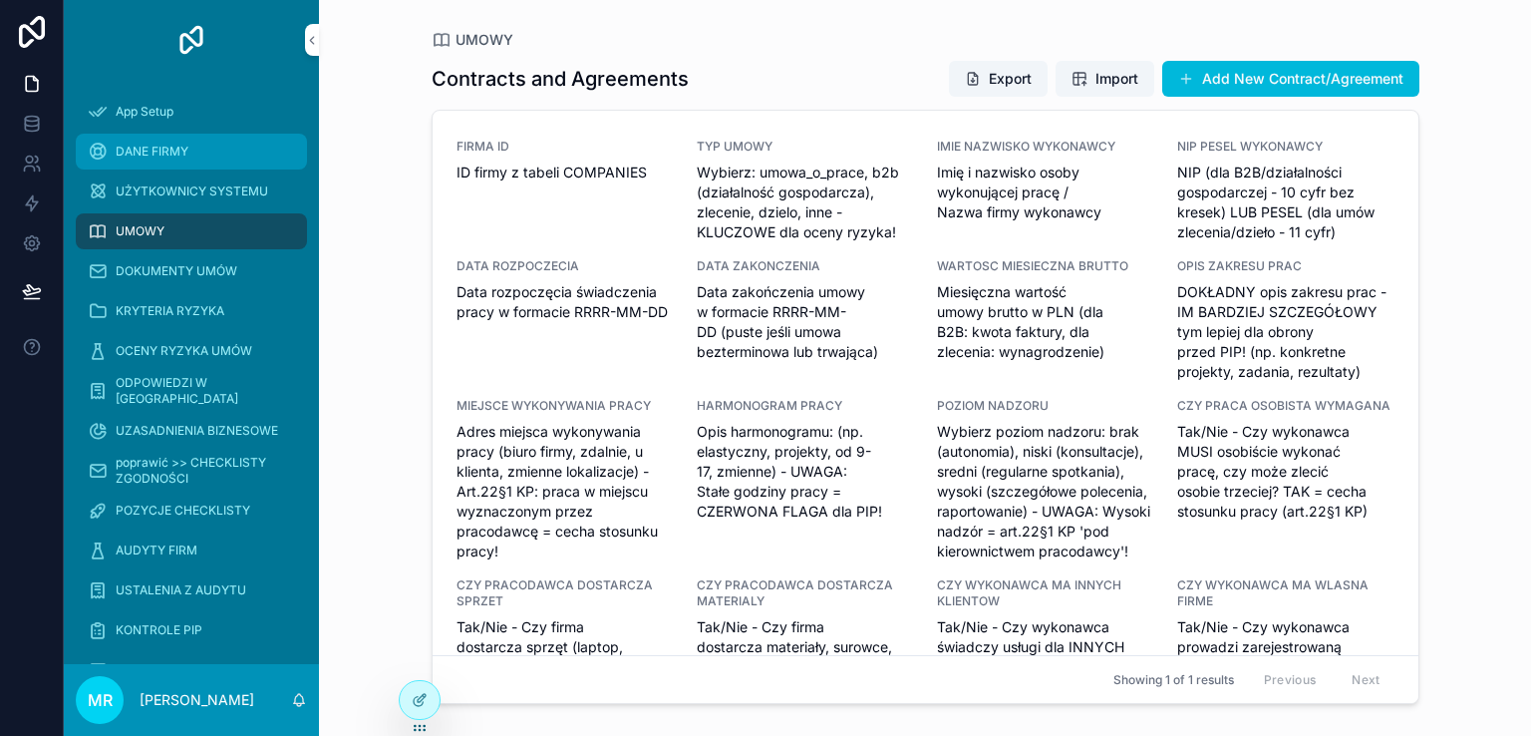
click at [193, 136] on div "DANE FIRMY" at bounding box center [191, 152] width 207 height 32
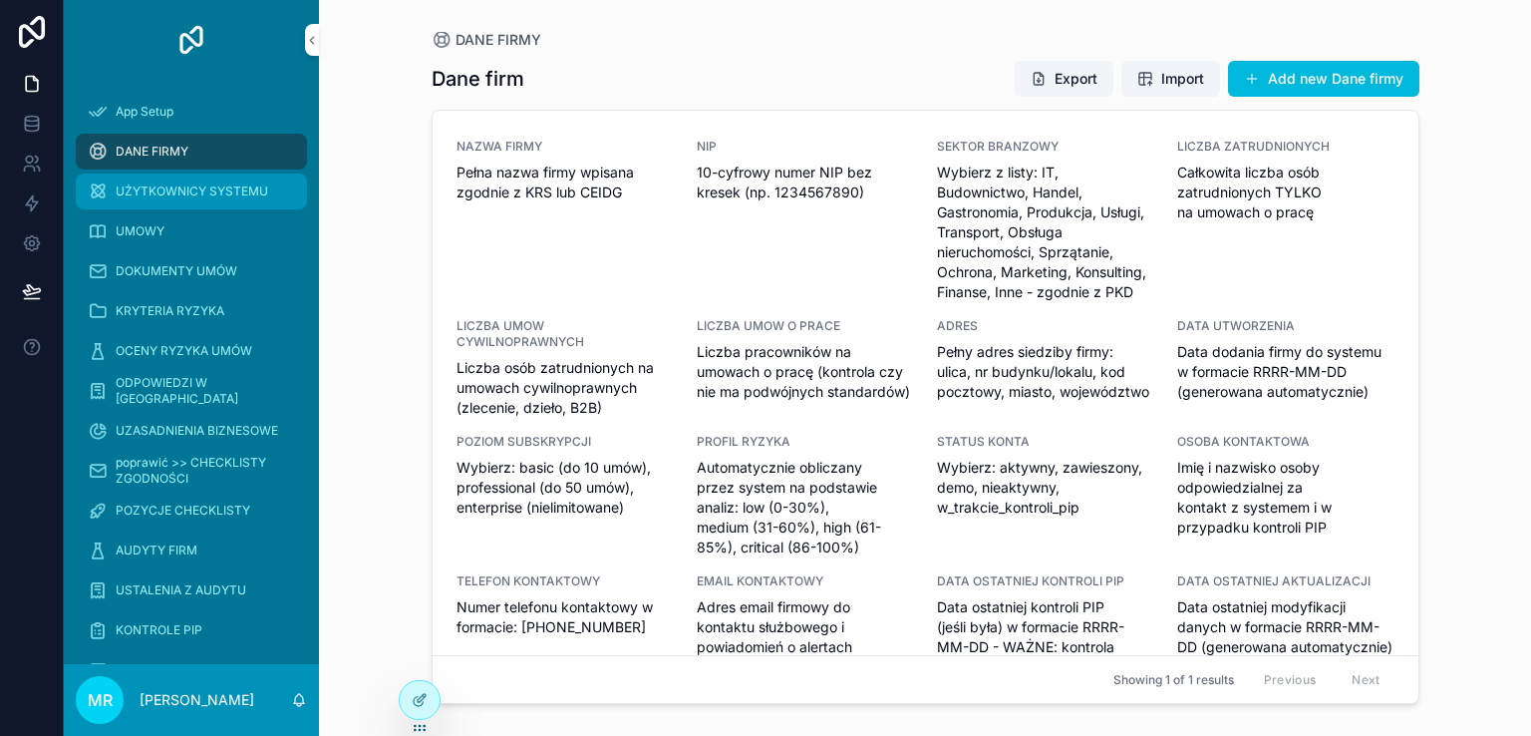
click at [196, 179] on div "UŻYTKOWNICY SYSTEMU" at bounding box center [191, 191] width 207 height 32
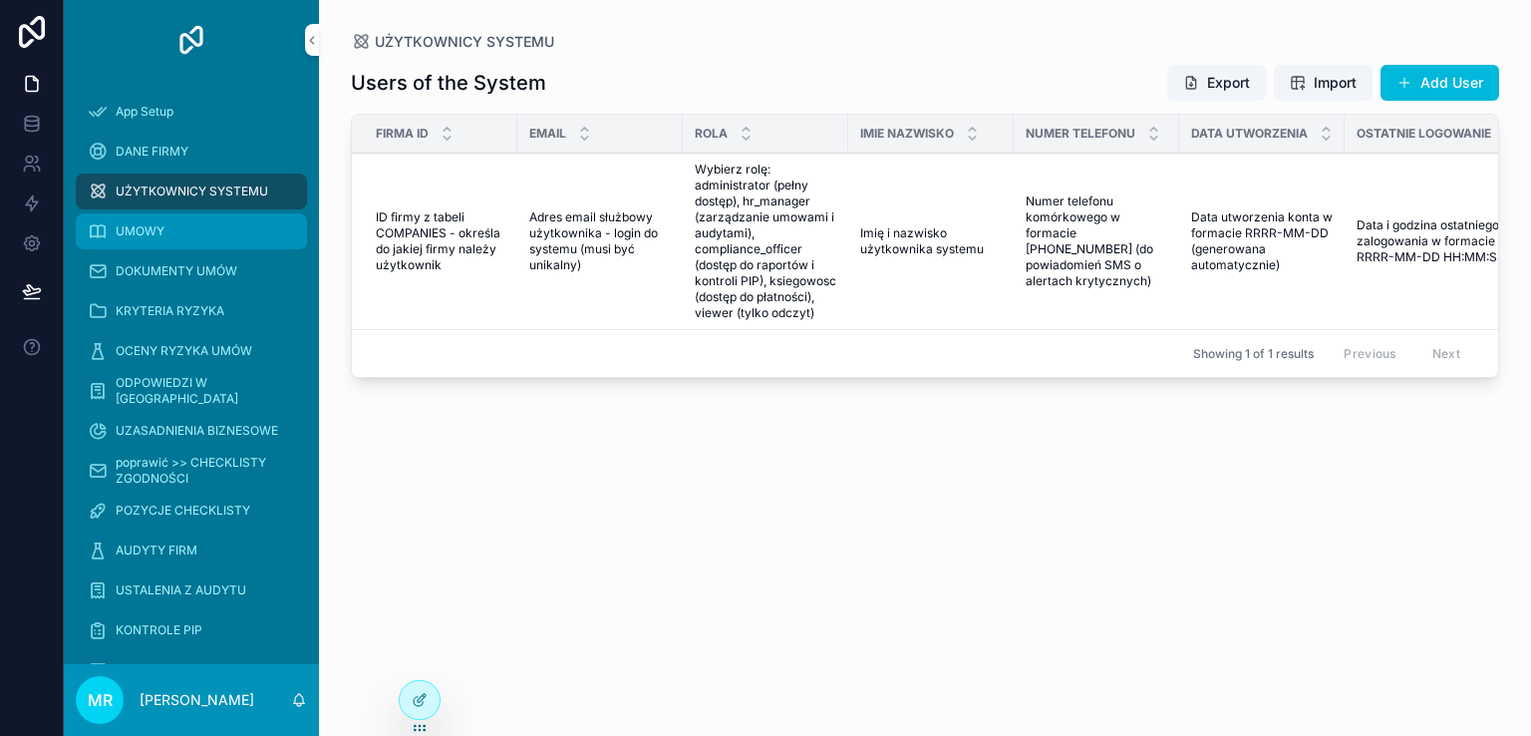
click at [159, 232] on span "UMOWY" at bounding box center [140, 231] width 49 height 16
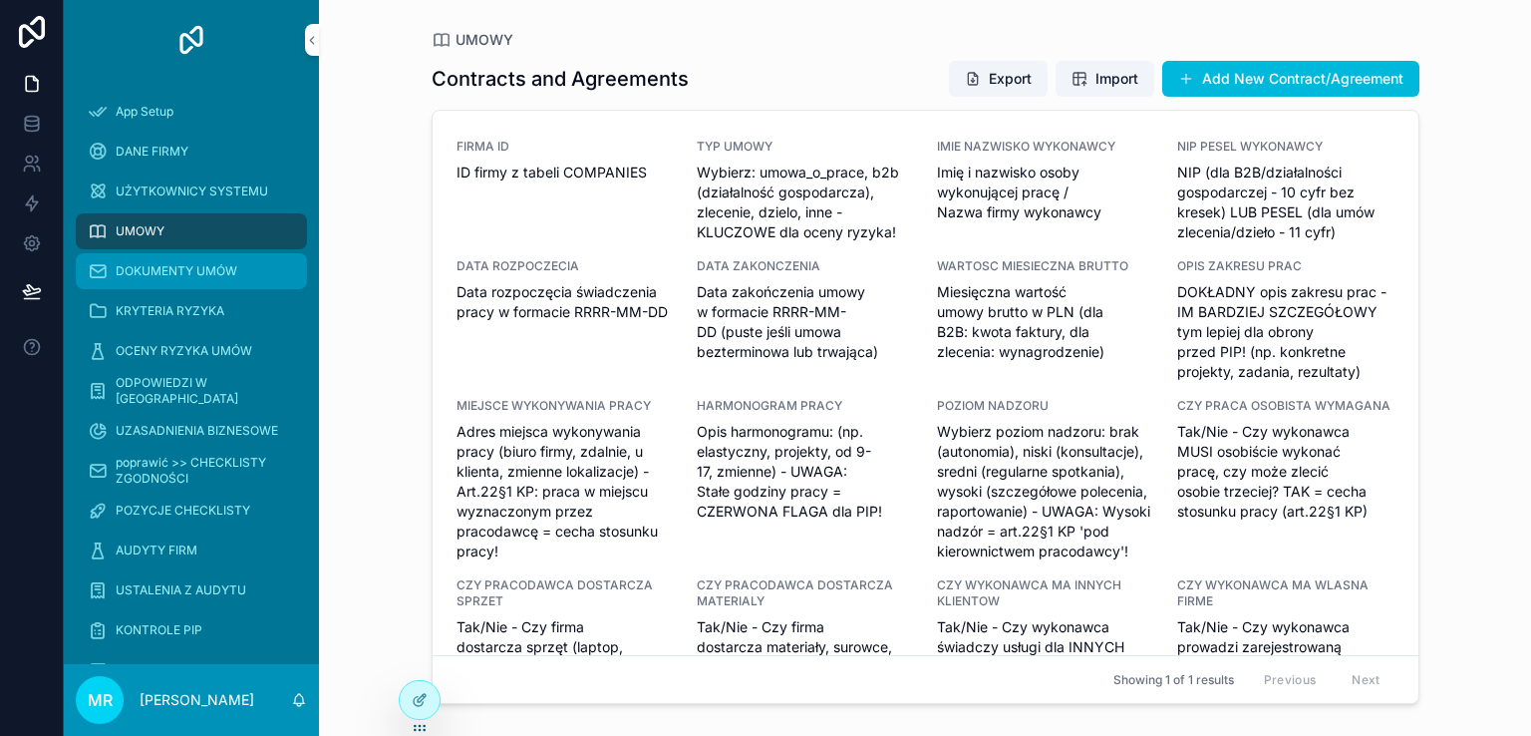
click at [162, 279] on div "DOKUMENTY UMÓW" at bounding box center [191, 271] width 207 height 32
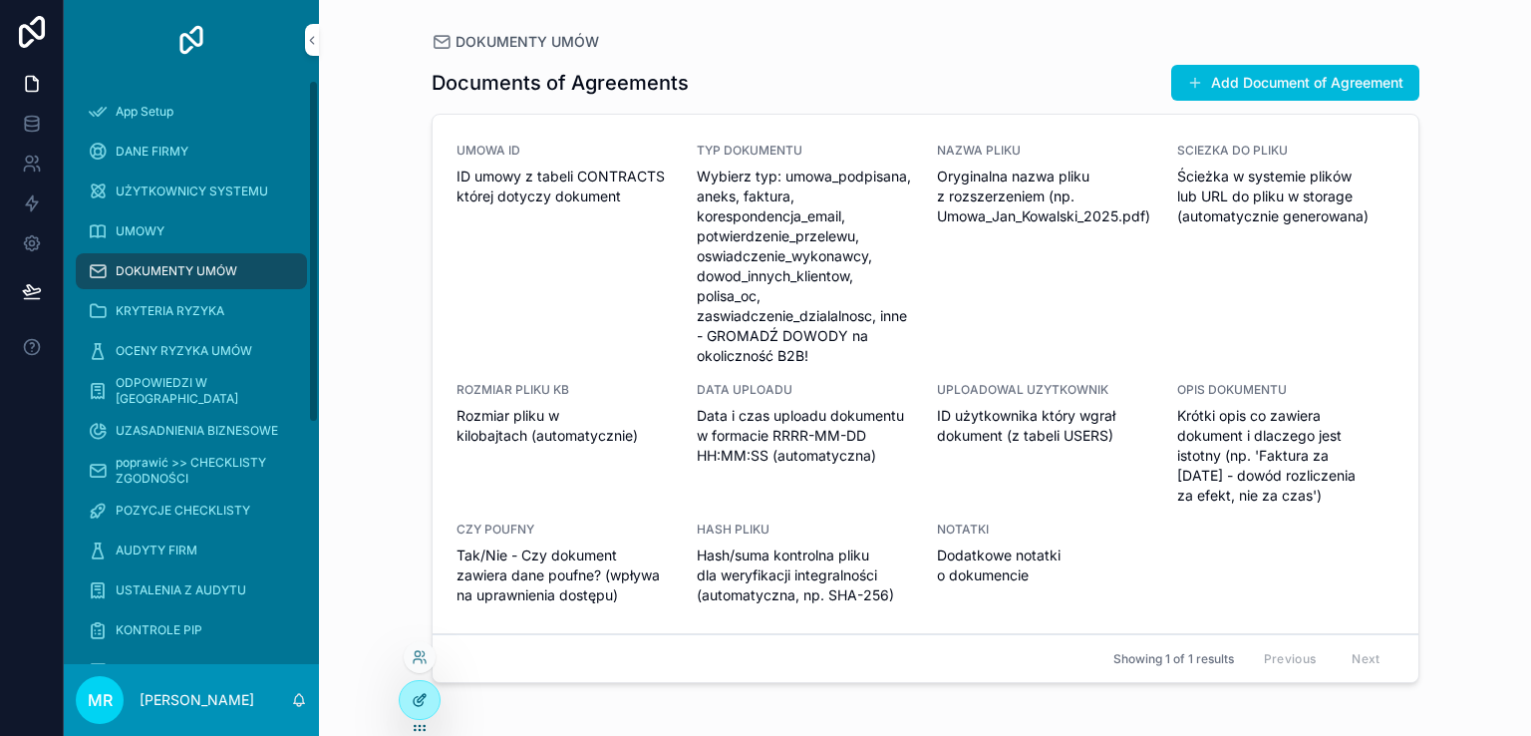
click at [419, 697] on icon at bounding box center [420, 700] width 16 height 16
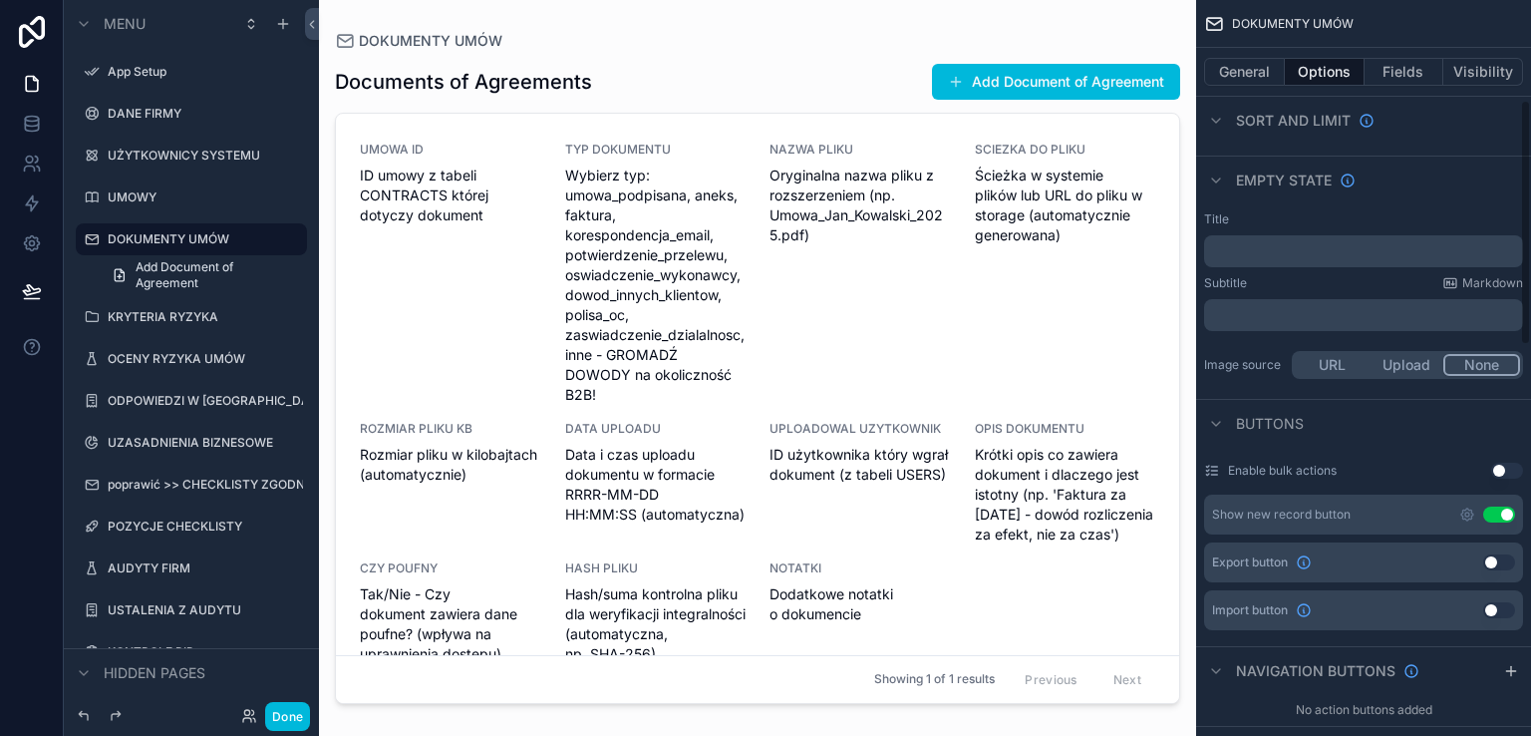
scroll to position [299, 0]
click at [1502, 560] on button "Use setting" at bounding box center [1499, 558] width 32 height 16
click at [1509, 607] on button "Use setting" at bounding box center [1499, 606] width 32 height 16
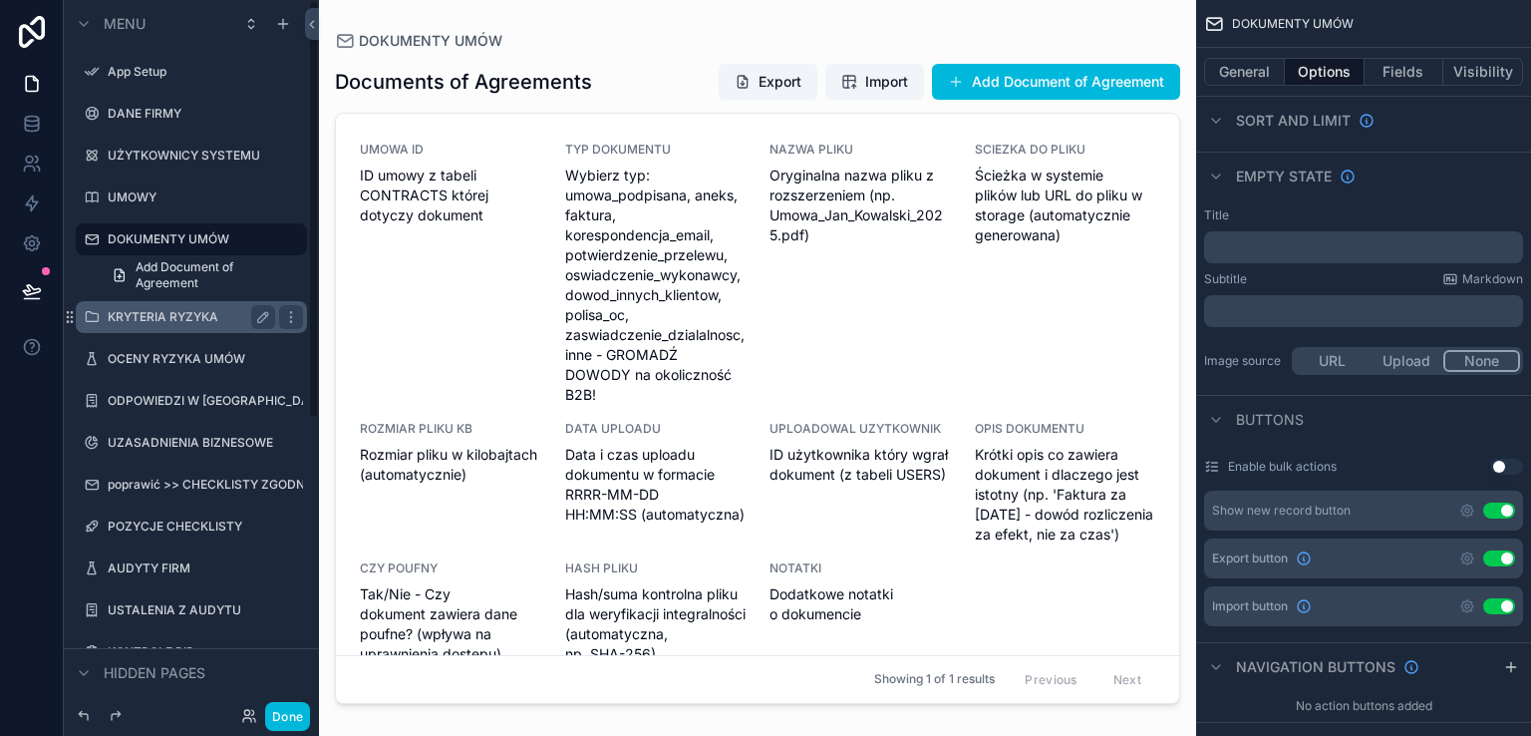
click at [121, 321] on label "KRYTERIA RYZYKA" at bounding box center [187, 317] width 159 height 16
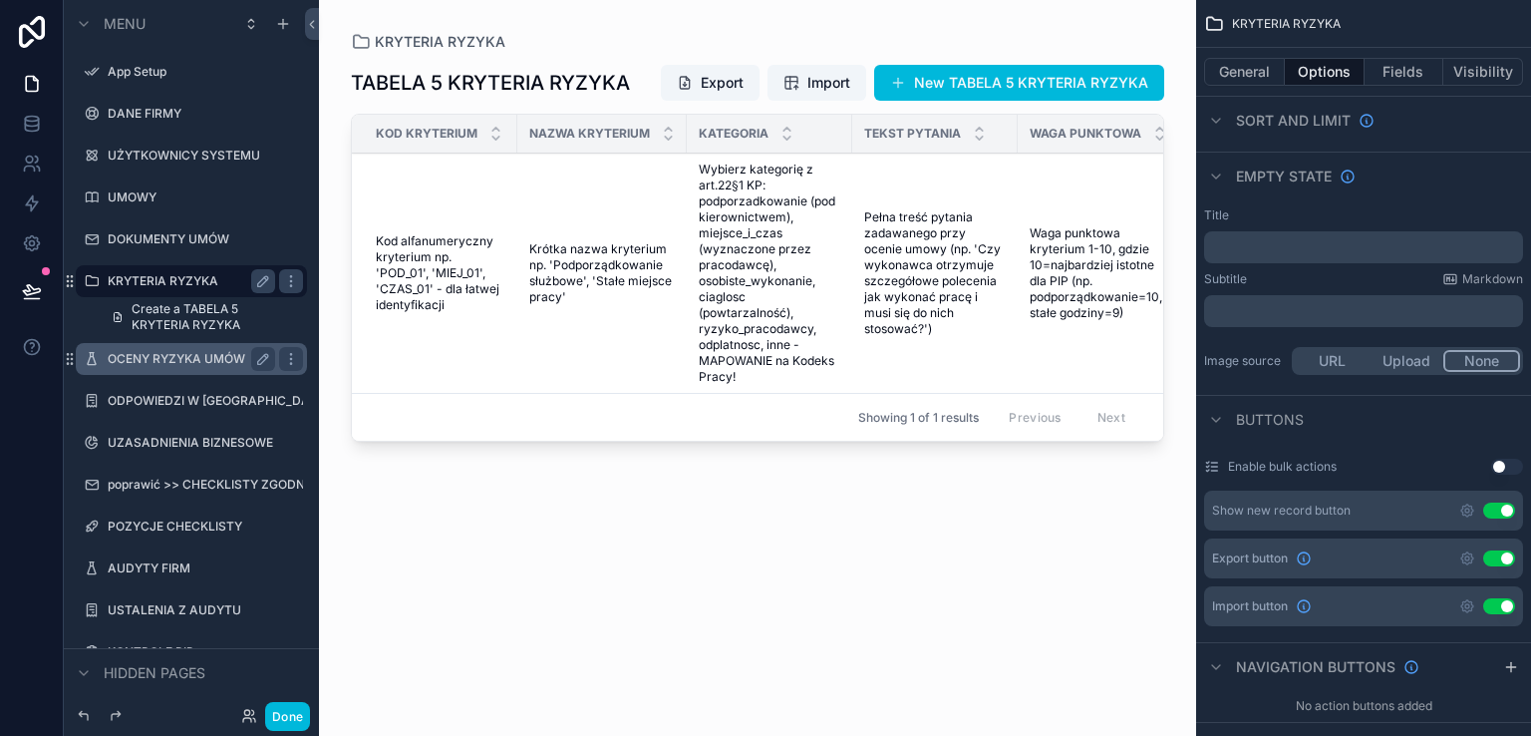
click at [142, 362] on label "OCENY RYZYKA UMÓW" at bounding box center [187, 359] width 159 height 16
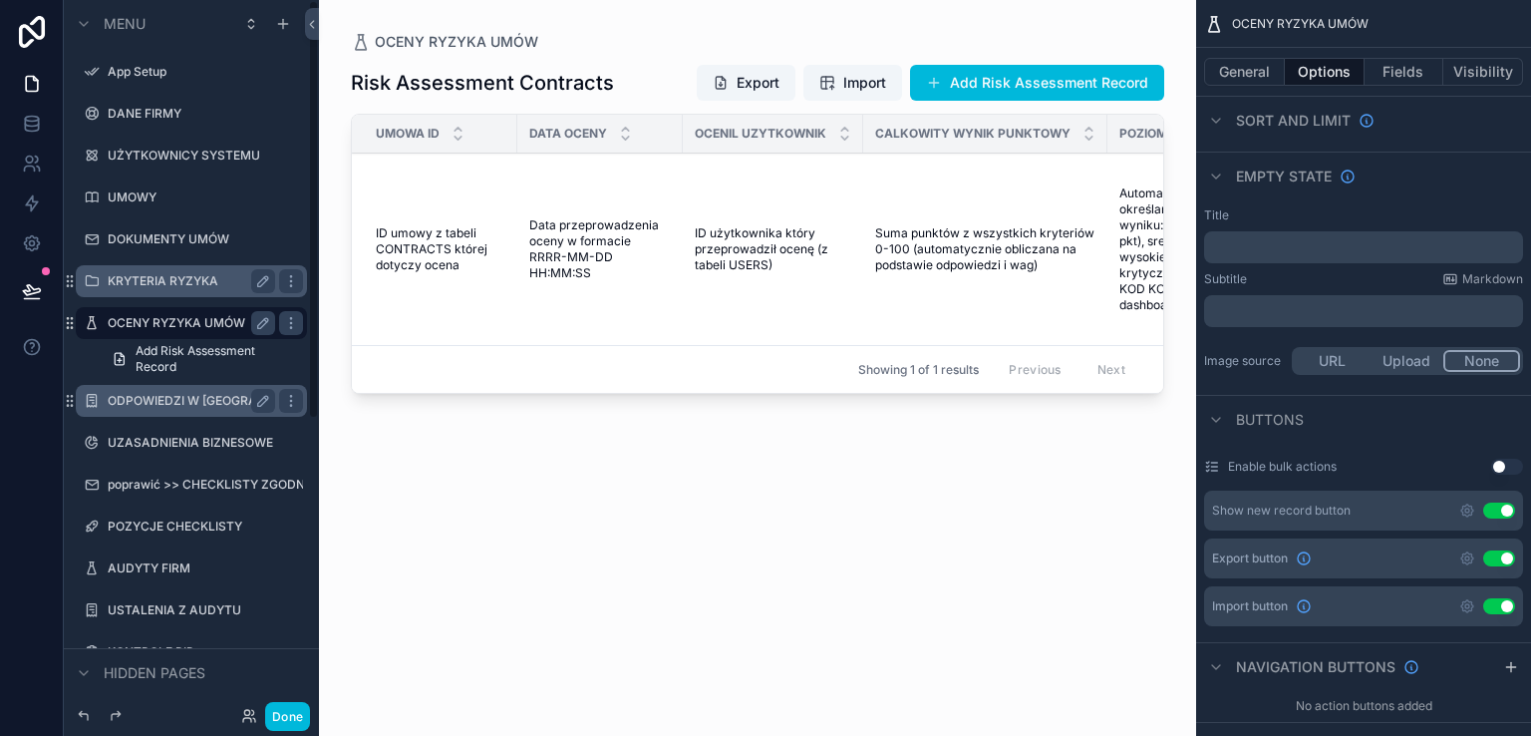
click at [144, 401] on label "ODPOWIEDZI W [GEOGRAPHIC_DATA]" at bounding box center [191, 401] width 167 height 16
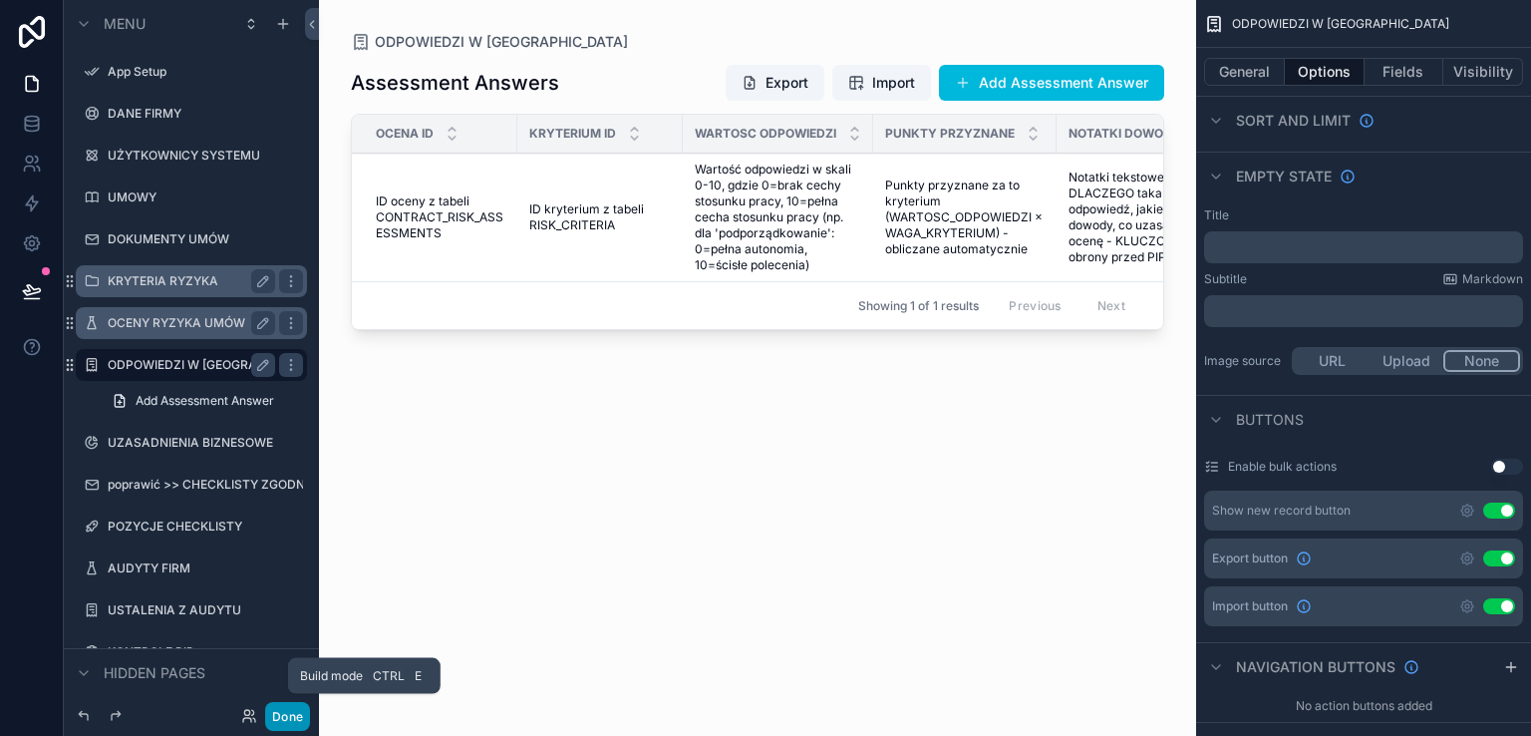
click at [284, 711] on button "Done" at bounding box center [287, 716] width 45 height 29
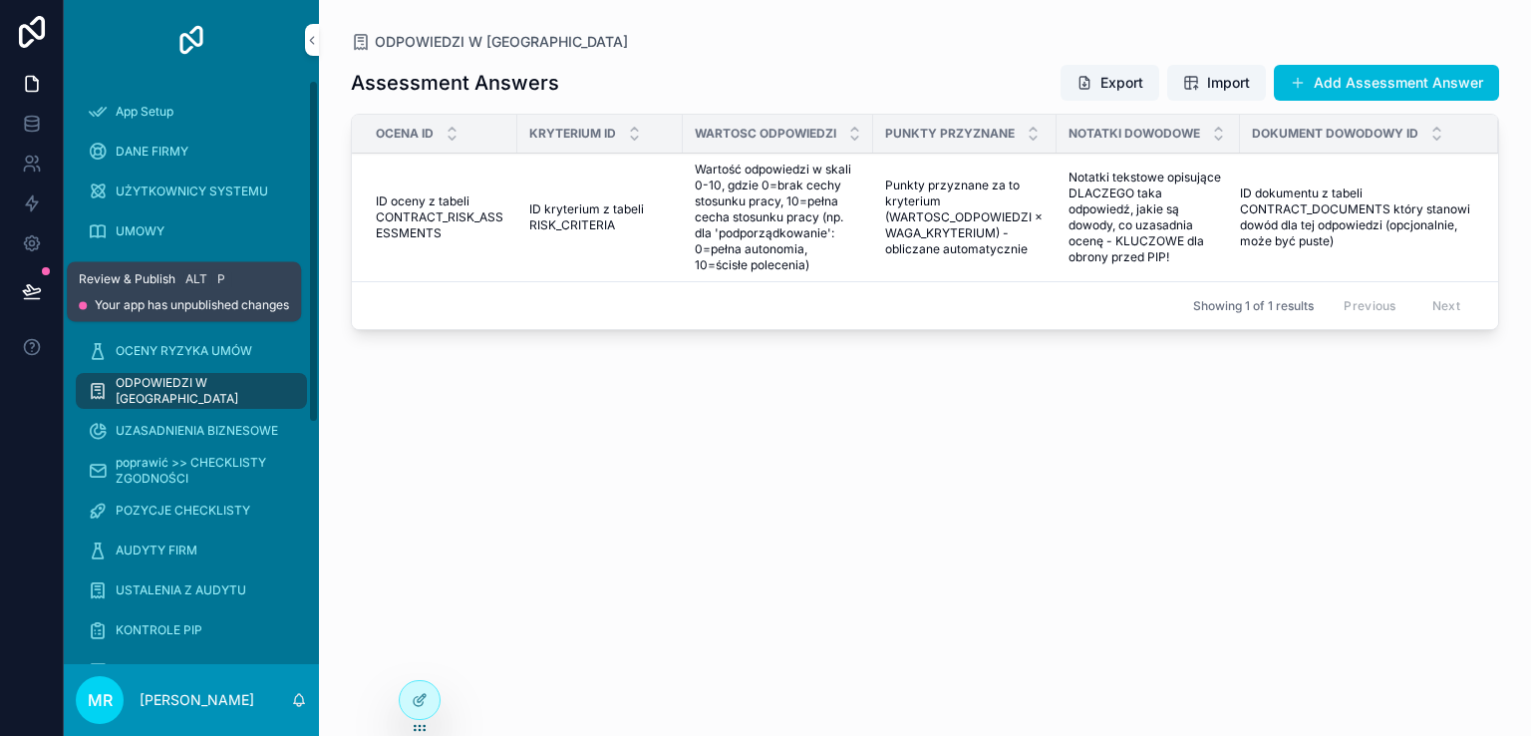
click at [24, 291] on icon at bounding box center [32, 291] width 20 height 20
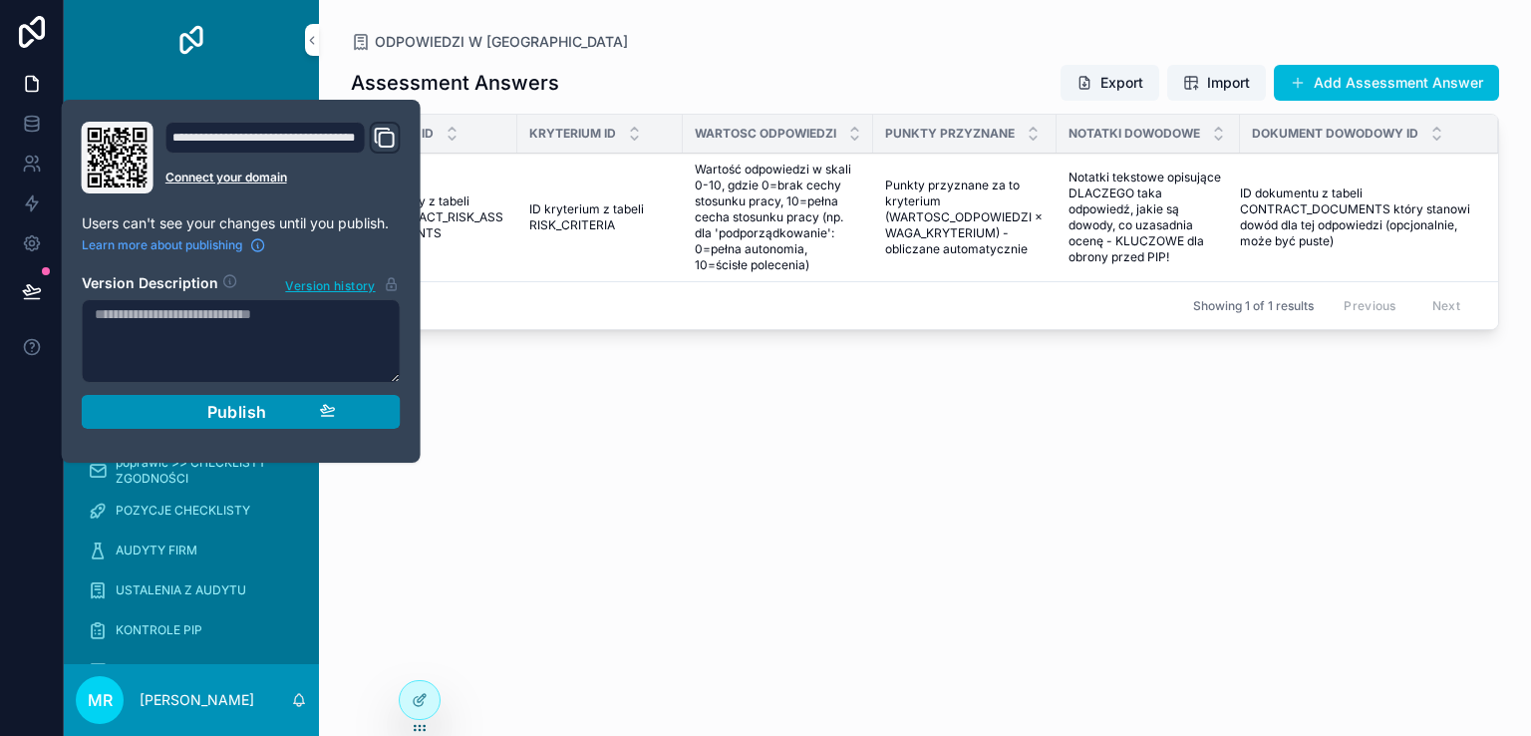
click at [197, 413] on div "Publish" at bounding box center [241, 412] width 189 height 20
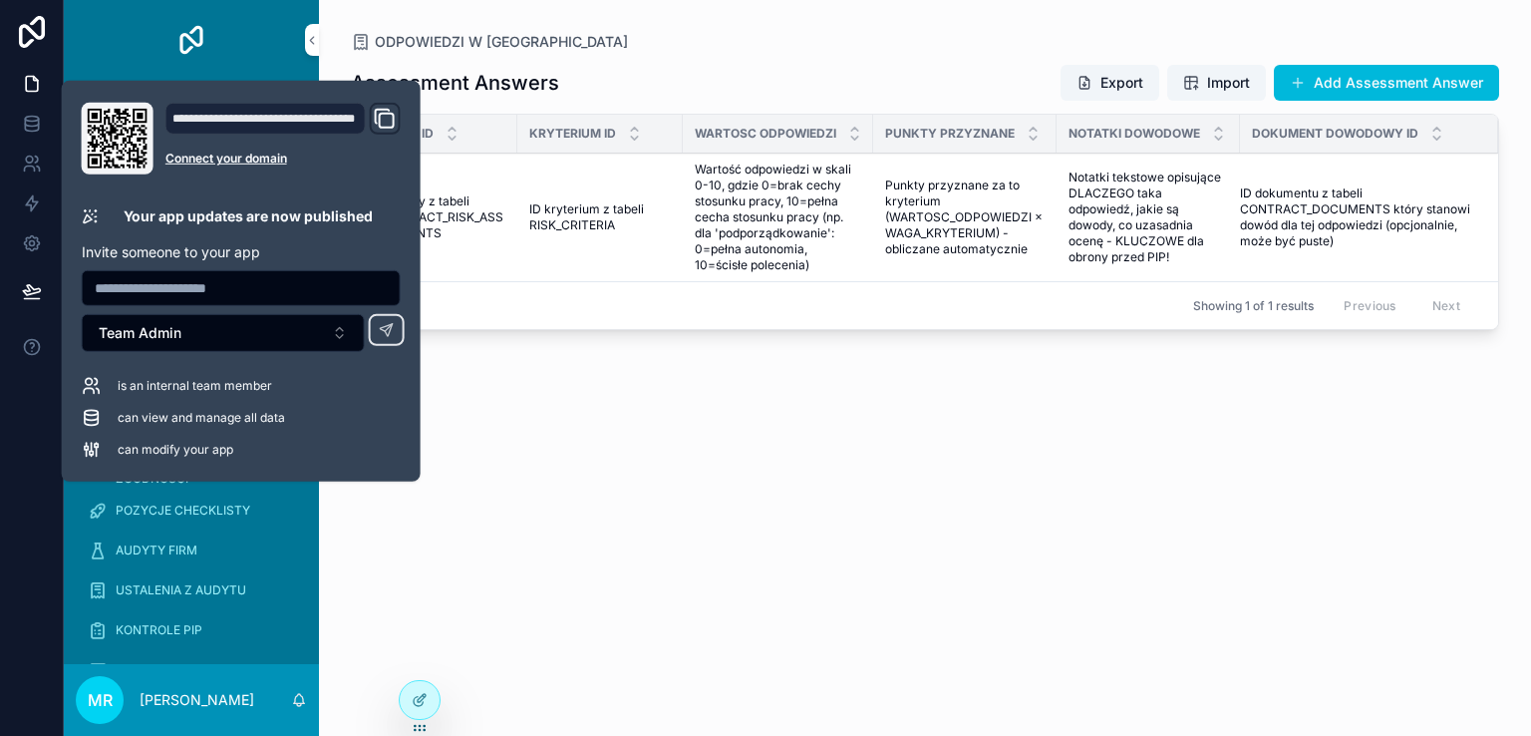
click at [26, 443] on div at bounding box center [32, 368] width 64 height 736
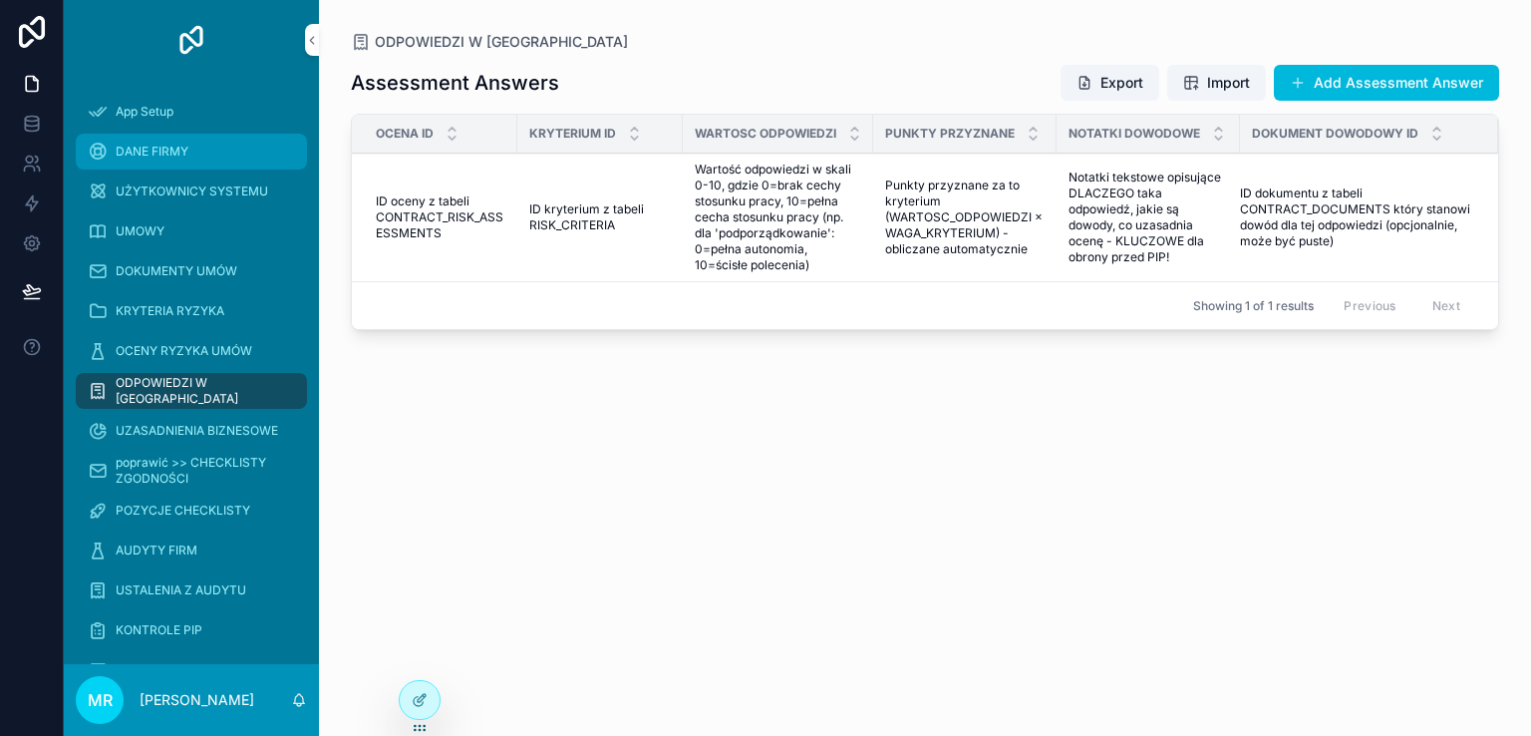
click at [155, 150] on span "DANE FIRMY" at bounding box center [152, 152] width 73 height 16
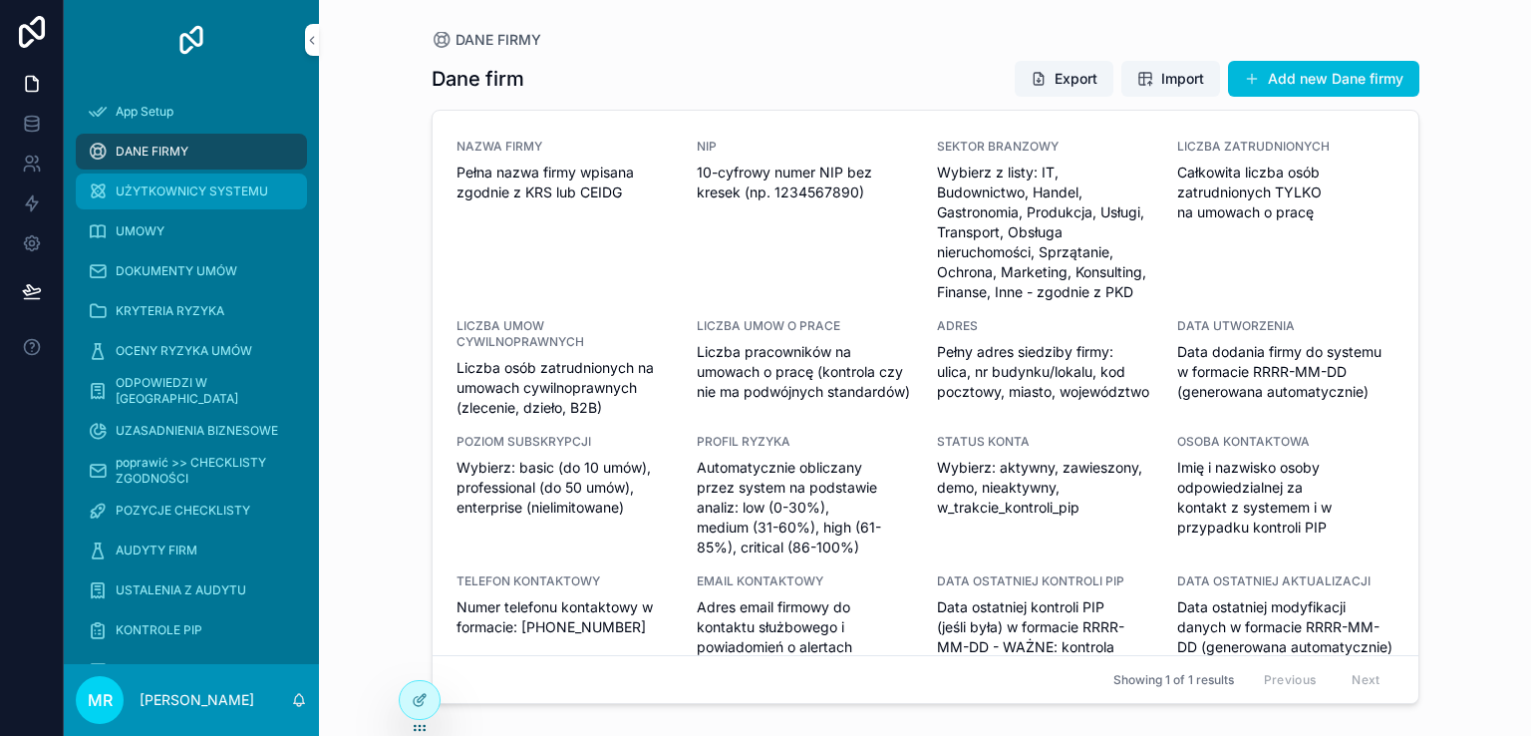
click at [154, 190] on span "UŻYTKOWNICY SYSTEMU" at bounding box center [192, 191] width 152 height 16
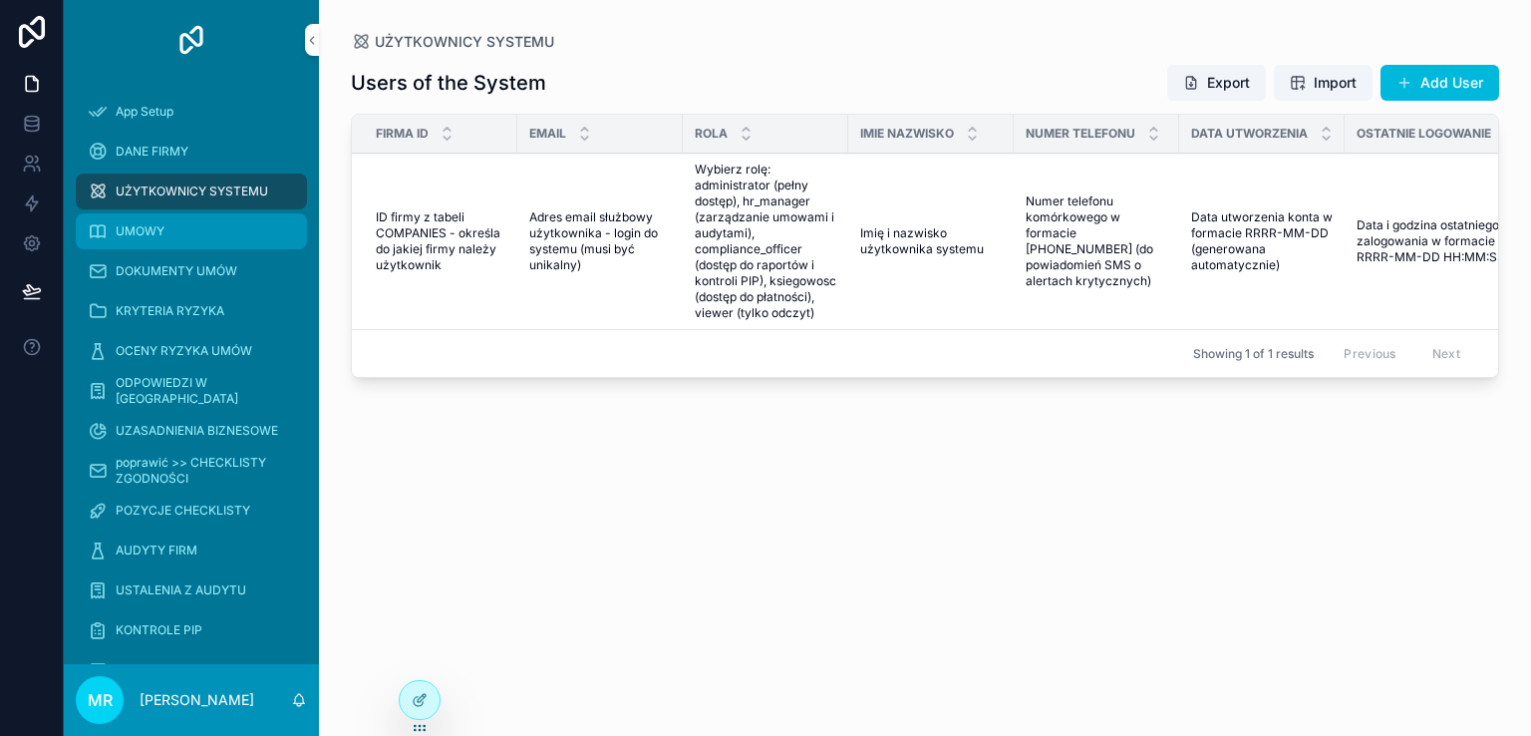
click at [144, 240] on div "UMOWY" at bounding box center [191, 231] width 207 height 32
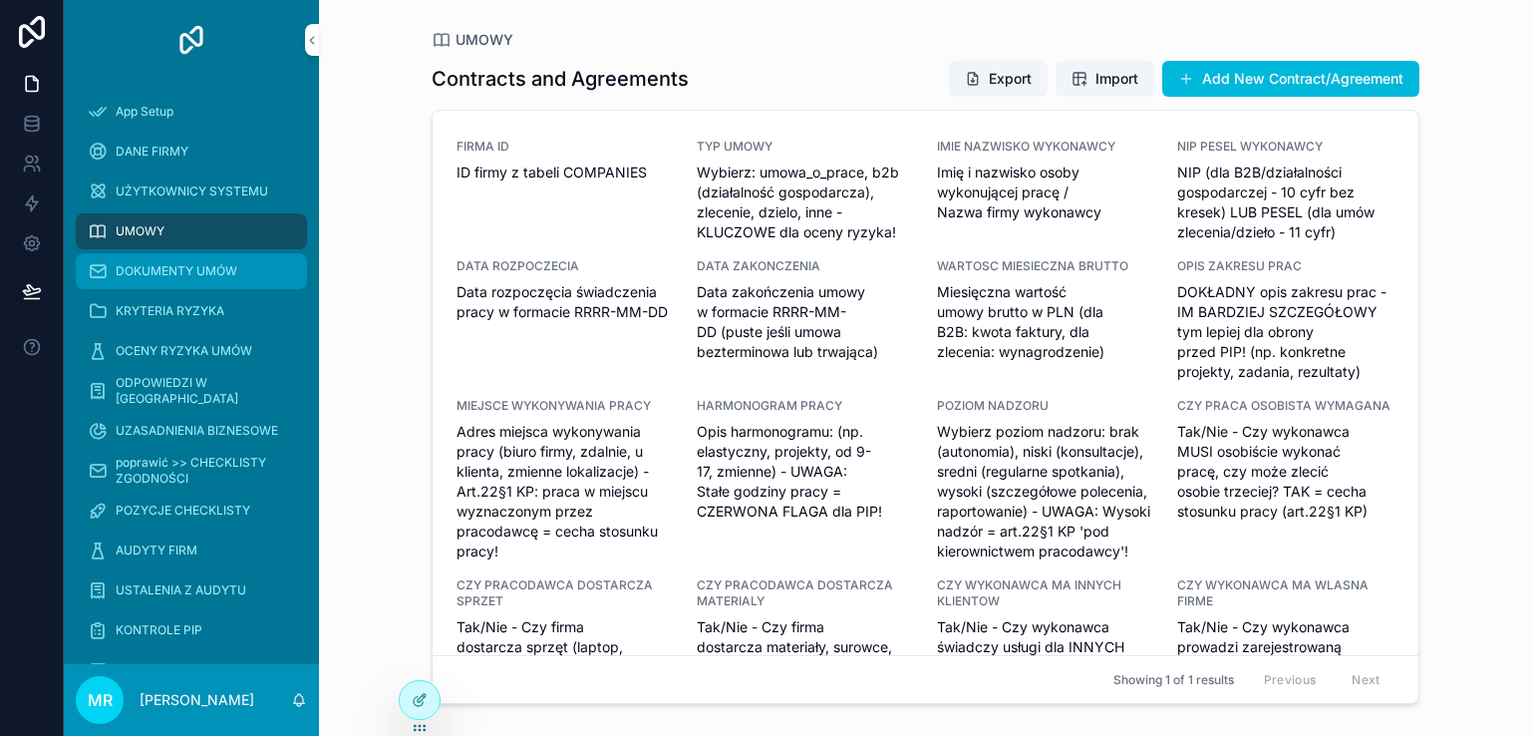
click at [144, 275] on span "DOKUMENTY UMÓW" at bounding box center [177, 271] width 122 height 16
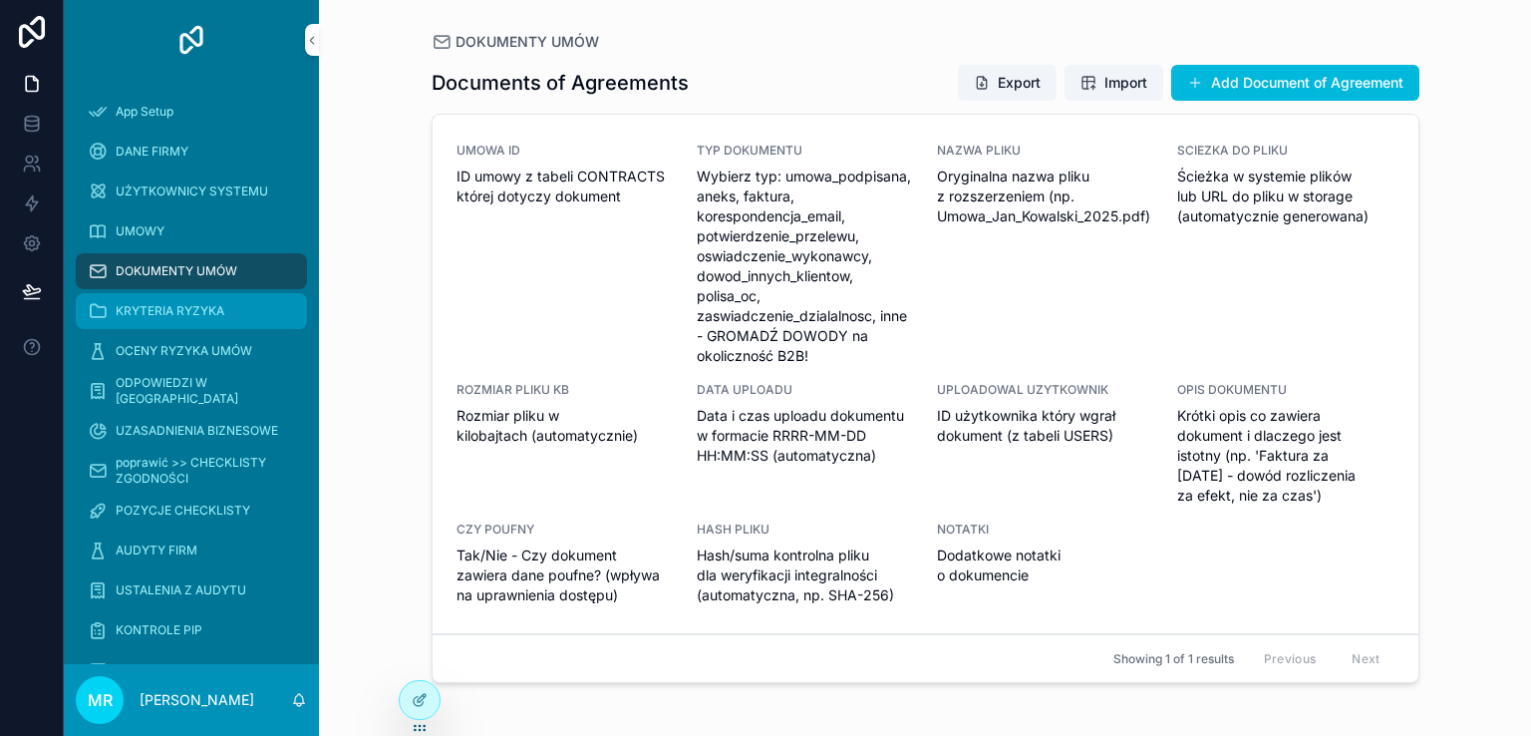
click at [159, 306] on span "KRYTERIA RYZYKA" at bounding box center [170, 311] width 109 height 16
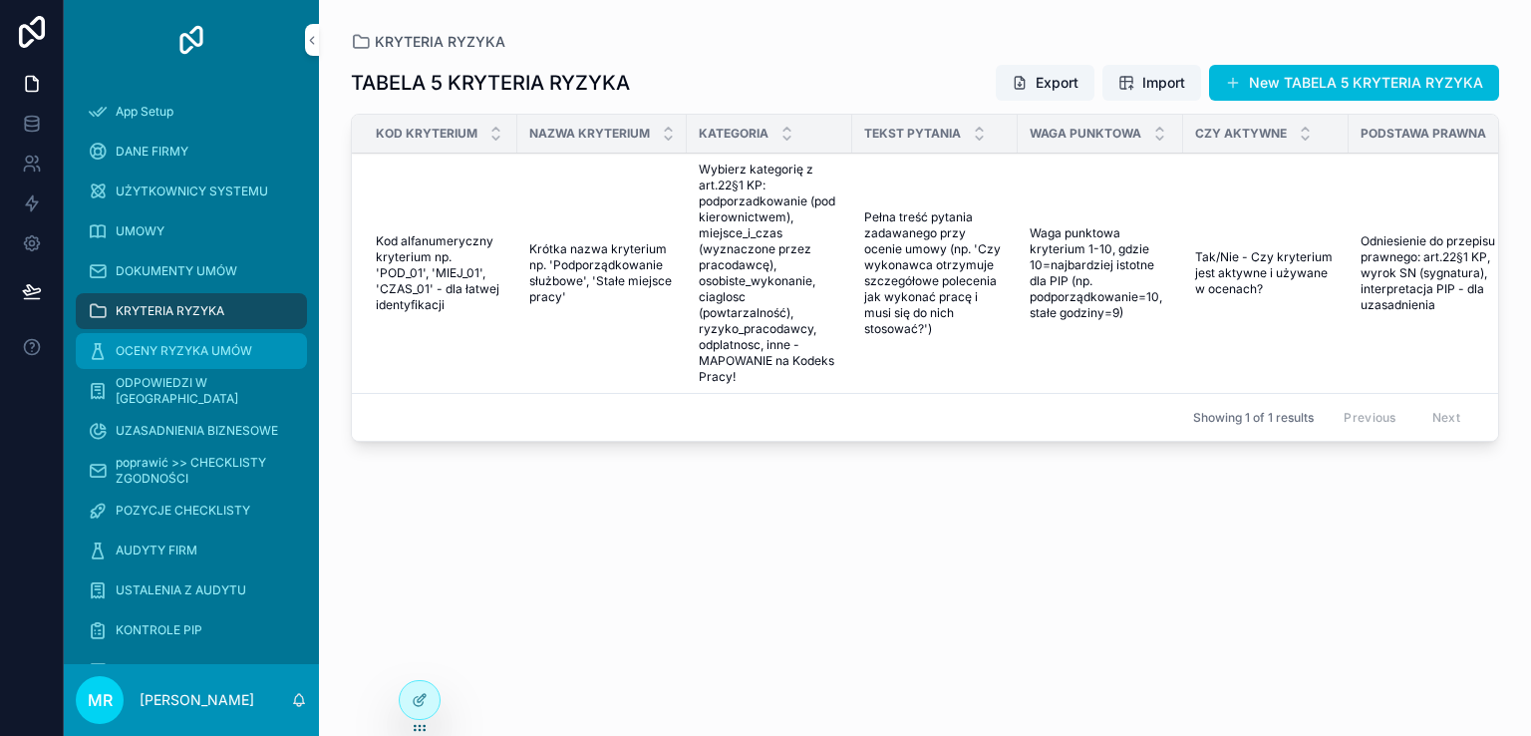
click at [164, 345] on span "OCENY RYZYKA UMÓW" at bounding box center [184, 351] width 137 height 16
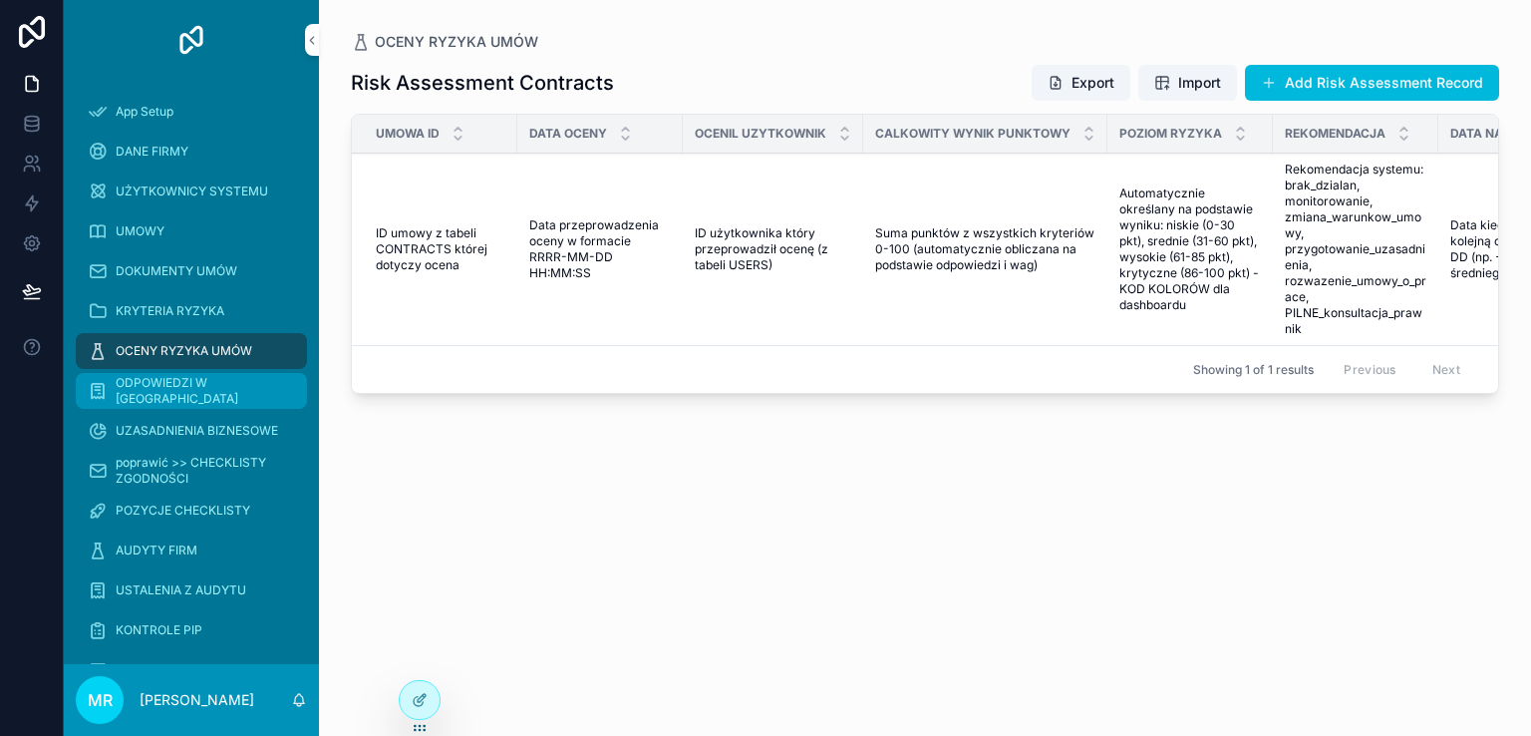
click at [173, 396] on span "ODPOWIEDZI W [GEOGRAPHIC_DATA]" at bounding box center [201, 391] width 171 height 32
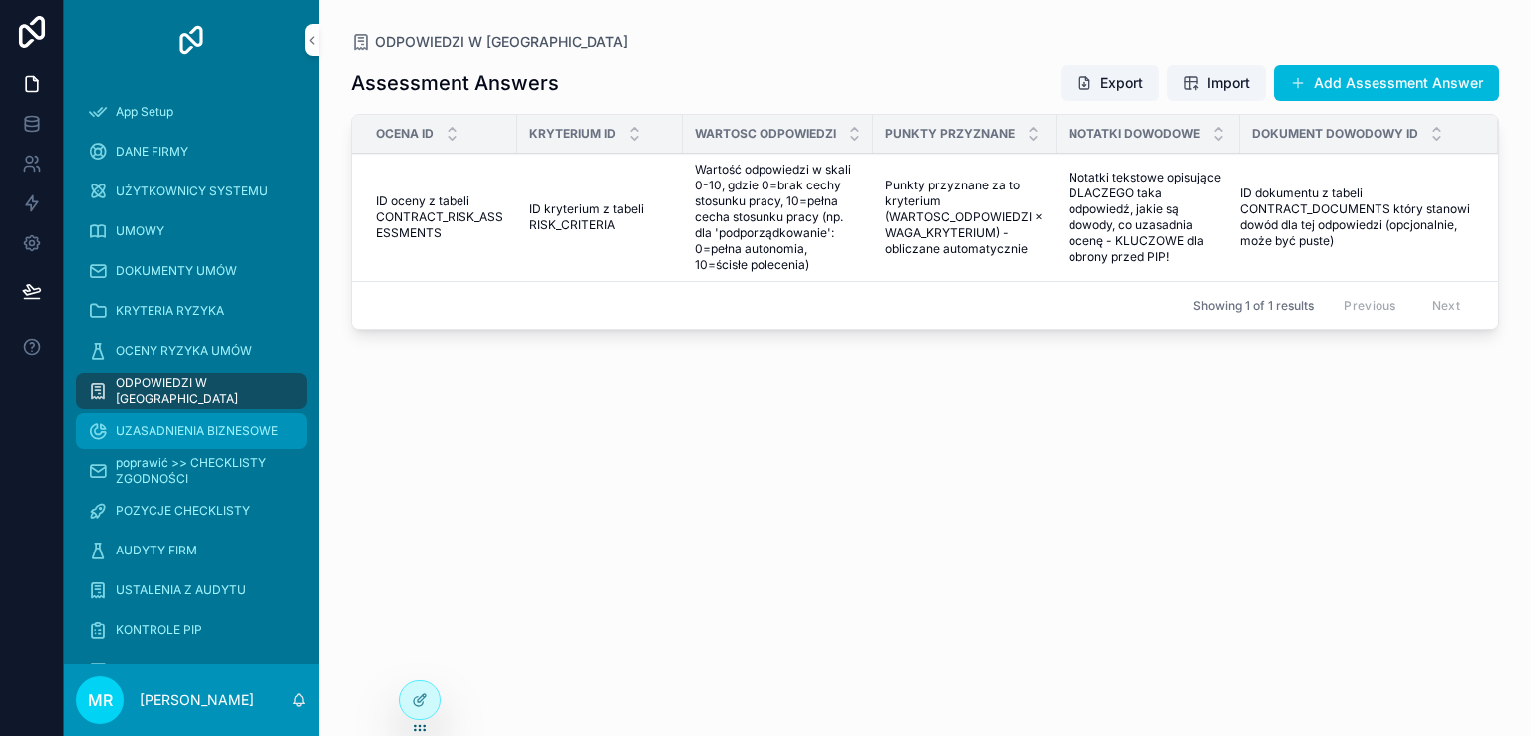
click at [168, 431] on span "UZASADNIENIA BIZNESOWE" at bounding box center [197, 431] width 162 height 16
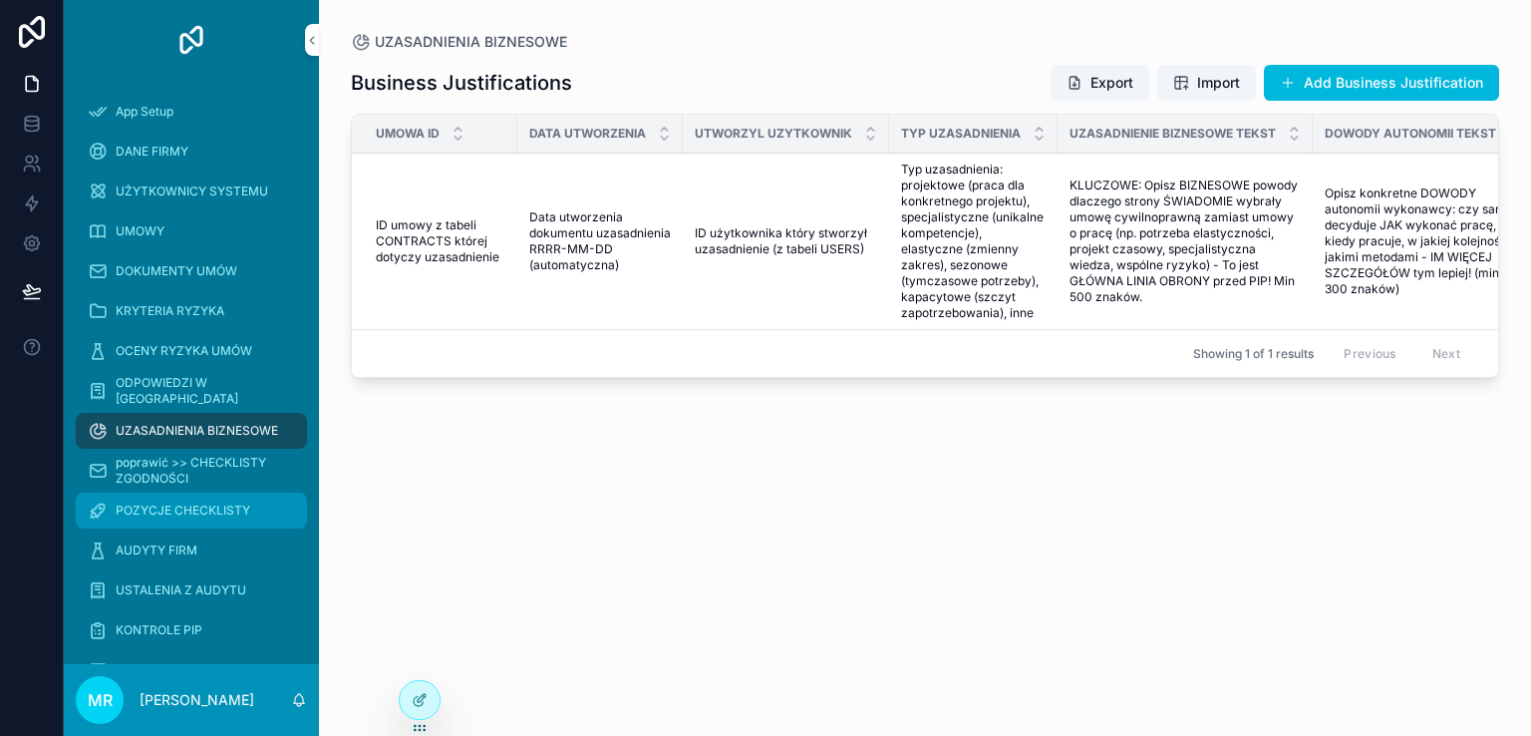
click at [151, 505] on span "POZYCJE CHECKLISTY" at bounding box center [183, 510] width 135 height 16
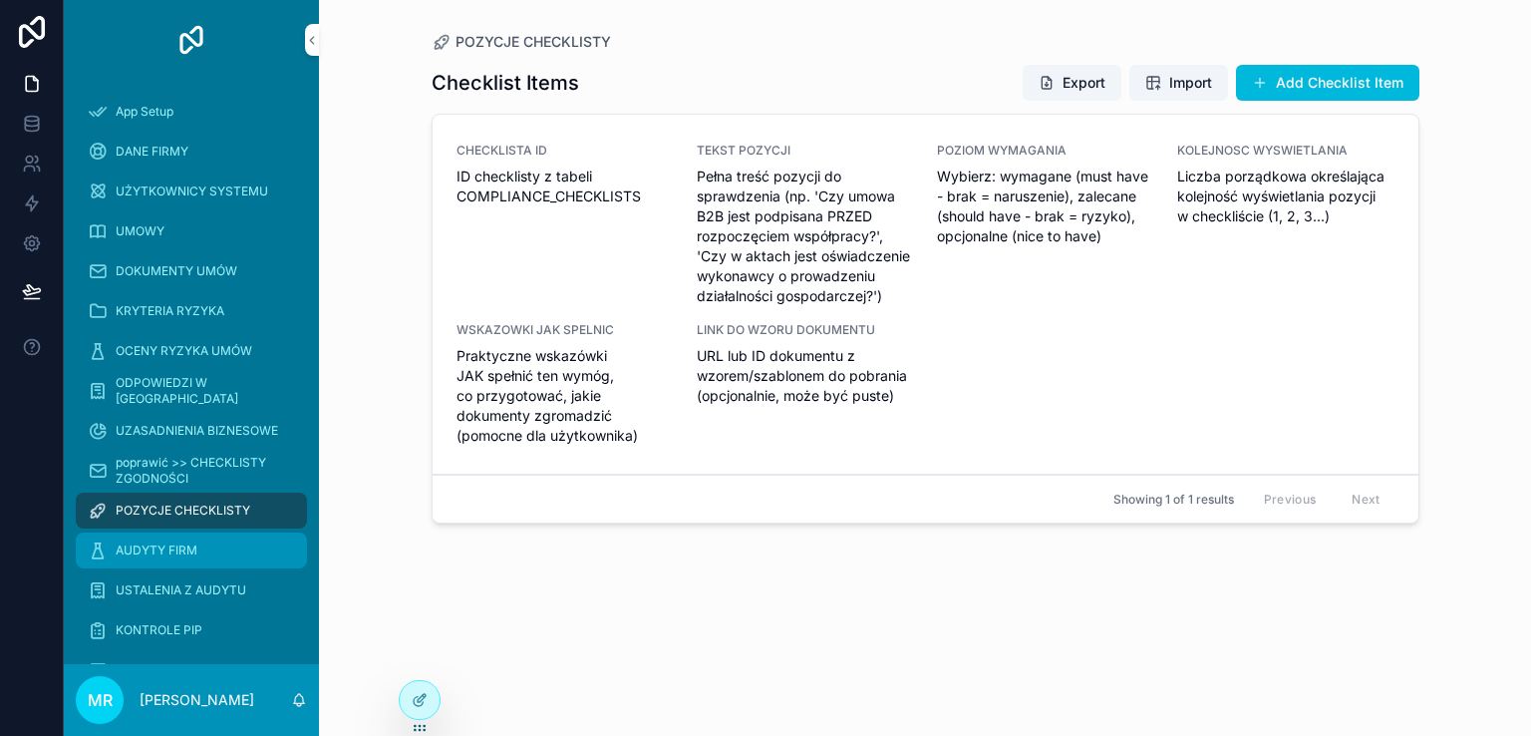
click at [149, 553] on span "AUDYTY FIRM" at bounding box center [157, 550] width 82 height 16
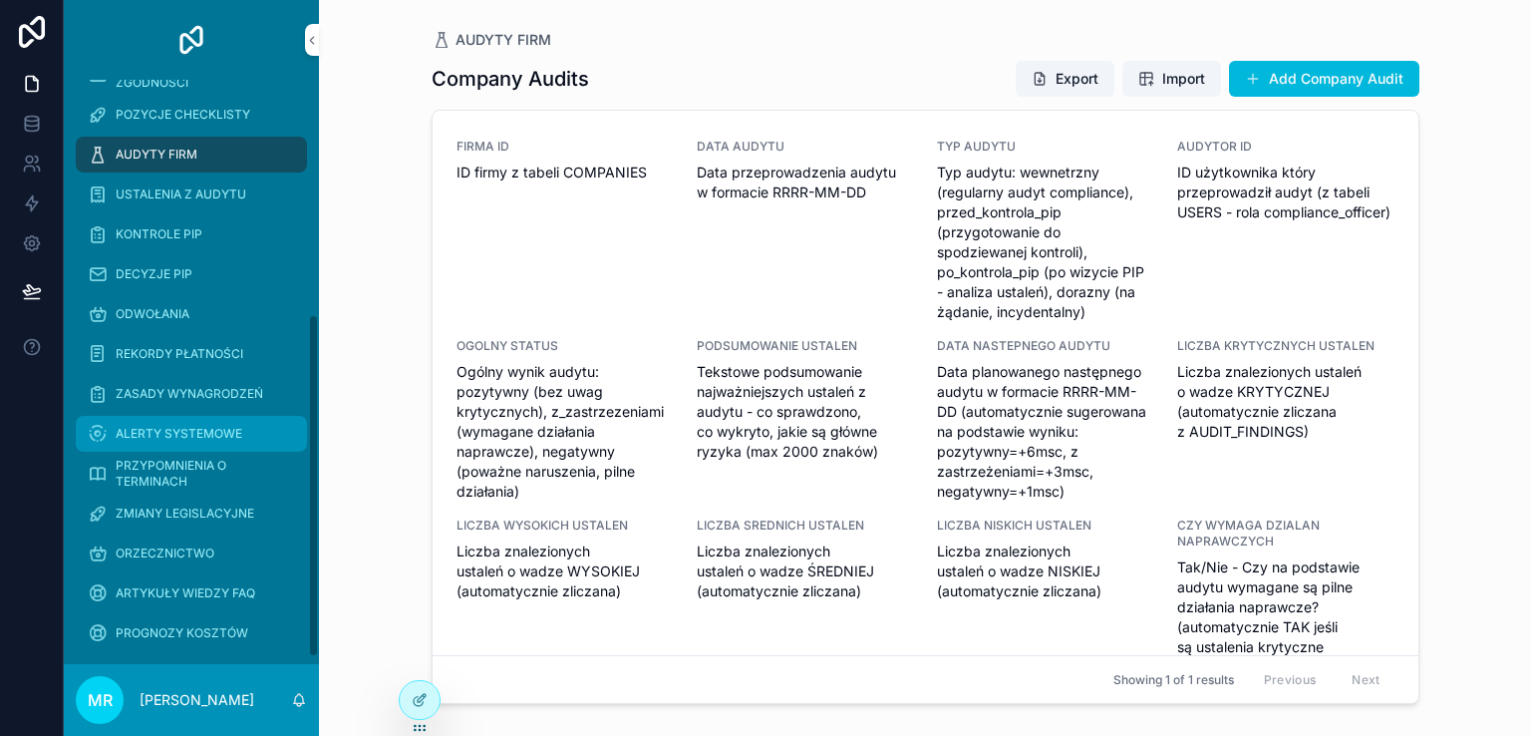
scroll to position [399, 0]
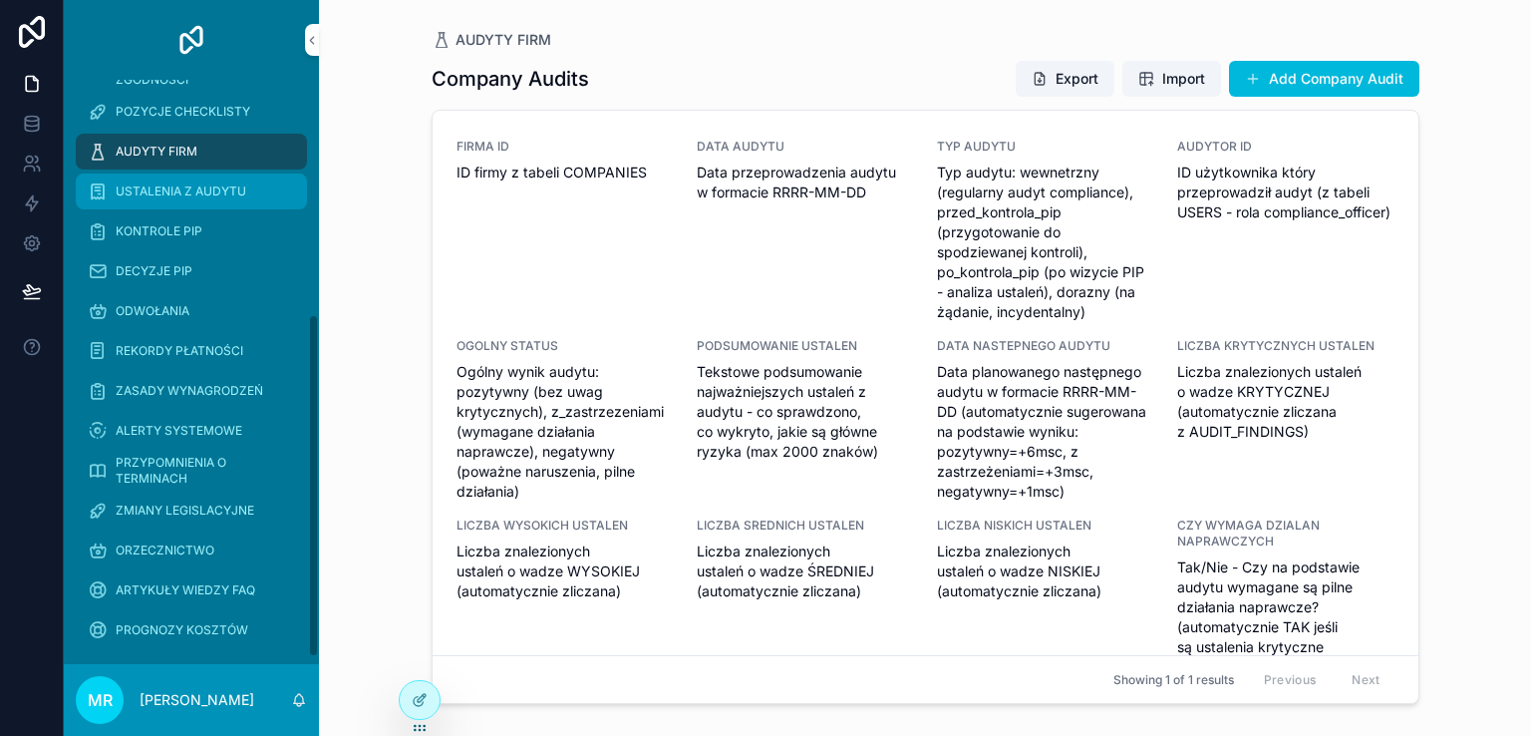
click at [157, 197] on span "USTALENIA Z AUDYTU" at bounding box center [181, 191] width 131 height 16
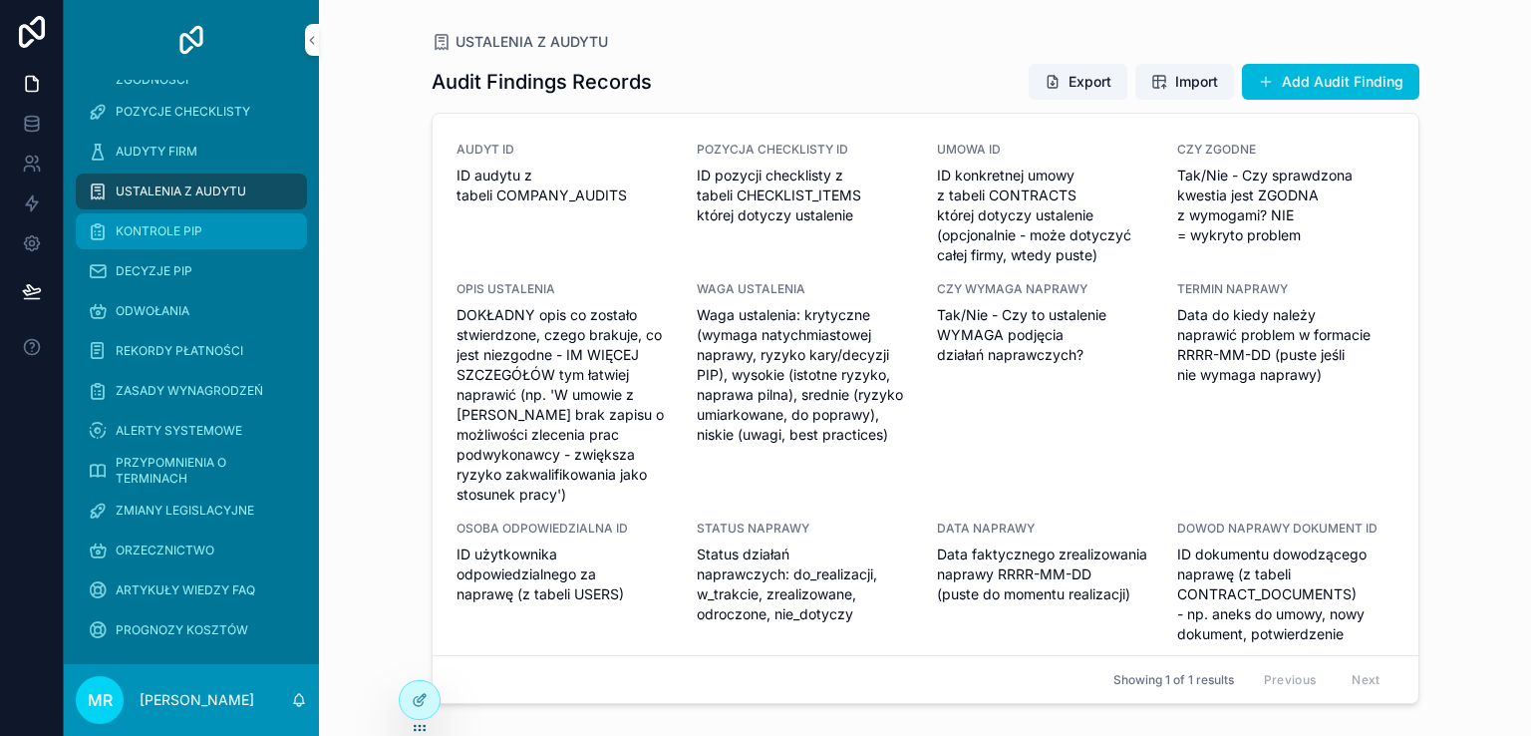
click at [148, 228] on span "KONTROLE PIP" at bounding box center [159, 231] width 87 height 16
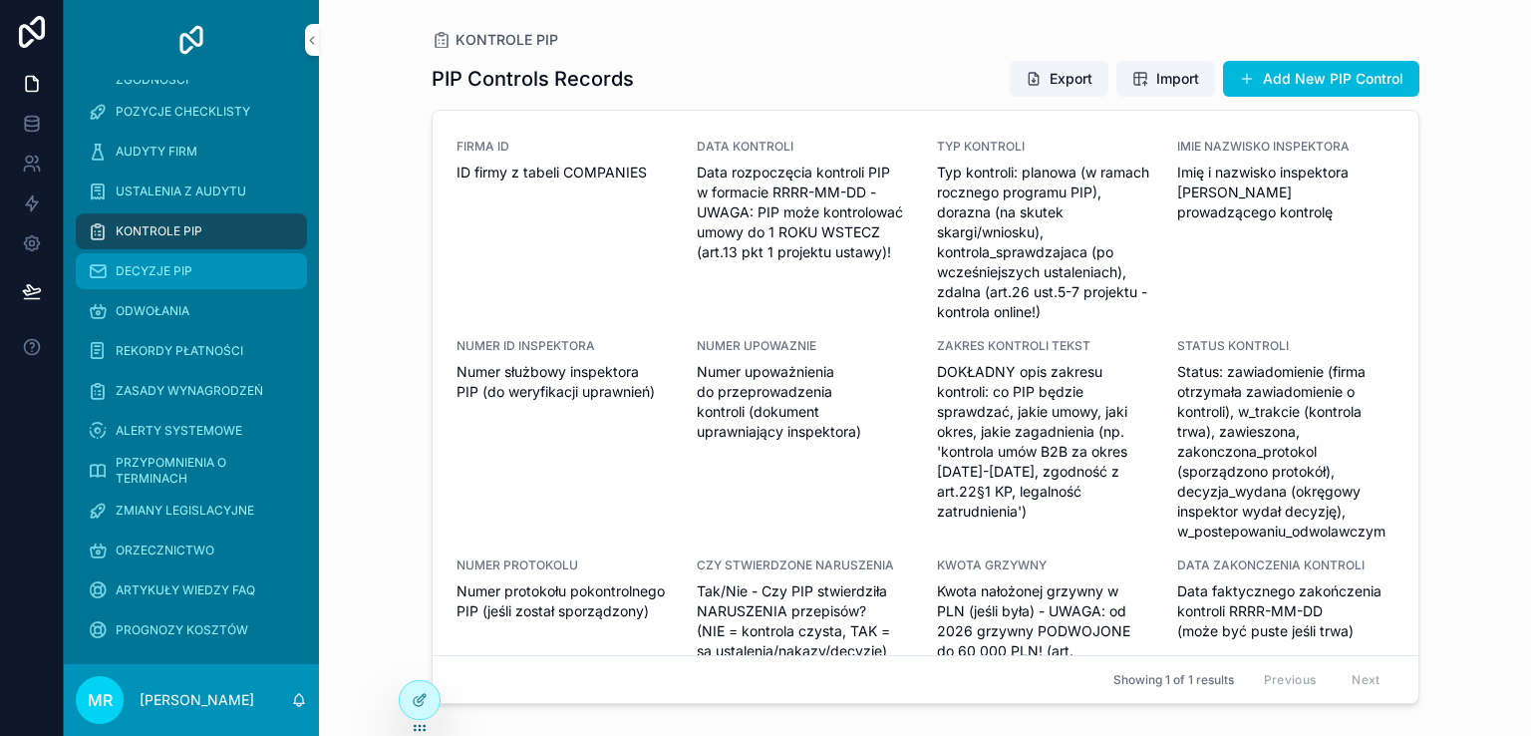
drag, startPoint x: 144, startPoint y: 262, endPoint x: 148, endPoint y: 276, distance: 14.5
click at [144, 263] on span "DECYZJE PIP" at bounding box center [154, 271] width 77 height 16
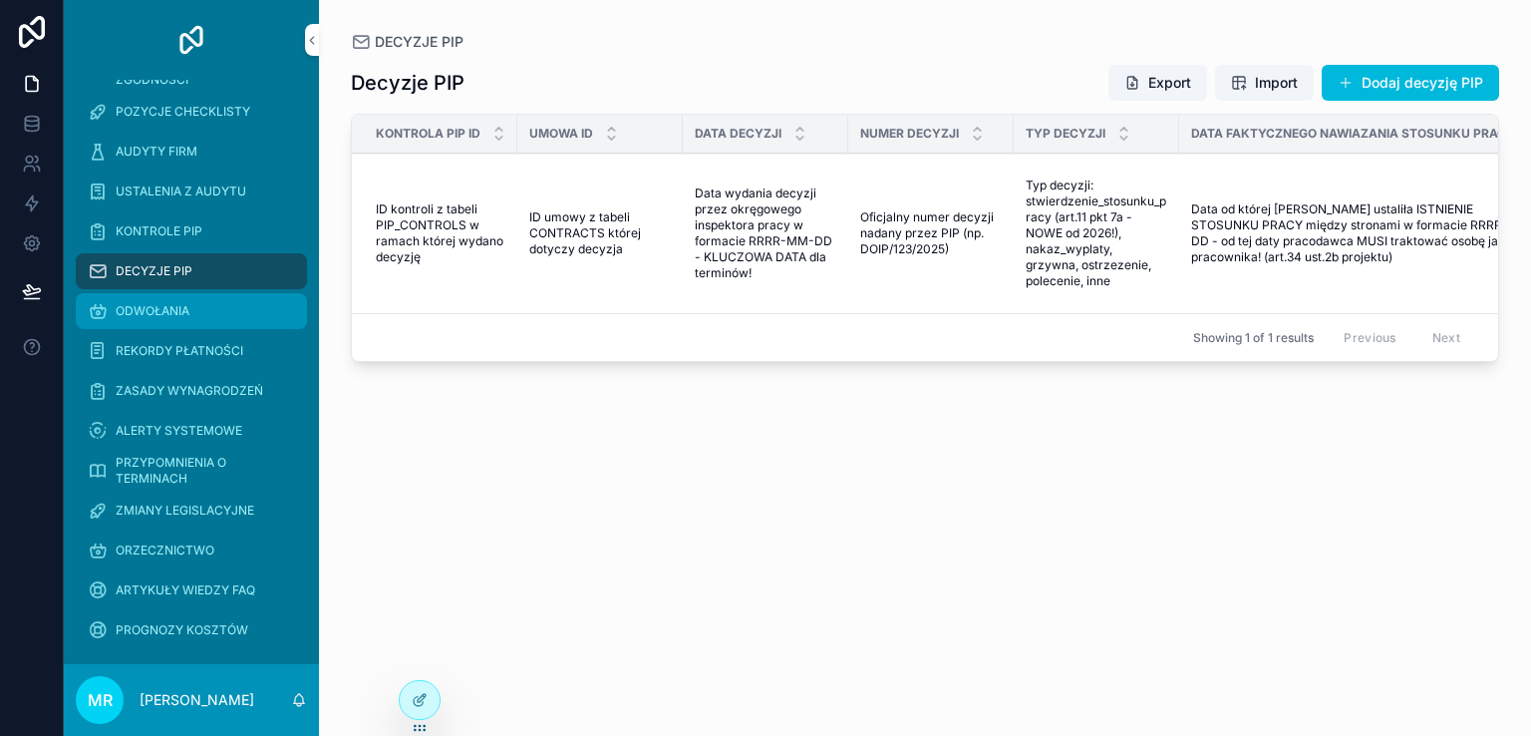
click at [142, 315] on span "ODWOŁANIA" at bounding box center [153, 311] width 74 height 16
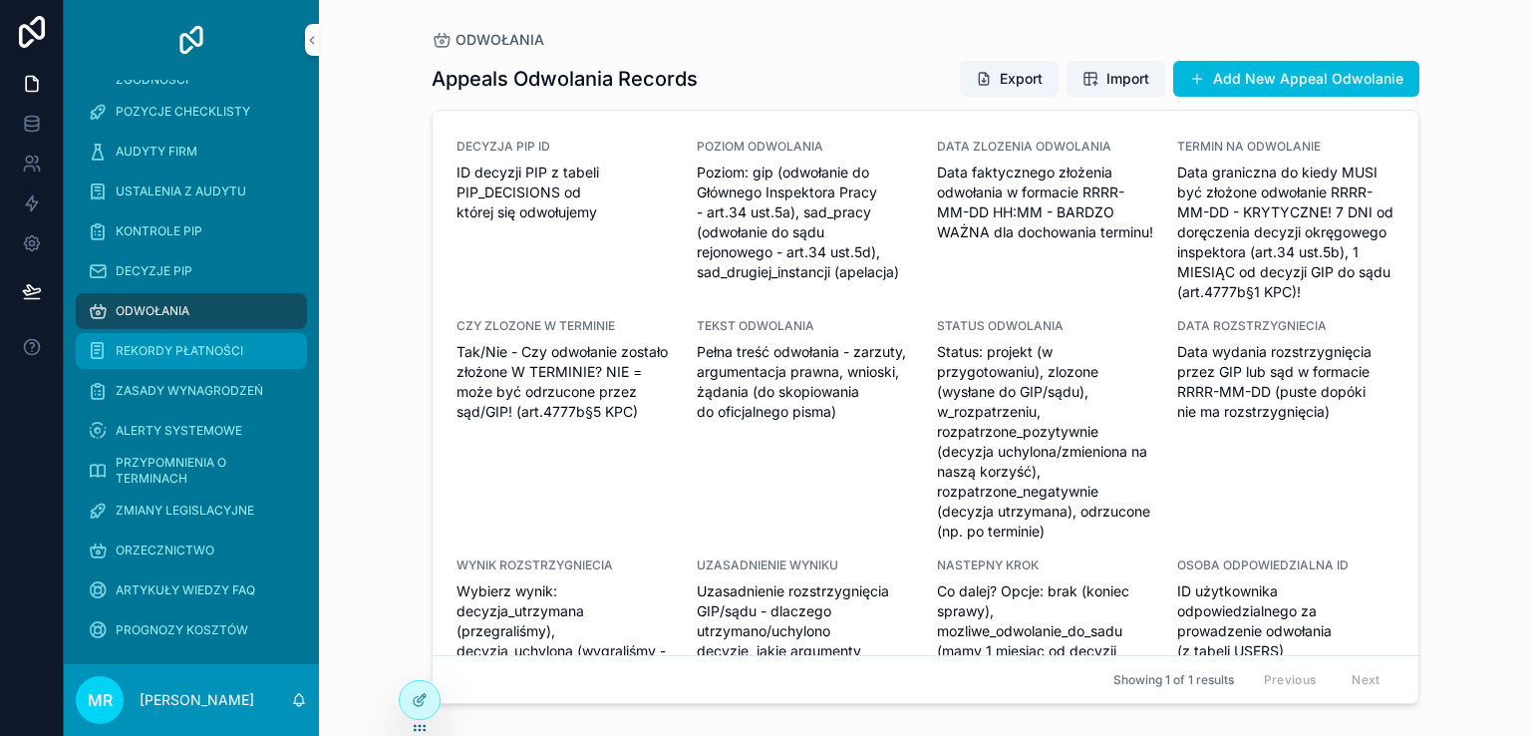
click at [142, 355] on span "REKORDY PŁATNOŚCI" at bounding box center [180, 351] width 128 height 16
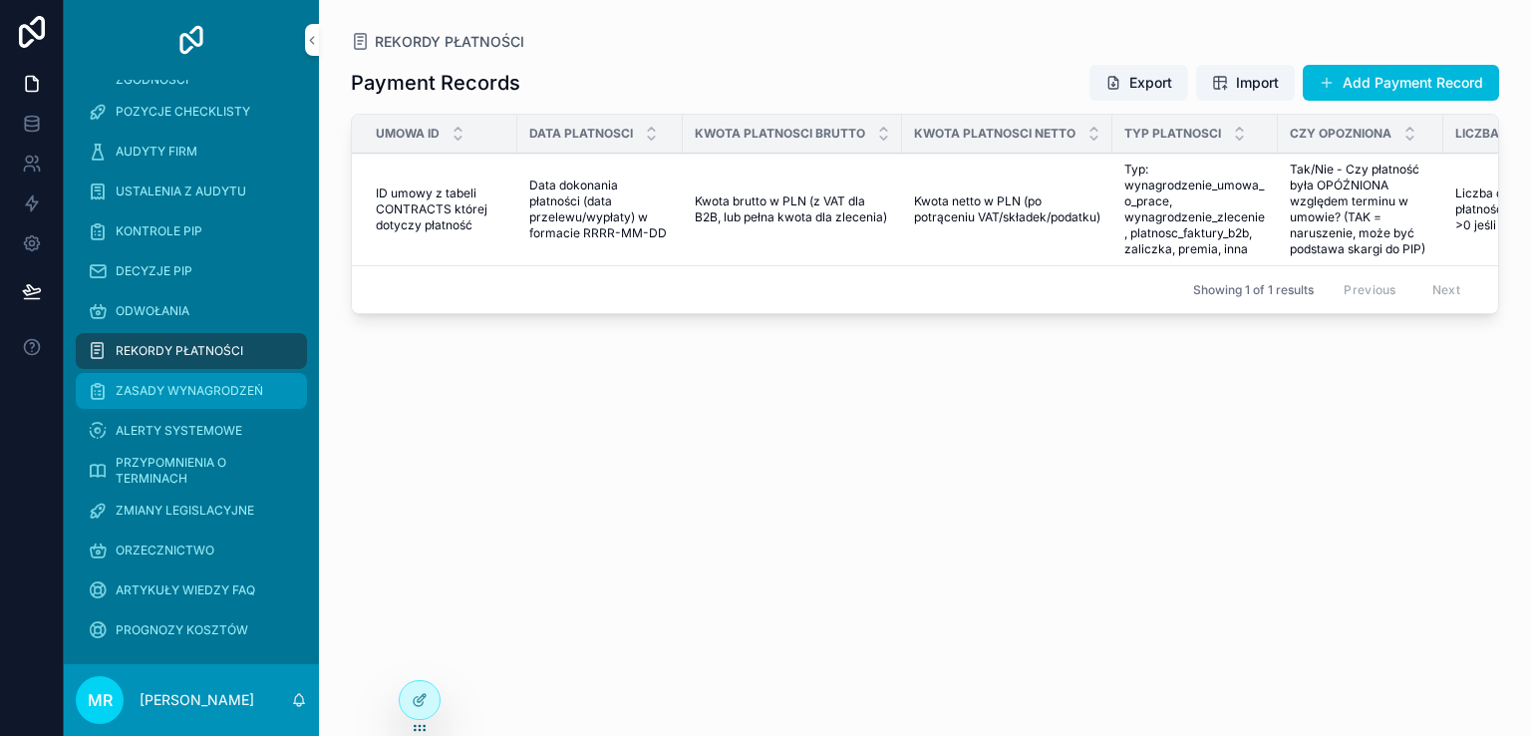
click at [147, 387] on span "ZASADY WYNAGRODZEŃ" at bounding box center [190, 391] width 148 height 16
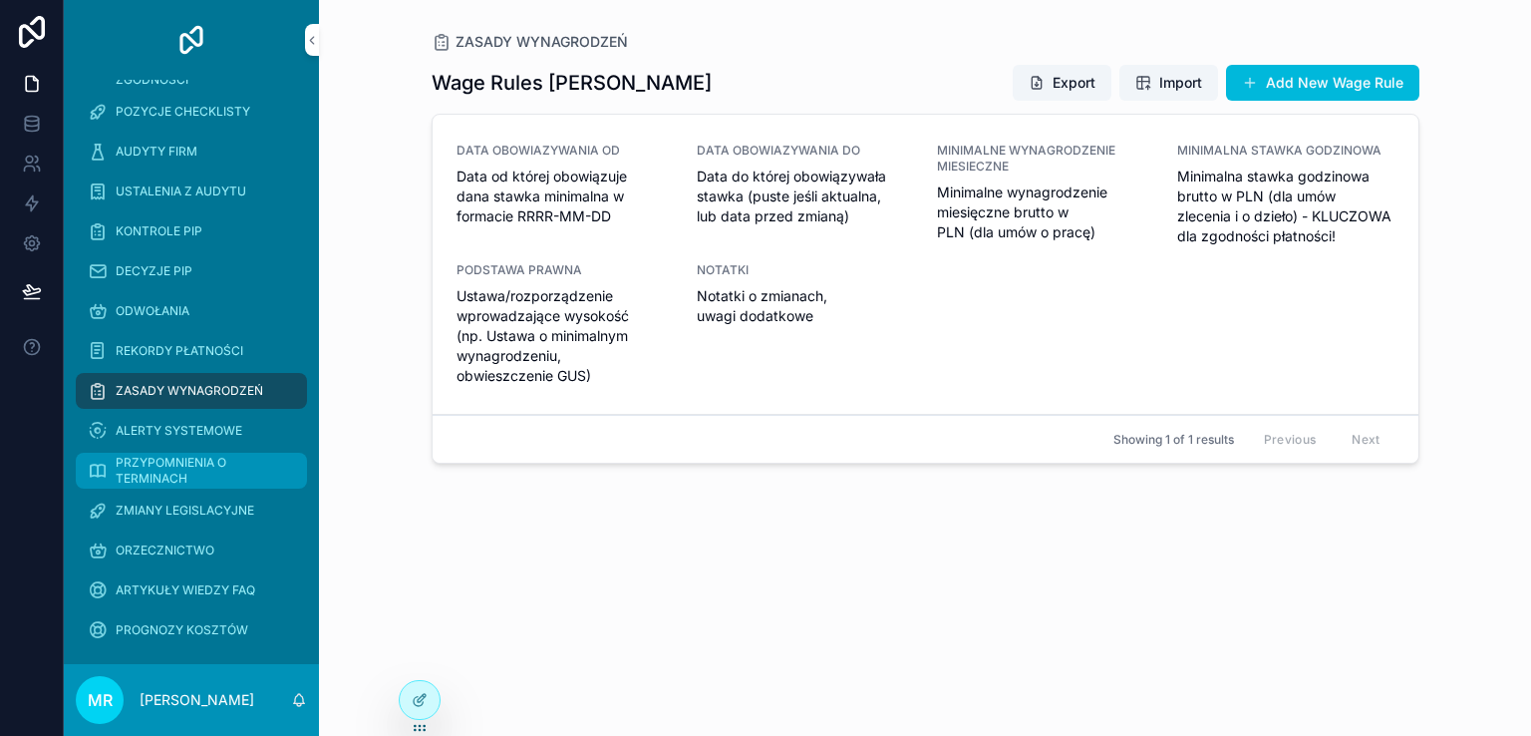
drag, startPoint x: 149, startPoint y: 430, endPoint x: 156, endPoint y: 455, distance: 26.8
click at [149, 431] on span "ALERTY SYSTEMOWE" at bounding box center [179, 431] width 127 height 16
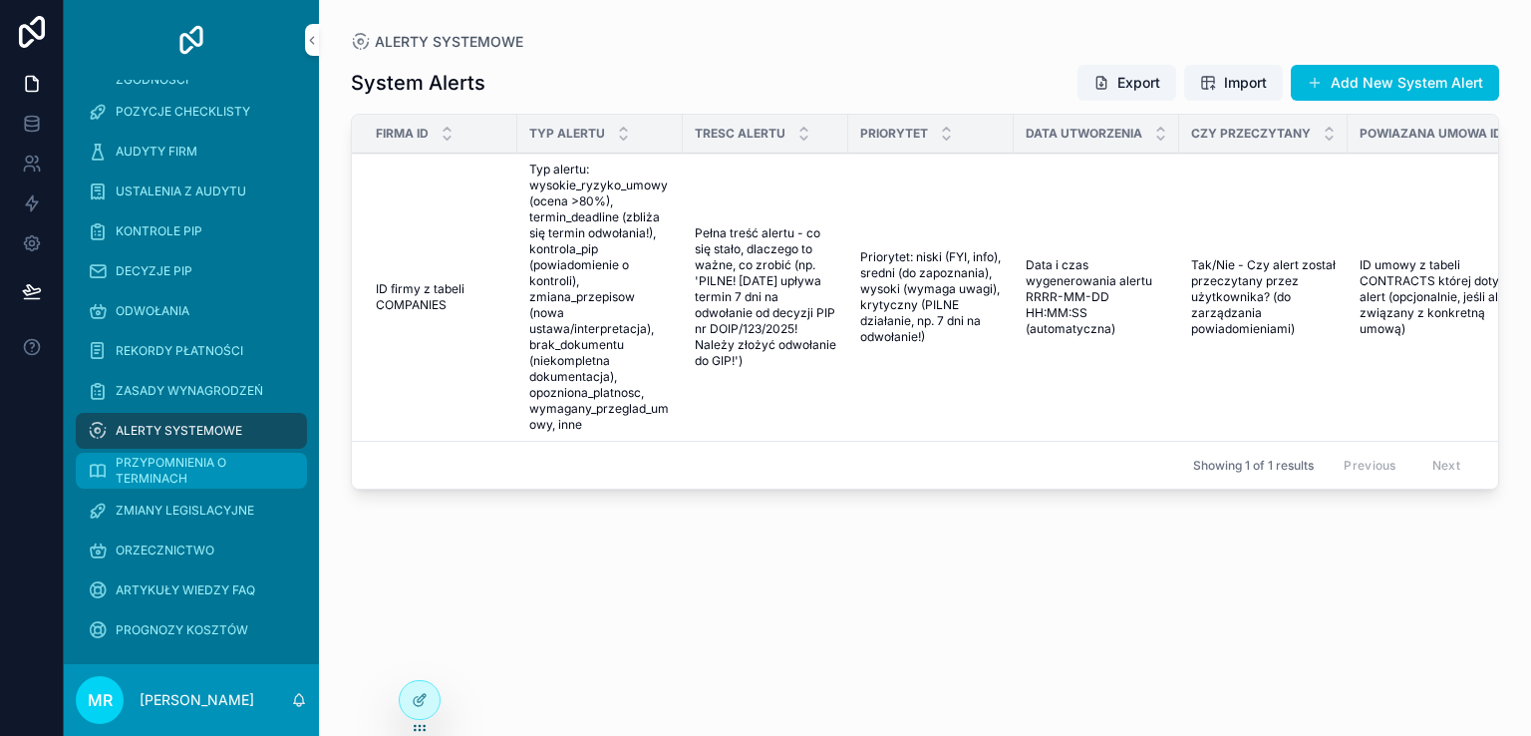
click at [157, 467] on span "PRZYPOMNIENIA O TERMINACH" at bounding box center [201, 470] width 171 height 32
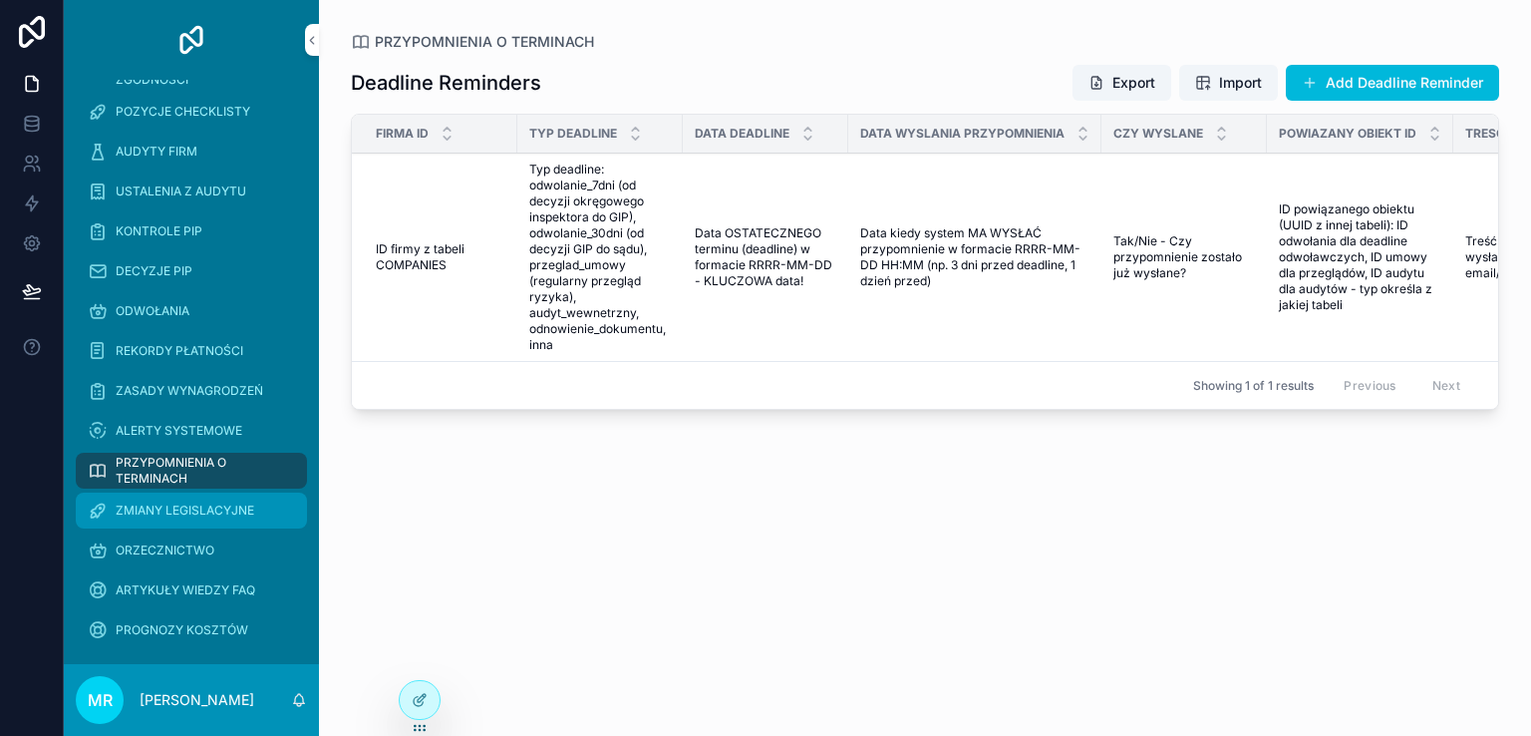
click at [157, 511] on span "ZMIANY LEGISLACYJNE" at bounding box center [185, 510] width 139 height 16
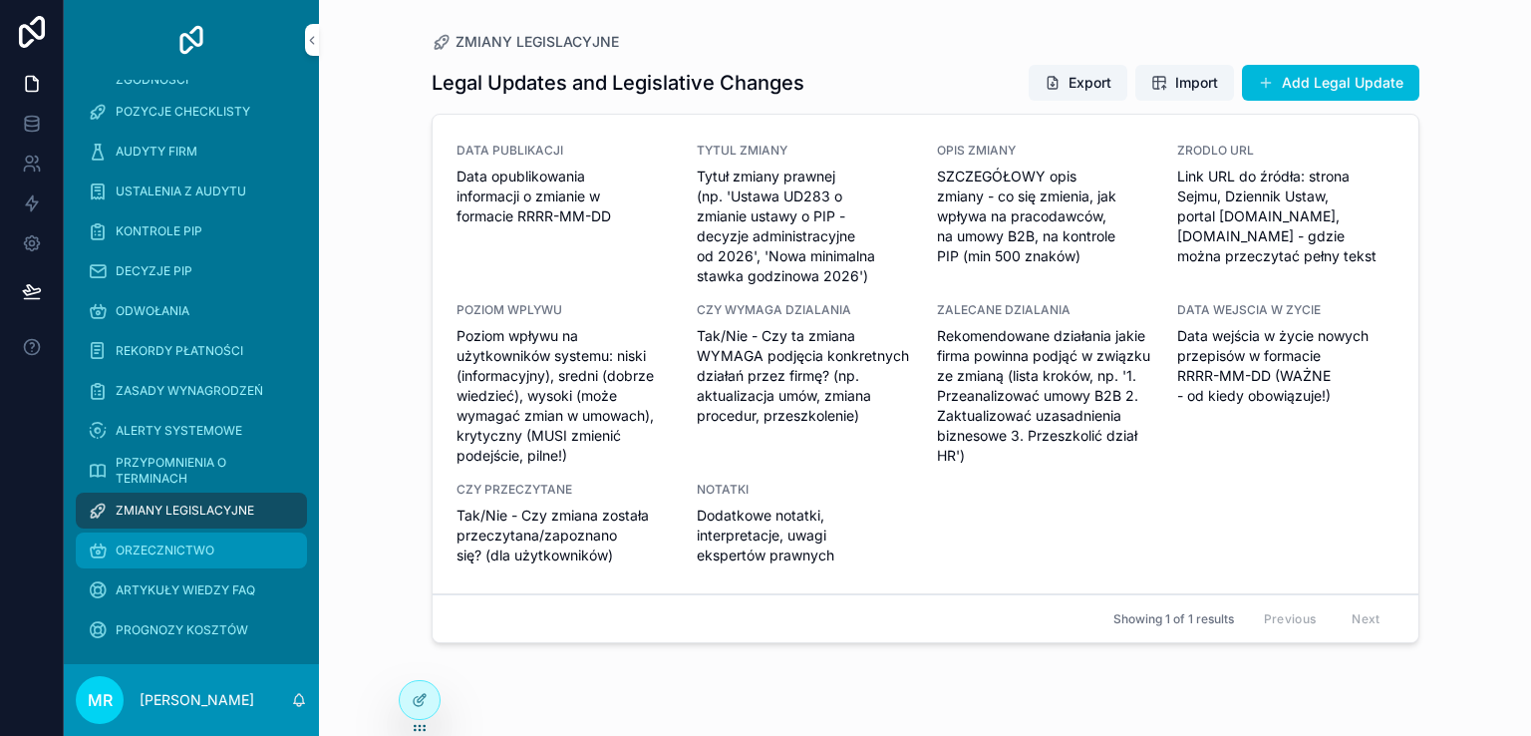
click at [153, 542] on span "ORZECZNICTWO" at bounding box center [165, 550] width 99 height 16
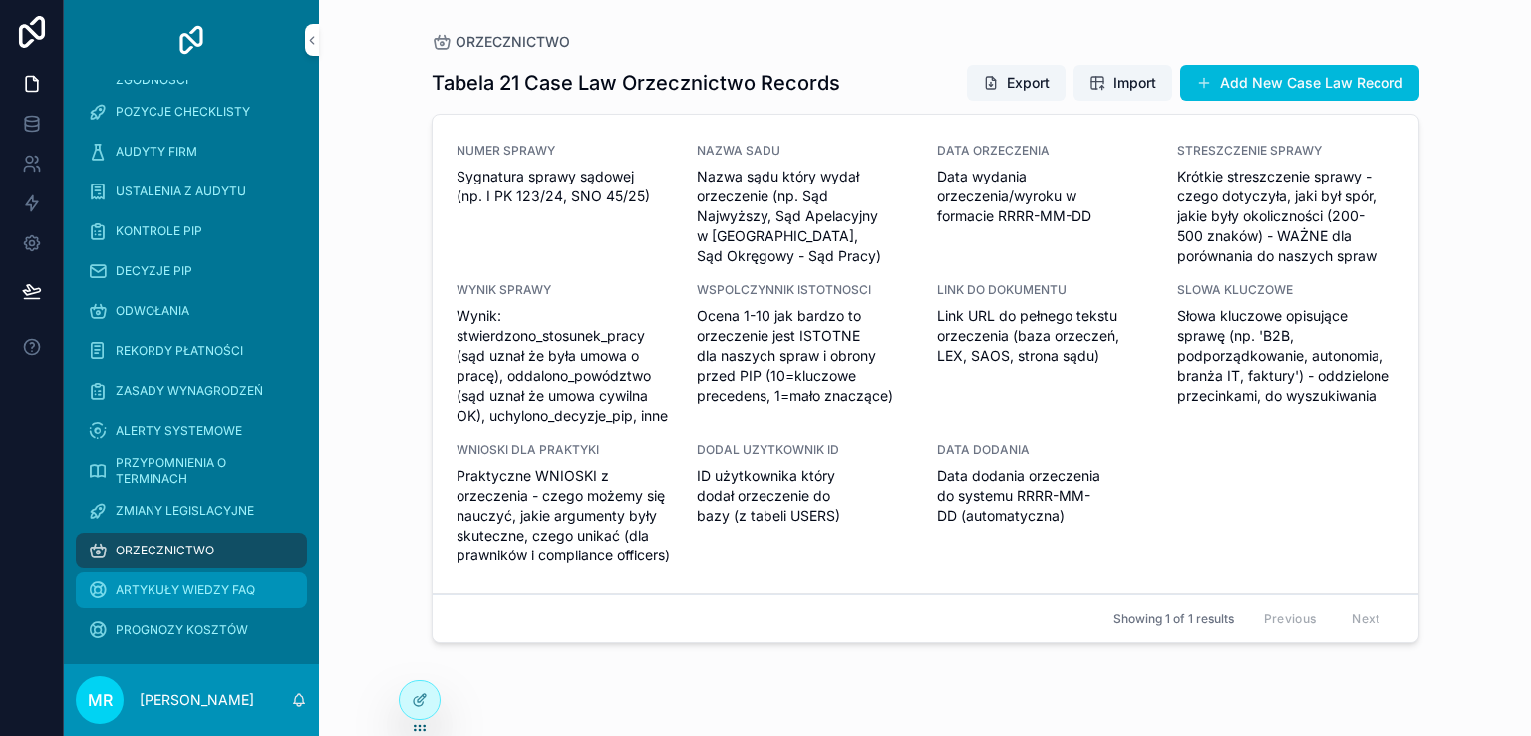
click at [159, 600] on div "ARTYKUŁY WIEDZY FAQ" at bounding box center [191, 590] width 207 height 32
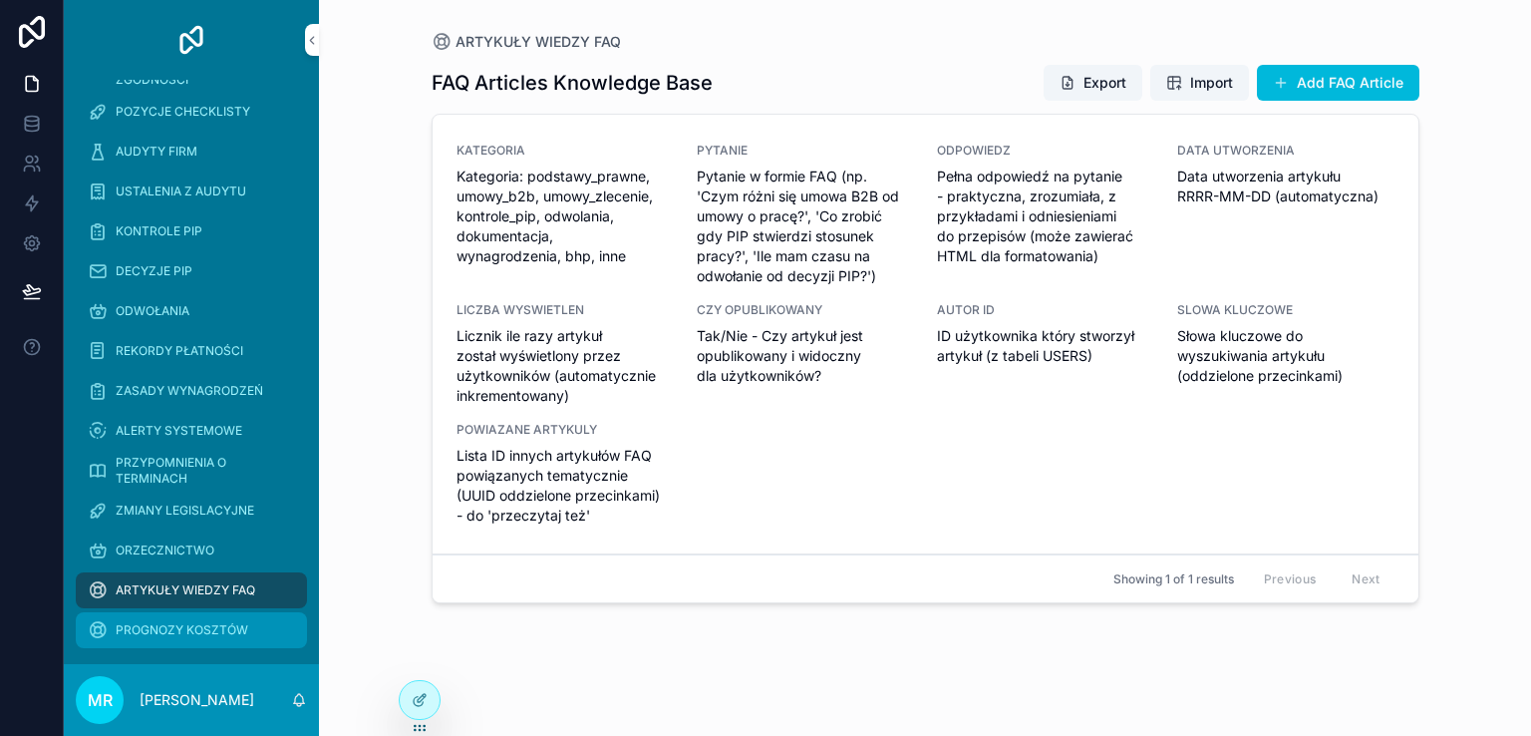
click at [164, 632] on span "PROGNOZY KOSZTÓW" at bounding box center [182, 630] width 133 height 16
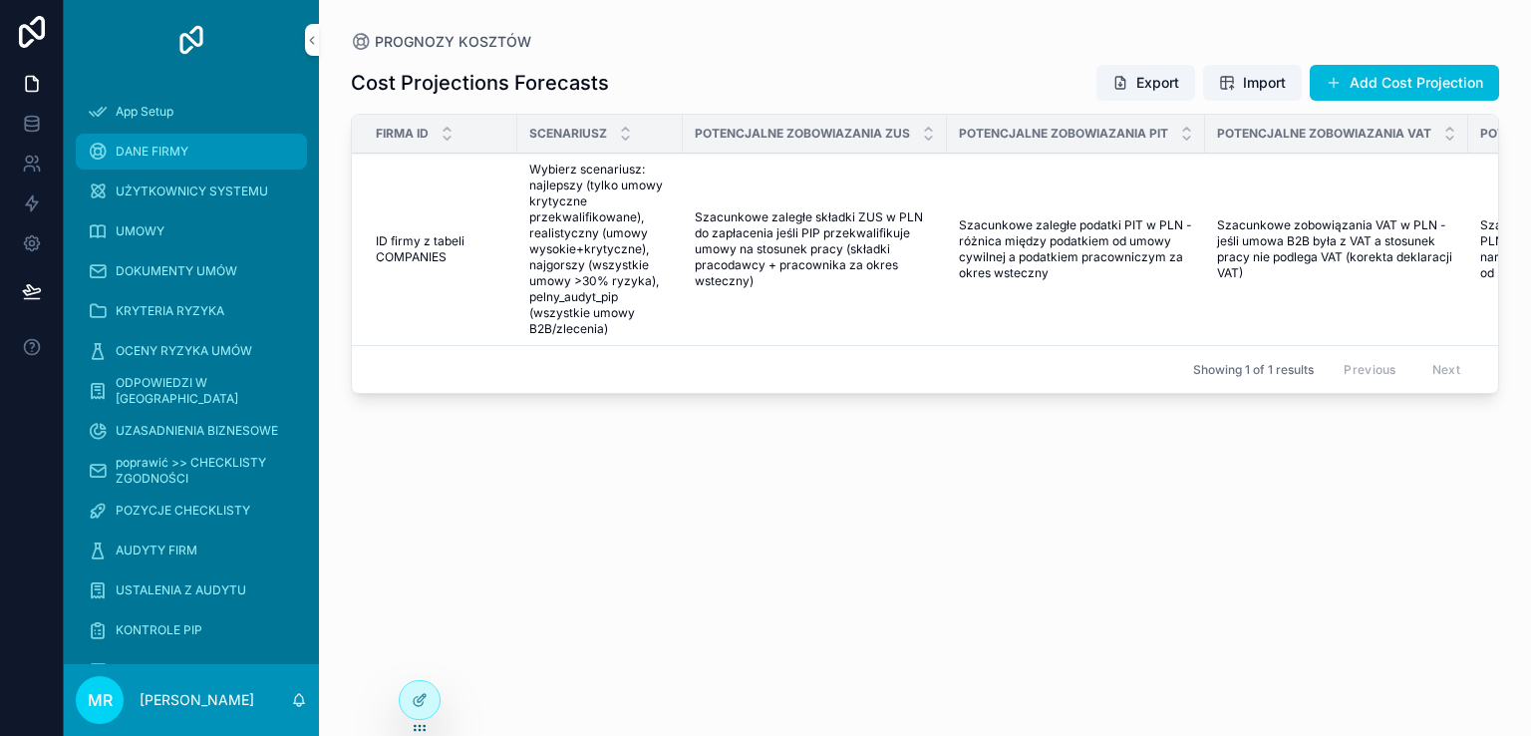
click at [157, 150] on span "DANE FIRMY" at bounding box center [152, 152] width 73 height 16
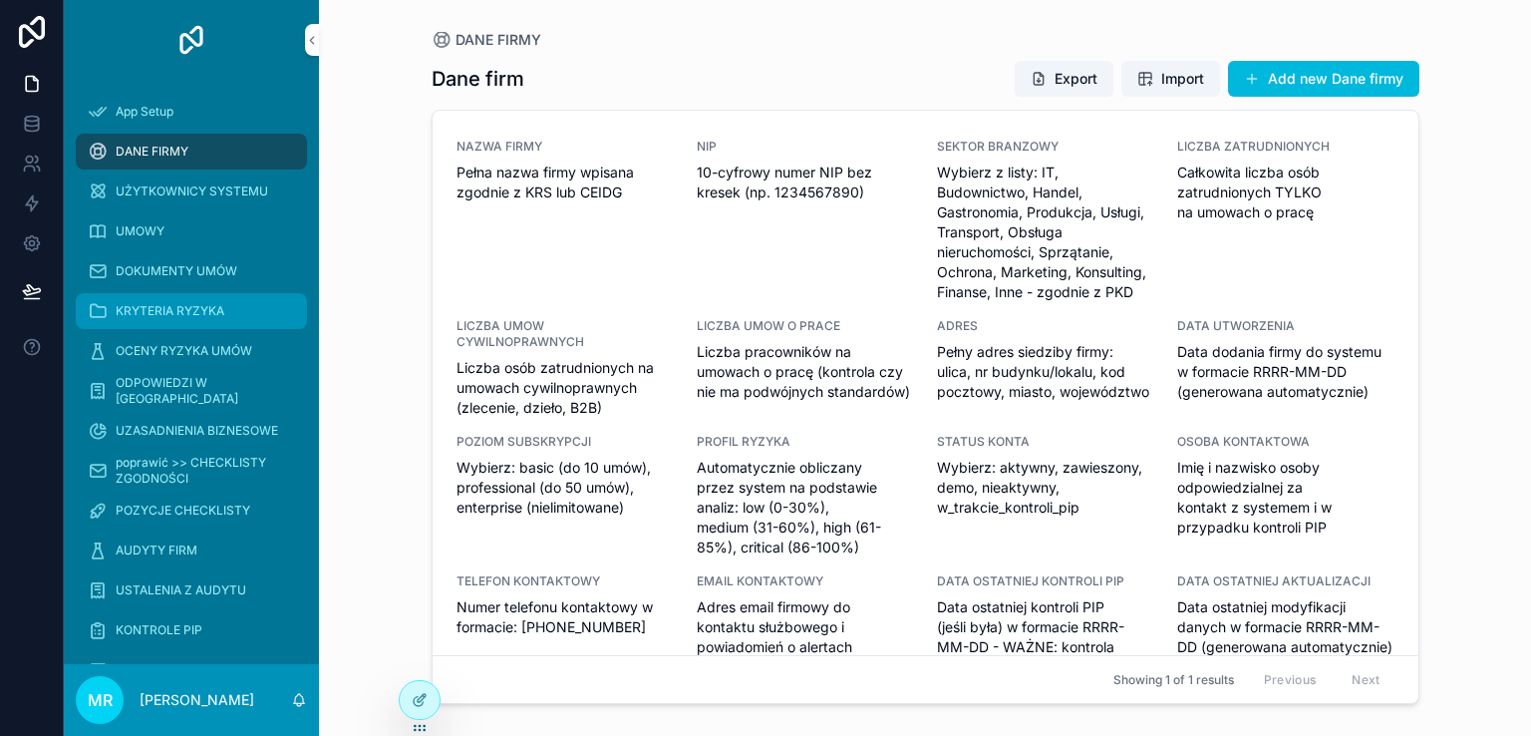
click at [192, 304] on span "KRYTERIA RYZYKA" at bounding box center [170, 311] width 109 height 16
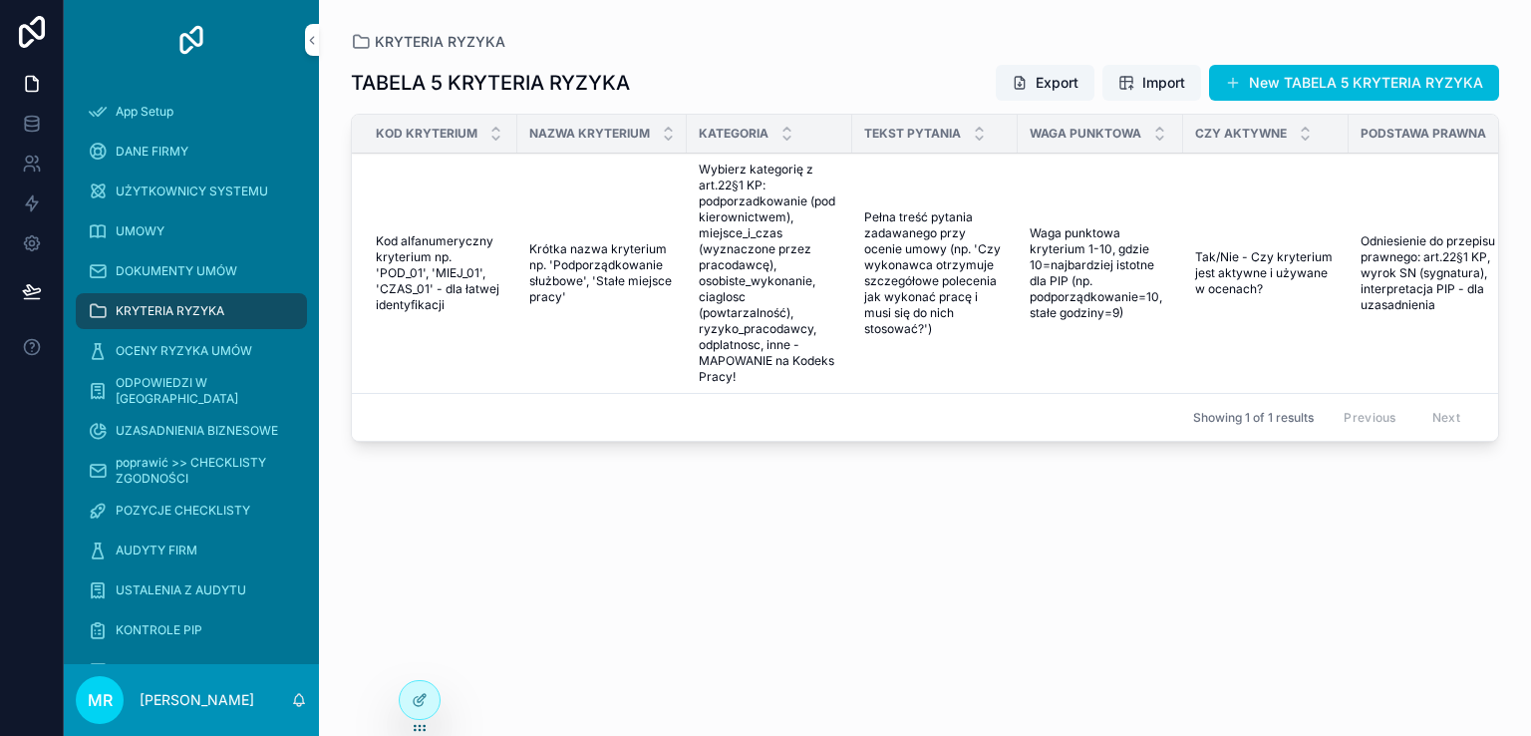
click at [1120, 79] on span "Import" at bounding box center [1151, 83] width 67 height 20
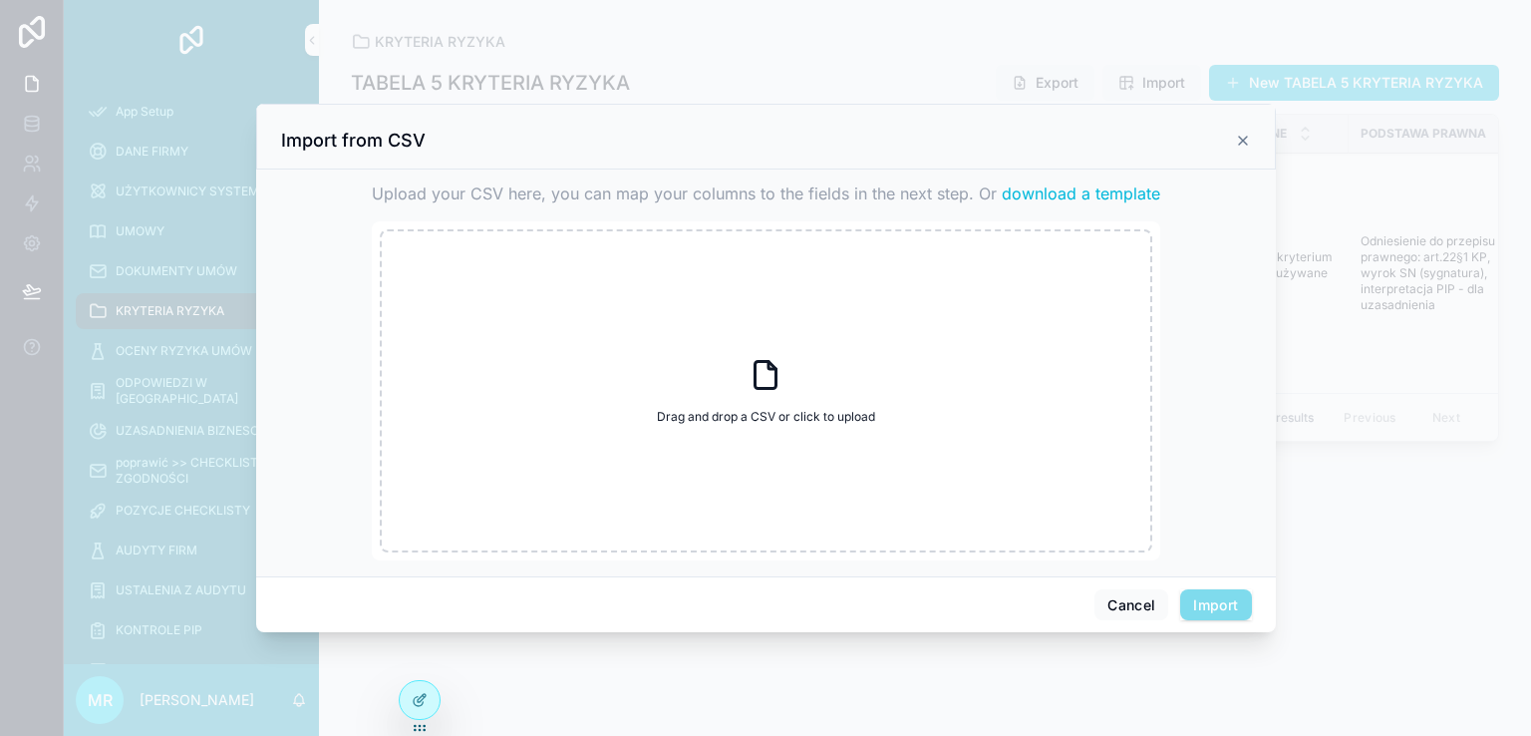
drag, startPoint x: 1236, startPoint y: 139, endPoint x: 1216, endPoint y: 143, distance: 20.3
click at [1232, 139] on div "Import from CSV" at bounding box center [766, 141] width 970 height 24
click at [1235, 139] on icon "scrollable content" at bounding box center [1243, 141] width 16 height 16
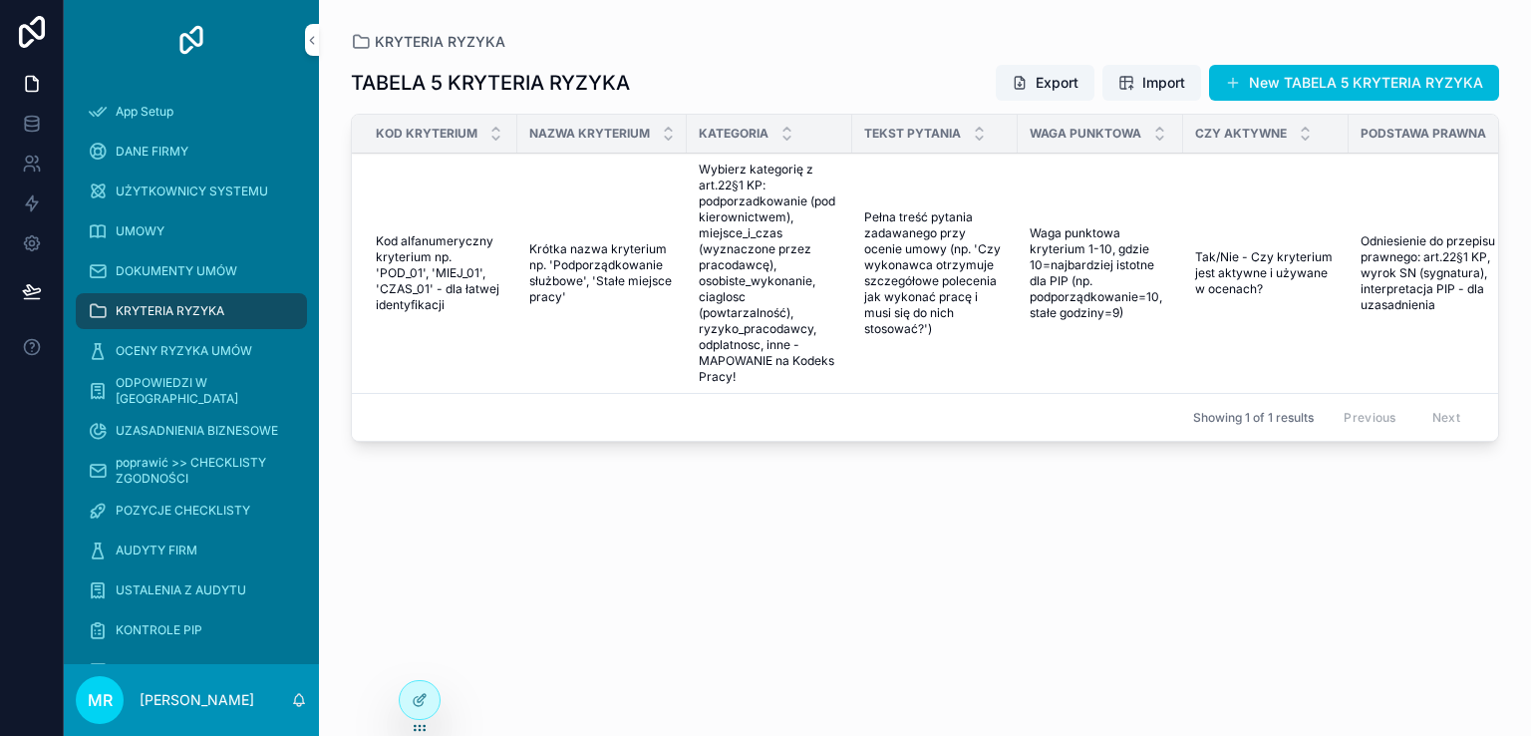
click at [1038, 64] on div "Export Import New TABELA 5 KRYTERIA RYZYKA" at bounding box center [1239, 83] width 519 height 38
click at [1044, 85] on button "Export" at bounding box center [1045, 83] width 99 height 36
click at [163, 152] on span "DANE FIRMY" at bounding box center [152, 152] width 73 height 16
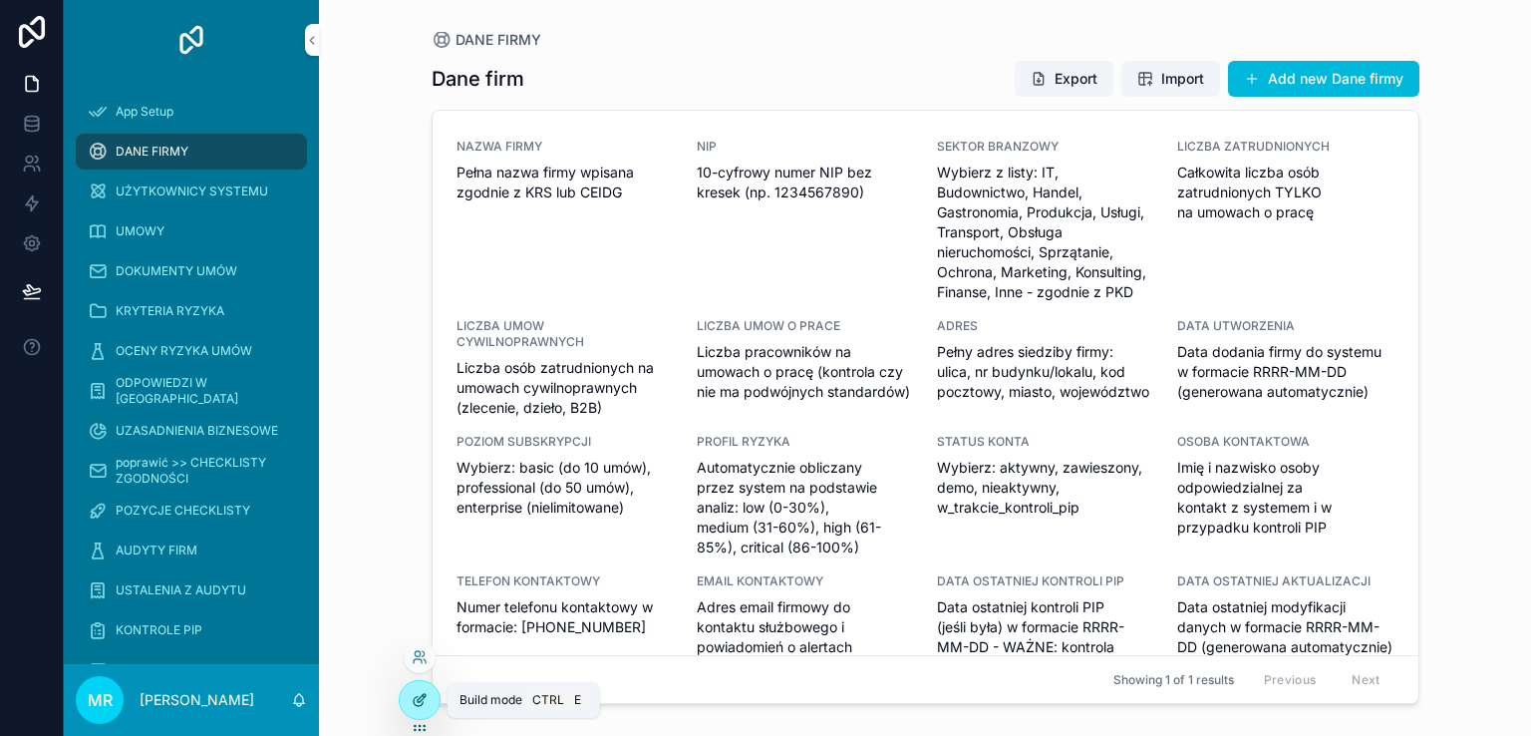
click at [416, 695] on icon at bounding box center [420, 700] width 16 height 16
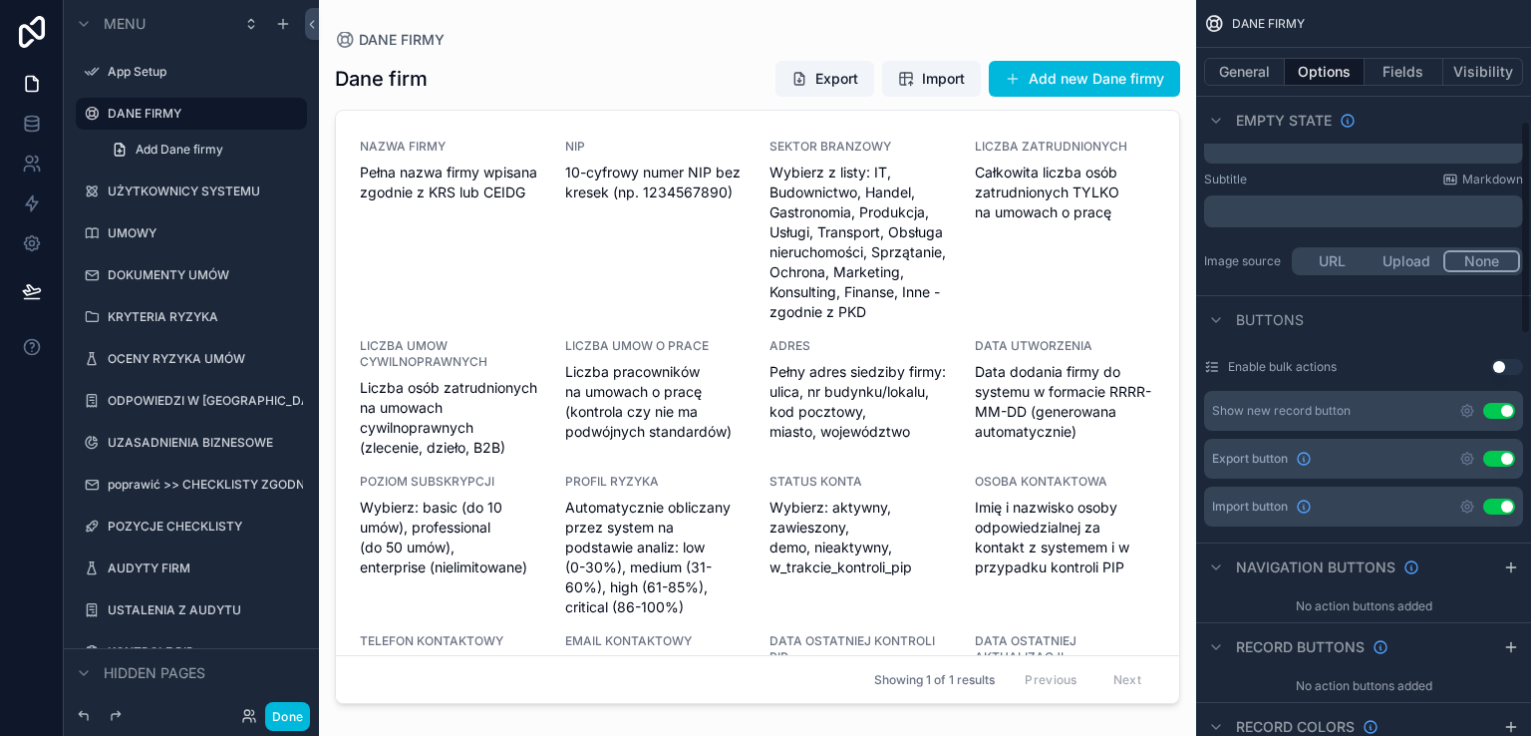
scroll to position [698, 0]
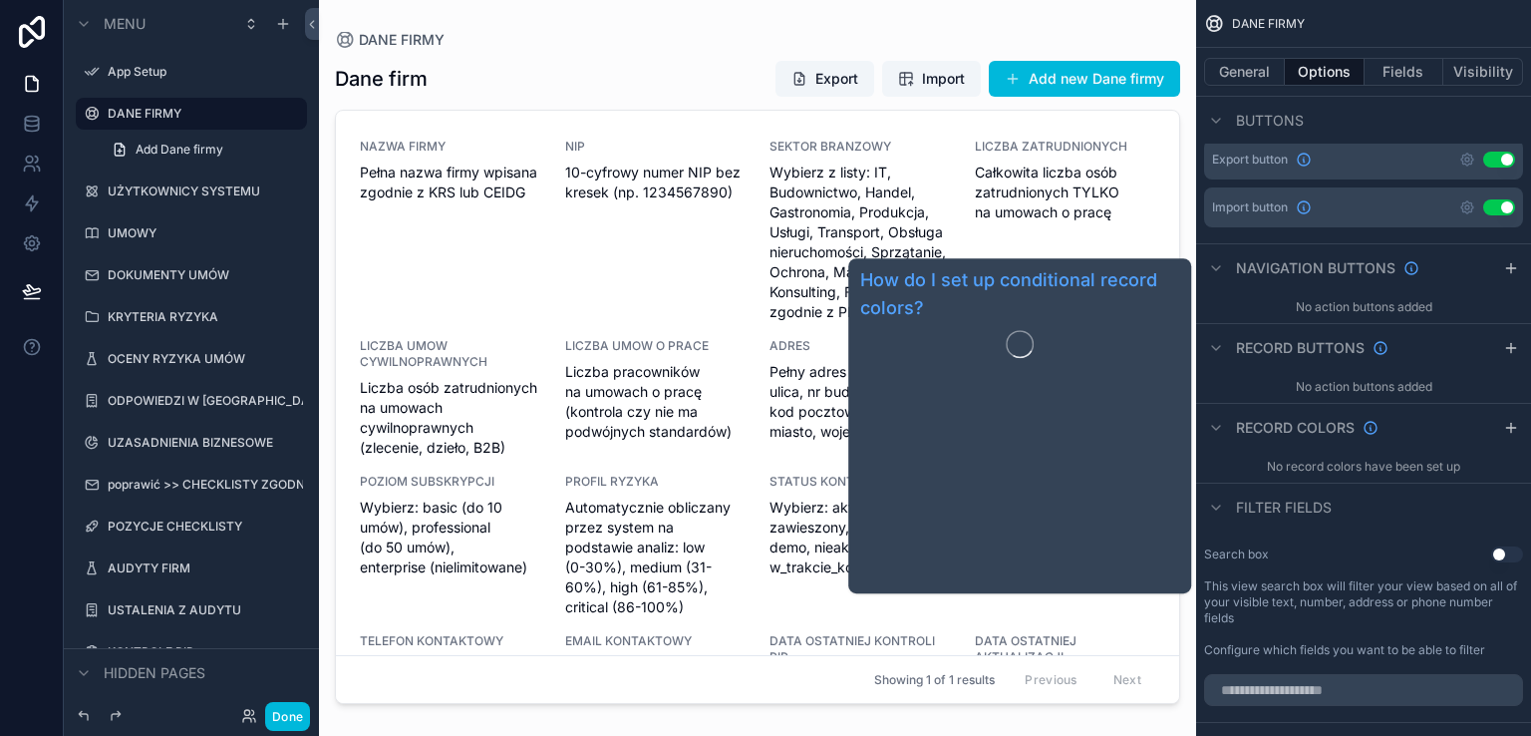
click at [1325, 428] on span "Record colors" at bounding box center [1295, 428] width 119 height 20
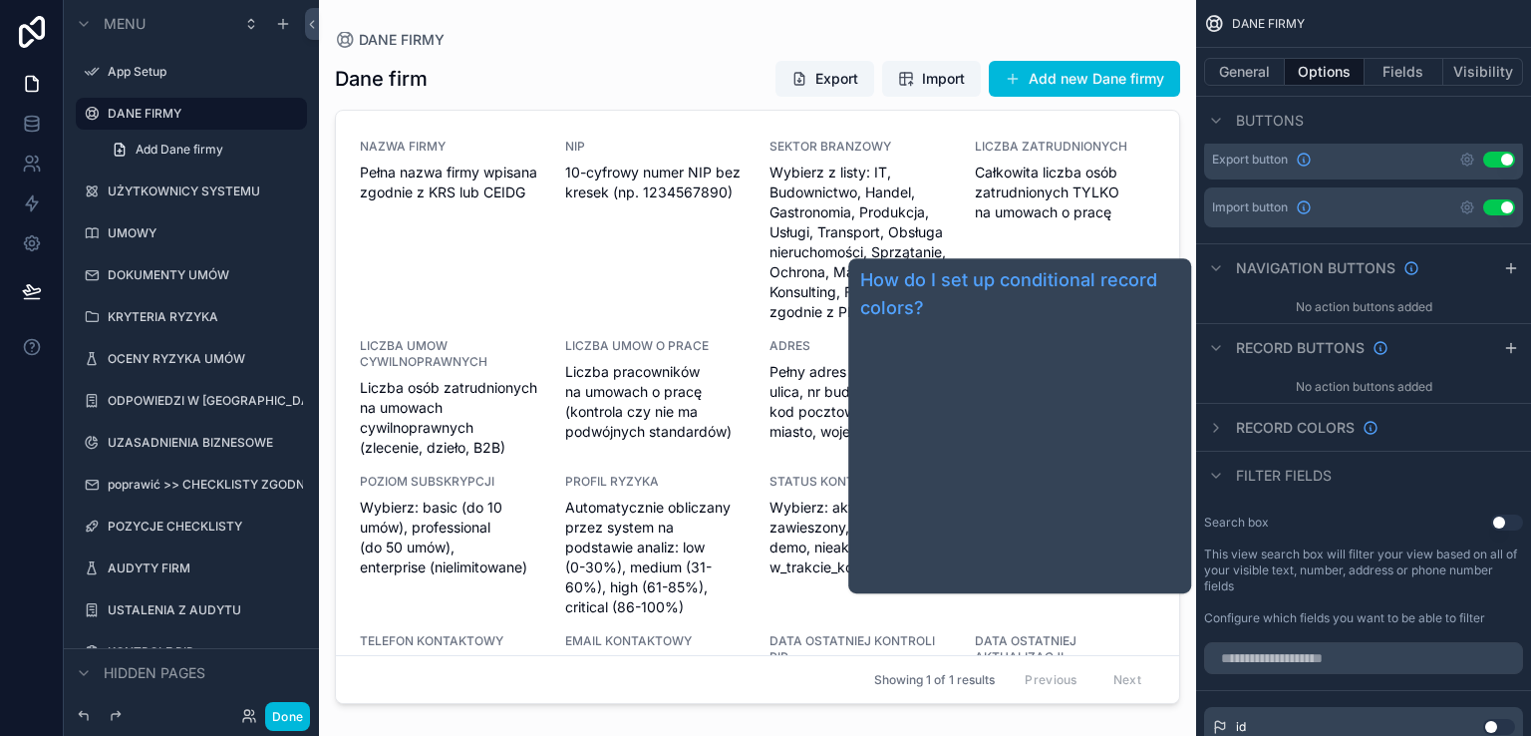
click at [1246, 424] on span "Record colors" at bounding box center [1295, 428] width 119 height 20
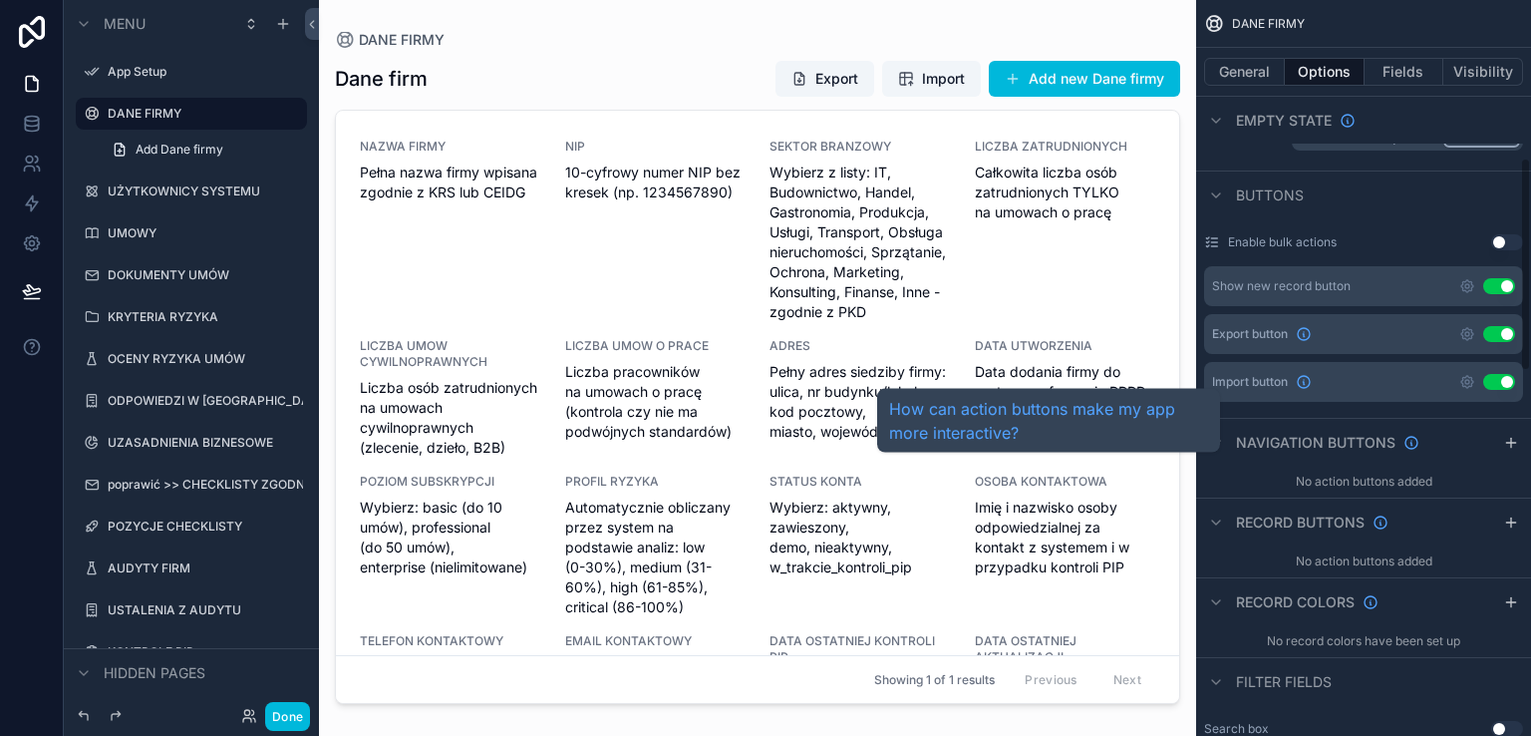
scroll to position [543, 0]
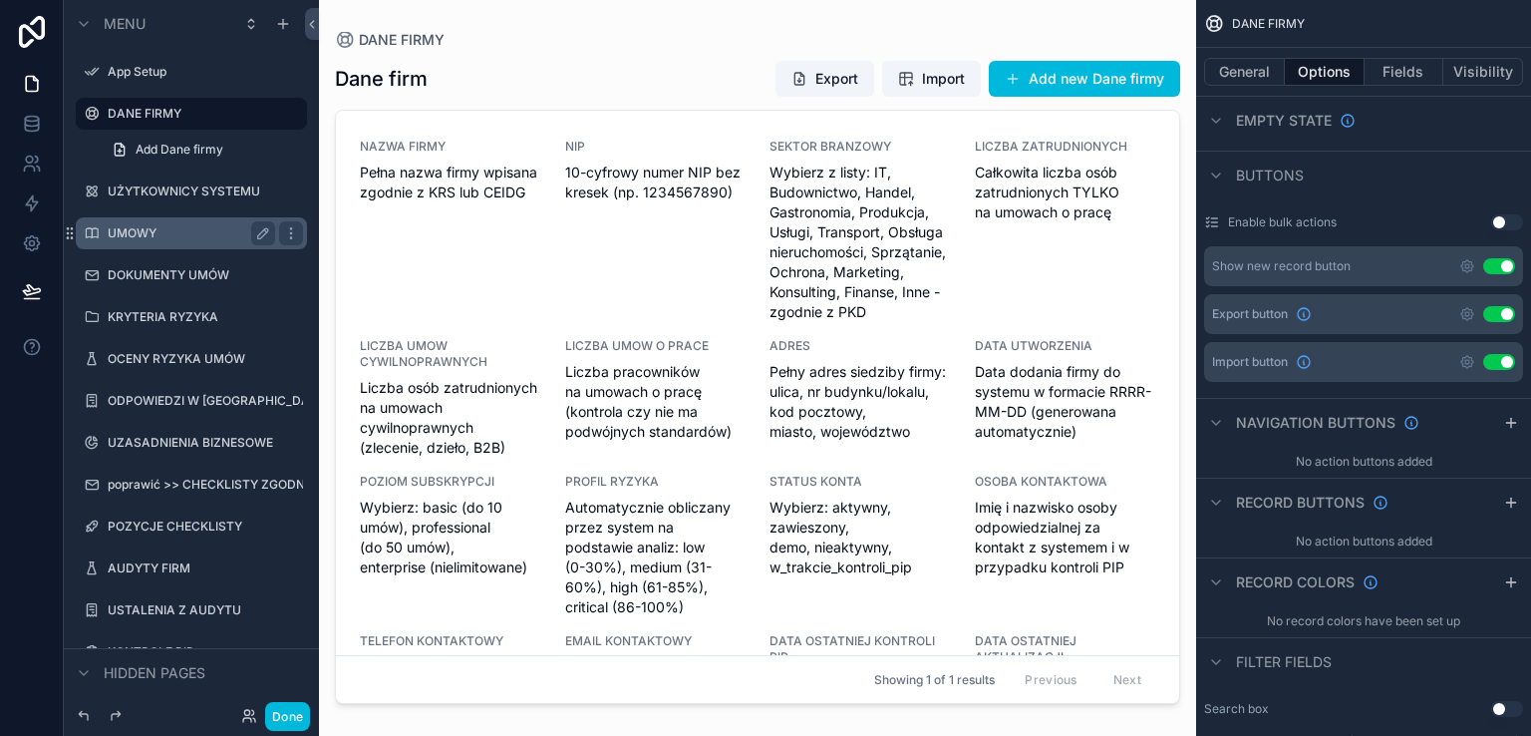
click at [144, 228] on label "UMOWY" at bounding box center [187, 233] width 159 height 16
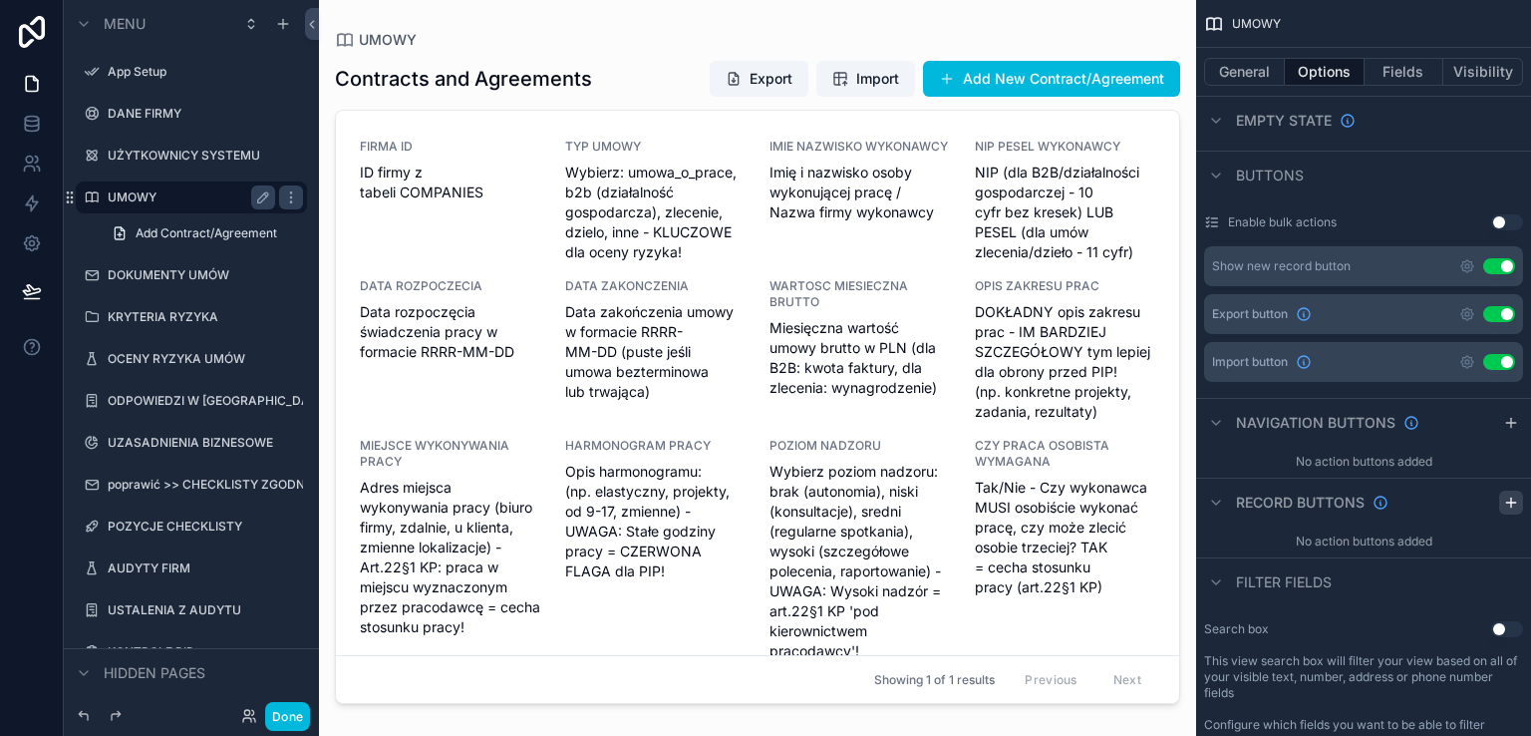
click at [1510, 502] on icon "scrollable content" at bounding box center [1511, 502] width 16 height 16
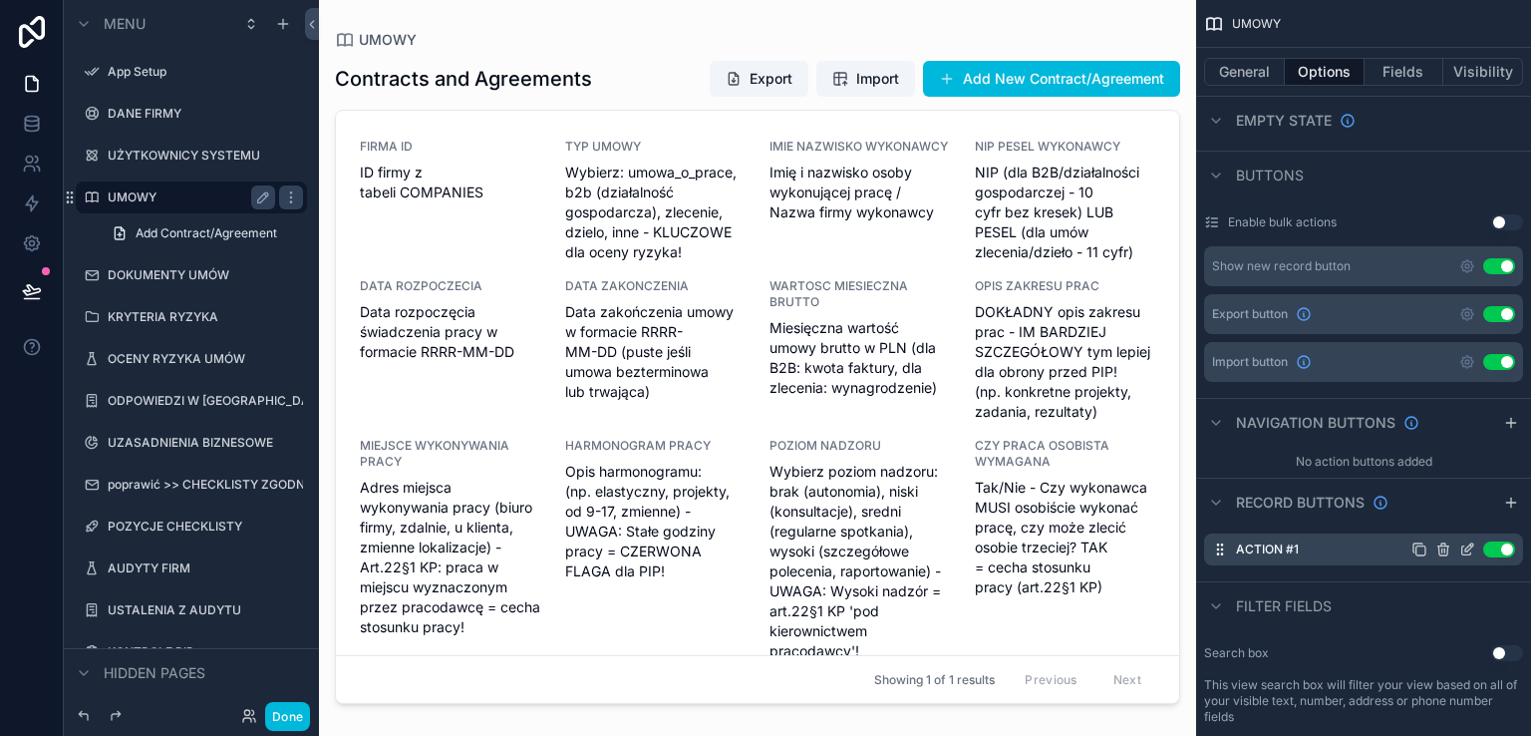
click at [1467, 548] on icon "scrollable content" at bounding box center [1467, 549] width 16 height 16
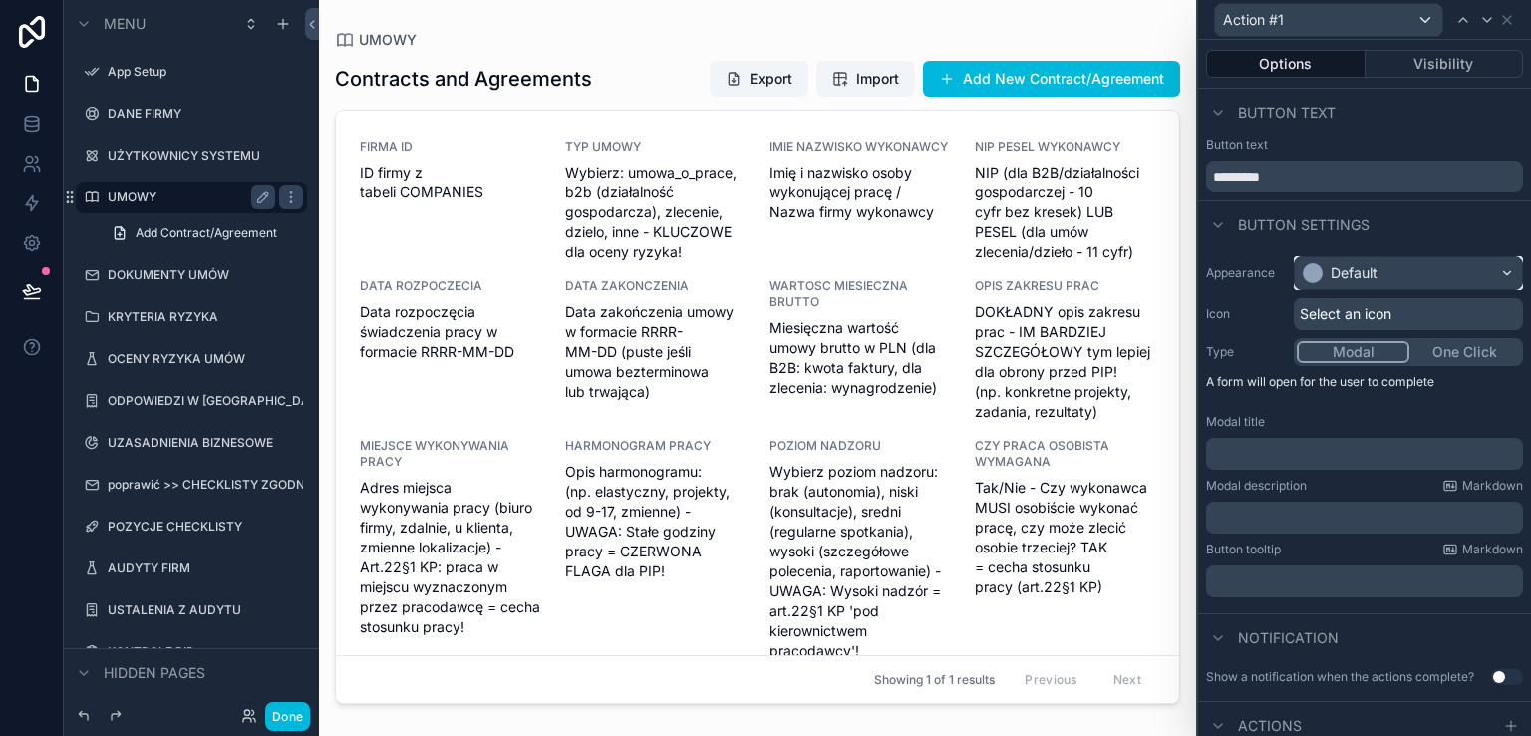
click at [1454, 270] on div "Default" at bounding box center [1408, 273] width 227 height 32
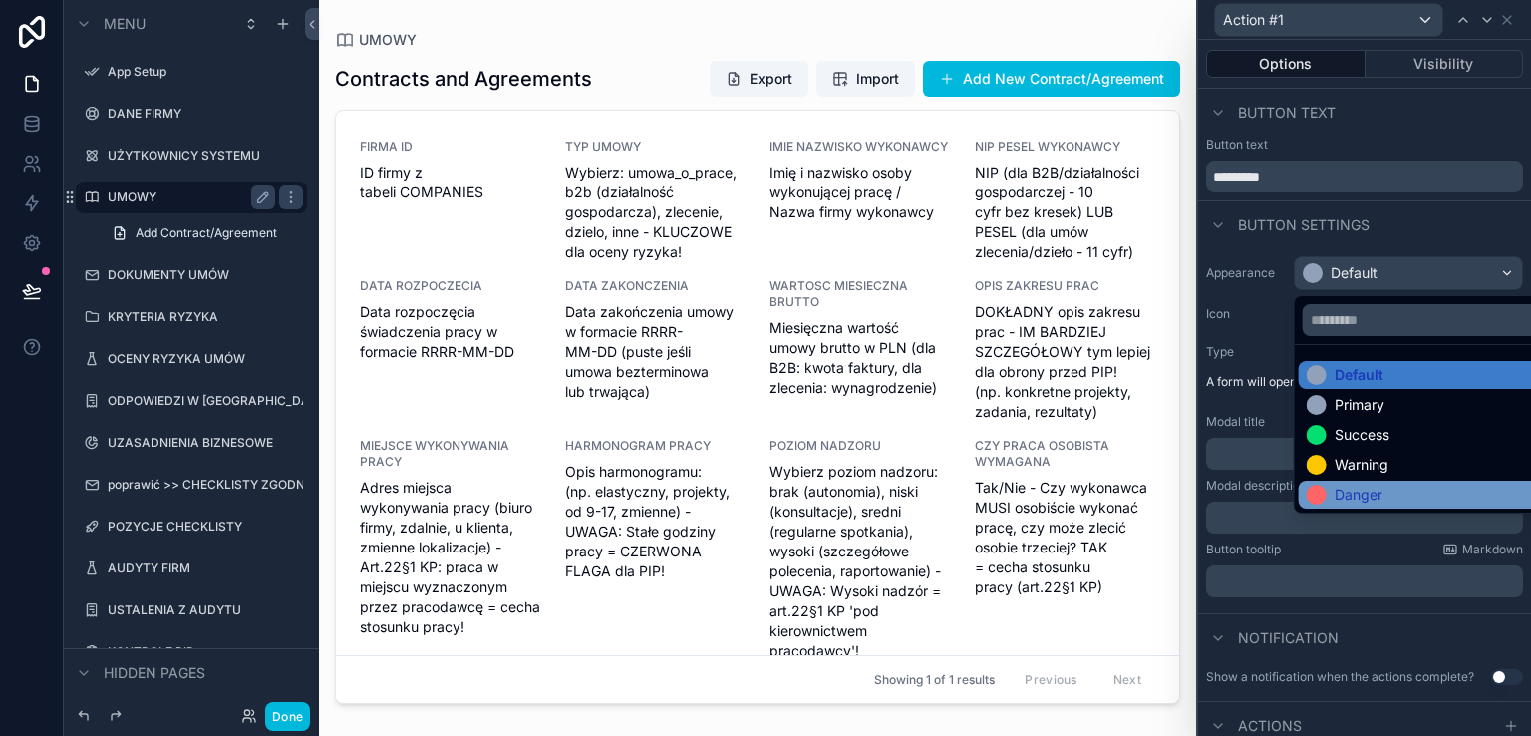
click at [1375, 487] on div "Danger" at bounding box center [1359, 494] width 48 height 20
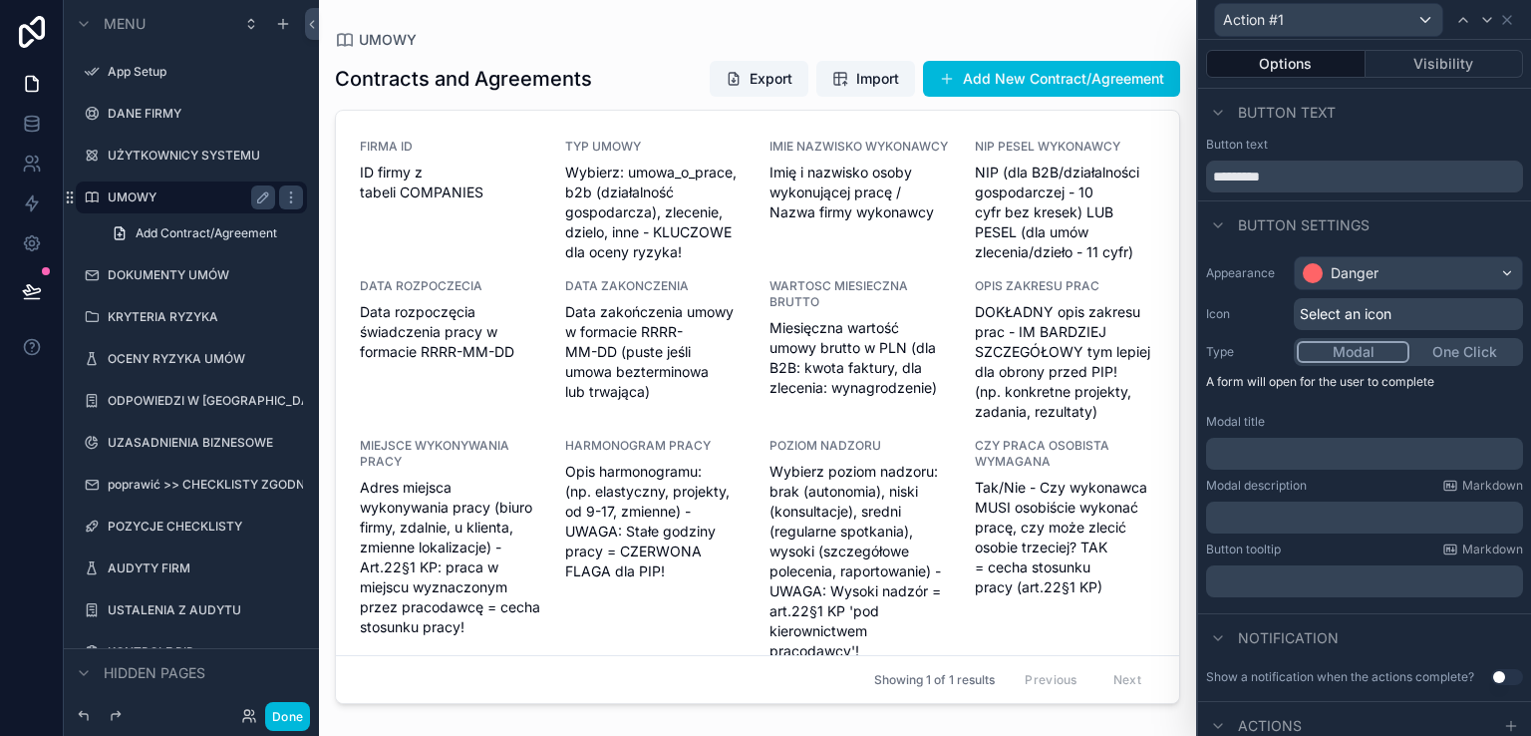
click at [1364, 320] on span "Select an icon" at bounding box center [1346, 314] width 92 height 20
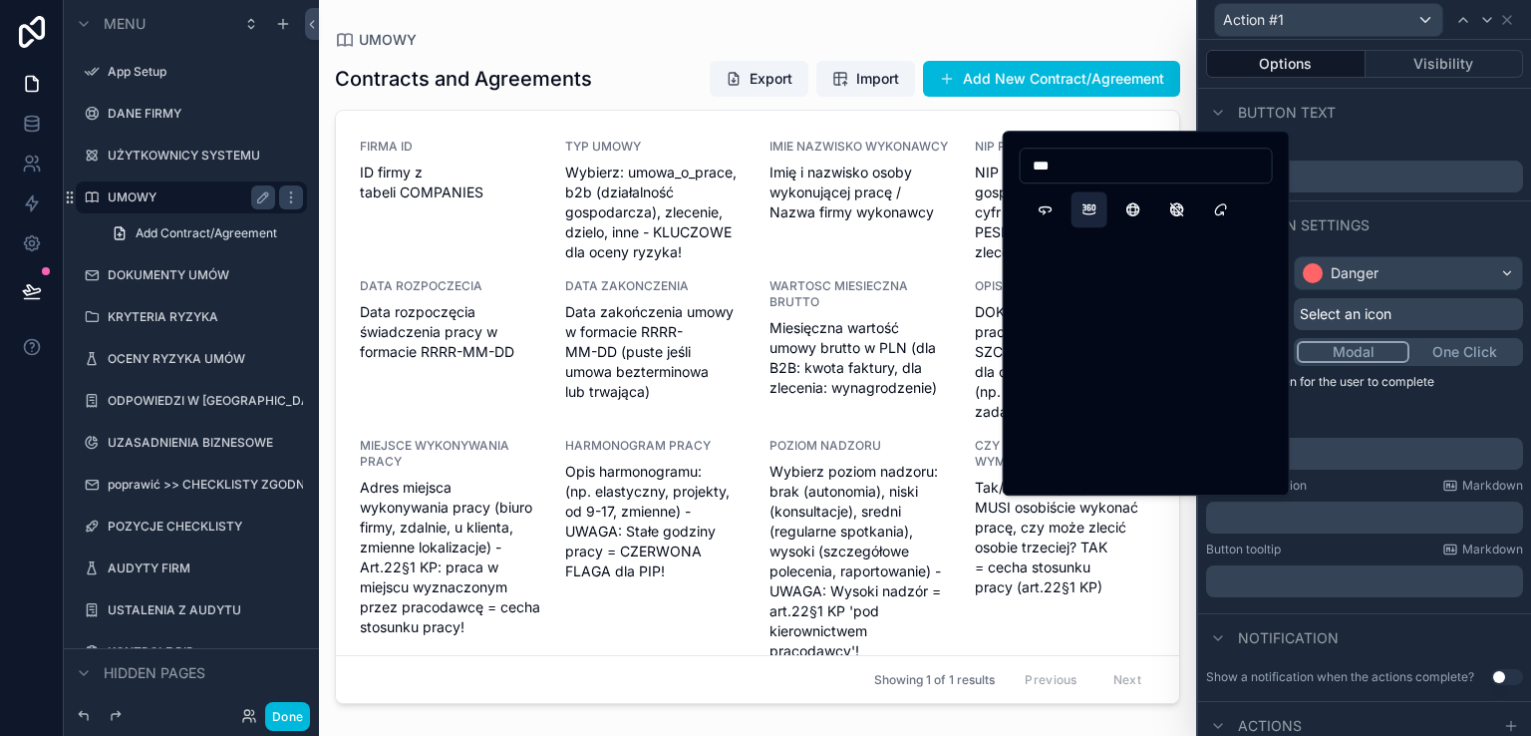
type input "***"
click at [1089, 212] on button "360View" at bounding box center [1089, 209] width 36 height 36
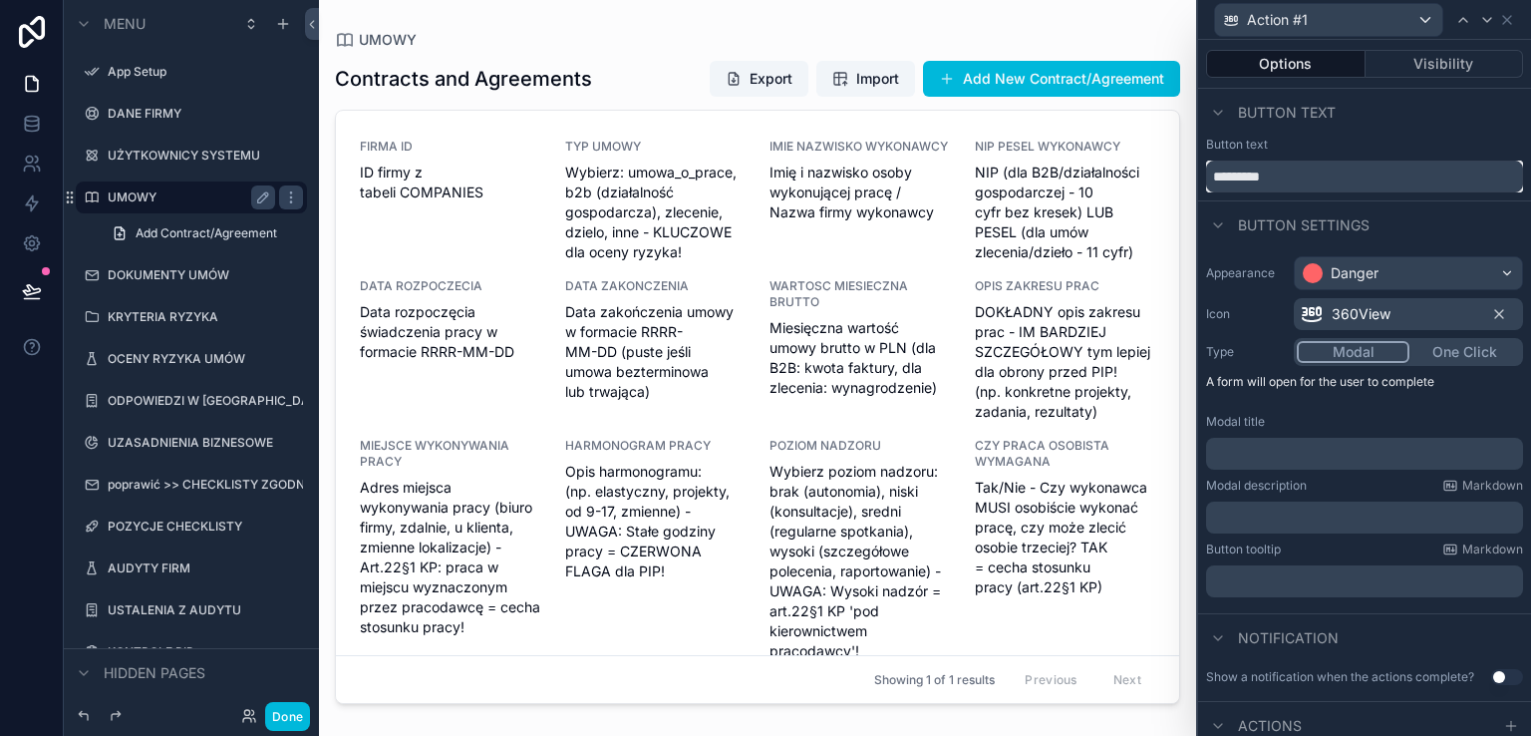
click at [1300, 176] on input "*********" at bounding box center [1364, 176] width 317 height 32
click at [1249, 176] on input "*********" at bounding box center [1364, 176] width 317 height 32
click at [1280, 176] on input "*********" at bounding box center [1364, 176] width 317 height 32
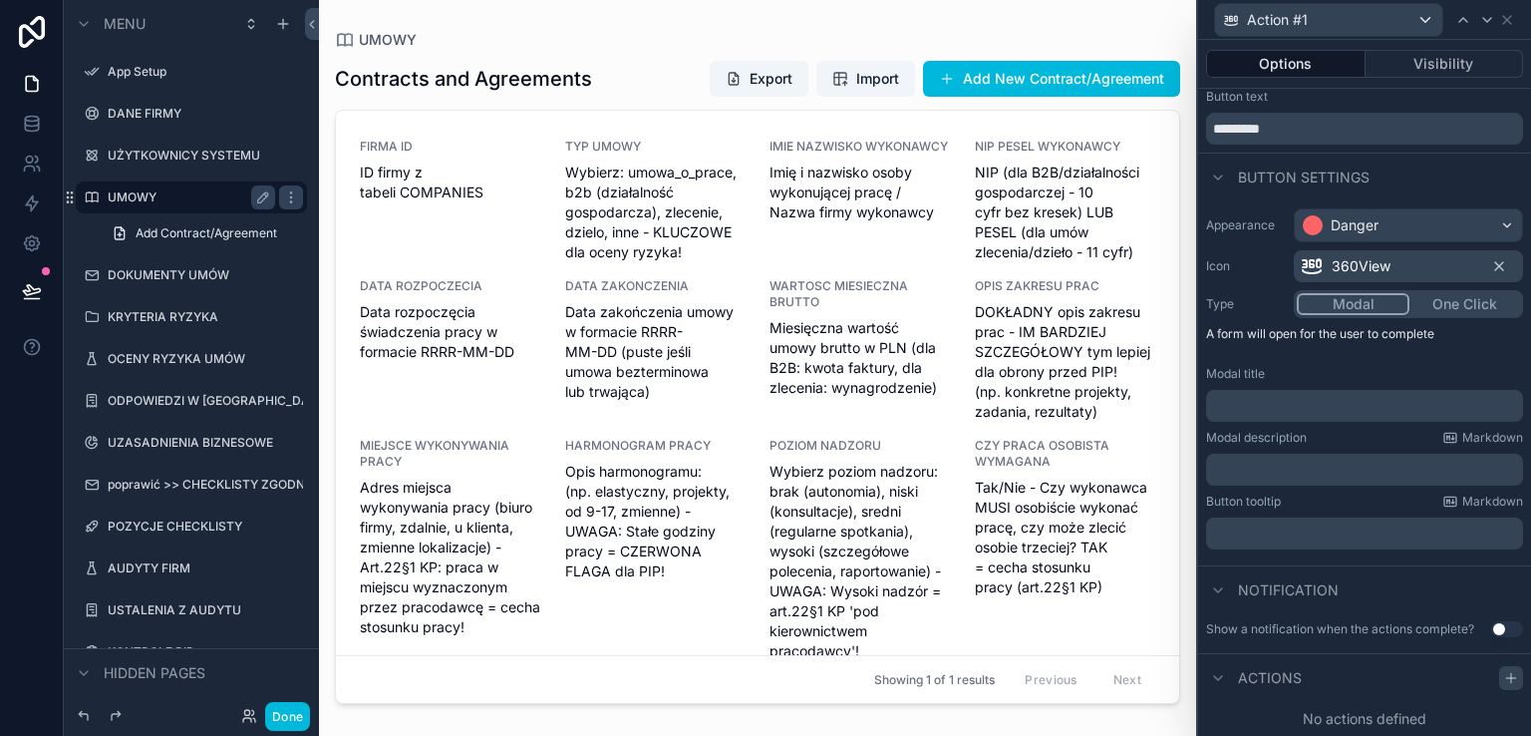
click at [1503, 671] on icon at bounding box center [1511, 678] width 16 height 16
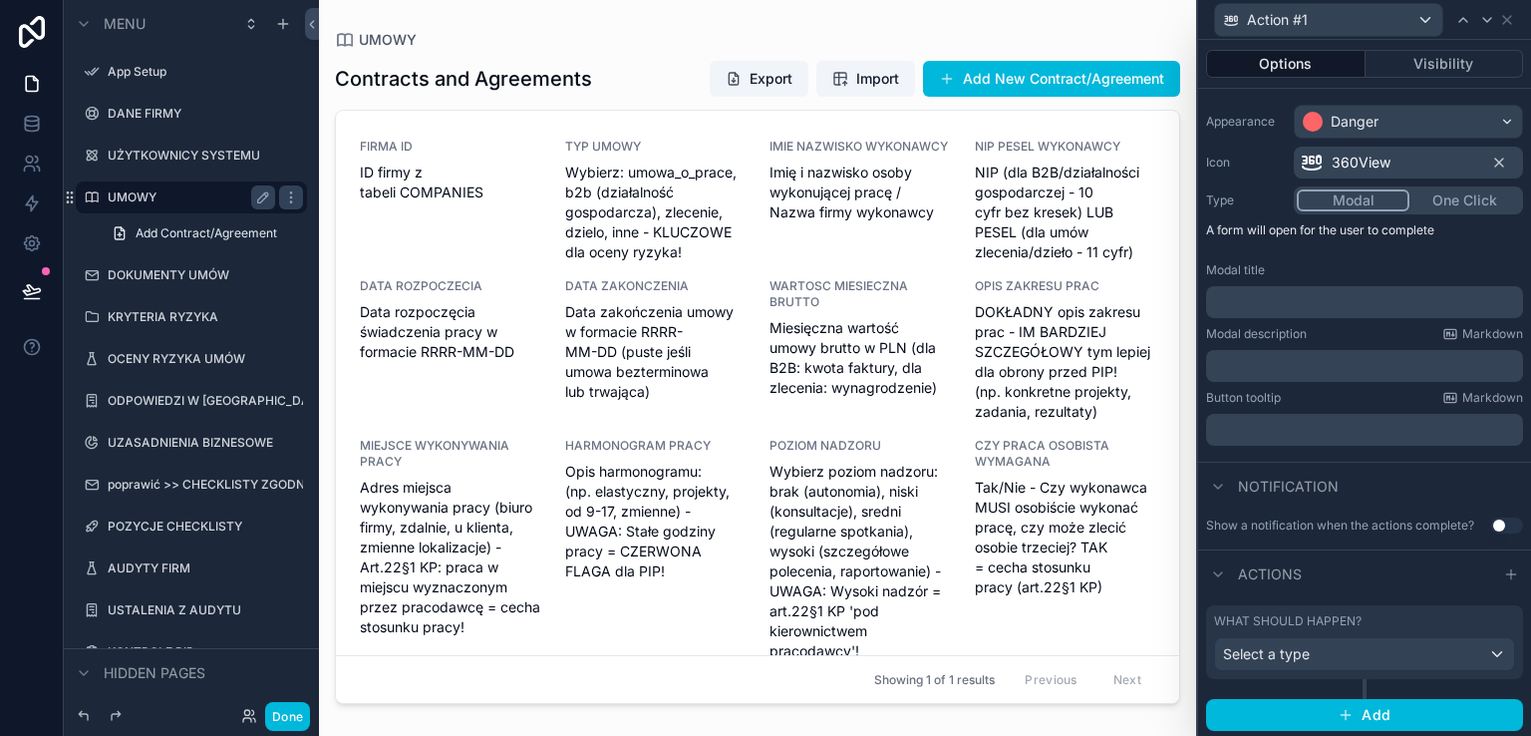
scroll to position [152, 0]
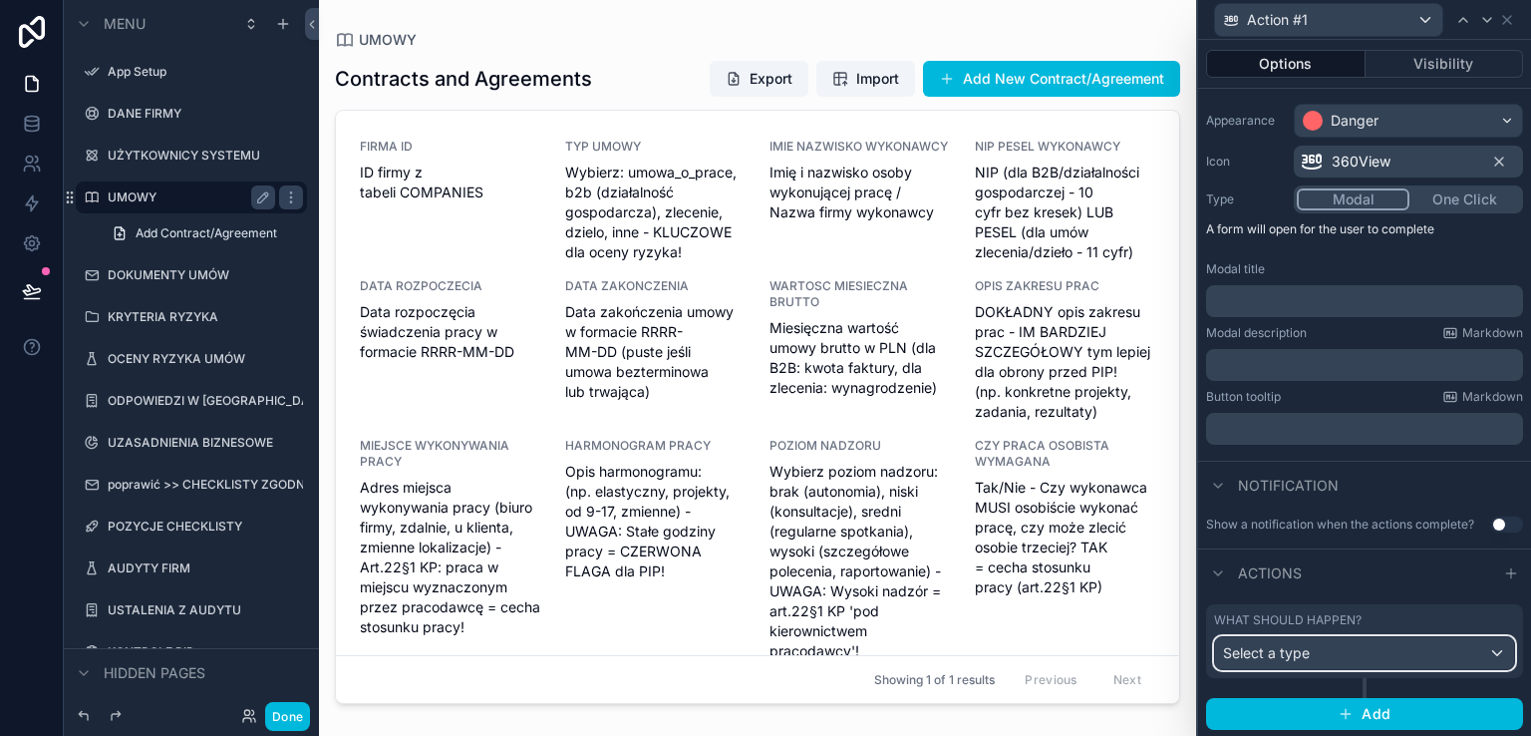
click at [1399, 654] on div "Select a type" at bounding box center [1364, 653] width 299 height 32
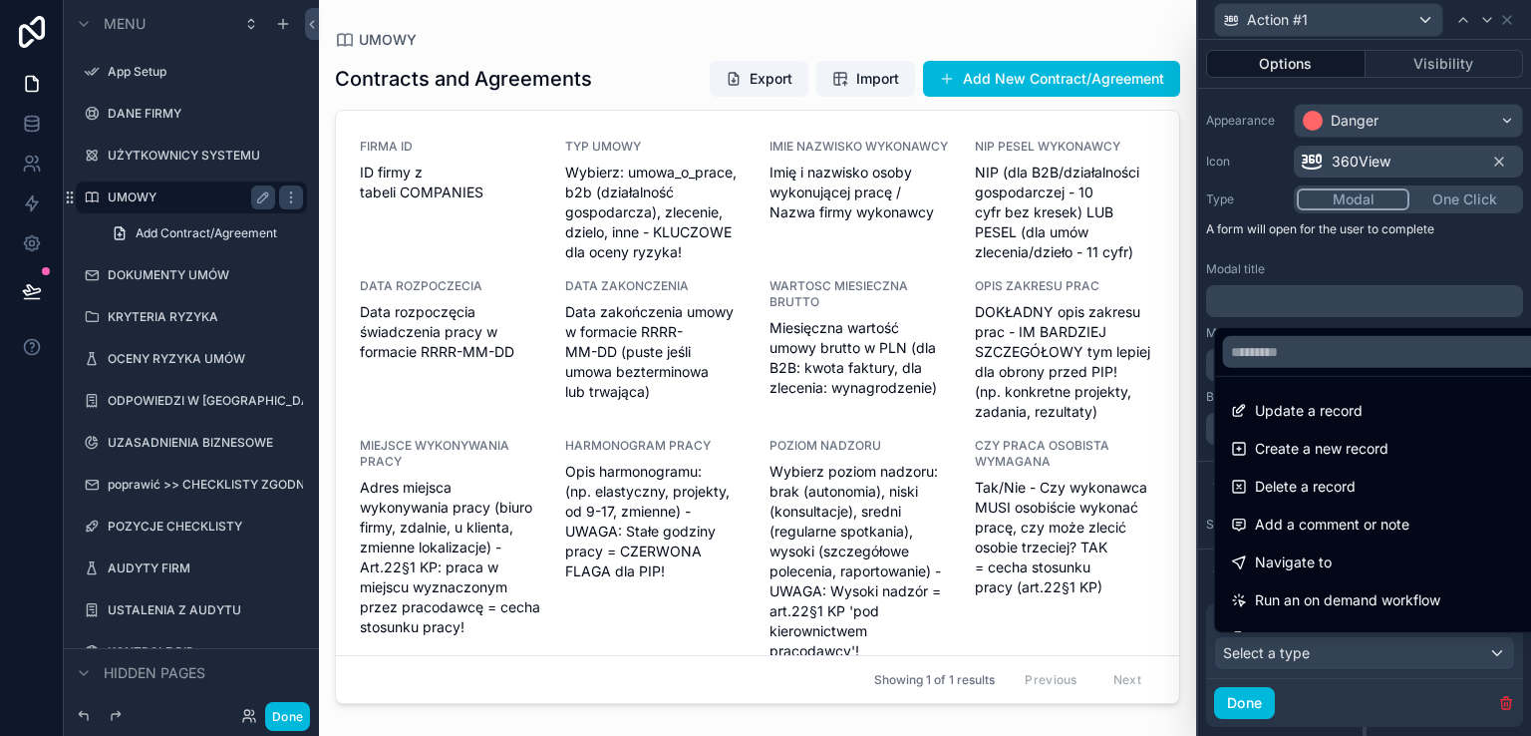
click at [1347, 555] on div "Navigate to" at bounding box center [1380, 562] width 299 height 24
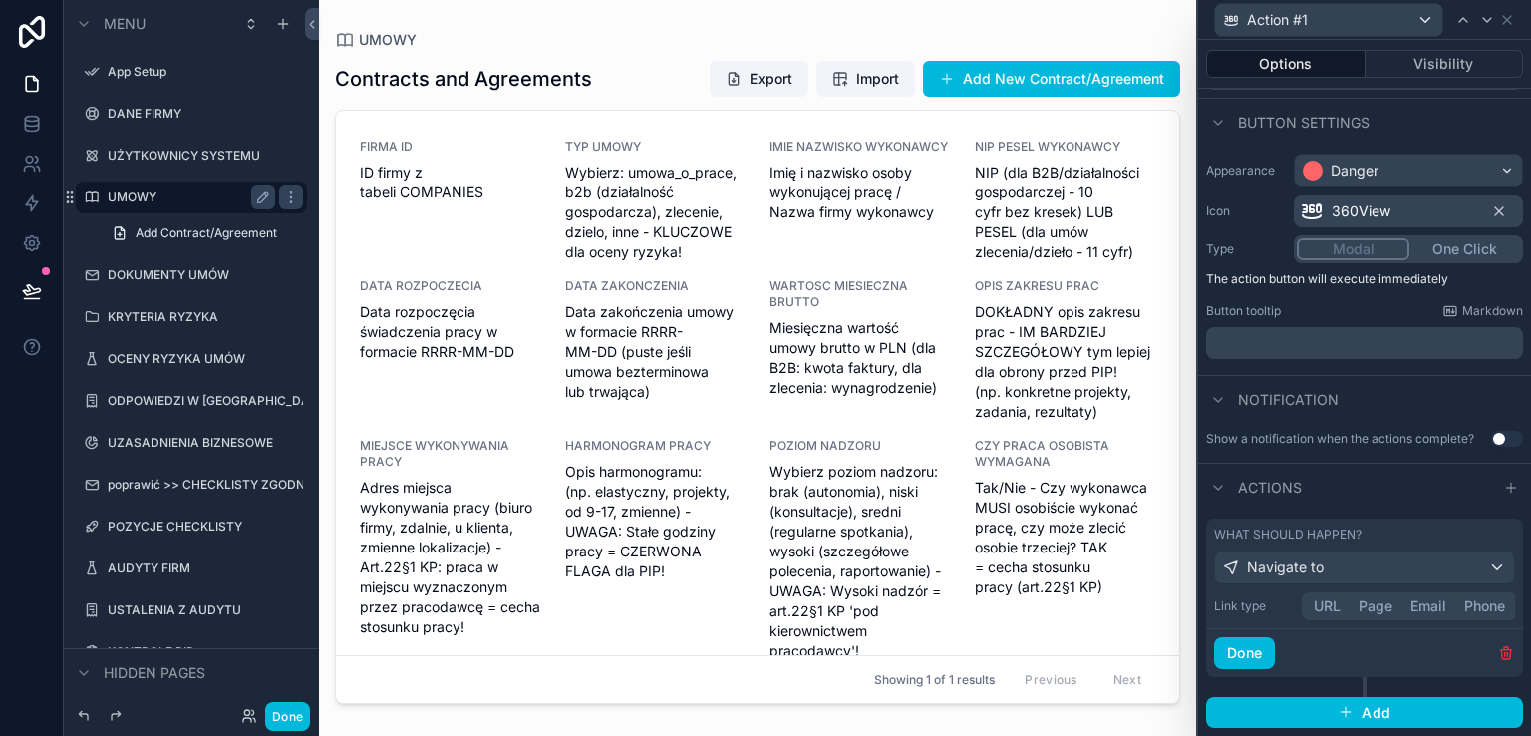
scroll to position [101, 0]
click at [1377, 607] on div "Link type URL Page Email Phone" at bounding box center [1364, 608] width 301 height 28
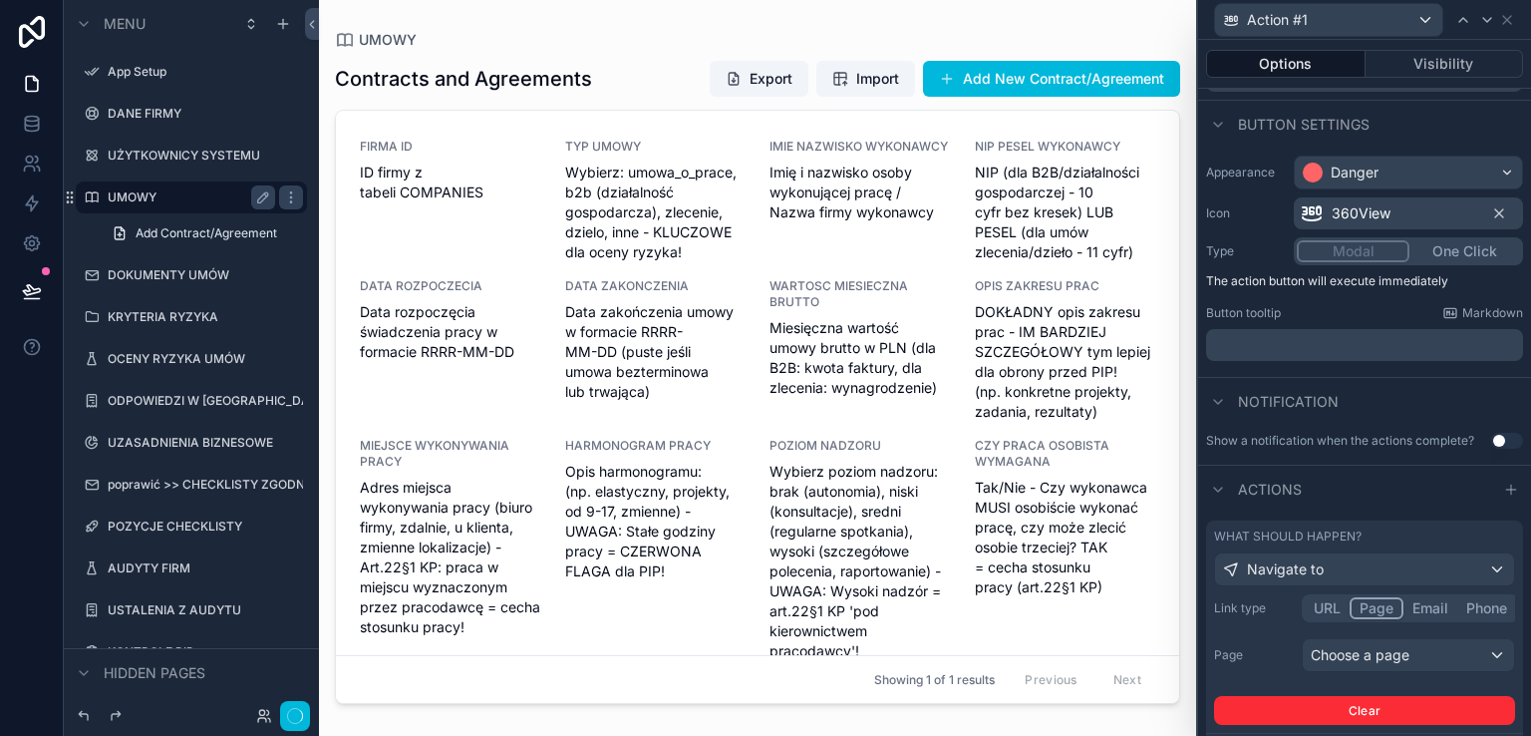
scroll to position [152, 0]
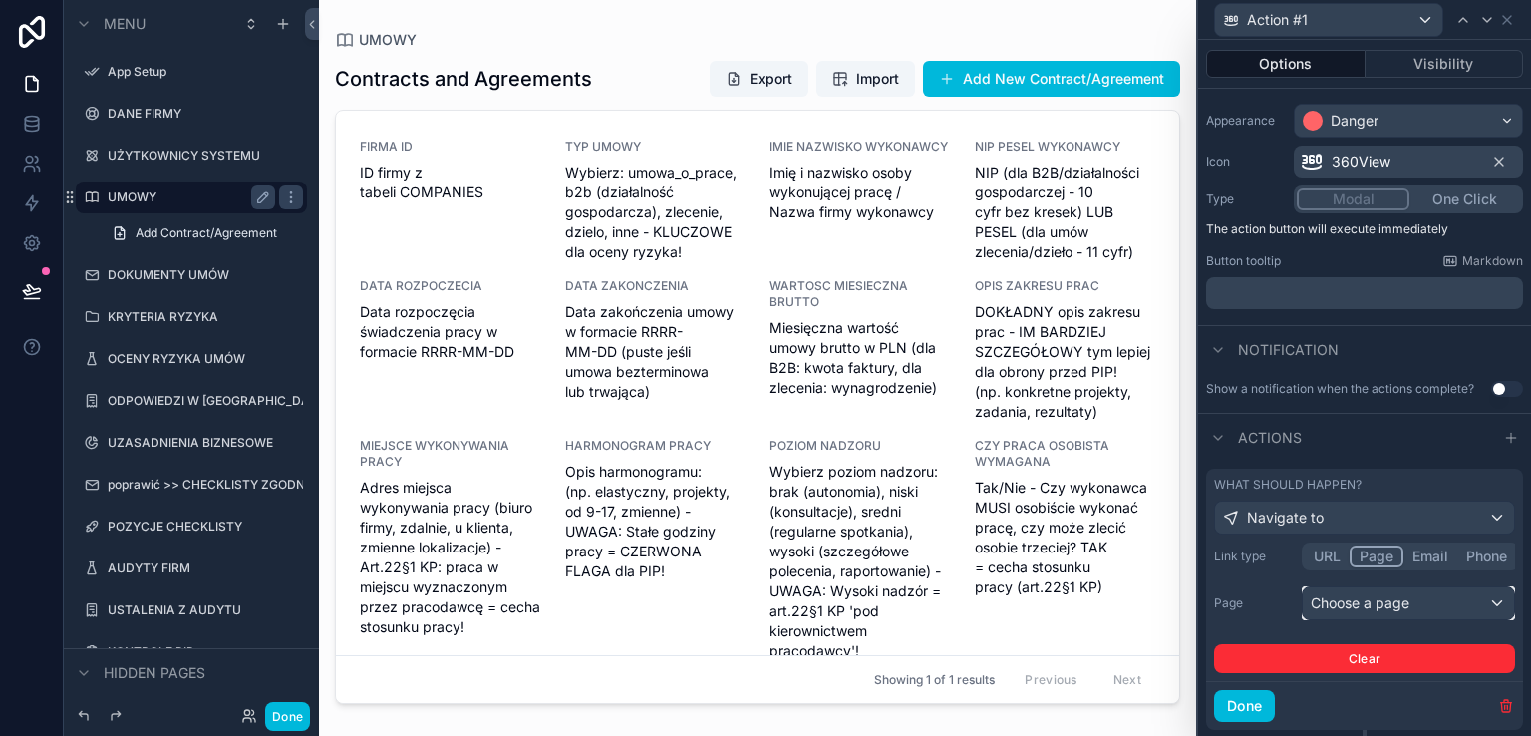
click at [1377, 603] on div "Choose a page" at bounding box center [1408, 603] width 211 height 32
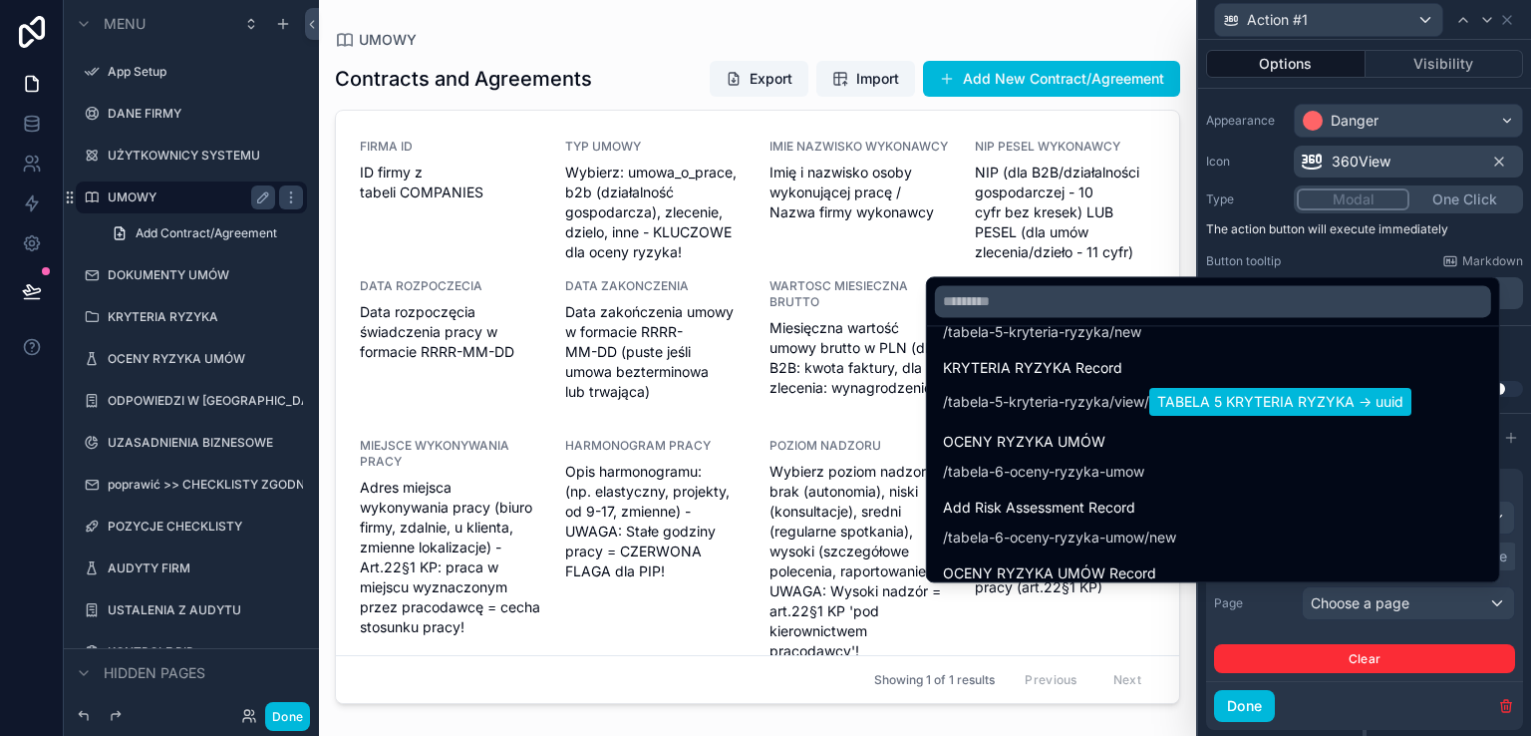
scroll to position [1156, 0]
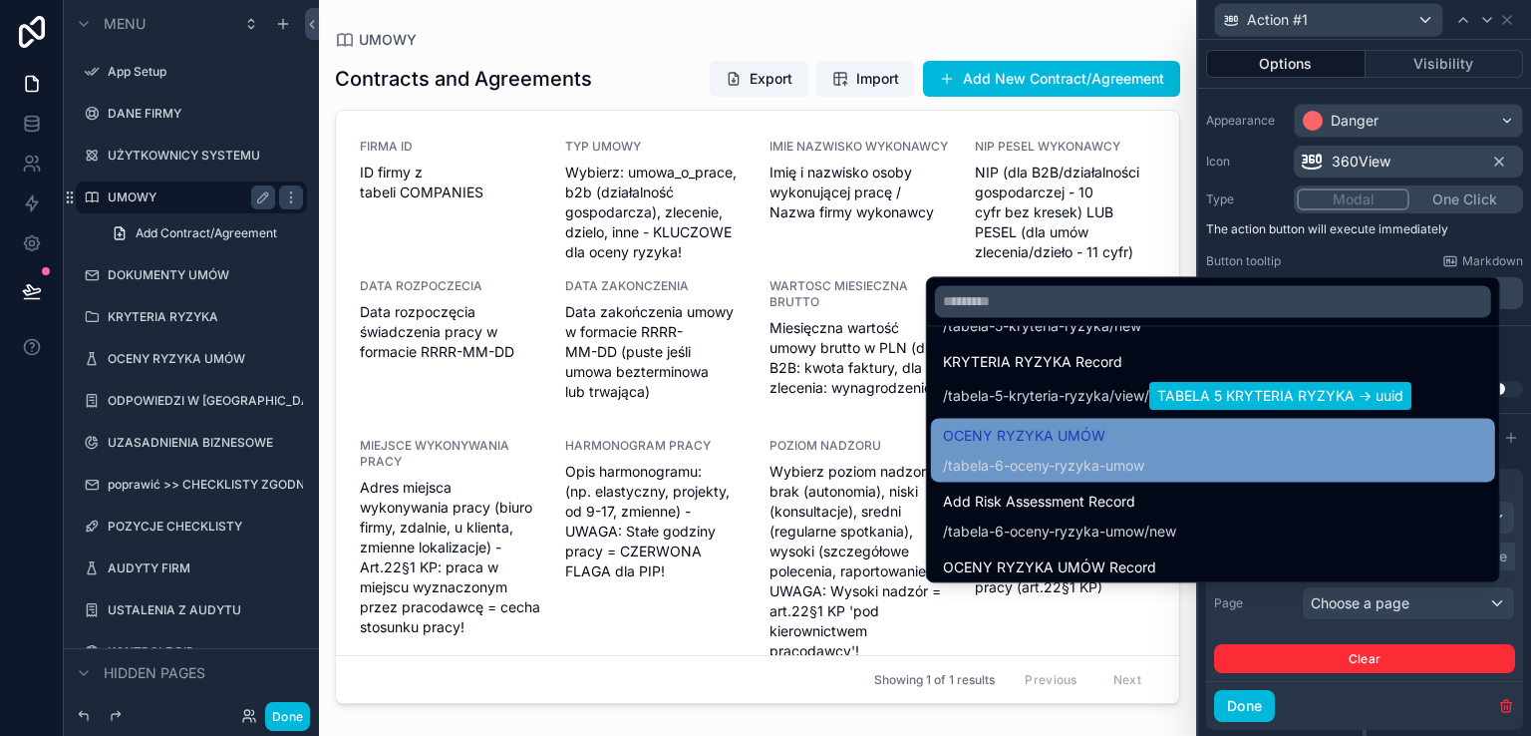
click at [1079, 431] on span "OCENY RYZYKA UMÓW" at bounding box center [1043, 436] width 201 height 24
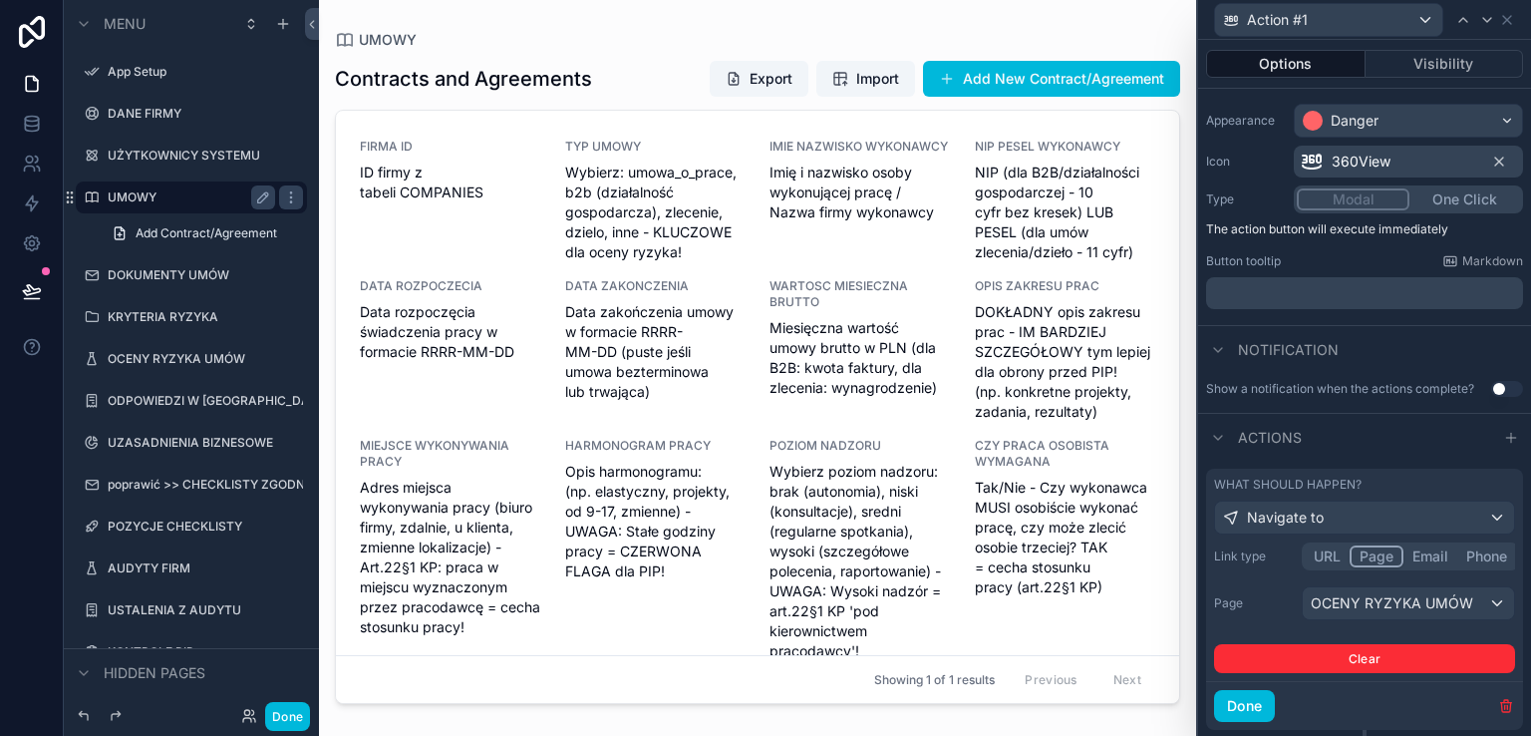
click at [1240, 694] on button "Done" at bounding box center [1244, 706] width 61 height 32
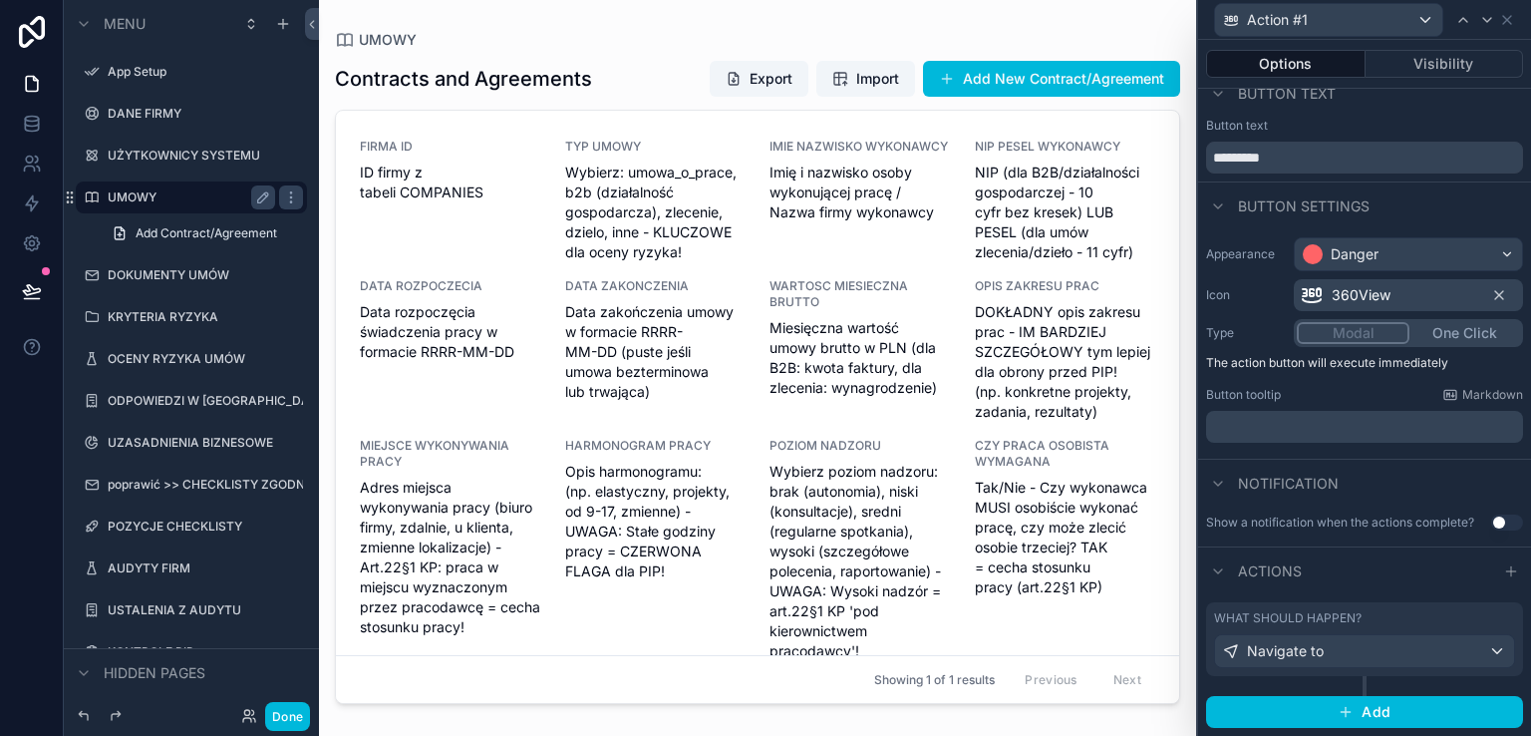
scroll to position [17, 0]
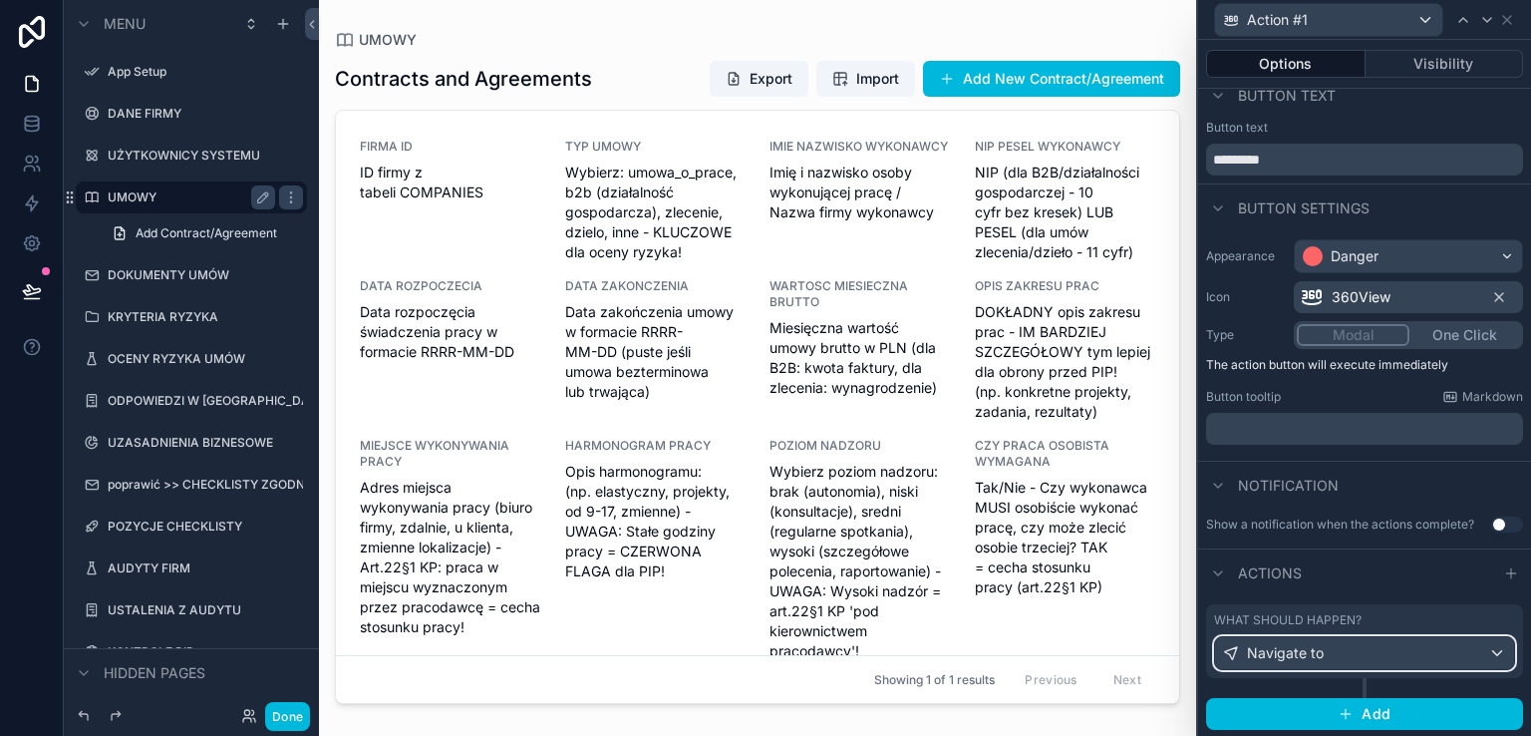
click at [1352, 655] on div "Navigate to" at bounding box center [1364, 653] width 299 height 32
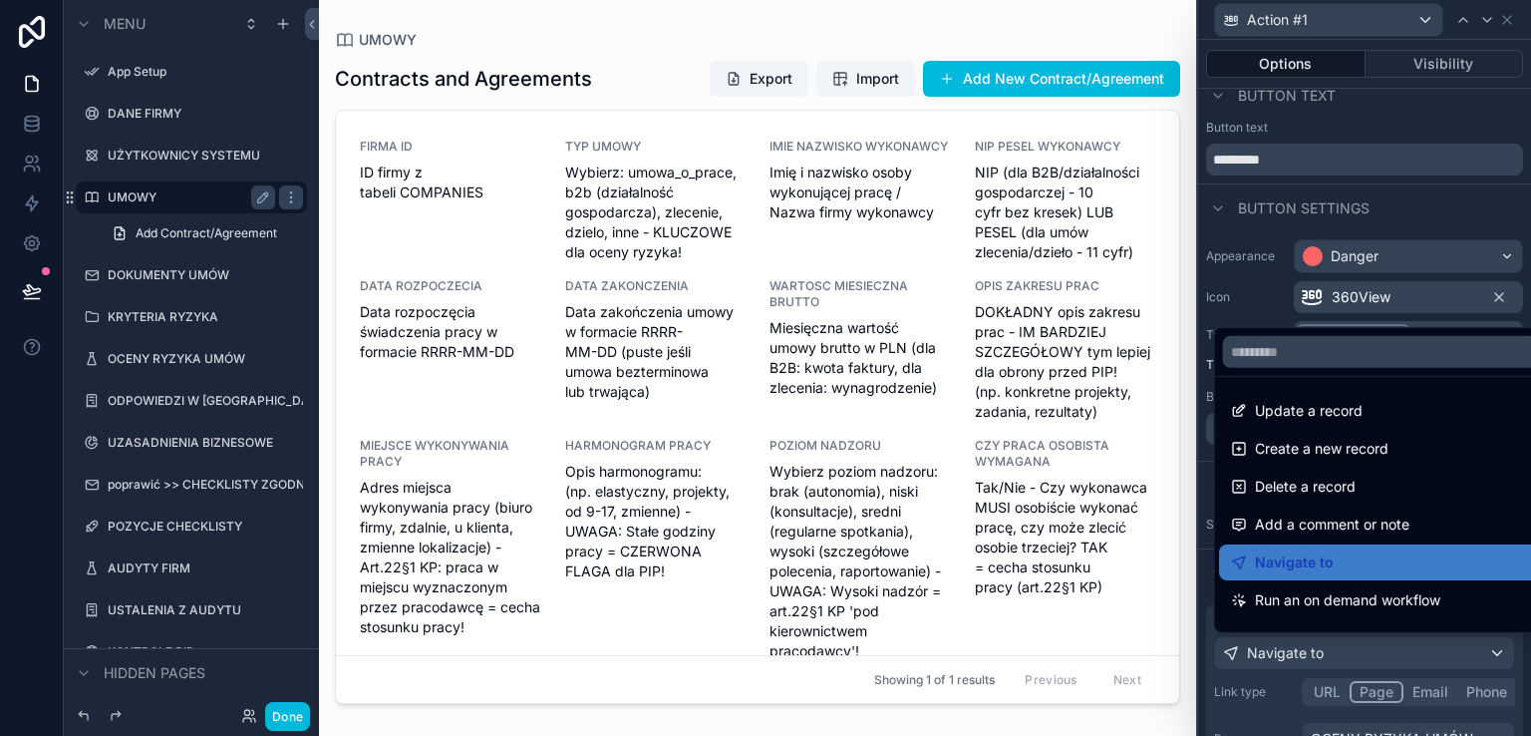
click at [1333, 565] on div "Navigate to" at bounding box center [1380, 562] width 299 height 24
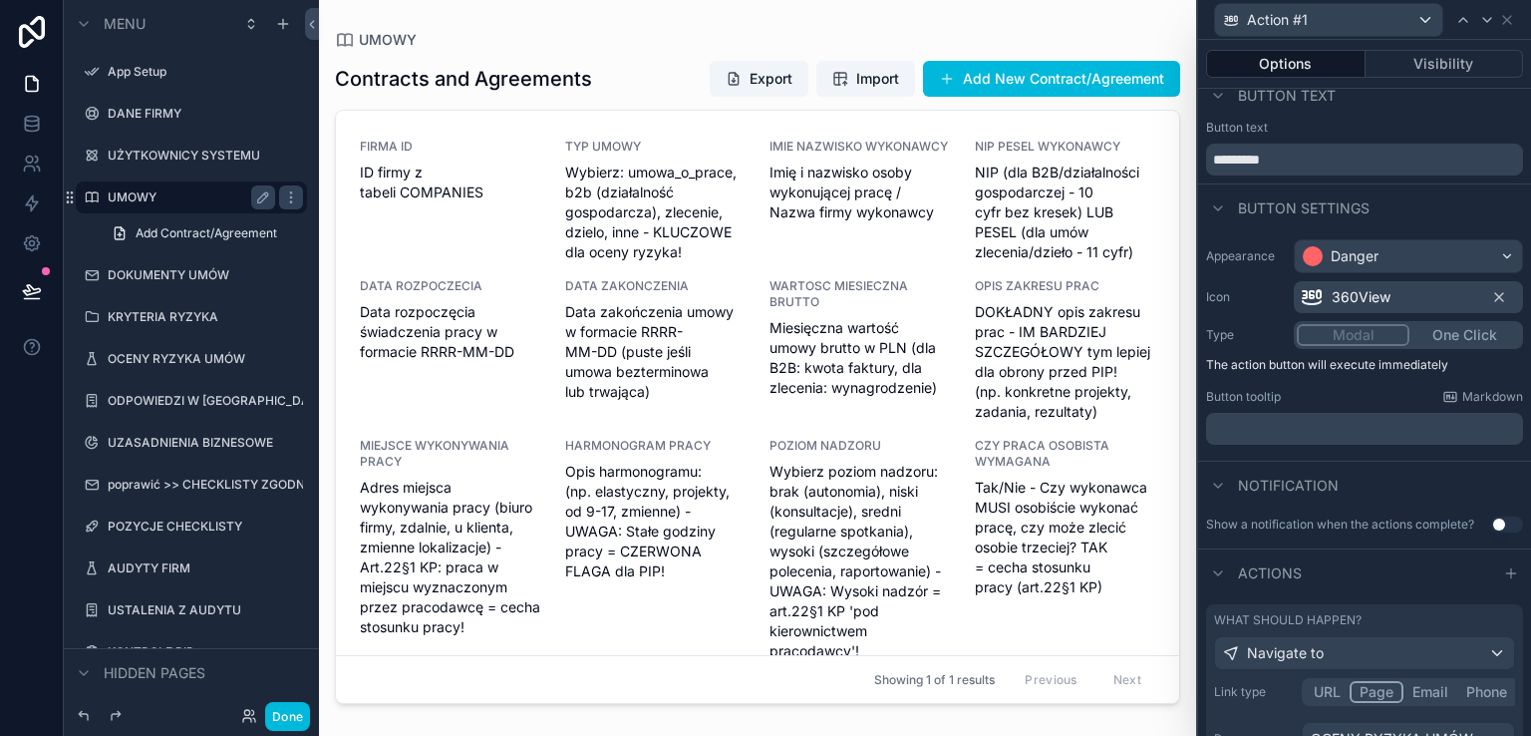
scroll to position [202, 0]
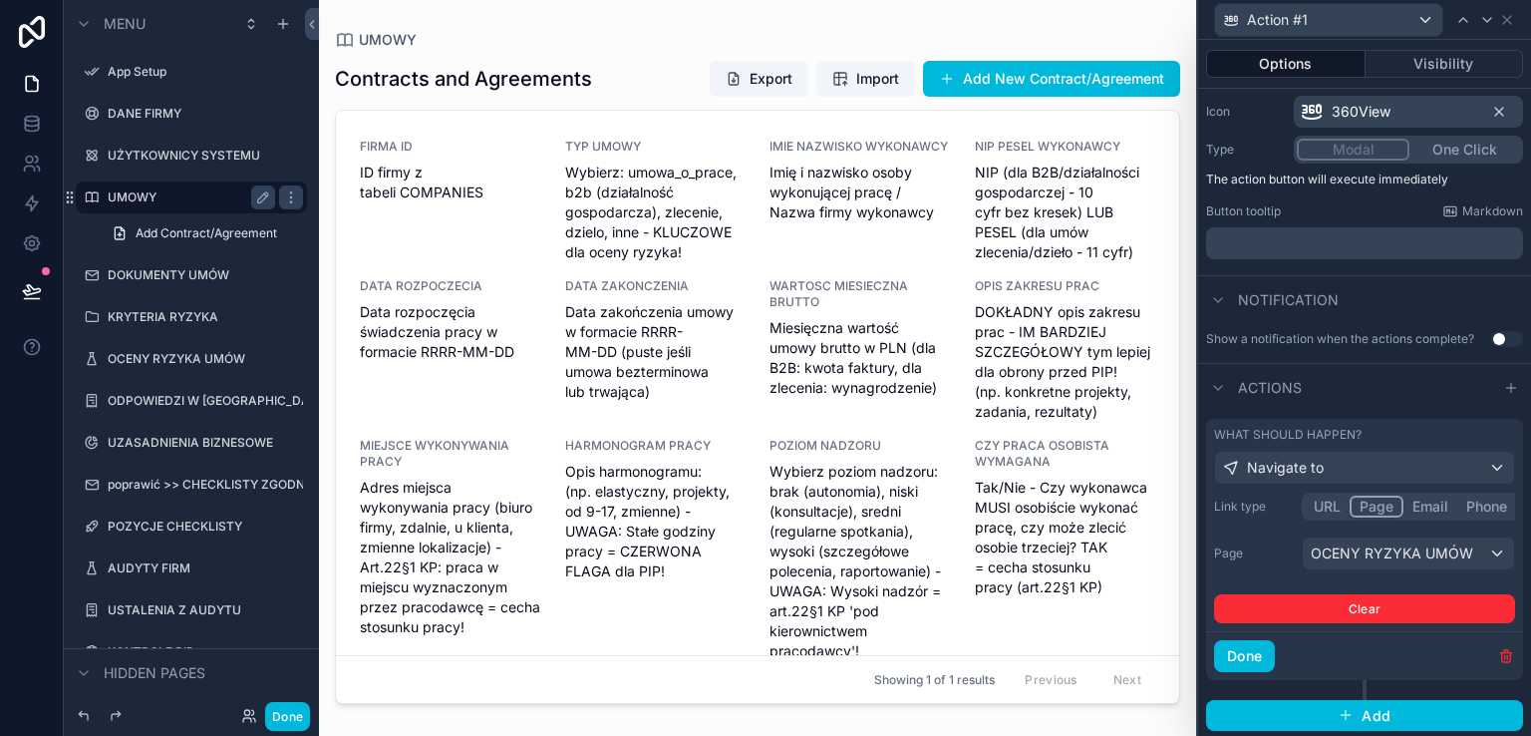
click at [1257, 657] on button "Done" at bounding box center [1244, 656] width 61 height 32
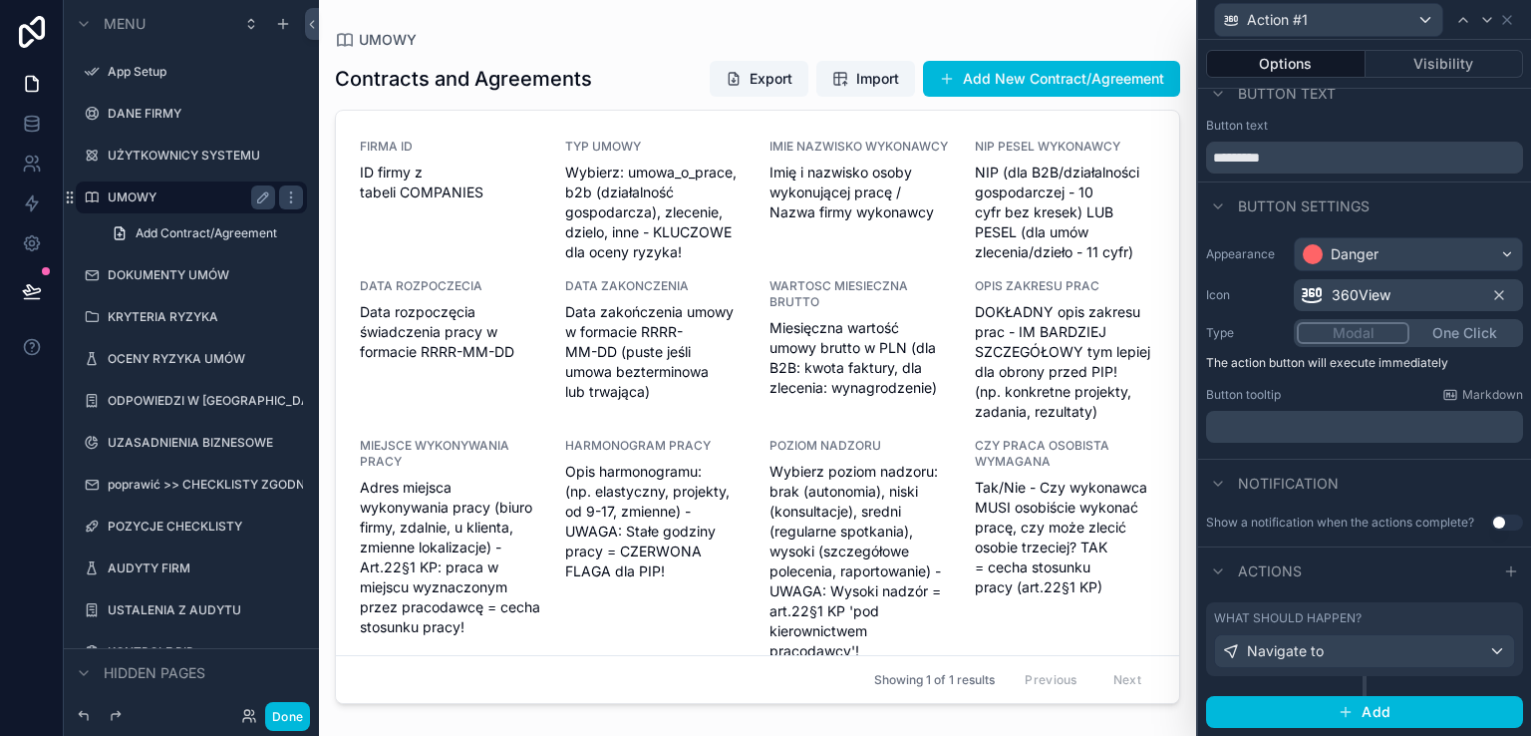
scroll to position [17, 0]
click at [1329, 708] on button "Add" at bounding box center [1364, 714] width 317 height 32
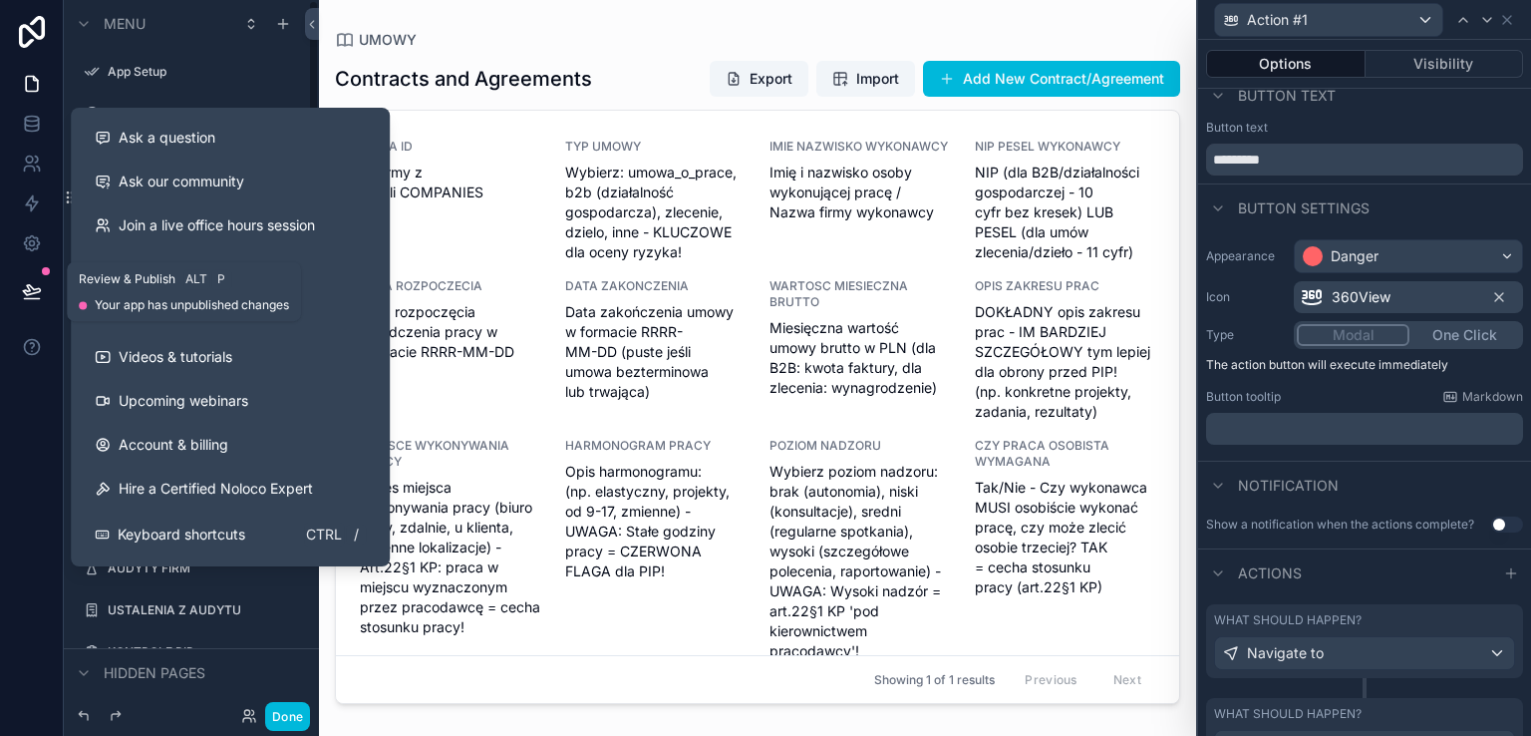
click at [28, 292] on icon at bounding box center [32, 291] width 20 height 20
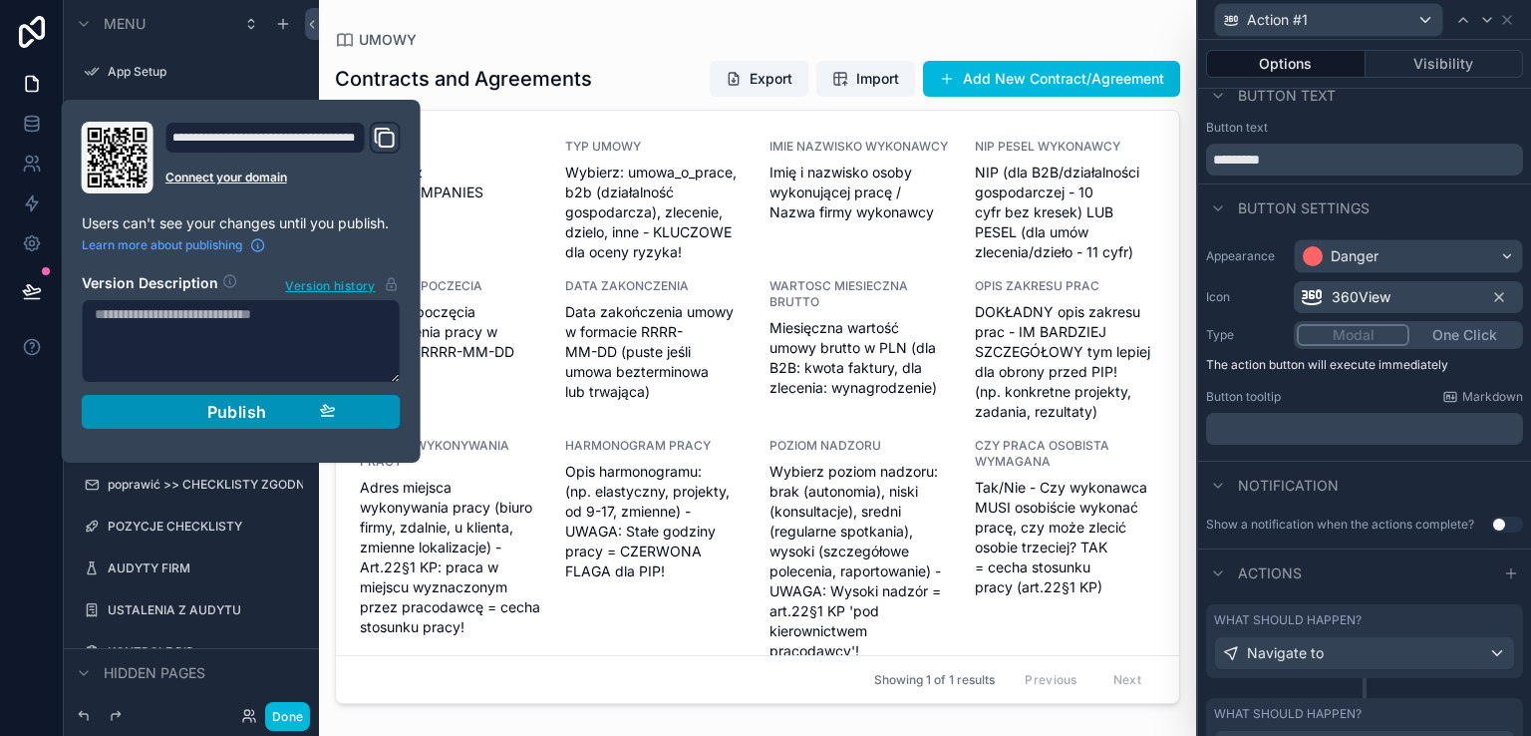
click at [208, 408] on span "Publish" at bounding box center [237, 412] width 60 height 20
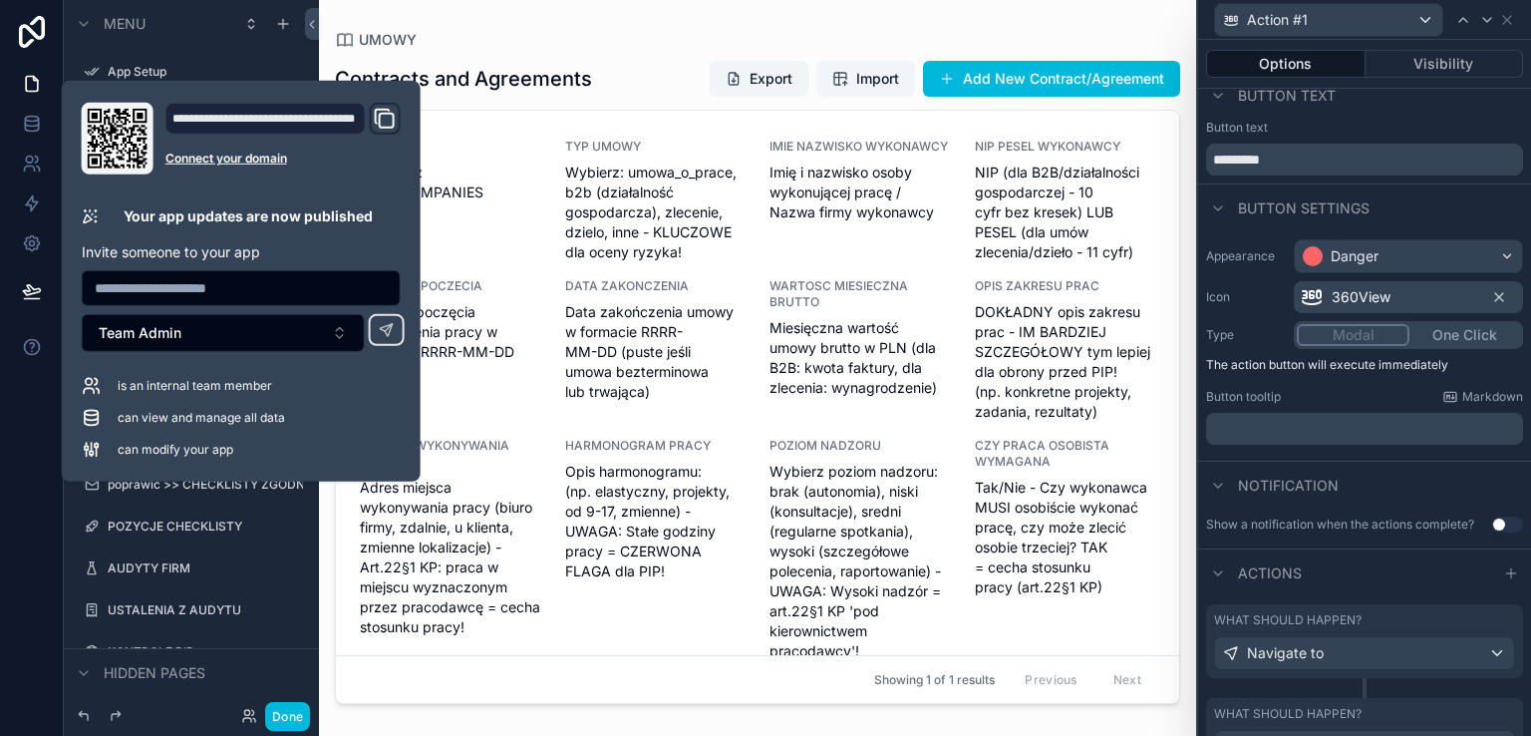
click at [905, 30] on div "scrollable content" at bounding box center [757, 356] width 877 height 712
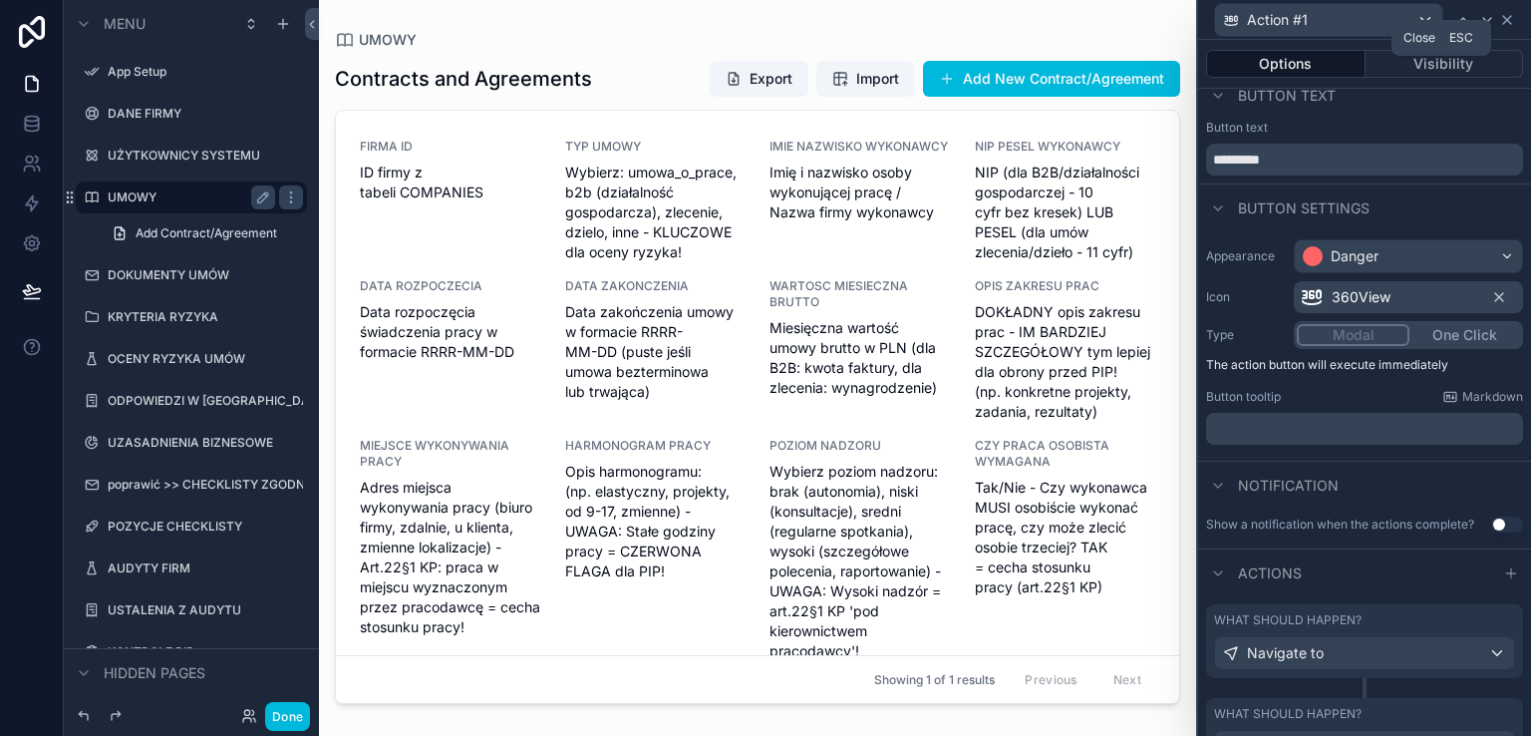
click at [1510, 21] on icon at bounding box center [1507, 20] width 16 height 16
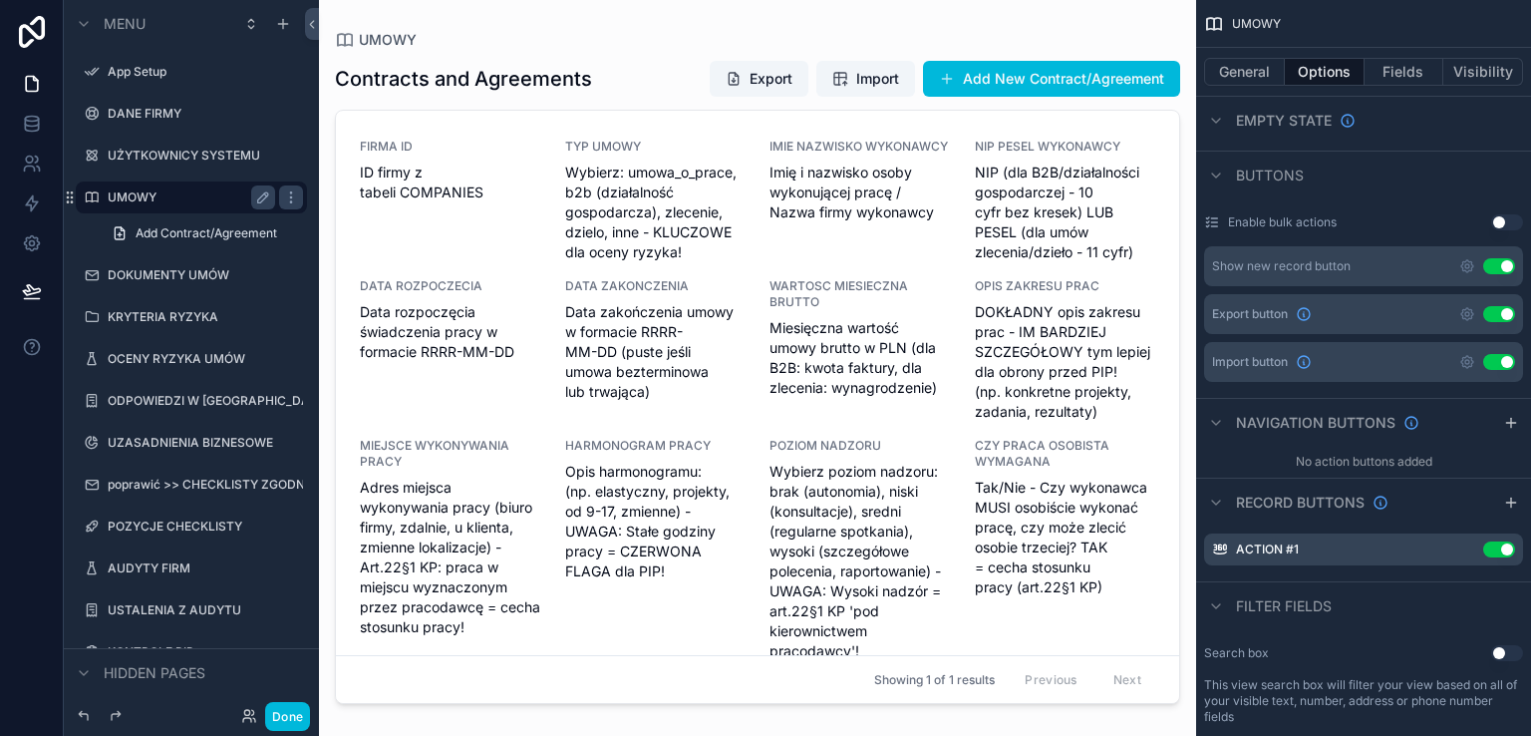
click at [953, 18] on div "UMOWY Contracts and Agreements Export Import Add New Contract/Agreement FIRMA I…" at bounding box center [757, 356] width 877 height 712
click at [292, 704] on button "Done" at bounding box center [287, 716] width 45 height 29
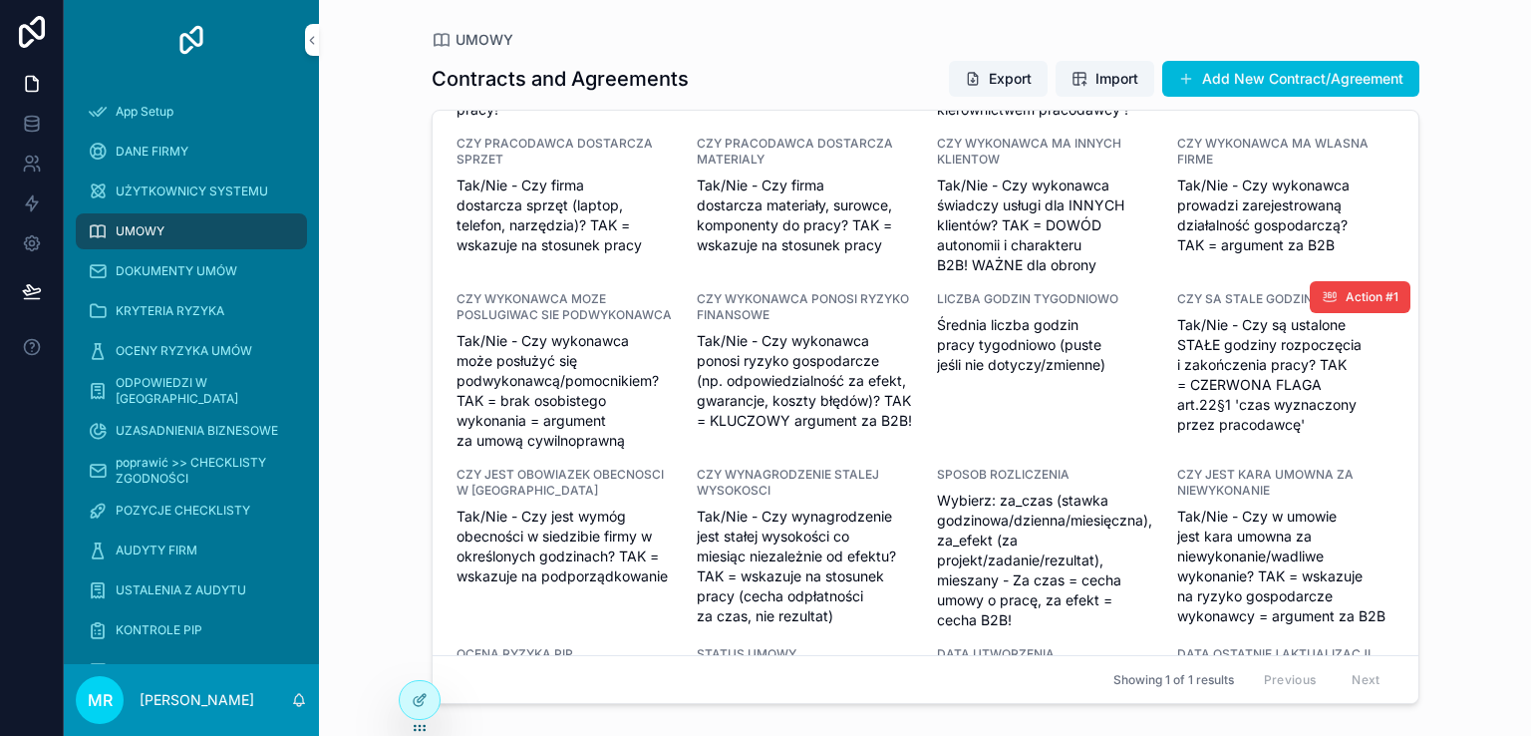
scroll to position [498, 0]
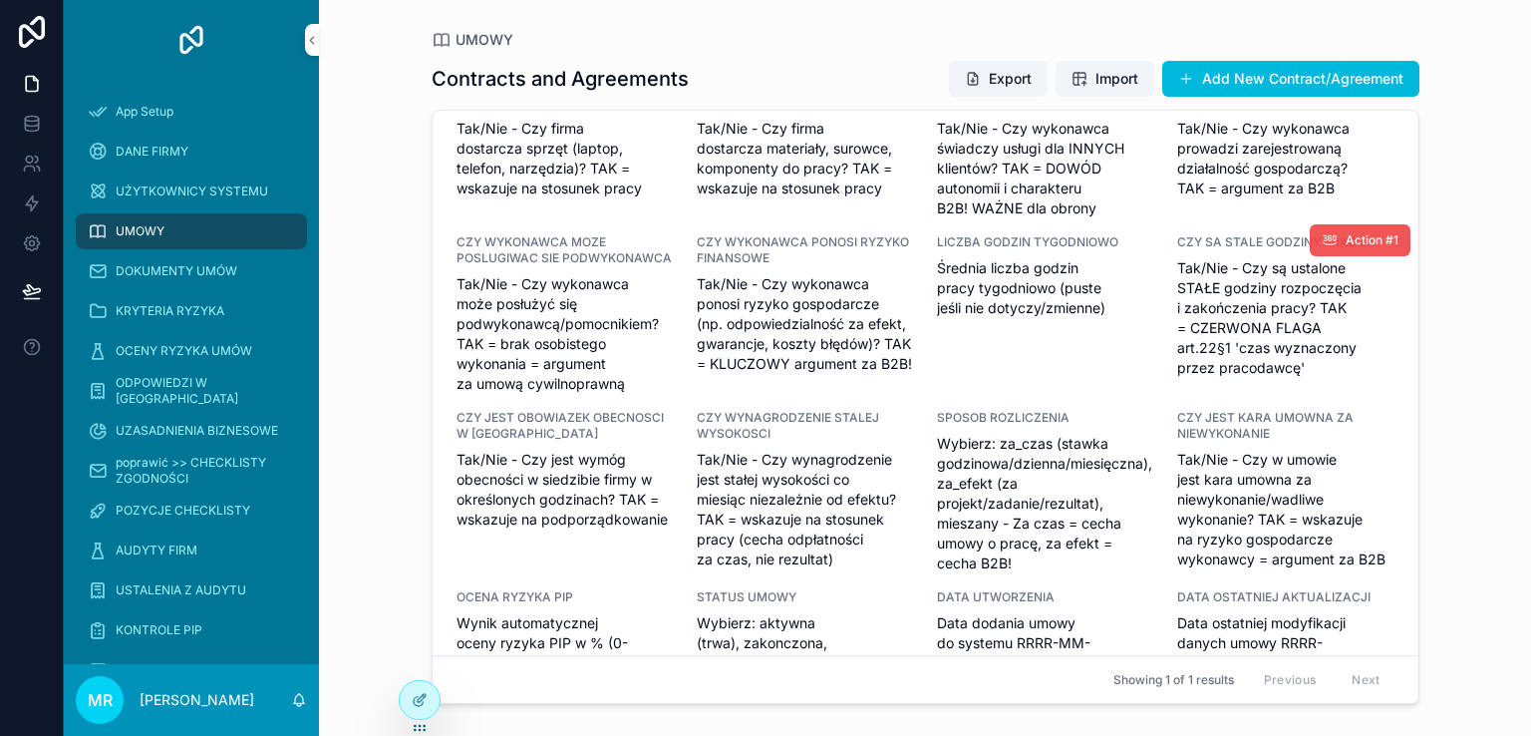
click at [1345, 248] on span "Action #1" at bounding box center [1371, 240] width 53 height 16
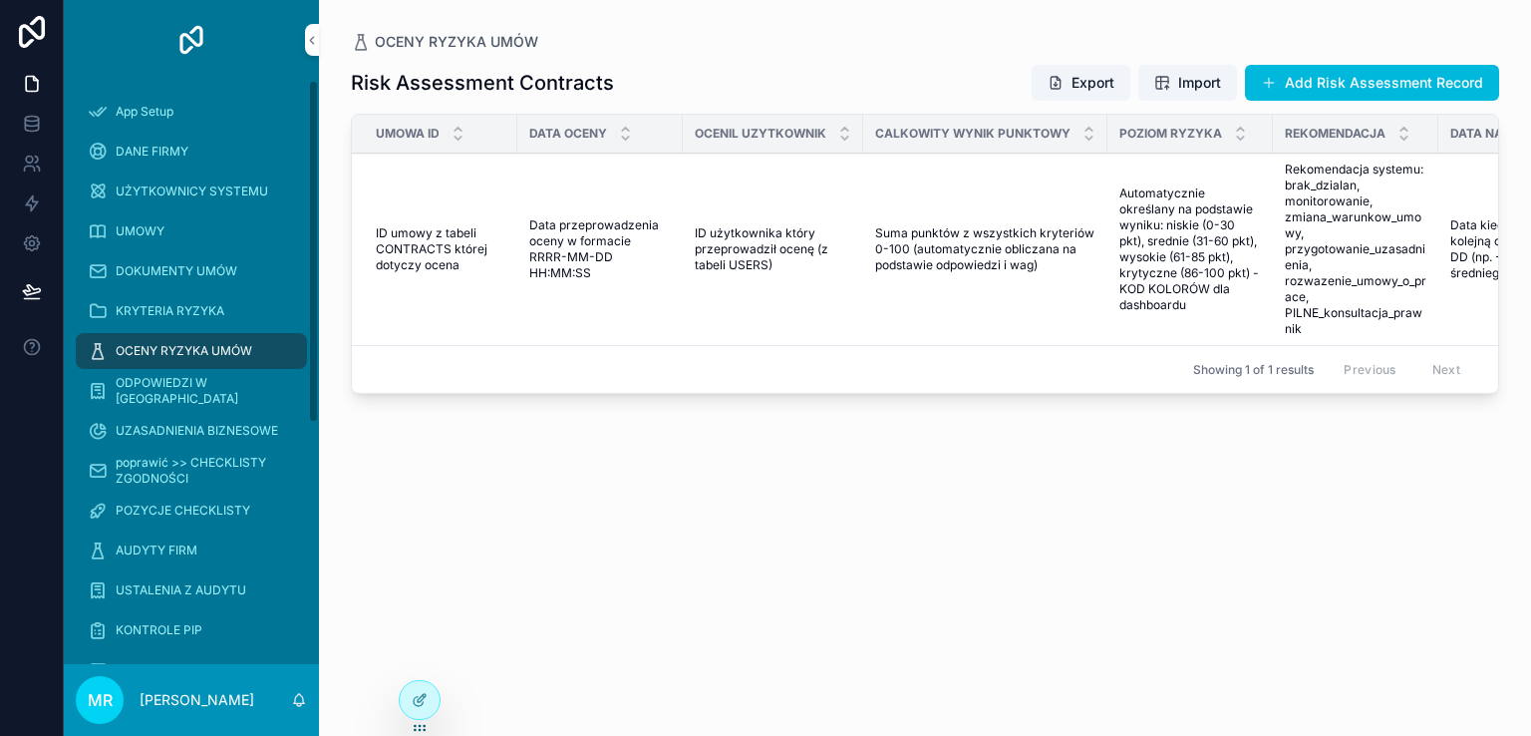
click at [192, 346] on span "OCENY RYZYKA UMÓW" at bounding box center [184, 351] width 137 height 16
click at [144, 268] on span "DOKUMENTY UMÓW" at bounding box center [177, 271] width 122 height 16
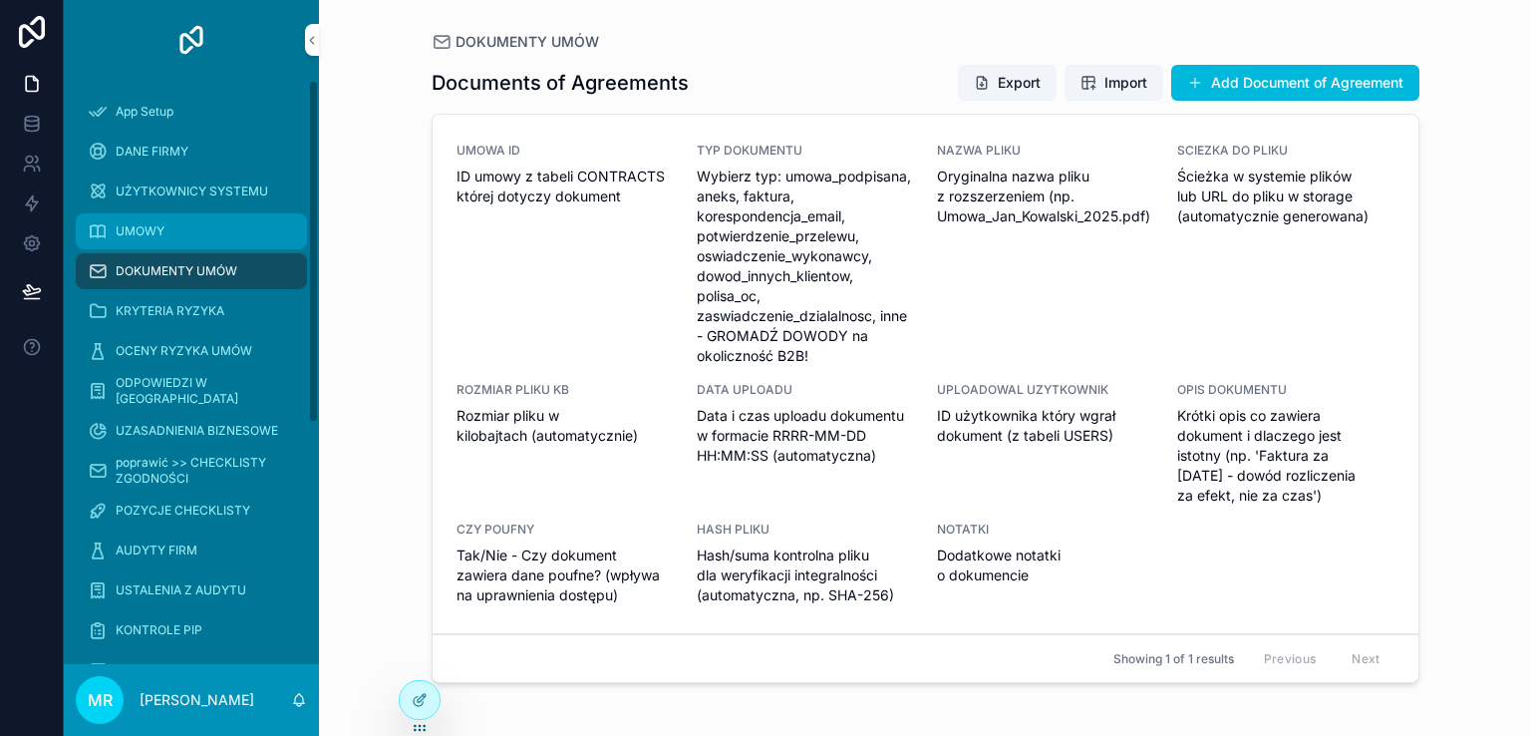
click at [137, 228] on span "UMOWY" at bounding box center [140, 231] width 49 height 16
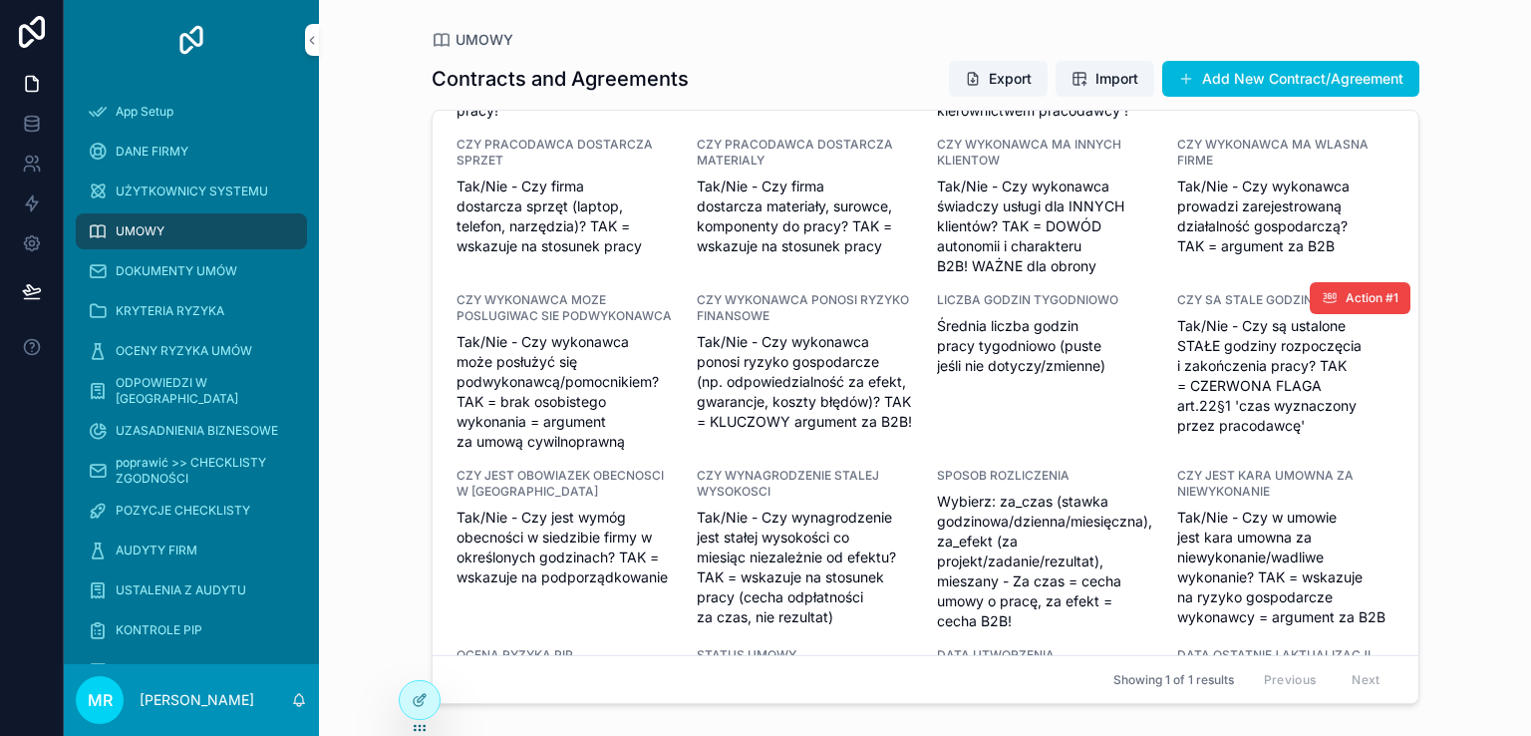
scroll to position [498, 0]
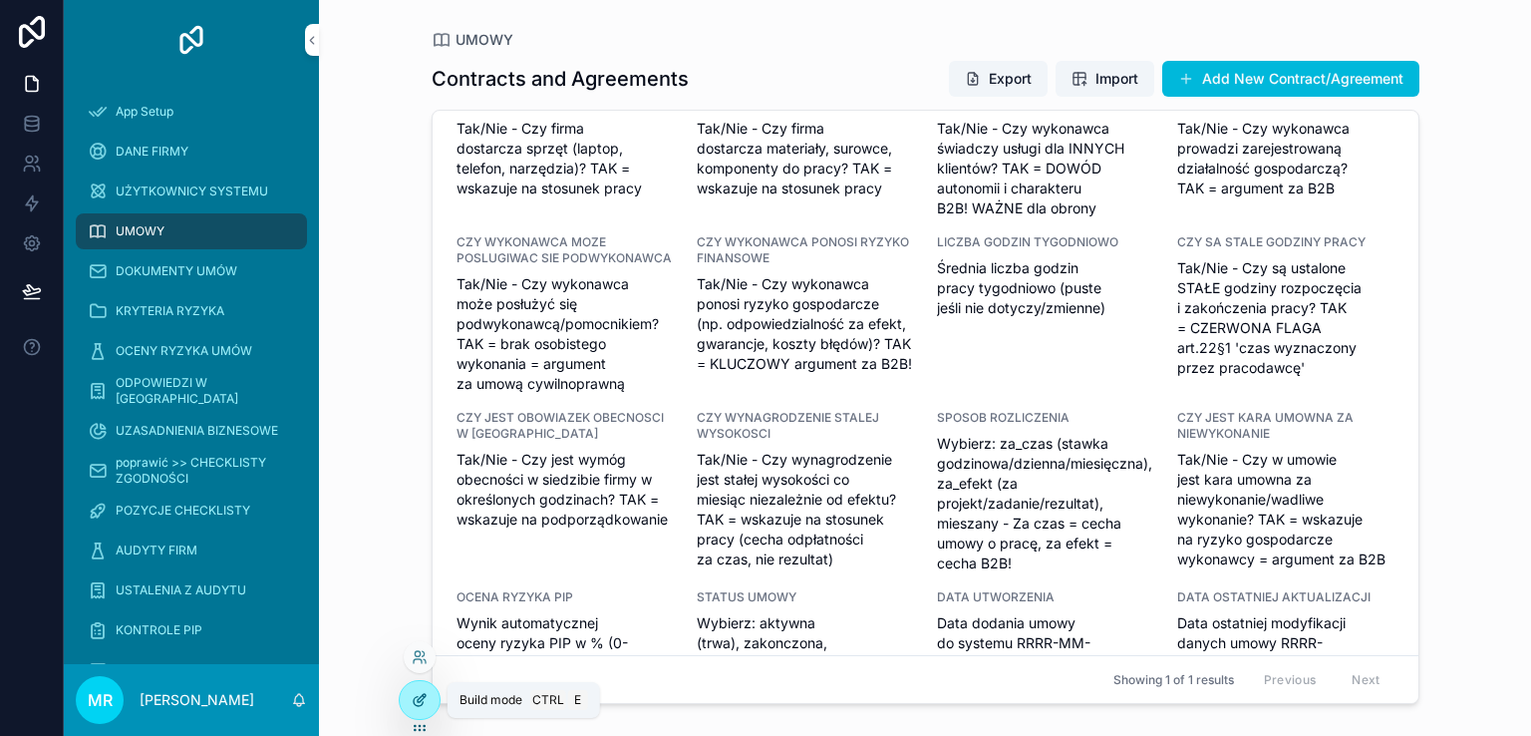
click at [416, 703] on icon at bounding box center [420, 700] width 16 height 16
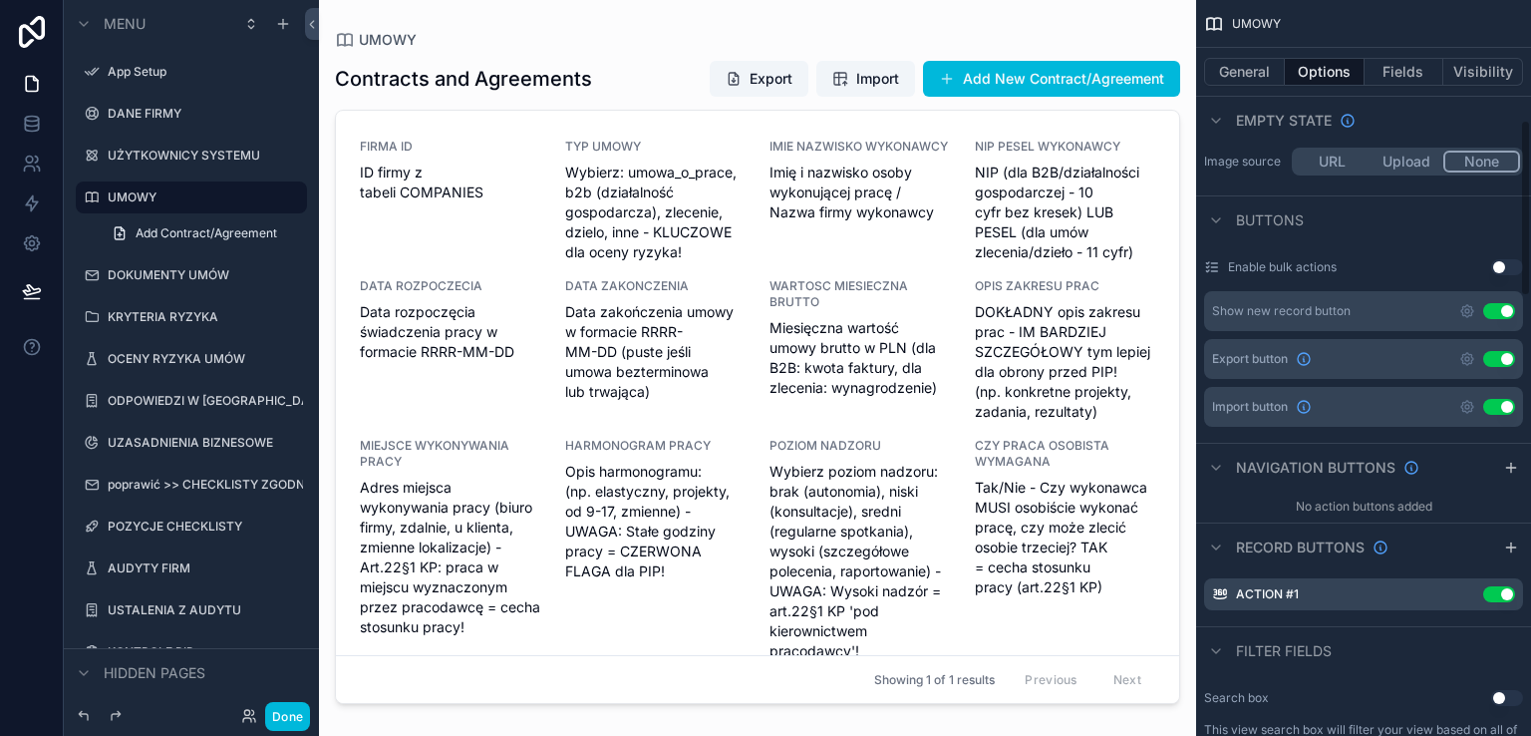
scroll to position [698, 0]
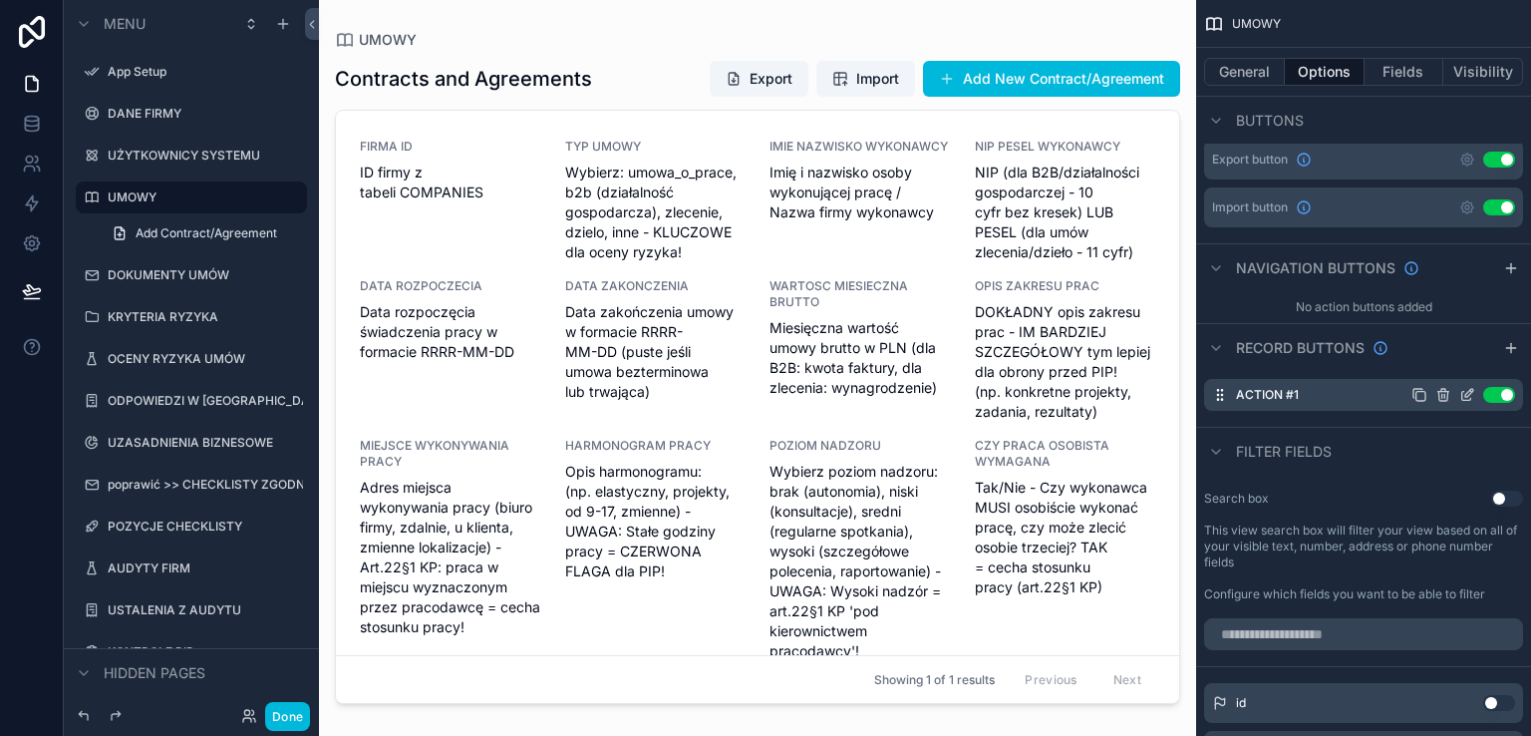
click at [1444, 397] on icon "scrollable content" at bounding box center [1444, 396] width 0 height 4
click at [1474, 365] on icon at bounding box center [1475, 362] width 16 height 16
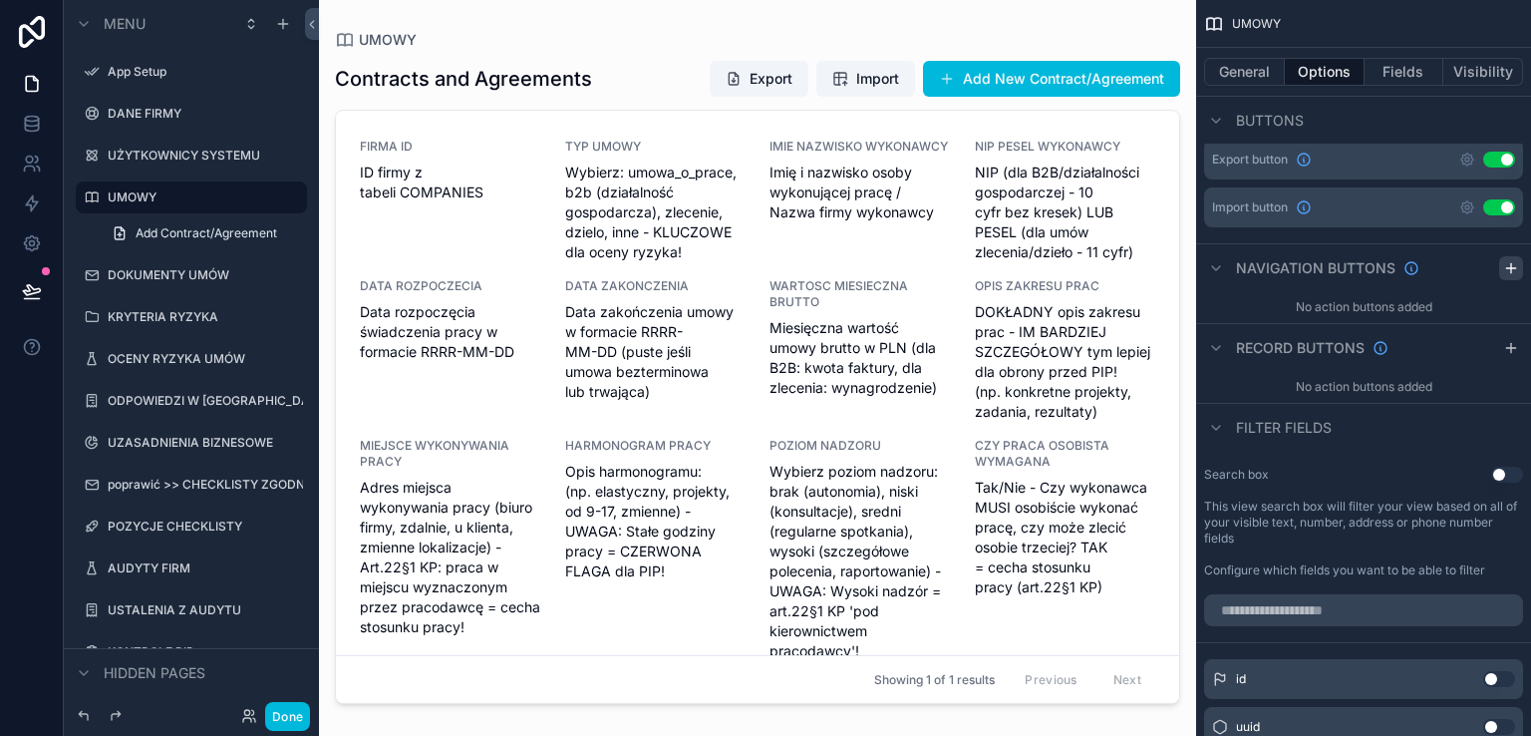
click at [1512, 261] on icon "scrollable content" at bounding box center [1511, 268] width 16 height 16
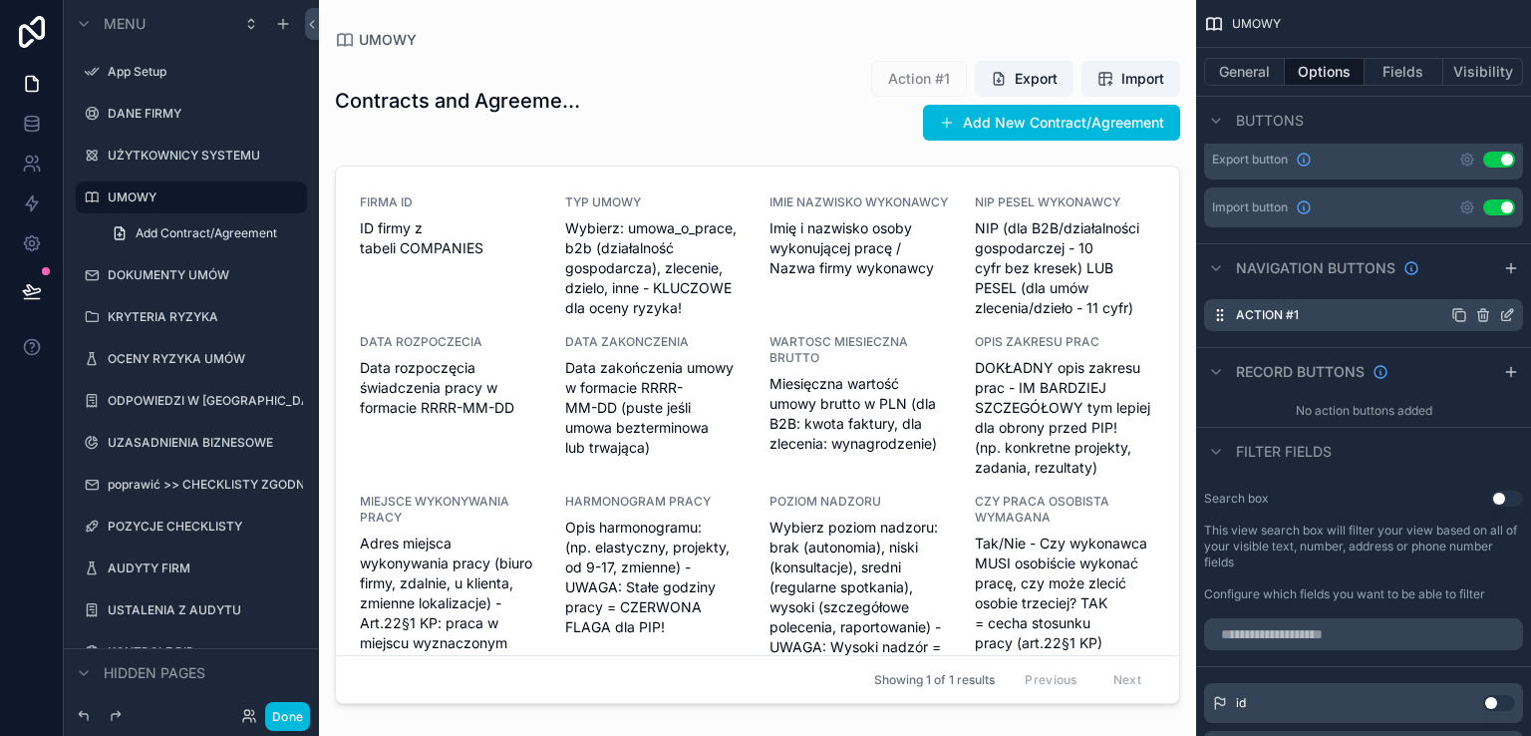
click at [1503, 314] on icon "scrollable content" at bounding box center [1507, 315] width 16 height 16
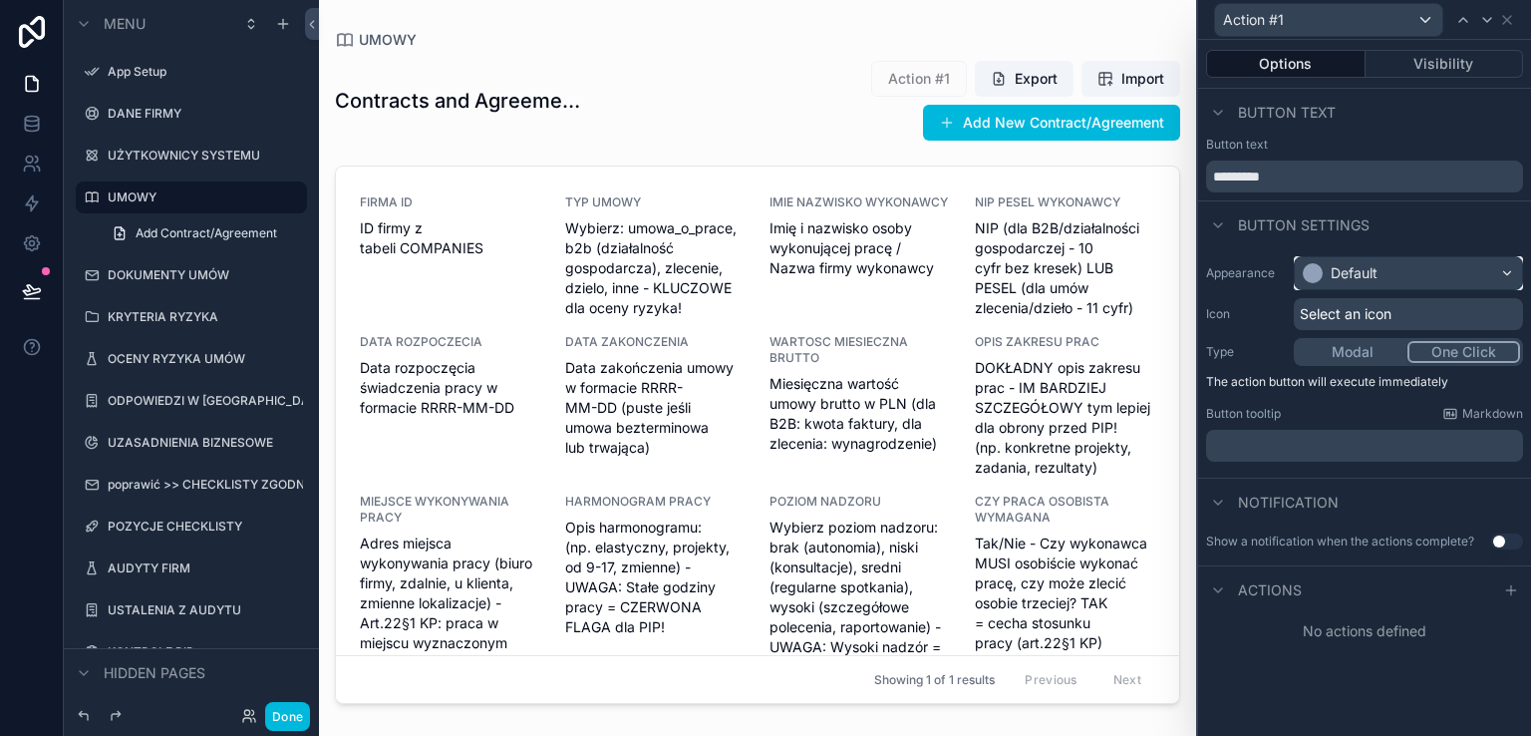
click at [1379, 273] on div "Default" at bounding box center [1408, 273] width 227 height 32
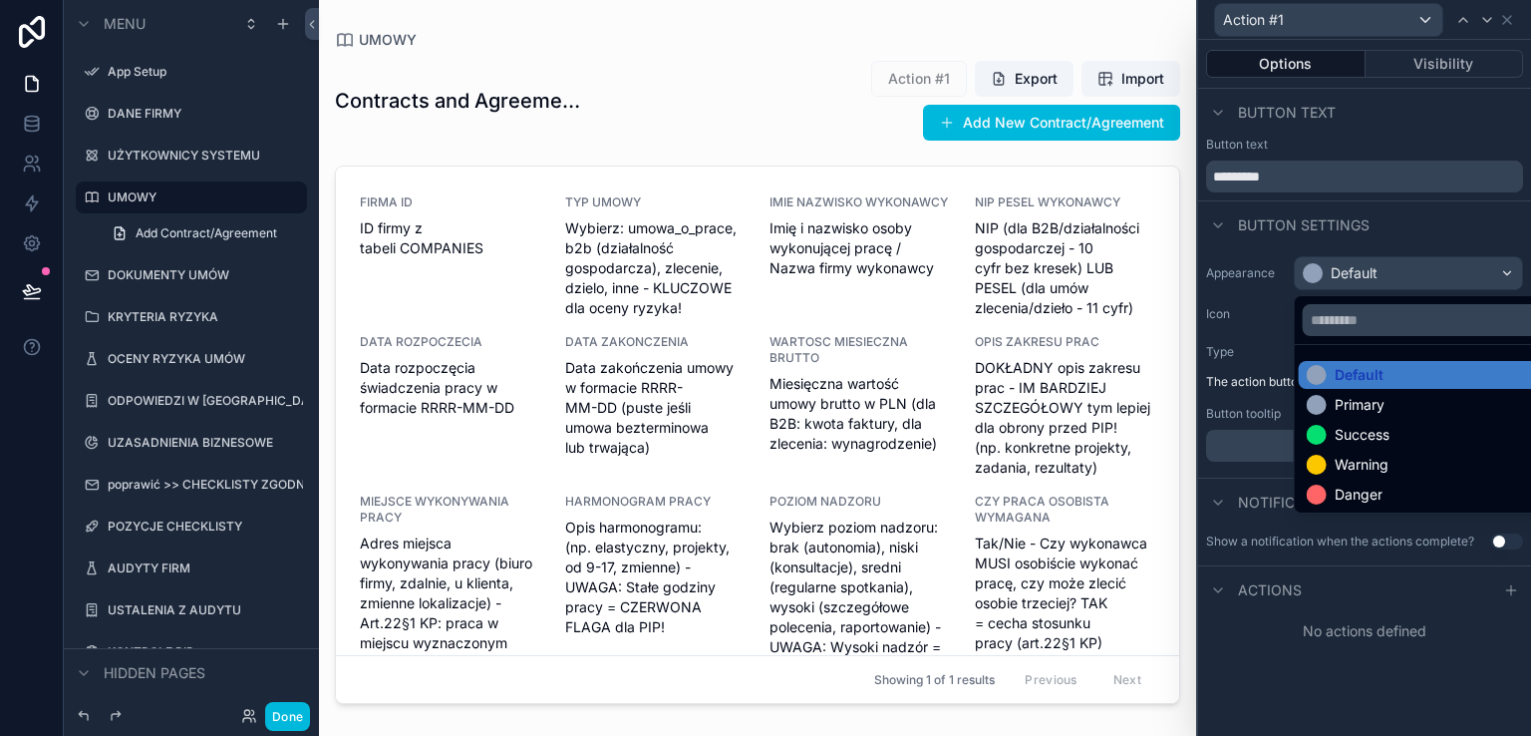
click at [1342, 484] on div "Danger" at bounding box center [1359, 494] width 48 height 20
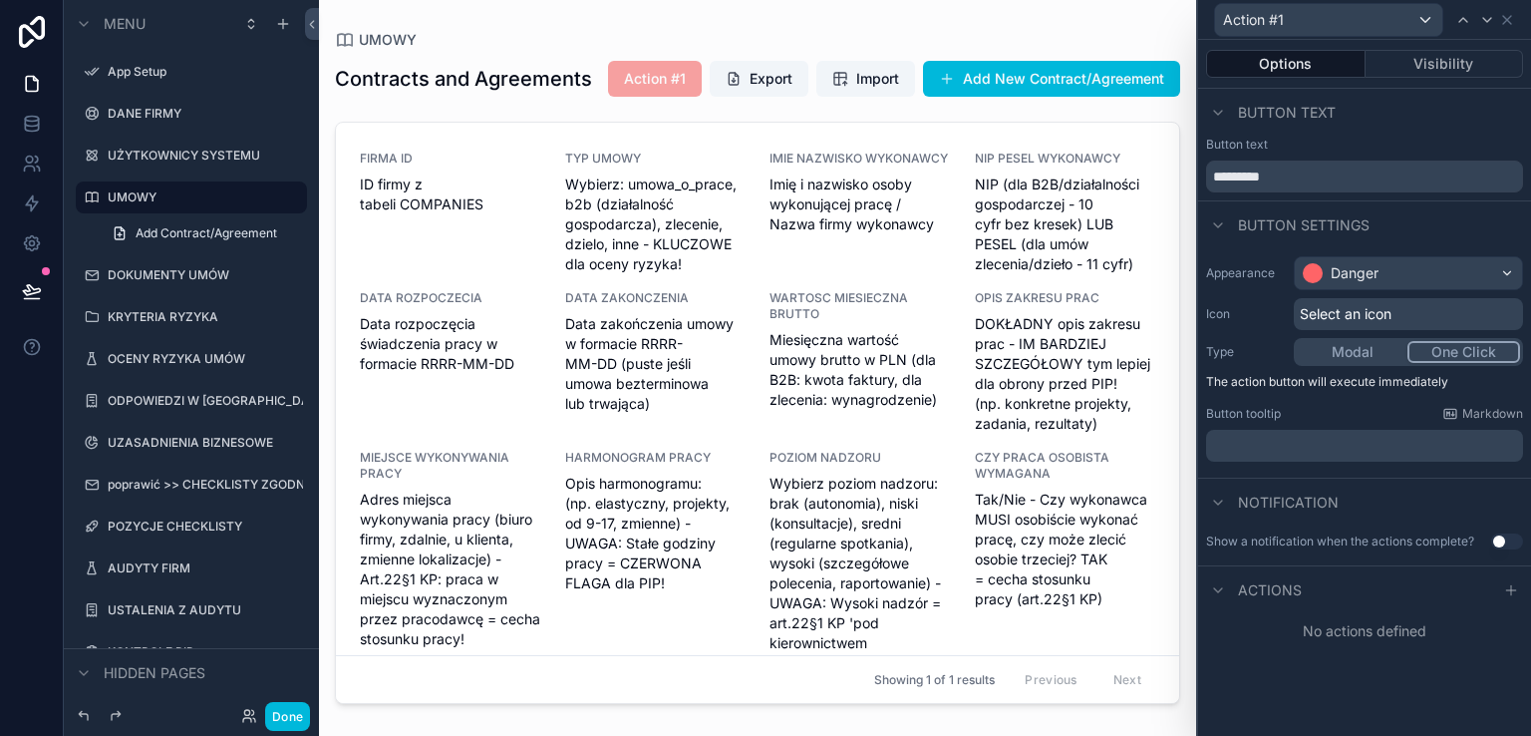
scroll to position [997, 0]
drag, startPoint x: 1505, startPoint y: 586, endPoint x: 1495, endPoint y: 583, distance: 10.4
click at [1504, 586] on icon at bounding box center [1511, 590] width 16 height 16
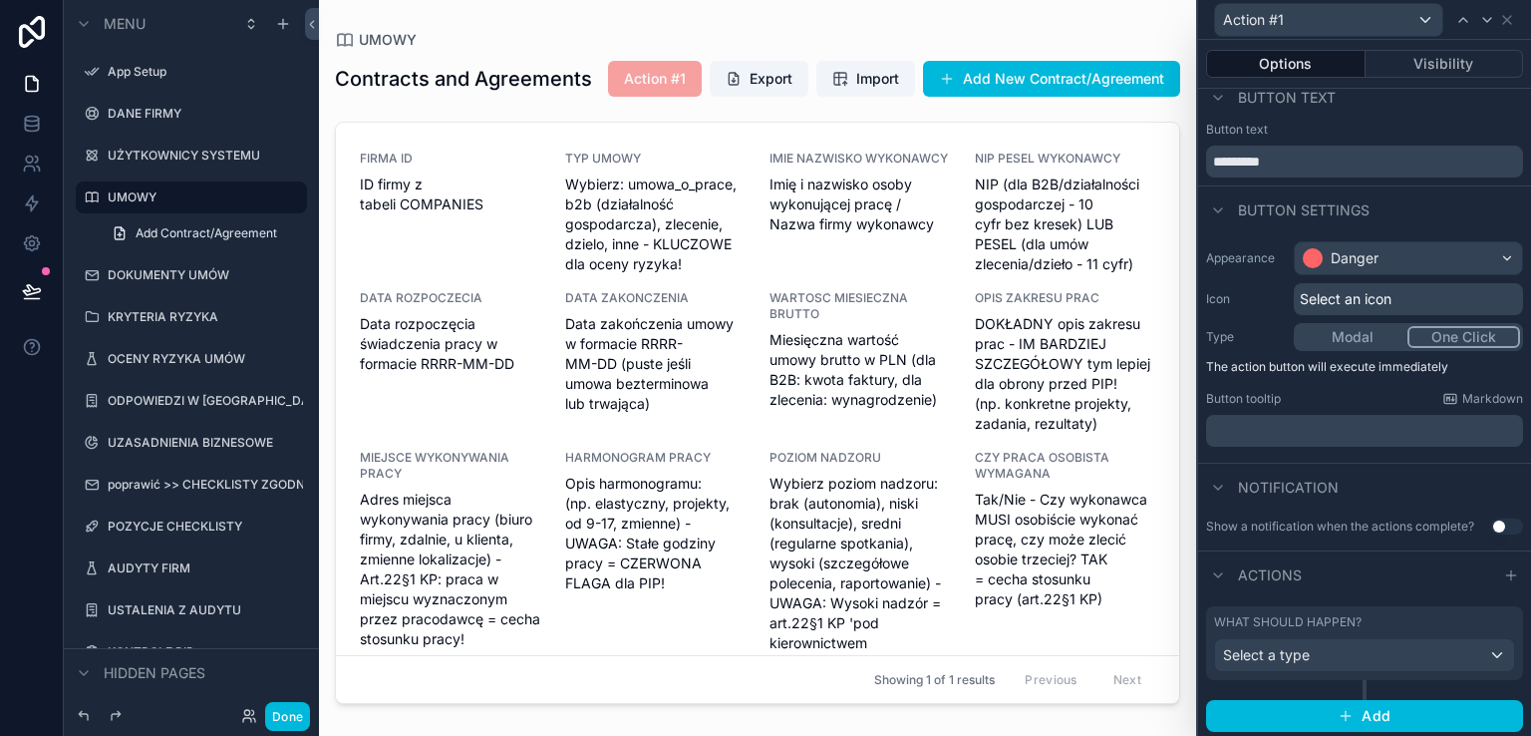
scroll to position [17, 0]
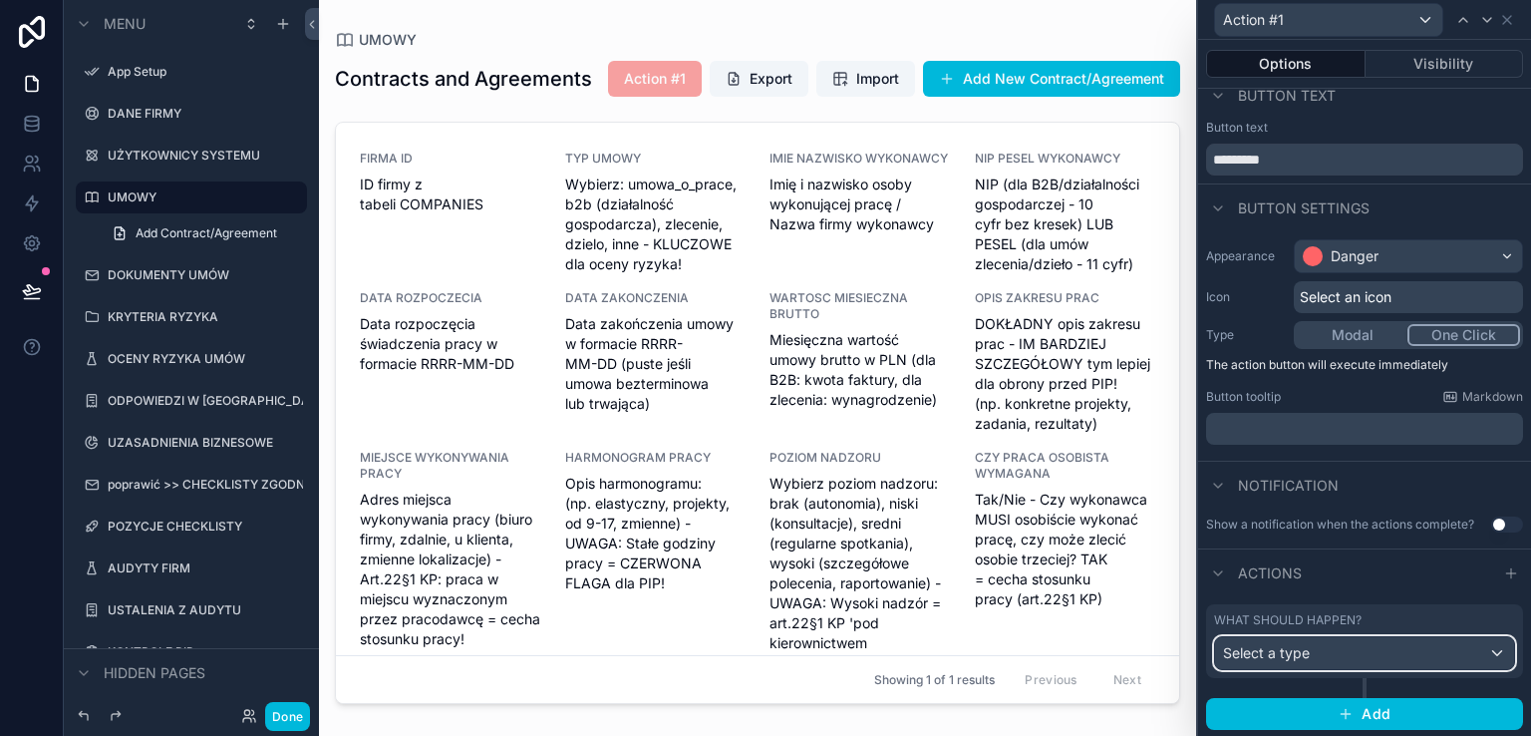
click at [1376, 648] on div "Select a type" at bounding box center [1364, 653] width 299 height 32
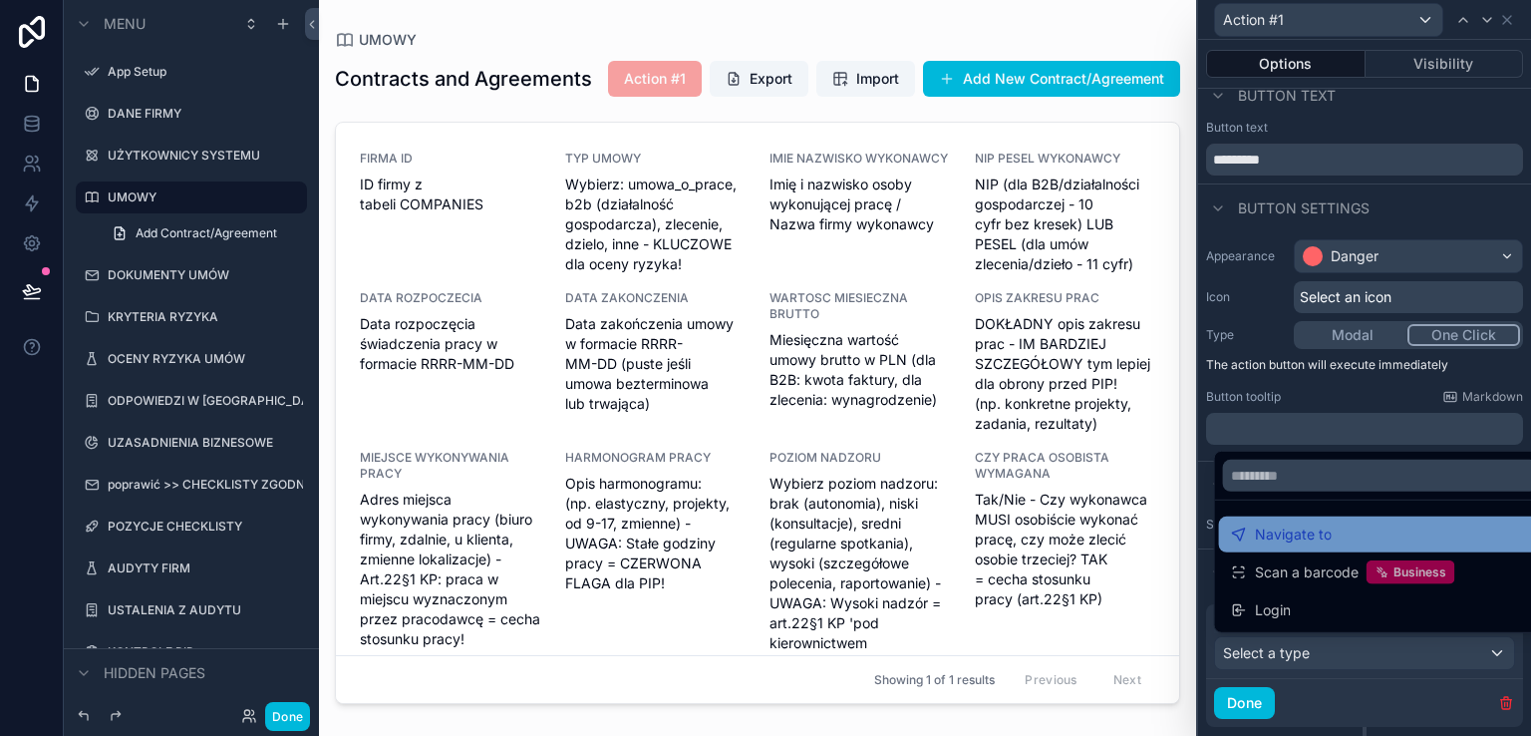
click at [1307, 539] on span "Navigate to" at bounding box center [1293, 534] width 77 height 24
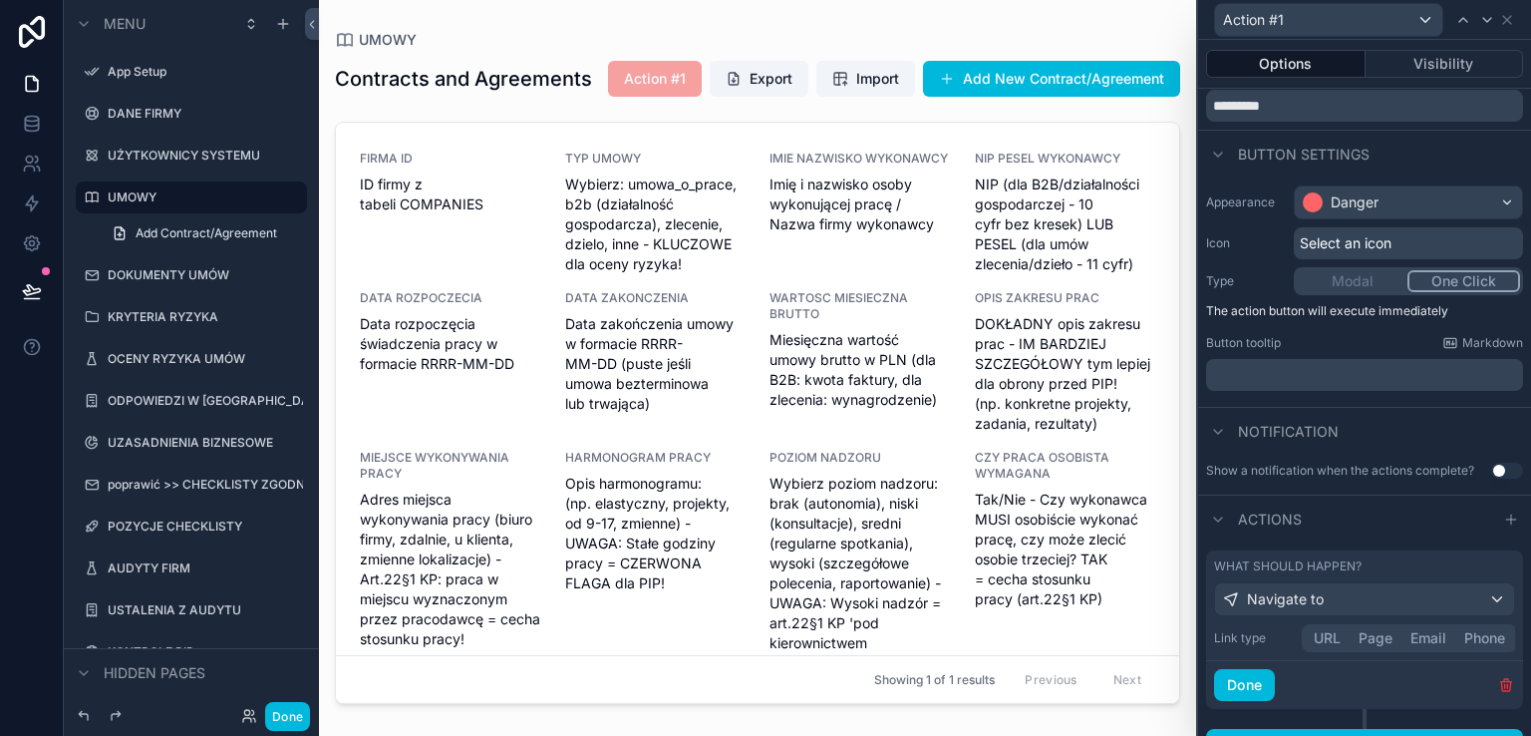
scroll to position [101, 0]
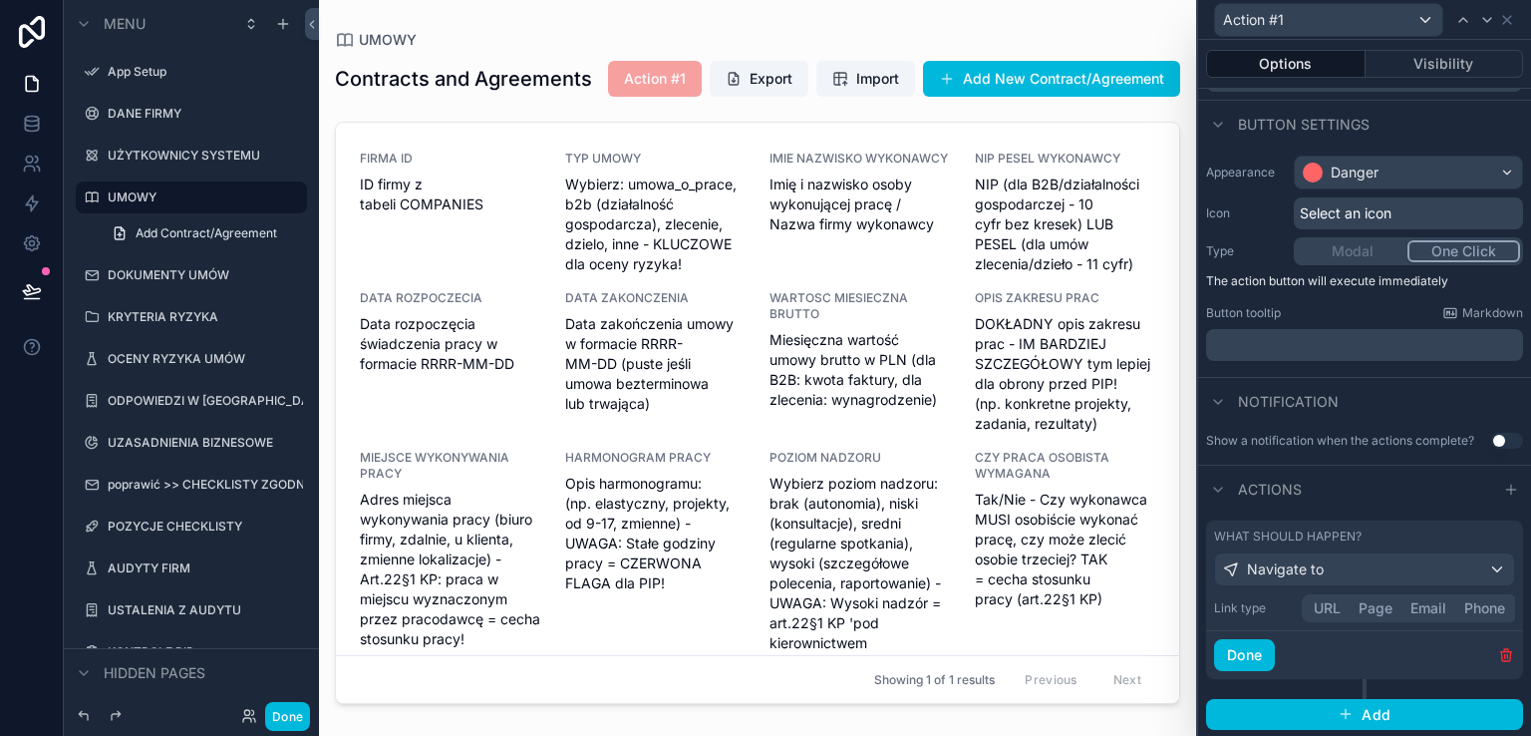
click at [1380, 599] on button "Page" at bounding box center [1375, 608] width 52 height 22
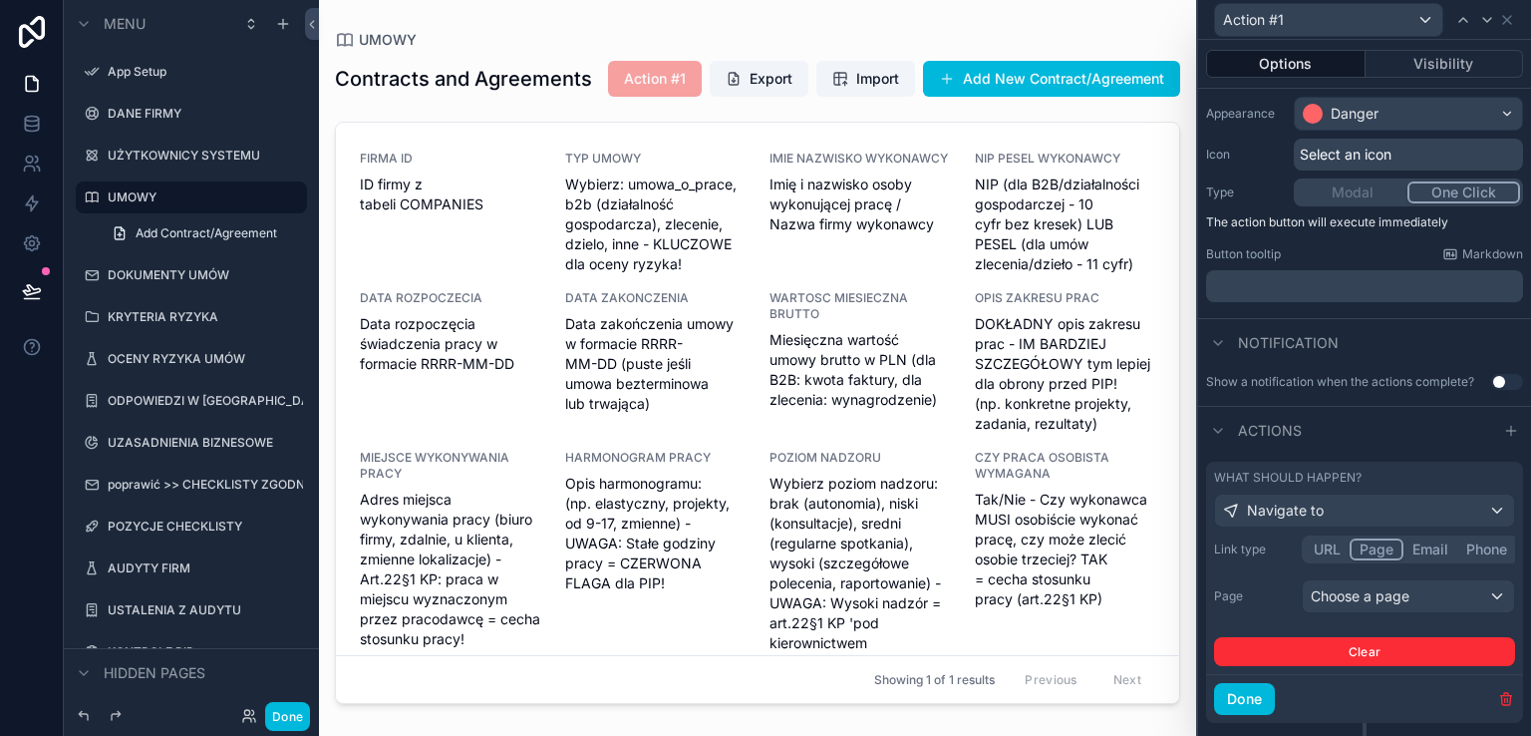
scroll to position [202, 0]
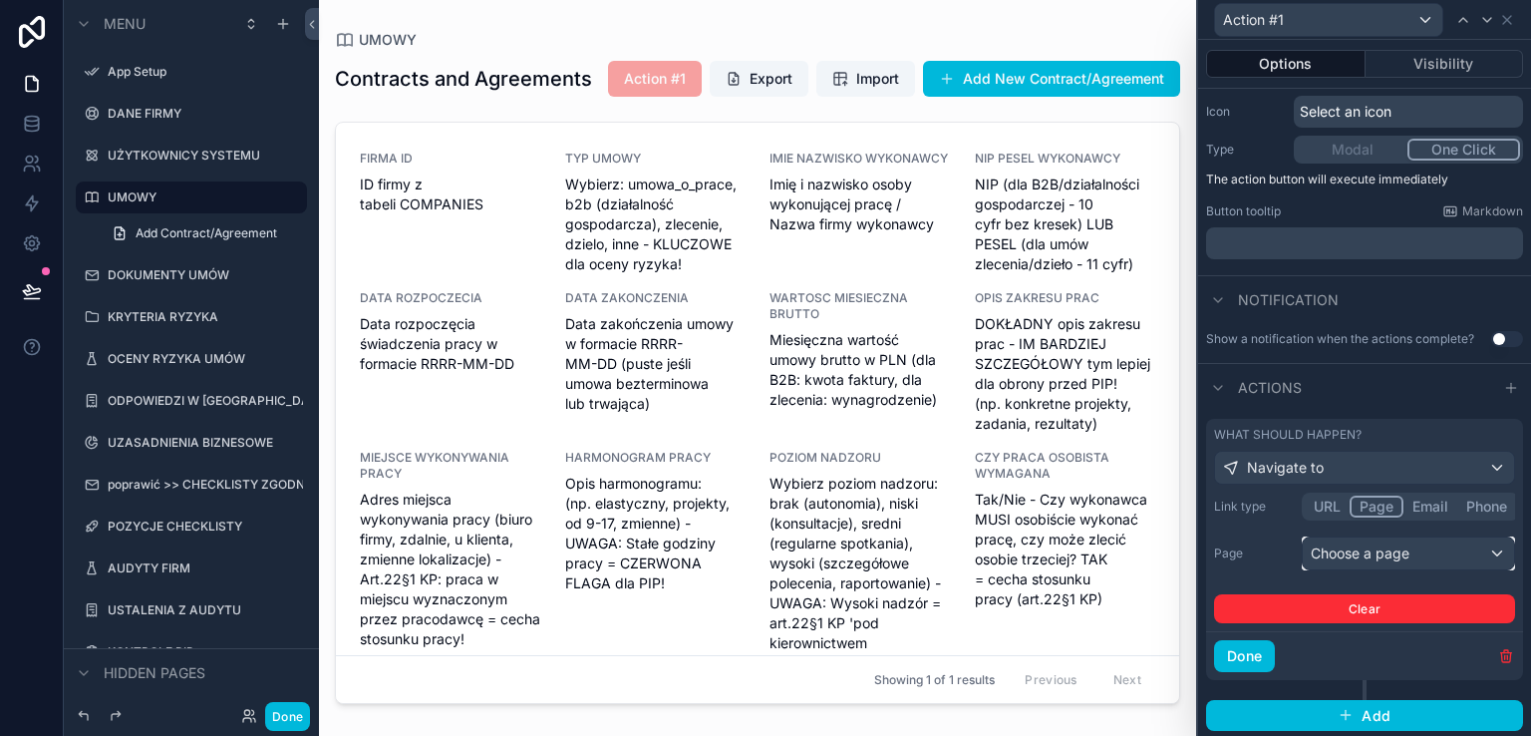
click at [1374, 557] on div "Choose a page" at bounding box center [1408, 553] width 211 height 32
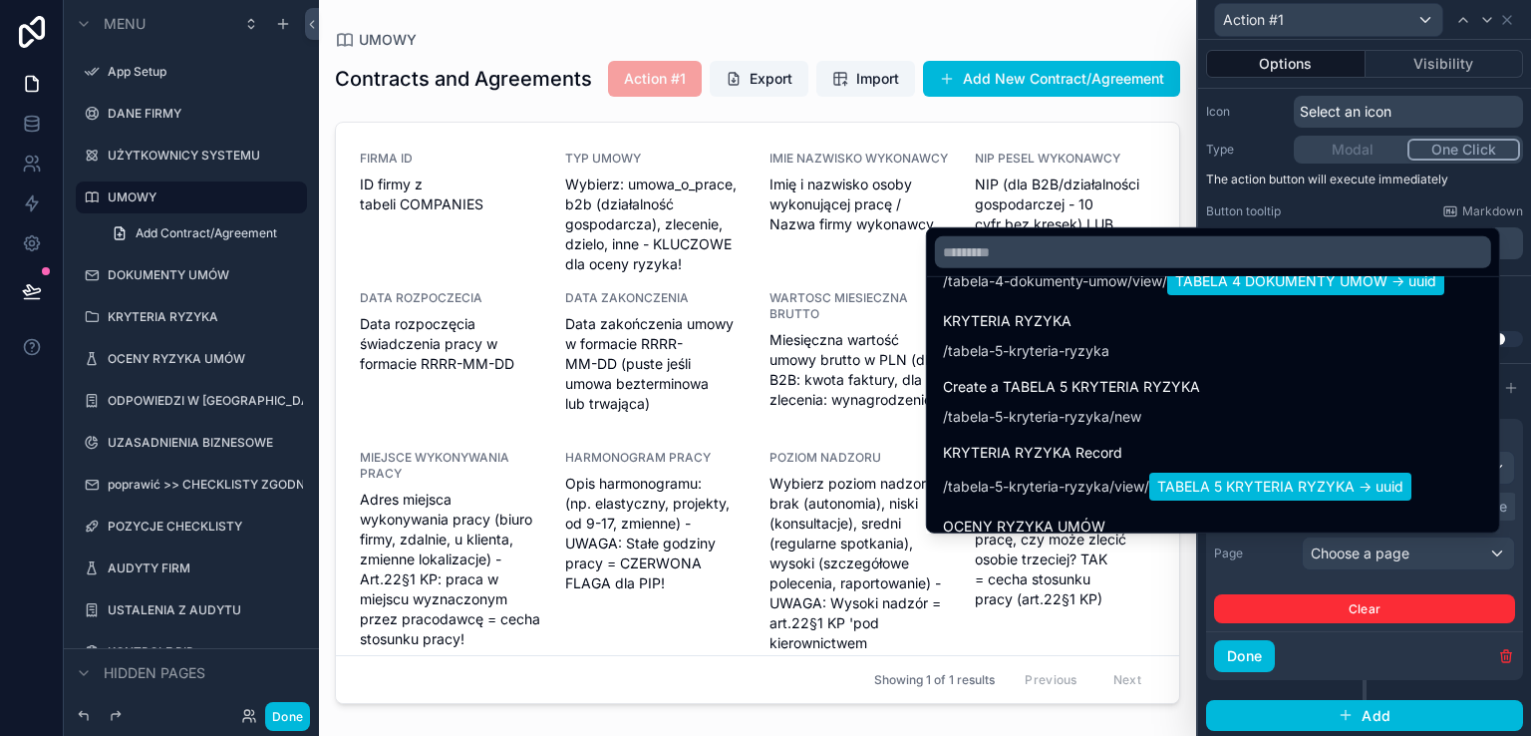
scroll to position [1037, 0]
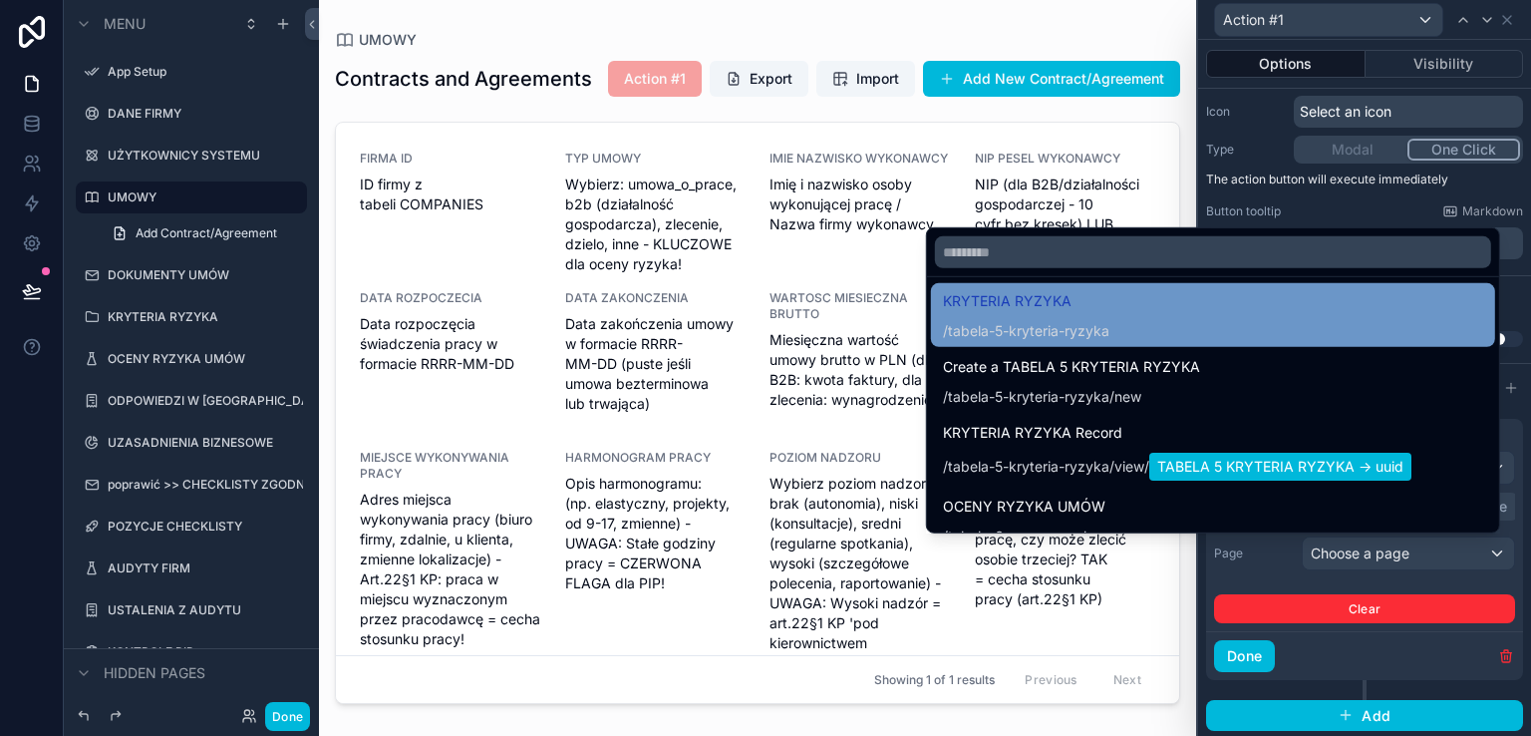
click at [1033, 303] on span "KRYTERIA RYZYKA" at bounding box center [1026, 301] width 166 height 24
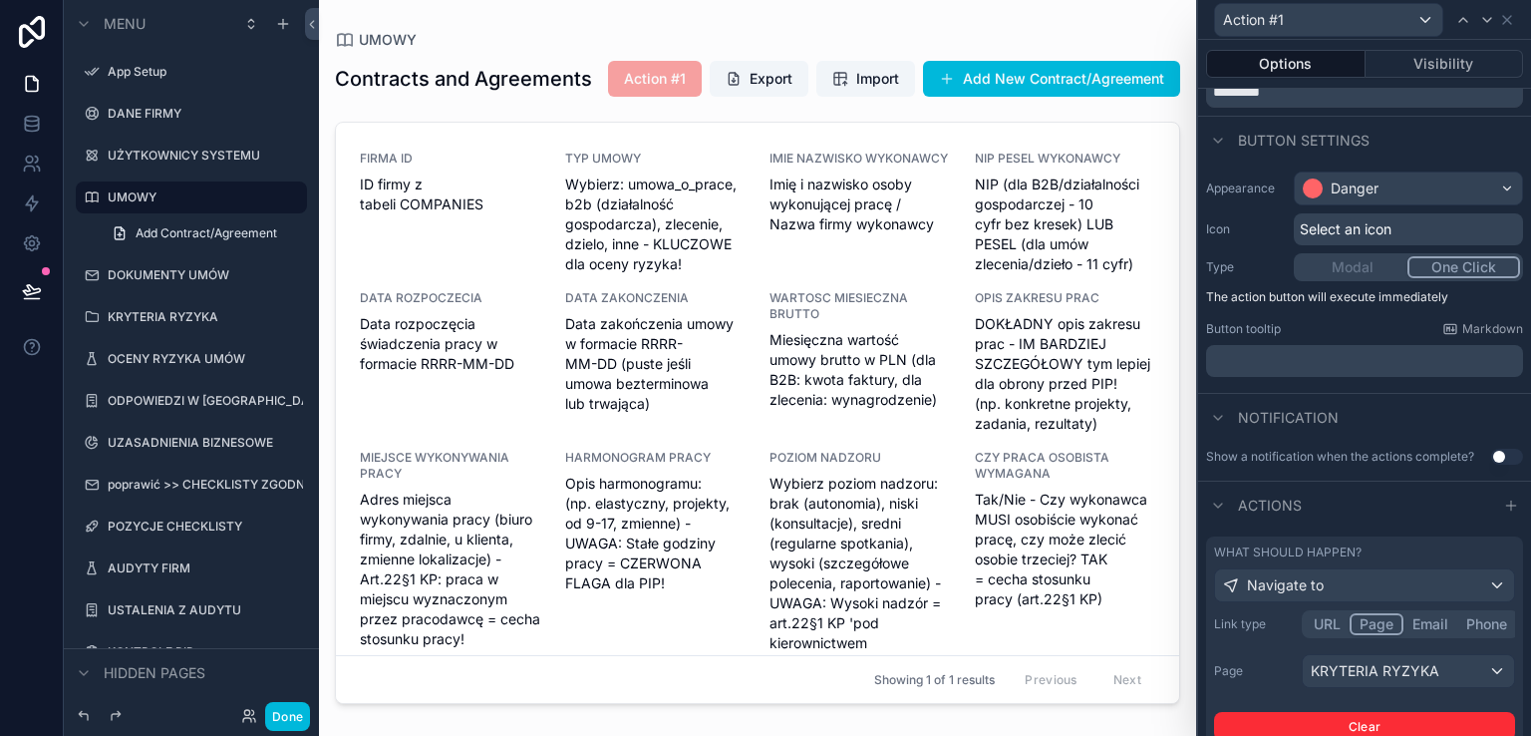
scroll to position [0, 0]
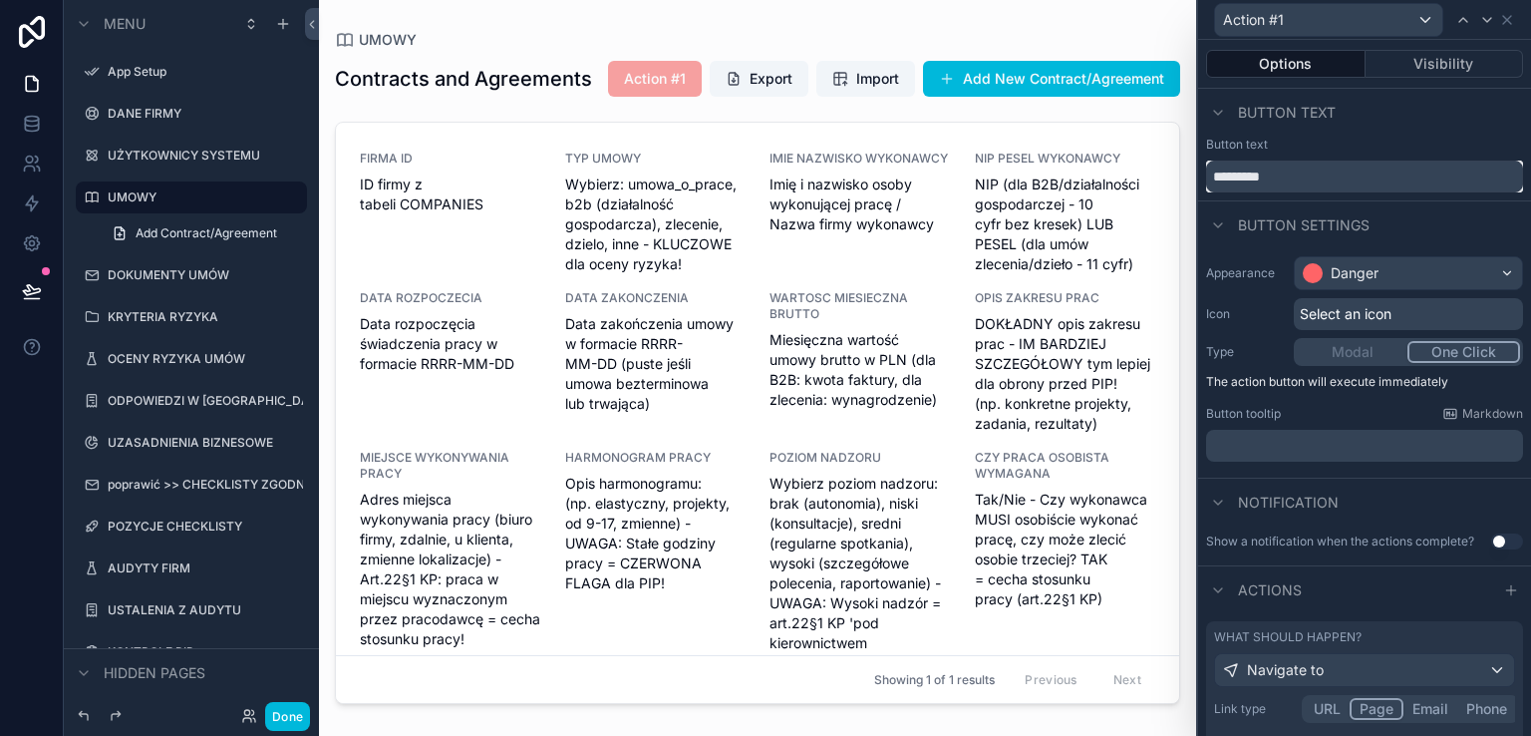
click at [1292, 178] on input "*********" at bounding box center [1364, 176] width 317 height 32
type input "*"
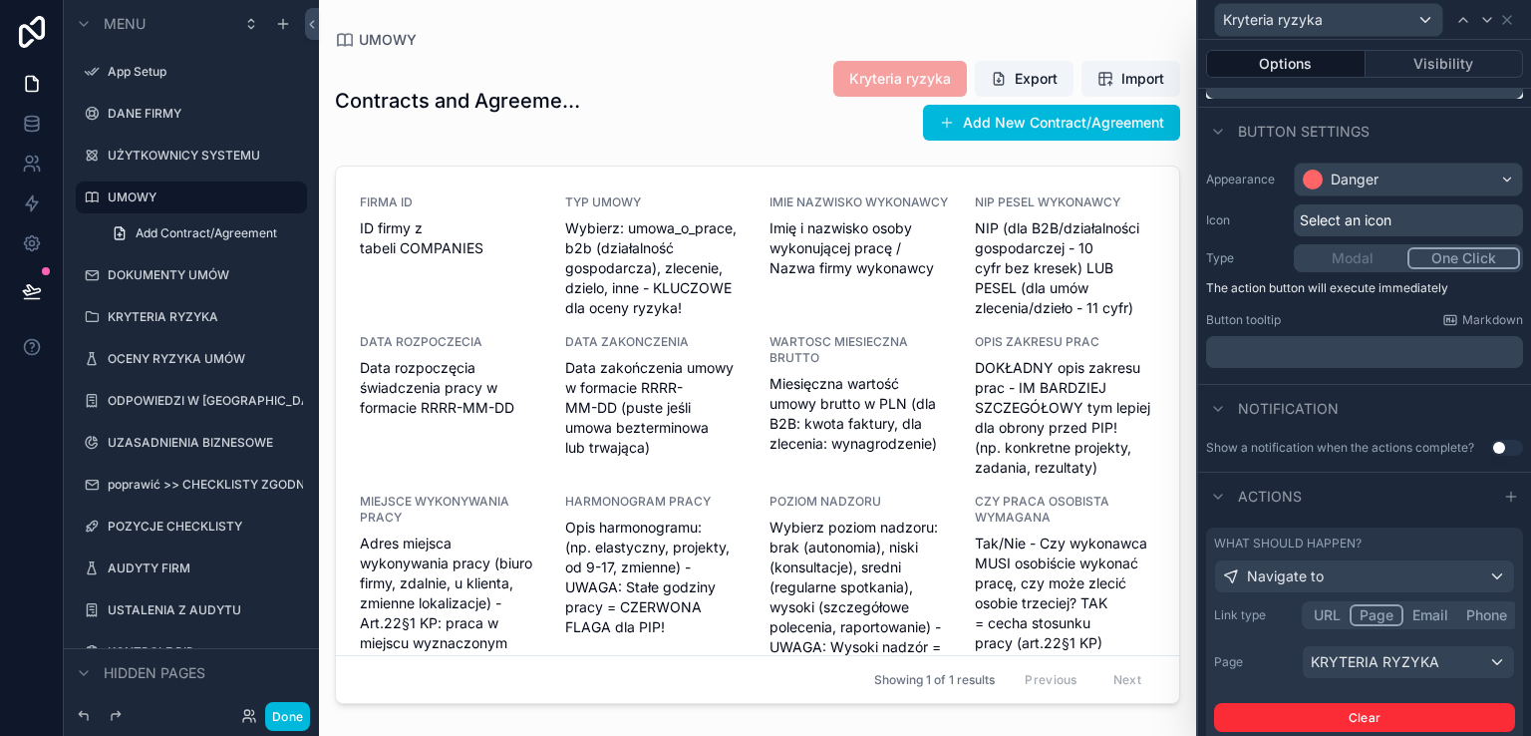
scroll to position [202, 0]
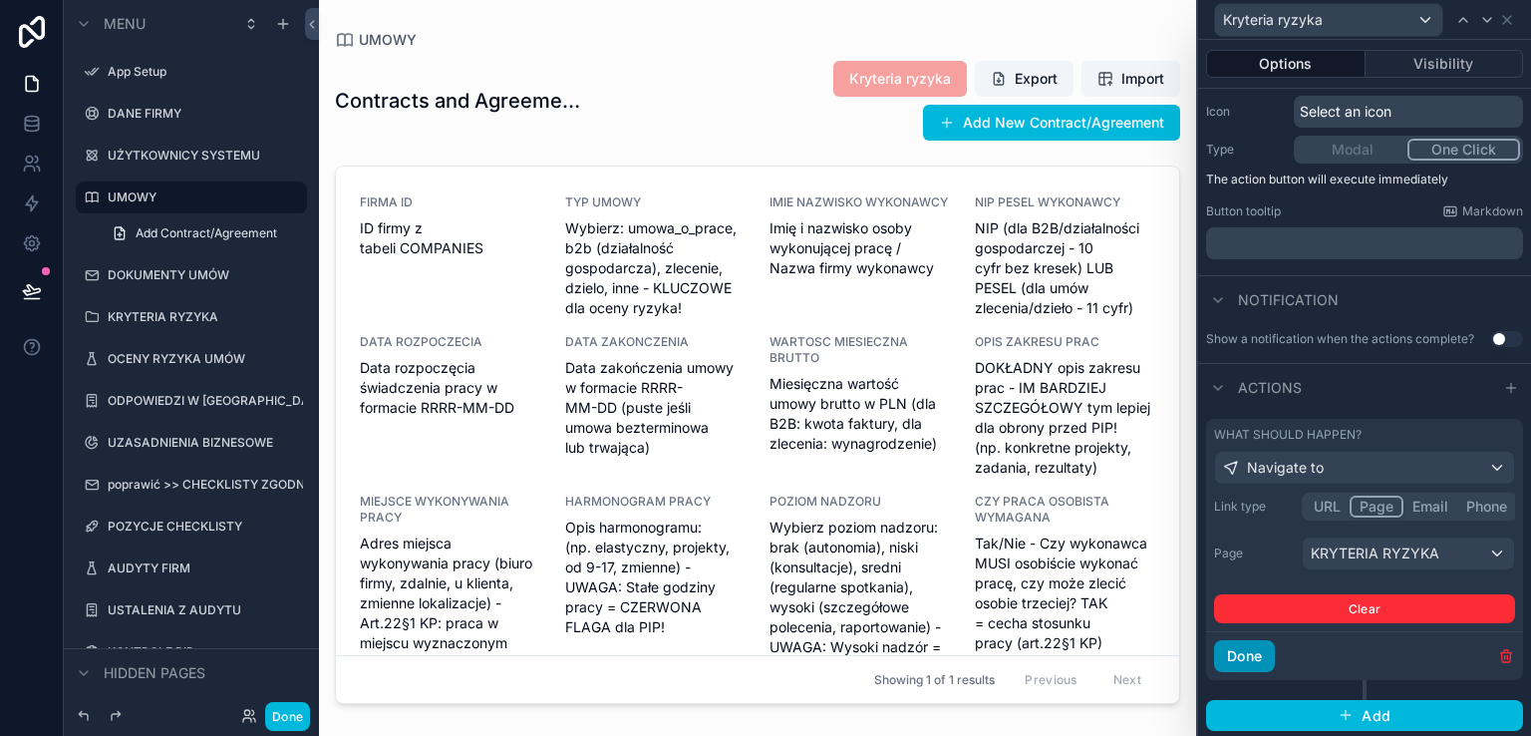
type input "**********"
click at [1268, 659] on button "Done" at bounding box center [1244, 656] width 61 height 32
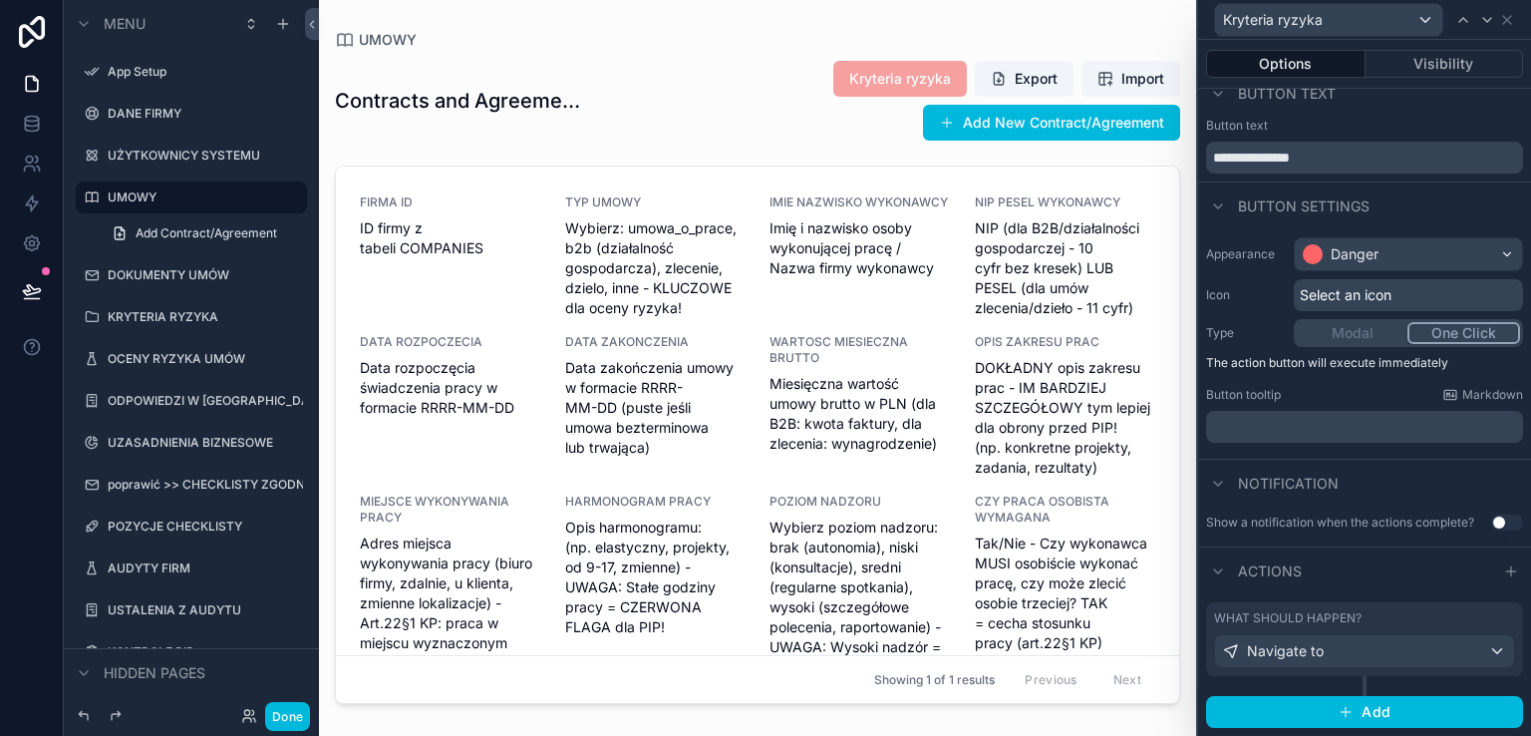
scroll to position [17, 0]
click at [1503, 25] on icon at bounding box center [1507, 20] width 16 height 16
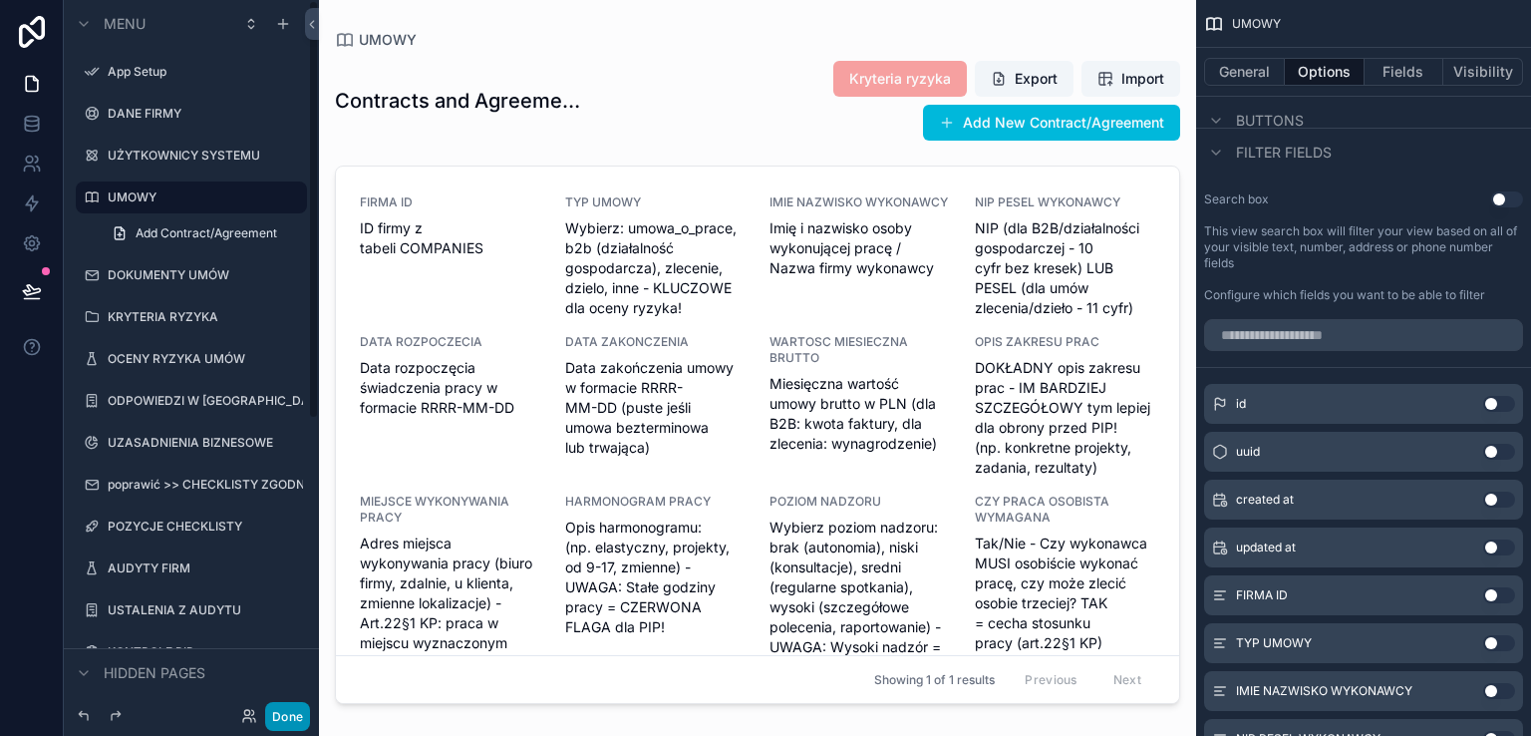
click at [299, 715] on button "Done" at bounding box center [287, 716] width 45 height 29
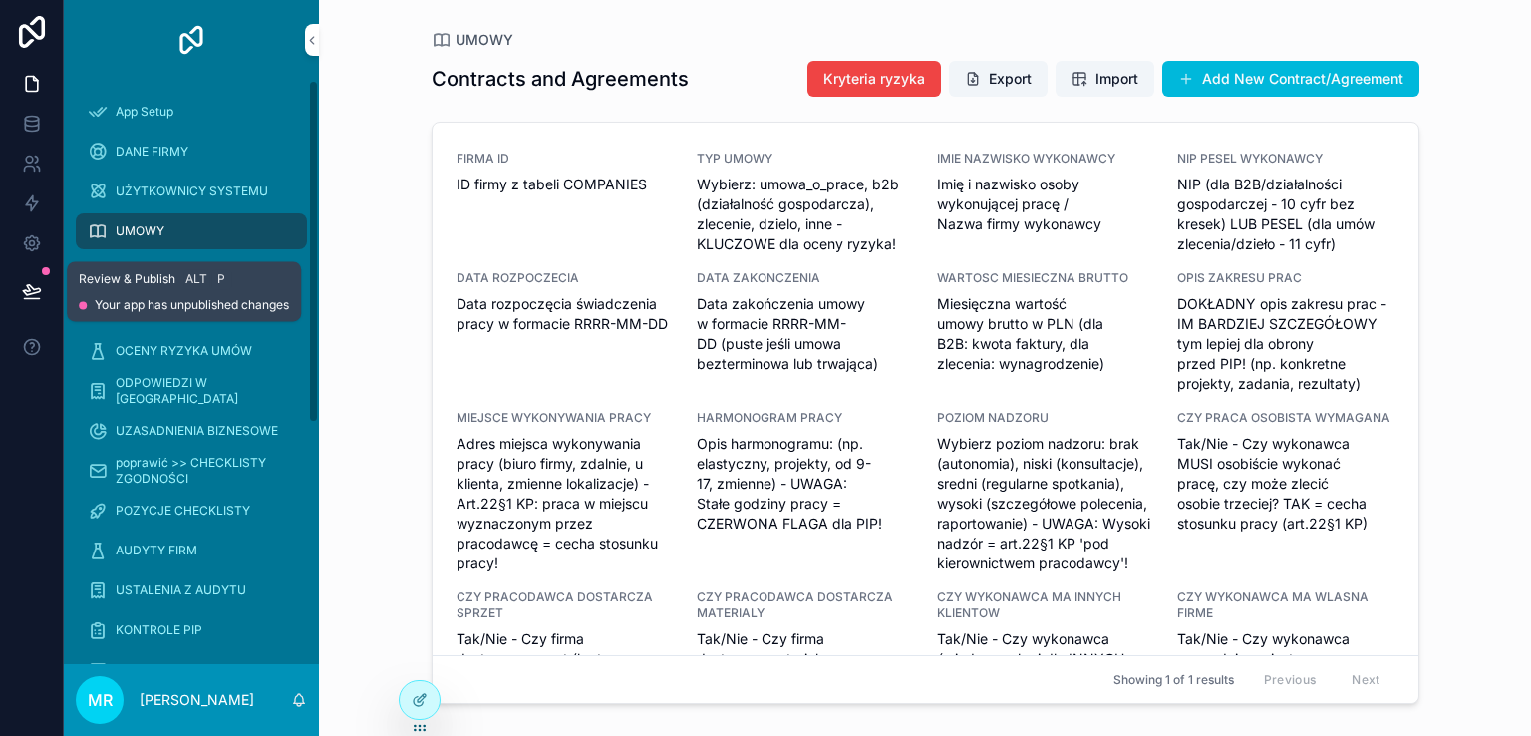
click at [35, 288] on icon at bounding box center [32, 291] width 20 height 20
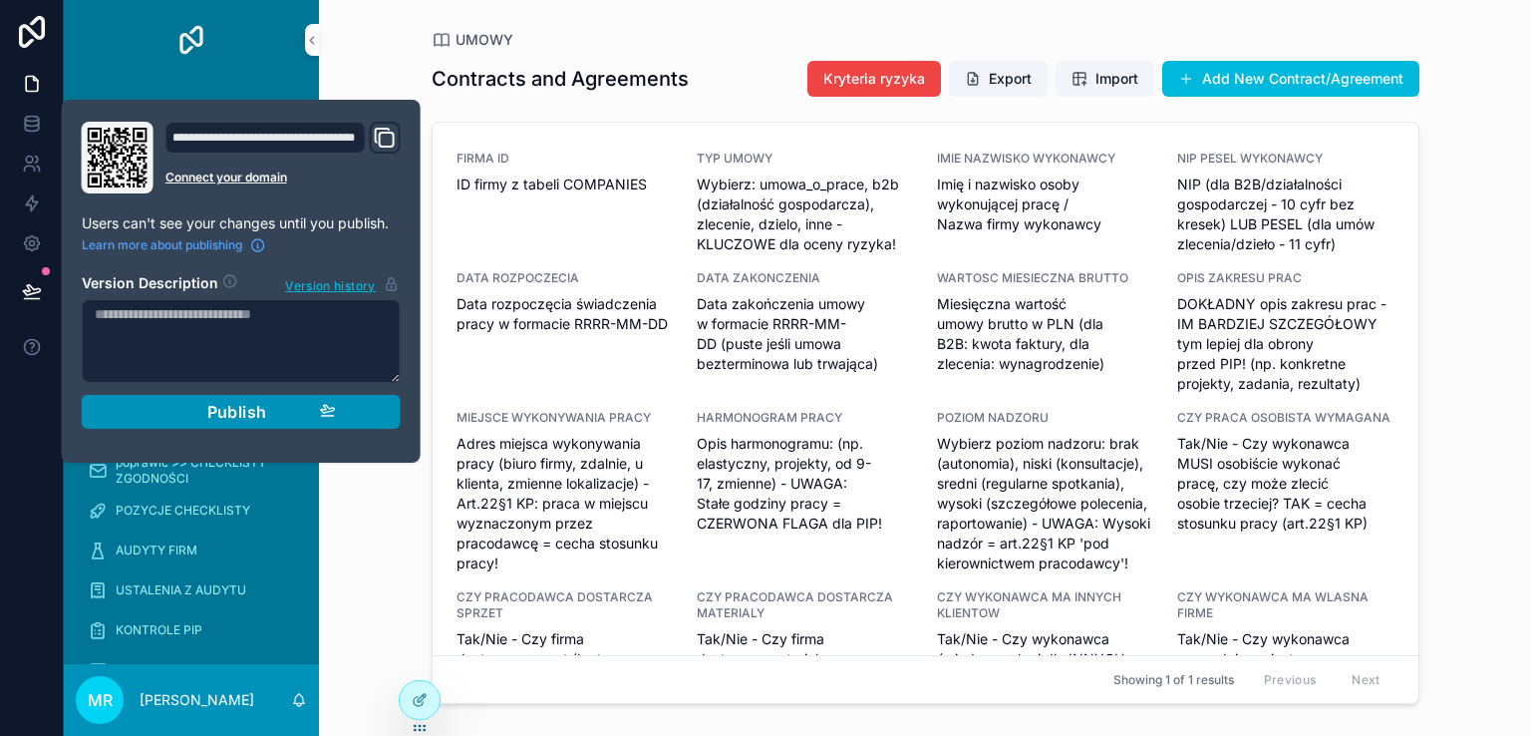
click at [231, 404] on span "Publish" at bounding box center [237, 412] width 60 height 20
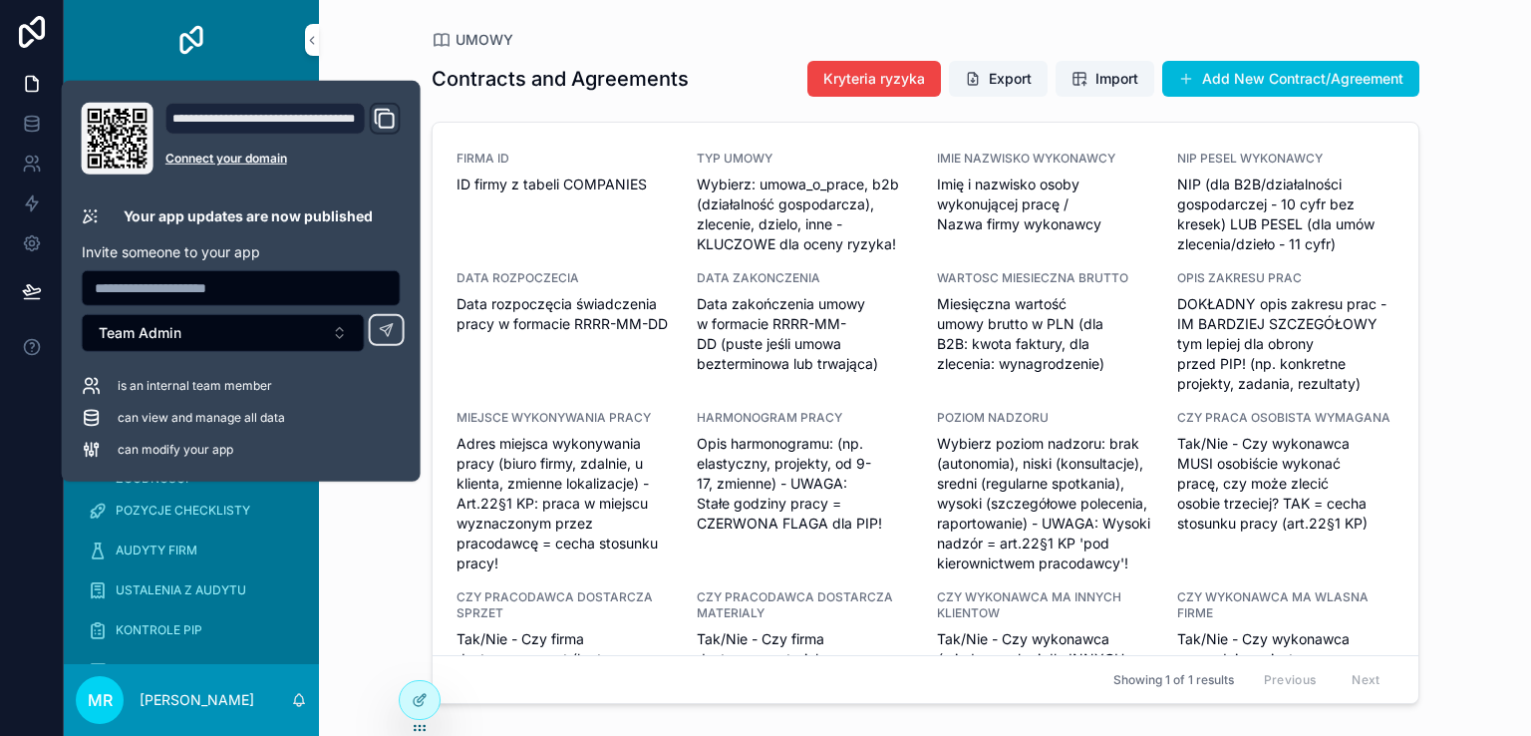
click at [732, 81] on div "Contracts and Agreements Kryteria ryzyka Export Import Add New Contract/Agreeme…" at bounding box center [926, 79] width 988 height 38
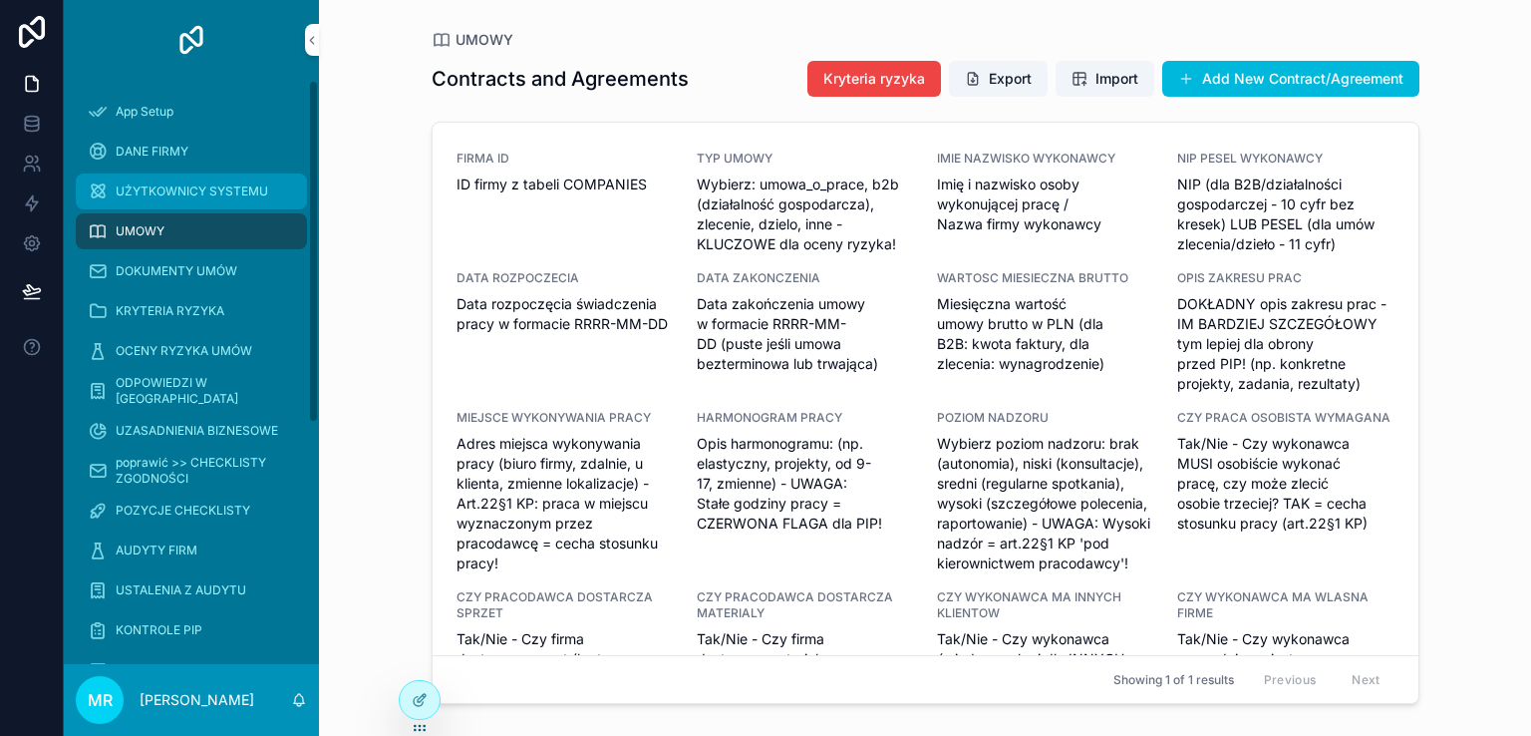
click at [143, 192] on span "UŻYTKOWNICY SYSTEMU" at bounding box center [192, 191] width 152 height 16
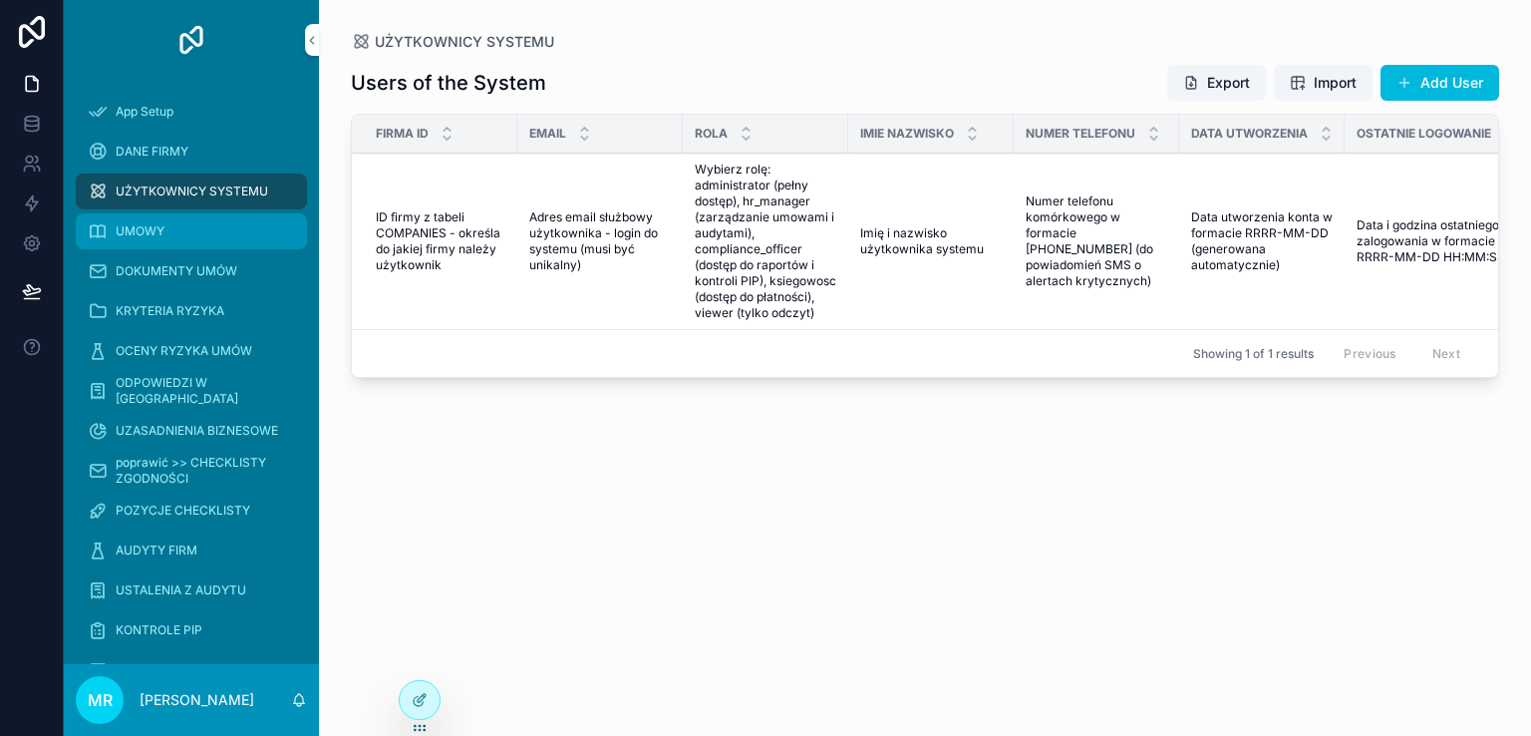
click at [140, 220] on div "UMOWY" at bounding box center [191, 231] width 207 height 32
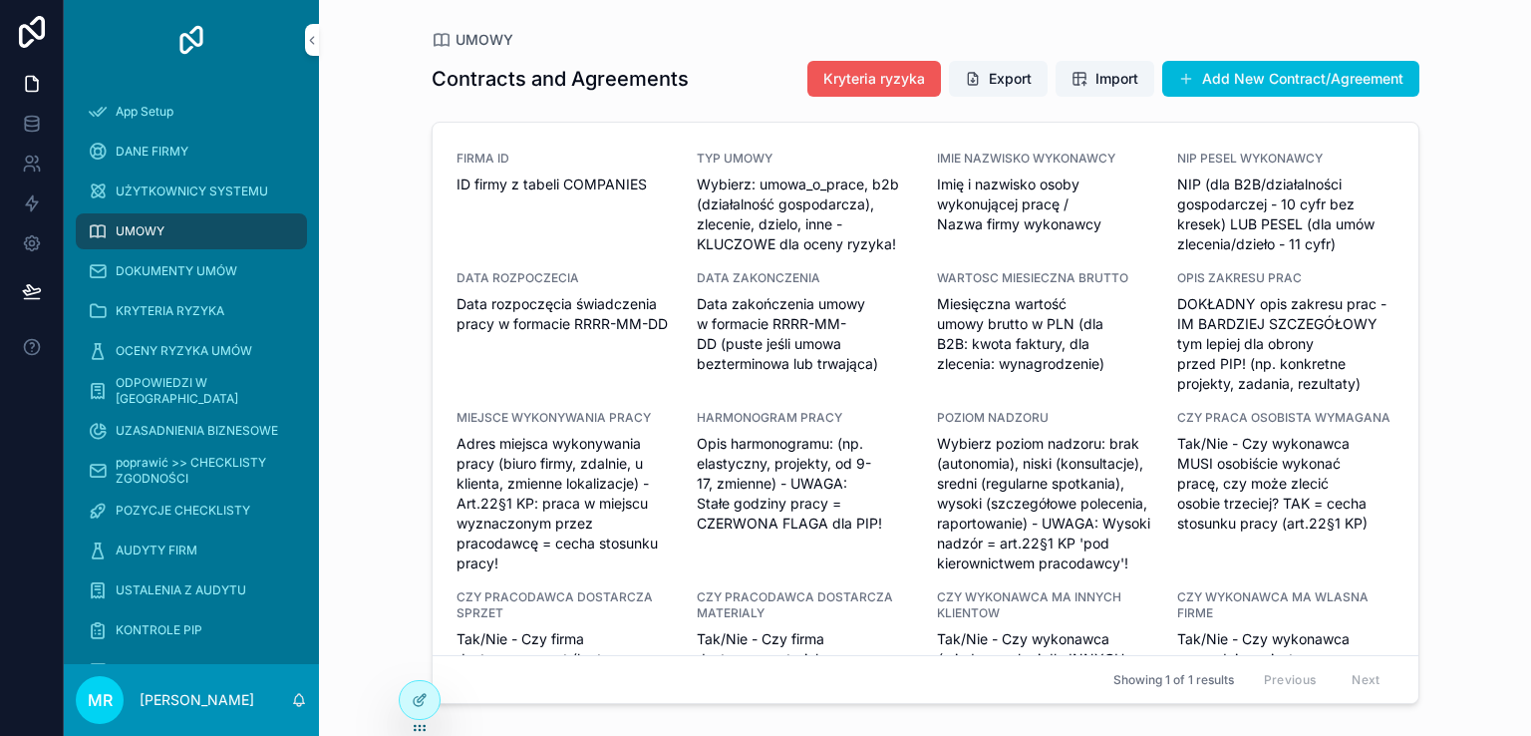
click at [898, 89] on button "Kryteria ryzyka" at bounding box center [874, 79] width 134 height 36
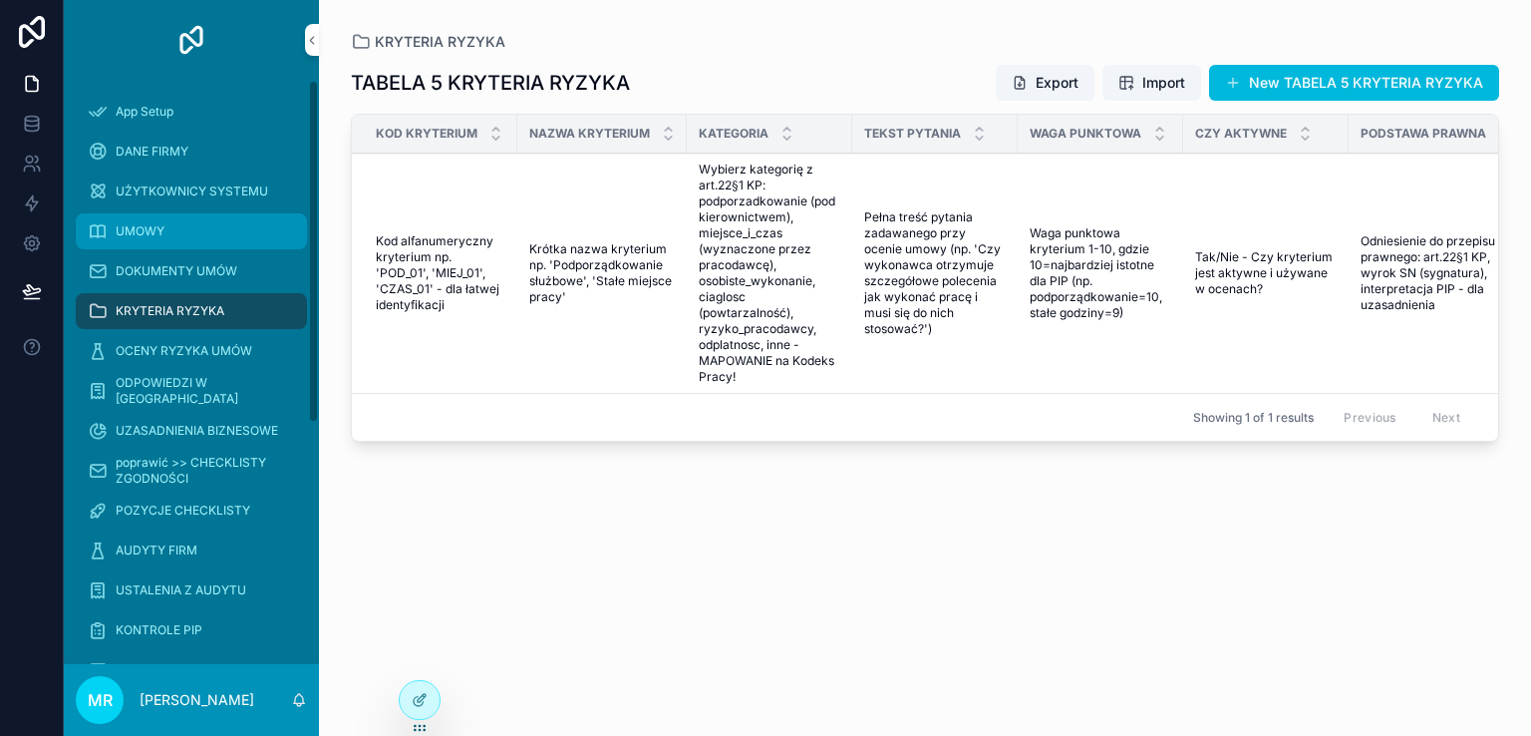
click at [144, 226] on span "UMOWY" at bounding box center [140, 231] width 49 height 16
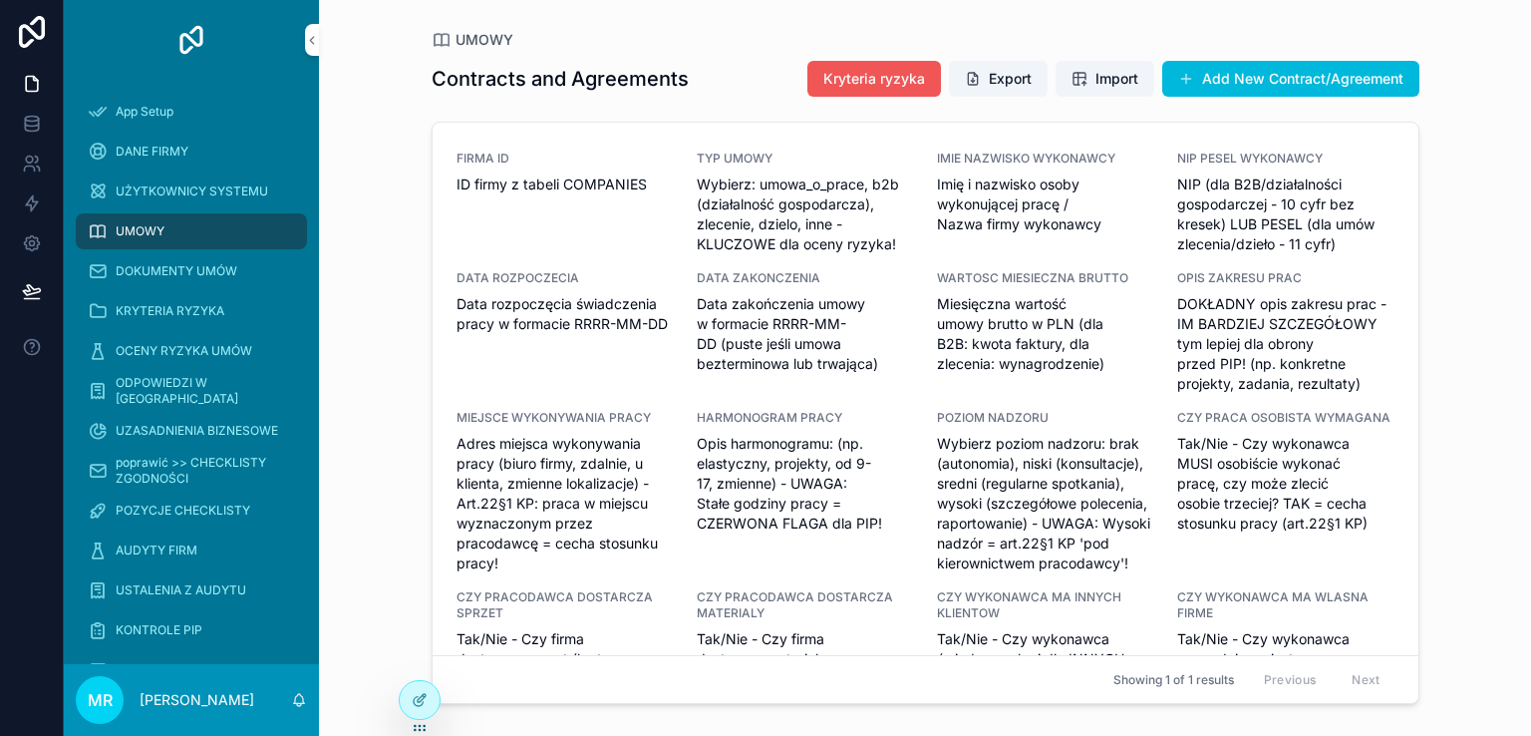
click at [868, 73] on span "Kryteria ryzyka" at bounding box center [874, 79] width 102 height 20
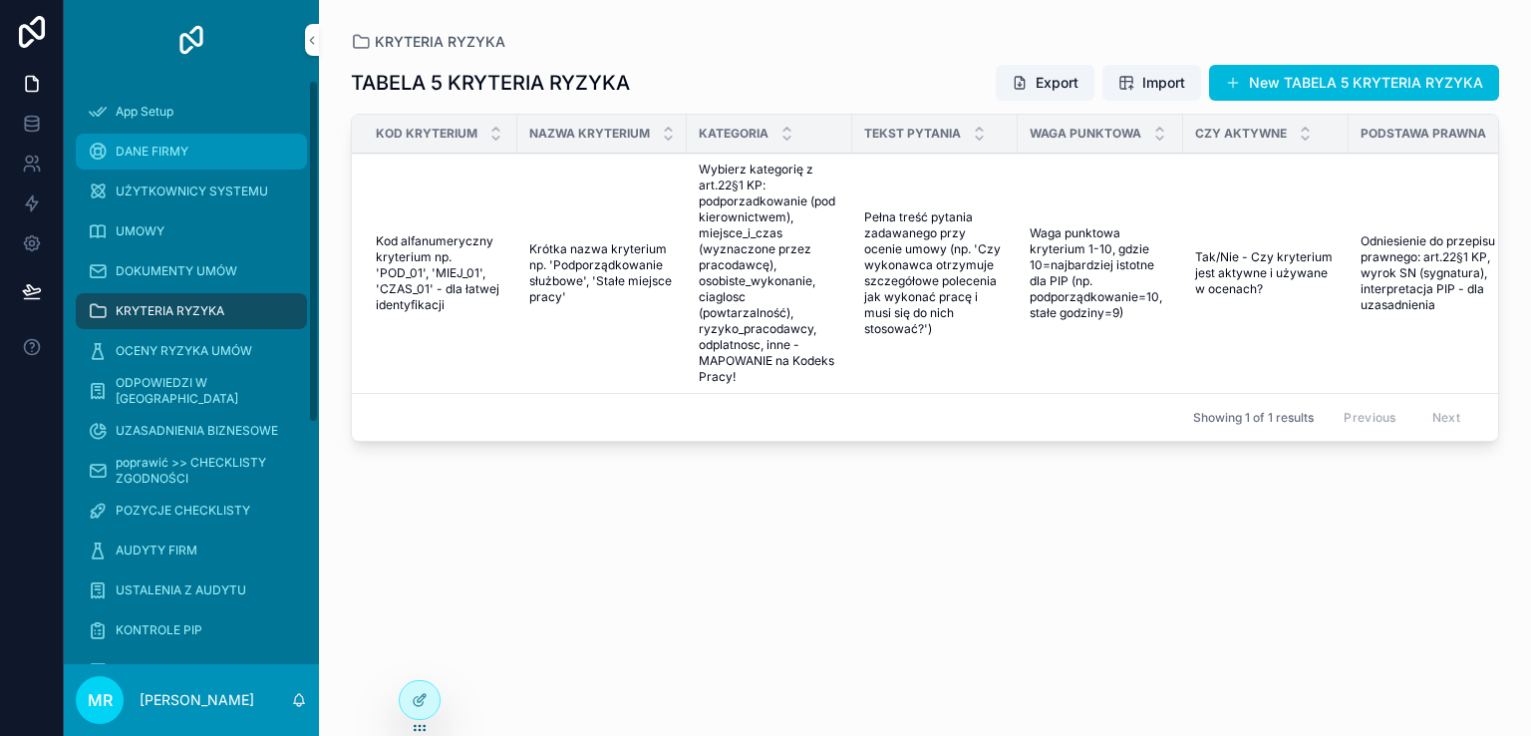
click at [131, 153] on span "DANE FIRMY" at bounding box center [152, 152] width 73 height 16
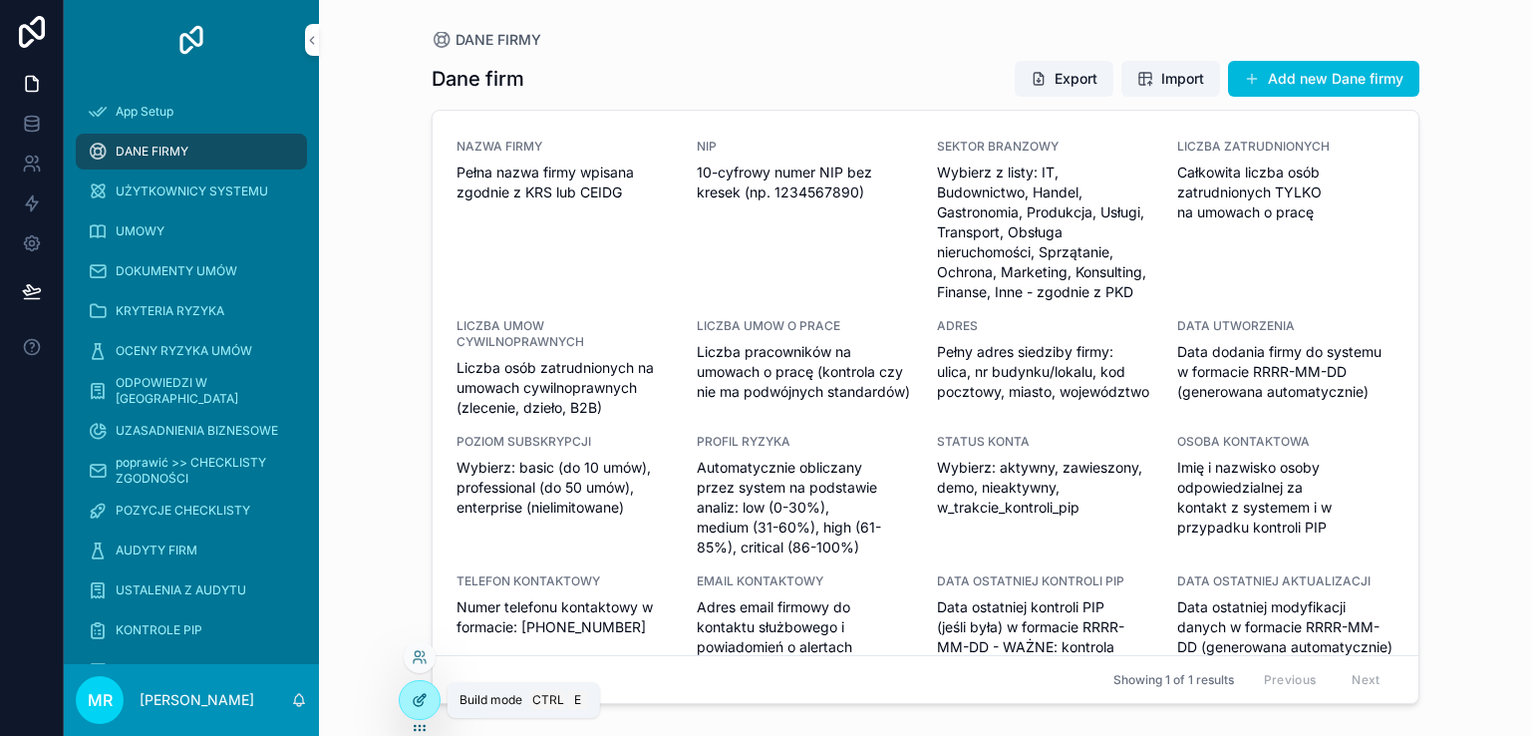
click at [419, 697] on icon at bounding box center [420, 700] width 16 height 16
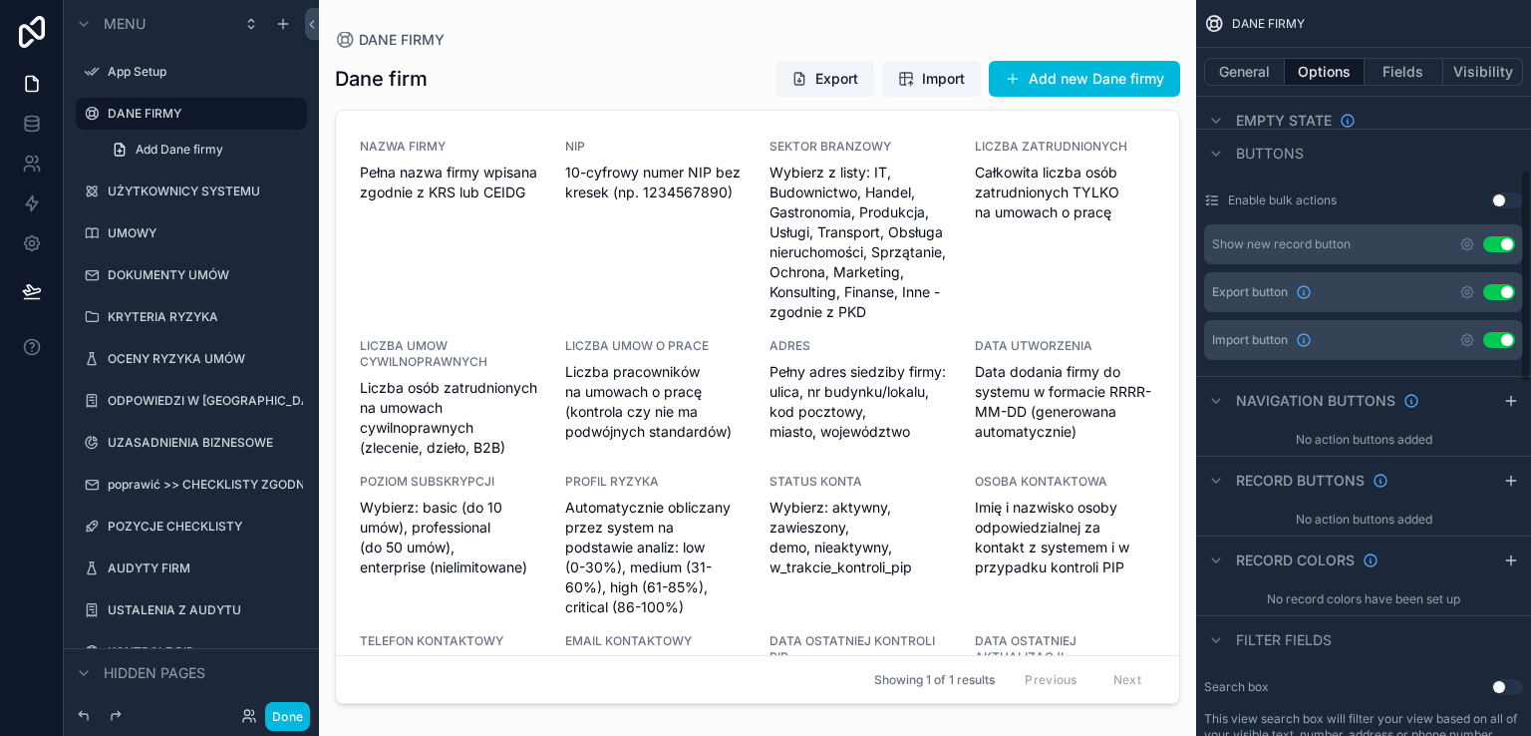
scroll to position [598, 0]
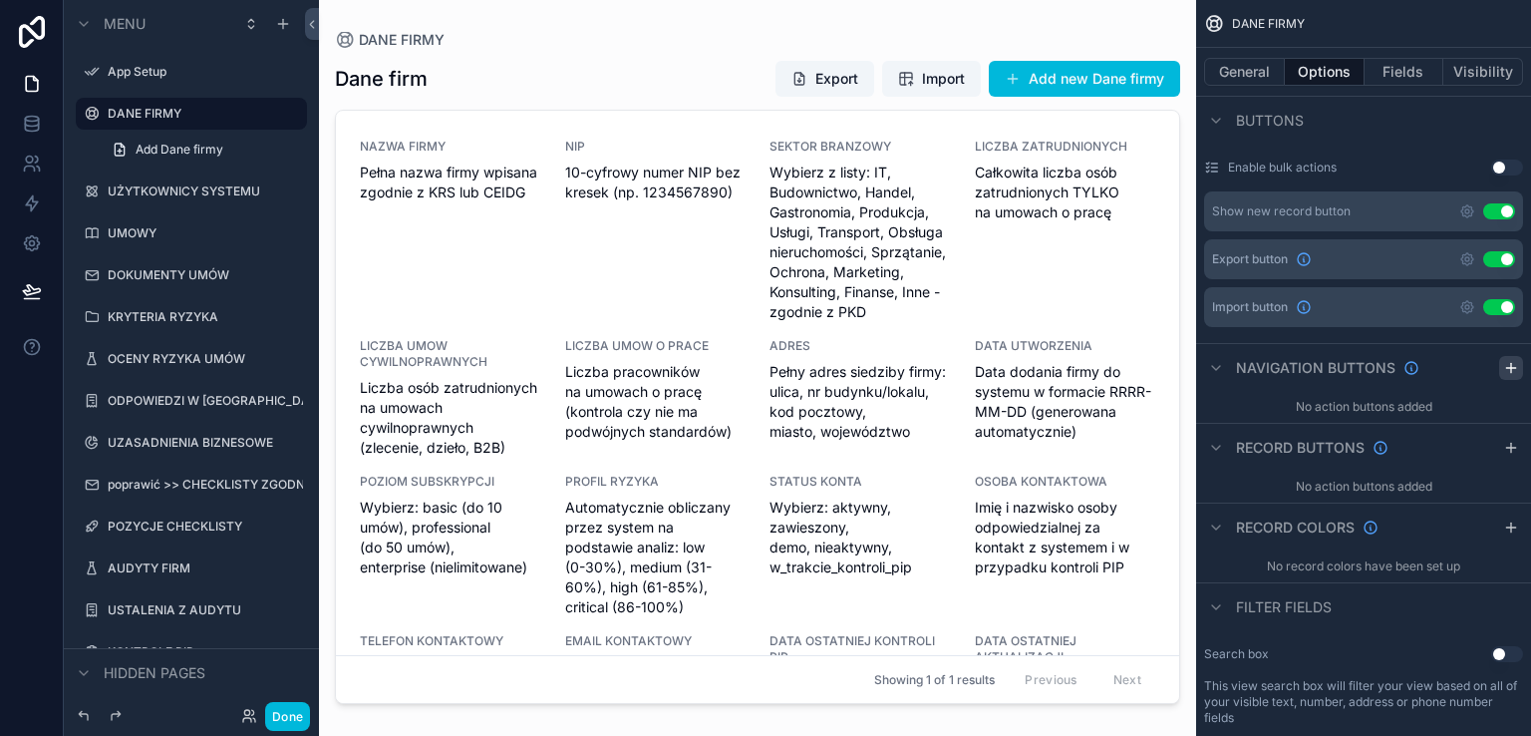
click at [1508, 361] on icon "scrollable content" at bounding box center [1511, 368] width 16 height 16
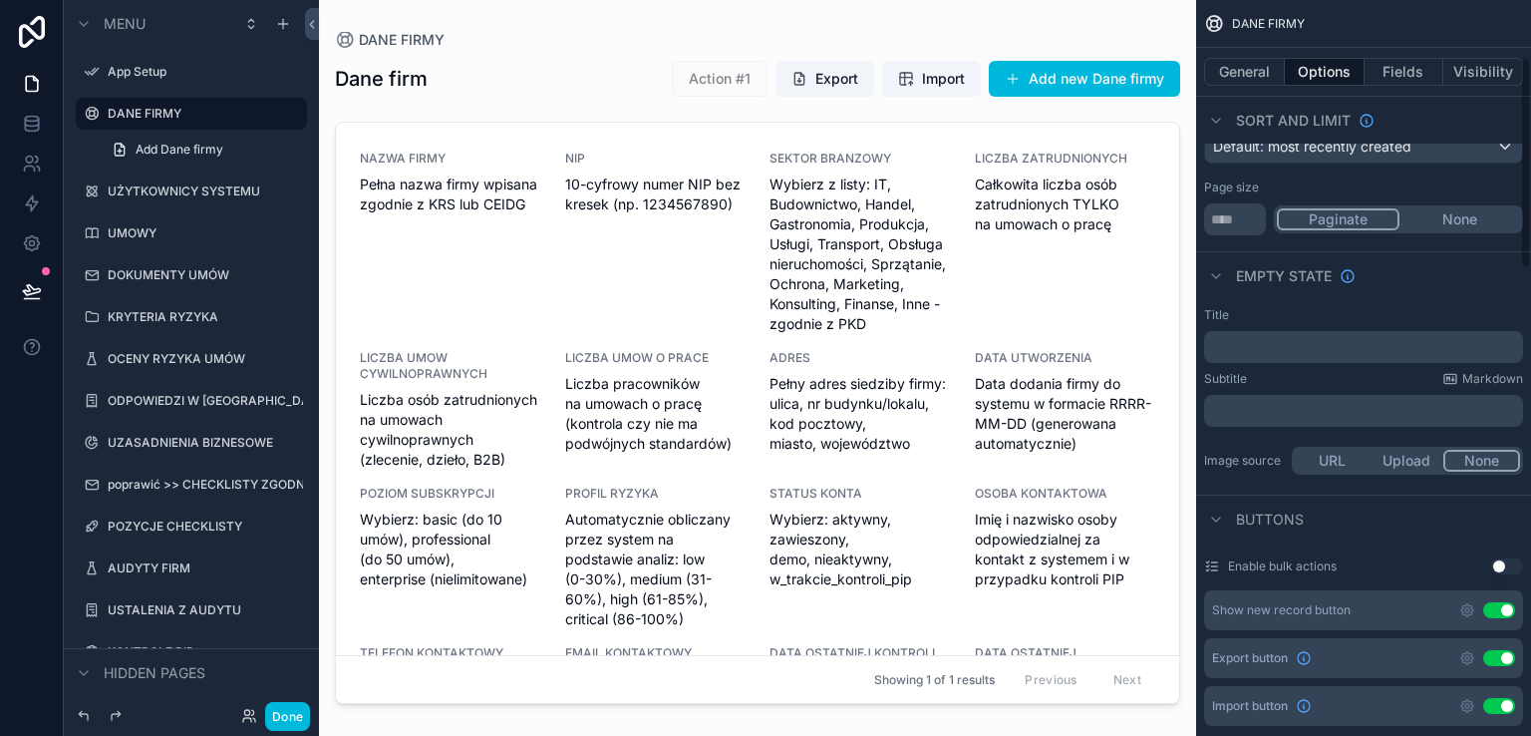
scroll to position [0, 0]
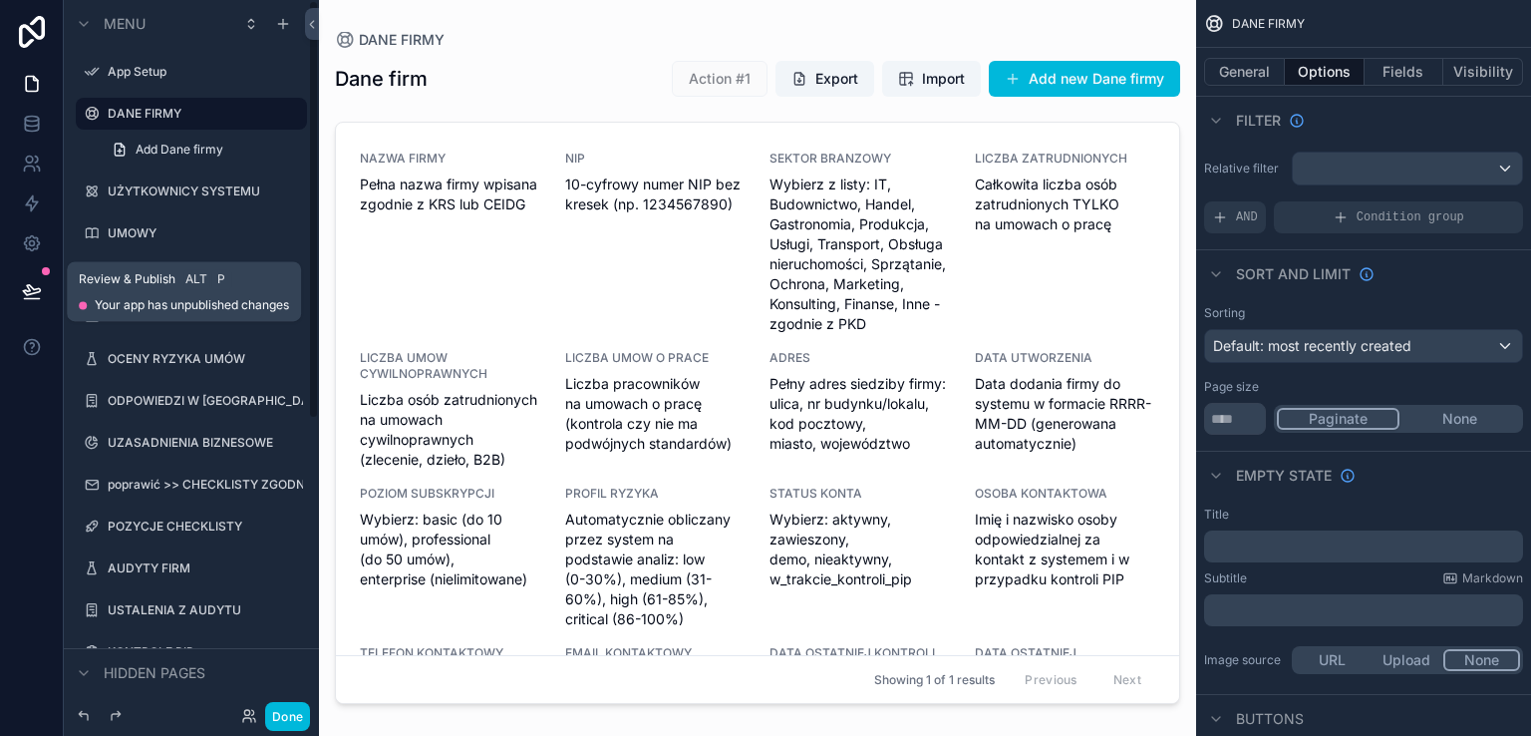
click at [29, 295] on icon at bounding box center [32, 291] width 20 height 20
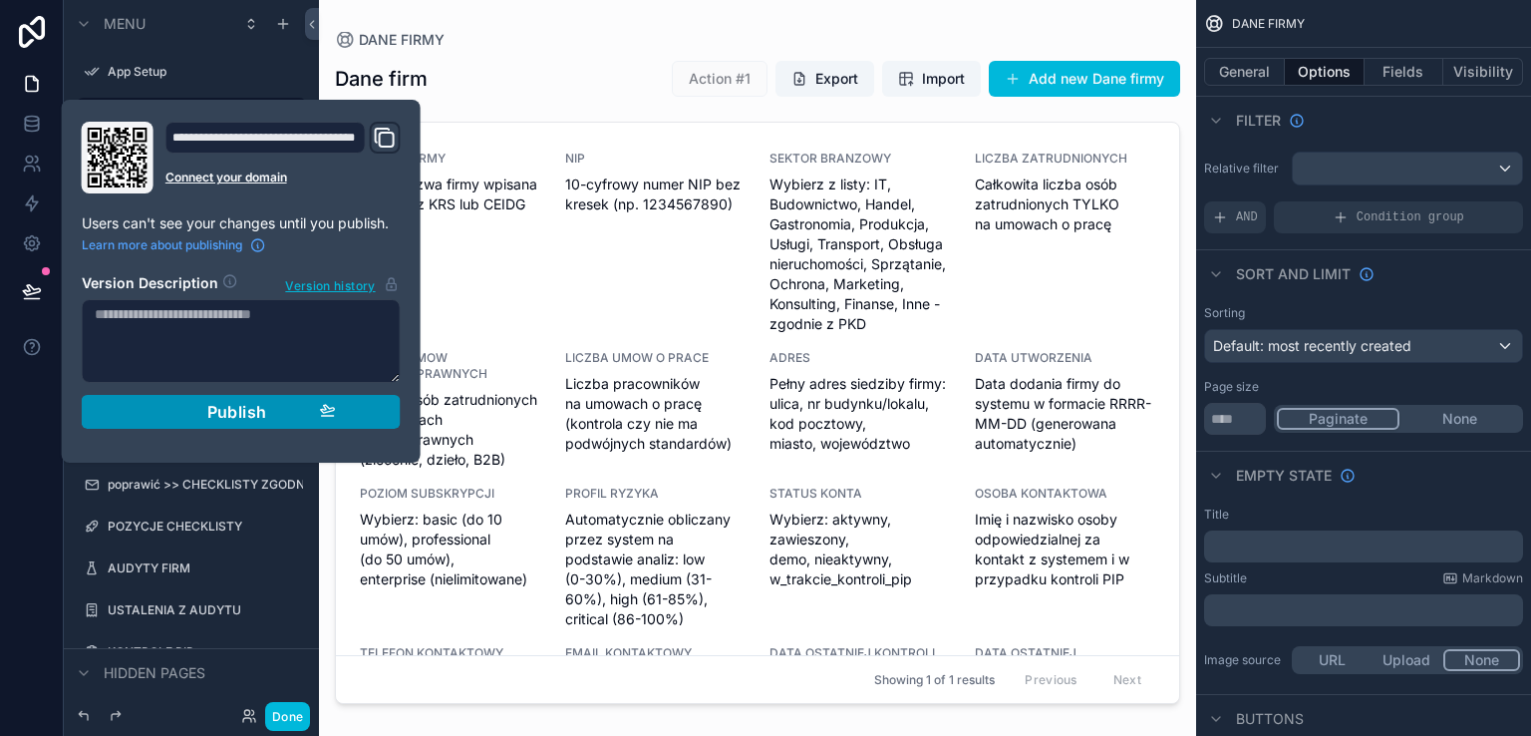
click at [213, 409] on span "Publish" at bounding box center [237, 412] width 60 height 20
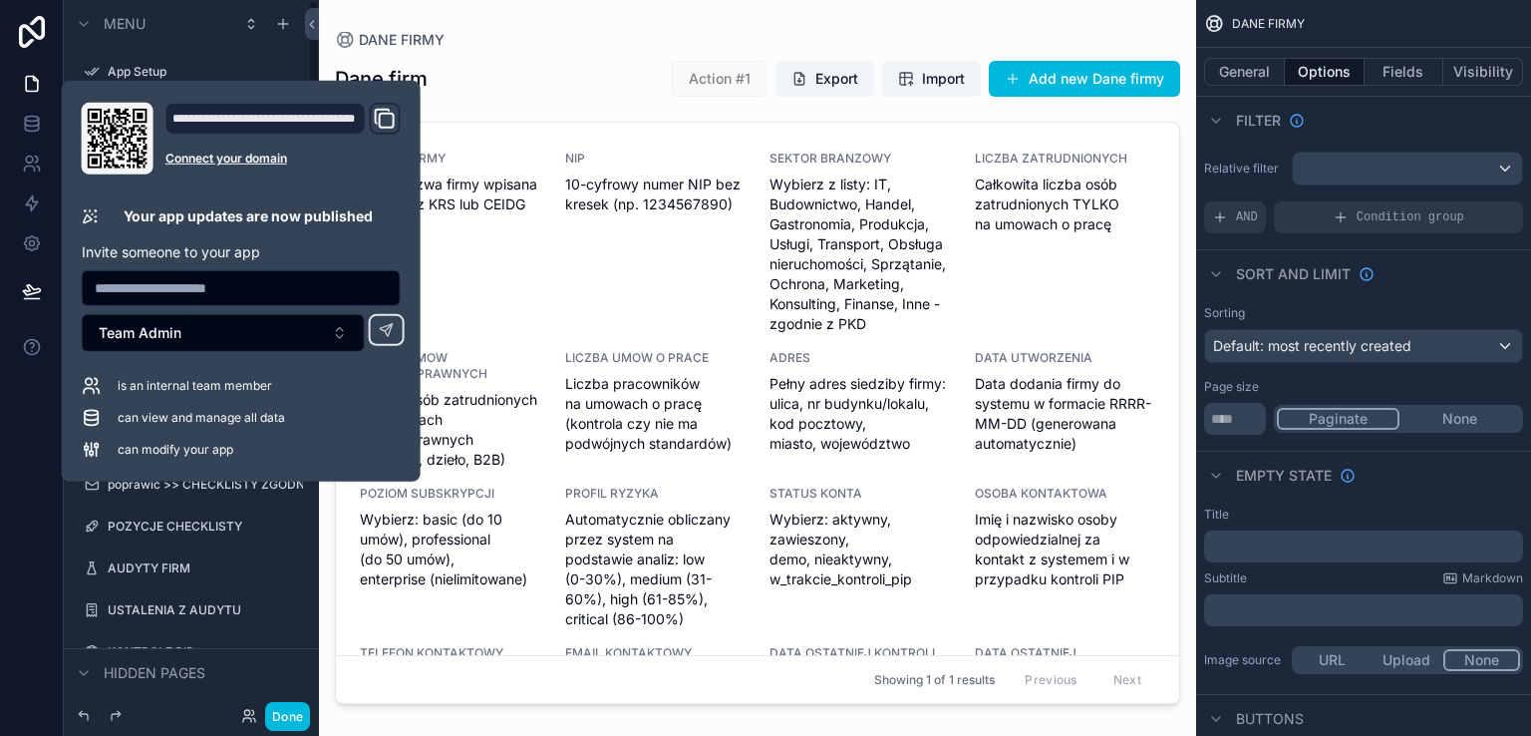
click at [533, 57] on div "scrollable content" at bounding box center [757, 356] width 877 height 712
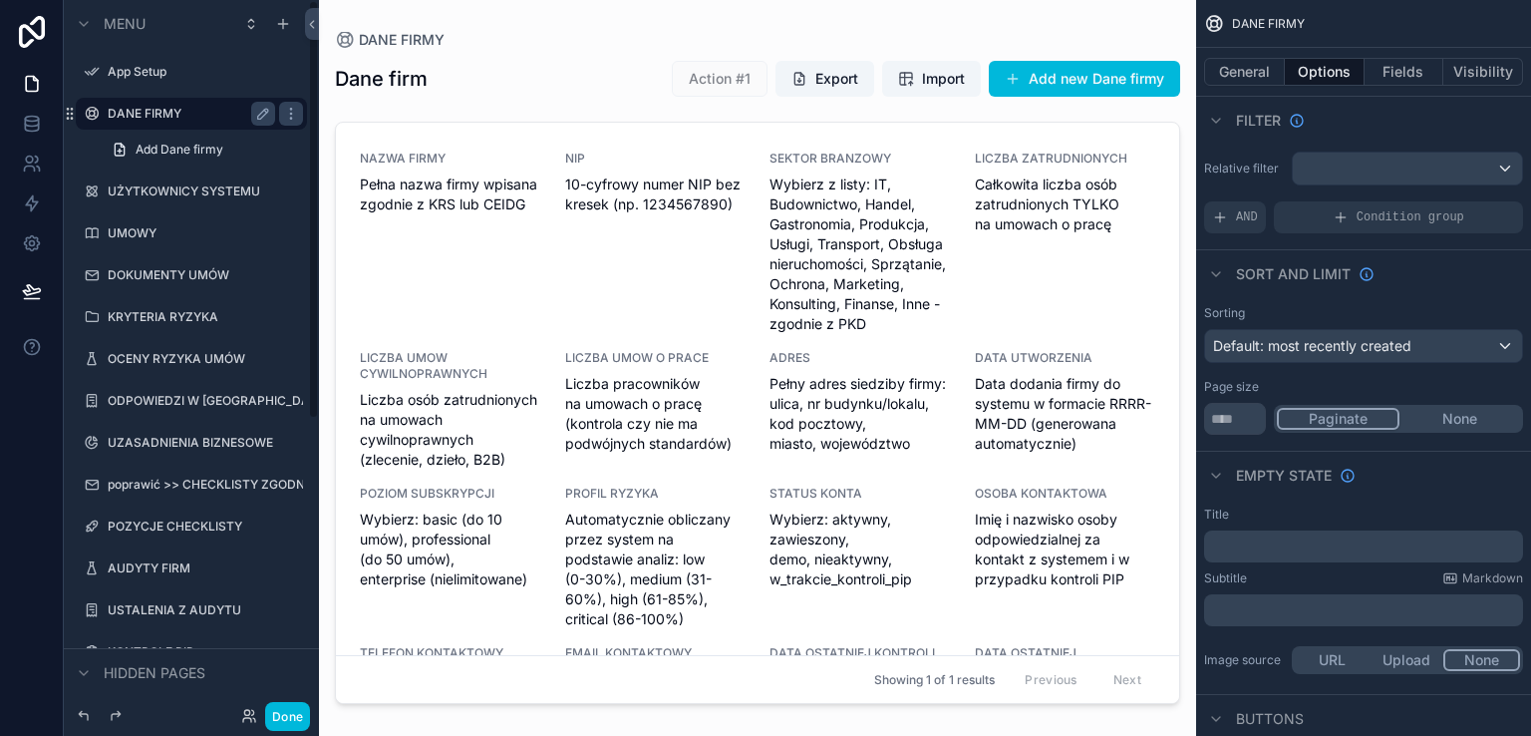
click at [183, 117] on label "DANE FIRMY" at bounding box center [187, 114] width 159 height 16
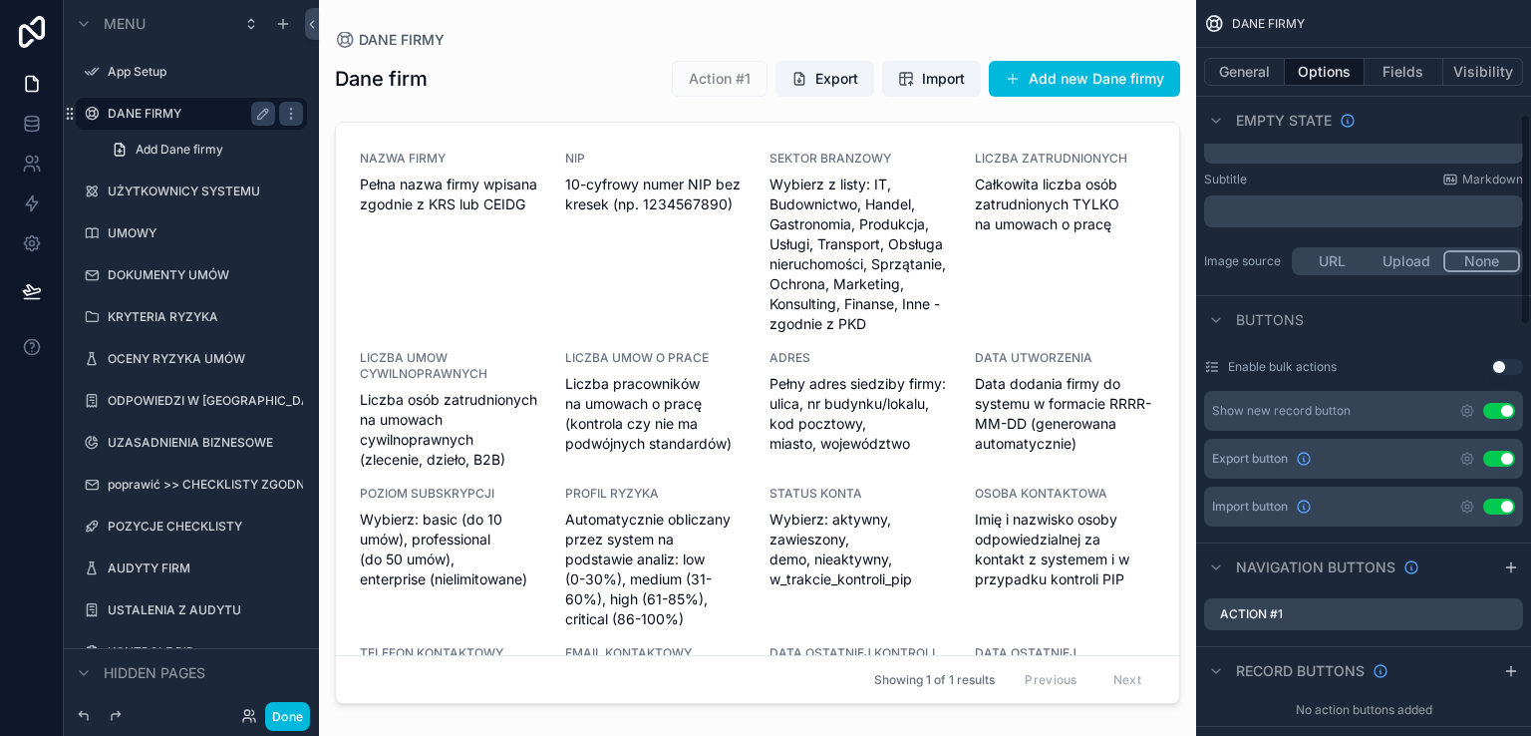
scroll to position [598, 0]
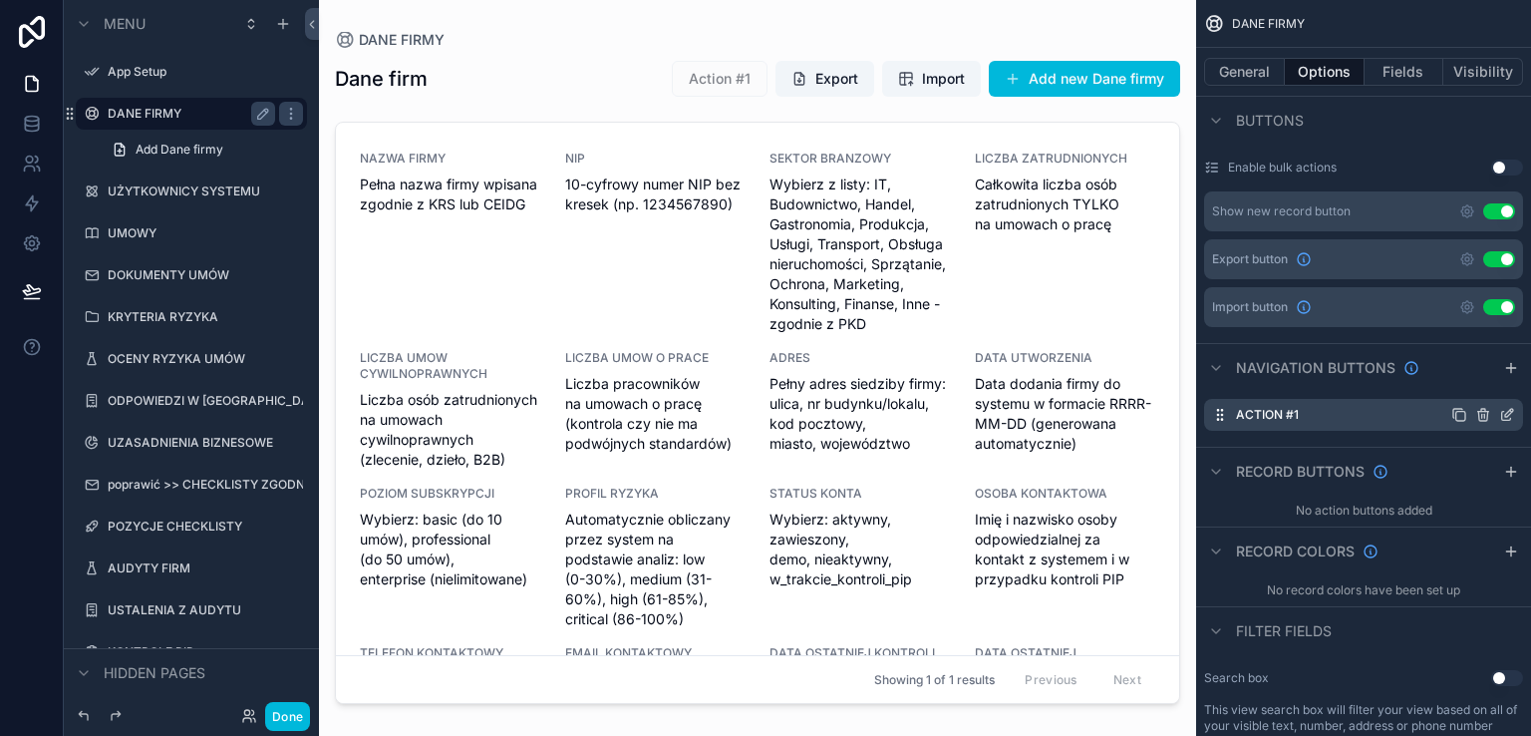
click at [1499, 412] on icon "scrollable content" at bounding box center [1507, 415] width 16 height 16
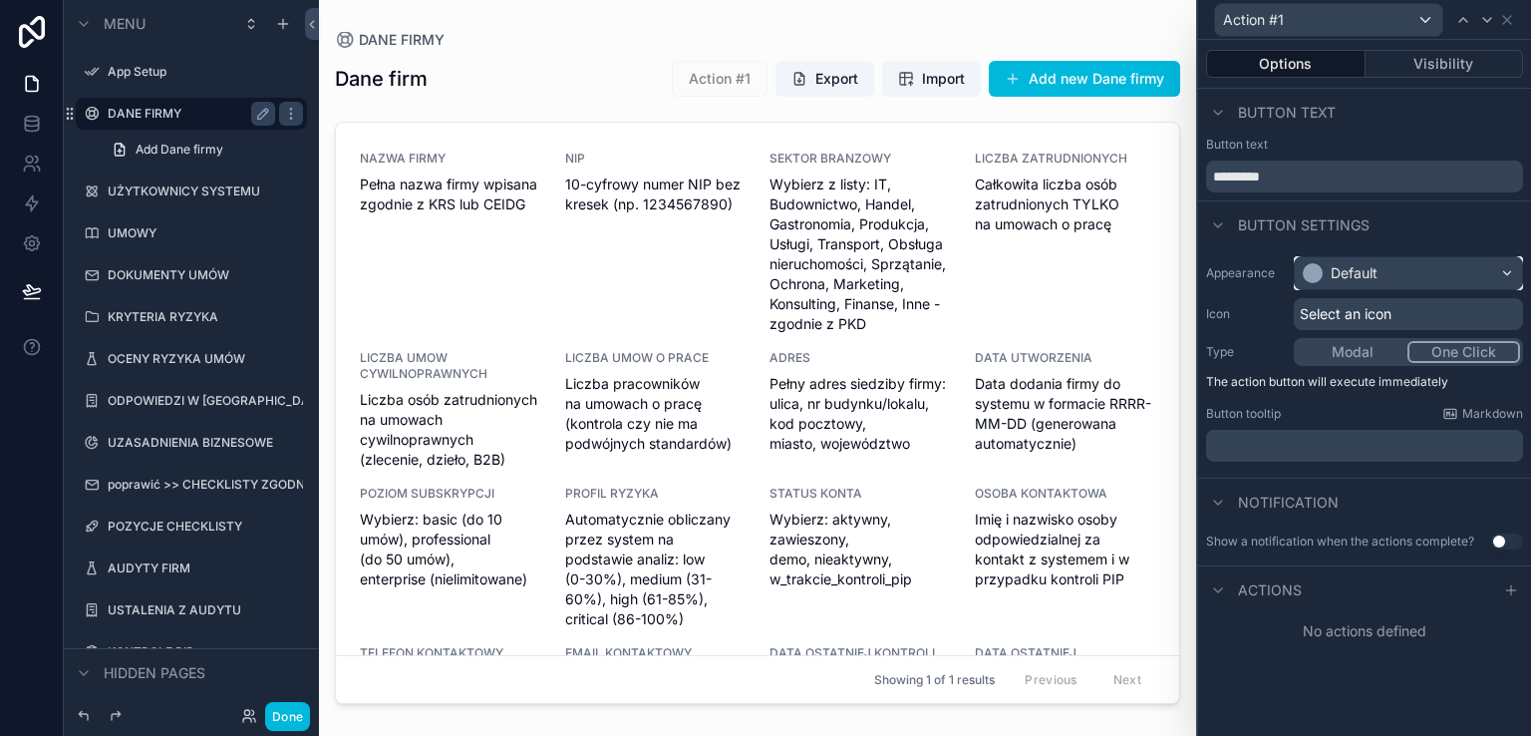
click at [1413, 265] on div "Default" at bounding box center [1408, 273] width 227 height 32
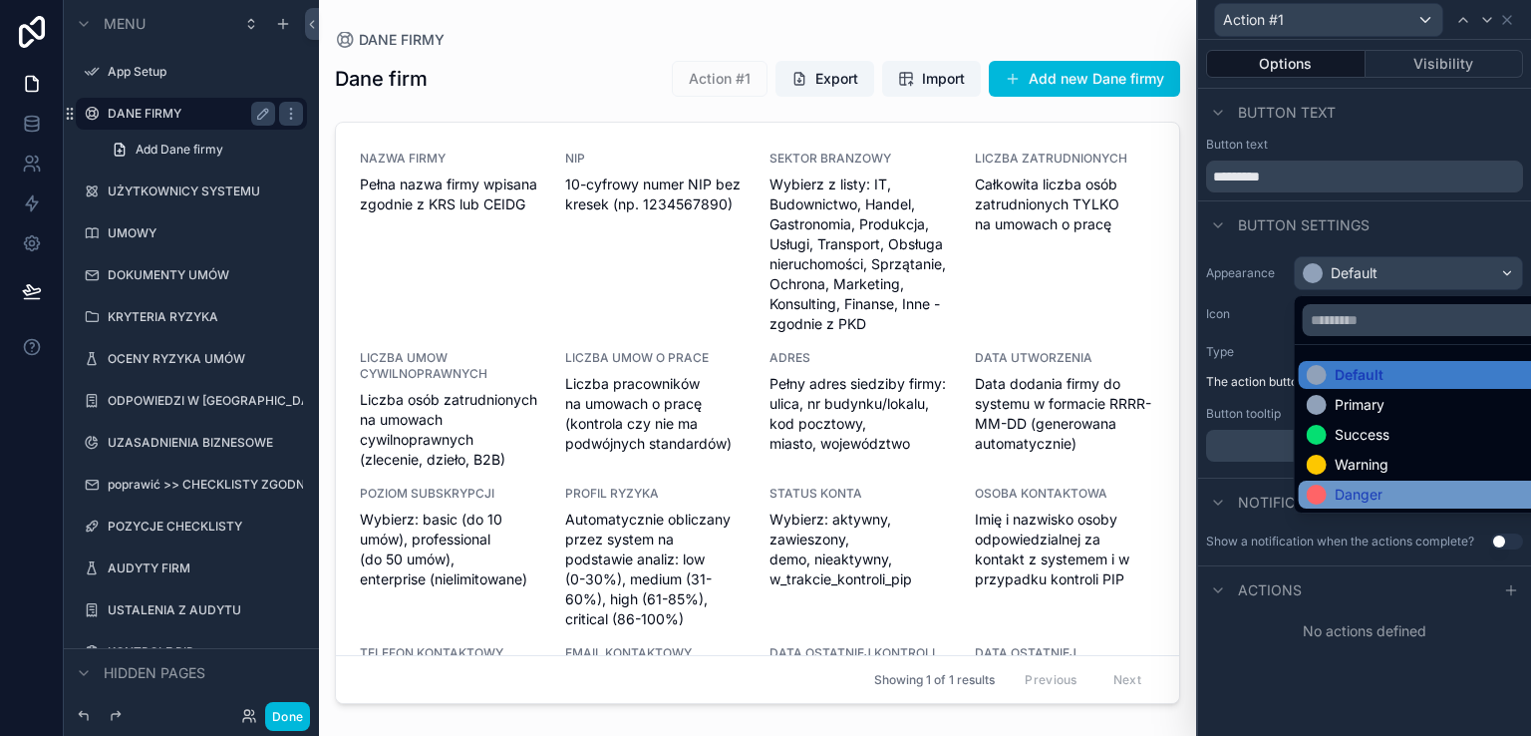
click at [1335, 490] on div "Danger" at bounding box center [1359, 494] width 48 height 20
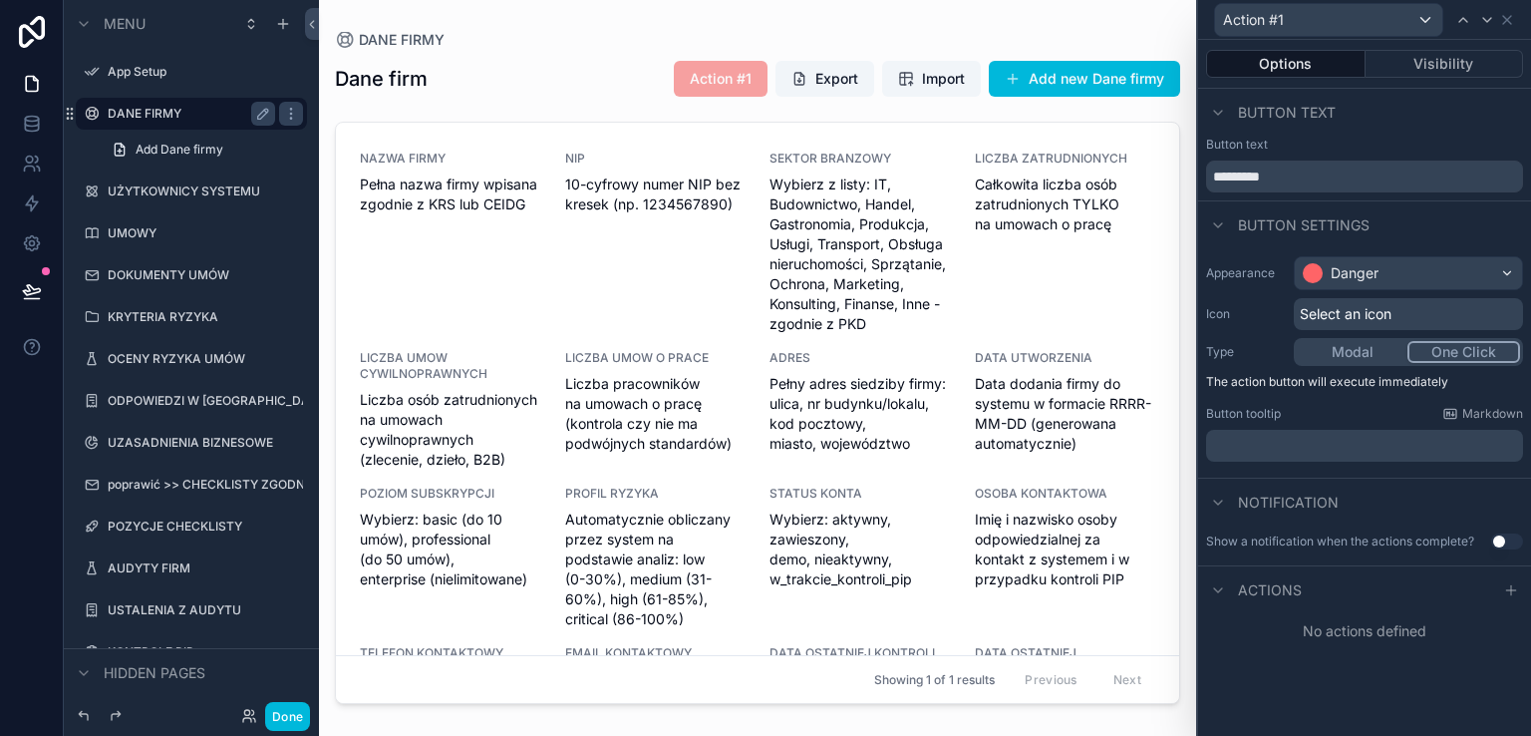
click at [1507, 30] on div "Action #1" at bounding box center [1364, 19] width 317 height 39
click at [1500, 20] on icon at bounding box center [1507, 20] width 16 height 16
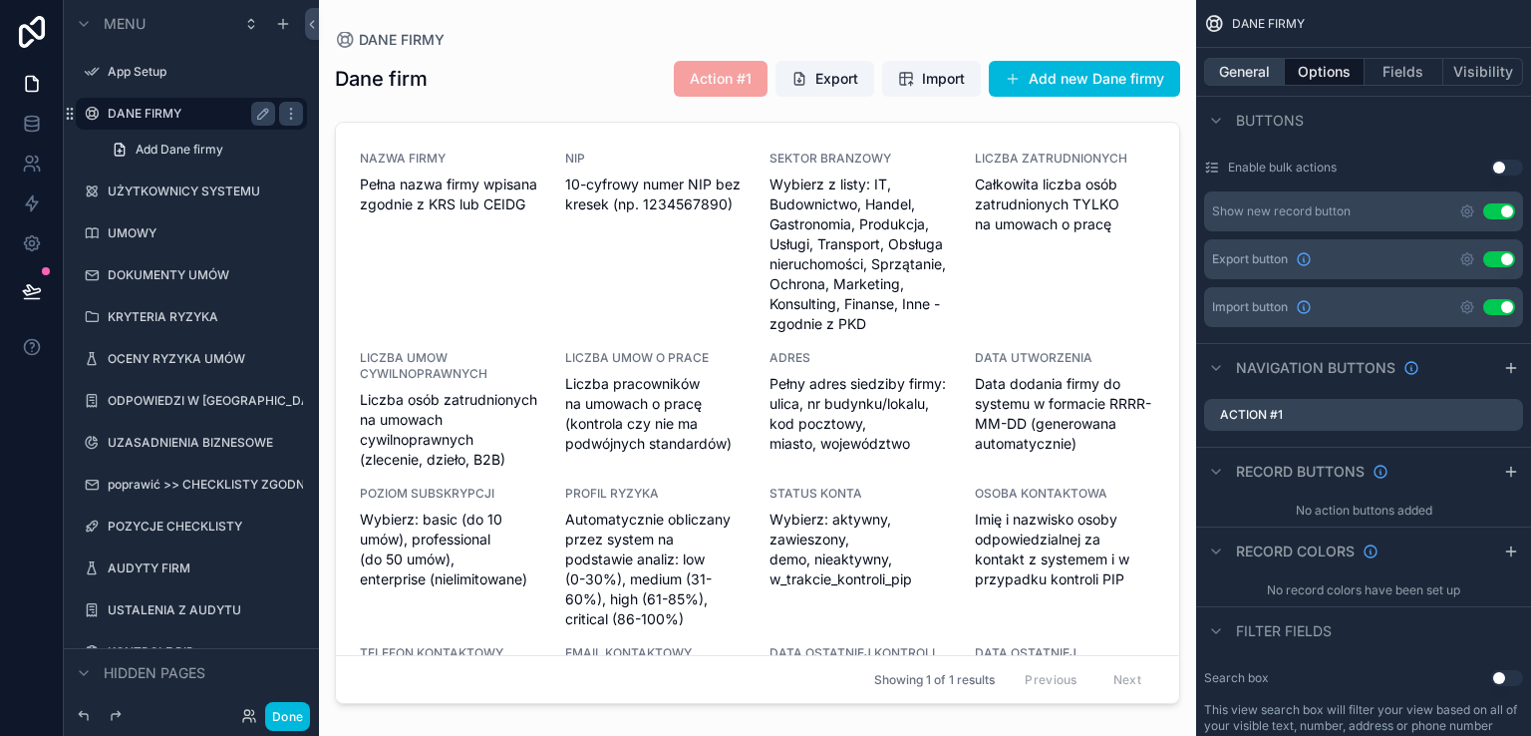
click at [1243, 72] on button "General" at bounding box center [1244, 72] width 81 height 28
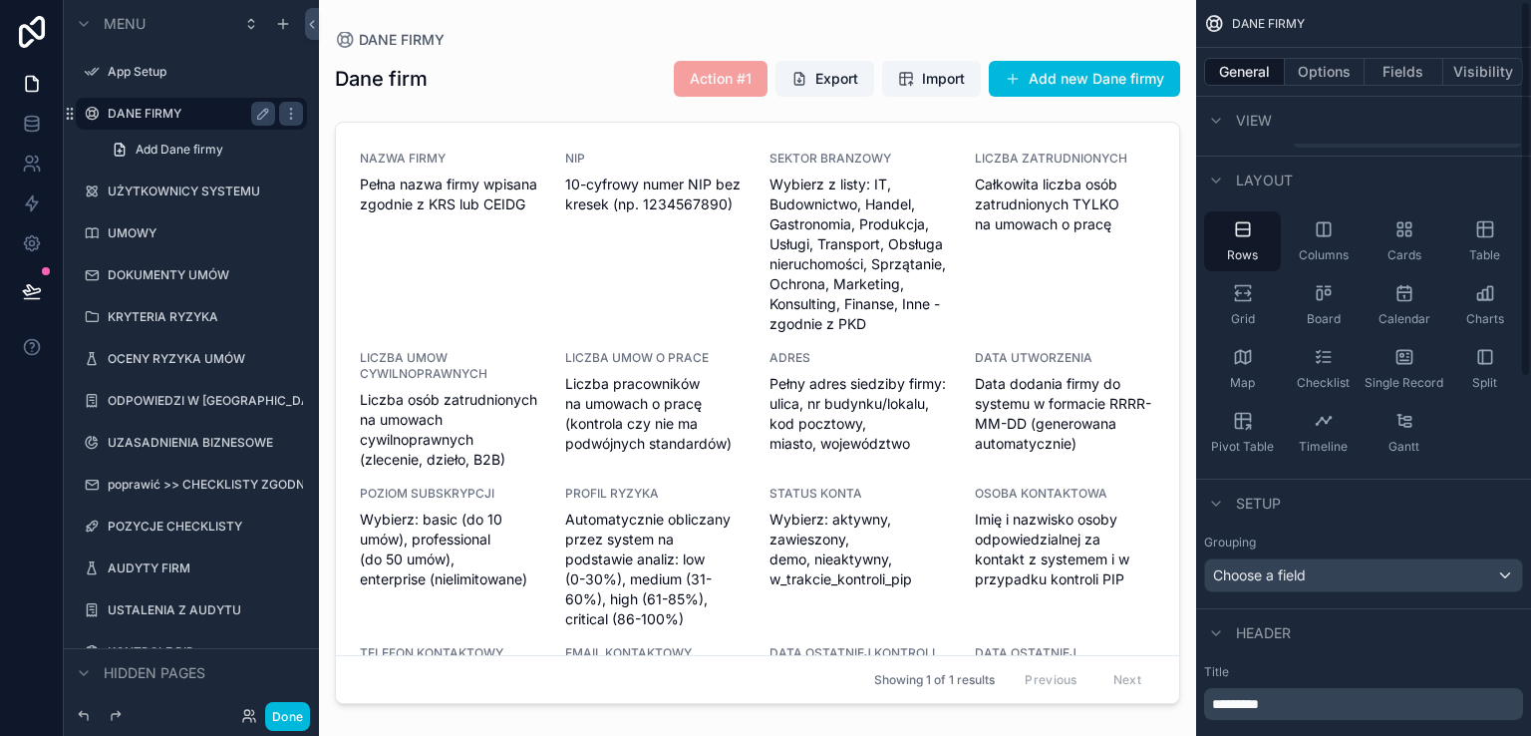
scroll to position [0, 0]
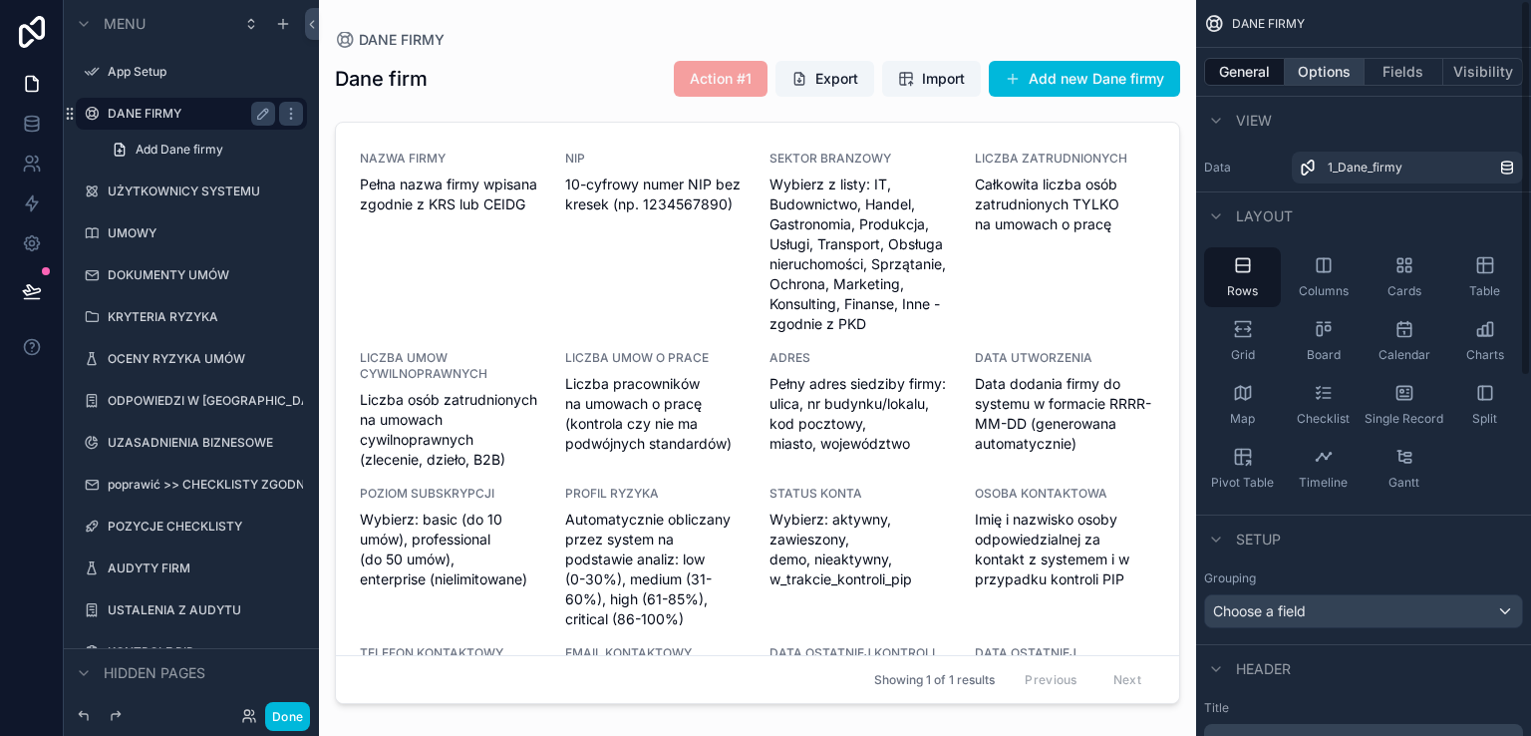
click at [1320, 75] on button "Options" at bounding box center [1325, 72] width 80 height 28
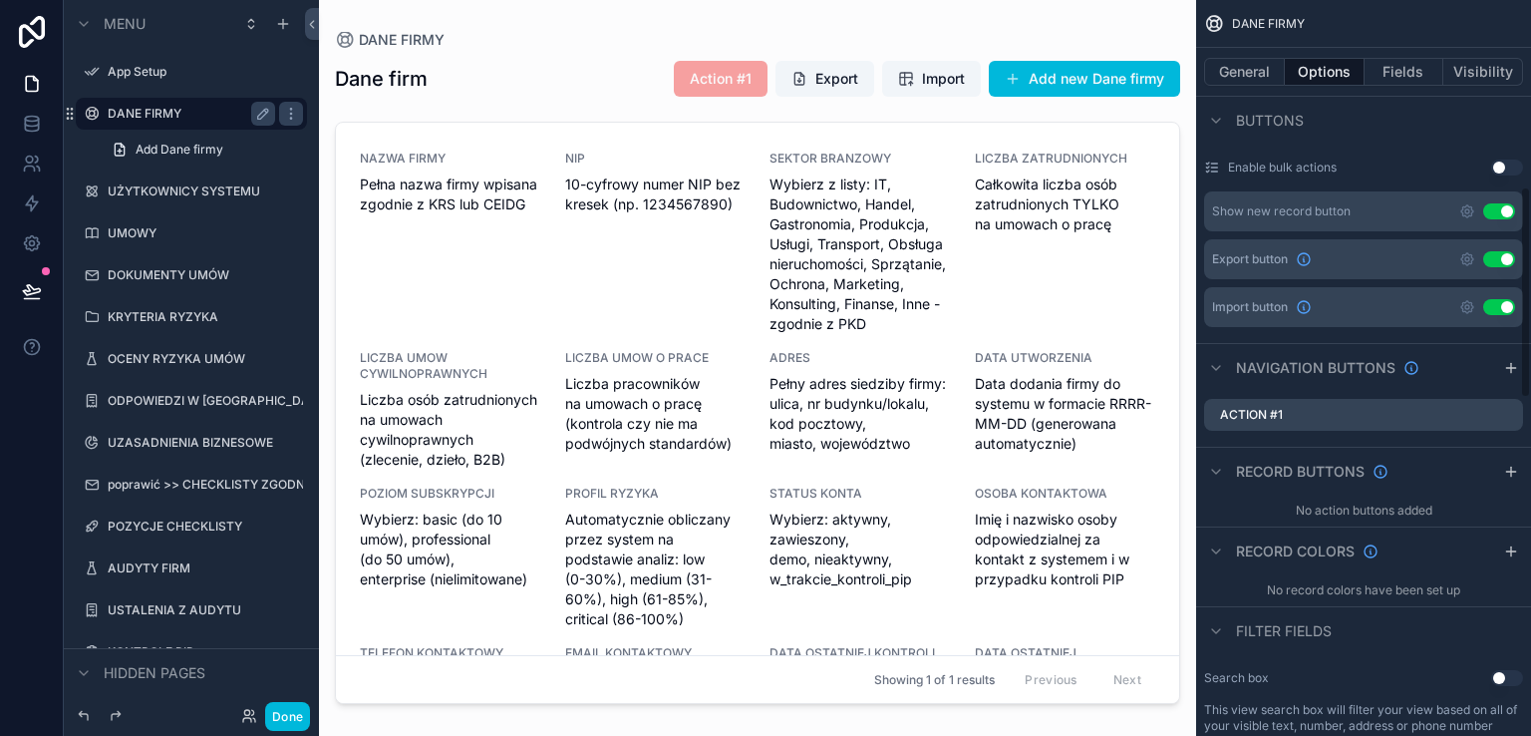
scroll to position [598, 0]
click at [1359, 418] on div "Action #1" at bounding box center [1363, 415] width 319 height 32
click at [1502, 412] on icon "scrollable content" at bounding box center [1506, 416] width 9 height 9
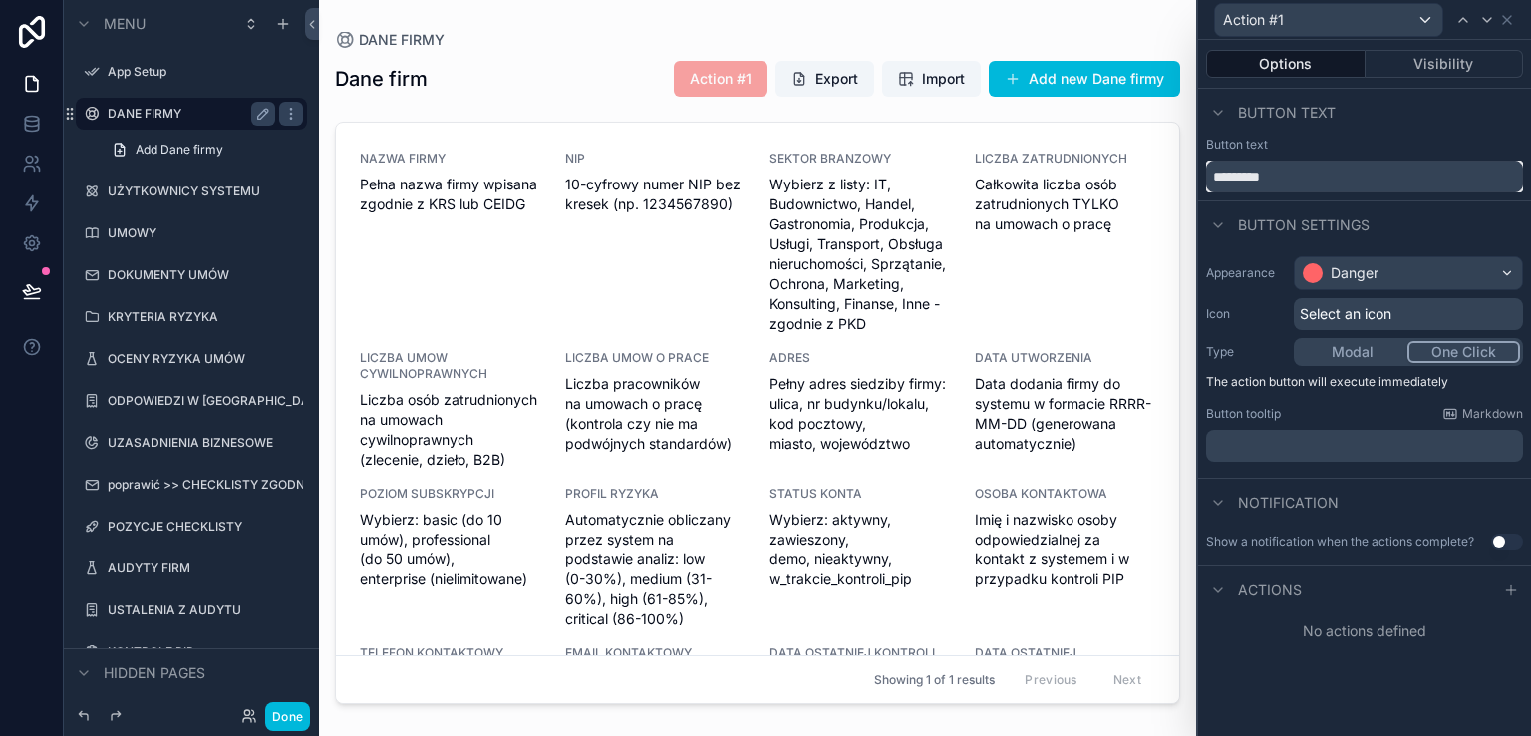
drag, startPoint x: 1284, startPoint y: 170, endPoint x: 1205, endPoint y: 169, distance: 78.7
click at [1206, 169] on input "*********" at bounding box center [1364, 176] width 317 height 32
type input "*****"
click at [1506, 590] on icon at bounding box center [1510, 590] width 9 height 0
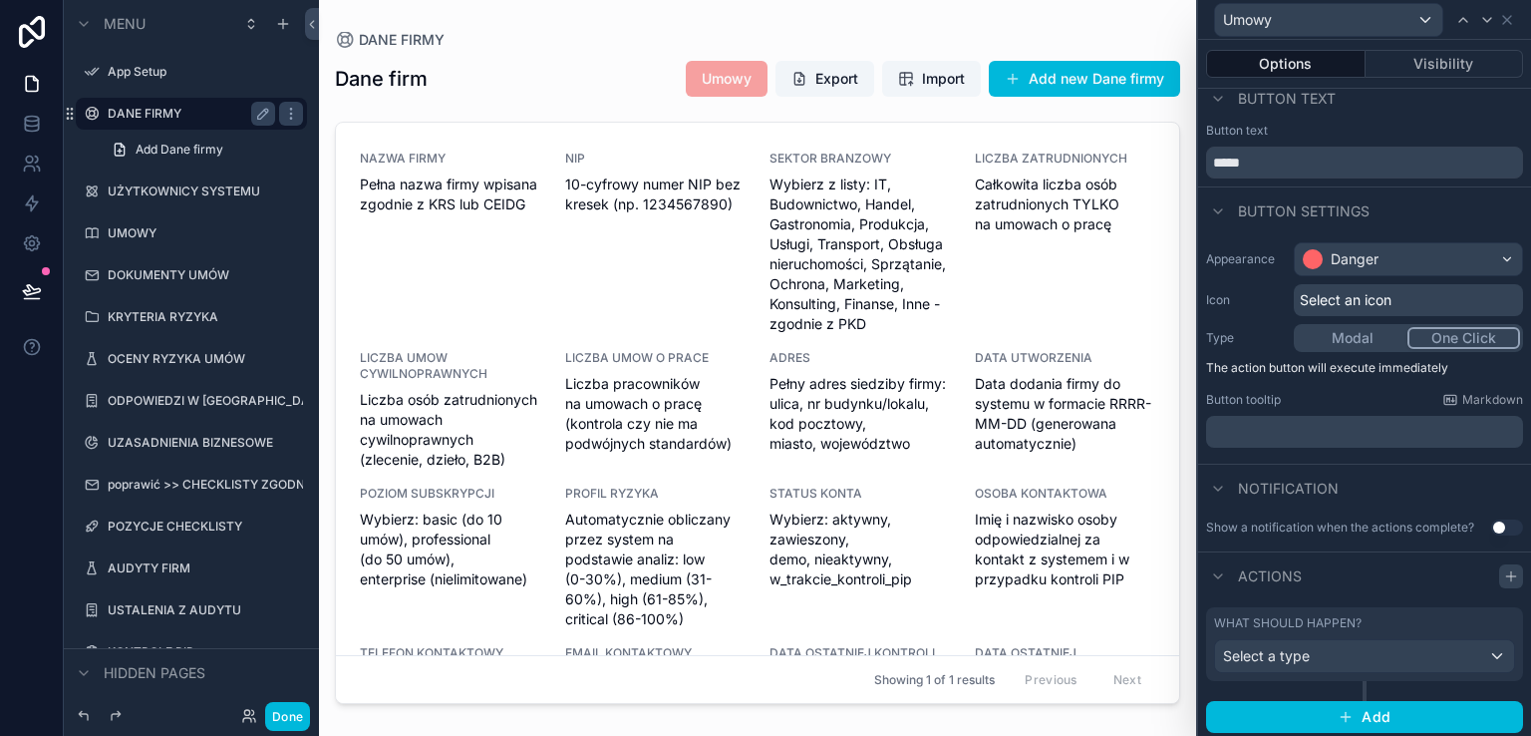
scroll to position [17, 0]
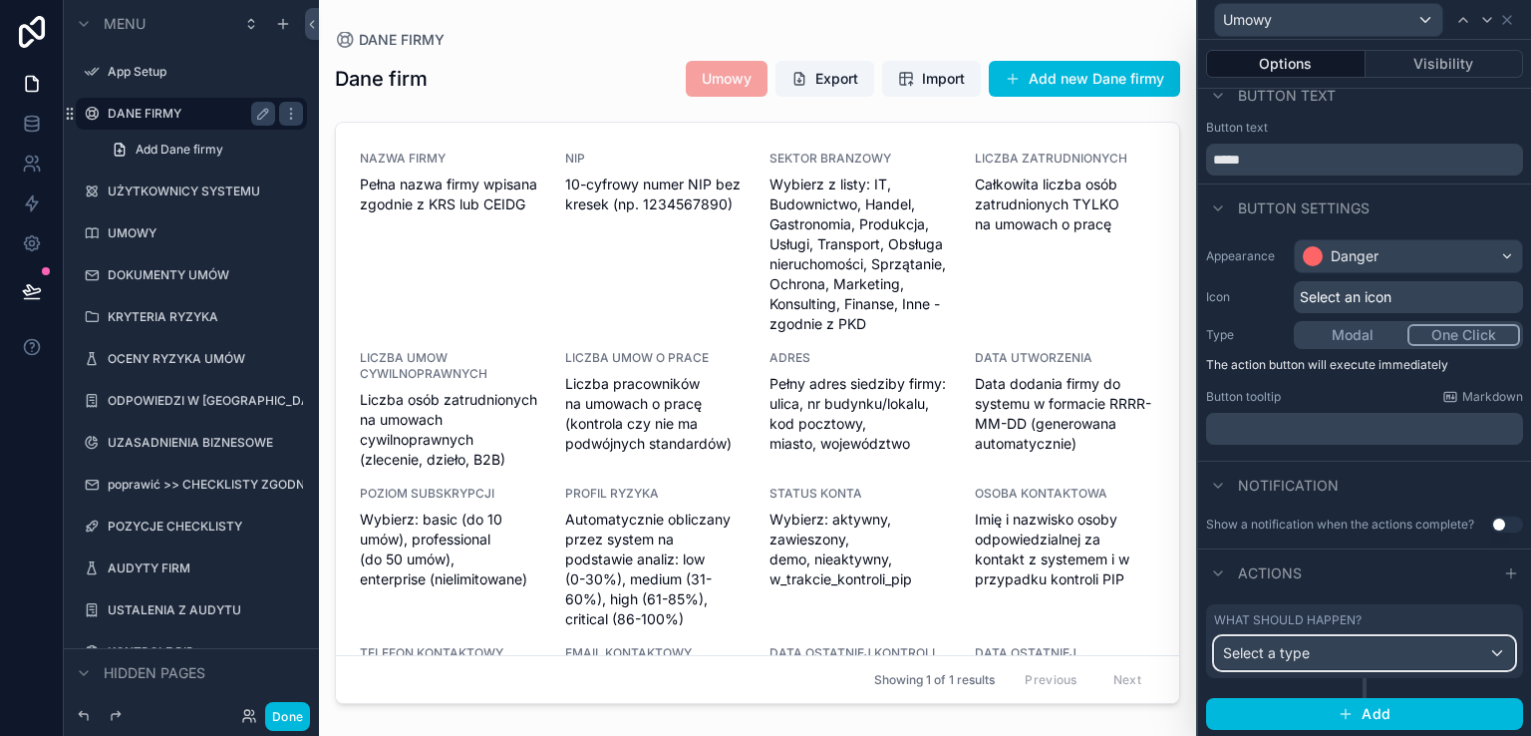
click at [1361, 651] on div "Select a type" at bounding box center [1364, 653] width 299 height 32
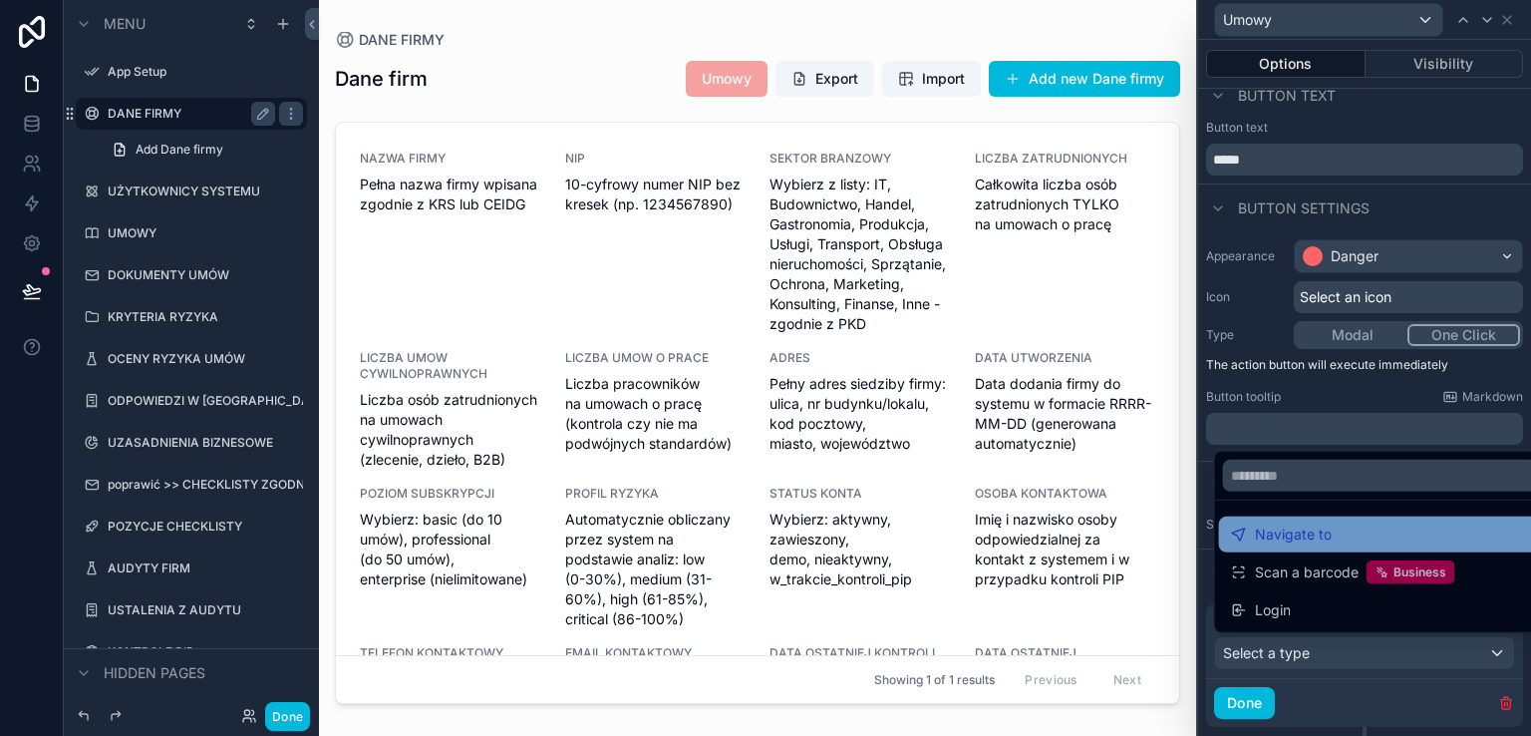
click at [1322, 539] on span "Navigate to" at bounding box center [1293, 534] width 77 height 24
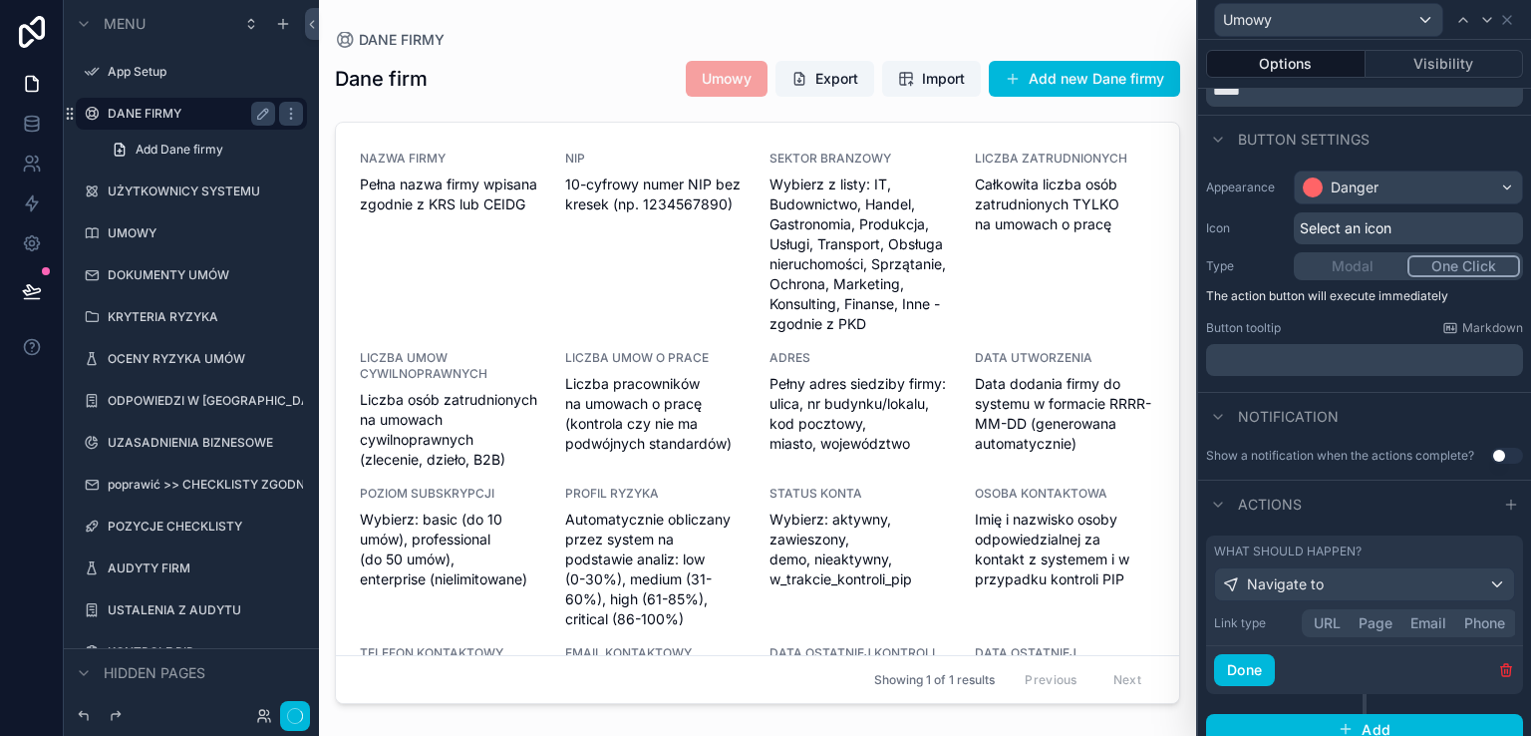
scroll to position [101, 0]
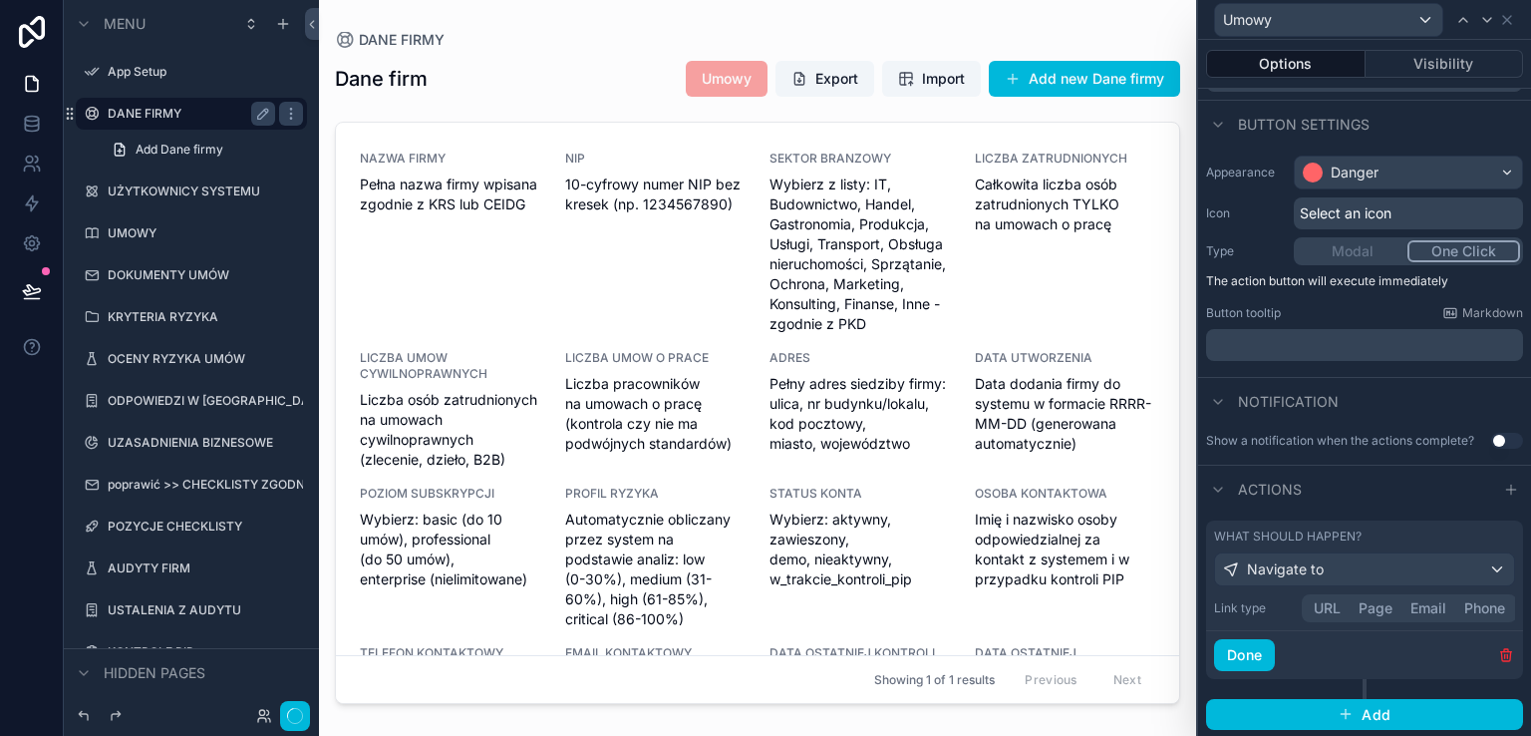
click at [1371, 598] on button "Page" at bounding box center [1375, 608] width 52 height 22
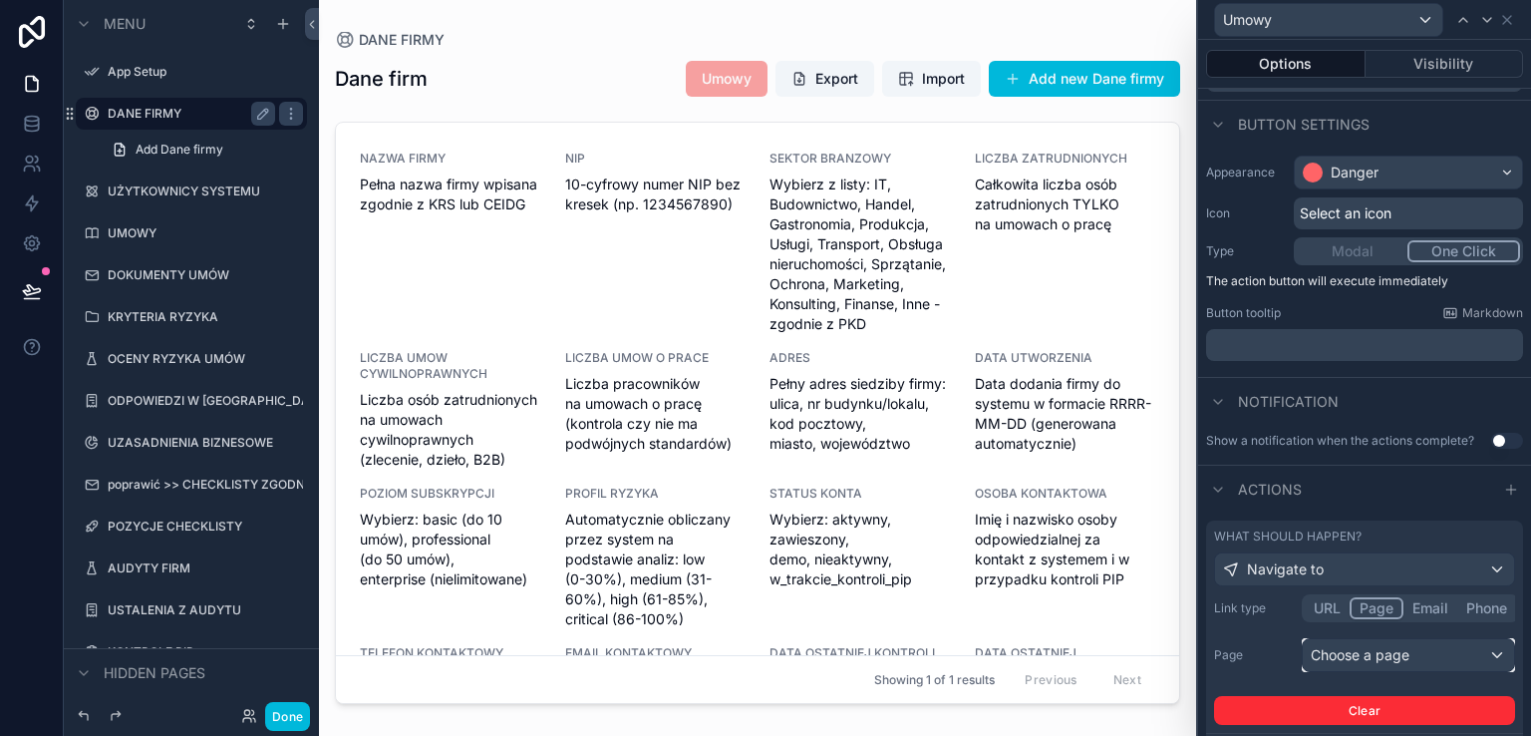
click at [1371, 656] on div "Choose a page" at bounding box center [1408, 655] width 211 height 32
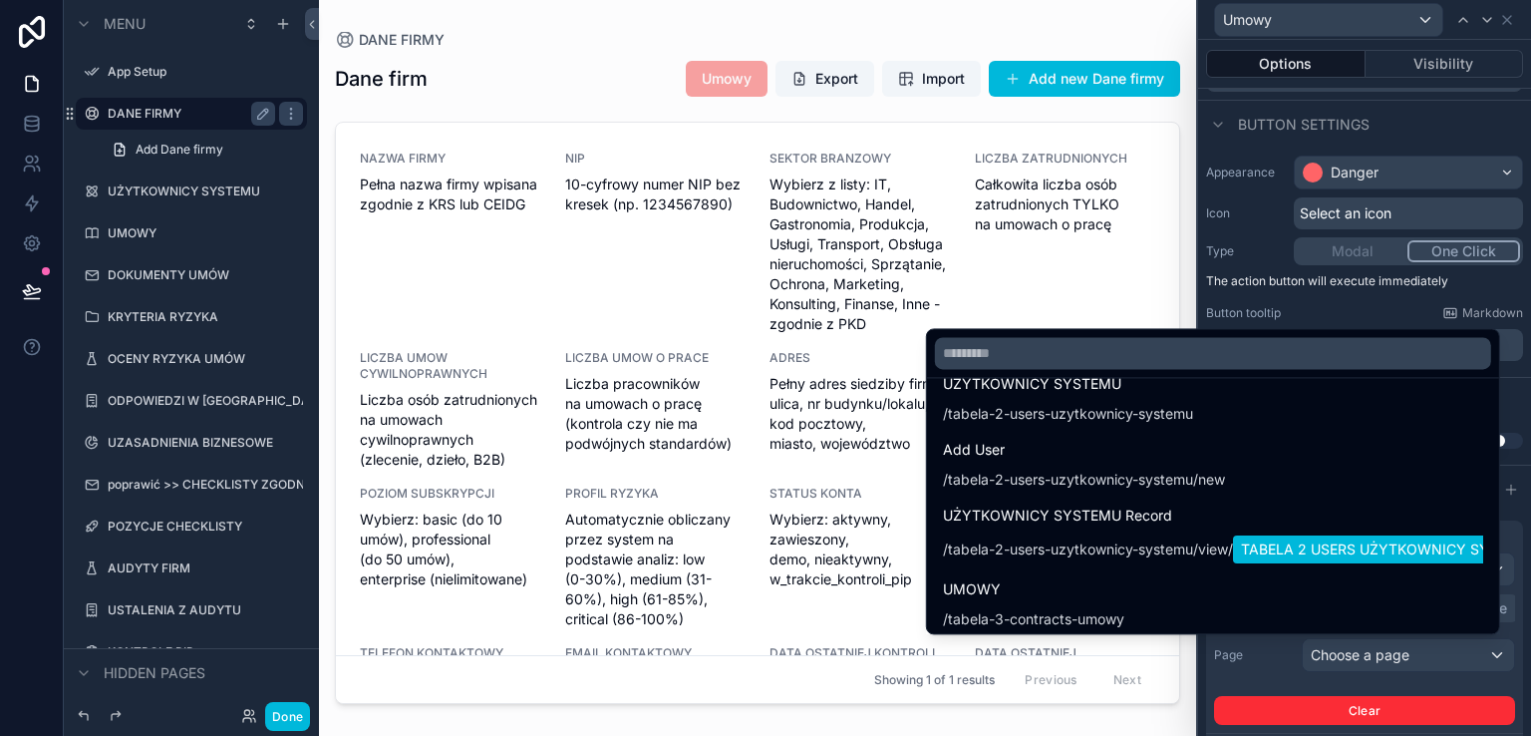
scroll to position [478, 0]
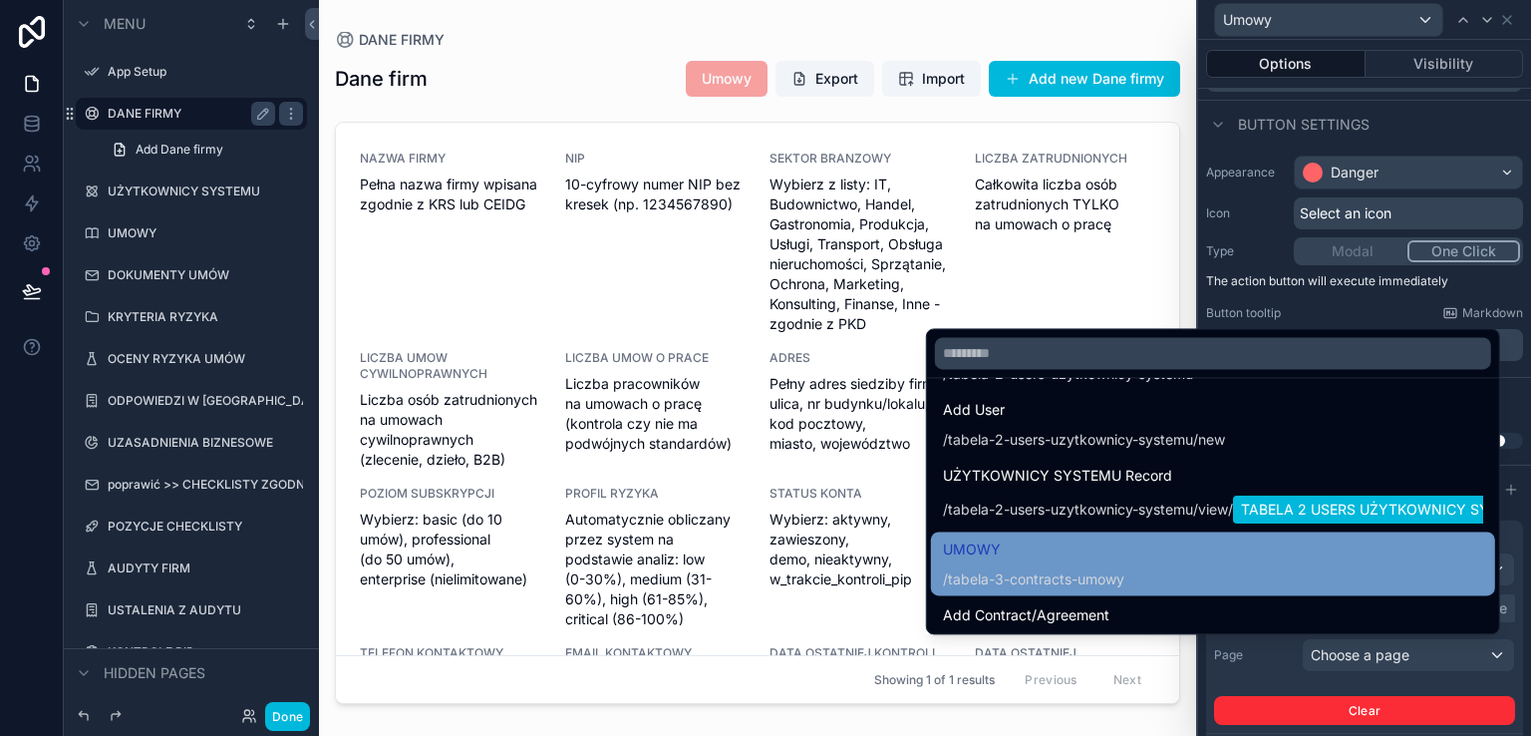
click at [986, 551] on span "UMOWY" at bounding box center [1033, 549] width 181 height 24
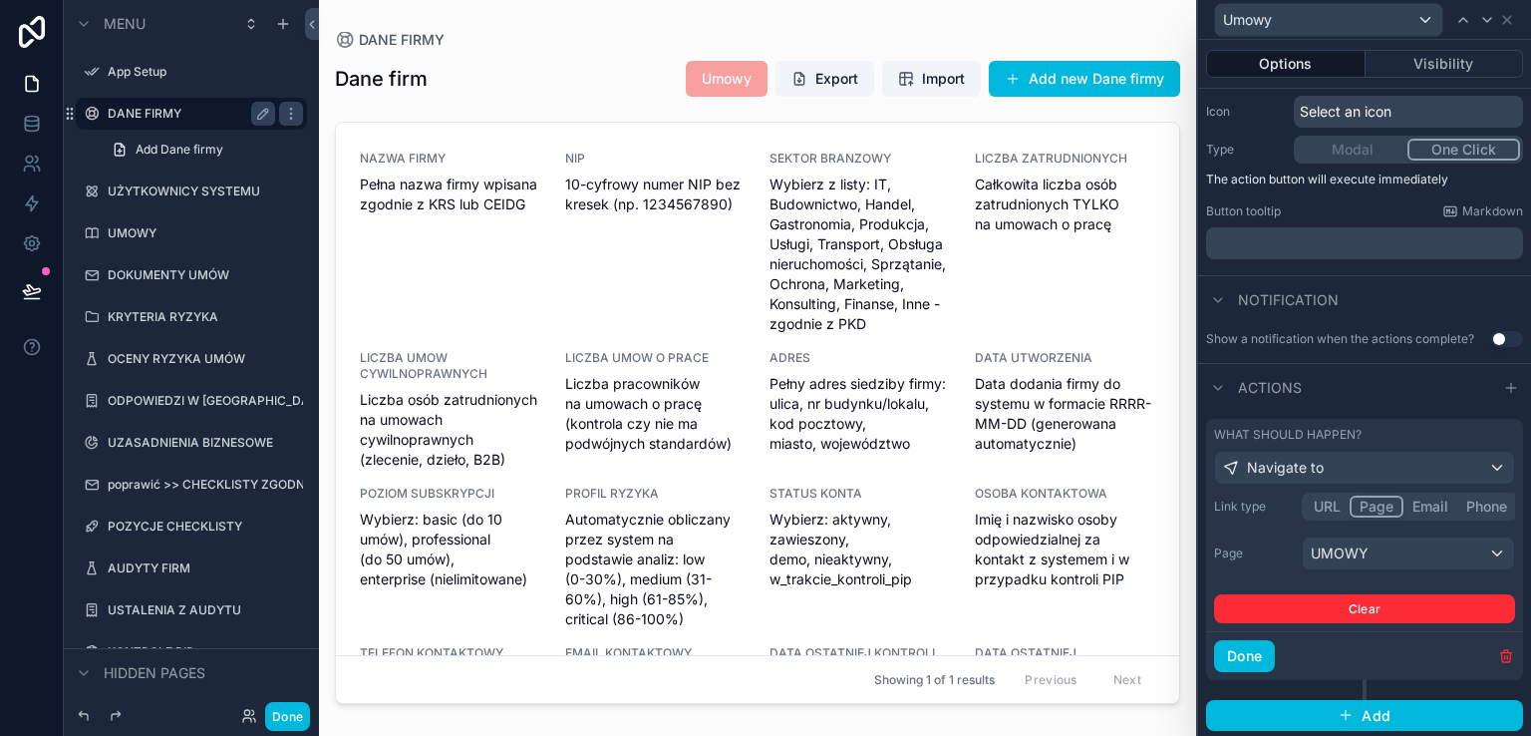
click at [1255, 659] on button "Done" at bounding box center [1244, 656] width 61 height 32
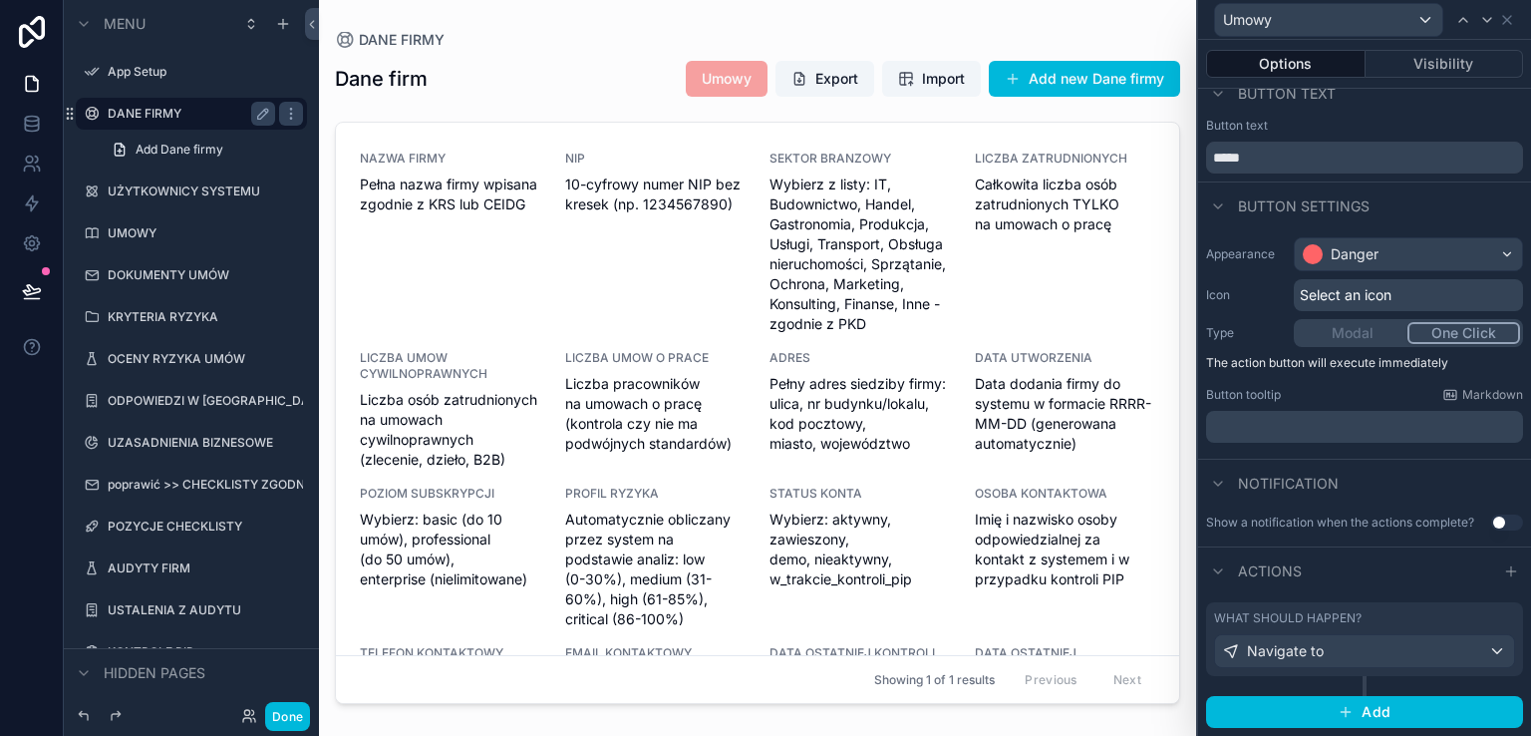
scroll to position [17, 0]
click at [1505, 20] on icon at bounding box center [1507, 20] width 16 height 16
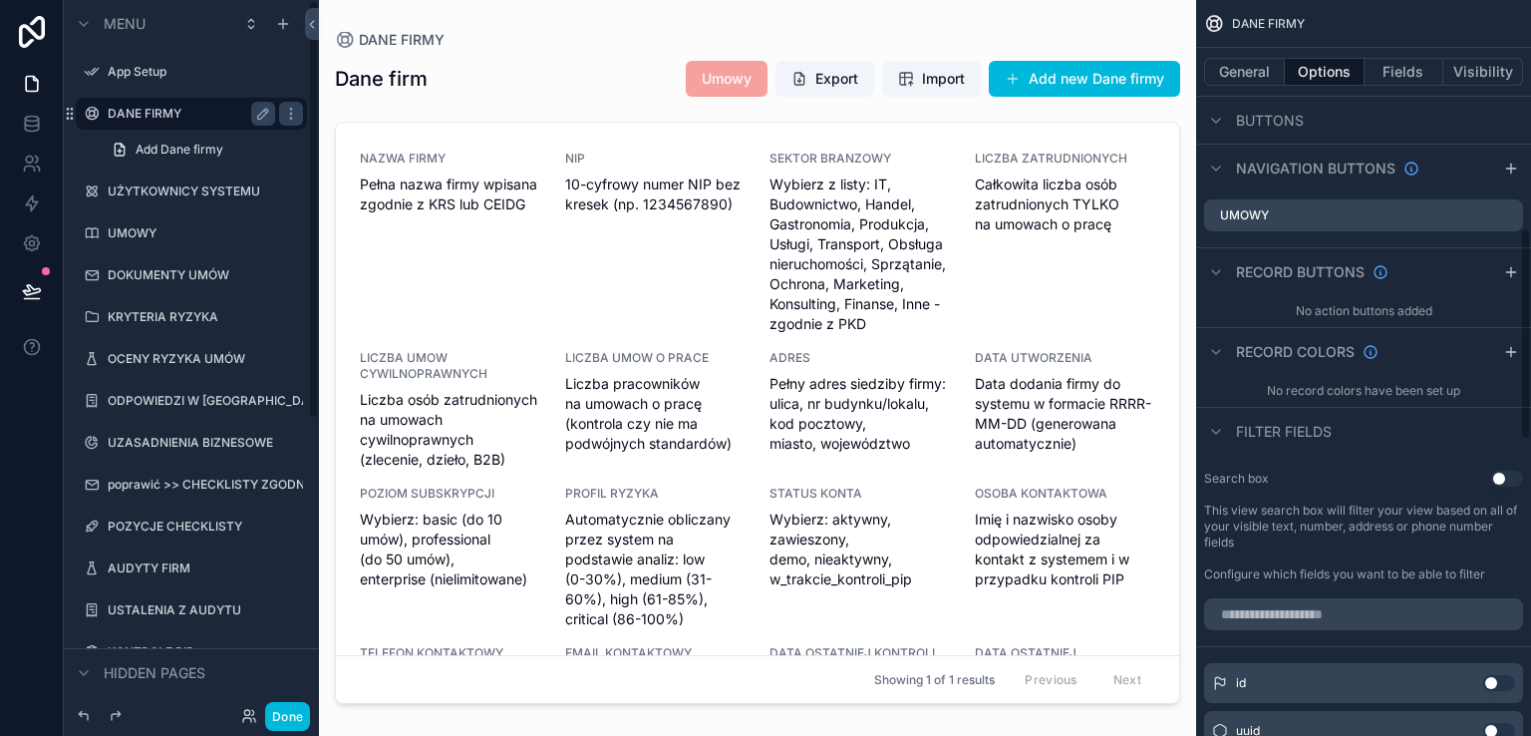
click at [287, 712] on button "Done" at bounding box center [287, 716] width 45 height 29
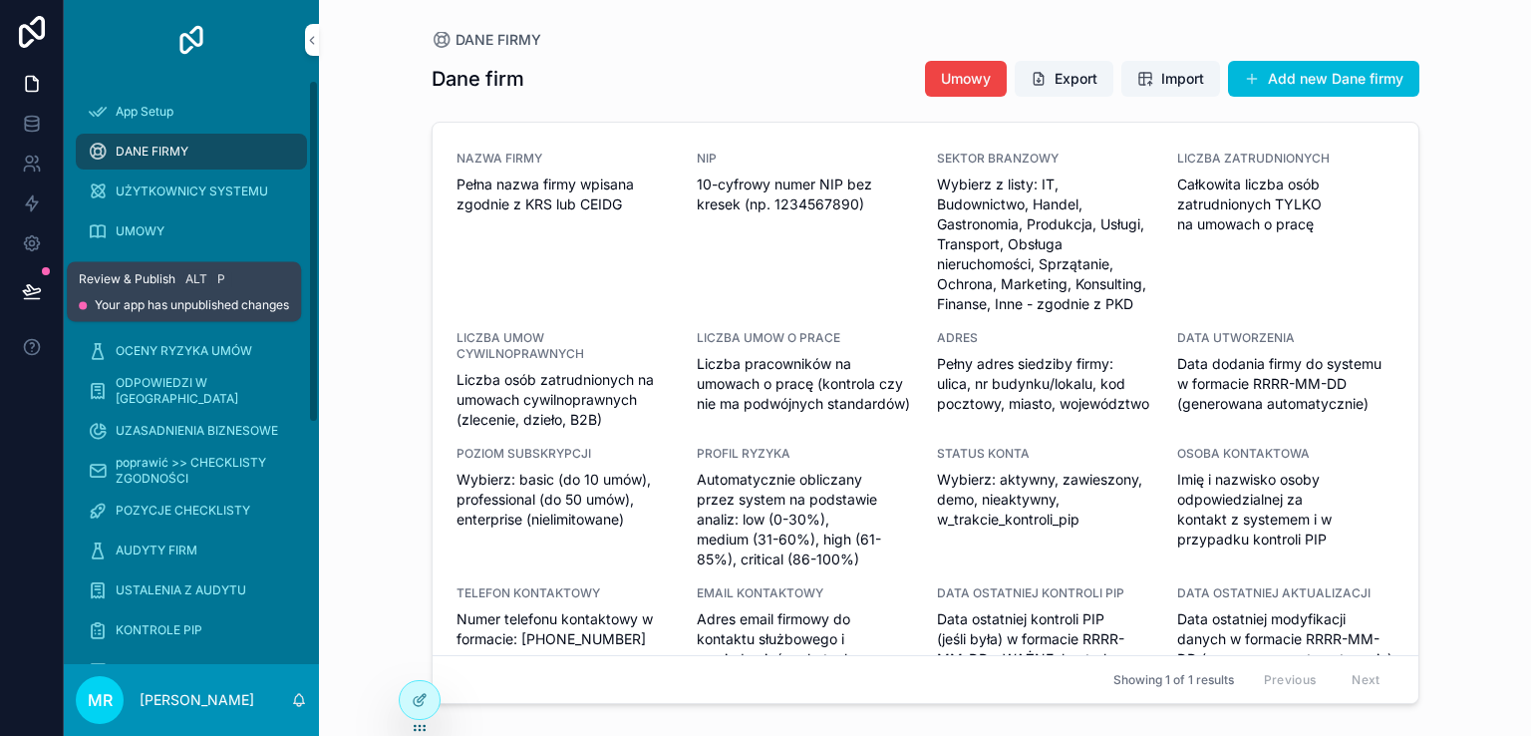
click at [27, 293] on icon at bounding box center [32, 291] width 20 height 20
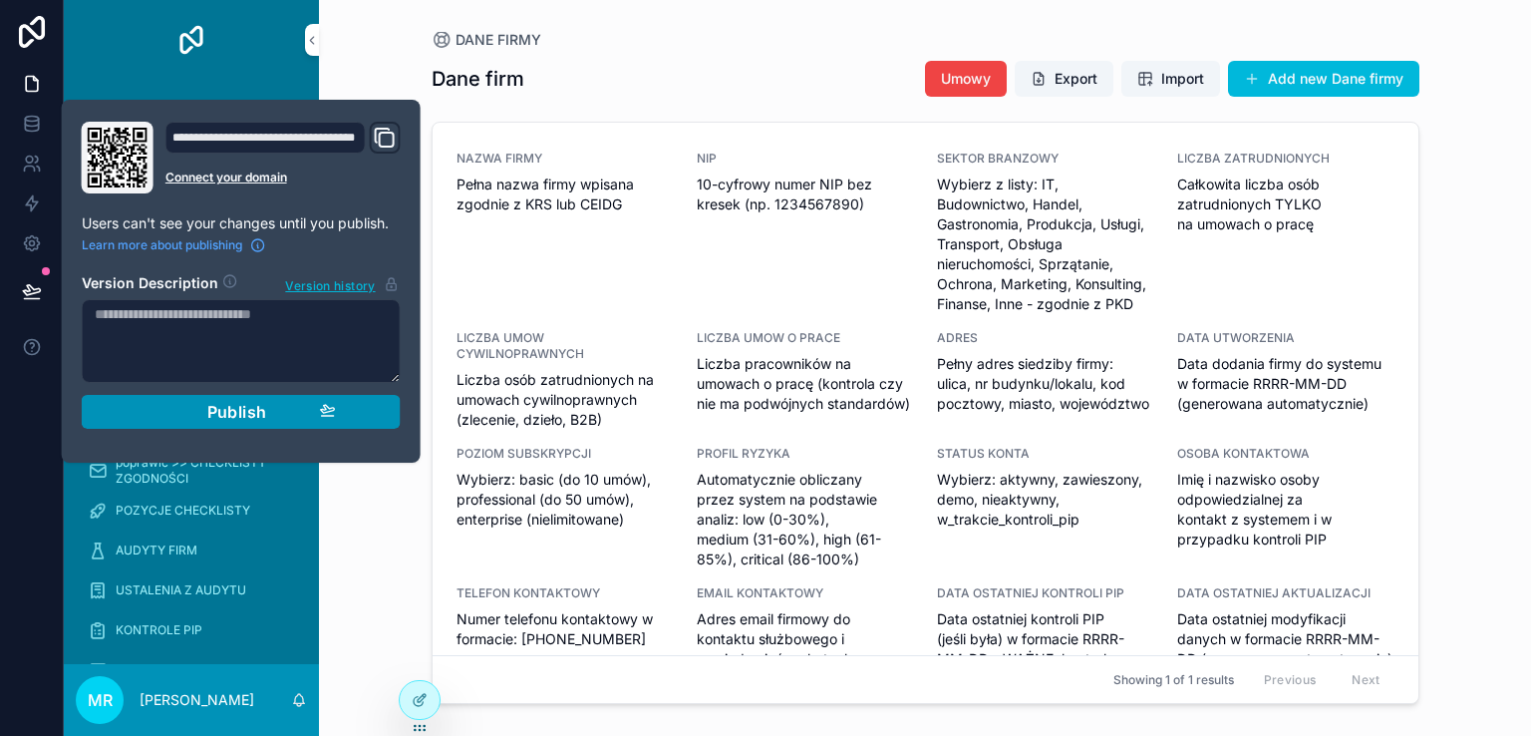
click at [229, 416] on span "Publish" at bounding box center [237, 412] width 60 height 20
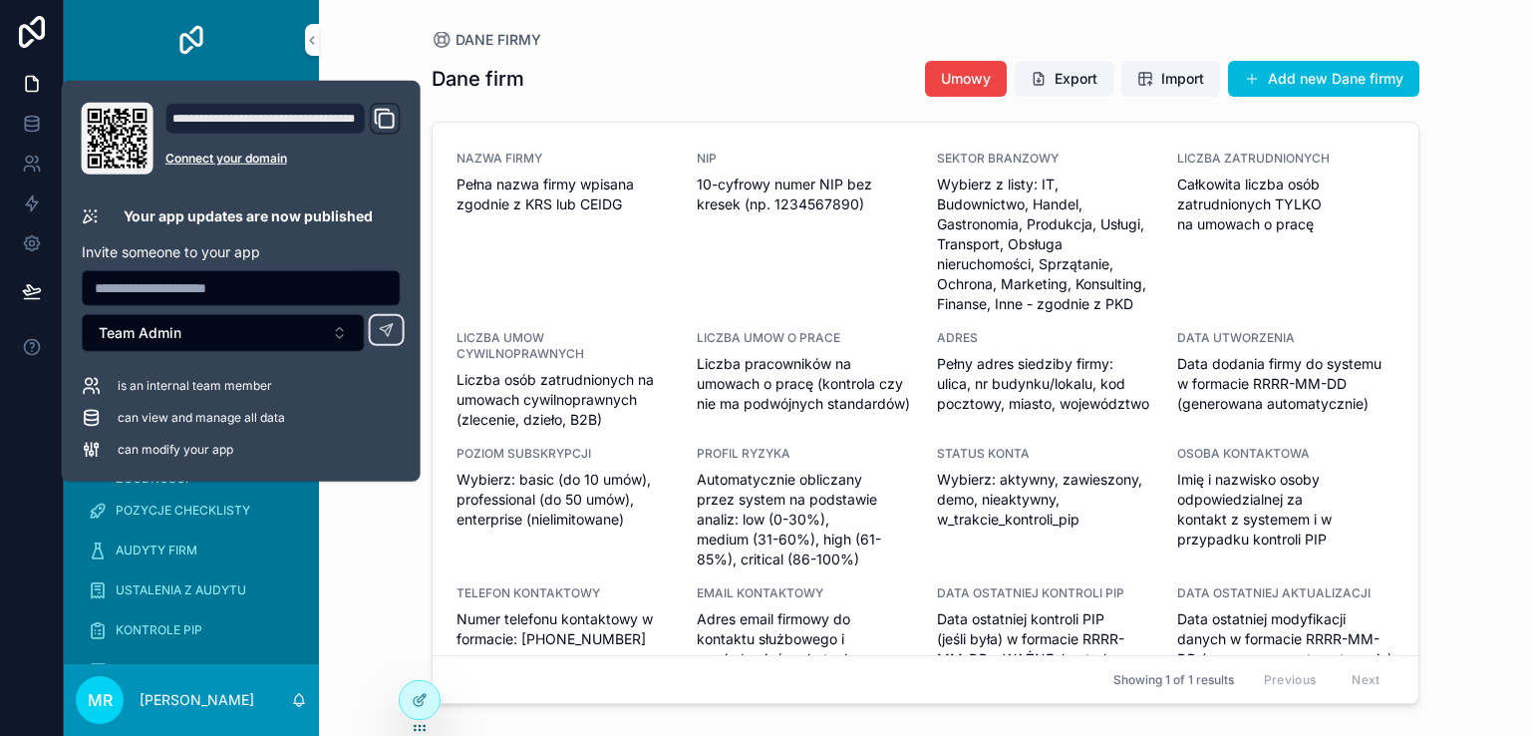
click at [716, 82] on div "Dane firm Umowy Export Import Add new Dane firmy" at bounding box center [926, 79] width 988 height 38
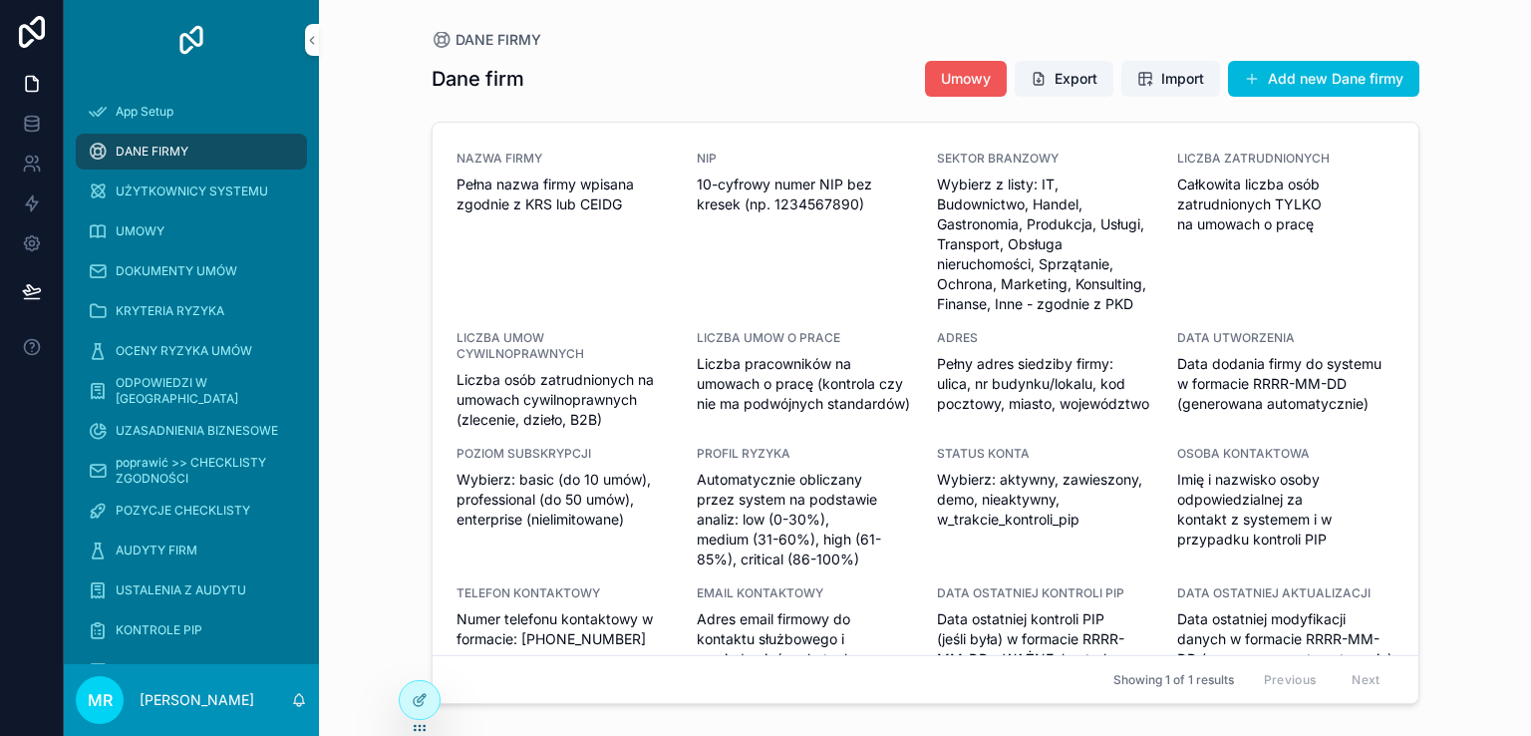
click at [968, 77] on span "Umowy" at bounding box center [966, 79] width 50 height 20
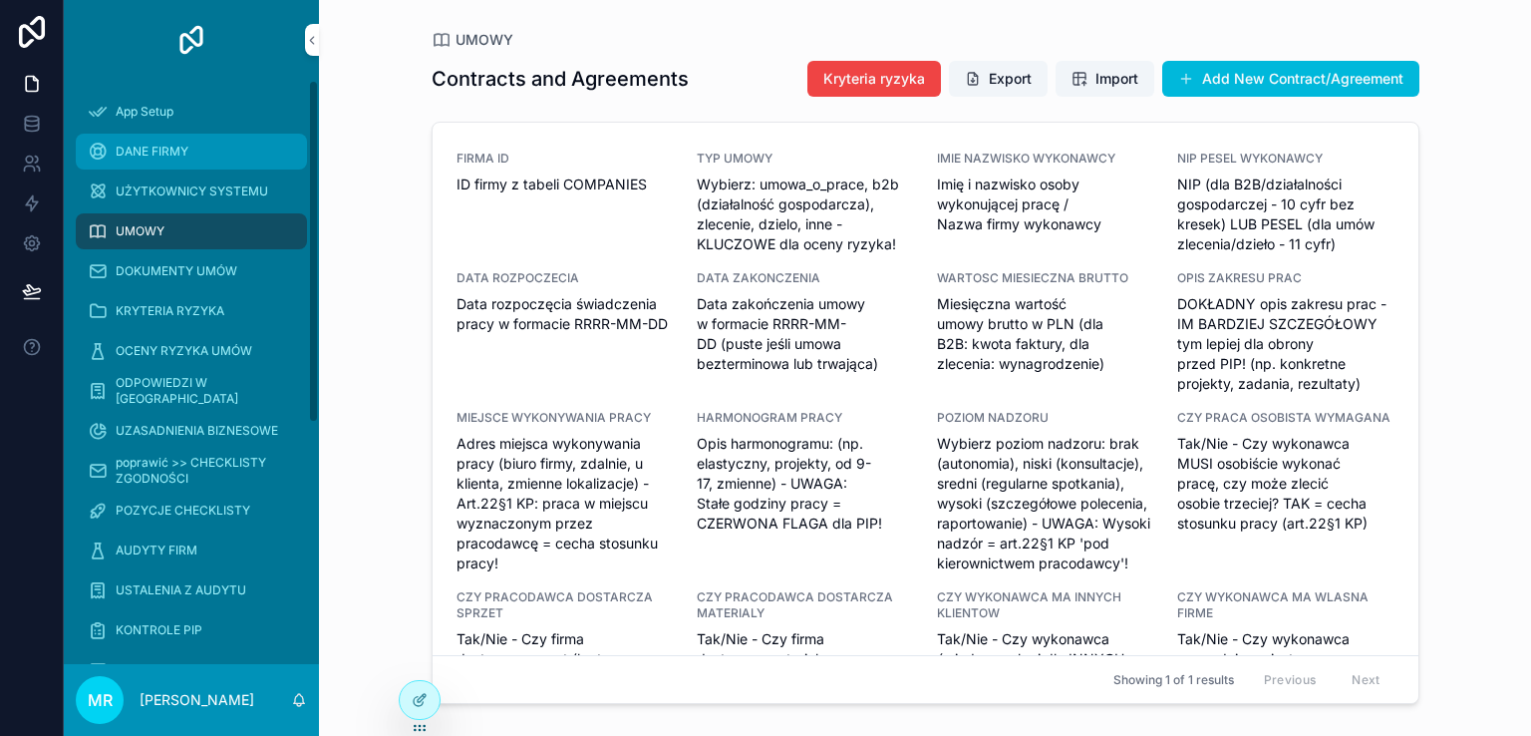
click at [138, 149] on span "DANE FIRMY" at bounding box center [152, 152] width 73 height 16
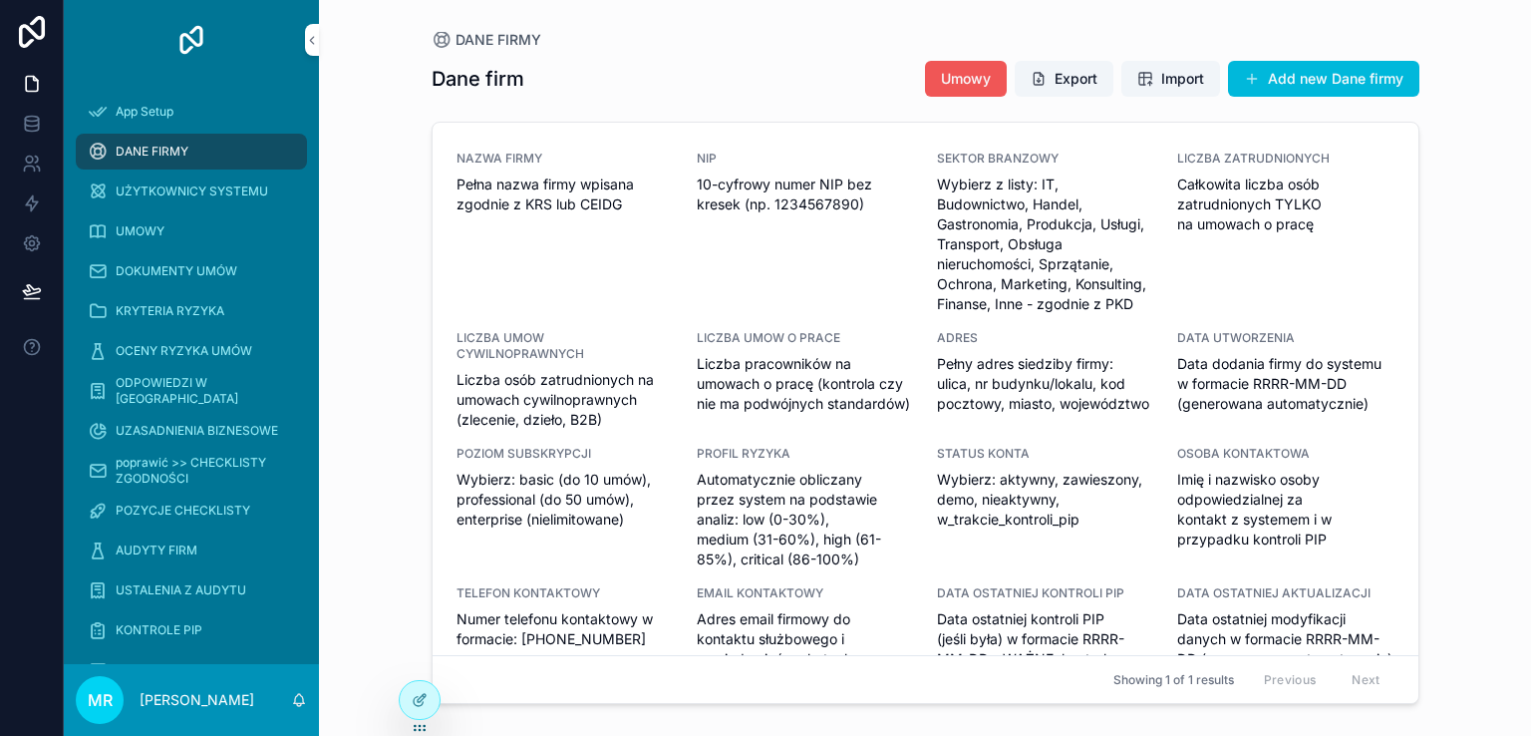
click at [956, 77] on span "Umowy" at bounding box center [966, 79] width 50 height 20
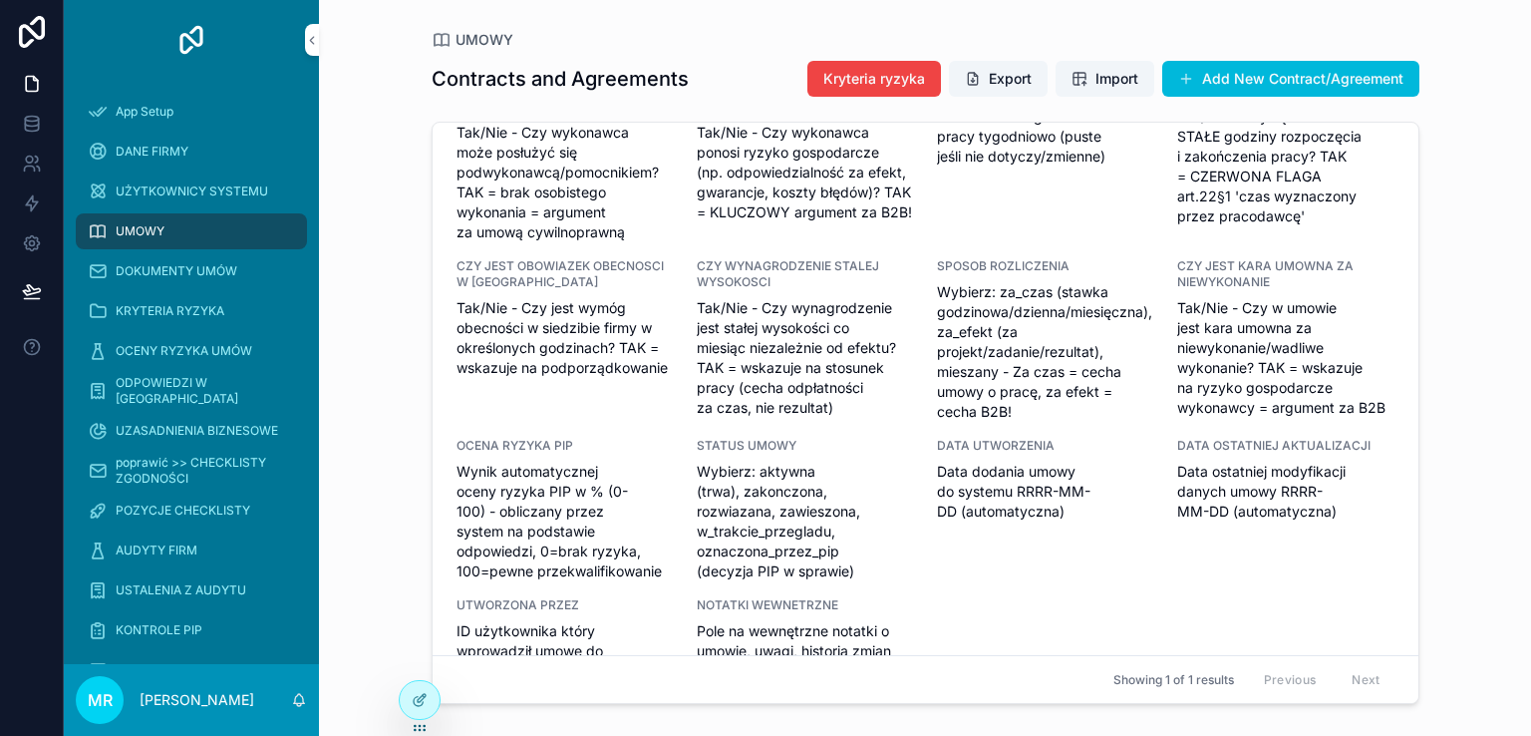
scroll to position [750, 0]
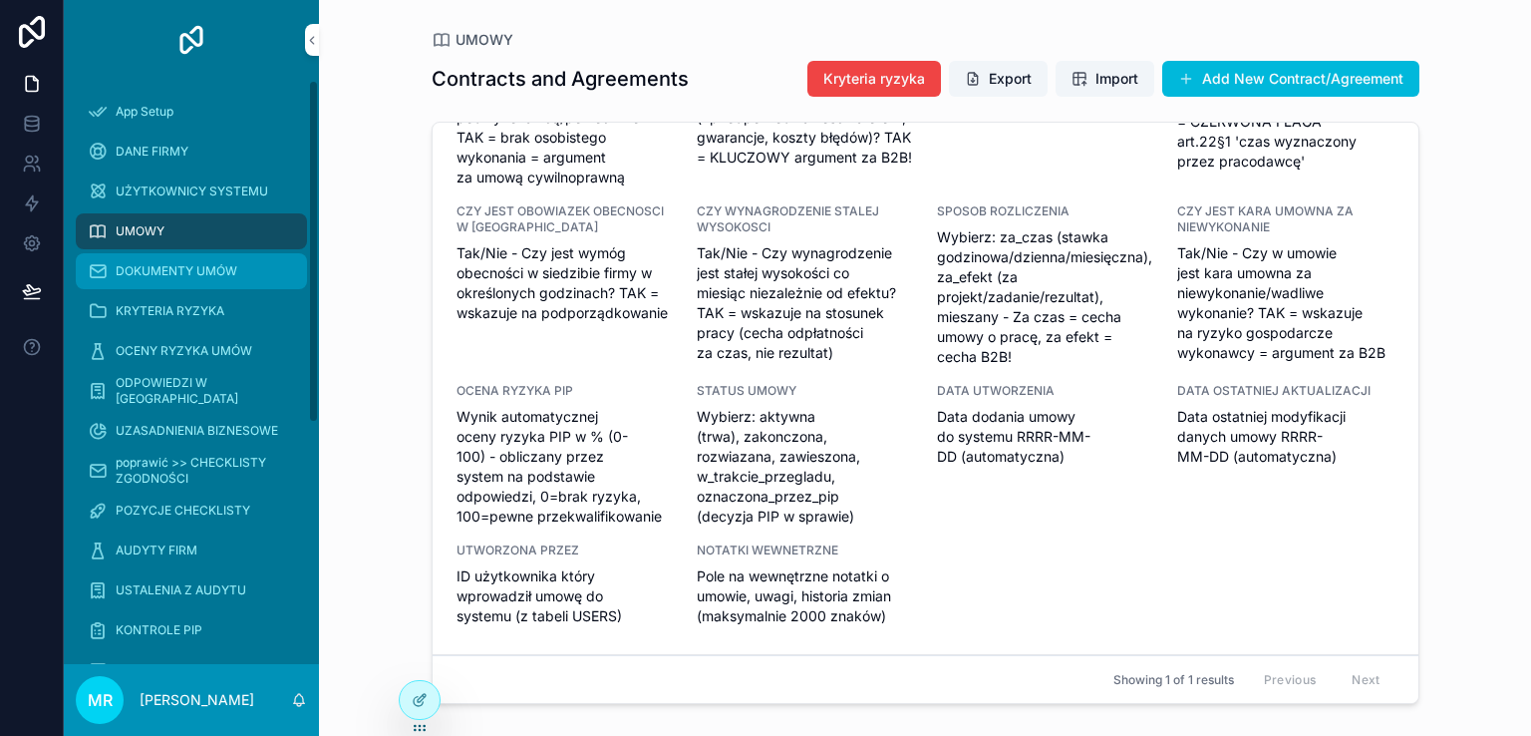
click at [127, 261] on div "DOKUMENTY UMÓW" at bounding box center [191, 271] width 207 height 32
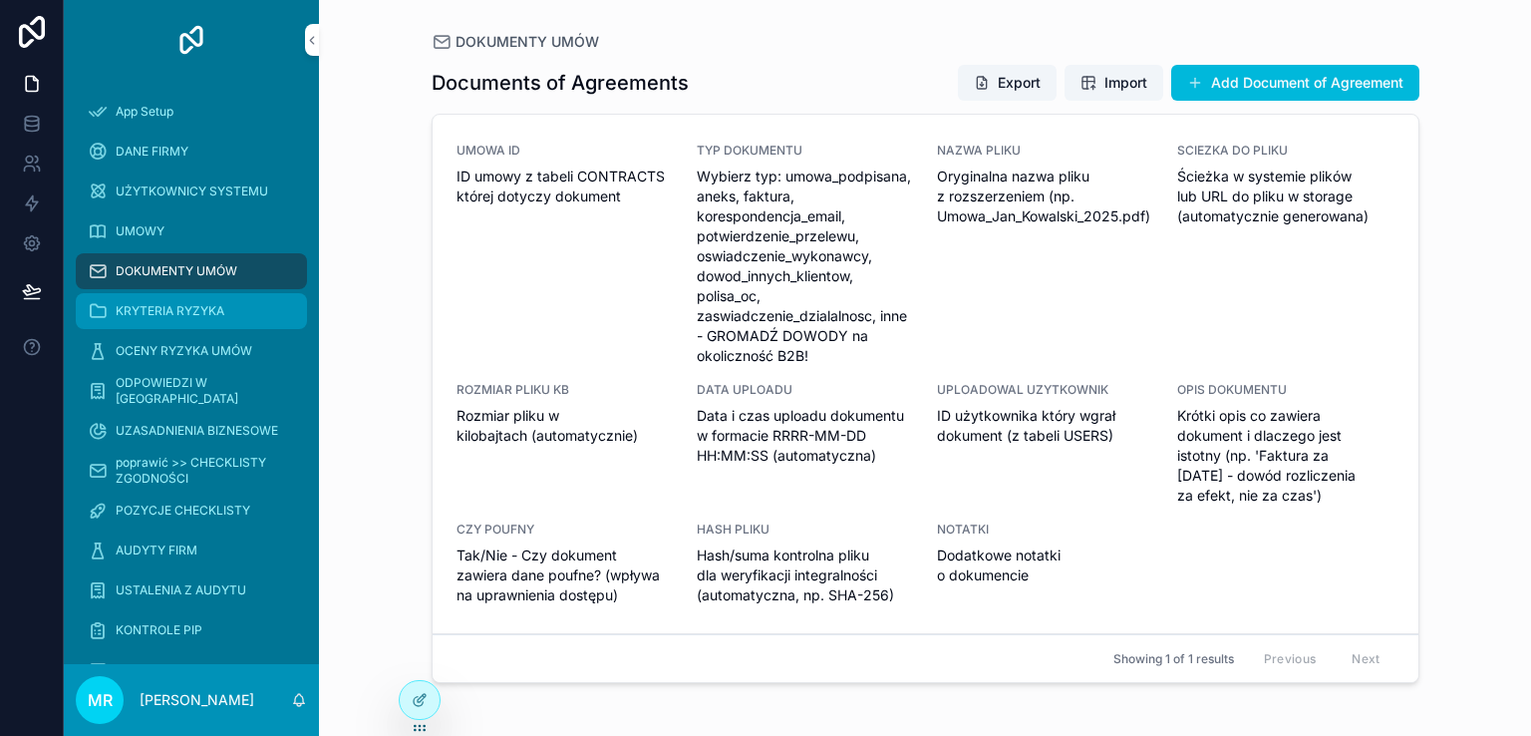
click at [146, 304] on span "KRYTERIA RYZYKA" at bounding box center [170, 311] width 109 height 16
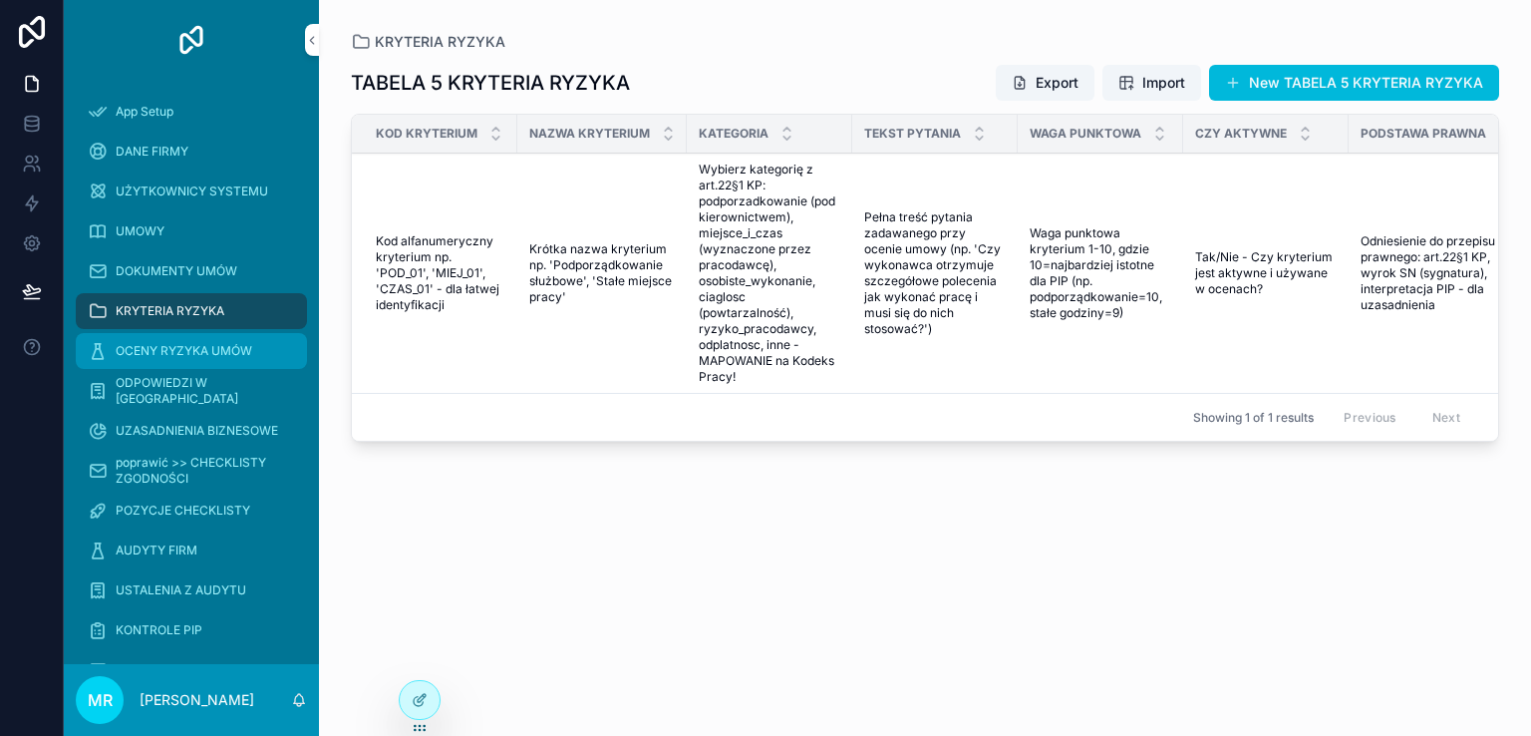
click at [149, 353] on span "OCENY RYZYKA UMÓW" at bounding box center [184, 351] width 137 height 16
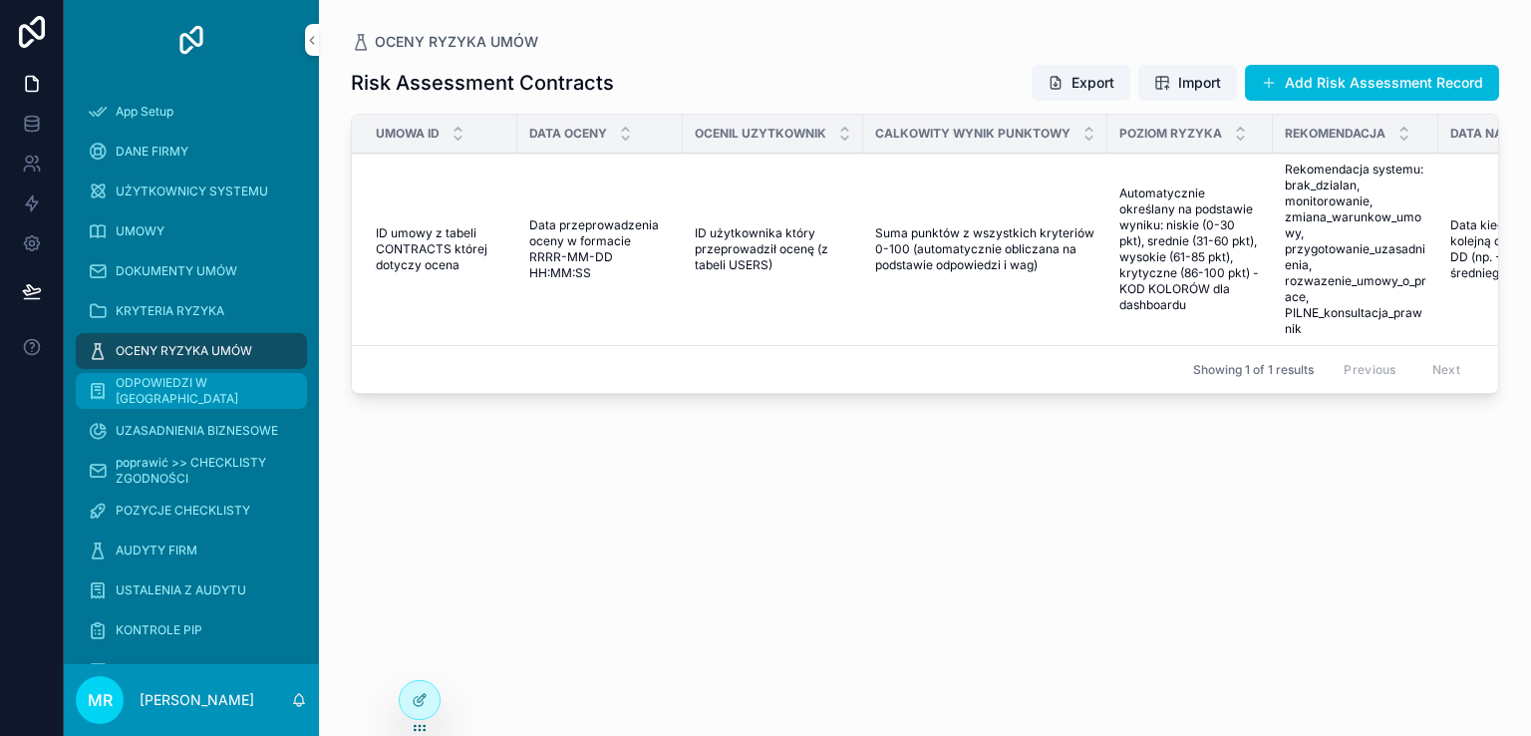
click at [150, 388] on span "ODPOWIEDZI W [GEOGRAPHIC_DATA]" at bounding box center [201, 391] width 171 height 32
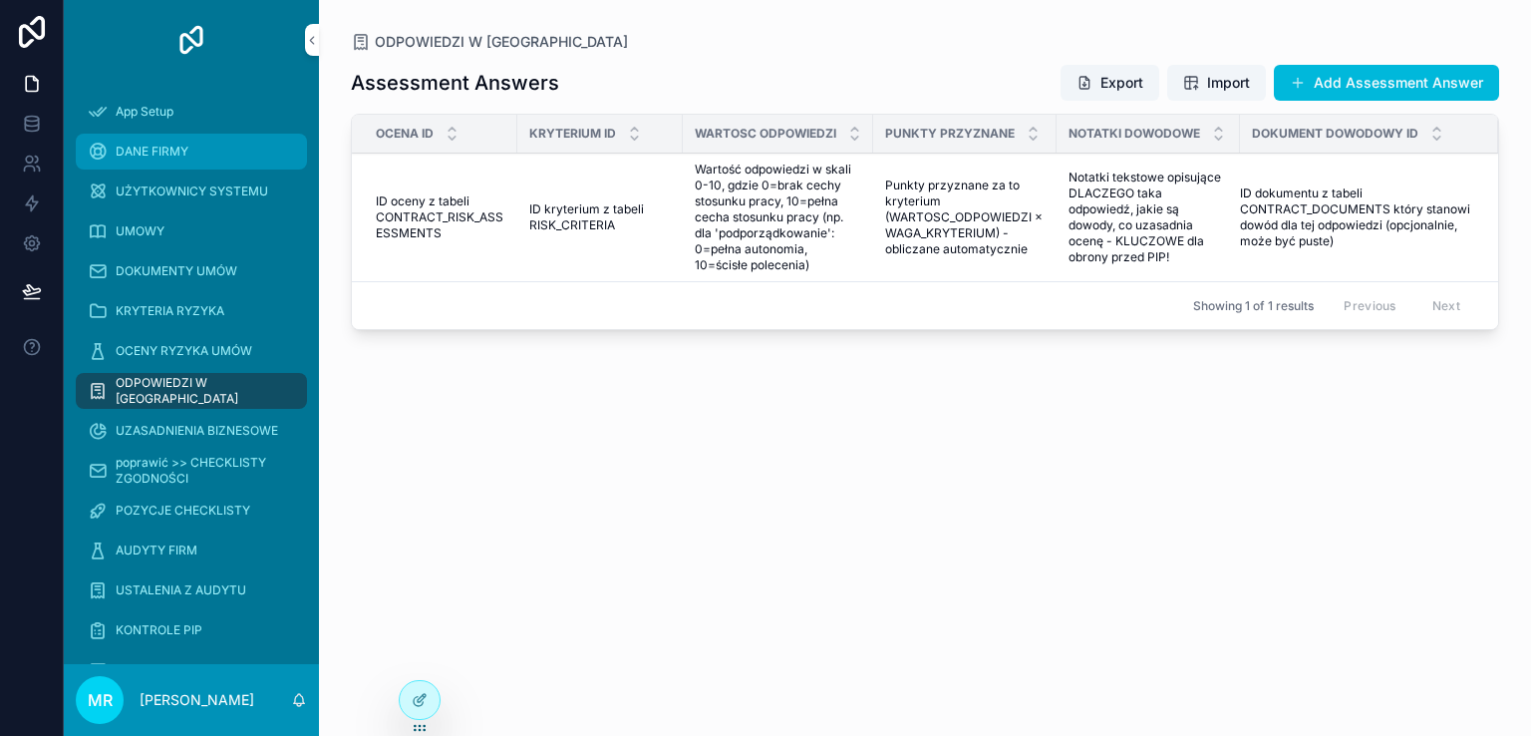
click at [156, 156] on span "DANE FIRMY" at bounding box center [152, 152] width 73 height 16
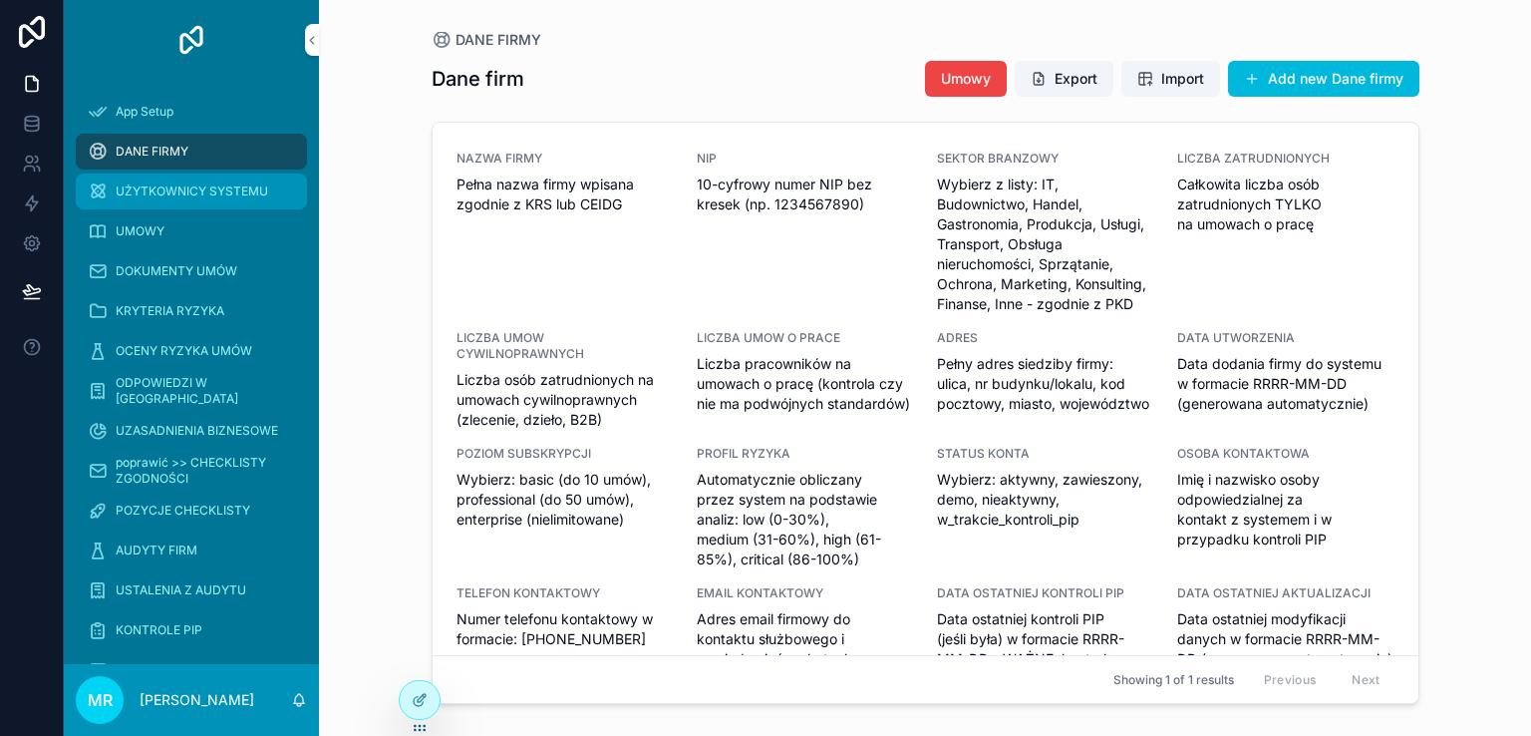
click at [148, 196] on span "UŻYTKOWNICY SYSTEMU" at bounding box center [192, 191] width 152 height 16
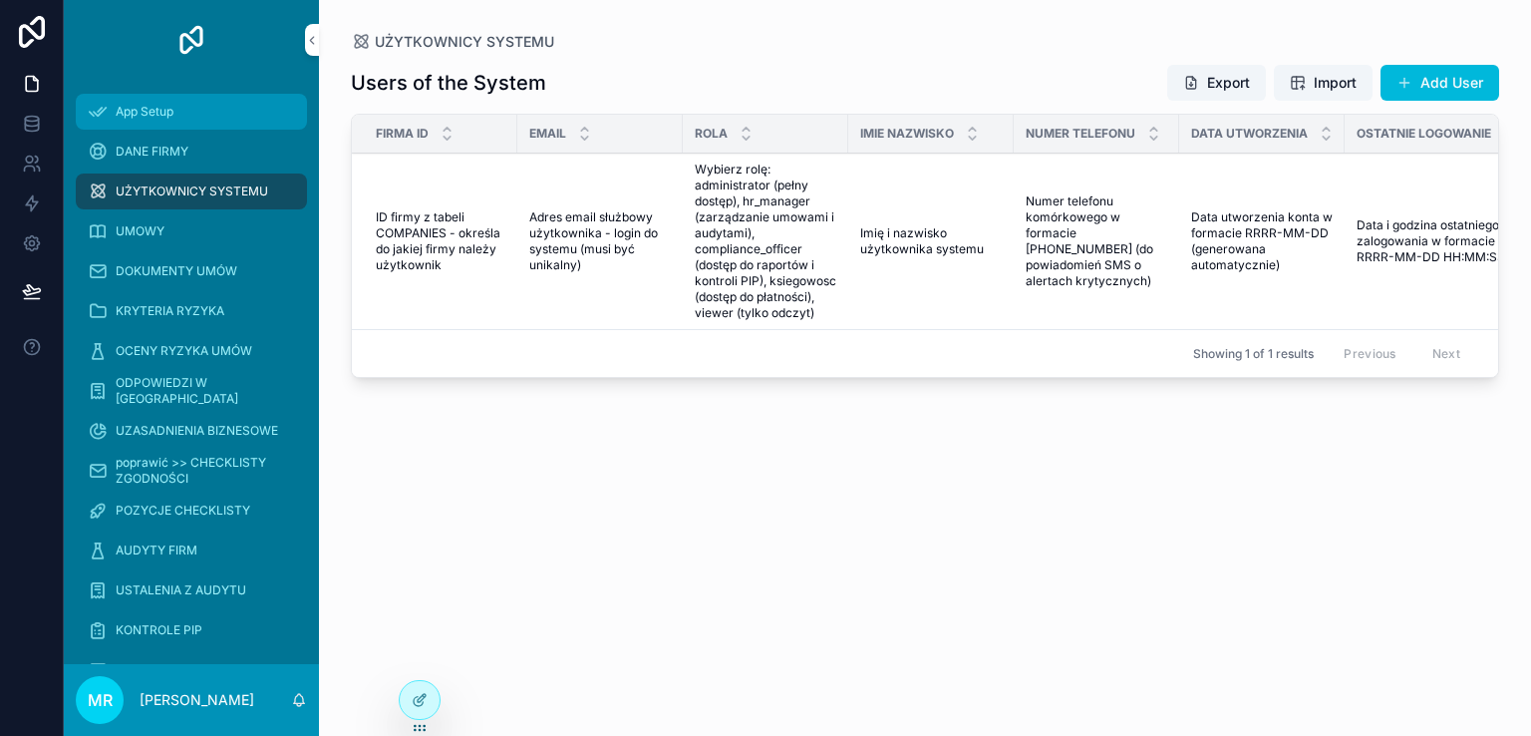
click at [143, 122] on div "App Setup" at bounding box center [191, 112] width 207 height 32
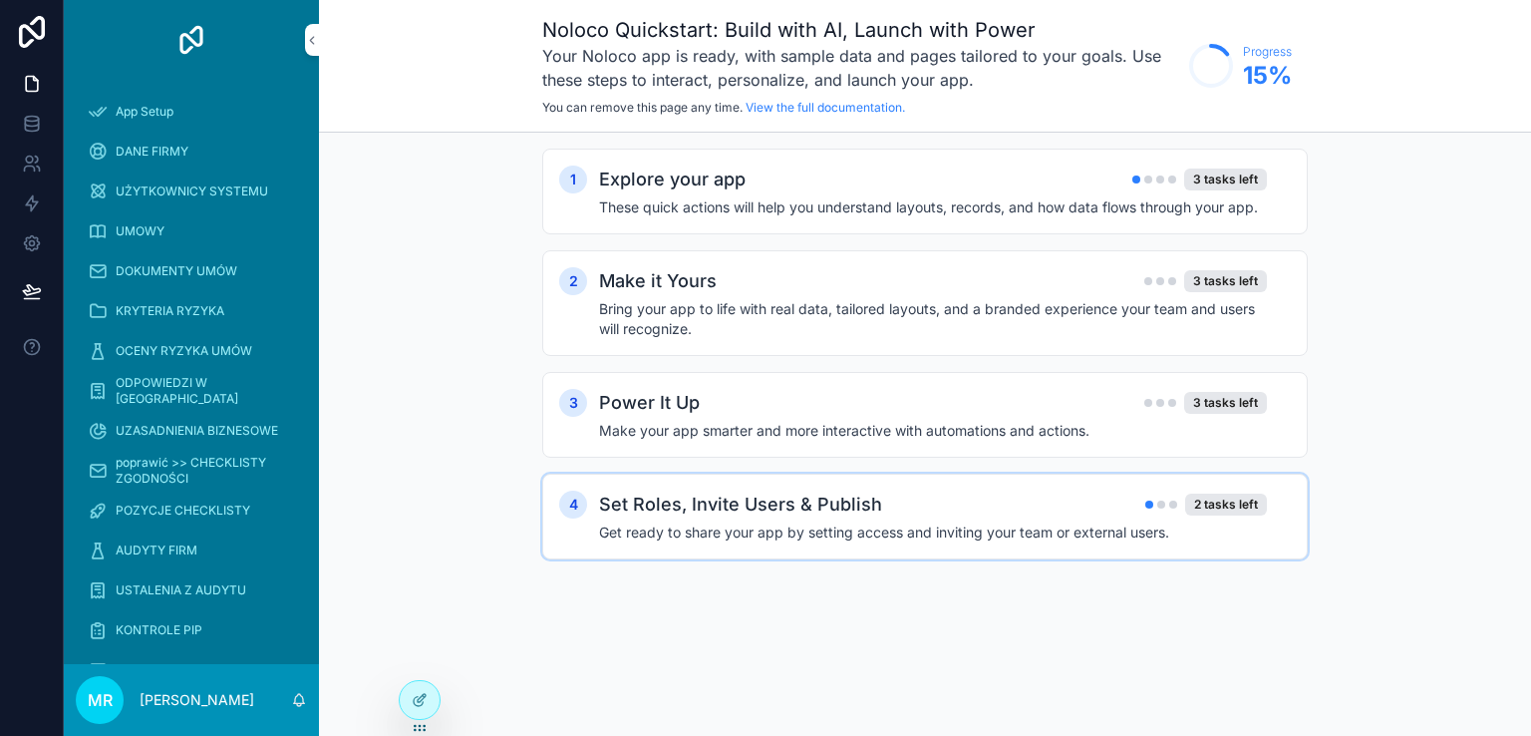
click at [665, 491] on h2 "Set Roles, Invite Users & Publish" at bounding box center [740, 504] width 283 height 28
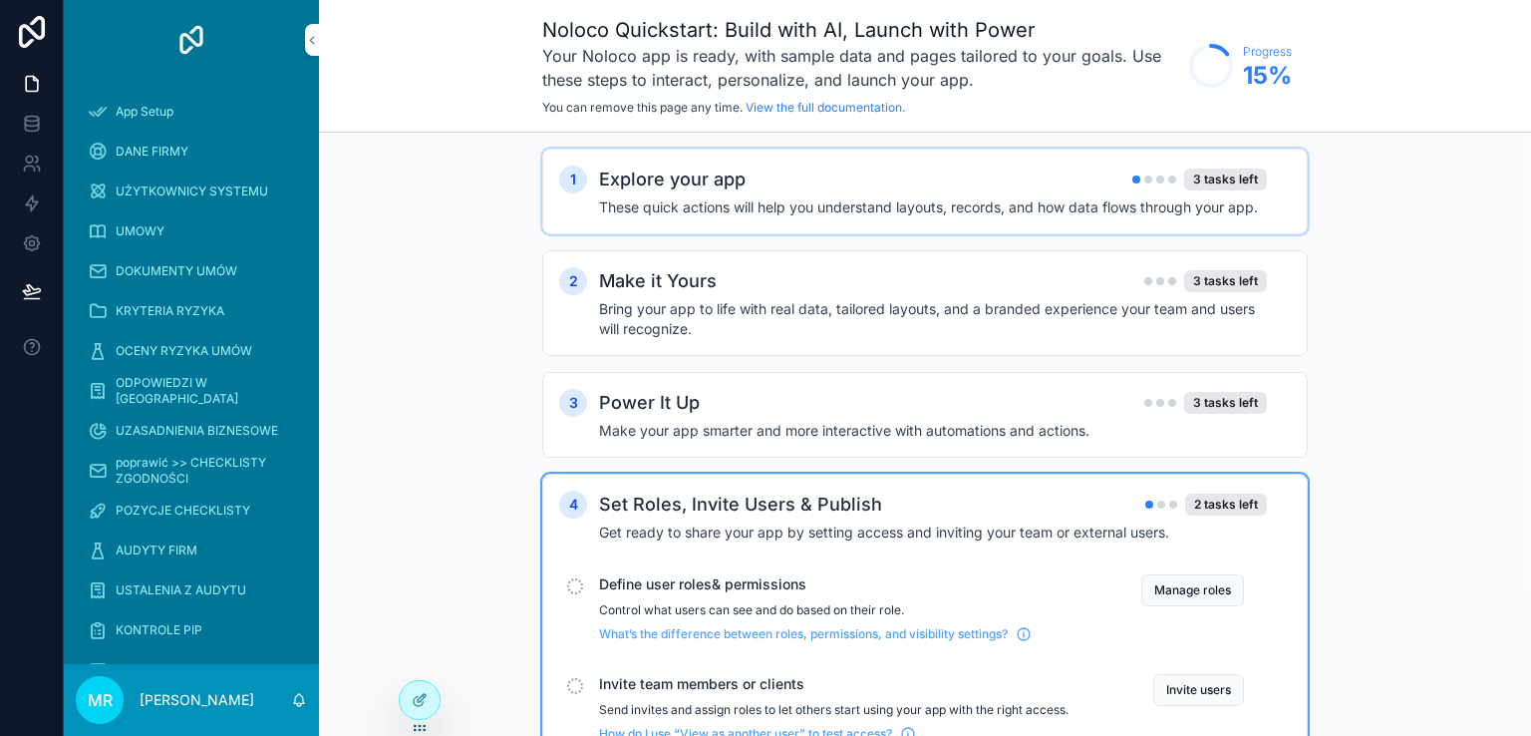
click at [722, 161] on div "1 Explore your app 3 tasks left These quick actions will help you understand la…" at bounding box center [924, 192] width 765 height 86
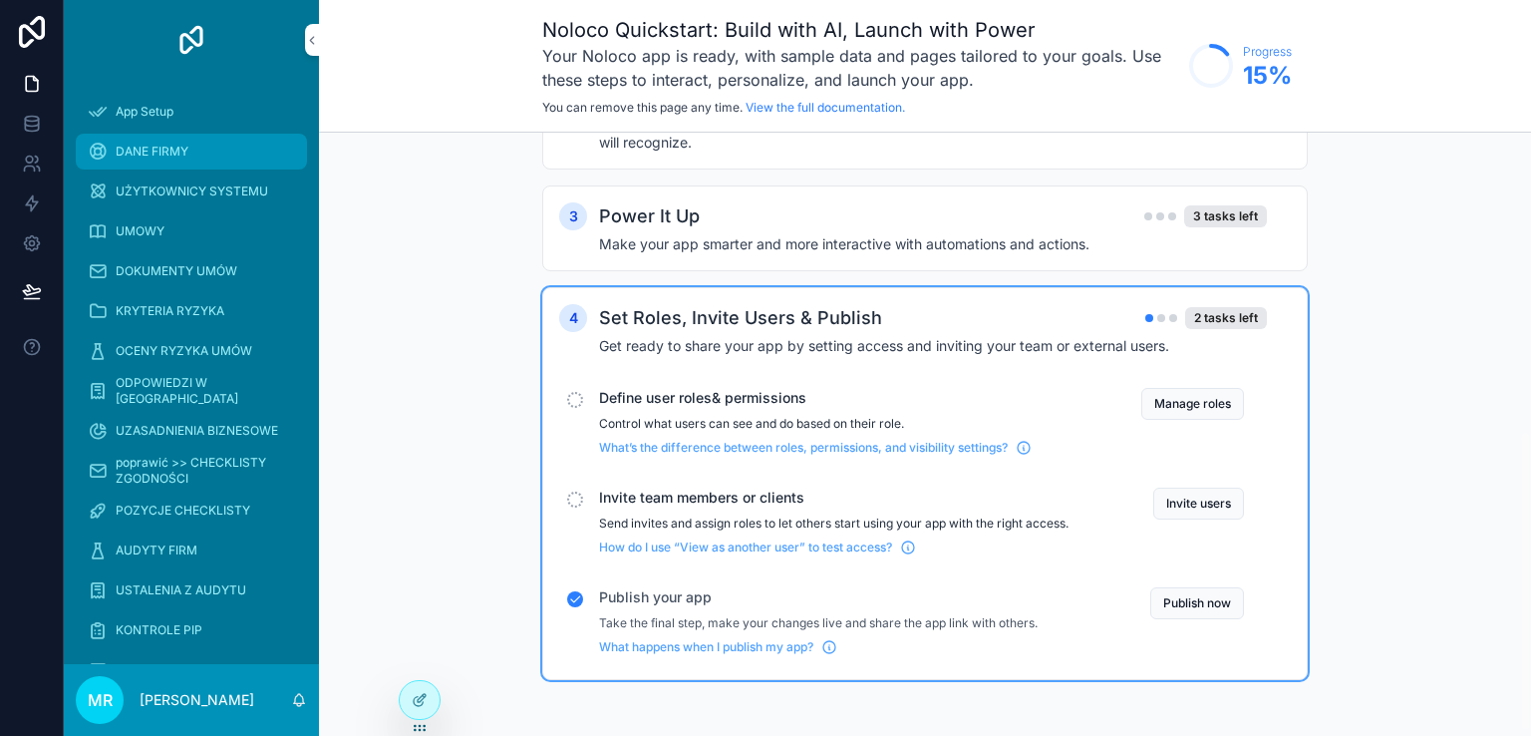
click at [148, 148] on span "DANE FIRMY" at bounding box center [152, 152] width 73 height 16
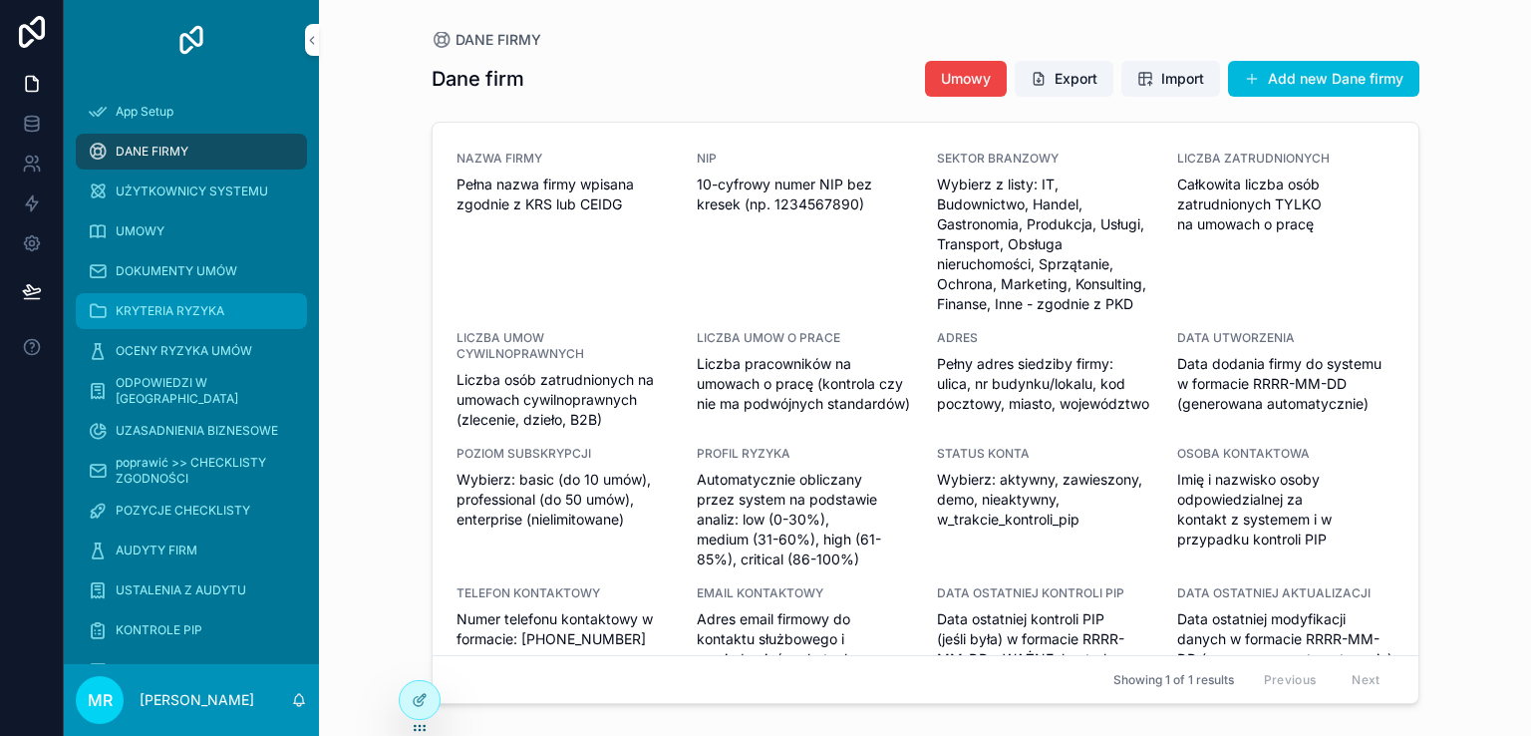
click at [159, 300] on div "KRYTERIA RYZYKA" at bounding box center [191, 311] width 207 height 32
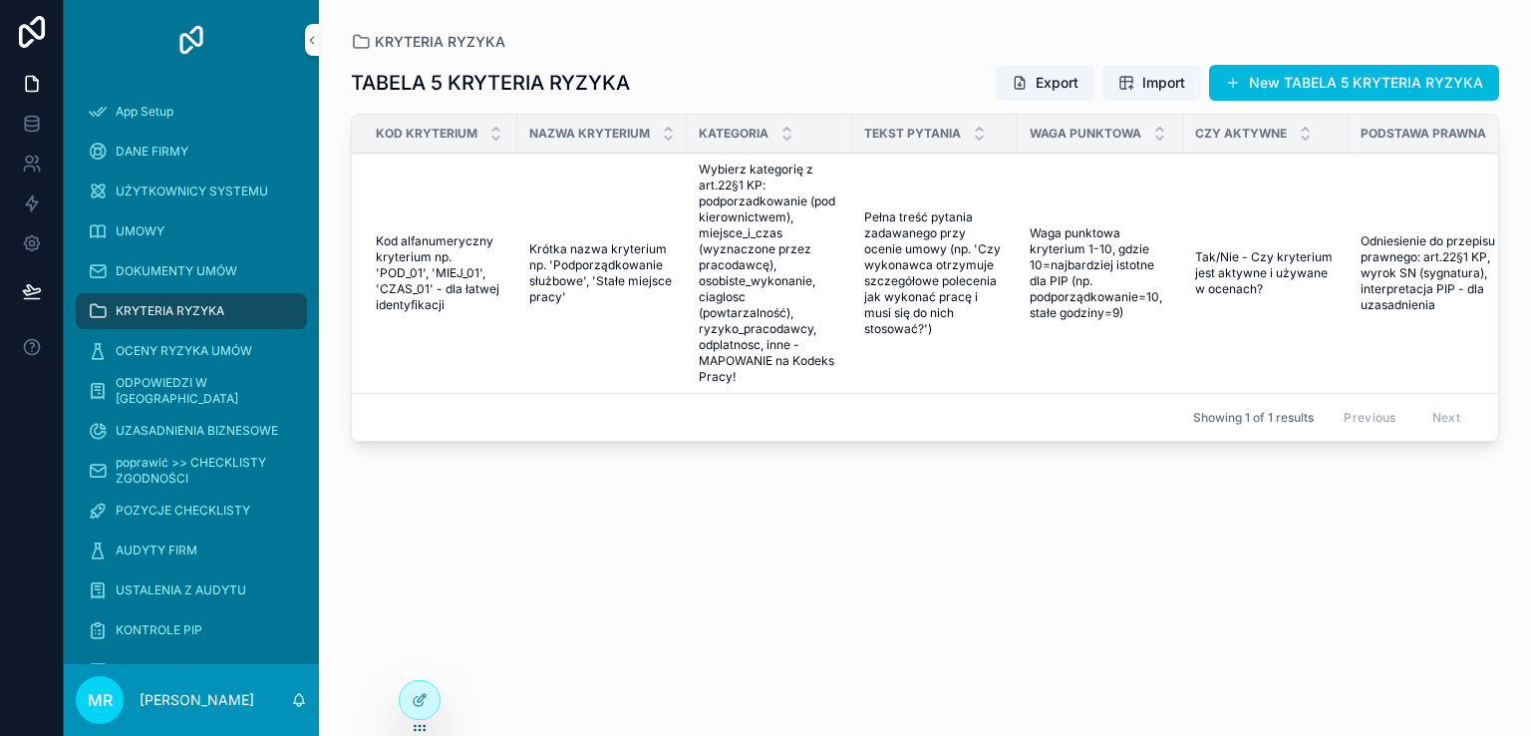
click at [1021, 234] on td "Waga punktowa kryterium 1-10, gdzie 10=najbardziej istotne dla PIP (np. podporz…" at bounding box center [1100, 273] width 165 height 240
click at [1021, 235] on td "Waga punktowa kryterium 1-10, gdzie 10=najbardziej istotne dla PIP (np. podporz…" at bounding box center [1100, 273] width 165 height 240
click at [413, 710] on div at bounding box center [420, 700] width 40 height 38
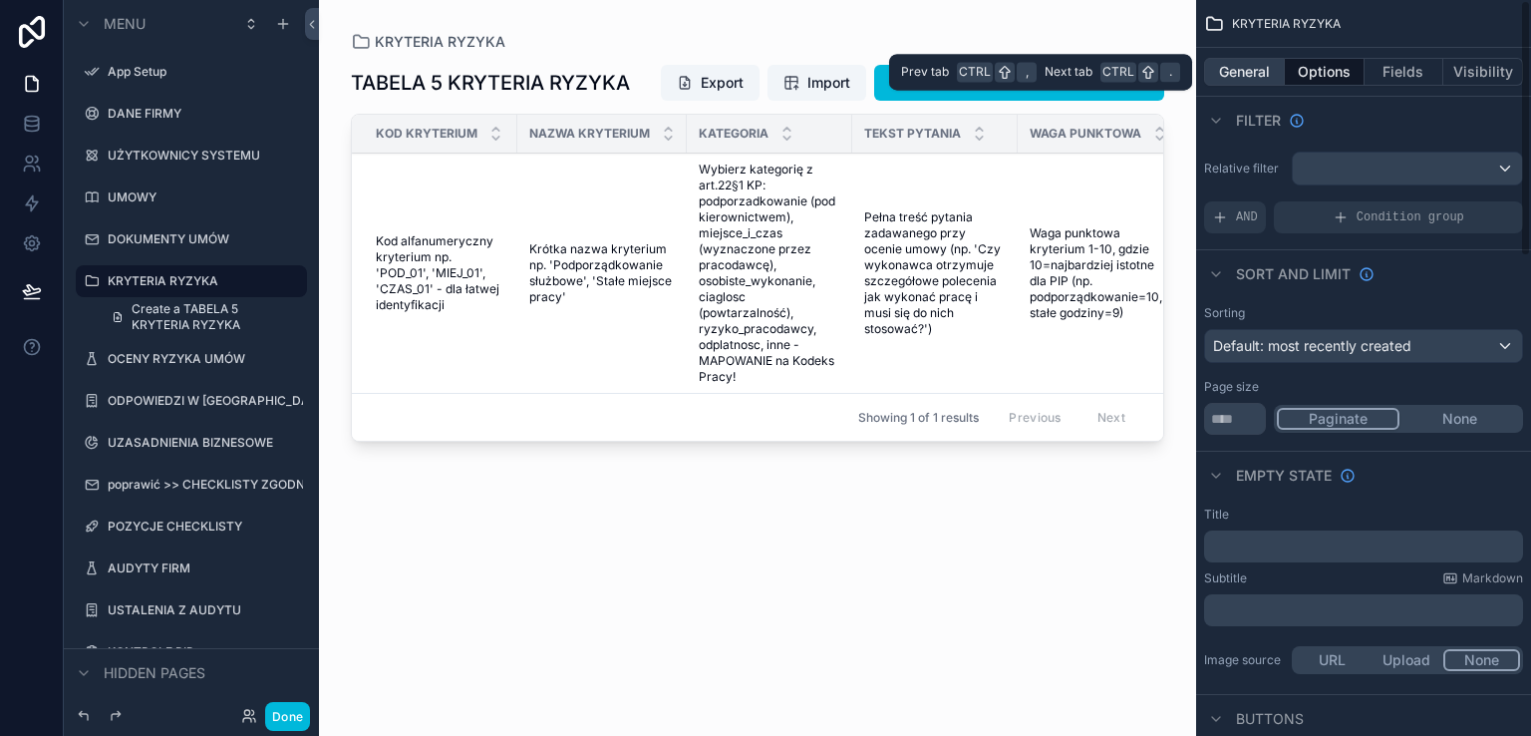
click at [1232, 73] on button "General" at bounding box center [1244, 72] width 81 height 28
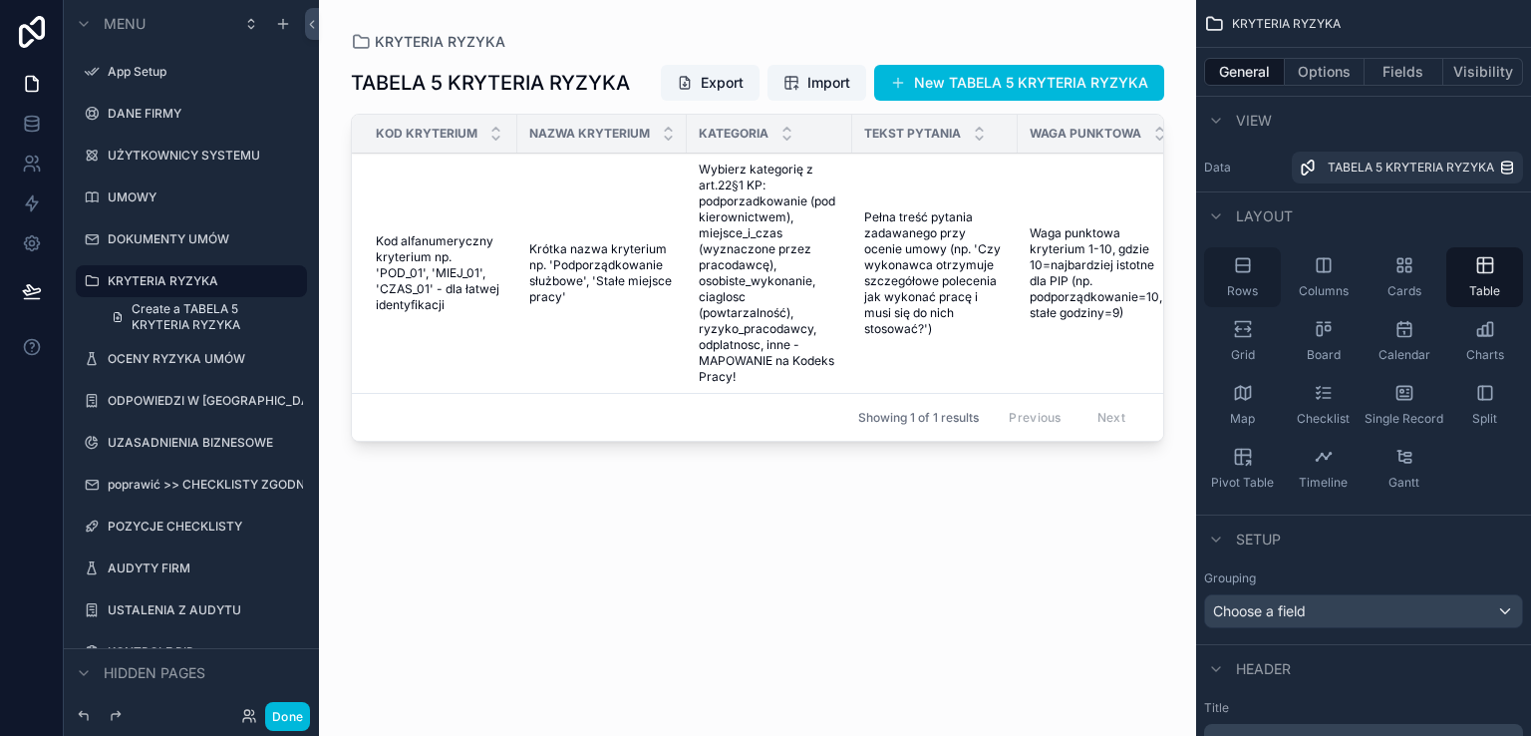
click at [1240, 272] on icon "scrollable content" at bounding box center [1243, 265] width 20 height 20
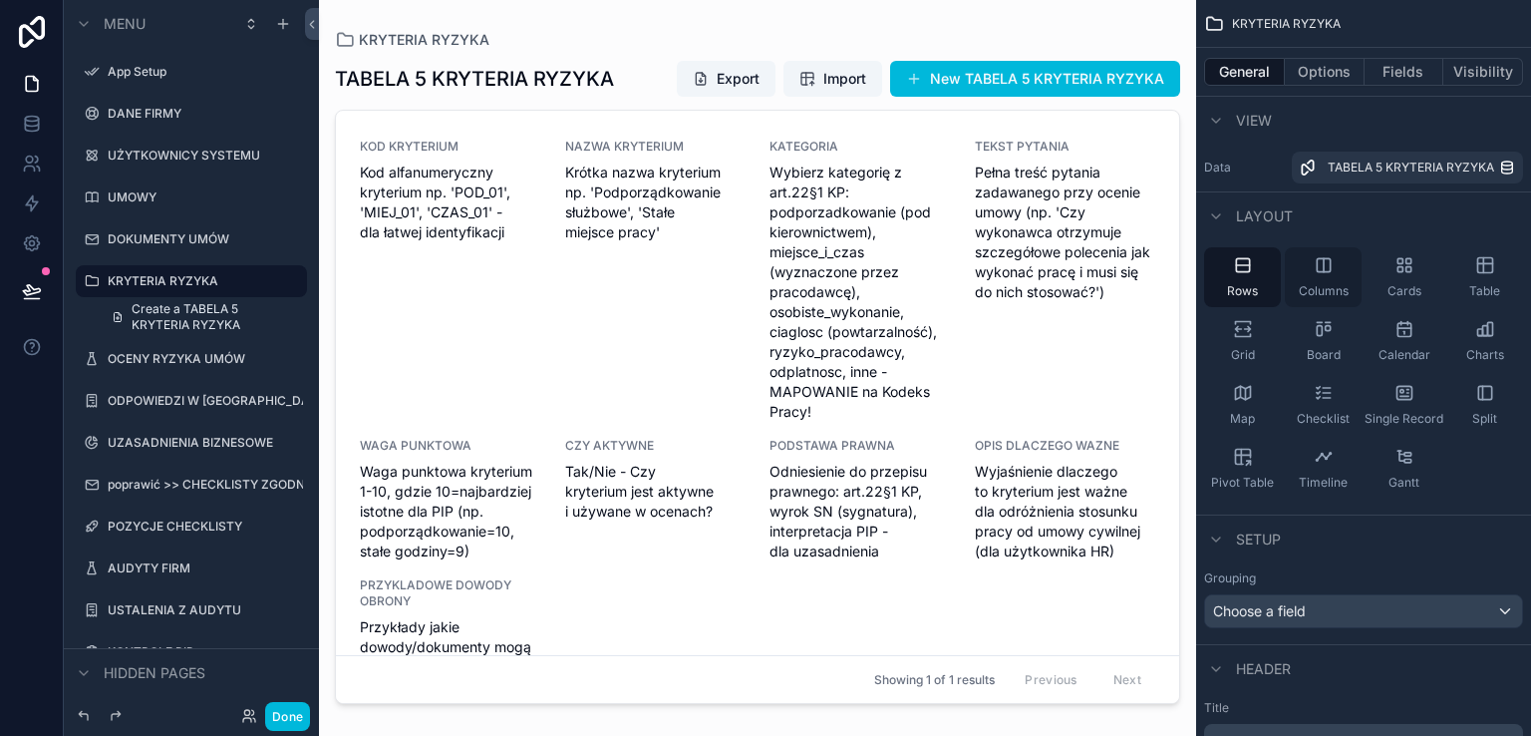
click at [1308, 267] on div "Columns" at bounding box center [1323, 277] width 77 height 60
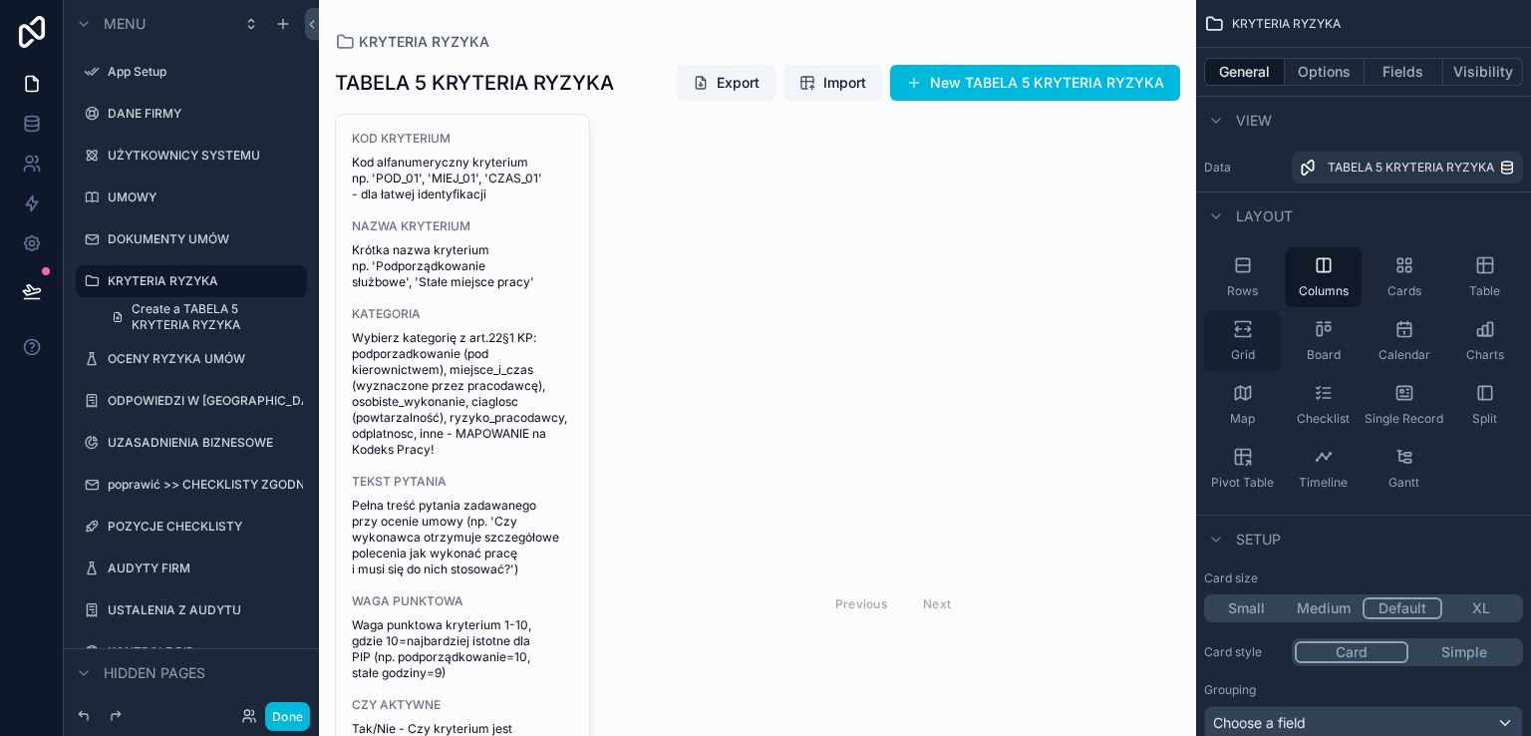
click at [1247, 327] on icon "scrollable content" at bounding box center [1247, 329] width 6 height 5
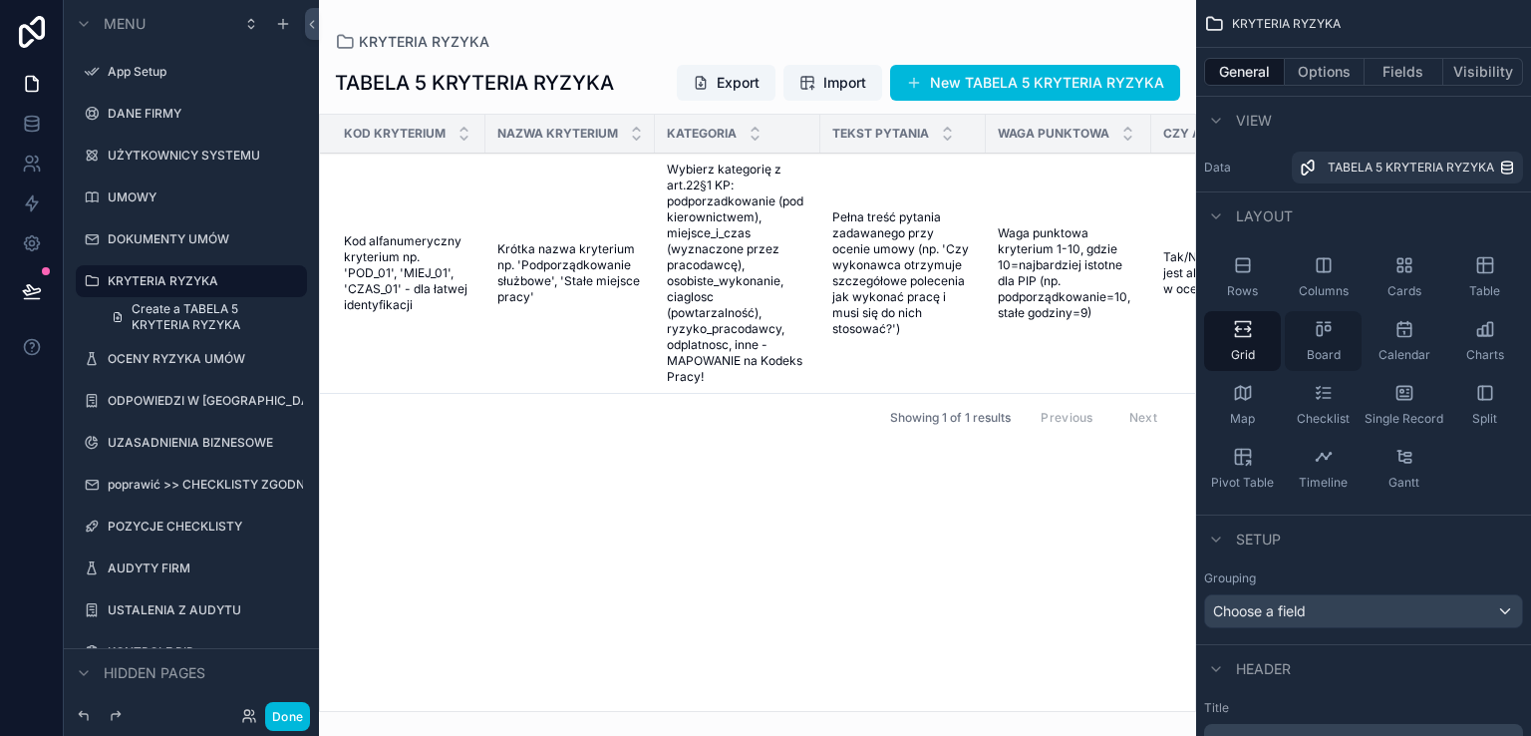
click at [1320, 331] on icon "scrollable content" at bounding box center [1324, 329] width 20 height 20
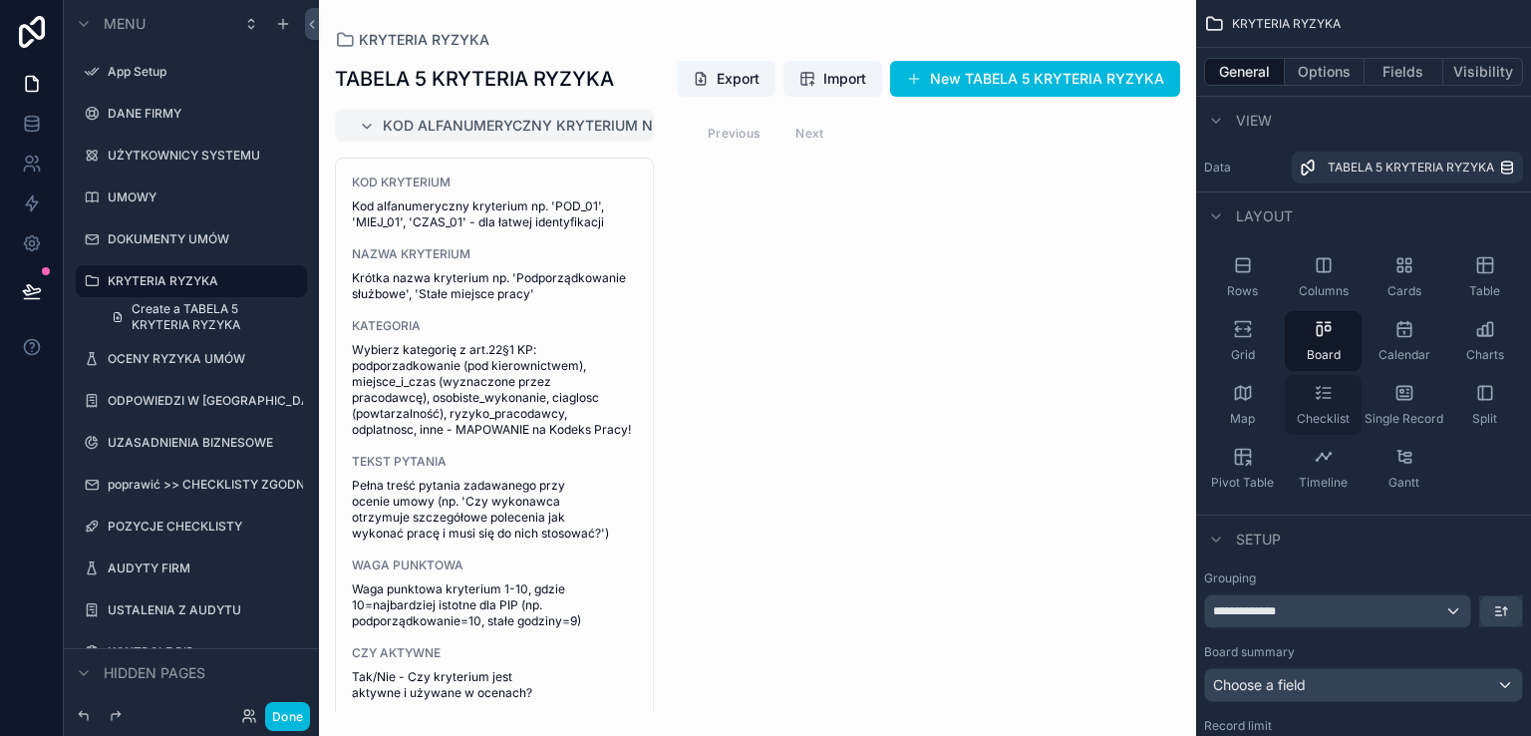
click at [1325, 396] on icon "scrollable content" at bounding box center [1324, 393] width 20 height 20
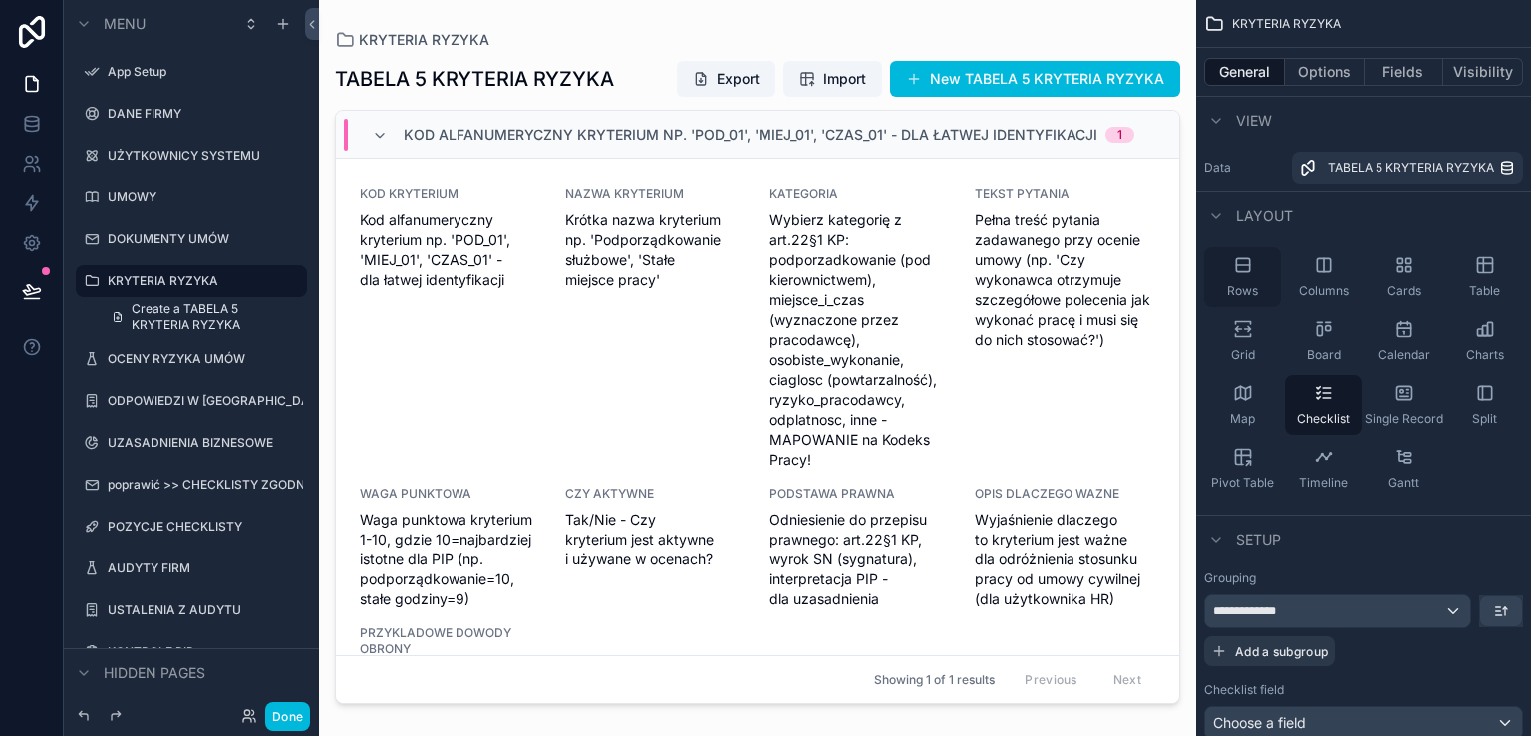
click at [1244, 267] on icon "scrollable content" at bounding box center [1243, 265] width 20 height 20
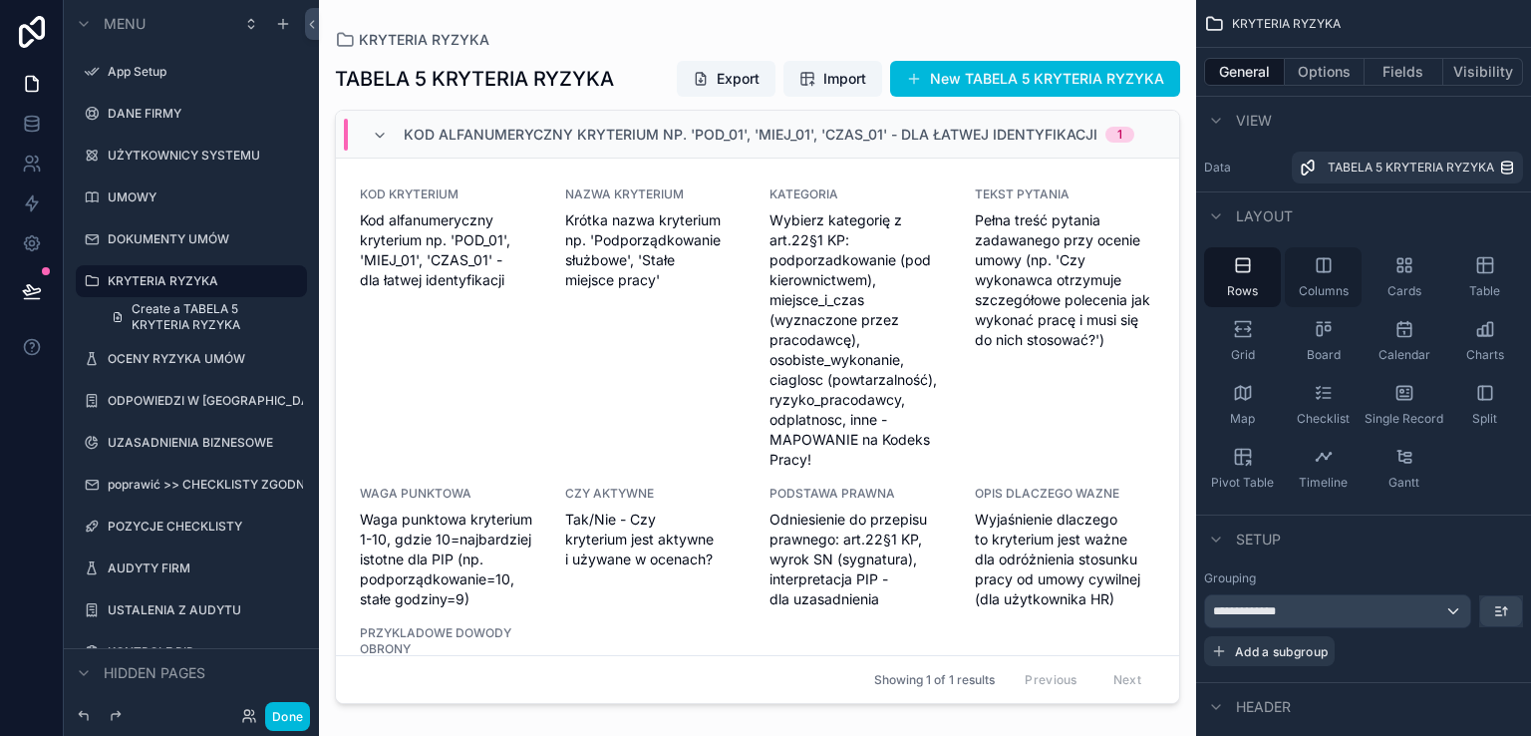
click at [1318, 271] on icon "scrollable content" at bounding box center [1323, 264] width 13 height 13
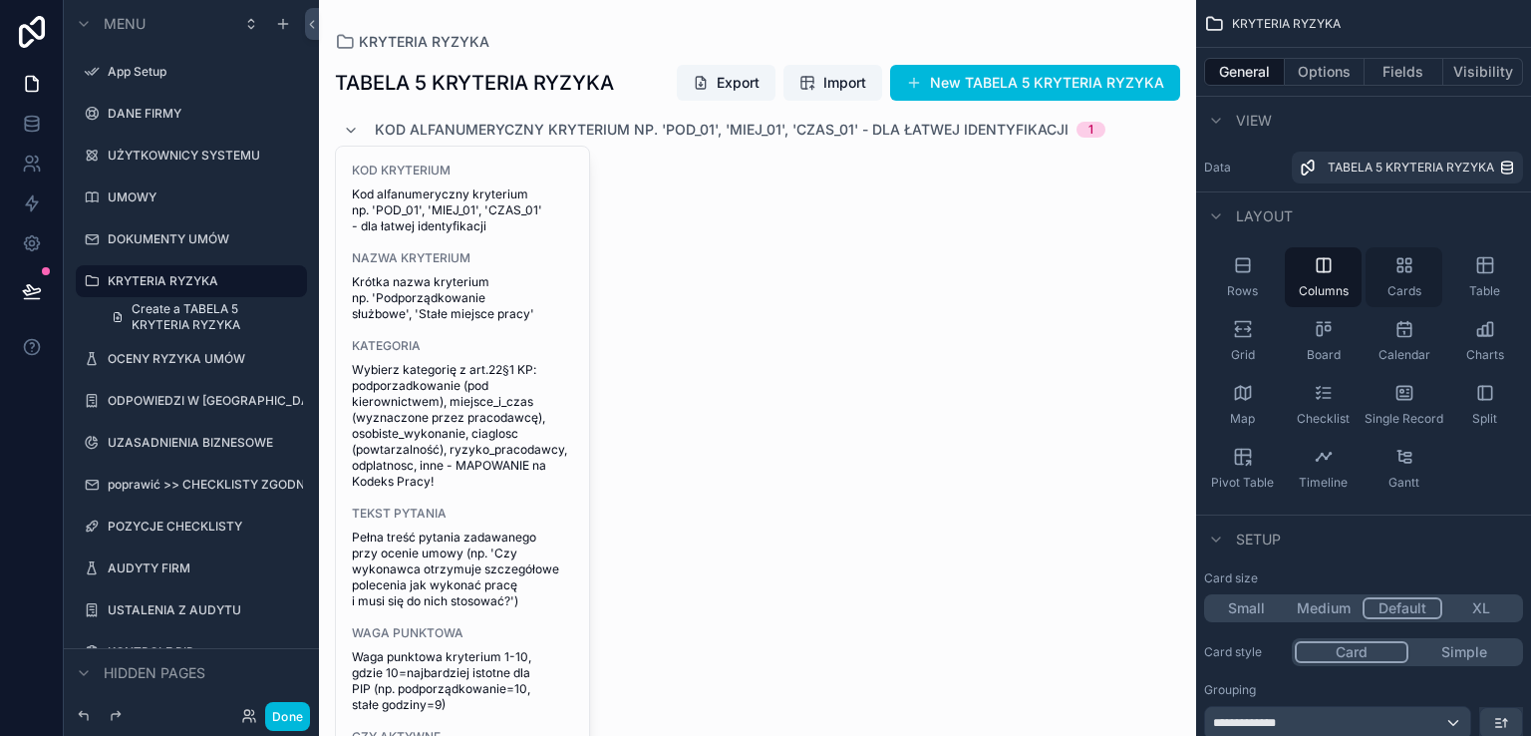
click at [1406, 267] on icon "scrollable content" at bounding box center [1407, 269] width 5 height 5
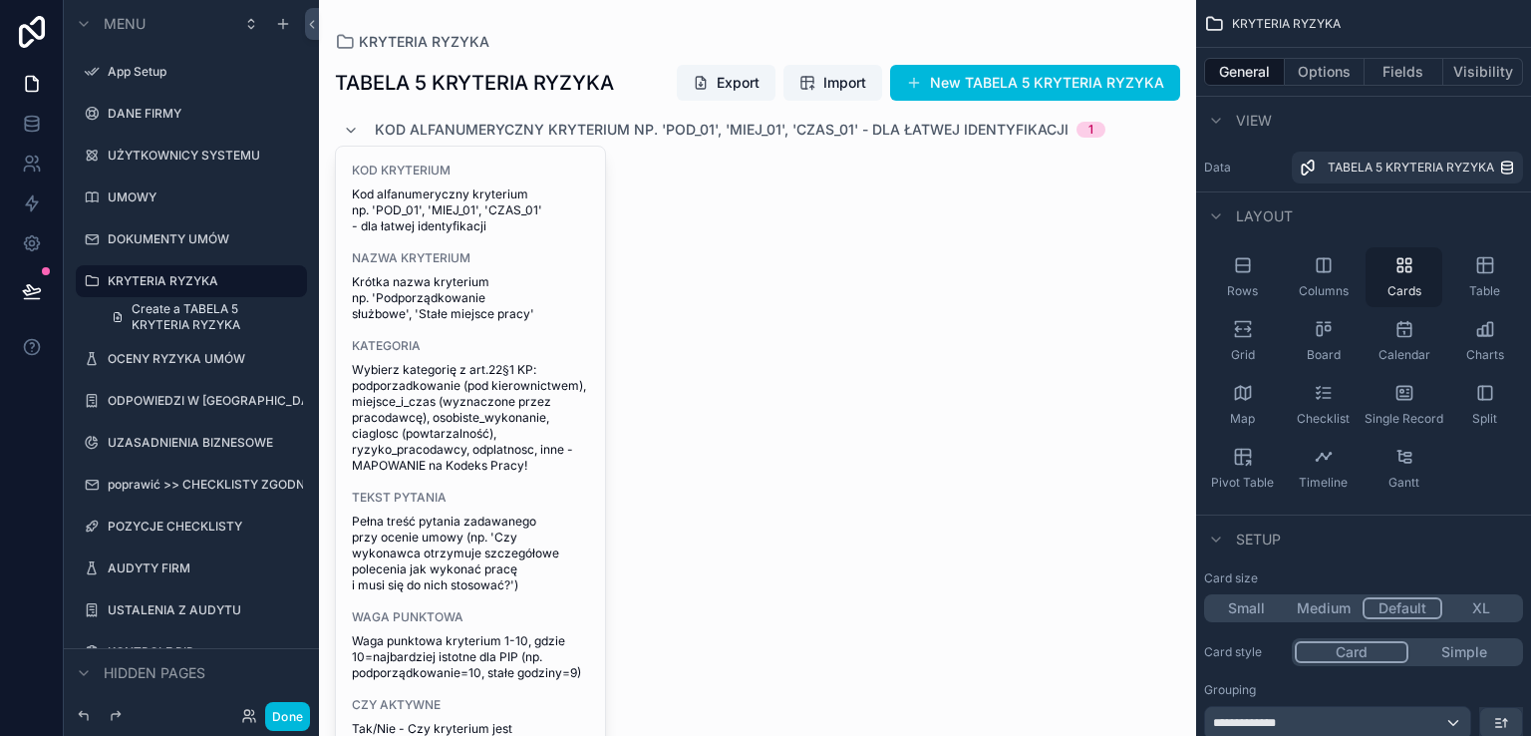
click at [1398, 274] on icon "scrollable content" at bounding box center [1404, 265] width 20 height 20
click at [1495, 273] on div "Table" at bounding box center [1484, 277] width 77 height 60
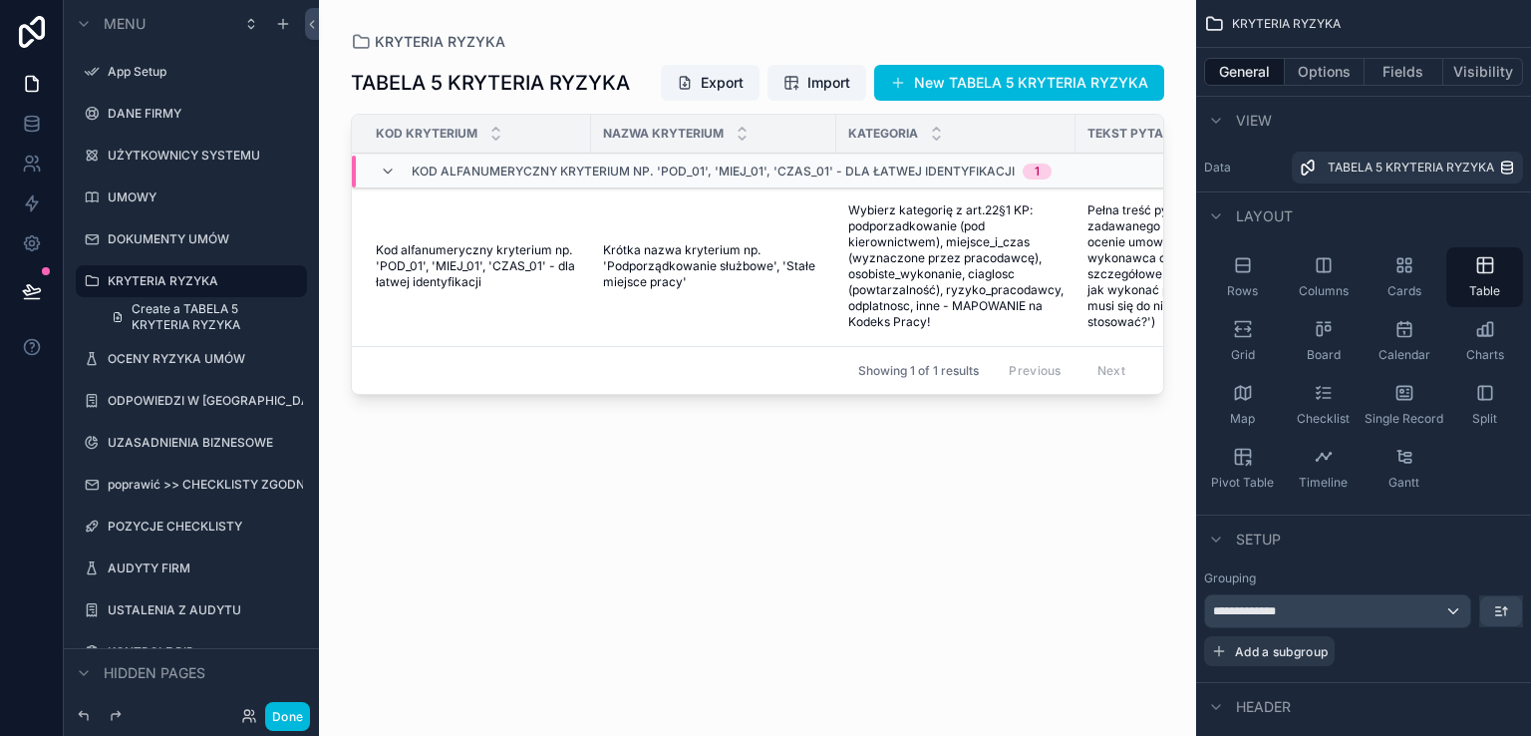
drag, startPoint x: 597, startPoint y: 404, endPoint x: 670, endPoint y: 403, distance: 72.8
click at [670, 403] on div "scrollable content" at bounding box center [757, 356] width 877 height 712
click at [381, 165] on icon "scrollable content" at bounding box center [388, 171] width 16 height 16
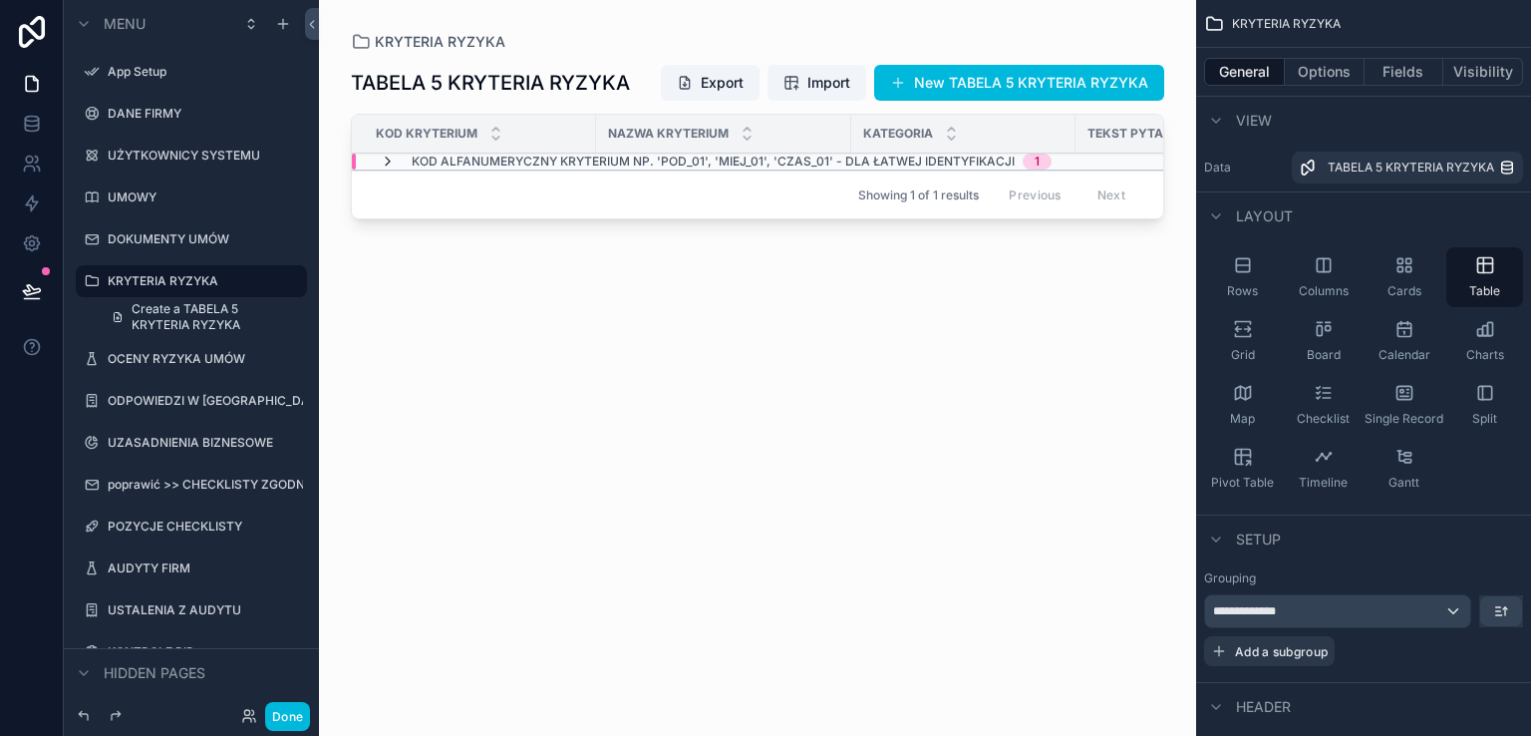
click at [383, 165] on icon "scrollable content" at bounding box center [388, 161] width 16 height 16
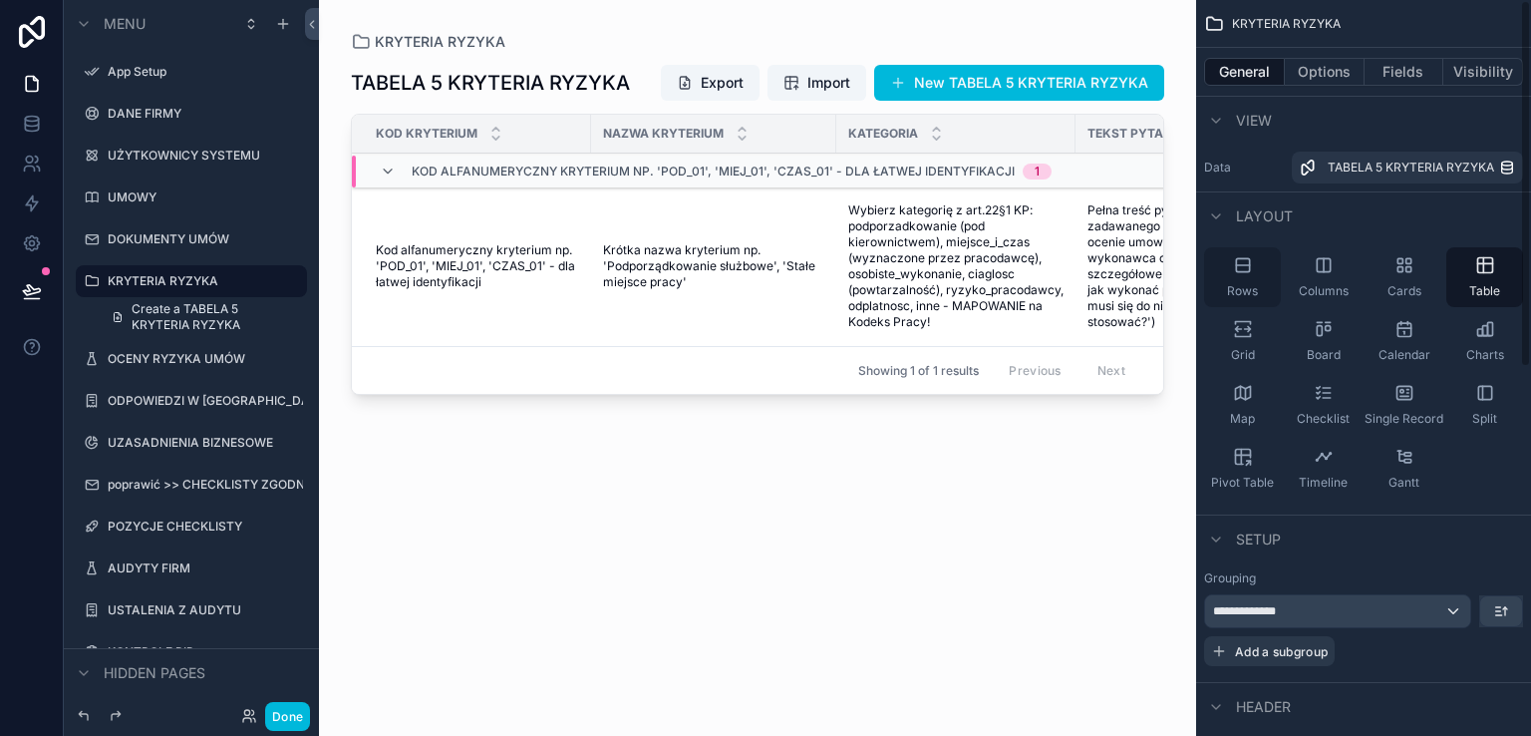
click at [1246, 270] on icon "scrollable content" at bounding box center [1243, 265] width 20 height 20
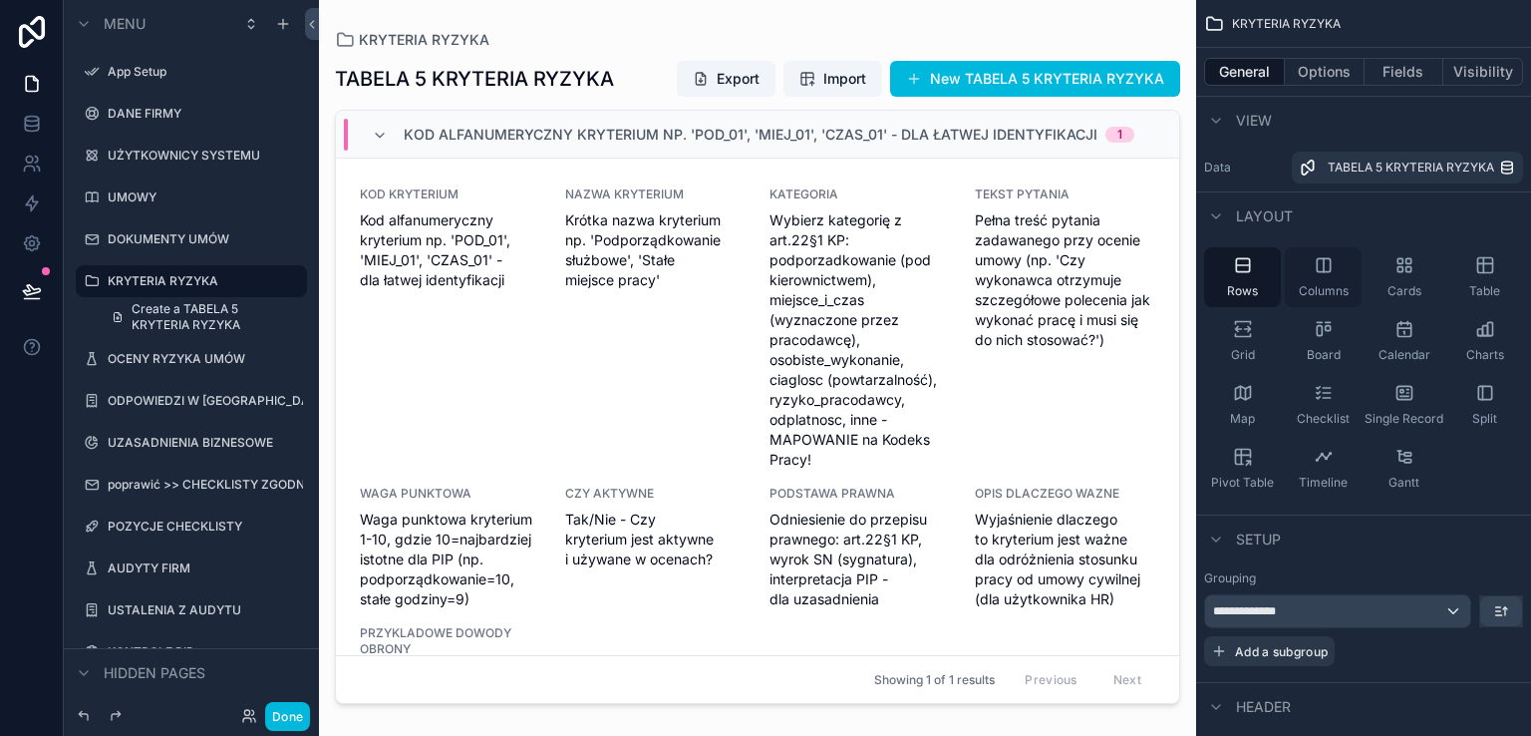
click at [1334, 265] on div "Columns" at bounding box center [1323, 277] width 77 height 60
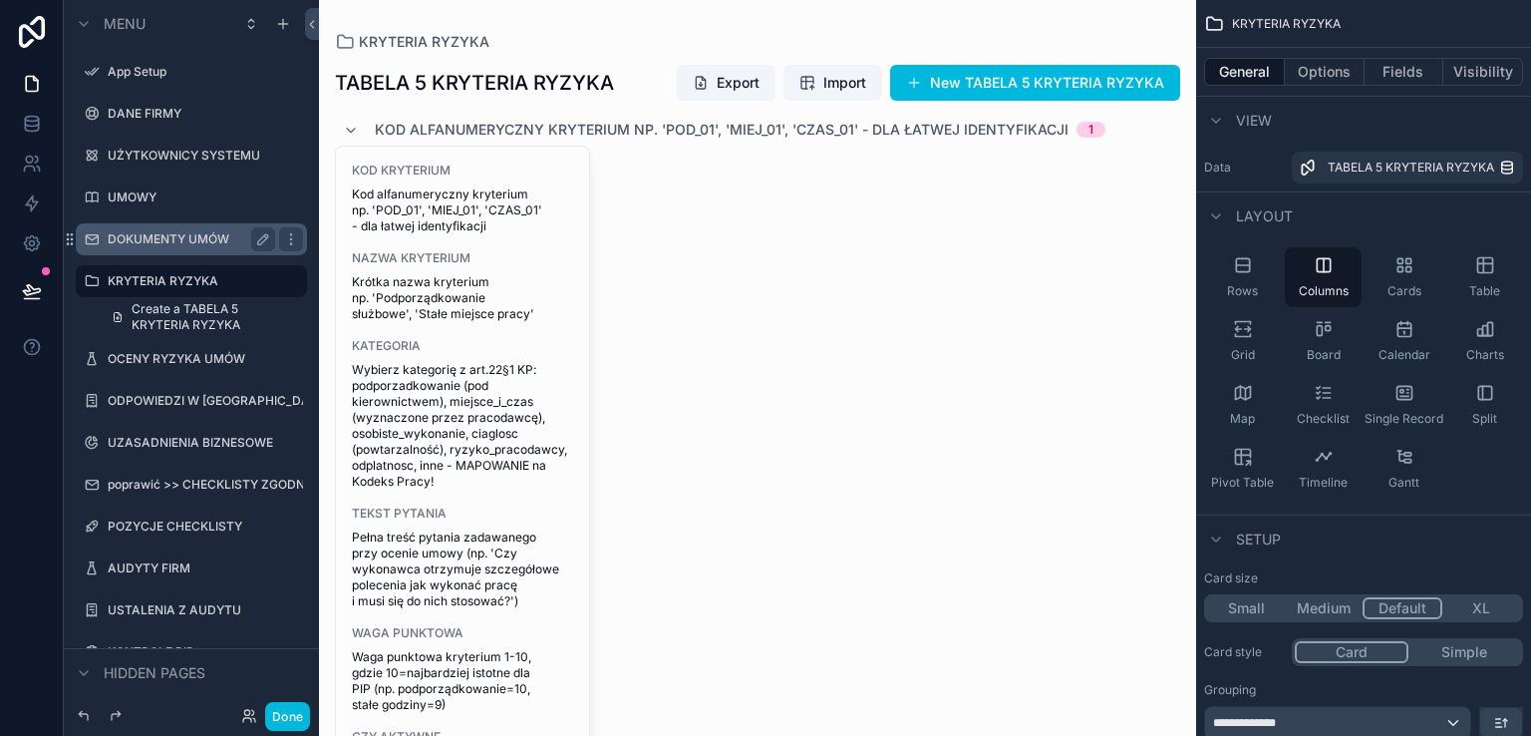
click at [152, 241] on label "DOKUMENTY UMÓW" at bounding box center [187, 239] width 159 height 16
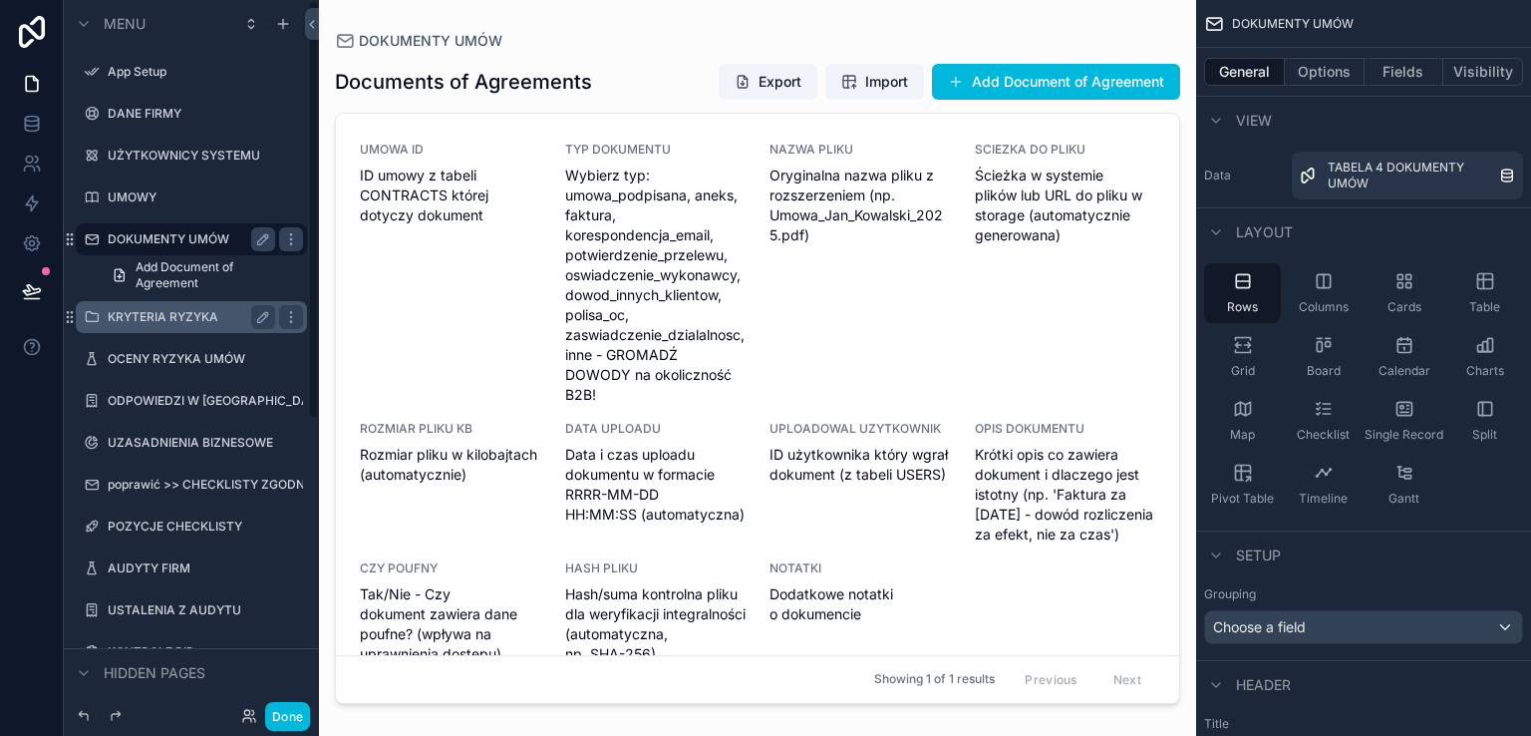
click at [156, 313] on label "KRYTERIA RYZYKA" at bounding box center [187, 317] width 159 height 16
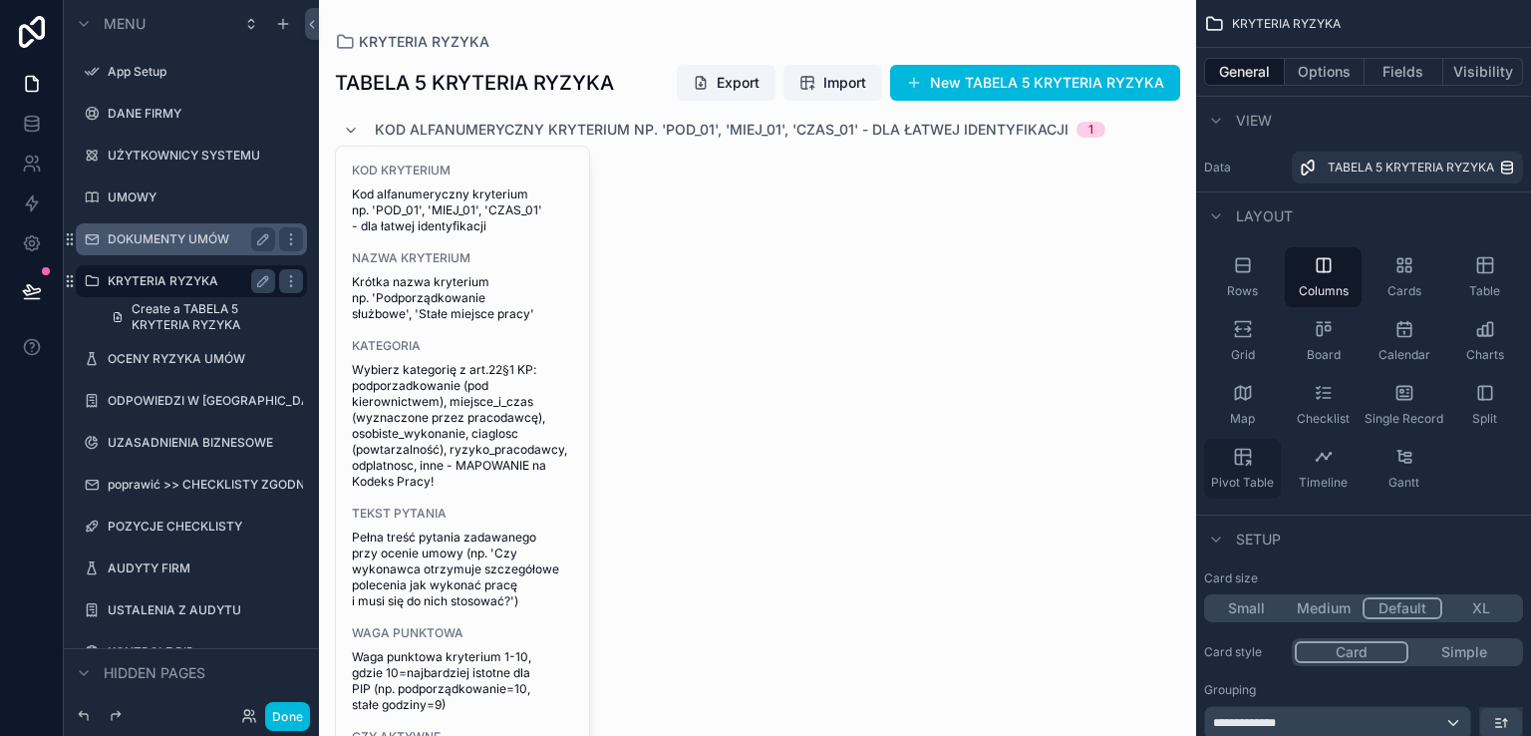
click at [1236, 454] on icon "scrollable content" at bounding box center [1242, 454] width 15 height 0
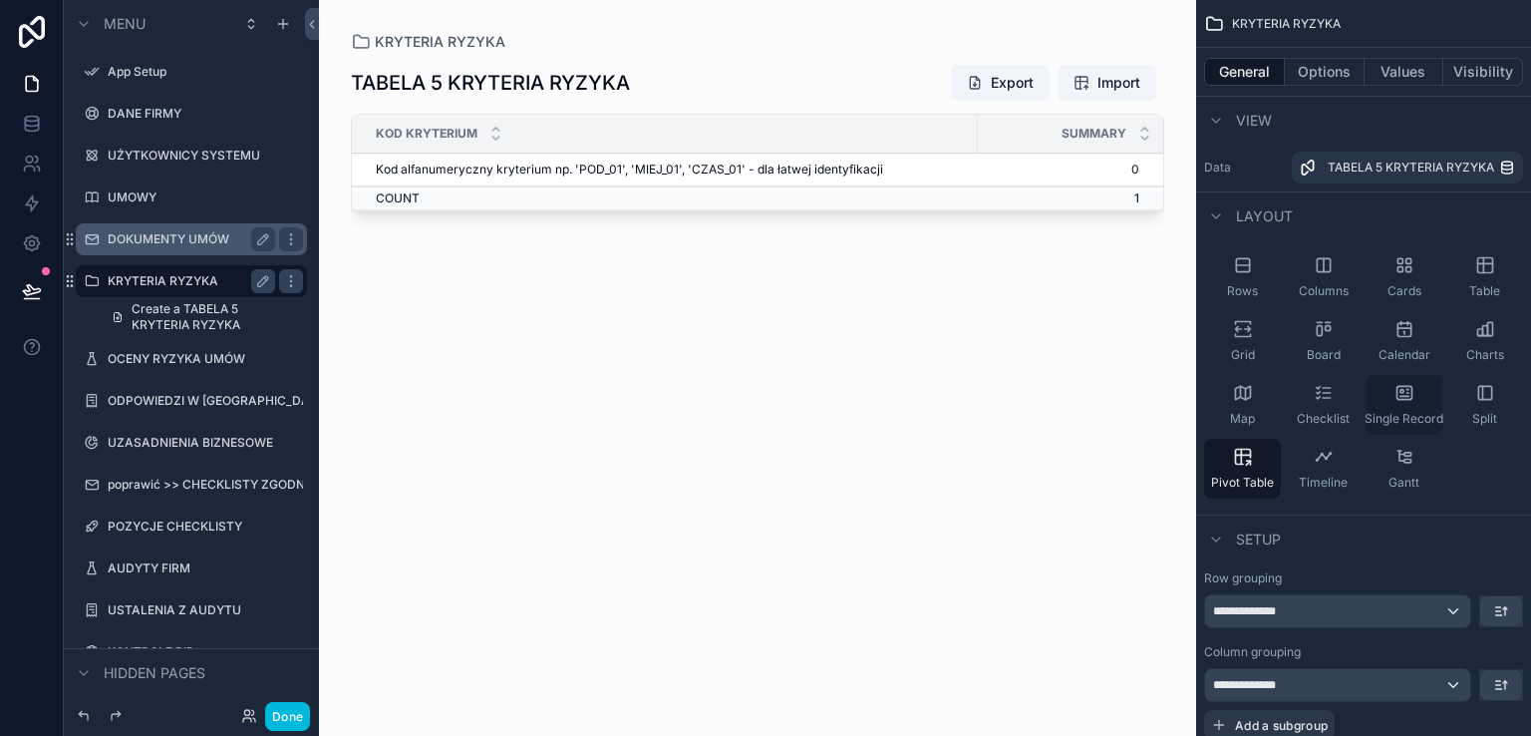
click at [1407, 388] on icon "scrollable content" at bounding box center [1404, 393] width 20 height 20
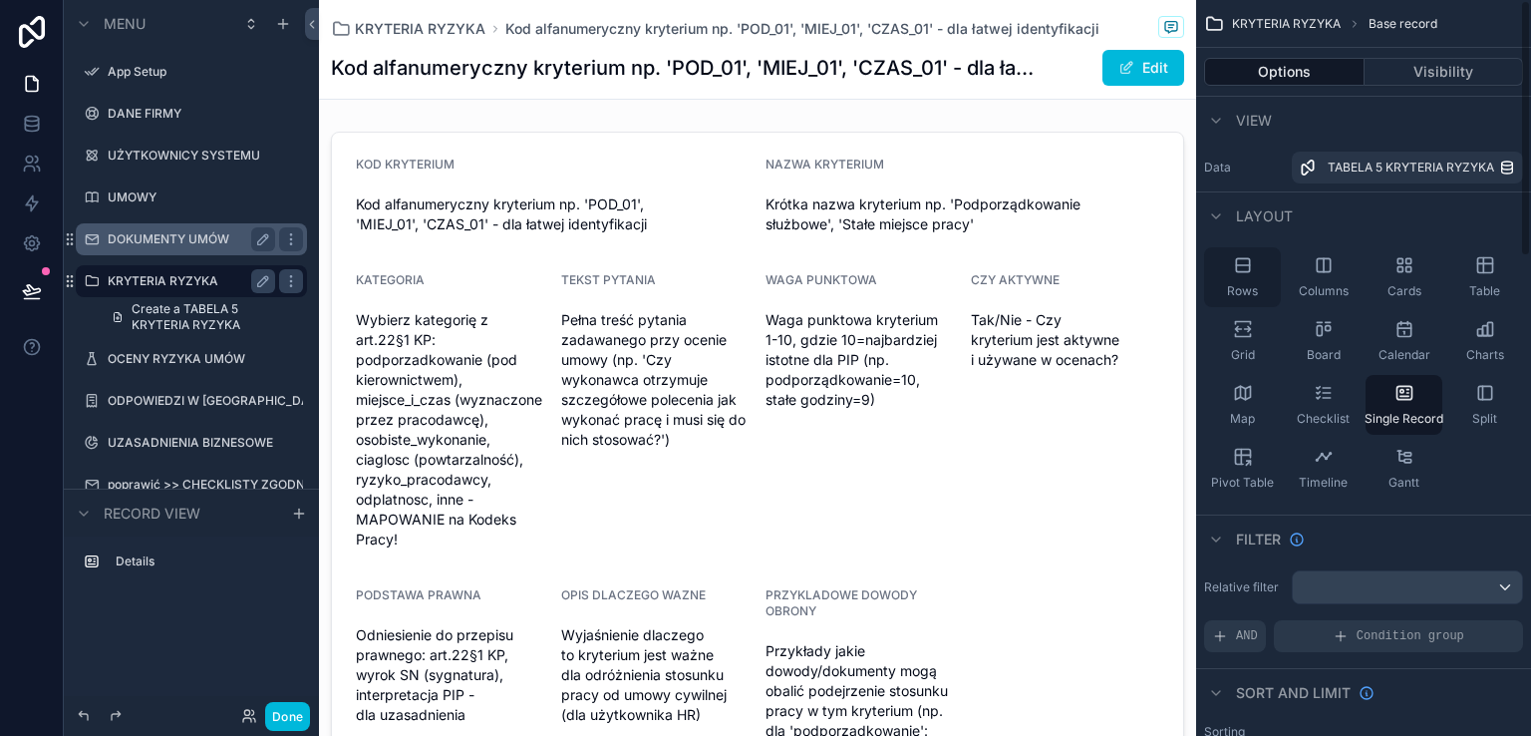
click at [1237, 277] on div "Rows" at bounding box center [1242, 277] width 77 height 60
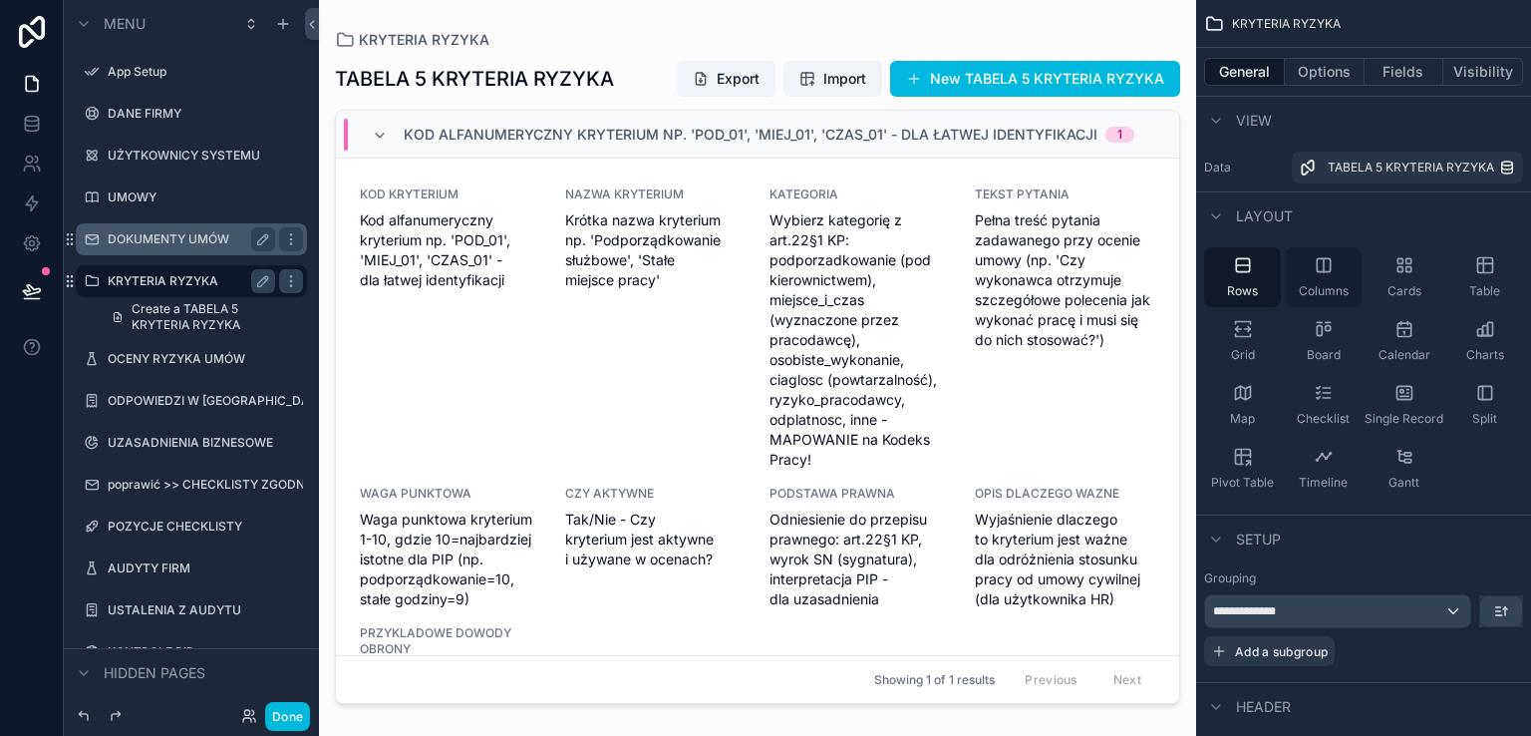
click at [1317, 270] on icon "scrollable content" at bounding box center [1323, 264] width 13 height 13
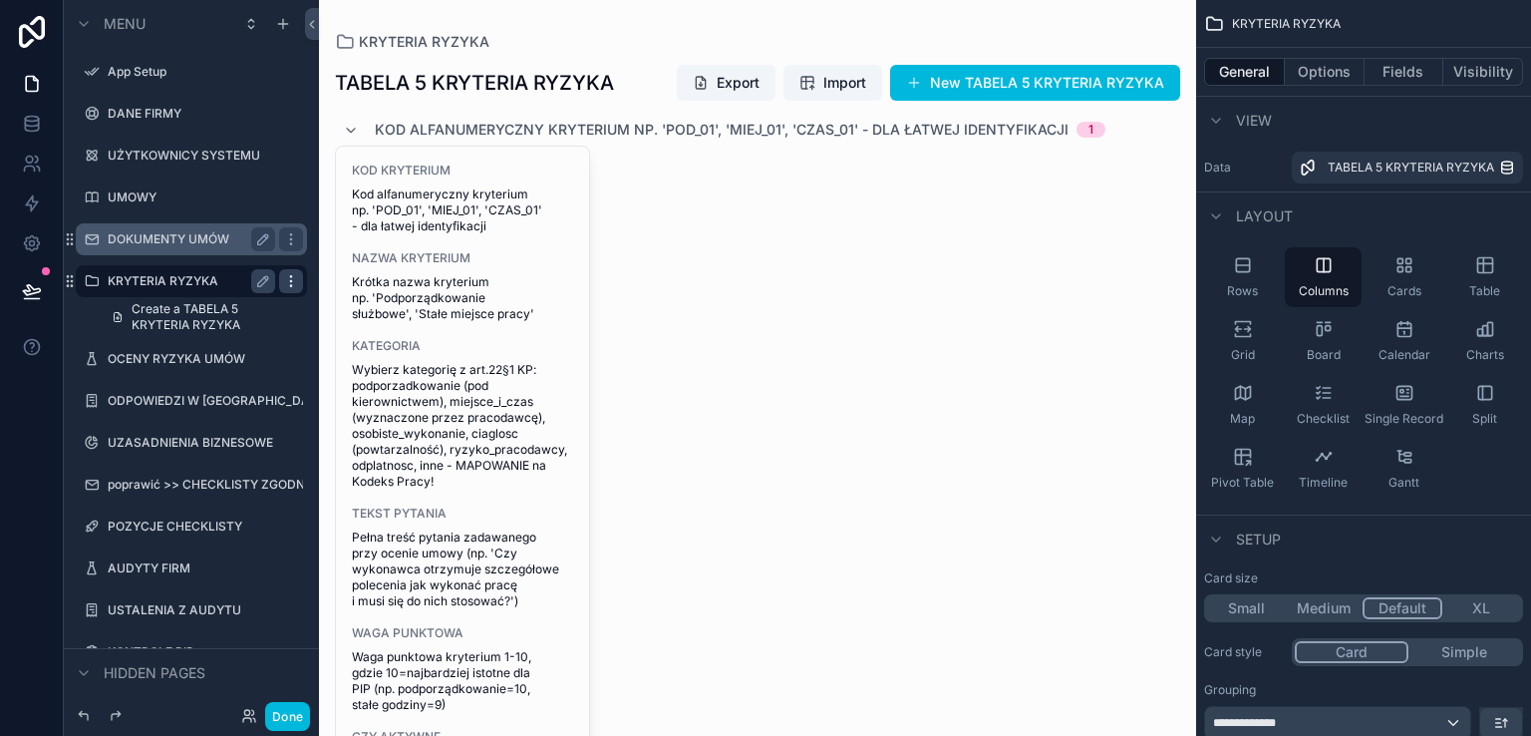
click at [292, 284] on icon "scrollable content" at bounding box center [291, 281] width 16 height 16
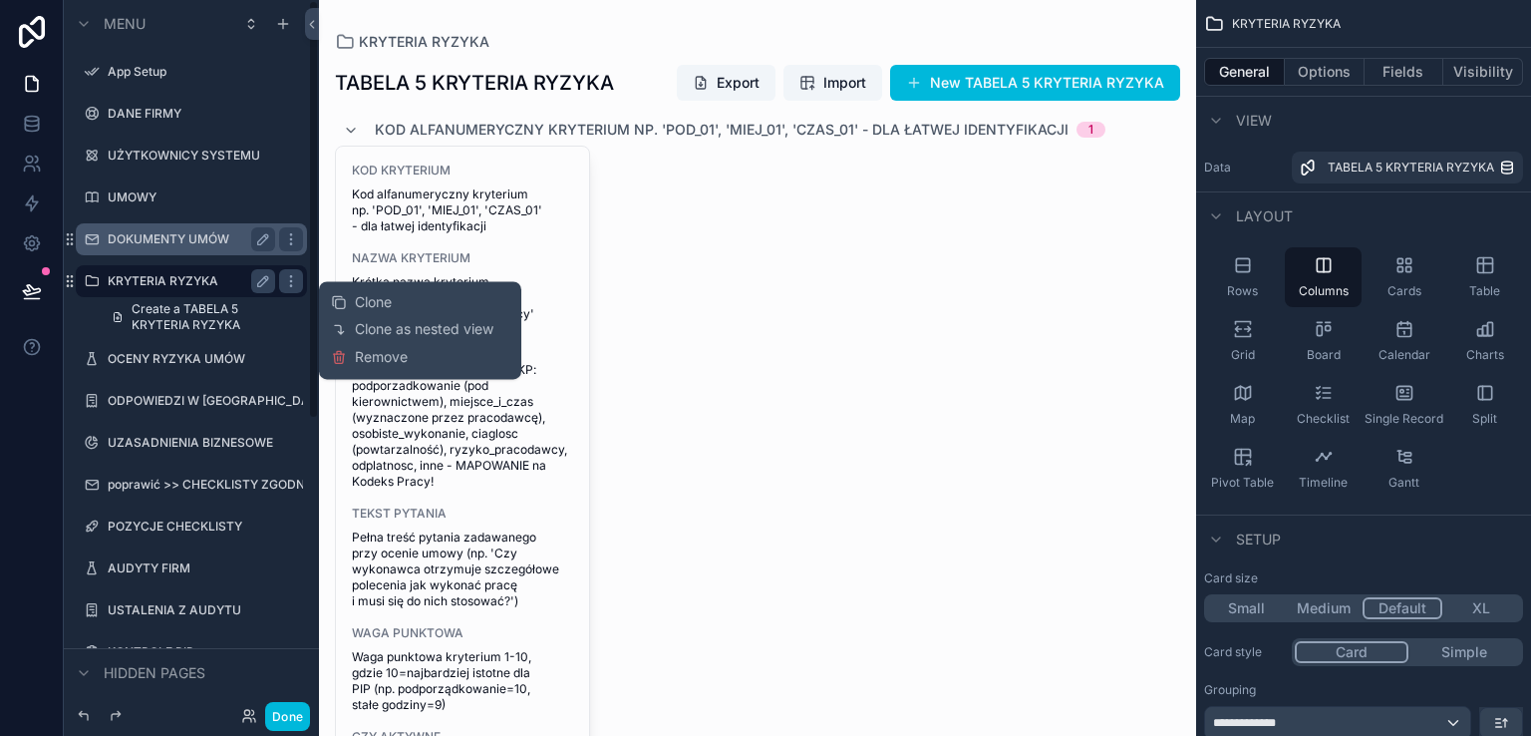
click at [362, 359] on span "Remove" at bounding box center [381, 357] width 53 height 20
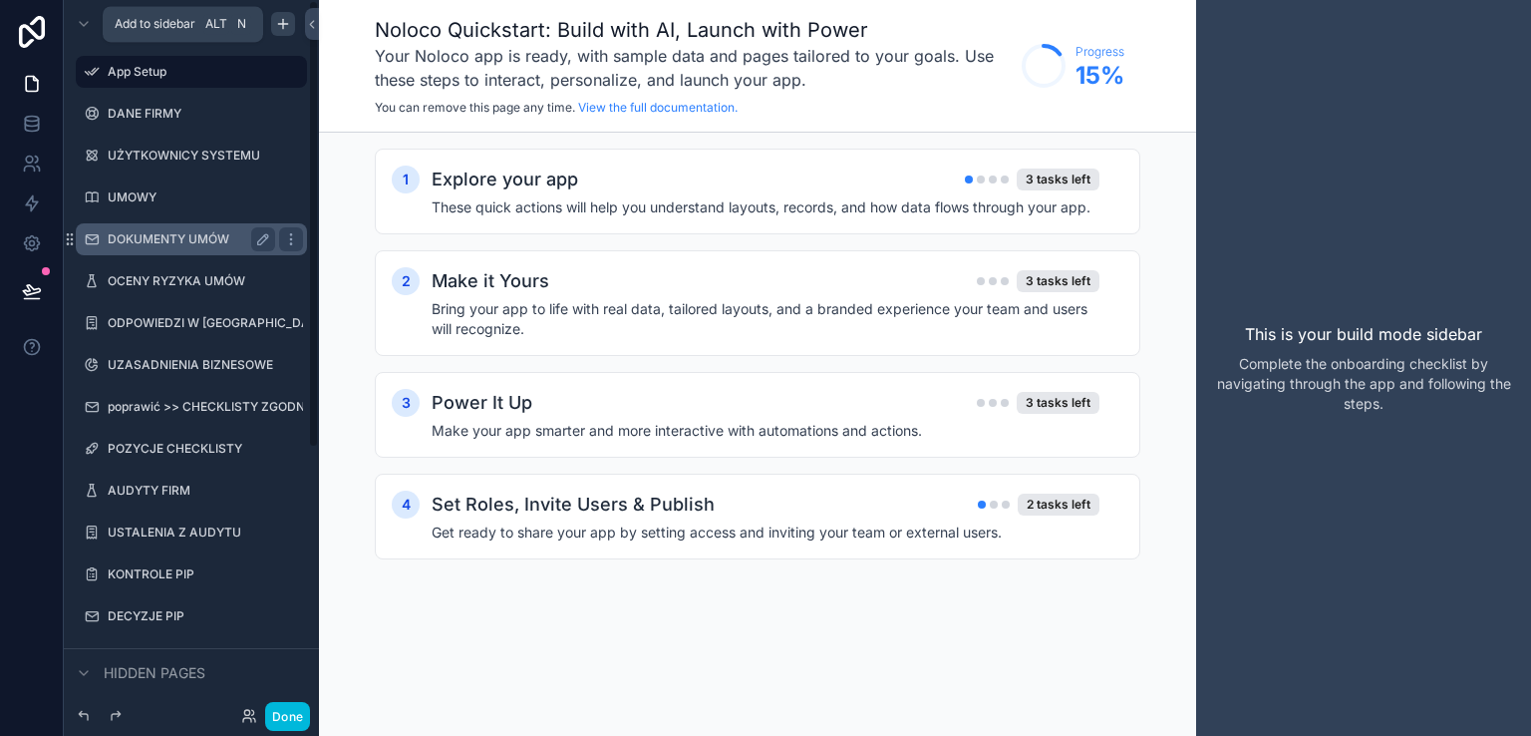
click at [281, 31] on icon "scrollable content" at bounding box center [283, 24] width 16 height 16
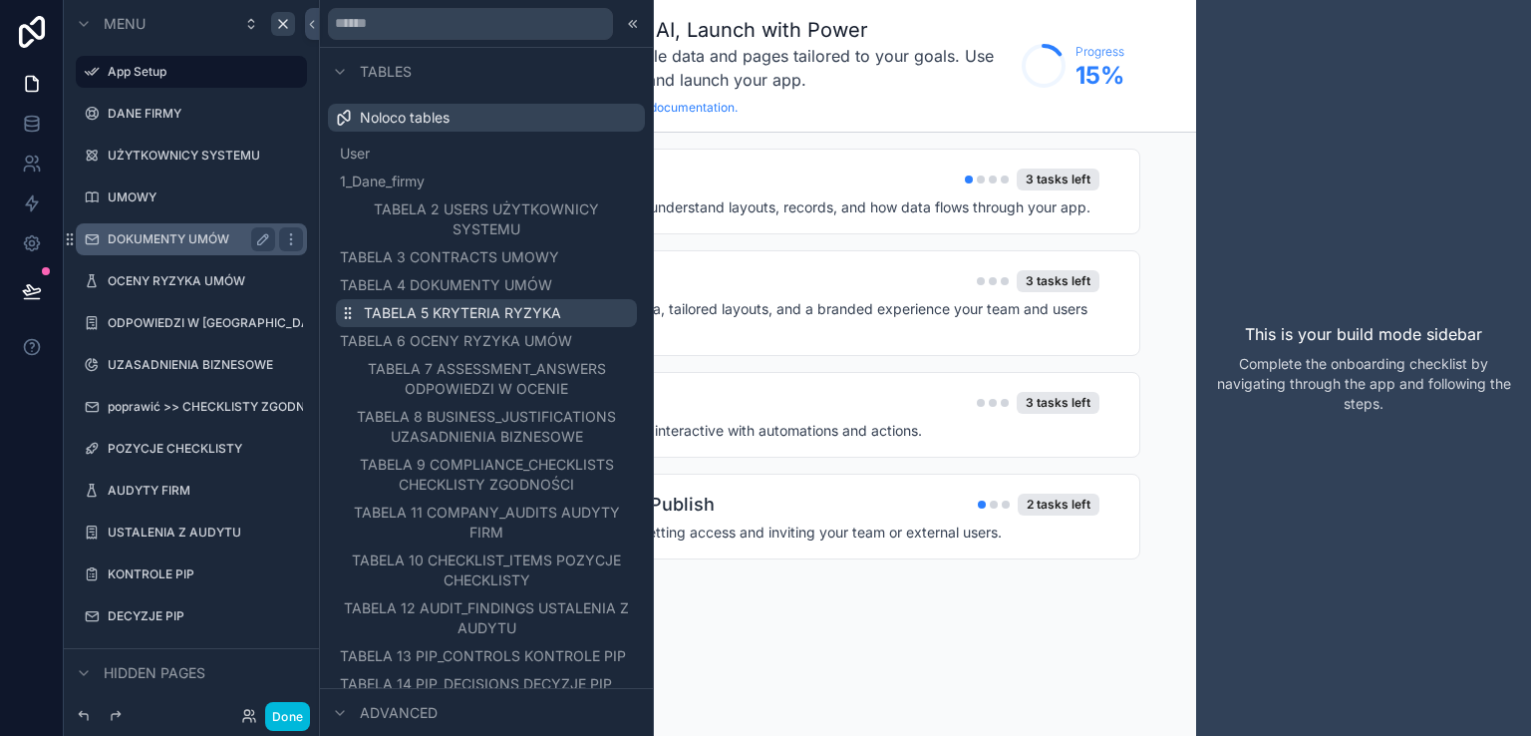
click at [444, 313] on span "TABELA 5 KRYTERIA RYZYKA" at bounding box center [462, 313] width 197 height 20
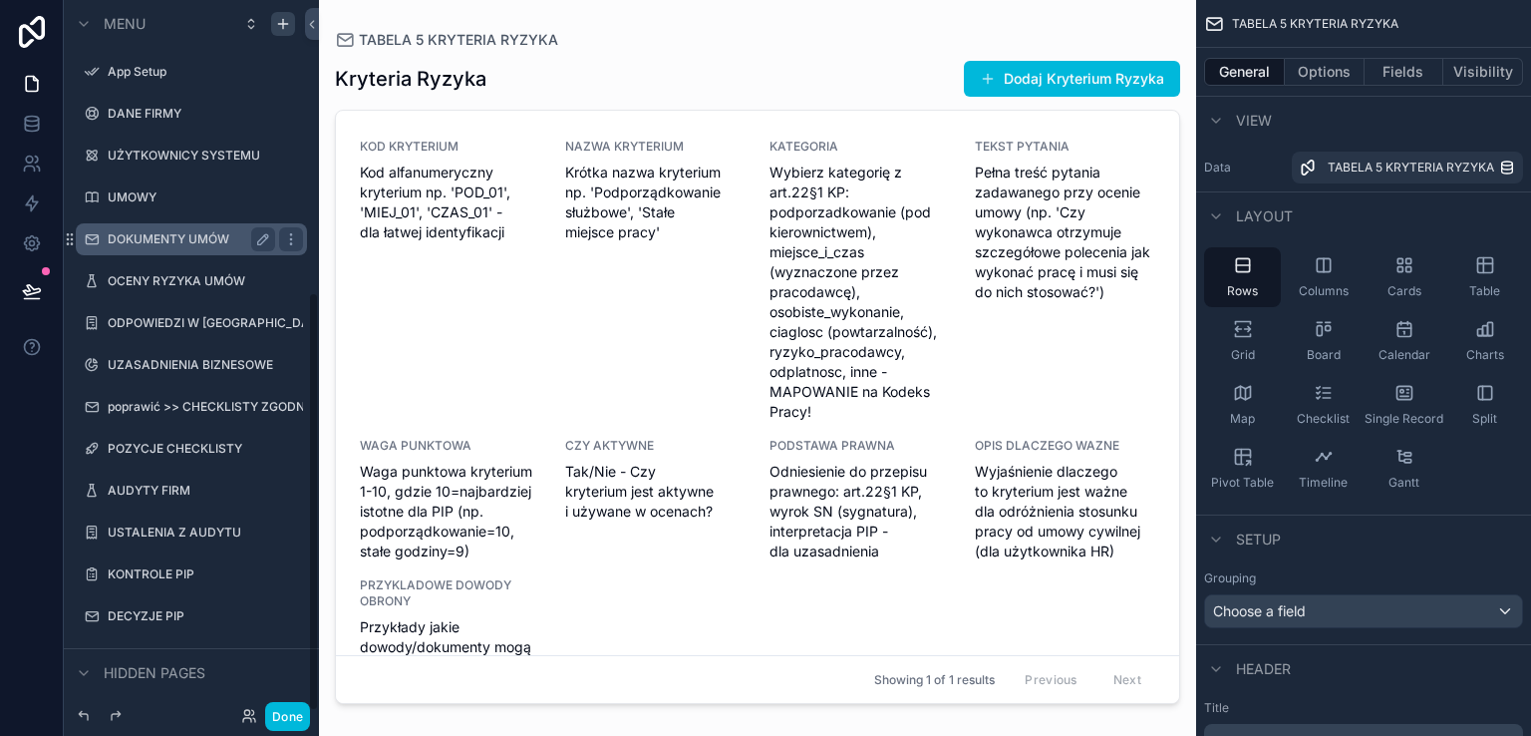
scroll to position [496, 0]
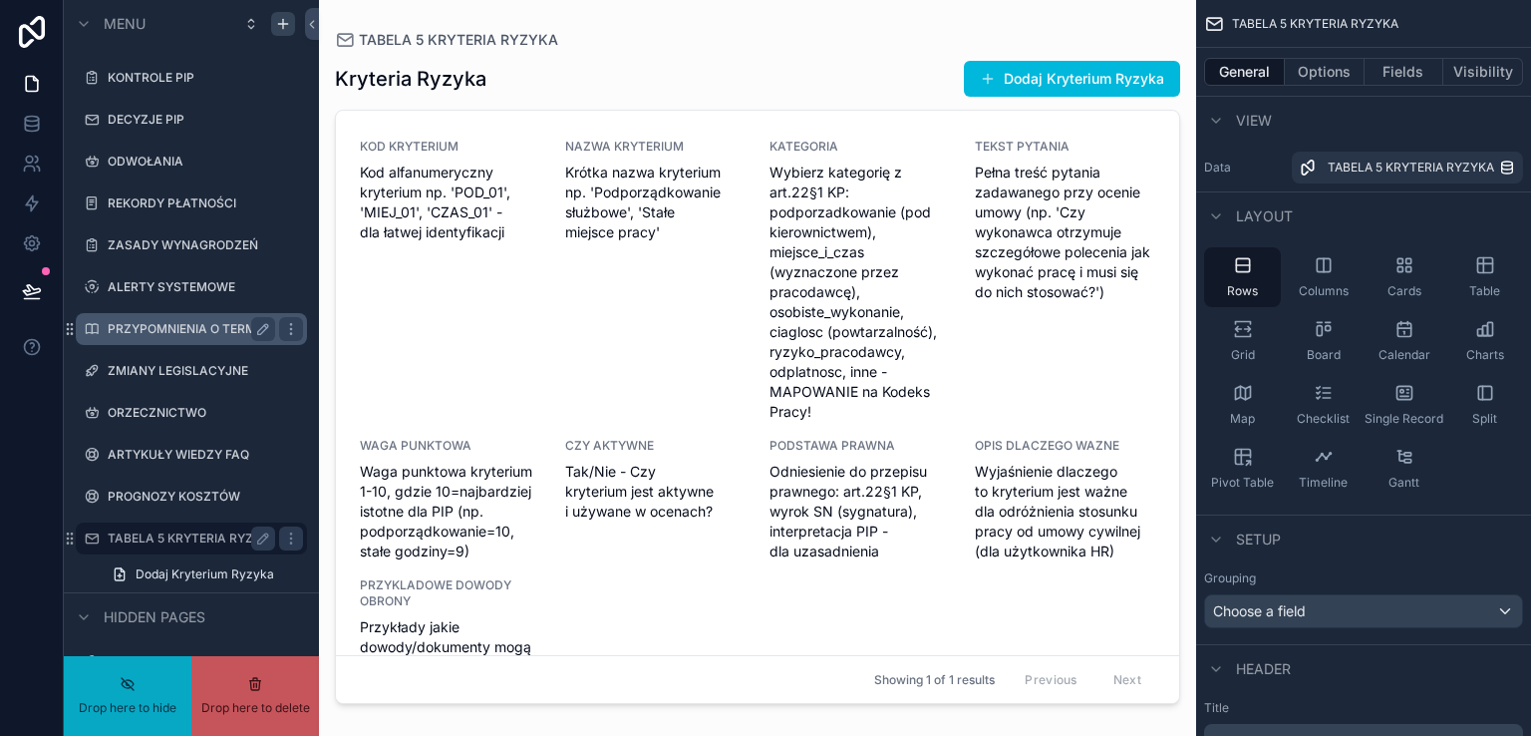
drag, startPoint x: 165, startPoint y: 539, endPoint x: 188, endPoint y: 324, distance: 216.5
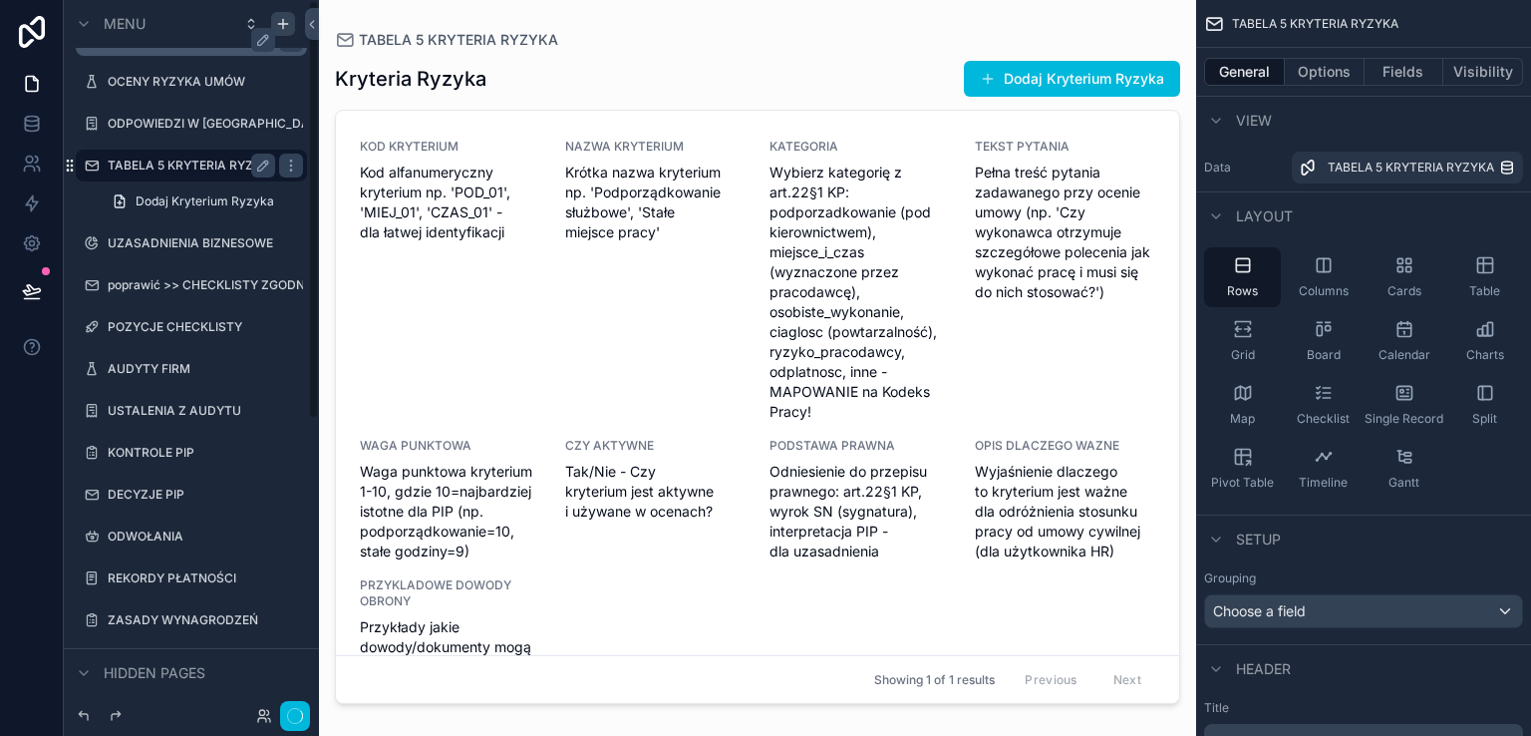
scroll to position [0, 0]
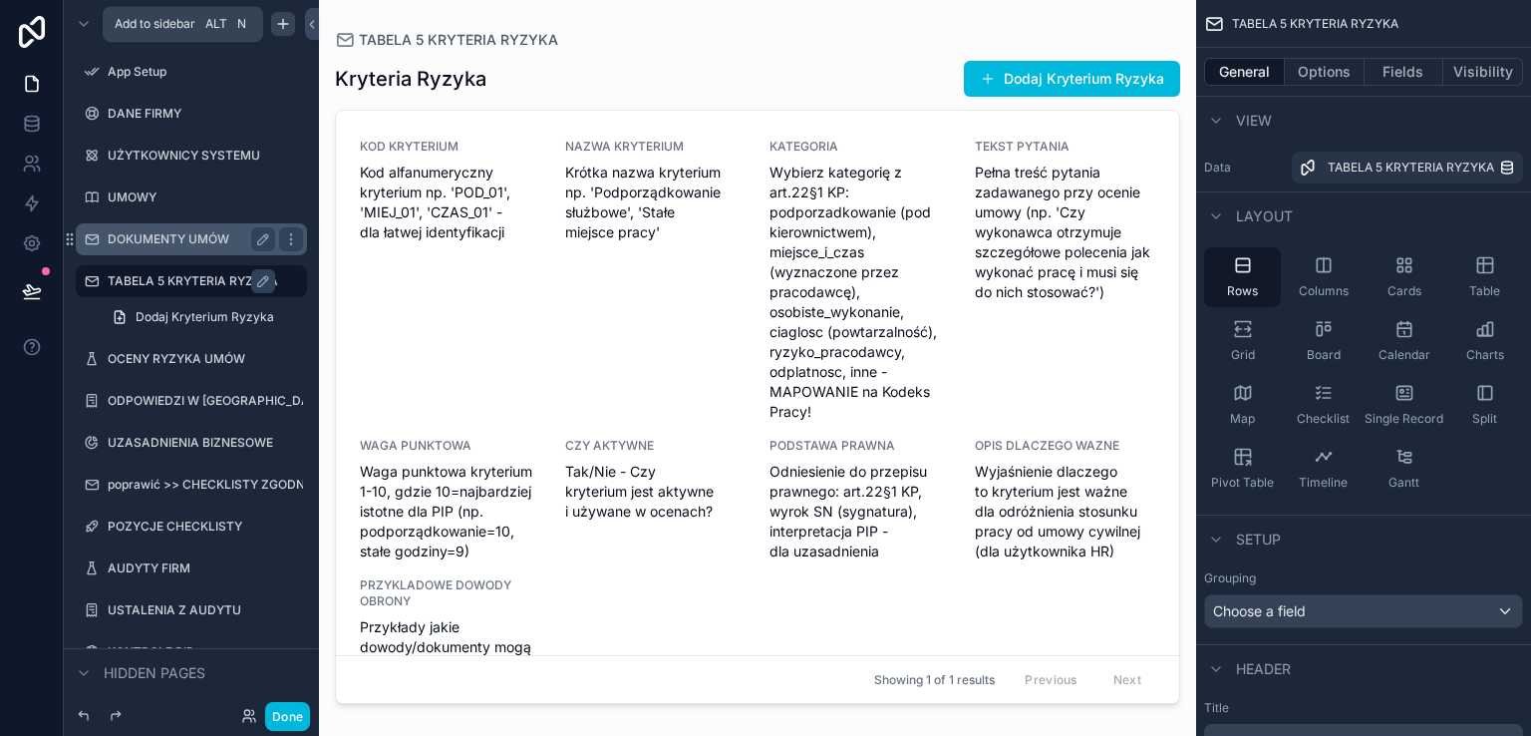
click at [279, 25] on icon "scrollable content" at bounding box center [283, 24] width 16 height 16
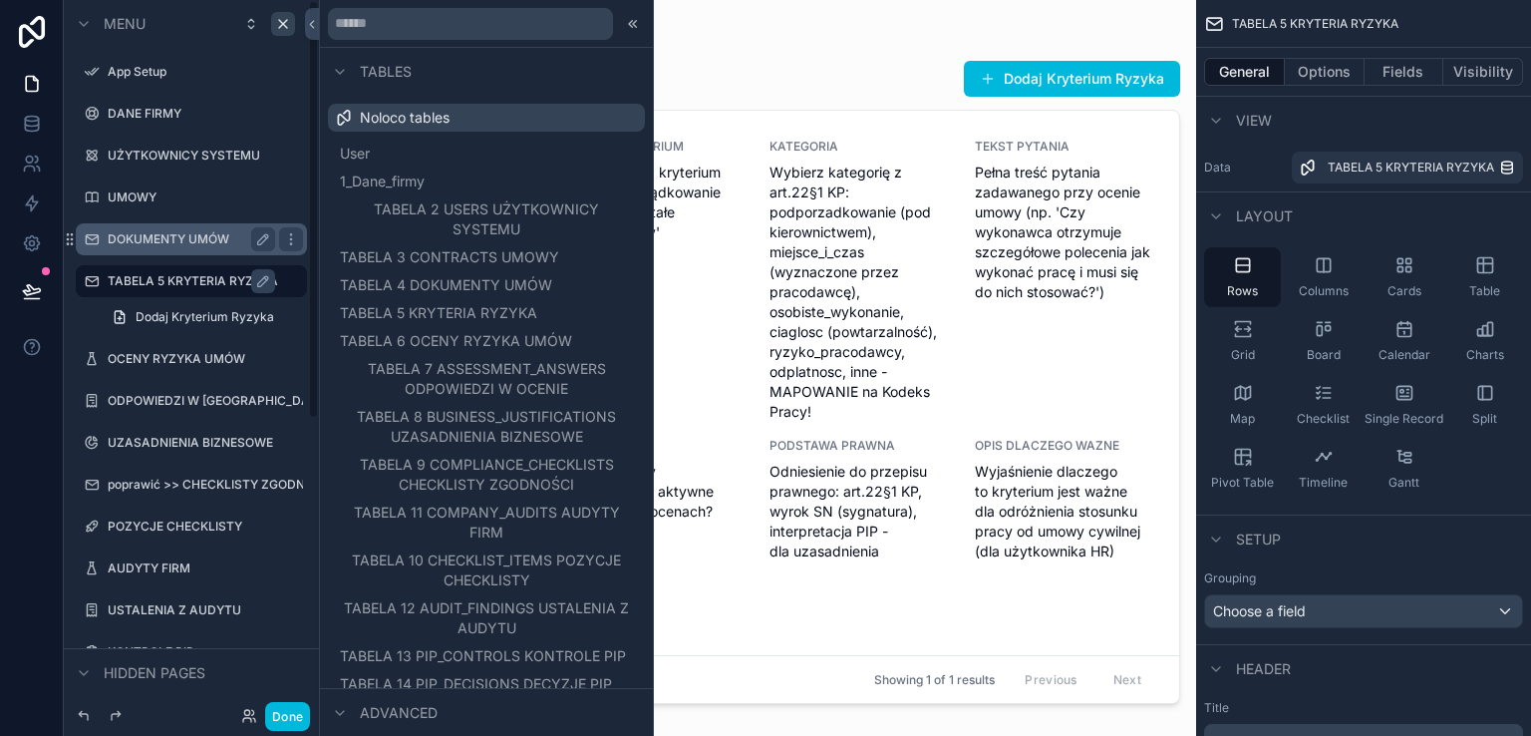
click at [196, 279] on label "TABELA 5 KRYTERIA RYZYKA" at bounding box center [201, 281] width 187 height 16
click at [625, 27] on icon at bounding box center [633, 24] width 16 height 16
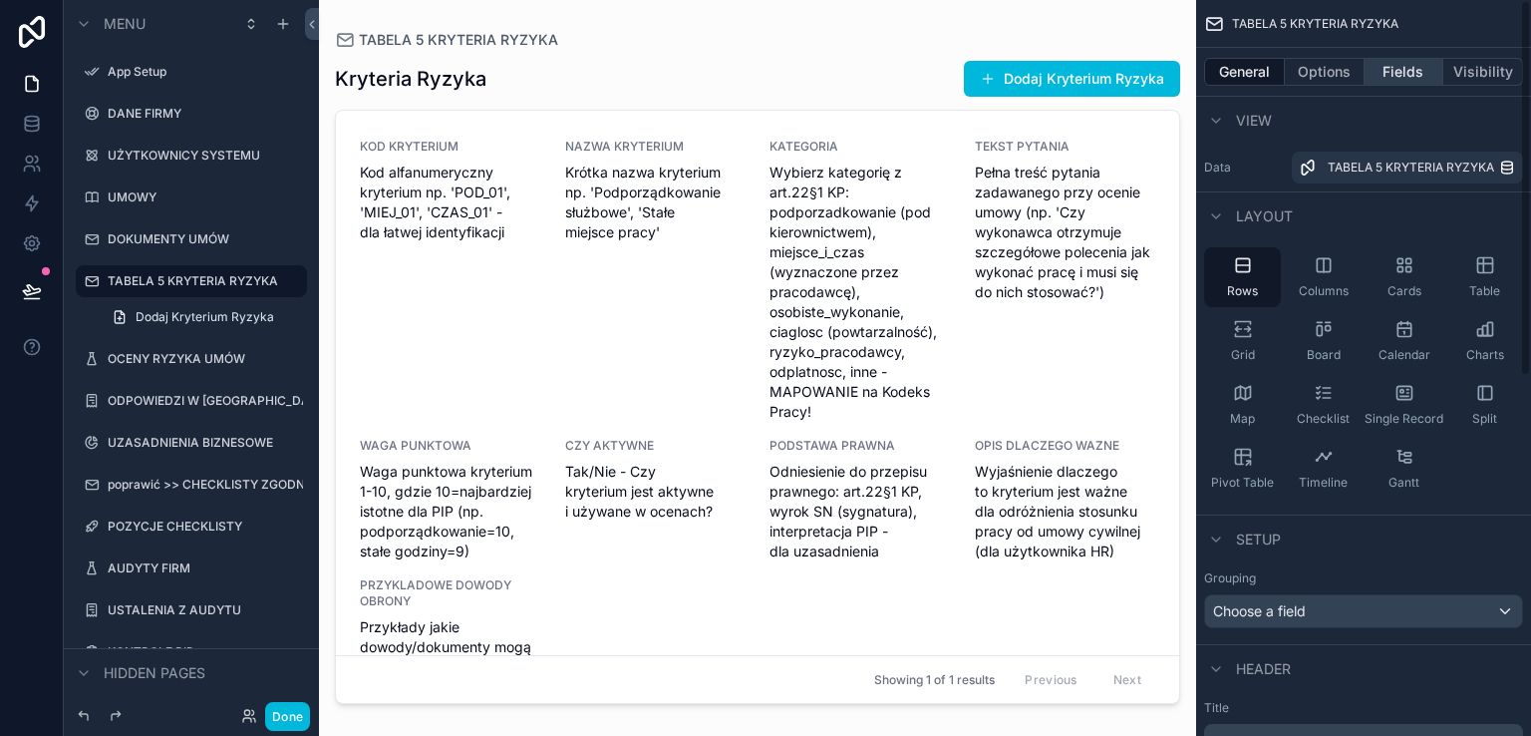
click at [1384, 70] on button "Fields" at bounding box center [1404, 72] width 80 height 28
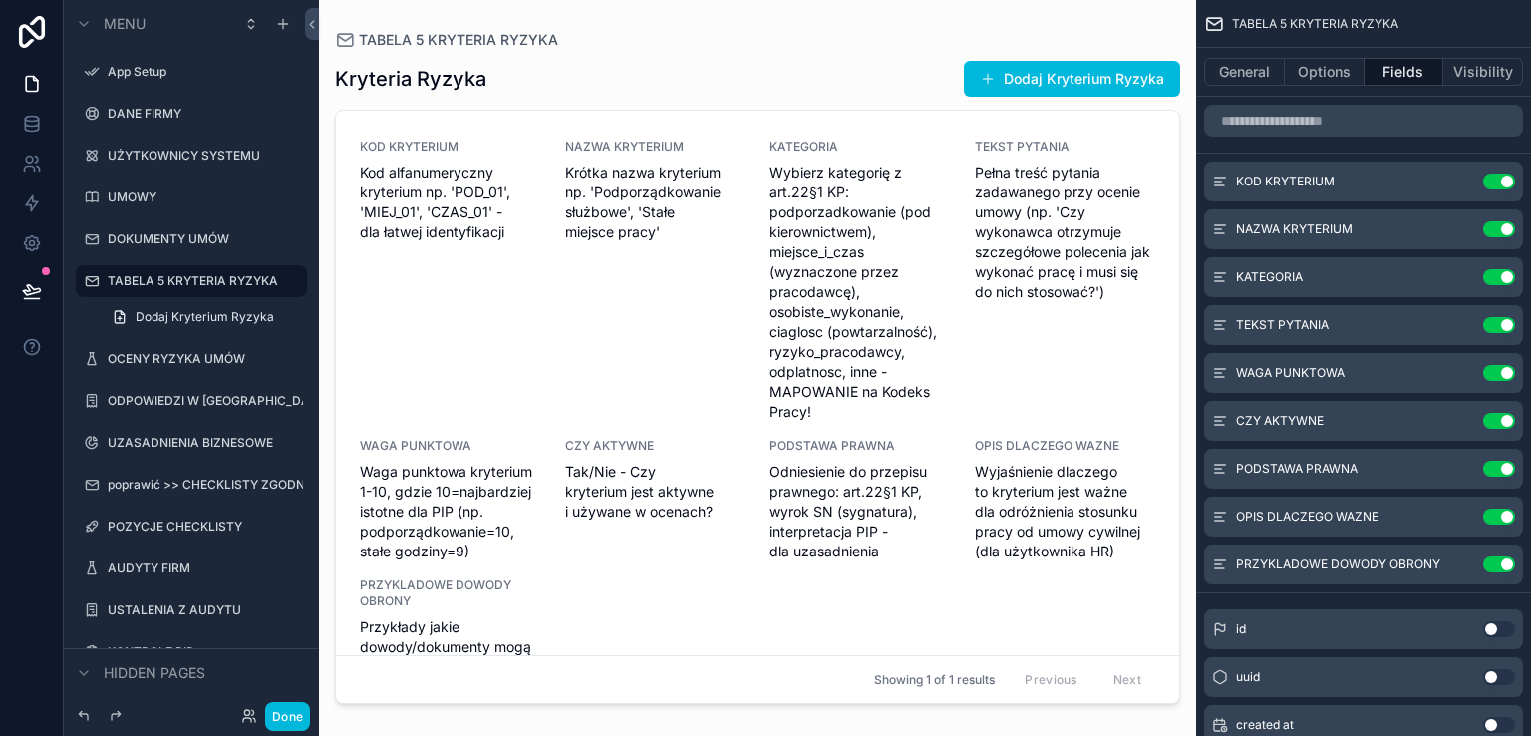
click at [298, 712] on button "Done" at bounding box center [287, 716] width 45 height 29
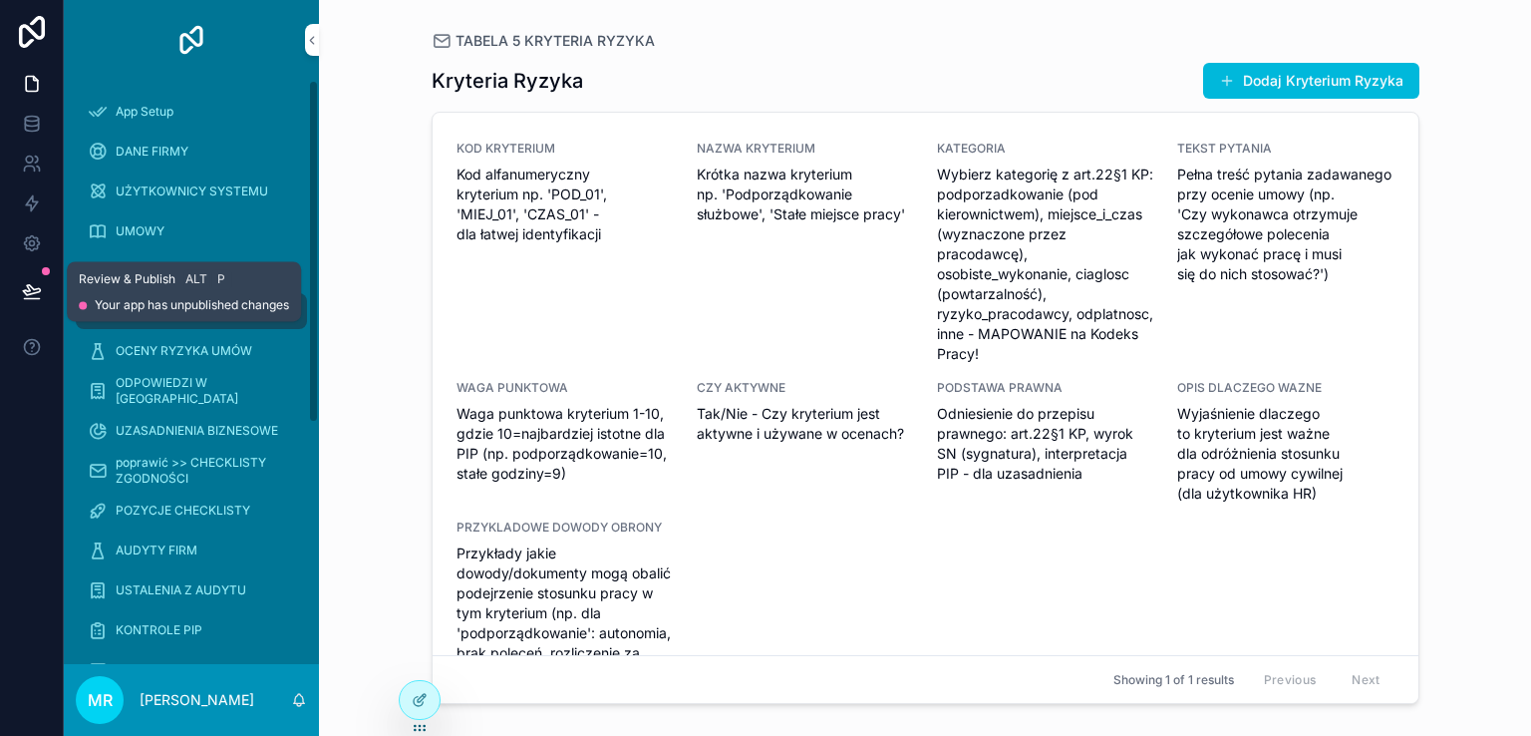
click at [30, 289] on icon at bounding box center [32, 291] width 20 height 20
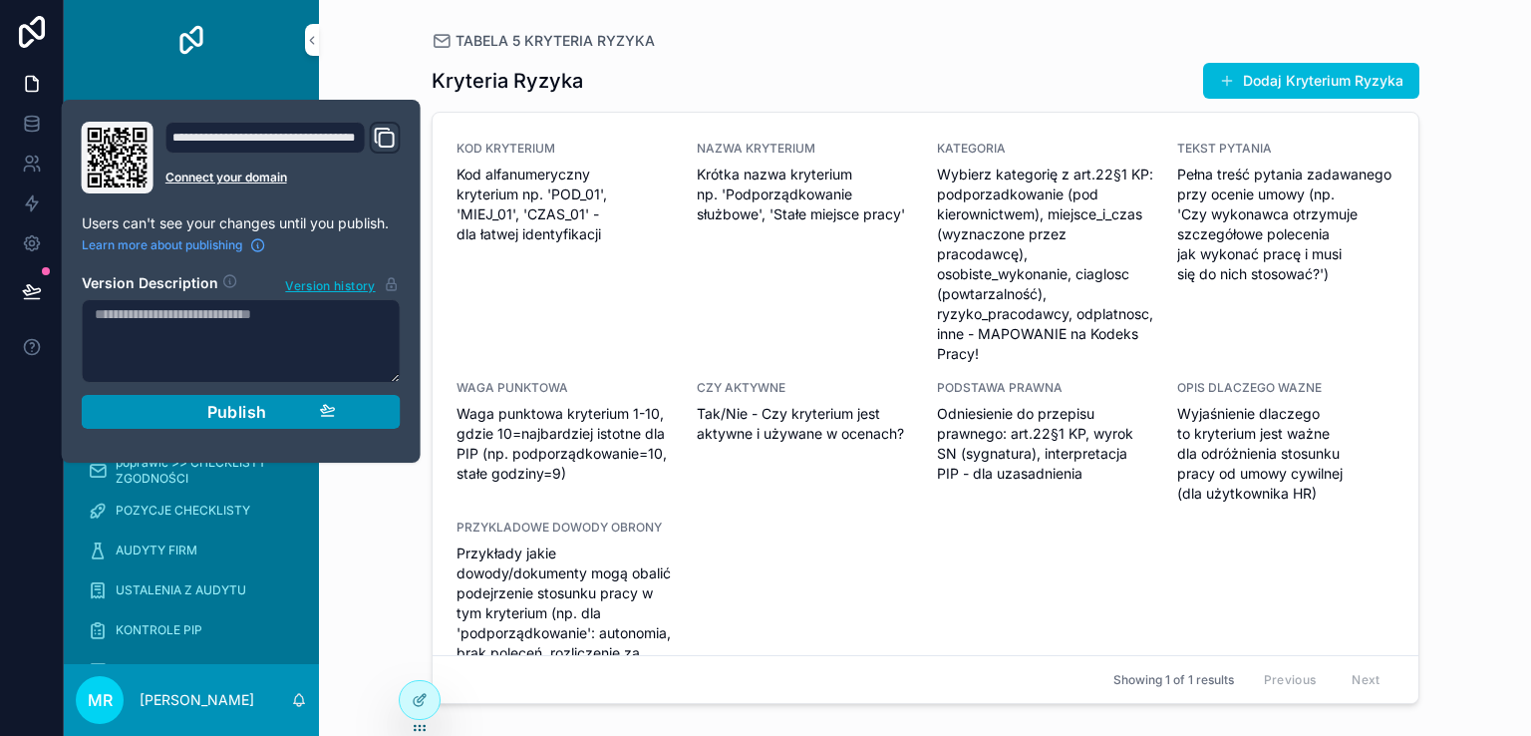
click at [207, 407] on span "Publish" at bounding box center [237, 412] width 60 height 20
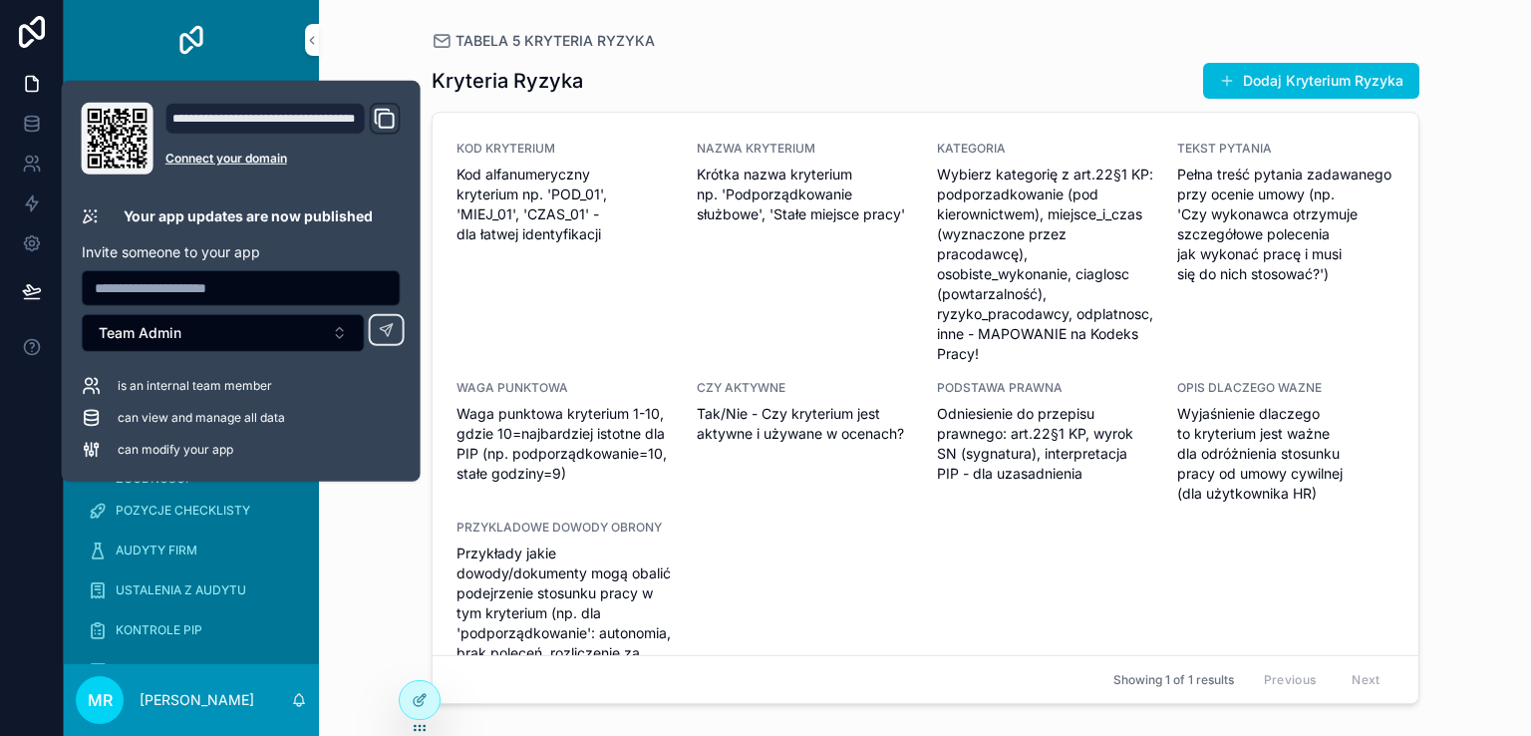
click at [21, 394] on div at bounding box center [32, 368] width 64 height 736
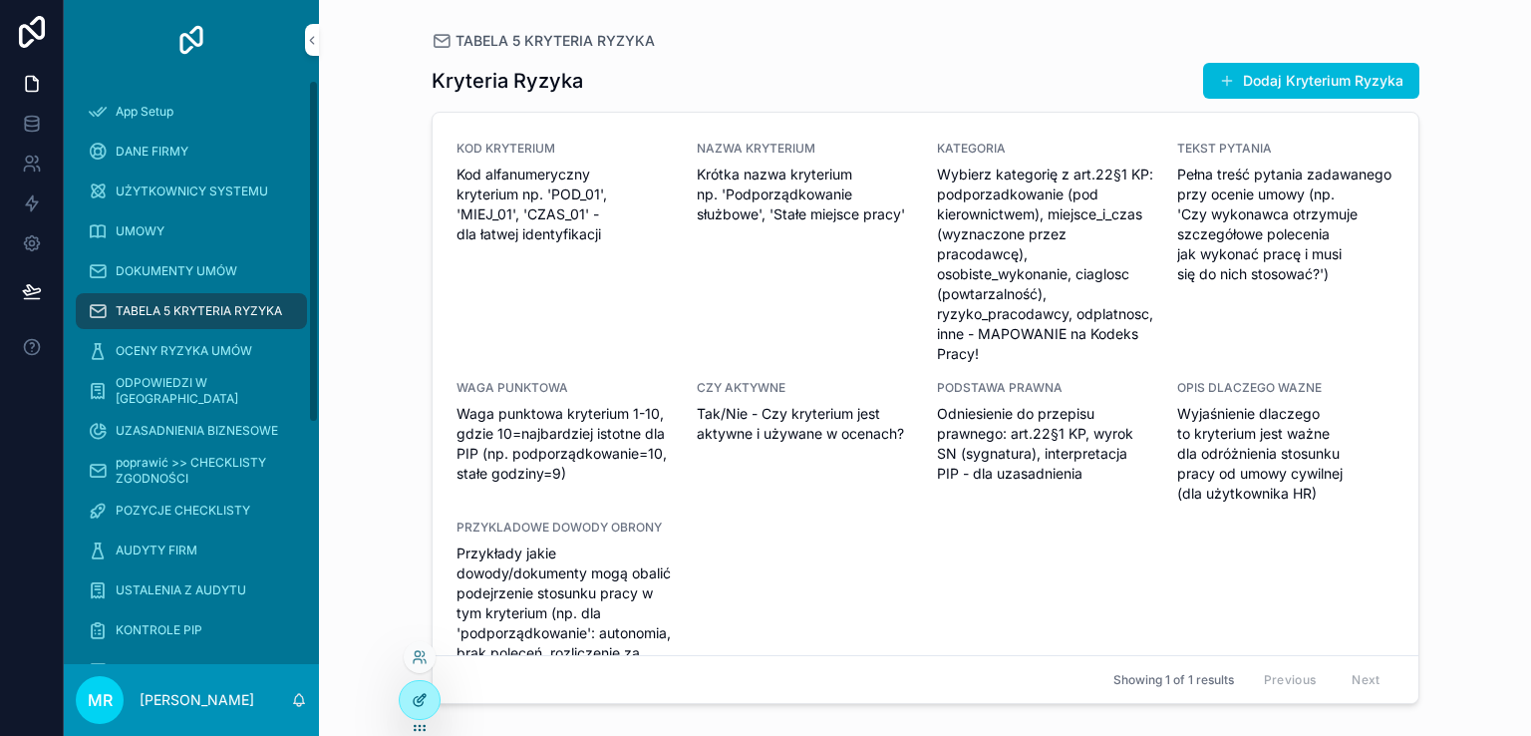
click at [415, 699] on icon at bounding box center [420, 700] width 16 height 16
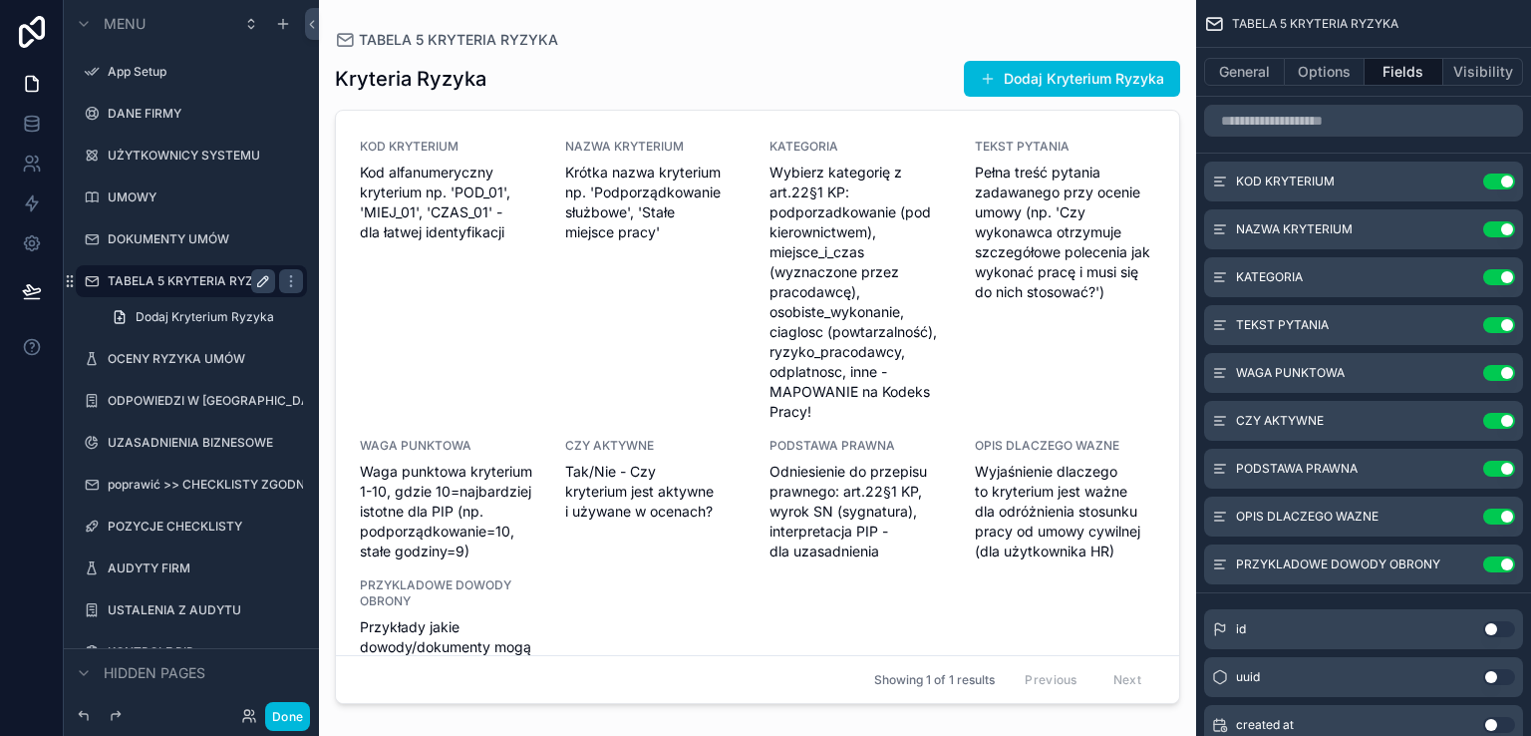
click at [261, 280] on icon "scrollable content" at bounding box center [263, 281] width 10 height 10
click at [181, 280] on input "**********" at bounding box center [176, 281] width 136 height 24
type input "**********"
click at [257, 279] on icon "scrollable content" at bounding box center [263, 281] width 16 height 16
click at [284, 711] on button "Done" at bounding box center [287, 716] width 45 height 29
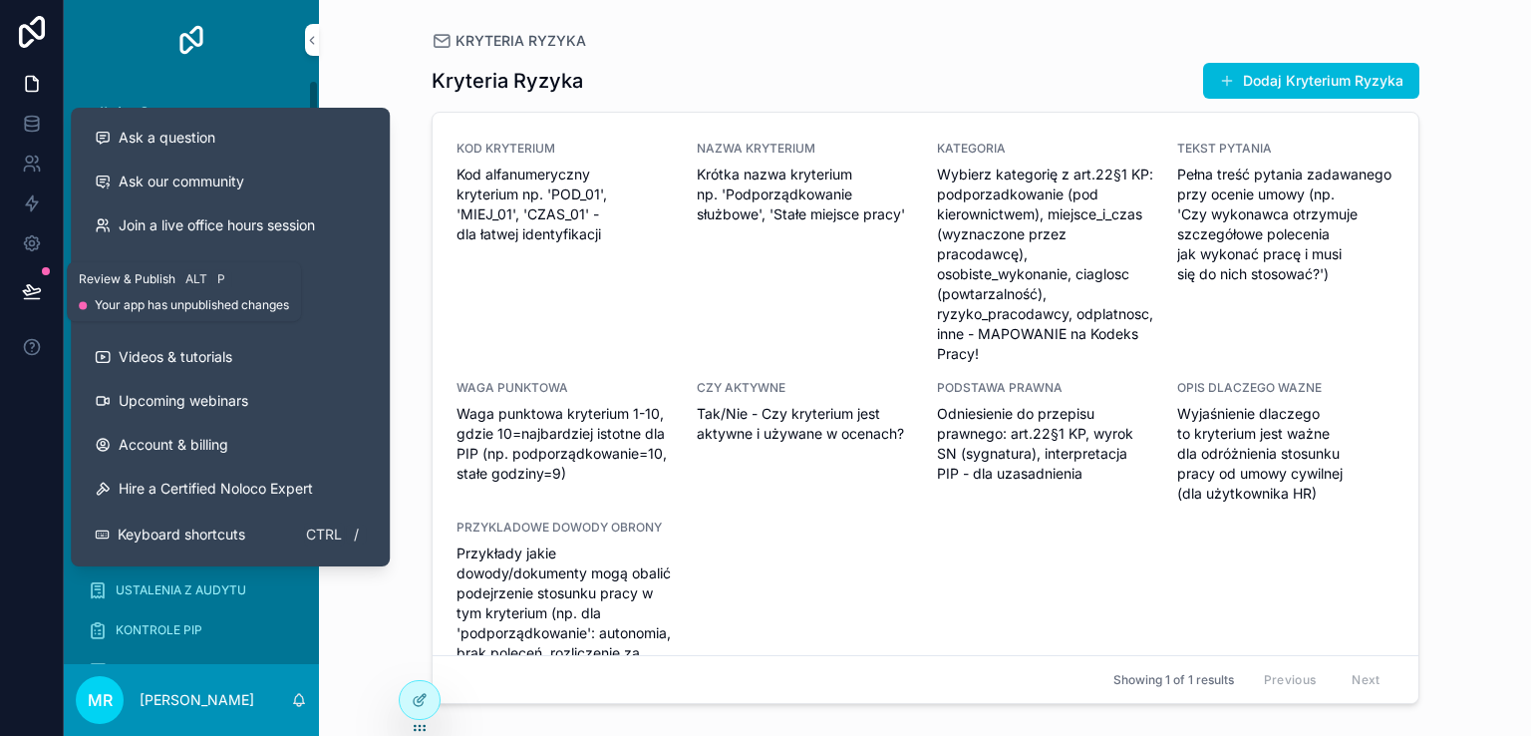
click at [33, 279] on button at bounding box center [32, 291] width 44 height 56
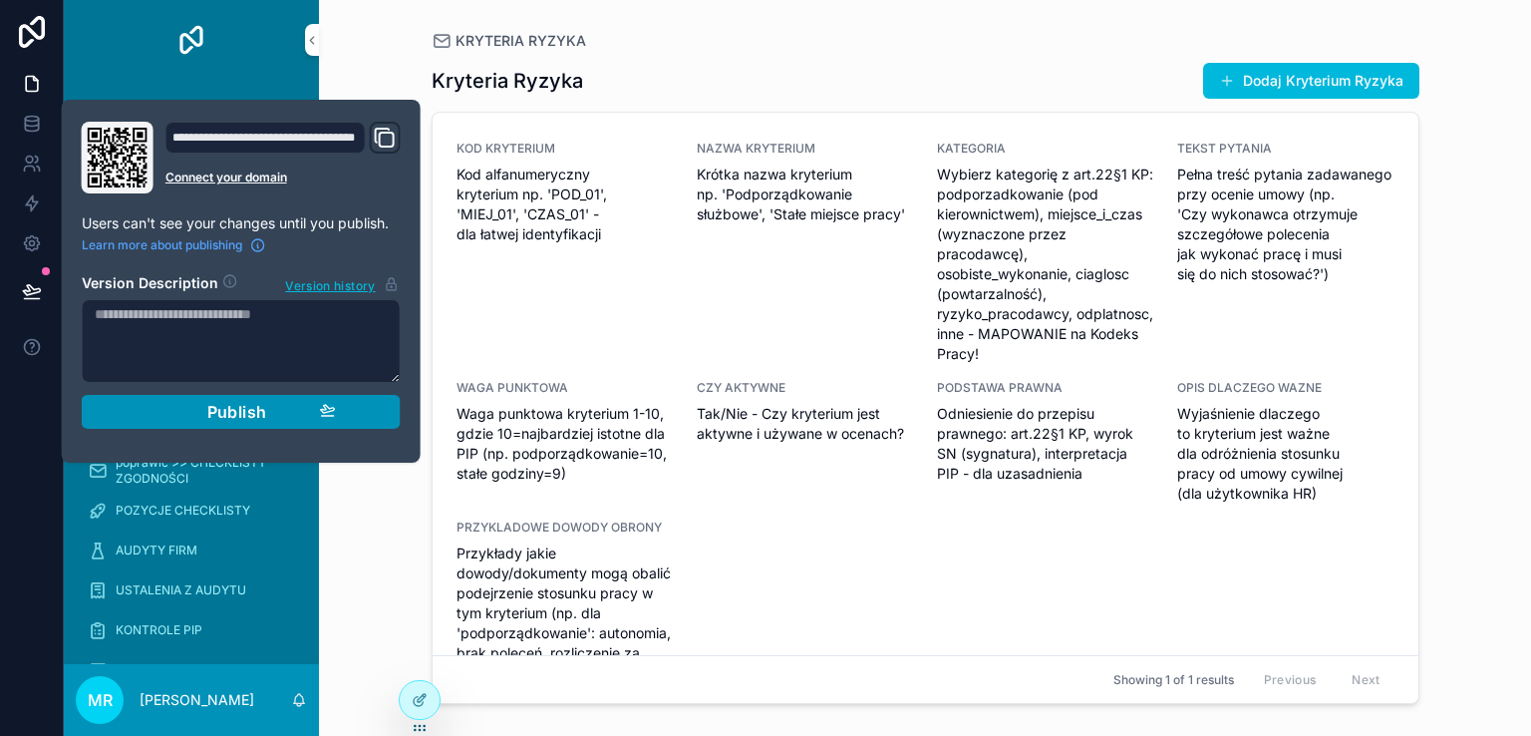
click at [297, 412] on div "Publish" at bounding box center [241, 412] width 189 height 20
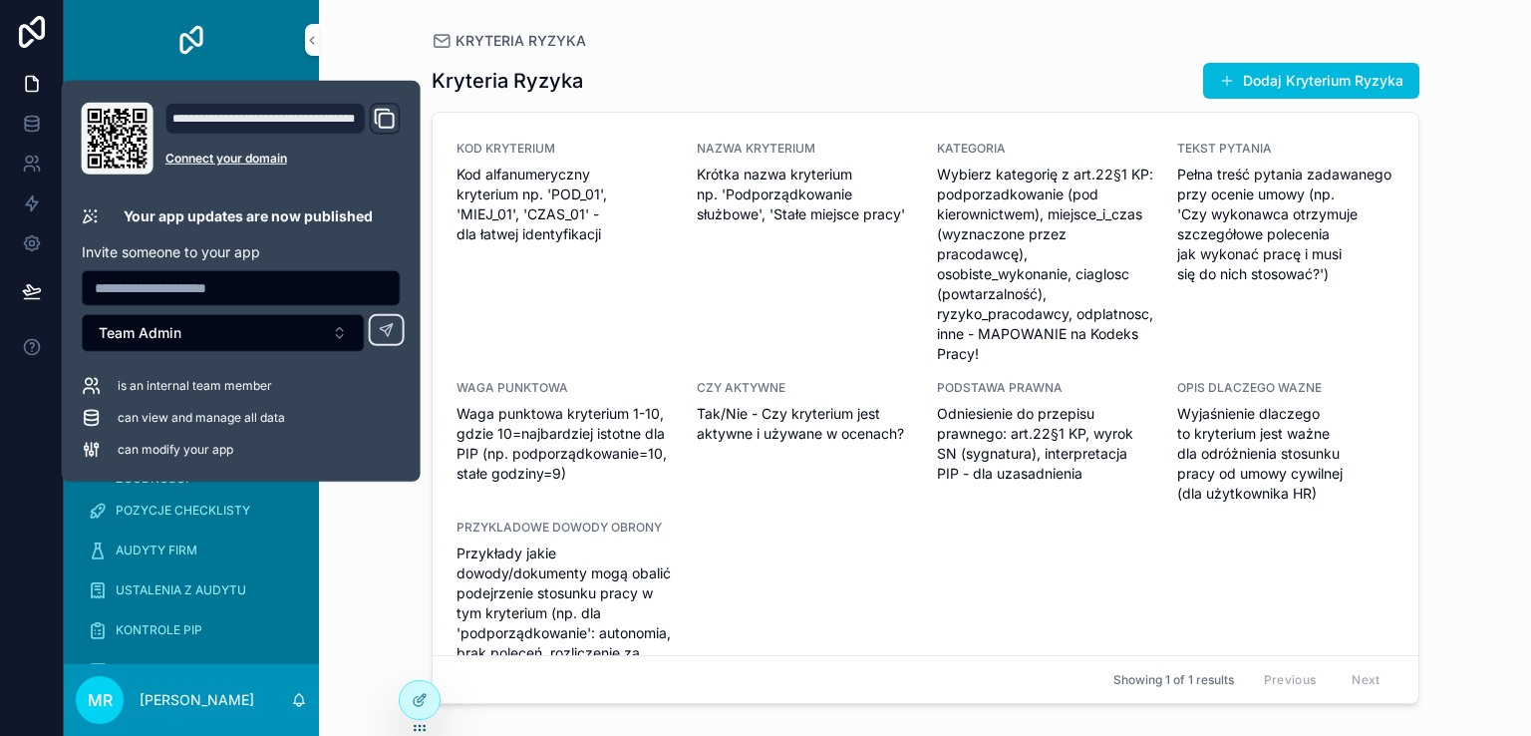
click at [13, 497] on div at bounding box center [32, 368] width 64 height 736
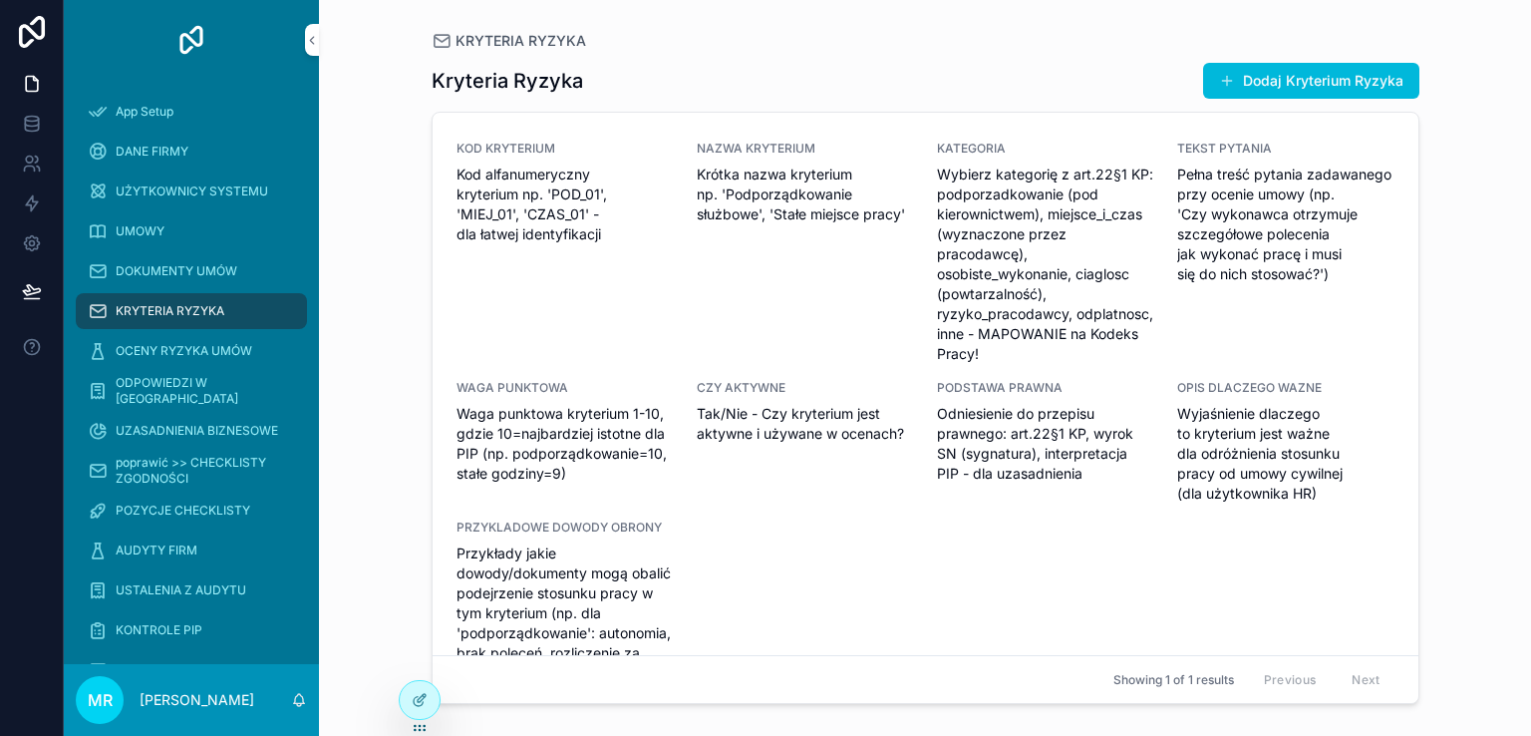
click at [191, 303] on span "KRYTERIA RYZYKA" at bounding box center [170, 311] width 109 height 16
click at [138, 267] on span "DOKUMENTY UMÓW" at bounding box center [177, 271] width 122 height 16
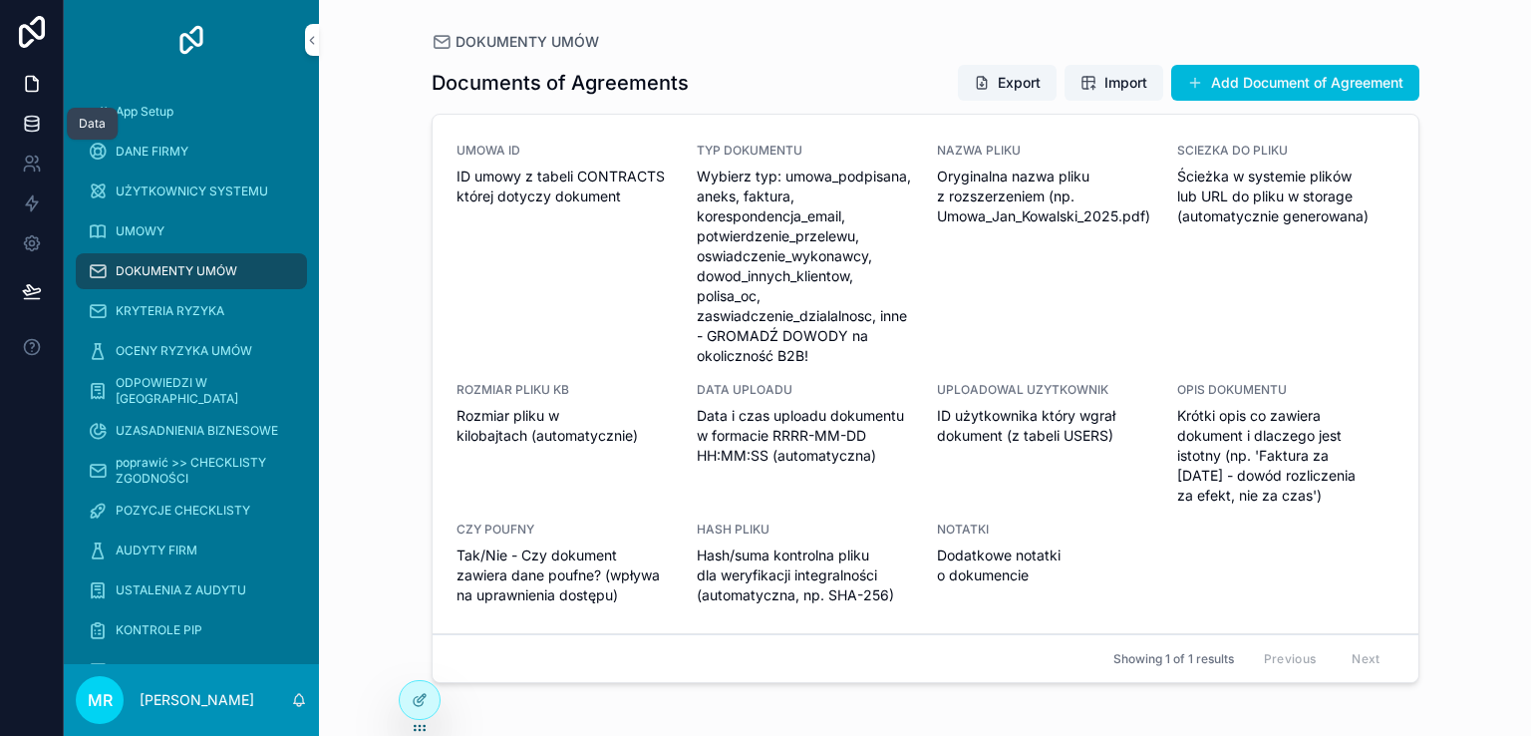
click at [25, 117] on icon at bounding box center [31, 119] width 13 height 5
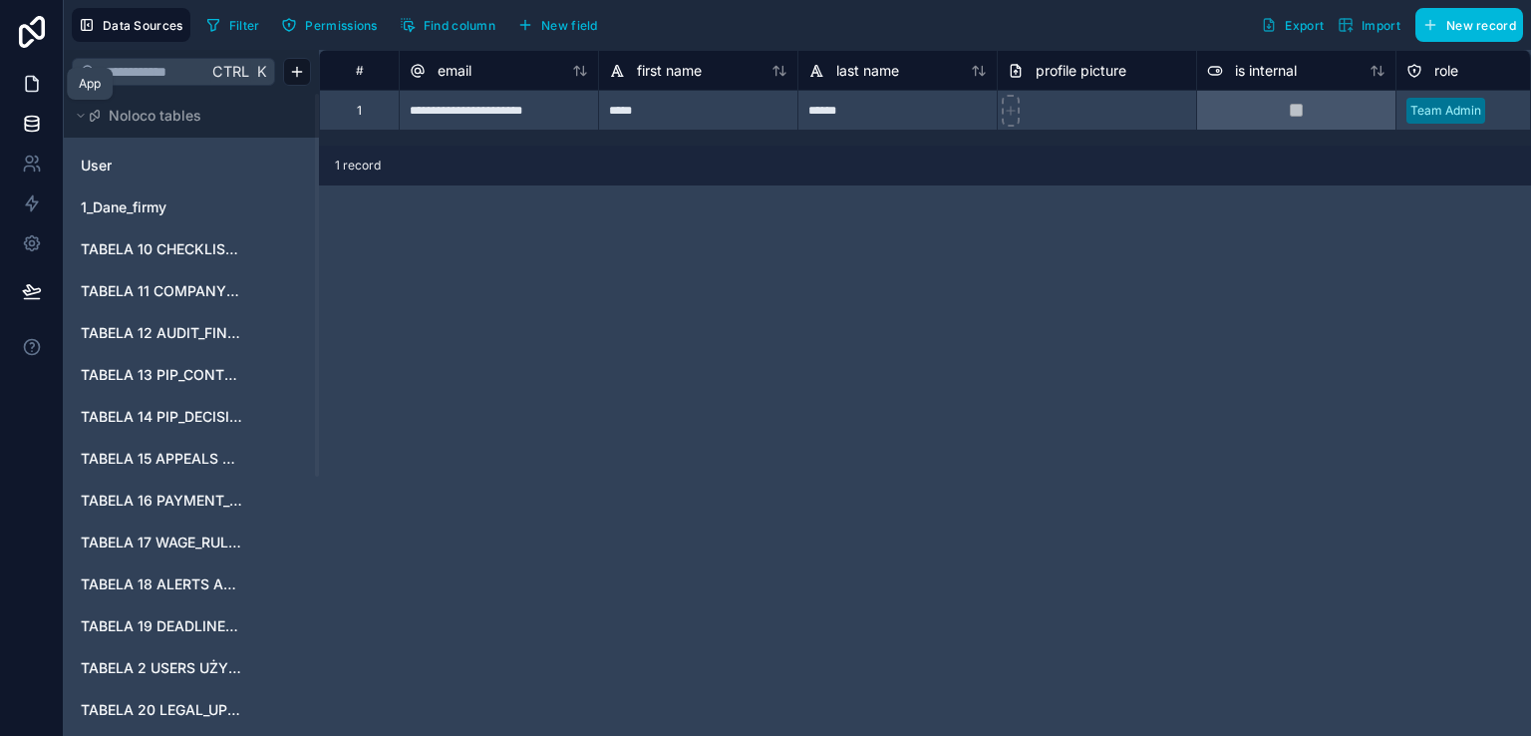
click at [25, 75] on icon at bounding box center [32, 84] width 20 height 20
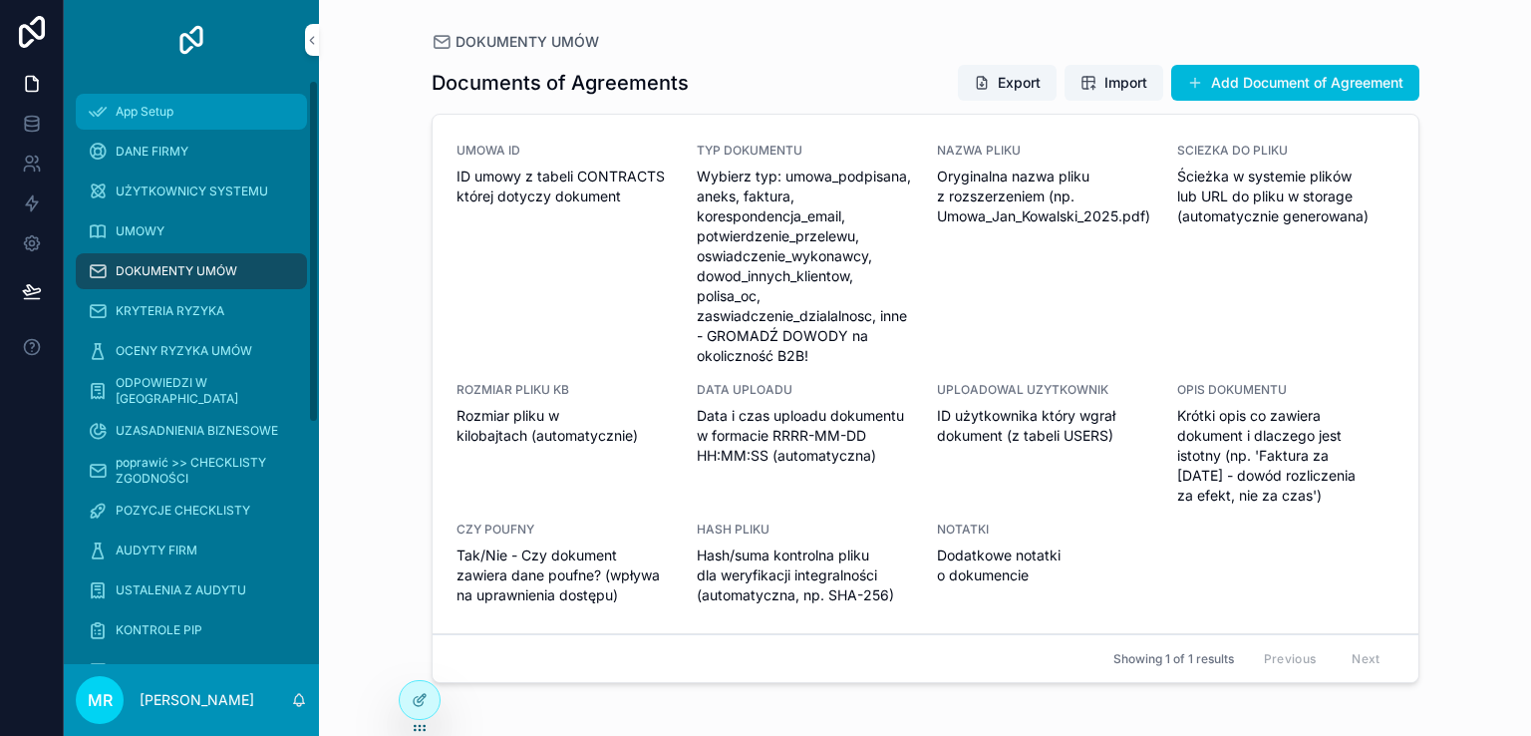
click at [213, 109] on div "App Setup" at bounding box center [191, 112] width 207 height 32
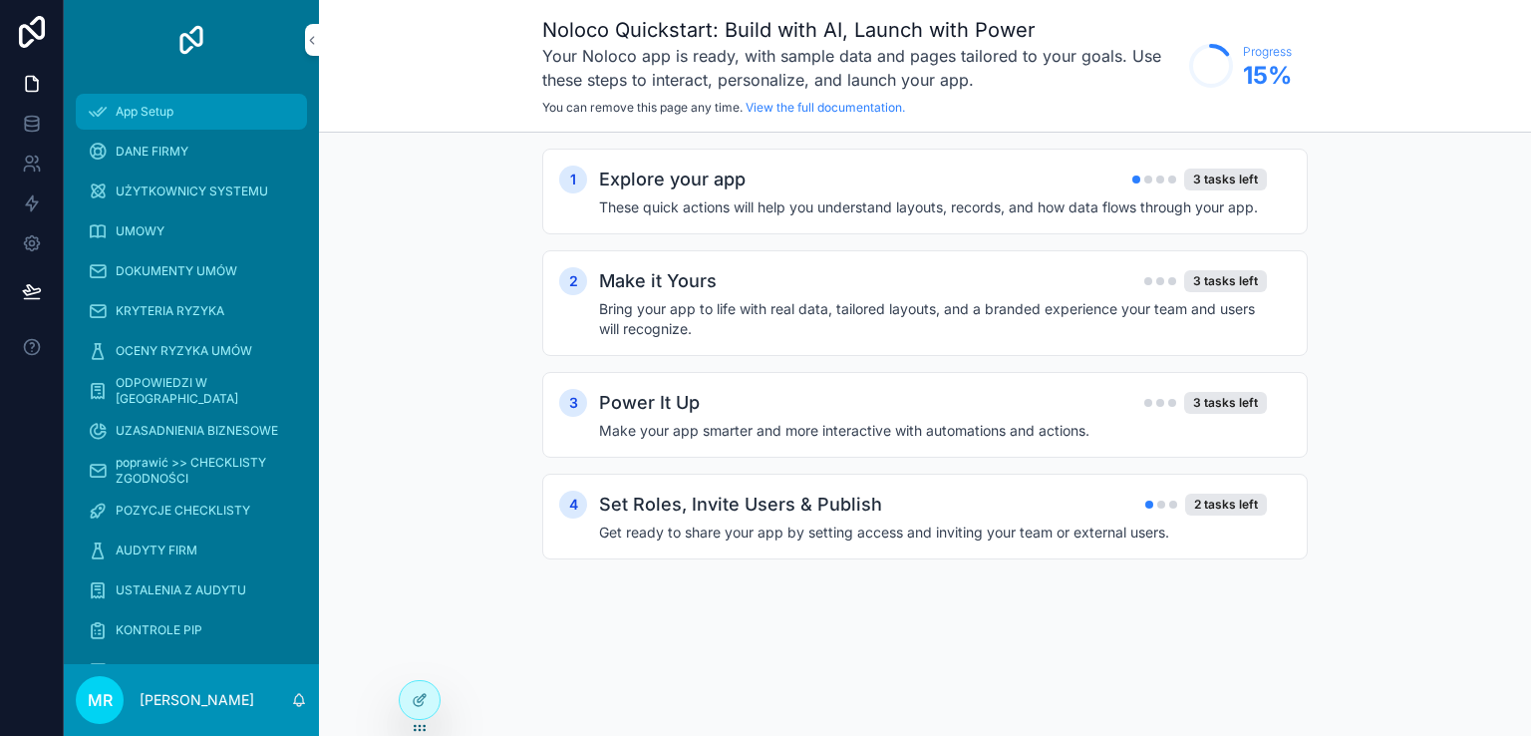
click at [207, 109] on div "App Setup" at bounding box center [191, 112] width 207 height 32
click at [860, 109] on link "View the full documentation." at bounding box center [825, 107] width 159 height 15
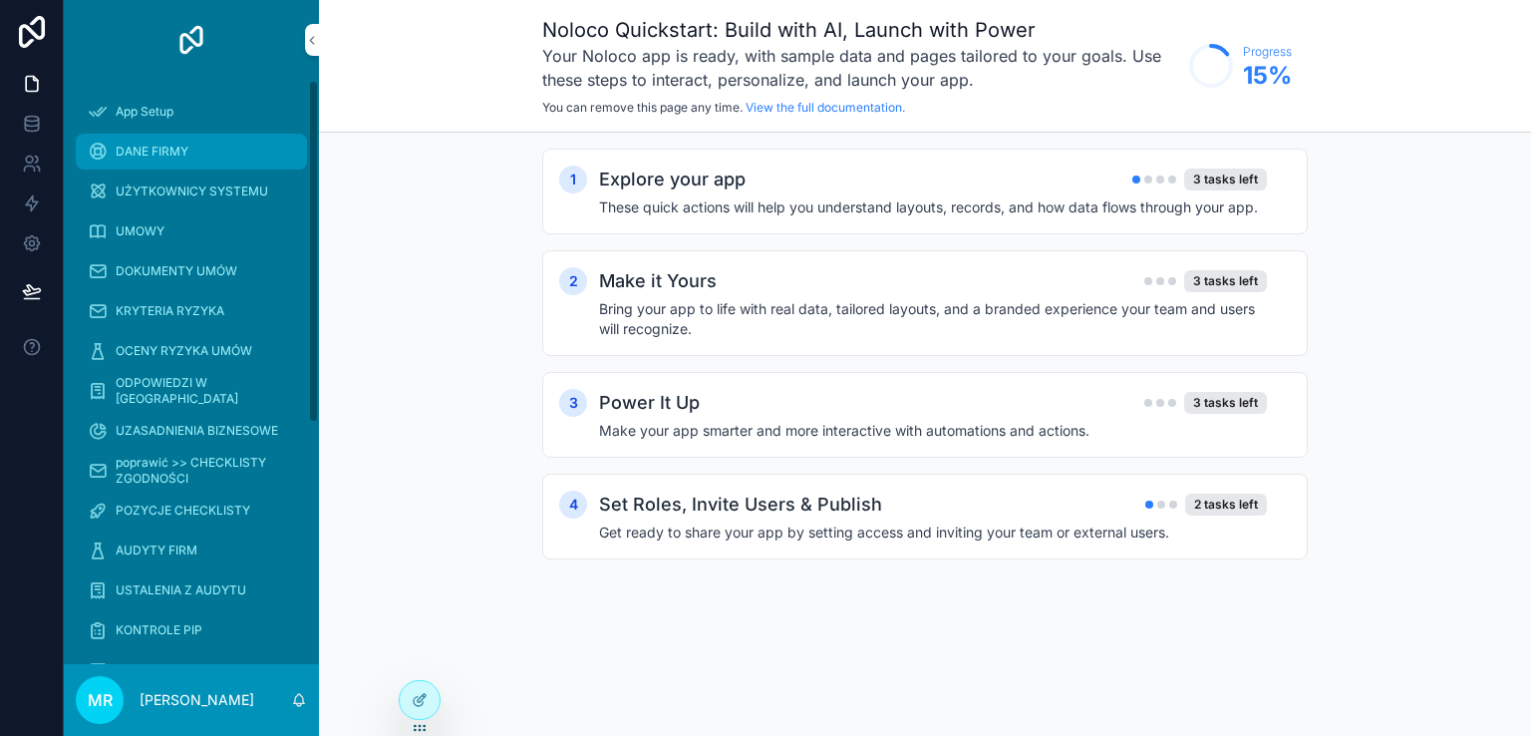
click at [159, 144] on span "DANE FIRMY" at bounding box center [152, 152] width 73 height 16
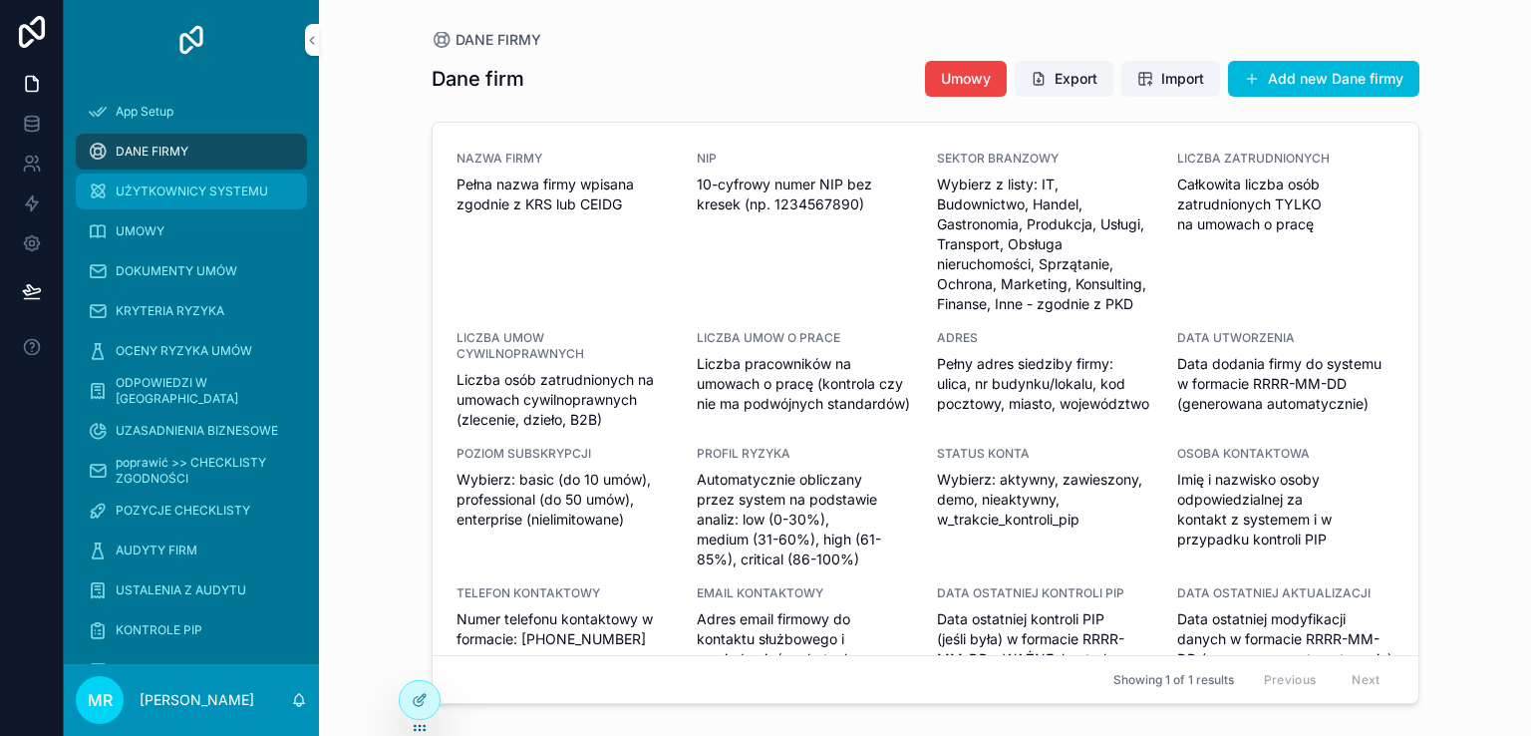
click at [161, 193] on span "UŻYTKOWNICY SYSTEMU" at bounding box center [192, 191] width 152 height 16
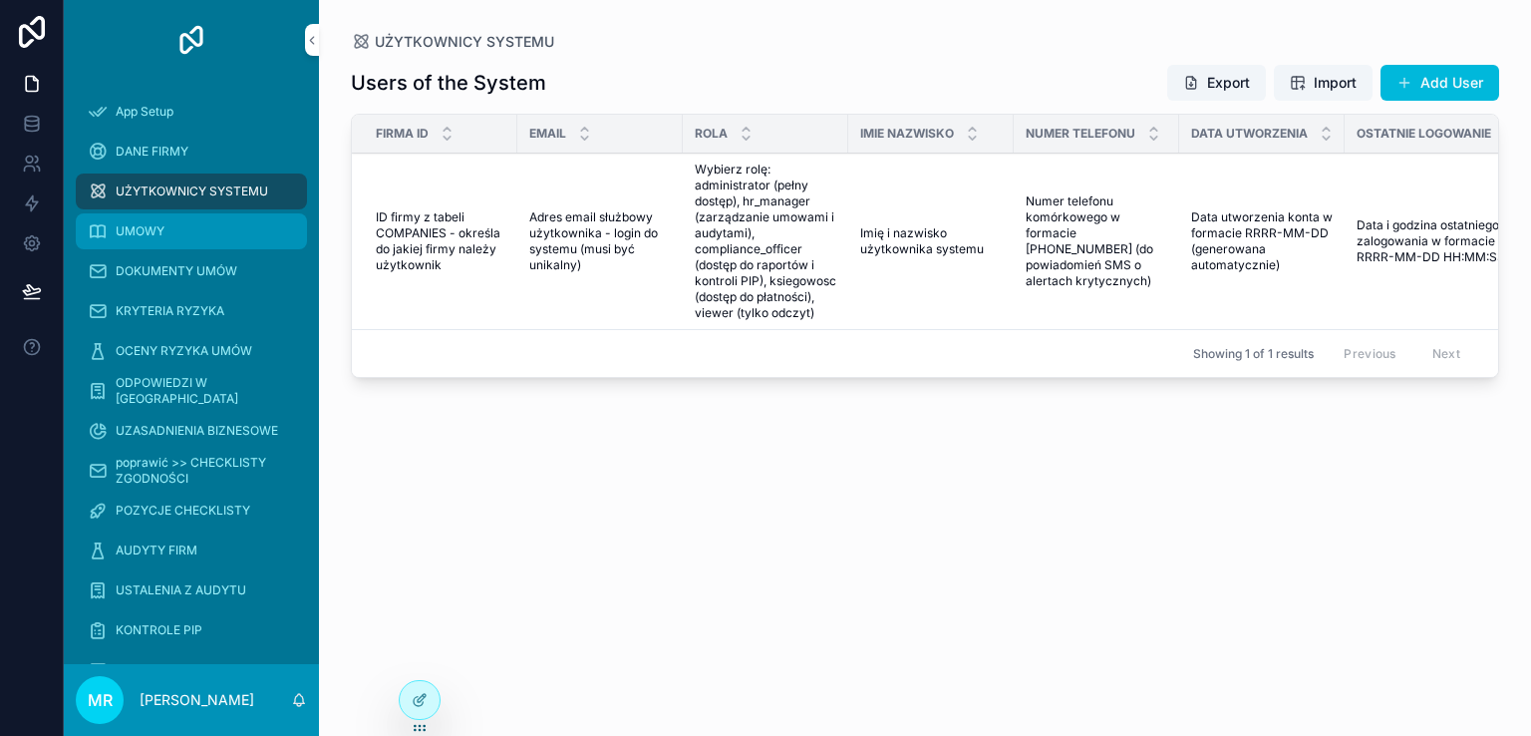
click at [151, 224] on span "UMOWY" at bounding box center [140, 231] width 49 height 16
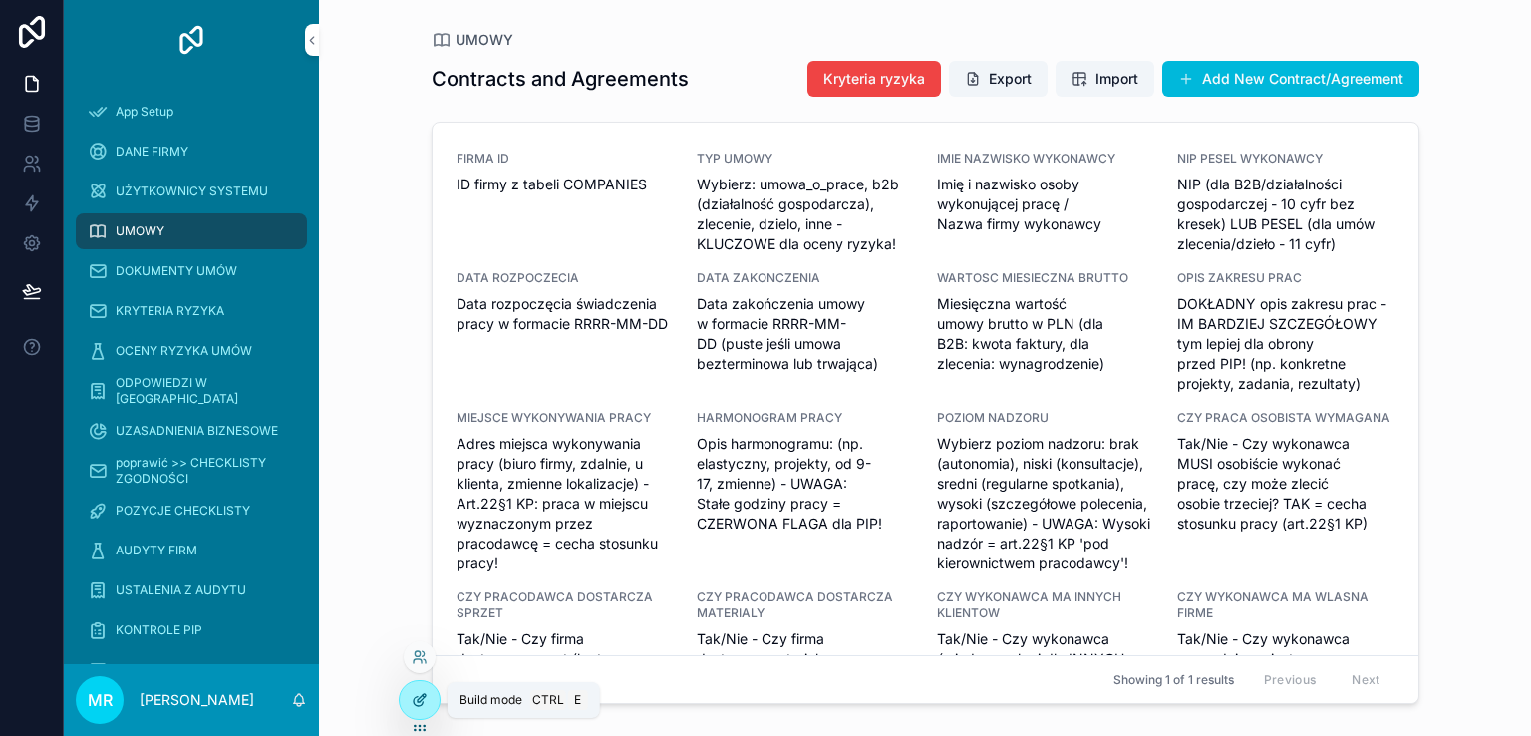
click at [408, 696] on div at bounding box center [420, 700] width 40 height 38
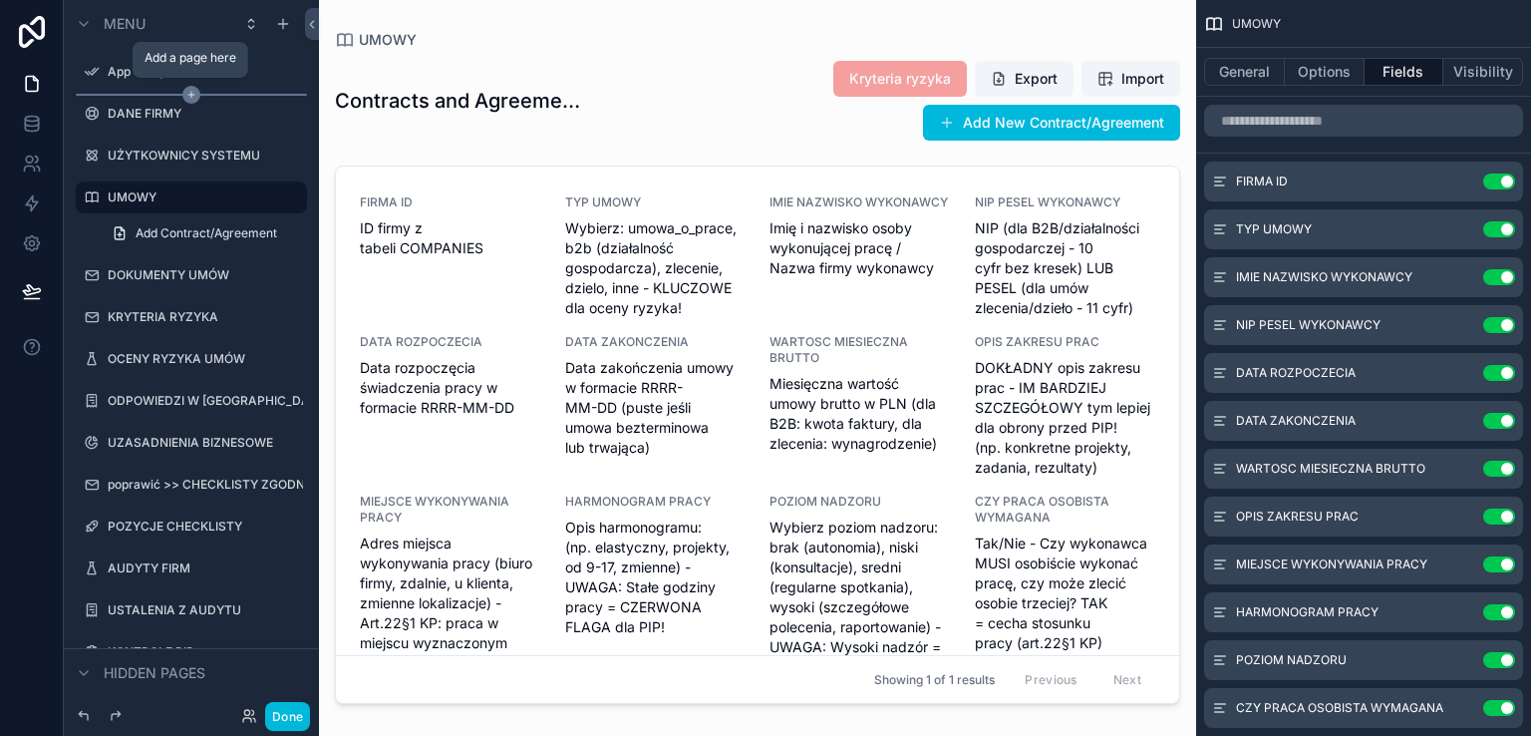
click at [187, 89] on icon "scrollable content" at bounding box center [191, 95] width 18 height 18
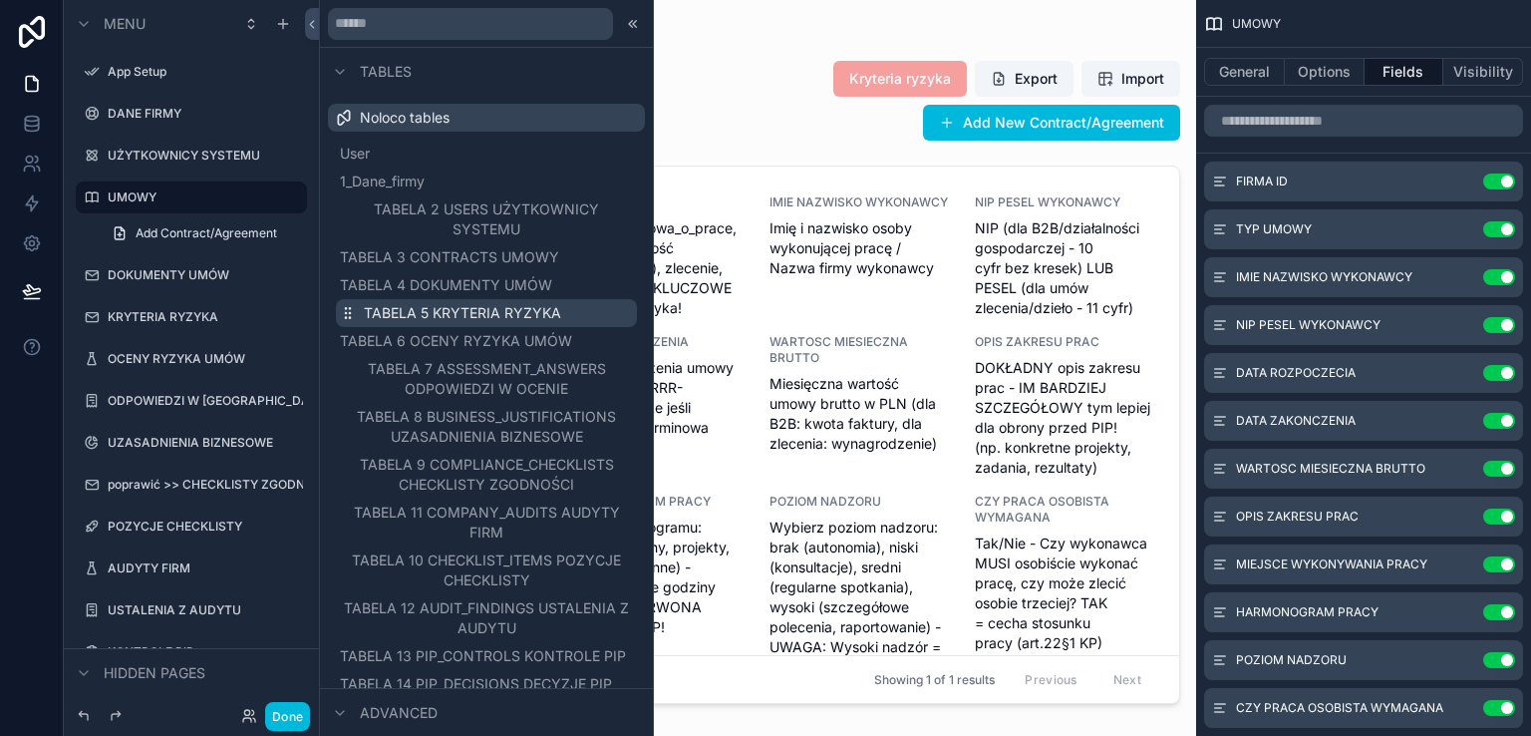
click at [417, 309] on span "TABELA 5 KRYTERIA RYZYKA" at bounding box center [462, 313] width 197 height 20
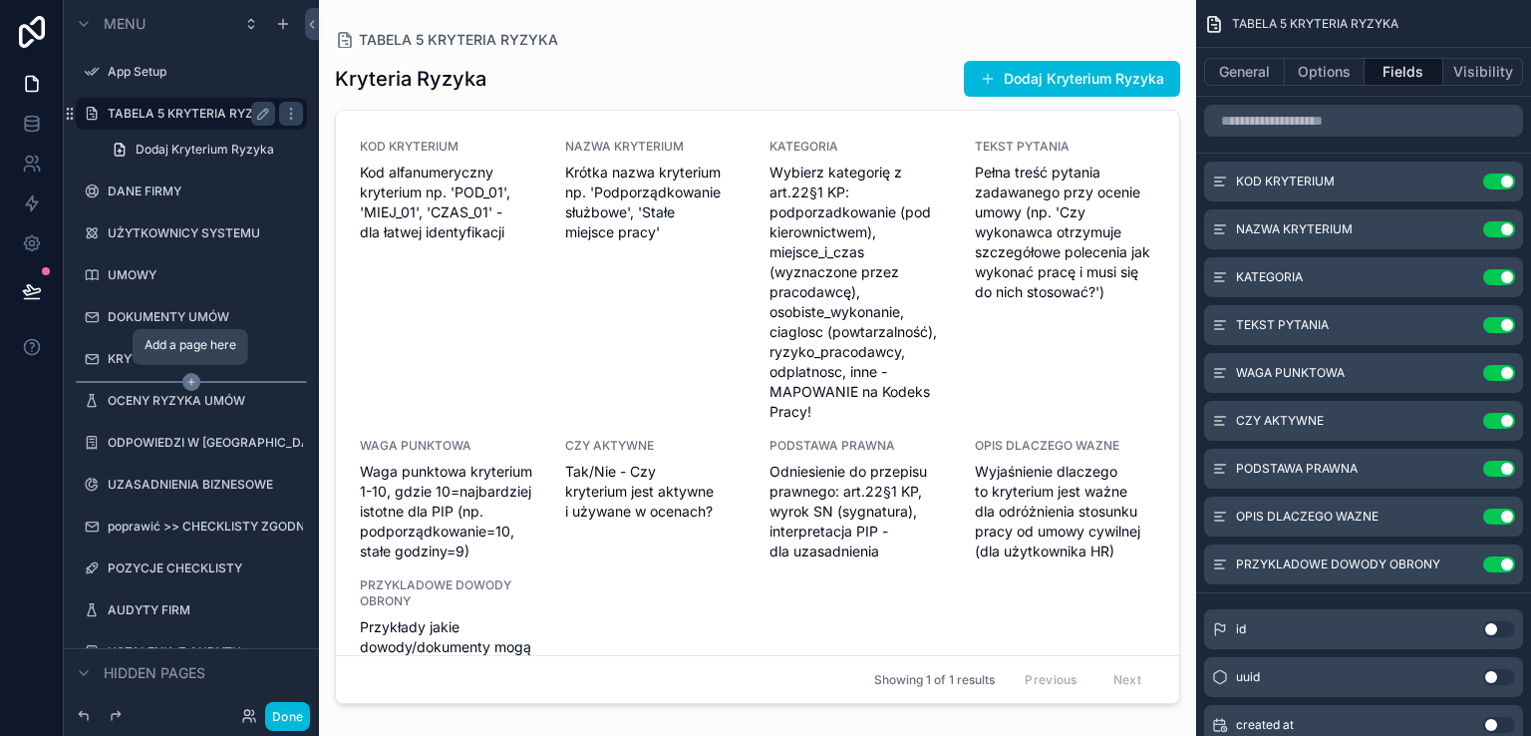
drag, startPoint x: 139, startPoint y: 113, endPoint x: 153, endPoint y: 381, distance: 268.5
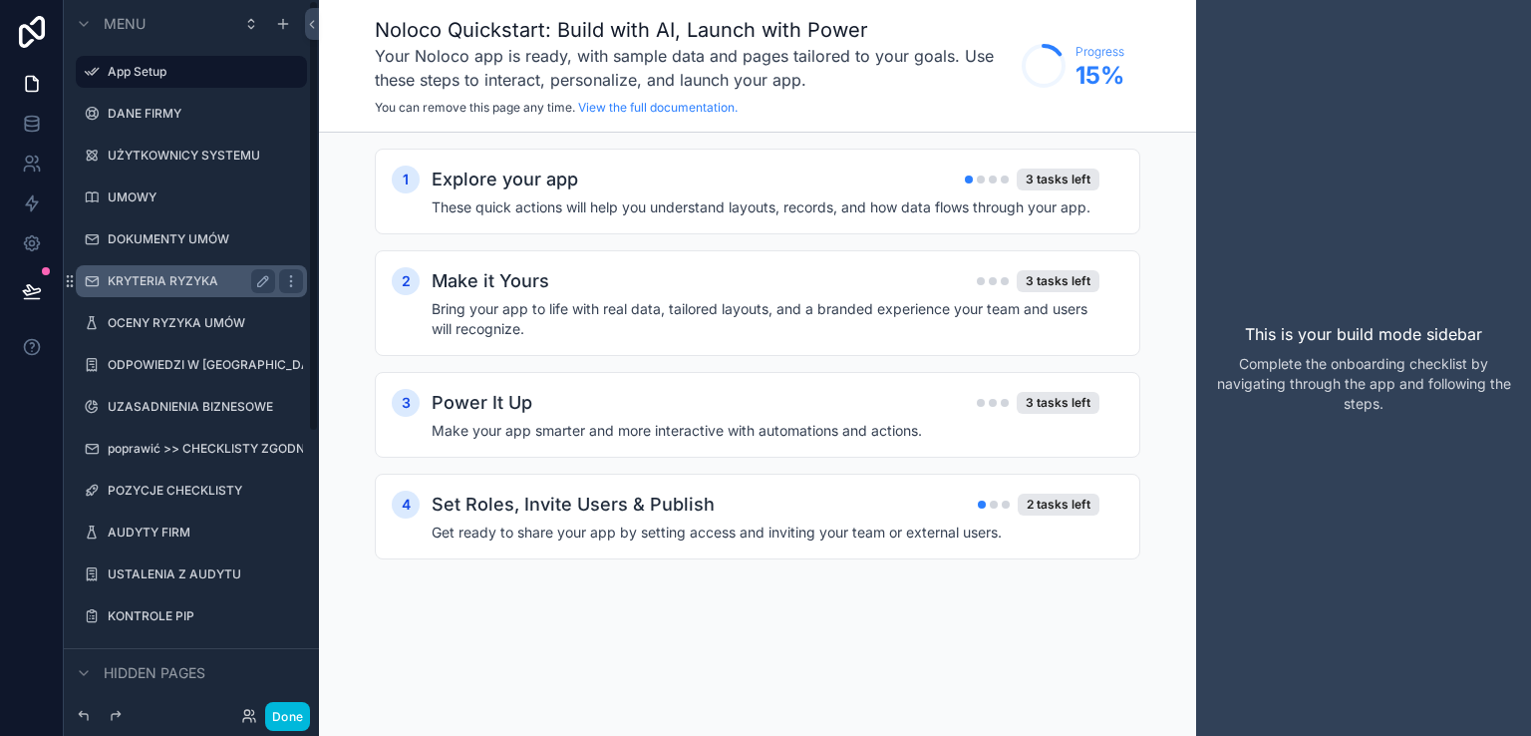
click at [221, 277] on label "KRYTERIA RYZYKA" at bounding box center [187, 281] width 159 height 16
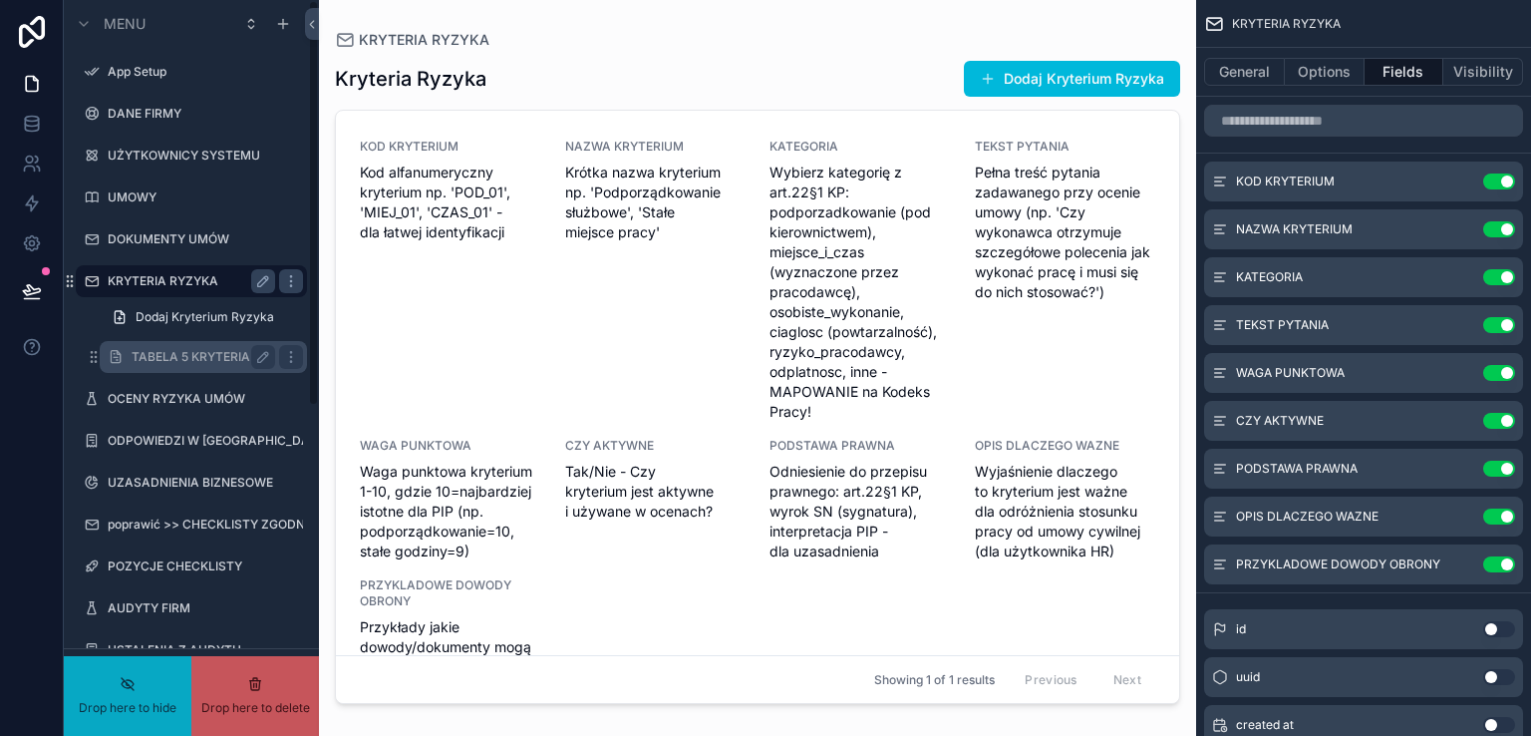
drag, startPoint x: 150, startPoint y: 355, endPoint x: 84, endPoint y: 351, distance: 66.9
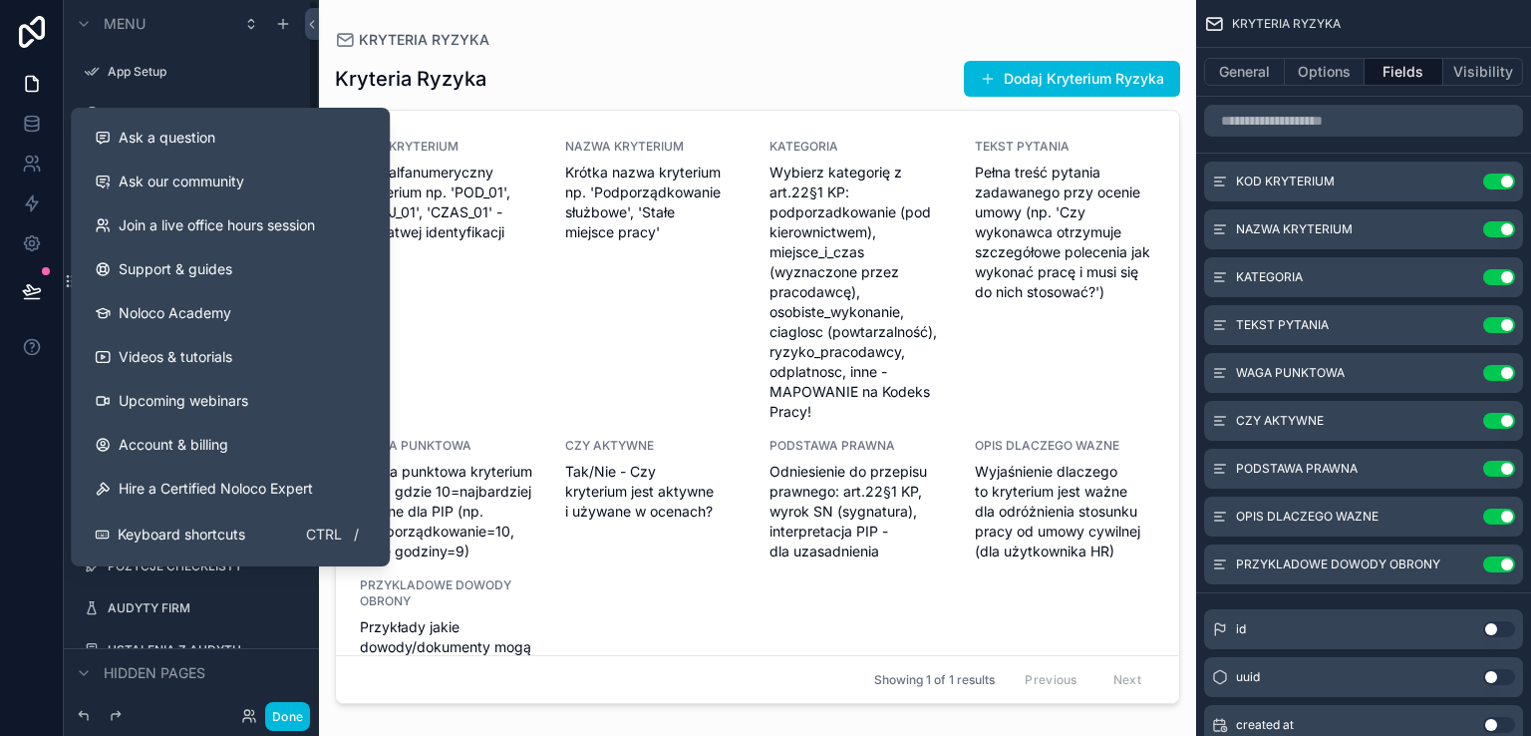
click at [33, 401] on div at bounding box center [32, 368] width 64 height 736
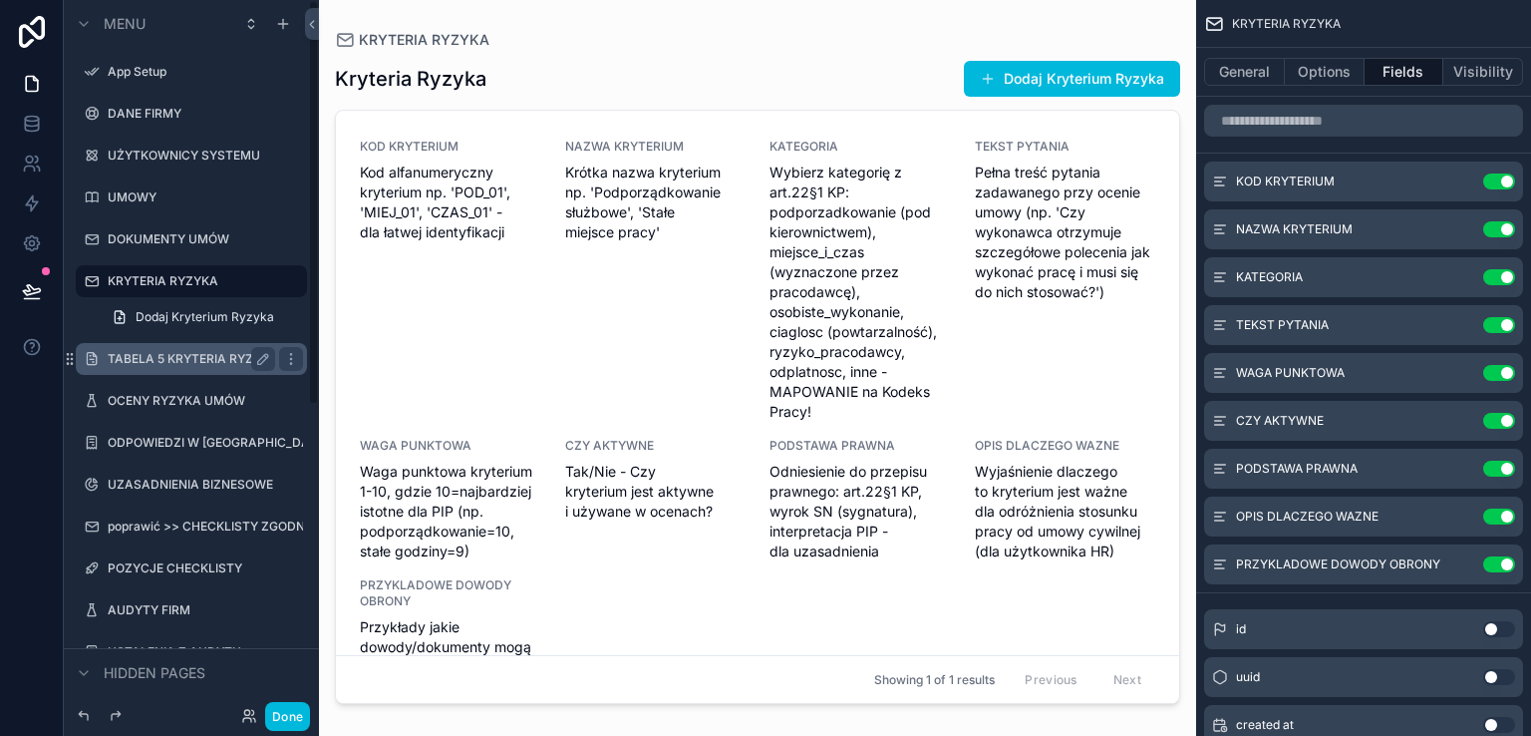
click at [132, 352] on label "TABELA 5 KRYTERIA RYZYKA" at bounding box center [191, 359] width 167 height 16
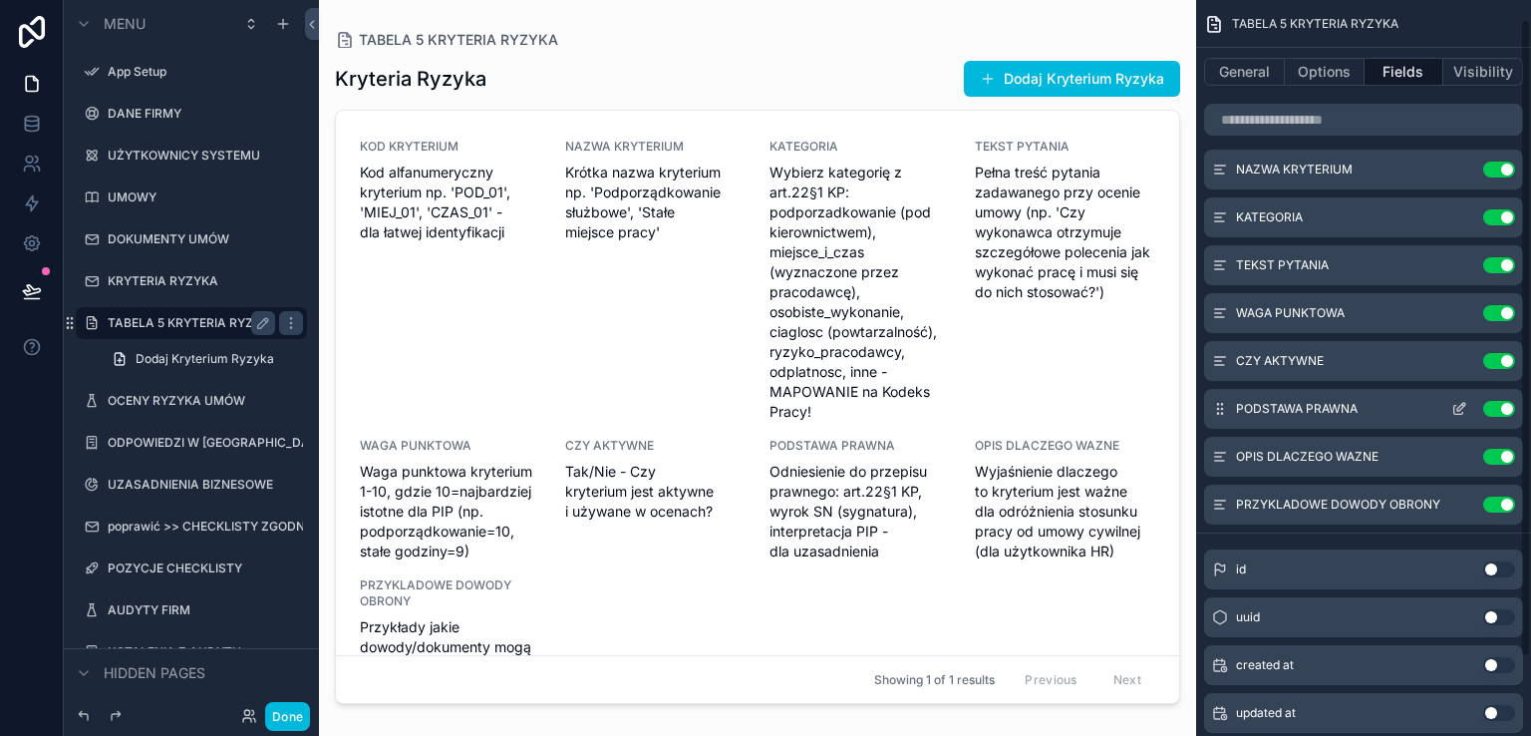
scroll to position [112, 0]
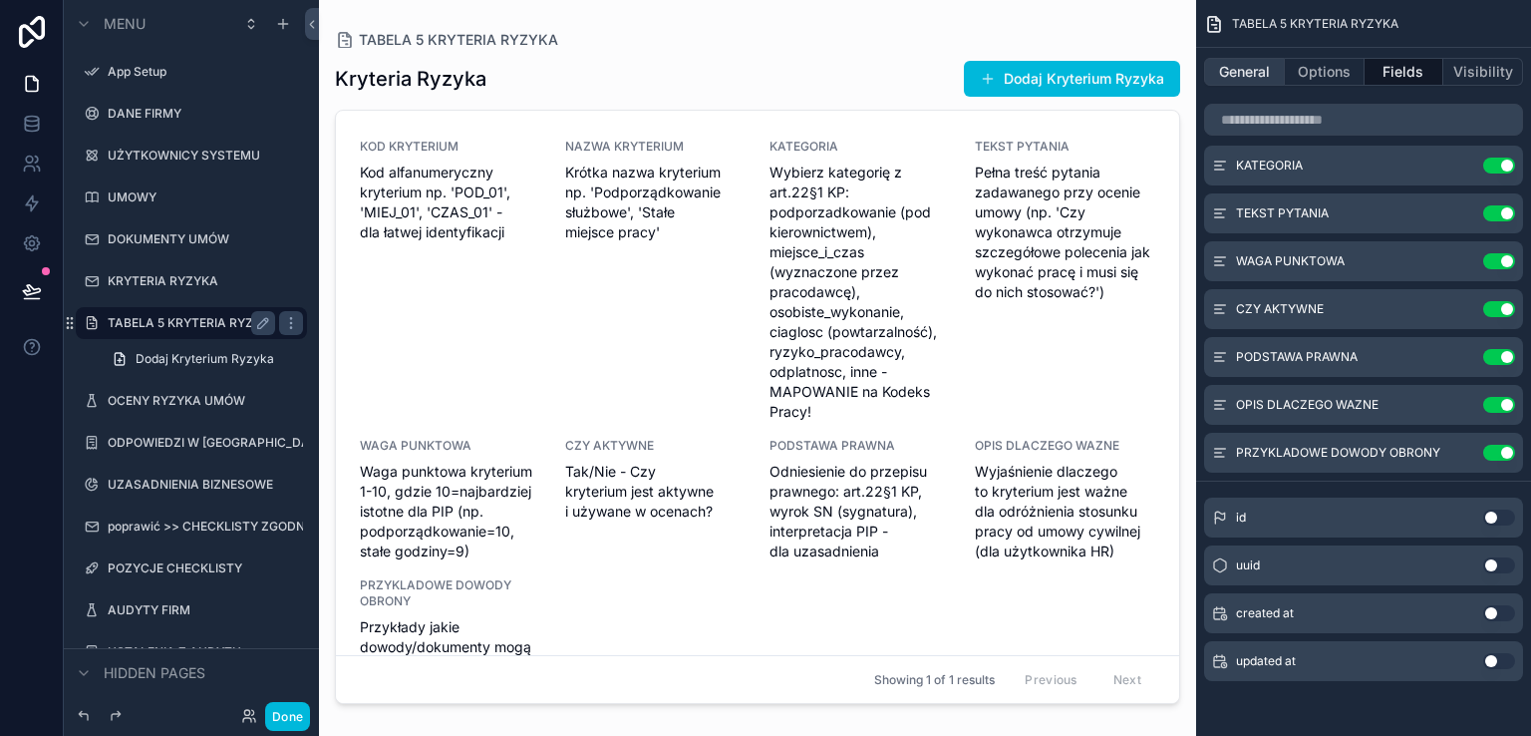
click at [1241, 62] on button "General" at bounding box center [1244, 72] width 81 height 28
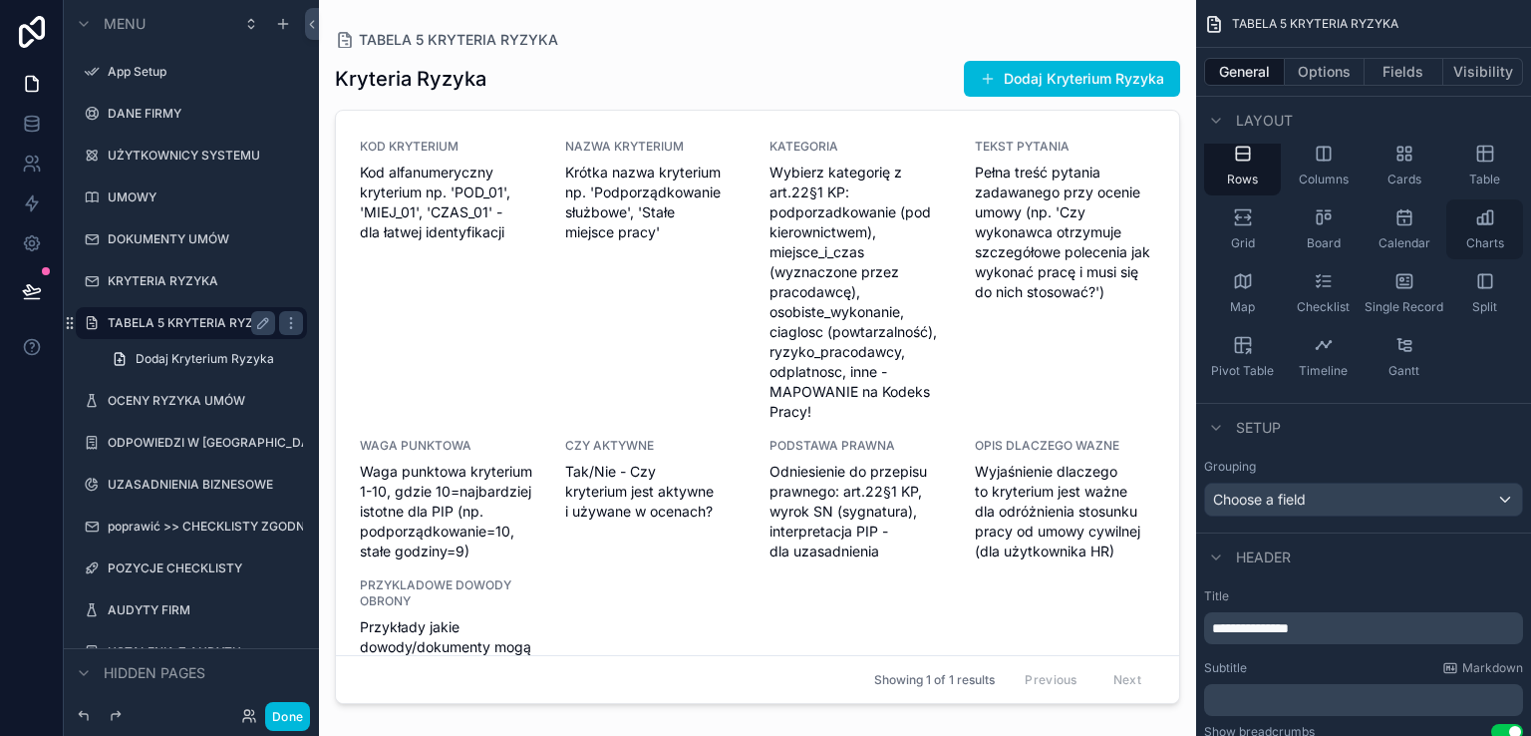
click at [1479, 209] on icon "scrollable content" at bounding box center [1485, 217] width 20 height 20
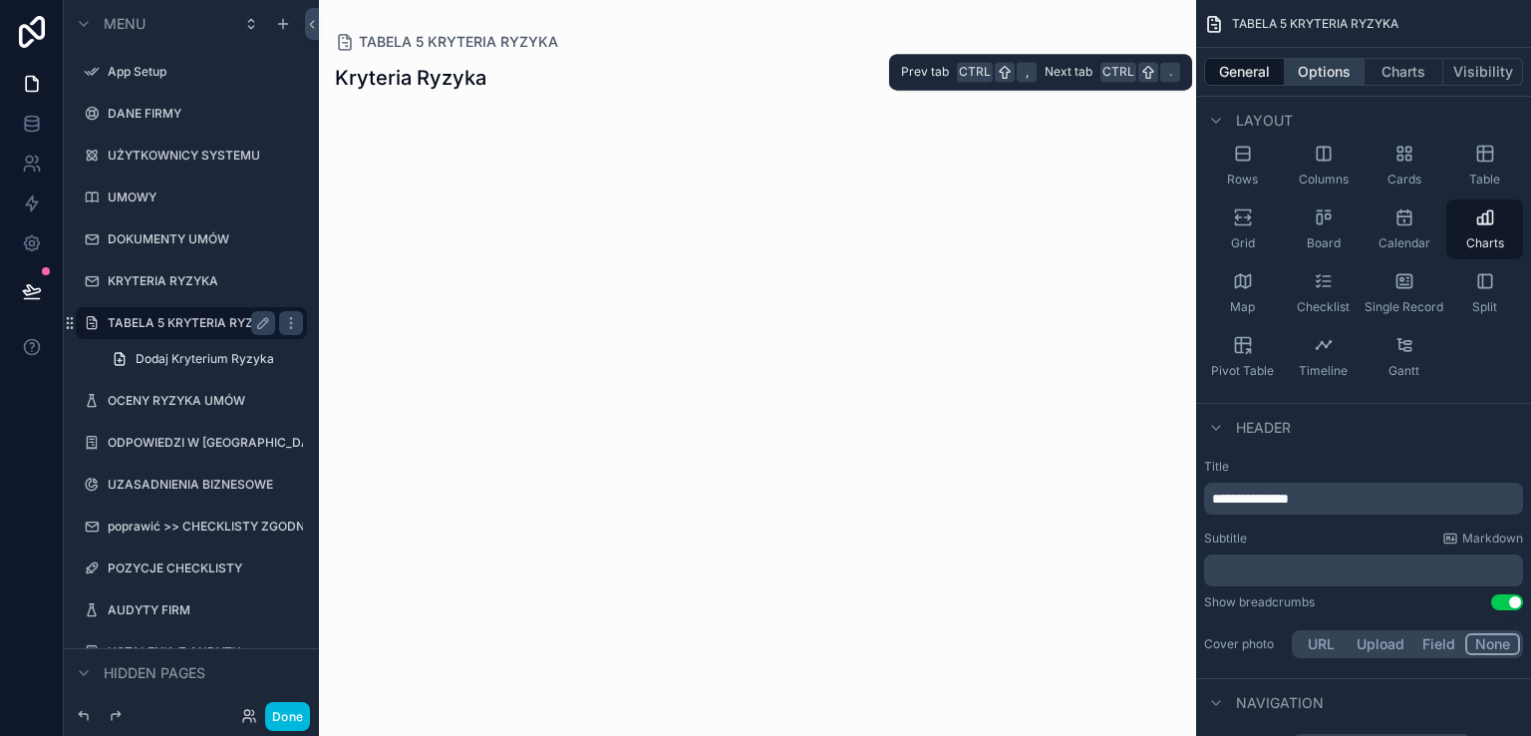
click at [1337, 69] on button "Options" at bounding box center [1325, 72] width 80 height 28
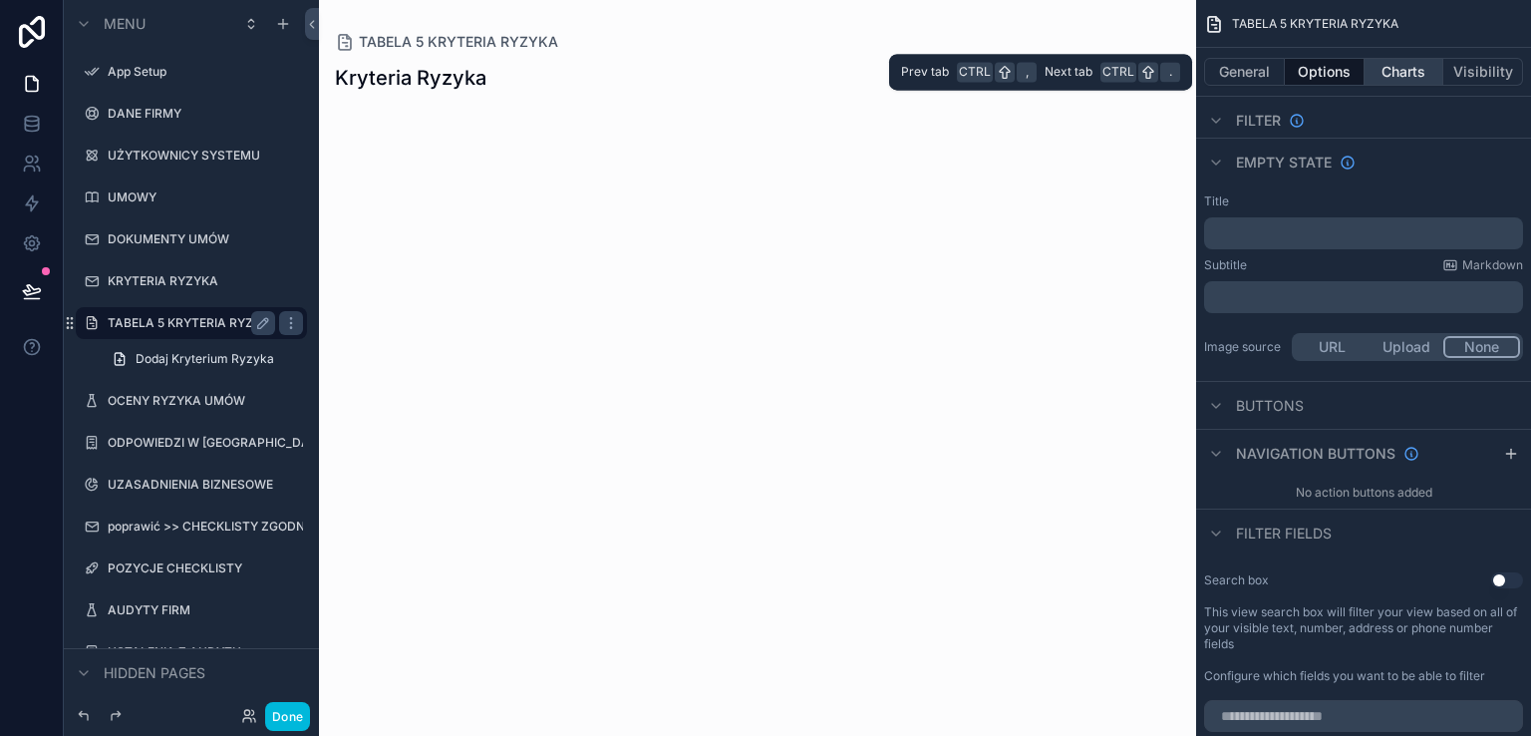
click at [1400, 73] on button "Charts" at bounding box center [1404, 72] width 80 height 28
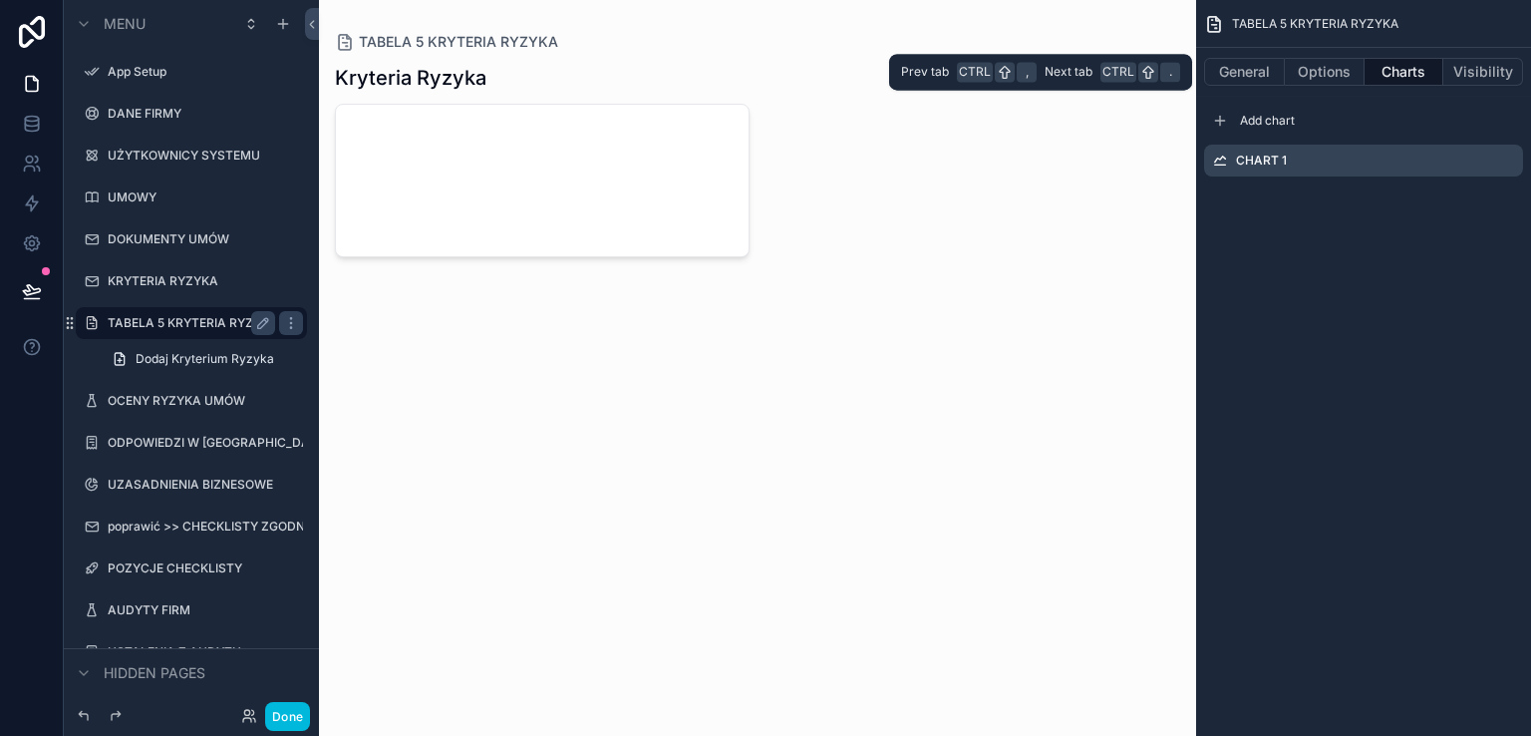
scroll to position [0, 0]
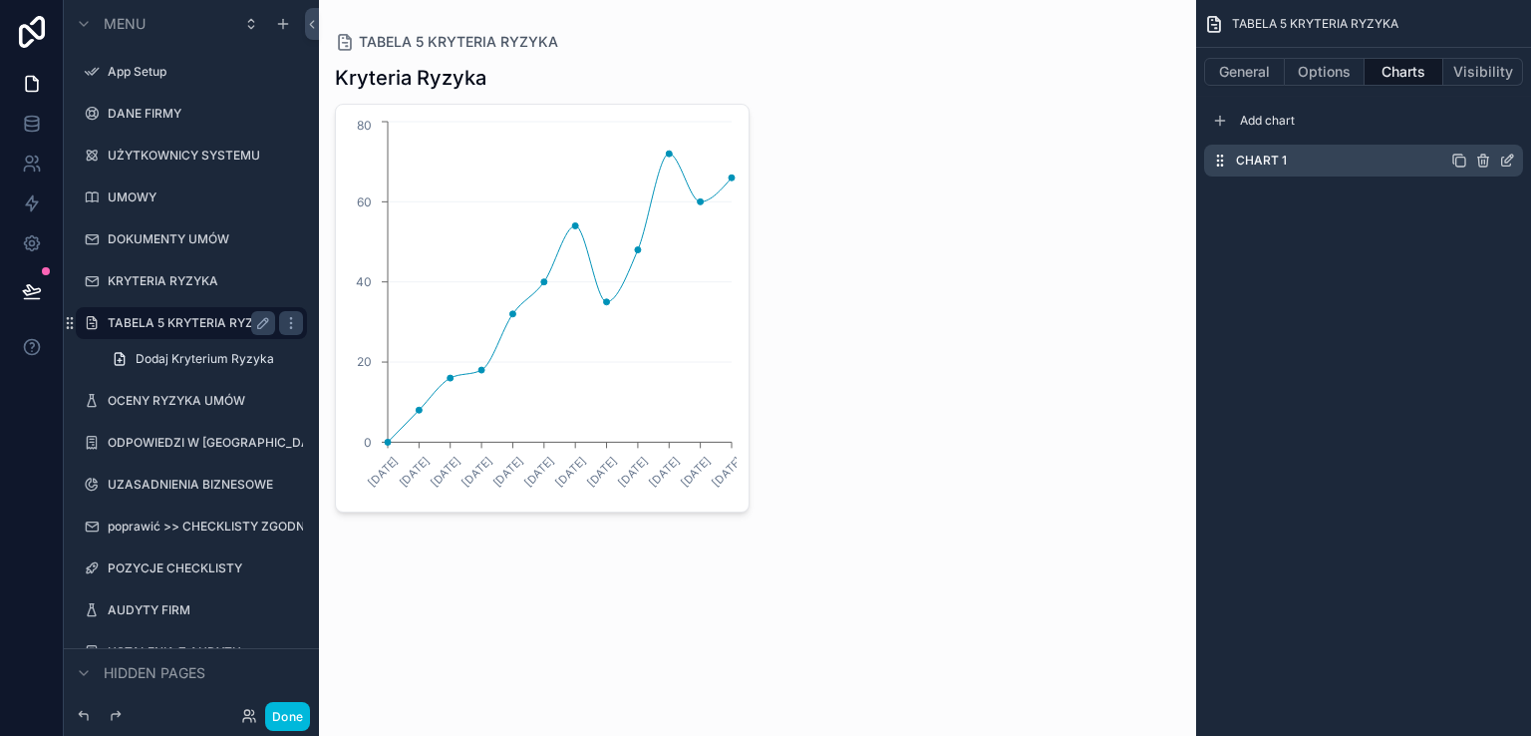
drag, startPoint x: 1458, startPoint y: 161, endPoint x: 1453, endPoint y: 172, distance: 12.0
click at [1458, 162] on icon "scrollable content" at bounding box center [1459, 160] width 16 height 16
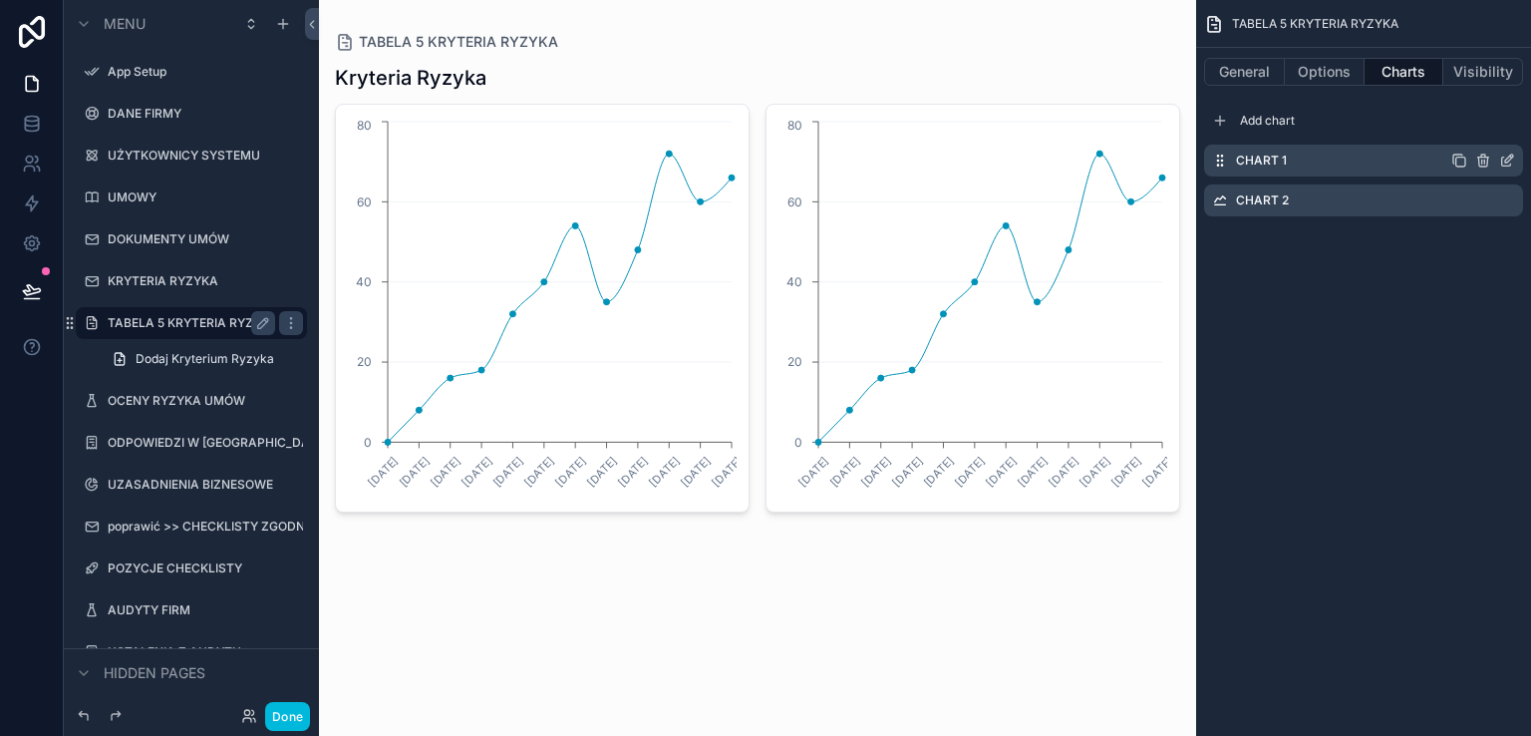
click at [1483, 160] on icon "scrollable content" at bounding box center [1483, 160] width 16 height 16
click at [1476, 130] on icon at bounding box center [1476, 131] width 0 height 4
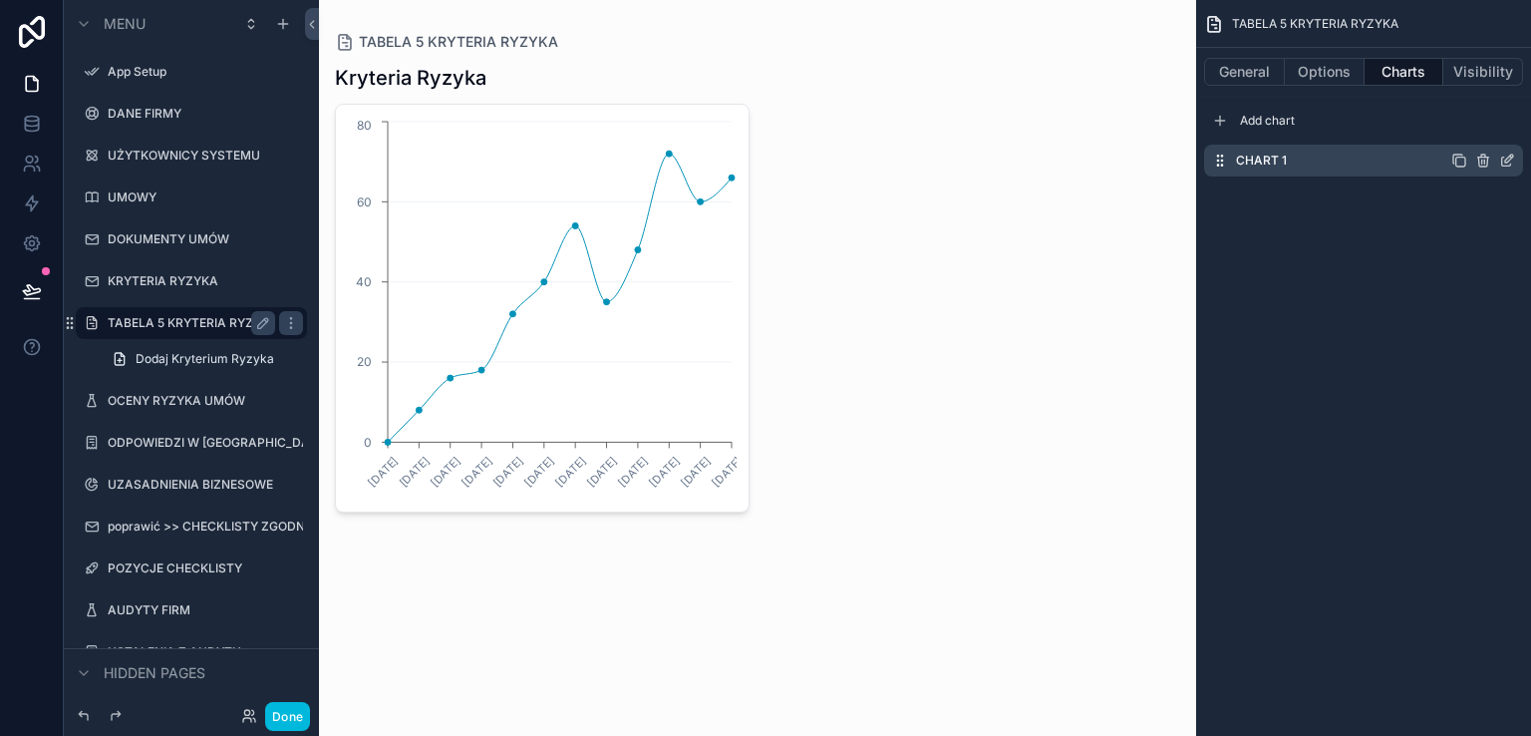
click at [1507, 157] on icon "scrollable content" at bounding box center [1507, 160] width 16 height 16
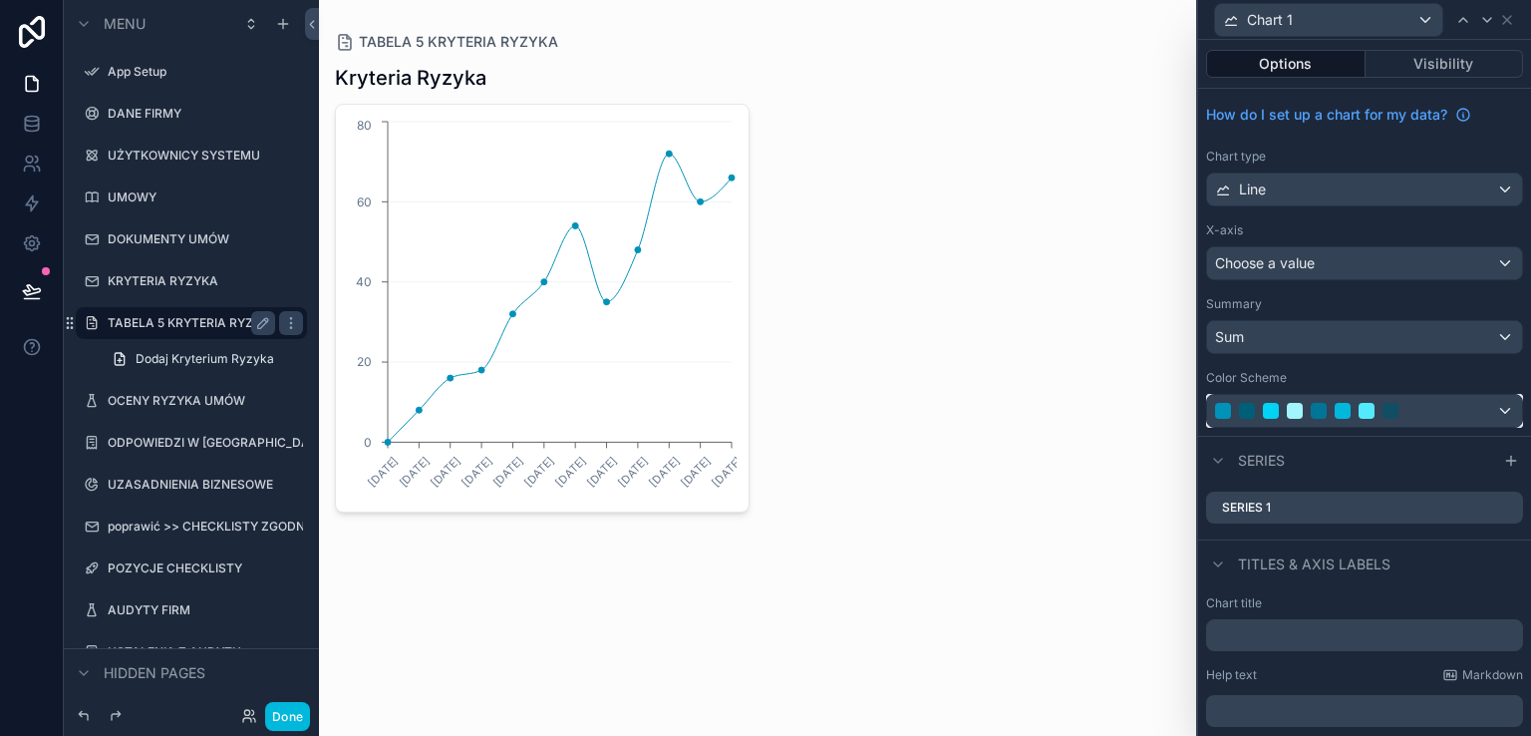
click at [1450, 412] on div at bounding box center [1342, 411] width 255 height 16
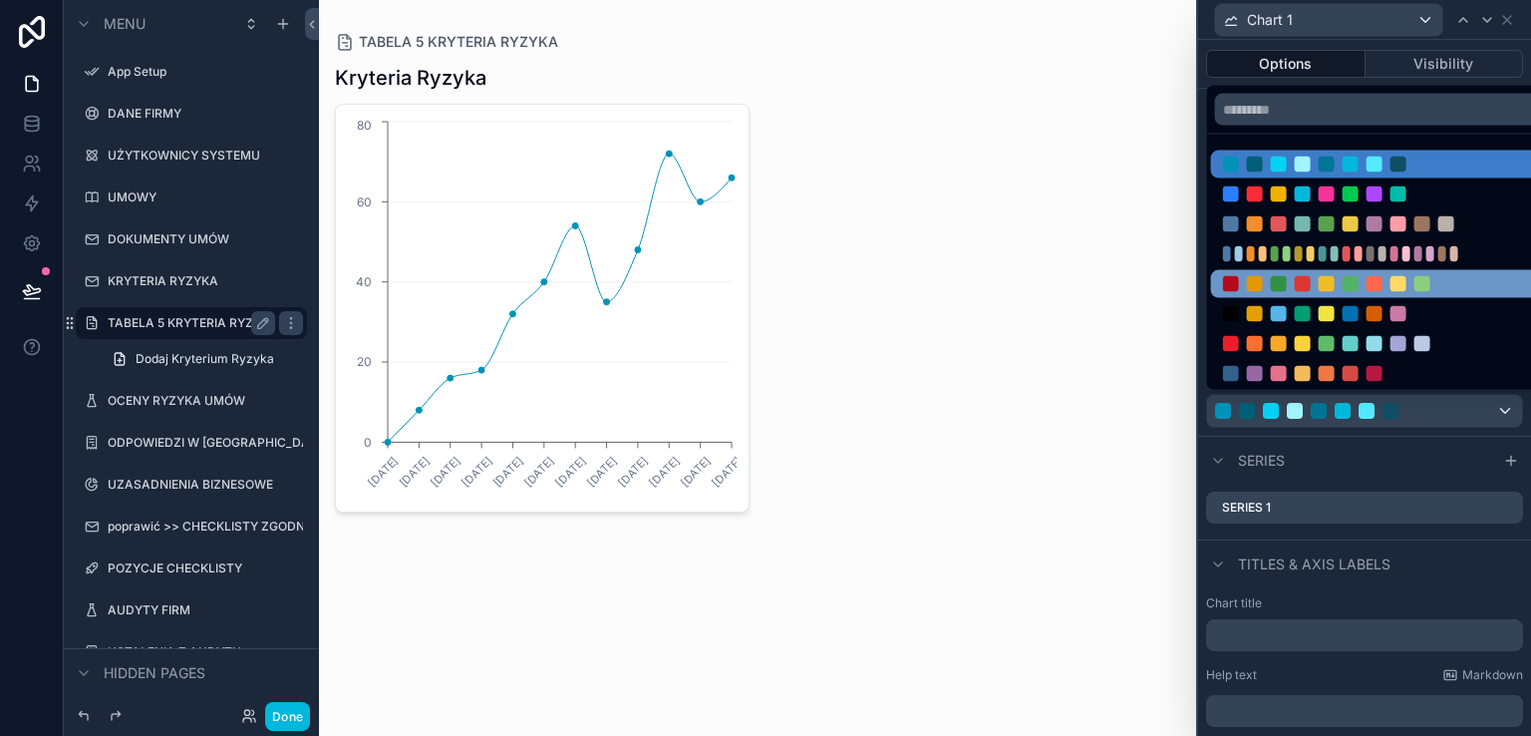
click at [1236, 279] on div at bounding box center [1231, 284] width 16 height 16
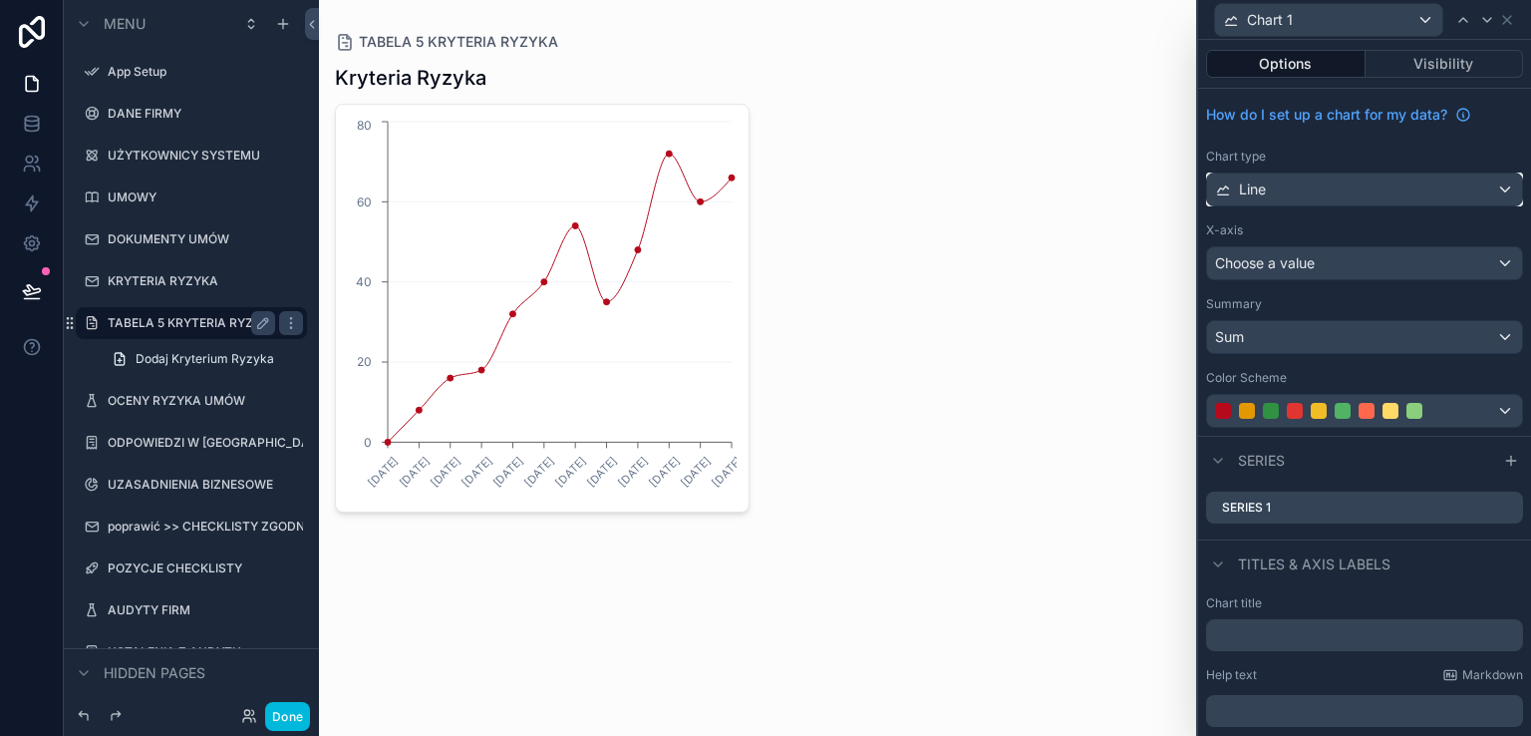
click at [1409, 196] on div "Line" at bounding box center [1364, 189] width 315 height 32
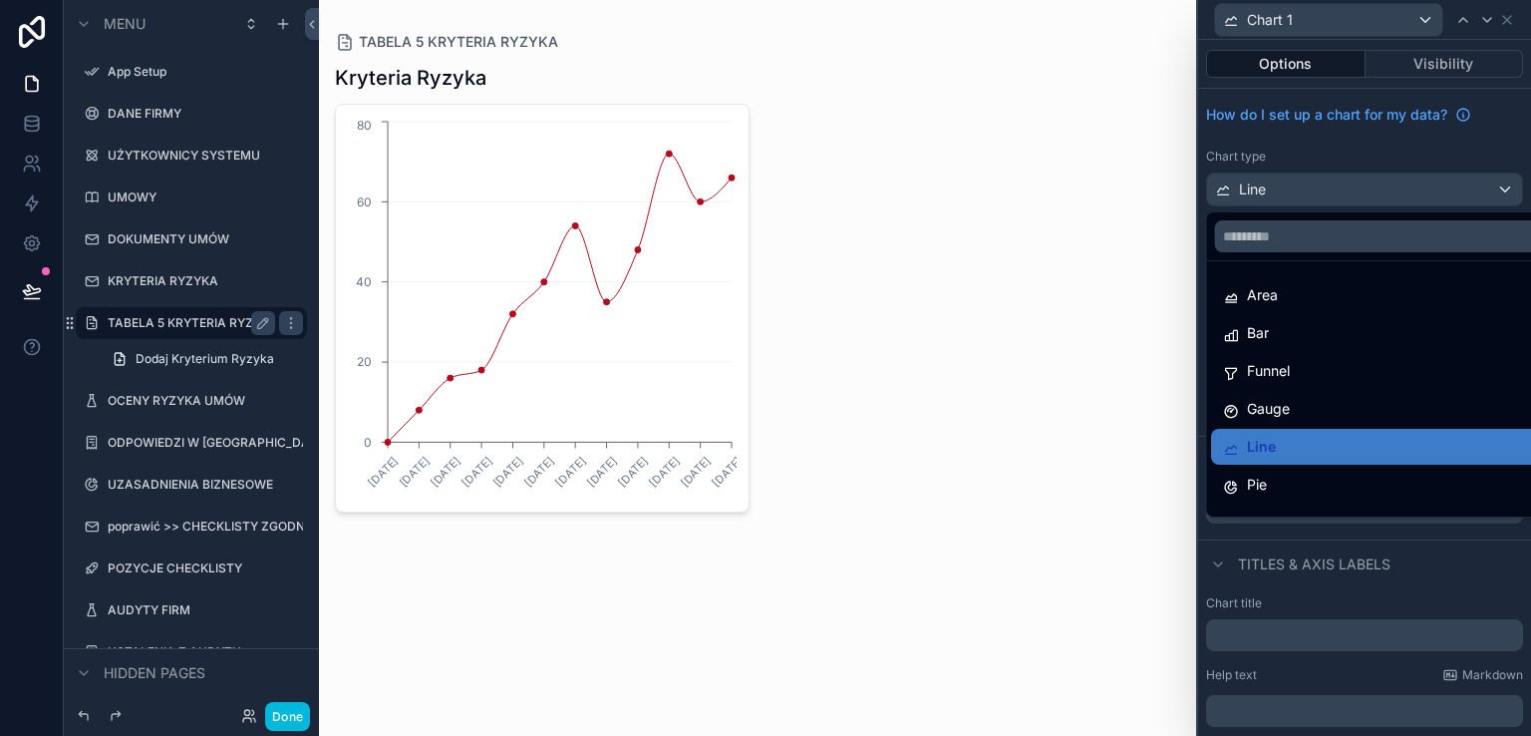
click at [1263, 375] on span "Funnel" at bounding box center [1268, 371] width 43 height 24
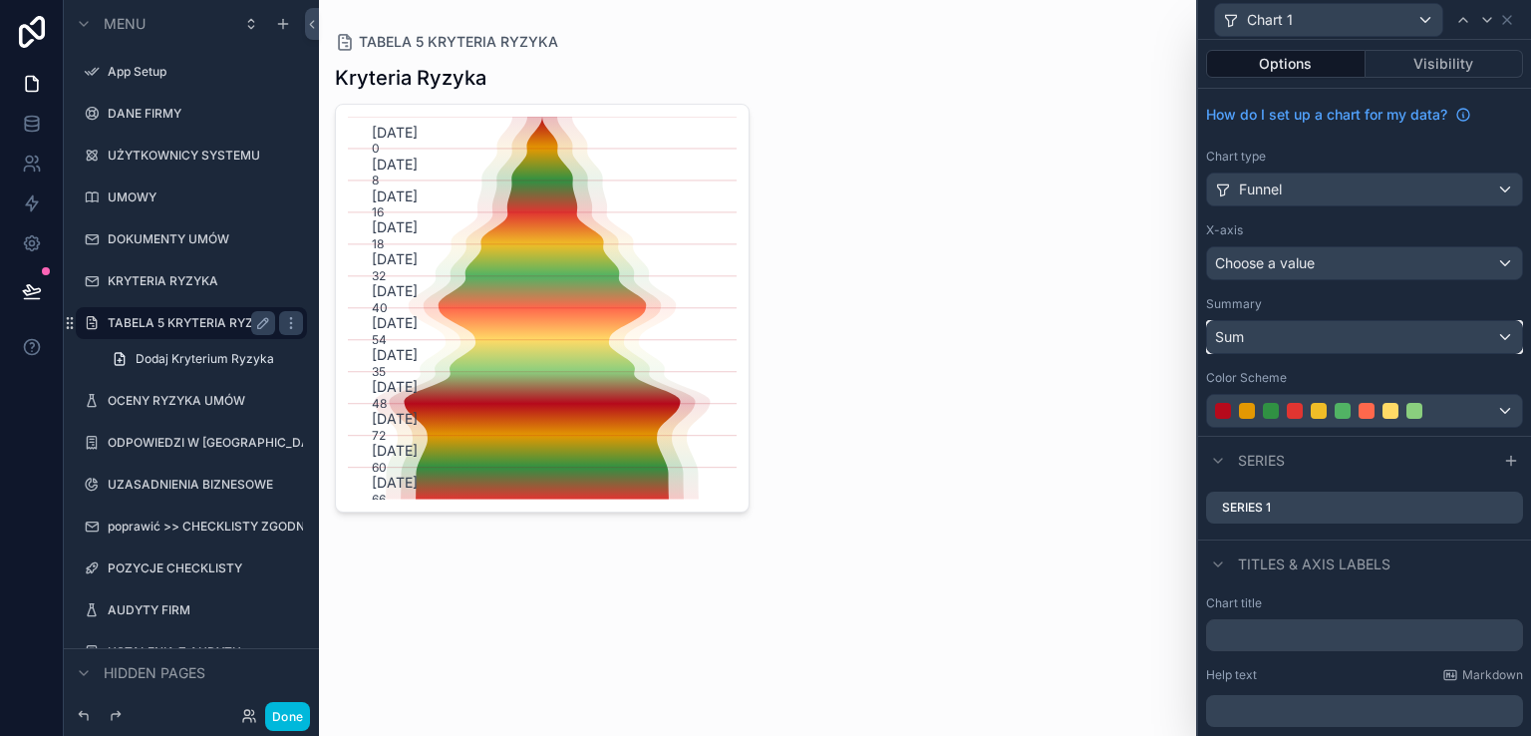
click at [1440, 335] on div "Sum" at bounding box center [1364, 337] width 315 height 32
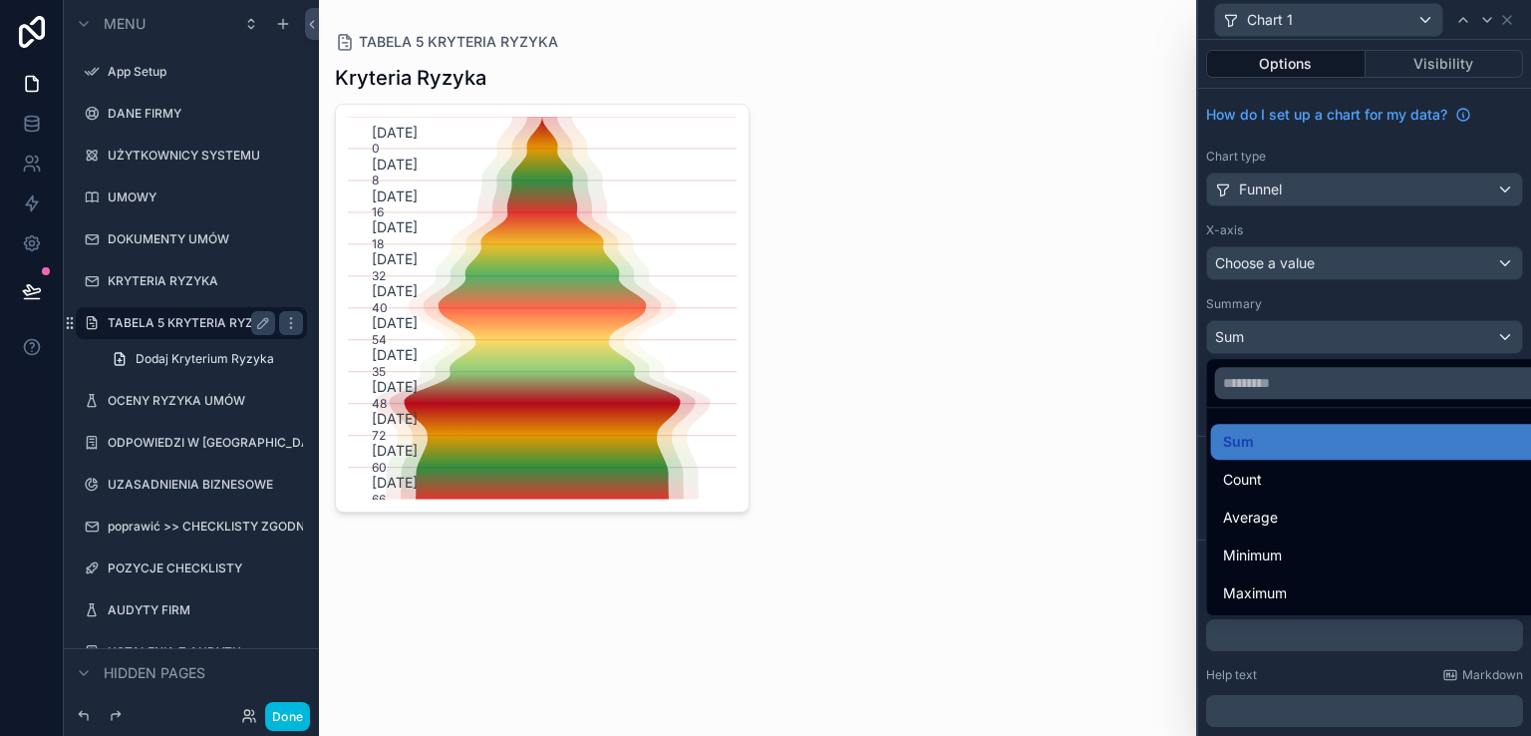
click at [1440, 334] on div at bounding box center [1364, 368] width 333 height 736
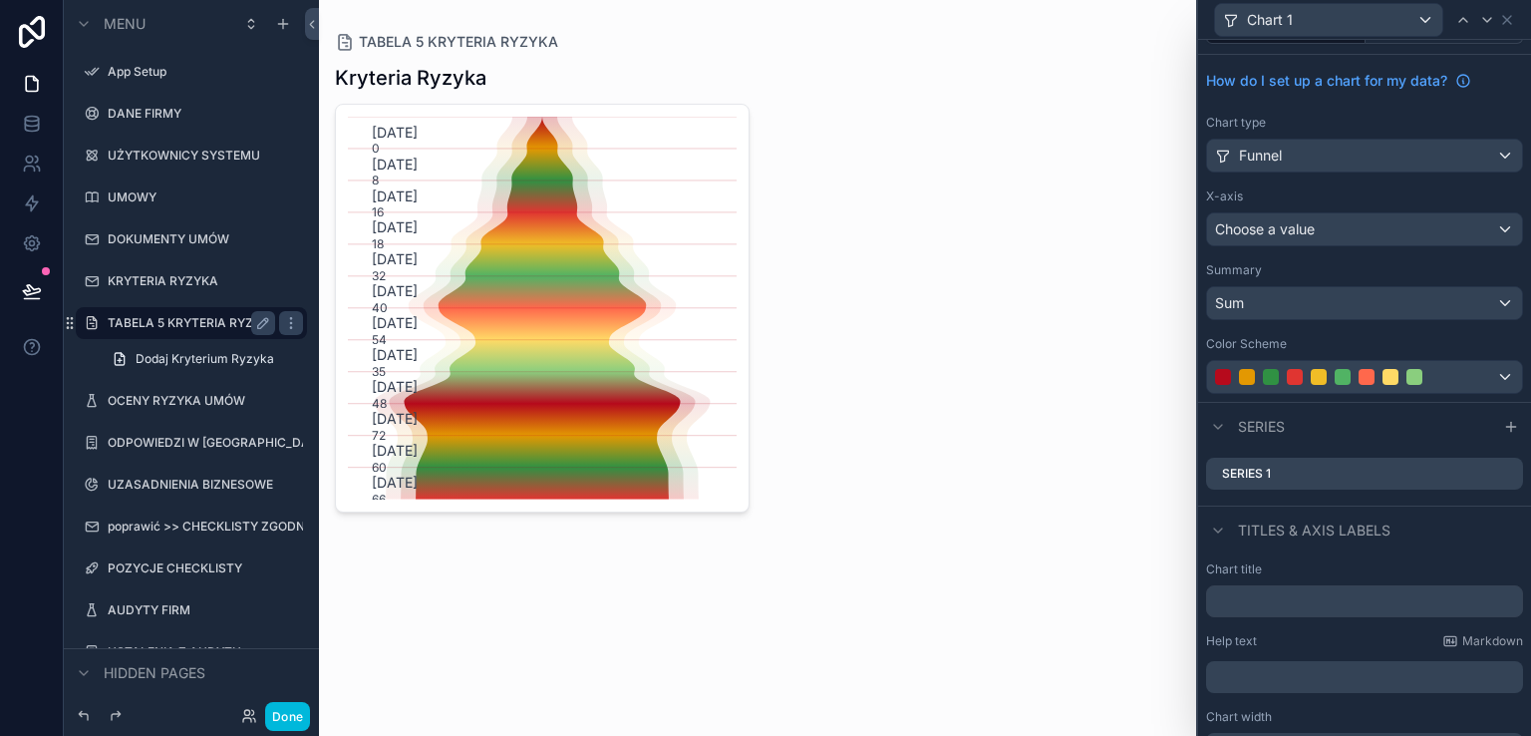
scroll to position [65, 0]
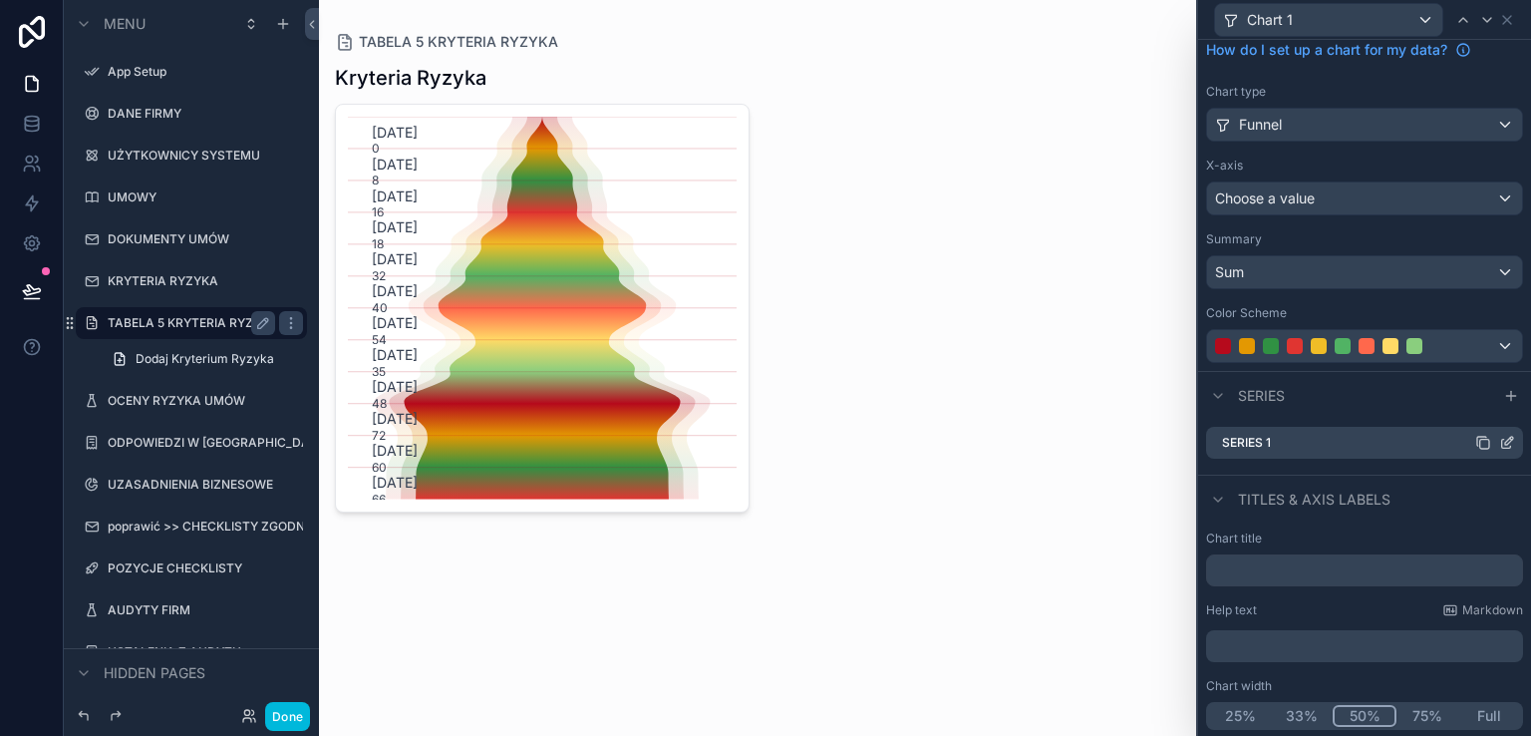
click at [1443, 439] on div "Series 1" at bounding box center [1364, 443] width 317 height 32
click at [1499, 437] on icon at bounding box center [1507, 443] width 16 height 16
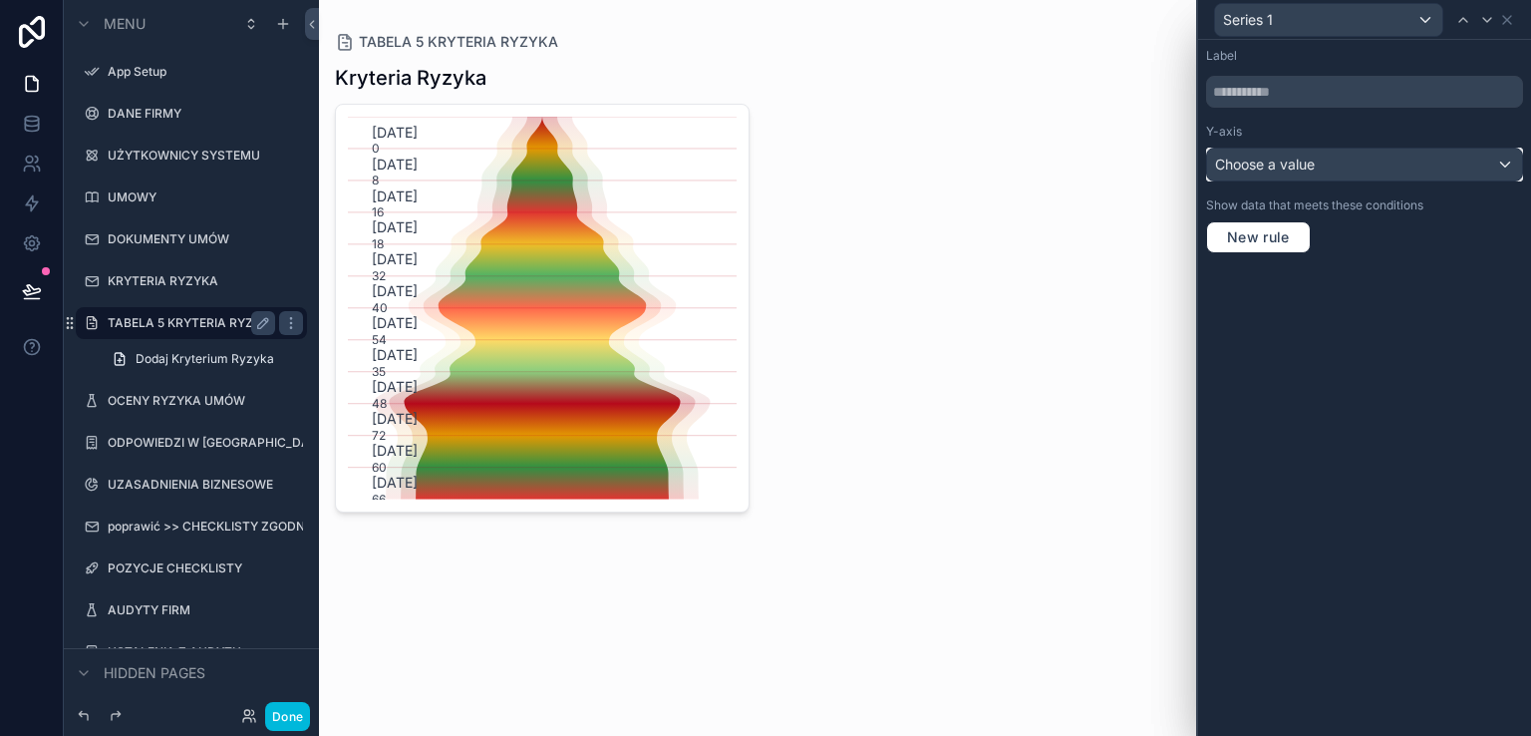
click at [1407, 162] on div "Choose a value" at bounding box center [1364, 165] width 315 height 32
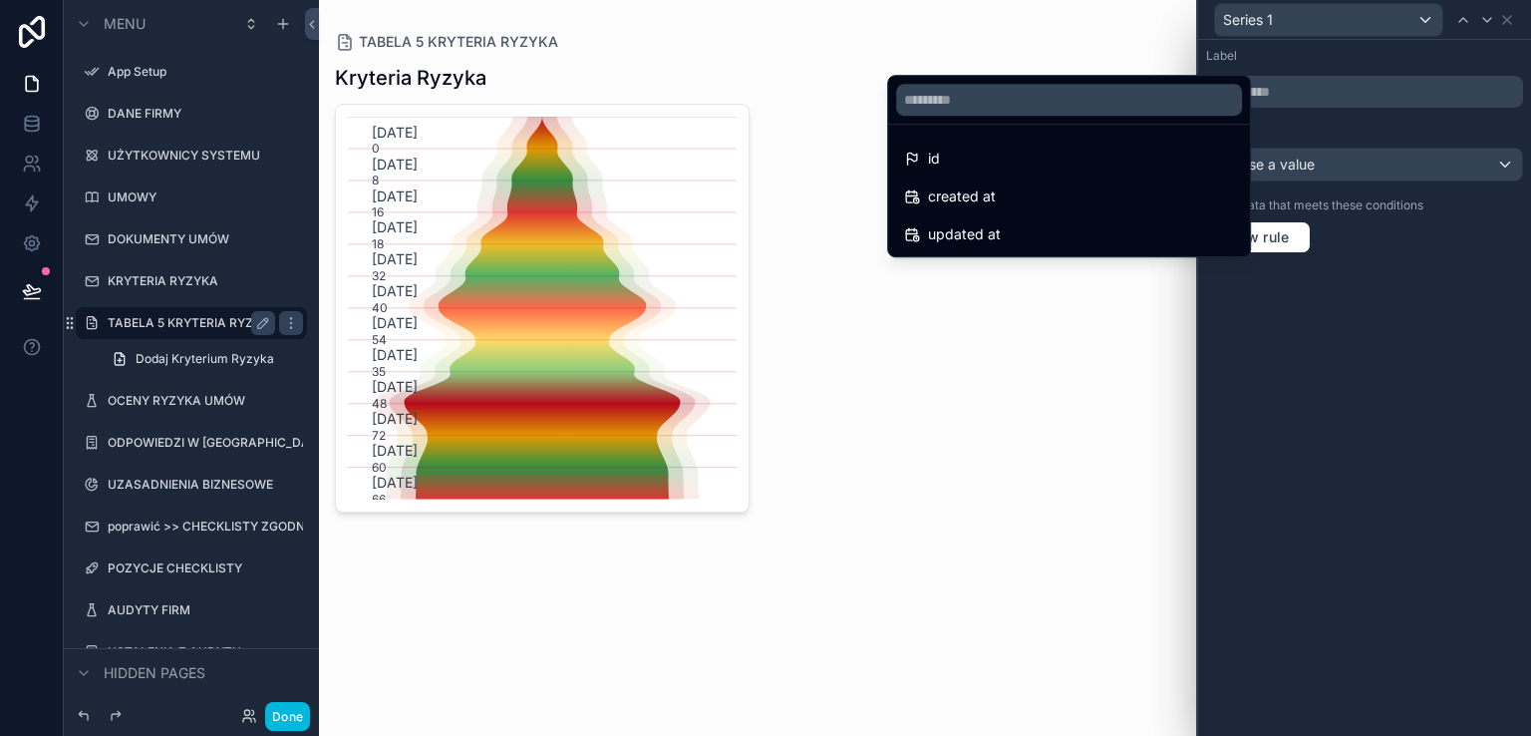
click at [1407, 164] on div at bounding box center [1364, 368] width 333 height 736
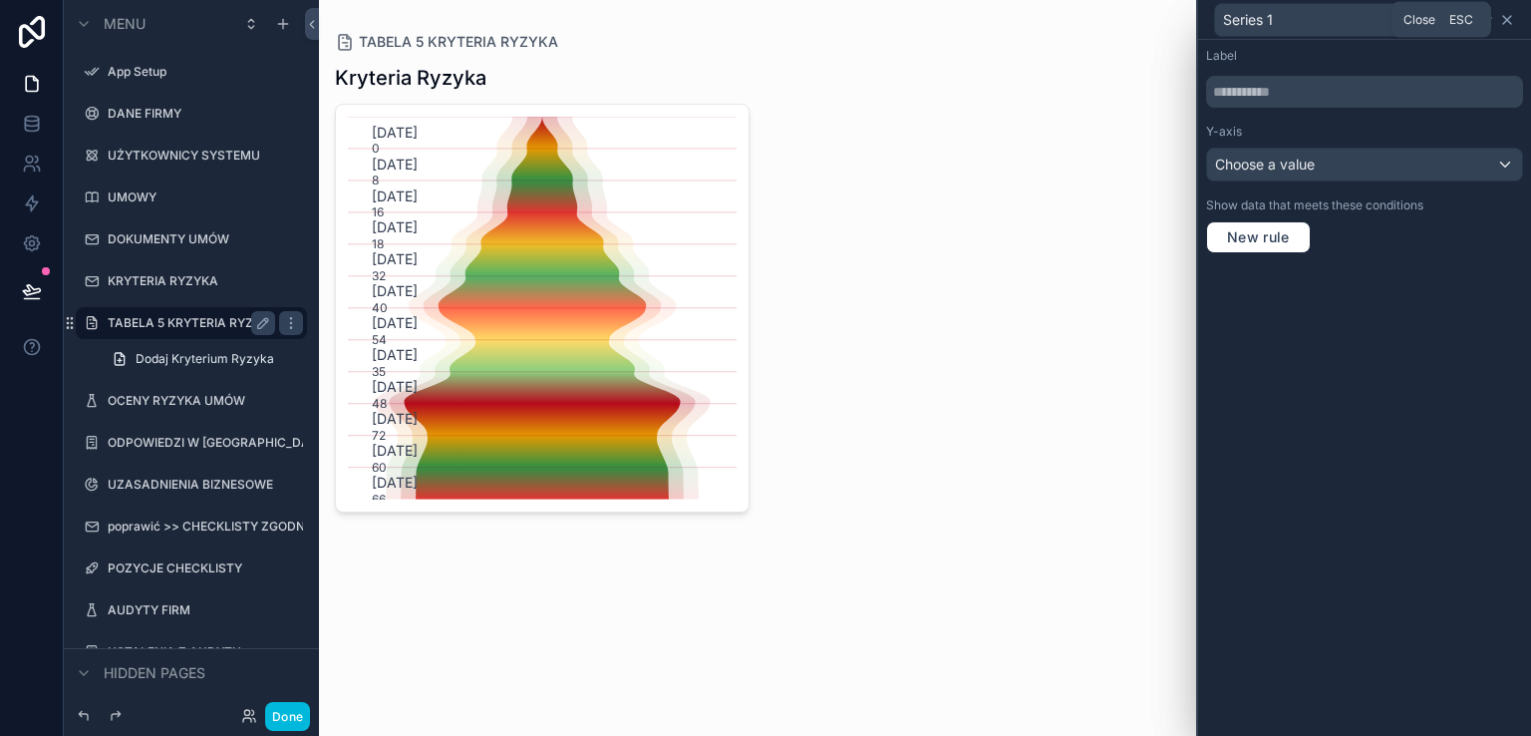
click at [1507, 21] on icon at bounding box center [1507, 20] width 16 height 16
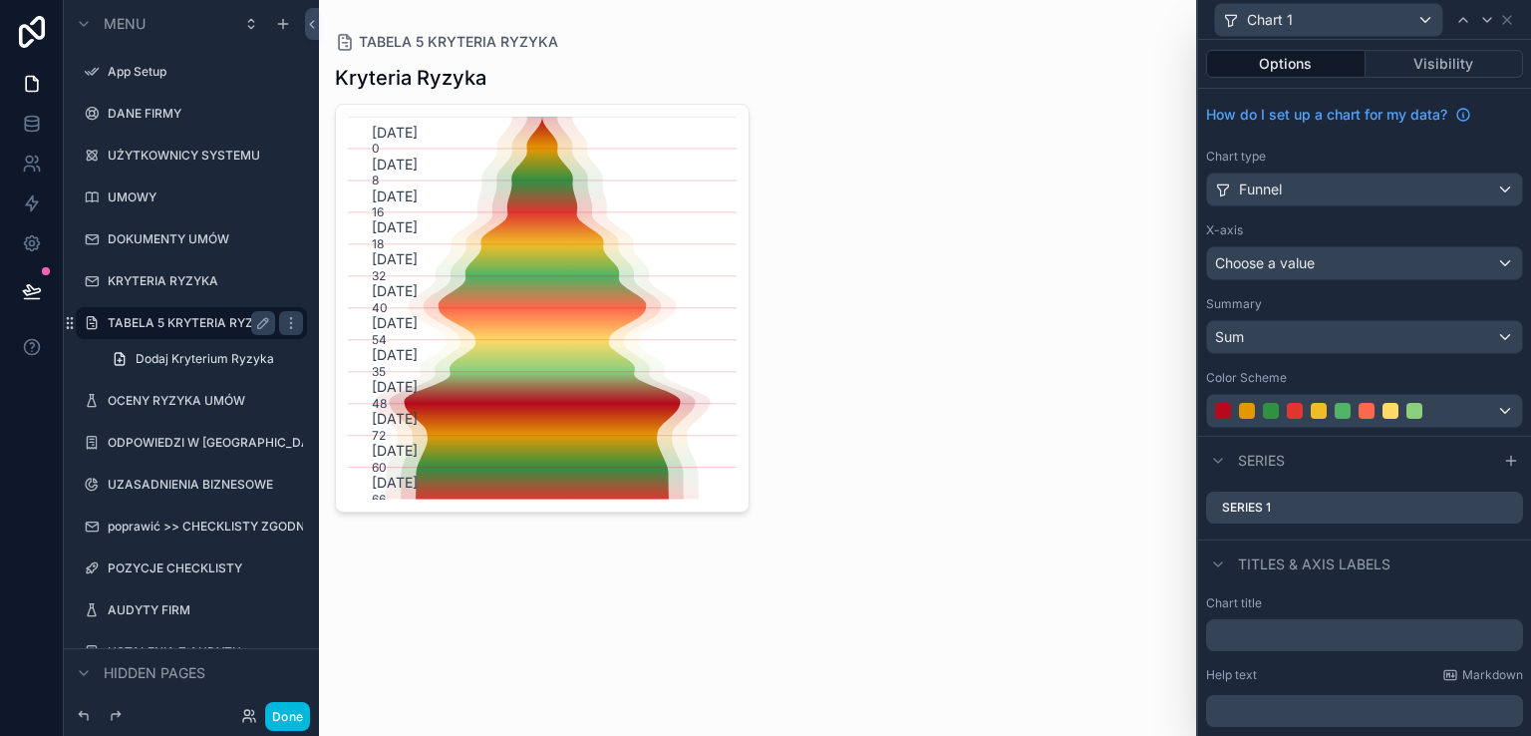
scroll to position [0, 0]
click at [1467, 187] on div "Funnel" at bounding box center [1364, 189] width 315 height 32
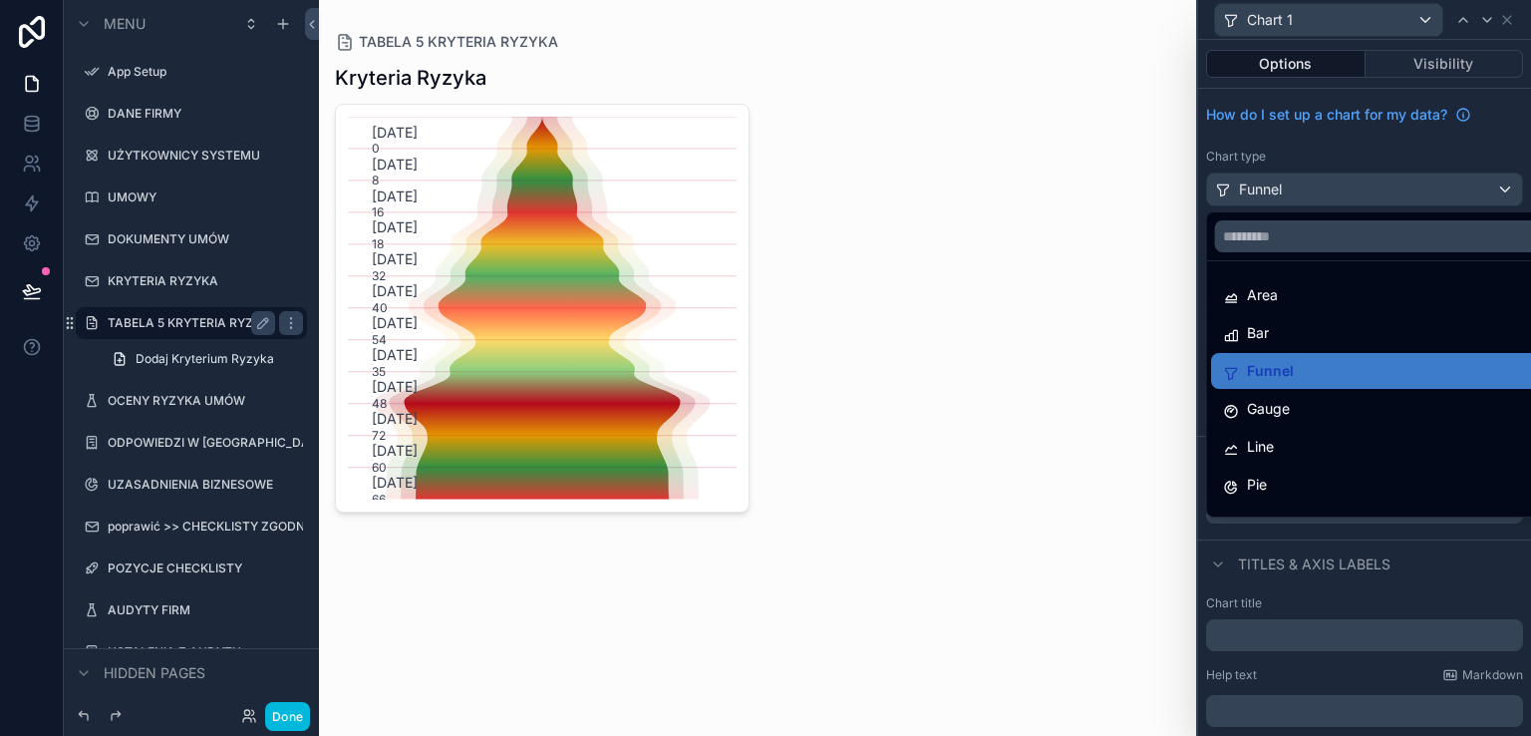
click at [1283, 408] on span "Gauge" at bounding box center [1268, 409] width 43 height 24
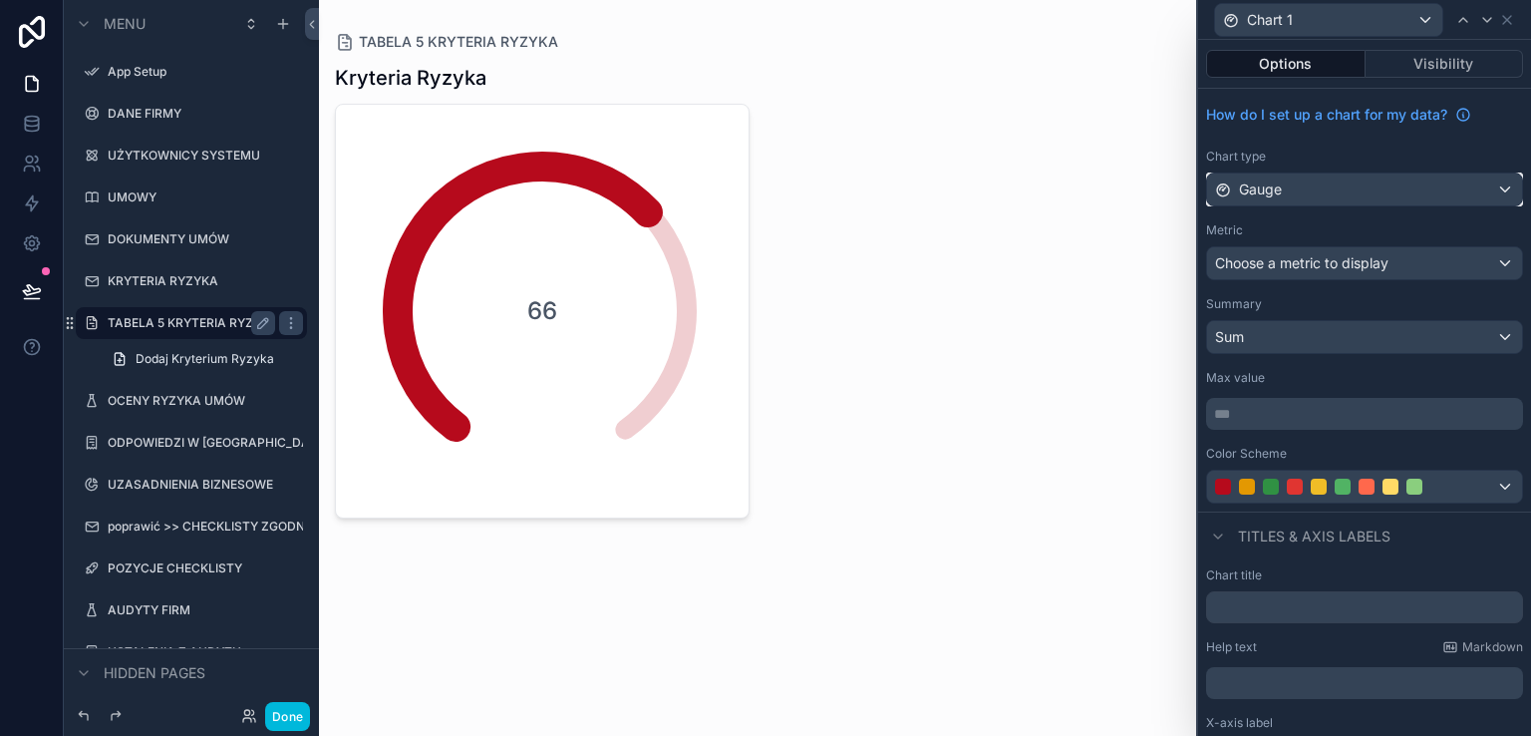
click at [1359, 197] on div "Gauge" at bounding box center [1364, 189] width 315 height 32
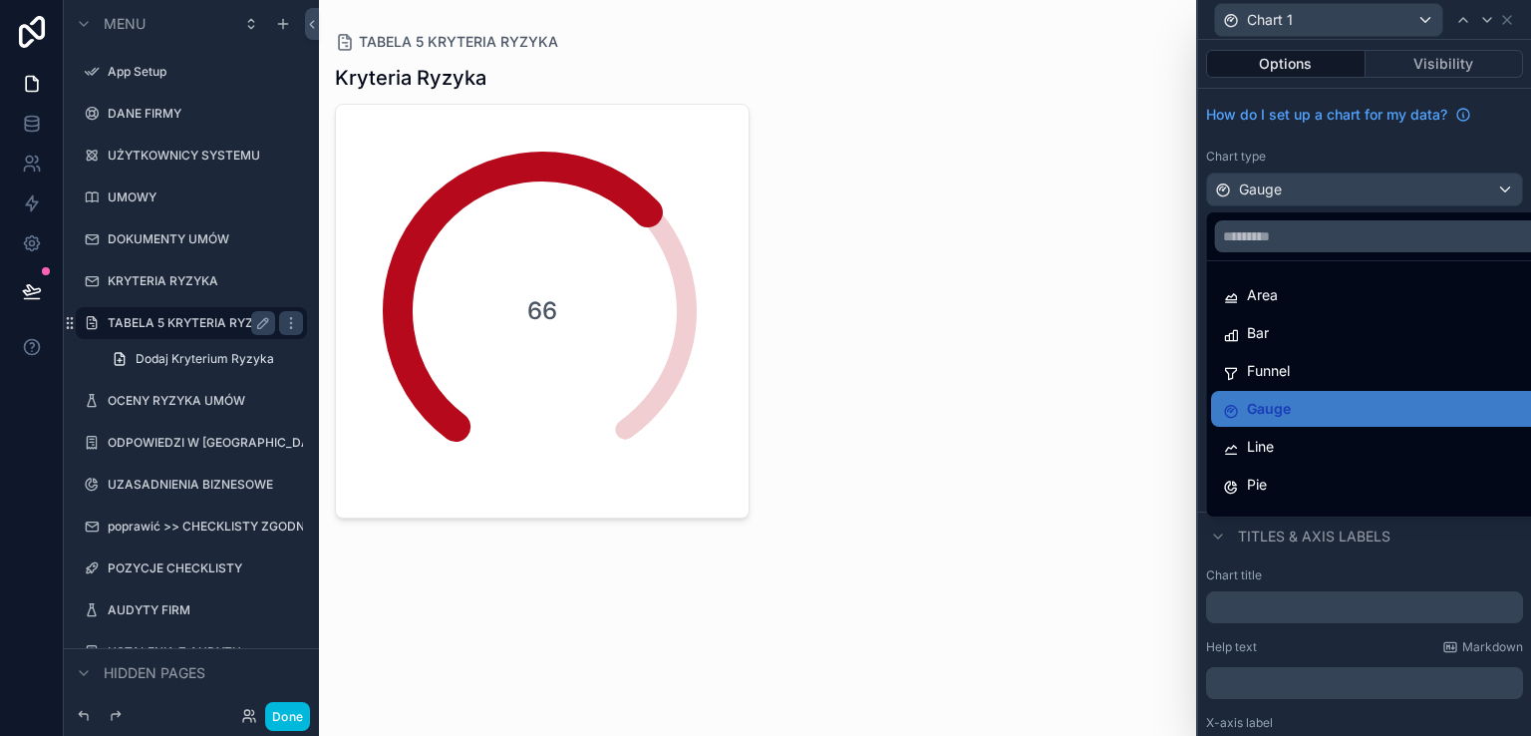
click at [1256, 472] on span "Pie" at bounding box center [1257, 484] width 20 height 24
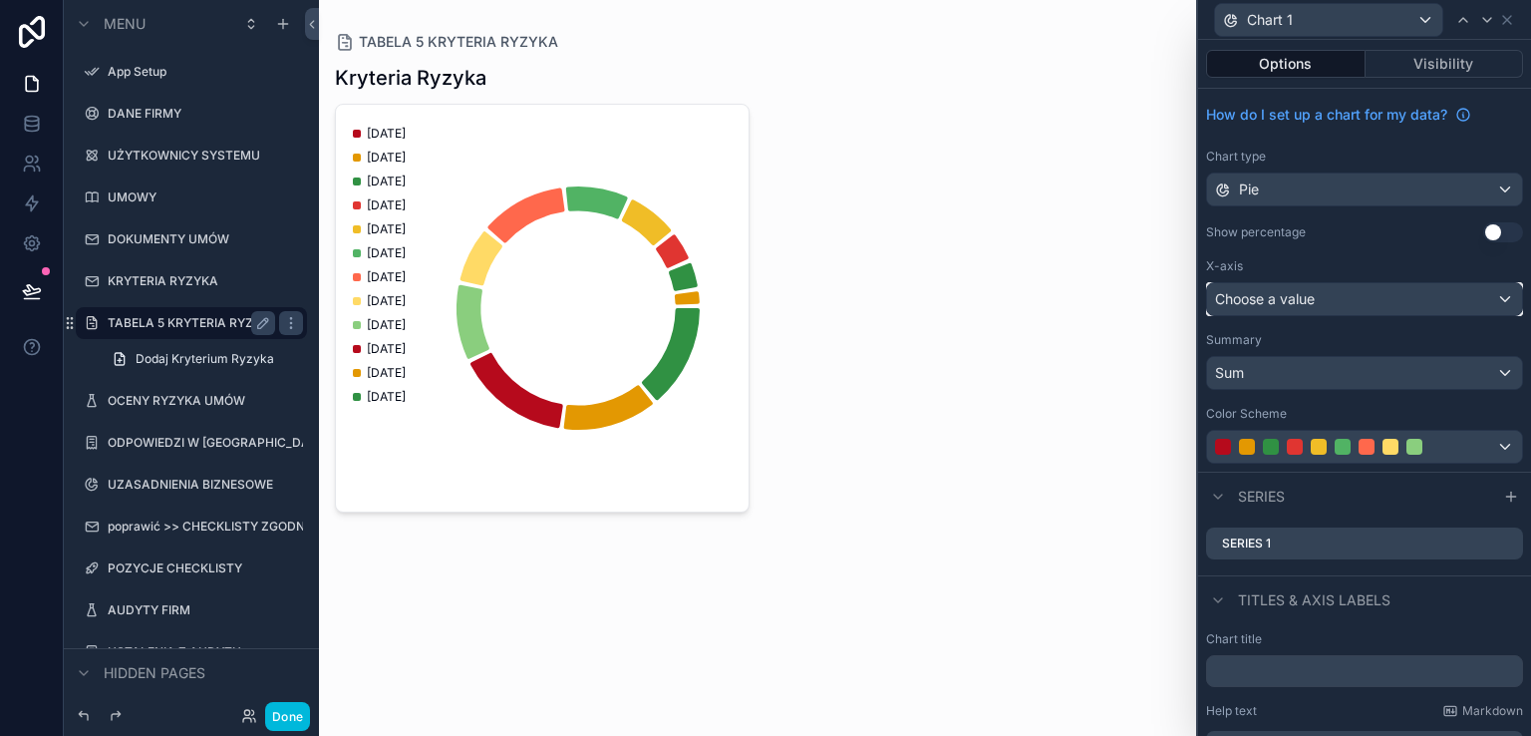
click at [1461, 295] on div "Choose a value" at bounding box center [1364, 299] width 315 height 32
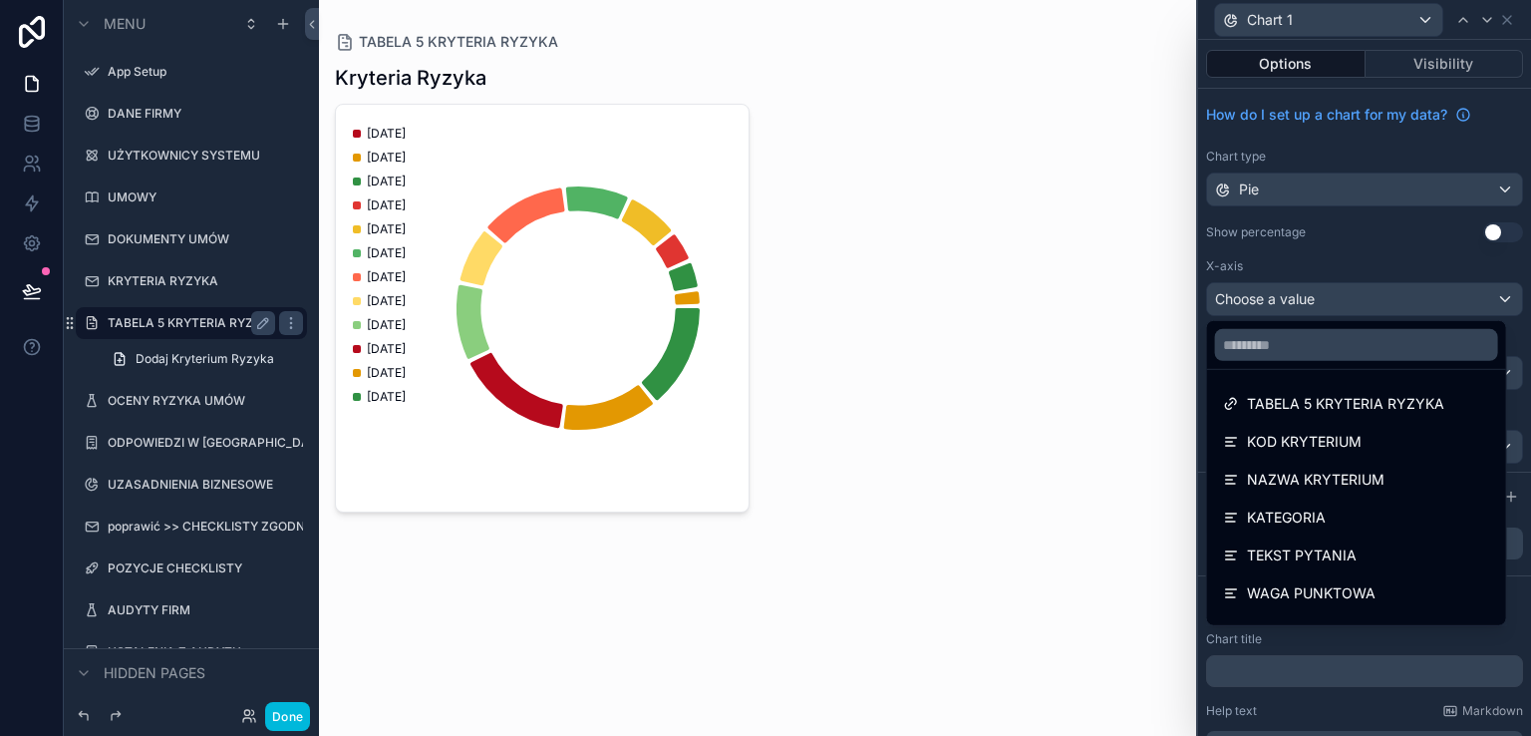
click at [1400, 399] on span "TABELA 5 KRYTERIA RYZYKA" at bounding box center [1345, 404] width 197 height 24
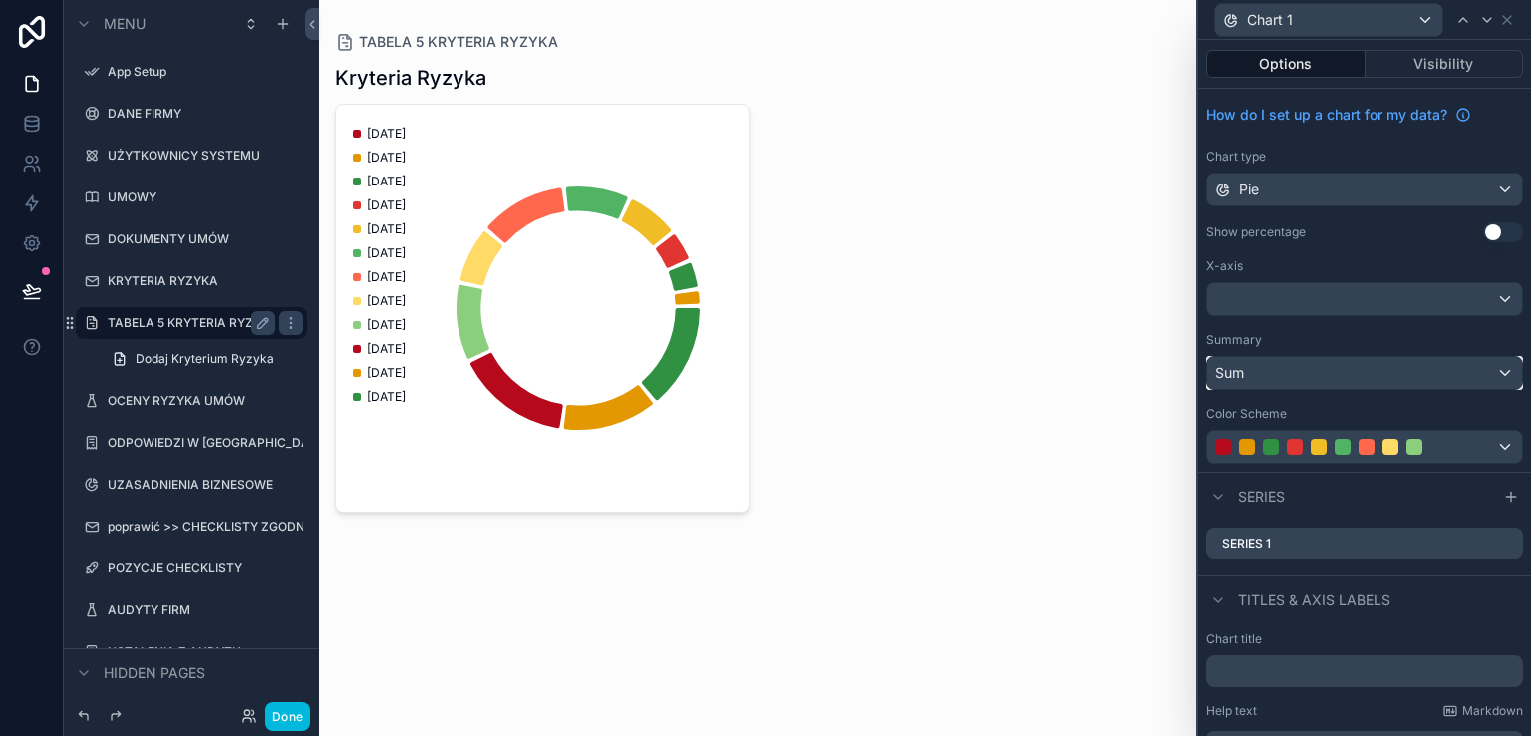
click at [1448, 374] on div "Sum" at bounding box center [1364, 373] width 315 height 32
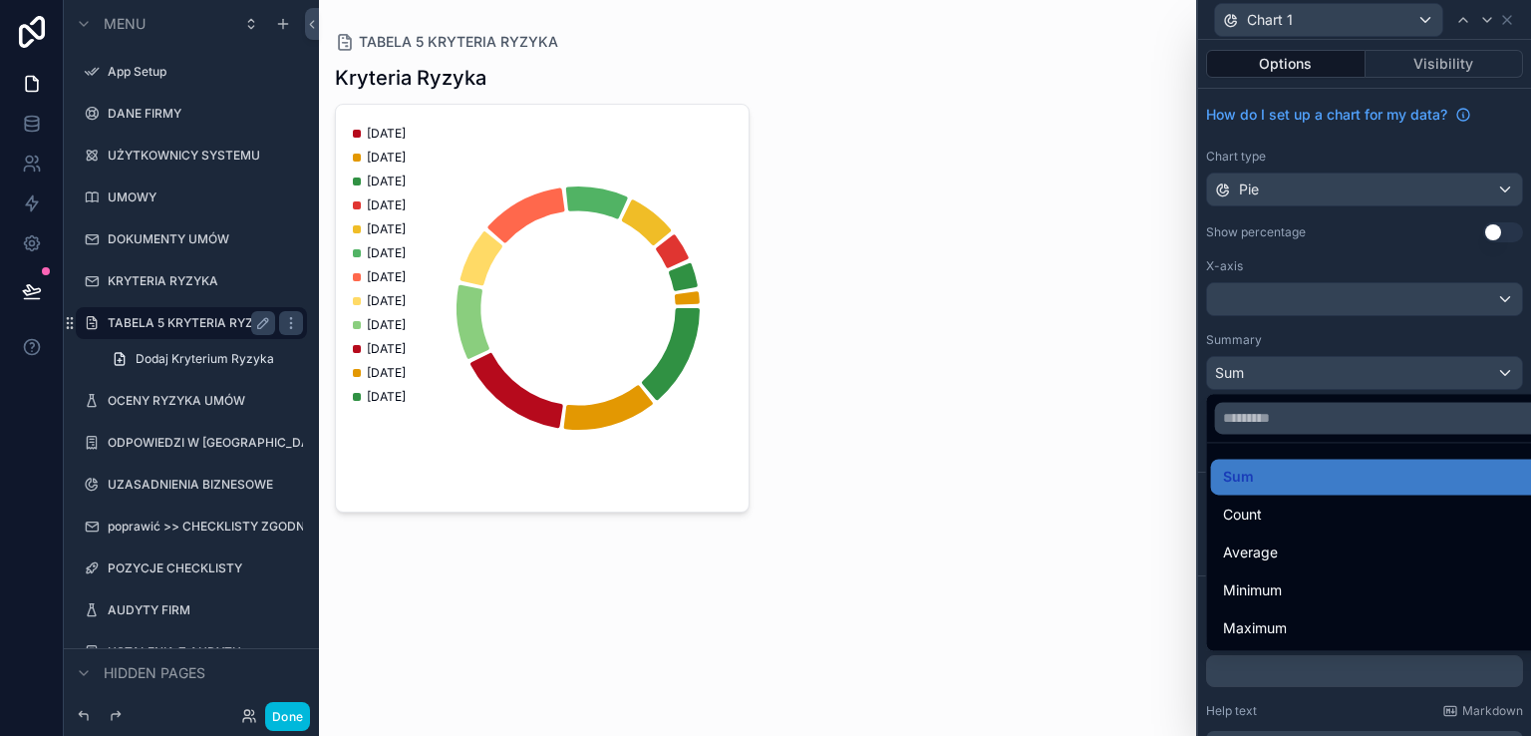
click at [1388, 511] on div "Count" at bounding box center [1380, 514] width 315 height 24
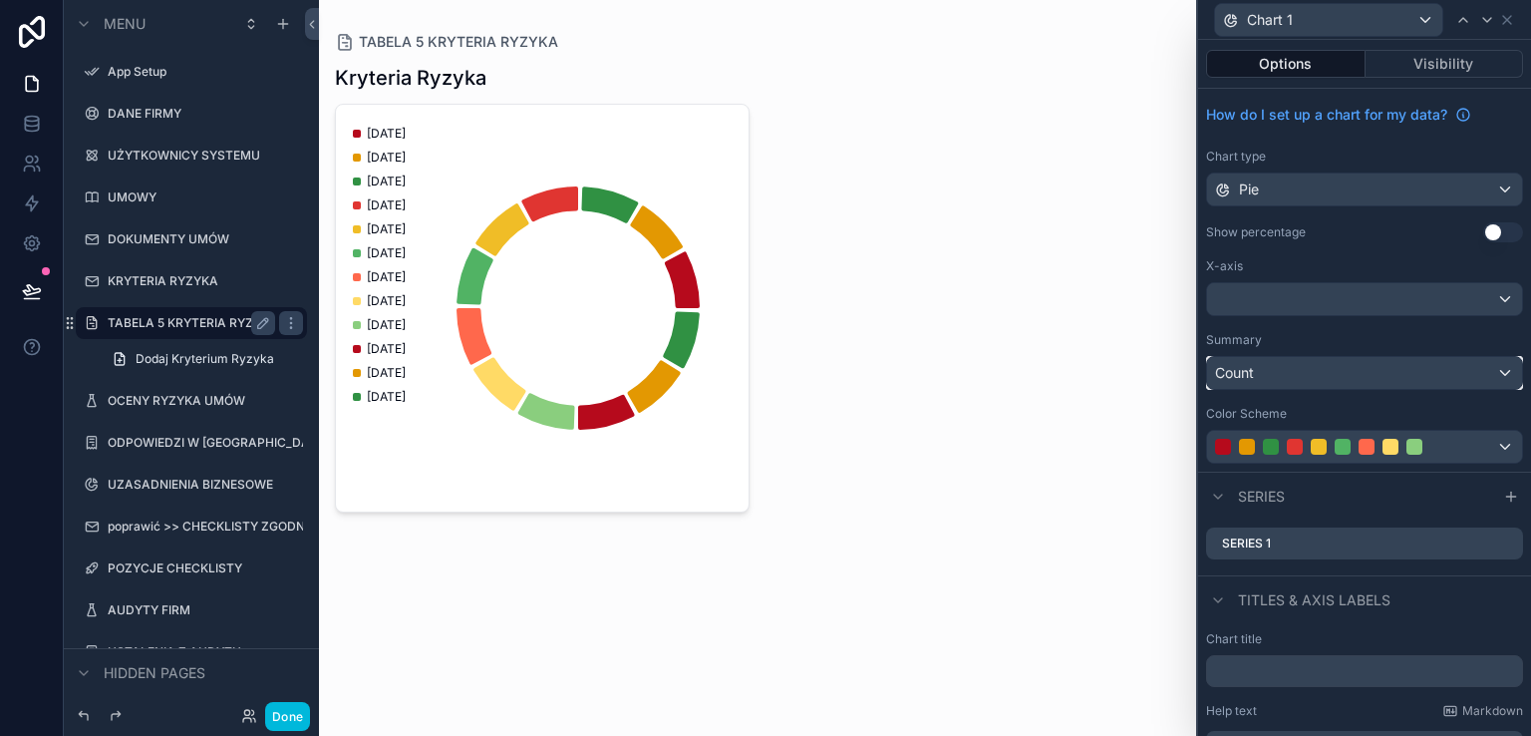
click at [1462, 369] on div "Count" at bounding box center [1364, 373] width 315 height 32
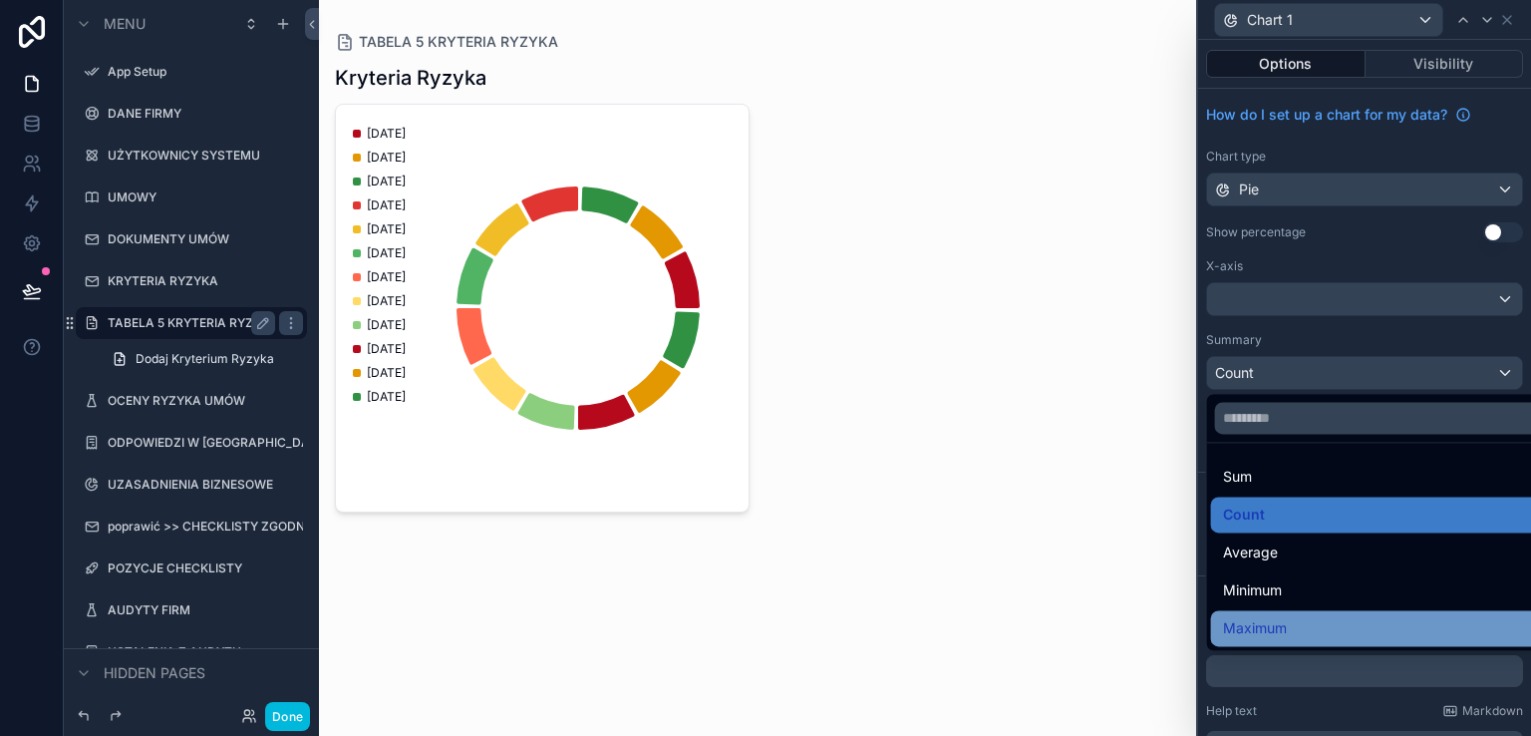
drag, startPoint x: 1383, startPoint y: 541, endPoint x: 1355, endPoint y: 627, distance: 90.1
click at [1356, 627] on ul "Sum Count Average Minimum Maximum" at bounding box center [1380, 546] width 347 height 207
click at [1349, 624] on div "Maximum" at bounding box center [1380, 628] width 315 height 24
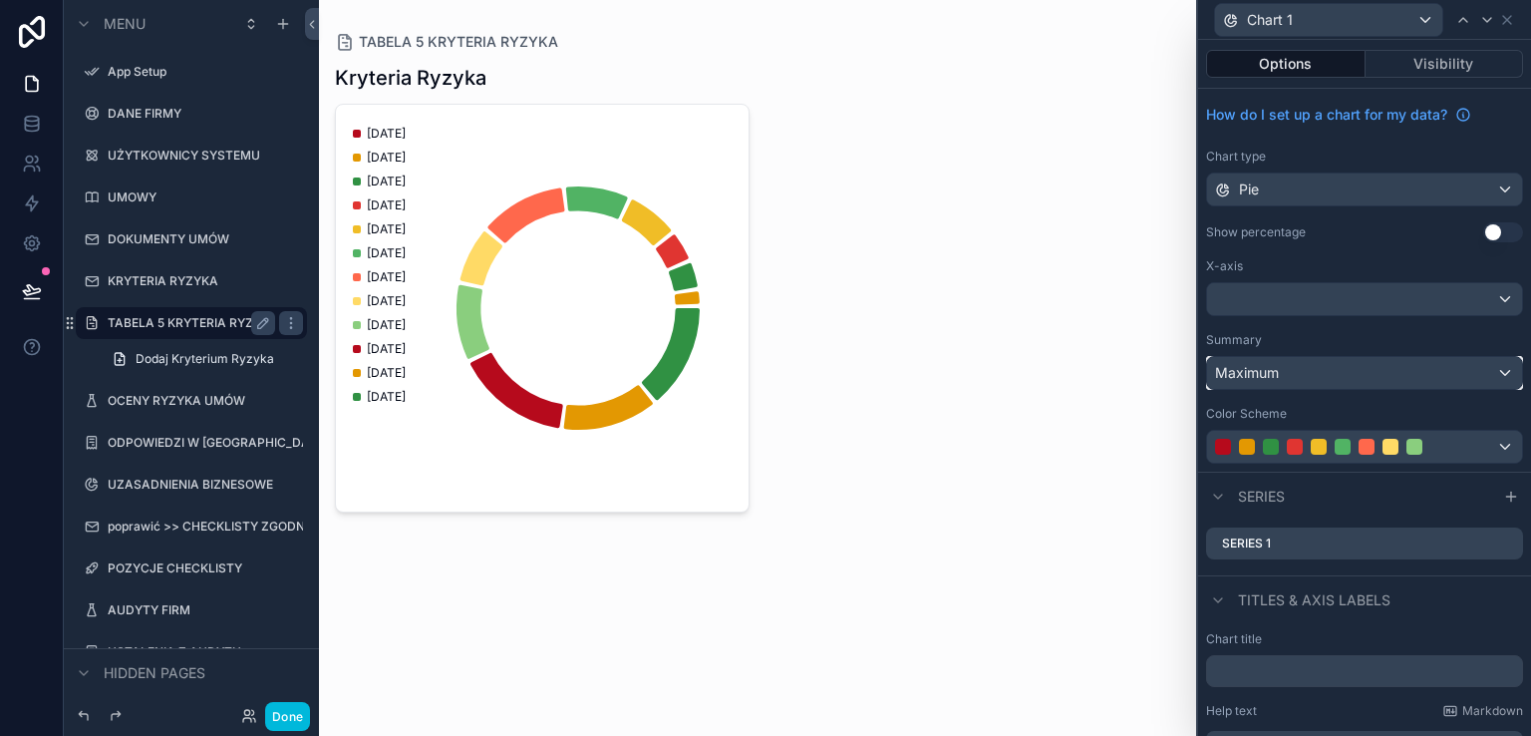
click at [1448, 370] on div "Maximum" at bounding box center [1364, 373] width 315 height 32
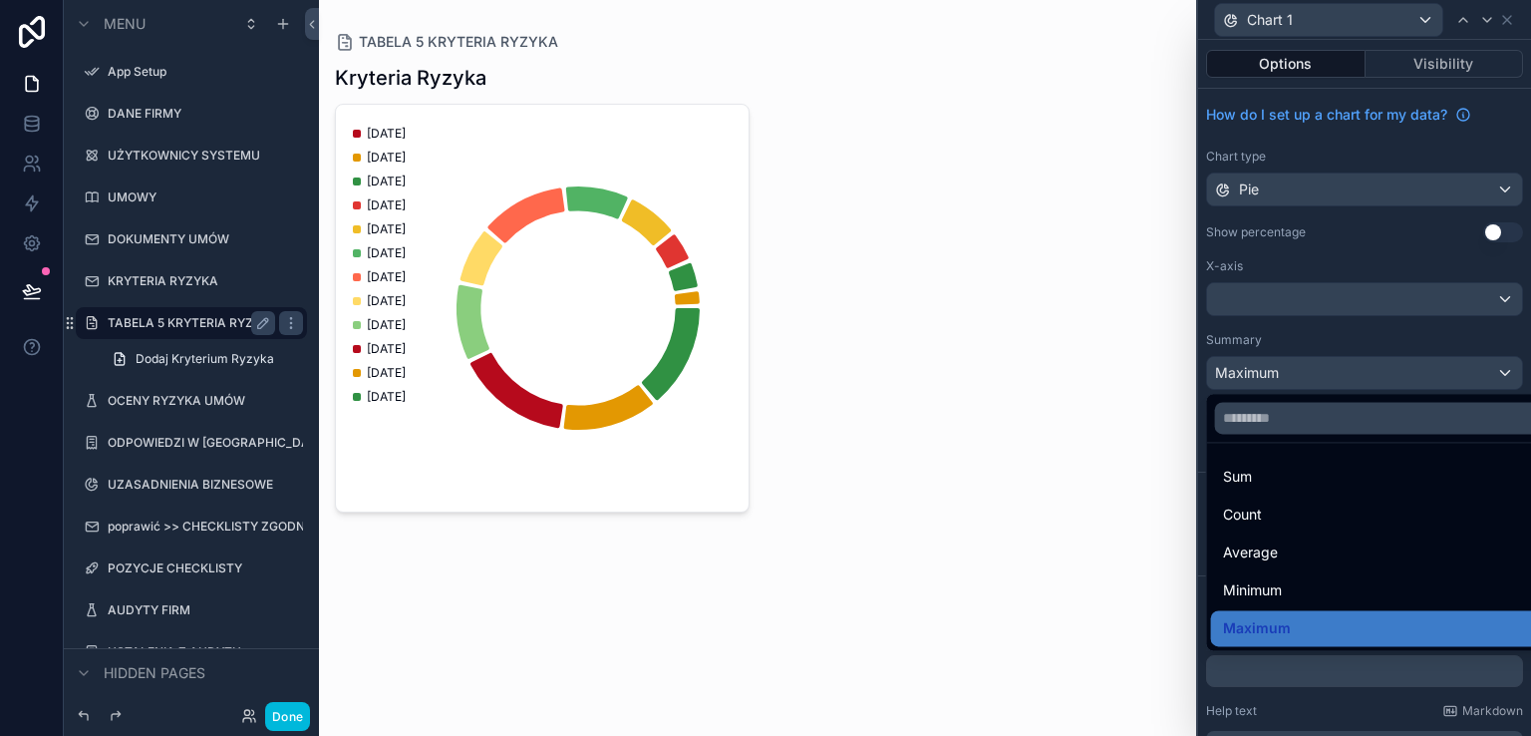
click at [1301, 503] on div "Count" at bounding box center [1380, 514] width 315 height 24
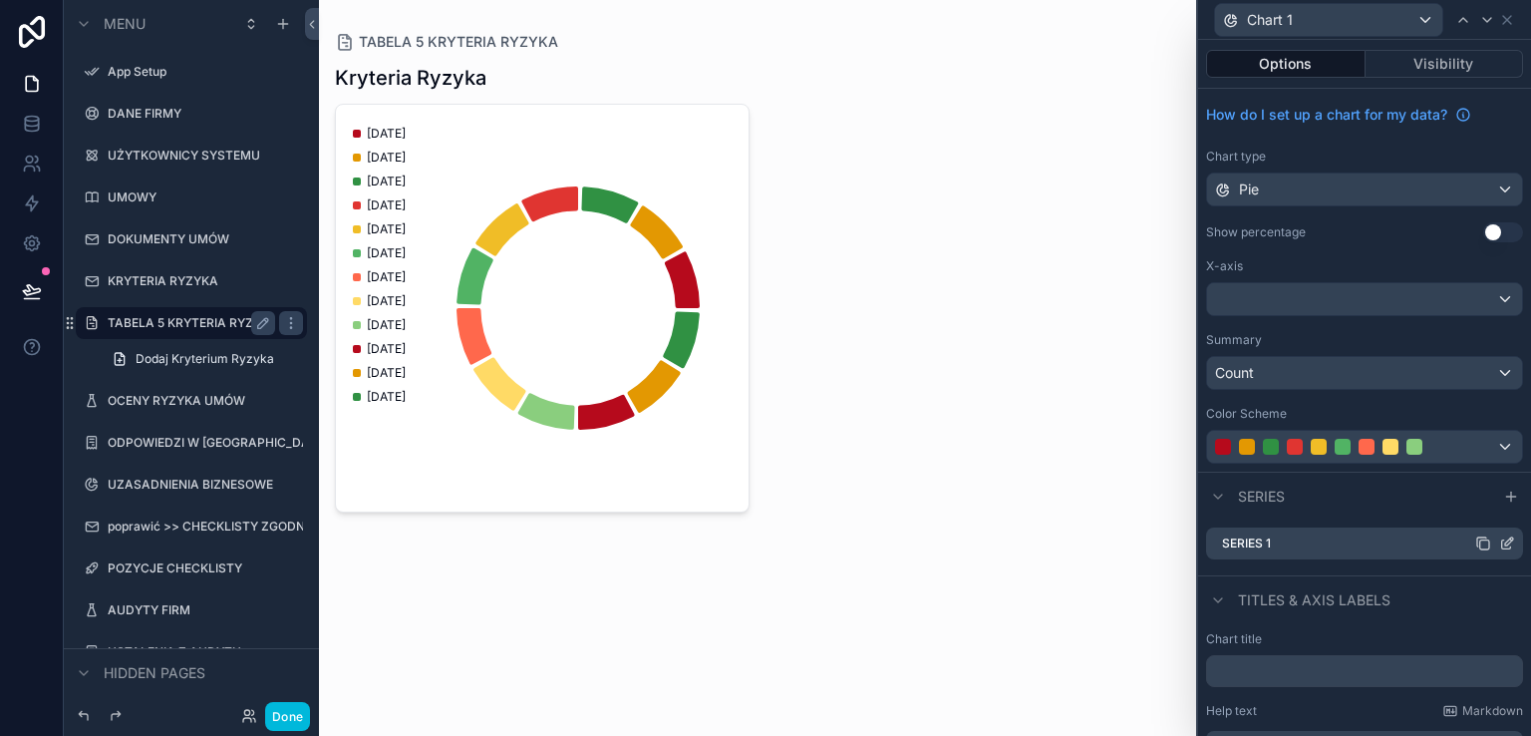
click at [1438, 541] on div "Series 1" at bounding box center [1364, 543] width 317 height 32
click at [1499, 546] on icon at bounding box center [1507, 543] width 16 height 16
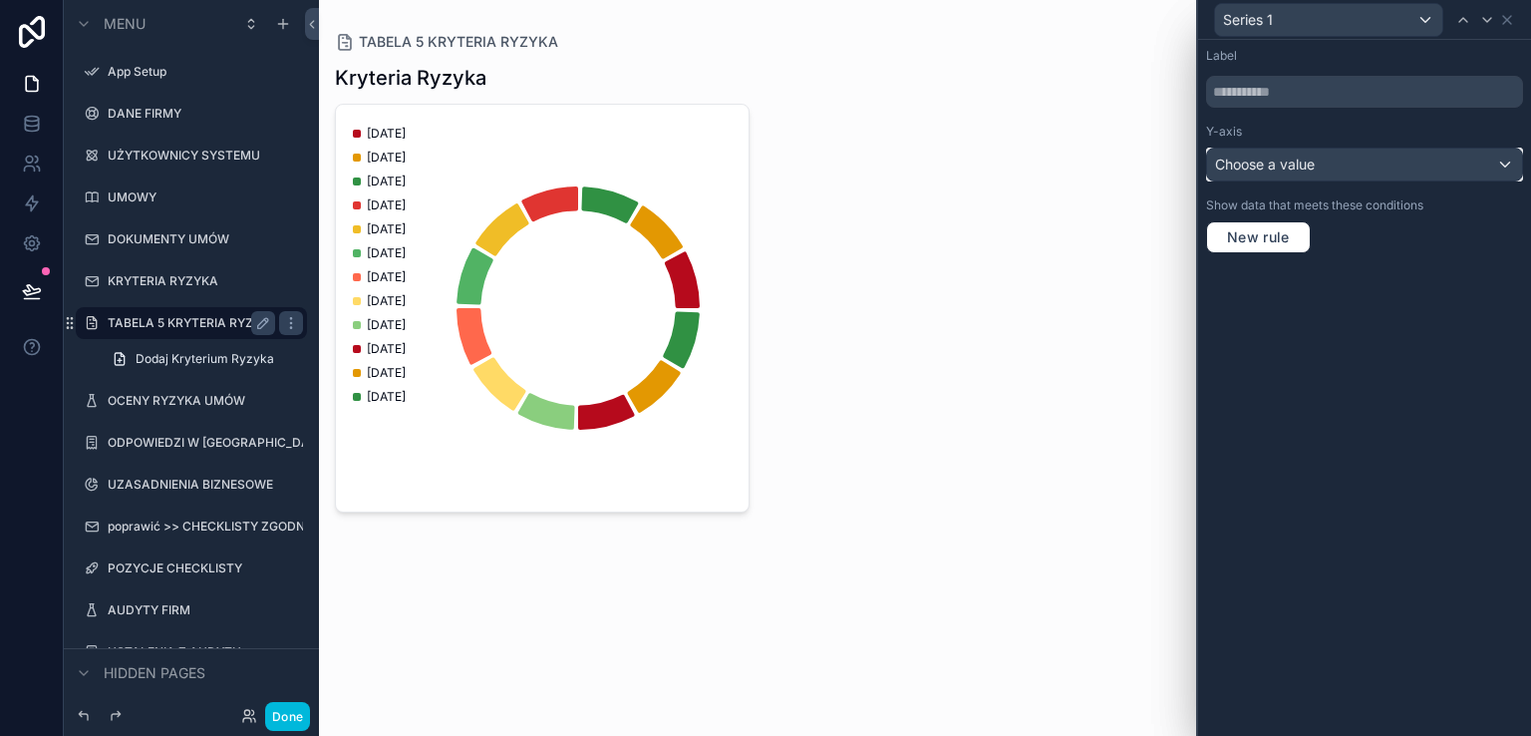
click at [1475, 160] on div "Choose a value" at bounding box center [1364, 165] width 315 height 32
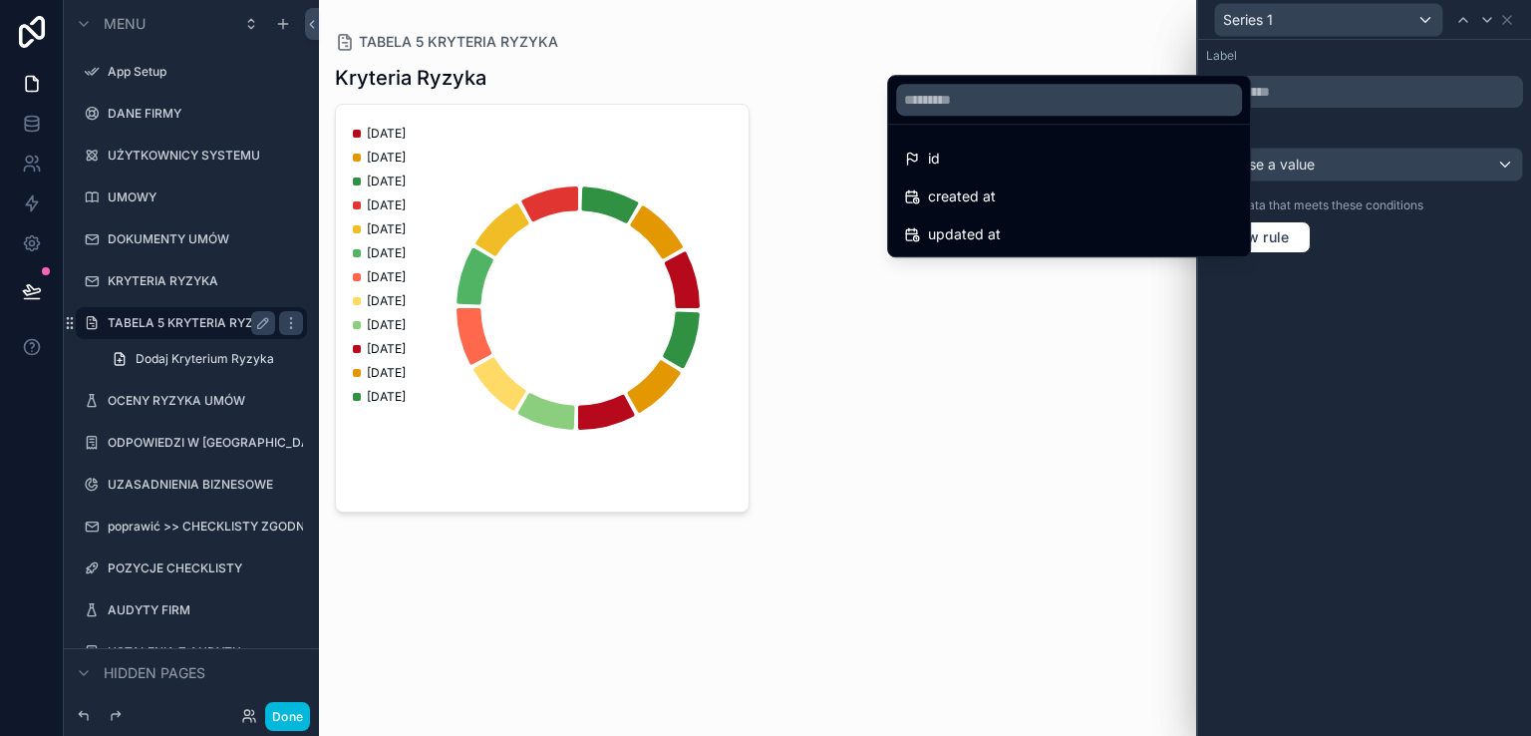
drag, startPoint x: 1430, startPoint y: 232, endPoint x: 1410, endPoint y: 151, distance: 83.2
click at [1425, 225] on div at bounding box center [1364, 368] width 333 height 736
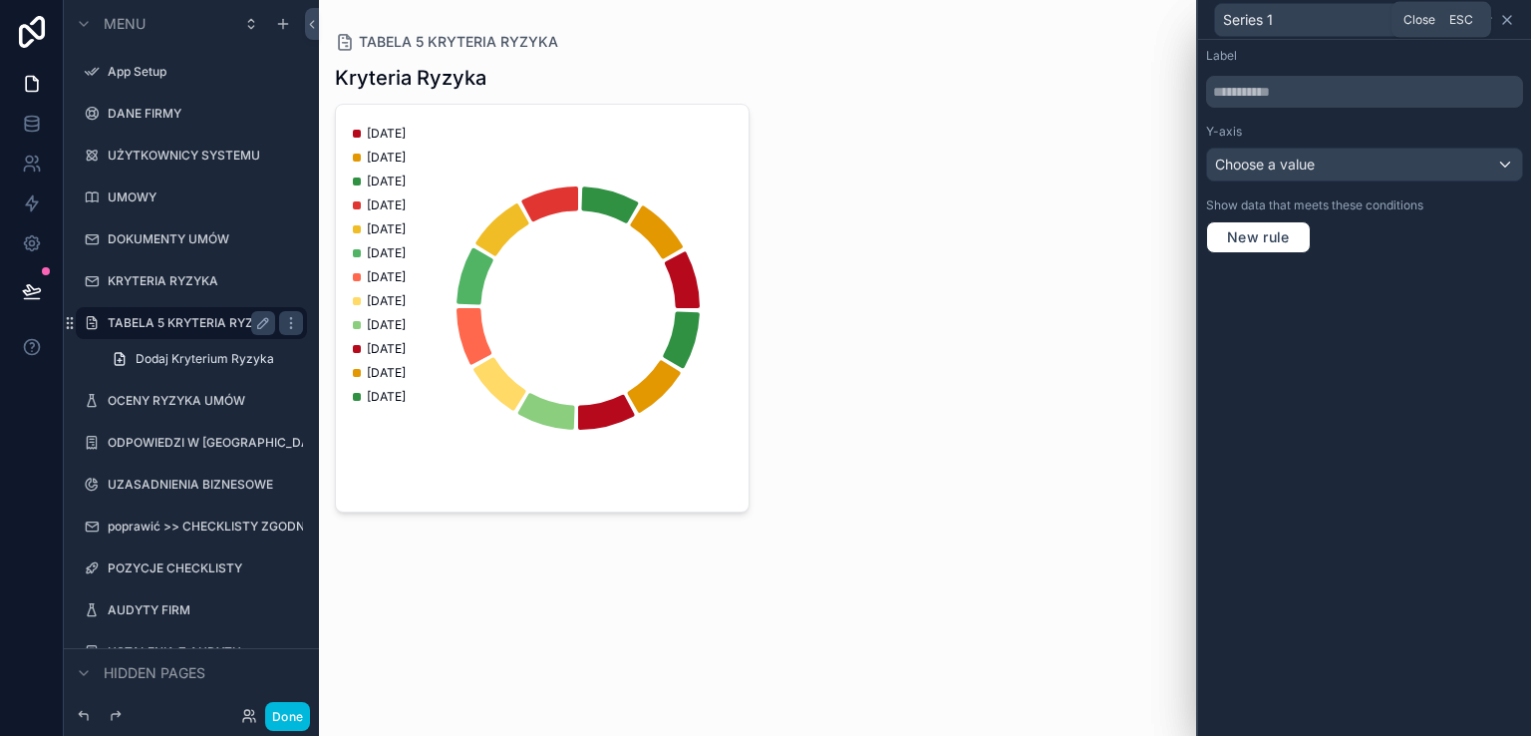
click at [1509, 16] on icon at bounding box center [1507, 20] width 16 height 16
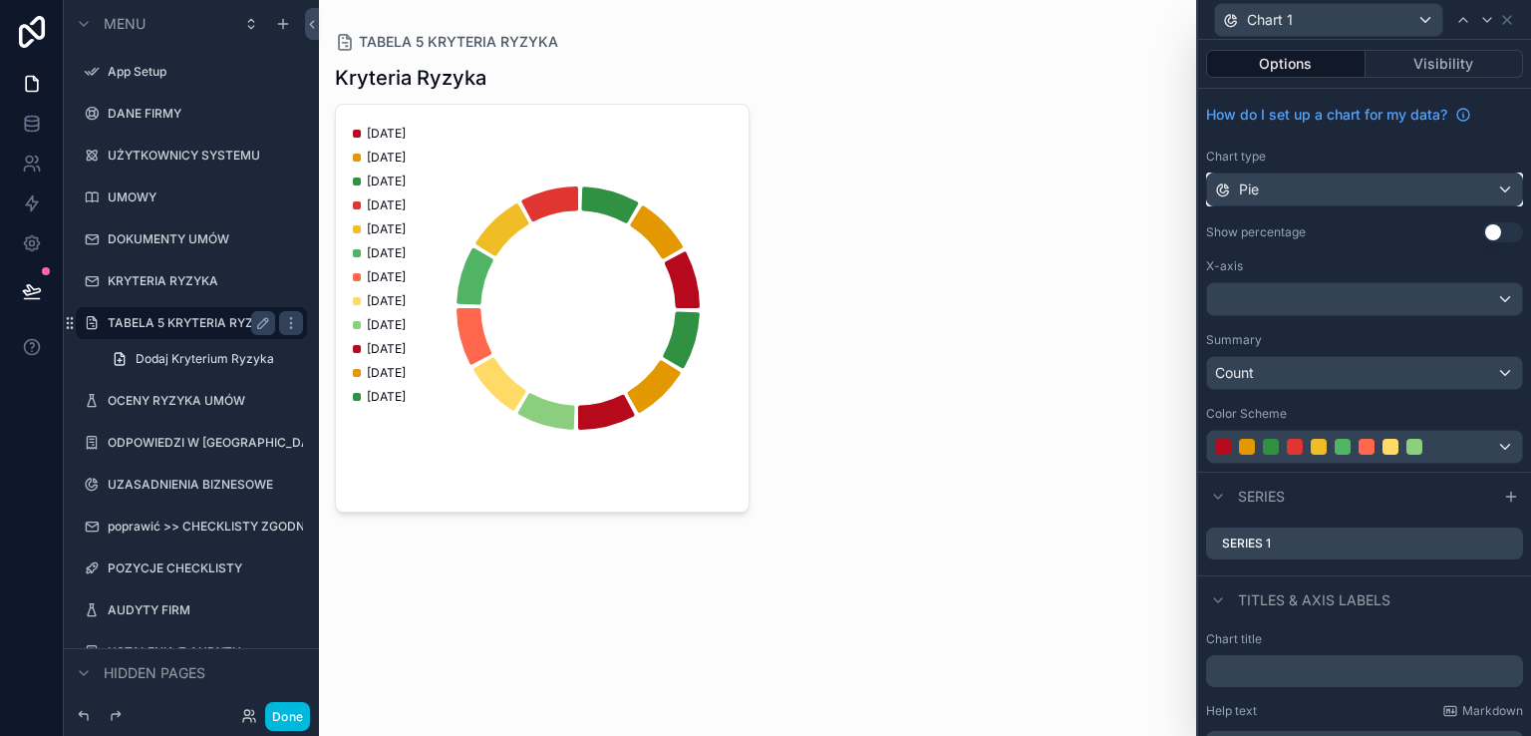
click at [1470, 181] on div "Pie" at bounding box center [1364, 189] width 315 height 32
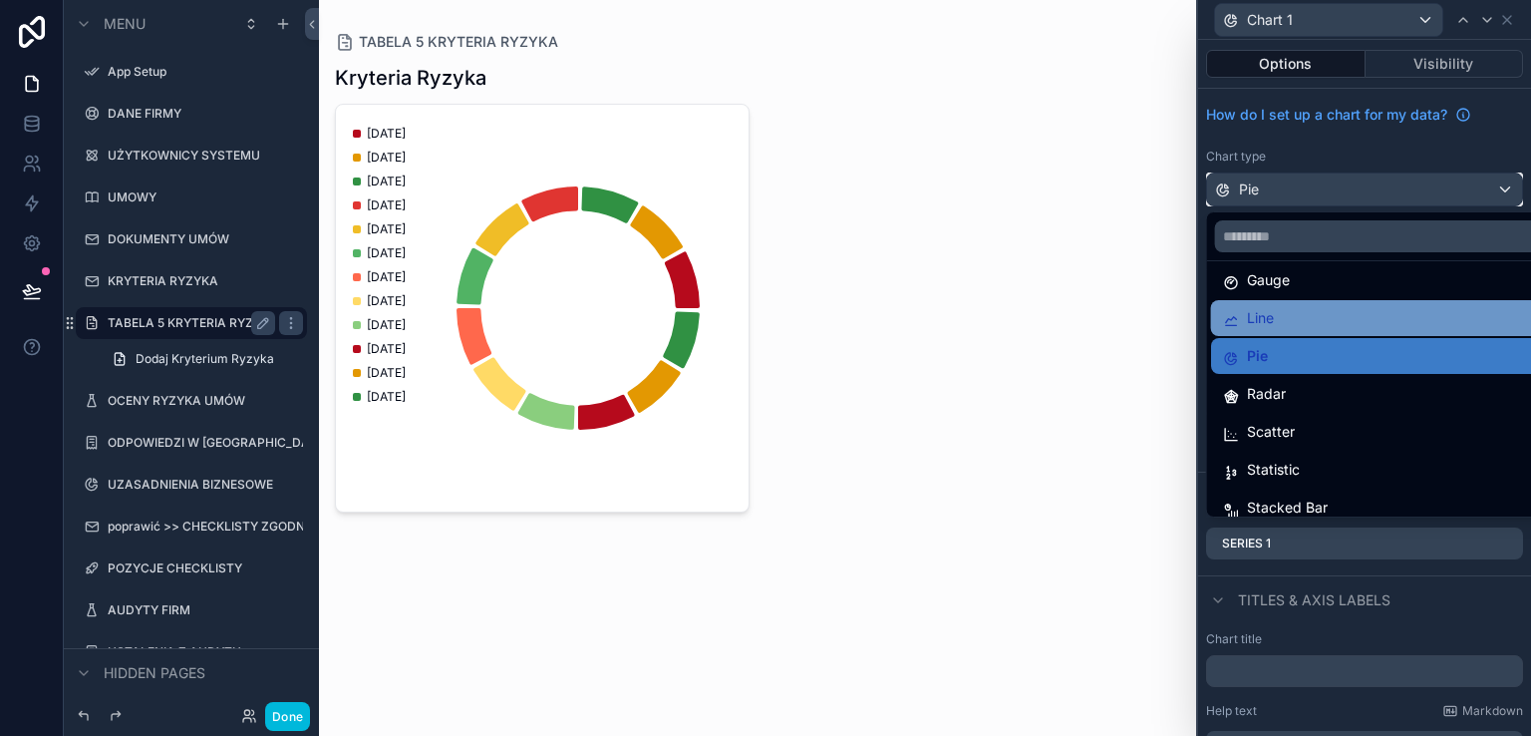
scroll to position [142, 0]
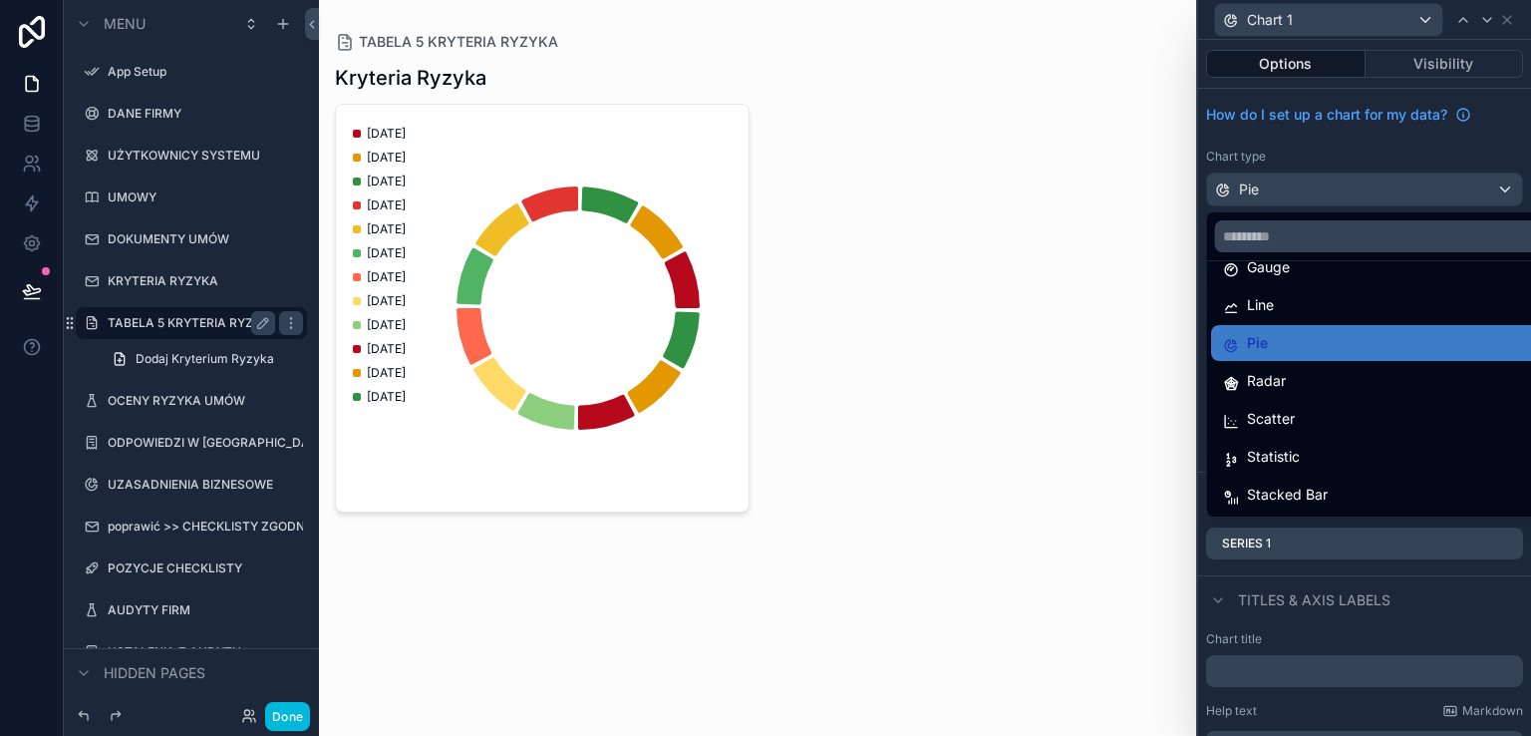
click at [1284, 373] on span "Radar" at bounding box center [1266, 381] width 39 height 24
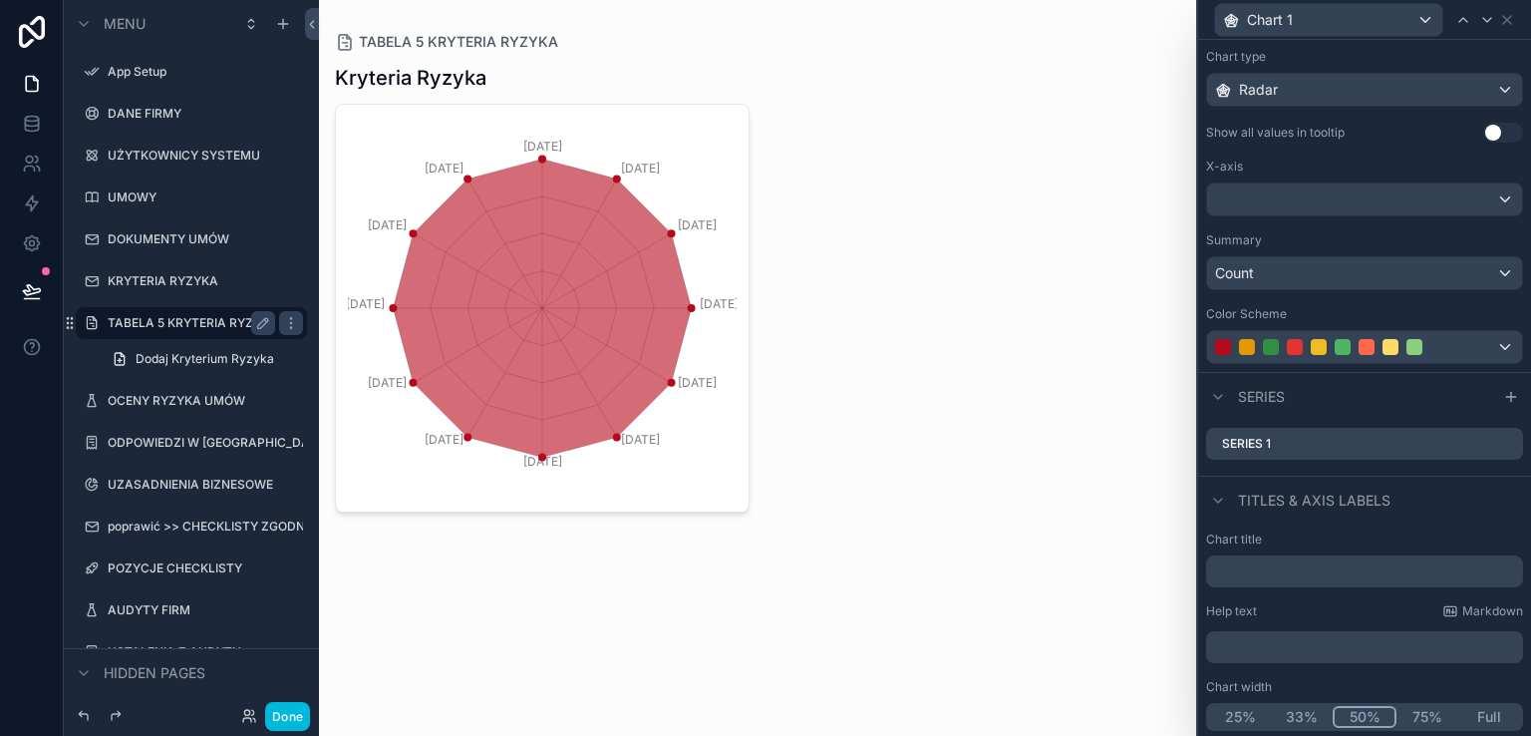
scroll to position [0, 0]
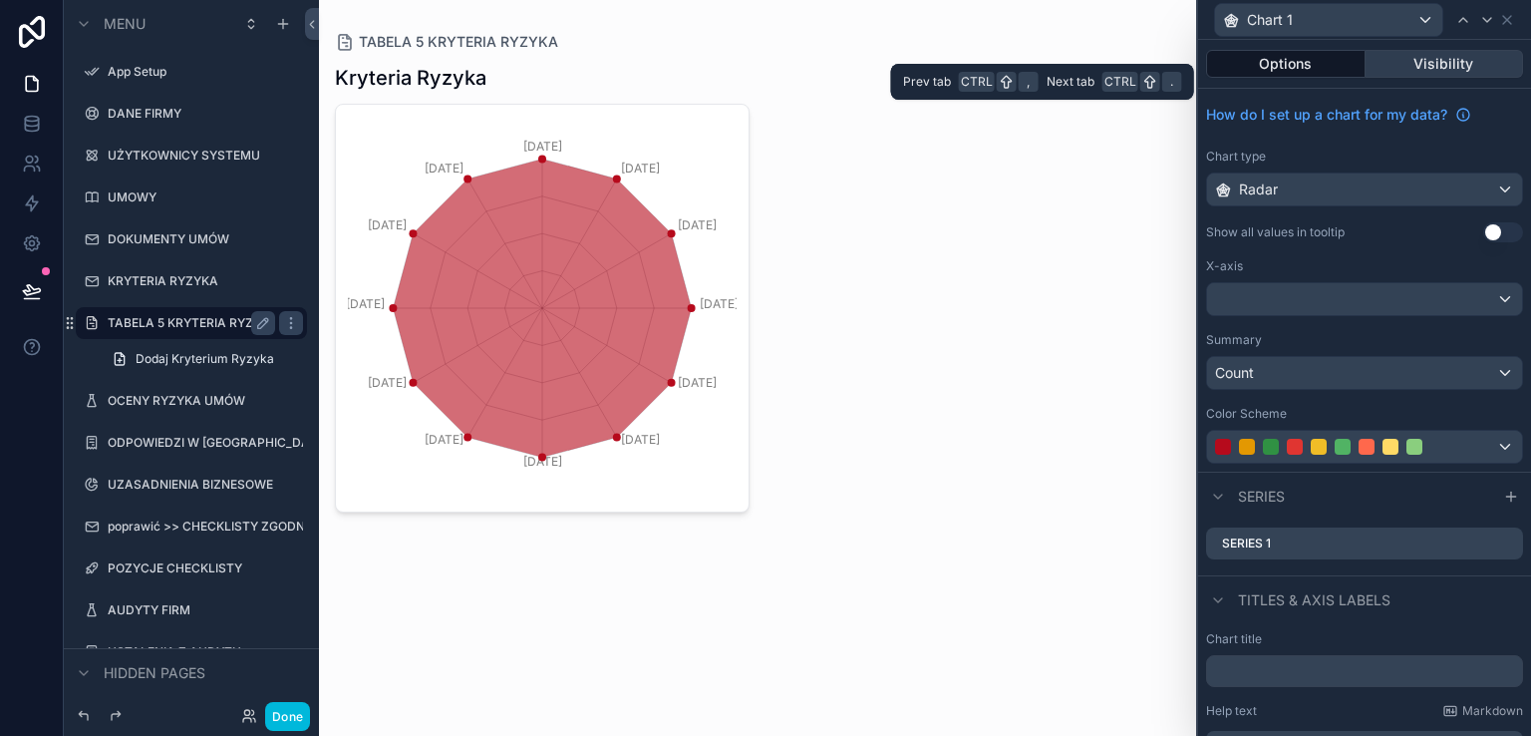
click at [1431, 65] on button "Visibility" at bounding box center [1444, 64] width 158 height 28
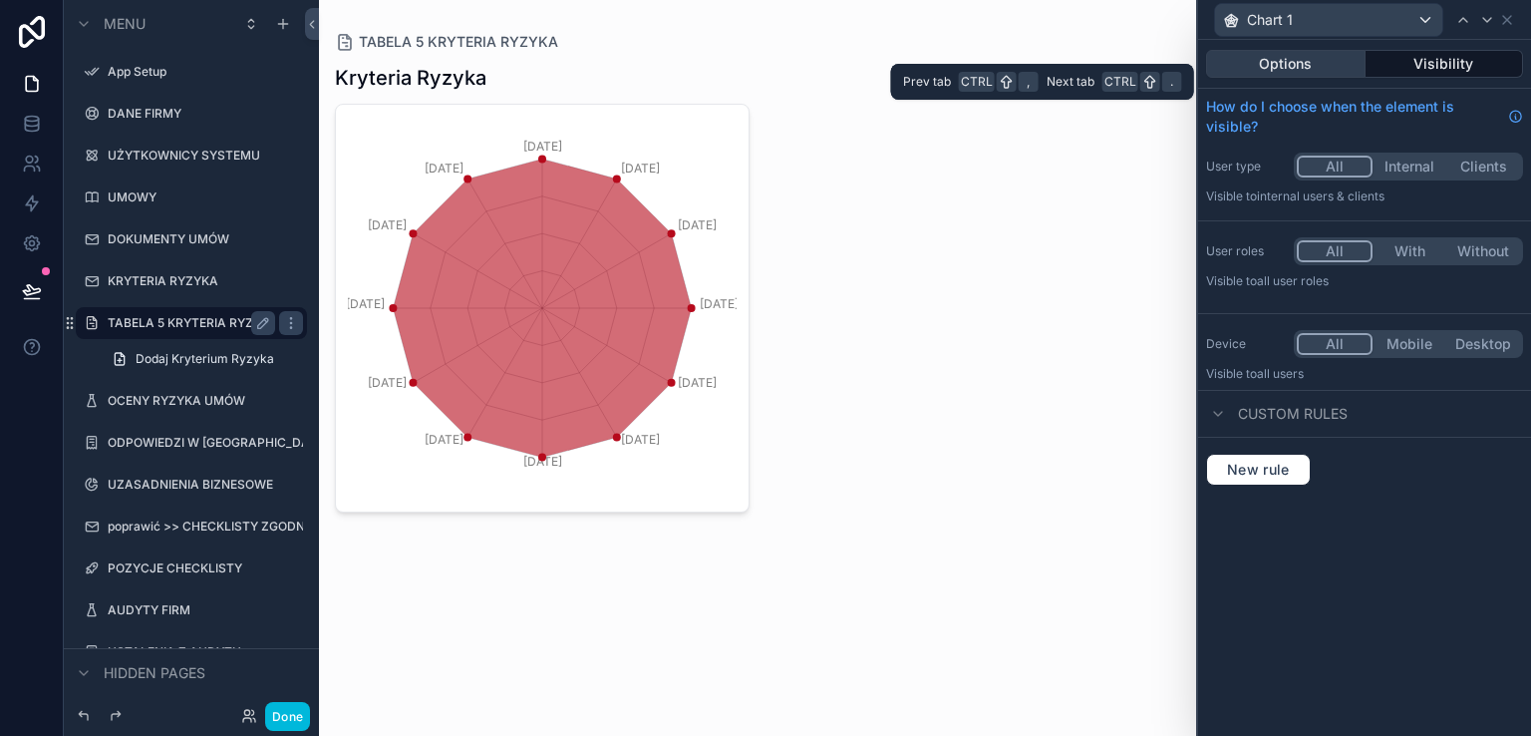
click at [1288, 66] on button "Options" at bounding box center [1285, 64] width 159 height 28
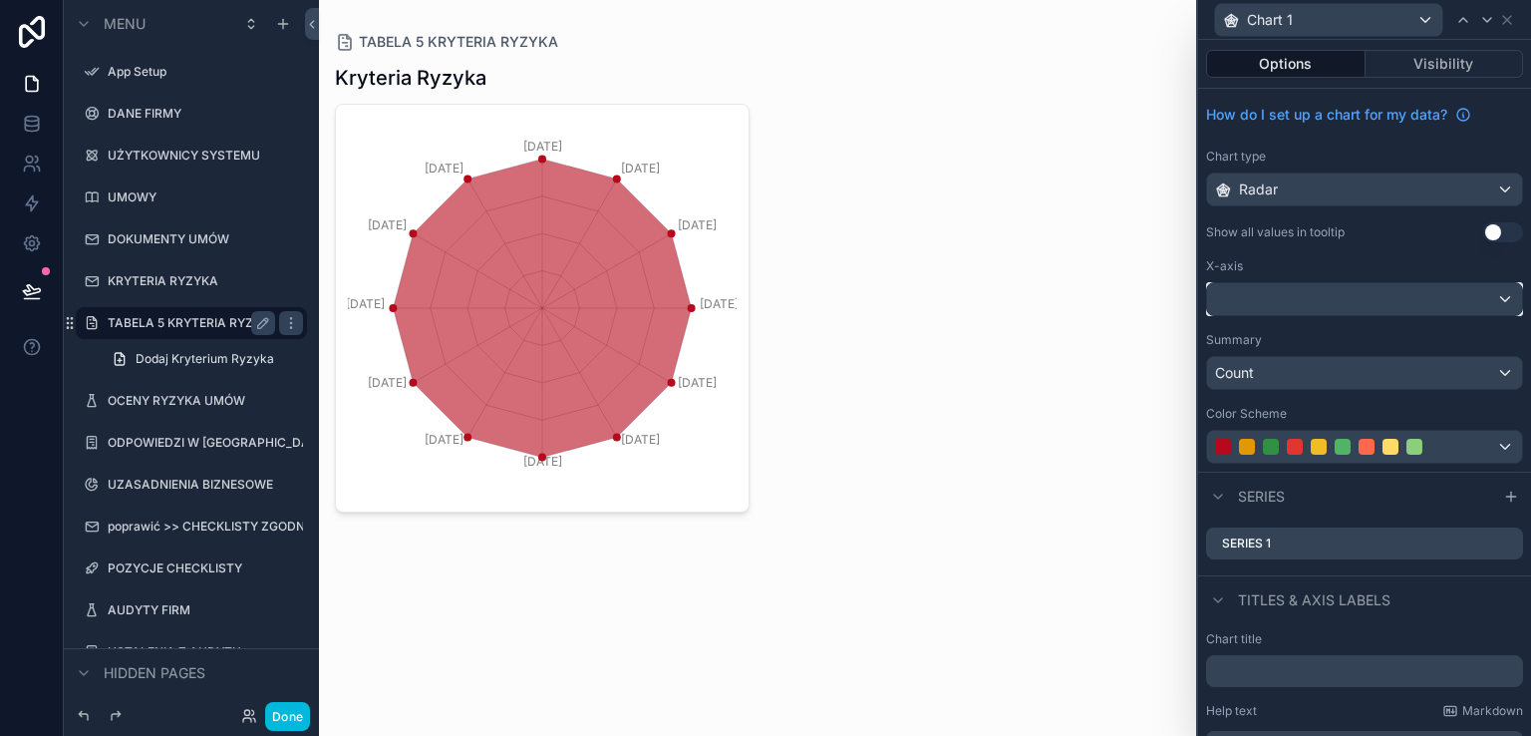
click at [1470, 291] on div at bounding box center [1364, 299] width 315 height 32
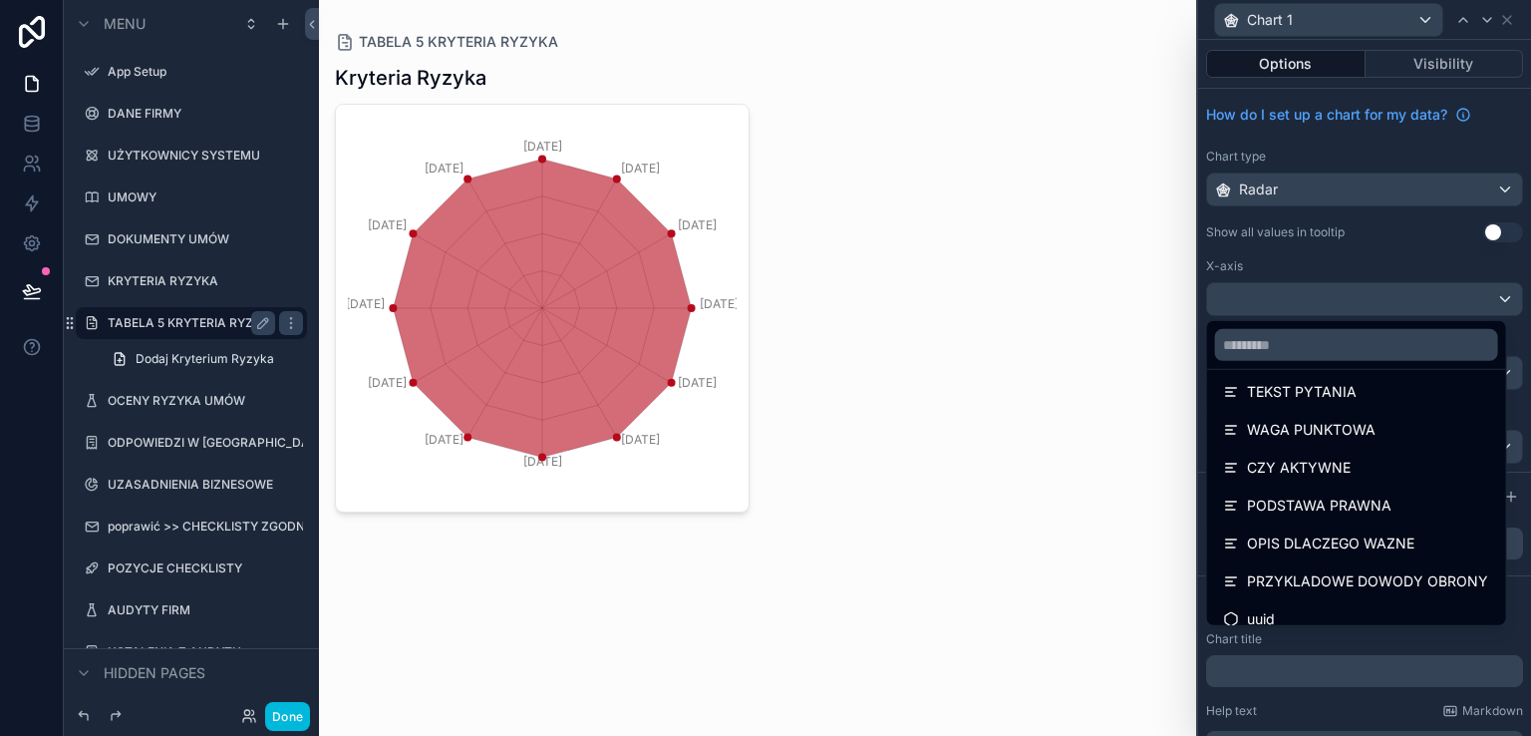
scroll to position [179, 0]
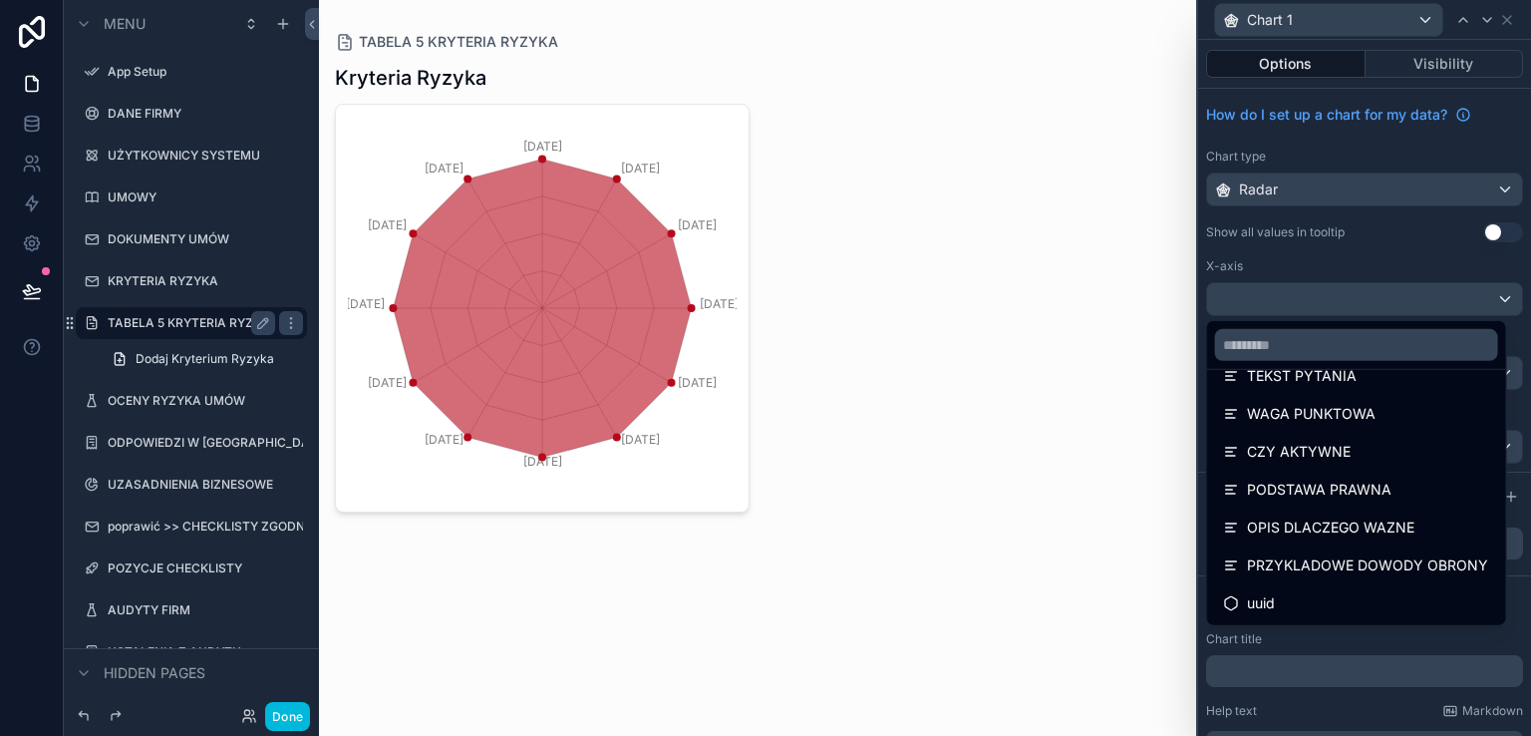
click at [1331, 563] on span "PRZYKLADOWE DOWODY OBRONY" at bounding box center [1367, 565] width 241 height 24
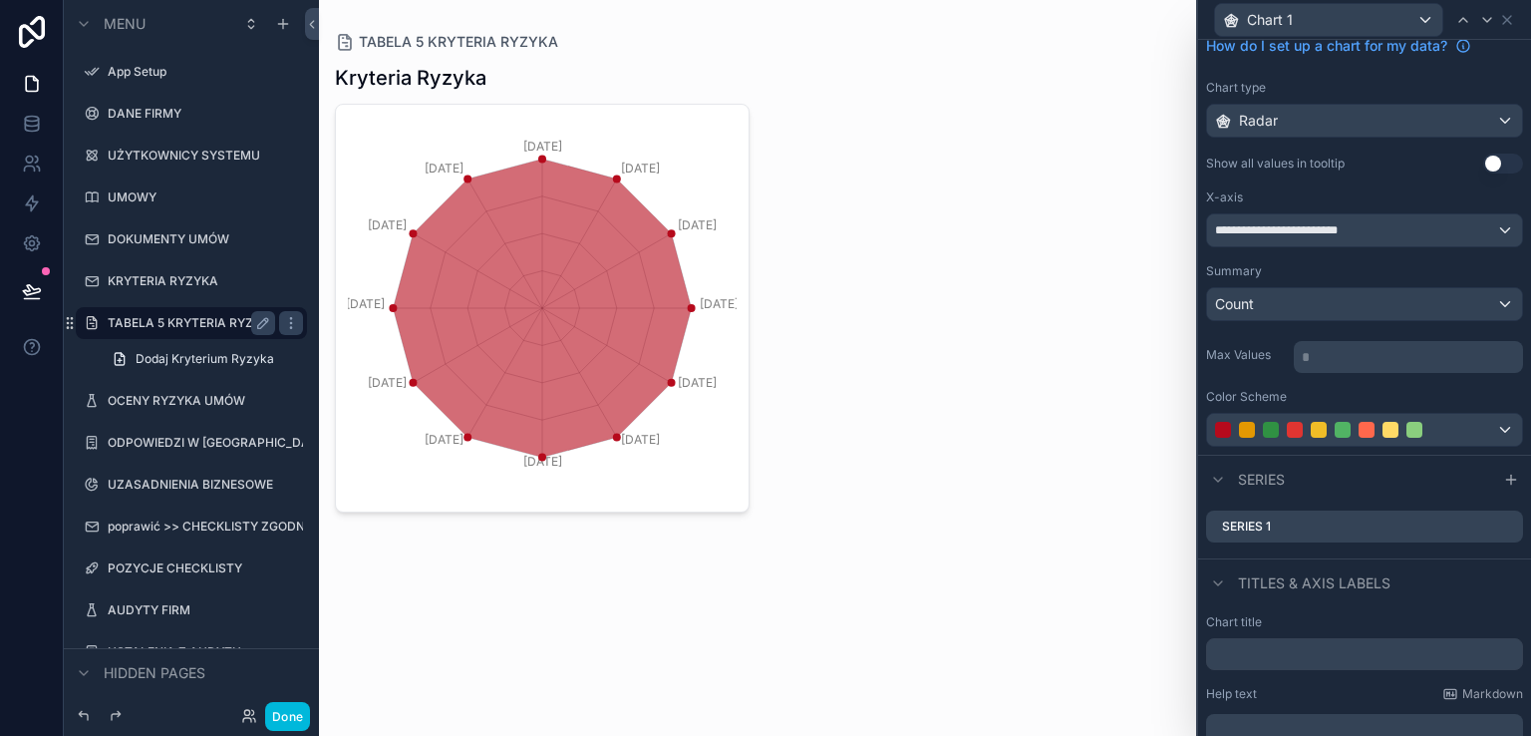
scroll to position [100, 0]
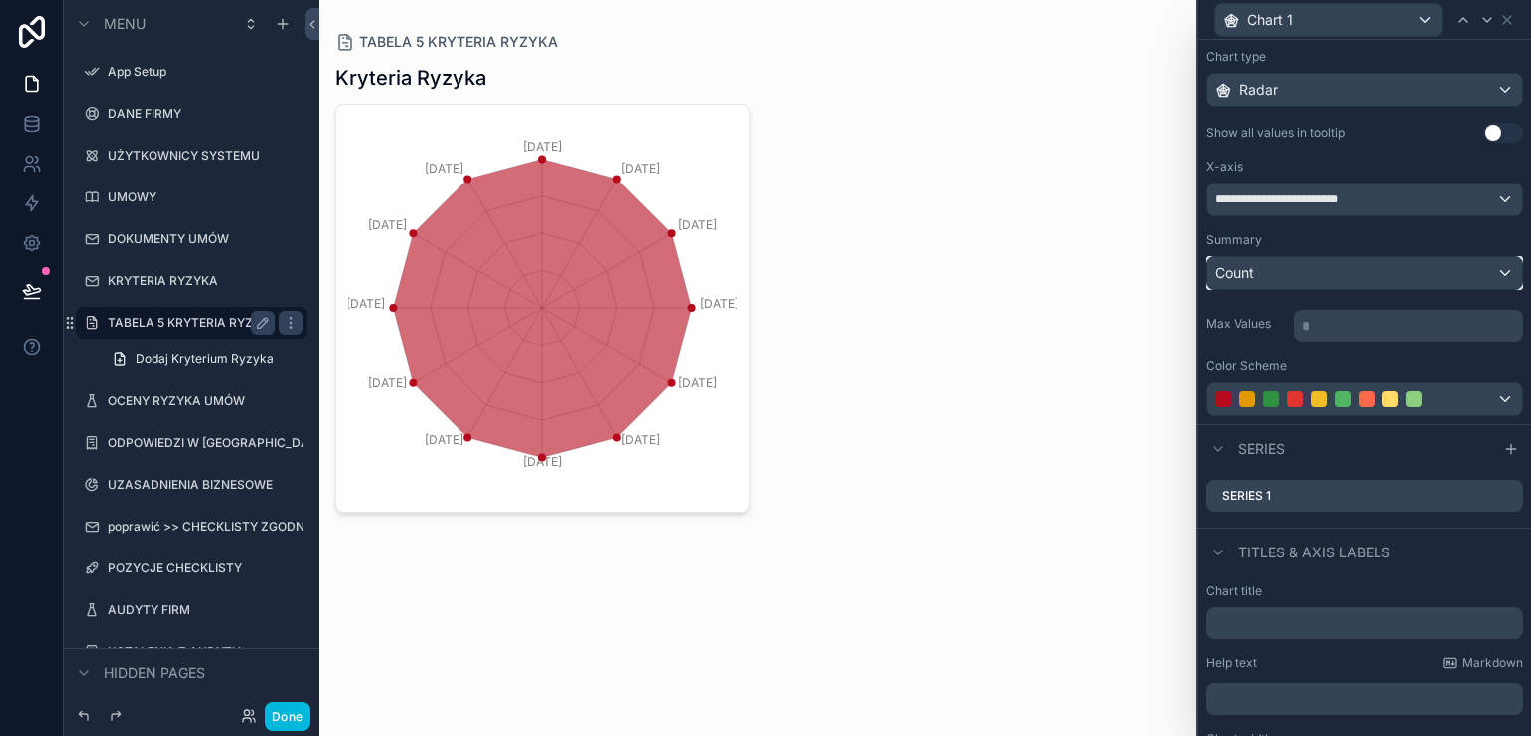
click at [1460, 266] on div "Count" at bounding box center [1364, 273] width 315 height 32
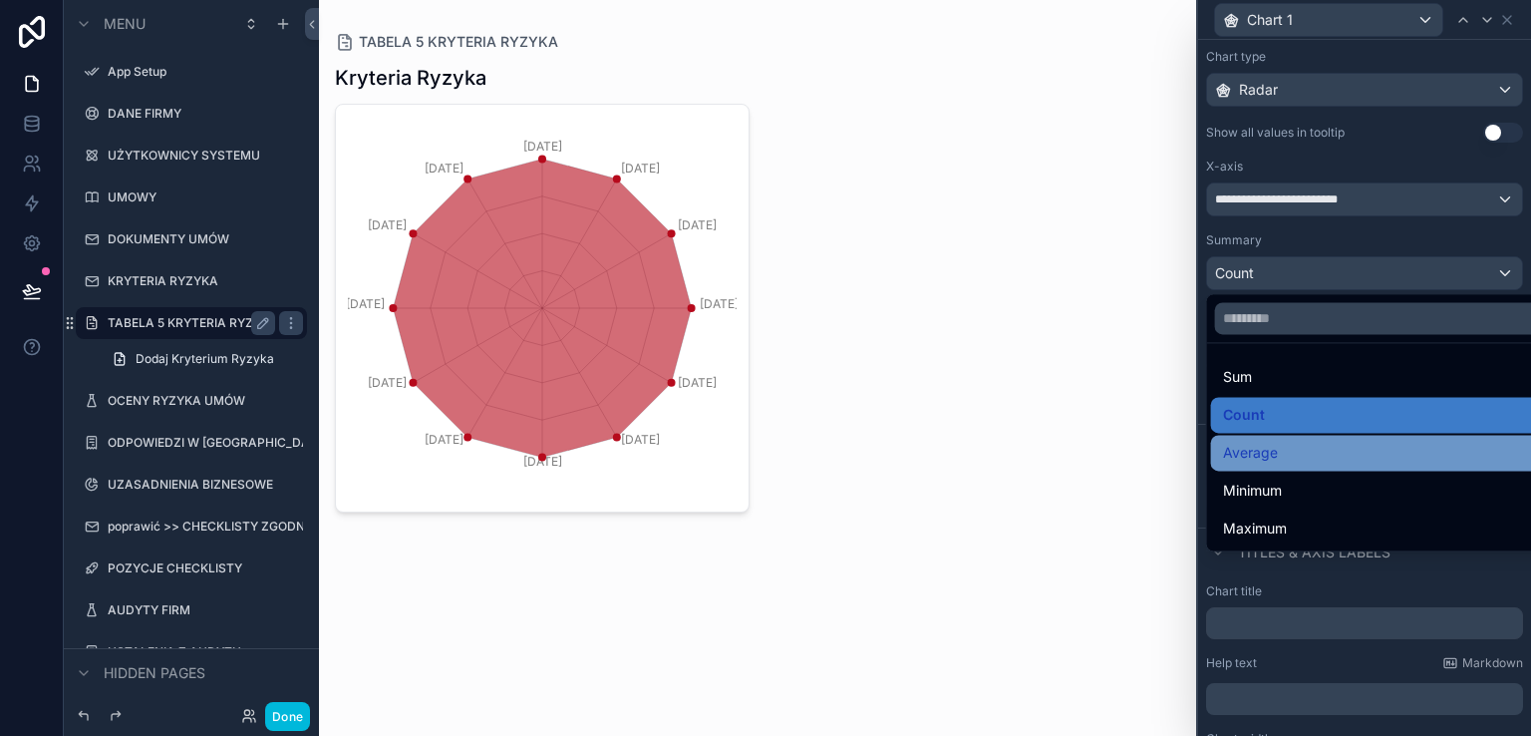
click at [1314, 448] on div "Average" at bounding box center [1380, 453] width 315 height 24
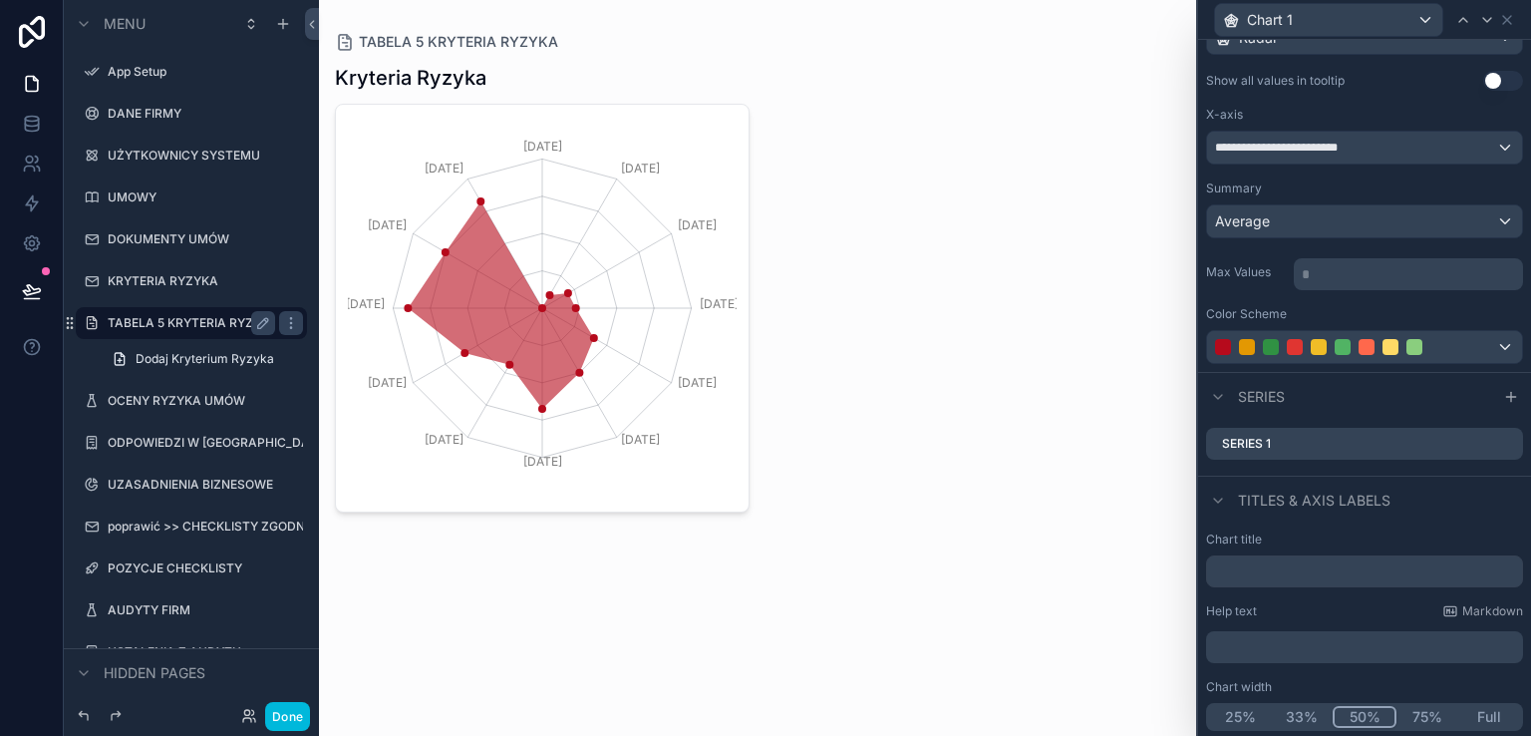
scroll to position [0, 0]
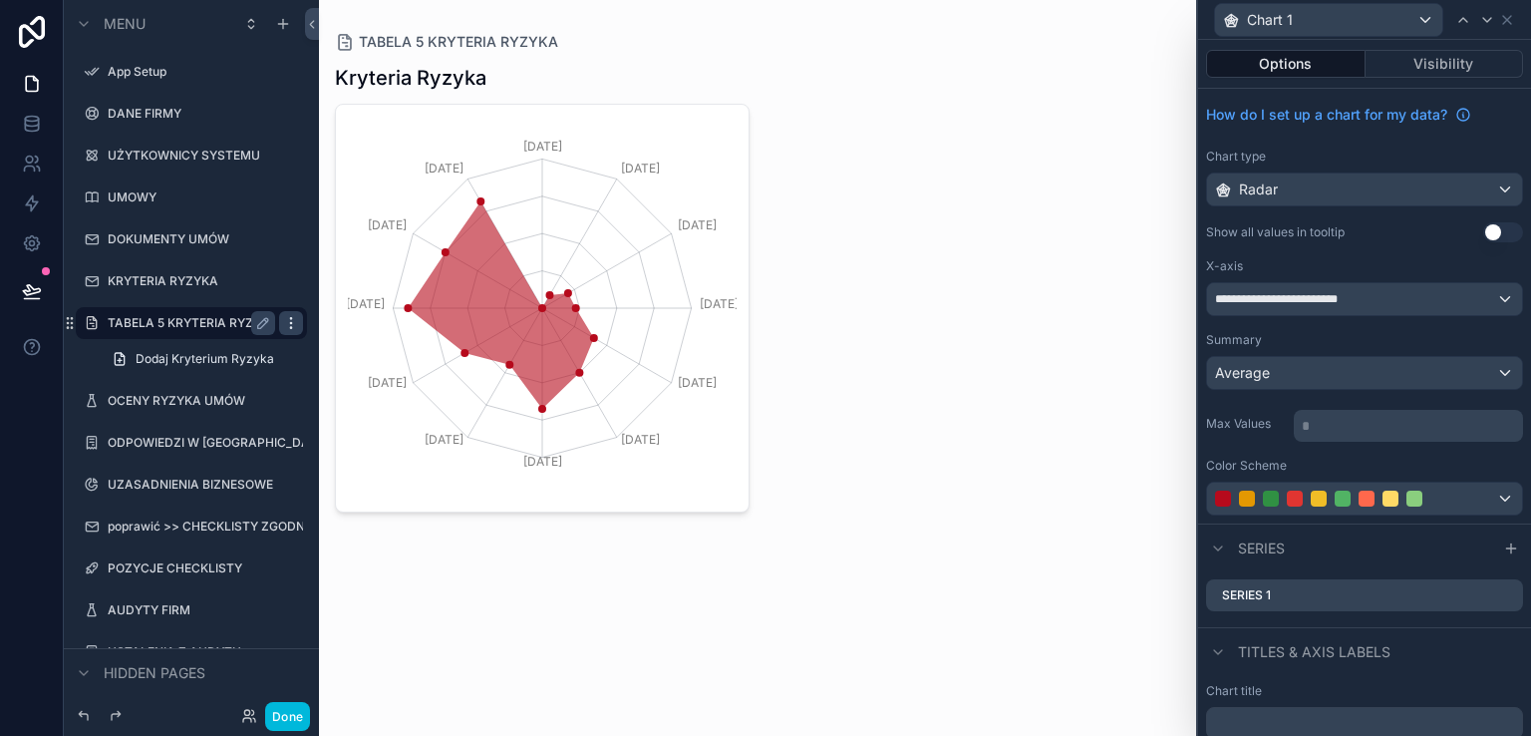
click at [290, 324] on icon "scrollable content" at bounding box center [291, 323] width 16 height 16
click at [1386, 182] on div "Radar" at bounding box center [1364, 189] width 315 height 32
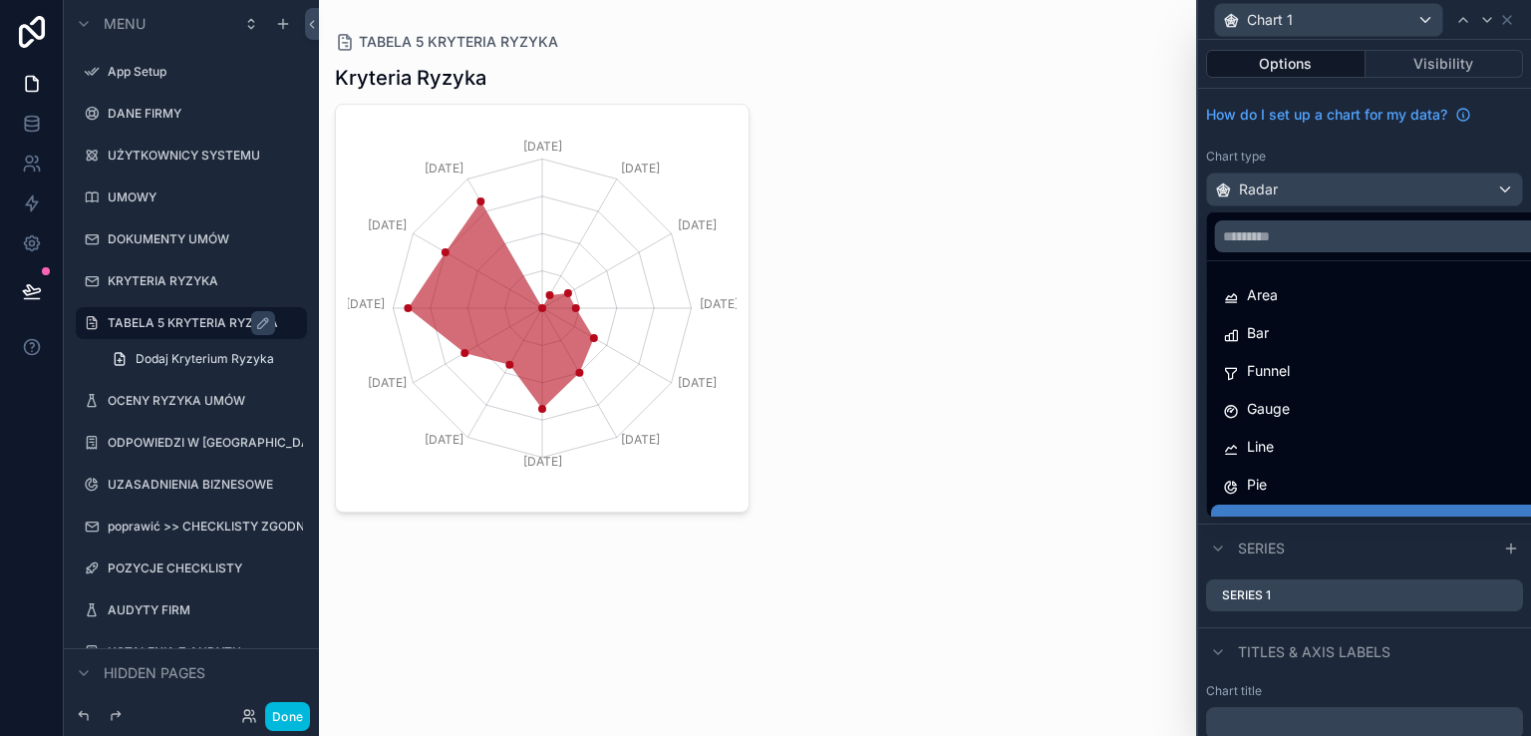
click at [1298, 479] on div "Pie" at bounding box center [1380, 484] width 315 height 24
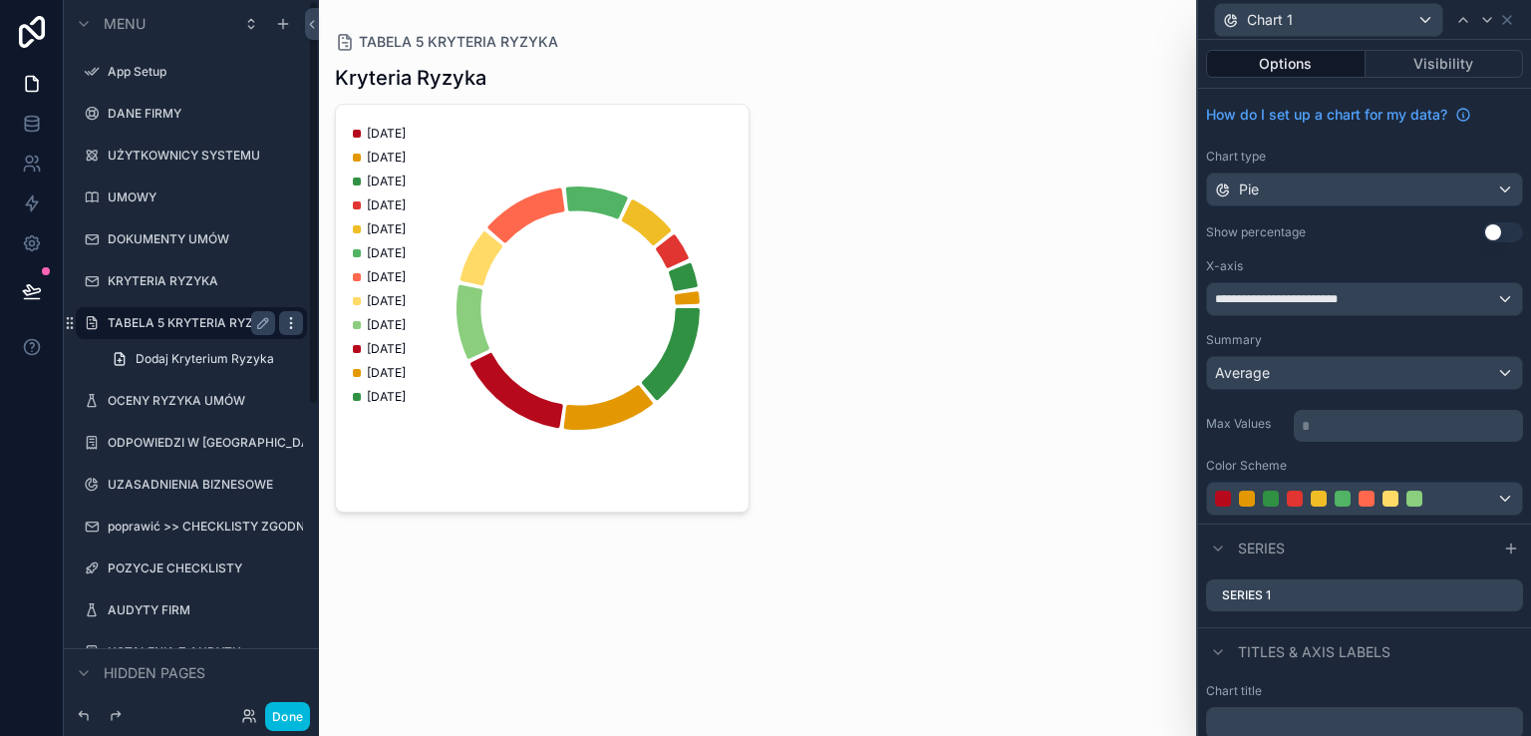
click at [285, 320] on icon "scrollable content" at bounding box center [291, 323] width 16 height 16
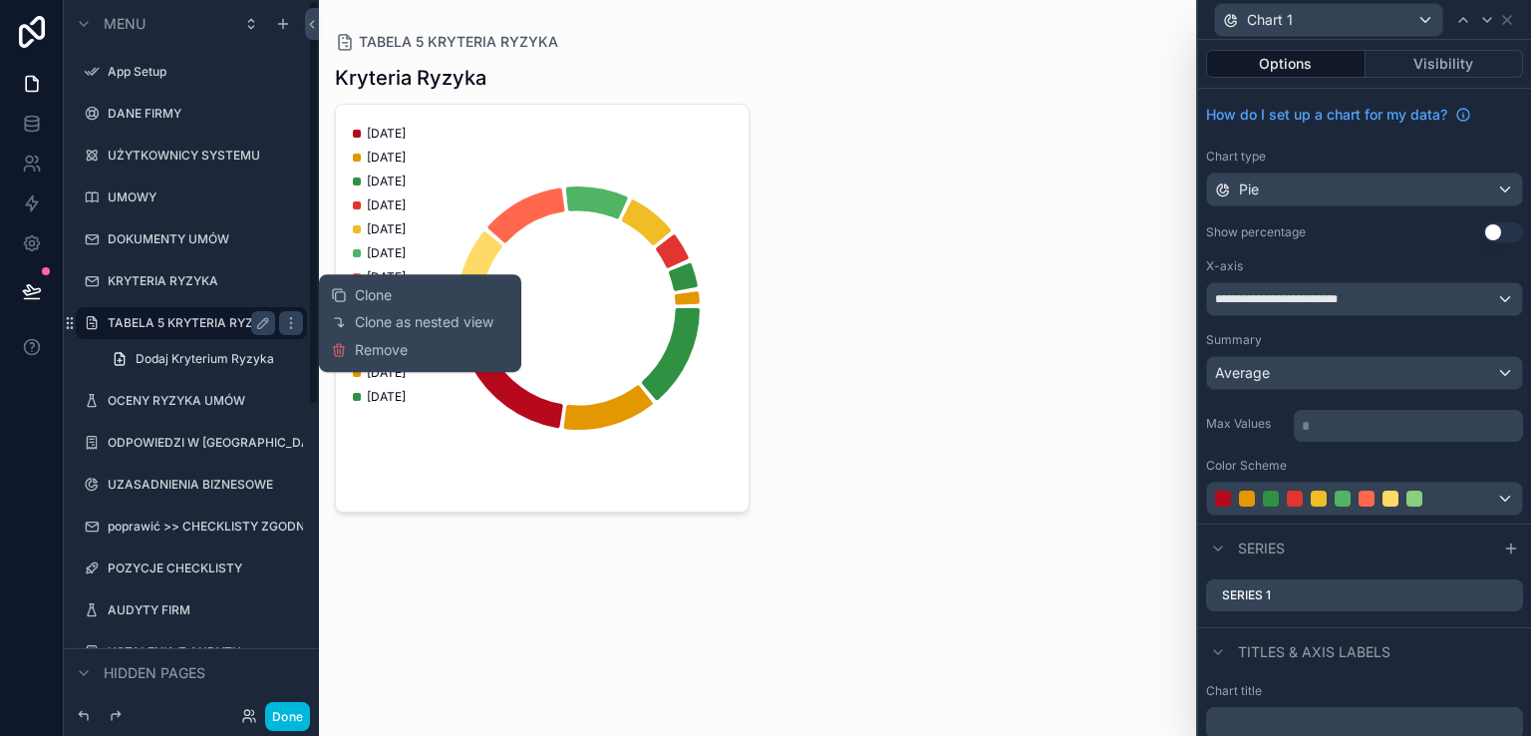
click at [369, 346] on span "Remove" at bounding box center [381, 350] width 53 height 20
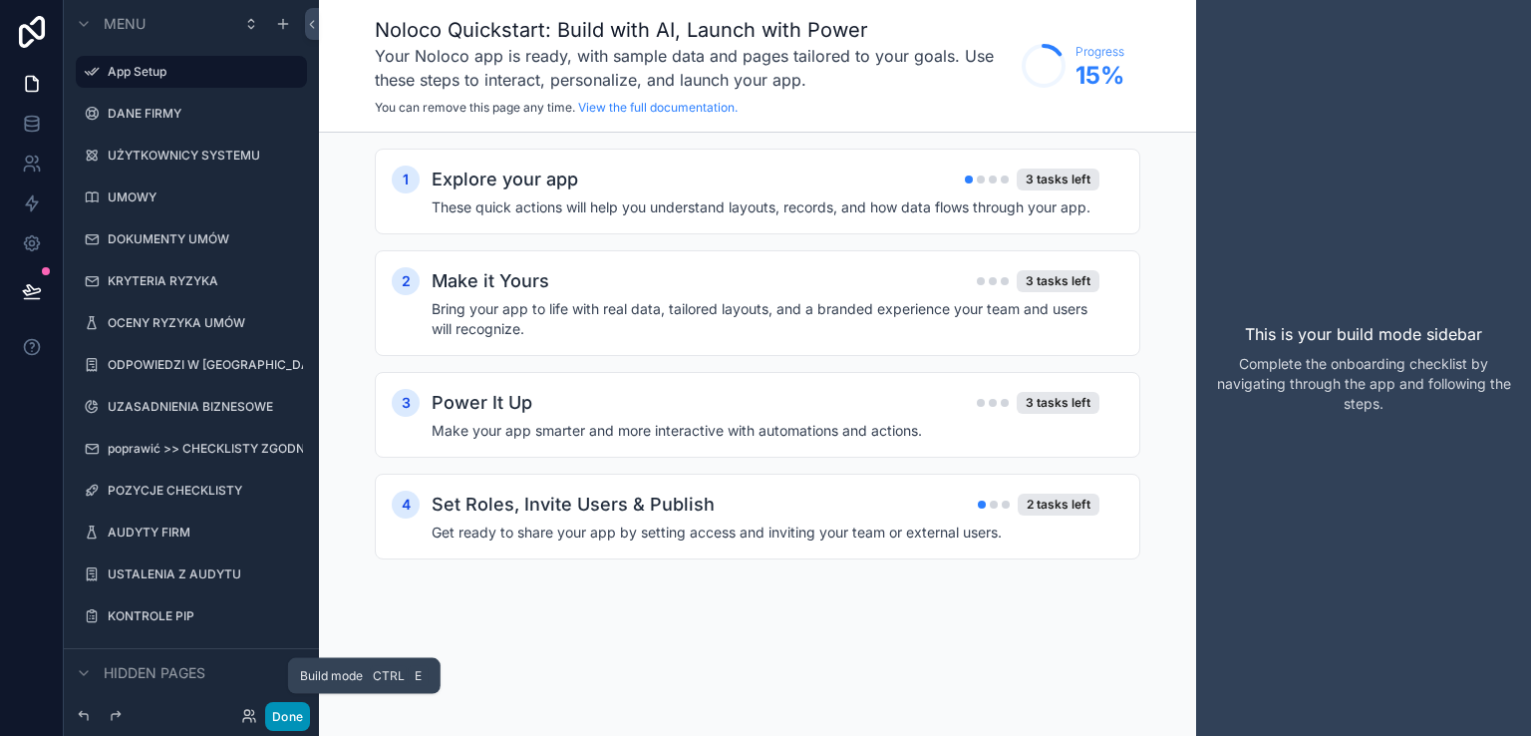
click at [281, 710] on button "Done" at bounding box center [287, 716] width 45 height 29
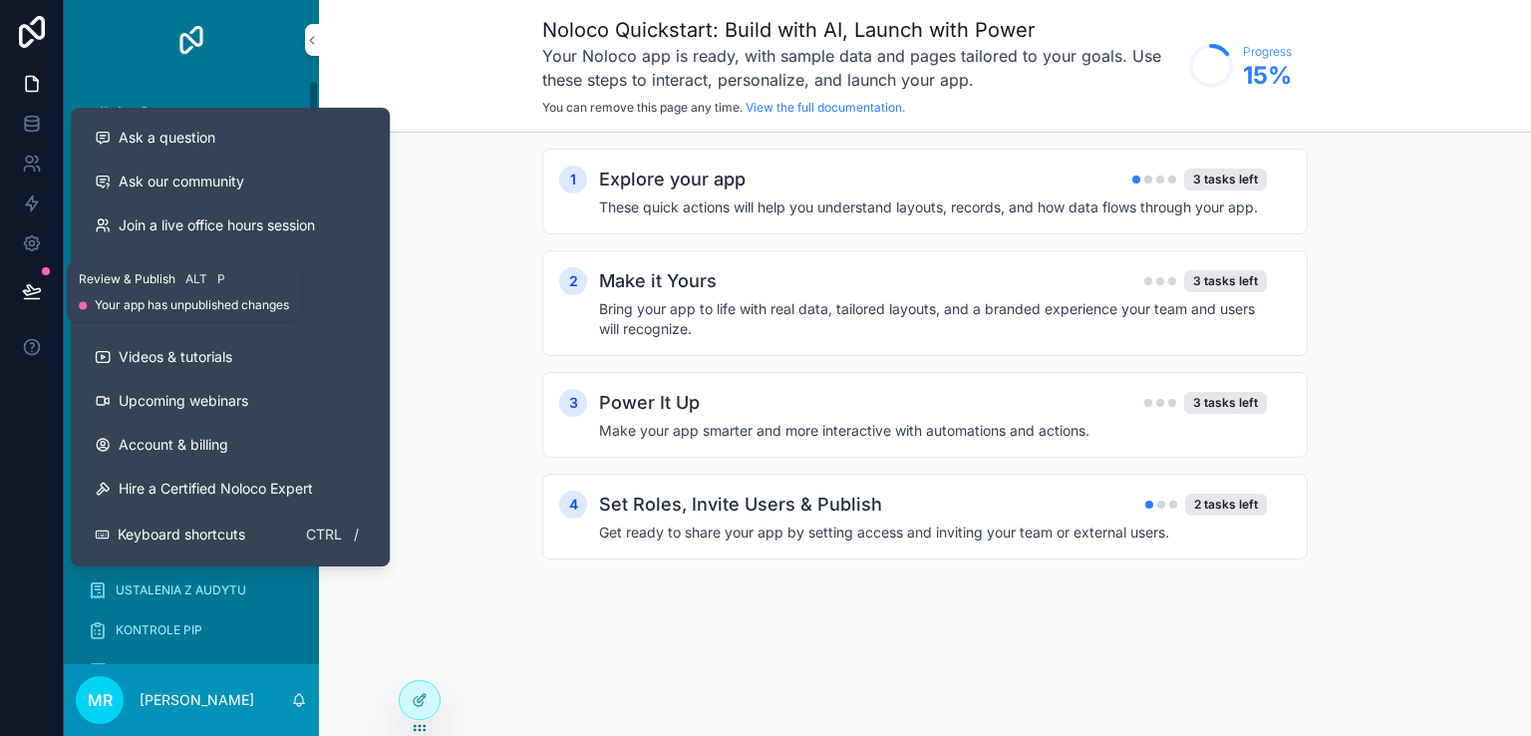
click at [37, 300] on icon at bounding box center [32, 291] width 20 height 20
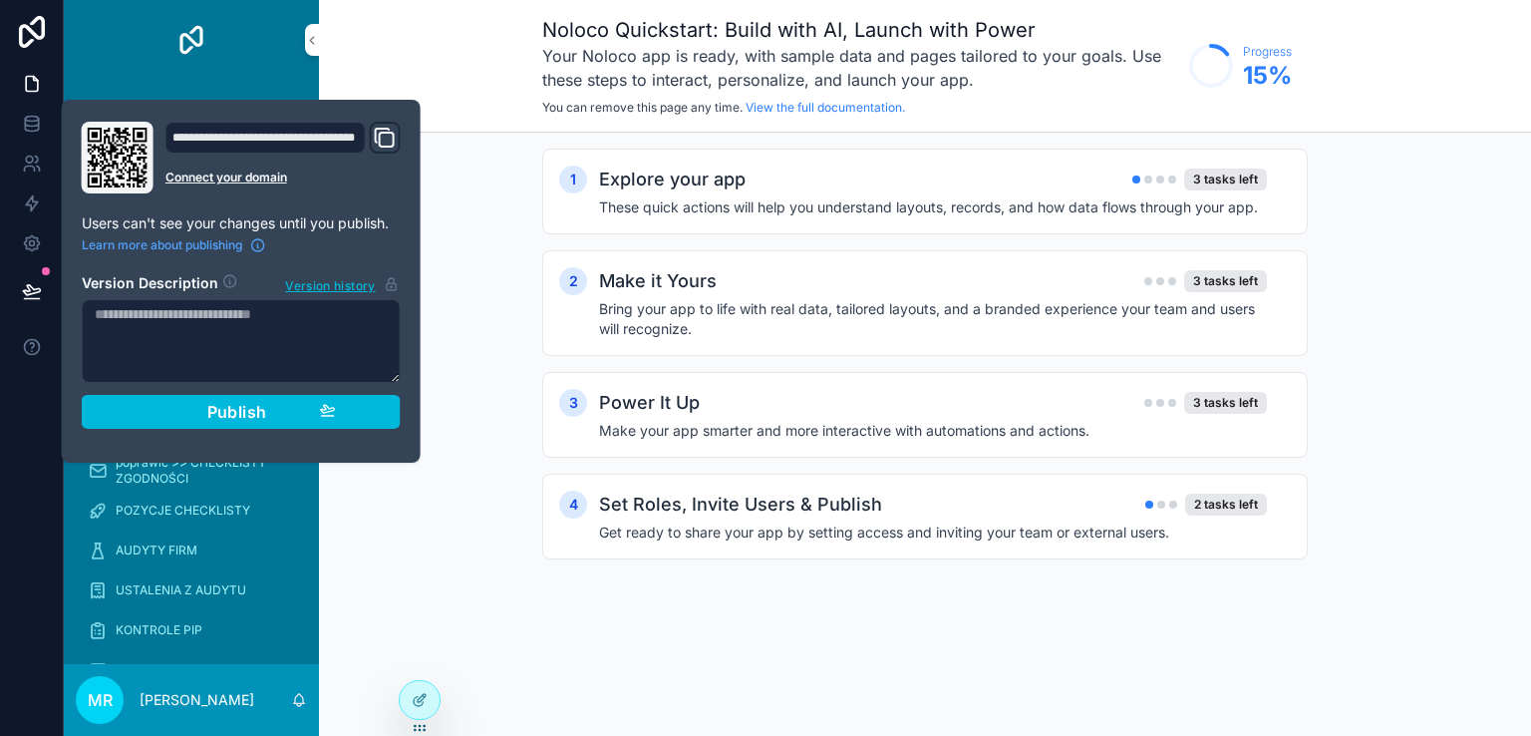
click at [210, 408] on span "Publish" at bounding box center [237, 412] width 60 height 20
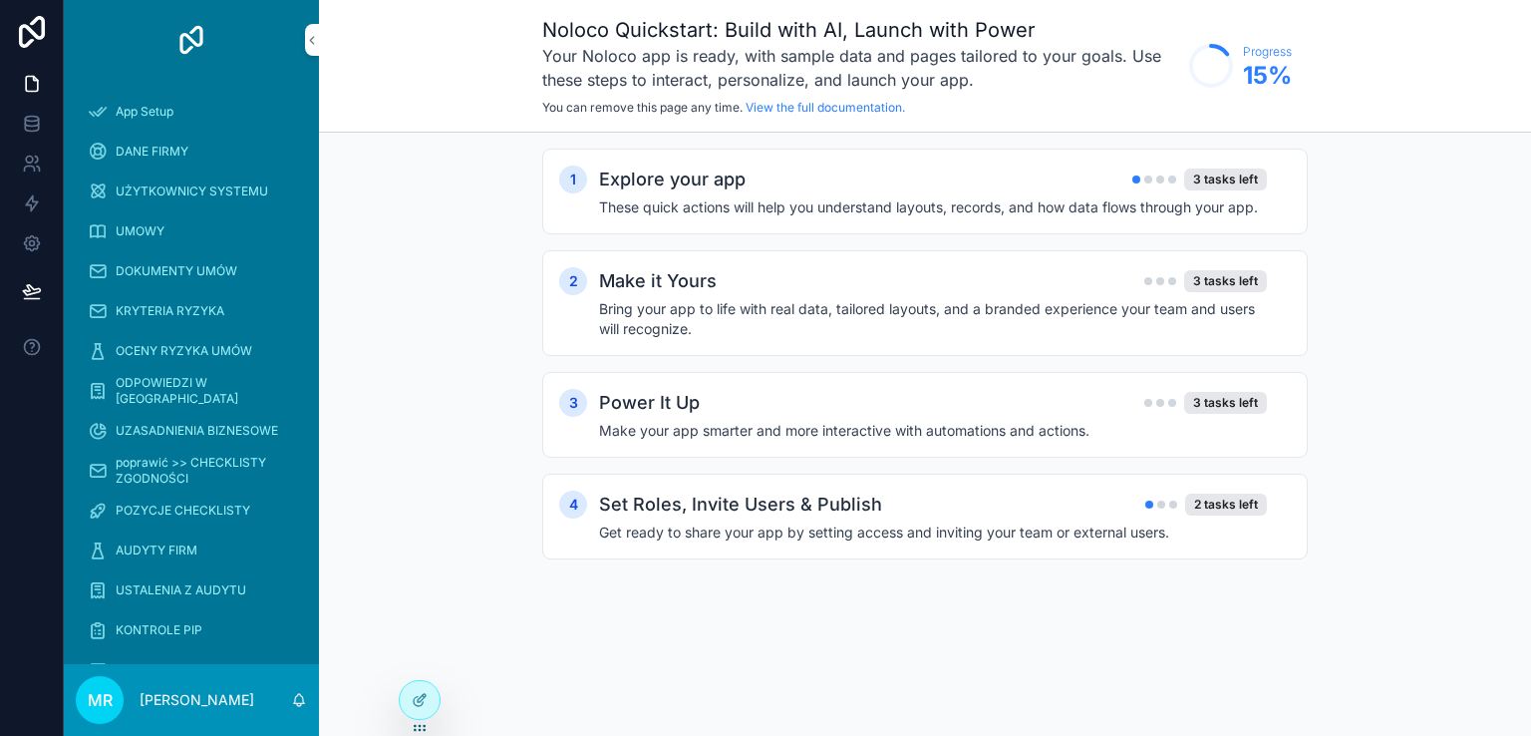
click at [12, 407] on div at bounding box center [32, 368] width 64 height 736
click at [185, 146] on span "DANE FIRMY" at bounding box center [152, 152] width 73 height 16
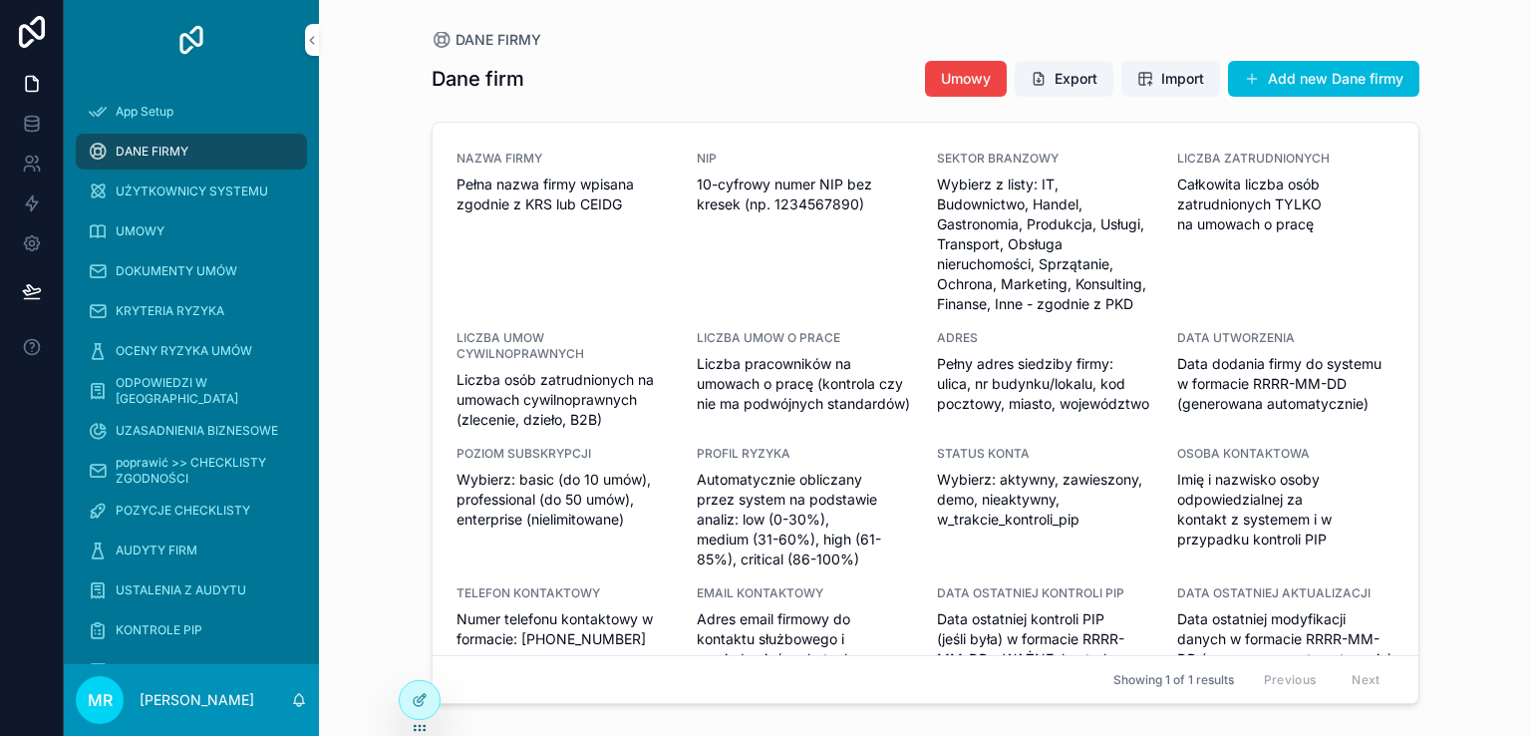
click at [1188, 306] on div "LICZBA ZATRUDNIONYCH Całkowita liczba osób zatrudnionych TYLKO na umowach o pra…" at bounding box center [1285, 231] width 216 height 163
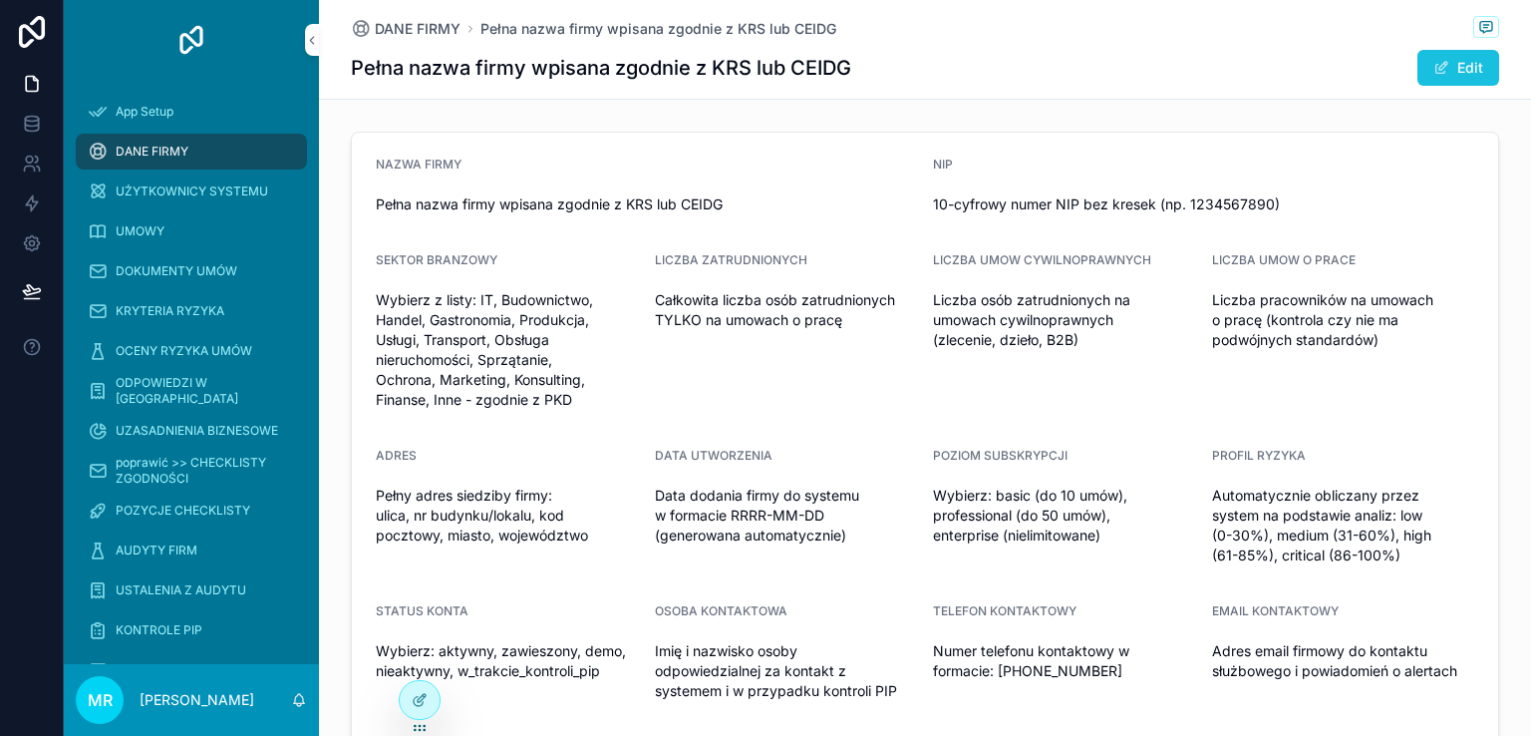
click at [1436, 69] on span "scrollable content" at bounding box center [1441, 68] width 16 height 16
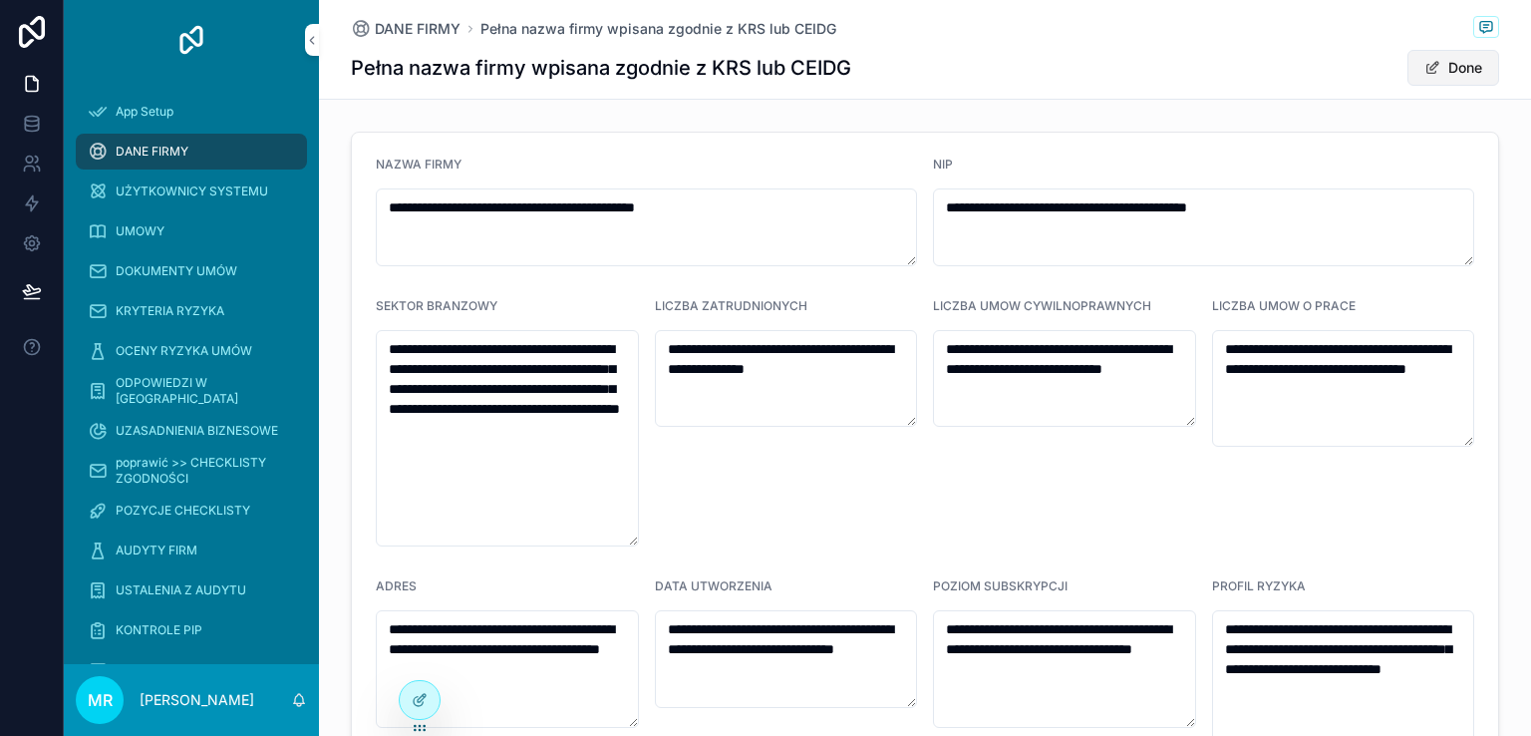
click at [1433, 76] on button "Done" at bounding box center [1453, 68] width 92 height 36
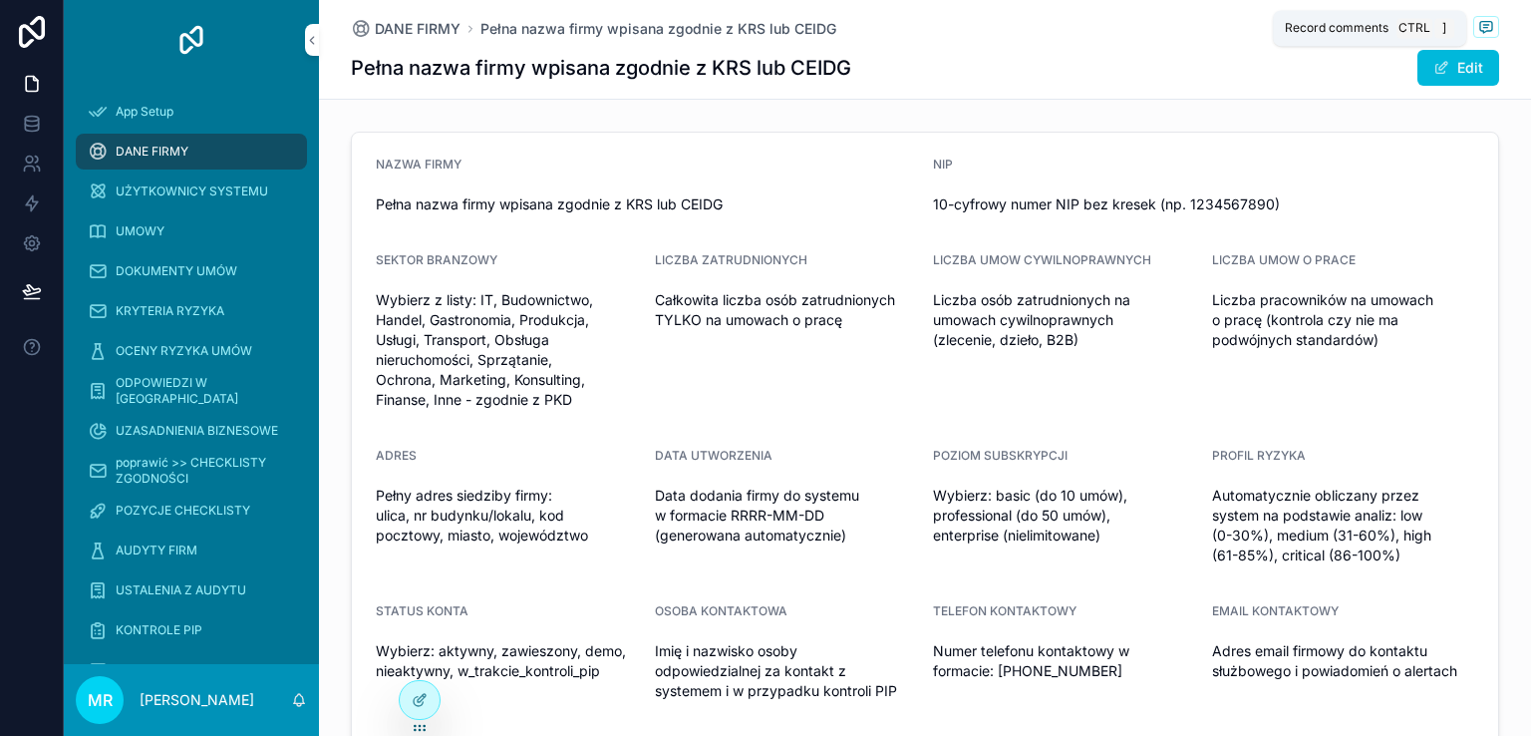
click at [1480, 22] on icon "scrollable content" at bounding box center [1486, 27] width 12 height 11
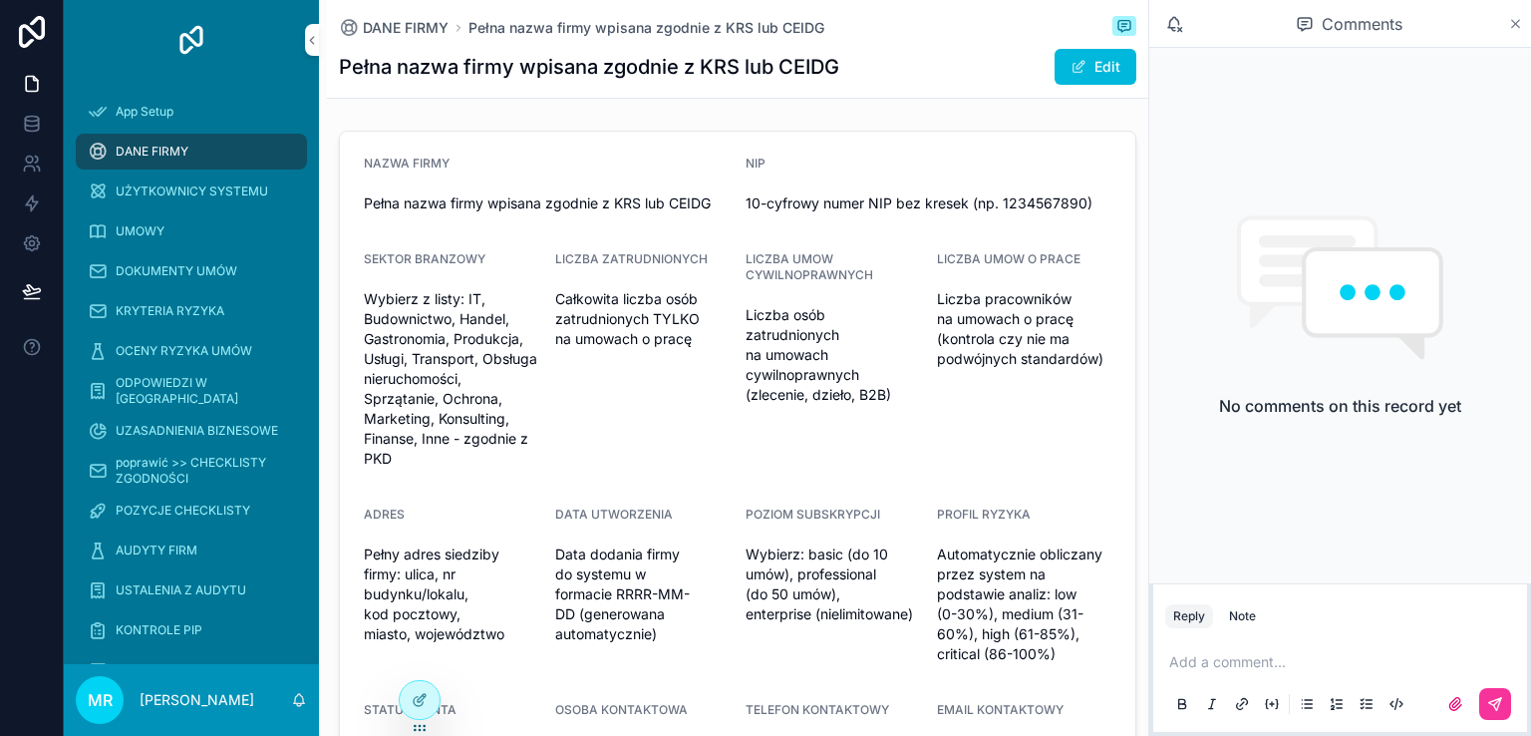
click at [1514, 23] on icon "scrollable content" at bounding box center [1515, 24] width 15 height 16
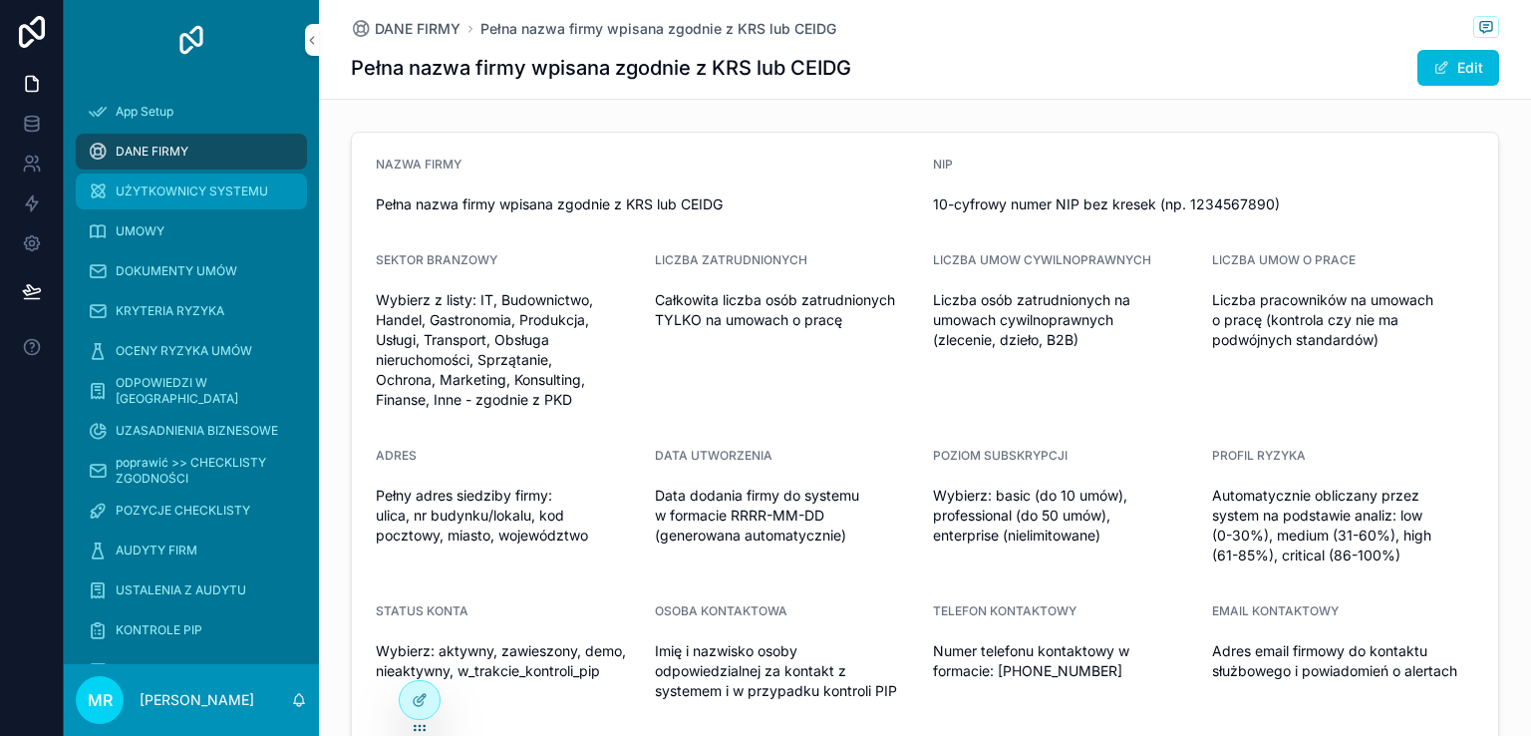
click at [183, 185] on span "UŻYTKOWNICY SYSTEMU" at bounding box center [192, 191] width 152 height 16
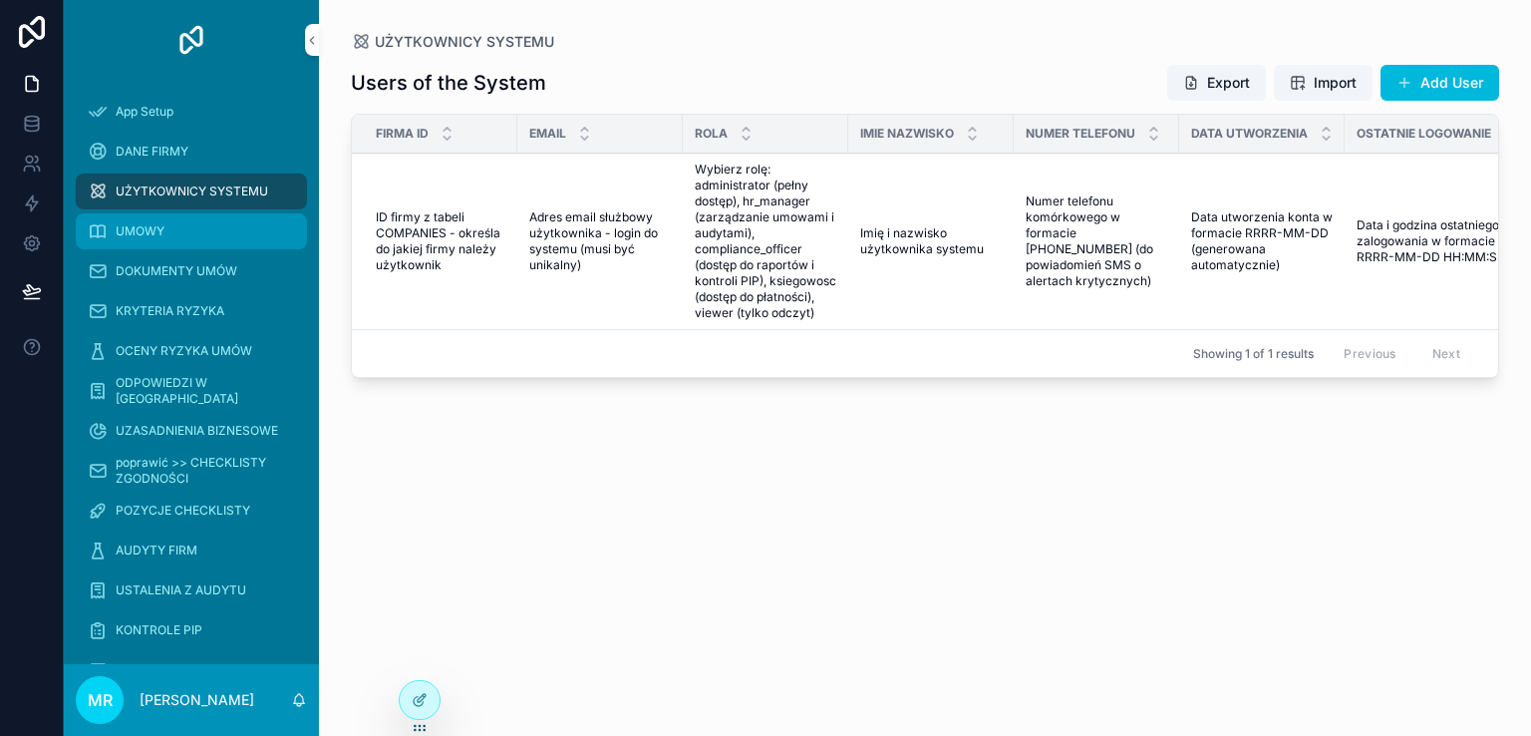
click at [177, 233] on div "UMOWY" at bounding box center [191, 231] width 207 height 32
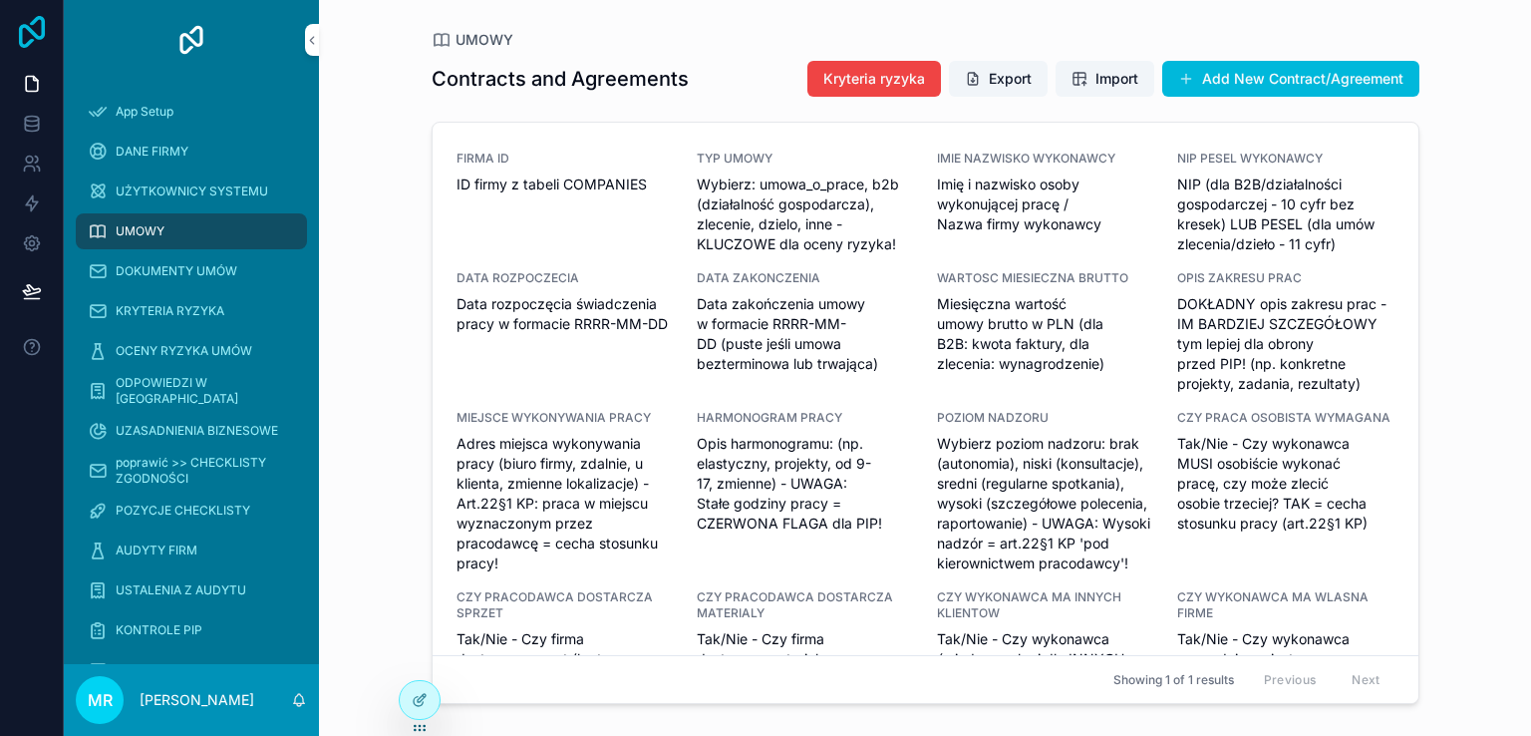
click at [24, 39] on icon at bounding box center [32, 32] width 40 height 32
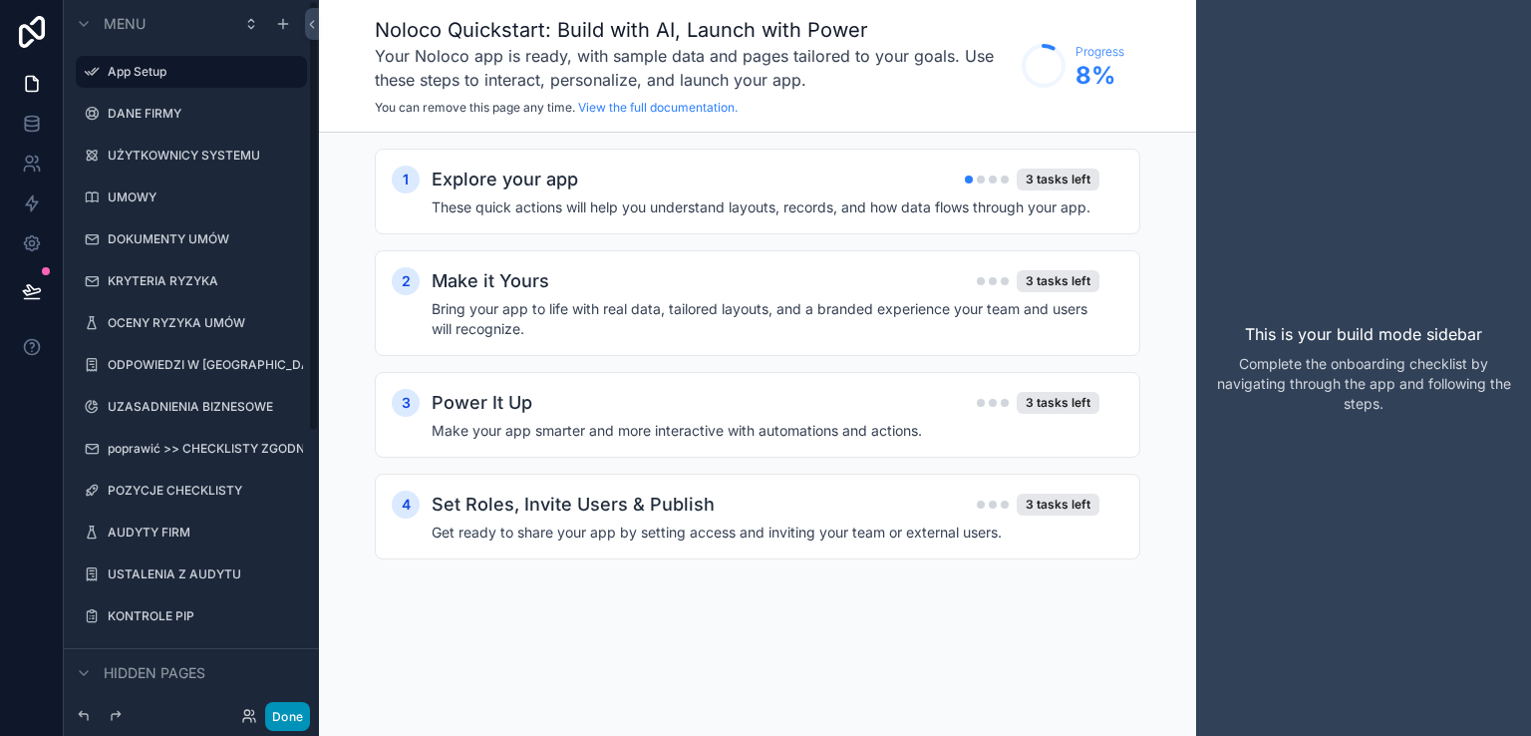
click at [291, 715] on button "Done" at bounding box center [287, 716] width 45 height 29
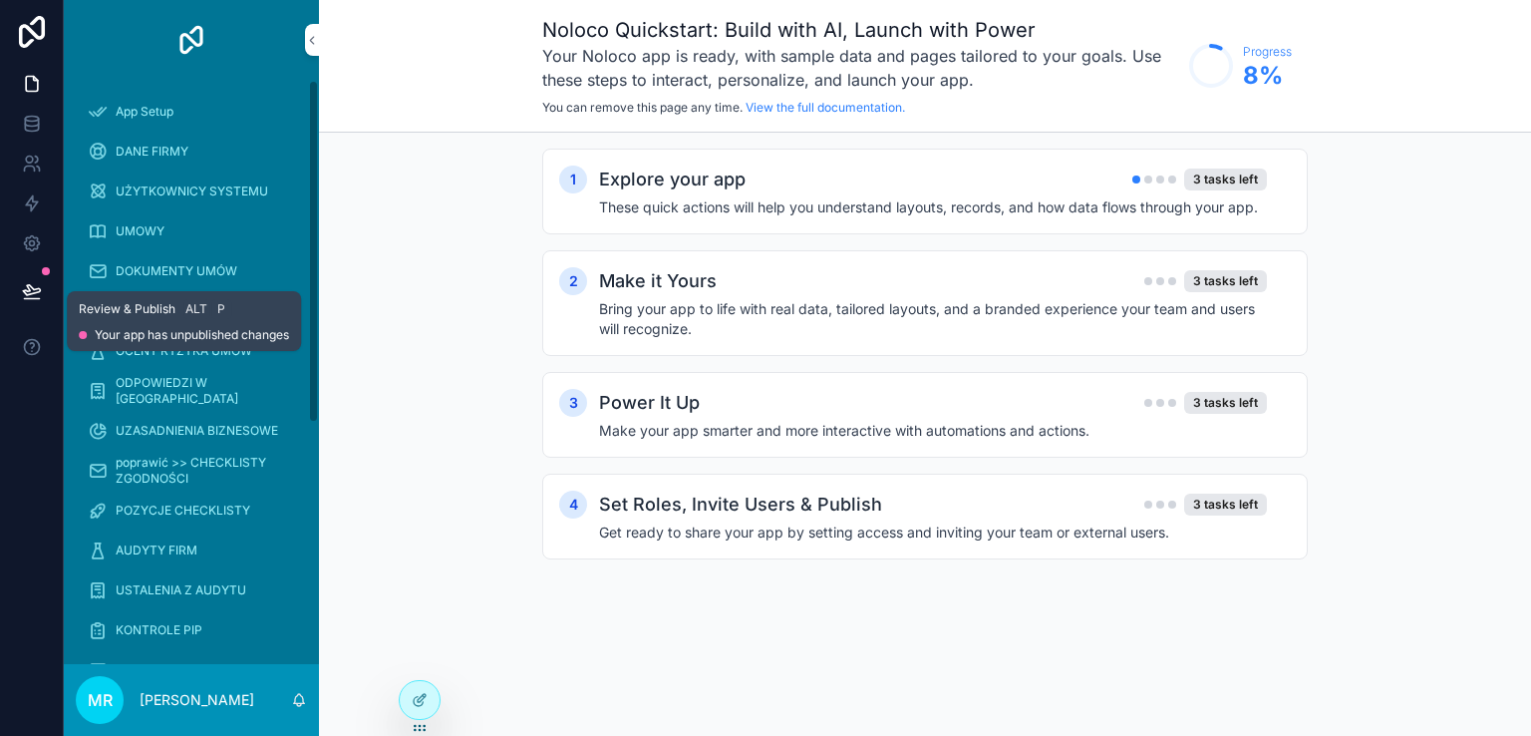
click at [23, 283] on icon at bounding box center [32, 291] width 20 height 20
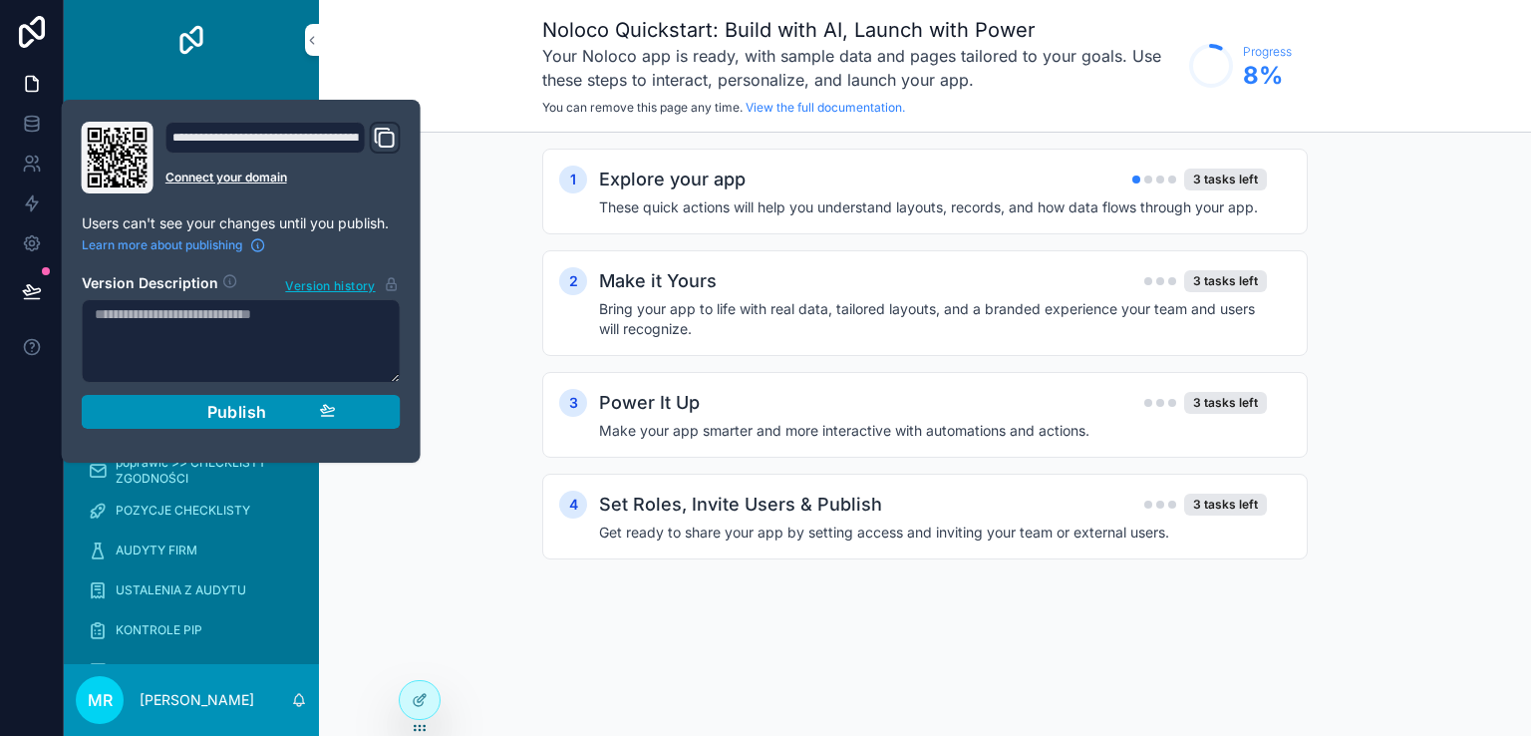
click at [196, 405] on div "Publish" at bounding box center [241, 412] width 189 height 20
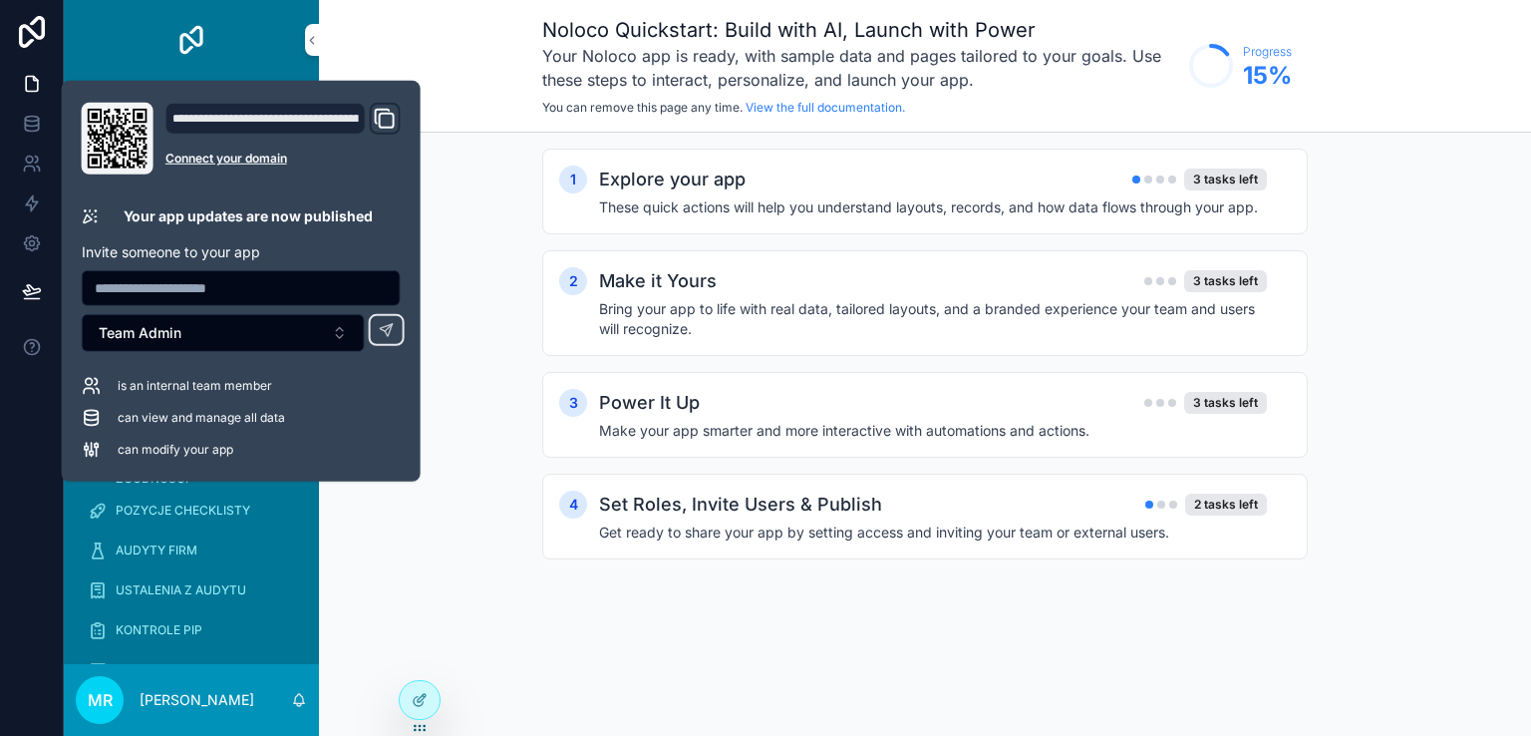
click at [19, 410] on div at bounding box center [32, 368] width 64 height 736
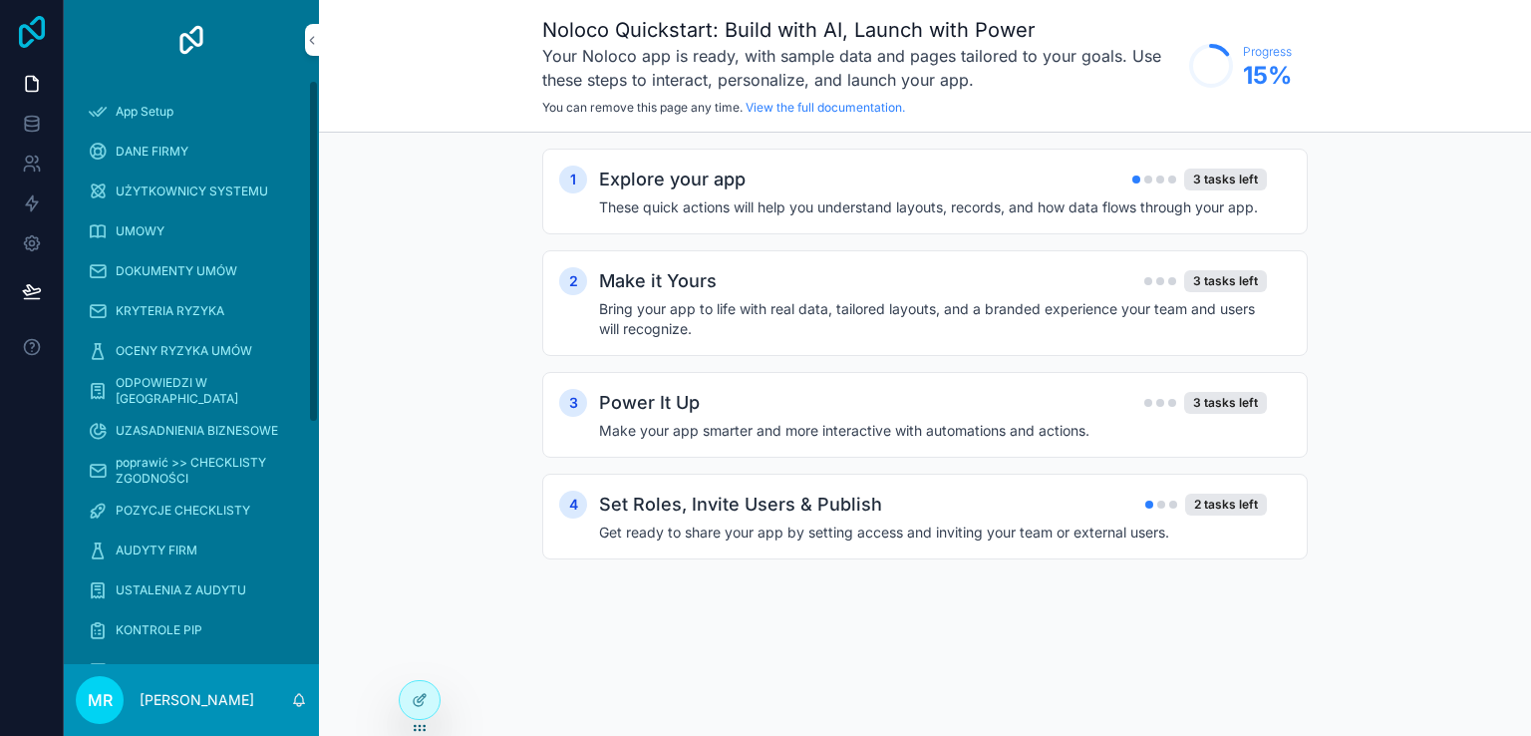
click at [30, 37] on icon at bounding box center [32, 32] width 40 height 32
